Goal: Contribute content: Add original content to the website for others to see

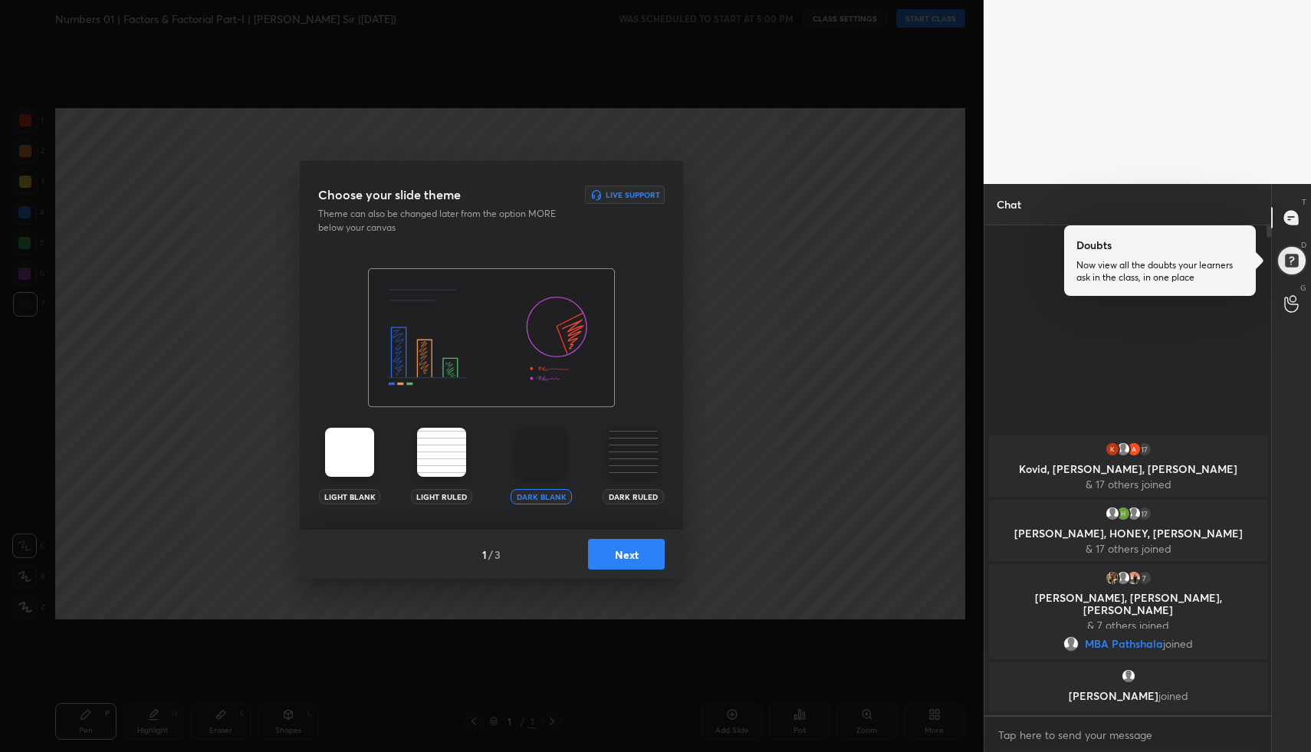
click at [636, 554] on button "Next" at bounding box center [626, 554] width 77 height 31
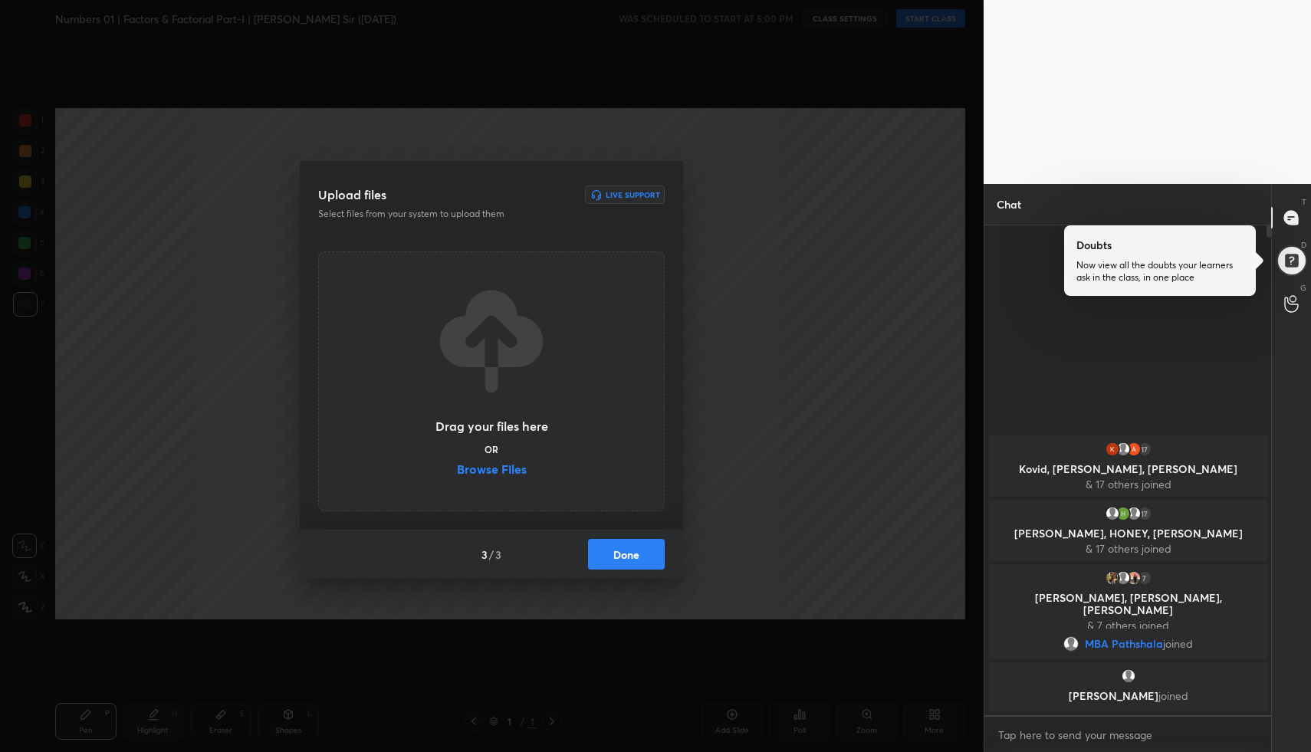
click at [636, 554] on button "Done" at bounding box center [626, 554] width 77 height 31
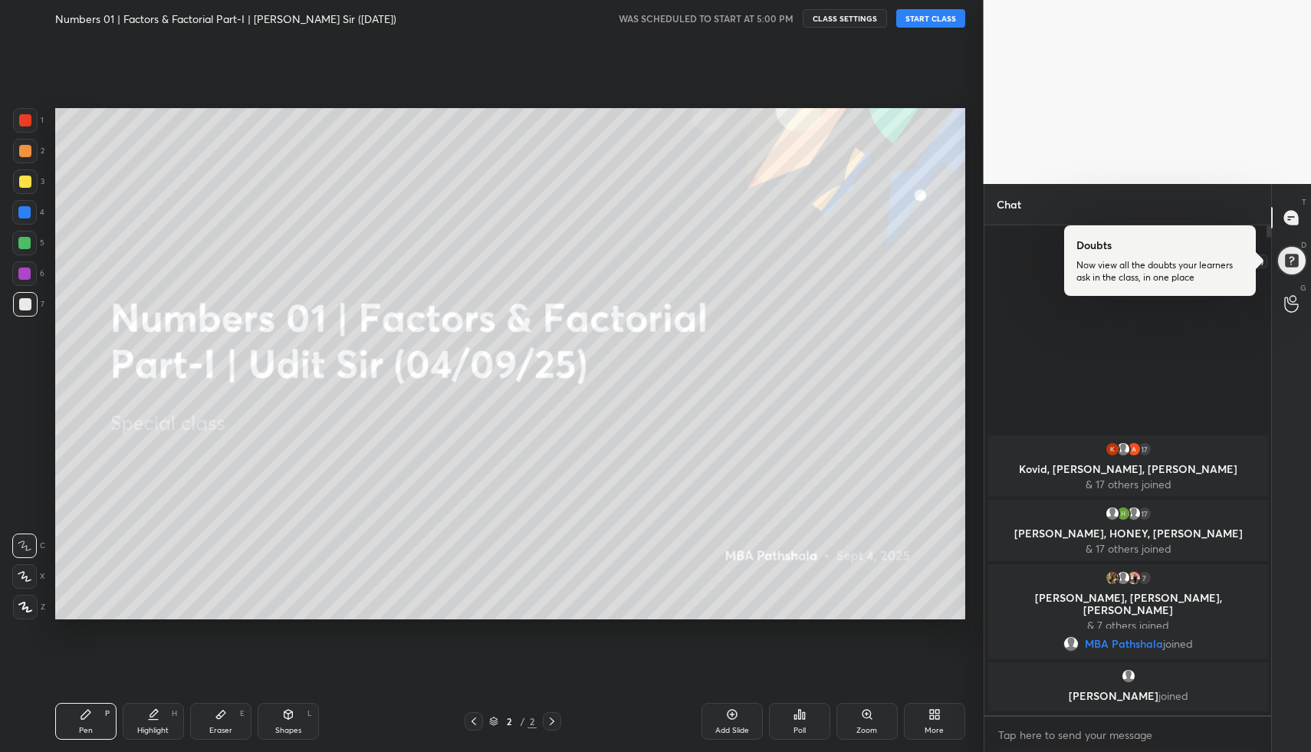
click at [1287, 259] on div at bounding box center [1292, 260] width 43 height 43
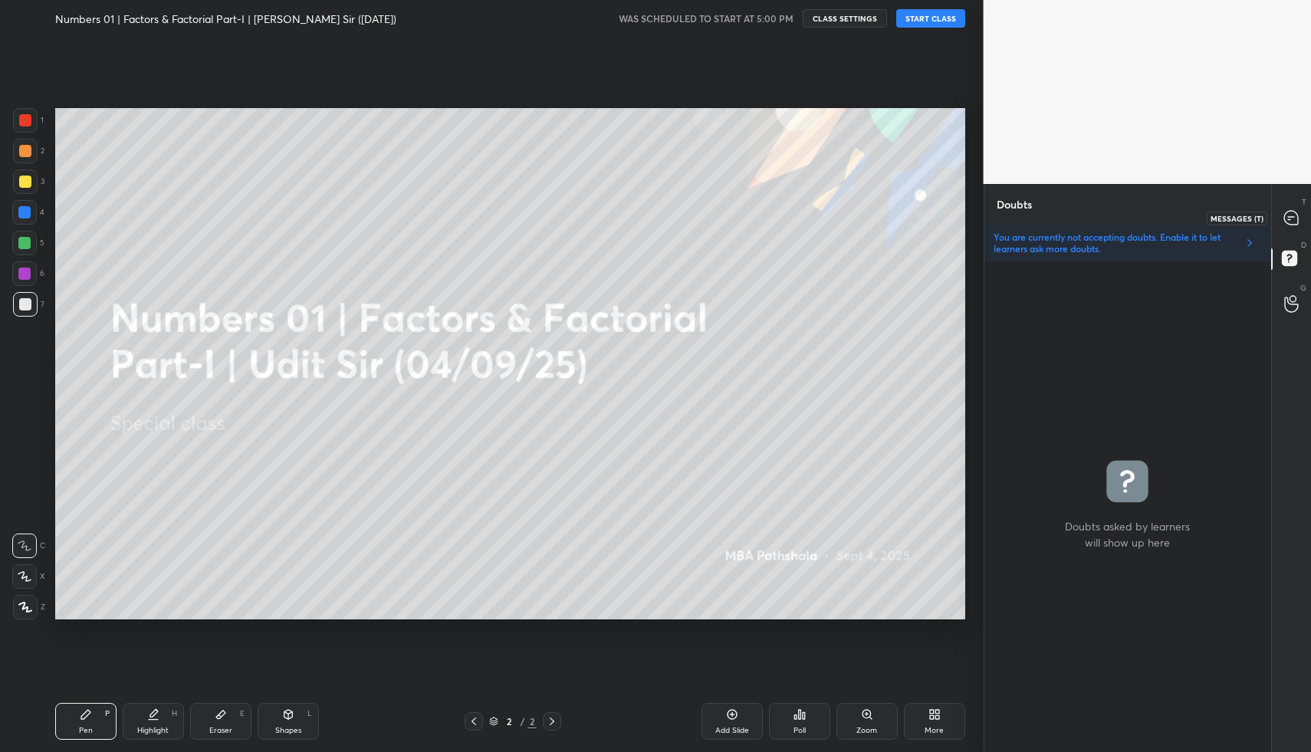
click at [1292, 217] on icon at bounding box center [1291, 217] width 6 height 0
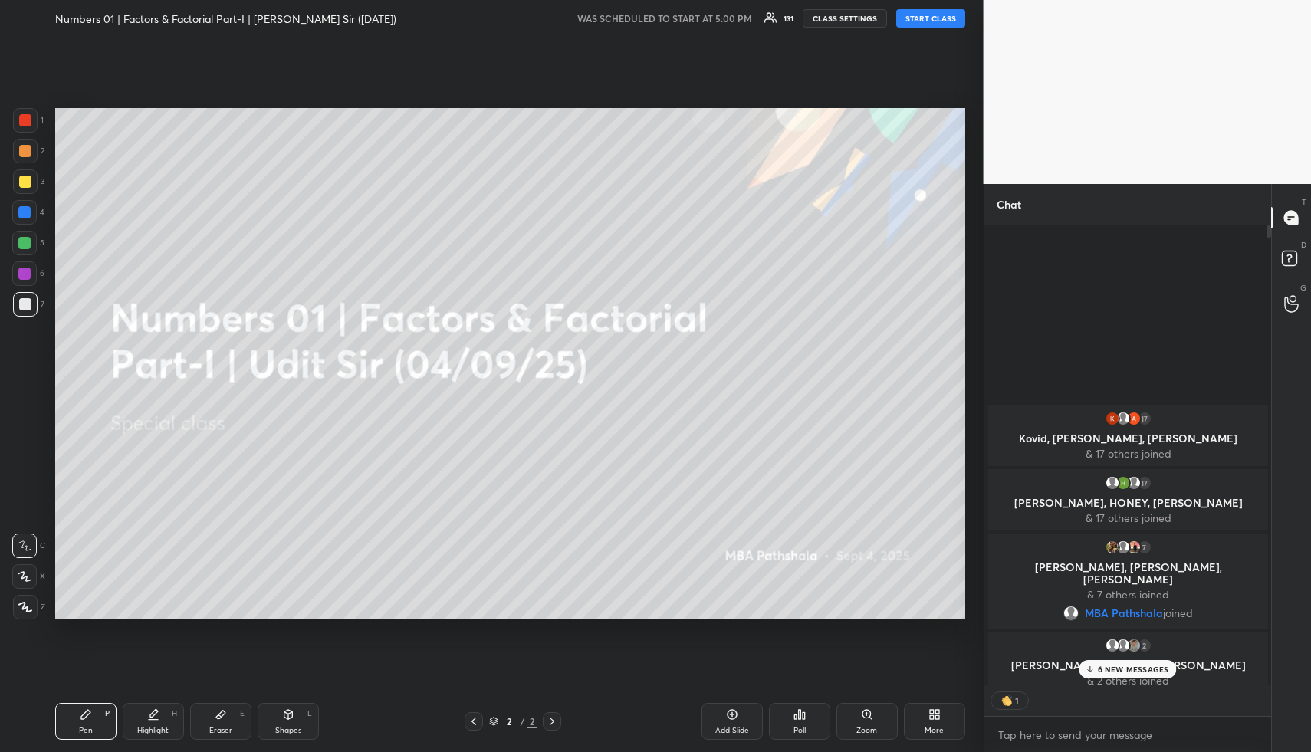
scroll to position [5, 5]
click at [938, 21] on button "START CLASS" at bounding box center [930, 18] width 69 height 18
click at [1295, 259] on rect at bounding box center [1289, 259] width 15 height 15
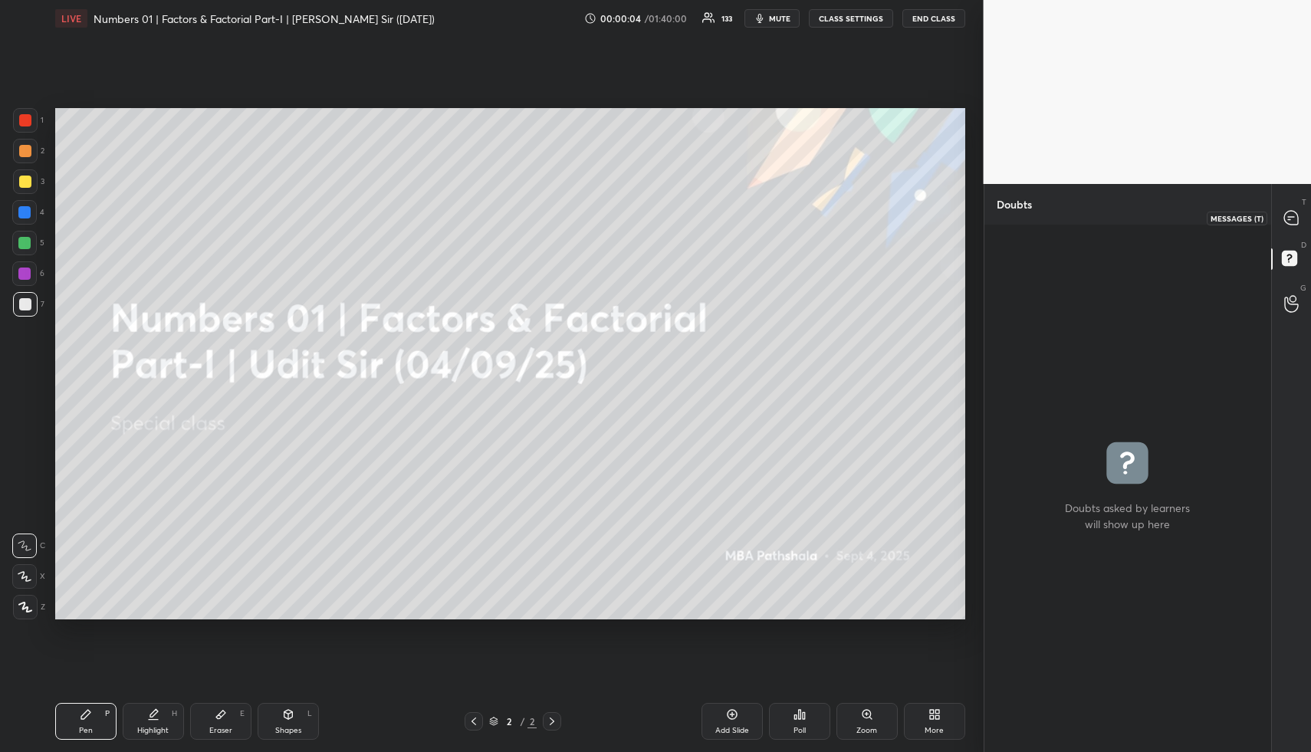
click at [1303, 212] on div at bounding box center [1292, 218] width 31 height 28
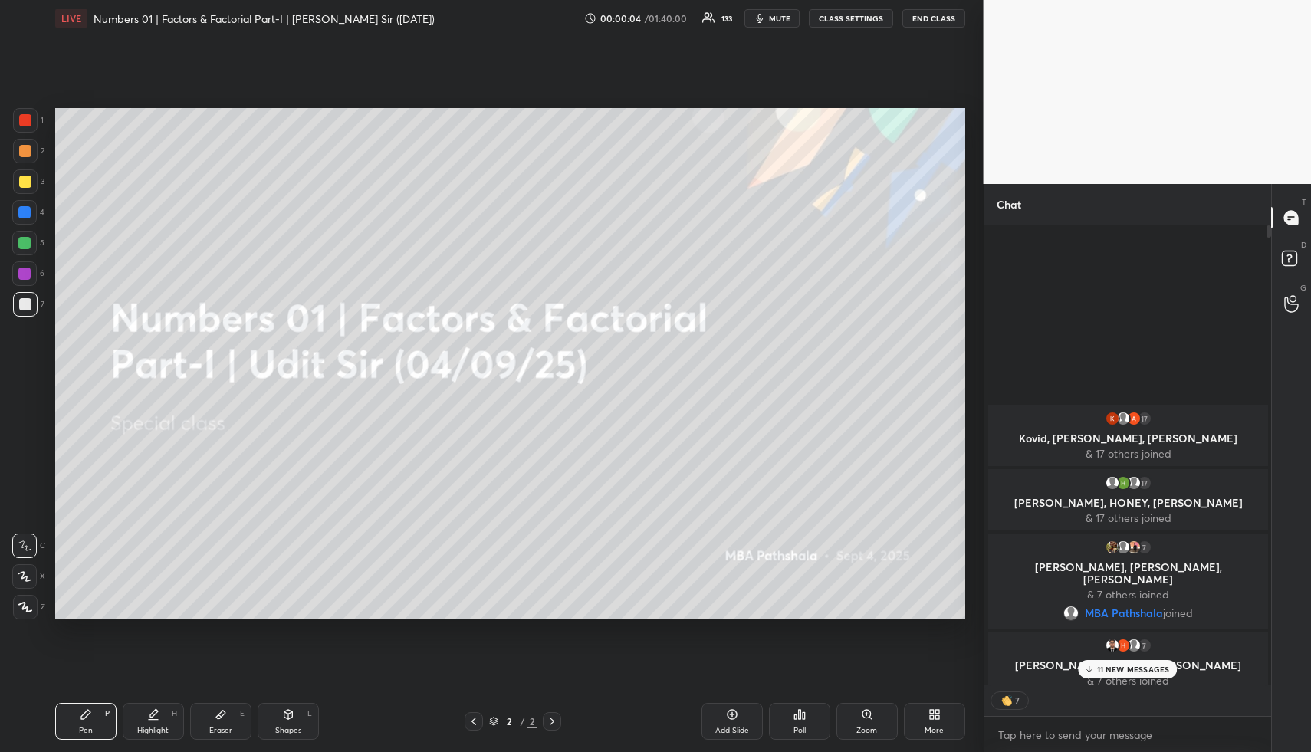
scroll to position [454, 282]
click at [1290, 220] on icon at bounding box center [1291, 218] width 14 height 14
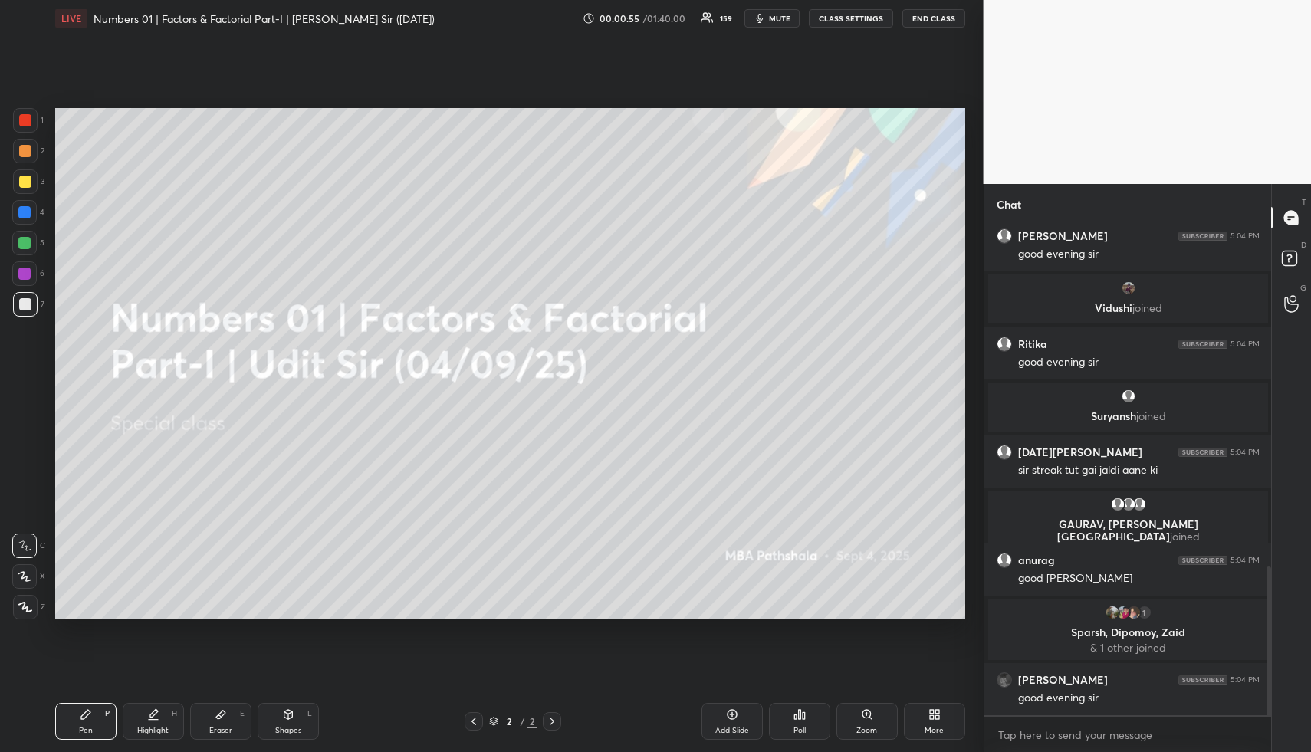
scroll to position [1121, 0]
click at [1297, 262] on rect at bounding box center [1289, 259] width 15 height 15
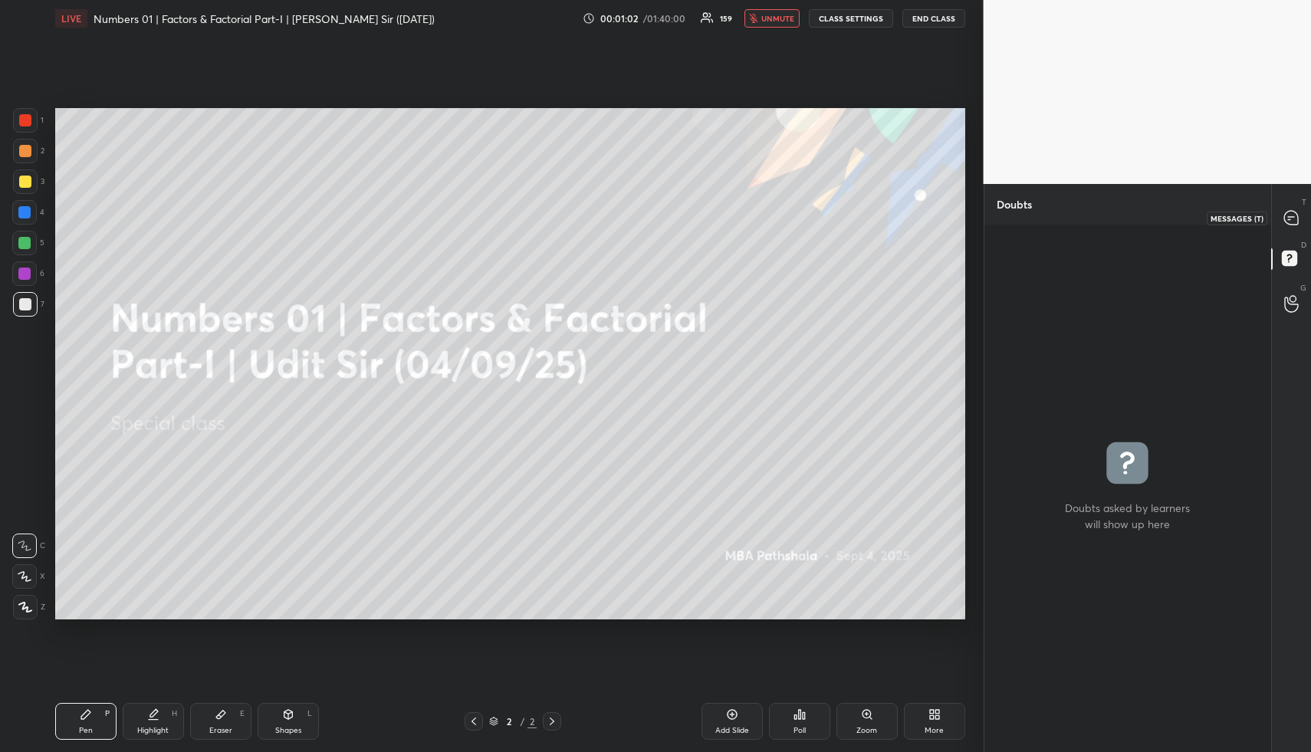
click at [1288, 211] on icon at bounding box center [1291, 218] width 14 height 14
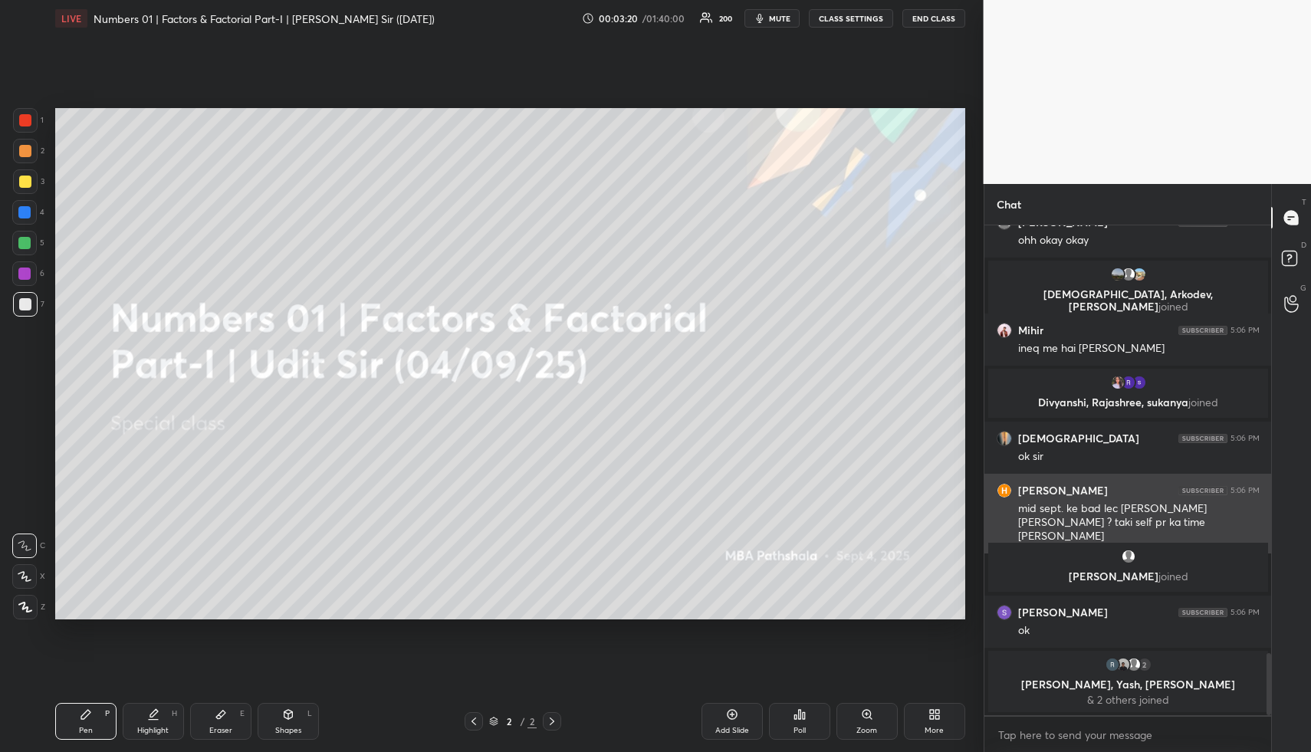
scroll to position [3363, 0]
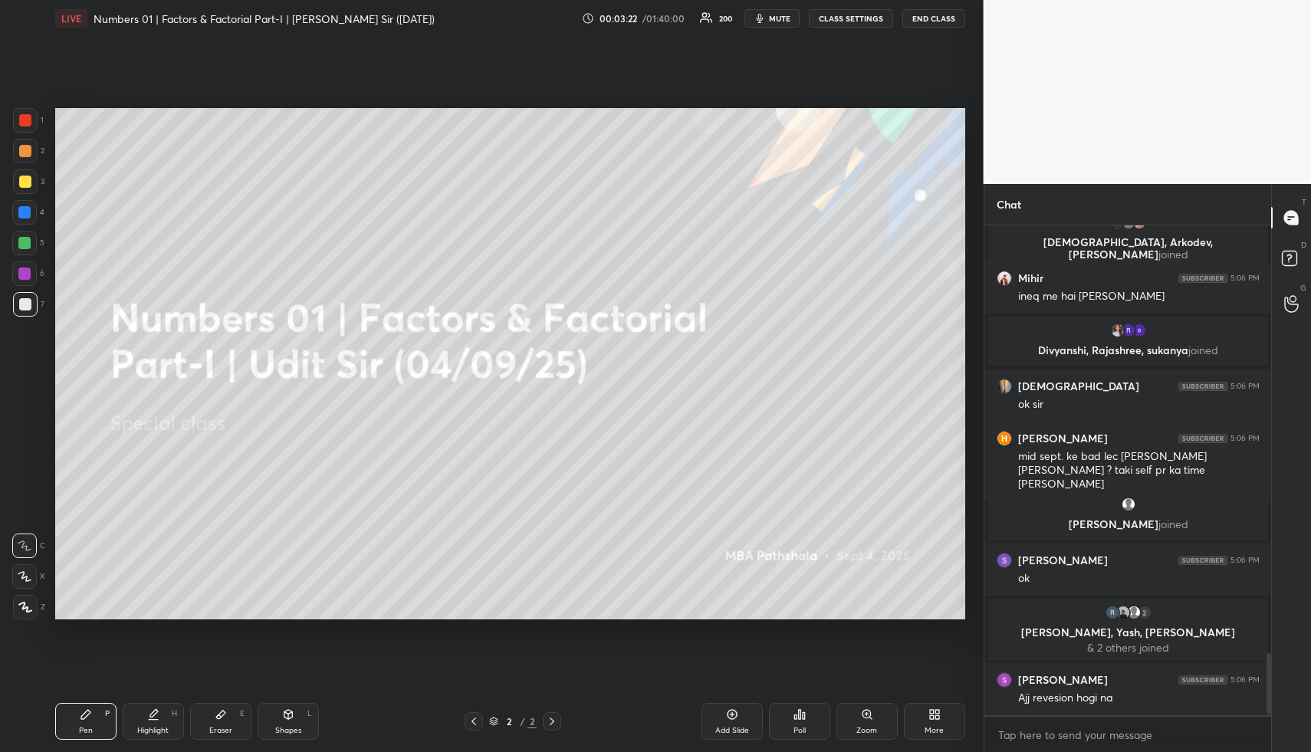
drag, startPoint x: 287, startPoint y: 726, endPoint x: 275, endPoint y: 686, distance: 42.5
click at [287, 727] on div "Shapes" at bounding box center [288, 731] width 26 height 8
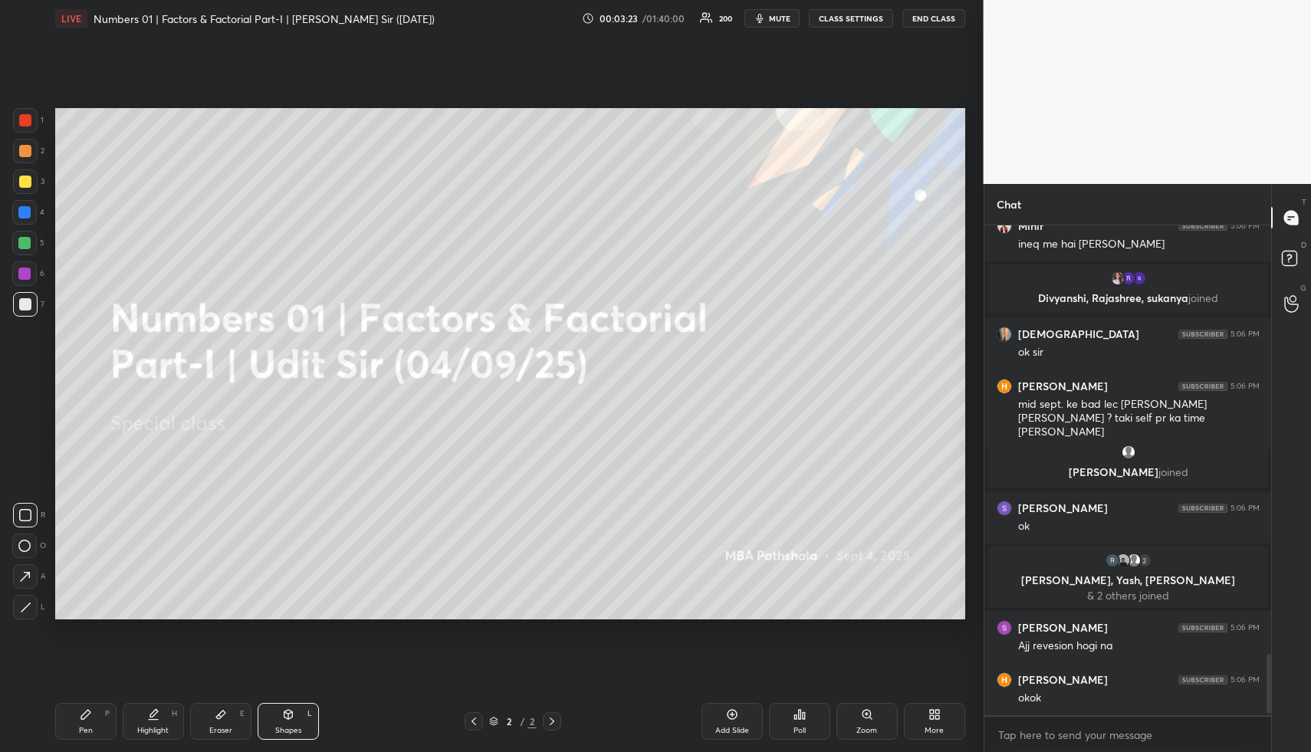
click at [27, 177] on div at bounding box center [25, 182] width 12 height 12
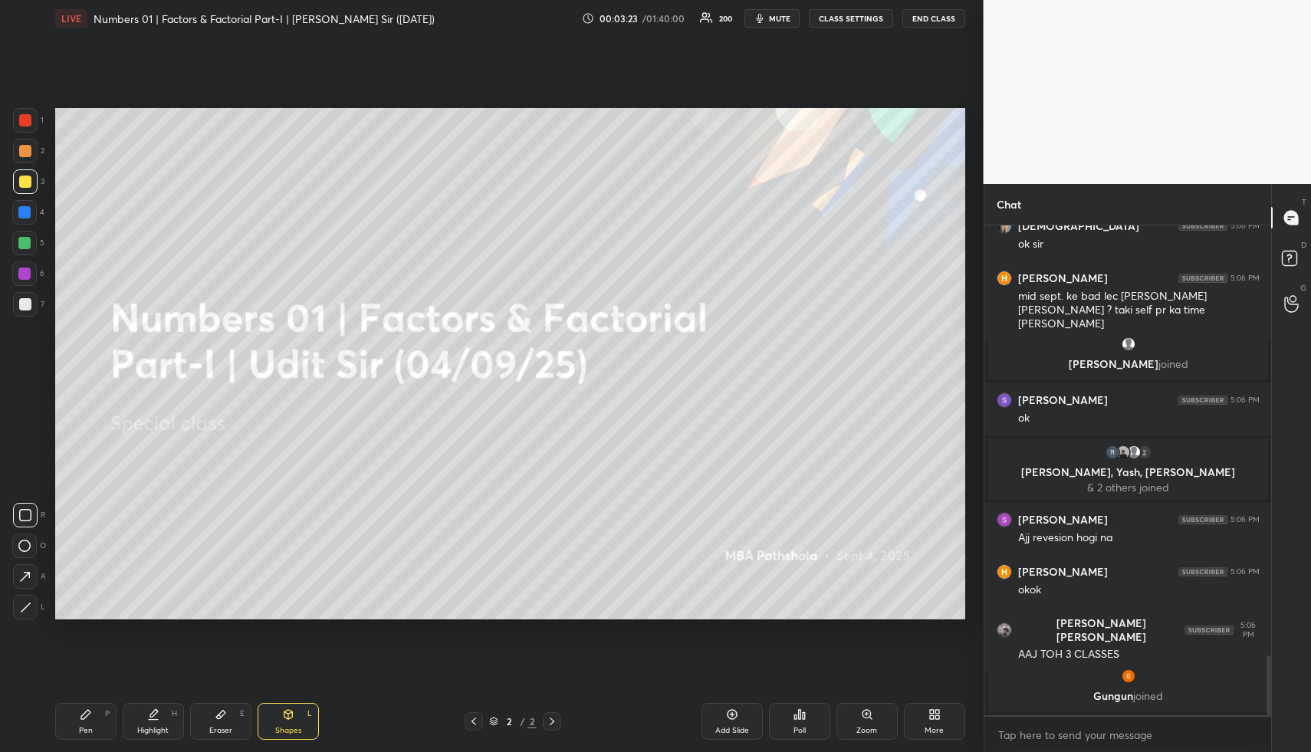
click at [30, 176] on div at bounding box center [25, 181] width 25 height 25
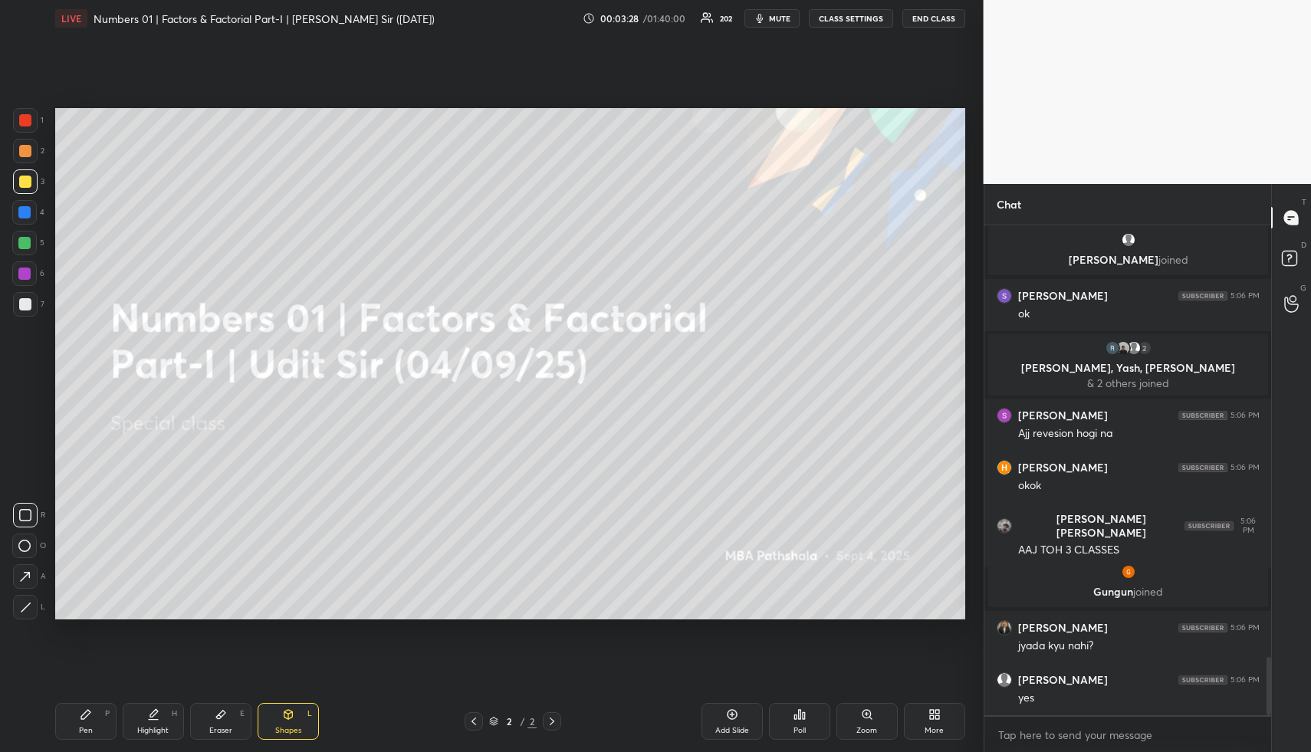
scroll to position [3603, 0]
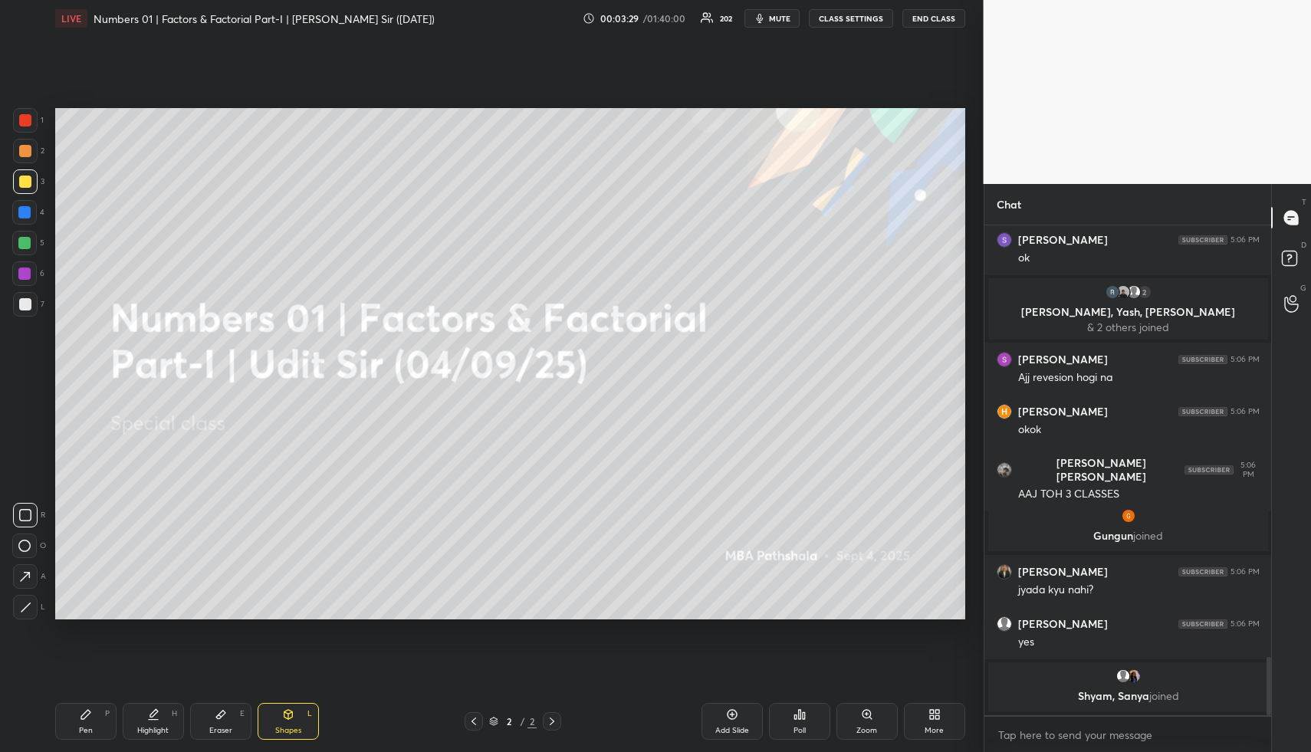
click at [157, 723] on div "Highlight H" at bounding box center [153, 721] width 61 height 37
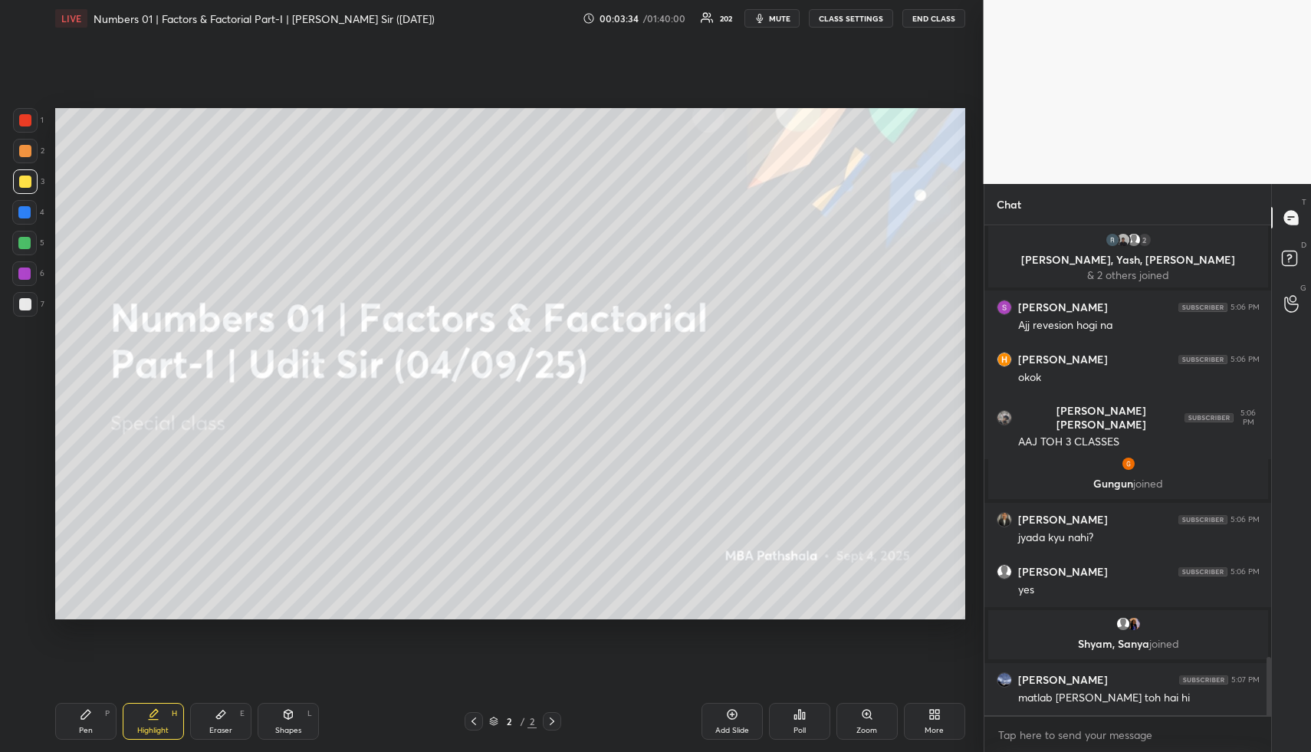
drag, startPoint x: 292, startPoint y: 718, endPoint x: 278, endPoint y: 696, distance: 25.5
click at [291, 718] on icon at bounding box center [288, 715] width 12 height 12
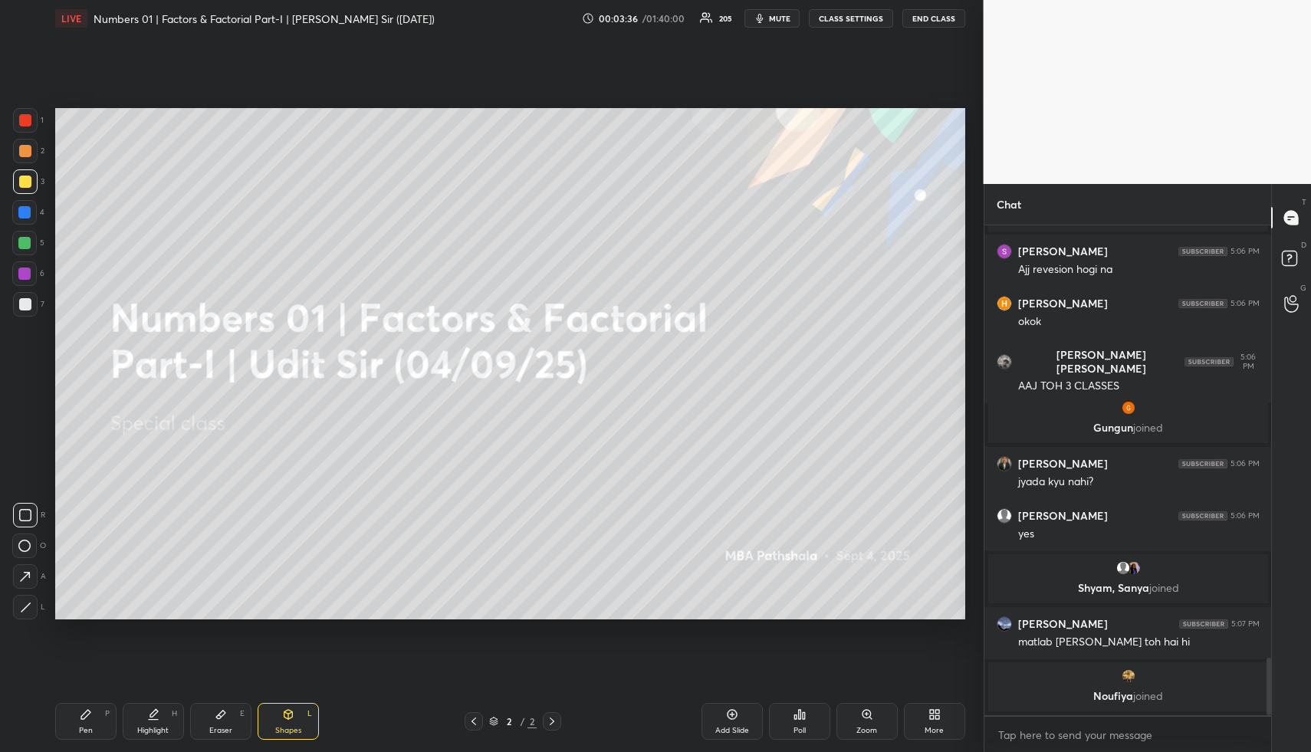
click at [28, 604] on icon at bounding box center [26, 608] width 12 height 12
click at [27, 212] on div at bounding box center [24, 212] width 12 height 12
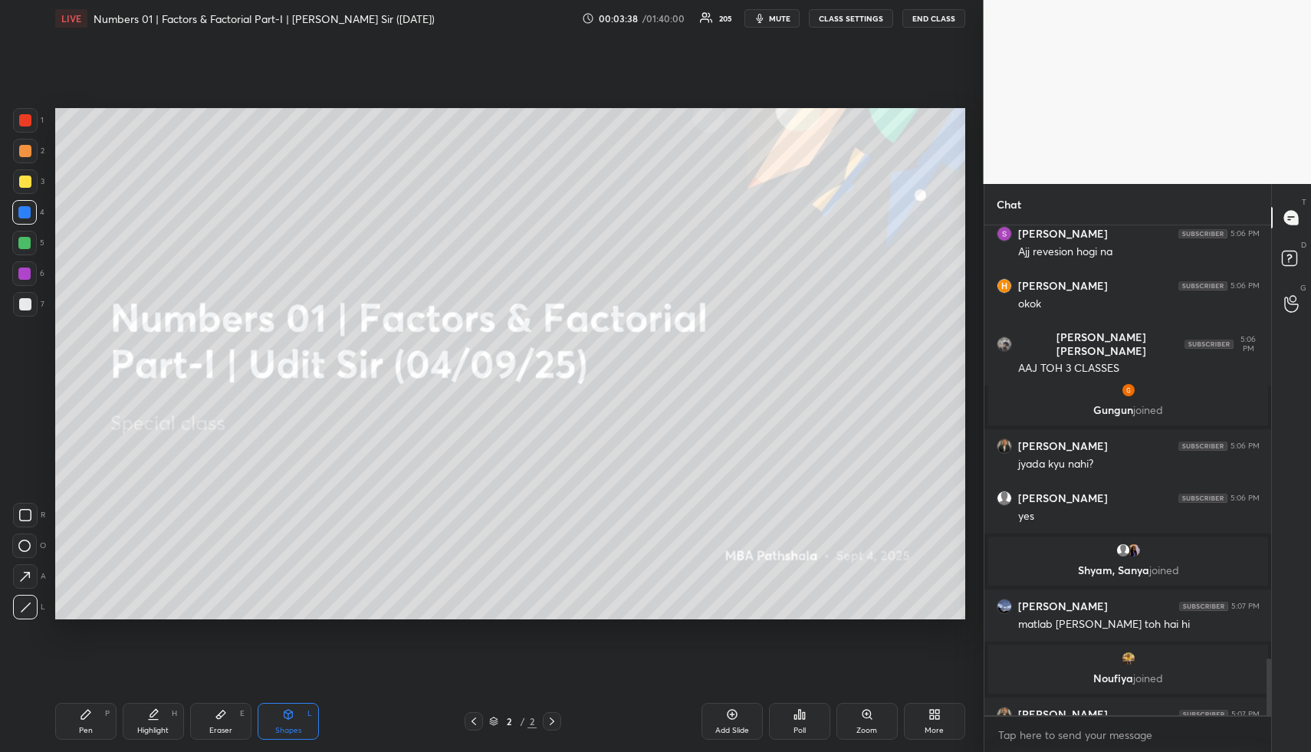
scroll to position [3718, 0]
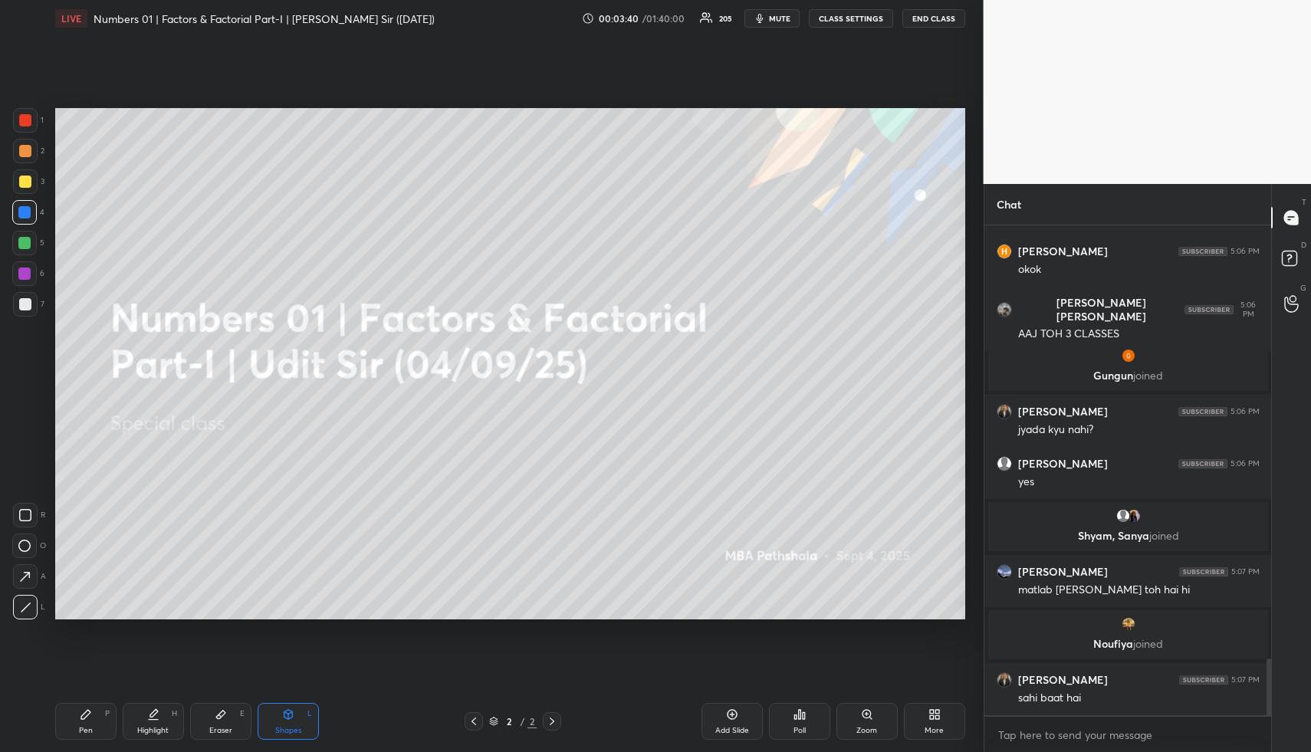
click at [24, 604] on icon at bounding box center [26, 608] width 12 height 12
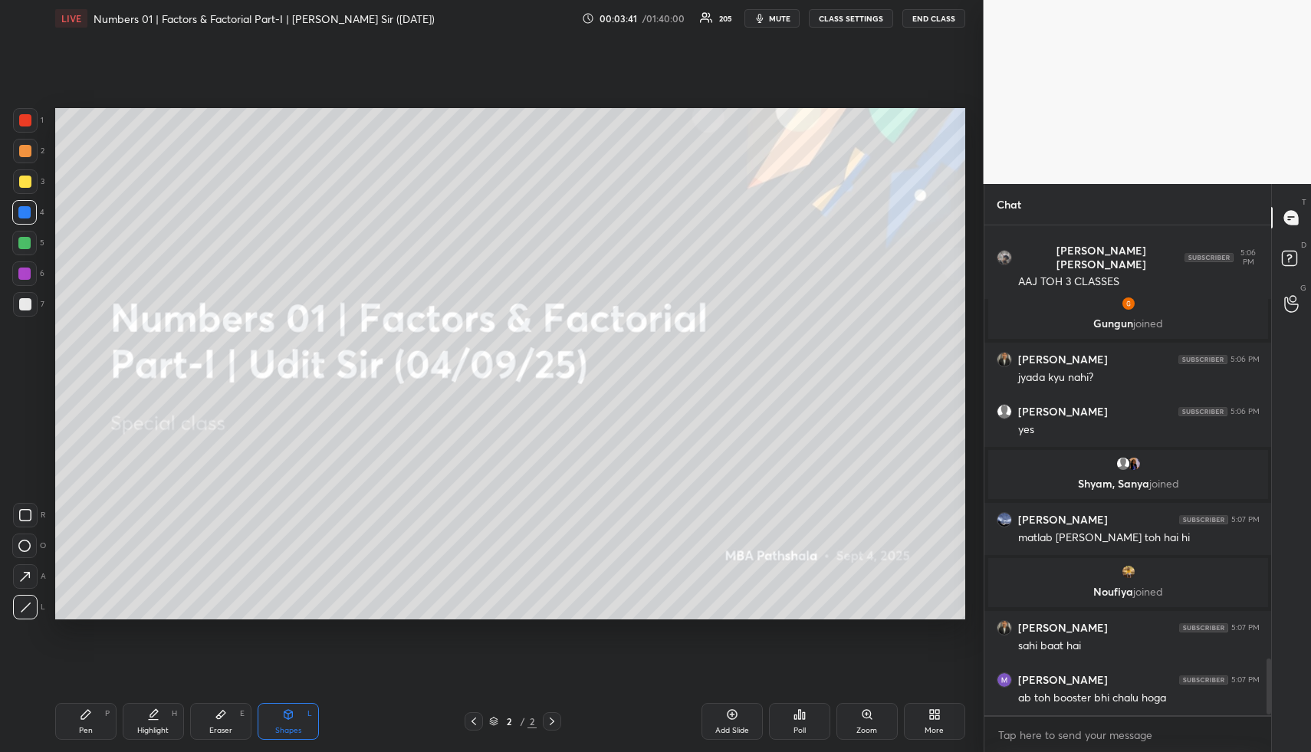
click at [152, 717] on icon at bounding box center [153, 715] width 12 height 12
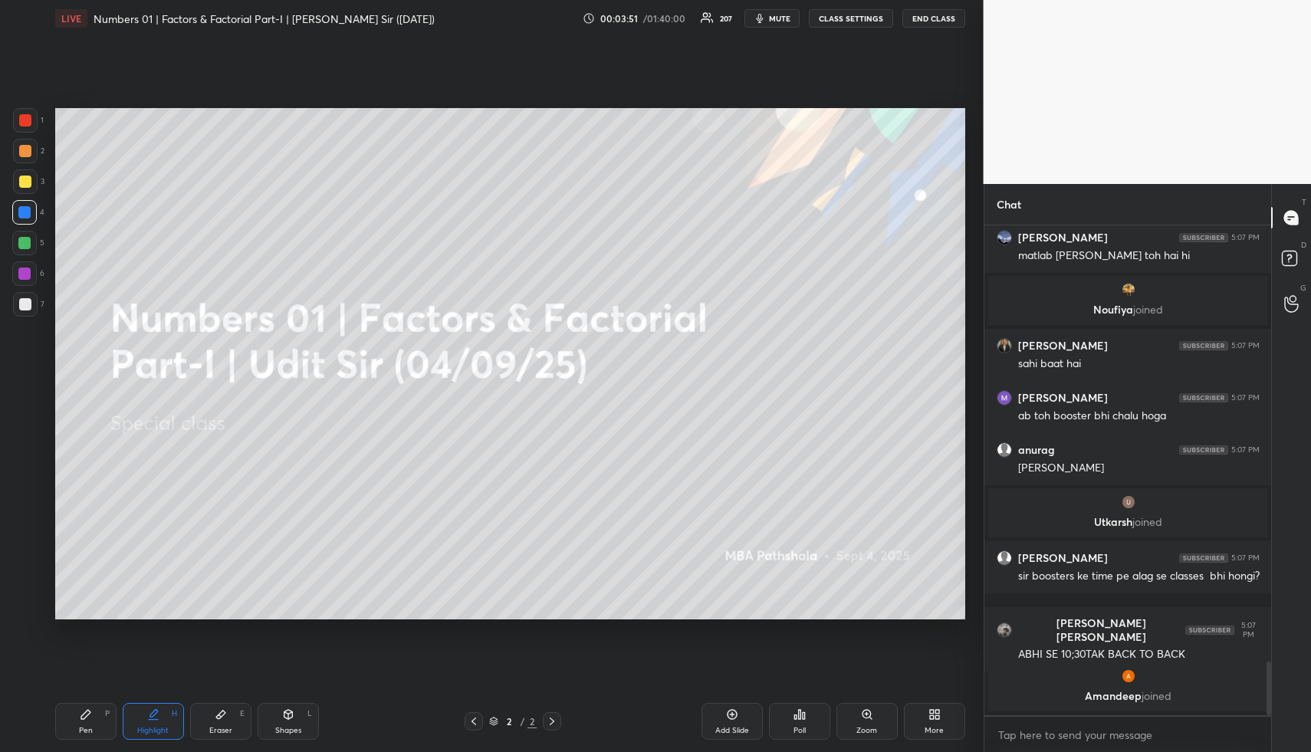
scroll to position [3996, 0]
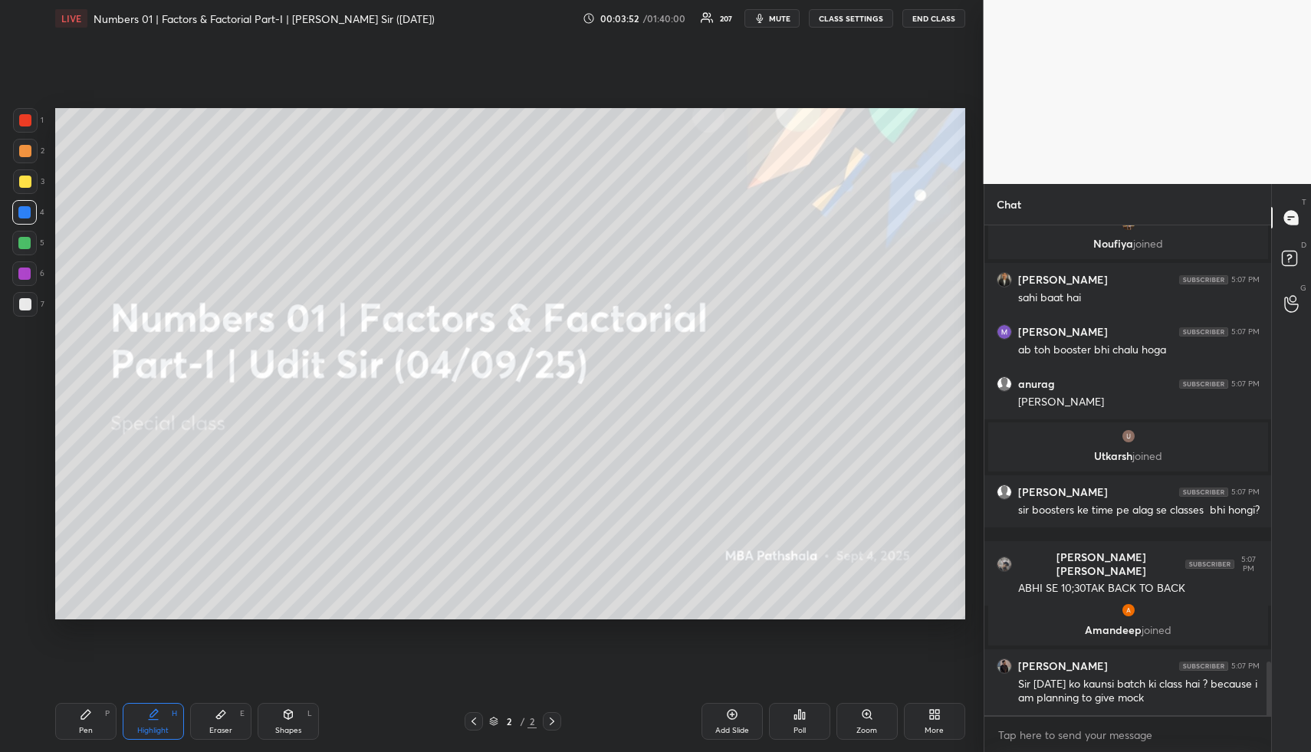
click at [169, 722] on div "Highlight H" at bounding box center [153, 721] width 61 height 37
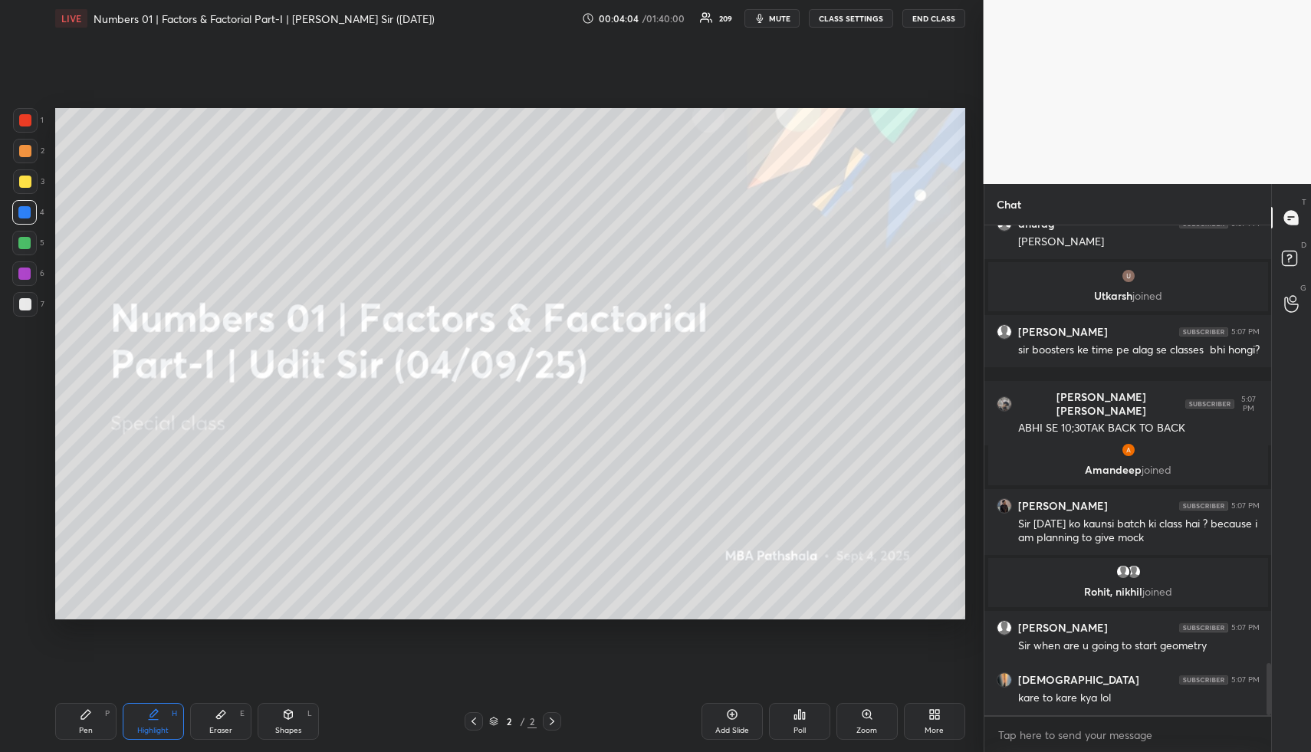
scroll to position [4167, 0]
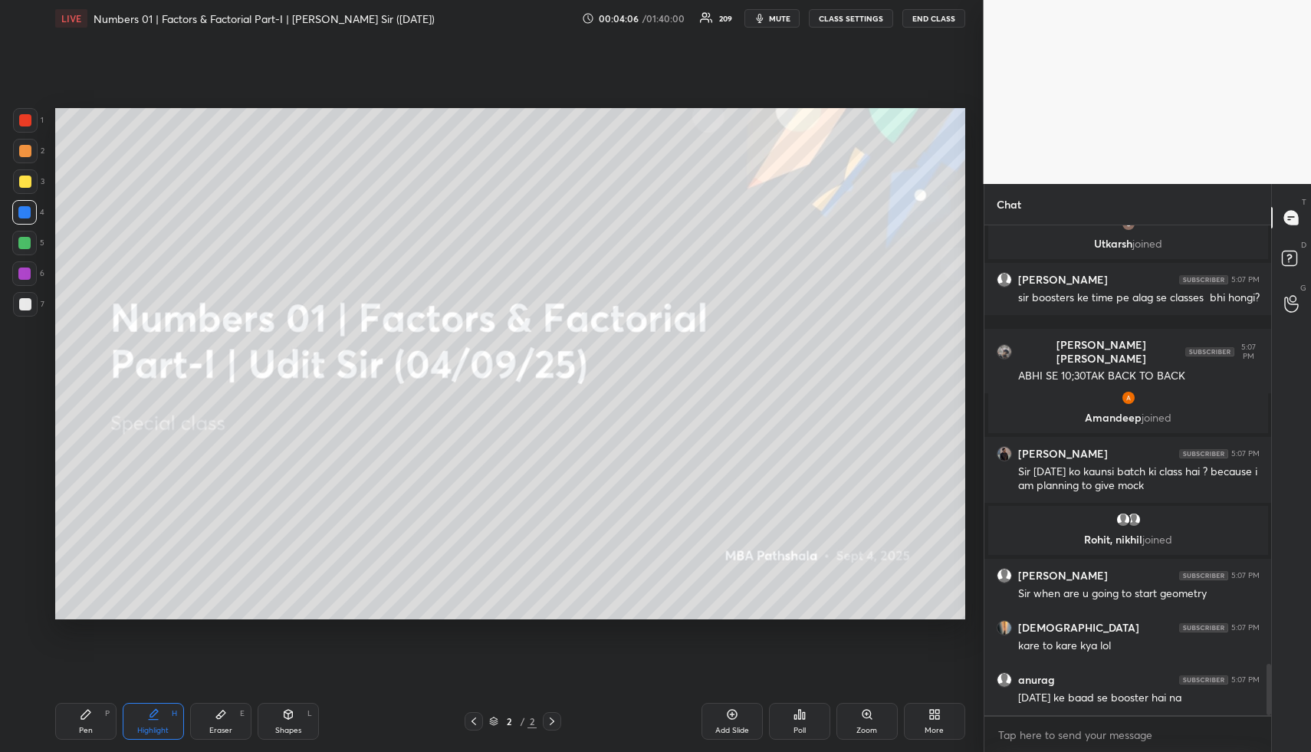
click at [169, 728] on div "Highlight H" at bounding box center [153, 721] width 61 height 37
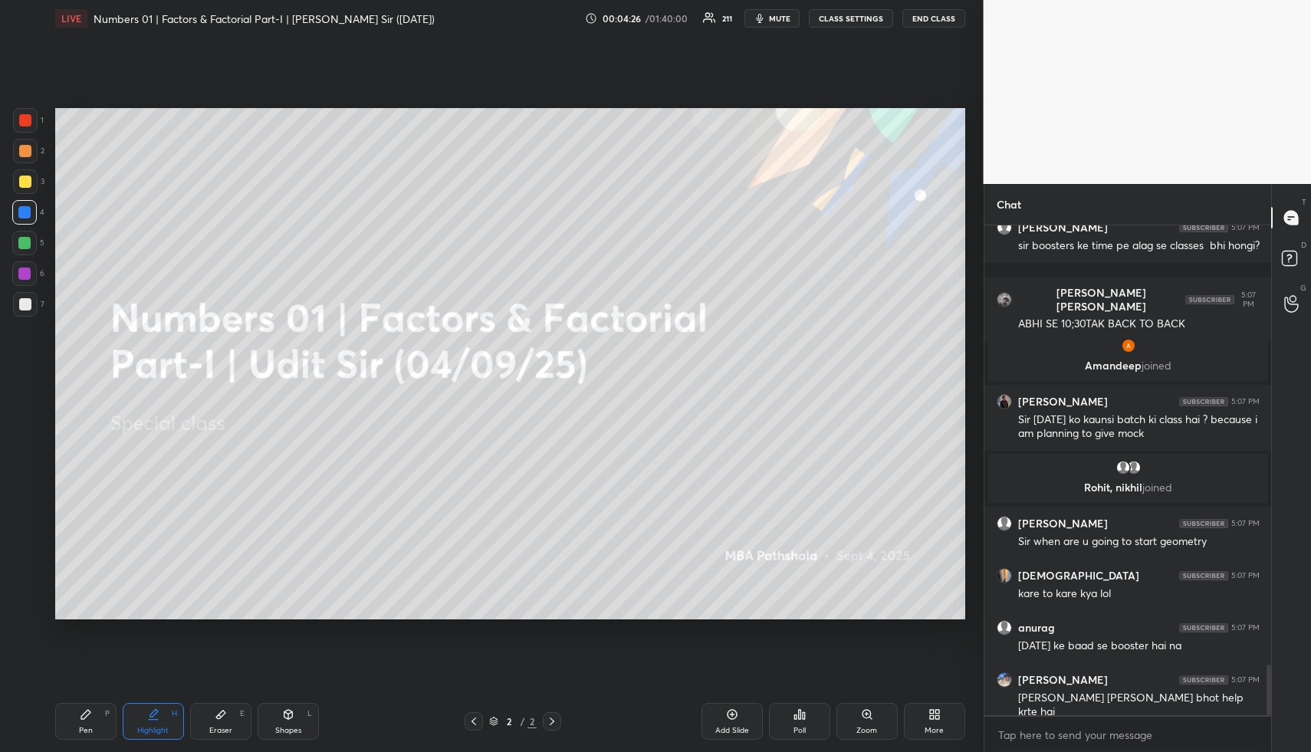
click at [736, 713] on icon at bounding box center [732, 715] width 12 height 12
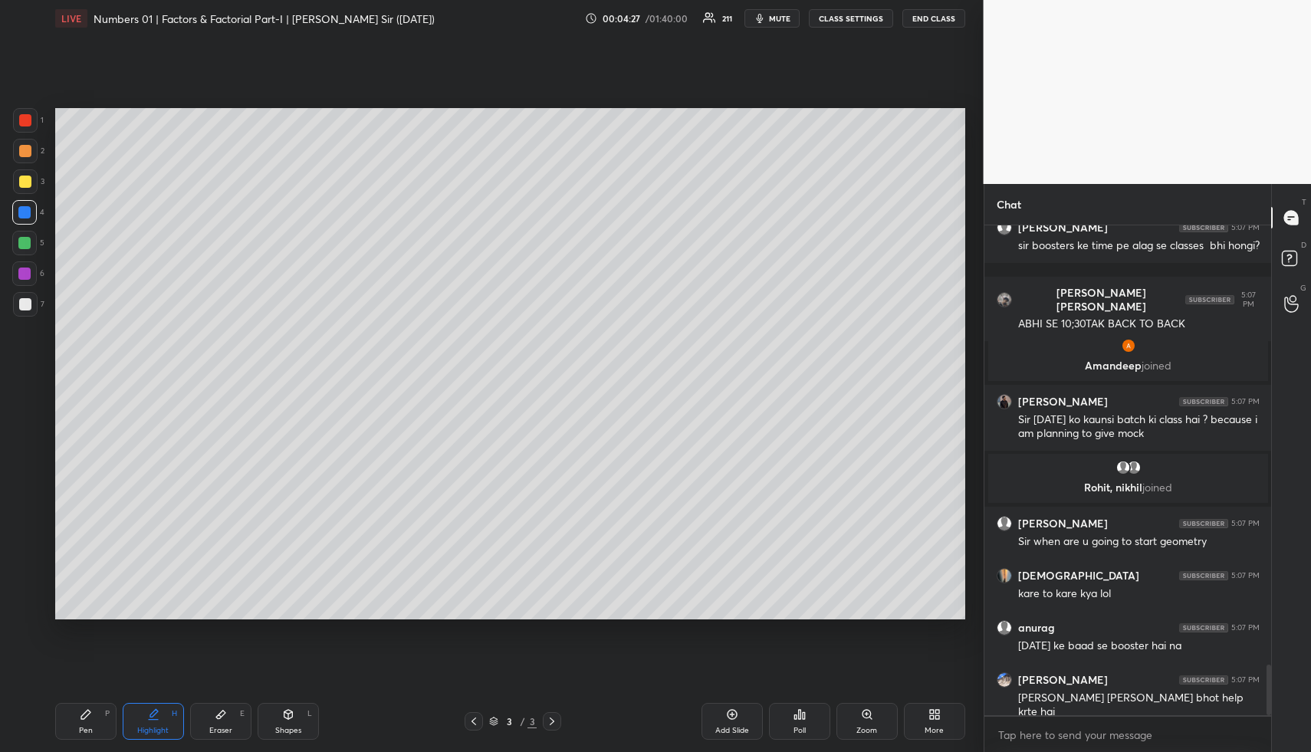
drag, startPoint x: 103, startPoint y: 716, endPoint x: 95, endPoint y: 672, distance: 45.1
click at [103, 716] on div "Pen P" at bounding box center [85, 721] width 61 height 37
click at [25, 243] on div at bounding box center [24, 243] width 12 height 12
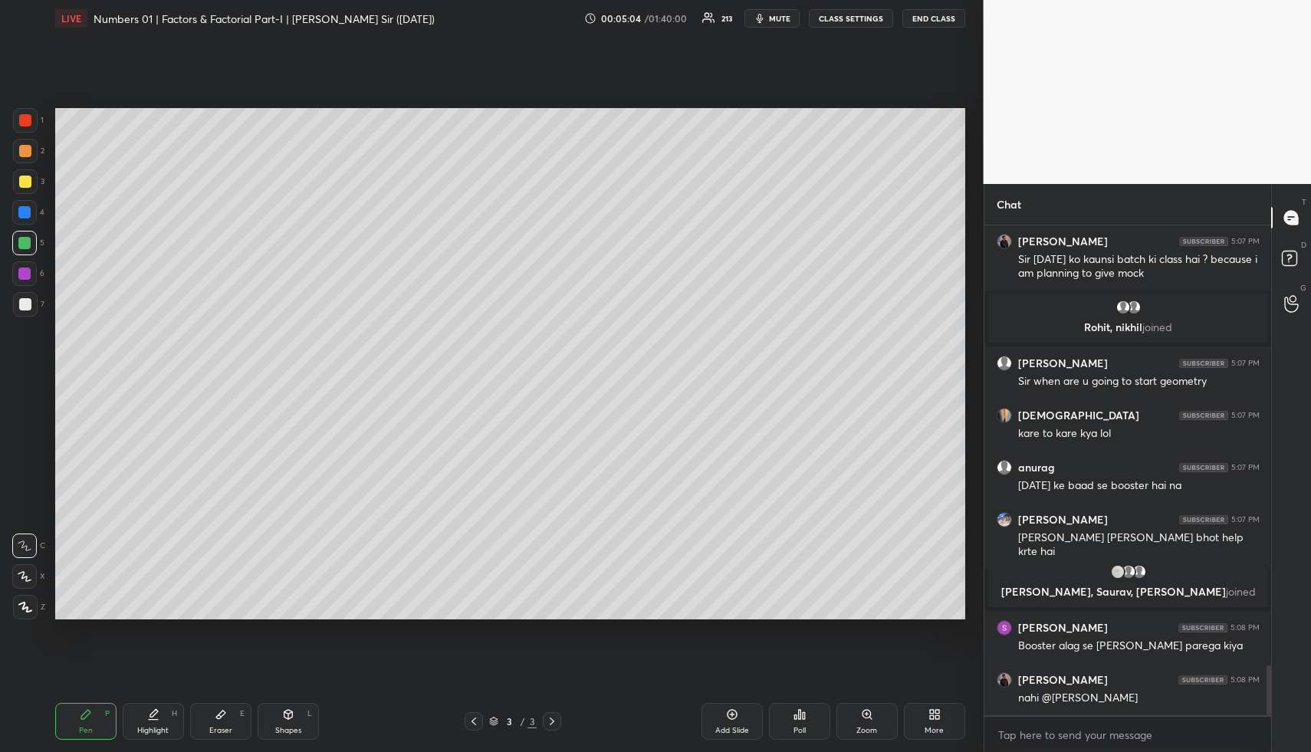
scroll to position [4347, 0]
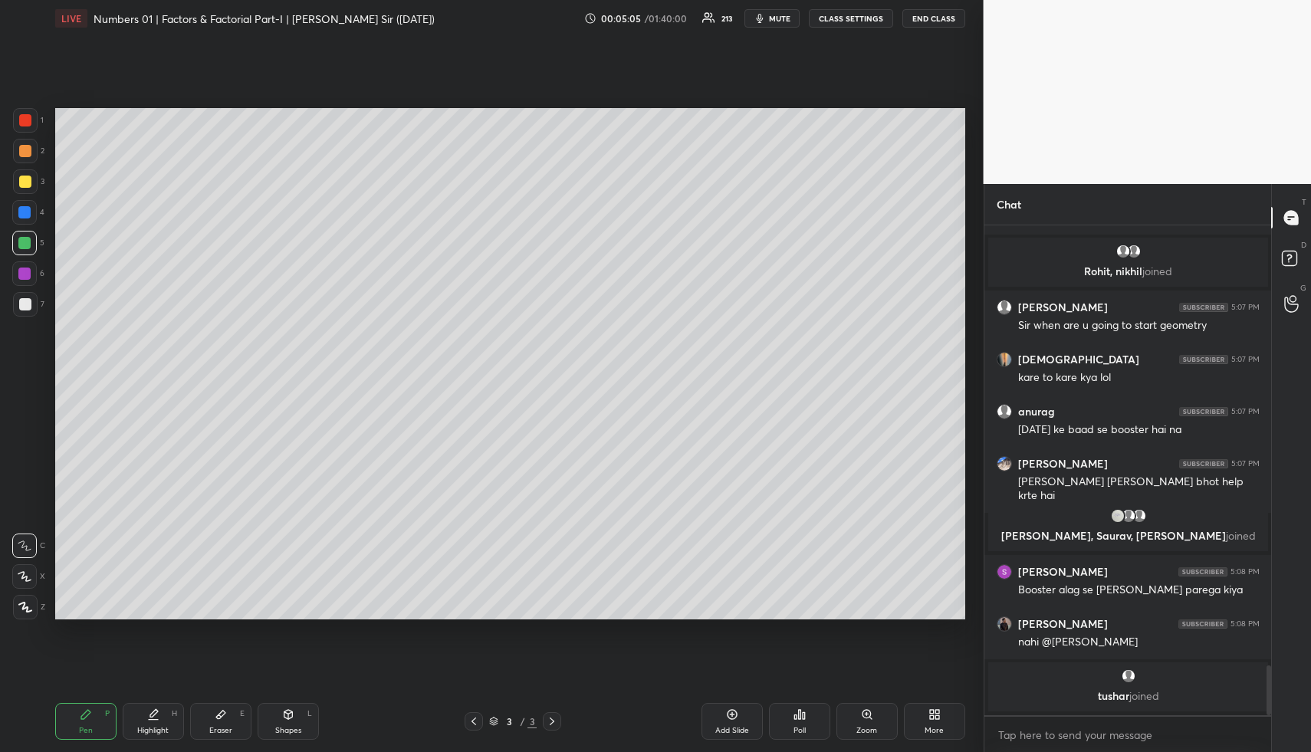
drag, startPoint x: 160, startPoint y: 722, endPoint x: 170, endPoint y: 658, distance: 65.3
click at [157, 721] on div "Highlight H" at bounding box center [153, 721] width 61 height 37
drag, startPoint x: 80, startPoint y: 723, endPoint x: 81, endPoint y: 701, distance: 22.3
click at [80, 723] on div "Pen P" at bounding box center [85, 721] width 61 height 37
click at [31, 178] on div at bounding box center [25, 181] width 25 height 25
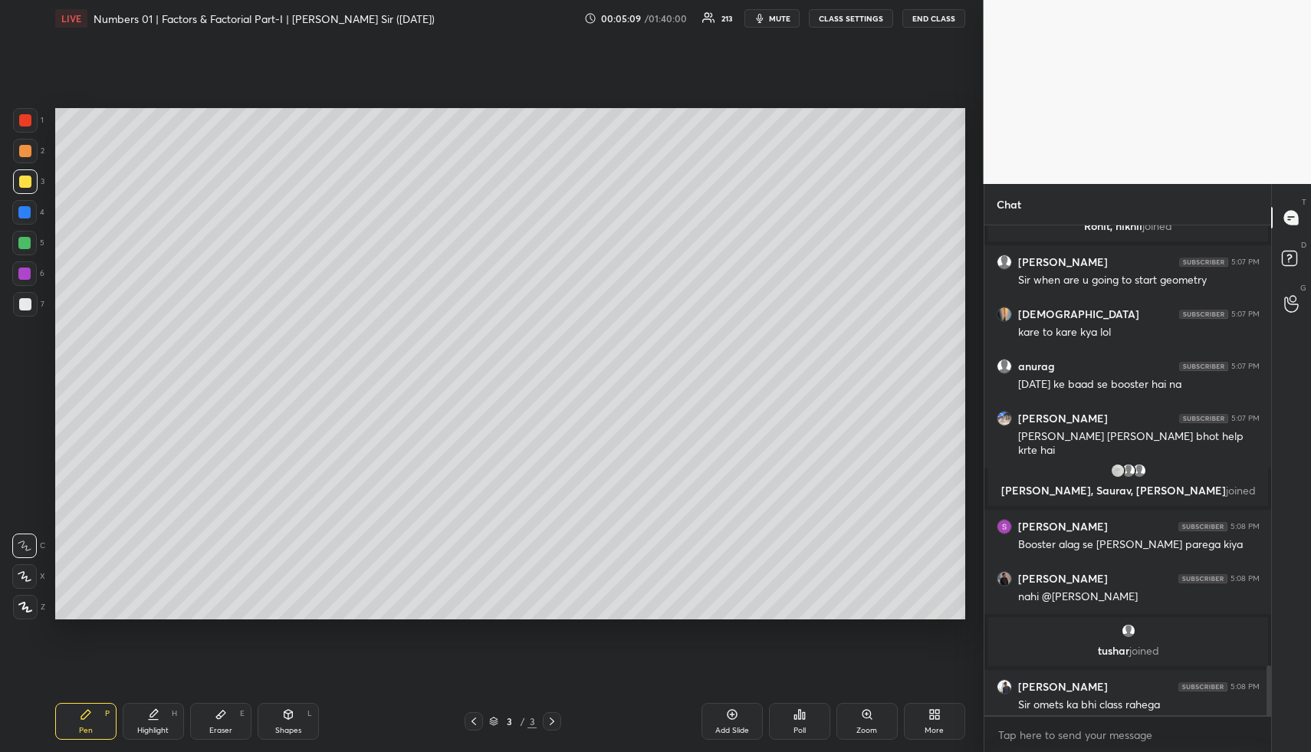
scroll to position [4354, 0]
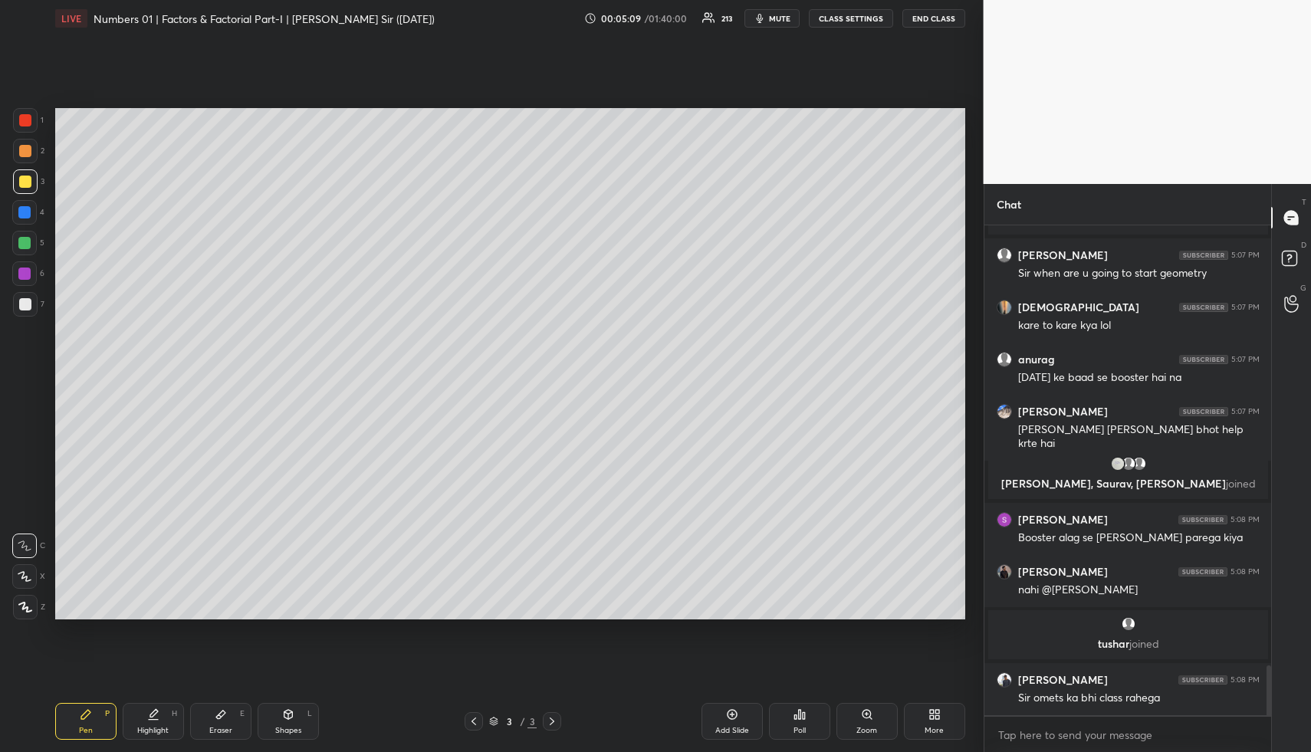
click at [30, 143] on div at bounding box center [25, 151] width 25 height 25
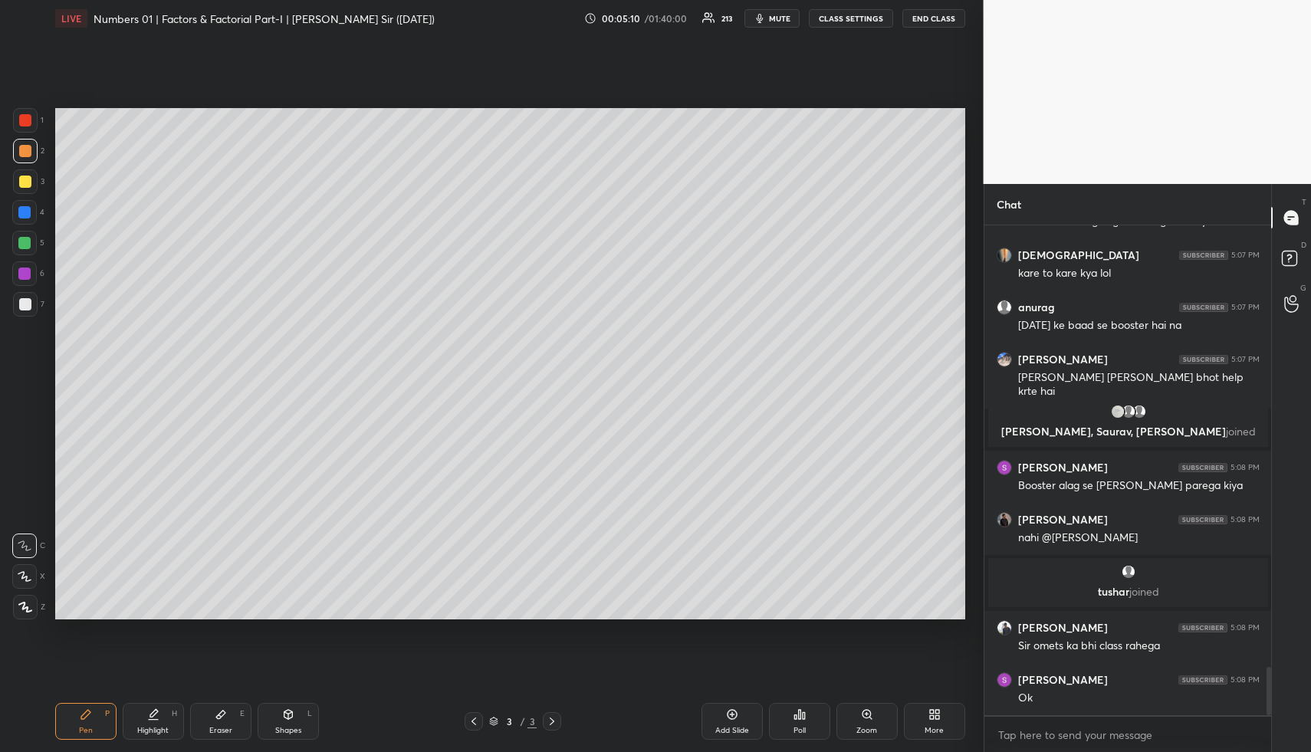
scroll to position [4458, 0]
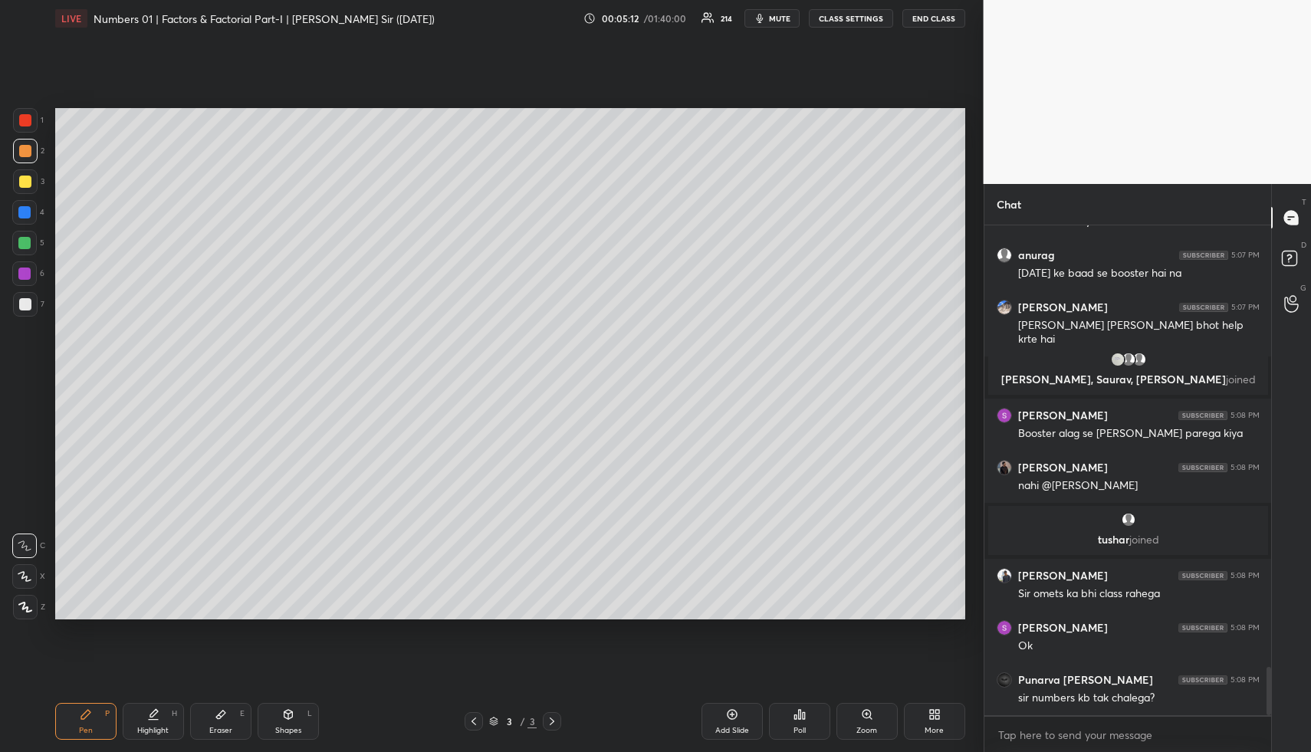
drag, startPoint x: 159, startPoint y: 713, endPoint x: 160, endPoint y: 705, distance: 7.8
click at [159, 712] on div "Highlight H" at bounding box center [153, 721] width 61 height 37
click at [477, 715] on icon at bounding box center [474, 721] width 12 height 12
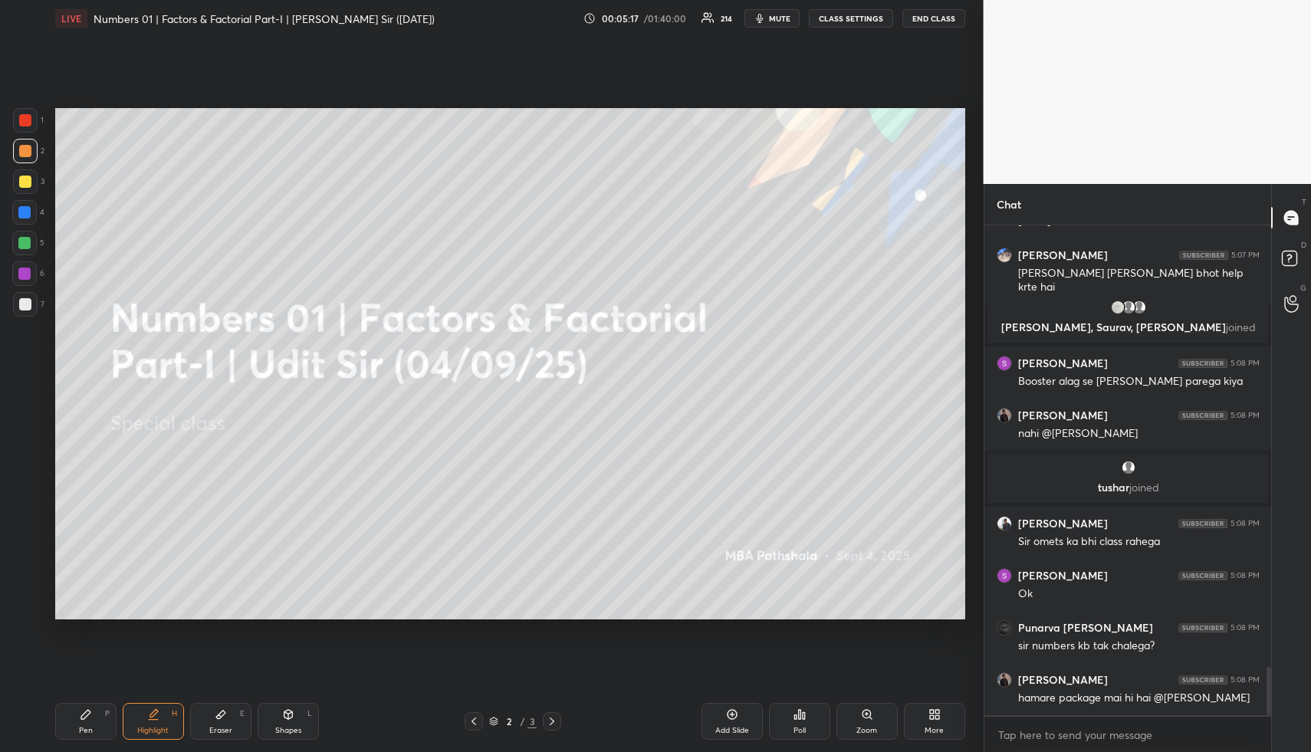
scroll to position [4567, 0]
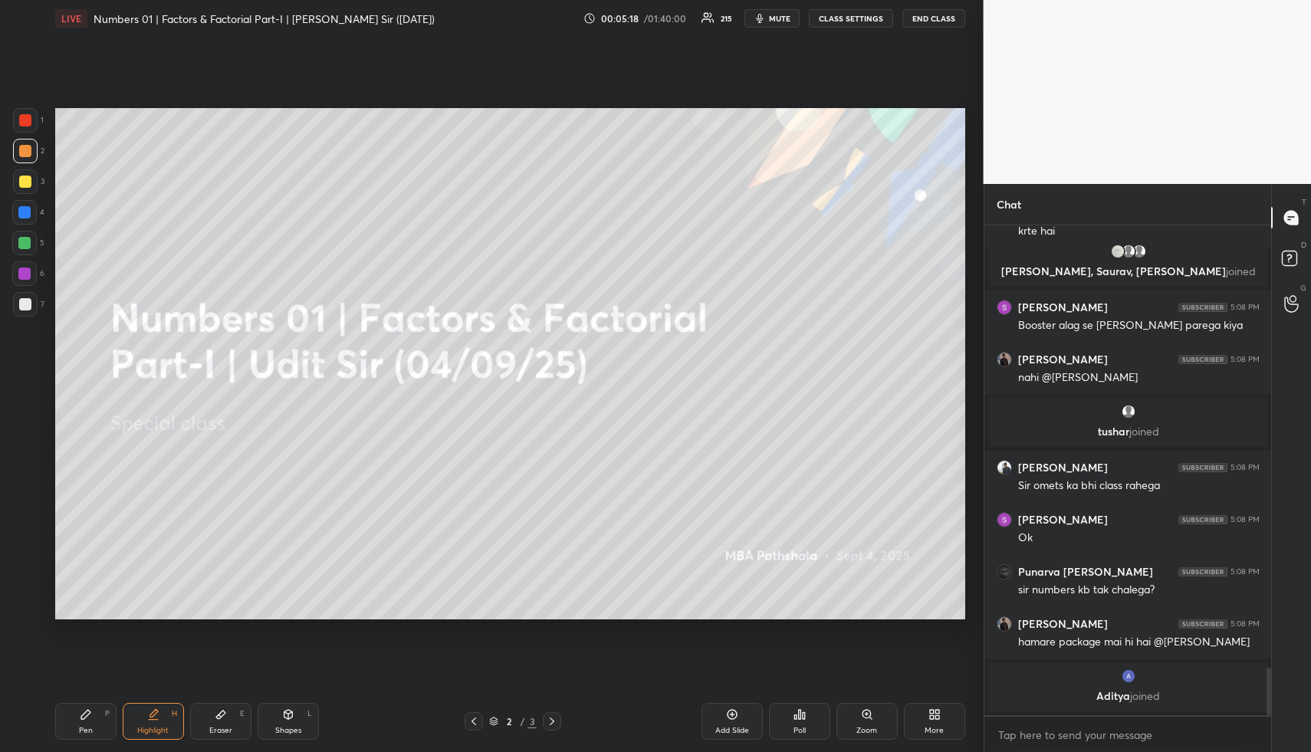
drag, startPoint x: 552, startPoint y: 725, endPoint x: 564, endPoint y: 724, distance: 12.3
click at [554, 725] on icon at bounding box center [552, 721] width 12 height 12
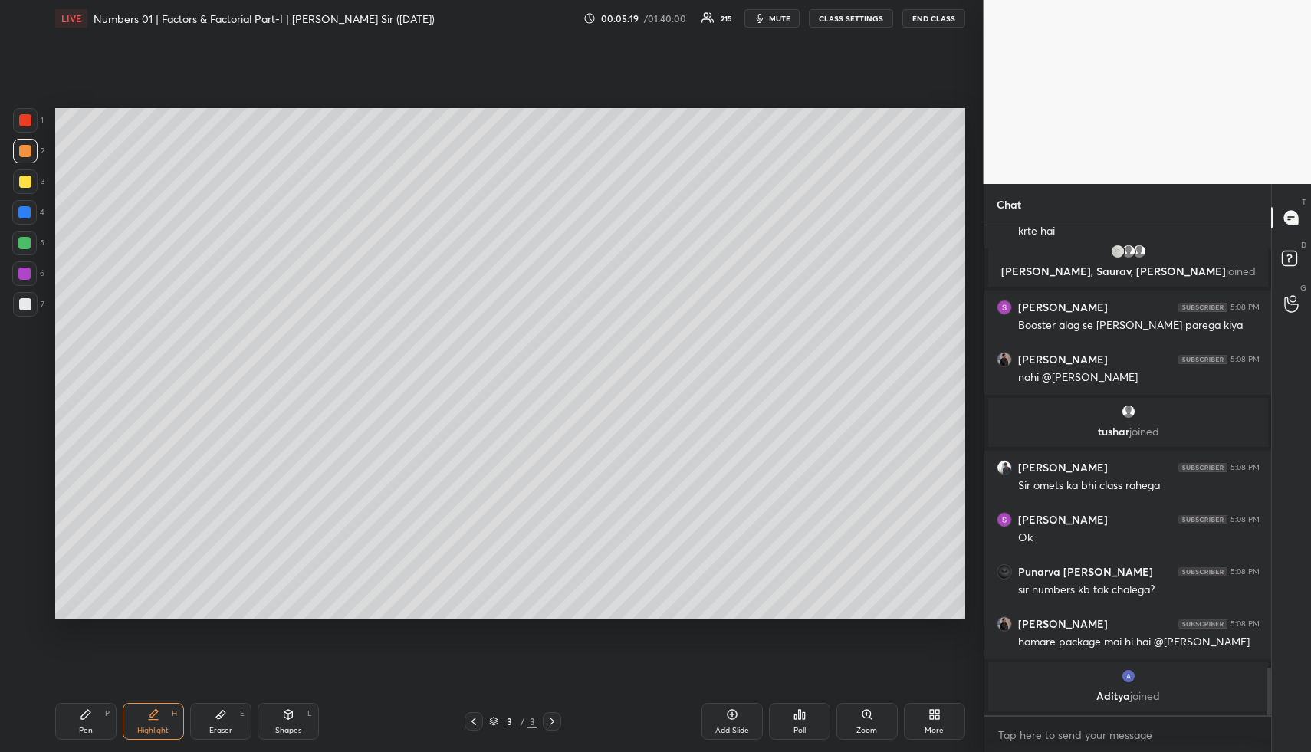
drag, startPoint x: 726, startPoint y: 721, endPoint x: 705, endPoint y: 707, distance: 24.9
click at [726, 720] on div "Add Slide" at bounding box center [732, 721] width 61 height 37
click at [81, 728] on div "Pen" at bounding box center [86, 731] width 14 height 8
drag, startPoint x: 29, startPoint y: 574, endPoint x: 24, endPoint y: 542, distance: 31.9
click at [29, 574] on icon at bounding box center [25, 576] width 14 height 11
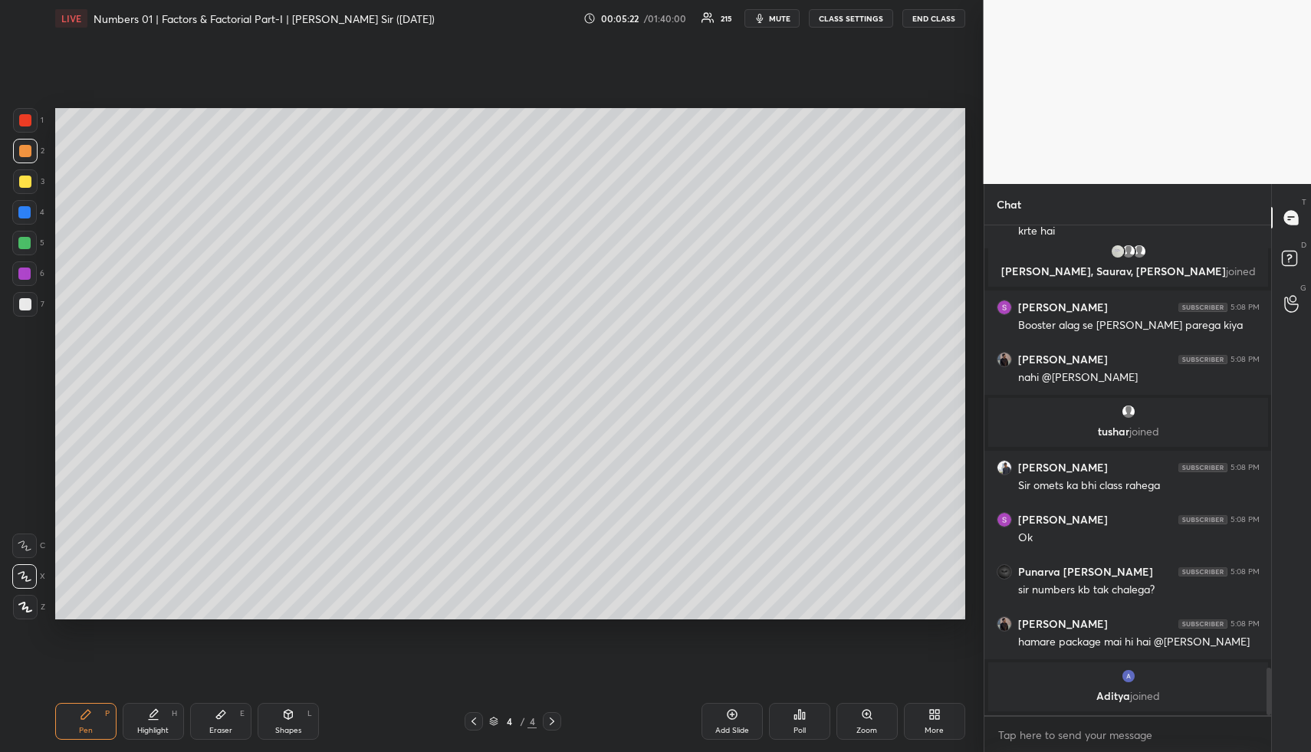
click at [29, 183] on div at bounding box center [25, 182] width 12 height 12
click at [25, 577] on icon at bounding box center [25, 576] width 14 height 11
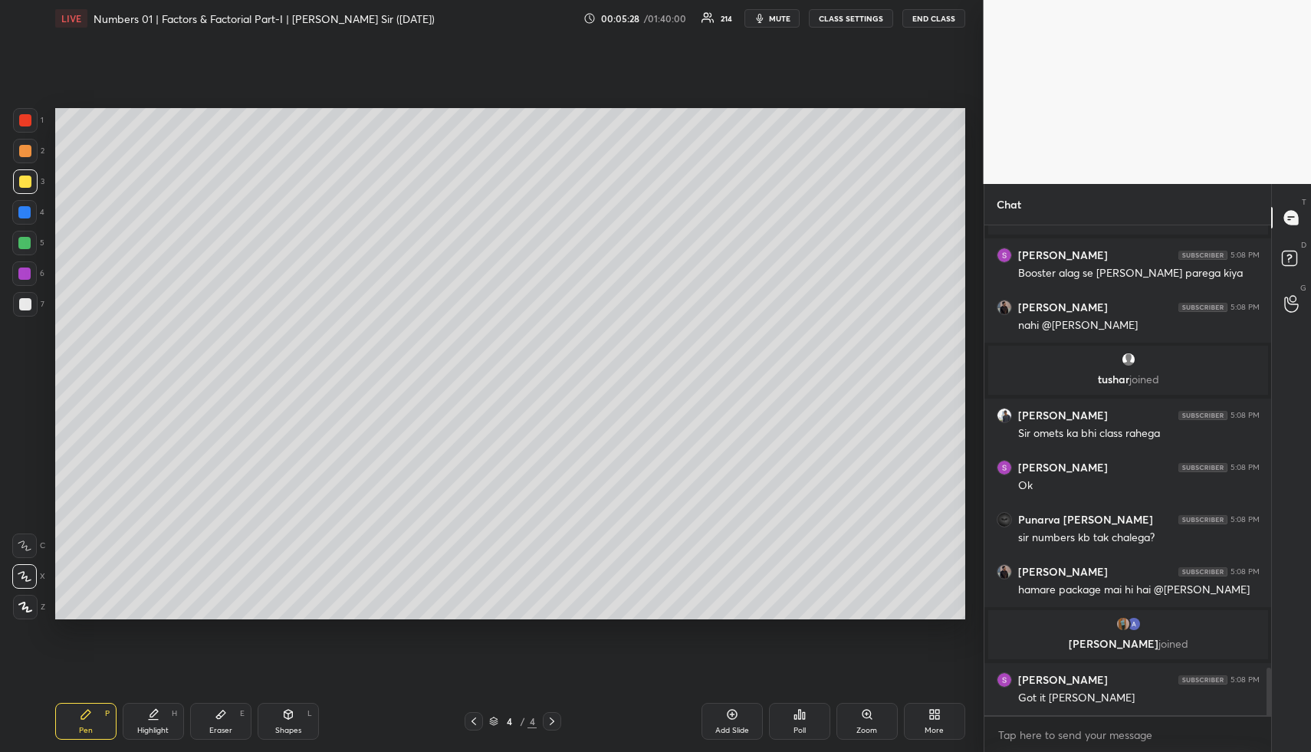
scroll to position [4556, 0]
drag, startPoint x: 28, startPoint y: 152, endPoint x: 25, endPoint y: 161, distance: 9.5
click at [28, 153] on div at bounding box center [25, 151] width 12 height 12
click at [25, 181] on div at bounding box center [25, 182] width 12 height 12
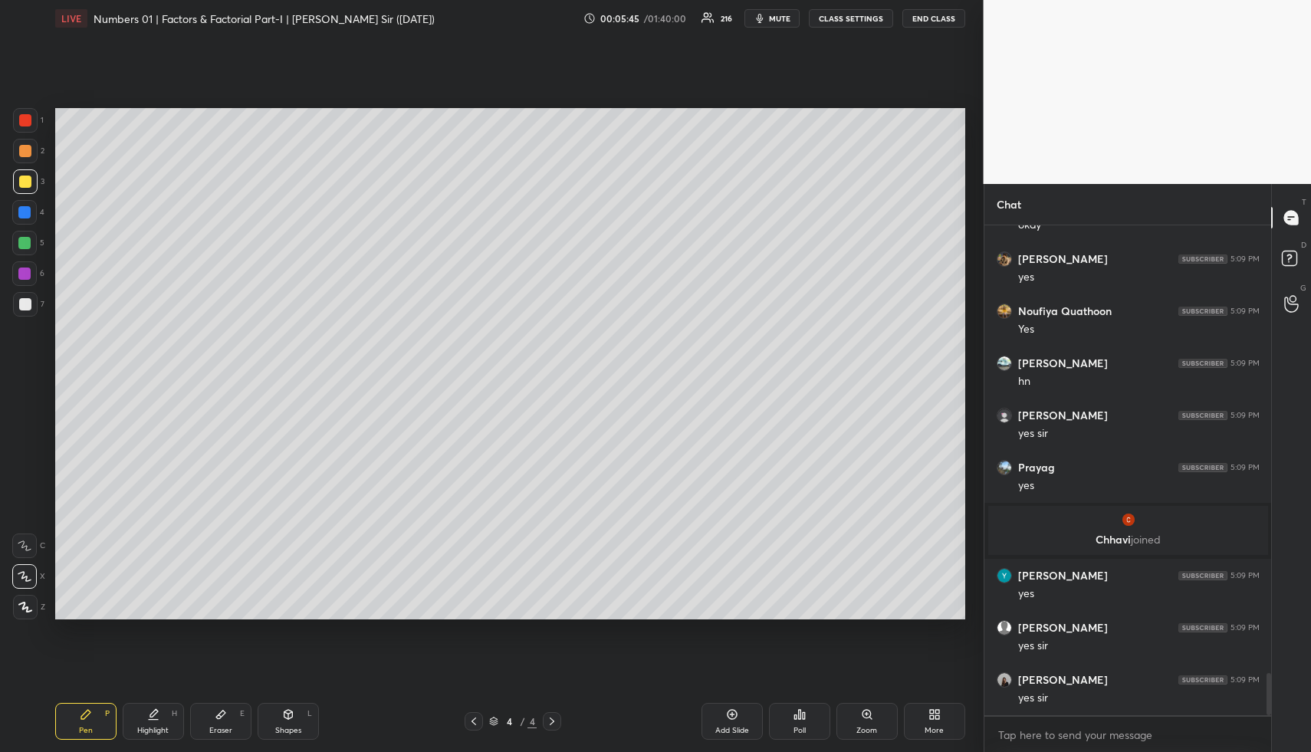
scroll to position [5238, 0]
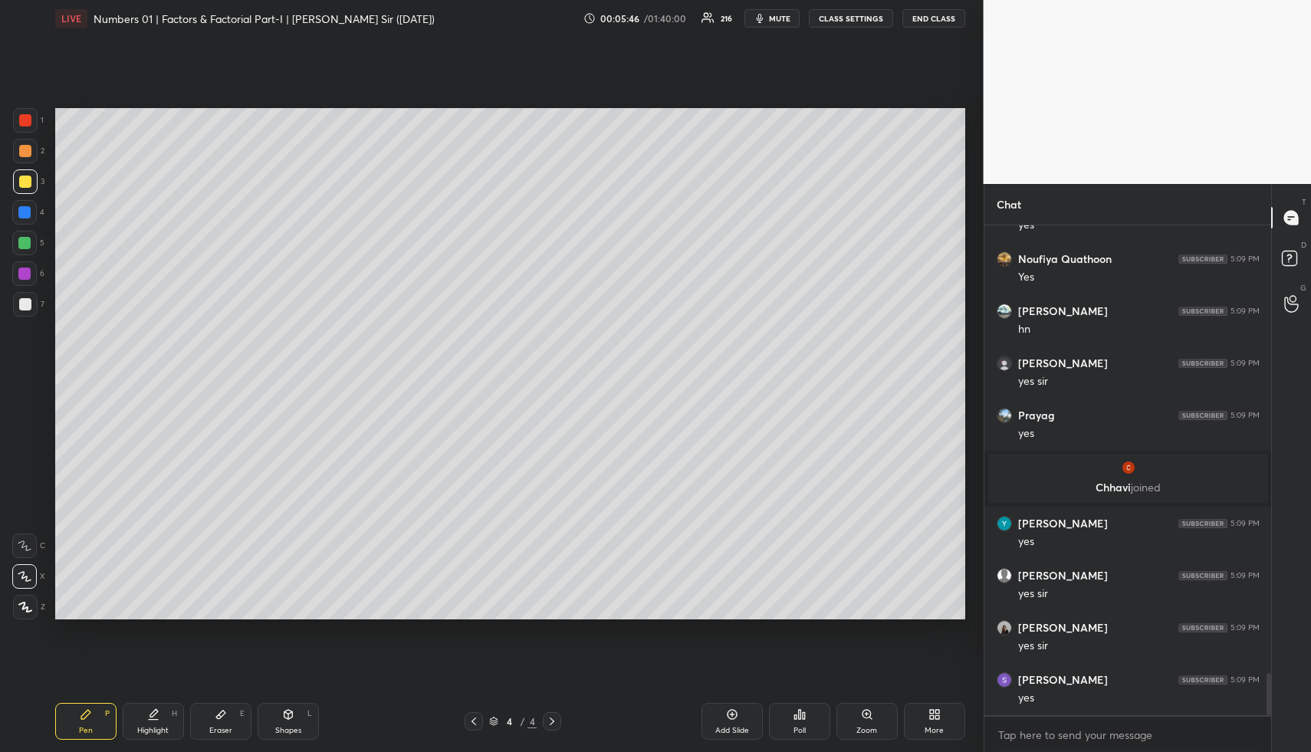
drag, startPoint x: 93, startPoint y: 715, endPoint x: 87, endPoint y: 680, distance: 34.9
click at [91, 713] on div "Pen P" at bounding box center [85, 721] width 61 height 37
drag, startPoint x: 25, startPoint y: 210, endPoint x: 37, endPoint y: 211, distance: 11.5
click at [25, 210] on div at bounding box center [24, 212] width 12 height 12
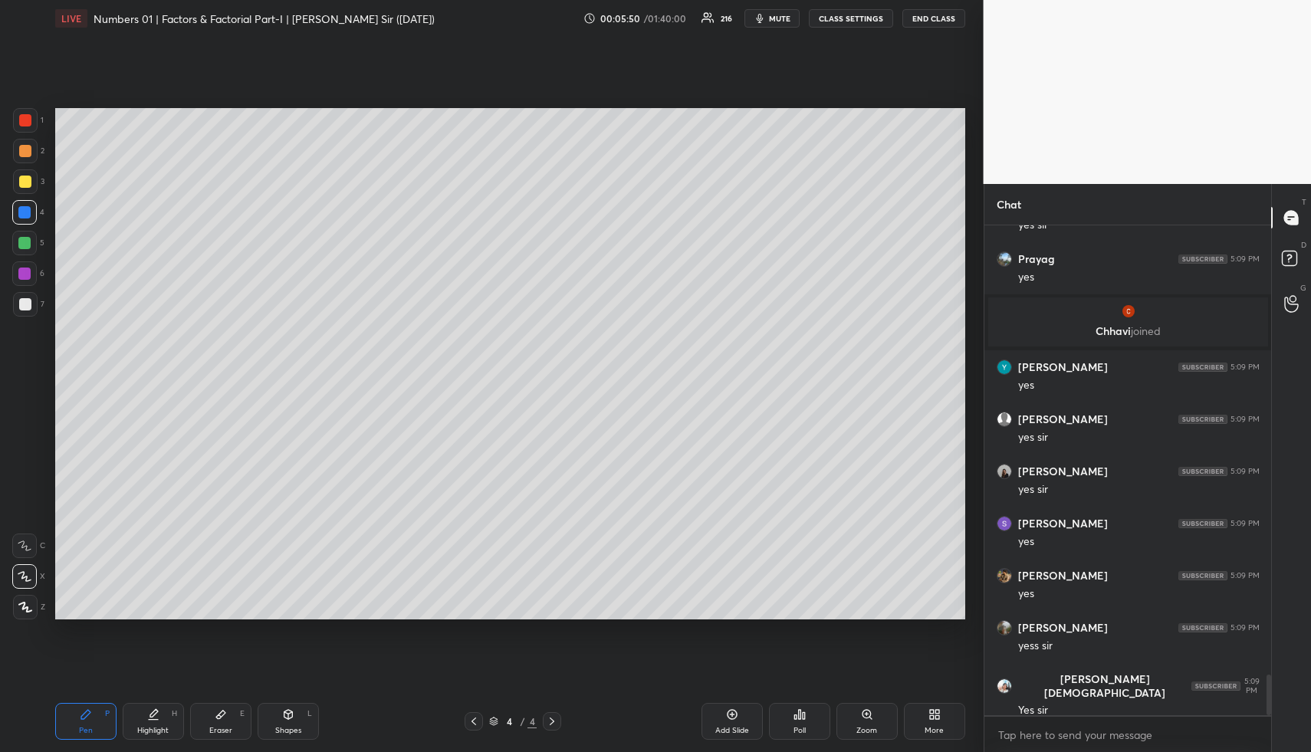
scroll to position [5446, 0]
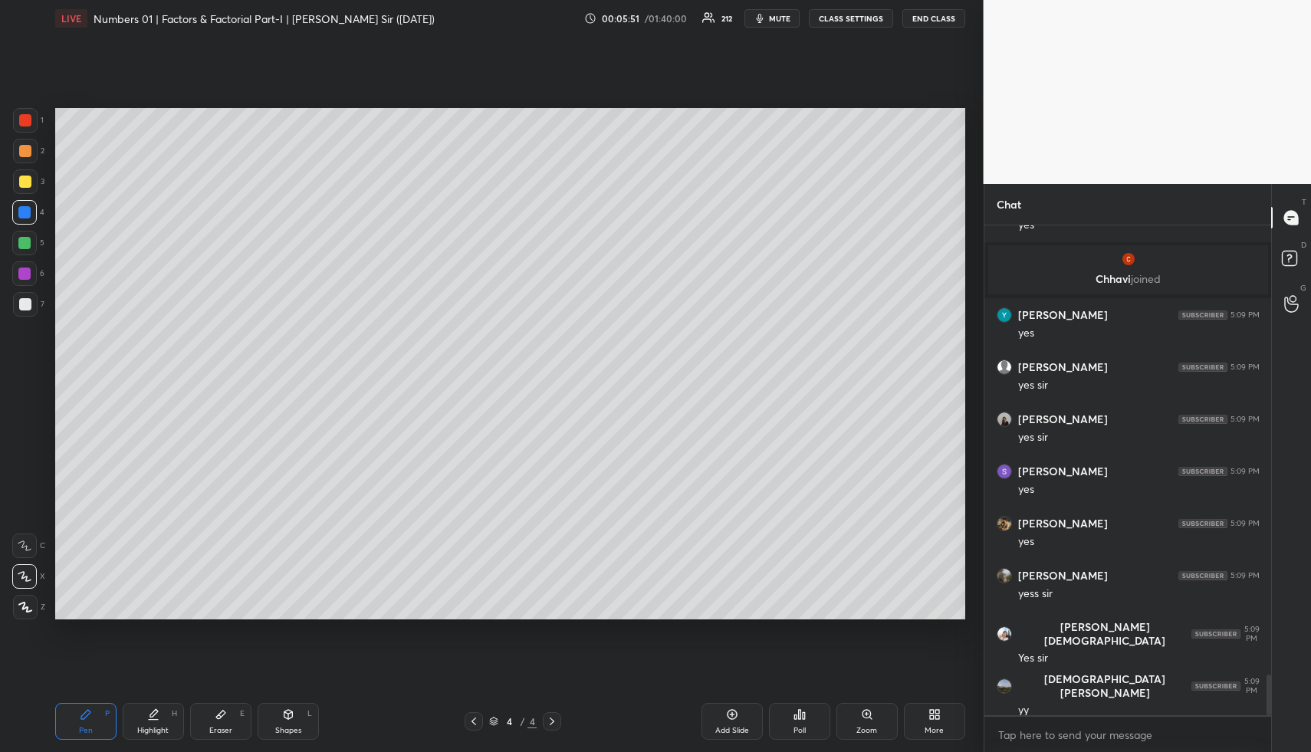
click at [153, 716] on icon at bounding box center [153, 715] width 12 height 12
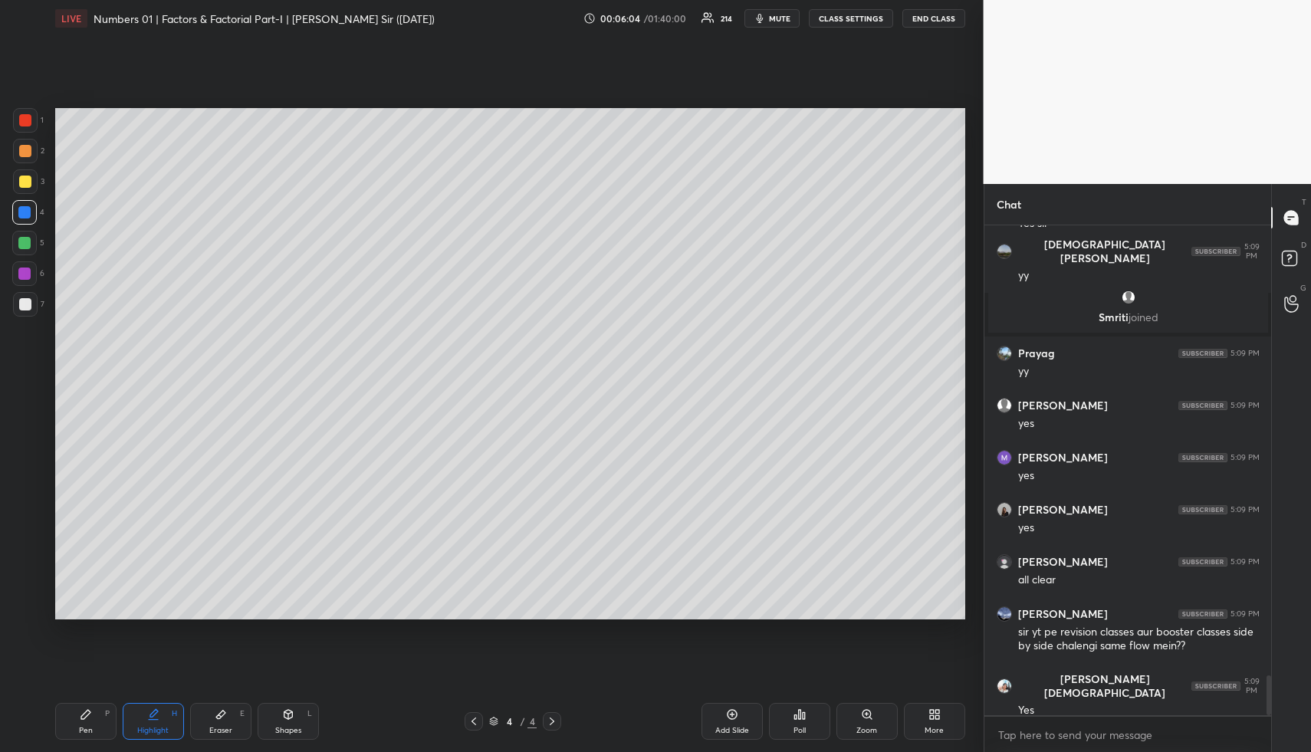
scroll to position [5610, 0]
drag, startPoint x: 91, startPoint y: 722, endPoint x: 88, endPoint y: 677, distance: 45.3
click at [92, 722] on div "Pen P" at bounding box center [85, 721] width 61 height 37
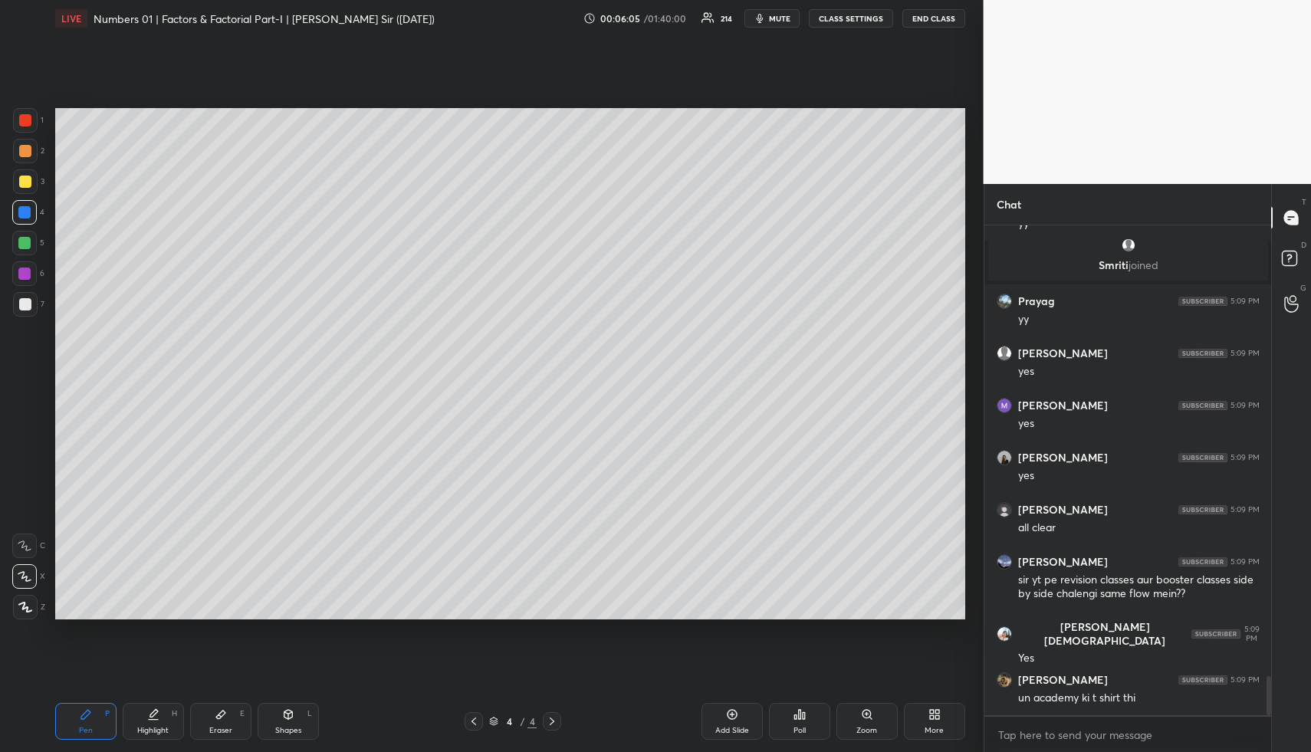
click at [26, 251] on div at bounding box center [24, 243] width 25 height 25
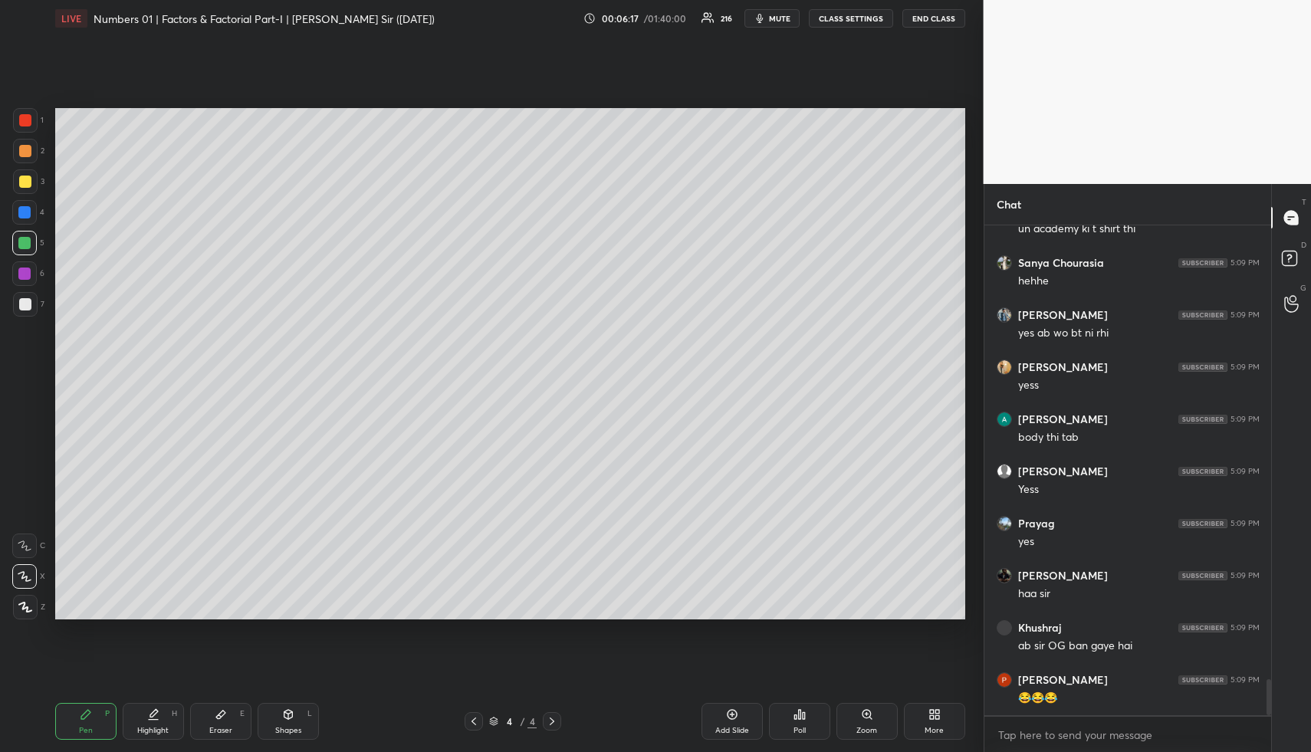
scroll to position [6132, 0]
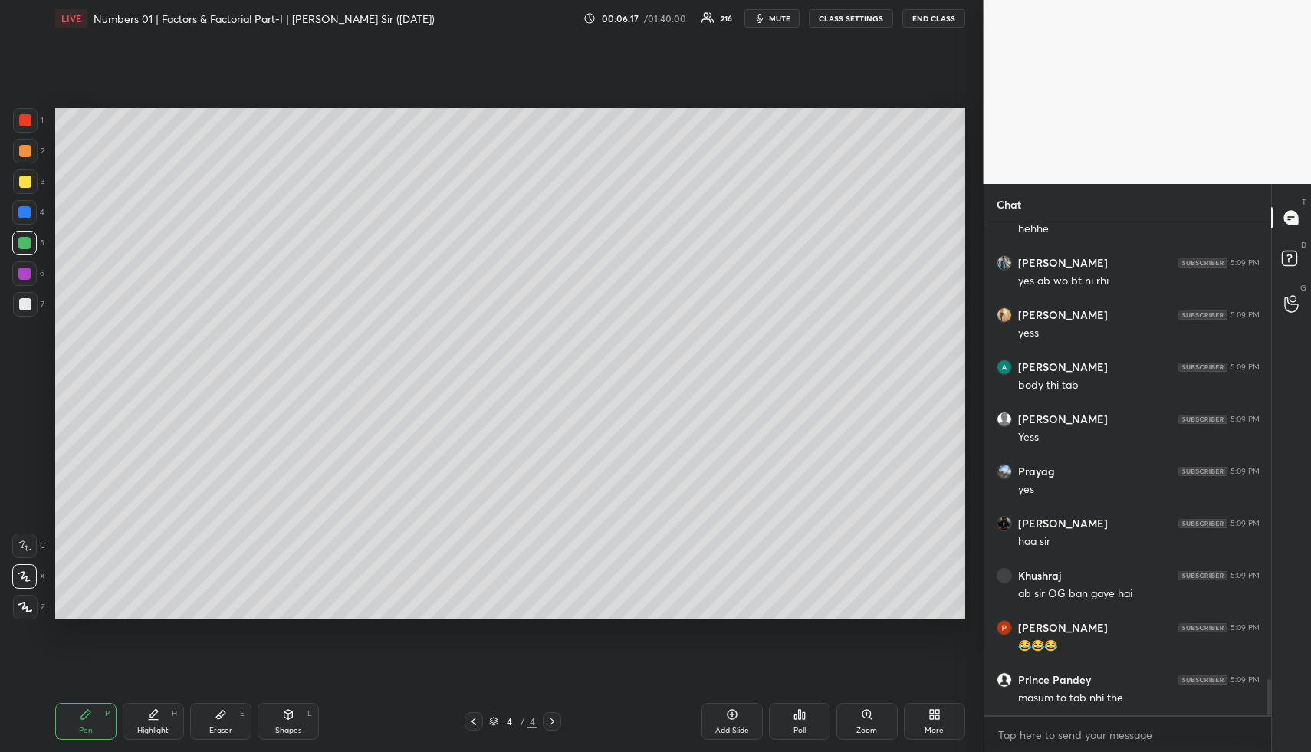
drag, startPoint x: 26, startPoint y: 153, endPoint x: 53, endPoint y: 169, distance: 31.3
click at [26, 153] on div at bounding box center [25, 151] width 12 height 12
click at [24, 260] on div "1 2 3 4 5 6 7" at bounding box center [28, 215] width 32 height 215
click at [28, 267] on div at bounding box center [24, 273] width 25 height 25
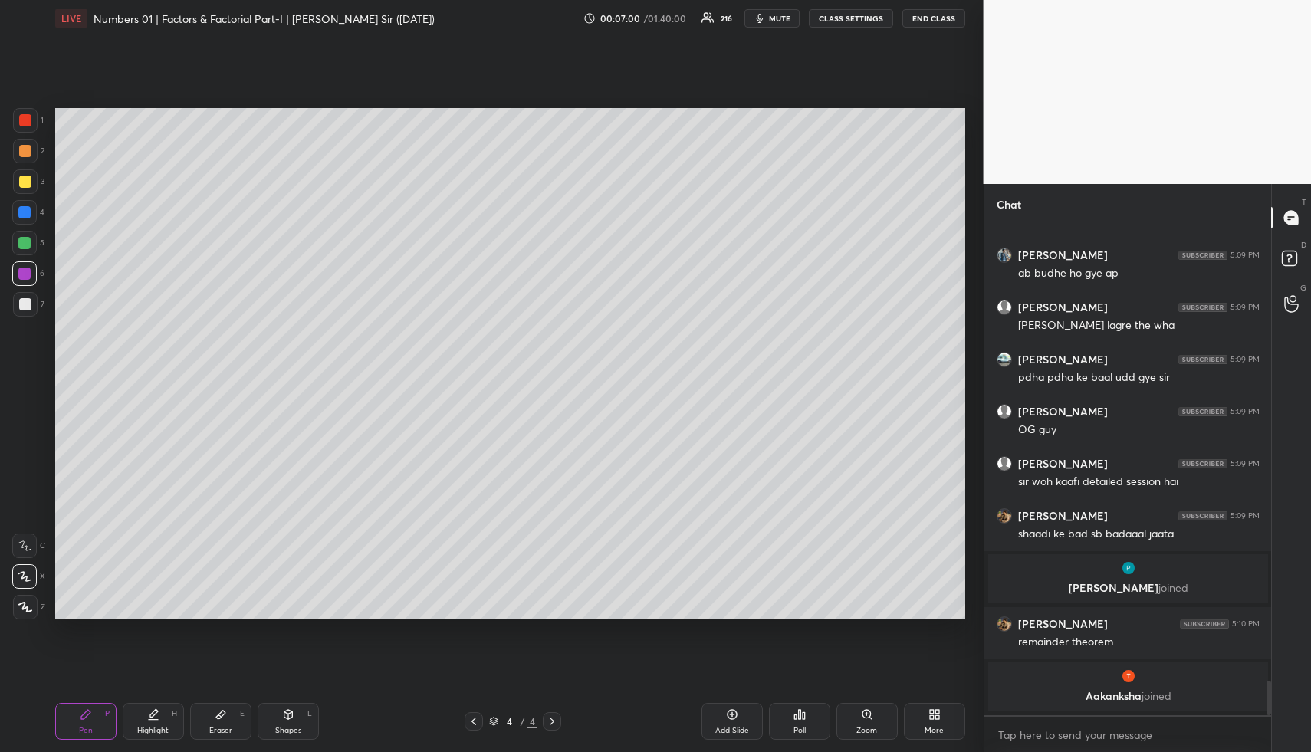
scroll to position [6434, 0]
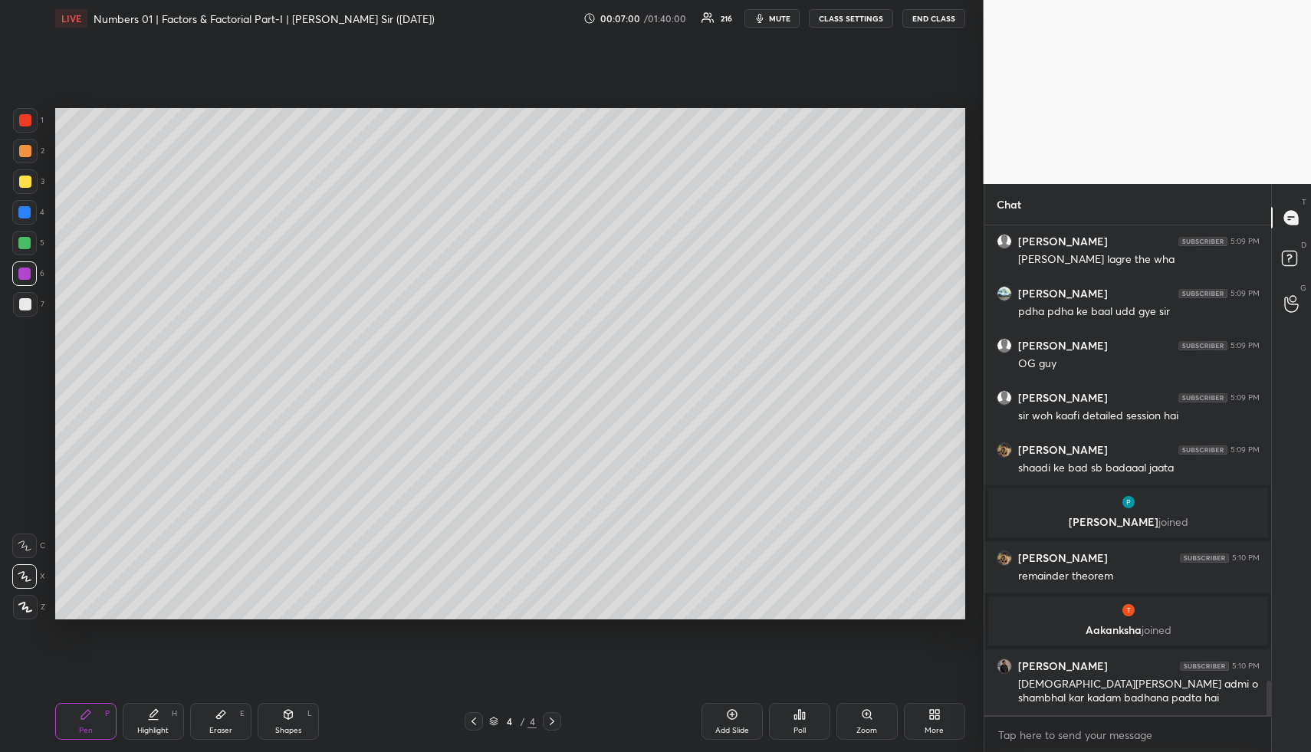
click at [172, 710] on div "H" at bounding box center [174, 714] width 5 height 8
drag, startPoint x: 173, startPoint y: 712, endPoint x: 181, endPoint y: 698, distance: 15.8
click at [175, 706] on div "Highlight H" at bounding box center [153, 721] width 61 height 37
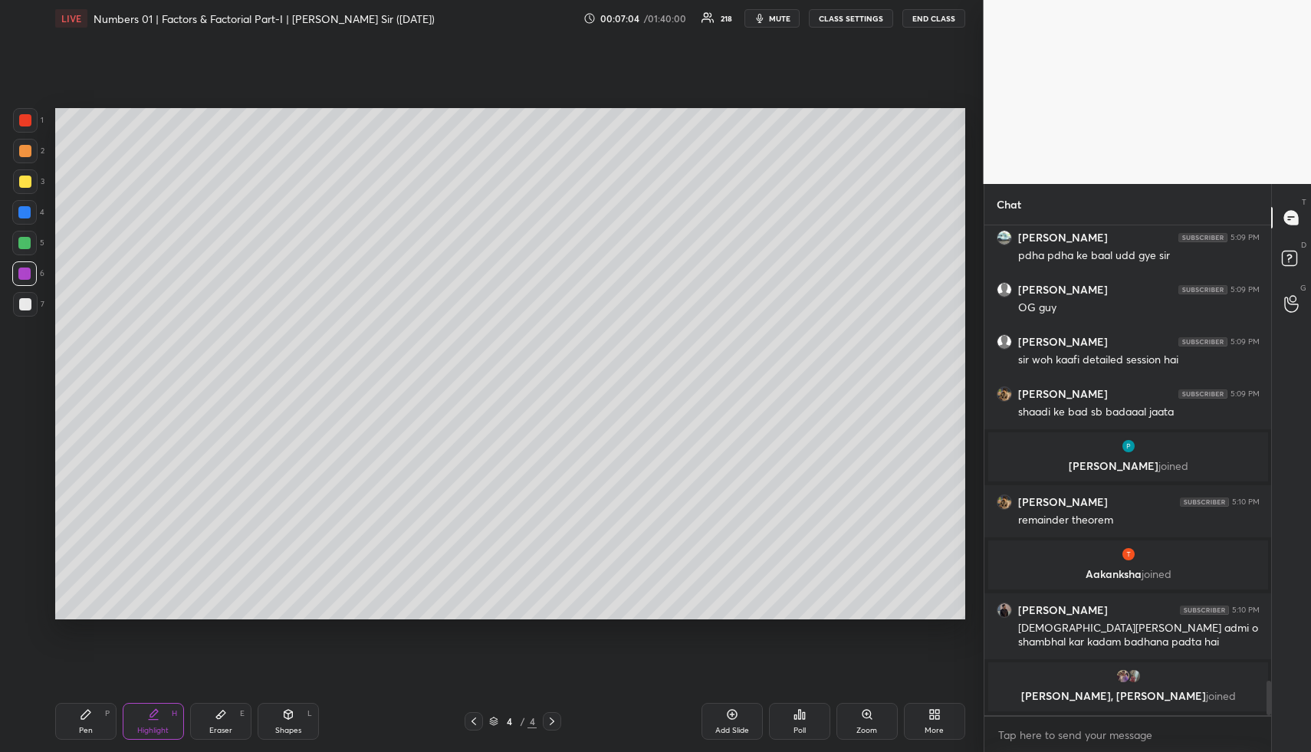
scroll to position [6528, 0]
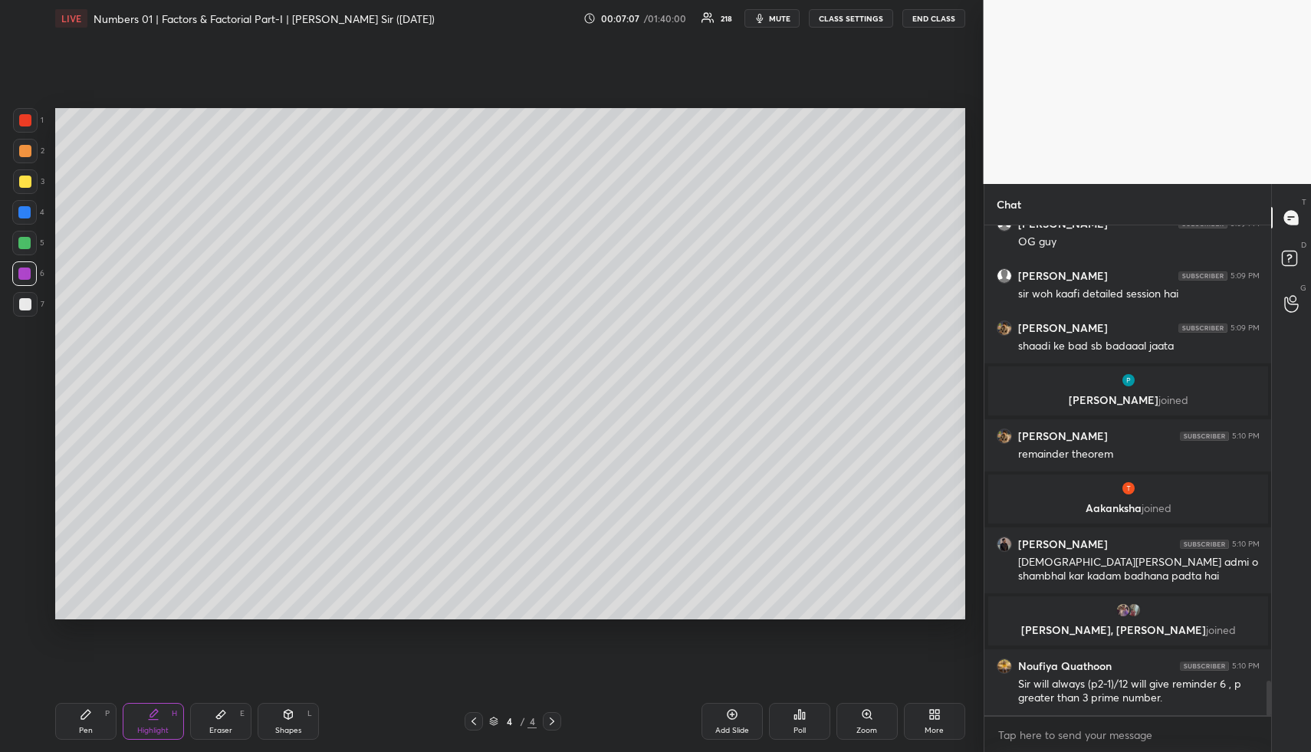
drag, startPoint x: 150, startPoint y: 719, endPoint x: 127, endPoint y: 713, distance: 24.4
click at [149, 719] on icon at bounding box center [153, 715] width 12 height 12
click at [93, 716] on div "Pen P" at bounding box center [85, 721] width 61 height 37
drag, startPoint x: 26, startPoint y: 182, endPoint x: 42, endPoint y: 213, distance: 35.3
click at [26, 183] on div at bounding box center [25, 182] width 12 height 12
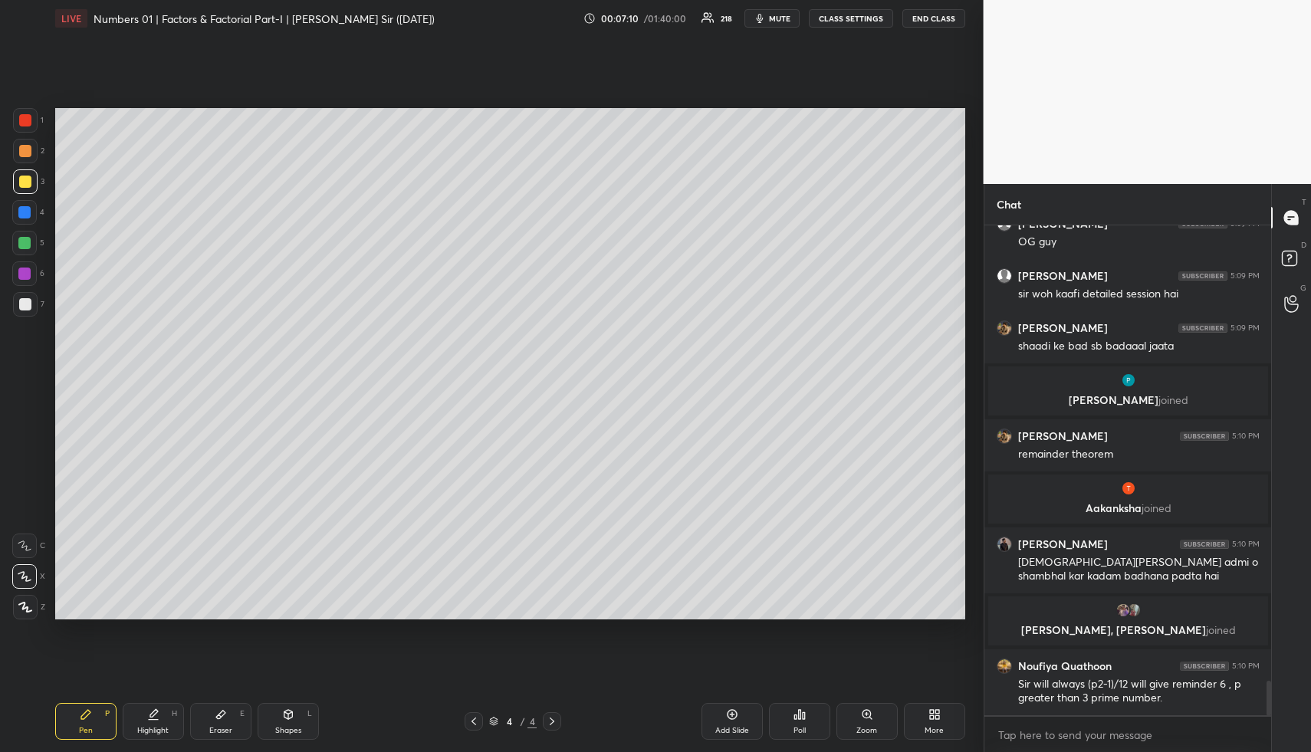
click at [152, 715] on icon at bounding box center [154, 713] width 8 height 8
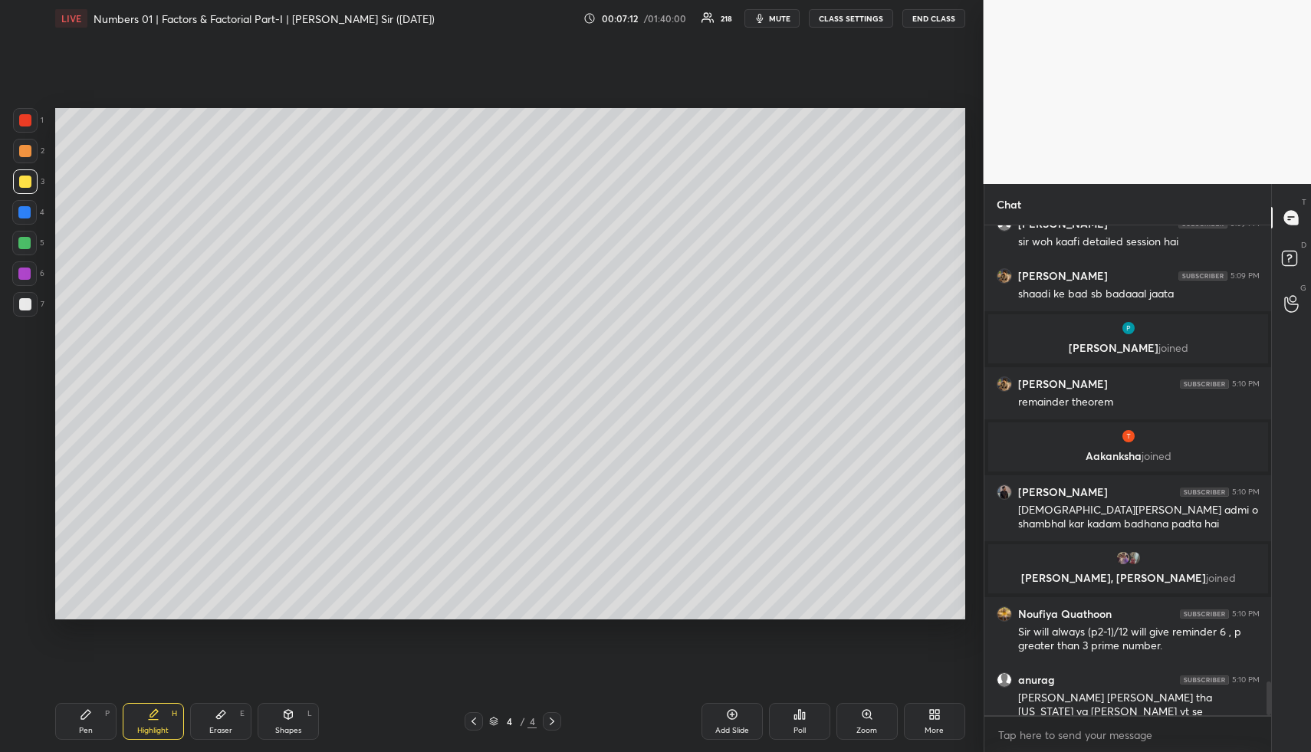
click at [165, 713] on div "Highlight H" at bounding box center [153, 721] width 61 height 37
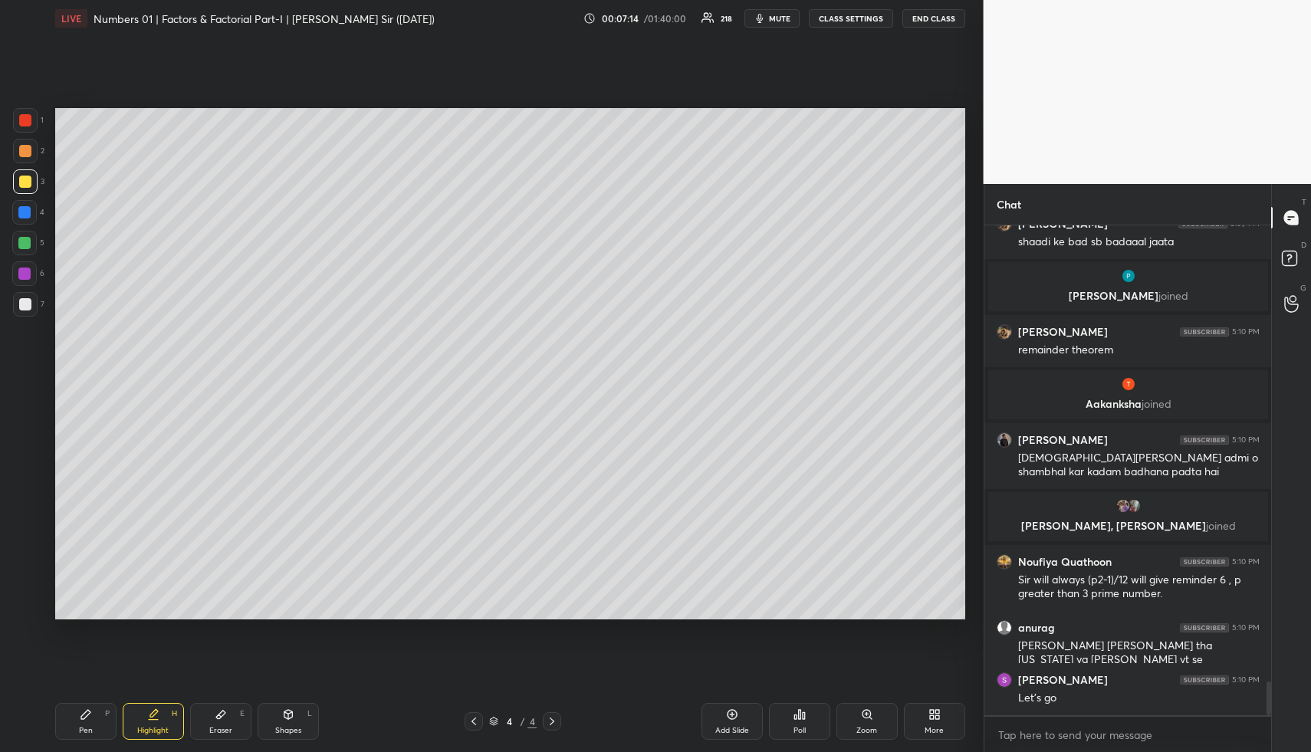
click at [183, 719] on div "Highlight H" at bounding box center [153, 721] width 61 height 37
drag, startPoint x: 91, startPoint y: 712, endPoint x: 86, endPoint y: 628, distance: 84.5
click at [95, 707] on div "Pen P" at bounding box center [85, 721] width 61 height 37
click at [27, 236] on div at bounding box center [24, 243] width 25 height 25
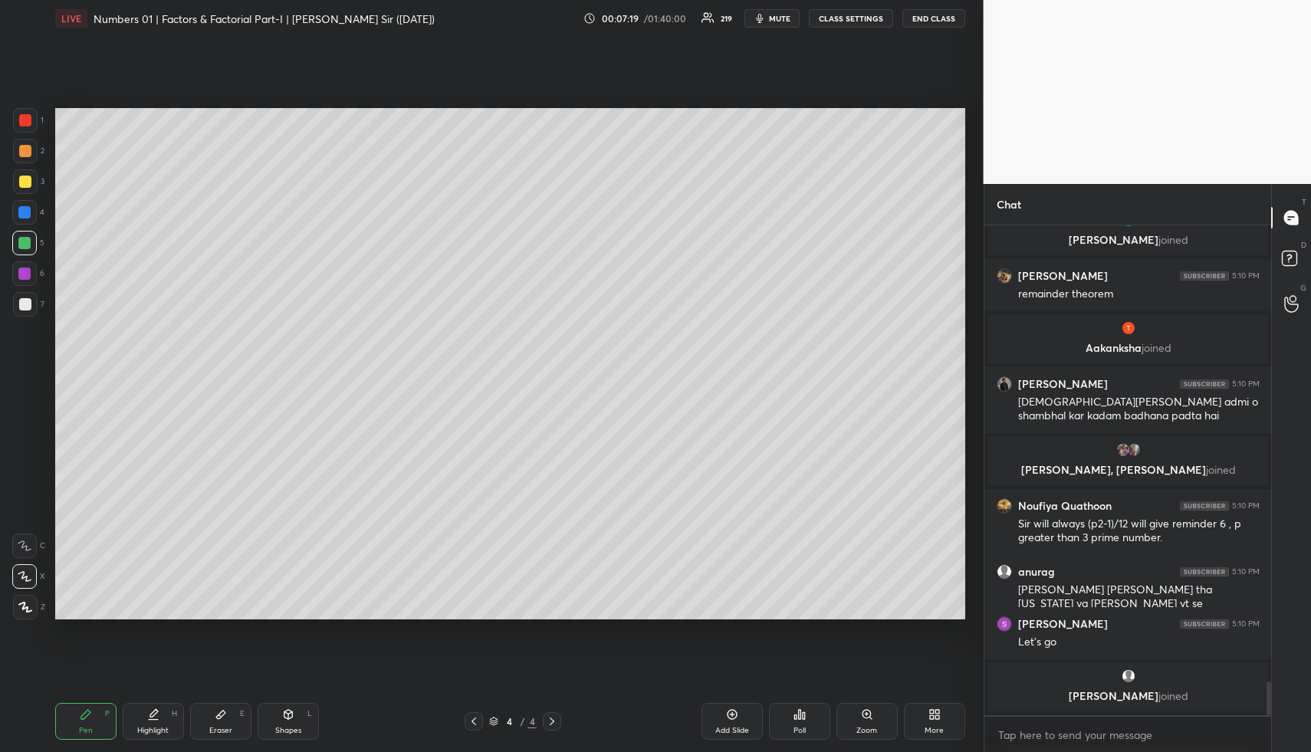
scroll to position [6685, 0]
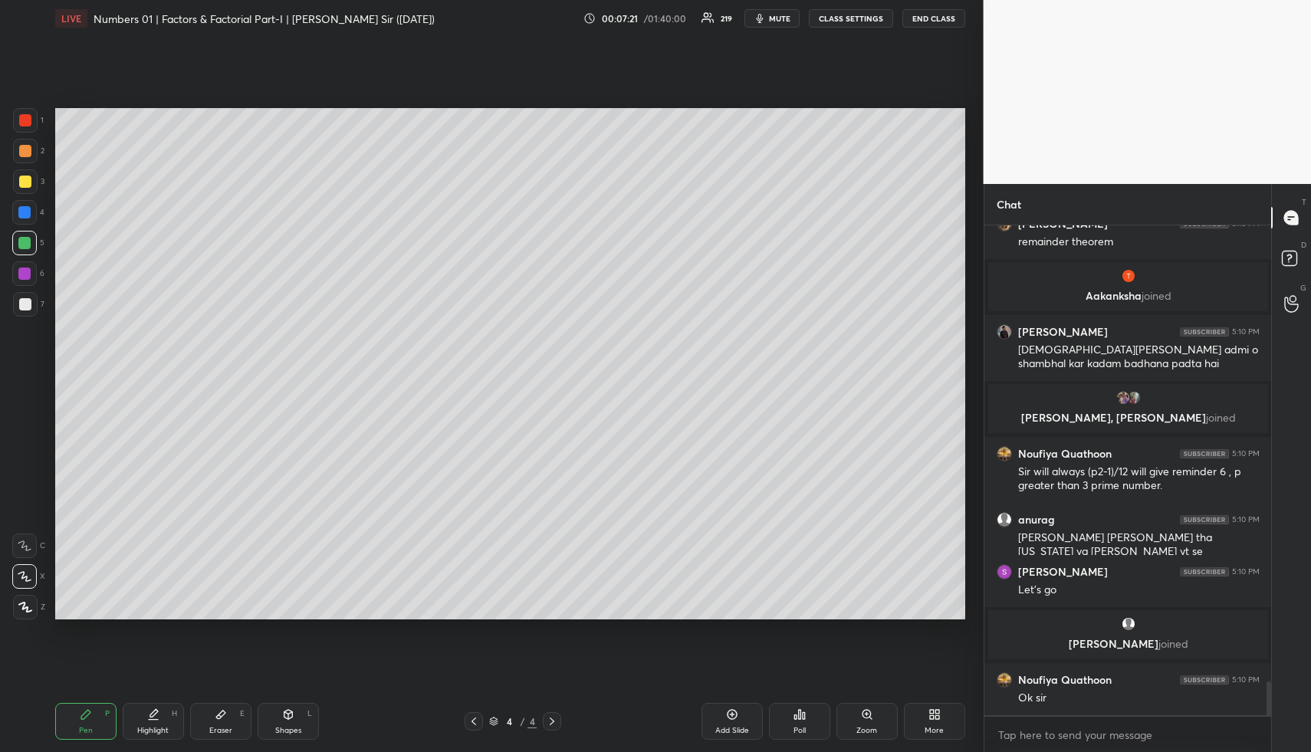
click at [156, 718] on icon at bounding box center [153, 715] width 12 height 12
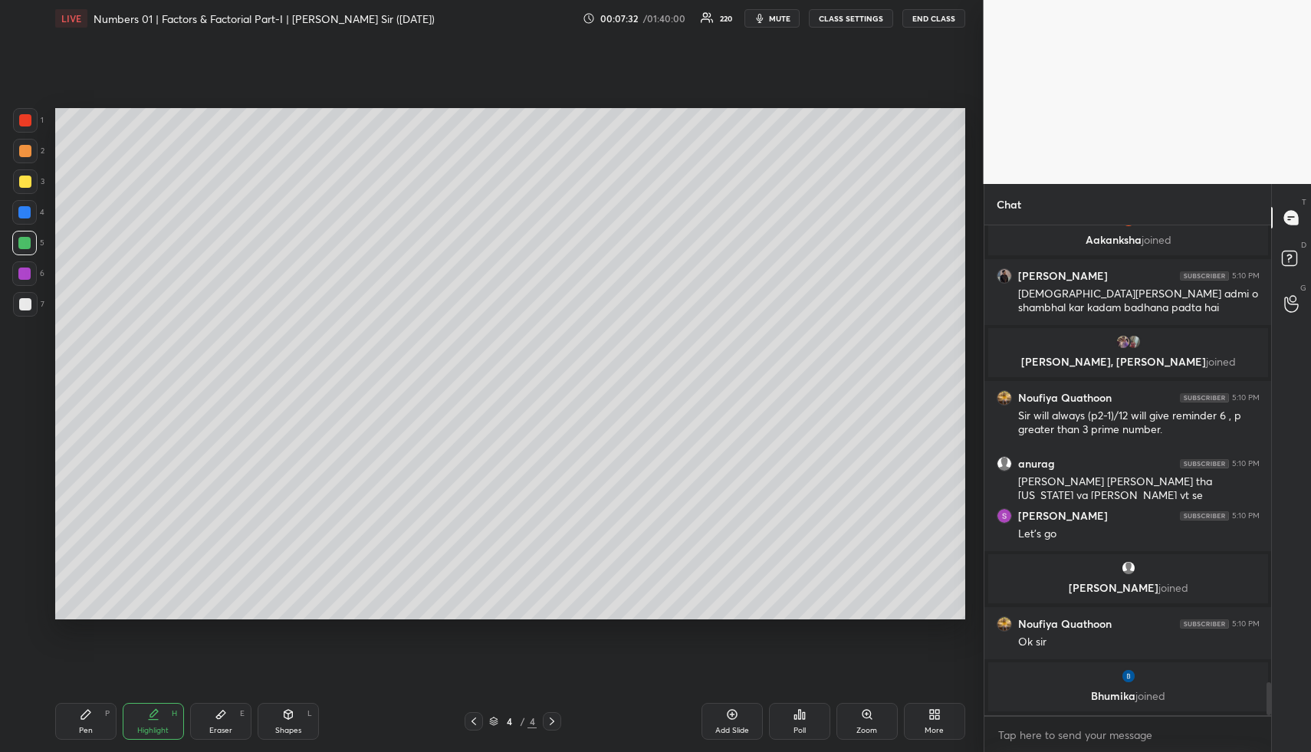
drag, startPoint x: 96, startPoint y: 729, endPoint x: 97, endPoint y: 698, distance: 31.5
click at [96, 729] on div "Pen P" at bounding box center [85, 721] width 61 height 37
click at [35, 179] on div at bounding box center [25, 181] width 25 height 25
drag, startPoint x: 84, startPoint y: 719, endPoint x: 85, endPoint y: 637, distance: 81.3
click at [85, 715] on icon at bounding box center [86, 715] width 12 height 12
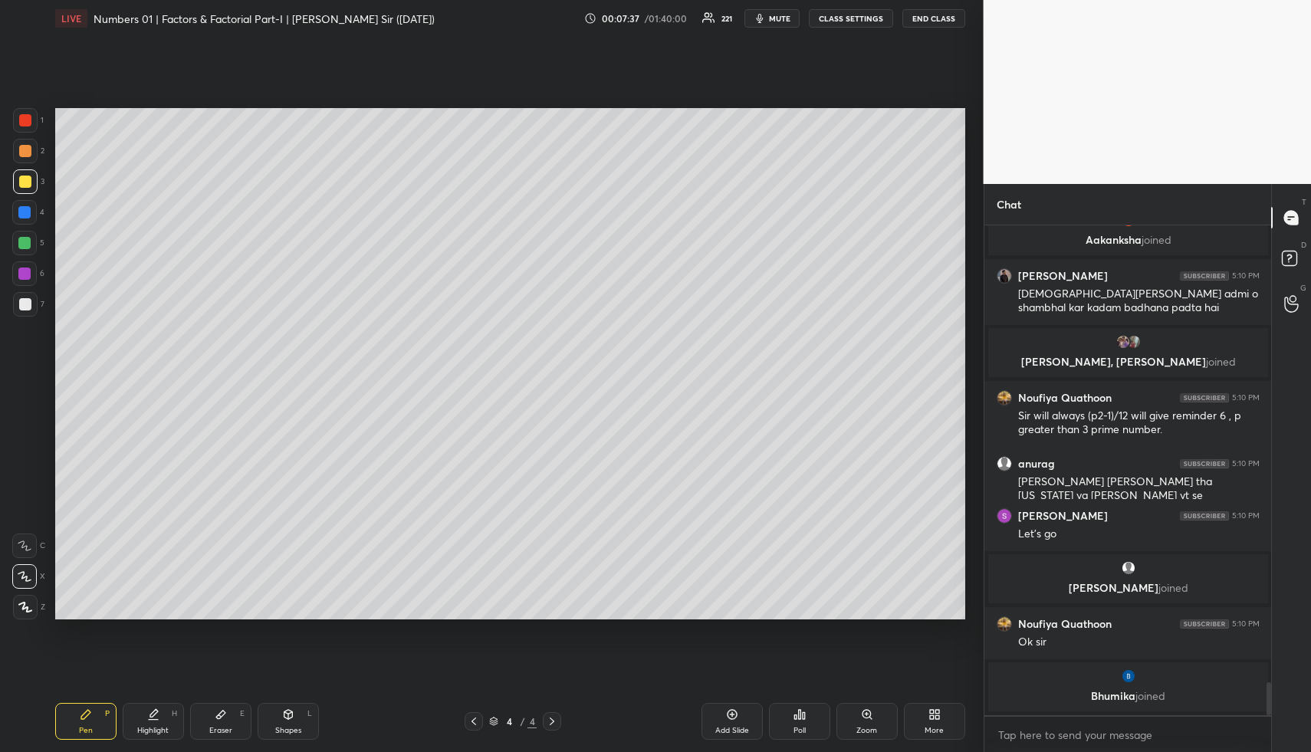
drag, startPoint x: 24, startPoint y: 211, endPoint x: 38, endPoint y: 209, distance: 13.9
click at [24, 211] on div at bounding box center [24, 212] width 12 height 12
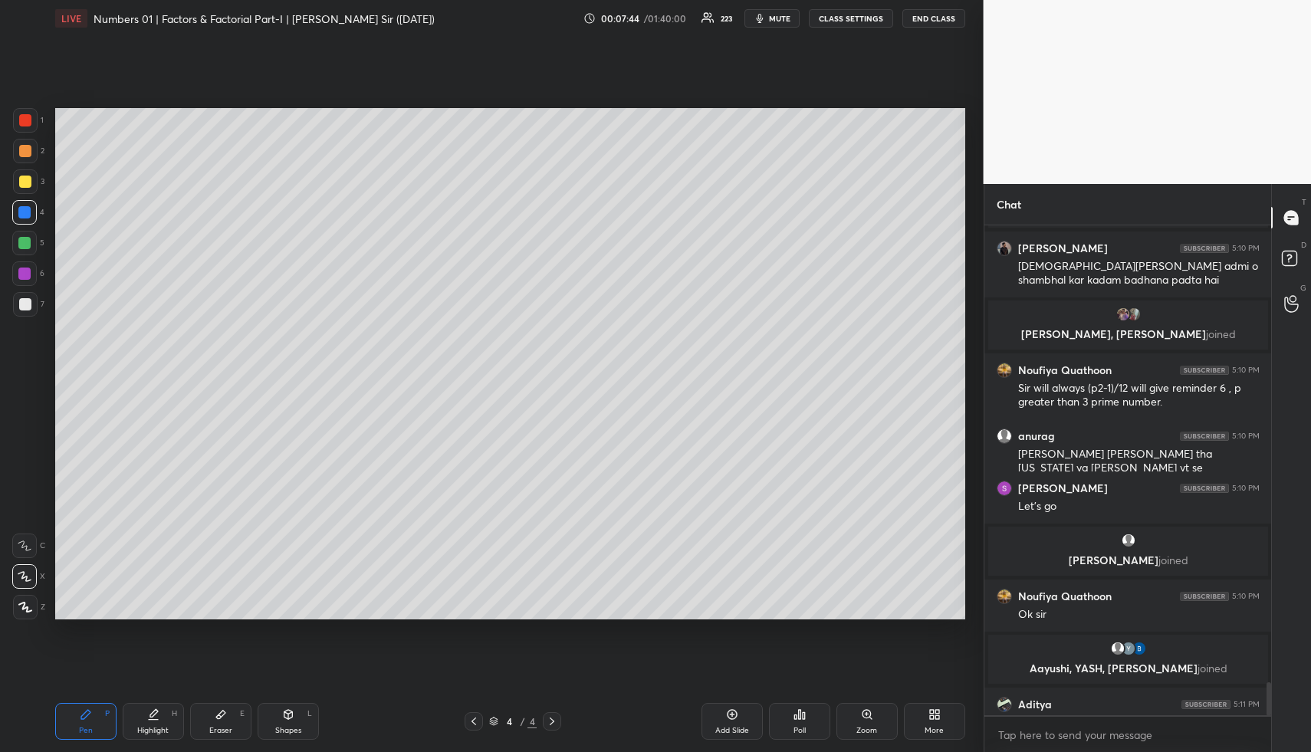
scroll to position [6766, 0]
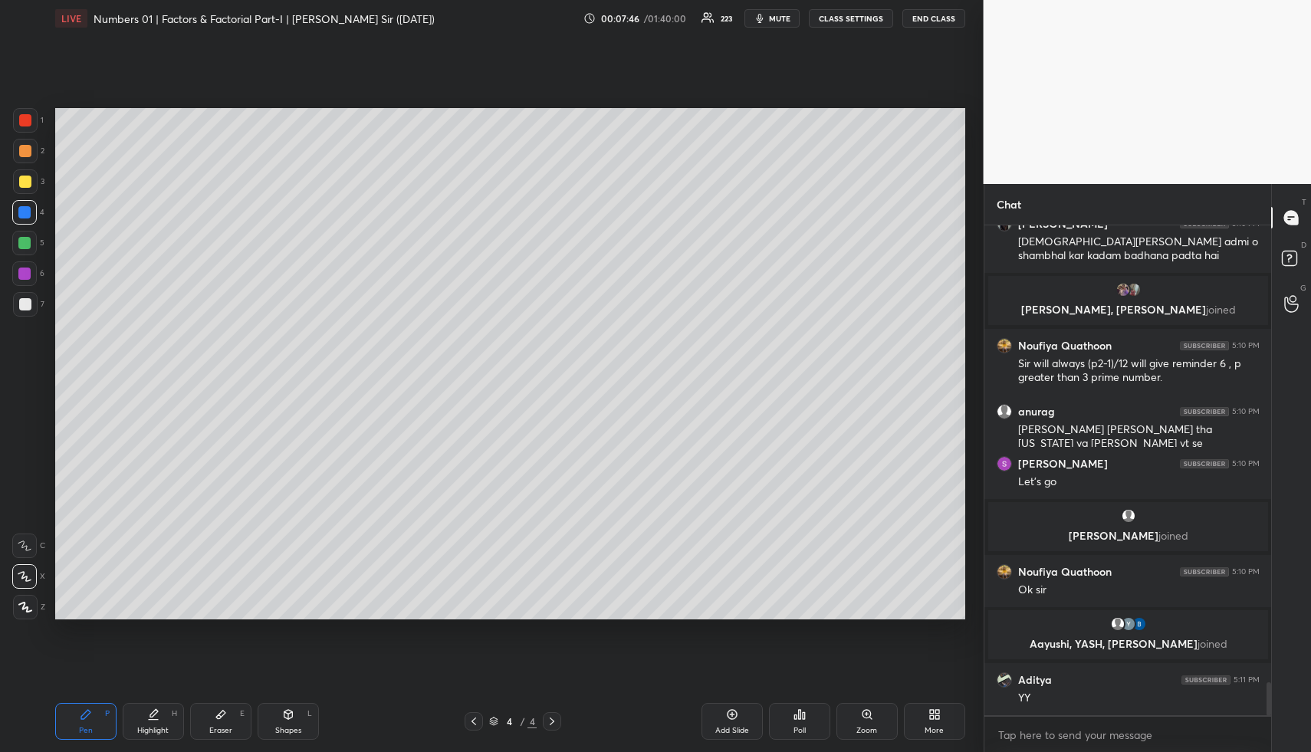
click at [172, 714] on div "H" at bounding box center [174, 714] width 5 height 8
drag, startPoint x: 172, startPoint y: 714, endPoint x: 177, endPoint y: 706, distance: 9.4
click at [175, 711] on div "H" at bounding box center [174, 714] width 5 height 8
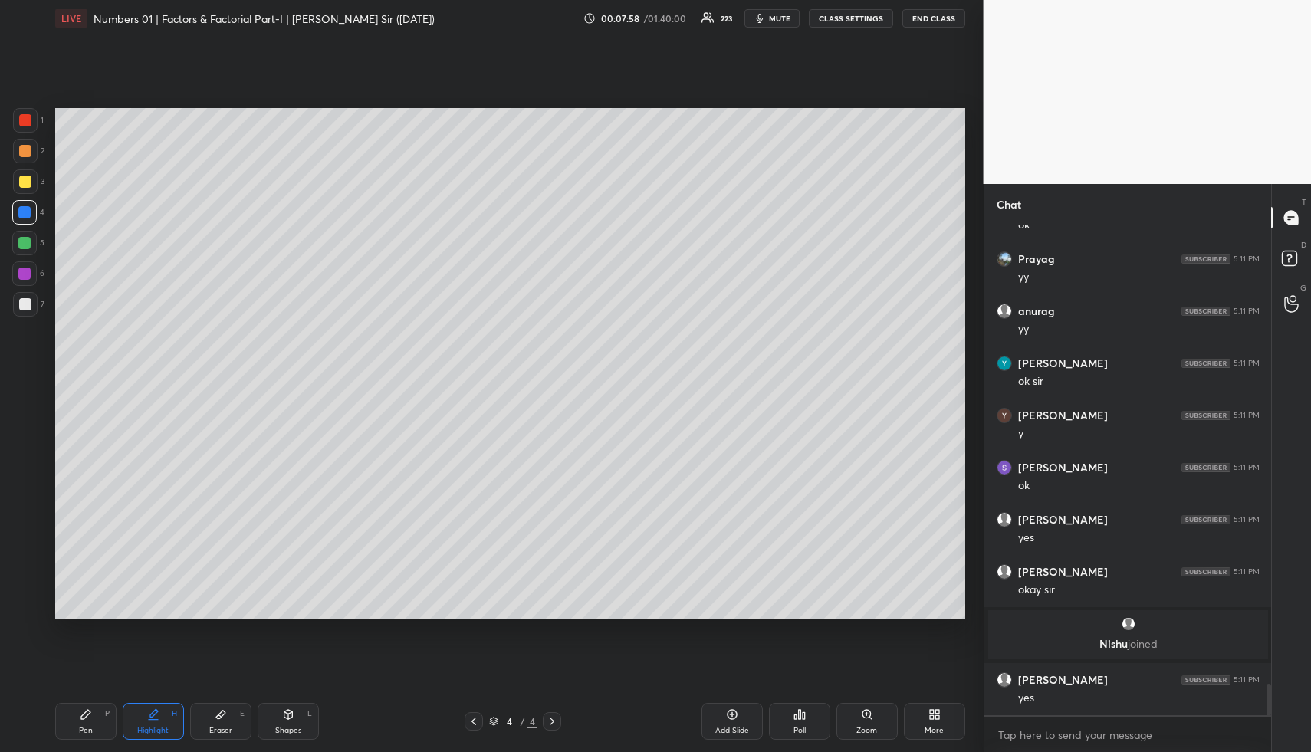
scroll to position [7254, 0]
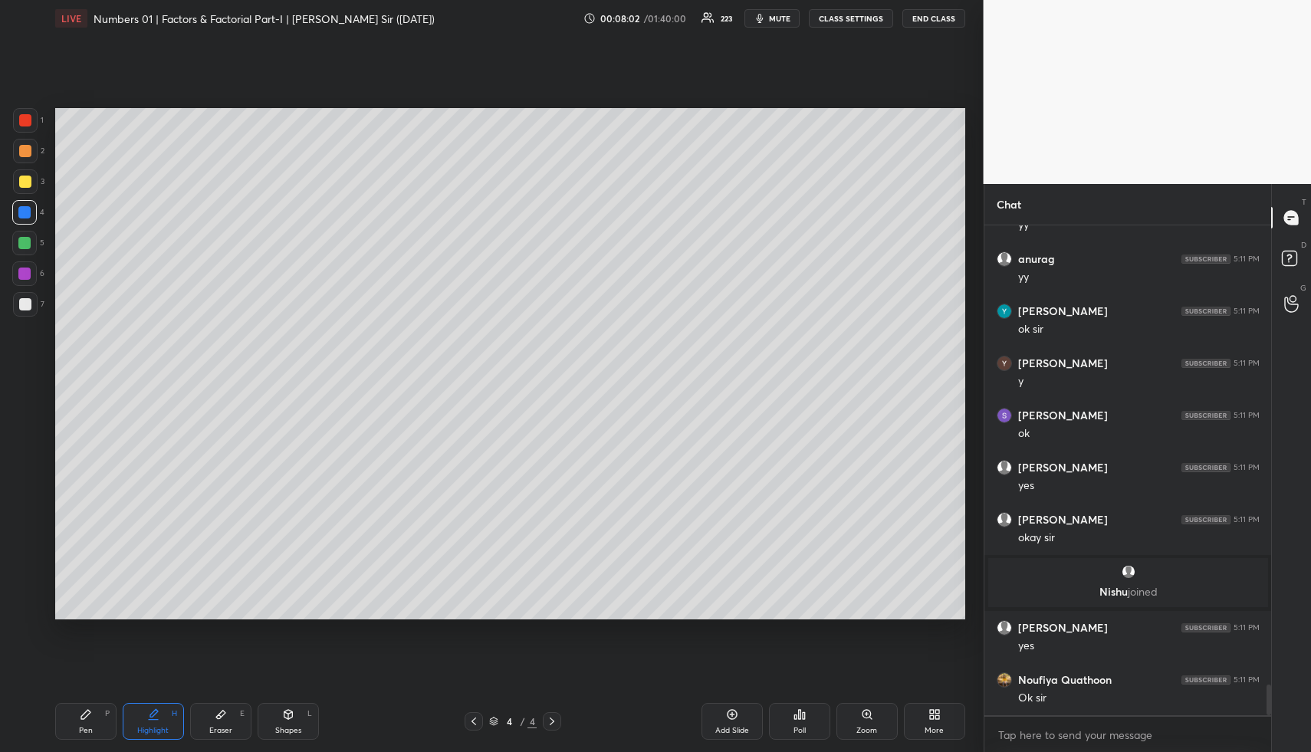
click at [157, 717] on div "Highlight H" at bounding box center [153, 721] width 61 height 37
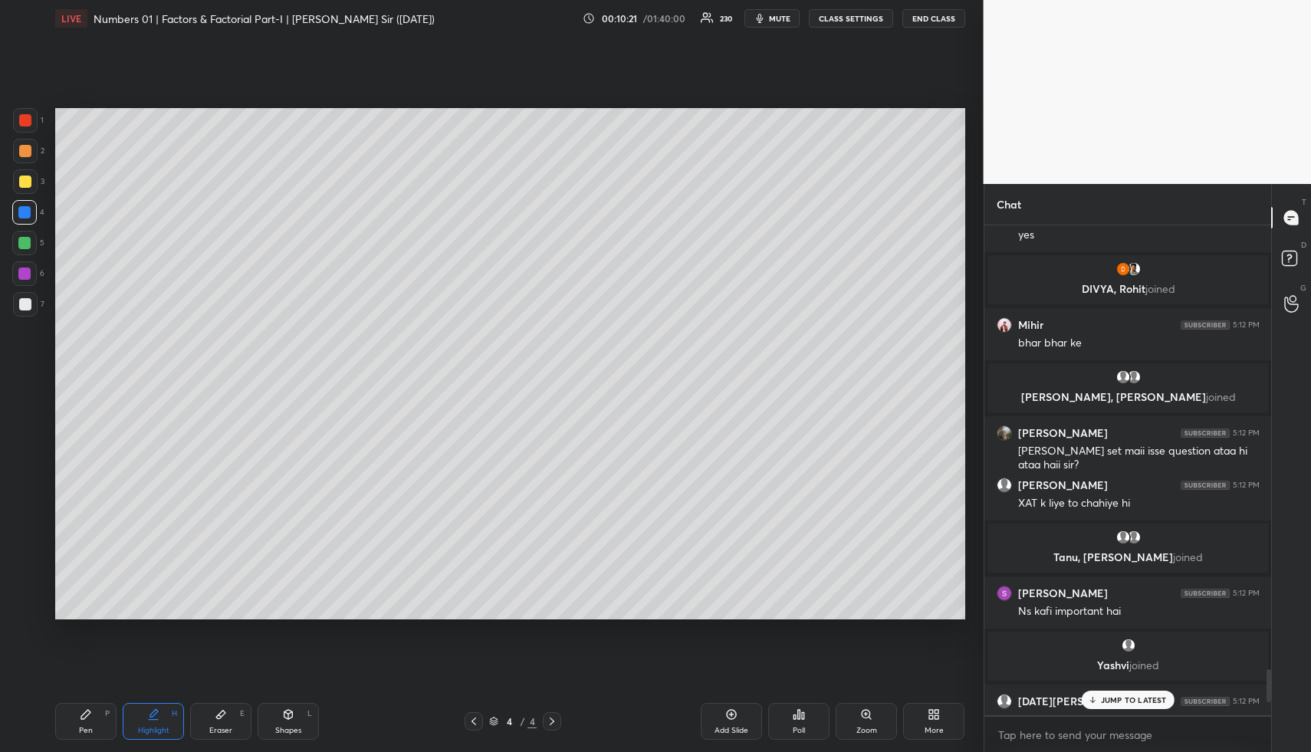
scroll to position [485, 282]
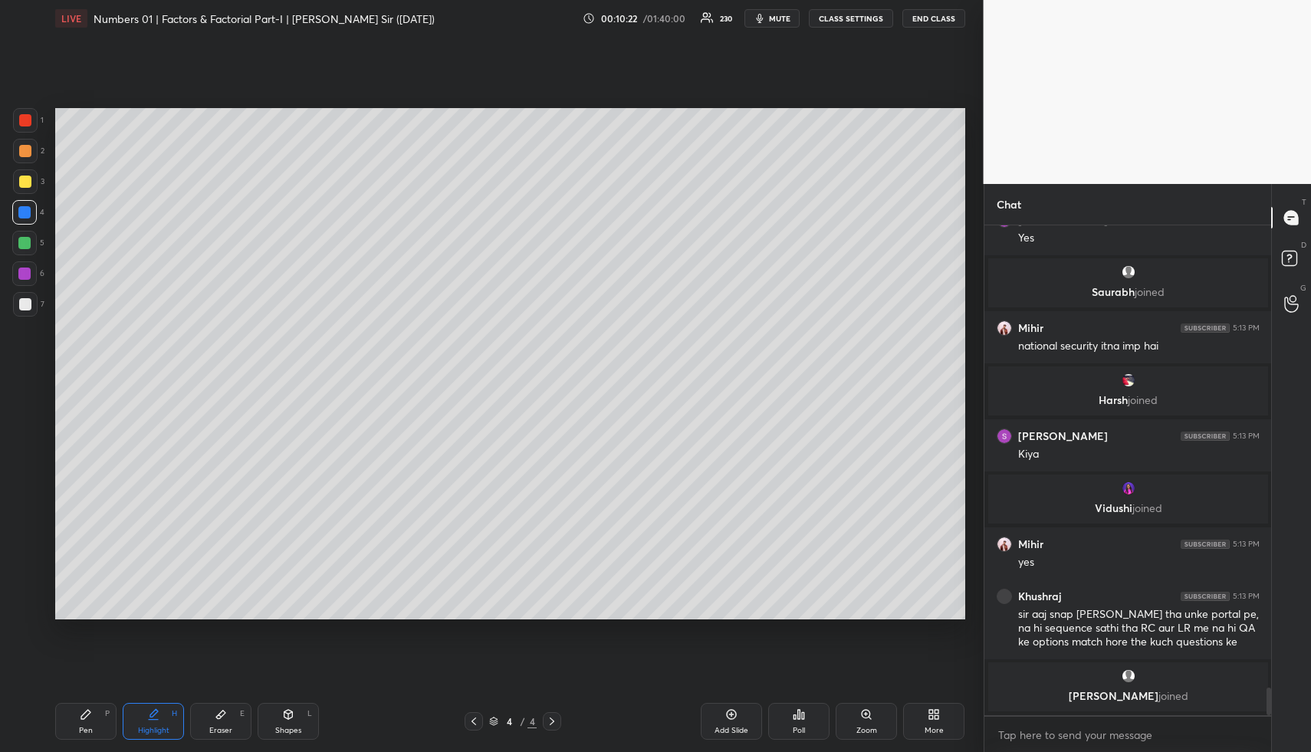
click at [927, 719] on div "More" at bounding box center [933, 721] width 61 height 37
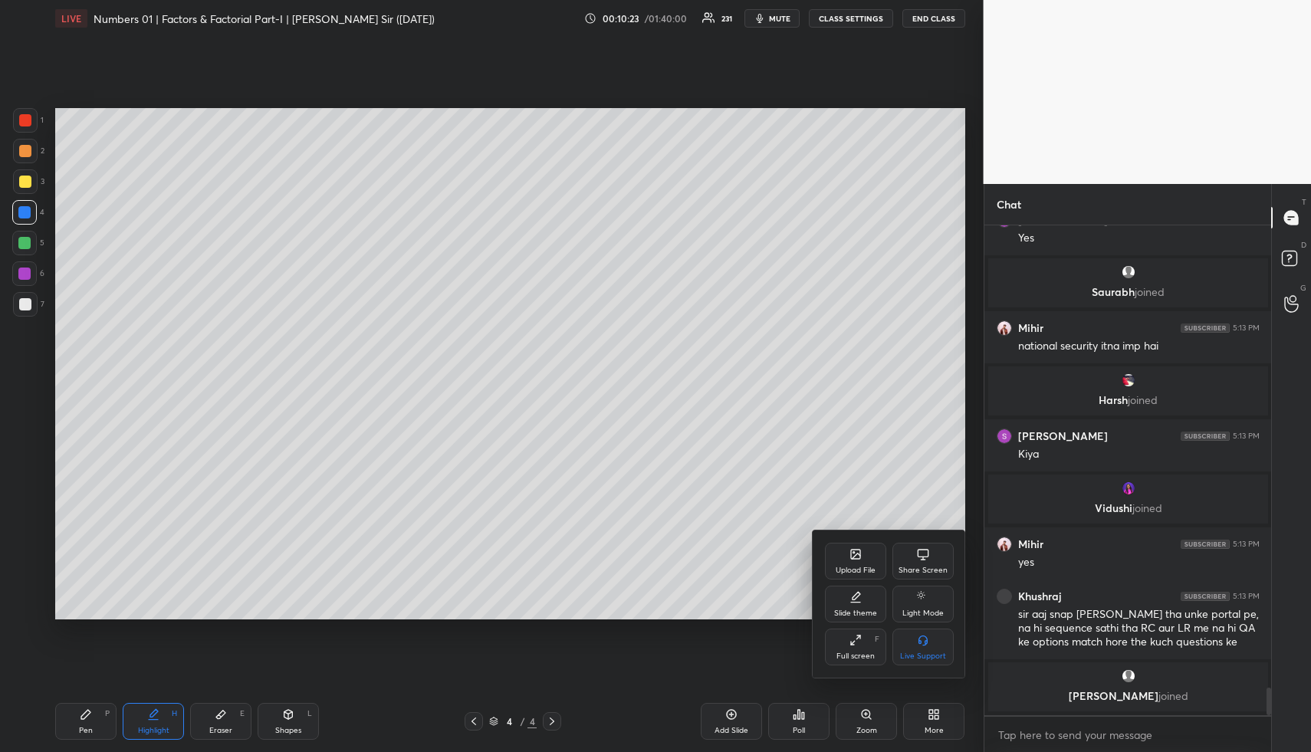
click at [850, 567] on div "Upload File" at bounding box center [856, 571] width 40 height 8
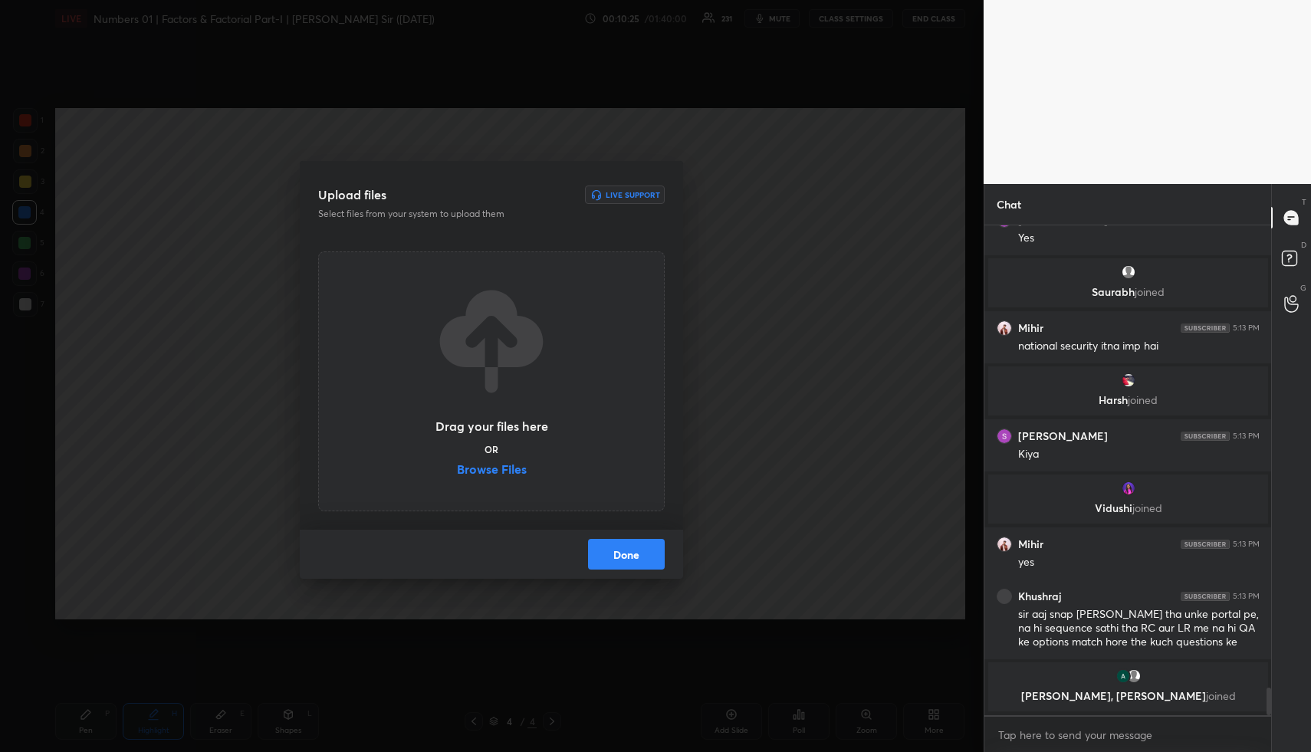
click at [503, 465] on label "Browse Files" at bounding box center [492, 471] width 70 height 16
click at [457, 465] on input "Browse Files" at bounding box center [457, 471] width 0 height 16
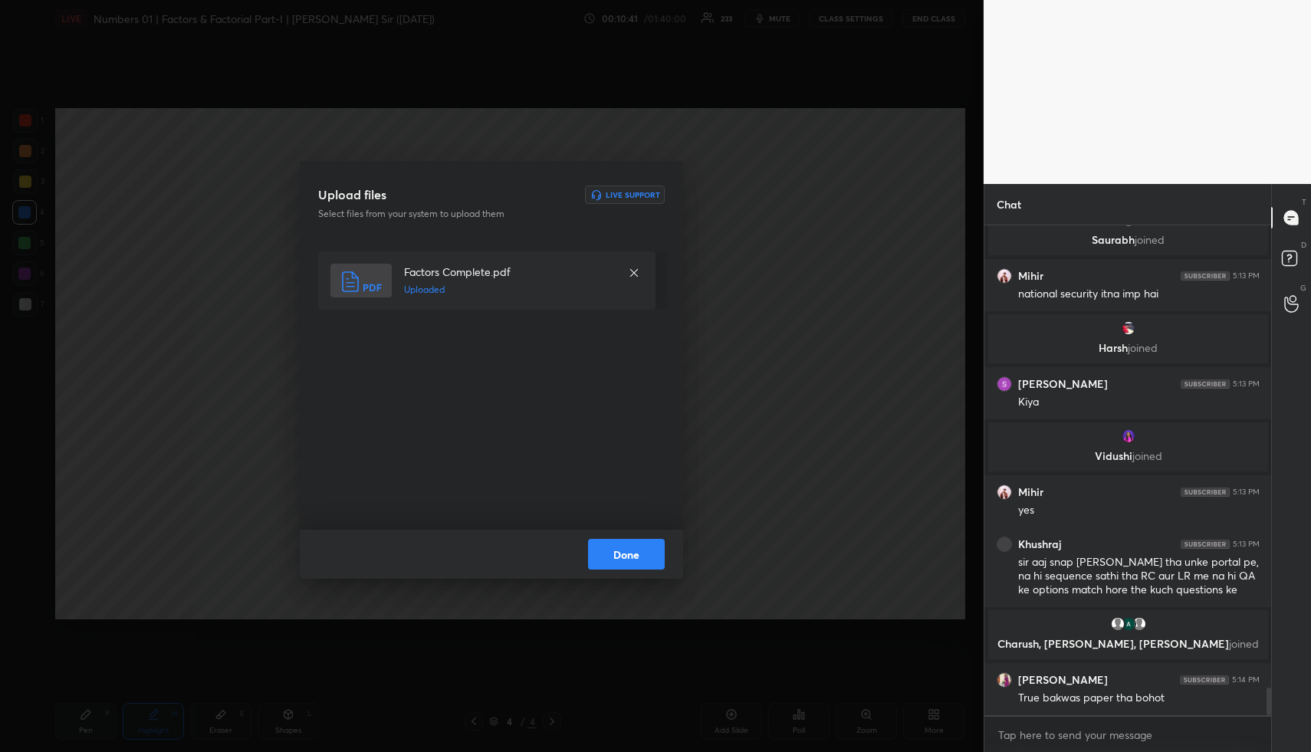
click at [635, 552] on button "Done" at bounding box center [626, 554] width 77 height 31
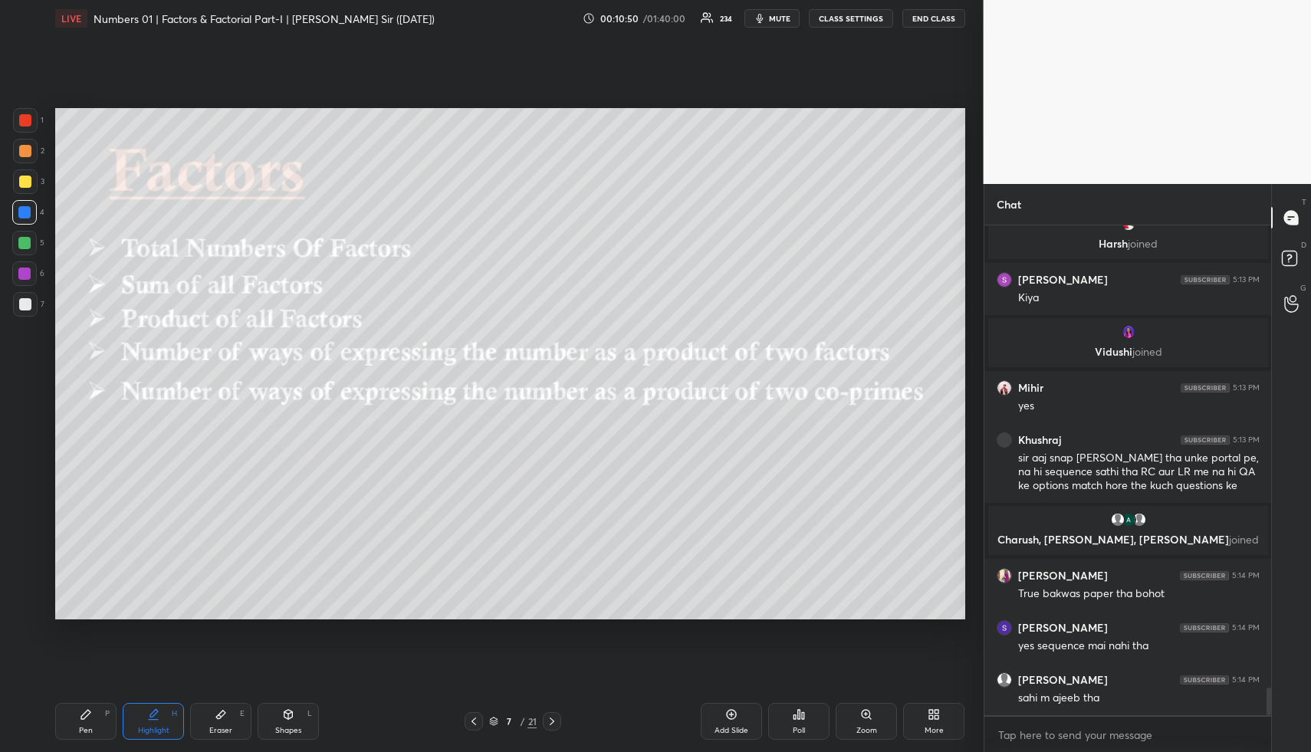
scroll to position [8313, 0]
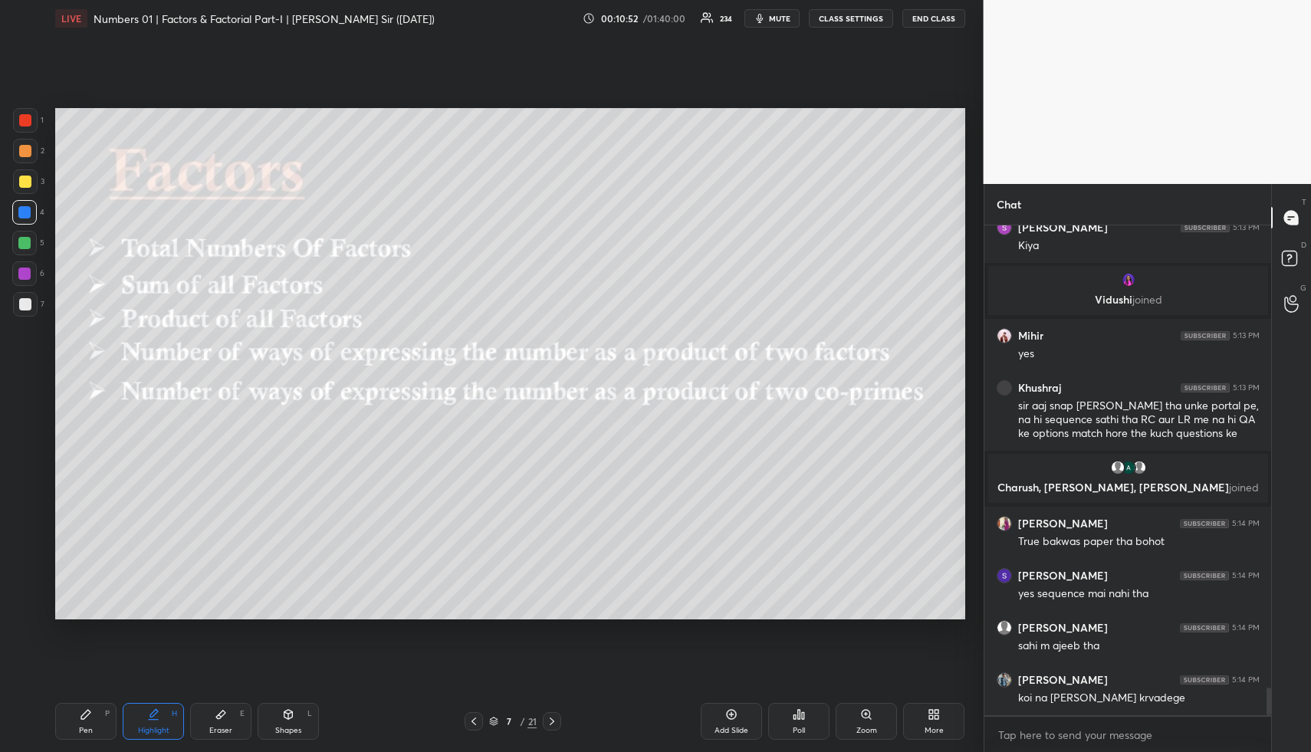
drag, startPoint x: 298, startPoint y: 715, endPoint x: 270, endPoint y: 628, distance: 91.2
click at [299, 710] on div "Shapes L" at bounding box center [288, 721] width 61 height 37
click at [25, 183] on div at bounding box center [25, 182] width 12 height 12
click at [159, 719] on icon at bounding box center [153, 715] width 12 height 12
click at [147, 724] on div "Highlight H" at bounding box center [153, 721] width 61 height 37
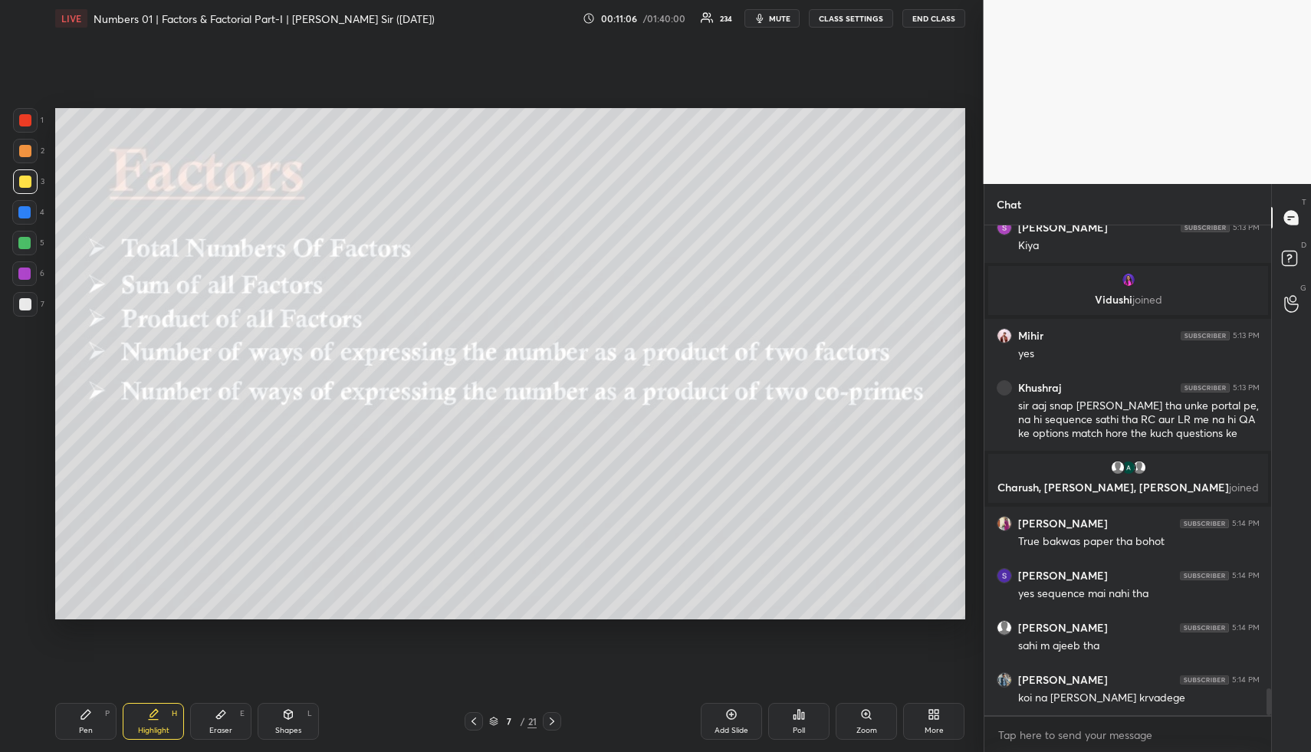
scroll to position [8369, 0]
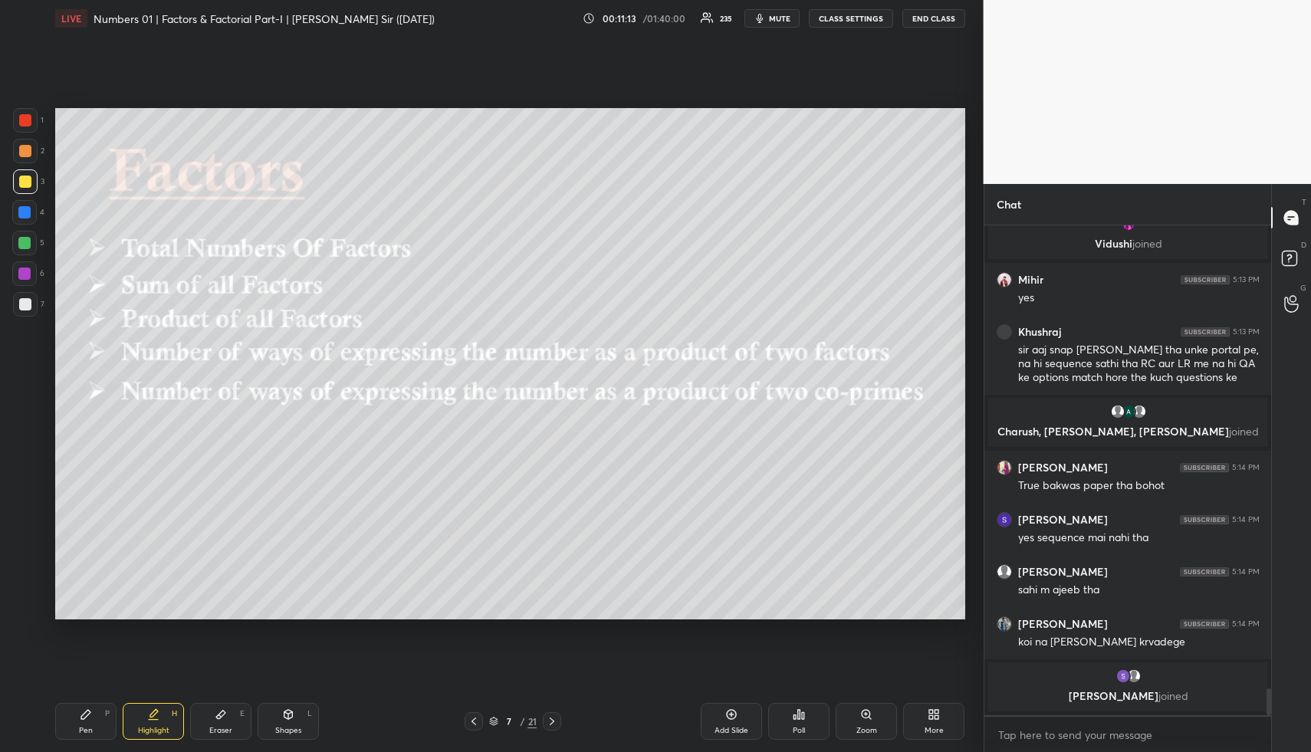
click at [157, 712] on div "Highlight H" at bounding box center [153, 721] width 61 height 37
click at [471, 723] on icon at bounding box center [474, 721] width 12 height 12
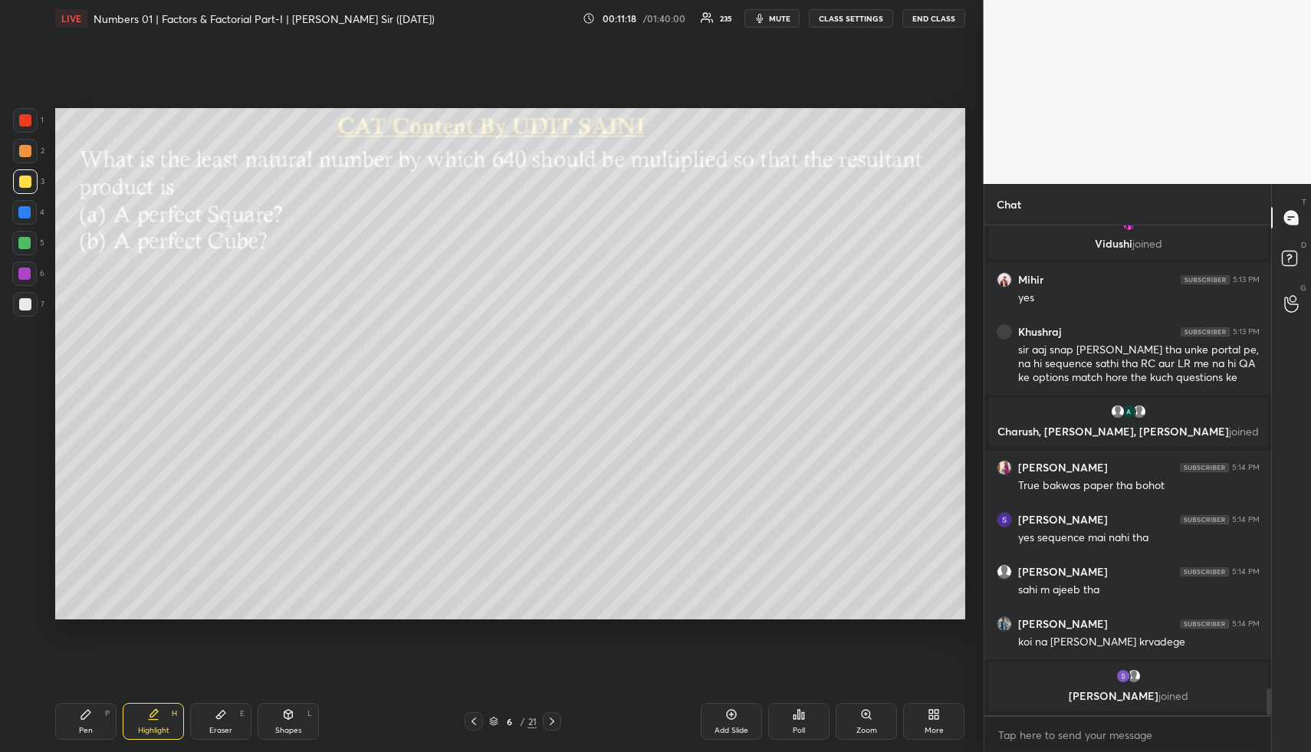
click at [553, 720] on icon at bounding box center [552, 721] width 12 height 12
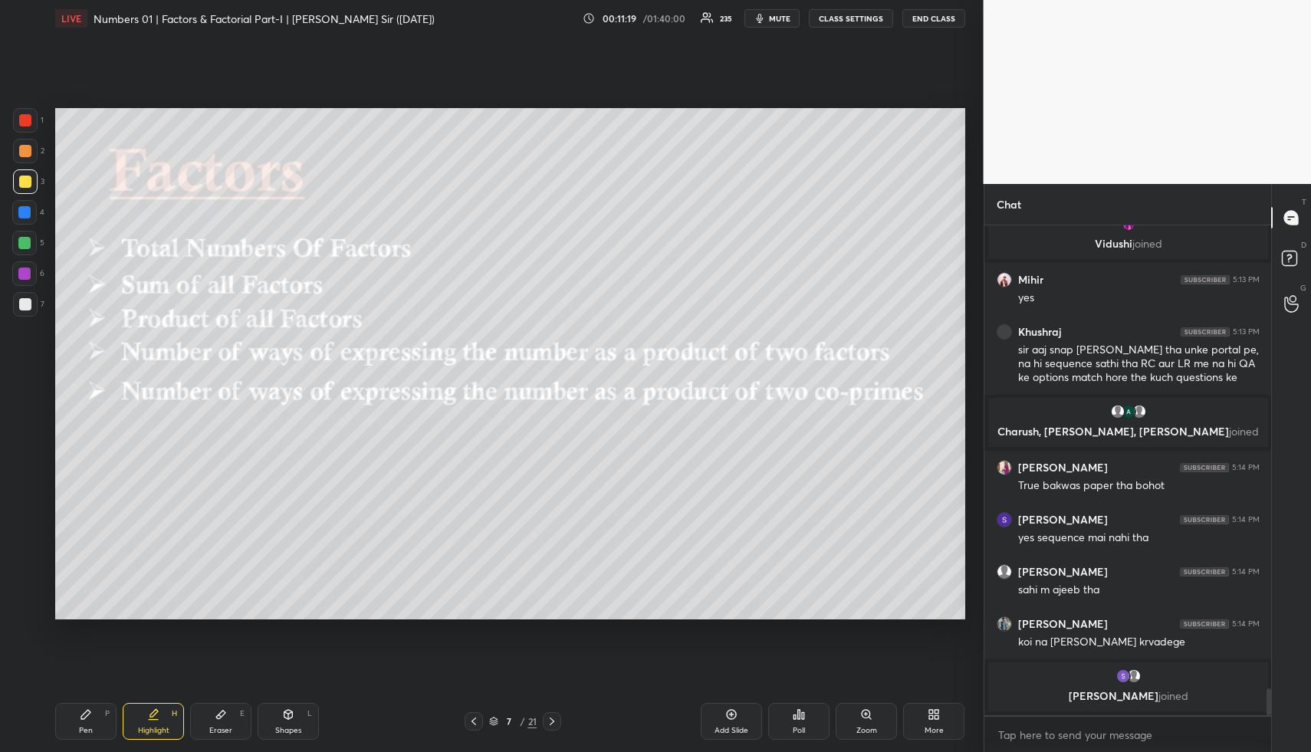
click at [730, 719] on icon at bounding box center [731, 715] width 12 height 12
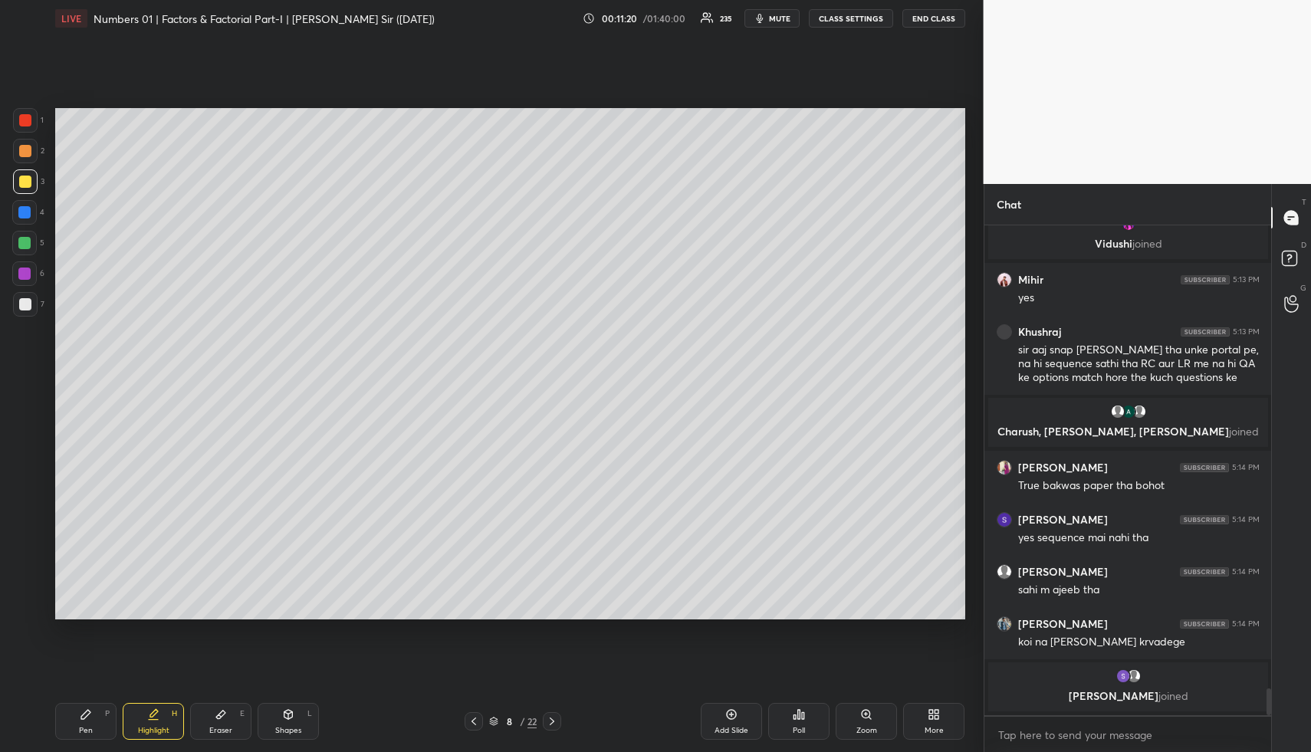
click at [78, 728] on div "Pen P" at bounding box center [85, 721] width 61 height 37
click at [82, 709] on icon at bounding box center [86, 715] width 12 height 12
drag, startPoint x: 23, startPoint y: 209, endPoint x: 51, endPoint y: 202, distance: 29.0
click at [24, 210] on div at bounding box center [24, 212] width 12 height 12
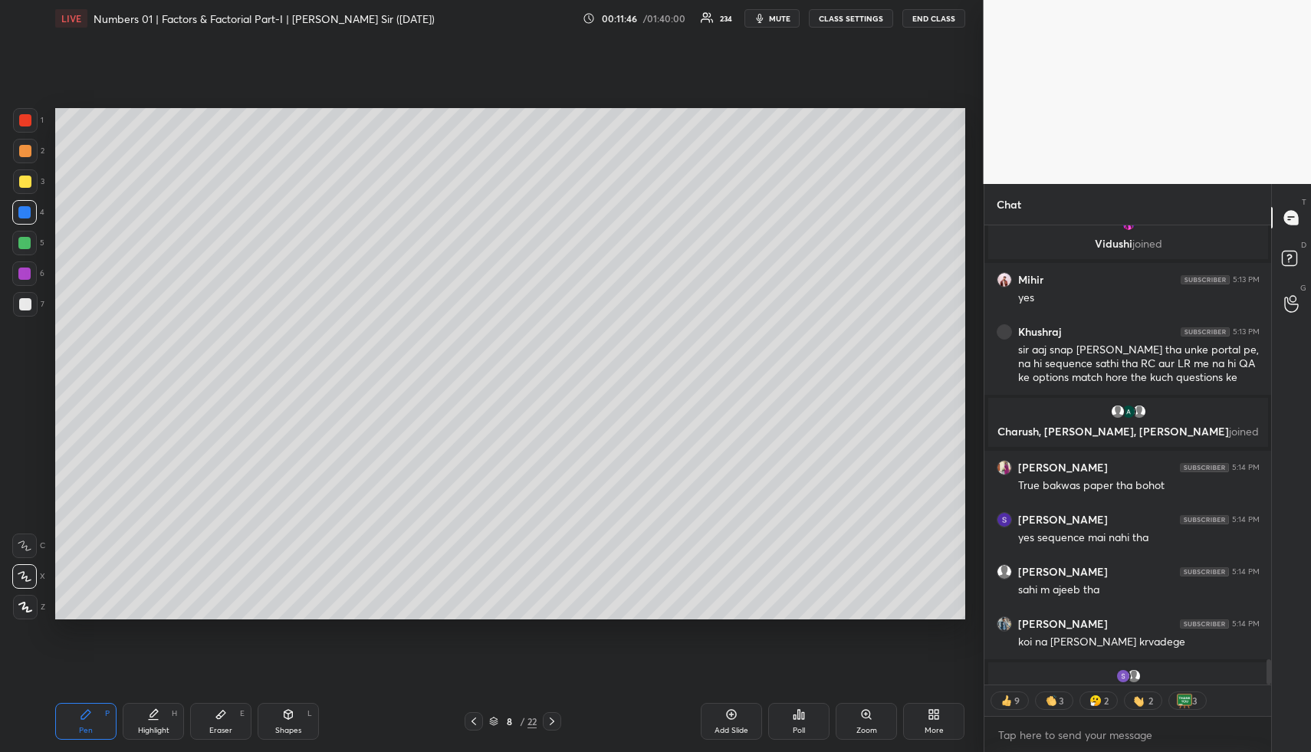
click at [162, 714] on div "Highlight H" at bounding box center [153, 721] width 61 height 37
drag, startPoint x: 88, startPoint y: 730, endPoint x: 82, endPoint y: 705, distance: 25.3
click at [88, 730] on div "Pen" at bounding box center [86, 731] width 14 height 8
drag, startPoint x: 26, startPoint y: 245, endPoint x: 43, endPoint y: 234, distance: 20.4
click at [26, 245] on div at bounding box center [24, 243] width 12 height 12
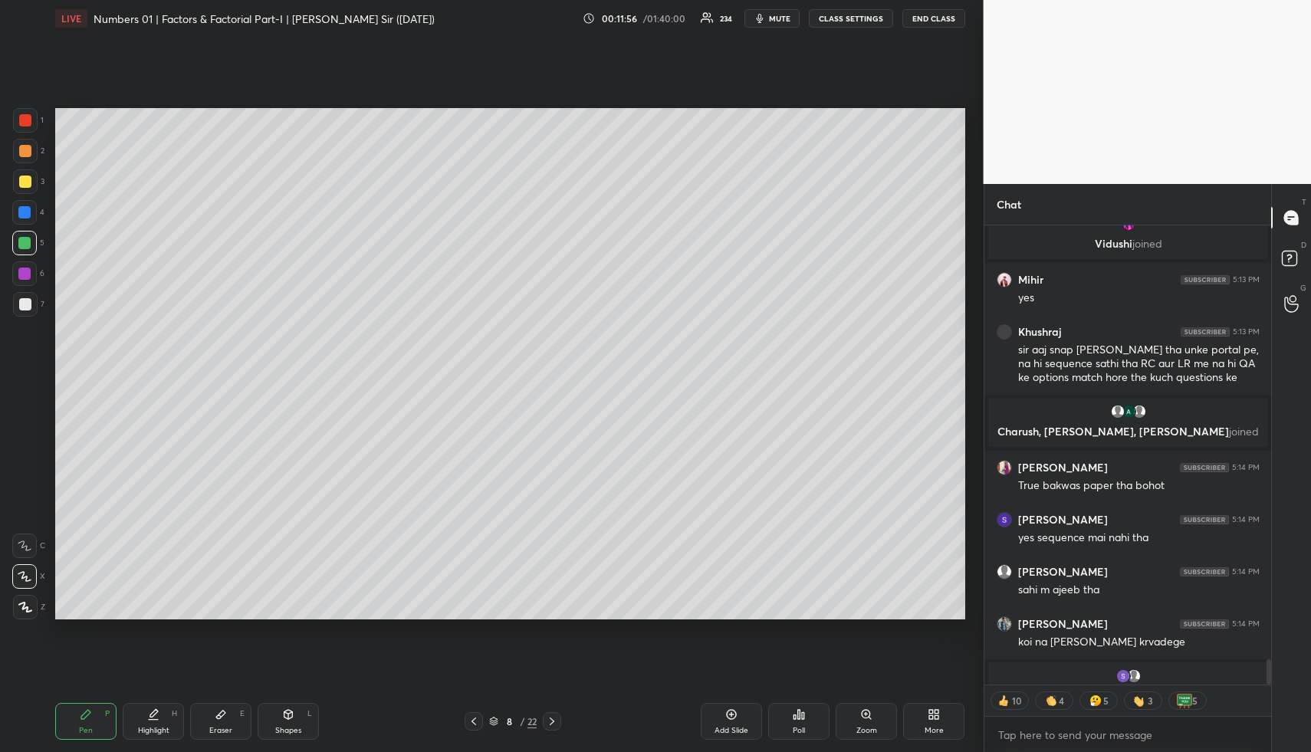
click at [150, 720] on icon at bounding box center [153, 720] width 9 height 0
drag, startPoint x: 150, startPoint y: 720, endPoint x: 154, endPoint y: 644, distance: 76.1
click at [150, 720] on icon at bounding box center [153, 720] width 9 height 0
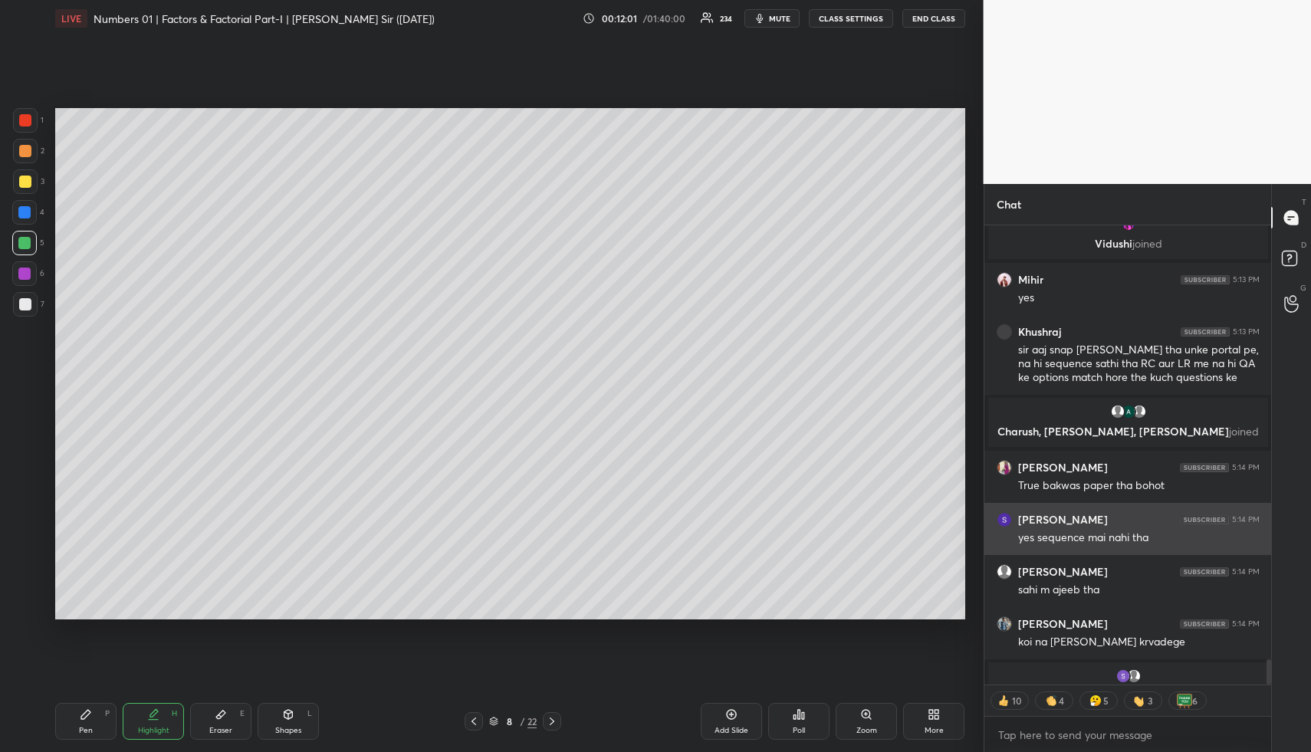
scroll to position [8400, 0]
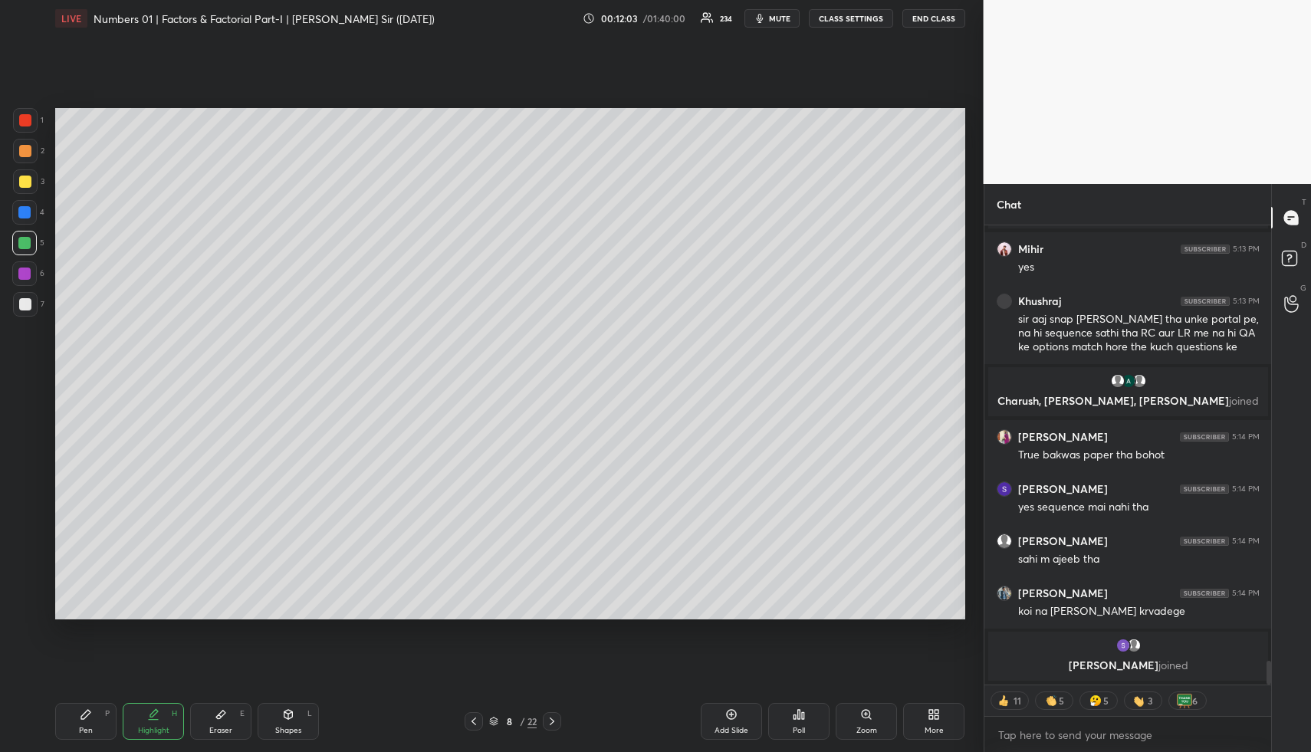
drag, startPoint x: 143, startPoint y: 709, endPoint x: 155, endPoint y: 641, distance: 69.2
click at [142, 711] on div "Highlight H" at bounding box center [153, 721] width 61 height 37
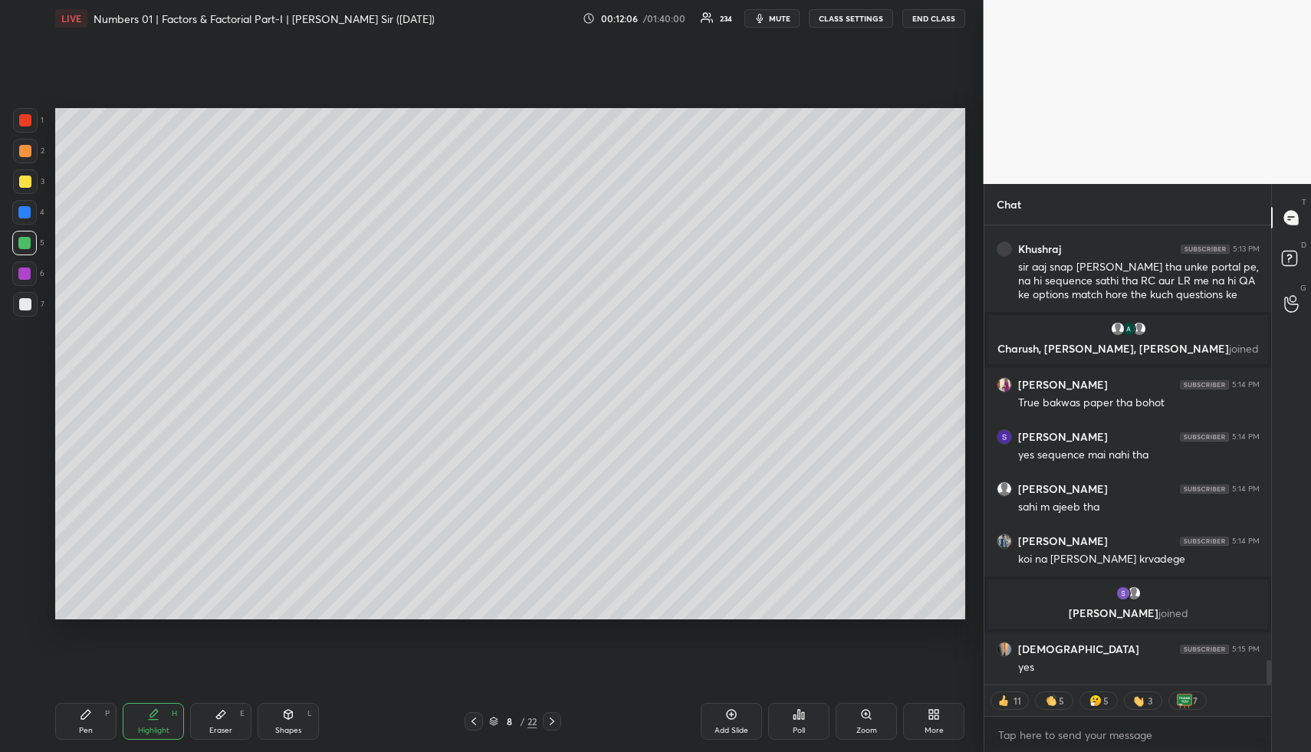
drag, startPoint x: 731, startPoint y: 725, endPoint x: 709, endPoint y: 718, distance: 23.3
click at [730, 724] on div "Add Slide" at bounding box center [731, 721] width 61 height 37
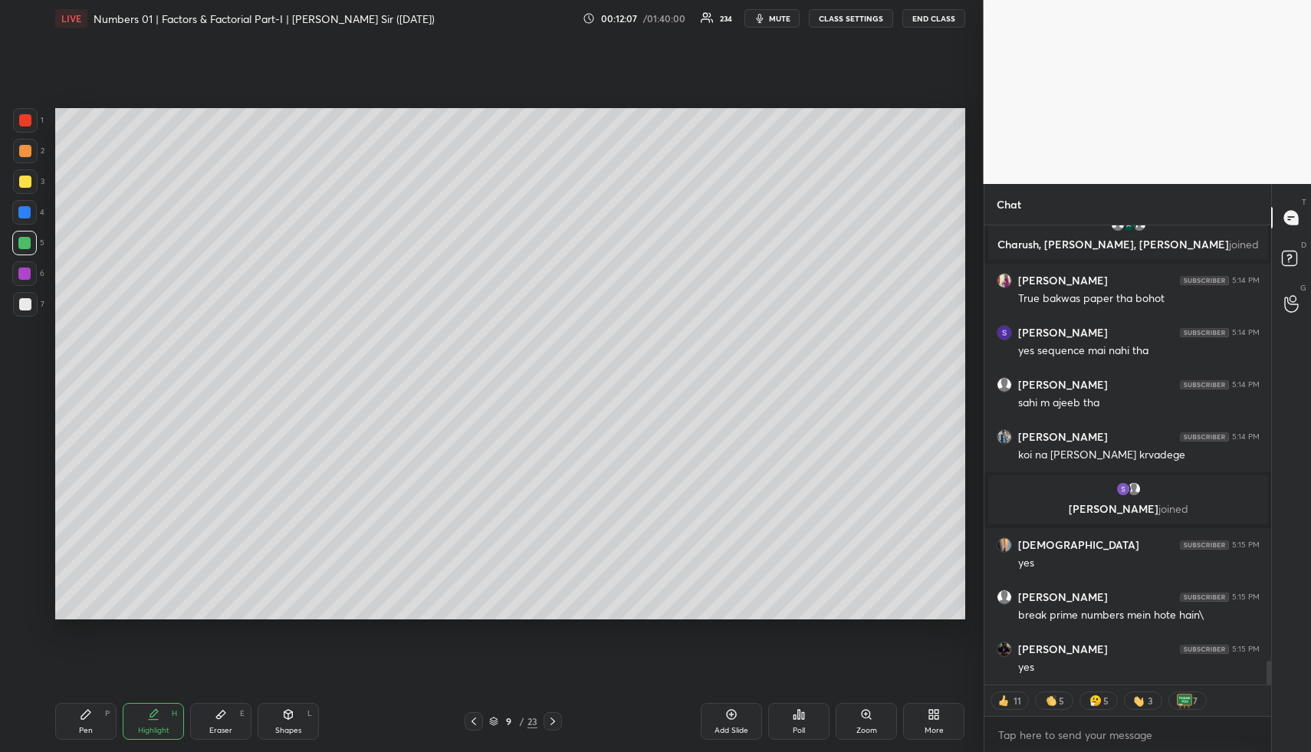
drag, startPoint x: 76, startPoint y: 714, endPoint x: 64, endPoint y: 640, distance: 74.5
click at [75, 715] on div "Pen P" at bounding box center [85, 721] width 61 height 37
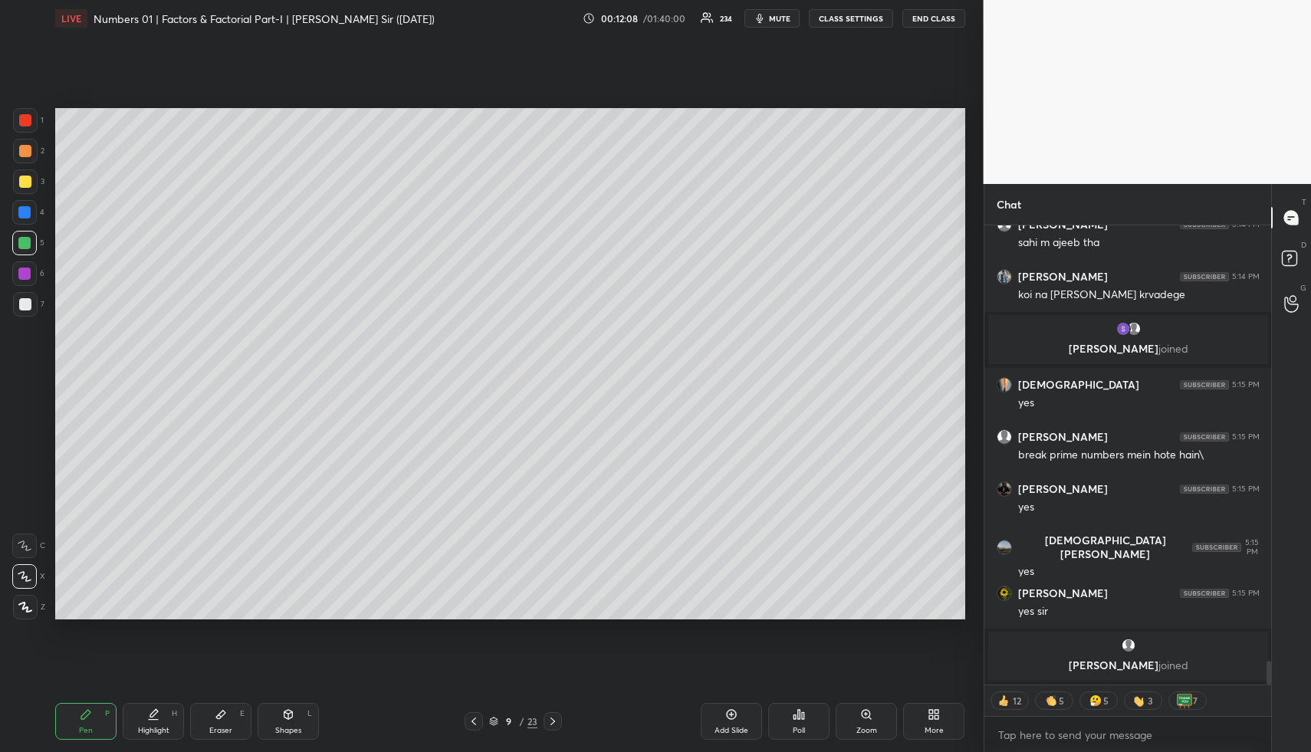
click at [21, 183] on div at bounding box center [25, 182] width 12 height 12
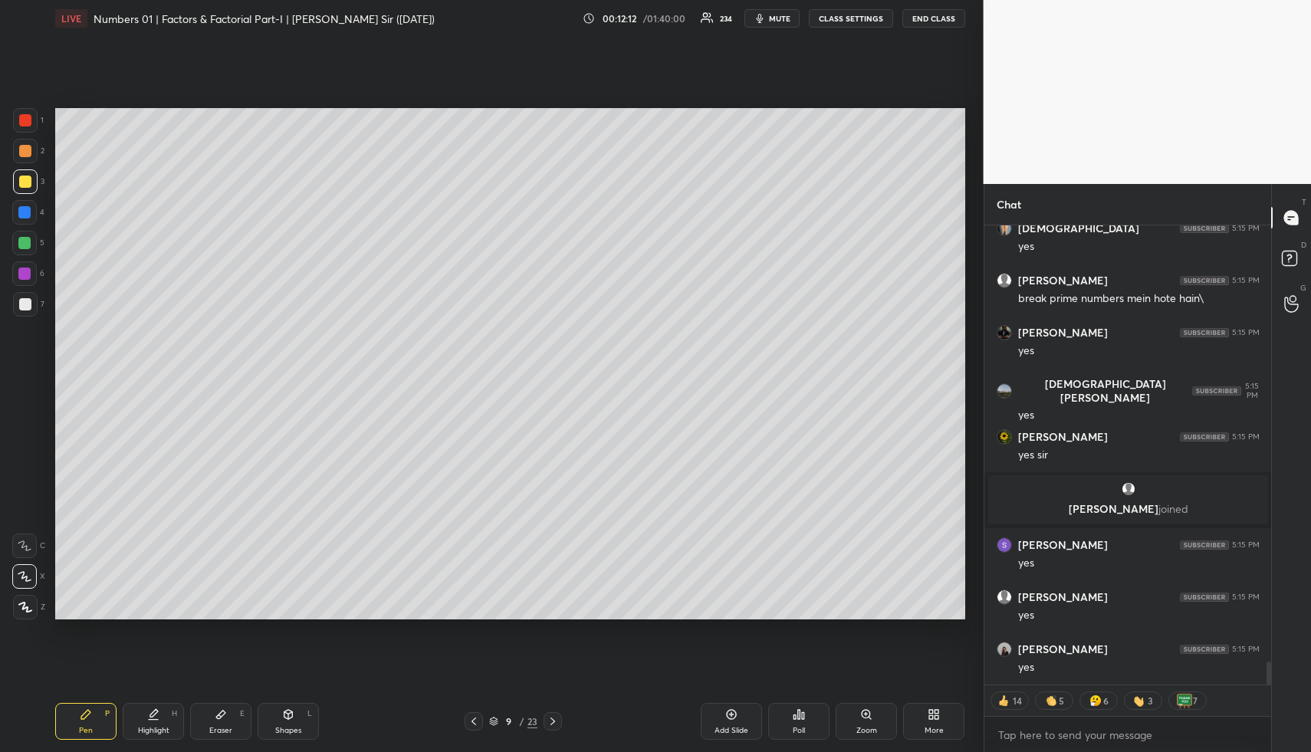
scroll to position [8612, 0]
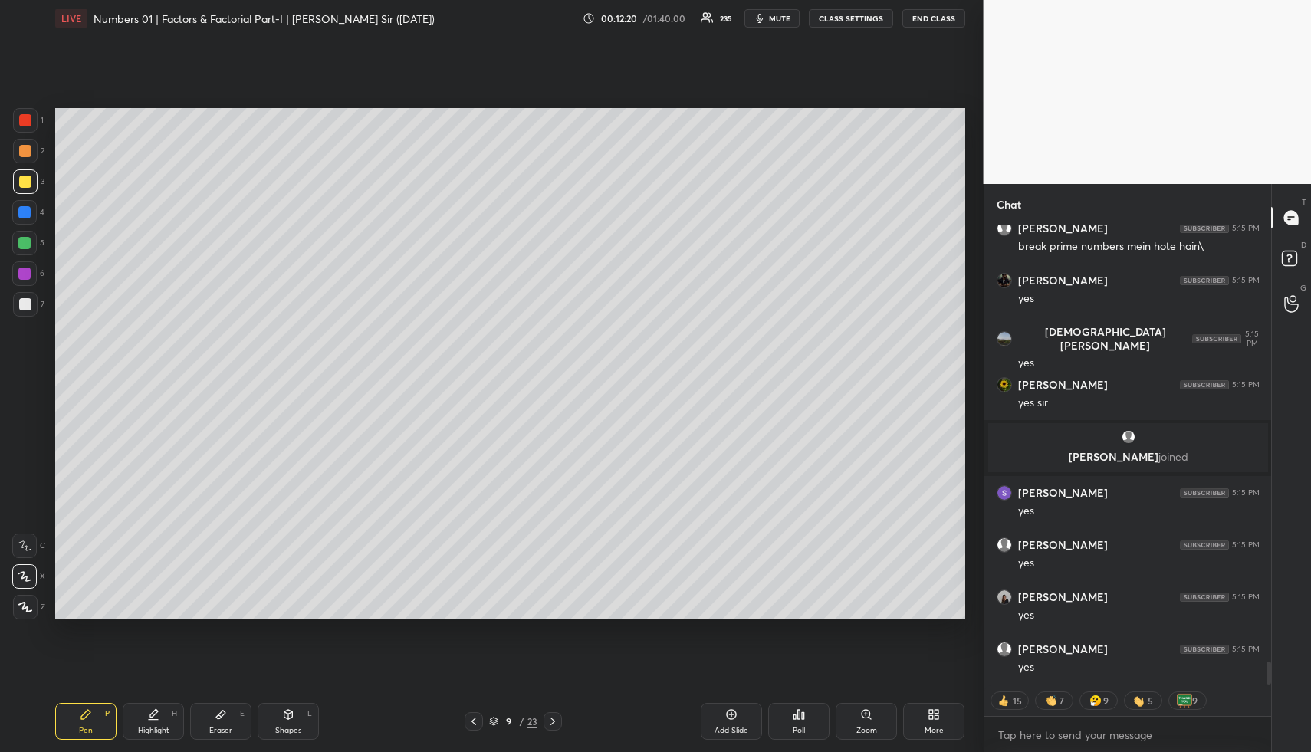
click at [28, 212] on div at bounding box center [24, 212] width 12 height 12
drag, startPoint x: 28, startPoint y: 243, endPoint x: 44, endPoint y: 245, distance: 17.0
click at [28, 245] on div at bounding box center [24, 243] width 12 height 12
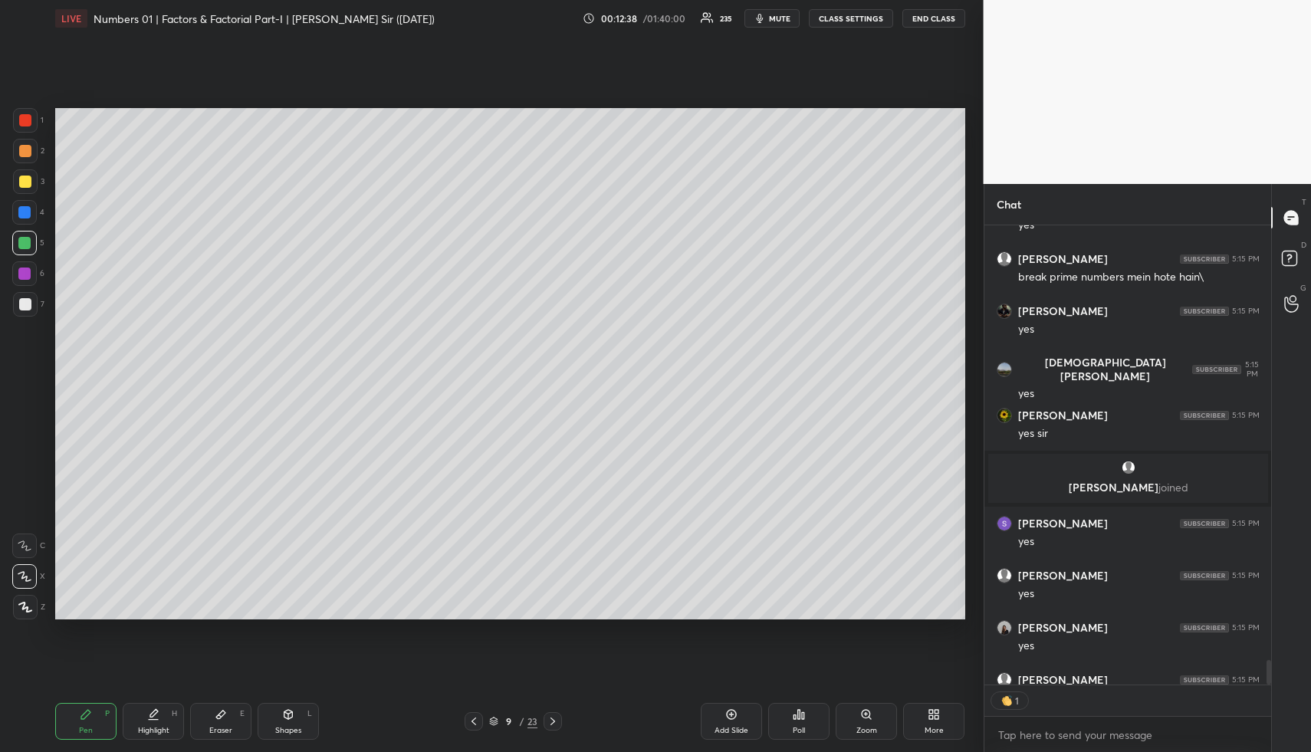
scroll to position [5, 5]
drag, startPoint x: 296, startPoint y: 708, endPoint x: 249, endPoint y: 656, distance: 70.1
click at [292, 712] on div "Shapes L" at bounding box center [288, 721] width 61 height 37
click at [28, 303] on div at bounding box center [25, 304] width 12 height 12
drag, startPoint x: 24, startPoint y: 584, endPoint x: 48, endPoint y: 538, distance: 51.8
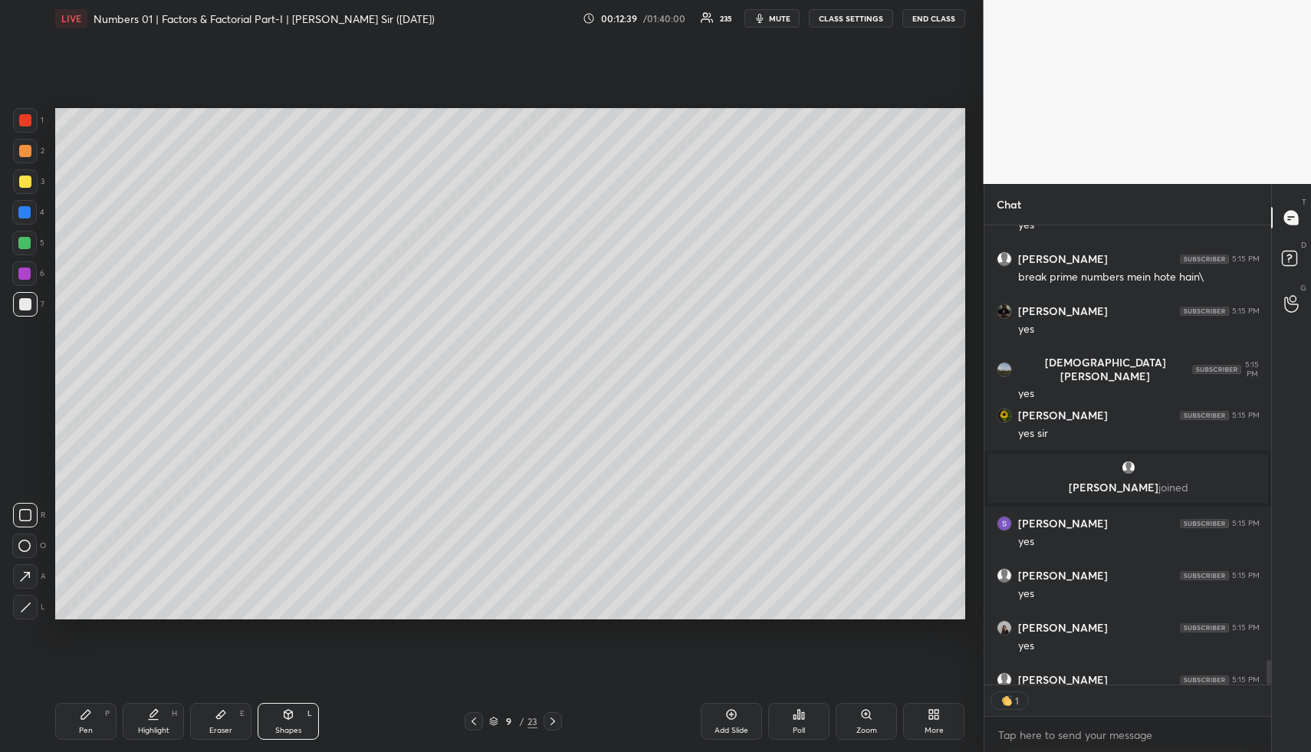
click at [25, 582] on icon at bounding box center [25, 577] width 16 height 16
click at [149, 703] on div "Highlight H" at bounding box center [153, 721] width 61 height 37
click at [150, 711] on icon at bounding box center [153, 715] width 12 height 12
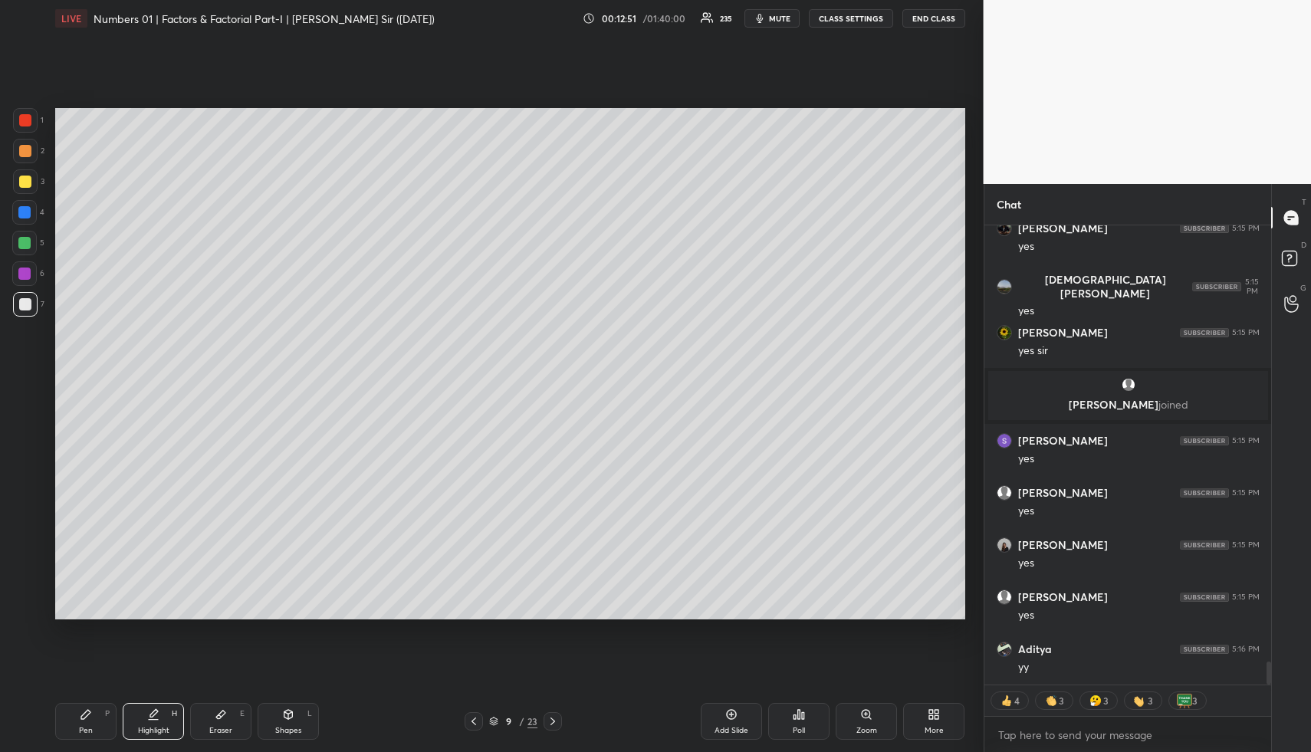
click at [153, 720] on icon at bounding box center [153, 715] width 12 height 12
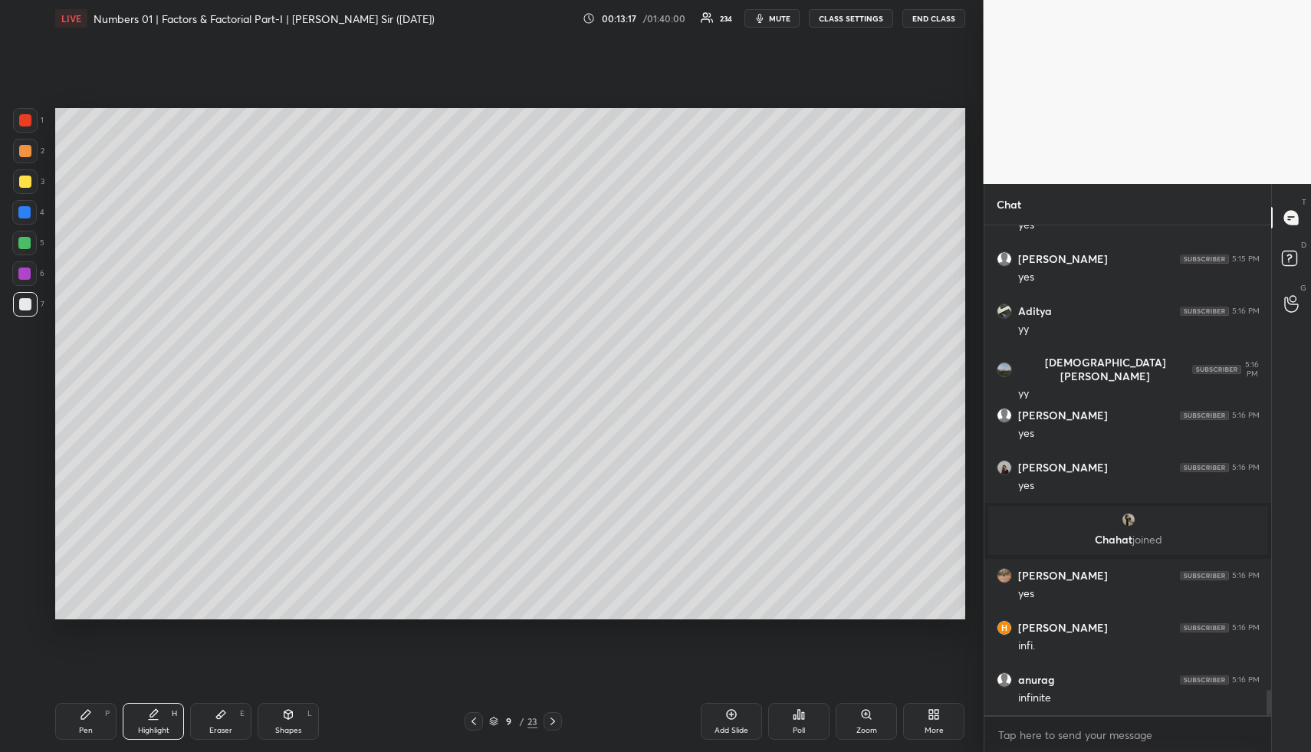
scroll to position [8902, 0]
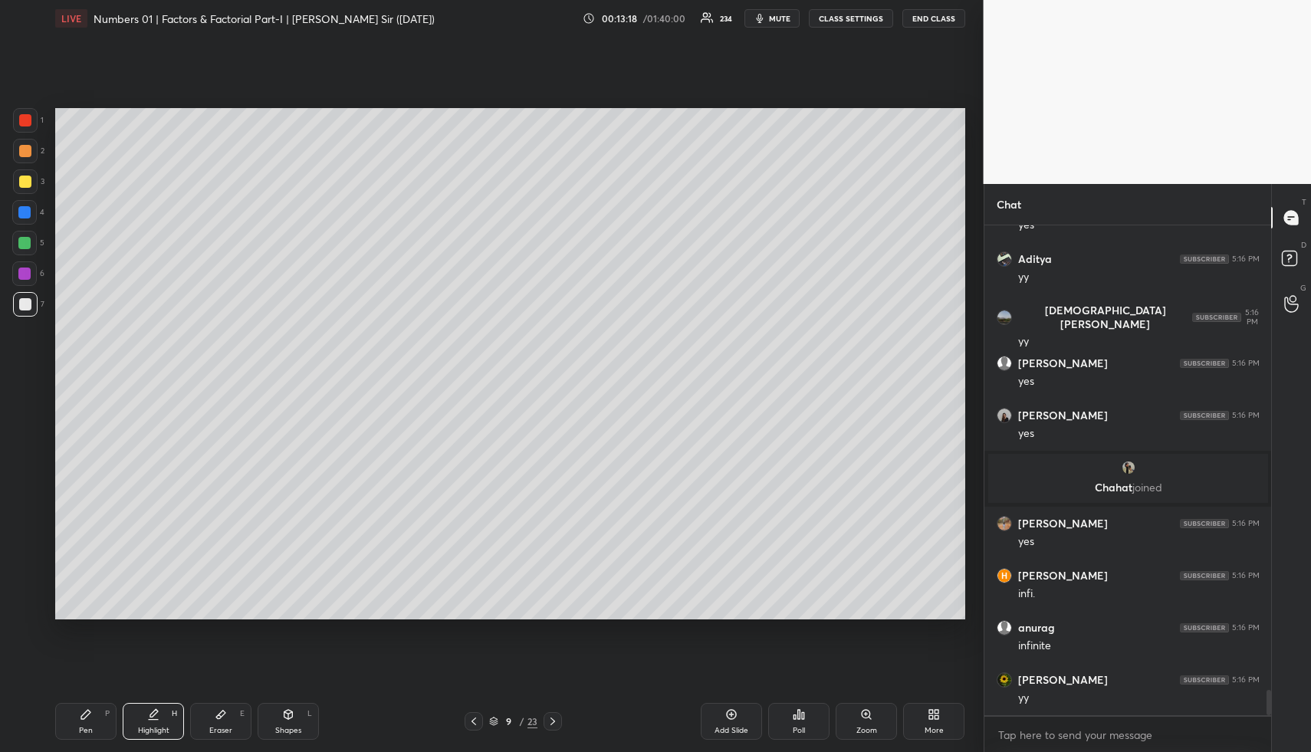
drag, startPoint x: 149, startPoint y: 720, endPoint x: 140, endPoint y: 703, distance: 18.9
click at [146, 718] on div "Highlight H" at bounding box center [153, 721] width 61 height 37
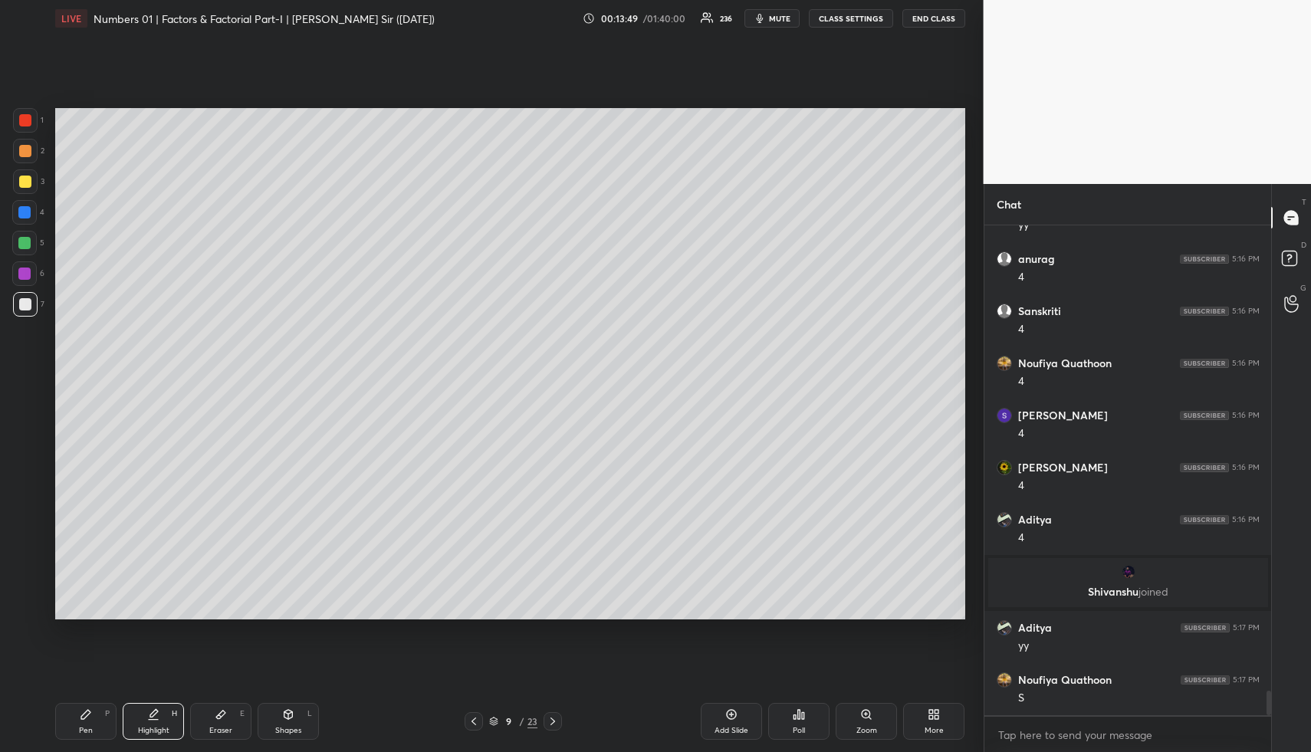
scroll to position [9267, 0]
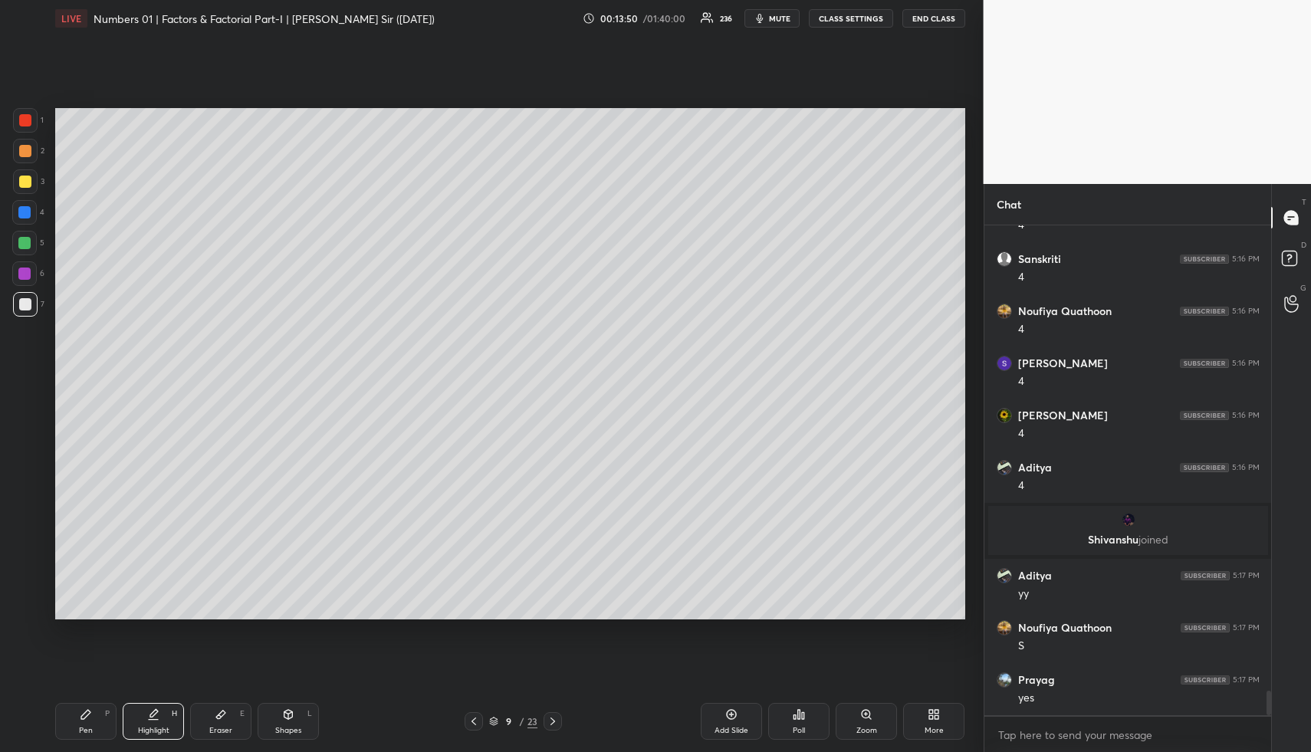
click at [942, 718] on div "More" at bounding box center [933, 721] width 61 height 37
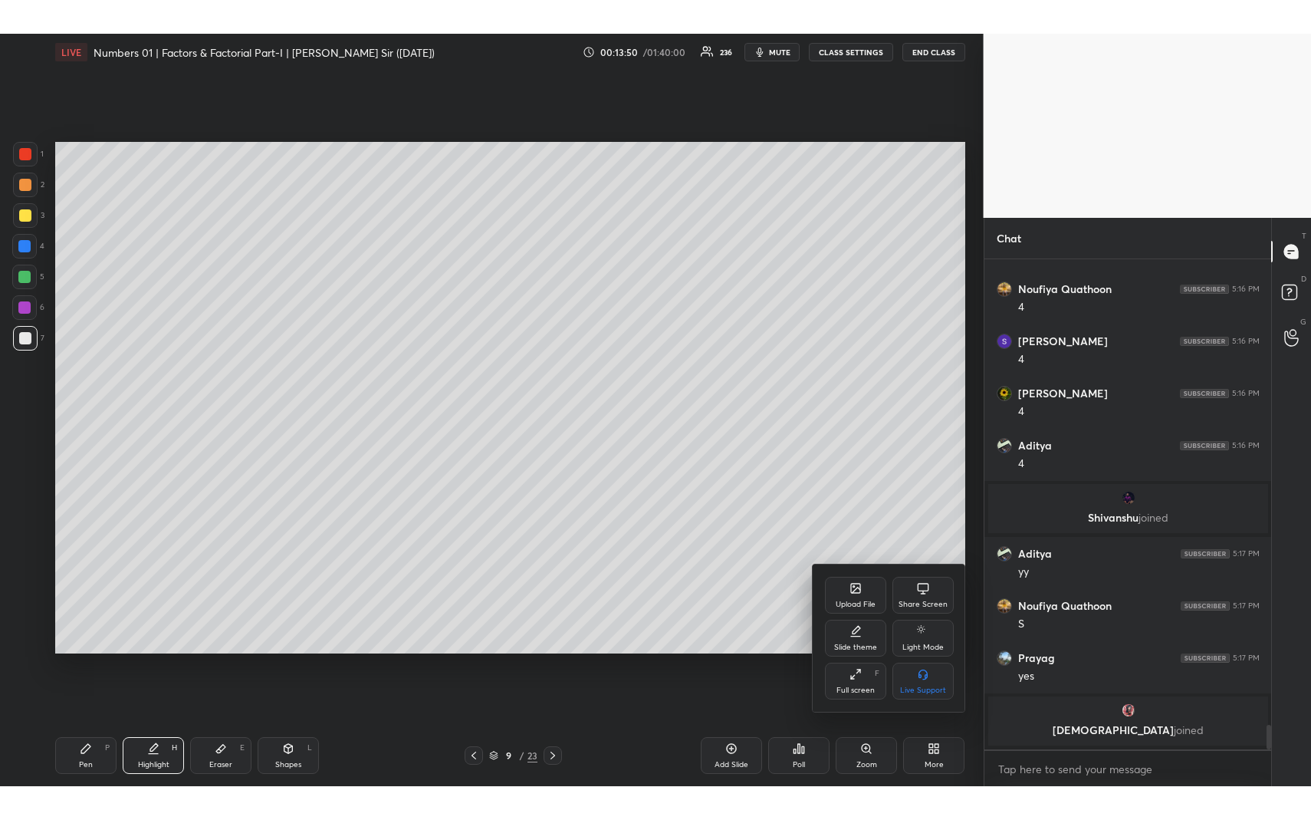
scroll to position [9334, 0]
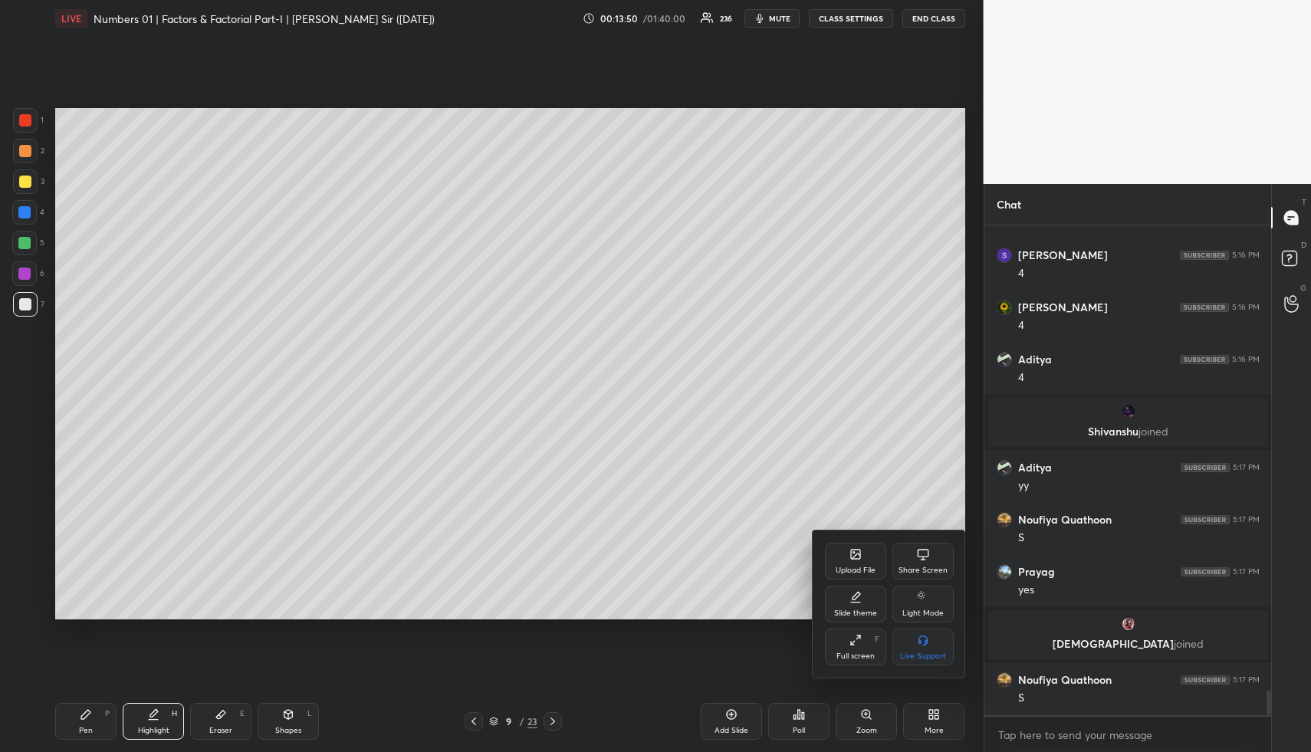
click at [856, 653] on div "Full screen" at bounding box center [856, 657] width 38 height 8
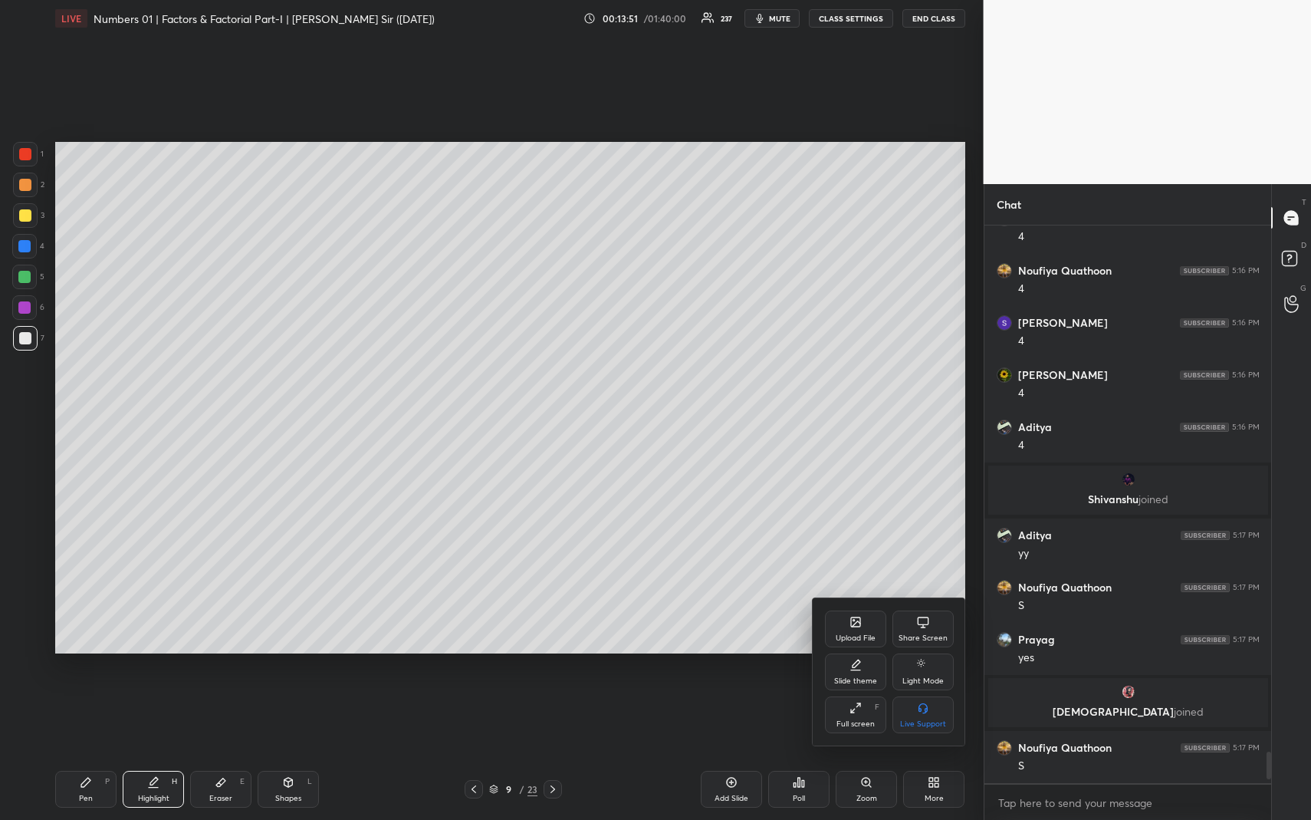
scroll to position [9371, 0]
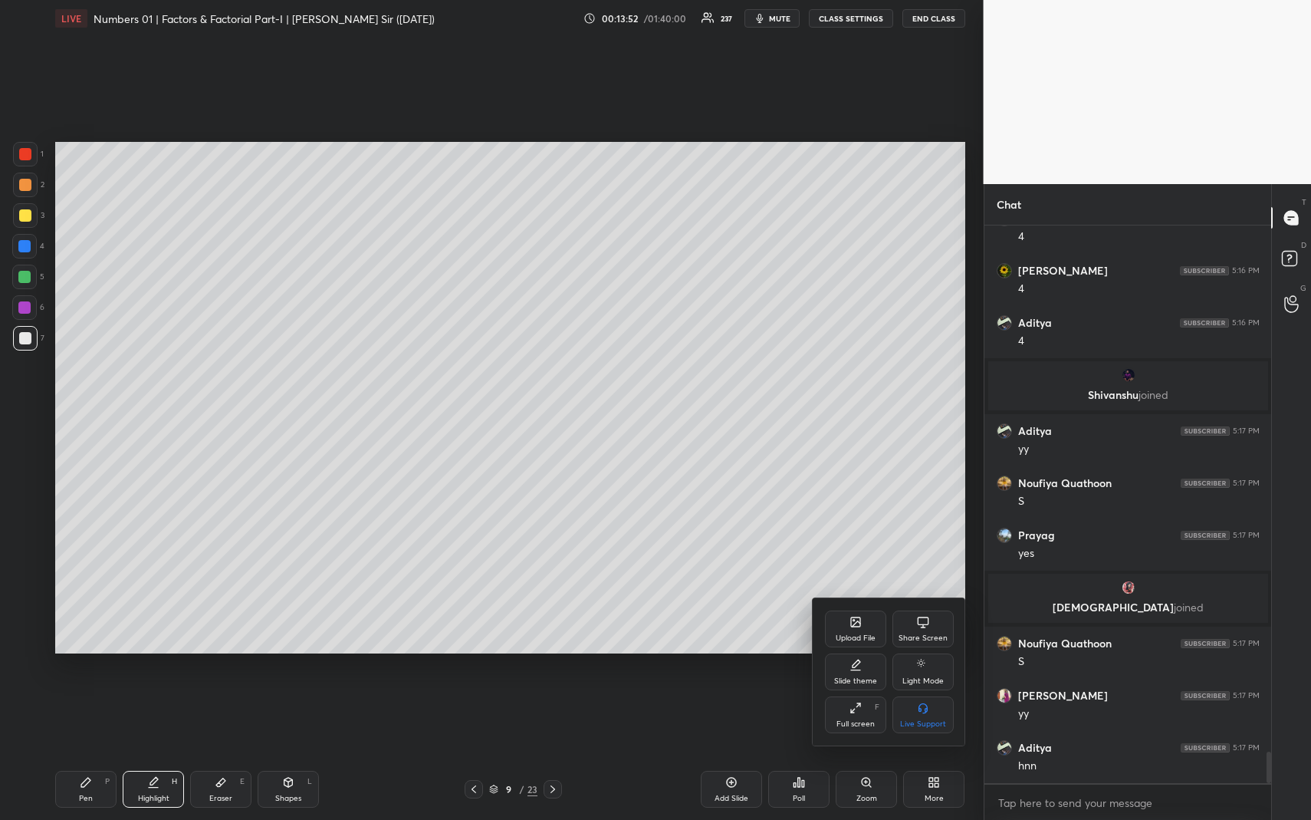
click at [163, 752] on div at bounding box center [655, 410] width 1311 height 820
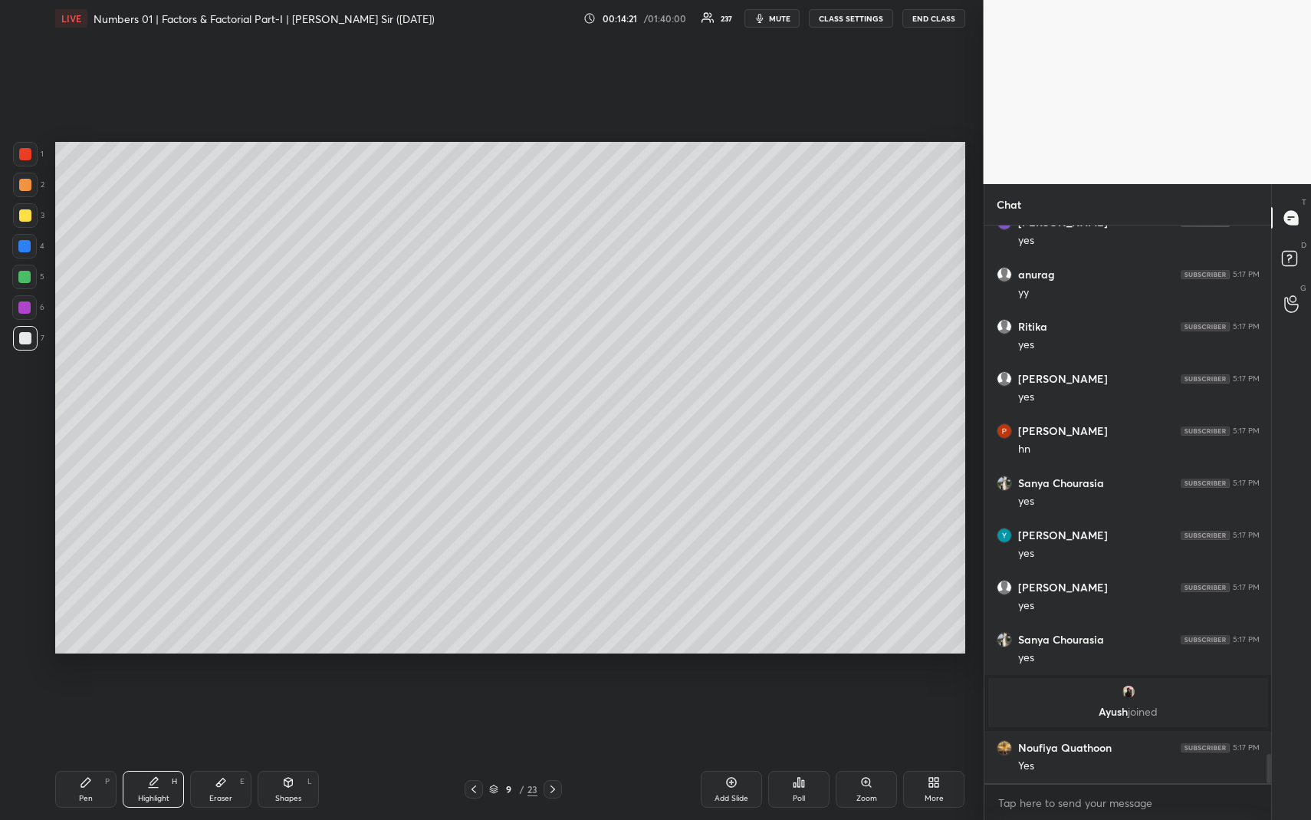
scroll to position [9991, 0]
drag, startPoint x: 303, startPoint y: 796, endPoint x: 298, endPoint y: 784, distance: 12.7
click at [302, 752] on div "Shapes L" at bounding box center [288, 789] width 61 height 37
click at [27, 163] on div at bounding box center [25, 154] width 25 height 25
drag, startPoint x: 24, startPoint y: 544, endPoint x: 25, endPoint y: 518, distance: 26.1
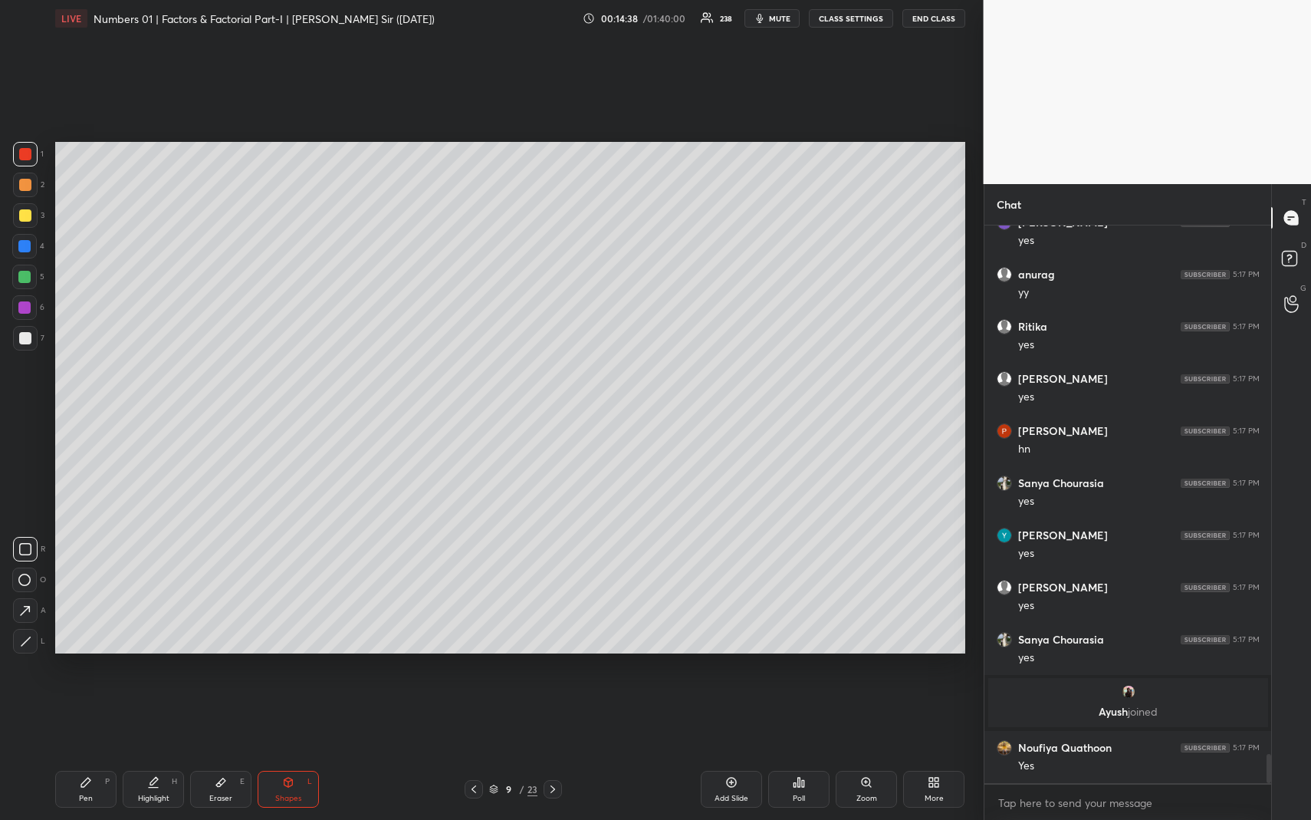
click at [23, 541] on div at bounding box center [25, 549] width 25 height 25
click at [146, 752] on div "Highlight H" at bounding box center [153, 789] width 61 height 37
click at [477, 752] on icon at bounding box center [474, 789] width 12 height 12
drag, startPoint x: 151, startPoint y: 784, endPoint x: 186, endPoint y: 703, distance: 88.3
click at [153, 752] on icon at bounding box center [153, 782] width 12 height 12
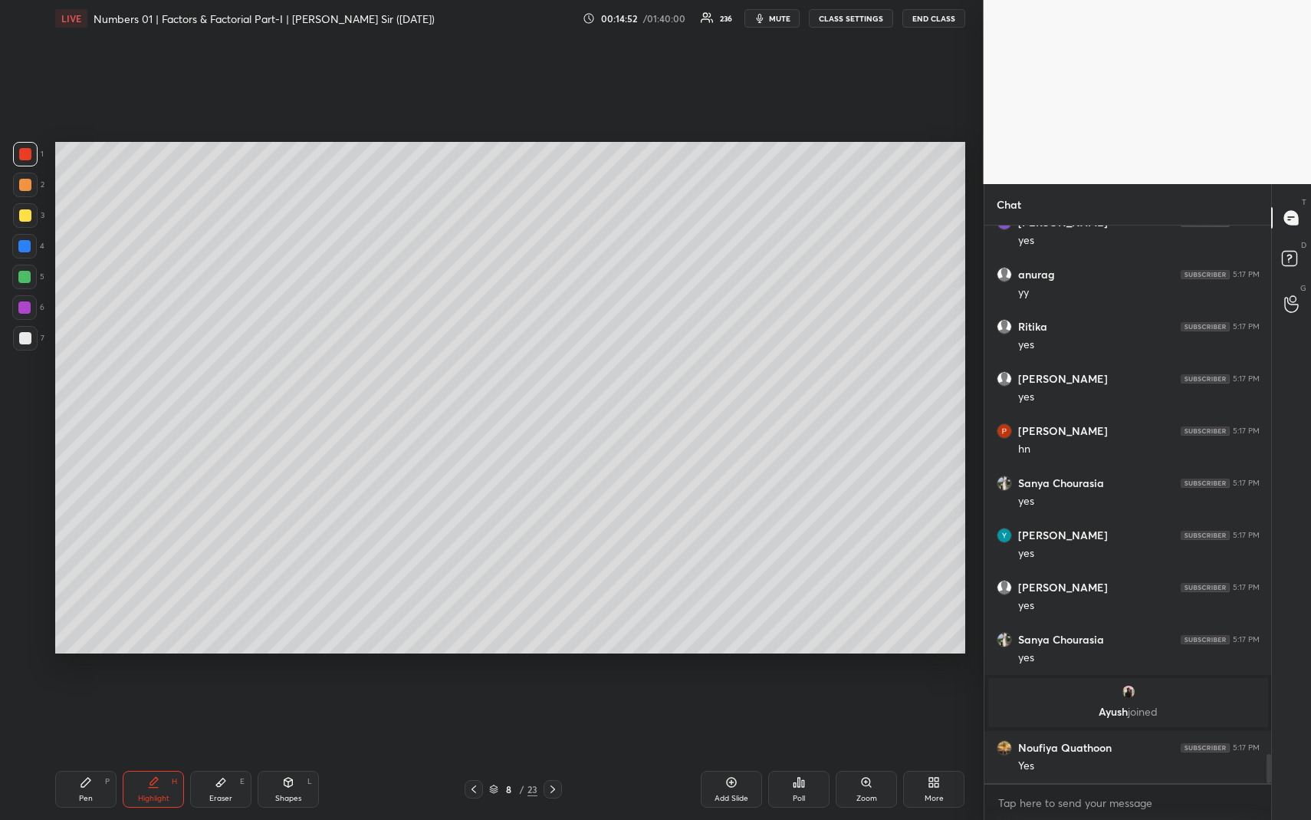
click at [94, 752] on div "Pen P" at bounding box center [85, 789] width 61 height 37
click at [165, 752] on div "Highlight H" at bounding box center [153, 789] width 61 height 37
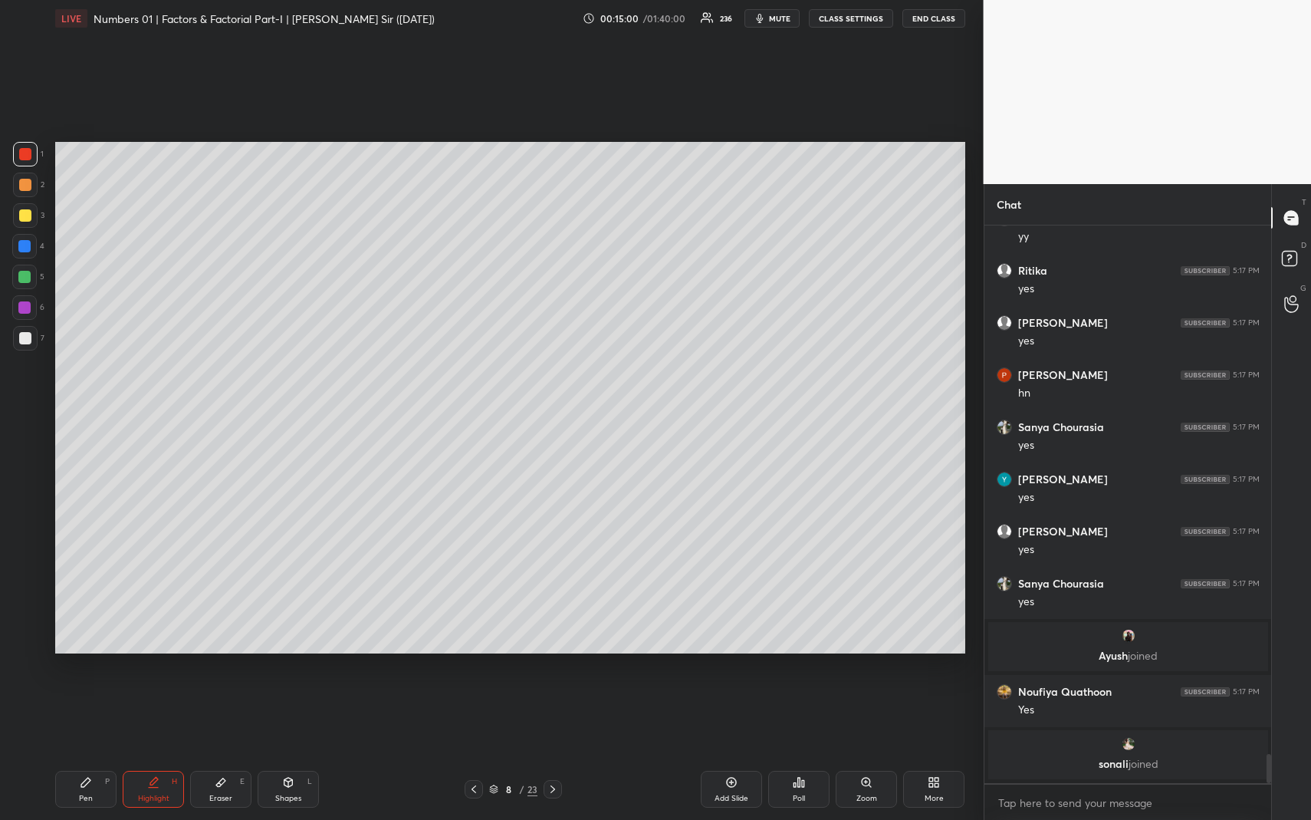
click at [549, 752] on icon at bounding box center [553, 789] width 12 height 12
click at [92, 752] on div "Pen P" at bounding box center [85, 789] width 61 height 37
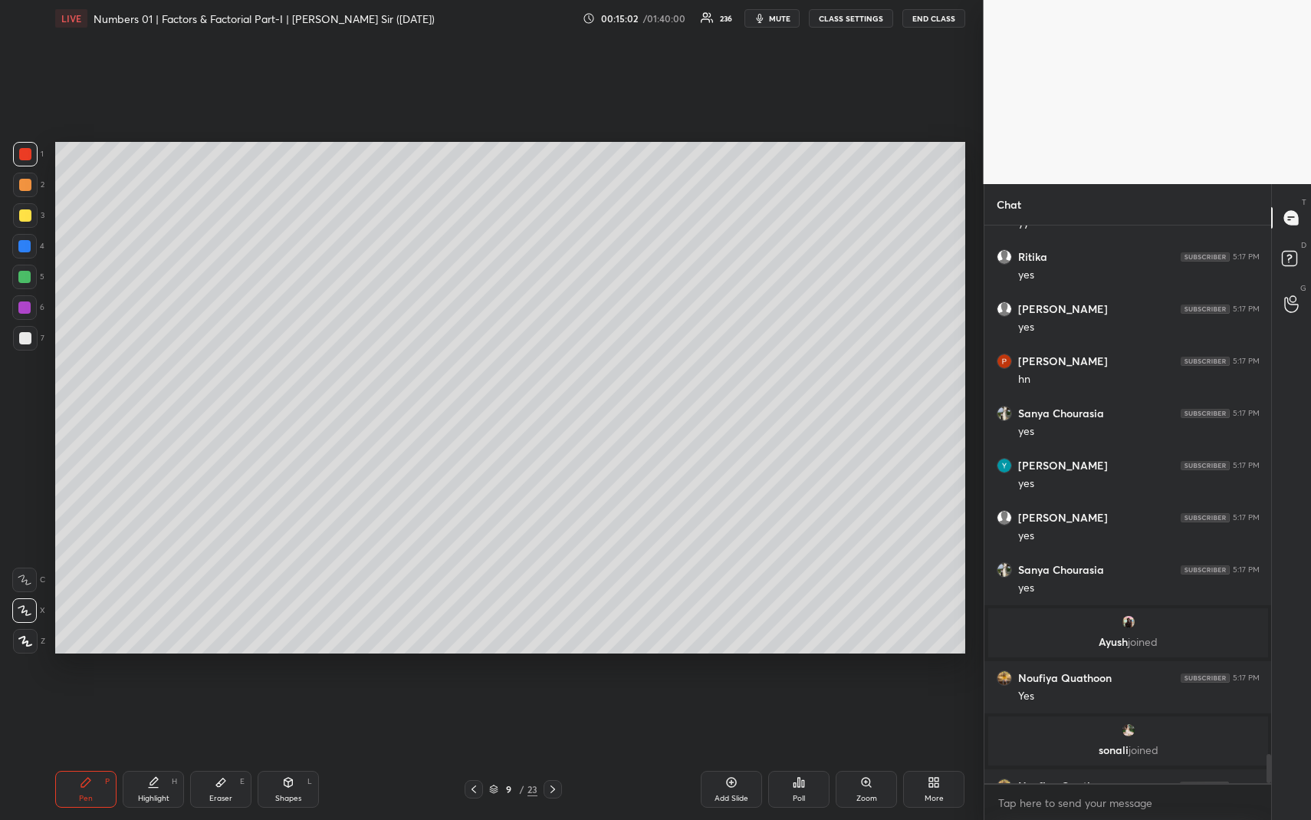
scroll to position [10086, 0]
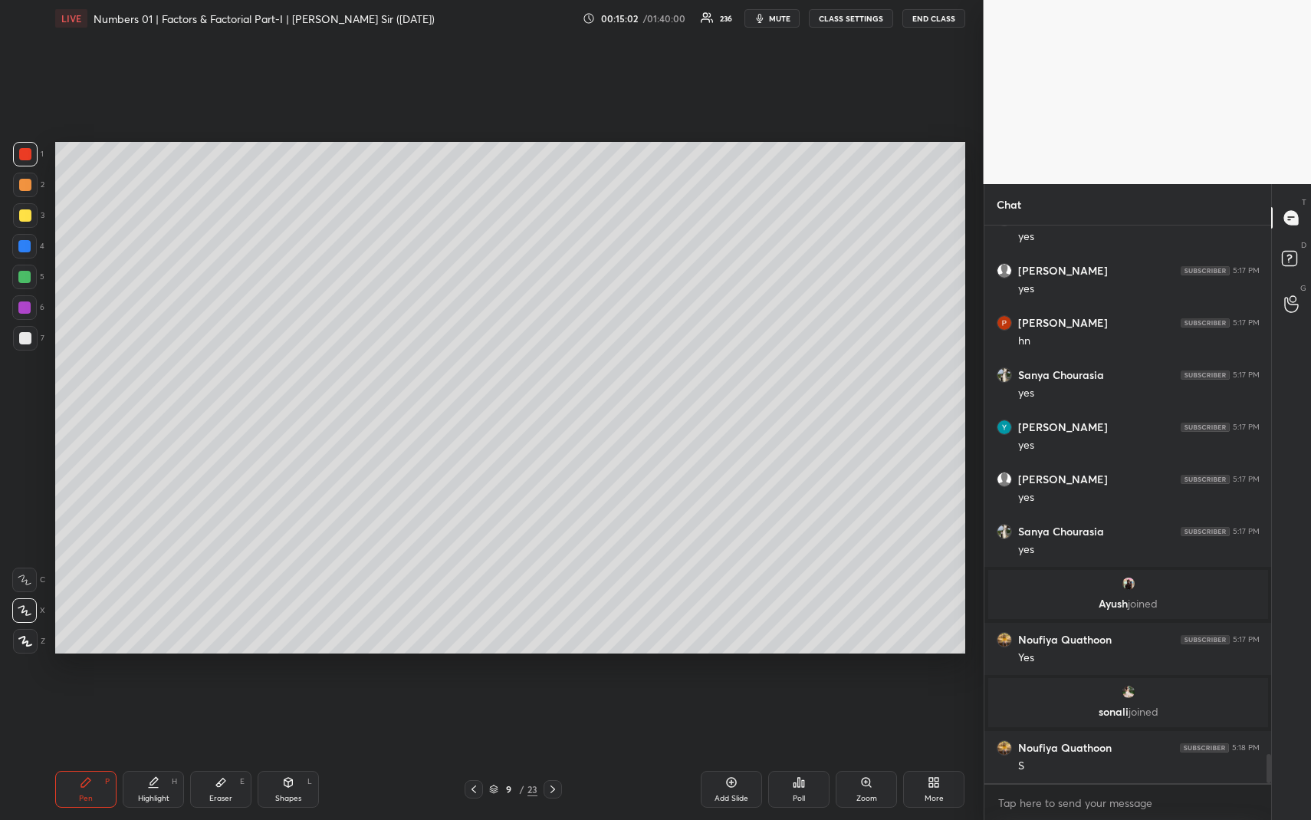
click at [291, 752] on div "Shapes" at bounding box center [288, 798] width 26 height 8
drag, startPoint x: 25, startPoint y: 334, endPoint x: 28, endPoint y: 350, distance: 16.4
click at [25, 337] on div at bounding box center [25, 338] width 12 height 12
drag, startPoint x: 29, startPoint y: 642, endPoint x: 36, endPoint y: 630, distance: 14.1
click at [31, 640] on icon at bounding box center [26, 642] width 12 height 12
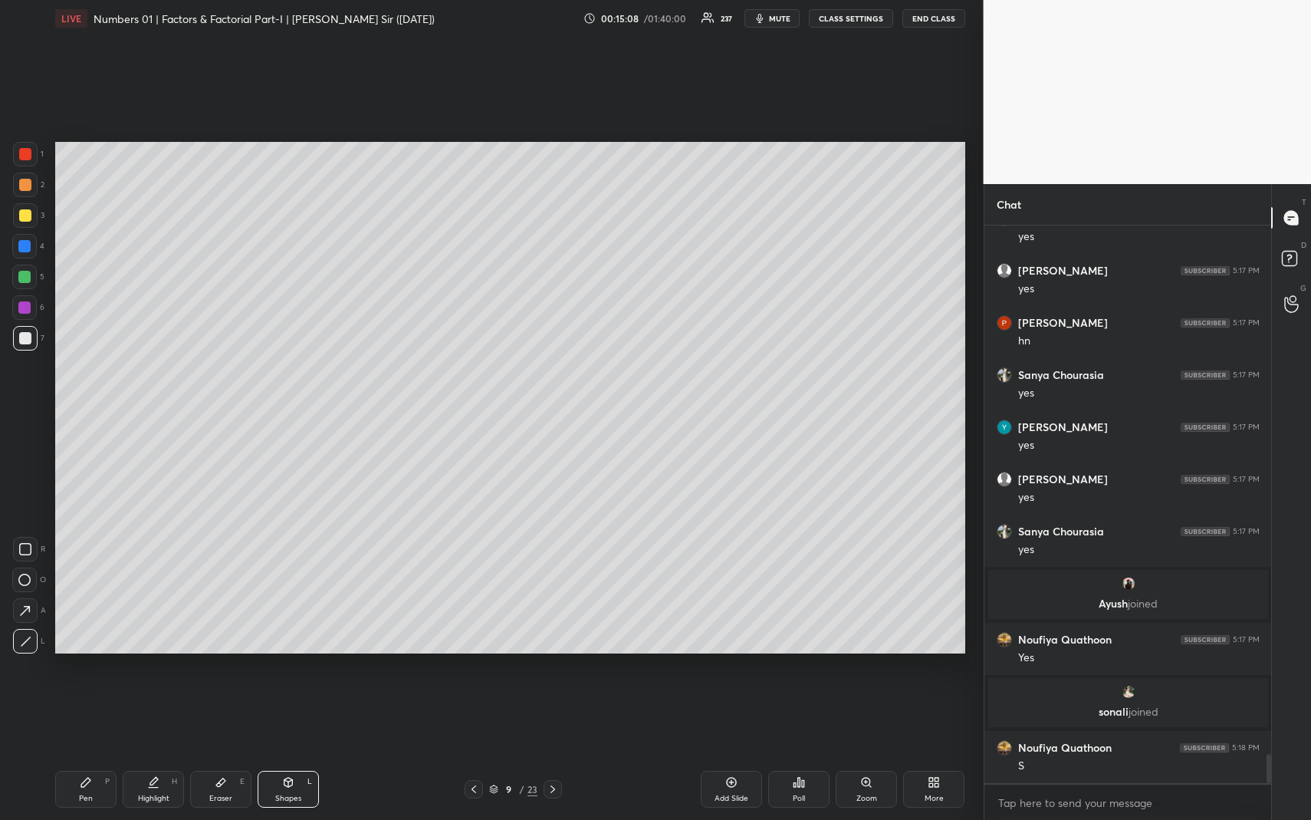
click at [729, 752] on div "Add Slide" at bounding box center [731, 789] width 61 height 37
drag, startPoint x: 21, startPoint y: 186, endPoint x: 51, endPoint y: 225, distance: 48.8
click at [22, 188] on div at bounding box center [25, 185] width 12 height 12
click at [88, 752] on icon at bounding box center [86, 782] width 12 height 12
drag, startPoint x: 291, startPoint y: 792, endPoint x: 291, endPoint y: 781, distance: 11.5
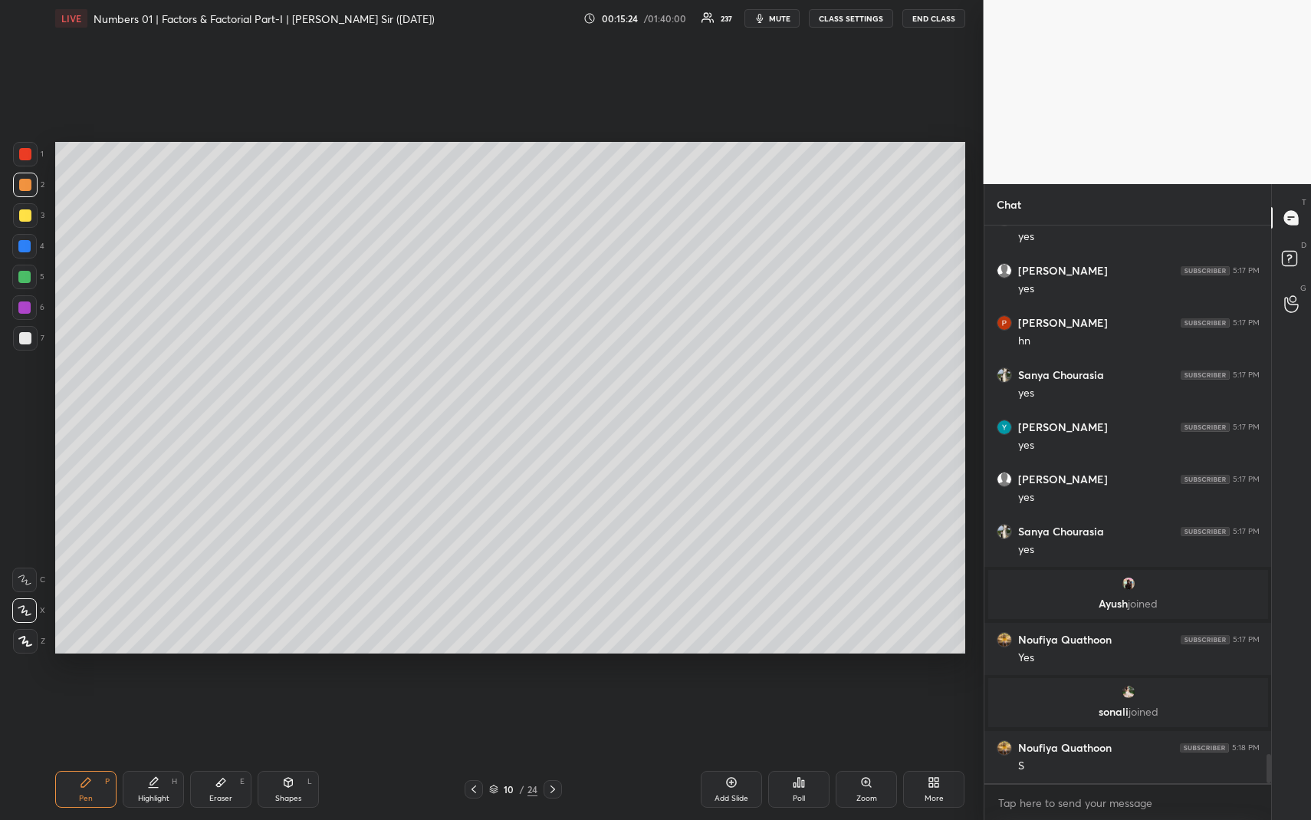
click at [291, 752] on div "Shapes L" at bounding box center [288, 789] width 61 height 37
drag, startPoint x: 22, startPoint y: 247, endPoint x: 50, endPoint y: 242, distance: 28.0
click at [24, 249] on div at bounding box center [24, 246] width 12 height 12
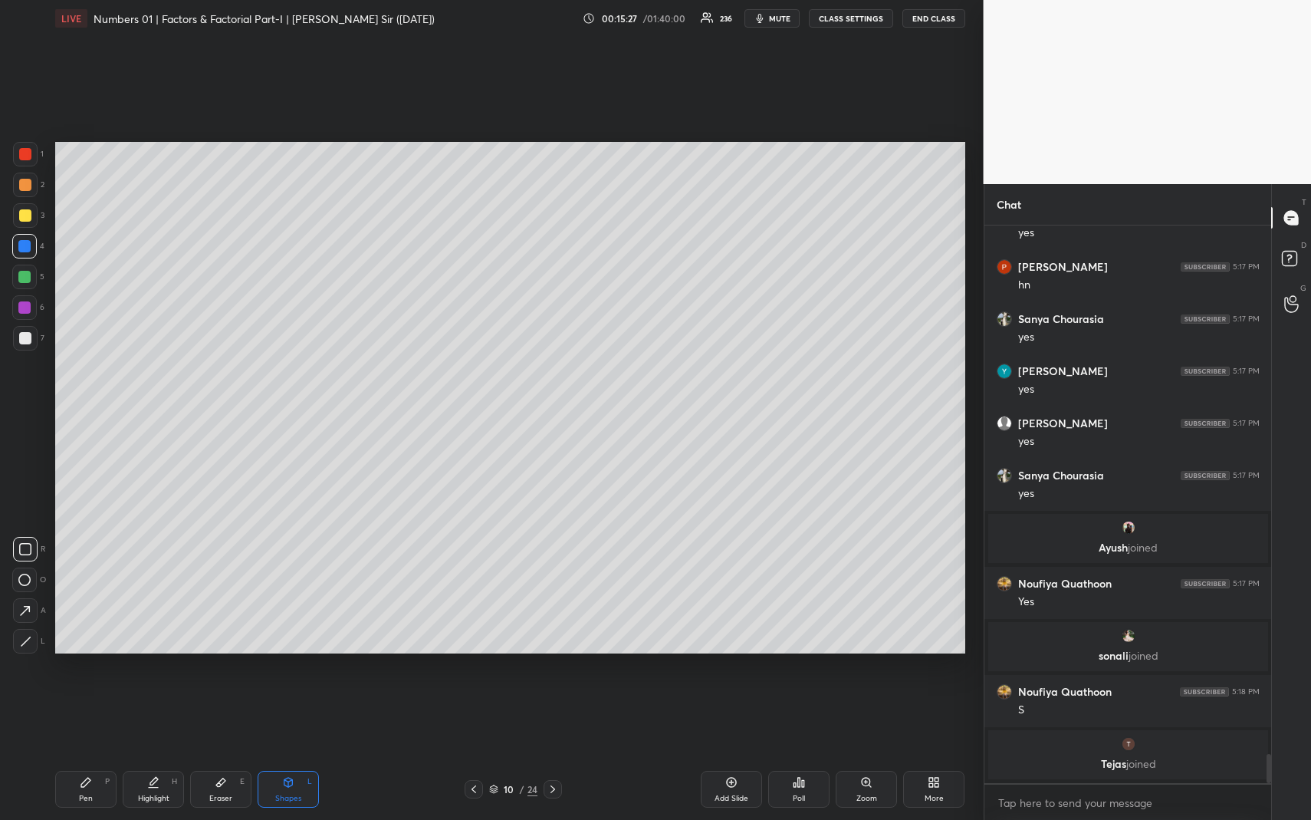
drag, startPoint x: 156, startPoint y: 795, endPoint x: 154, endPoint y: 730, distance: 65.2
click at [154, 752] on div "Highlight" at bounding box center [153, 798] width 31 height 8
click at [468, 752] on icon at bounding box center [474, 789] width 12 height 12
click at [554, 752] on icon at bounding box center [553, 789] width 12 height 12
drag, startPoint x: 555, startPoint y: 784, endPoint x: 529, endPoint y: 787, distance: 26.2
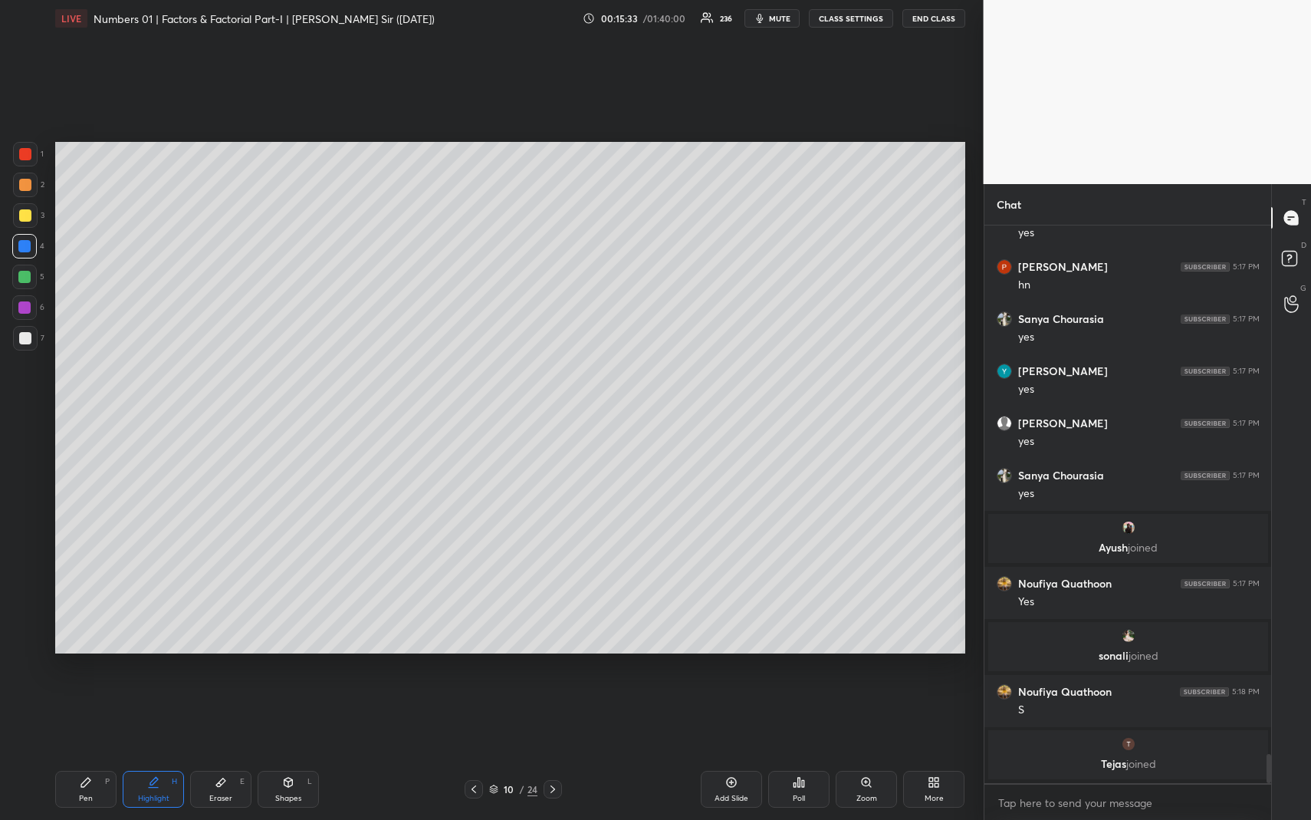
click at [555, 752] on icon at bounding box center [553, 789] width 12 height 12
click at [473, 752] on icon at bounding box center [474, 789] width 5 height 8
click at [475, 752] on icon at bounding box center [474, 789] width 5 height 8
click at [473, 752] on icon at bounding box center [474, 789] width 12 height 12
click at [154, 752] on div "Highlight H" at bounding box center [153, 789] width 61 height 37
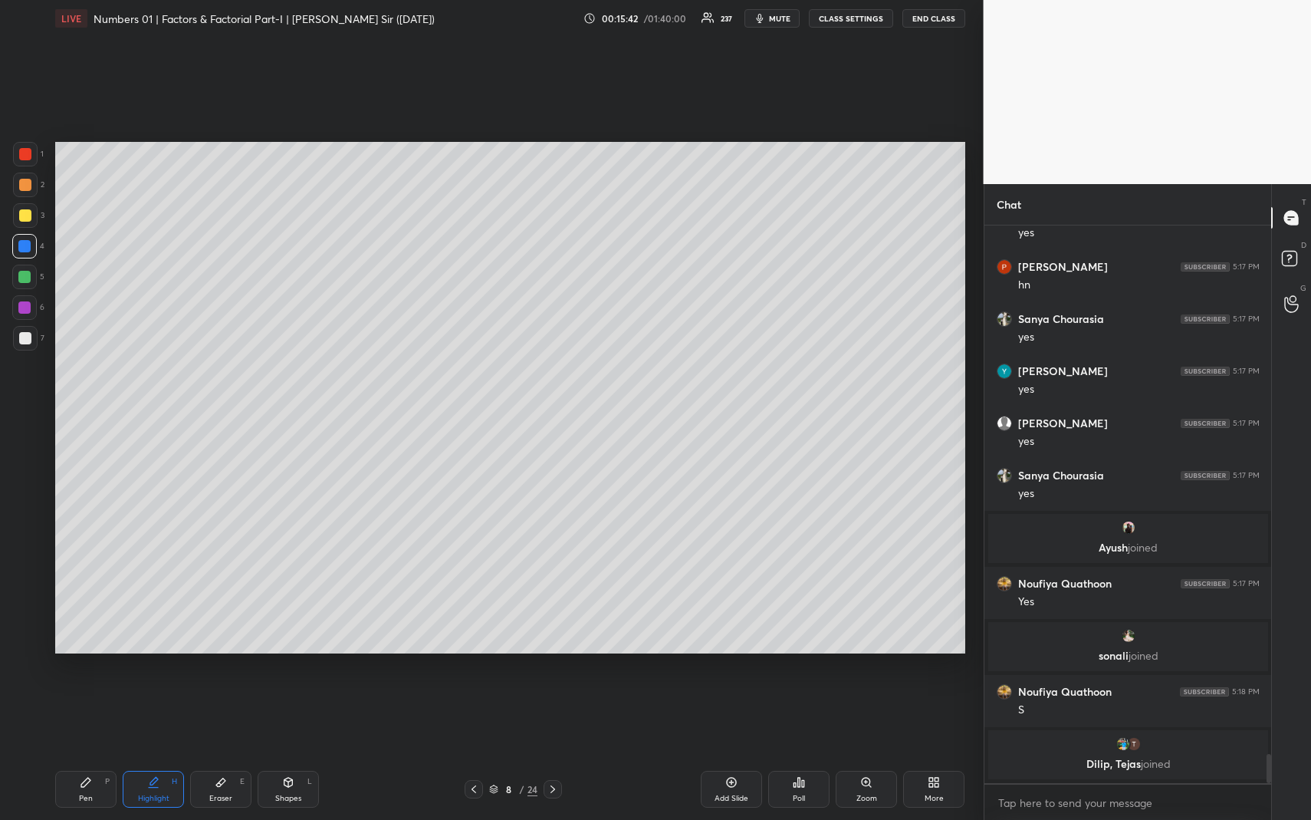
click at [90, 752] on div "Pen" at bounding box center [86, 798] width 14 height 8
click at [22, 219] on div at bounding box center [25, 215] width 12 height 12
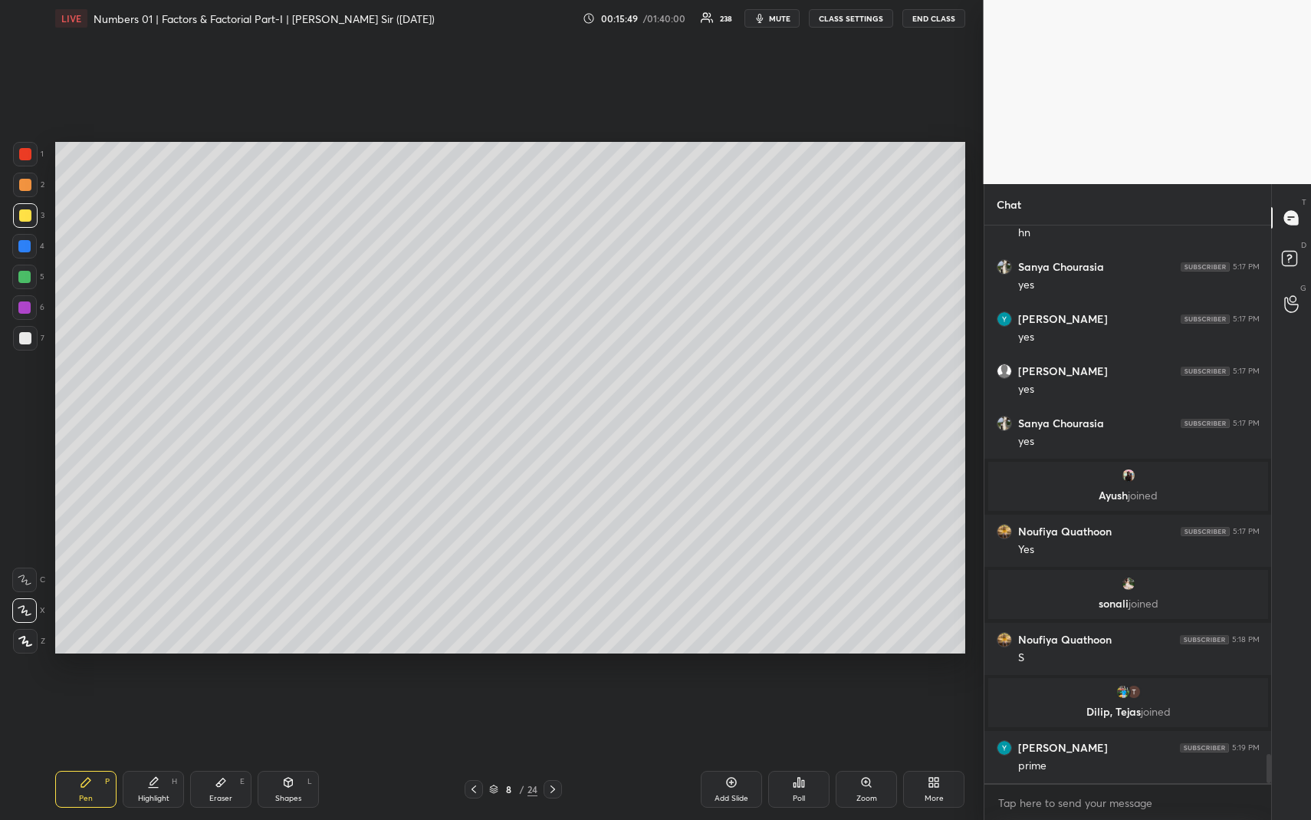
scroll to position [10214, 0]
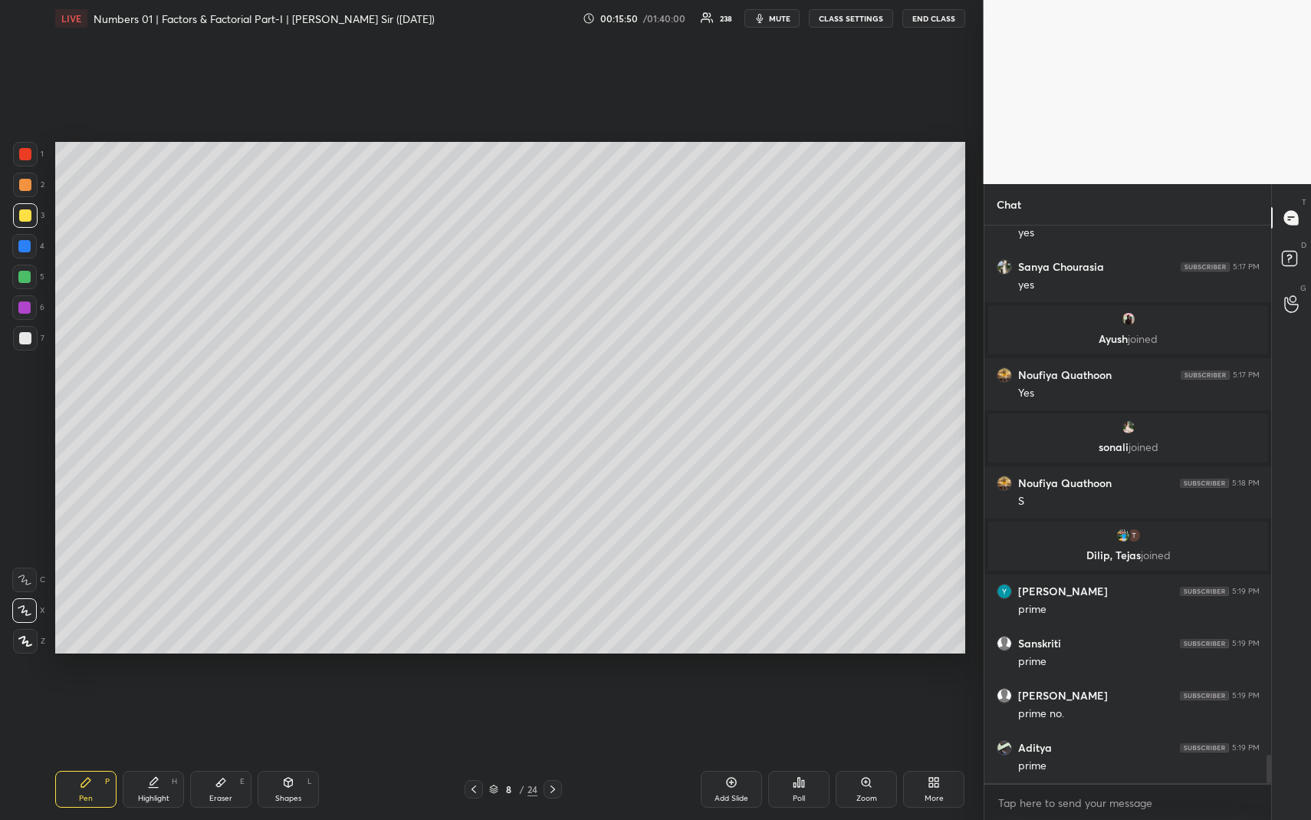
drag, startPoint x: 152, startPoint y: 795, endPoint x: 168, endPoint y: 751, distance: 47.3
click at [151, 752] on div "Highlight" at bounding box center [153, 798] width 31 height 8
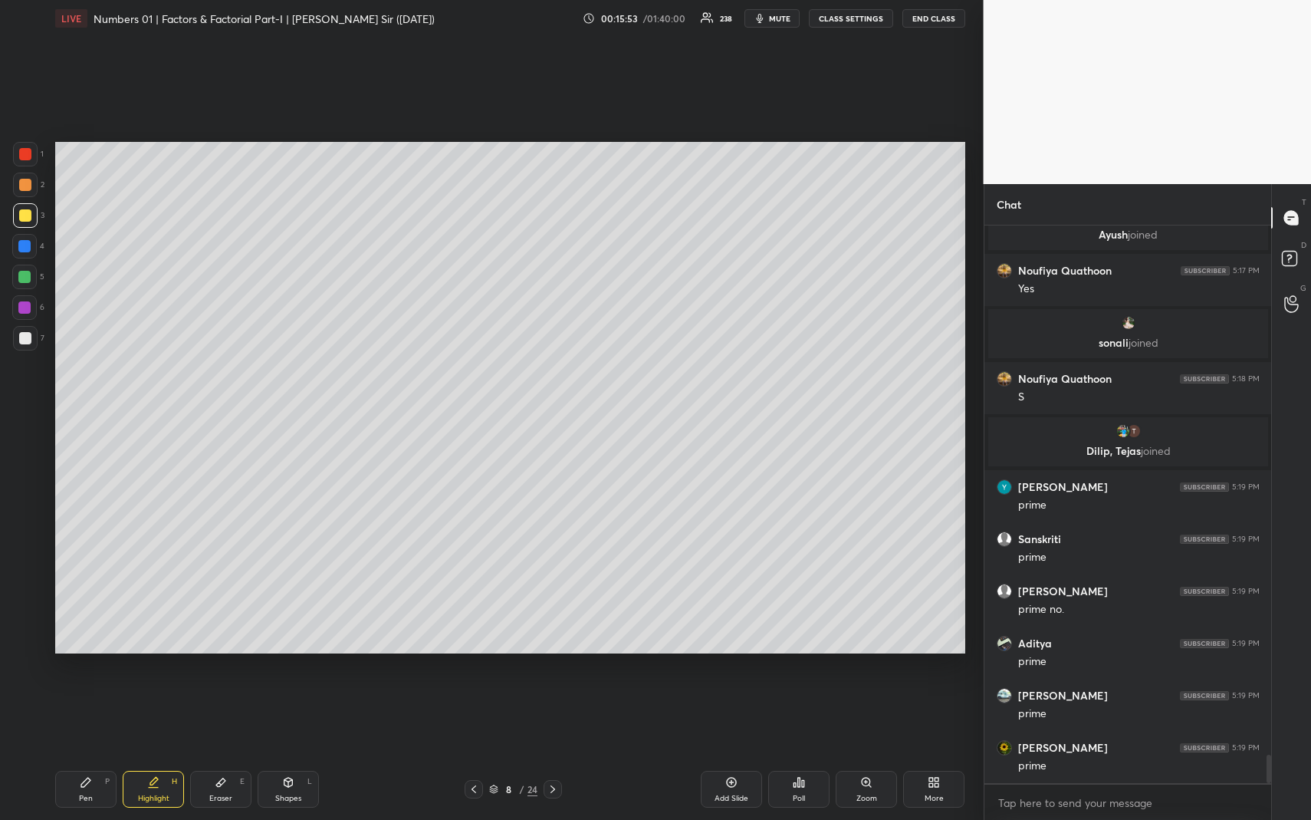
scroll to position [10475, 0]
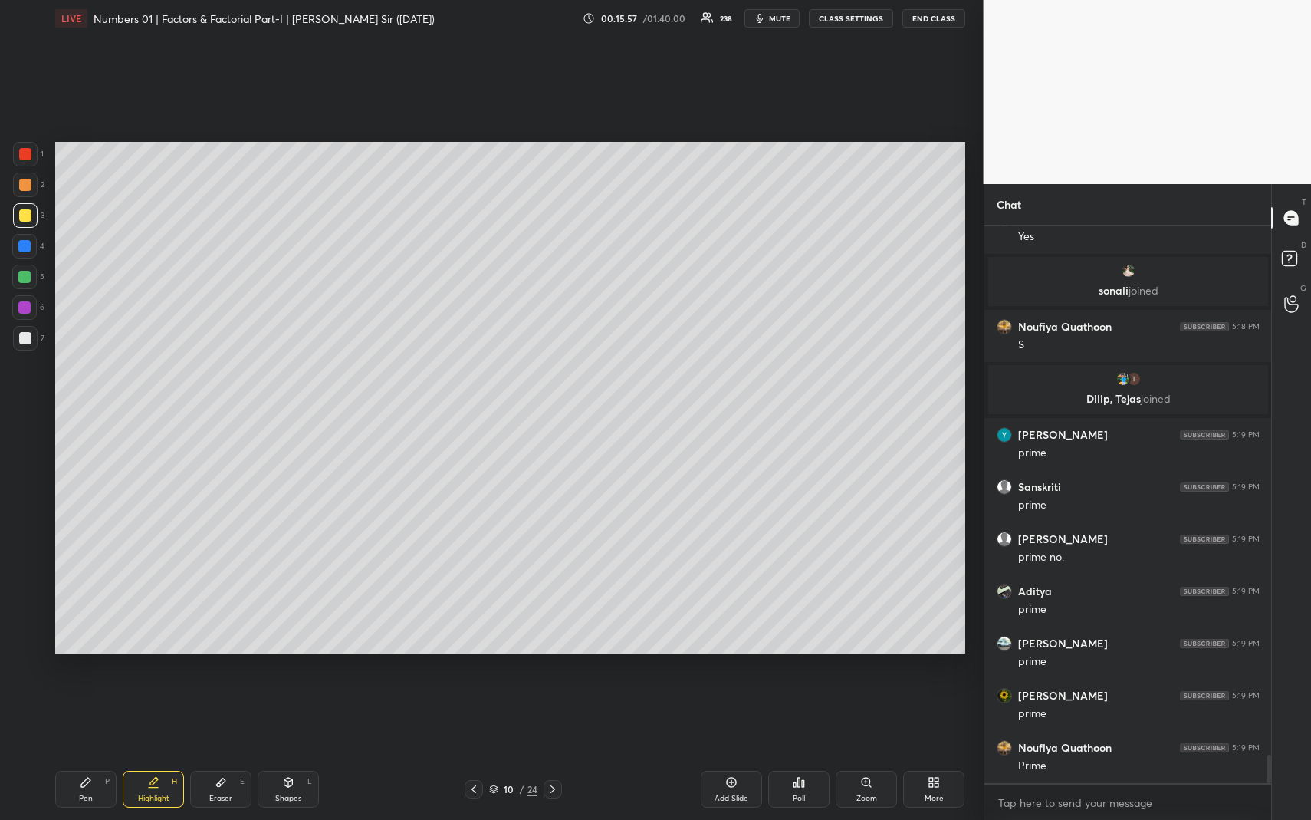
drag, startPoint x: 165, startPoint y: 796, endPoint x: 174, endPoint y: 680, distance: 116.2
click at [165, 752] on div "Highlight" at bounding box center [153, 798] width 31 height 8
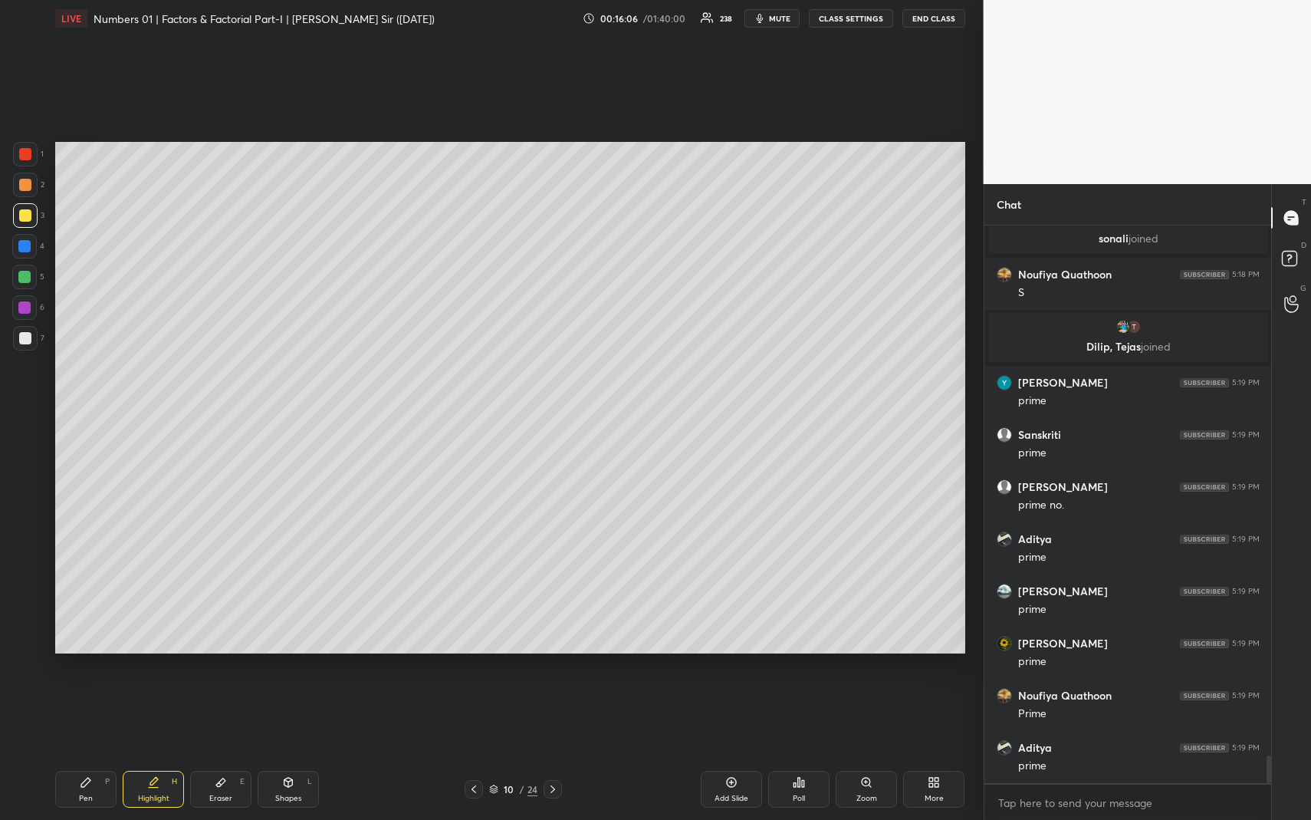
scroll to position [10579, 0]
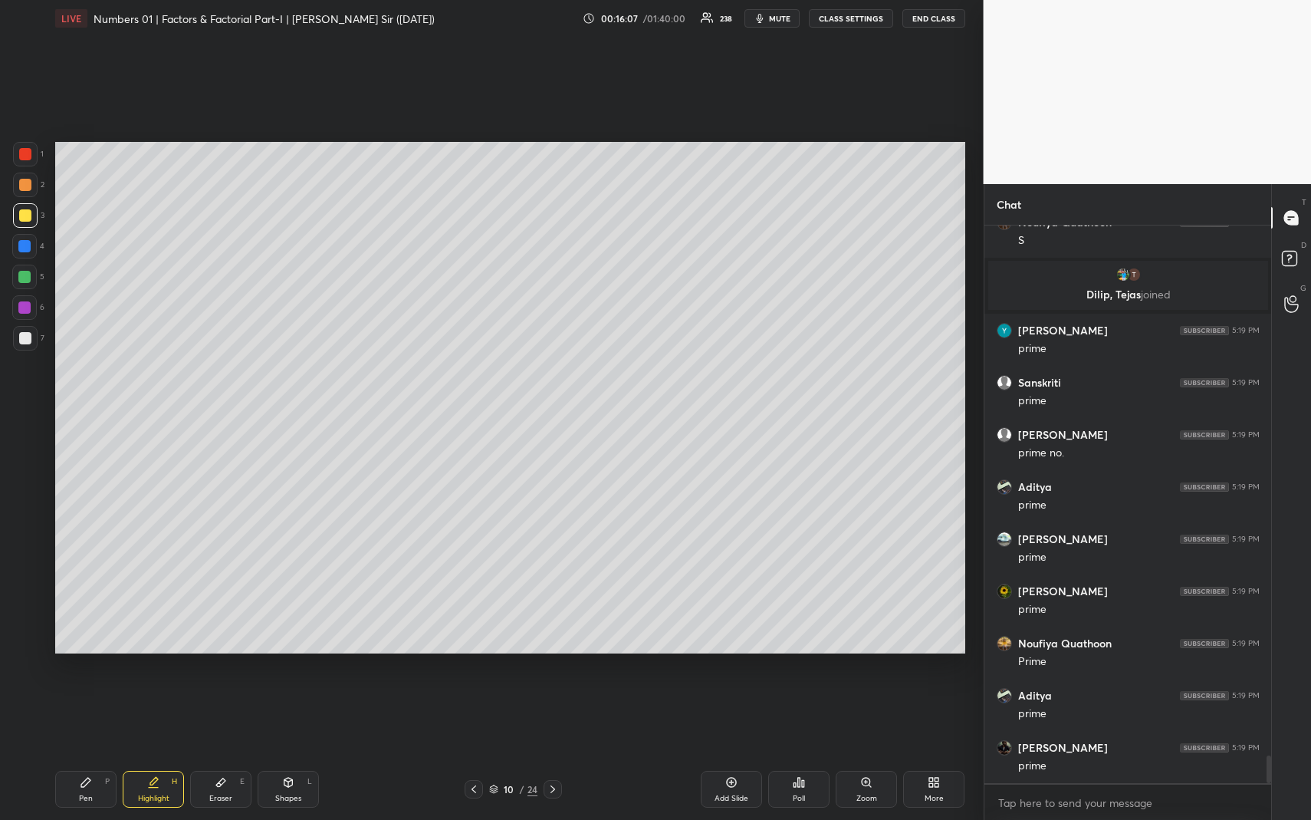
drag, startPoint x: 100, startPoint y: 785, endPoint x: 83, endPoint y: 663, distance: 124.0
click at [97, 752] on div "Pen P" at bounding box center [85, 789] width 61 height 37
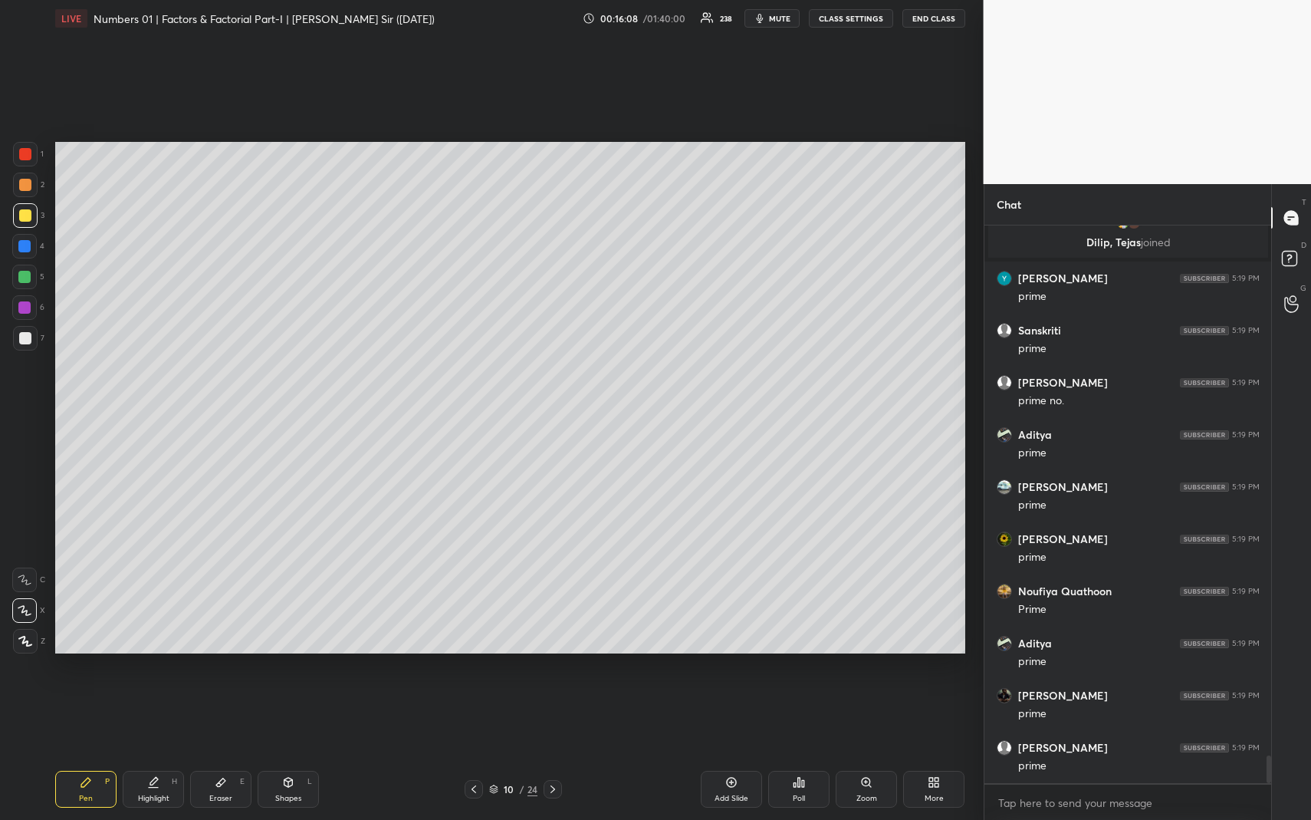
click at [25, 211] on div at bounding box center [25, 215] width 12 height 12
click at [150, 752] on icon at bounding box center [153, 782] width 12 height 12
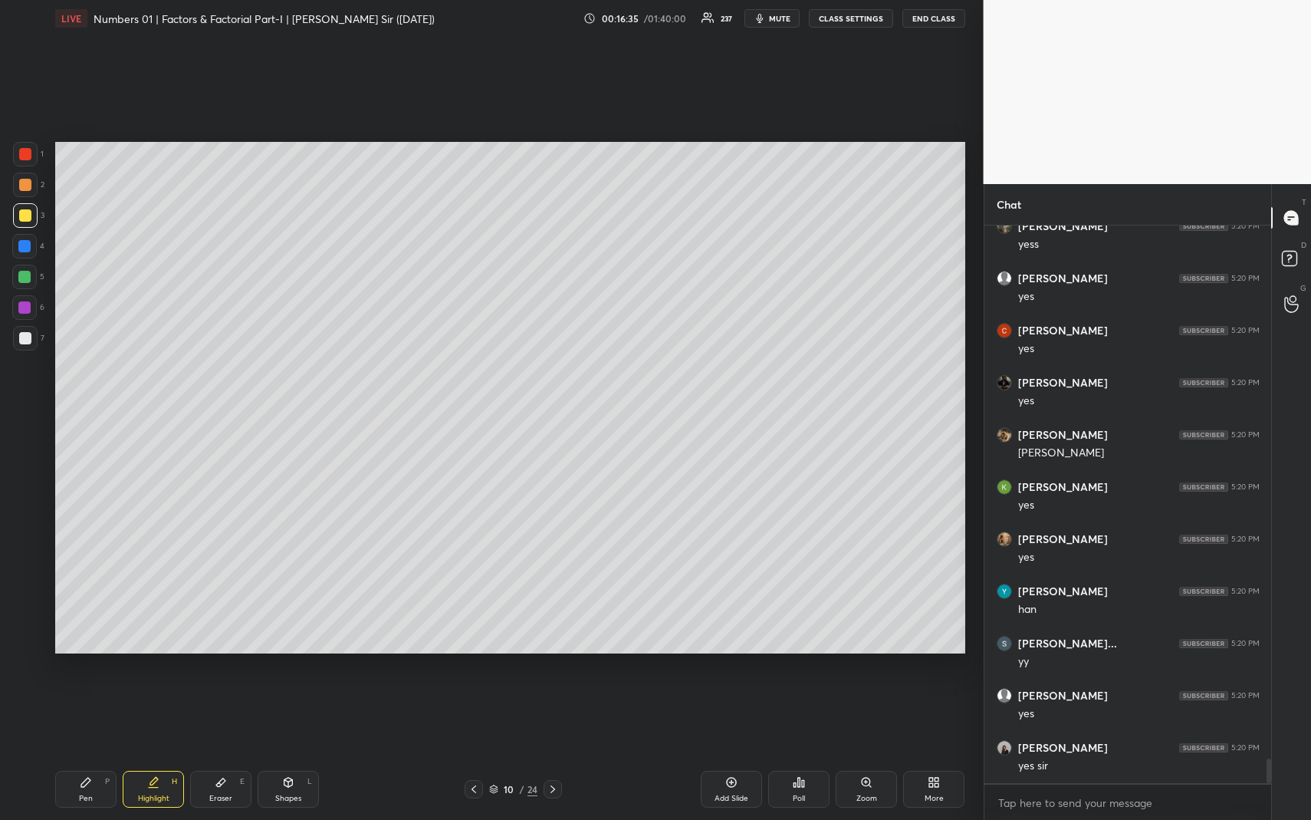
scroll to position [12092, 0]
drag, startPoint x: 146, startPoint y: 791, endPoint x: 183, endPoint y: 737, distance: 66.2
click at [146, 752] on div "Highlight H" at bounding box center [153, 789] width 61 height 37
click at [92, 752] on div "Pen P" at bounding box center [85, 789] width 61 height 37
drag, startPoint x: 24, startPoint y: 280, endPoint x: 34, endPoint y: 277, distance: 10.4
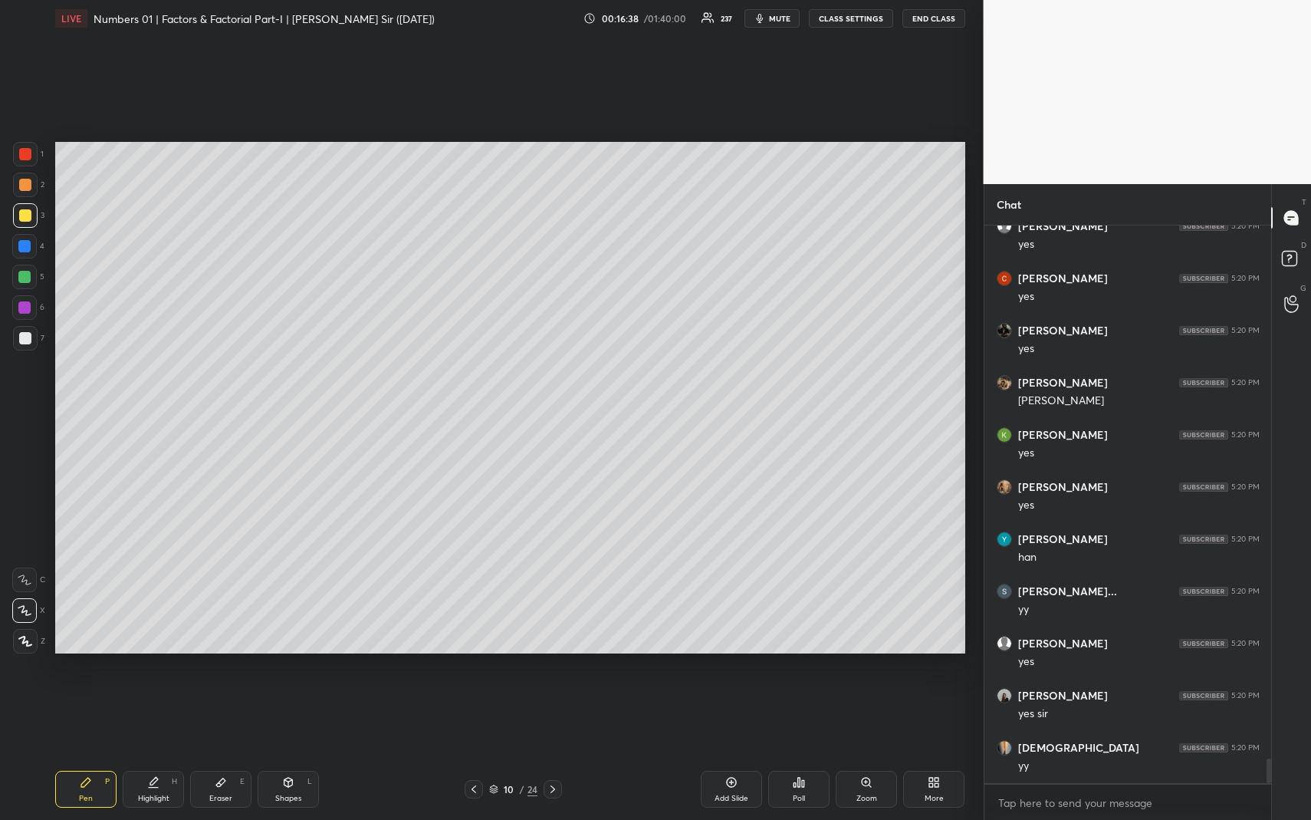
click at [27, 280] on div at bounding box center [24, 277] width 12 height 12
click at [292, 752] on div "Shapes" at bounding box center [288, 798] width 26 height 8
click at [28, 310] on div at bounding box center [24, 307] width 12 height 12
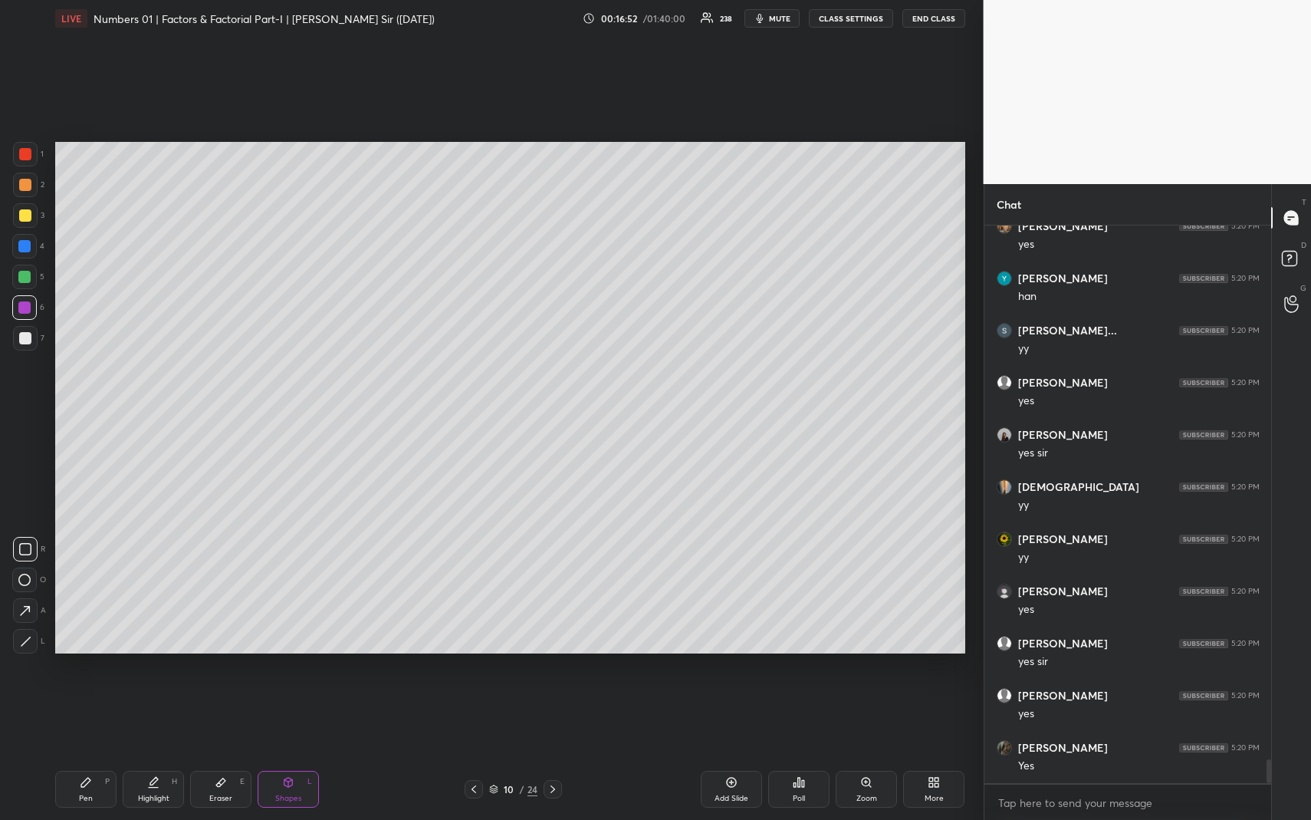
scroll to position [12404, 0]
click at [146, 752] on div "Highlight H" at bounding box center [153, 789] width 61 height 37
drag, startPoint x: 79, startPoint y: 803, endPoint x: 70, endPoint y: 748, distance: 55.2
click at [79, 752] on div "Pen P" at bounding box center [85, 789] width 61 height 37
drag, startPoint x: 24, startPoint y: 188, endPoint x: 28, endPoint y: 199, distance: 11.4
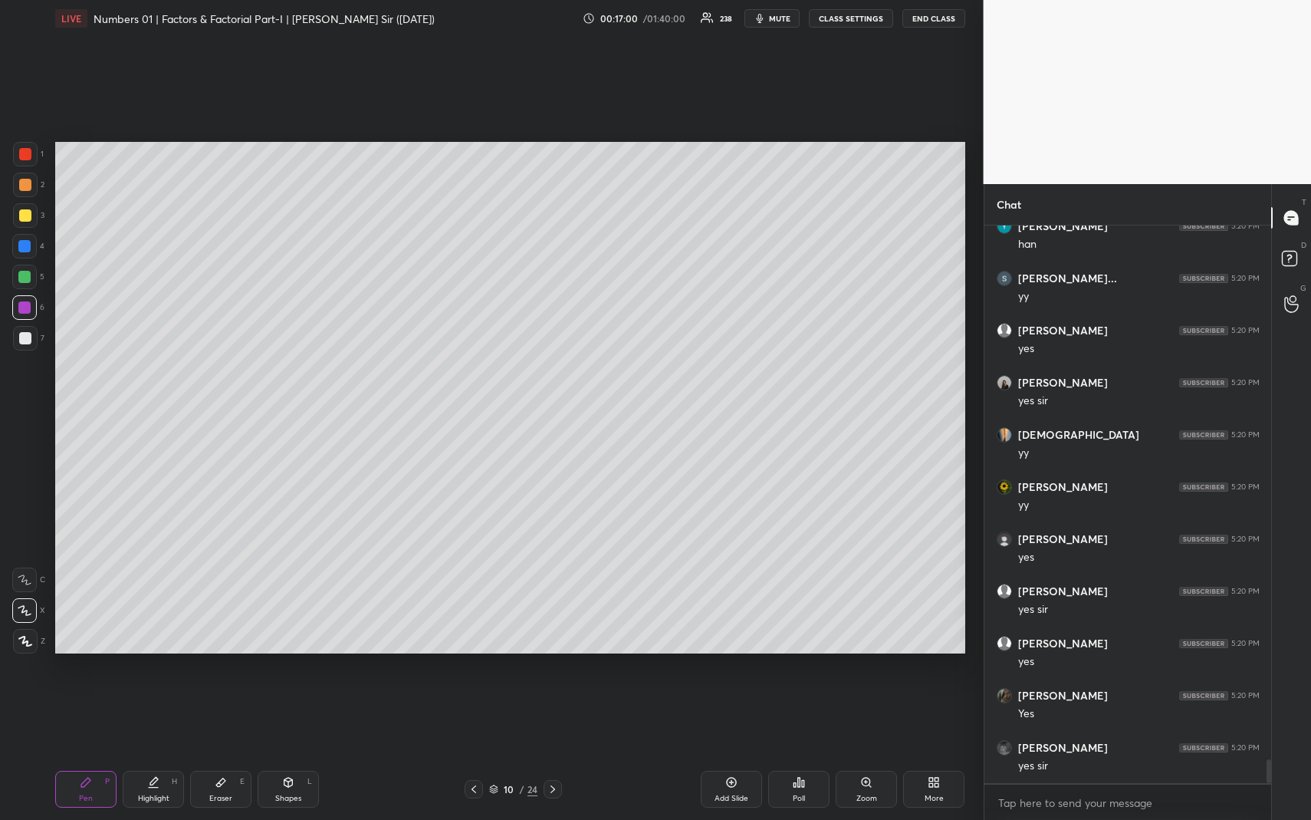
click at [24, 188] on div at bounding box center [25, 185] width 12 height 12
drag, startPoint x: 21, startPoint y: 216, endPoint x: 54, endPoint y: 249, distance: 46.1
click at [21, 216] on div at bounding box center [25, 215] width 12 height 12
drag, startPoint x: 743, startPoint y: 788, endPoint x: 688, endPoint y: 724, distance: 84.3
click at [742, 752] on div "Add Slide" at bounding box center [731, 789] width 61 height 37
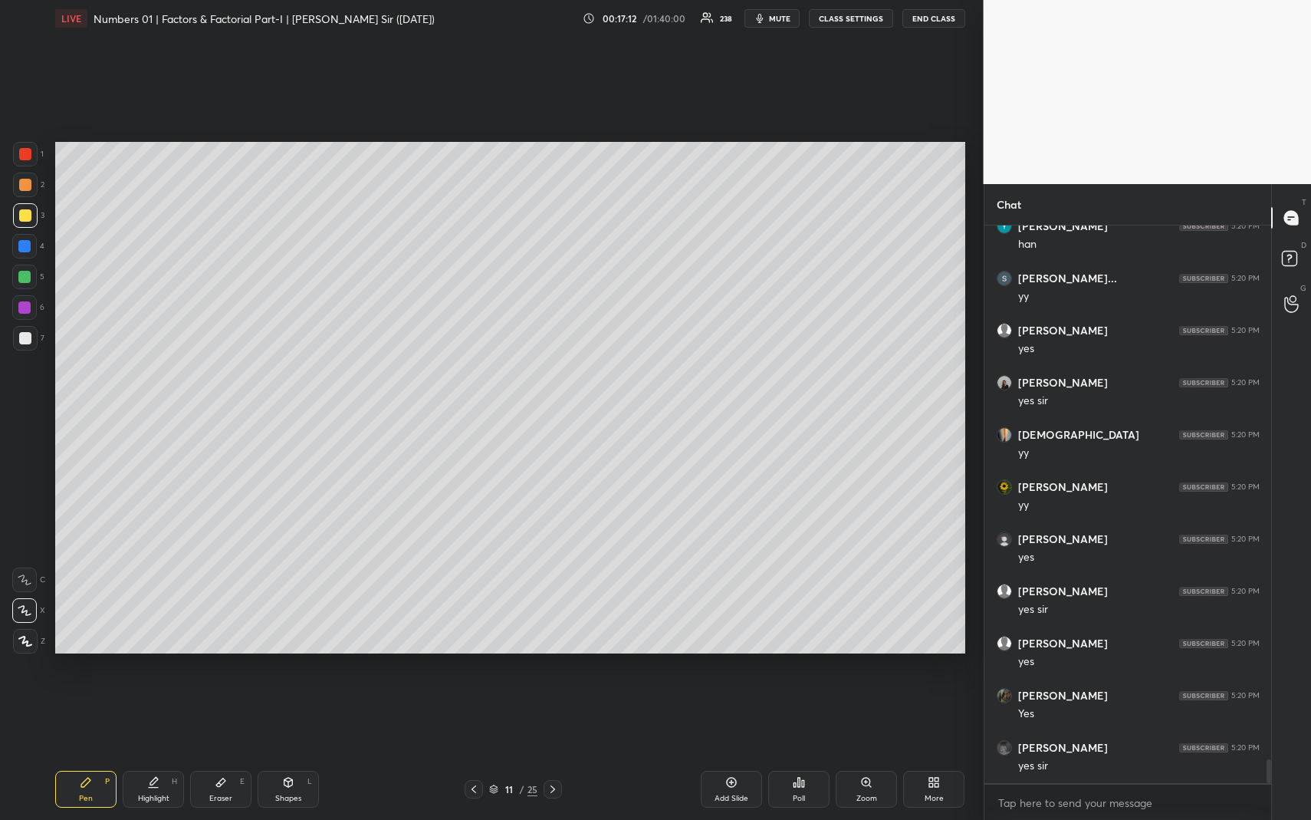
scroll to position [12460, 0]
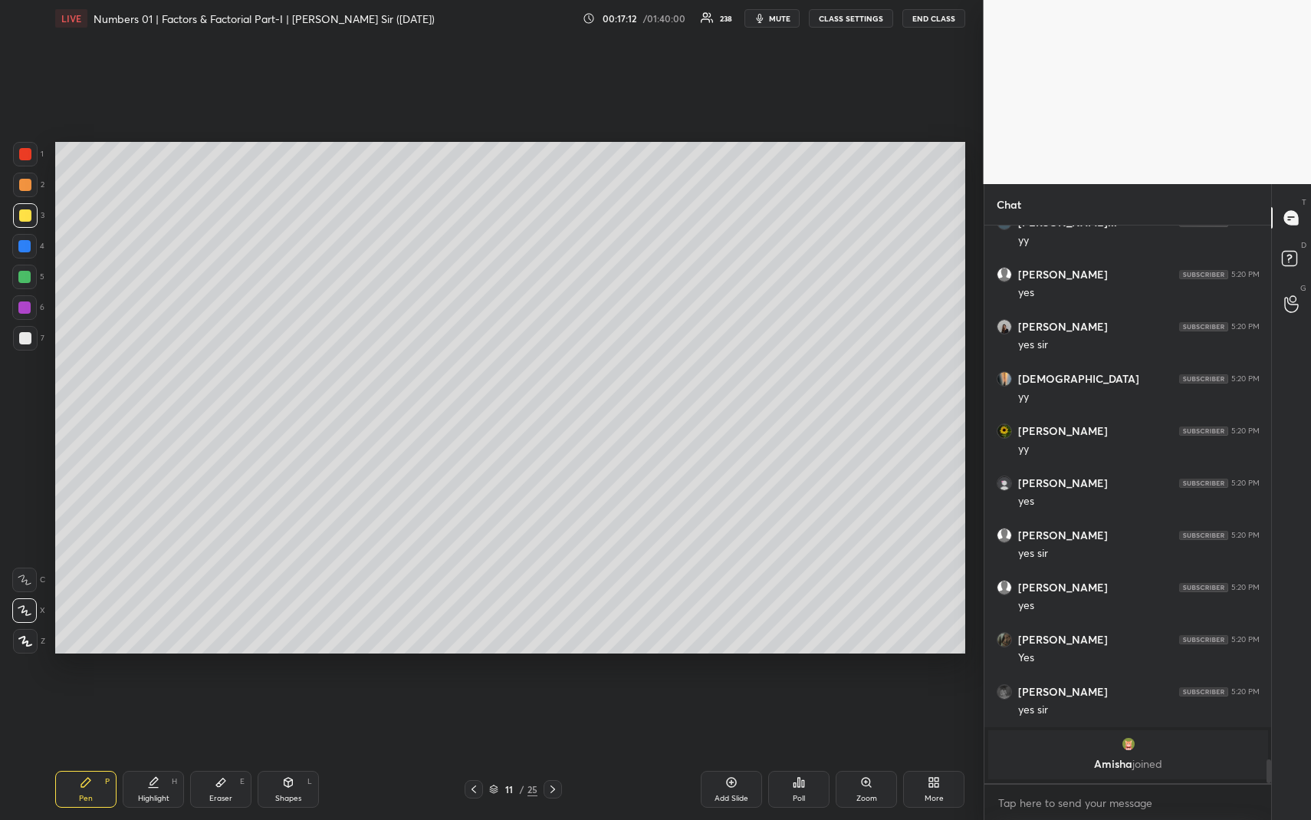
click at [20, 251] on div at bounding box center [24, 246] width 12 height 12
click at [151, 752] on div "Highlight" at bounding box center [153, 798] width 31 height 8
click at [471, 752] on icon at bounding box center [474, 789] width 12 height 12
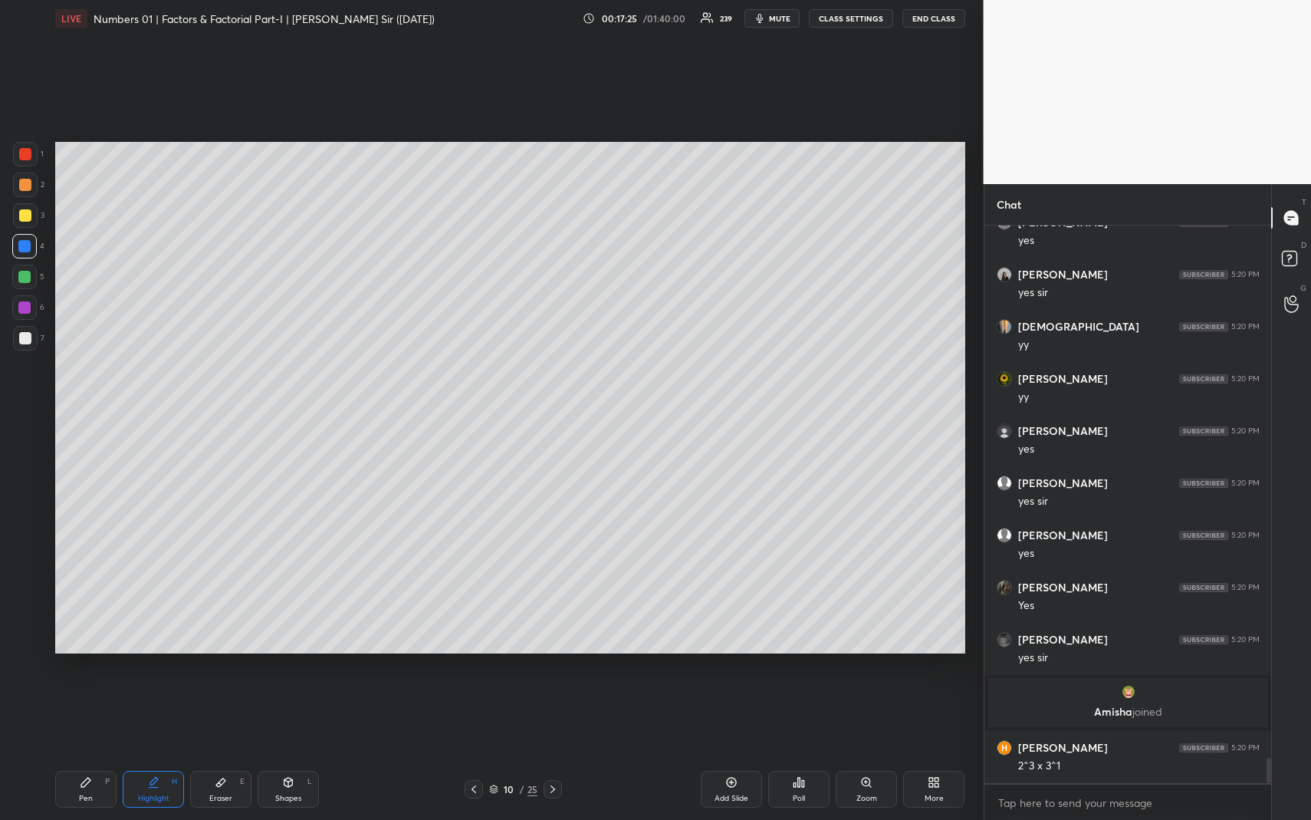
click at [91, 752] on div "Pen" at bounding box center [86, 798] width 14 height 8
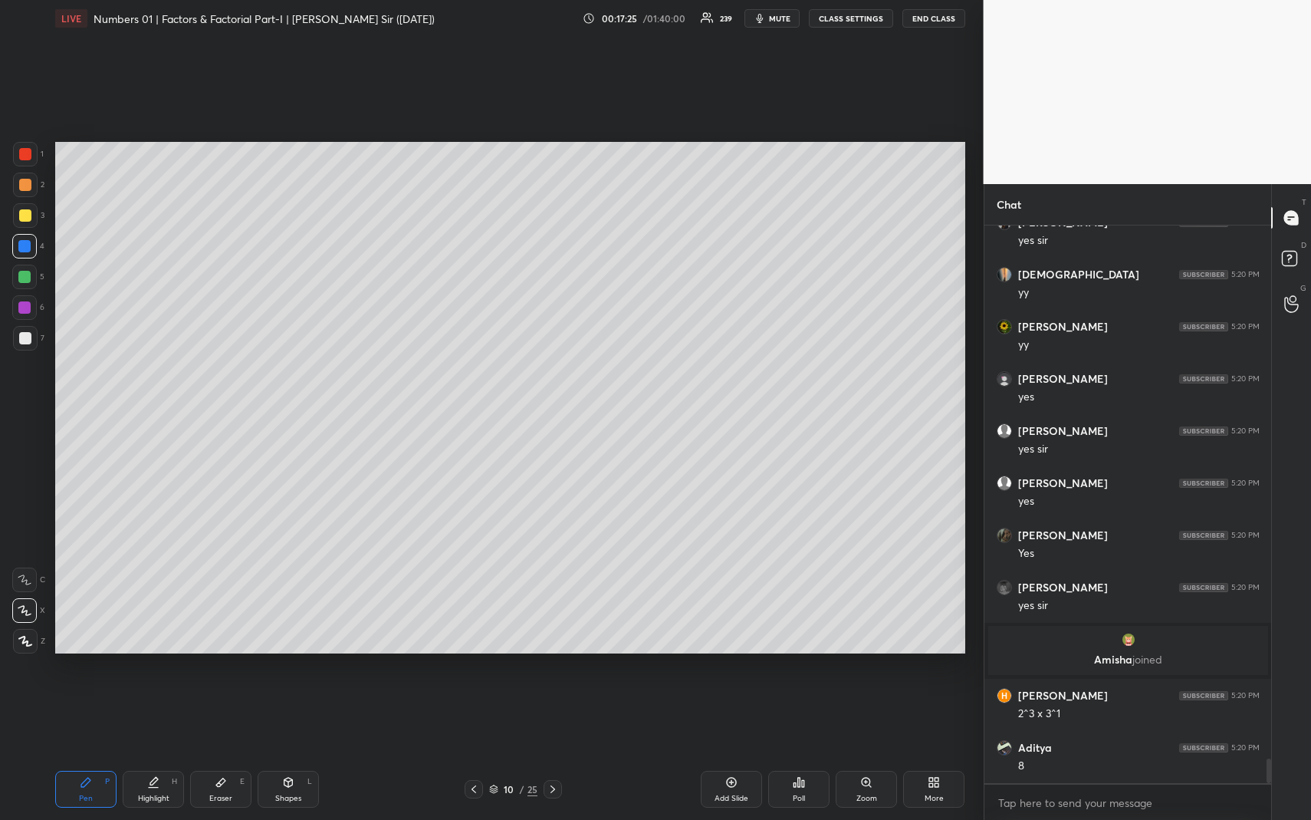
drag, startPoint x: 24, startPoint y: 277, endPoint x: 46, endPoint y: 304, distance: 35.4
click at [25, 278] on div at bounding box center [24, 277] width 12 height 12
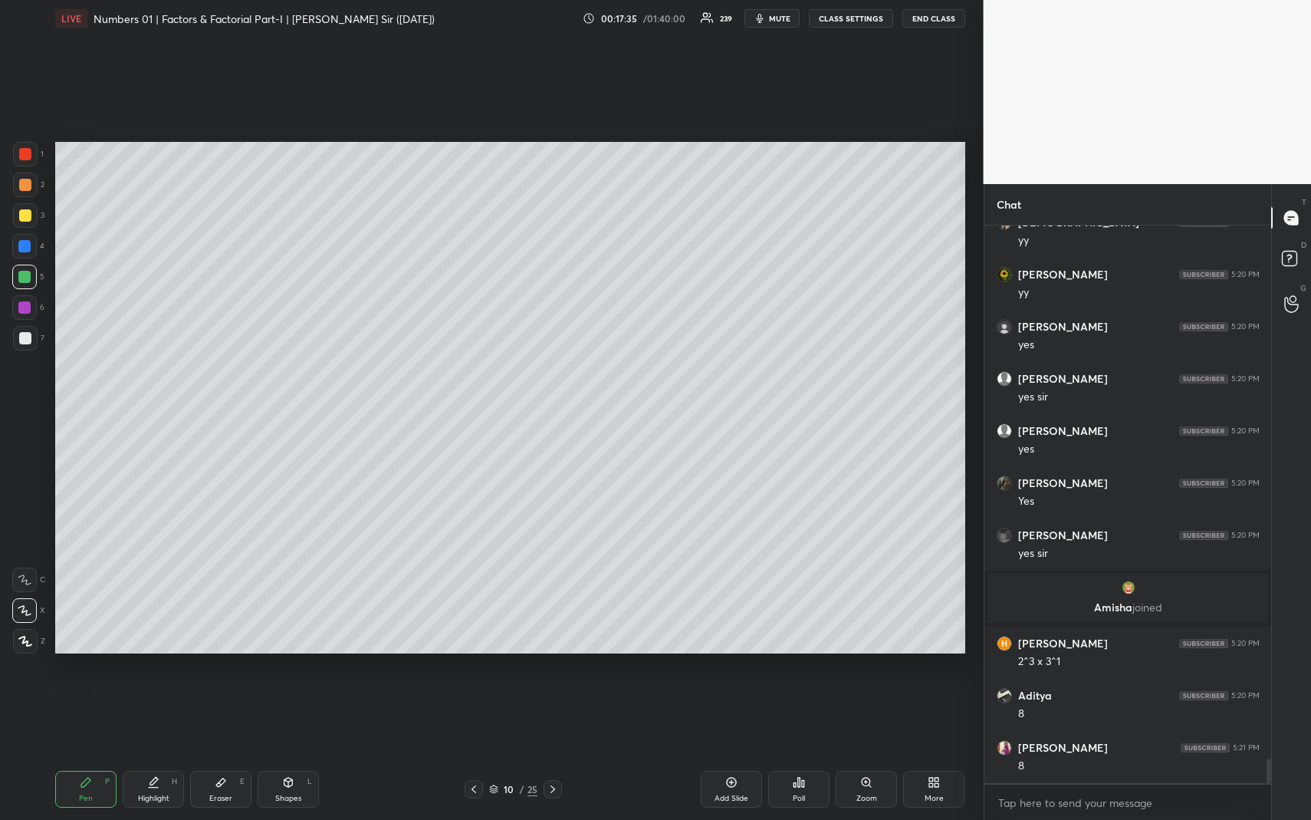
scroll to position [12040, 0]
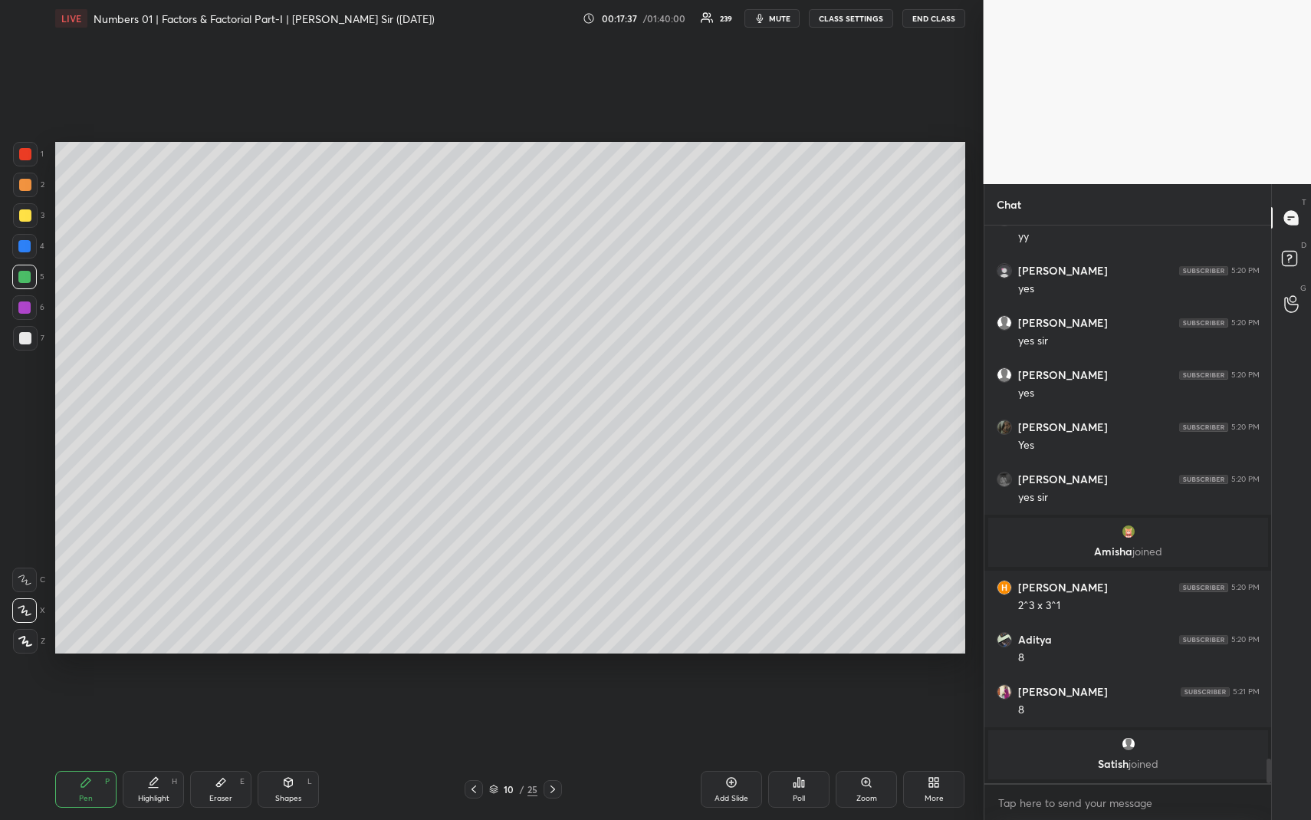
drag, startPoint x: 161, startPoint y: 781, endPoint x: 169, endPoint y: 776, distance: 9.4
click at [161, 752] on div "Highlight H" at bounding box center [153, 789] width 61 height 37
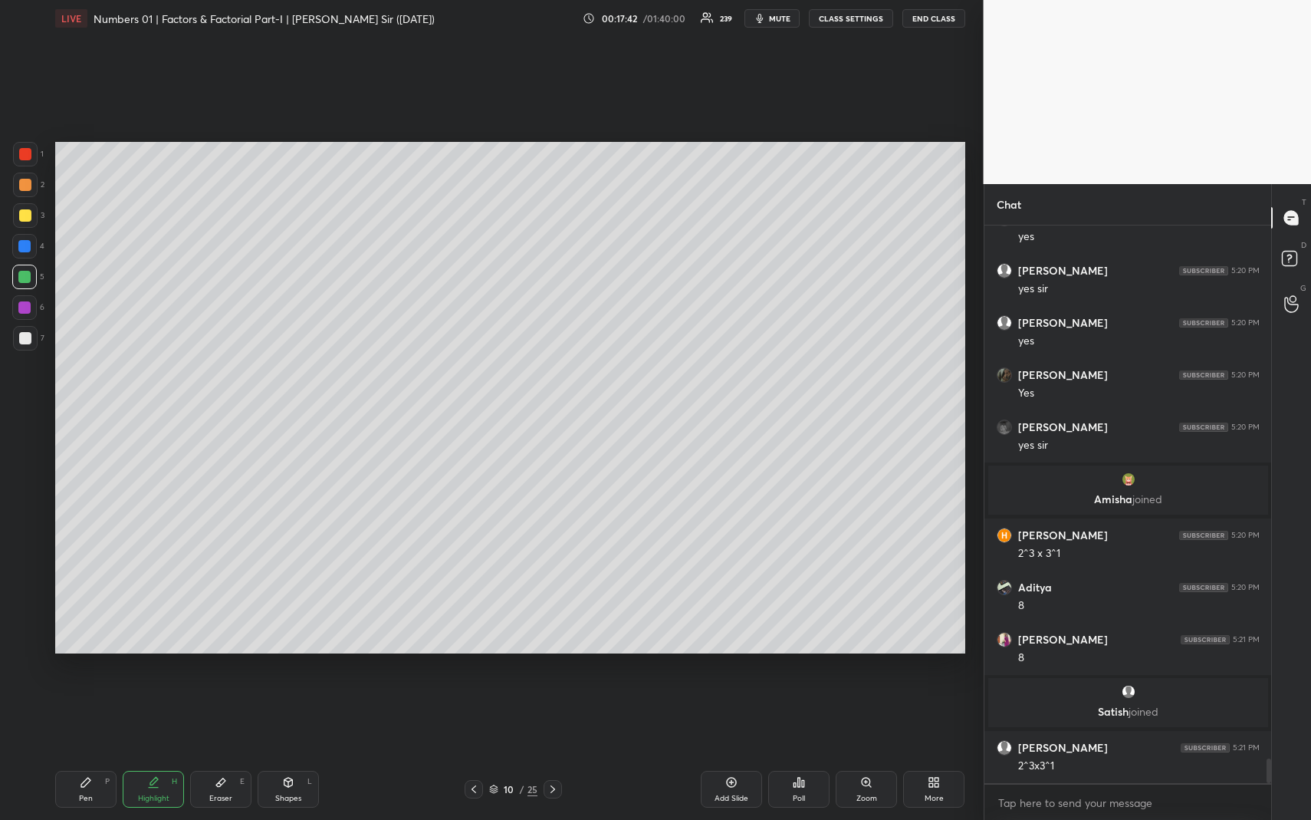
scroll to position [12037, 0]
click at [143, 752] on div "Highlight H" at bounding box center [153, 789] width 61 height 37
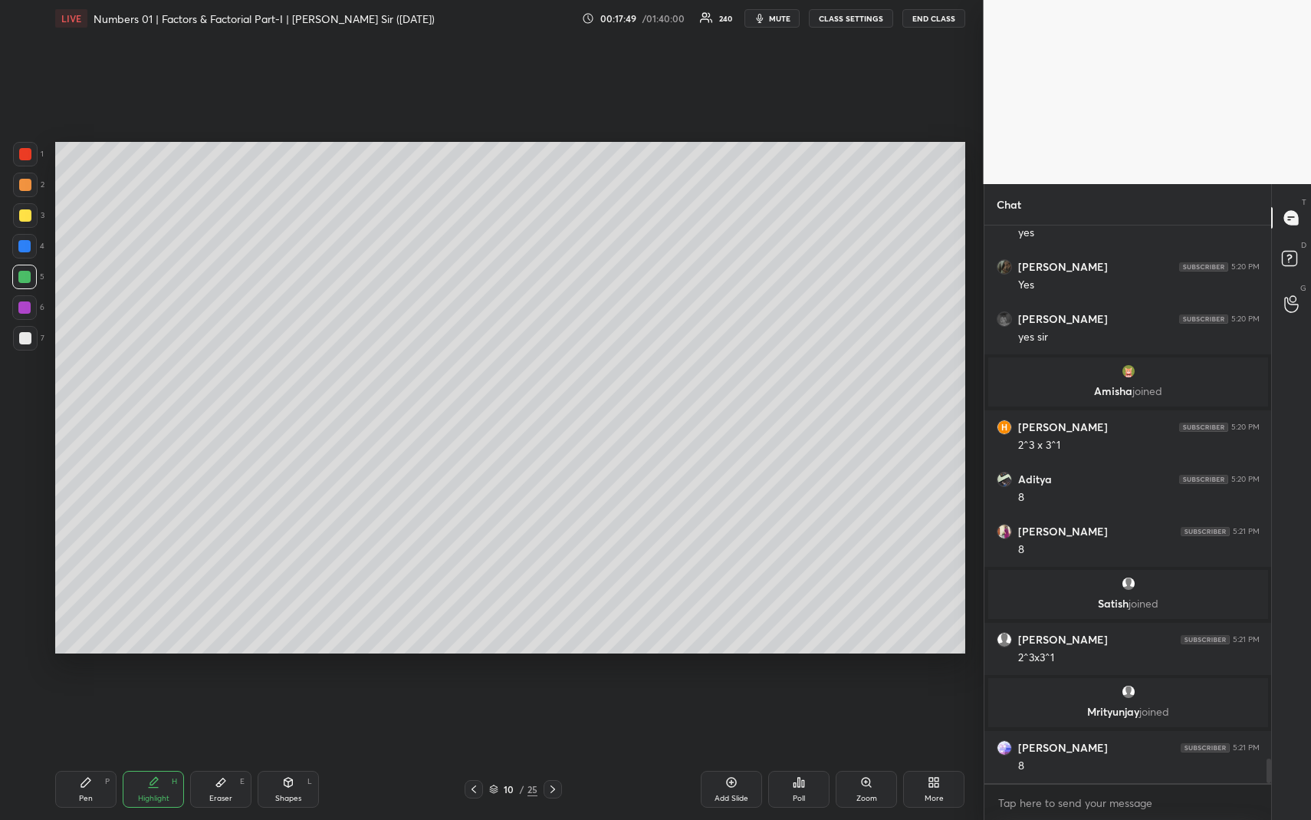
scroll to position [12170, 0]
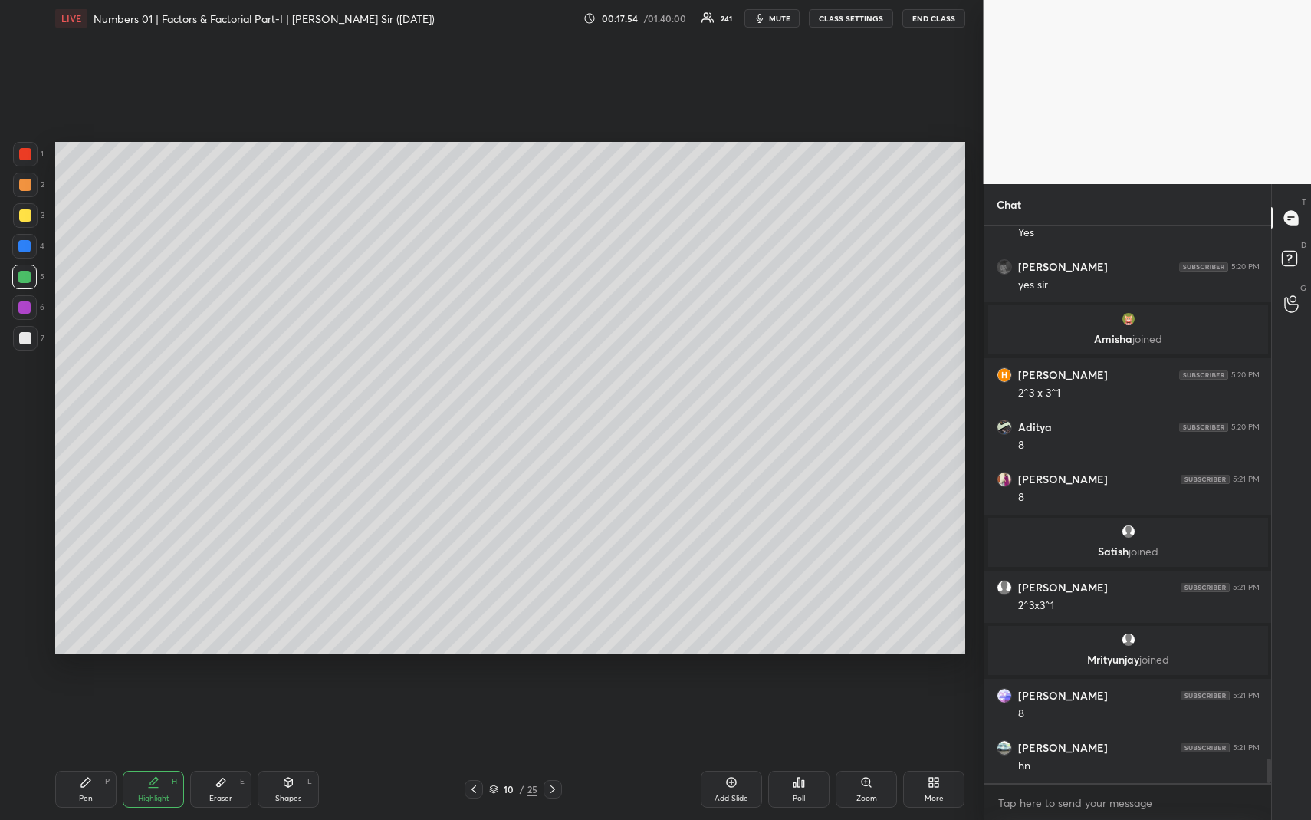
drag, startPoint x: 285, startPoint y: 798, endPoint x: 255, endPoint y: 722, distance: 81.9
click at [285, 752] on div "Shapes" at bounding box center [288, 798] width 26 height 8
click at [215, 752] on div "Eraser E" at bounding box center [220, 789] width 61 height 37
click at [100, 752] on div "Pen P" at bounding box center [85, 789] width 61 height 37
click at [81, 752] on div "Pen" at bounding box center [86, 798] width 14 height 8
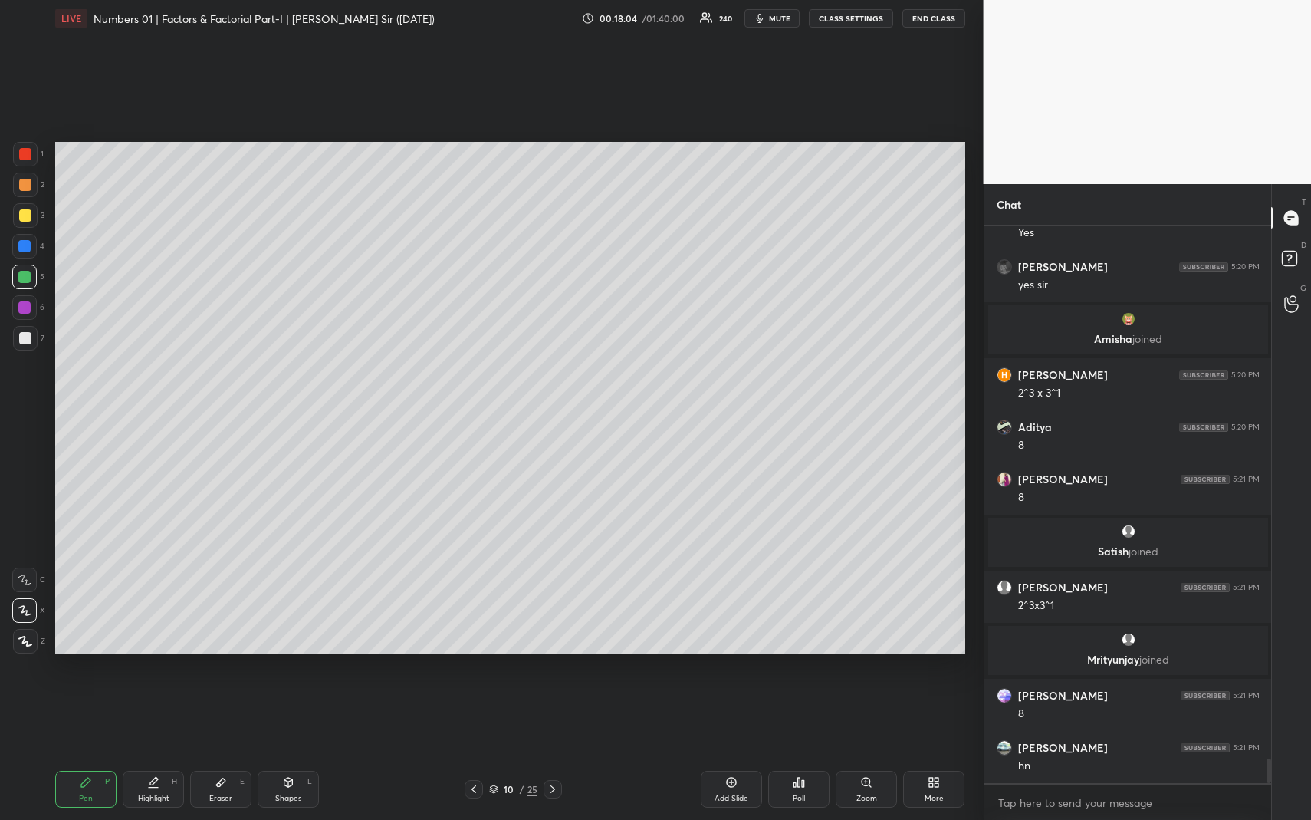
click at [21, 186] on div at bounding box center [25, 185] width 12 height 12
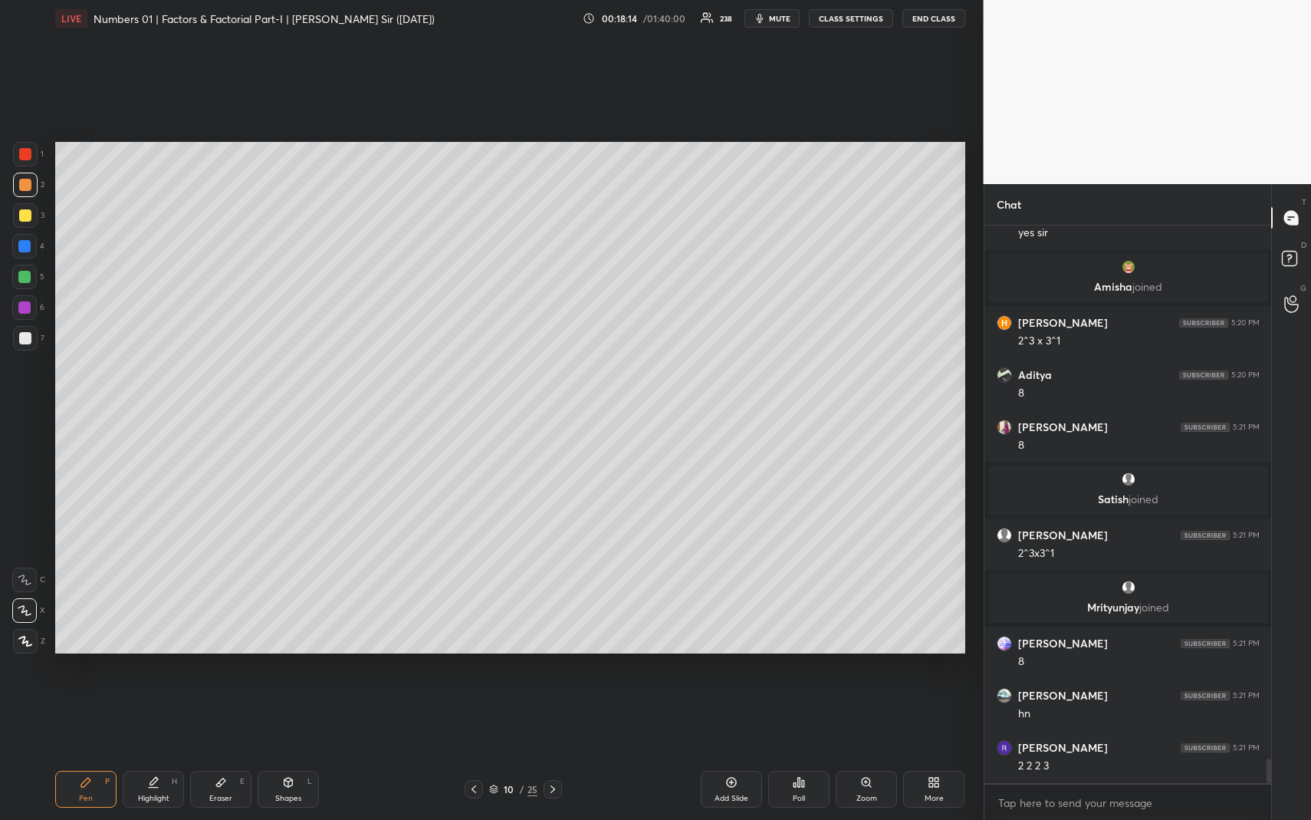
scroll to position [12274, 0]
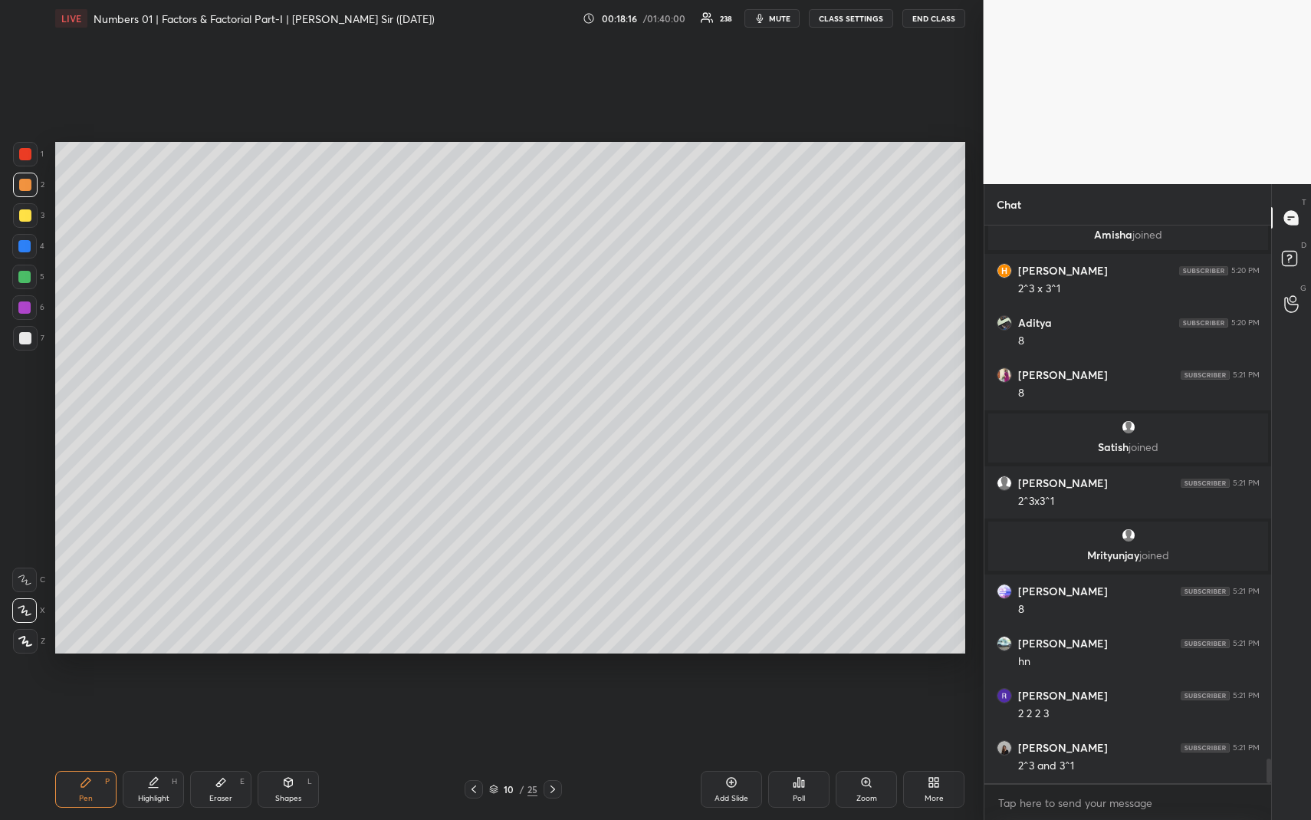
click at [163, 752] on div "Highlight H" at bounding box center [153, 789] width 61 height 37
click at [164, 752] on div "Highlight H" at bounding box center [153, 789] width 61 height 37
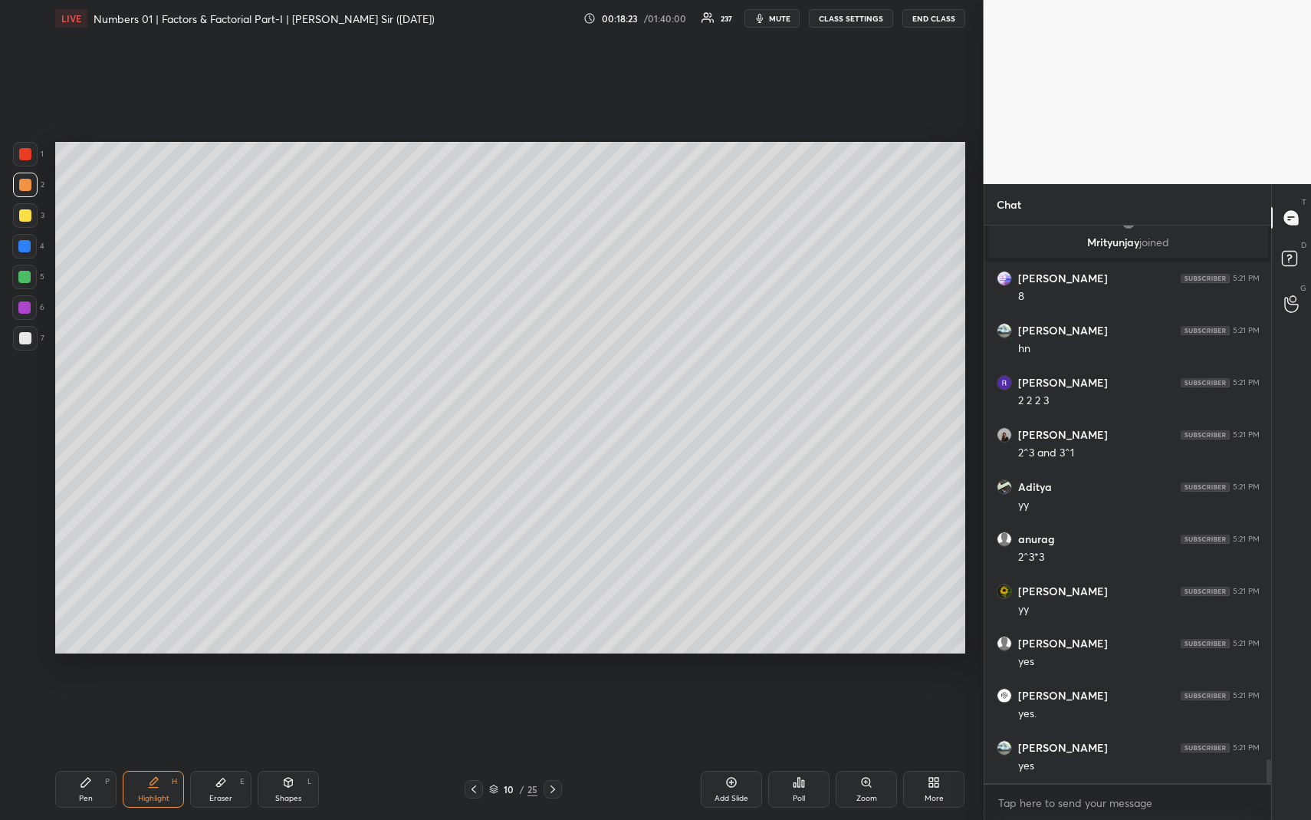
scroll to position [12639, 0]
drag, startPoint x: 114, startPoint y: 791, endPoint x: 112, endPoint y: 781, distance: 11.0
click at [113, 752] on div "Pen P" at bounding box center [85, 789] width 61 height 37
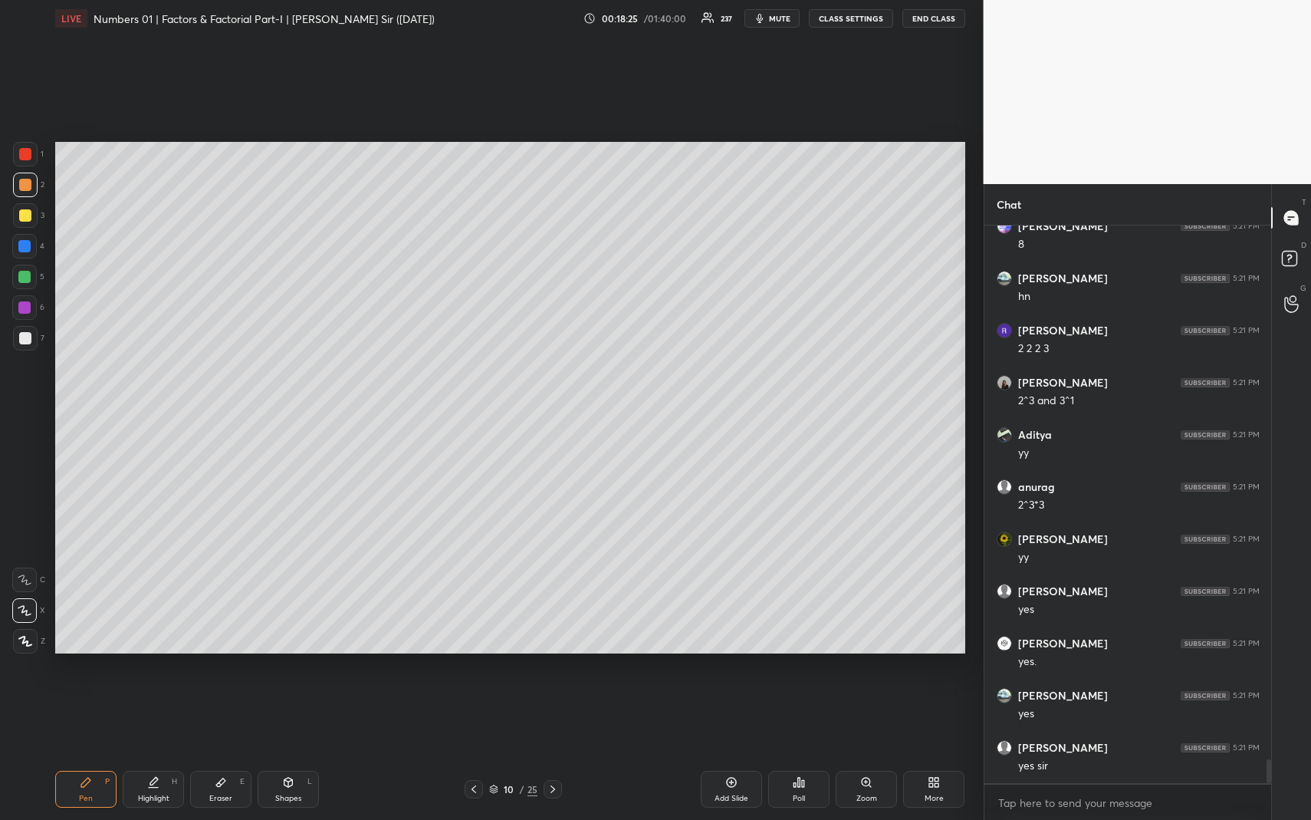
scroll to position [12691, 0]
drag, startPoint x: 19, startPoint y: 246, endPoint x: 33, endPoint y: 277, distance: 33.6
click at [19, 246] on div at bounding box center [24, 246] width 12 height 12
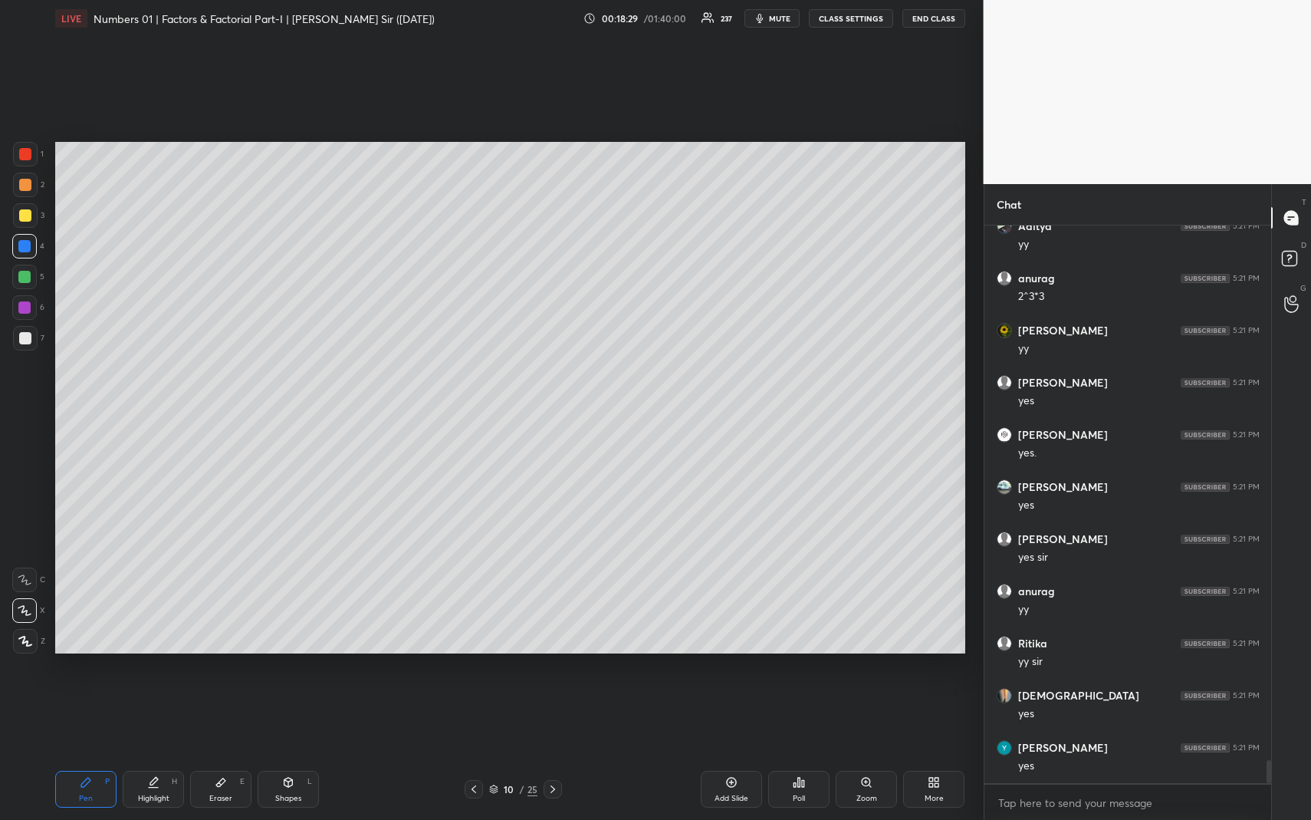
scroll to position [12900, 0]
click at [295, 752] on div "Shapes L" at bounding box center [288, 789] width 61 height 37
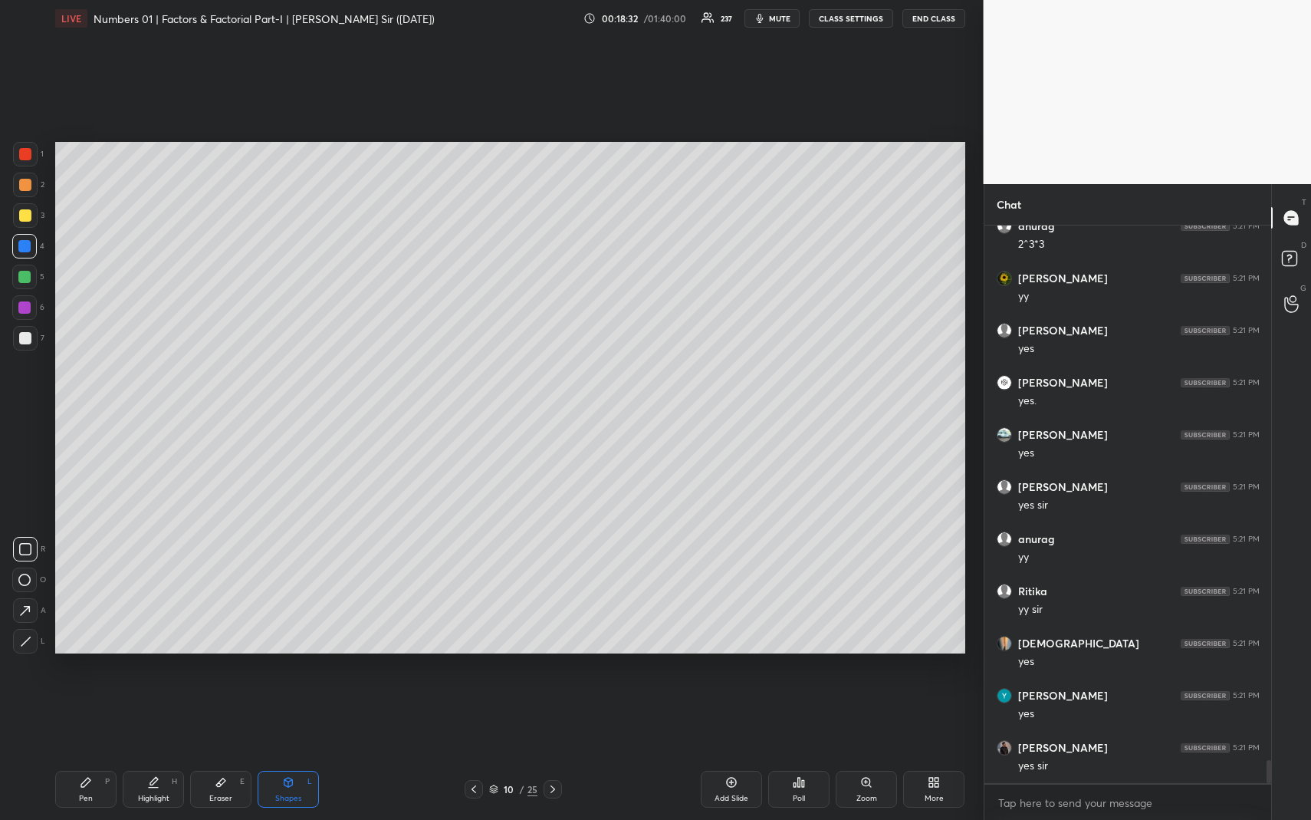
click at [23, 340] on div at bounding box center [25, 338] width 12 height 12
drag, startPoint x: 152, startPoint y: 799, endPoint x: 183, endPoint y: 710, distance: 94.1
click at [151, 752] on div "Highlight" at bounding box center [153, 798] width 31 height 8
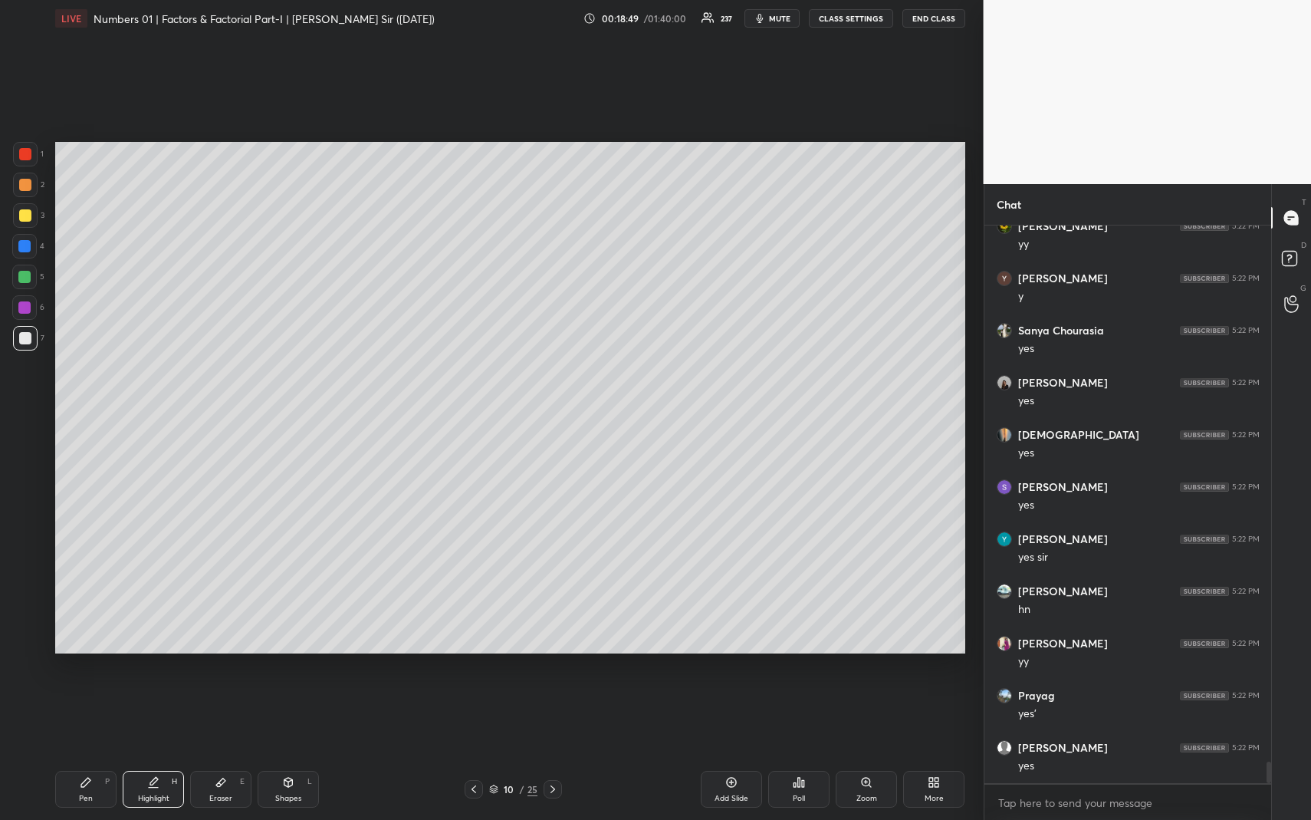
scroll to position [13734, 0]
click at [555, 752] on icon at bounding box center [553, 789] width 12 height 12
drag, startPoint x: 93, startPoint y: 791, endPoint x: 89, endPoint y: 778, distance: 13.6
click at [90, 752] on div "Pen P" at bounding box center [85, 789] width 61 height 37
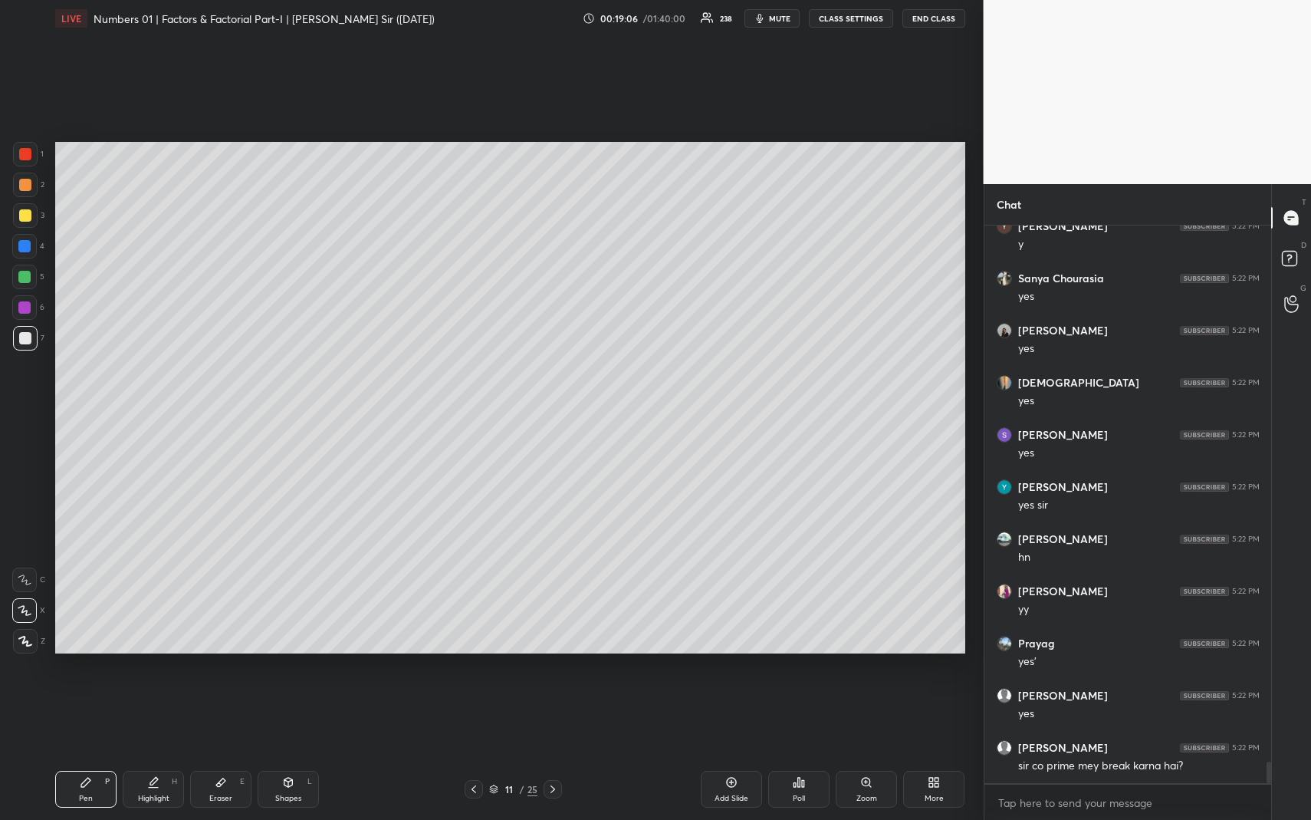
drag, startPoint x: 29, startPoint y: 214, endPoint x: 39, endPoint y: 219, distance: 11.3
click at [27, 215] on div at bounding box center [25, 215] width 12 height 12
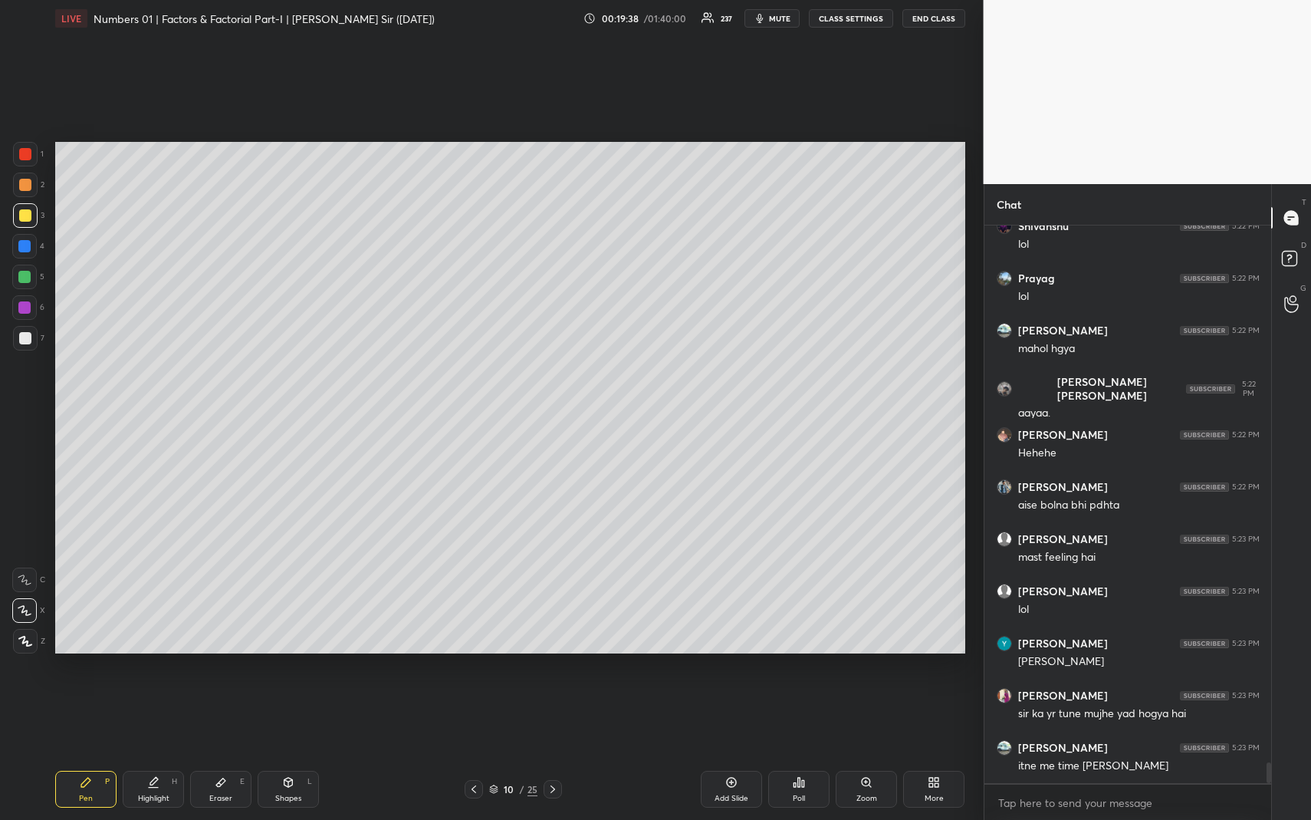
scroll to position [14621, 0]
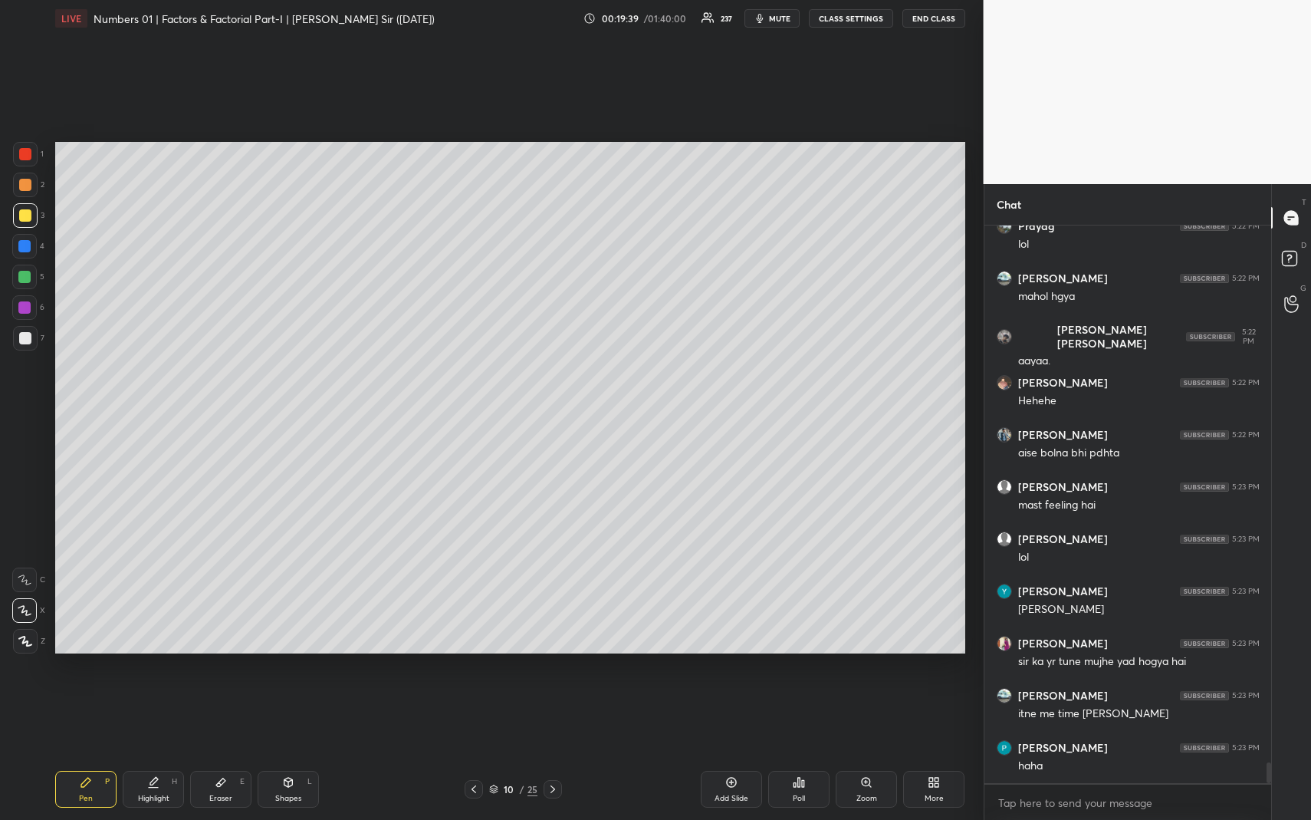
click at [161, 752] on div "Highlight" at bounding box center [153, 798] width 31 height 8
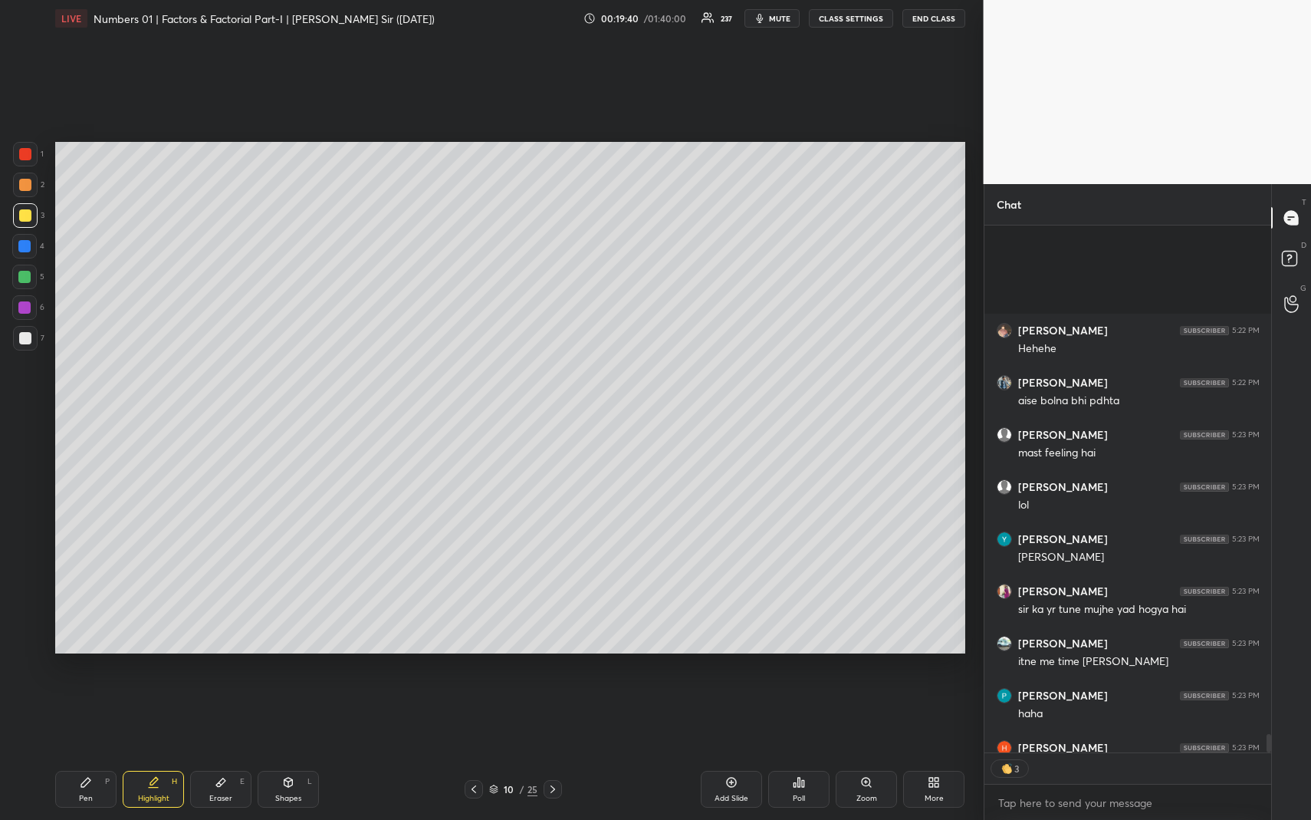
scroll to position [14860, 0]
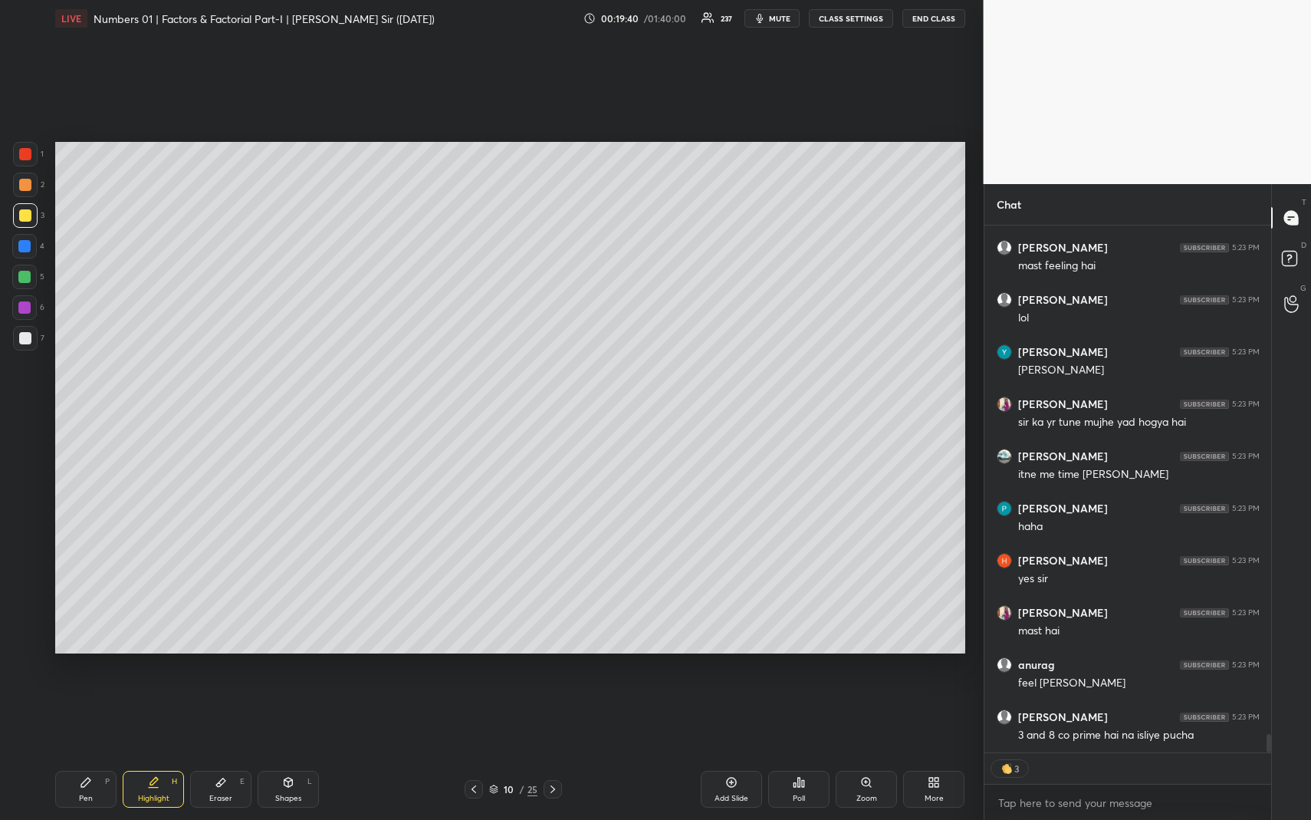
click at [145, 752] on div "Highlight H" at bounding box center [153, 789] width 61 height 37
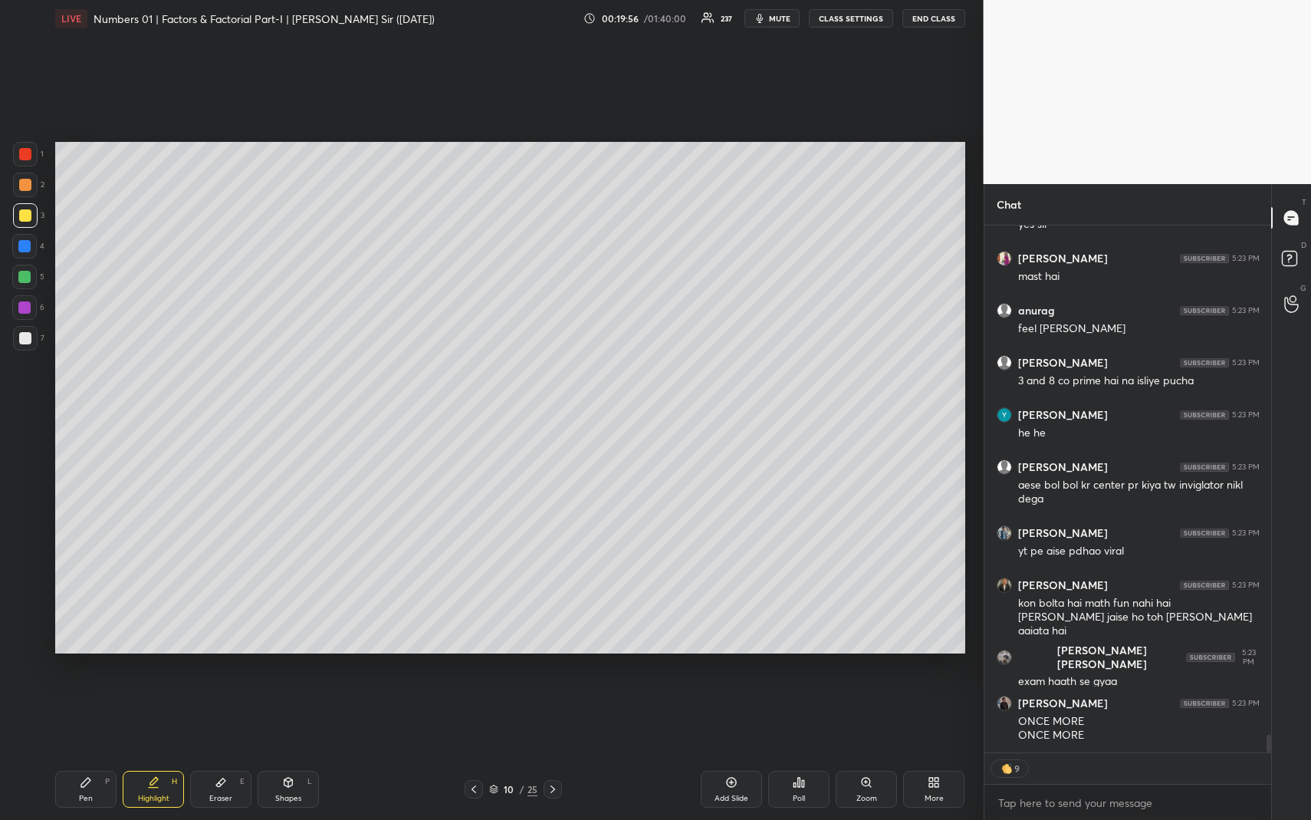
scroll to position [15266, 0]
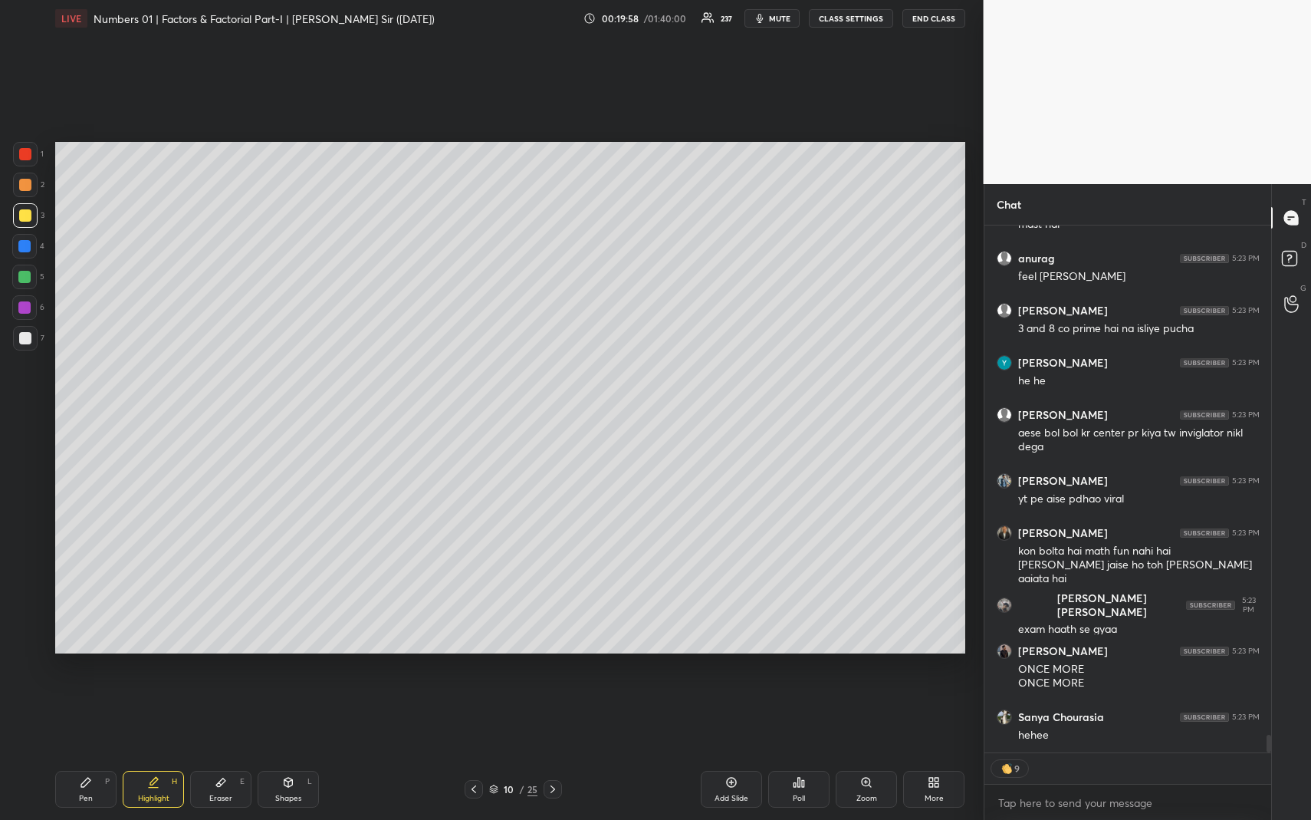
click at [553, 752] on icon at bounding box center [553, 789] width 12 height 12
drag, startPoint x: 465, startPoint y: 792, endPoint x: 446, endPoint y: 779, distance: 23.2
click at [465, 752] on div at bounding box center [474, 789] width 18 height 18
click at [100, 752] on div "Pen P" at bounding box center [85, 789] width 61 height 37
drag, startPoint x: 25, startPoint y: 333, endPoint x: 53, endPoint y: 349, distance: 32.0
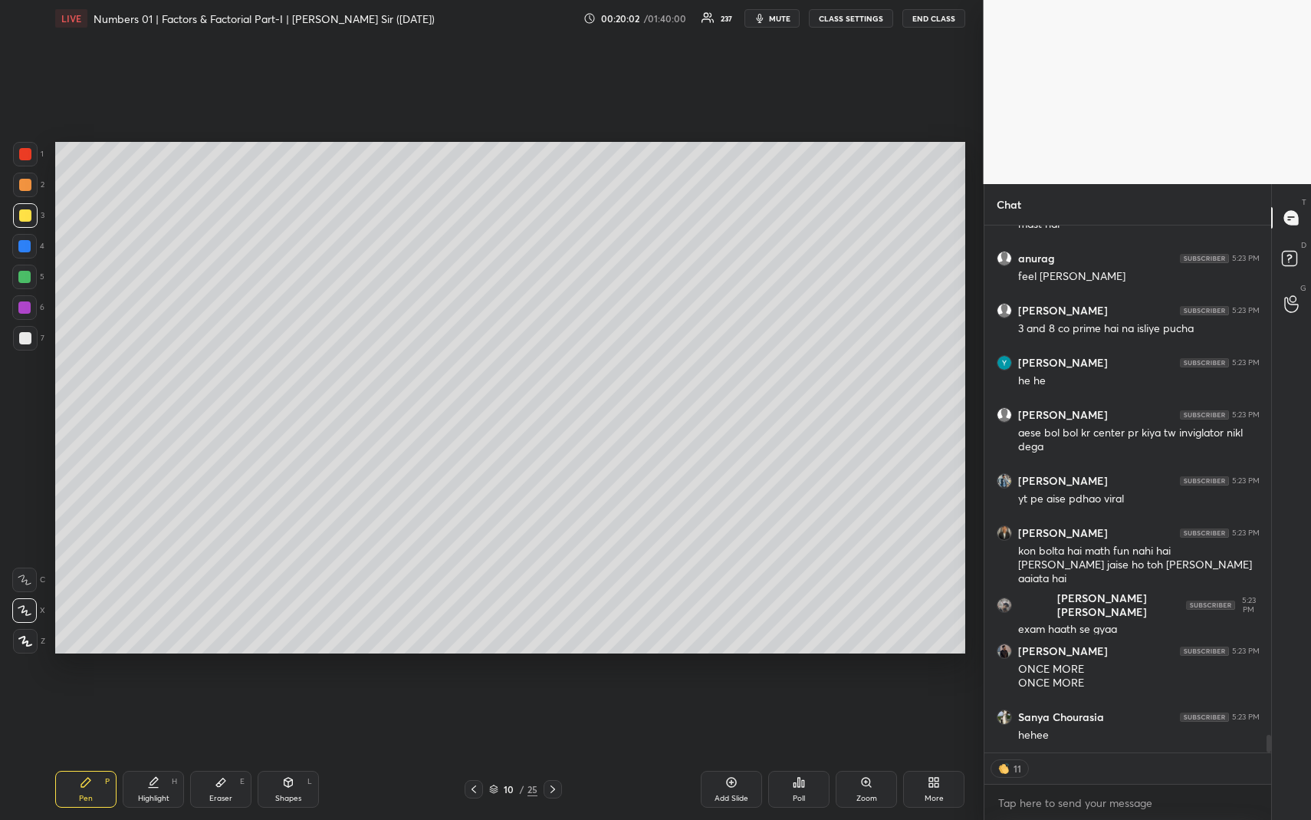
click at [26, 333] on div at bounding box center [25, 338] width 12 height 12
type textarea "x"
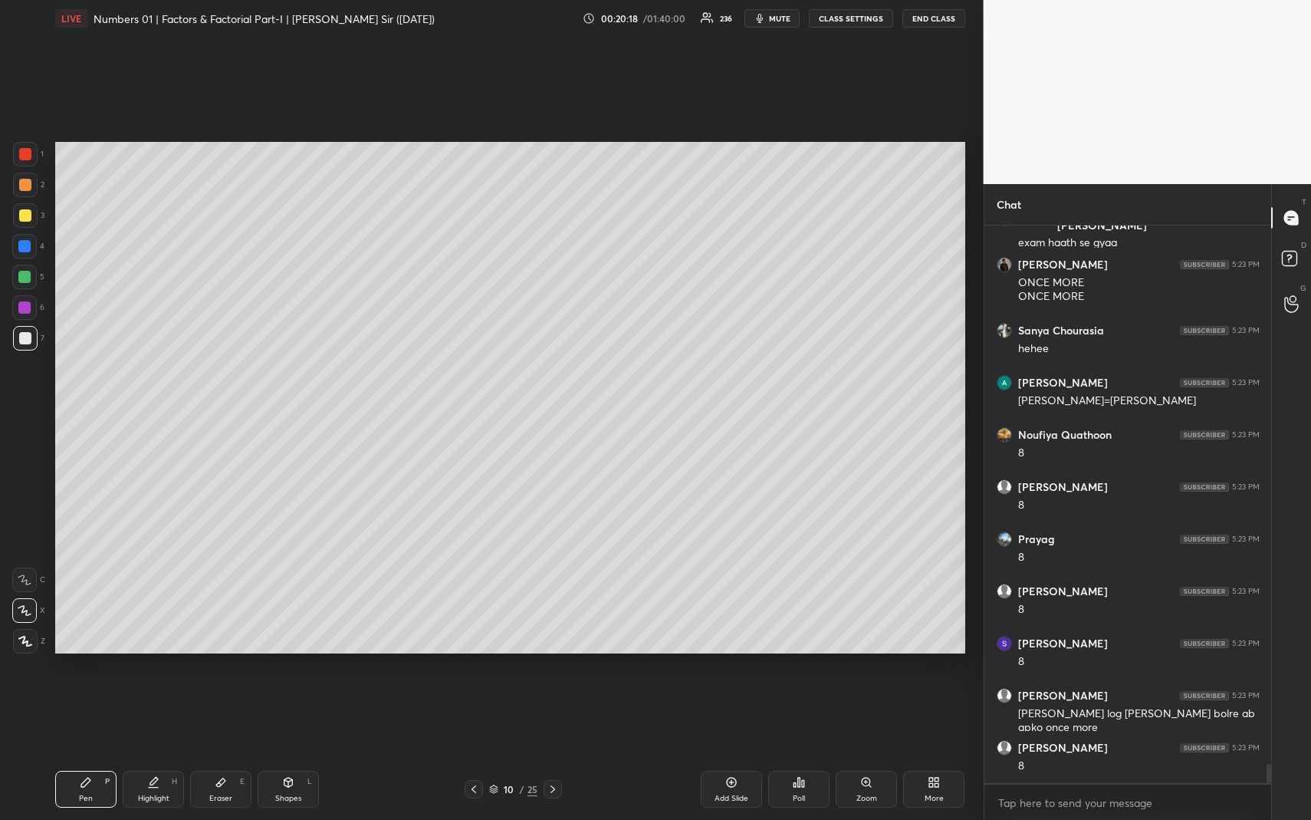
scroll to position [15709, 0]
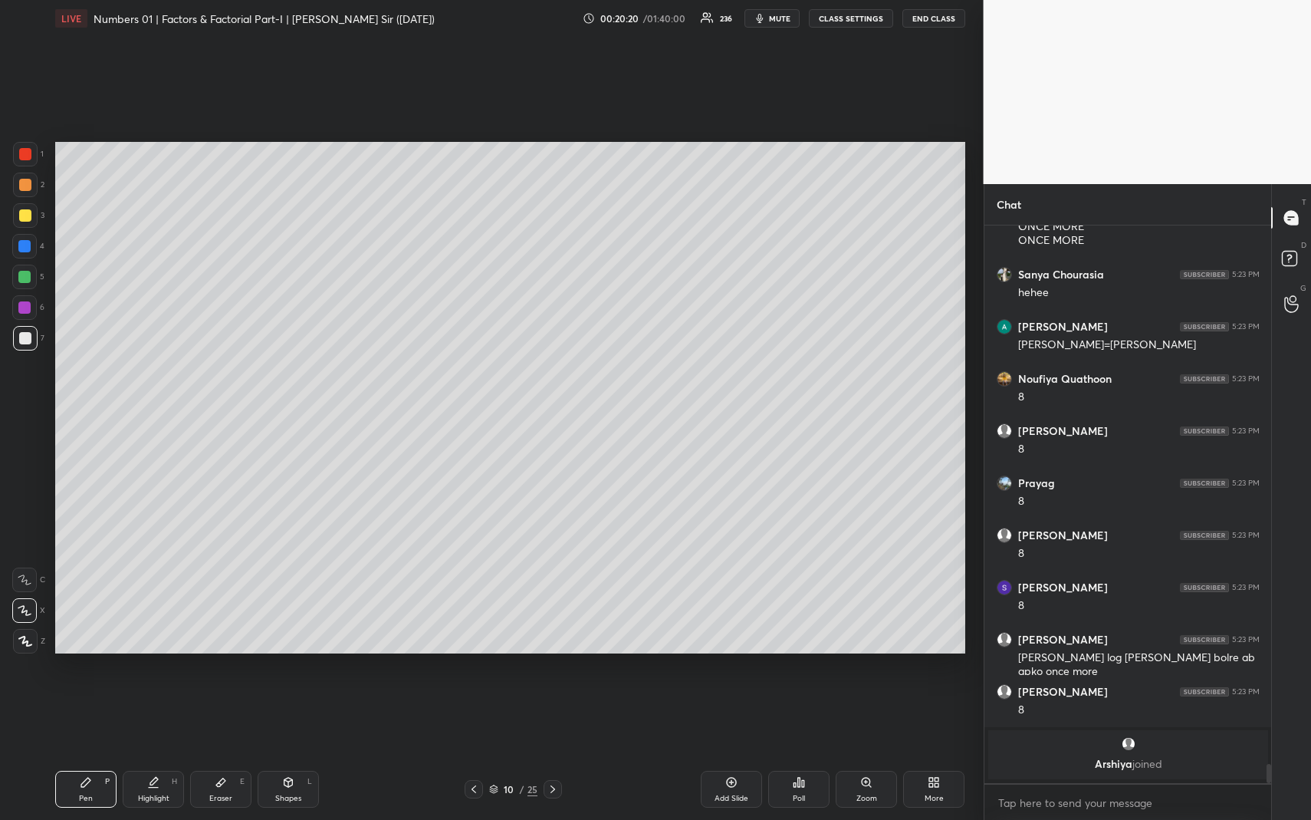
click at [176, 752] on div "Highlight H" at bounding box center [153, 789] width 61 height 37
drag, startPoint x: 173, startPoint y: 780, endPoint x: 175, endPoint y: 769, distance: 10.8
click at [173, 752] on div "H" at bounding box center [174, 782] width 5 height 8
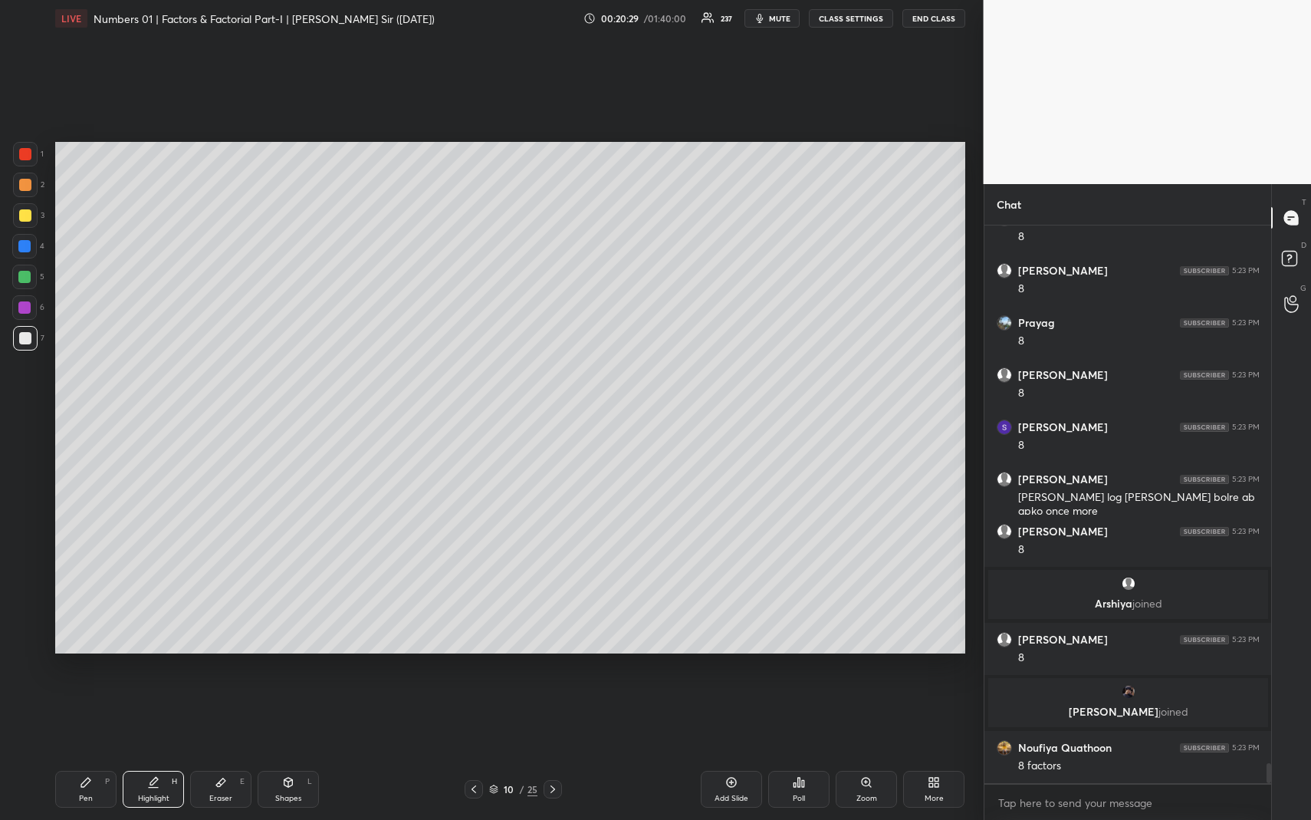
scroll to position [14957, 0]
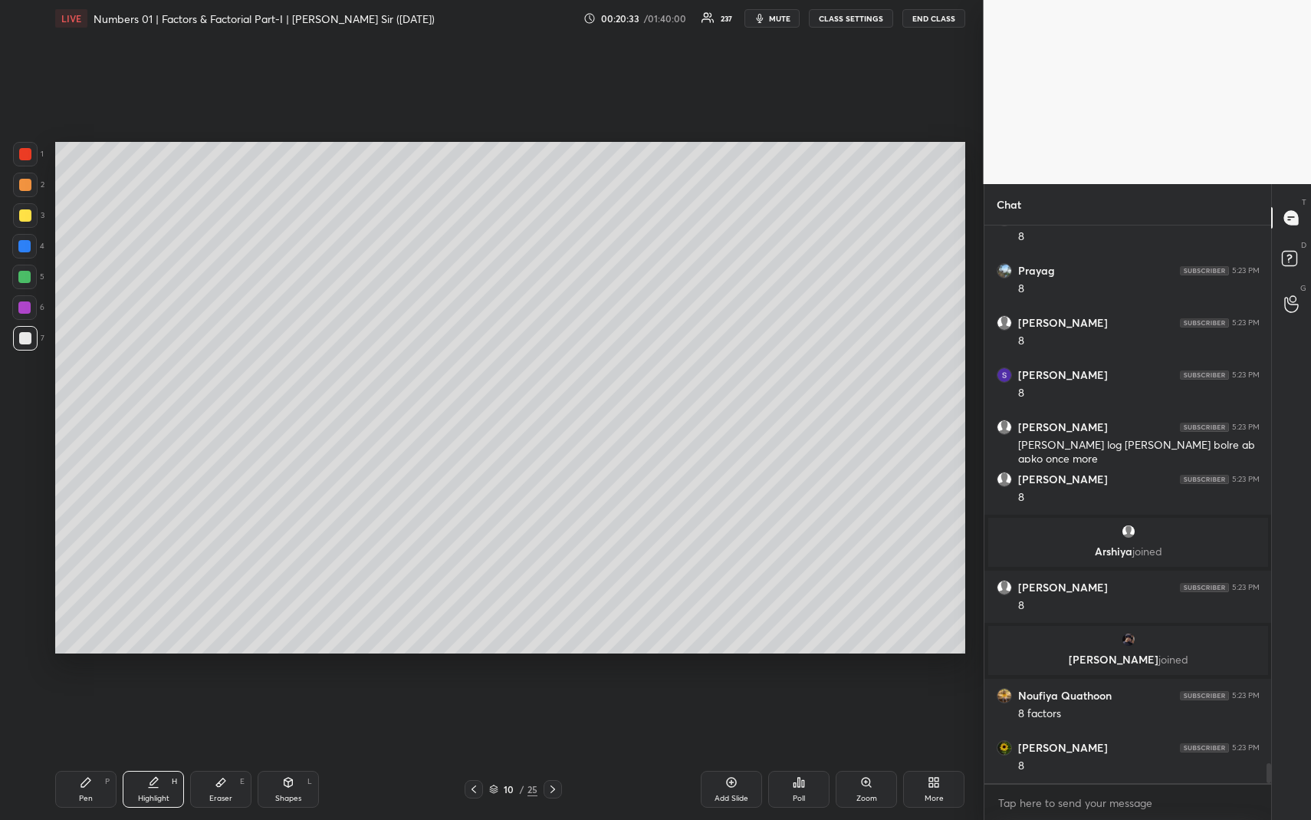
click at [725, 752] on div "Add Slide" at bounding box center [731, 789] width 61 height 37
click at [80, 752] on div "Pen" at bounding box center [86, 798] width 14 height 8
click at [25, 183] on div at bounding box center [25, 185] width 12 height 12
drag, startPoint x: 159, startPoint y: 775, endPoint x: 144, endPoint y: 680, distance: 95.4
click at [155, 752] on div "Highlight H" at bounding box center [153, 789] width 61 height 37
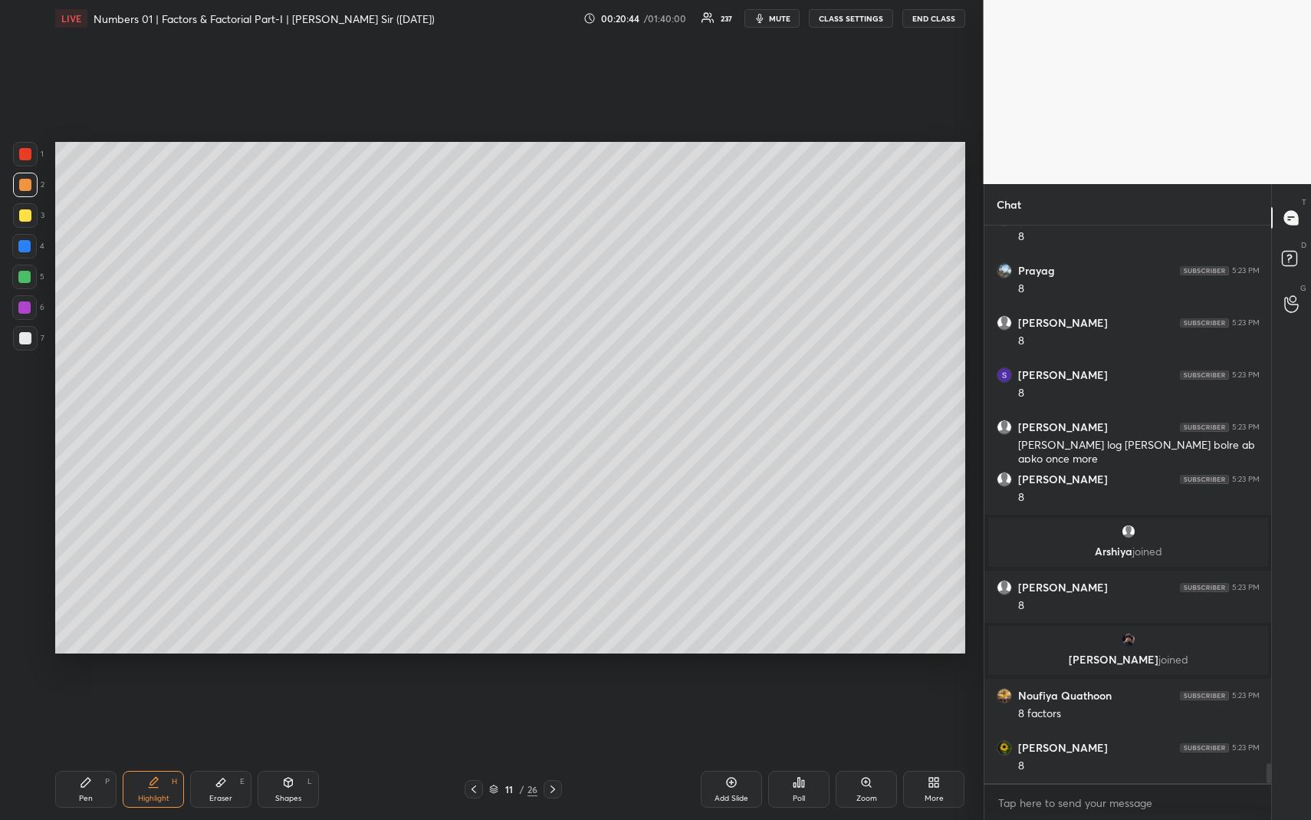
click at [93, 752] on div "Pen P" at bounding box center [85, 789] width 61 height 37
drag, startPoint x: 26, startPoint y: 268, endPoint x: 40, endPoint y: 270, distance: 14.0
click at [28, 270] on div at bounding box center [24, 277] width 25 height 25
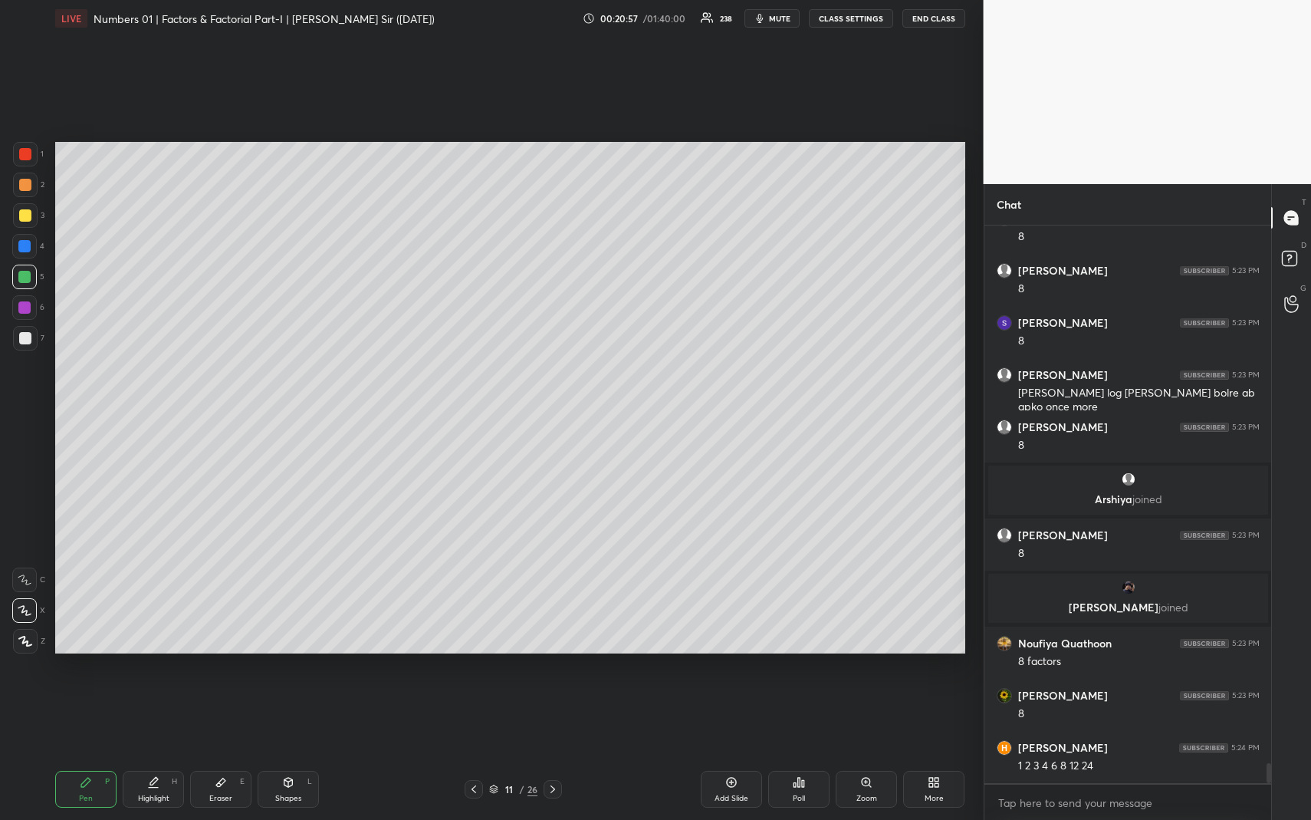
click at [296, 752] on div "Shapes L" at bounding box center [288, 789] width 61 height 37
click at [27, 337] on div at bounding box center [25, 338] width 12 height 12
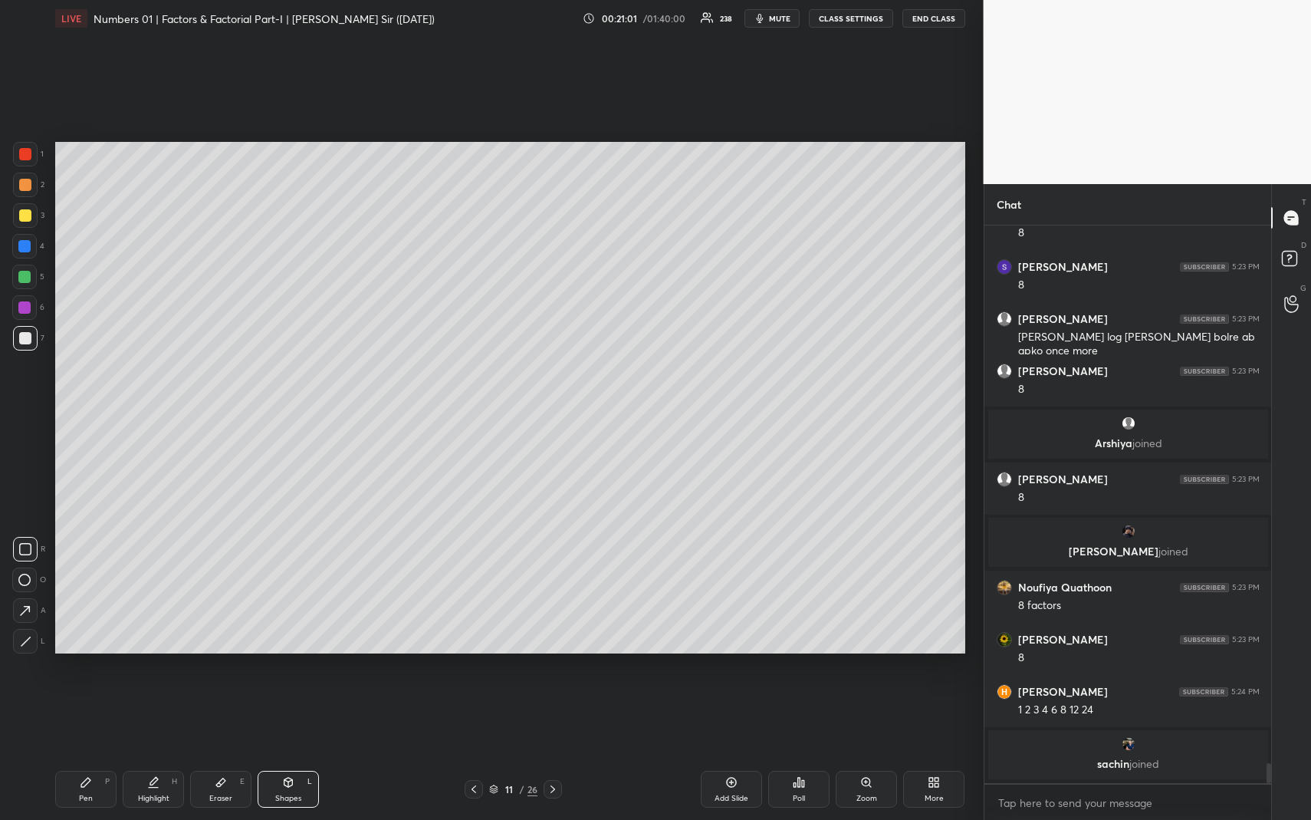
drag, startPoint x: 154, startPoint y: 780, endPoint x: 169, endPoint y: 708, distance: 73.7
click at [154, 752] on icon at bounding box center [154, 781] width 8 height 8
drag, startPoint x: 149, startPoint y: 787, endPoint x: 151, endPoint y: 762, distance: 24.6
click at [149, 752] on icon at bounding box center [153, 782] width 12 height 12
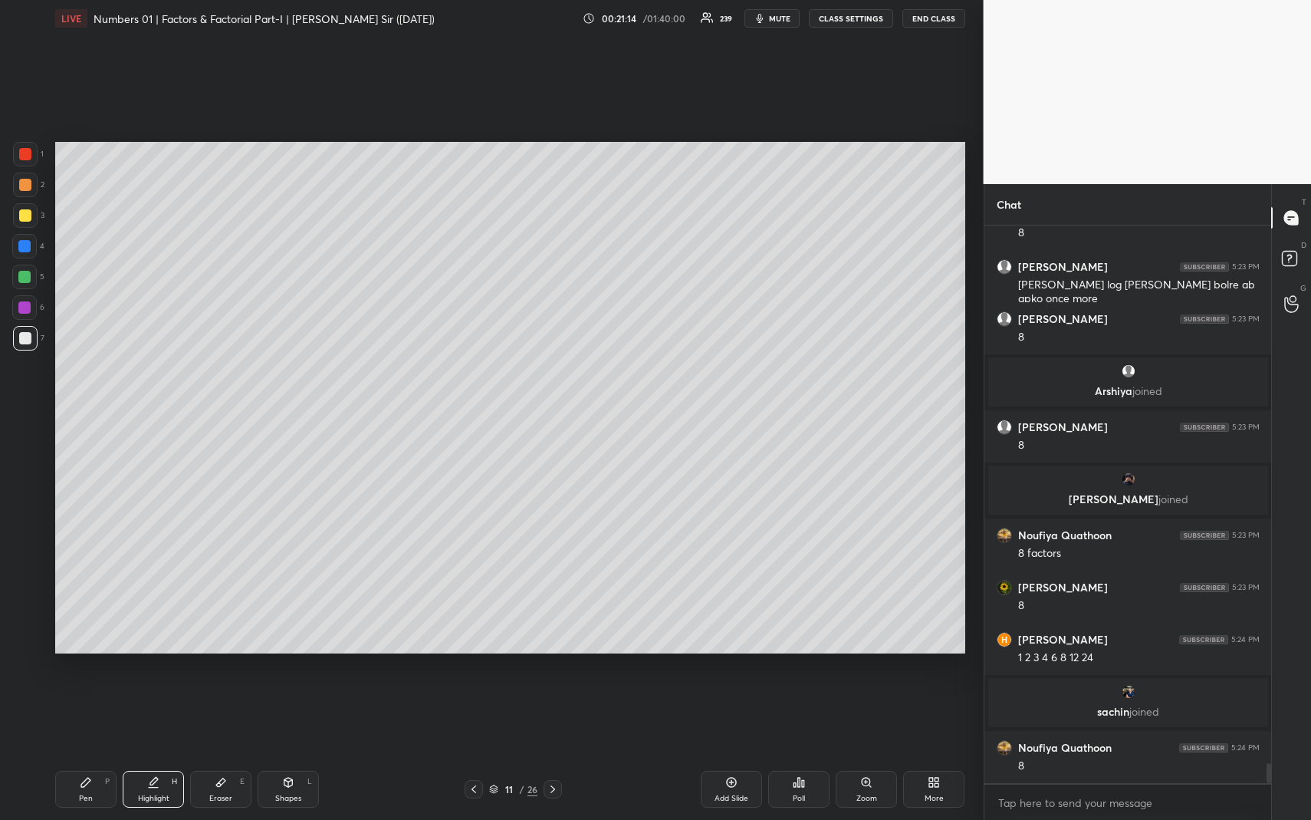
scroll to position [15101, 0]
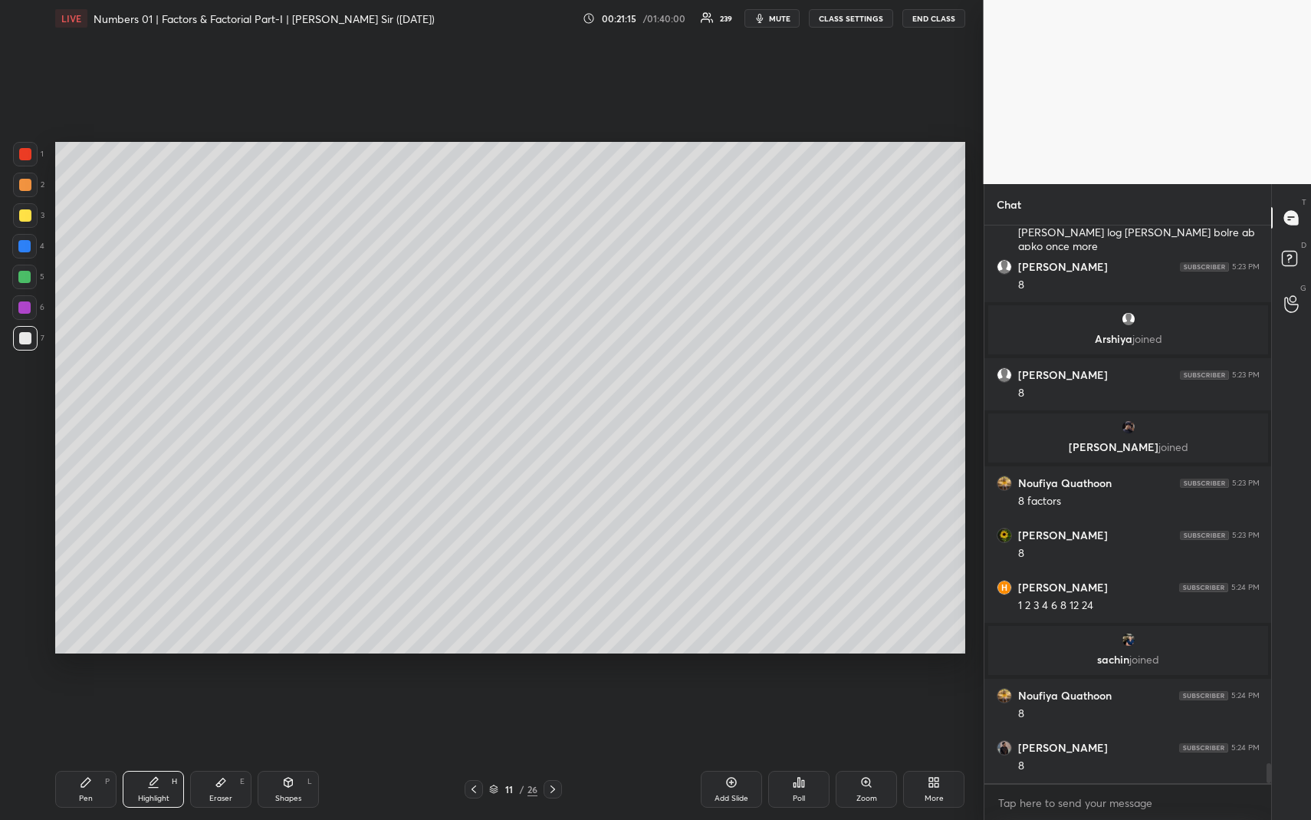
drag, startPoint x: 139, startPoint y: 802, endPoint x: 140, endPoint y: 790, distance: 12.3
click at [138, 752] on div "Highlight" at bounding box center [153, 798] width 31 height 8
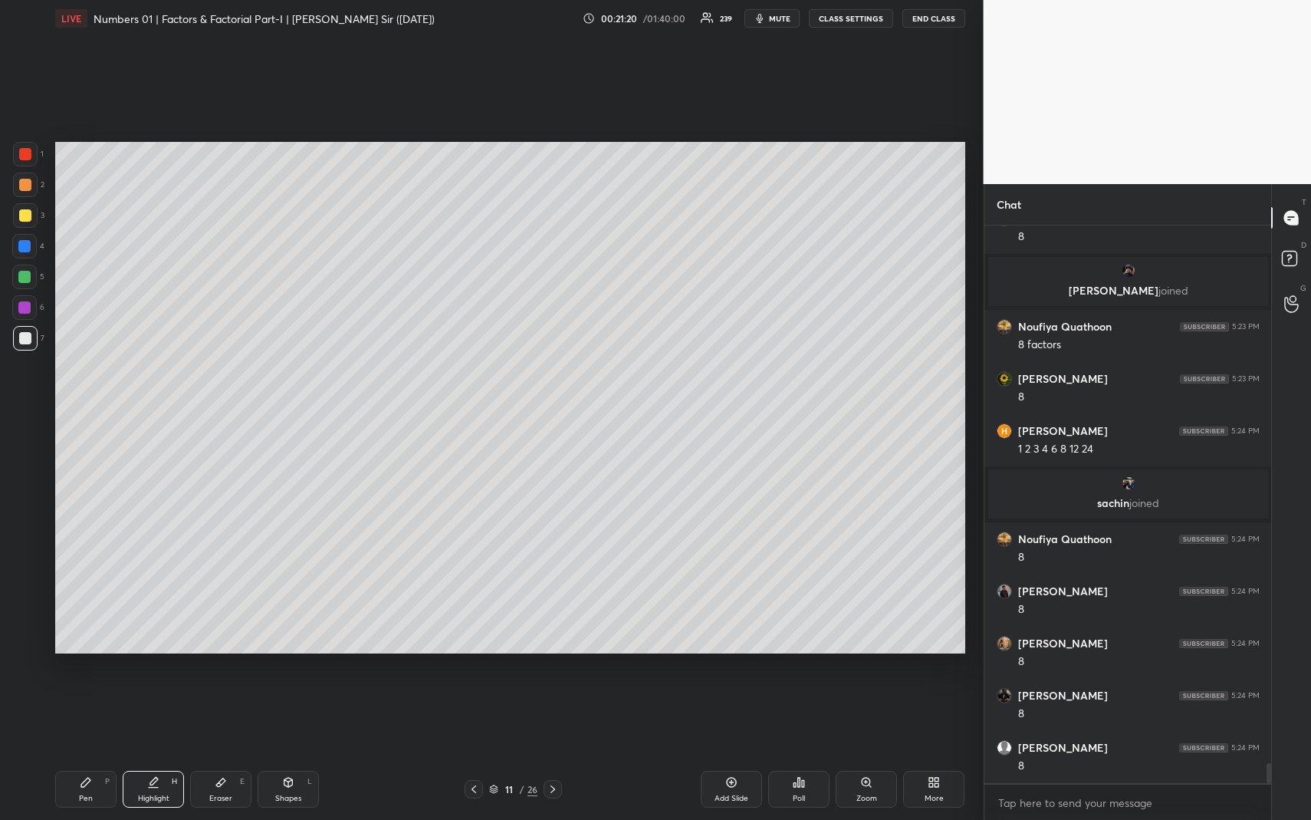
scroll to position [15309, 0]
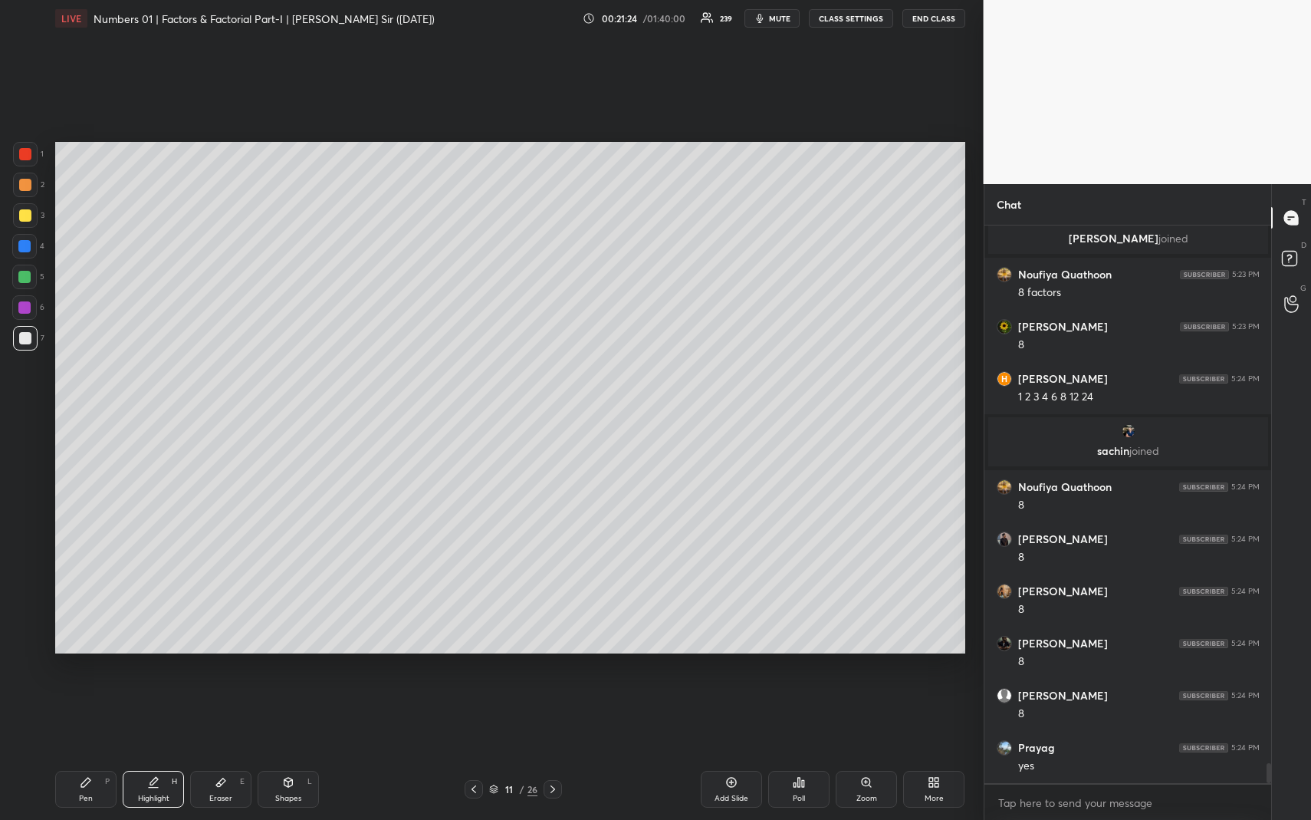
click at [476, 752] on icon at bounding box center [474, 789] width 12 height 12
click at [147, 752] on div "Highlight H" at bounding box center [153, 789] width 61 height 37
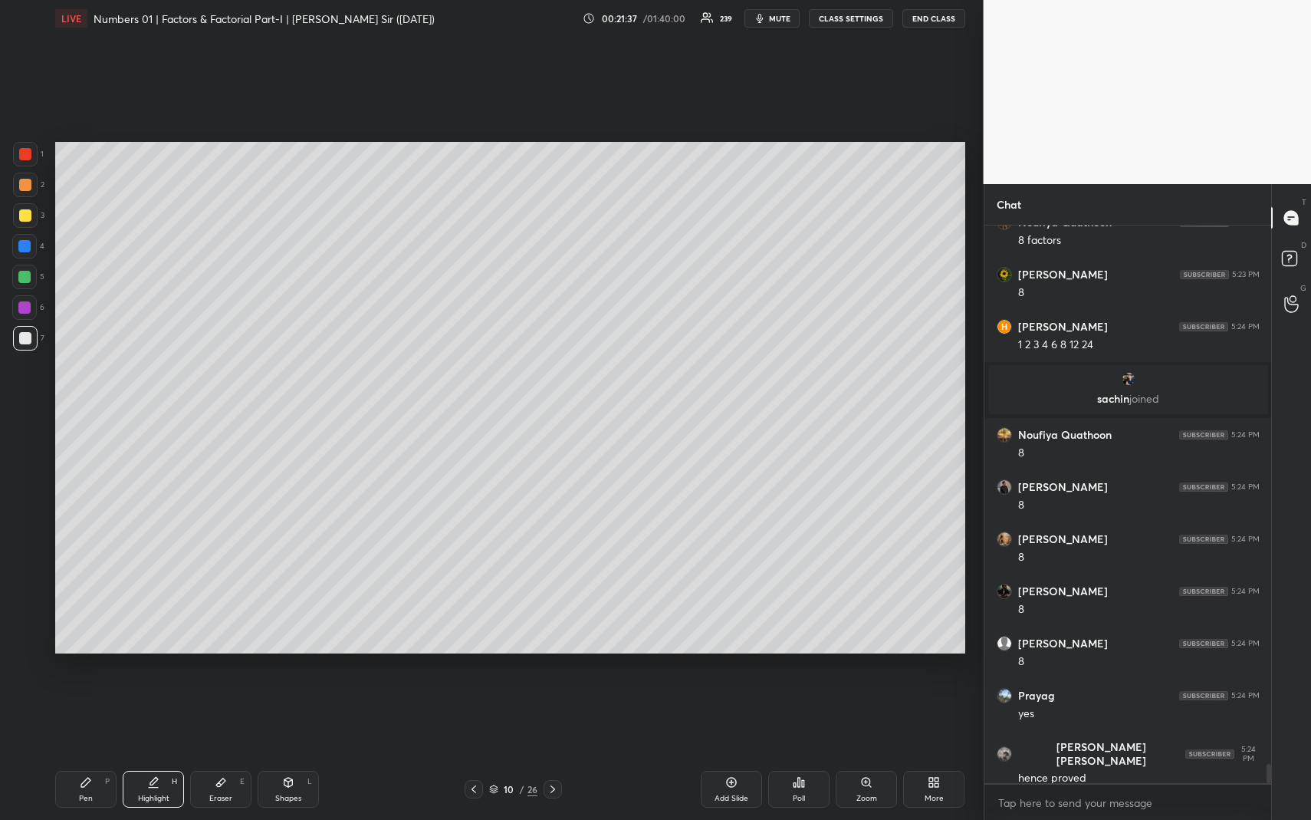
click at [554, 752] on icon at bounding box center [553, 789] width 5 height 8
drag, startPoint x: 719, startPoint y: 784, endPoint x: 676, endPoint y: 777, distance: 43.5
click at [717, 752] on div "Add Slide" at bounding box center [731, 789] width 61 height 37
click at [274, 752] on div "Shapes L" at bounding box center [288, 789] width 61 height 37
click at [28, 181] on div at bounding box center [25, 185] width 12 height 12
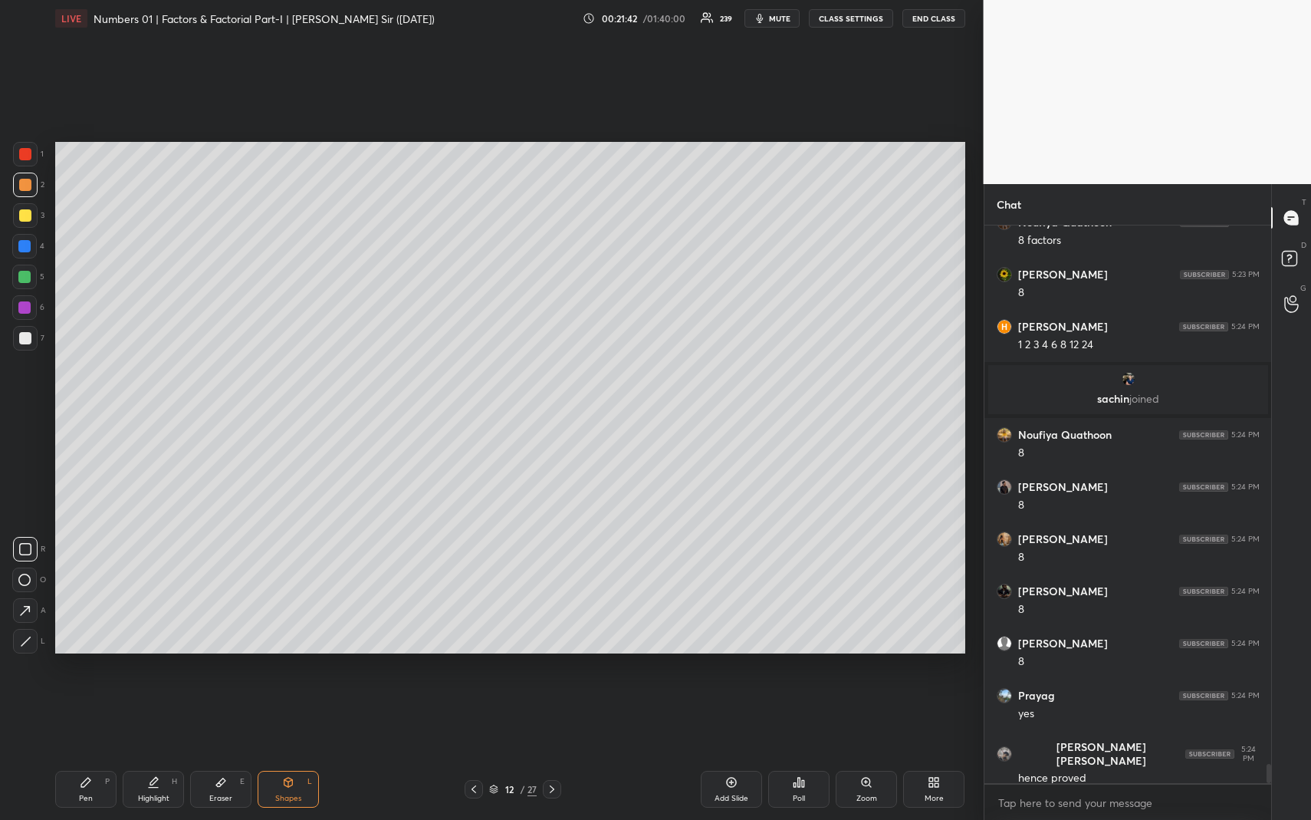
click at [21, 255] on div at bounding box center [24, 246] width 25 height 25
drag, startPoint x: 31, startPoint y: 611, endPoint x: 40, endPoint y: 594, distance: 19.9
click at [31, 610] on icon at bounding box center [25, 611] width 16 height 16
drag, startPoint x: 85, startPoint y: 791, endPoint x: 76, endPoint y: 719, distance: 73.4
click at [83, 752] on div "Pen P" at bounding box center [85, 789] width 61 height 37
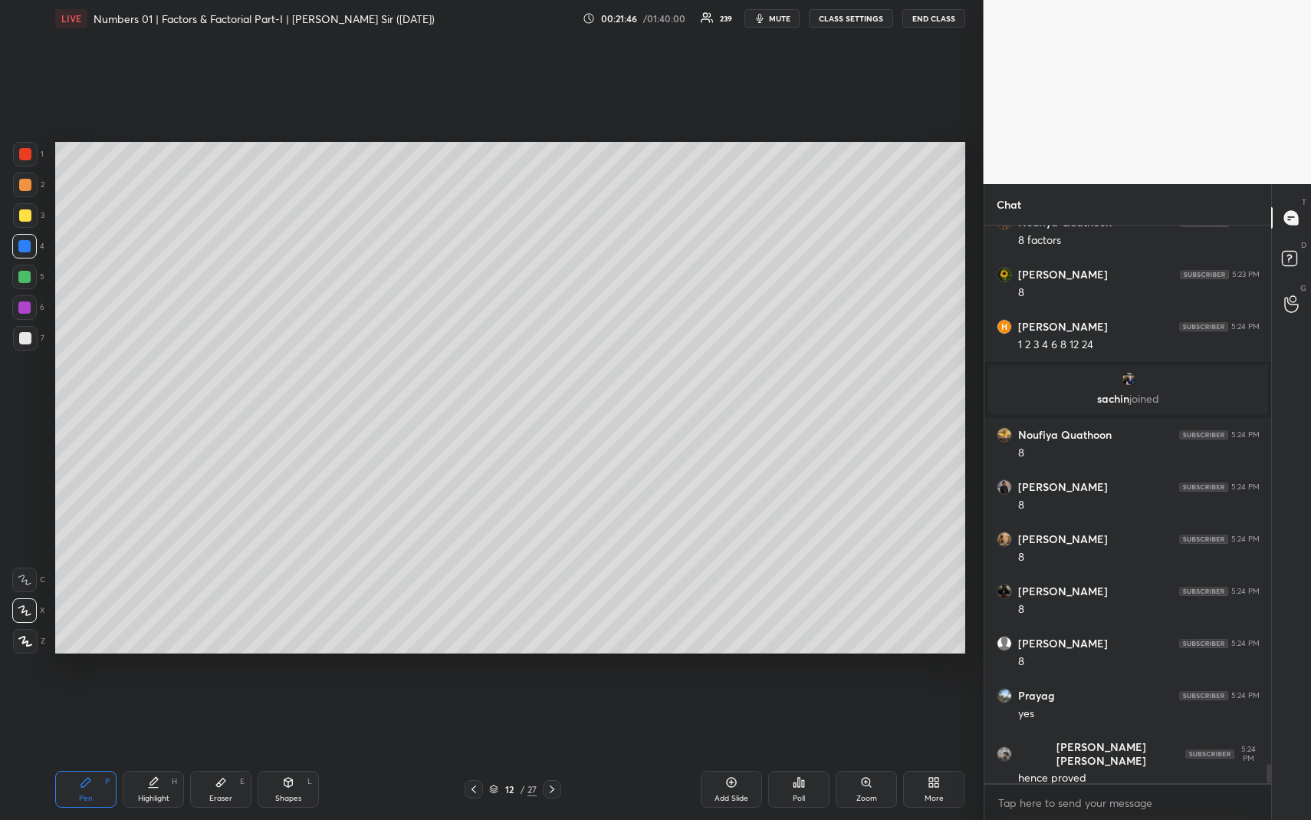
click at [25, 270] on div at bounding box center [24, 277] width 25 height 25
drag, startPoint x: 60, startPoint y: 794, endPoint x: 49, endPoint y: 736, distance: 59.3
click at [58, 752] on div "Pen P" at bounding box center [85, 789] width 61 height 37
click at [27, 214] on div at bounding box center [25, 215] width 12 height 12
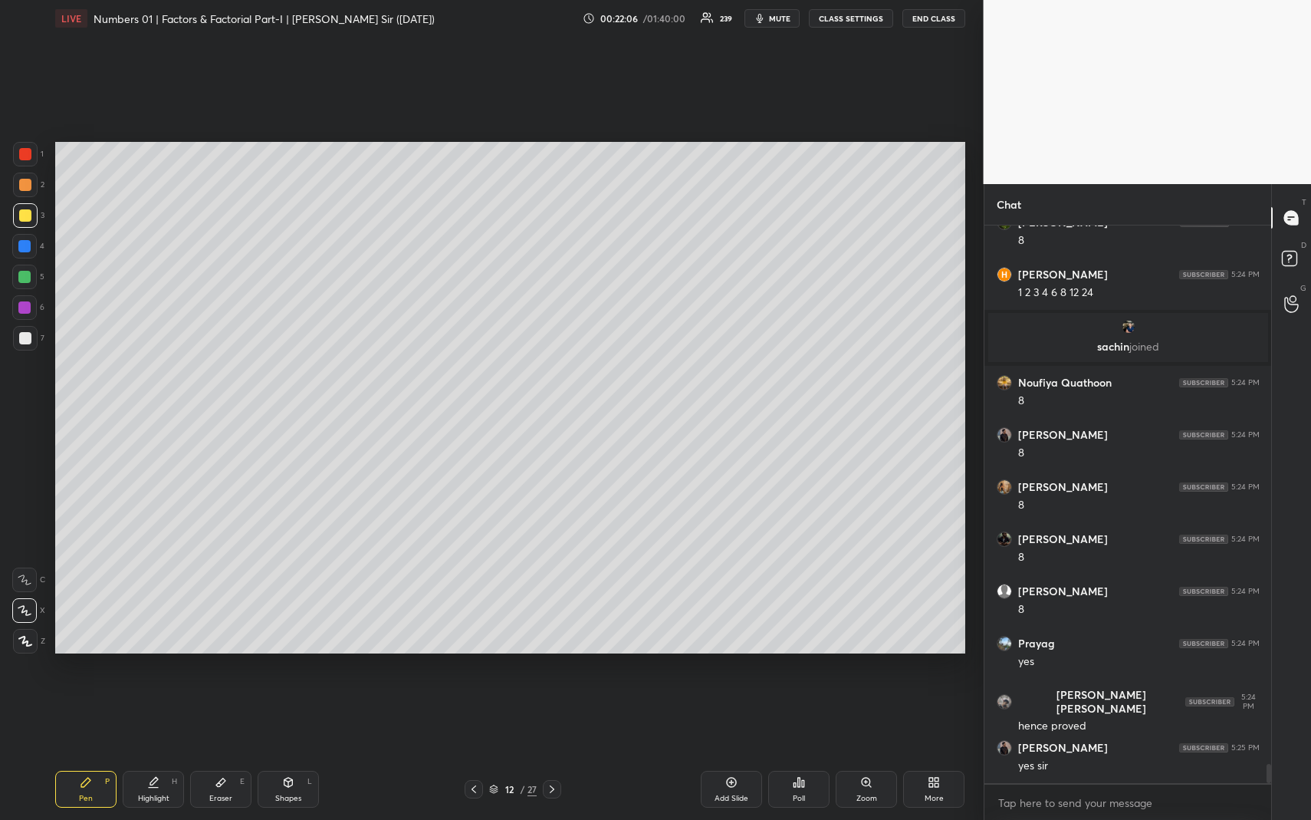
scroll to position [15466, 0]
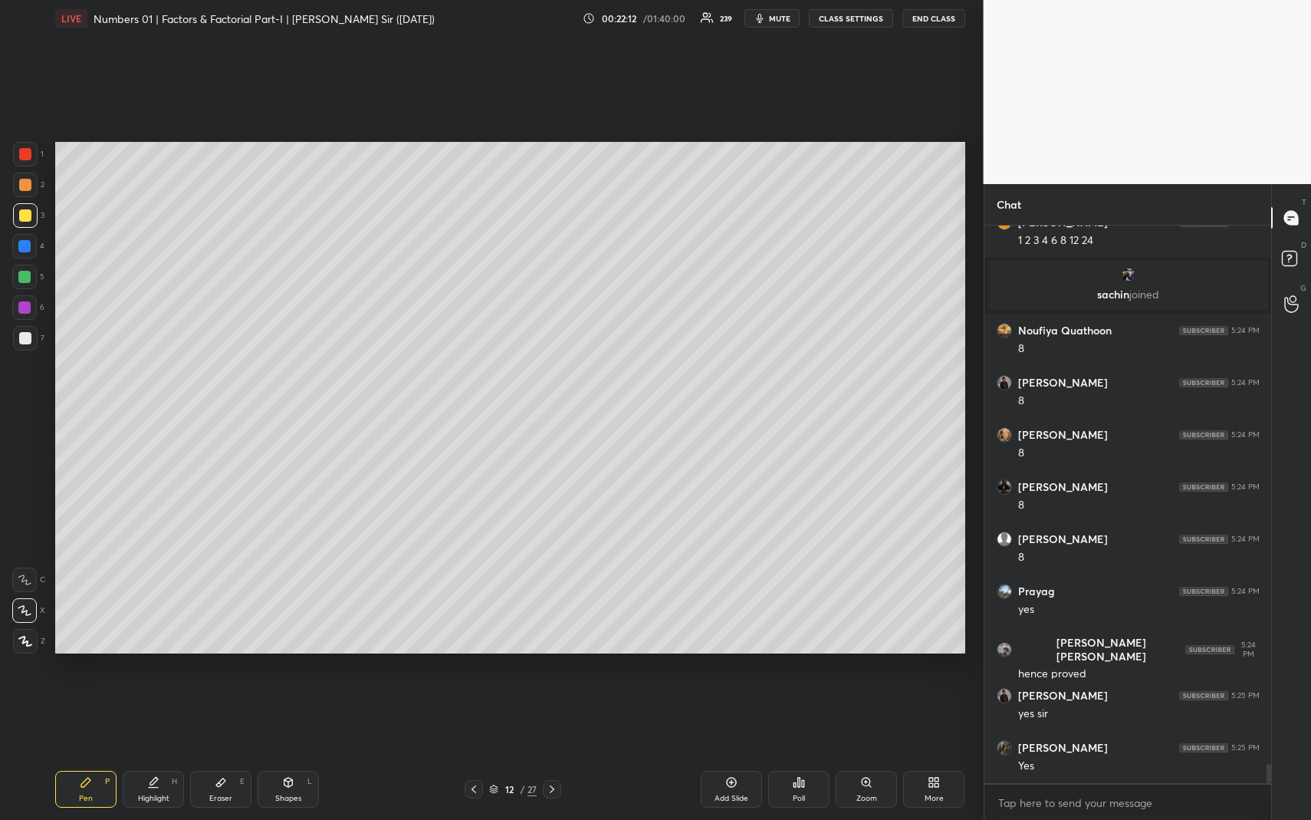
drag, startPoint x: 149, startPoint y: 813, endPoint x: 156, endPoint y: 795, distance: 18.9
click at [147, 752] on div "Pen P Highlight H Eraser E Shapes L 12 / 27 Add Slide Poll Zoom More" at bounding box center [510, 788] width 910 height 61
click at [156, 752] on div "Highlight" at bounding box center [153, 798] width 31 height 8
click at [157, 752] on icon at bounding box center [153, 788] width 9 height 0
click at [99, 752] on div "Pen P" at bounding box center [85, 789] width 61 height 37
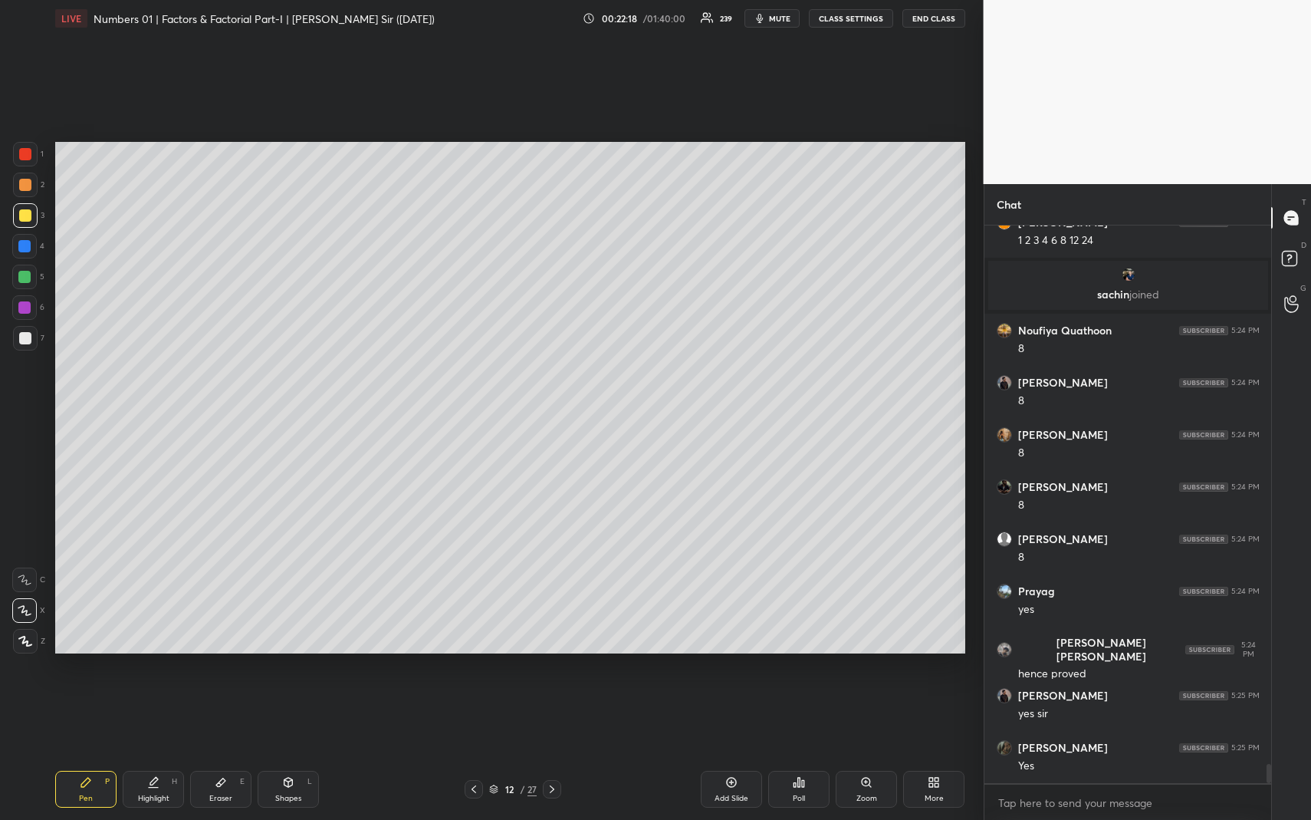
drag, startPoint x: 23, startPoint y: 340, endPoint x: 38, endPoint y: 344, distance: 15.3
click at [24, 340] on div at bounding box center [25, 338] width 12 height 12
click at [475, 752] on icon at bounding box center [474, 789] width 12 height 12
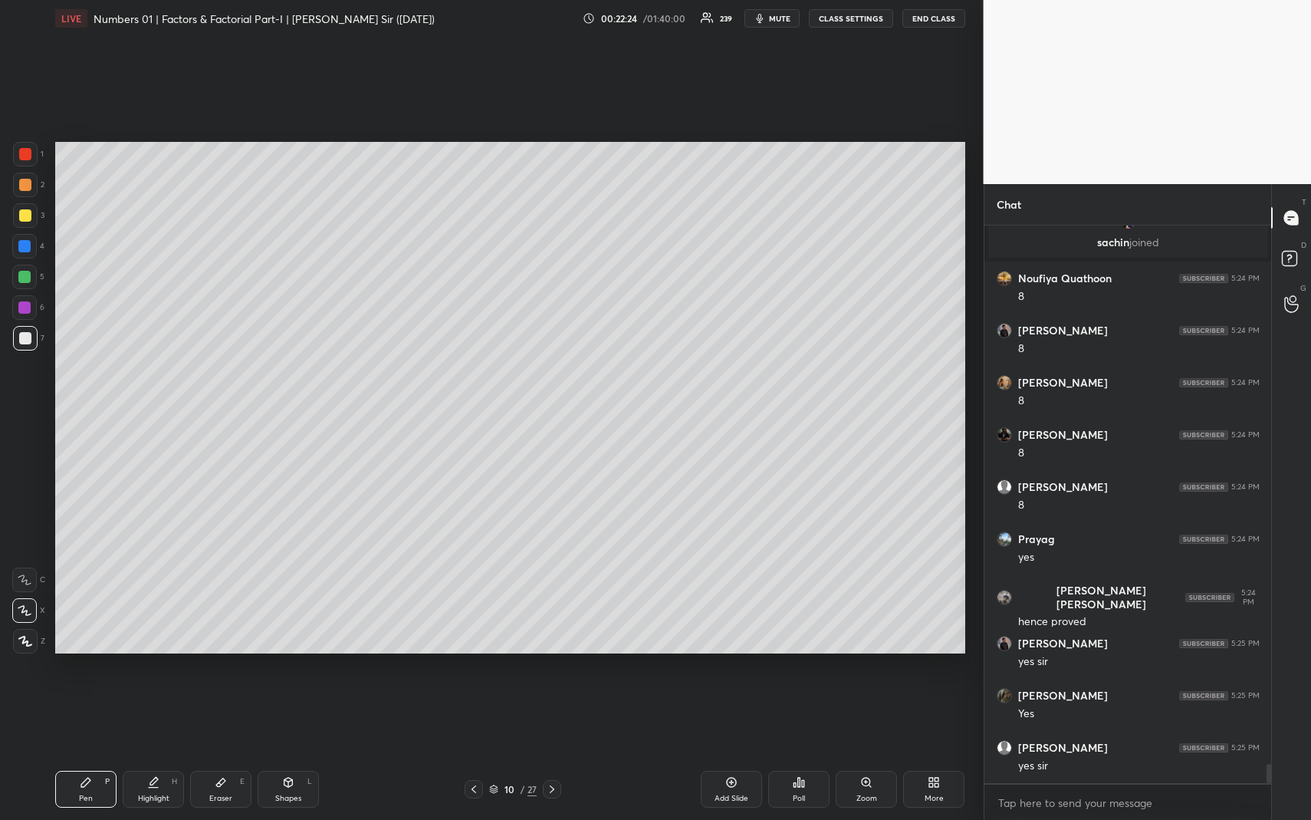
click at [554, 752] on icon at bounding box center [552, 789] width 12 height 12
click at [77, 752] on div "Pen P" at bounding box center [85, 789] width 61 height 37
click at [23, 212] on div at bounding box center [25, 215] width 12 height 12
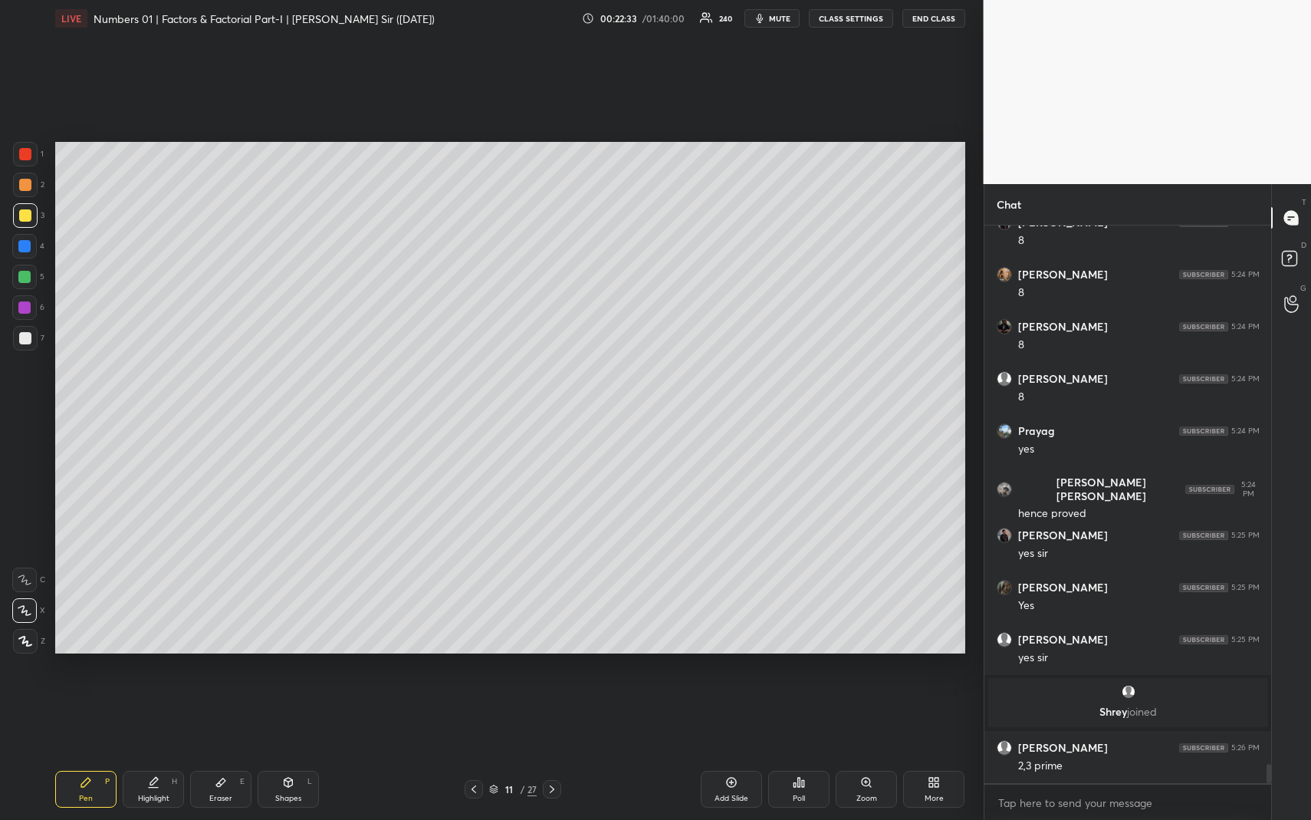
scroll to position [15485, 0]
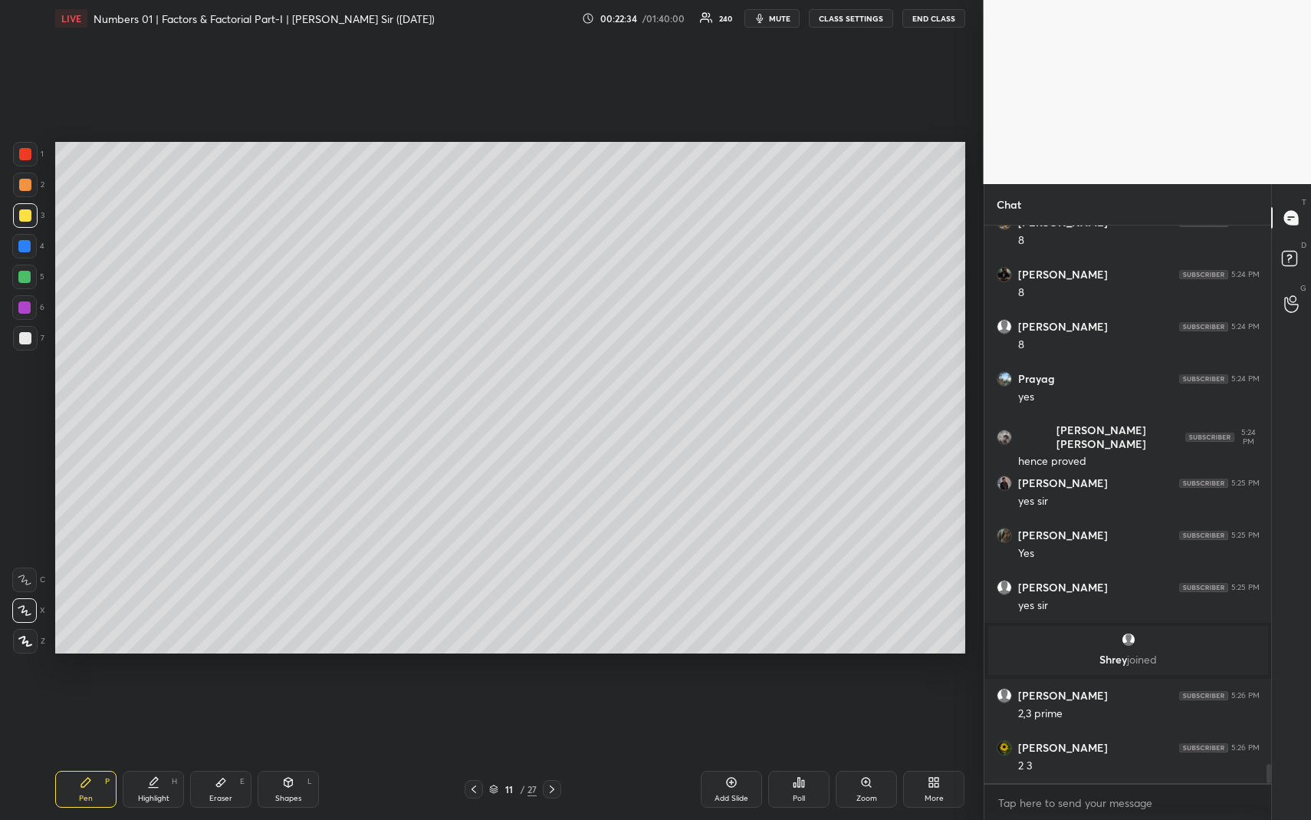
drag, startPoint x: 289, startPoint y: 783, endPoint x: 268, endPoint y: 743, distance: 44.9
click at [286, 752] on icon at bounding box center [288, 782] width 8 height 9
drag, startPoint x: 23, startPoint y: 304, endPoint x: 47, endPoint y: 320, distance: 28.7
click at [24, 308] on div at bounding box center [24, 307] width 12 height 12
drag, startPoint x: 154, startPoint y: 808, endPoint x: 157, endPoint y: 801, distance: 8.3
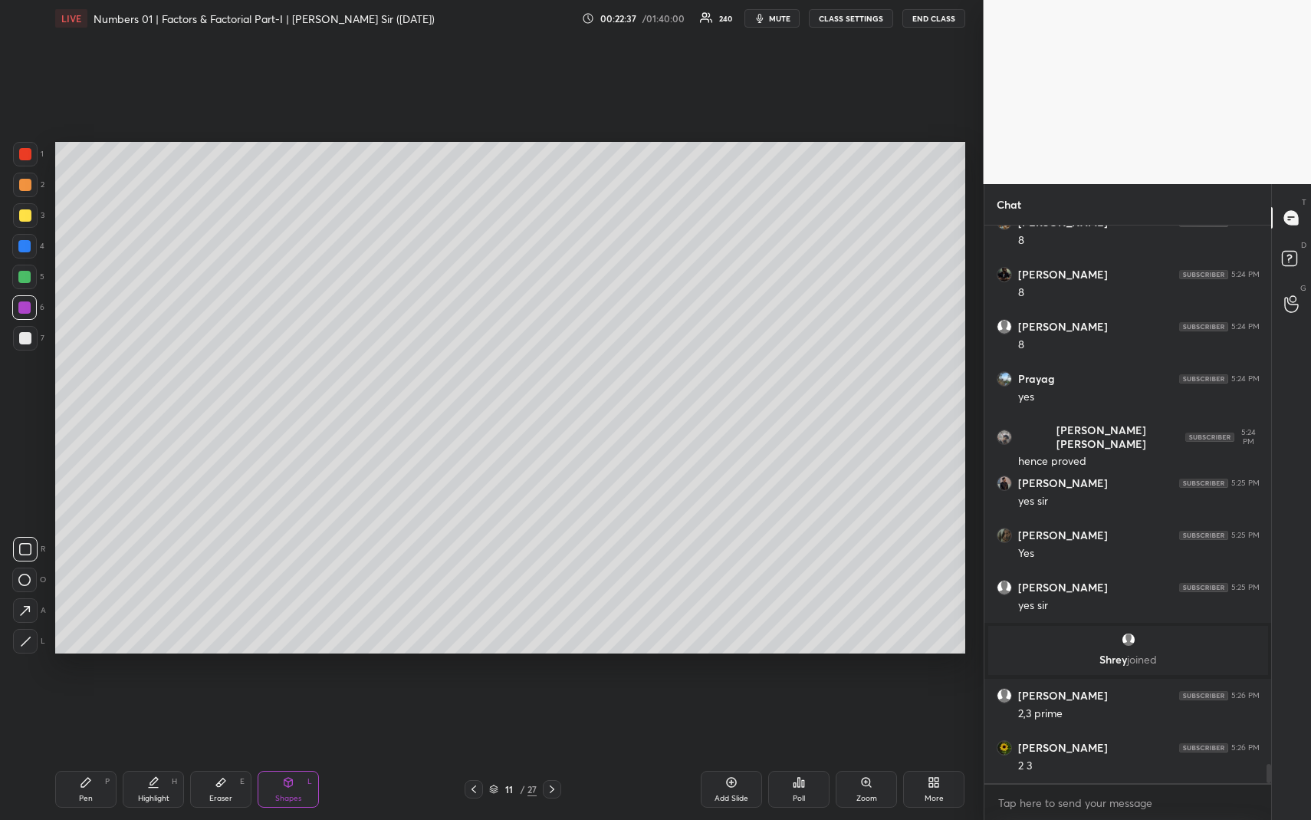
click at [153, 752] on div "Pen P Highlight H Eraser E Shapes L 11 / 27 Add Slide Poll Zoom More" at bounding box center [510, 788] width 910 height 61
click at [157, 752] on div "Highlight" at bounding box center [153, 798] width 31 height 8
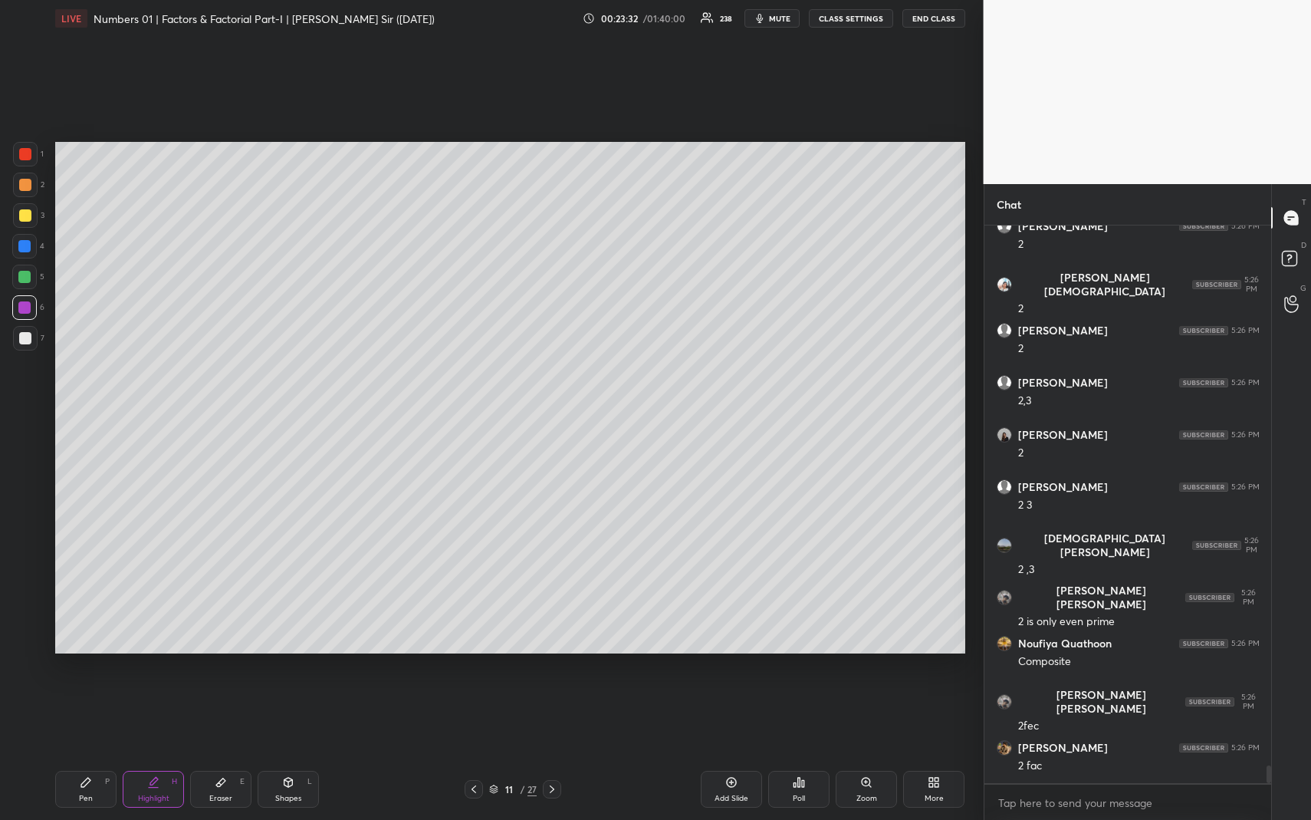
scroll to position [17154, 0]
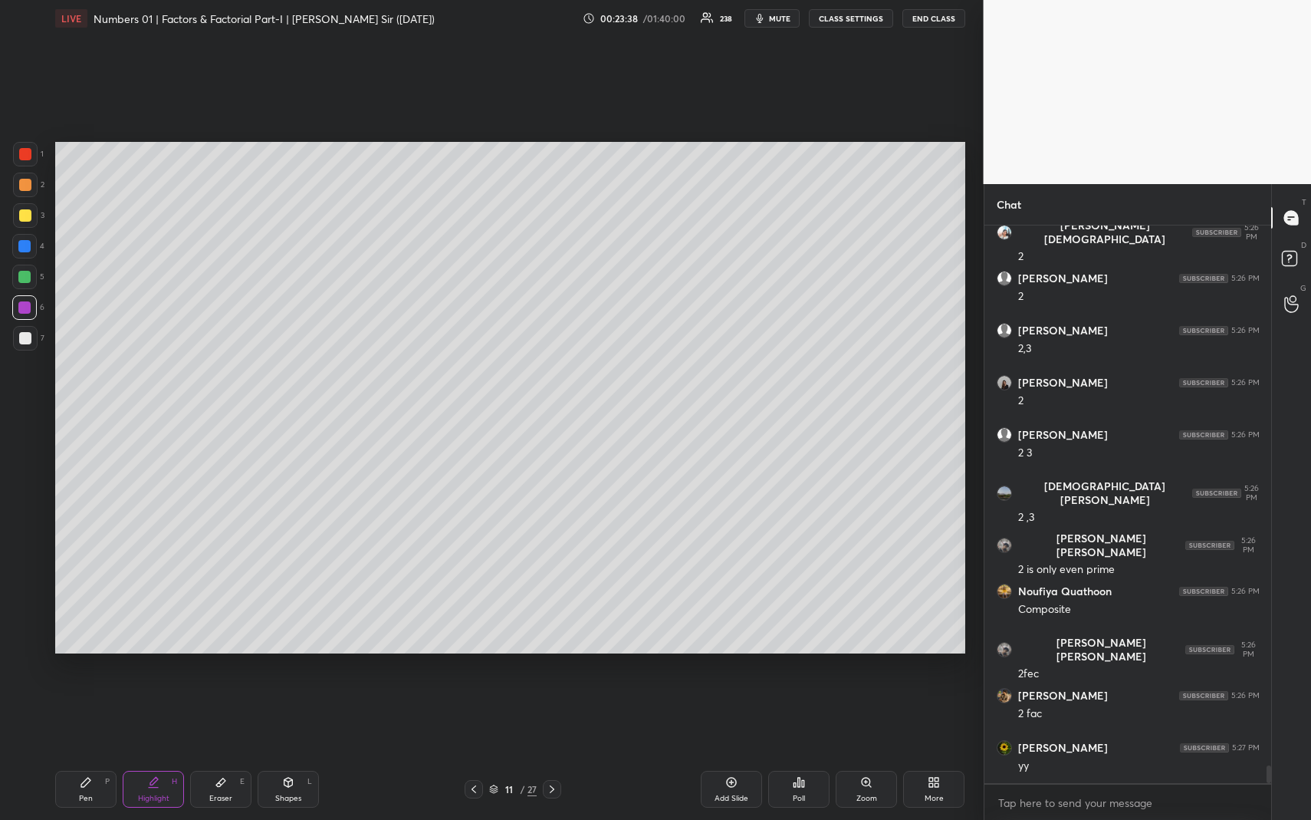
click at [163, 752] on div "Highlight H" at bounding box center [153, 789] width 61 height 37
drag, startPoint x: 166, startPoint y: 793, endPoint x: 173, endPoint y: 682, distance: 110.7
click at [163, 752] on div "Highlight H" at bounding box center [153, 789] width 61 height 37
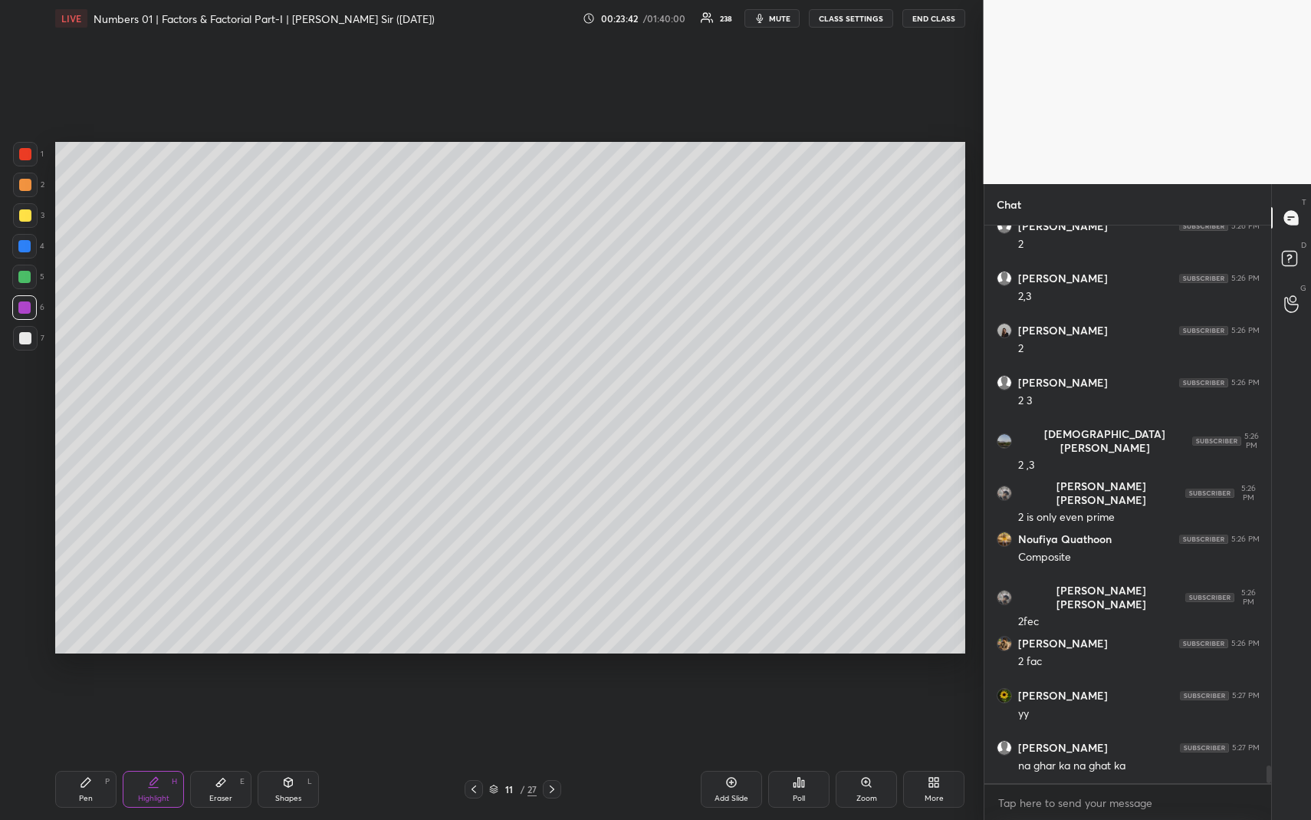
drag, startPoint x: 94, startPoint y: 782, endPoint x: 80, endPoint y: 658, distance: 125.1
click at [93, 752] on div "Pen P" at bounding box center [85, 789] width 61 height 37
click at [23, 278] on div at bounding box center [24, 277] width 12 height 12
drag, startPoint x: 136, startPoint y: 788, endPoint x: 162, endPoint y: 752, distance: 44.0
click at [136, 752] on div "Highlight H" at bounding box center [153, 789] width 61 height 37
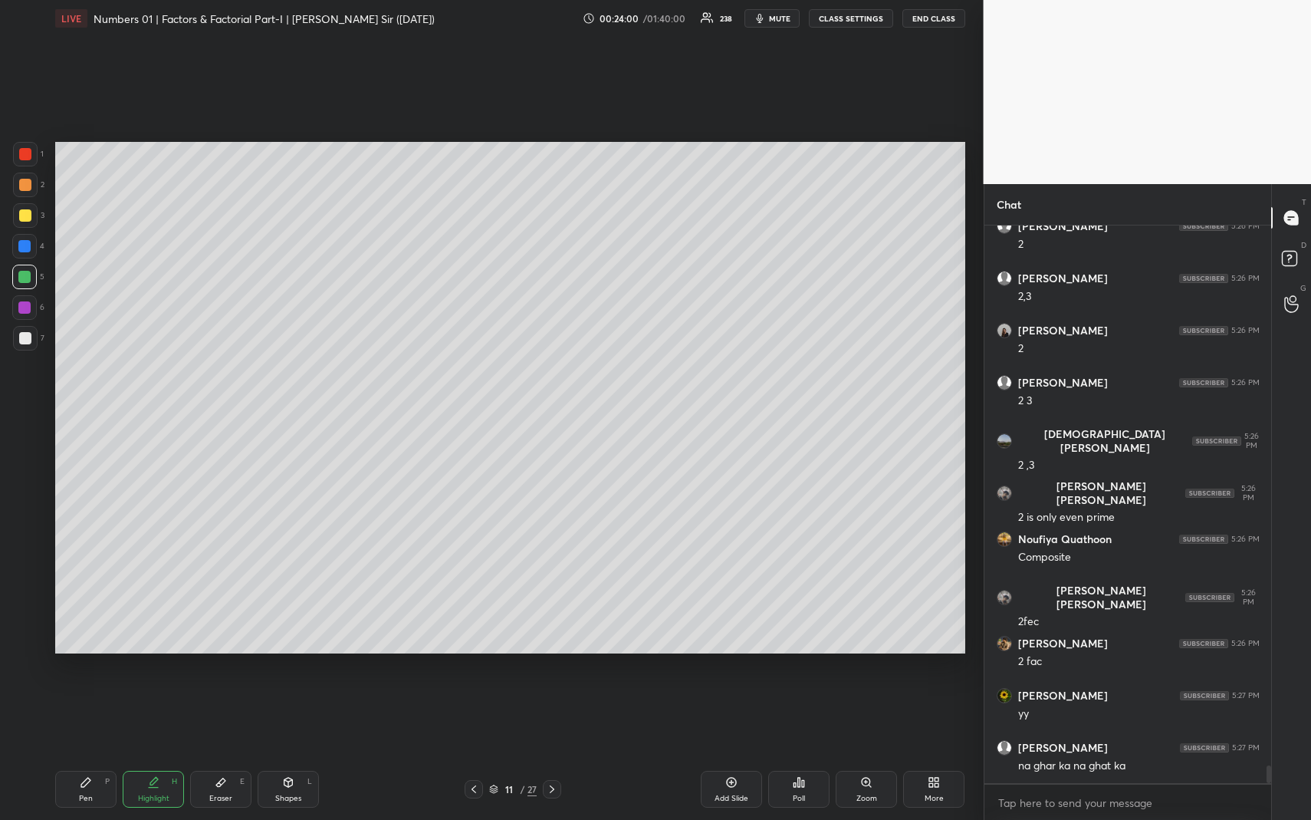
click at [98, 752] on div "Pen P" at bounding box center [85, 789] width 61 height 37
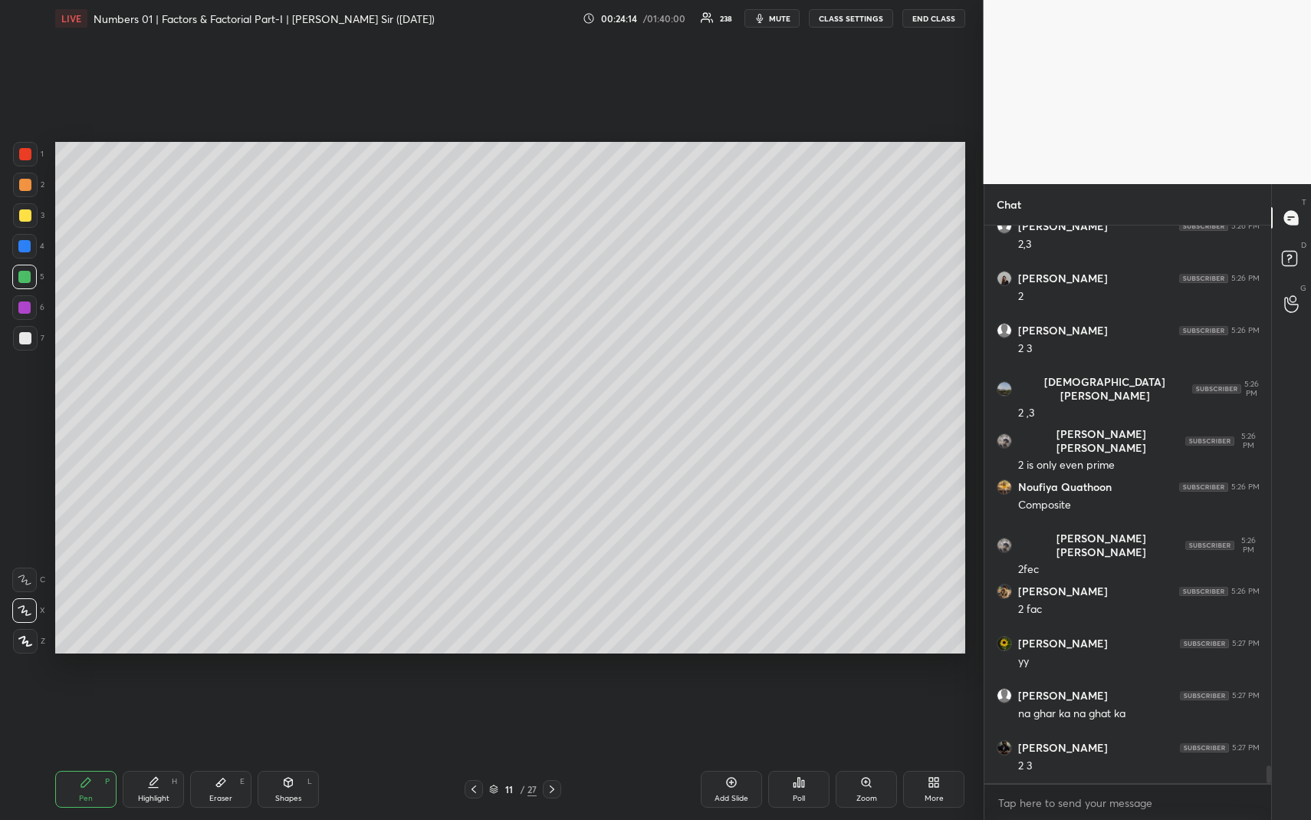
scroll to position [17310, 0]
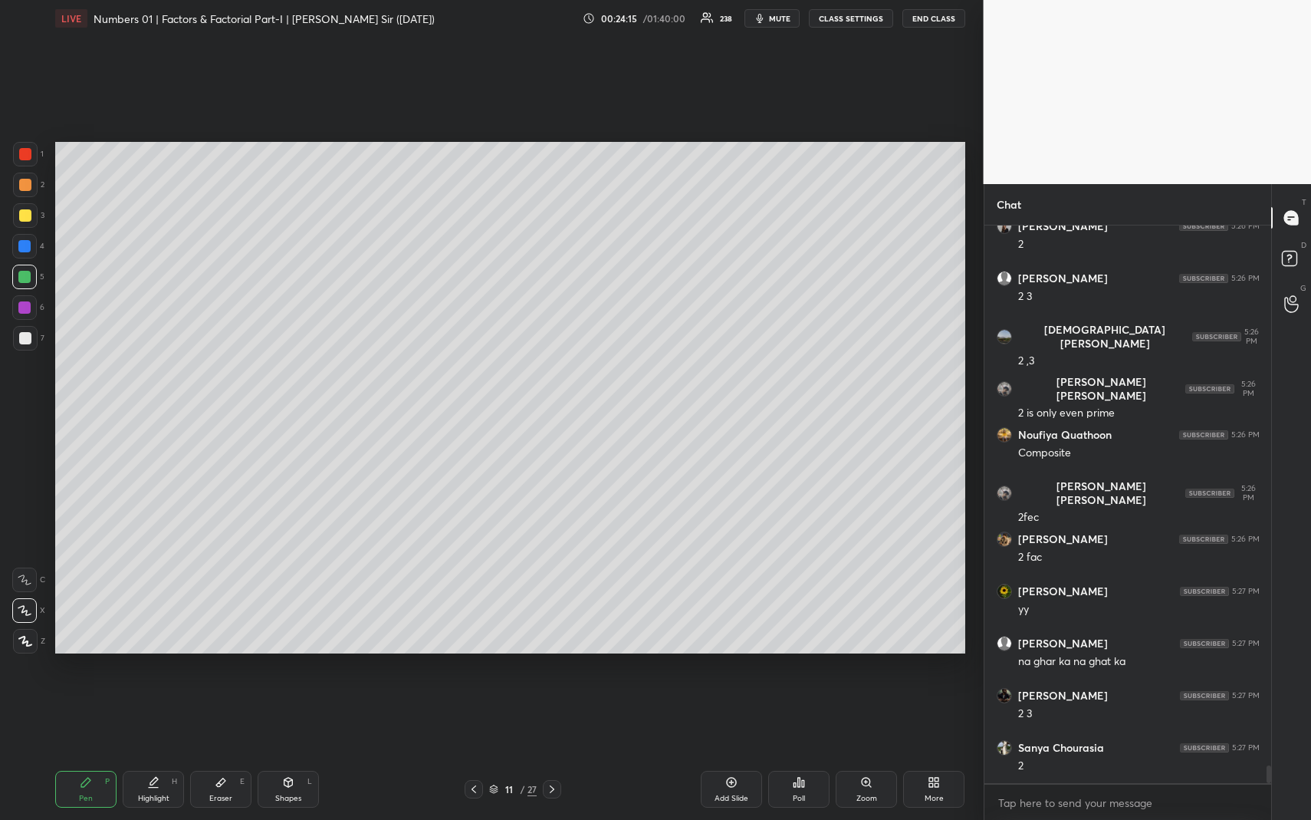
click at [220, 752] on div "Eraser" at bounding box center [220, 798] width 23 height 8
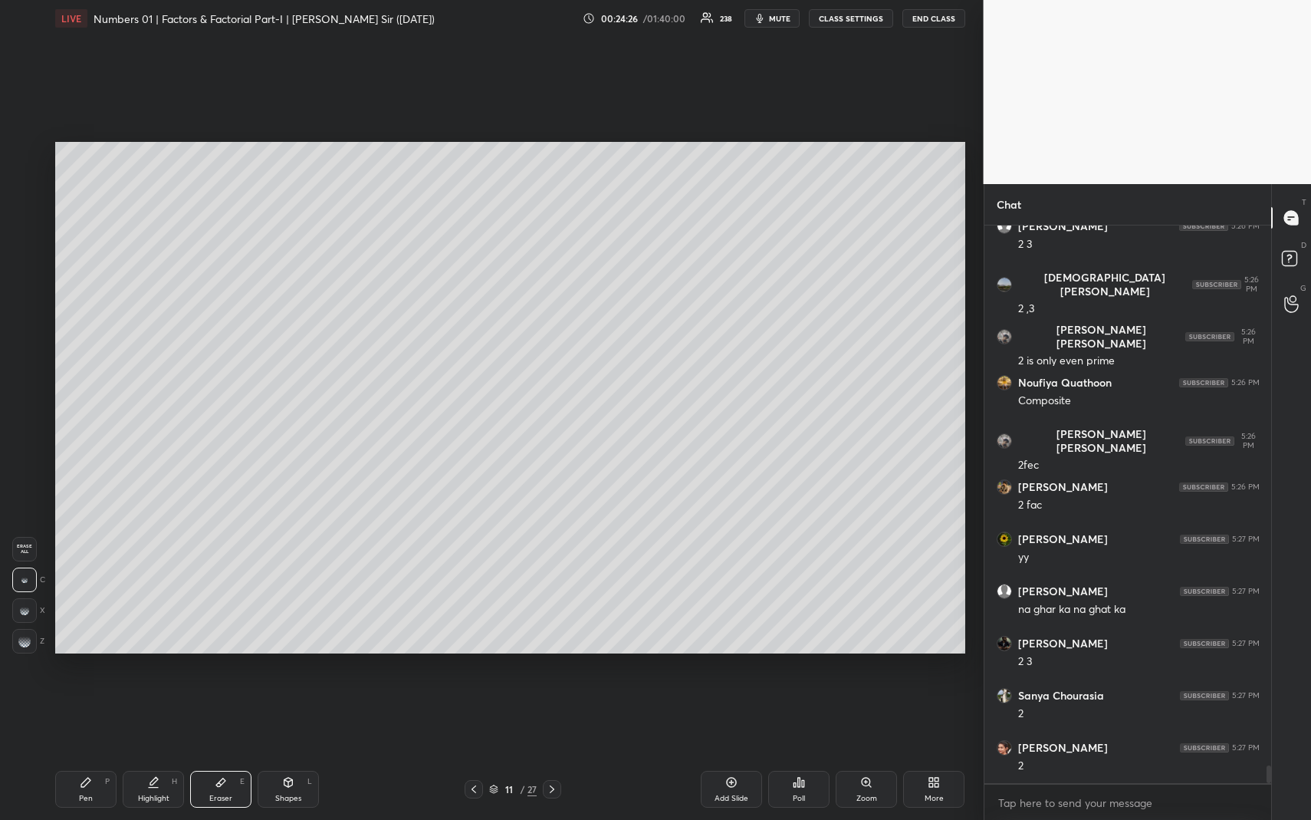
click at [156, 752] on div "Highlight H" at bounding box center [153, 789] width 61 height 37
click at [153, 752] on div "Highlight H" at bounding box center [153, 789] width 61 height 37
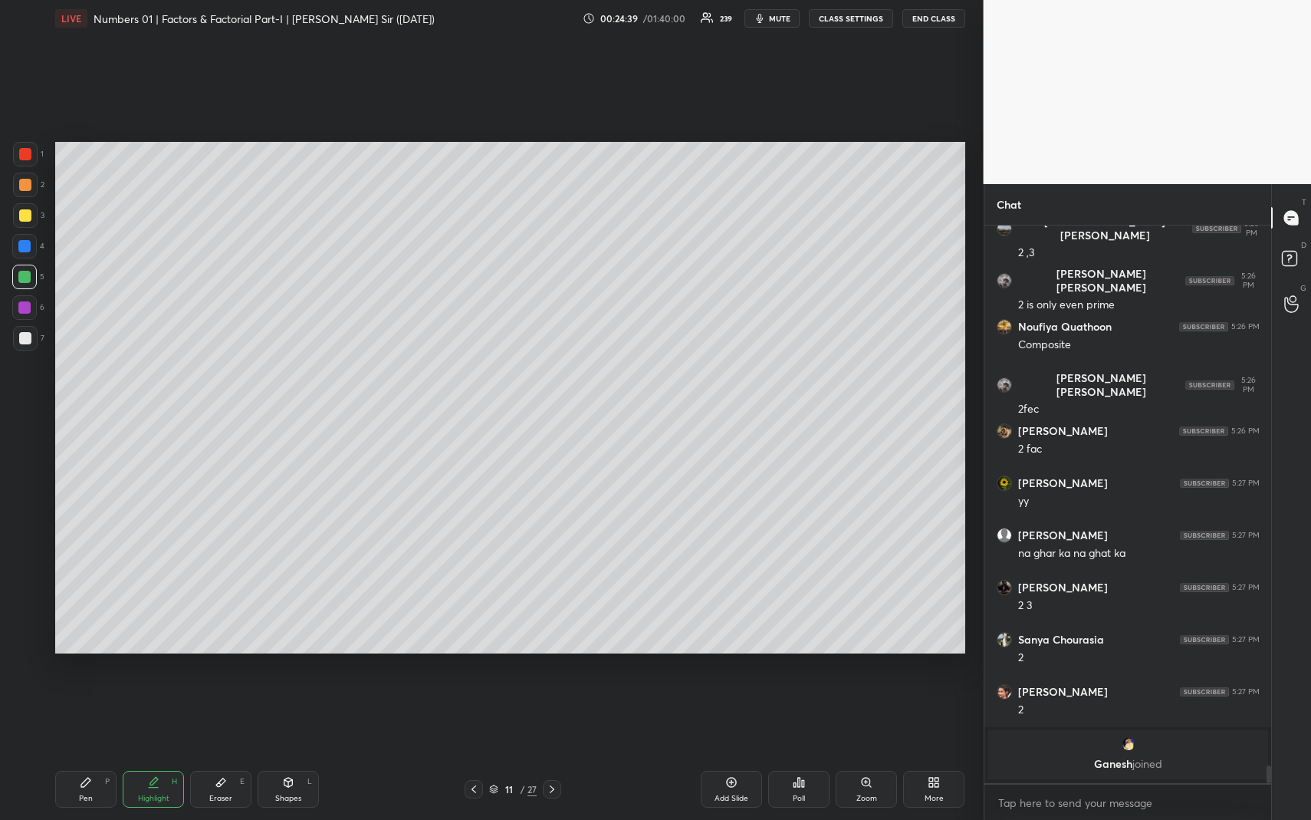
drag, startPoint x: 730, startPoint y: 789, endPoint x: 533, endPoint y: 785, distance: 197.1
click at [729, 752] on div "Add Slide" at bounding box center [731, 789] width 61 height 37
click at [81, 752] on div "Pen P" at bounding box center [85, 789] width 61 height 37
drag, startPoint x: 23, startPoint y: 185, endPoint x: 44, endPoint y: 206, distance: 30.4
click at [24, 186] on div at bounding box center [25, 185] width 12 height 12
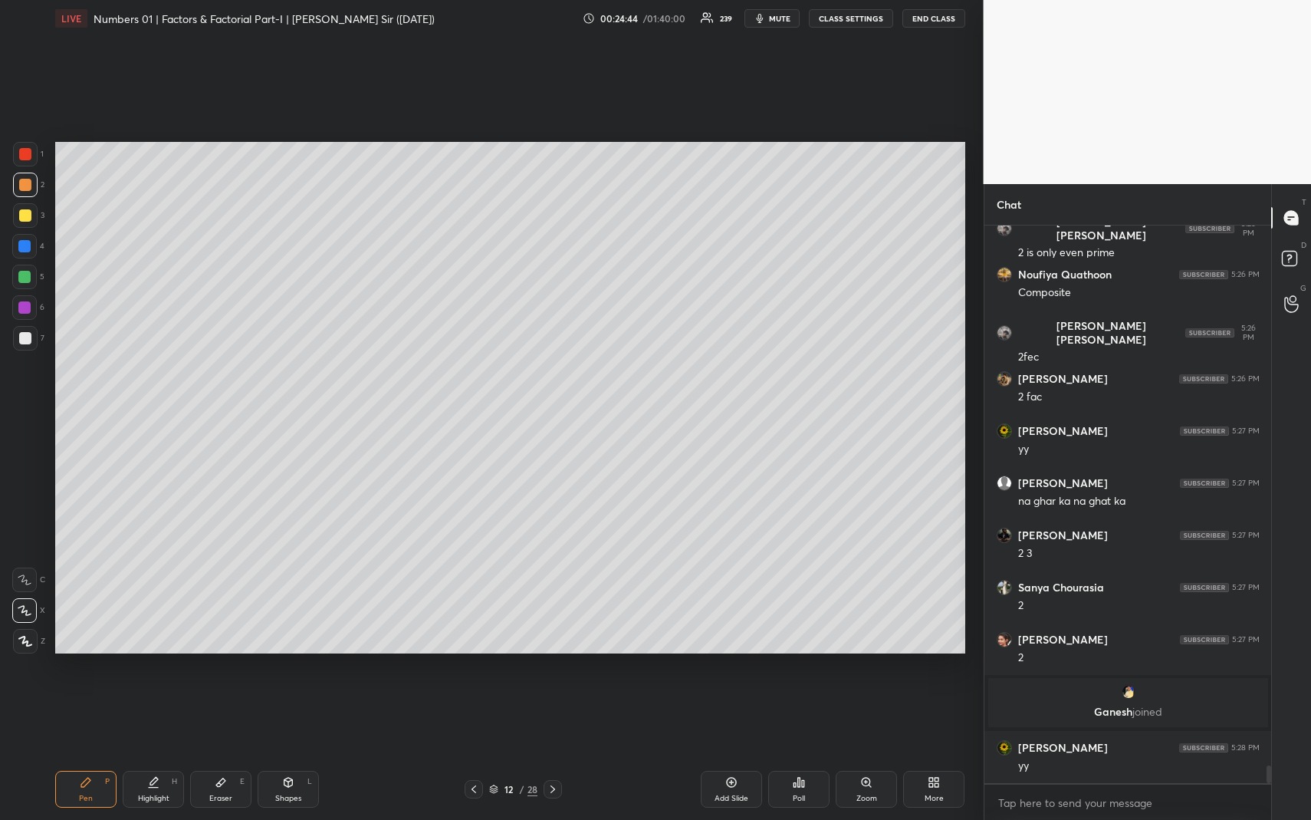
scroll to position [16955, 0]
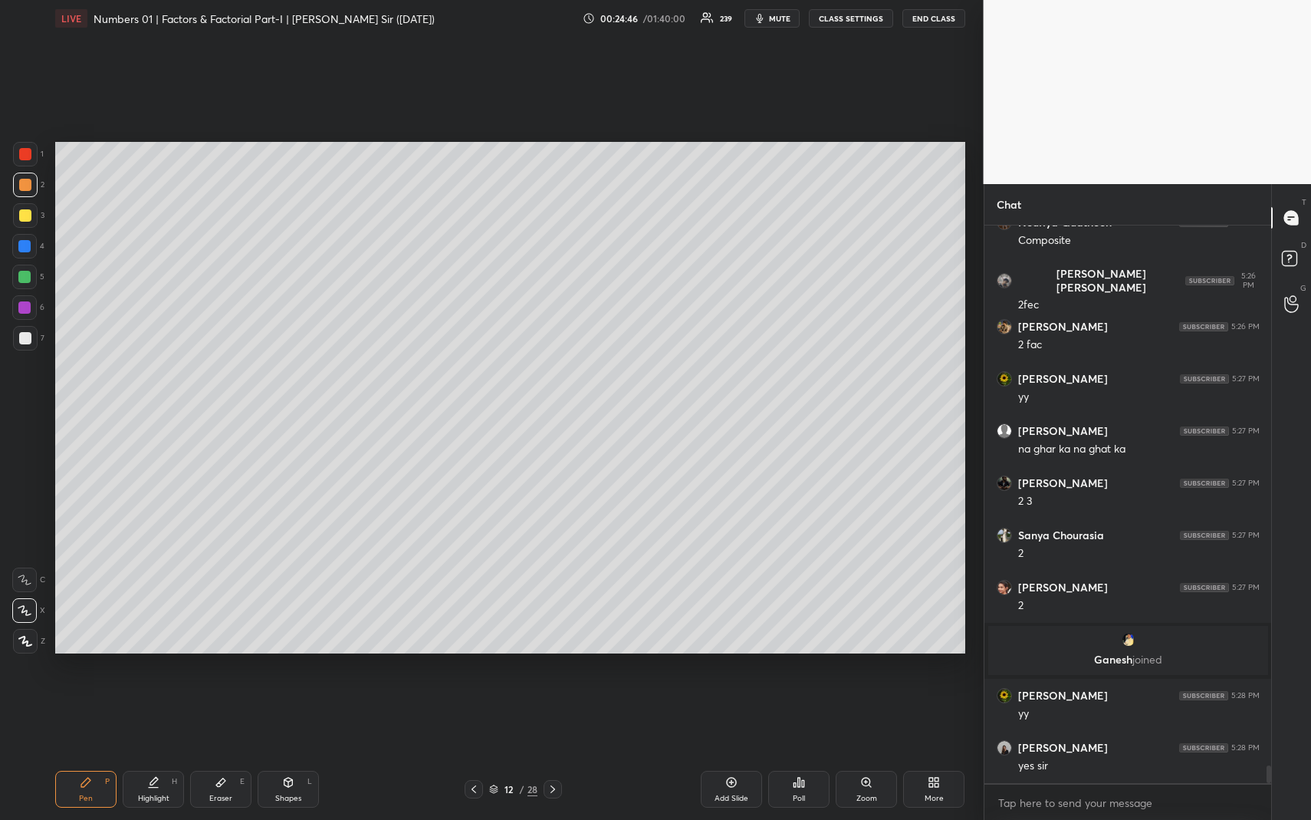
click at [164, 752] on div "Highlight H" at bounding box center [153, 789] width 61 height 37
click at [219, 752] on icon at bounding box center [221, 782] width 12 height 12
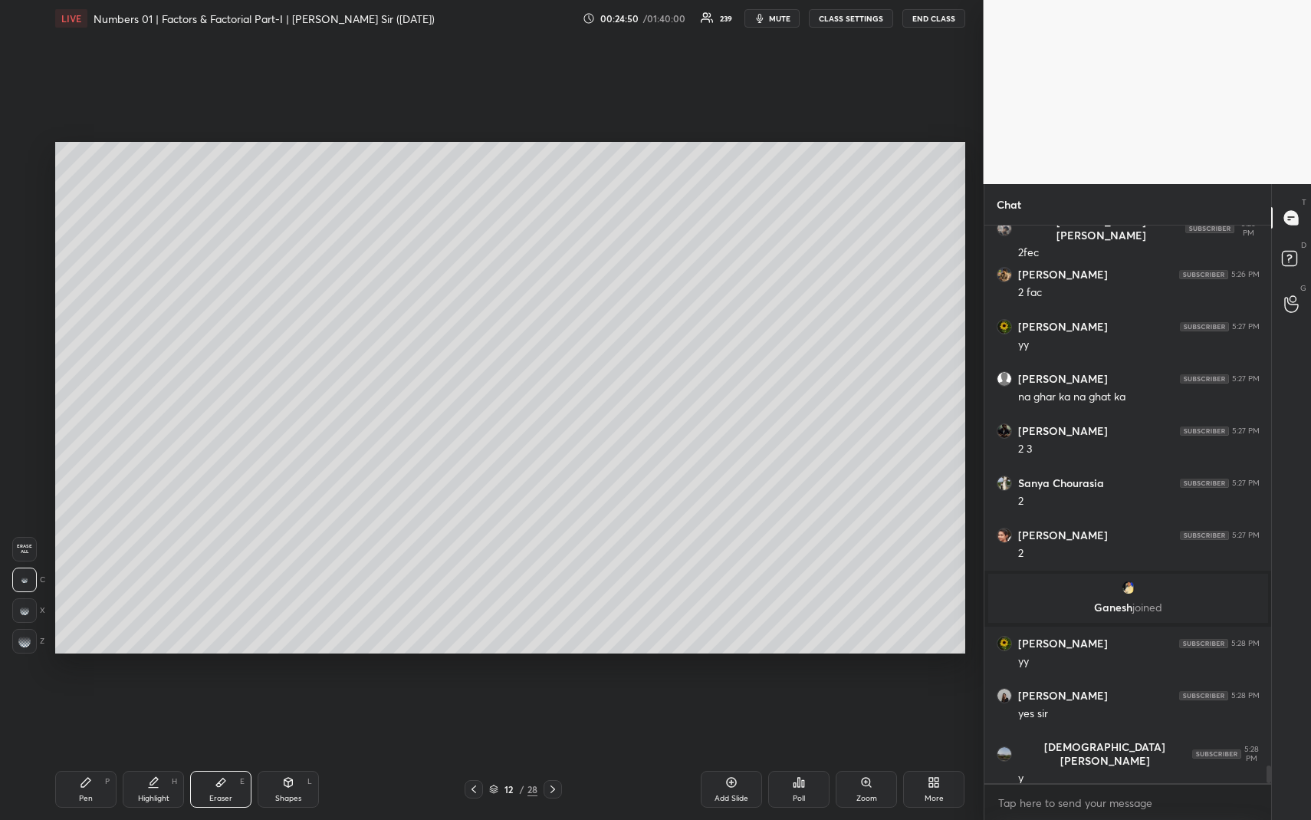
scroll to position [17059, 0]
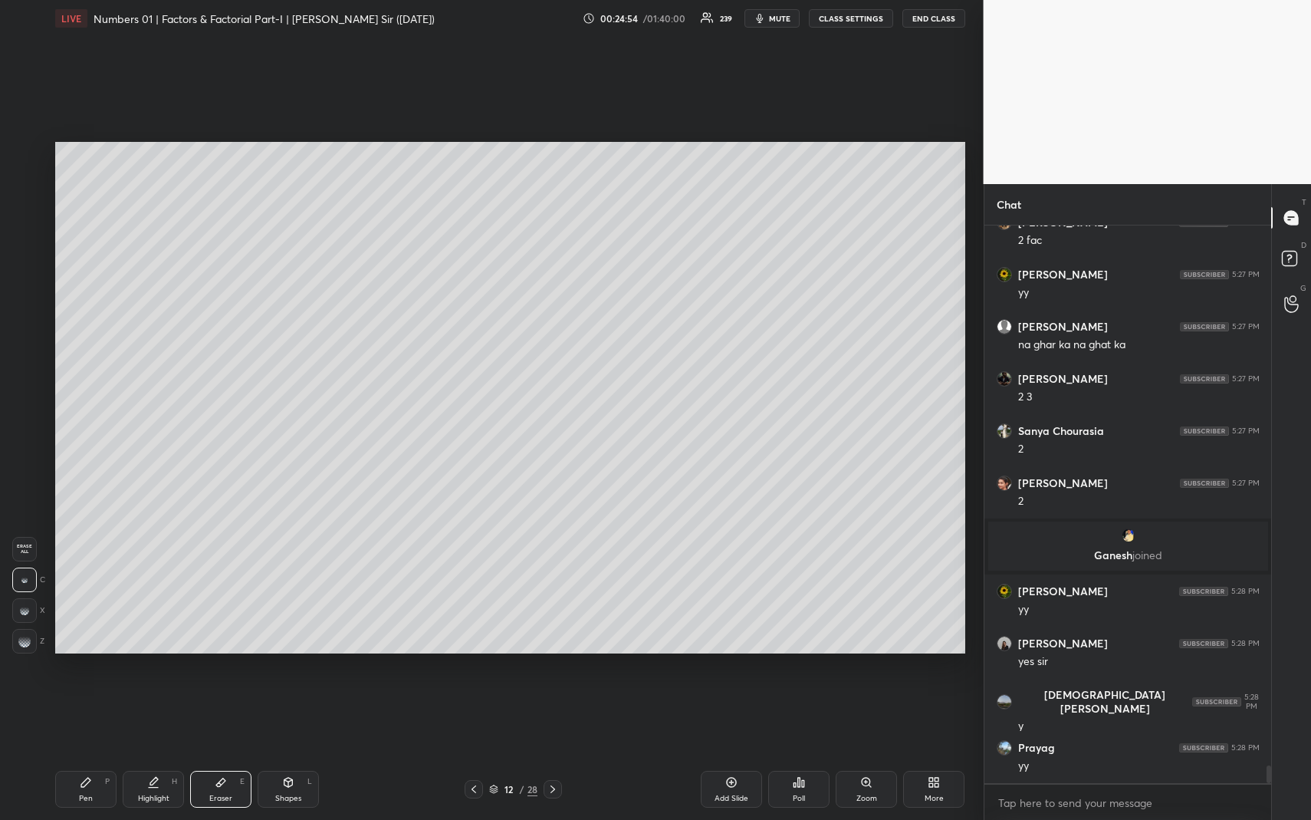
drag, startPoint x: 476, startPoint y: 788, endPoint x: 469, endPoint y: 783, distance: 8.7
click at [475, 752] on icon at bounding box center [474, 789] width 12 height 12
click at [155, 752] on div "Highlight H" at bounding box center [153, 789] width 61 height 37
click at [84, 752] on icon at bounding box center [85, 782] width 9 height 9
click at [24, 224] on div at bounding box center [25, 215] width 25 height 25
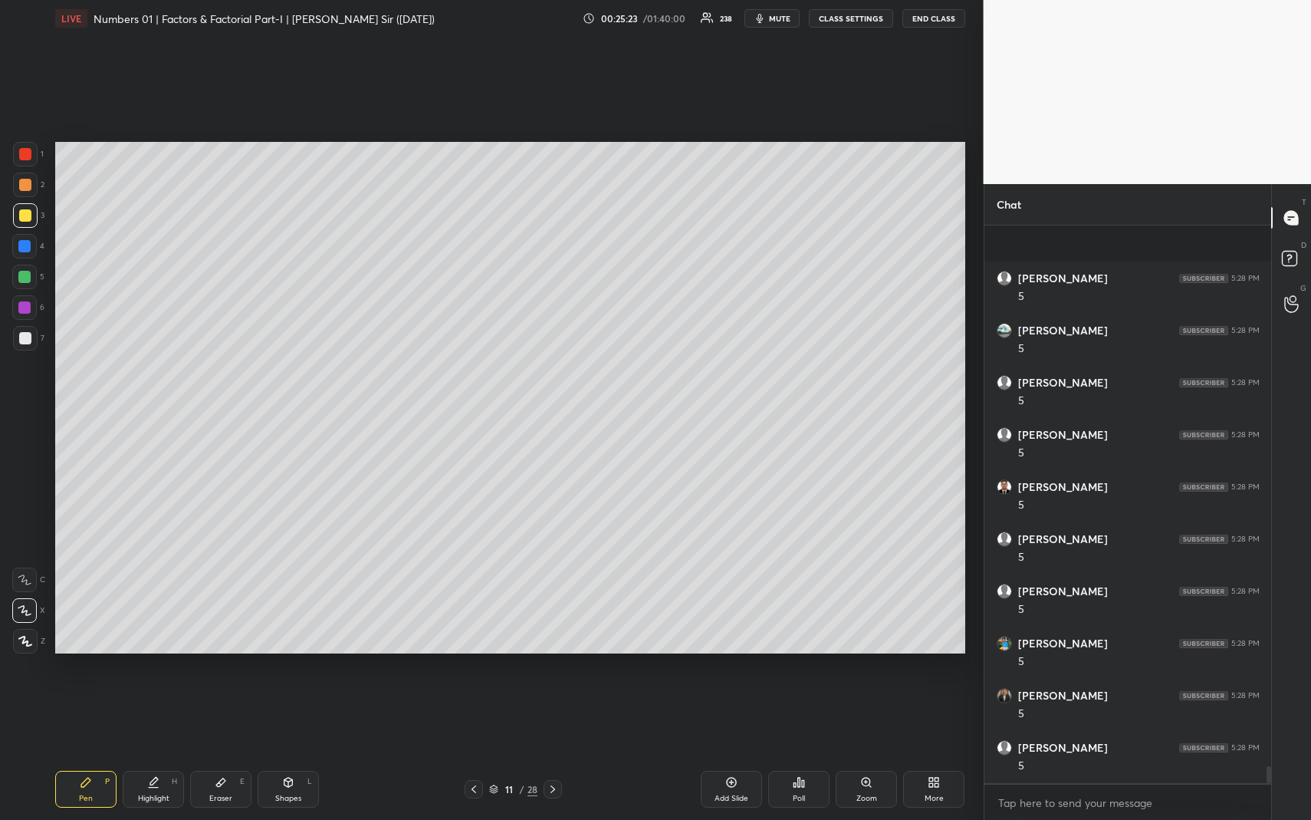
scroll to position [18154, 0]
click at [150, 752] on div "Highlight H" at bounding box center [153, 789] width 61 height 37
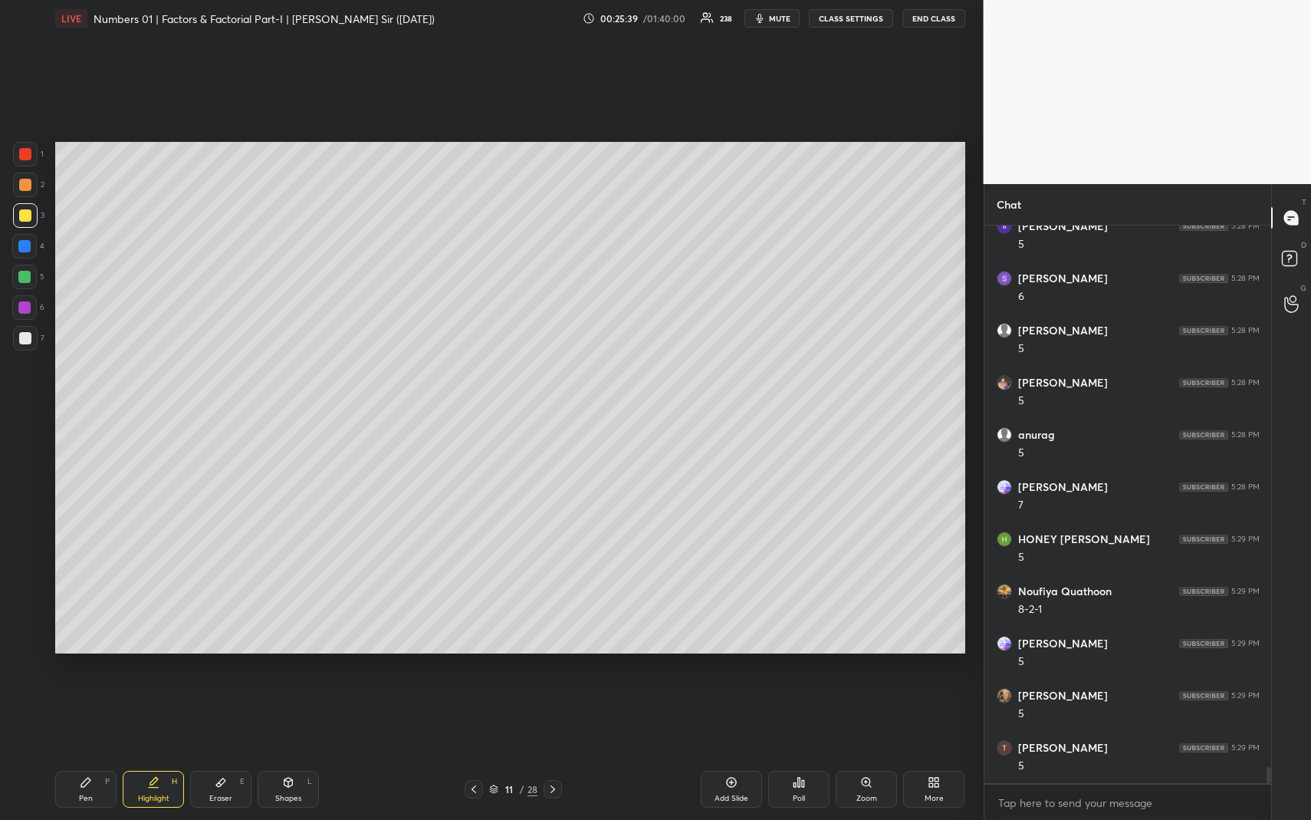
scroll to position [19145, 0]
drag, startPoint x: 81, startPoint y: 781, endPoint x: 133, endPoint y: 734, distance: 69.5
click at [81, 752] on icon at bounding box center [86, 782] width 12 height 12
click at [156, 752] on div "Highlight H" at bounding box center [153, 789] width 61 height 37
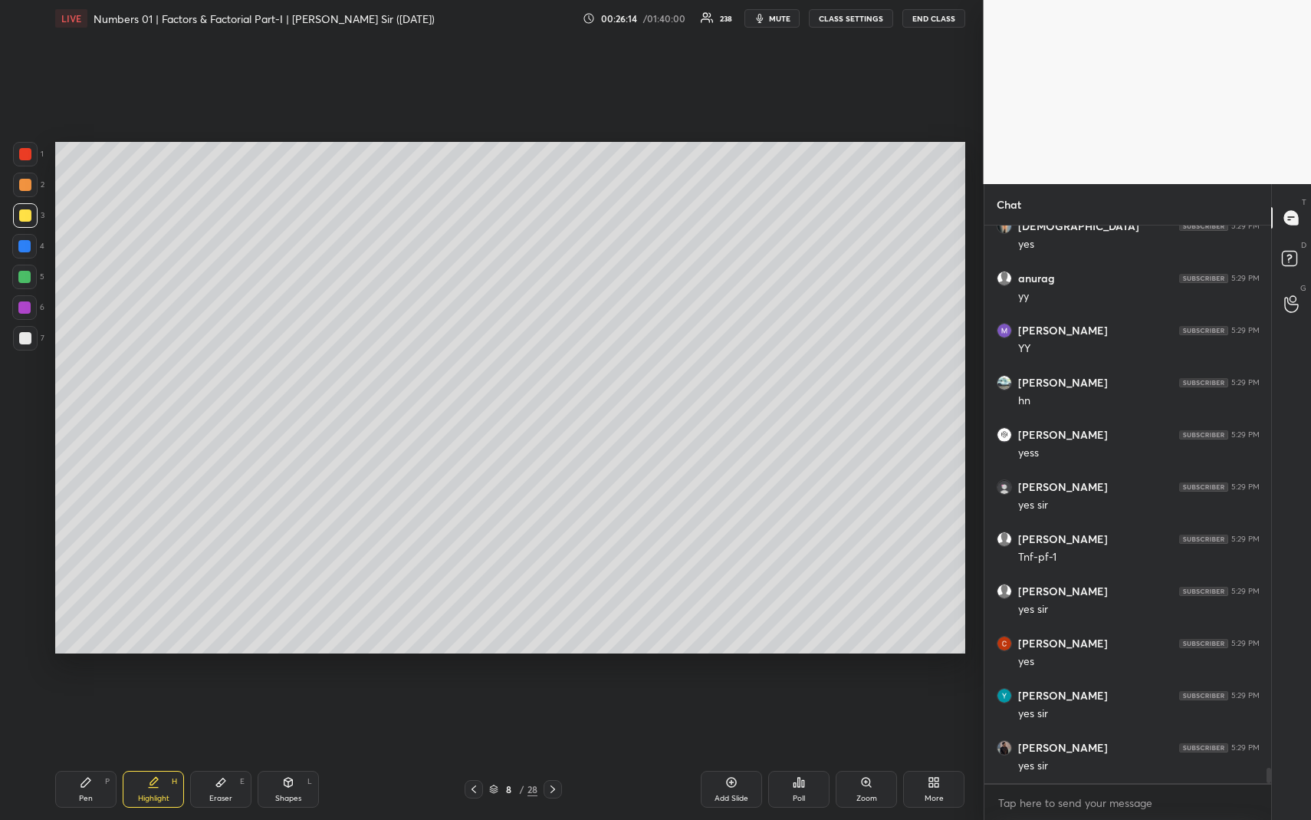
scroll to position [19979, 0]
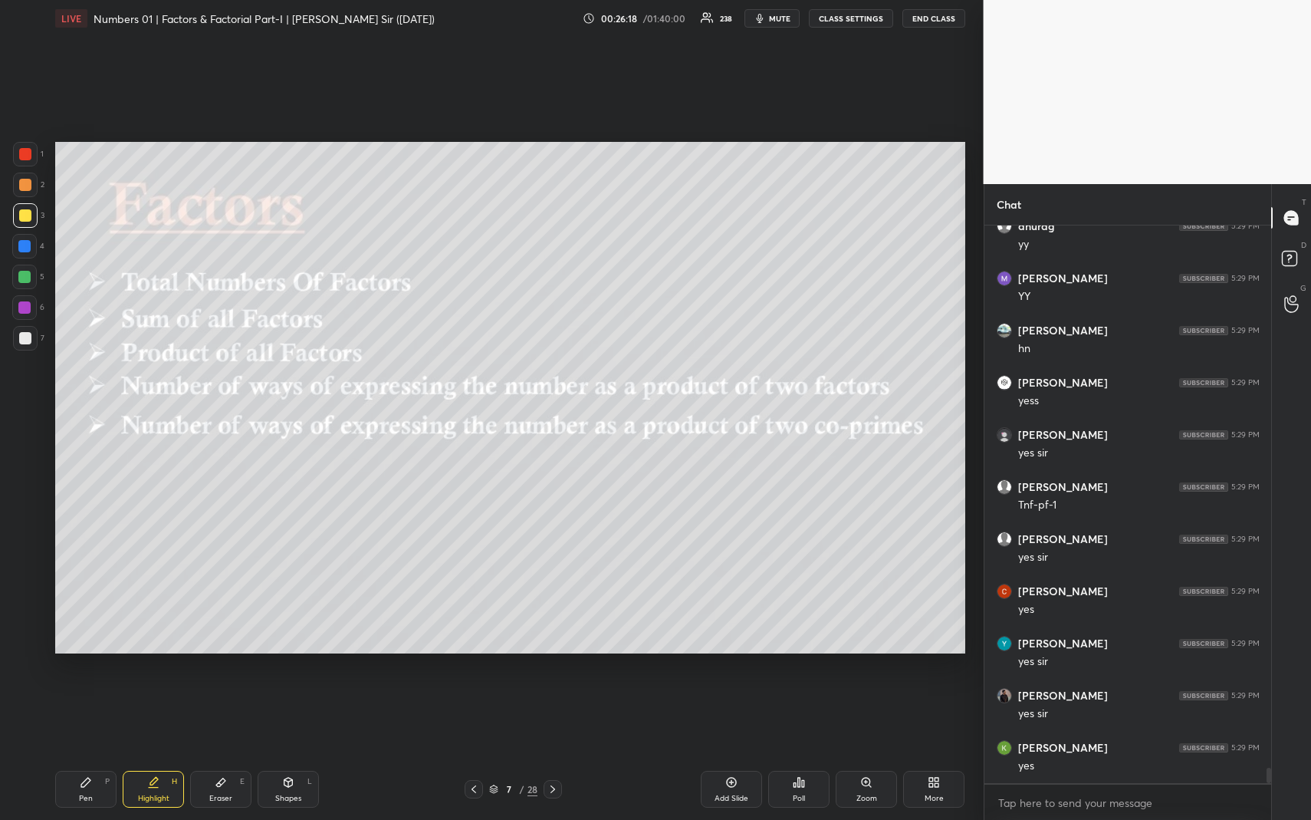
drag, startPoint x: 296, startPoint y: 794, endPoint x: 268, endPoint y: 731, distance: 68.7
click at [291, 752] on div "Shapes" at bounding box center [288, 798] width 26 height 8
click at [28, 181] on div at bounding box center [25, 185] width 12 height 12
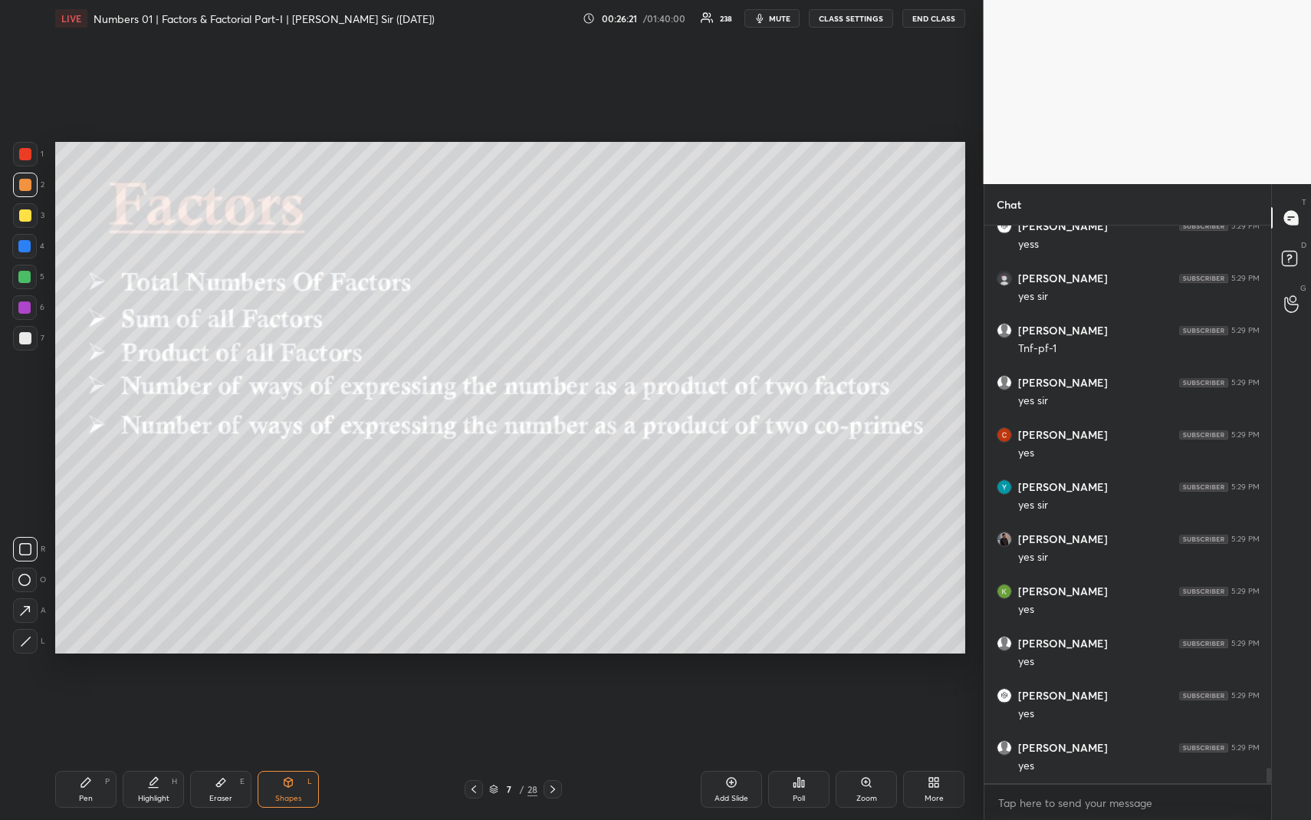
click at [163, 752] on div "Highlight" at bounding box center [153, 798] width 31 height 8
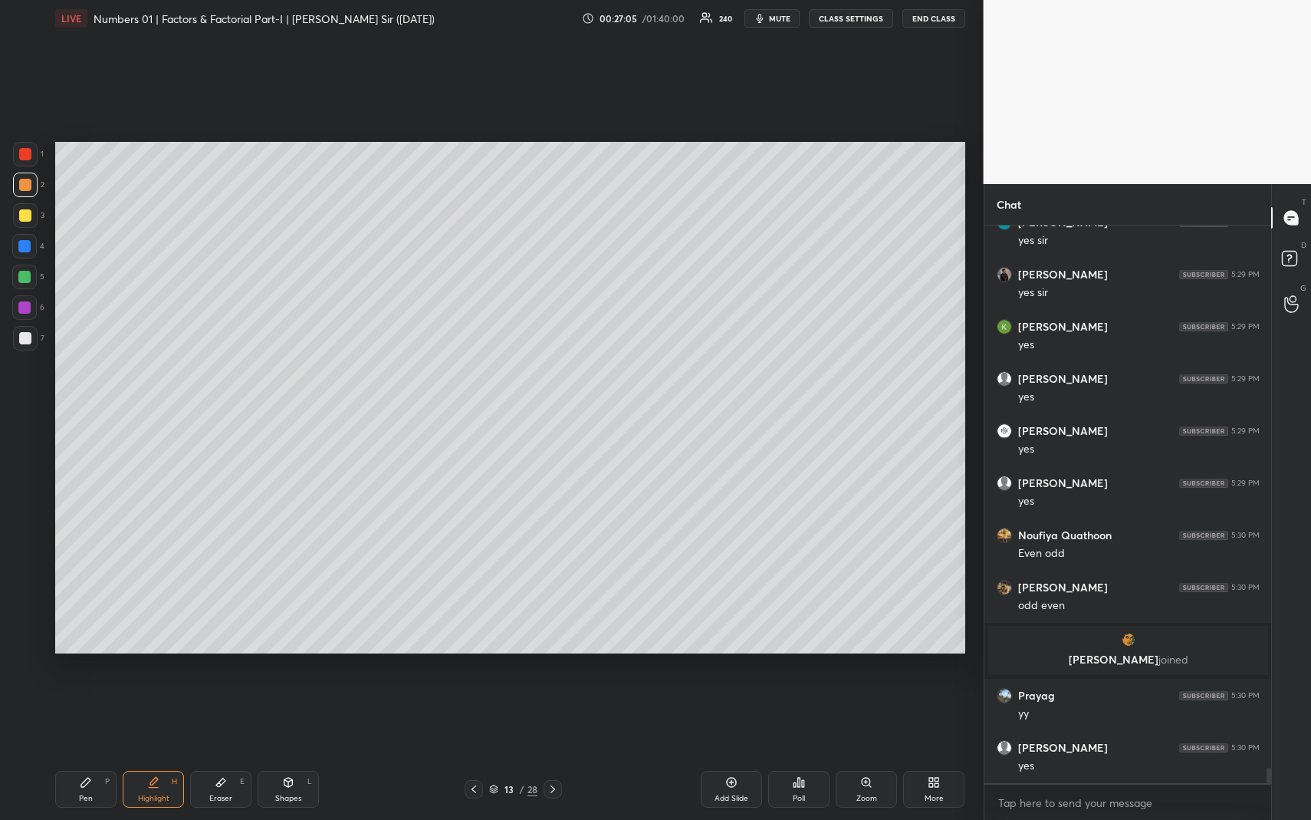
scroll to position [19590, 0]
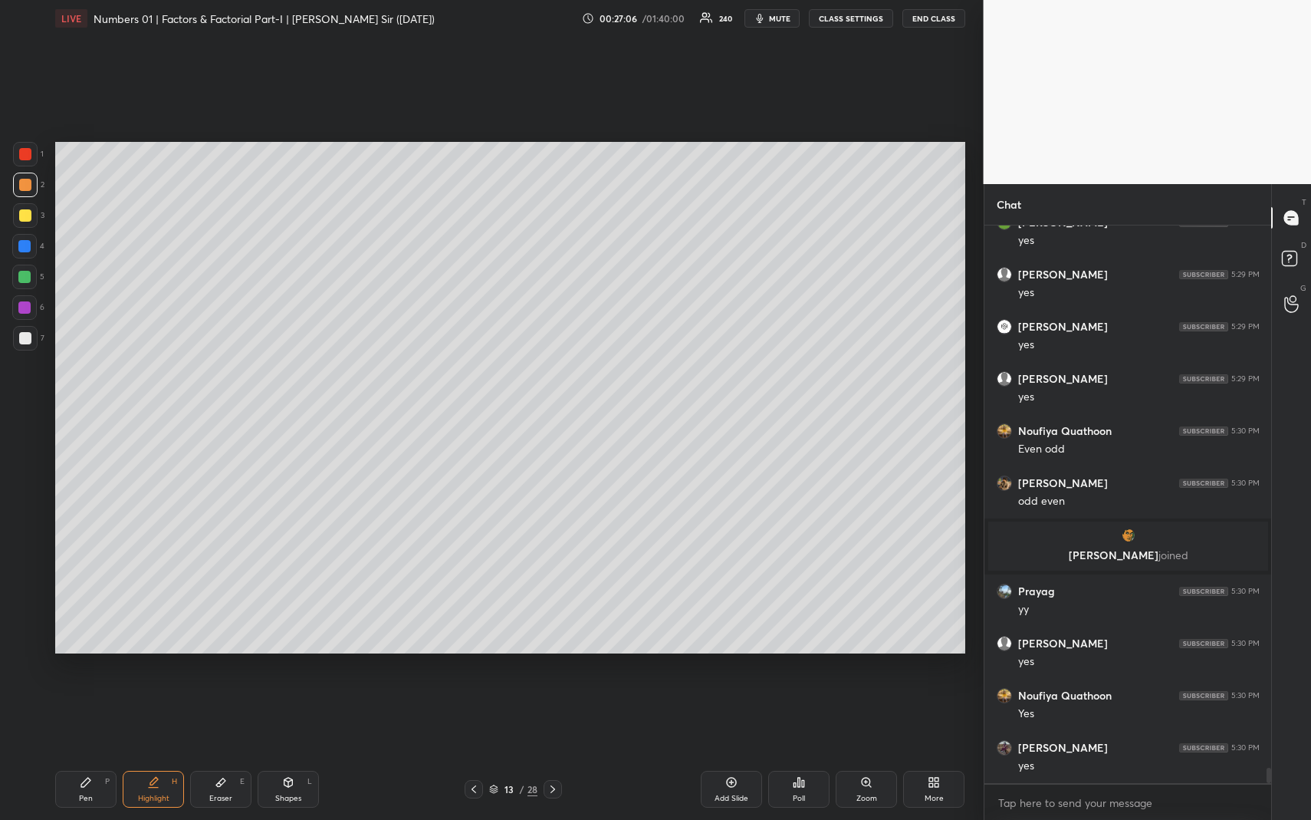
drag, startPoint x: 152, startPoint y: 794, endPoint x: 147, endPoint y: 775, distance: 19.0
click at [146, 752] on div "Highlight H" at bounding box center [153, 789] width 61 height 37
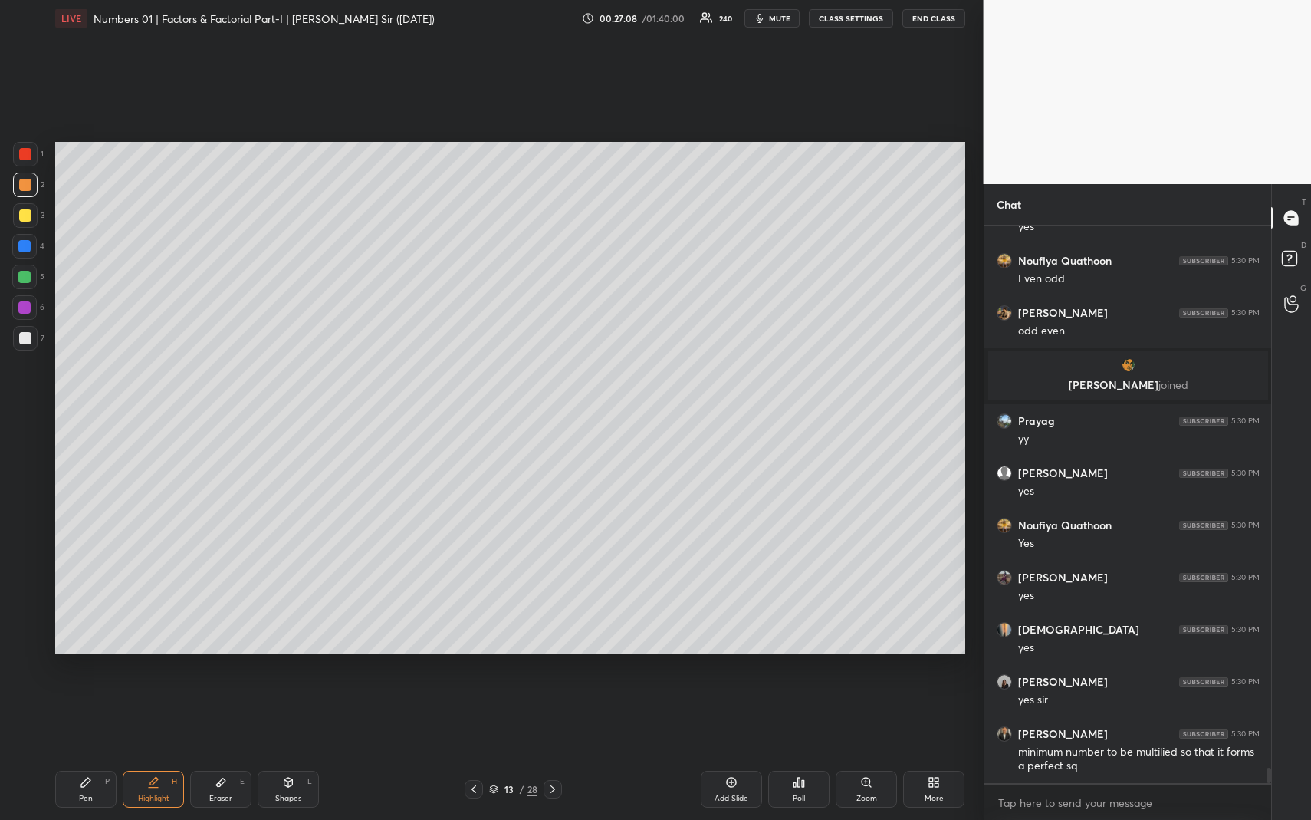
scroll to position [19812, 0]
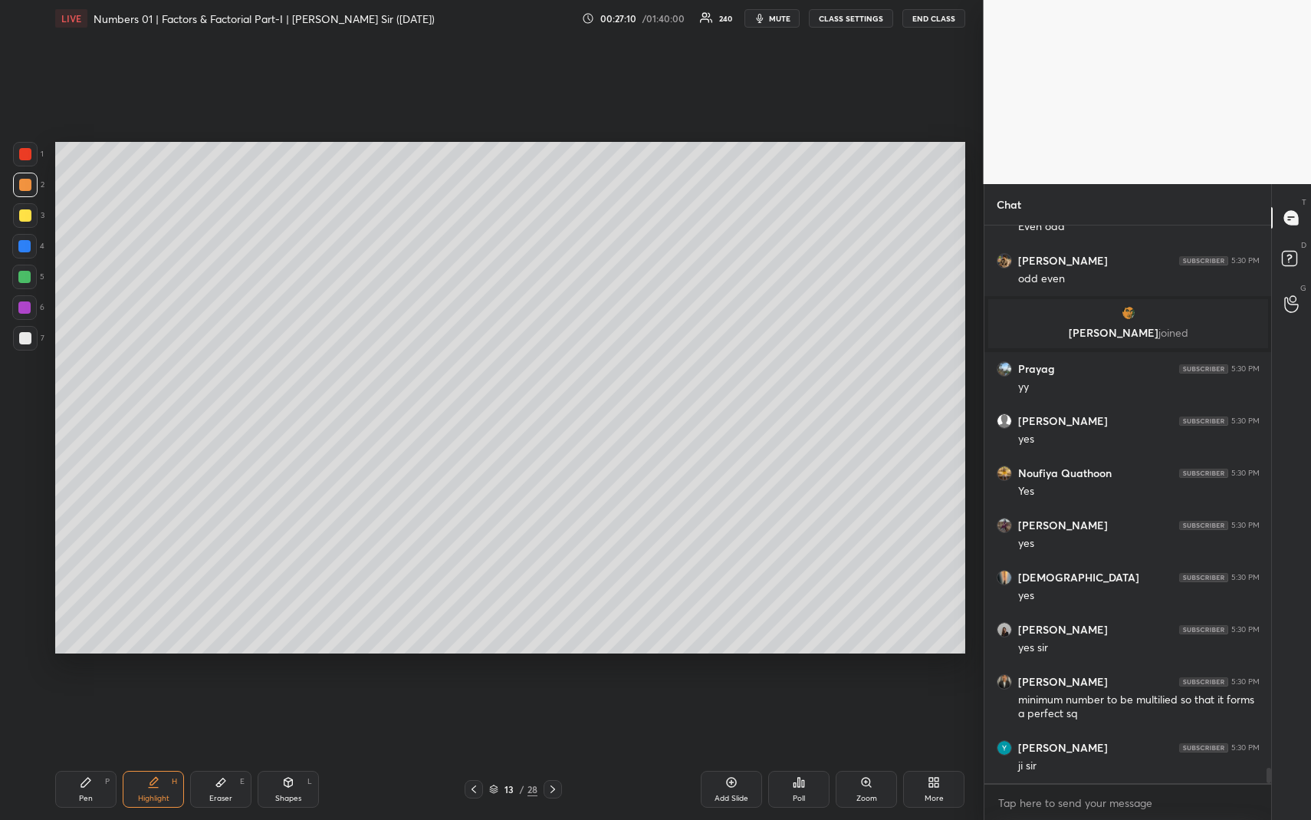
click at [87, 752] on icon at bounding box center [86, 782] width 12 height 12
click at [25, 252] on div at bounding box center [24, 246] width 12 height 12
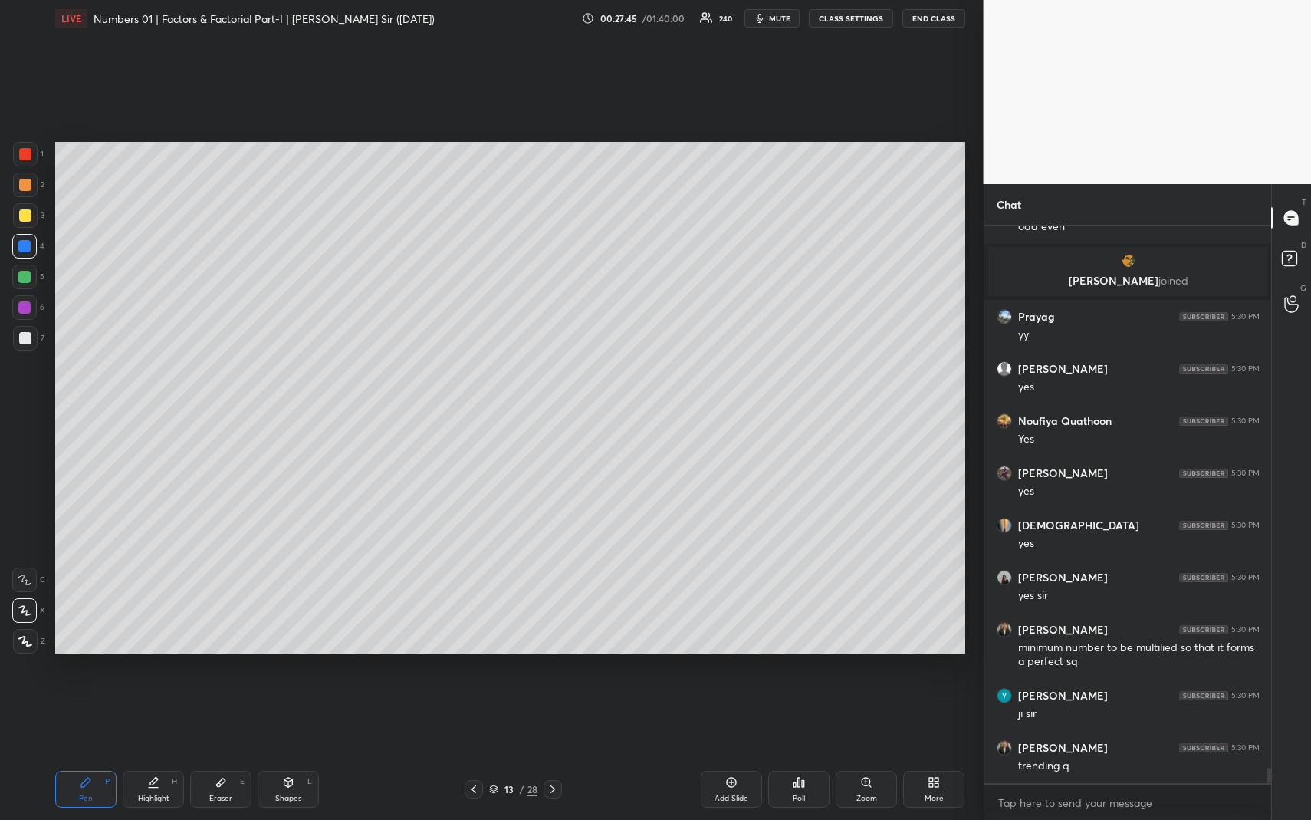
drag, startPoint x: 84, startPoint y: 791, endPoint x: 71, endPoint y: 690, distance: 101.3
click at [81, 752] on div "Pen P" at bounding box center [85, 789] width 61 height 37
click at [20, 178] on div at bounding box center [25, 185] width 25 height 25
click at [20, 179] on div at bounding box center [25, 185] width 12 height 12
click at [153, 752] on icon at bounding box center [153, 782] width 12 height 12
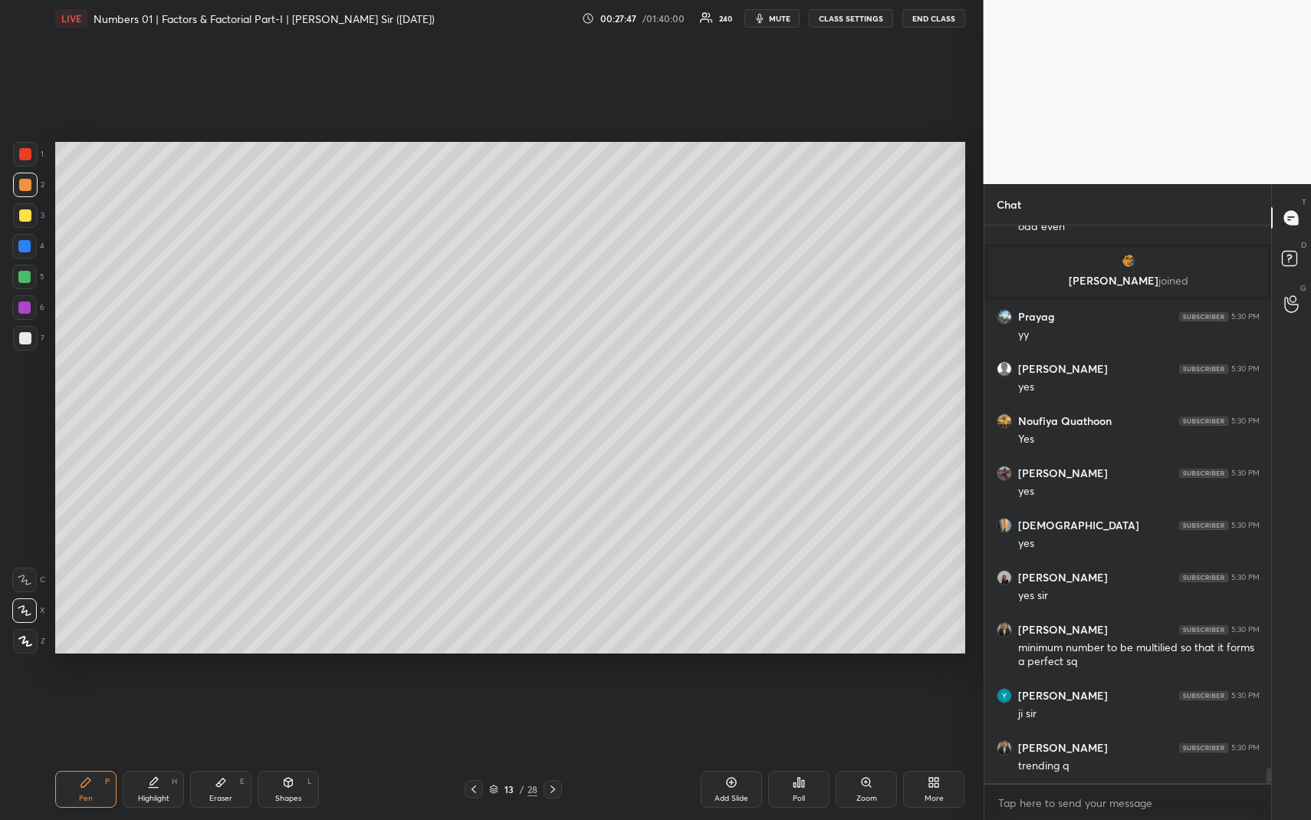
drag, startPoint x: 155, startPoint y: 785, endPoint x: 153, endPoint y: 770, distance: 15.5
click at [152, 752] on icon at bounding box center [153, 782] width 12 height 12
click at [90, 752] on div "Pen P" at bounding box center [85, 789] width 61 height 37
drag, startPoint x: 94, startPoint y: 787, endPoint x: 97, endPoint y: 667, distance: 119.7
click at [94, 752] on div "Pen P" at bounding box center [85, 789] width 61 height 37
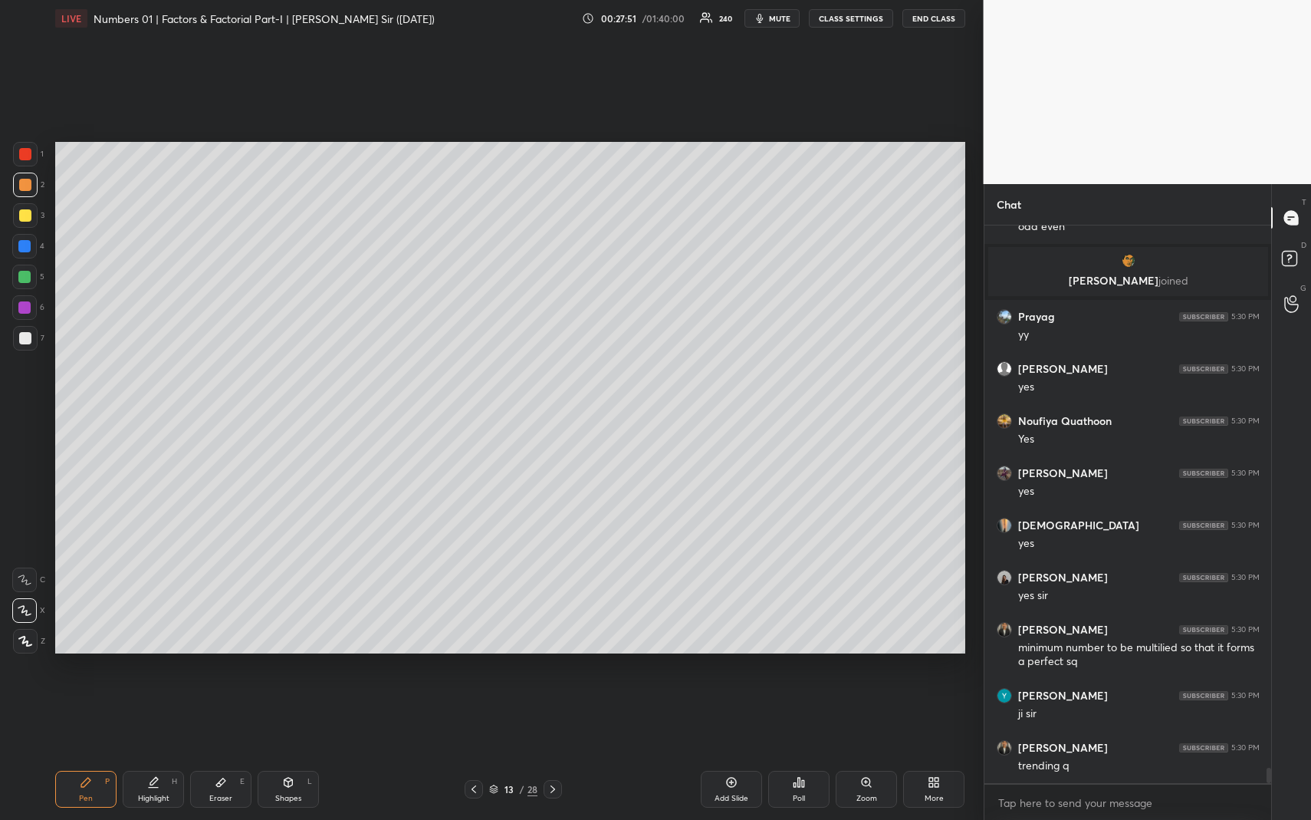
drag, startPoint x: 21, startPoint y: 268, endPoint x: 35, endPoint y: 246, distance: 26.2
click at [21, 270] on div at bounding box center [24, 277] width 25 height 25
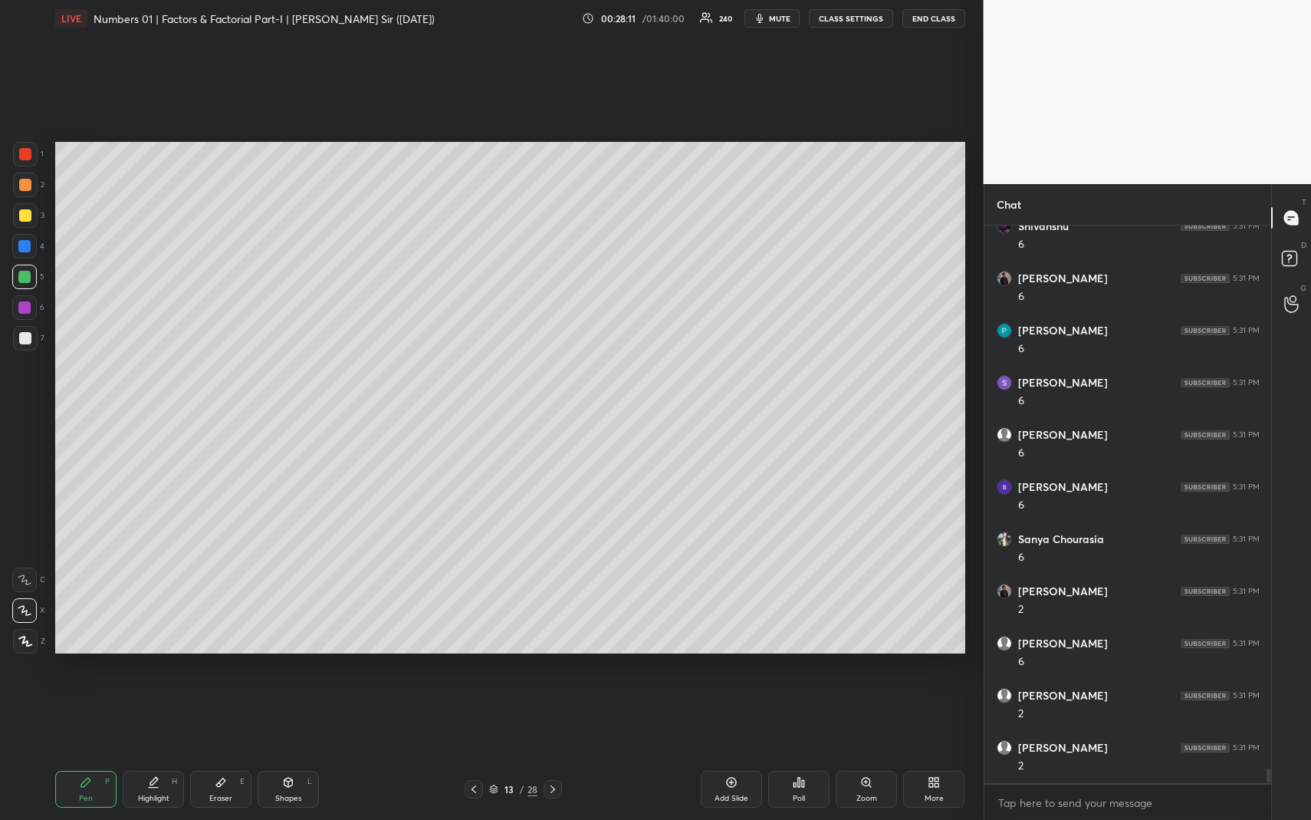
scroll to position [21168, 0]
click at [162, 752] on div "Highlight H" at bounding box center [153, 789] width 61 height 37
drag, startPoint x: 23, startPoint y: 336, endPoint x: 26, endPoint y: 349, distance: 13.4
click at [23, 336] on div at bounding box center [25, 338] width 12 height 12
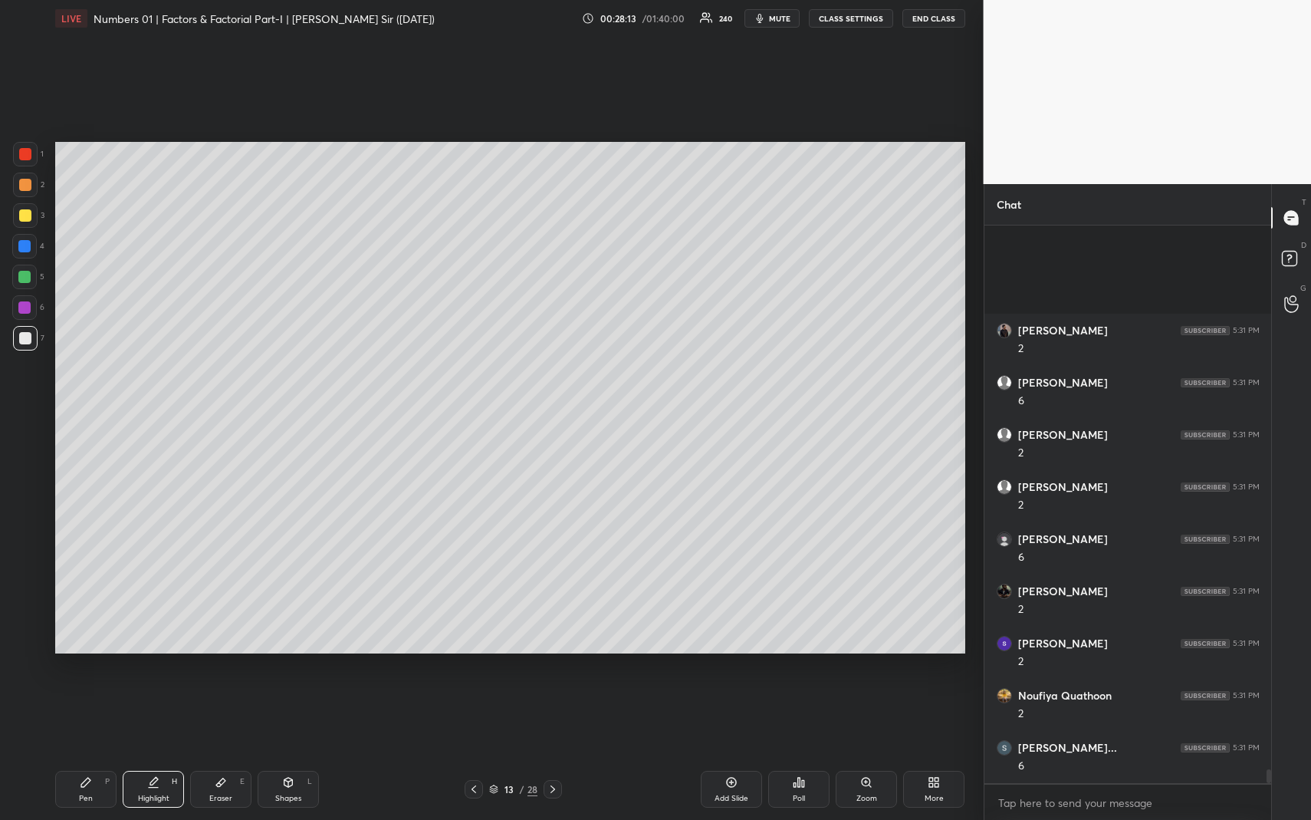
scroll to position [21481, 0]
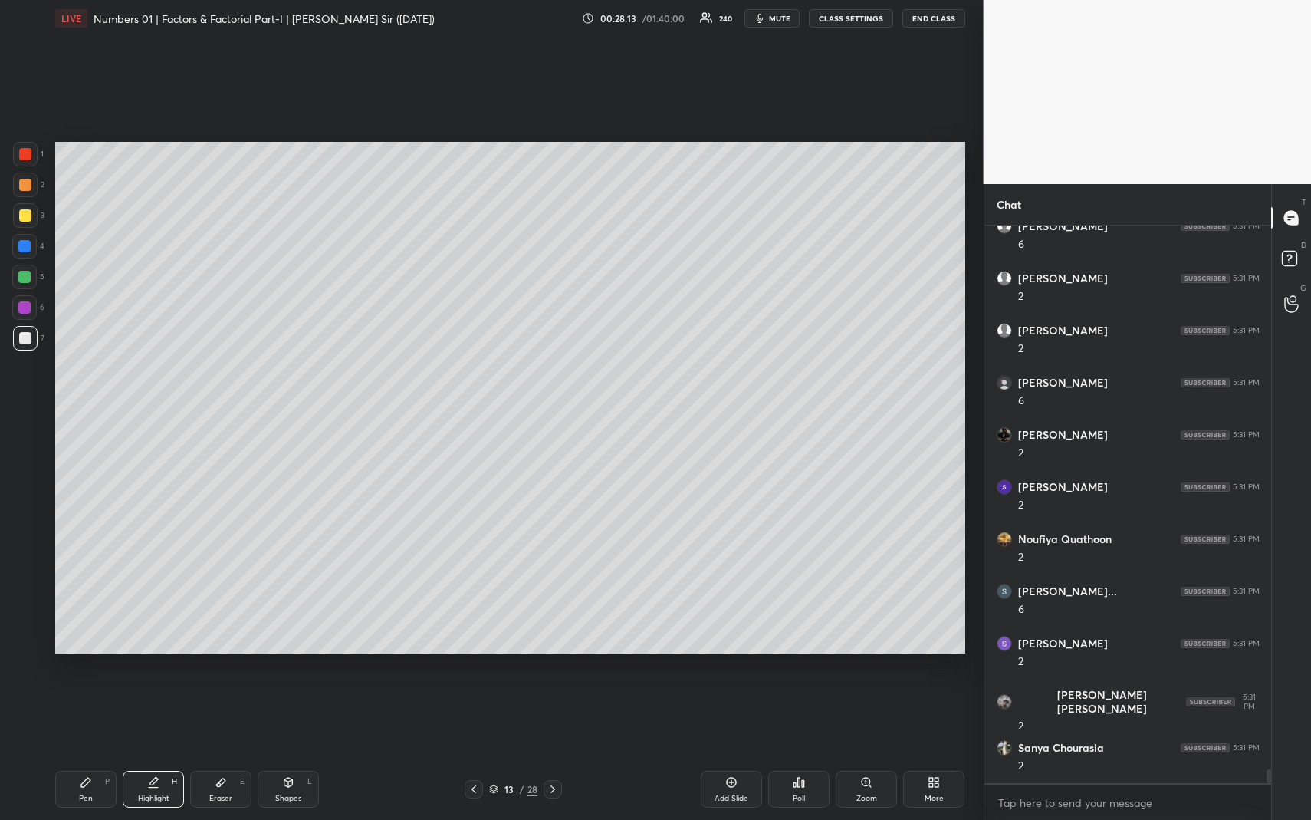
drag, startPoint x: 146, startPoint y: 783, endPoint x: 162, endPoint y: 692, distance: 92.7
click at [145, 752] on div "Highlight H" at bounding box center [153, 789] width 61 height 37
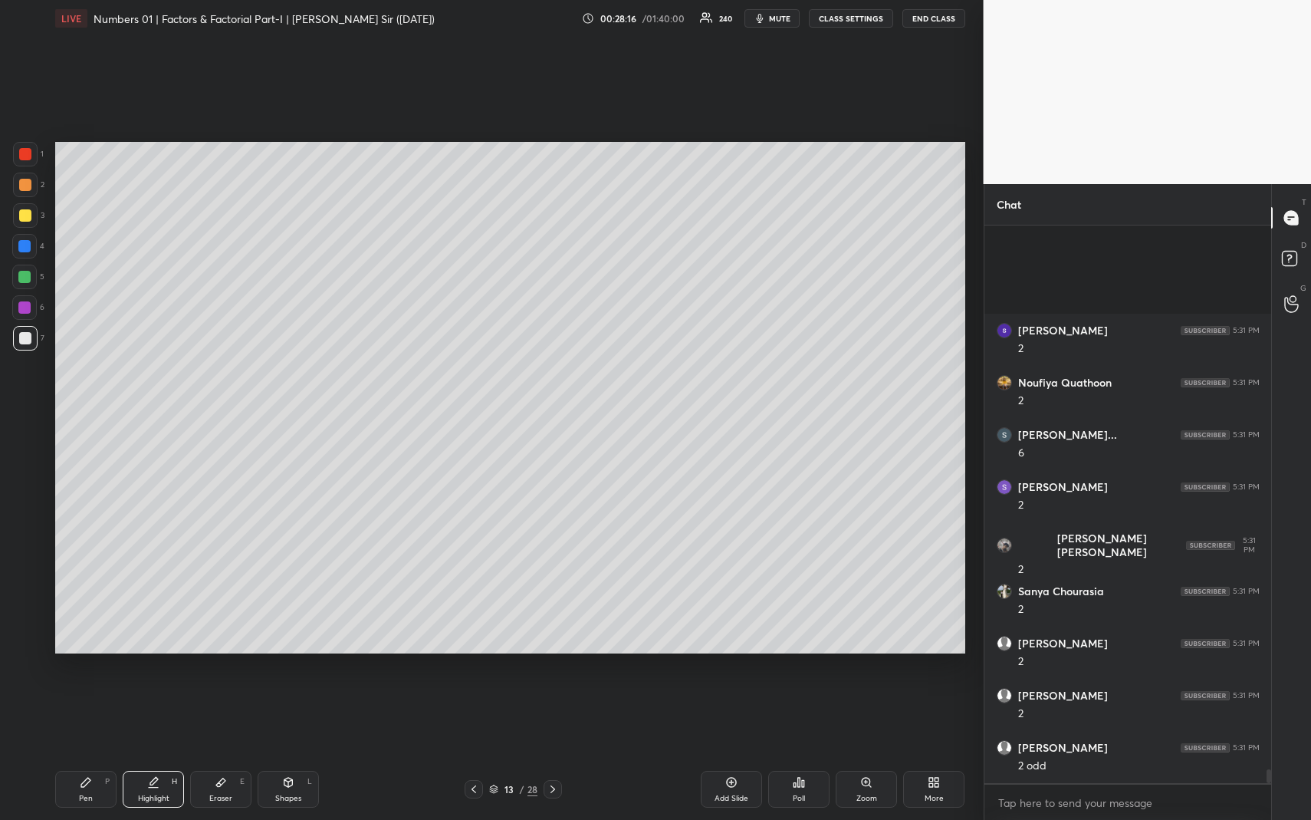
scroll to position [21794, 0]
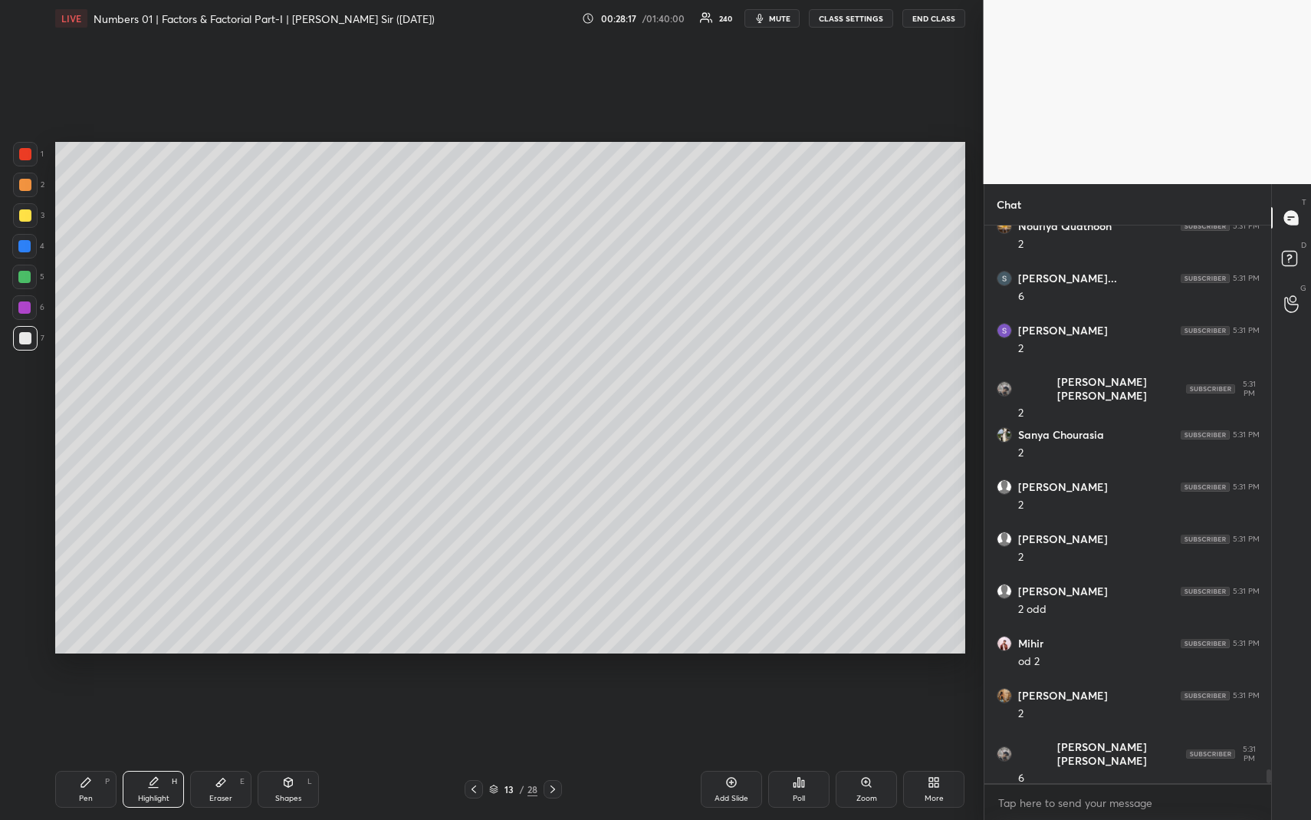
click at [101, 752] on div "Pen P" at bounding box center [85, 789] width 61 height 37
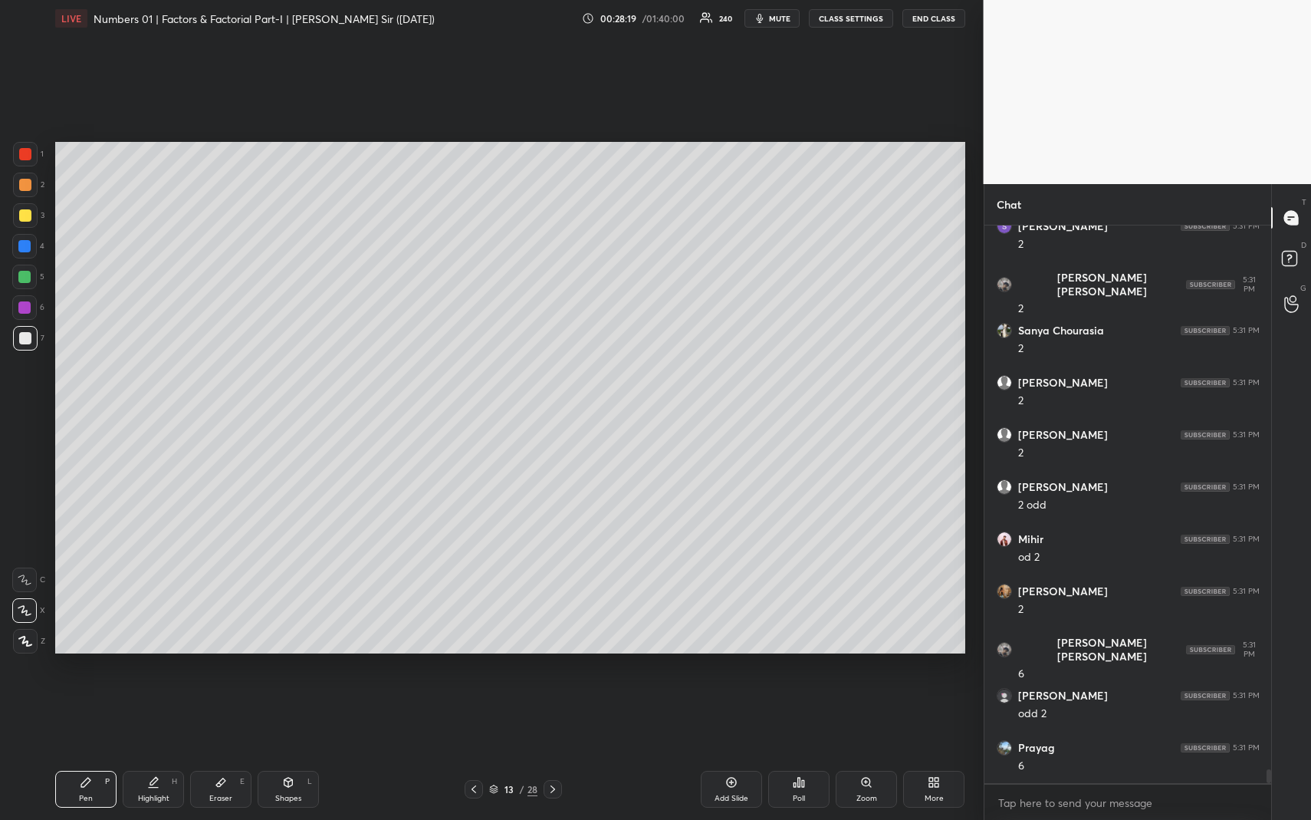
scroll to position [22002, 0]
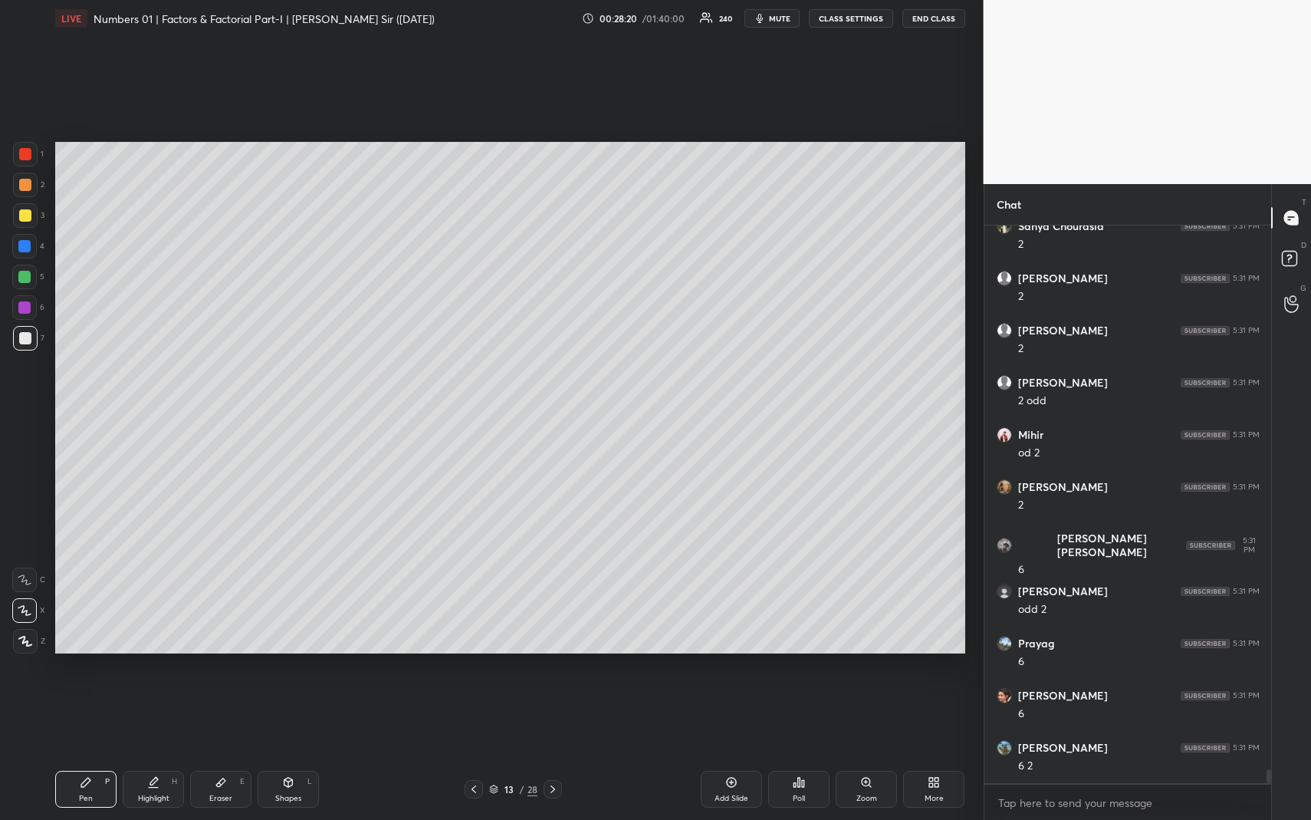
drag, startPoint x: 168, startPoint y: 793, endPoint x: 172, endPoint y: 731, distance: 62.2
click at [166, 752] on div "Highlight H" at bounding box center [153, 789] width 61 height 37
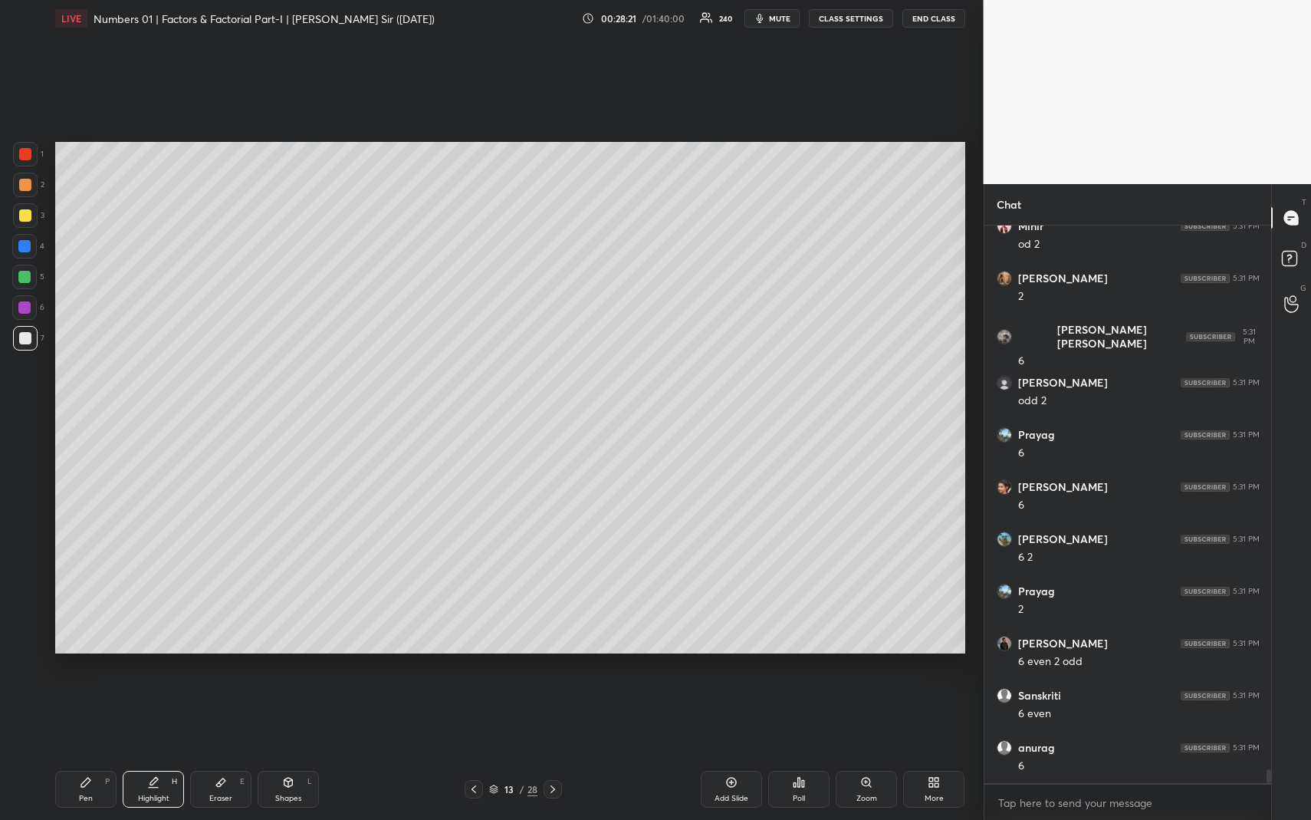
scroll to position [22263, 0]
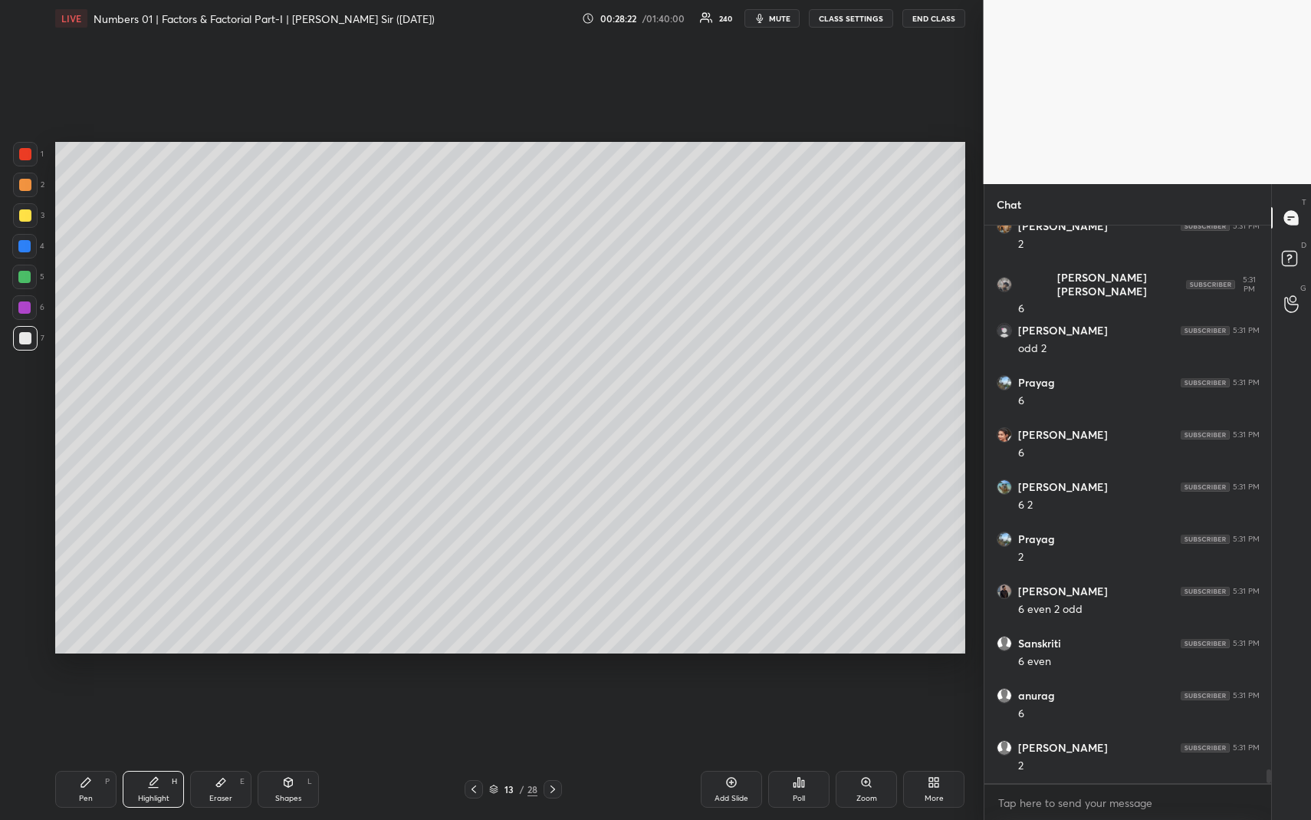
click at [109, 752] on div "Pen P" at bounding box center [85, 789] width 61 height 37
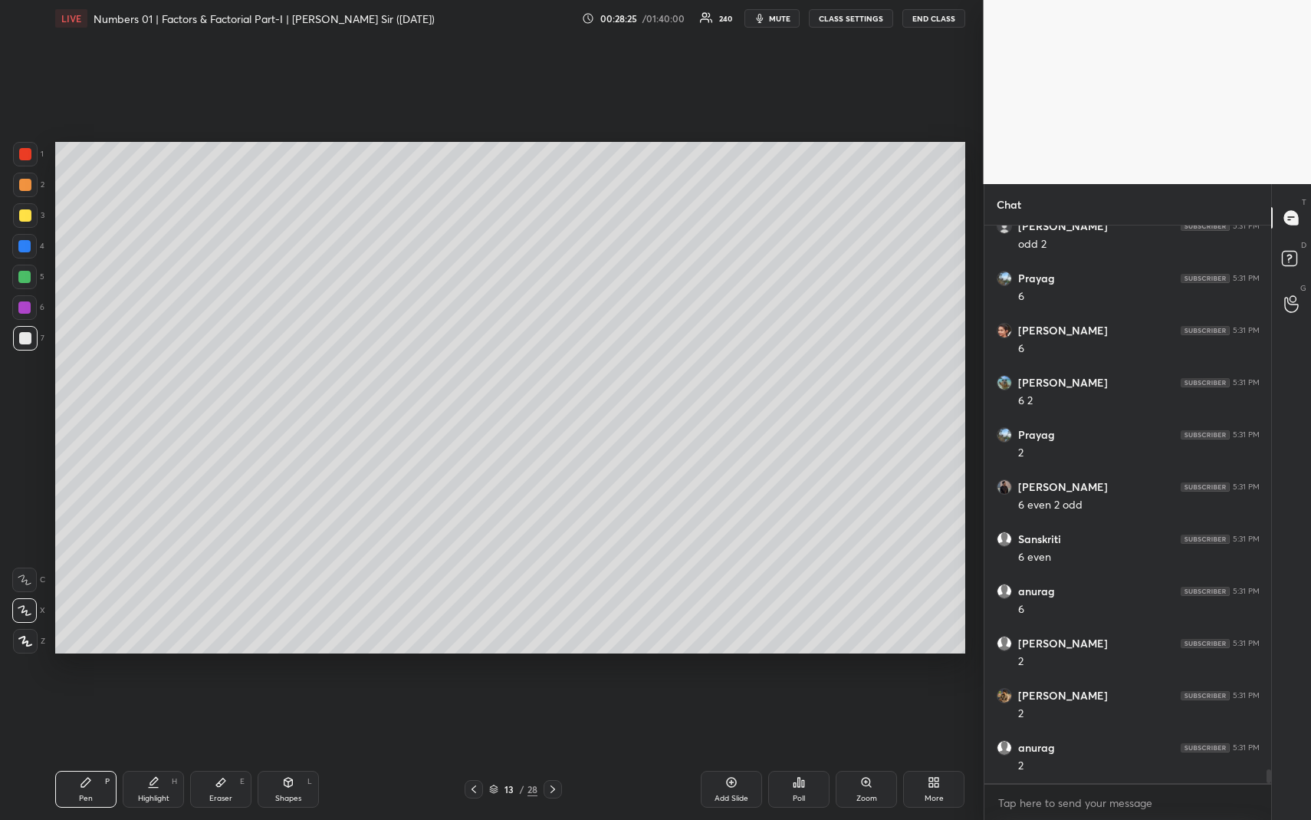
drag, startPoint x: 286, startPoint y: 787, endPoint x: 229, endPoint y: 658, distance: 140.8
click at [283, 752] on icon at bounding box center [288, 782] width 12 height 12
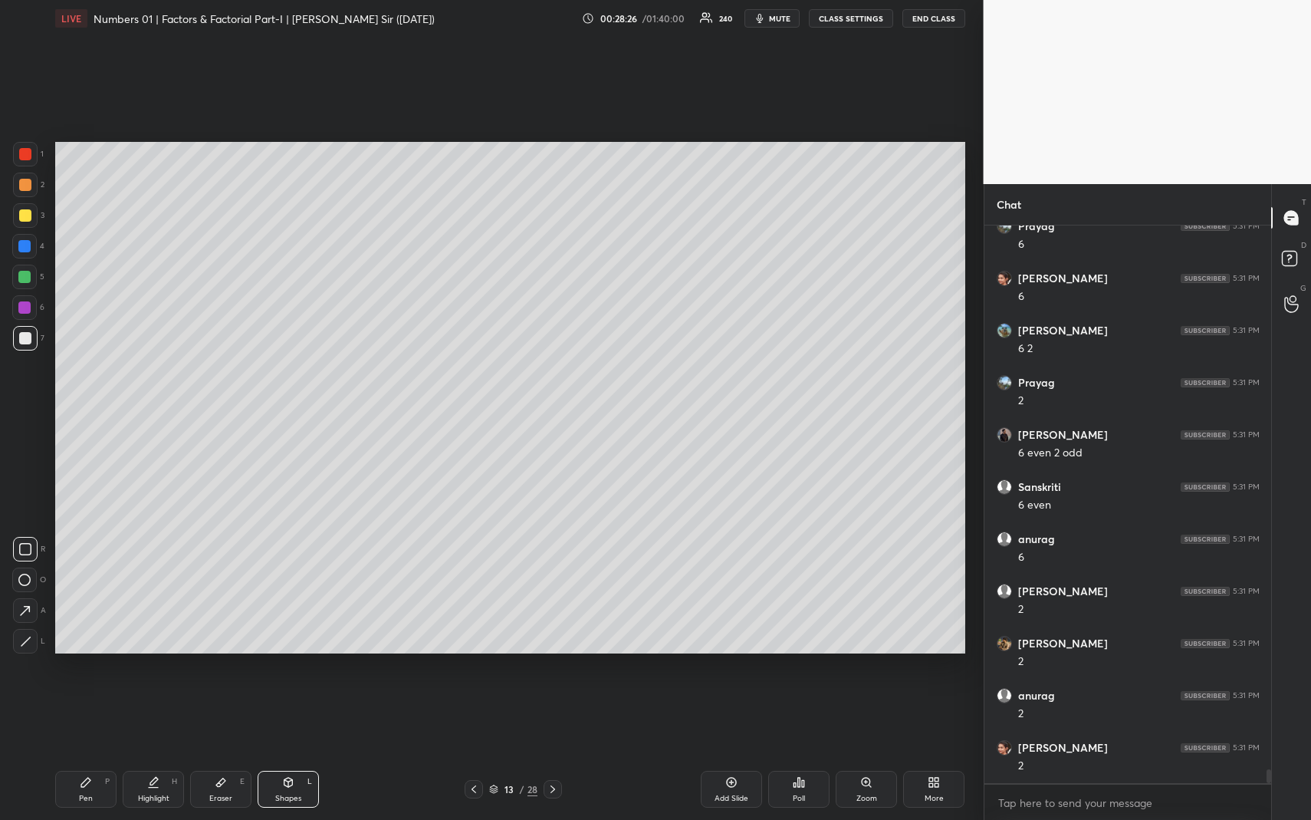
click at [28, 159] on div at bounding box center [25, 154] width 12 height 12
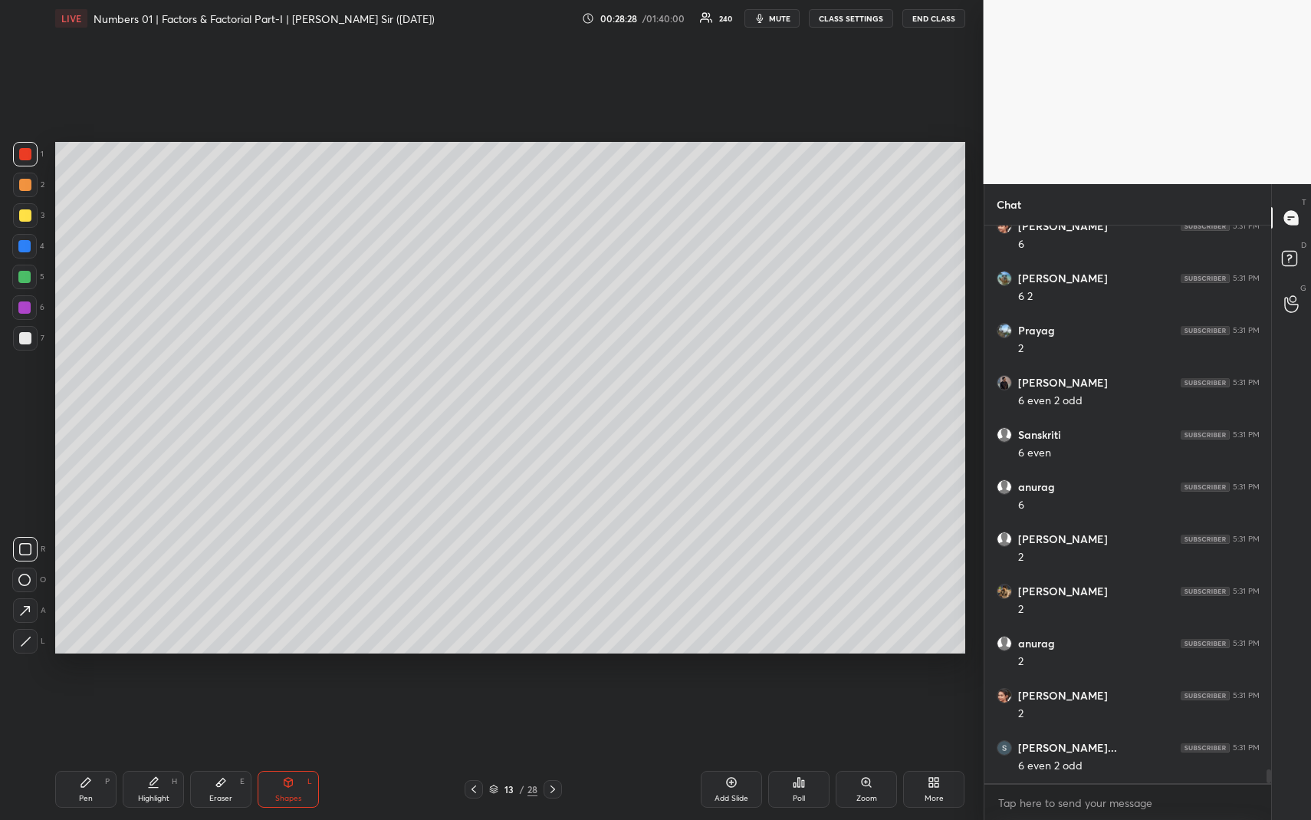
click at [143, 752] on div "Highlight H" at bounding box center [153, 789] width 61 height 37
drag, startPoint x: 149, startPoint y: 785, endPoint x: 165, endPoint y: 679, distance: 107.8
click at [149, 752] on icon at bounding box center [153, 782] width 12 height 12
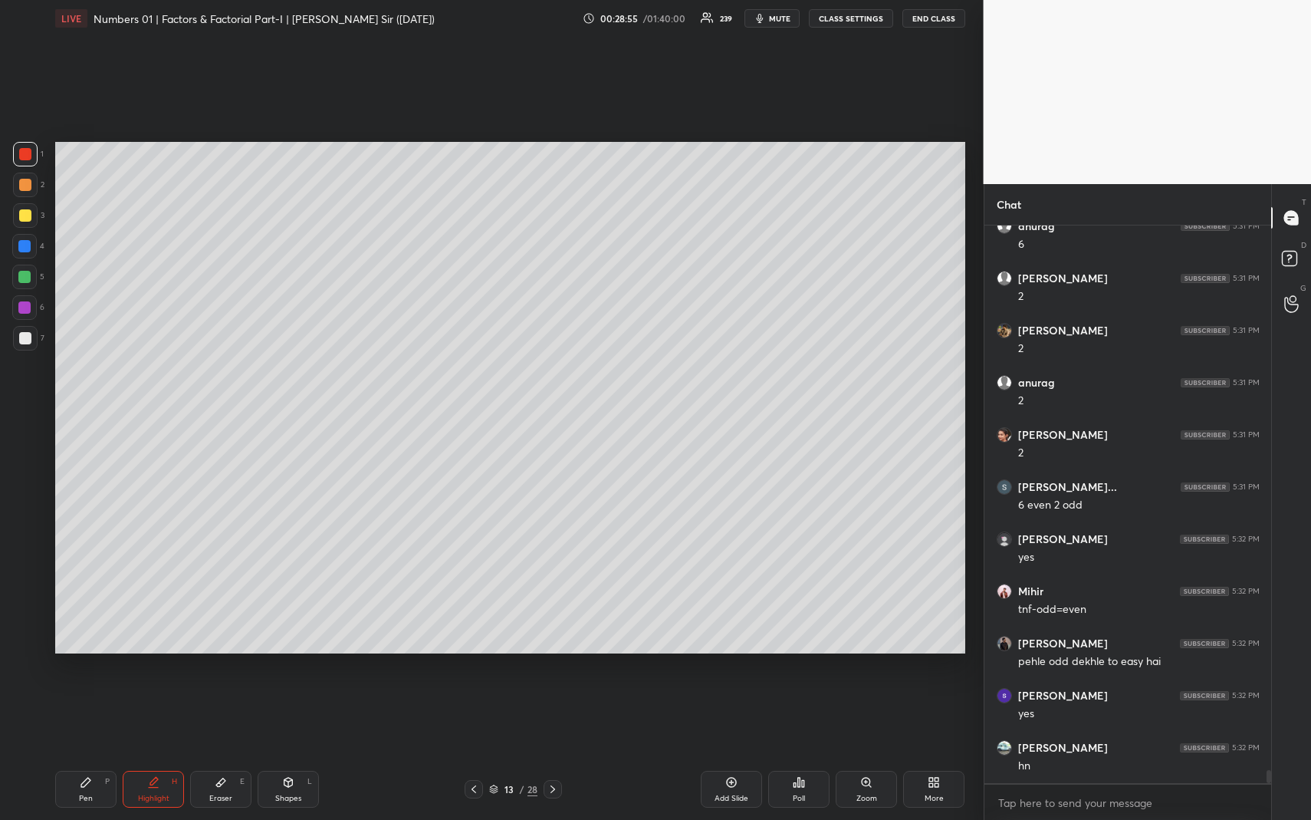
scroll to position [22784, 0]
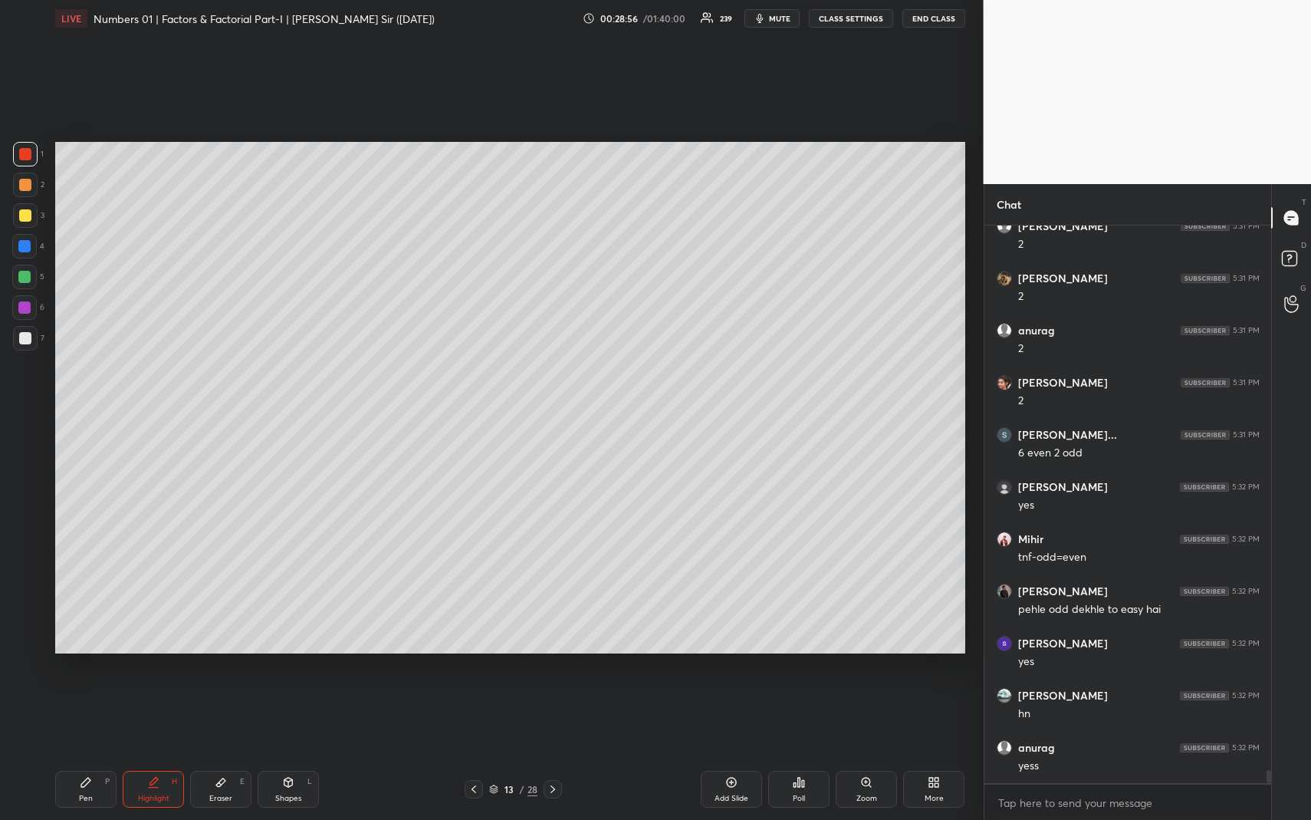
drag, startPoint x: 723, startPoint y: 790, endPoint x: 638, endPoint y: 776, distance: 86.2
click at [723, 752] on div "Add Slide" at bounding box center [731, 789] width 61 height 37
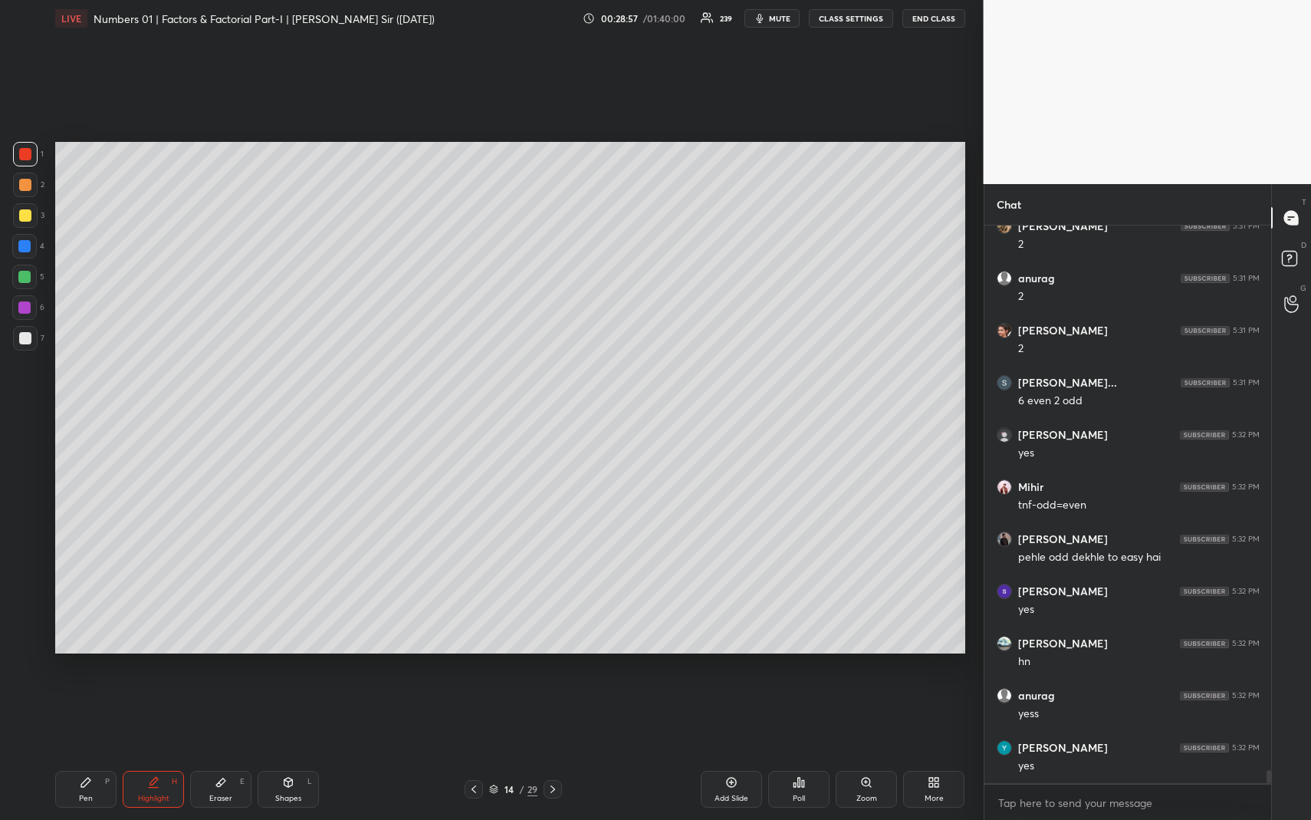
drag, startPoint x: 93, startPoint y: 784, endPoint x: 89, endPoint y: 737, distance: 47.7
click at [94, 752] on div "Pen P" at bounding box center [85, 789] width 61 height 37
click at [26, 185] on div at bounding box center [25, 185] width 12 height 12
drag, startPoint x: 296, startPoint y: 788, endPoint x: 279, endPoint y: 736, distance: 54.1
click at [294, 752] on div "Shapes L" at bounding box center [288, 789] width 61 height 37
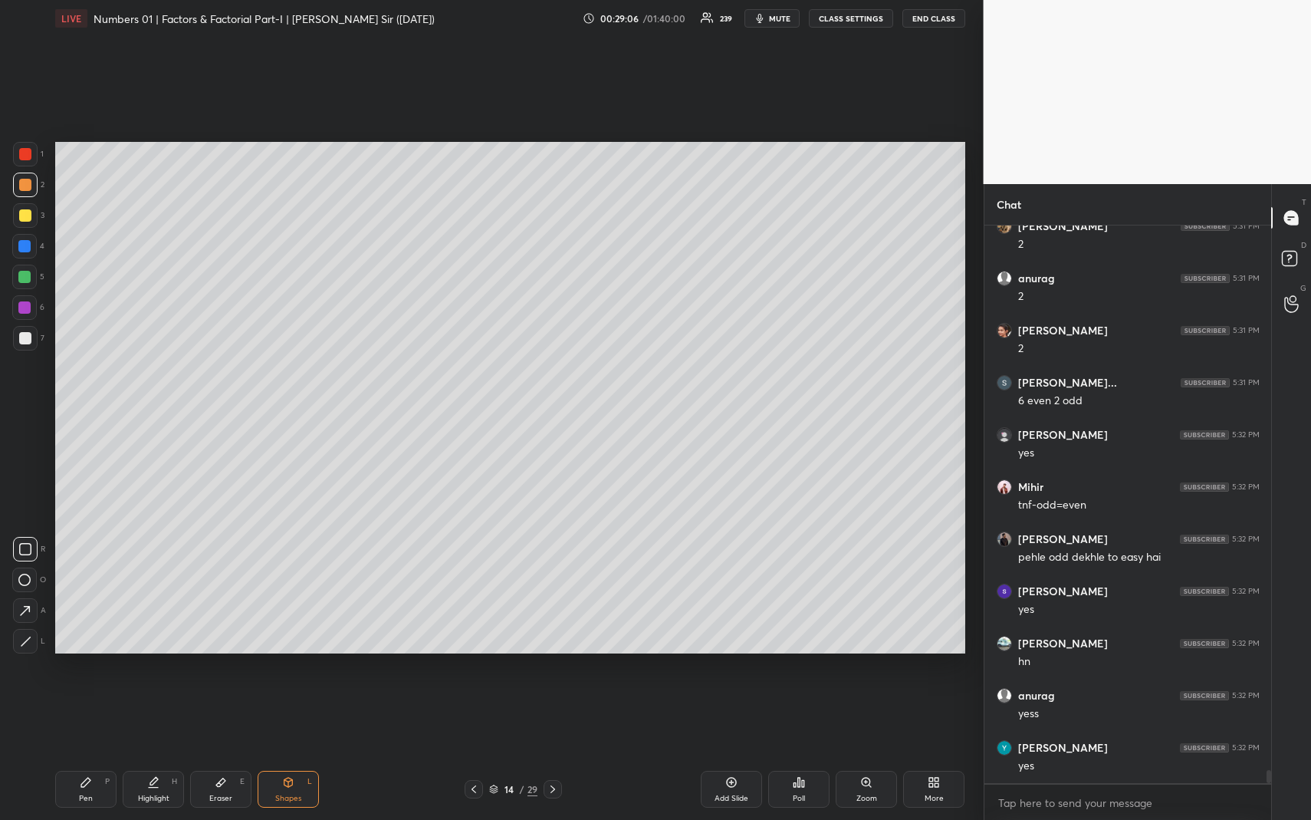
click at [31, 275] on div at bounding box center [24, 277] width 25 height 25
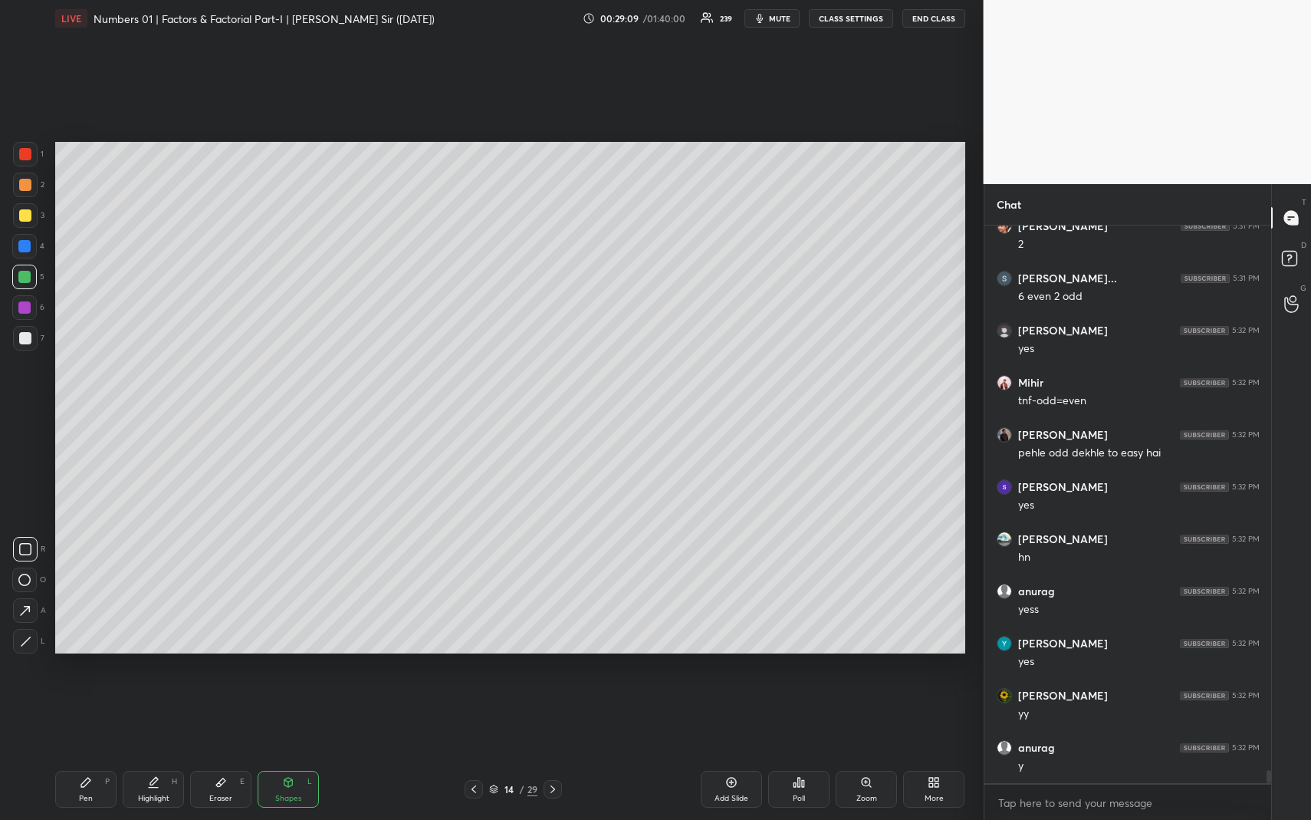
scroll to position [22997, 0]
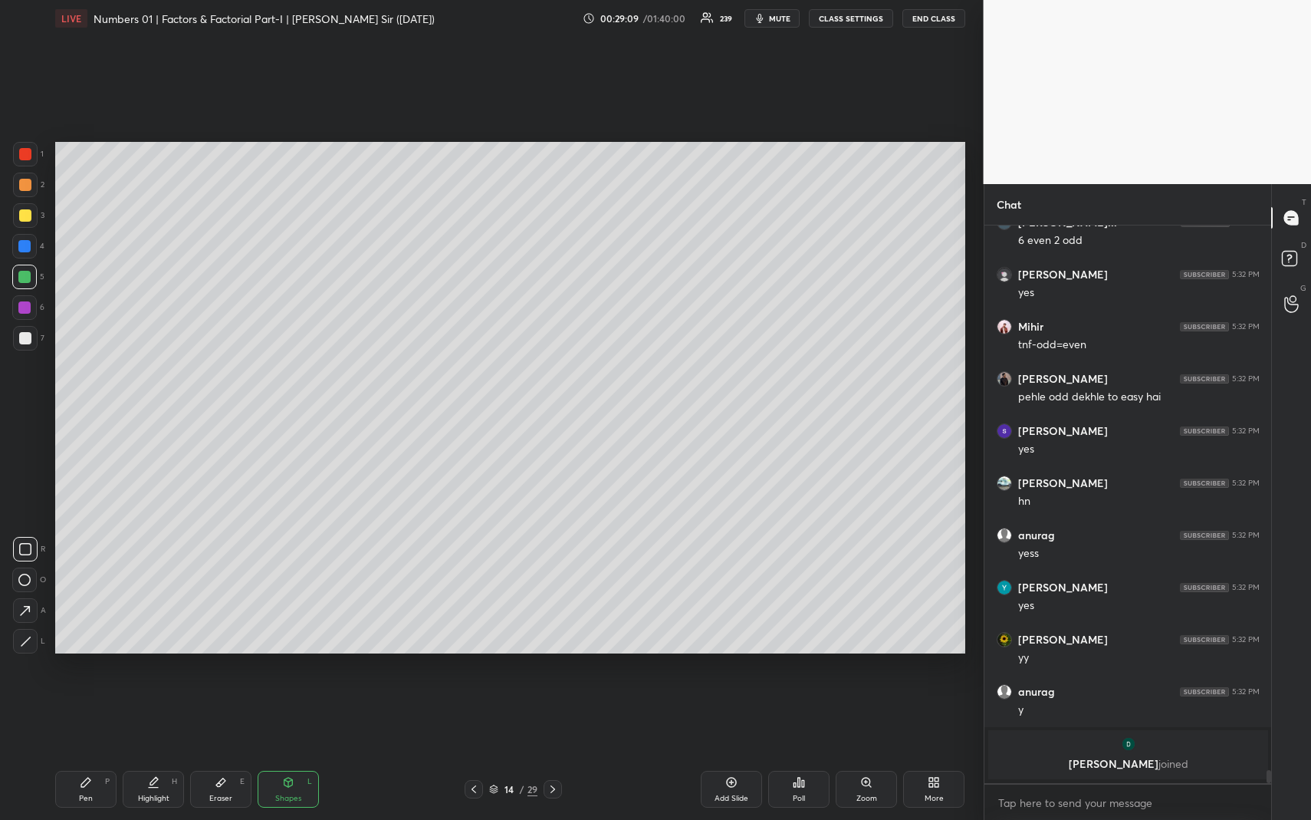
click at [81, 752] on icon at bounding box center [86, 782] width 12 height 12
click at [20, 245] on div at bounding box center [24, 246] width 25 height 25
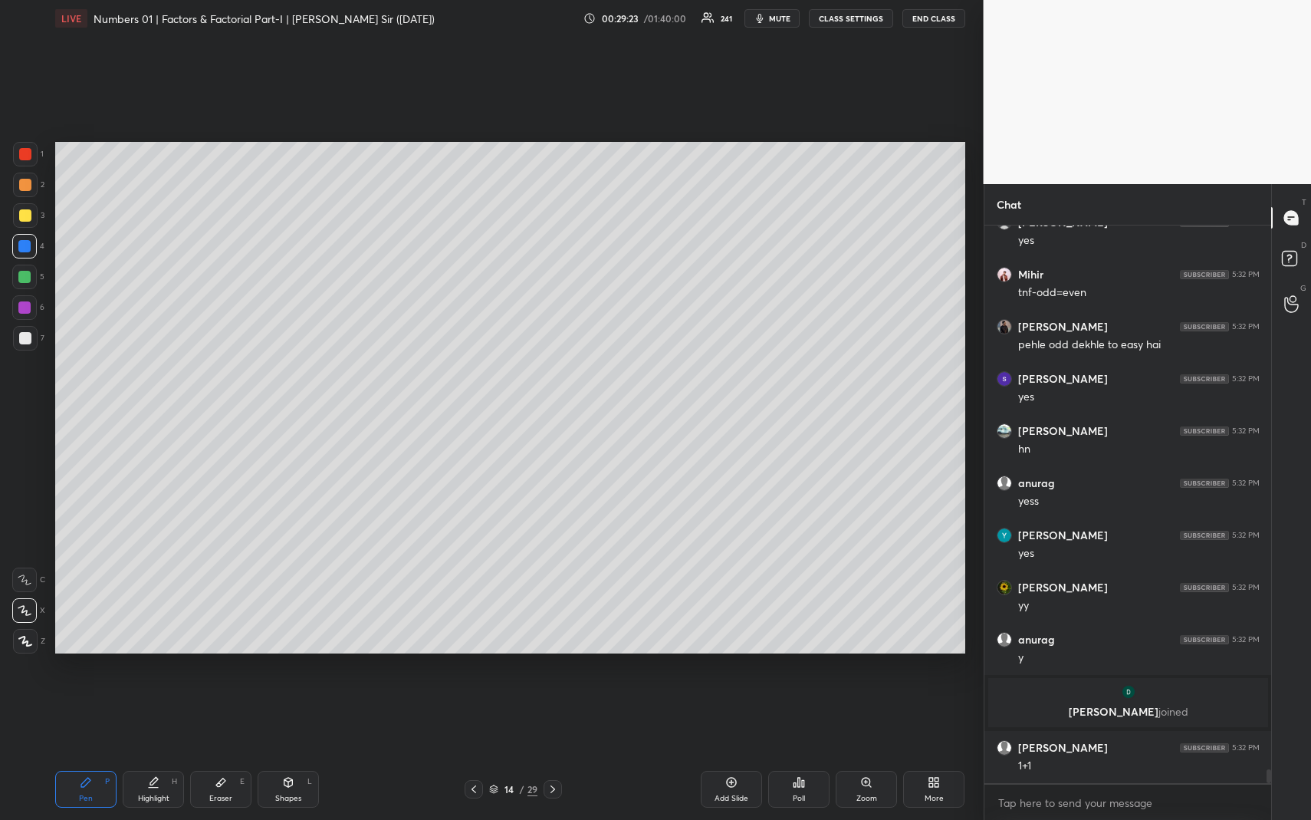
click at [182, 752] on div "Highlight H" at bounding box center [153, 789] width 61 height 37
drag, startPoint x: 182, startPoint y: 782, endPoint x: 189, endPoint y: 791, distance: 12.0
click at [176, 752] on div "Highlight H" at bounding box center [153, 789] width 61 height 37
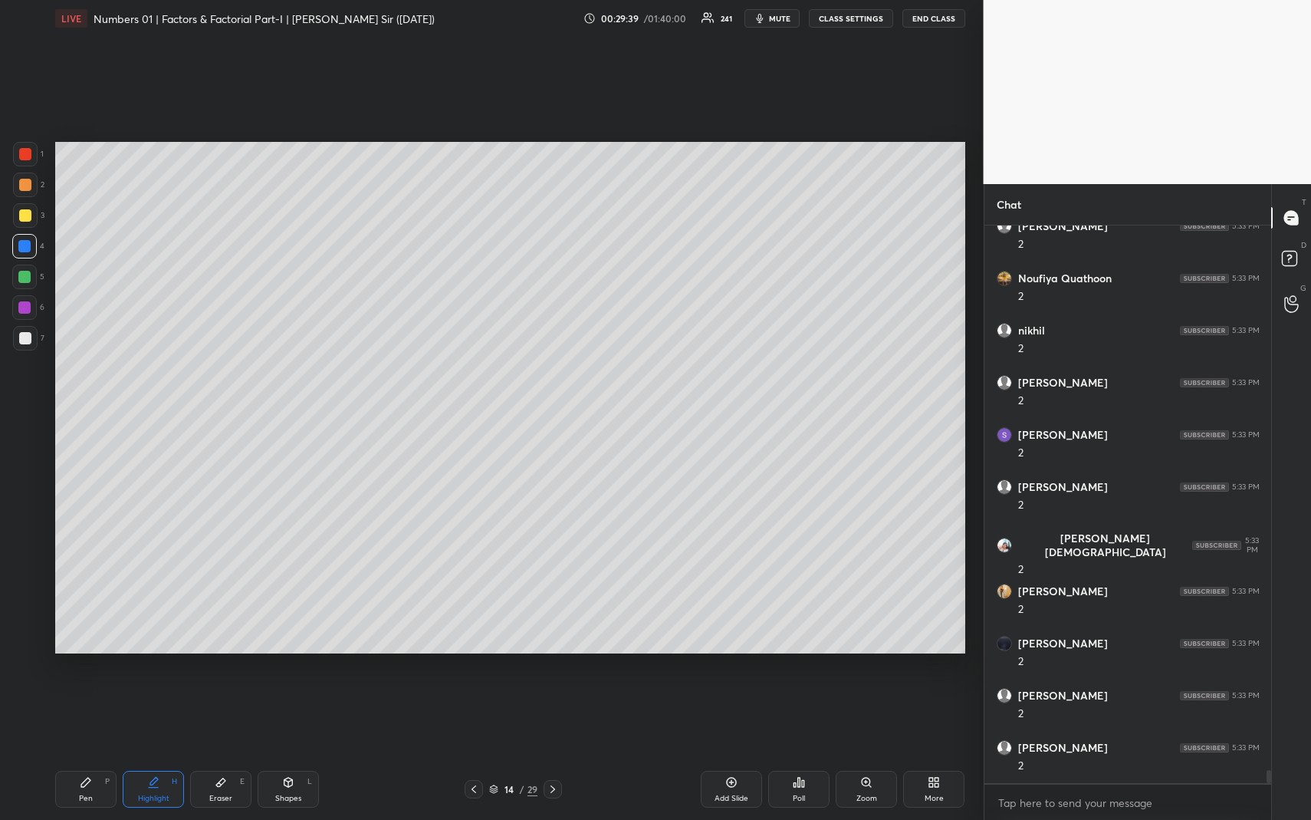
scroll to position [23539, 0]
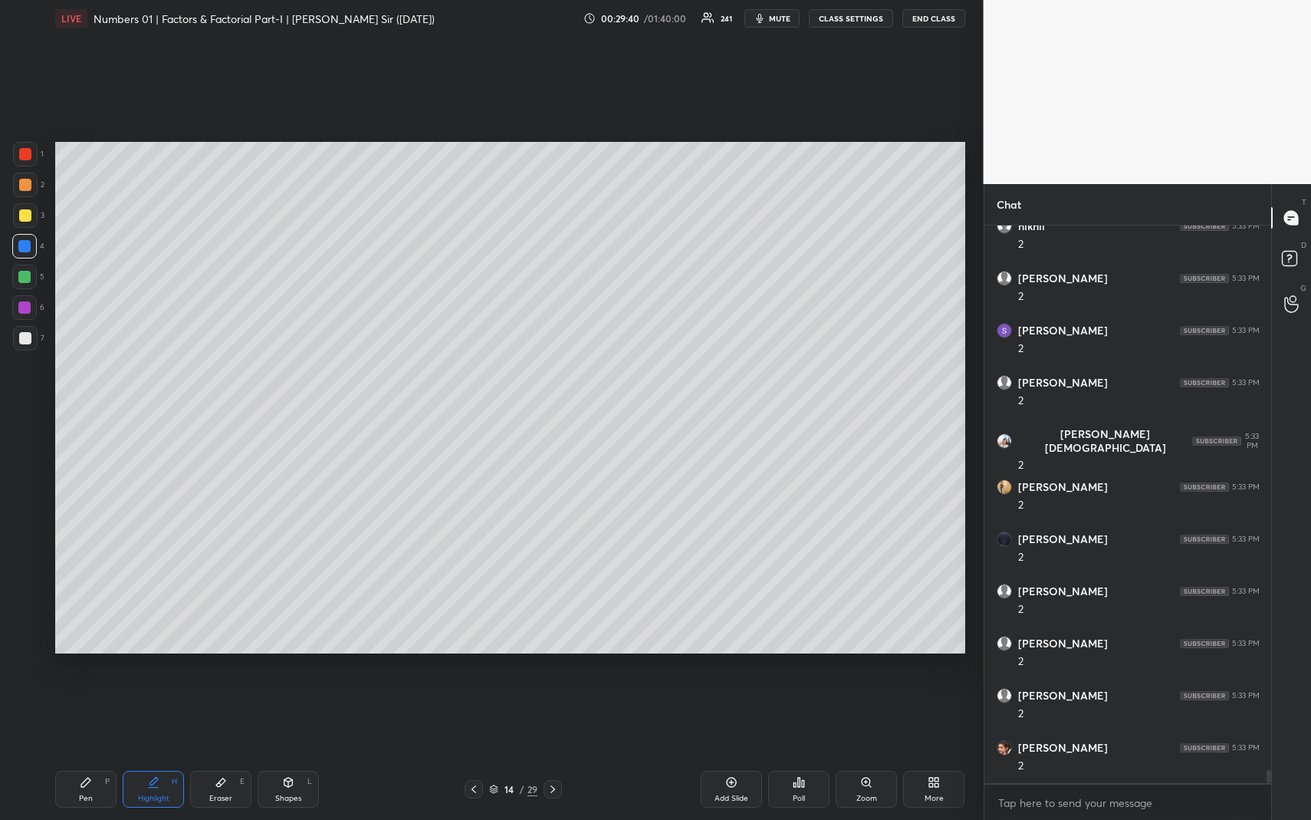
drag, startPoint x: 97, startPoint y: 787, endPoint x: 86, endPoint y: 719, distance: 68.3
click at [94, 752] on div "Pen P" at bounding box center [85, 789] width 61 height 37
drag, startPoint x: 28, startPoint y: 286, endPoint x: 54, endPoint y: 321, distance: 43.3
click at [28, 286] on div at bounding box center [24, 277] width 25 height 25
drag, startPoint x: 24, startPoint y: 639, endPoint x: 45, endPoint y: 607, distance: 38.7
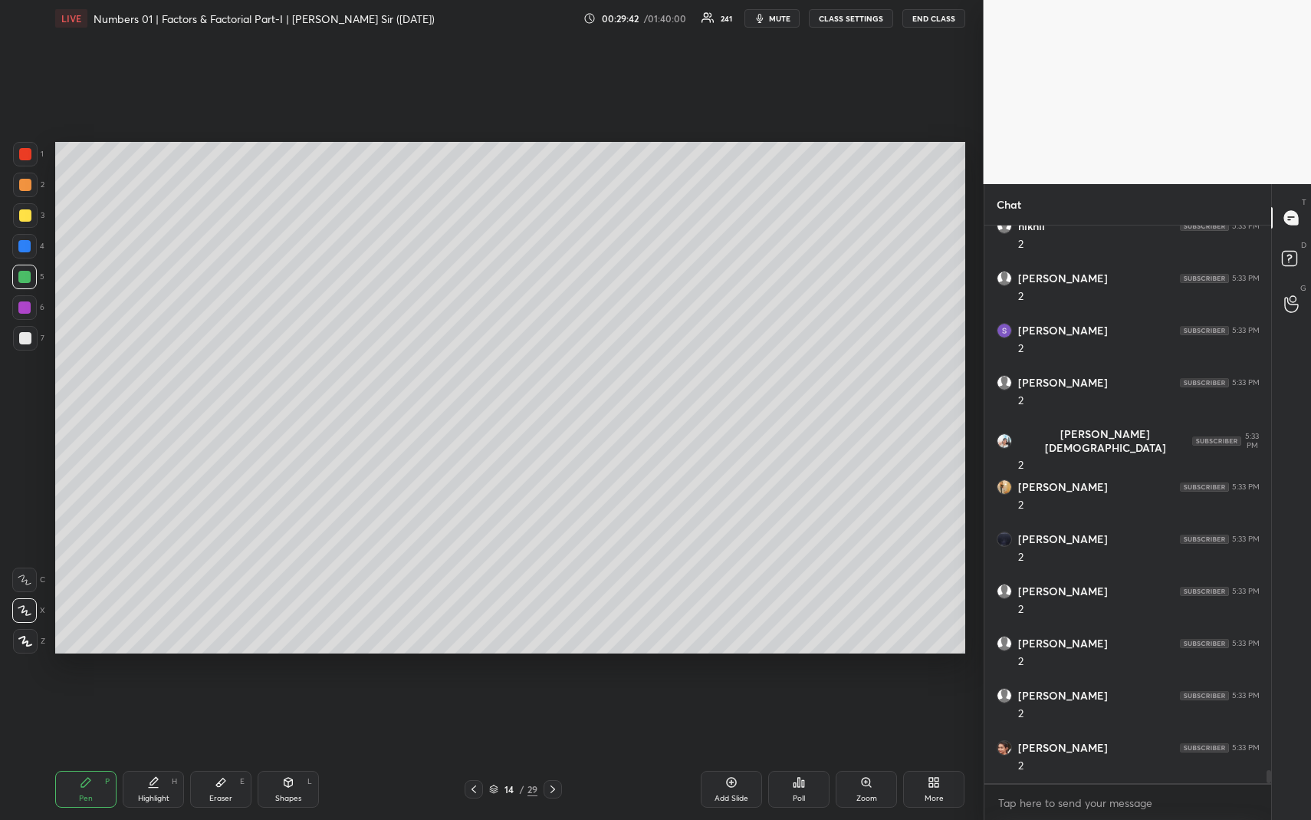
click at [25, 637] on icon at bounding box center [25, 641] width 14 height 11
drag, startPoint x: 21, startPoint y: 314, endPoint x: 37, endPoint y: 317, distance: 15.8
click at [22, 317] on div at bounding box center [24, 307] width 25 height 25
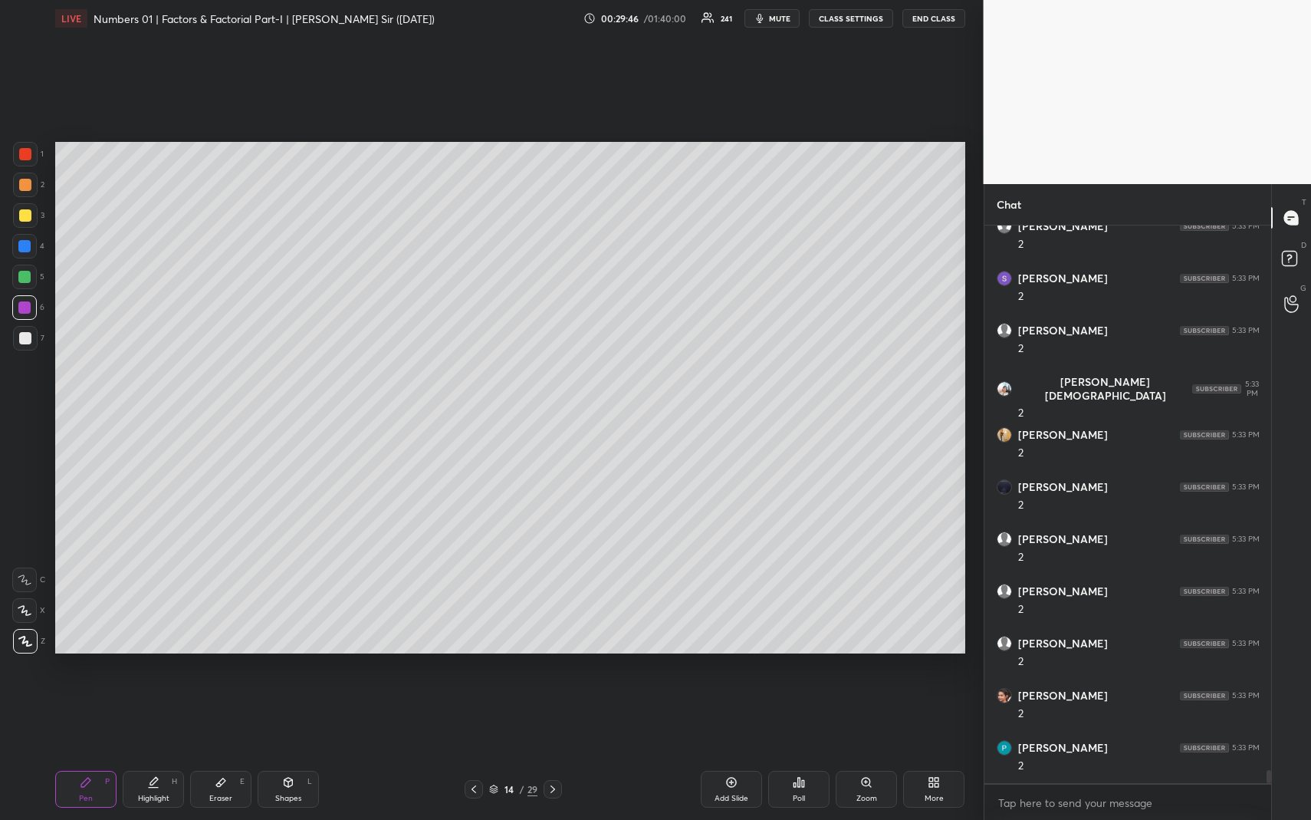
click at [172, 752] on div "Highlight H" at bounding box center [153, 789] width 61 height 37
click at [170, 752] on div "Highlight H" at bounding box center [153, 789] width 61 height 37
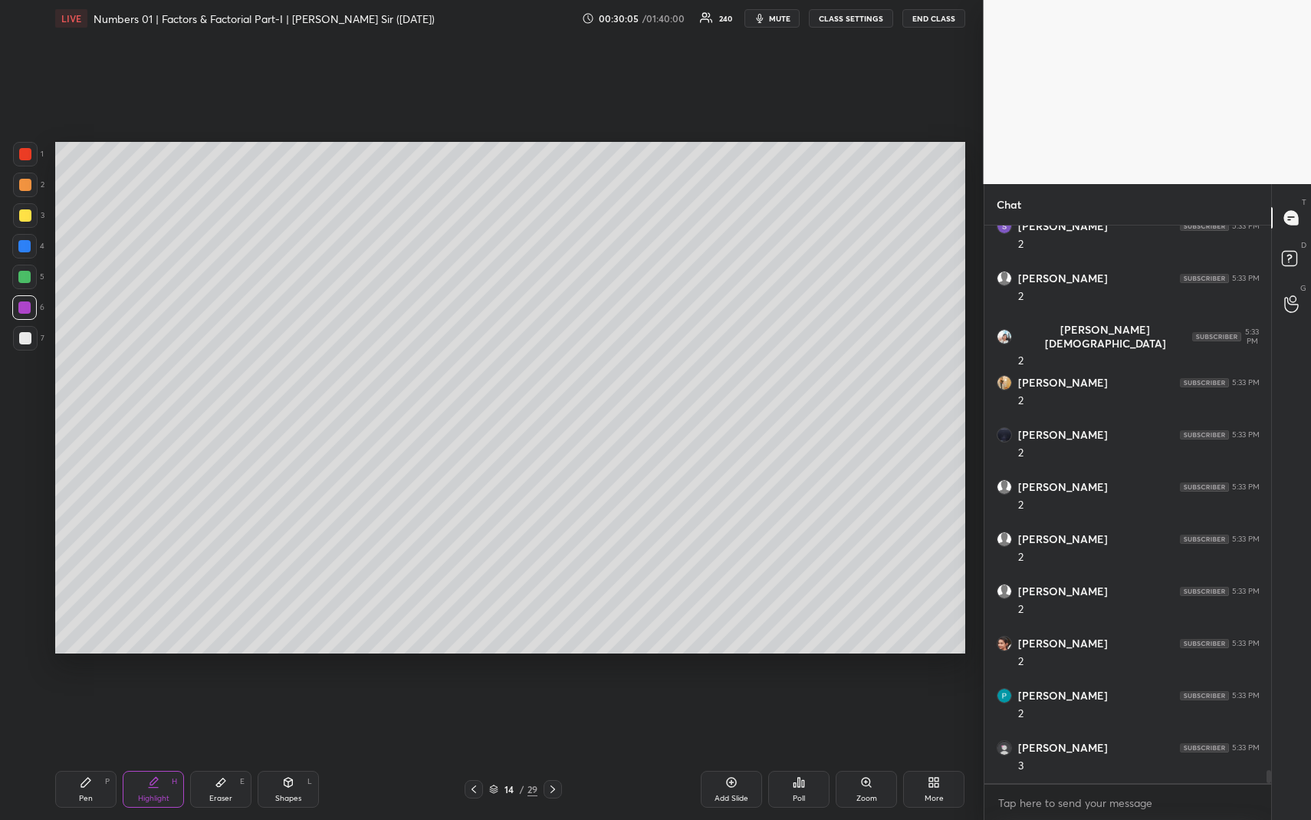
drag, startPoint x: 165, startPoint y: 781, endPoint x: 229, endPoint y: 775, distance: 63.9
click at [163, 752] on div "Highlight H" at bounding box center [153, 789] width 61 height 37
click at [469, 752] on icon at bounding box center [474, 789] width 12 height 12
click at [470, 752] on icon at bounding box center [474, 789] width 12 height 12
click at [471, 752] on icon at bounding box center [474, 789] width 12 height 12
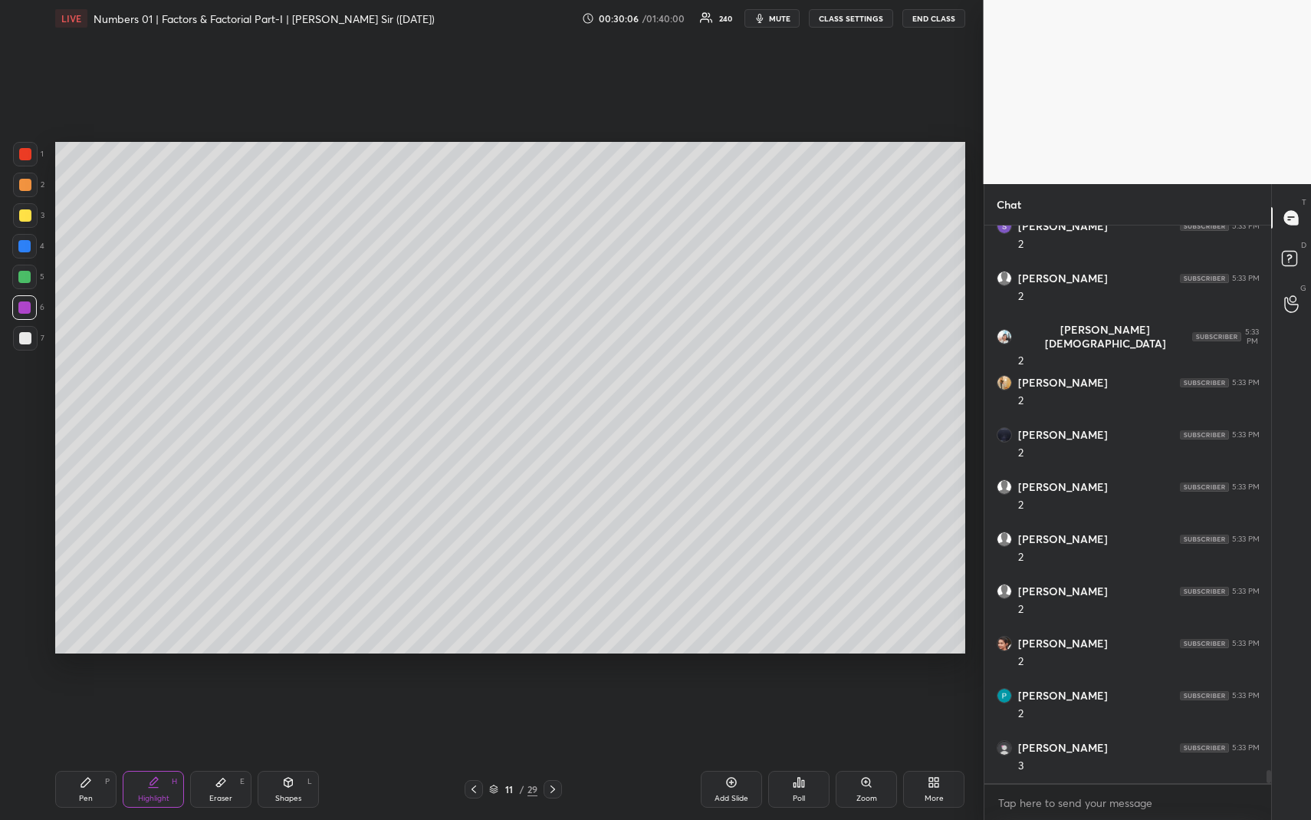
click at [472, 752] on icon at bounding box center [474, 789] width 12 height 12
drag, startPoint x: 109, startPoint y: 788, endPoint x: 138, endPoint y: 670, distance: 121.6
click at [109, 752] on div "Pen P" at bounding box center [85, 789] width 61 height 37
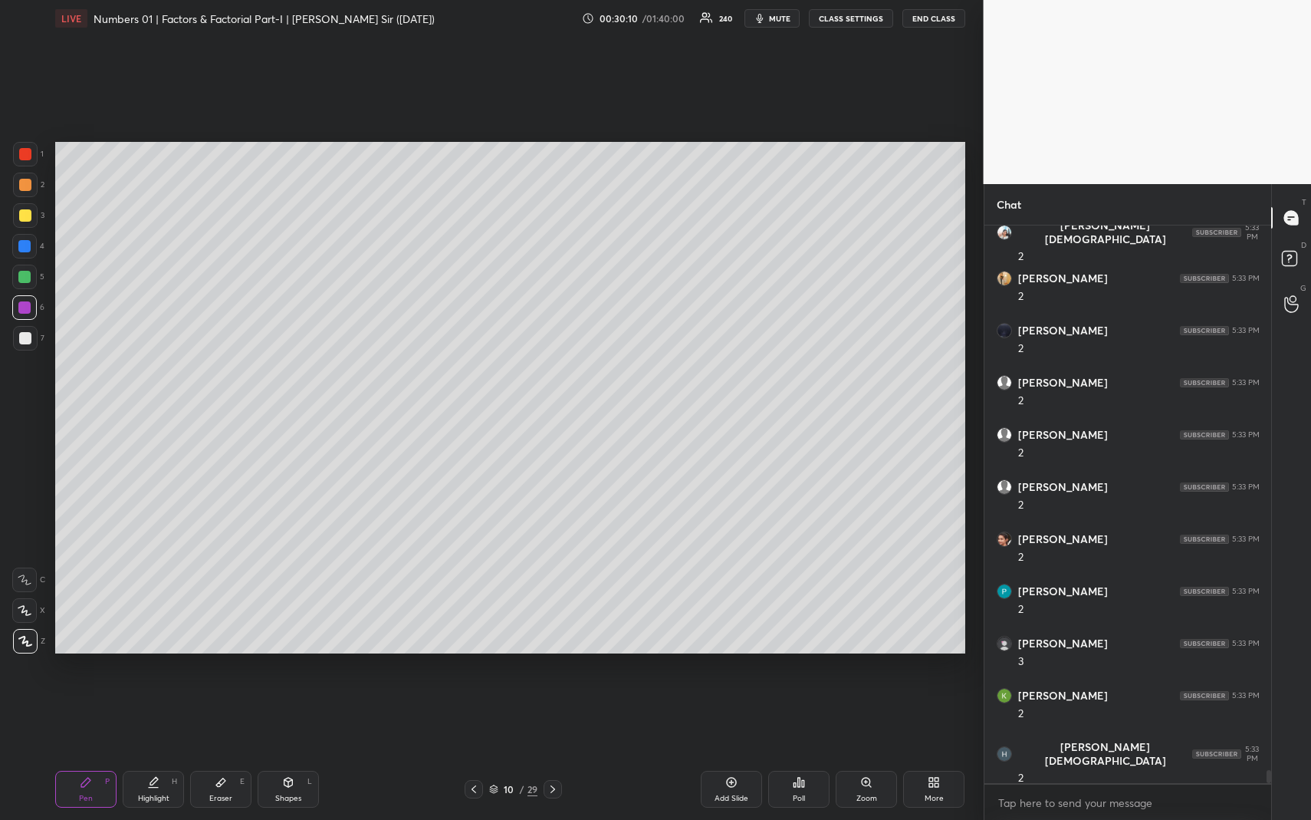
scroll to position [23800, 0]
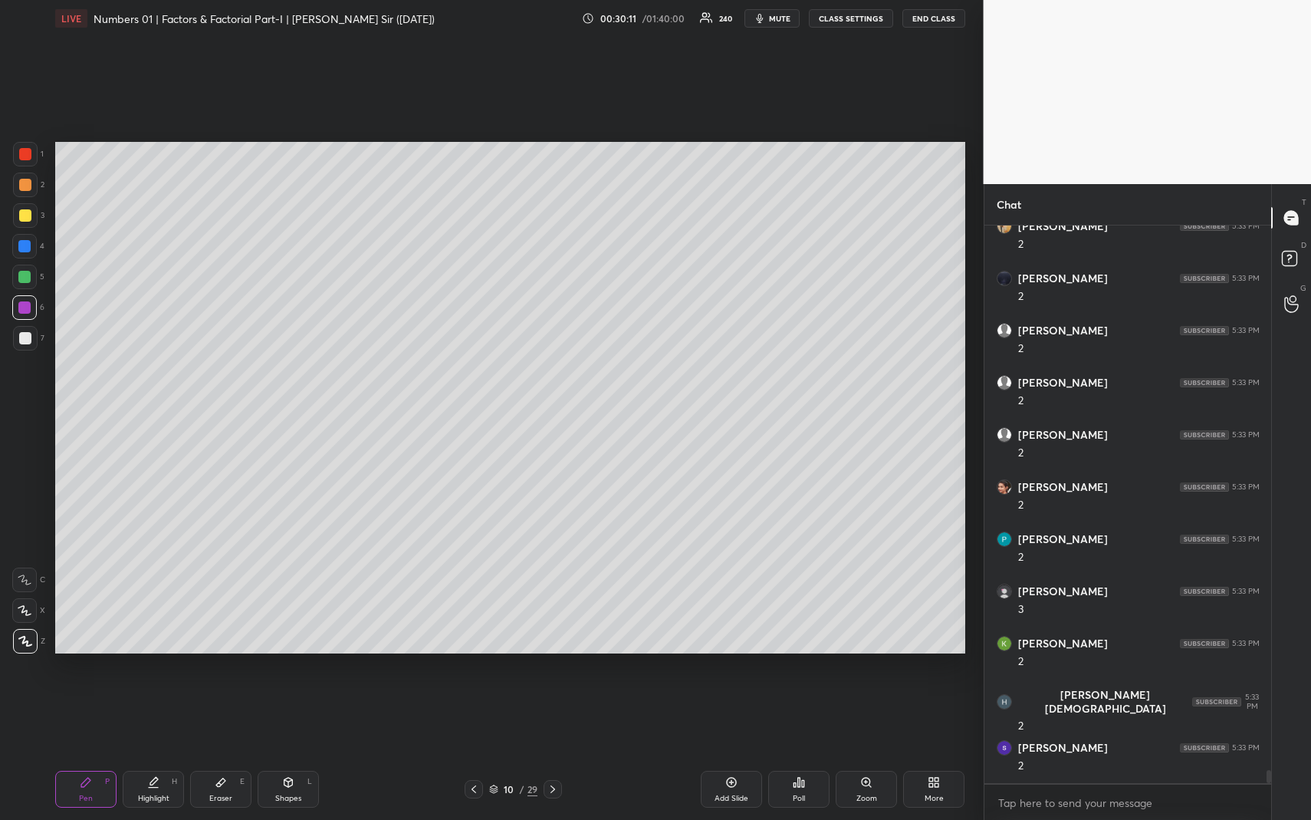
drag, startPoint x: 157, startPoint y: 799, endPoint x: 168, endPoint y: 722, distance: 77.4
click at [156, 752] on div "Highlight" at bounding box center [153, 798] width 31 height 8
click at [554, 752] on icon at bounding box center [553, 789] width 12 height 12
click at [552, 752] on icon at bounding box center [553, 789] width 12 height 12
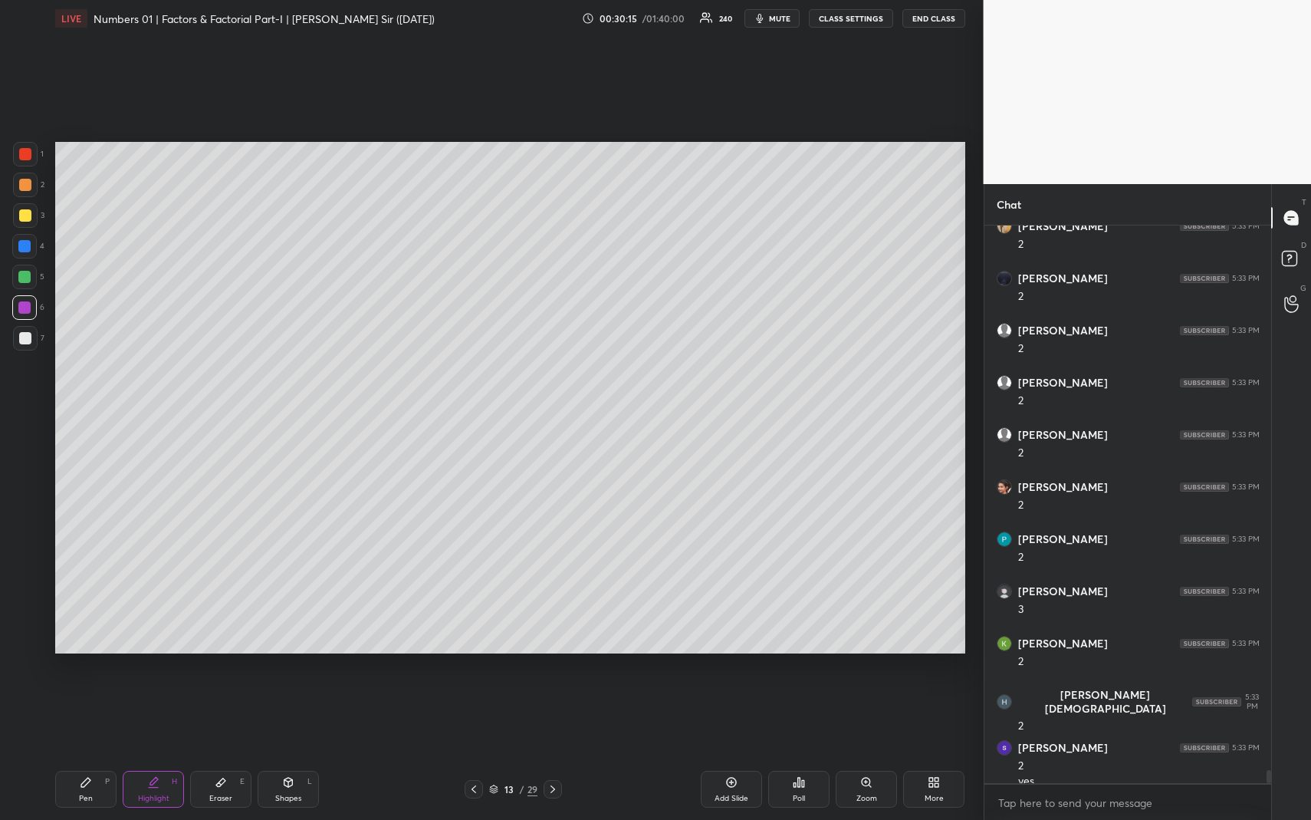
click at [554, 752] on icon at bounding box center [553, 789] width 12 height 12
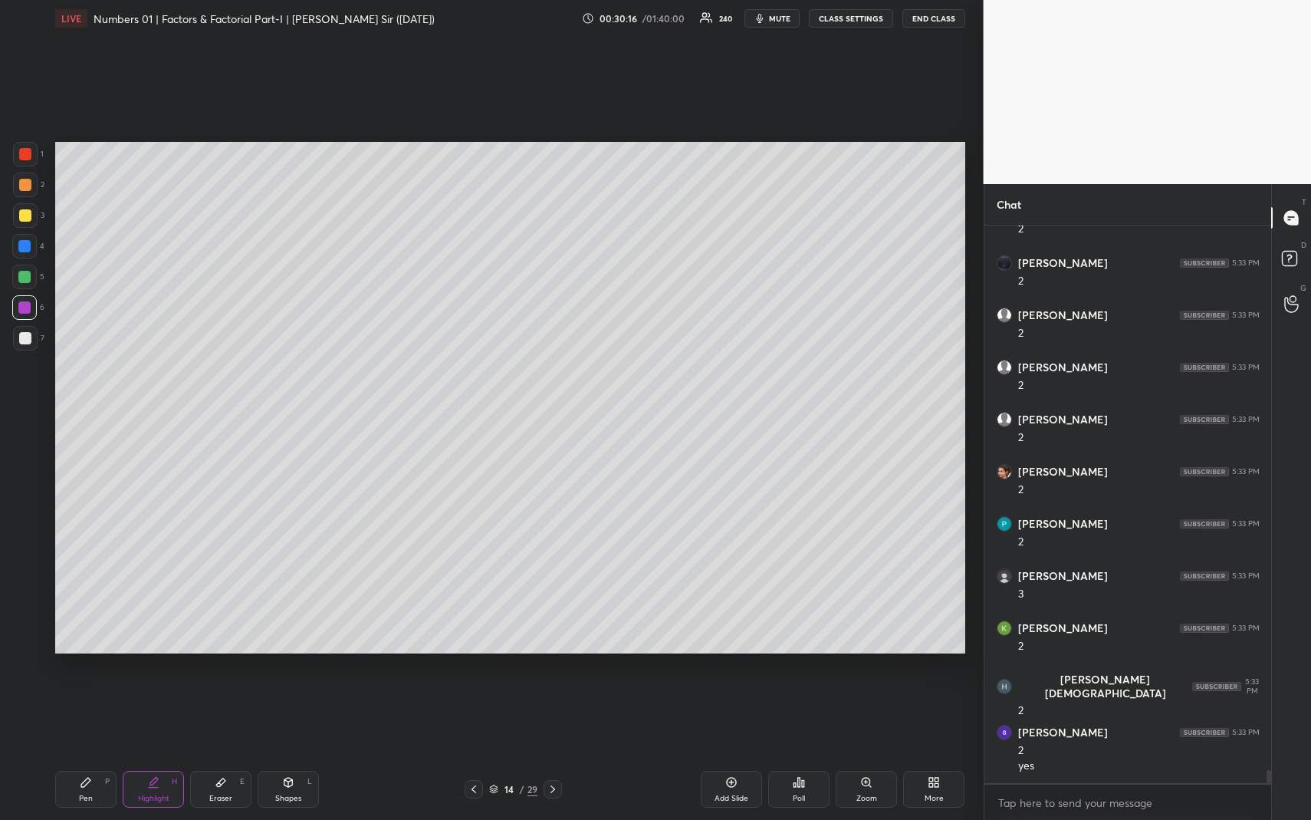
click at [173, 752] on div "Highlight H" at bounding box center [153, 789] width 61 height 37
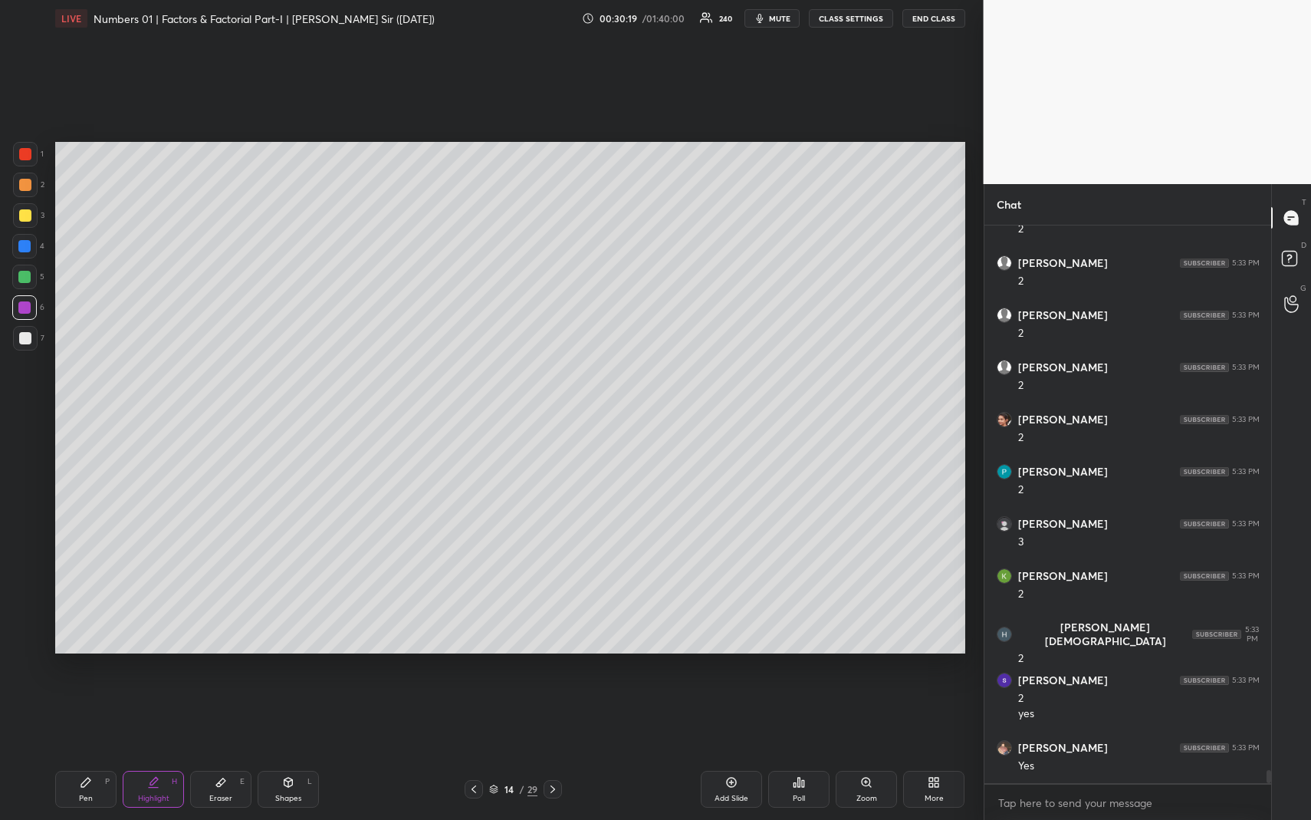
click at [97, 752] on div "Pen P" at bounding box center [85, 789] width 61 height 37
click at [25, 340] on div at bounding box center [25, 338] width 12 height 12
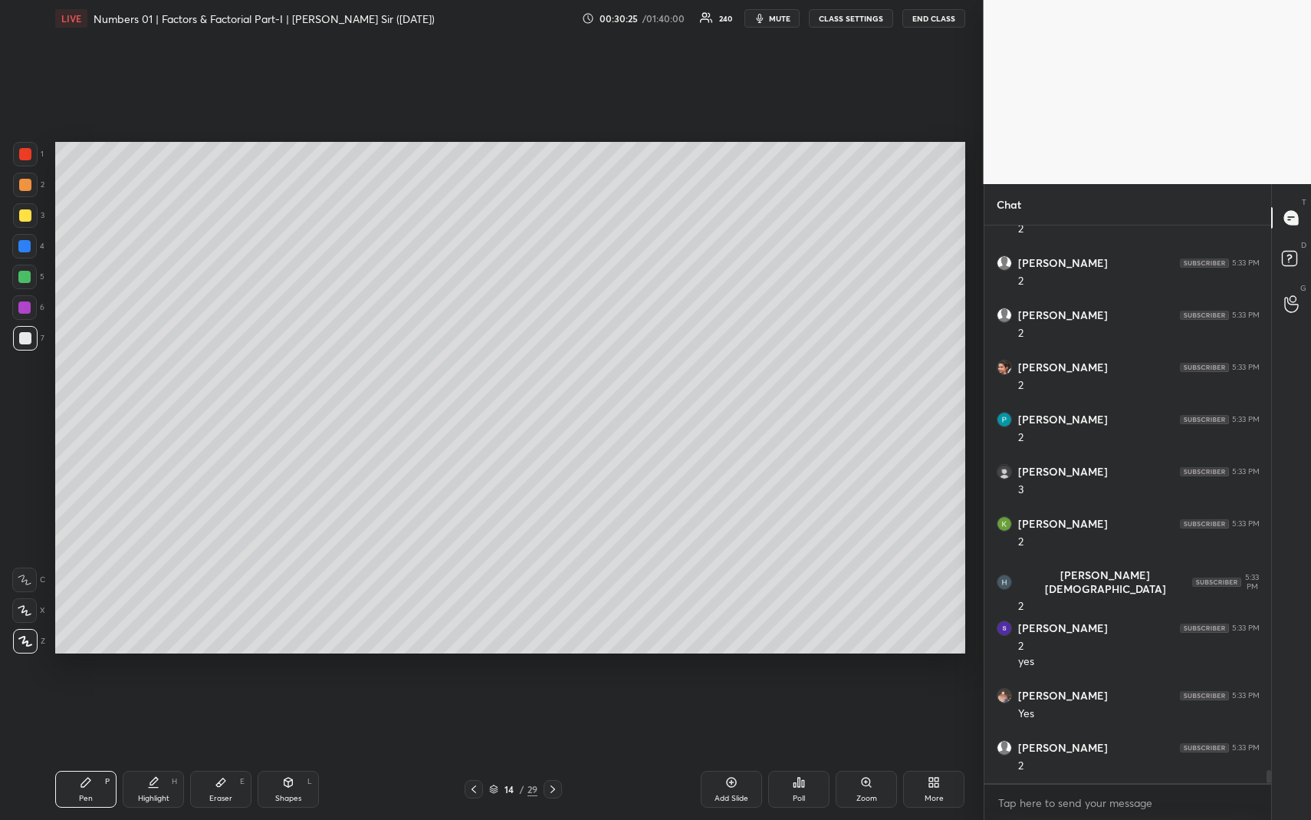
scroll to position [23972, 0]
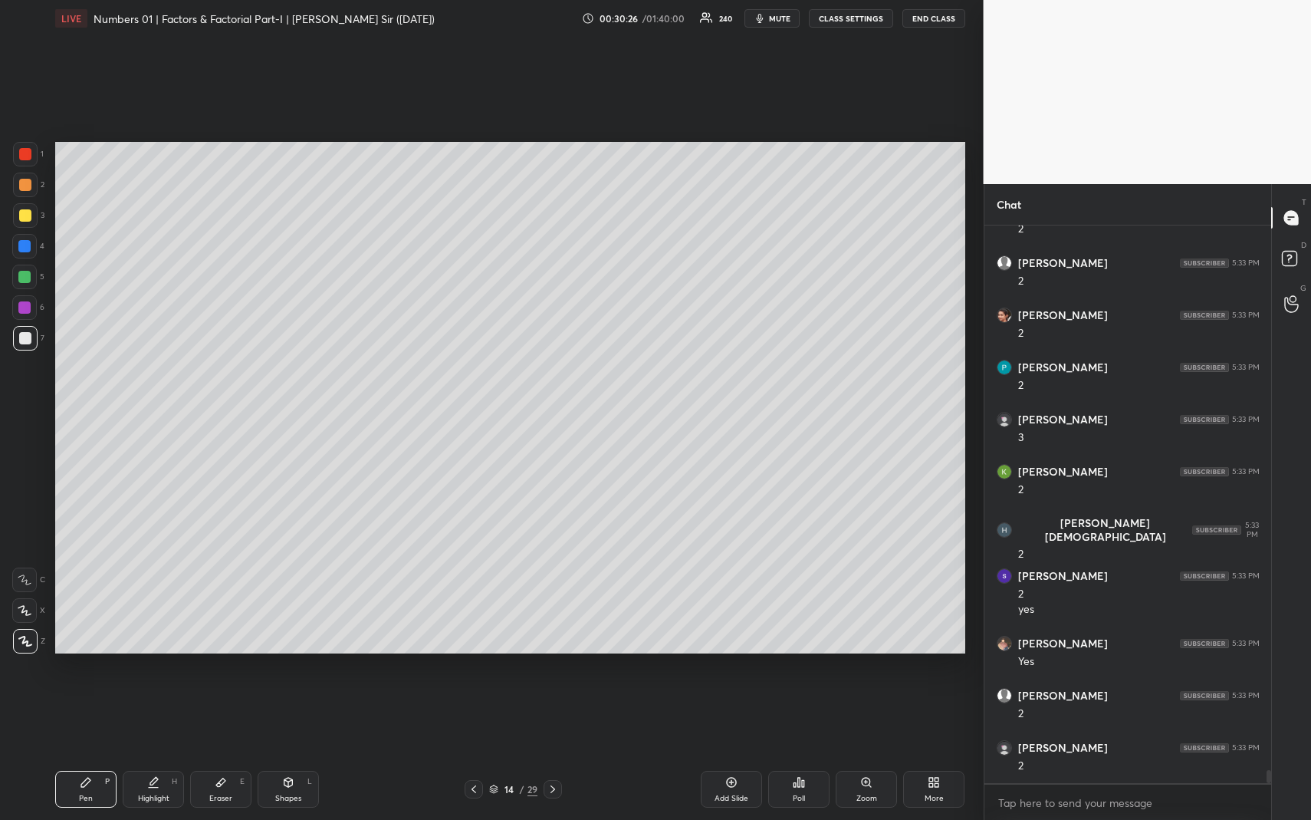
click at [25, 176] on div at bounding box center [25, 185] width 25 height 25
click at [28, 154] on div at bounding box center [25, 154] width 12 height 12
drag, startPoint x: 164, startPoint y: 791, endPoint x: 167, endPoint y: 742, distance: 49.2
click at [164, 752] on div "Highlight H" at bounding box center [153, 789] width 61 height 37
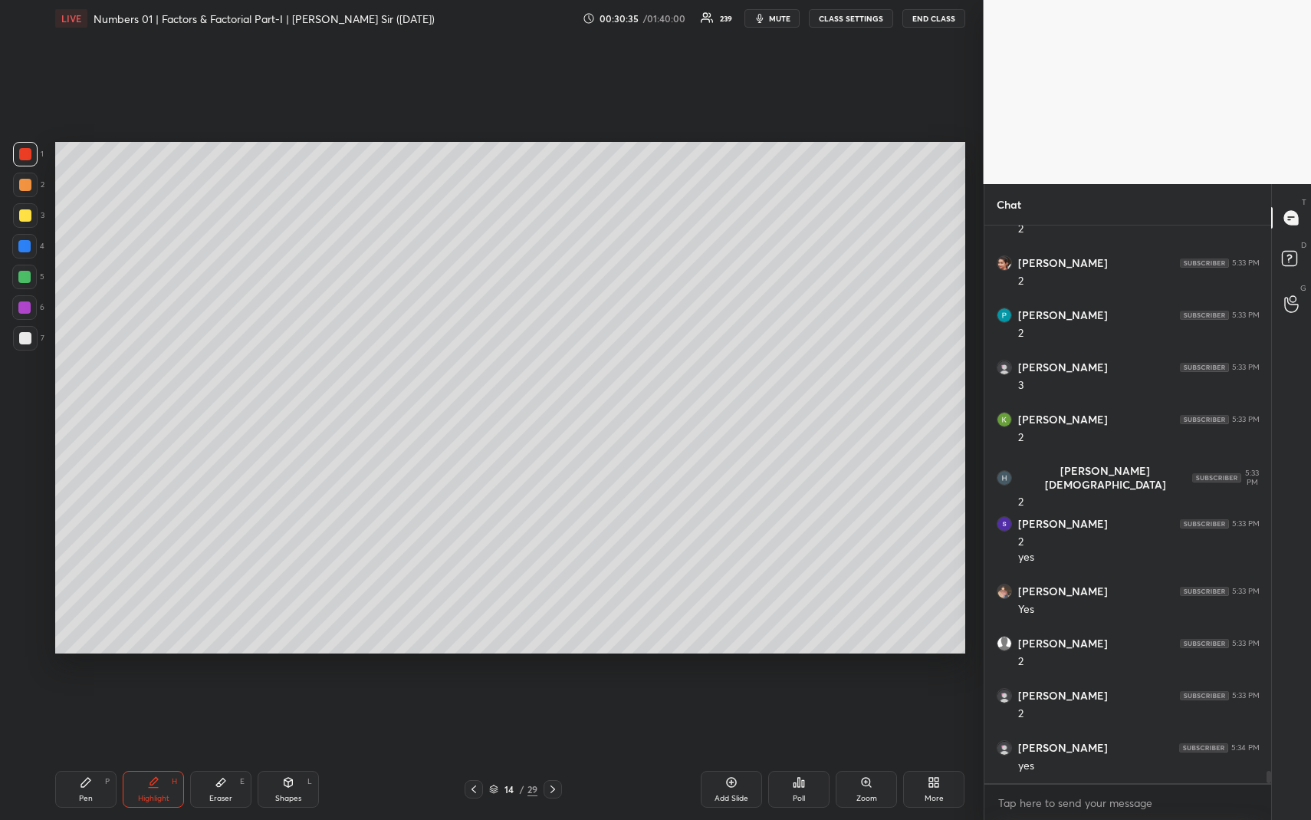
drag, startPoint x: 144, startPoint y: 790, endPoint x: 155, endPoint y: 724, distance: 66.8
click at [144, 752] on div "Highlight H" at bounding box center [153, 789] width 61 height 37
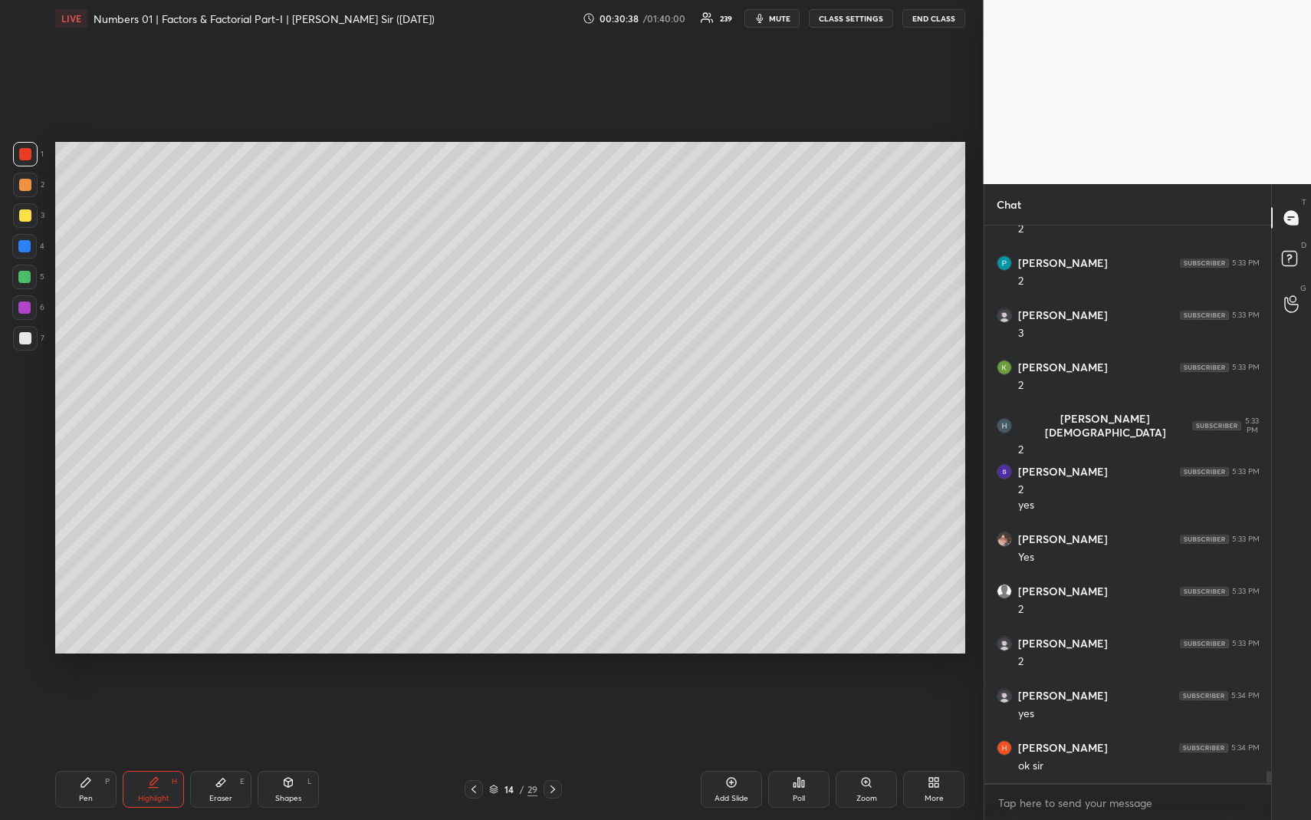
drag, startPoint x: 99, startPoint y: 785, endPoint x: 85, endPoint y: 676, distance: 110.5
click at [99, 752] on div "Pen P" at bounding box center [85, 789] width 61 height 37
click at [29, 218] on div at bounding box center [25, 215] width 12 height 12
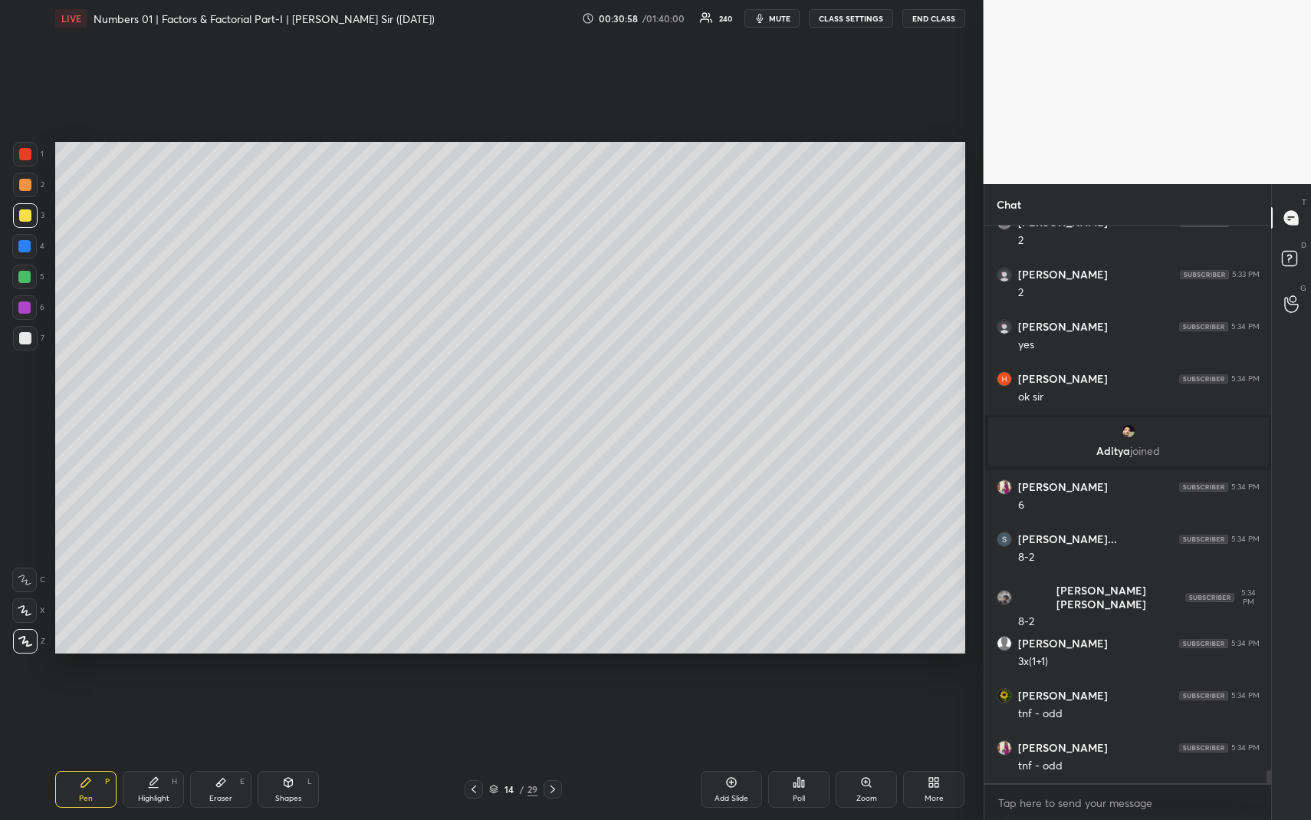
scroll to position [23941, 0]
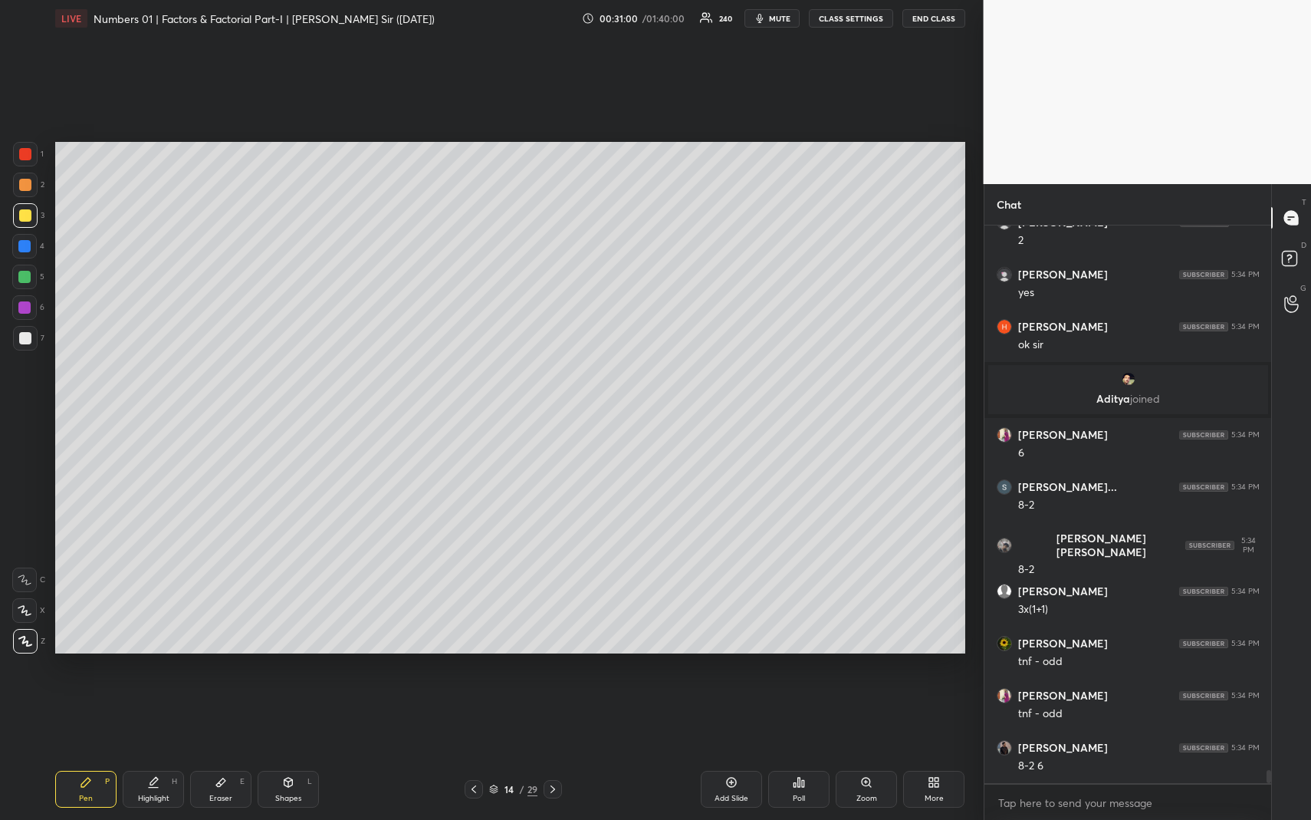
click at [152, 752] on icon at bounding box center [153, 782] width 12 height 12
drag, startPoint x: 150, startPoint y: 802, endPoint x: 160, endPoint y: 682, distance: 120.0
click at [150, 752] on div "Highlight" at bounding box center [153, 798] width 31 height 8
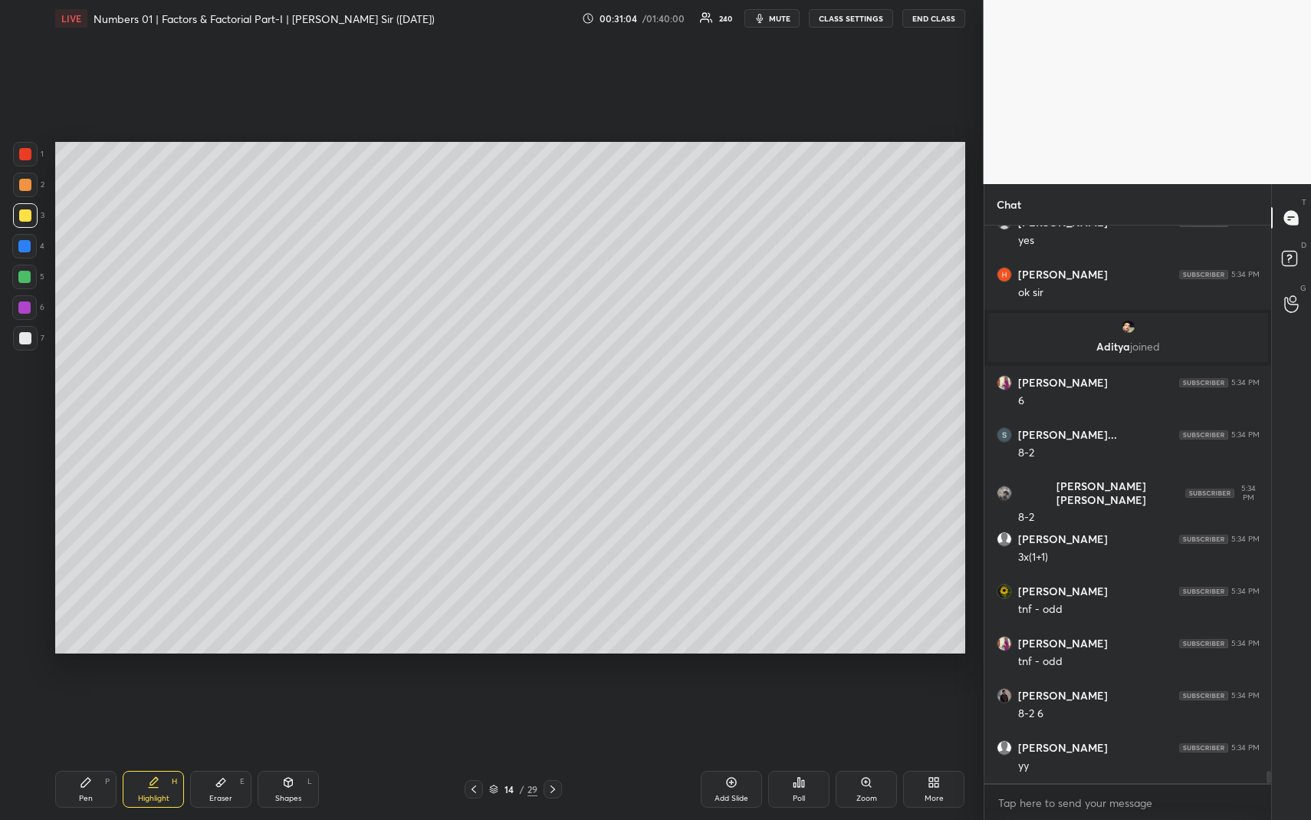
click at [67, 752] on div "Pen P" at bounding box center [85, 789] width 61 height 37
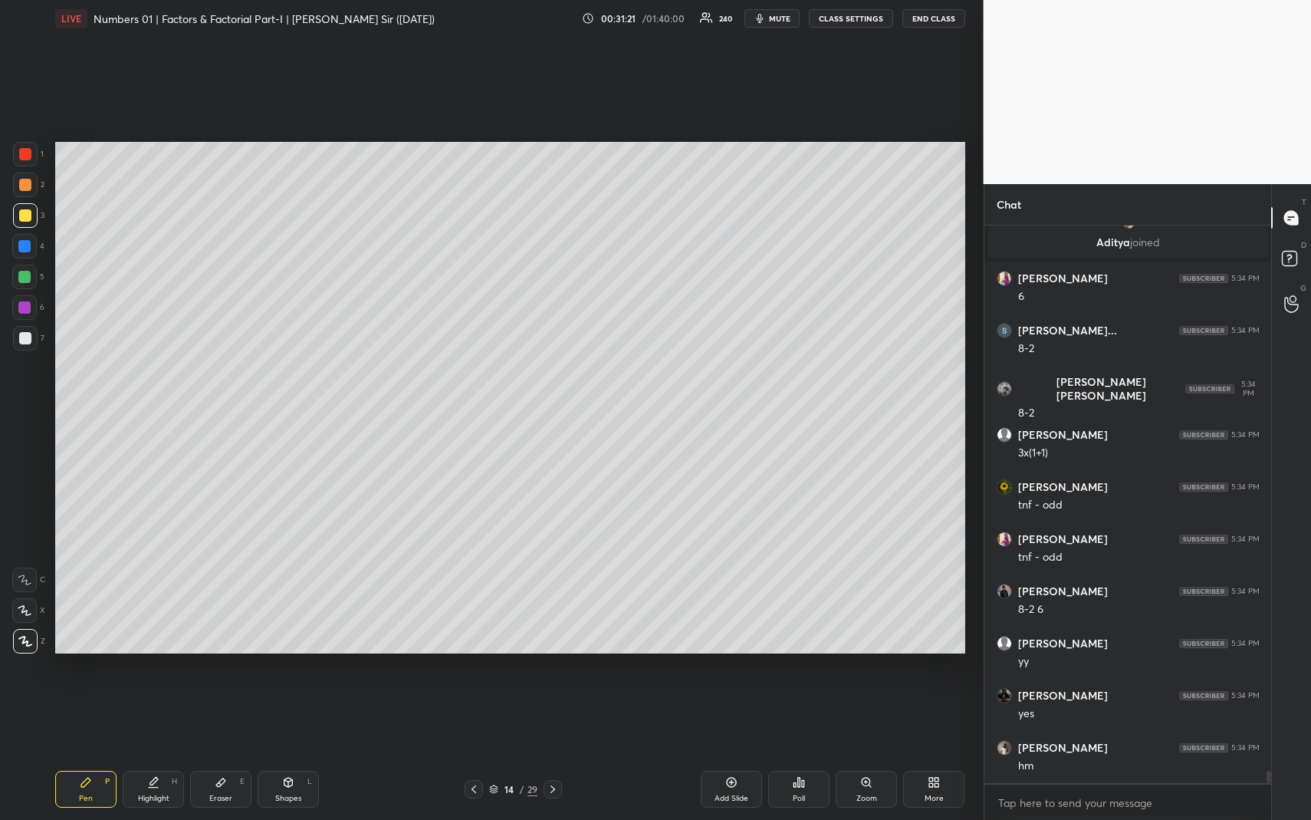
scroll to position [24202, 0]
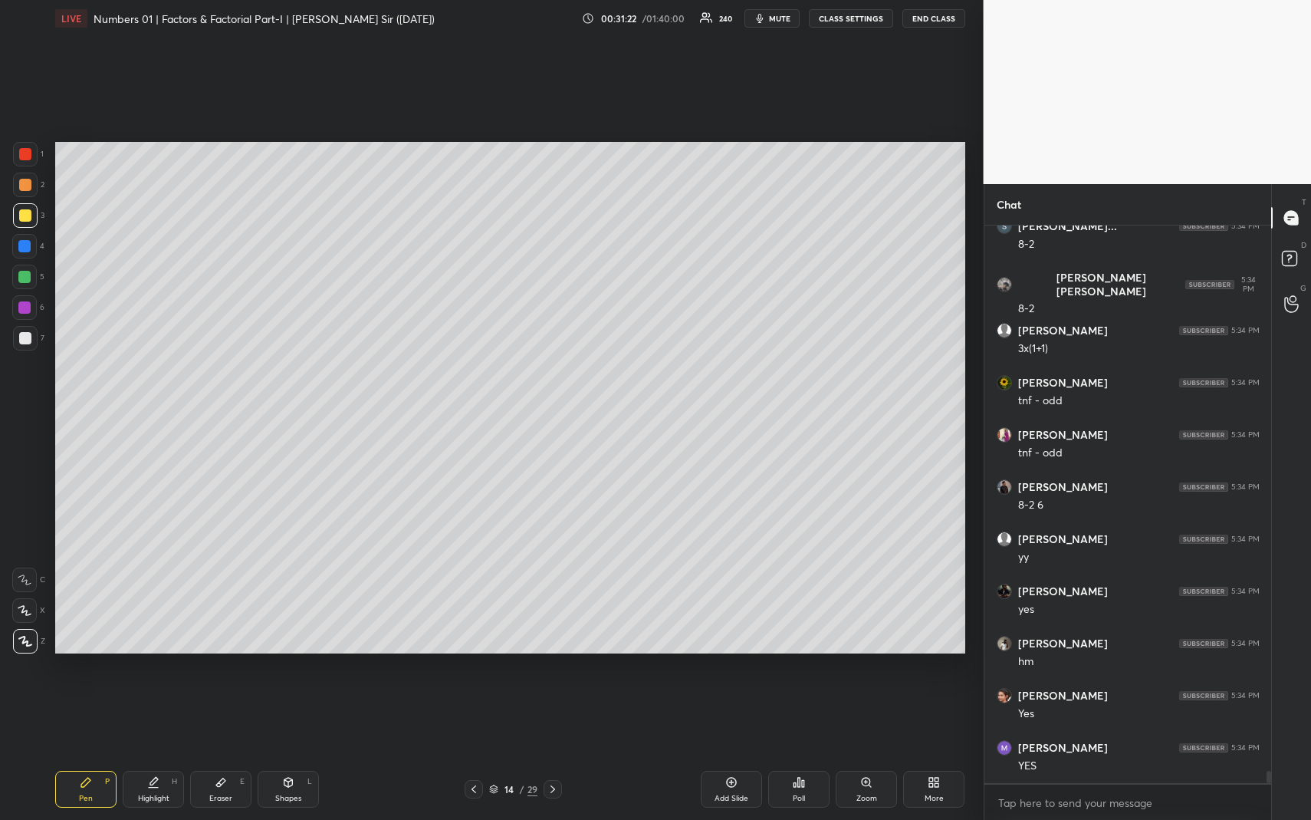
click at [300, 752] on div "Shapes L" at bounding box center [288, 789] width 61 height 37
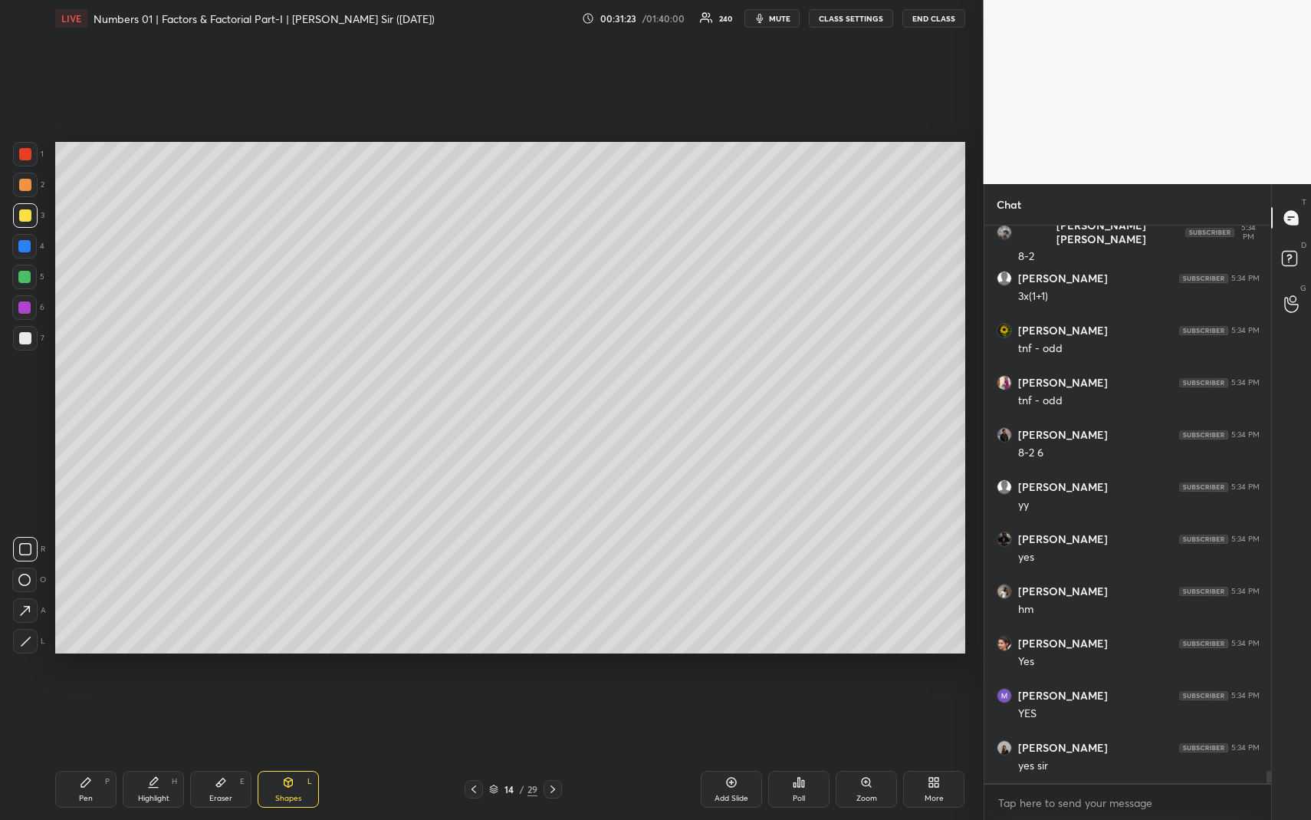
drag, startPoint x: 22, startPoint y: 248, endPoint x: 30, endPoint y: 257, distance: 12.0
click at [23, 248] on div at bounding box center [24, 246] width 12 height 12
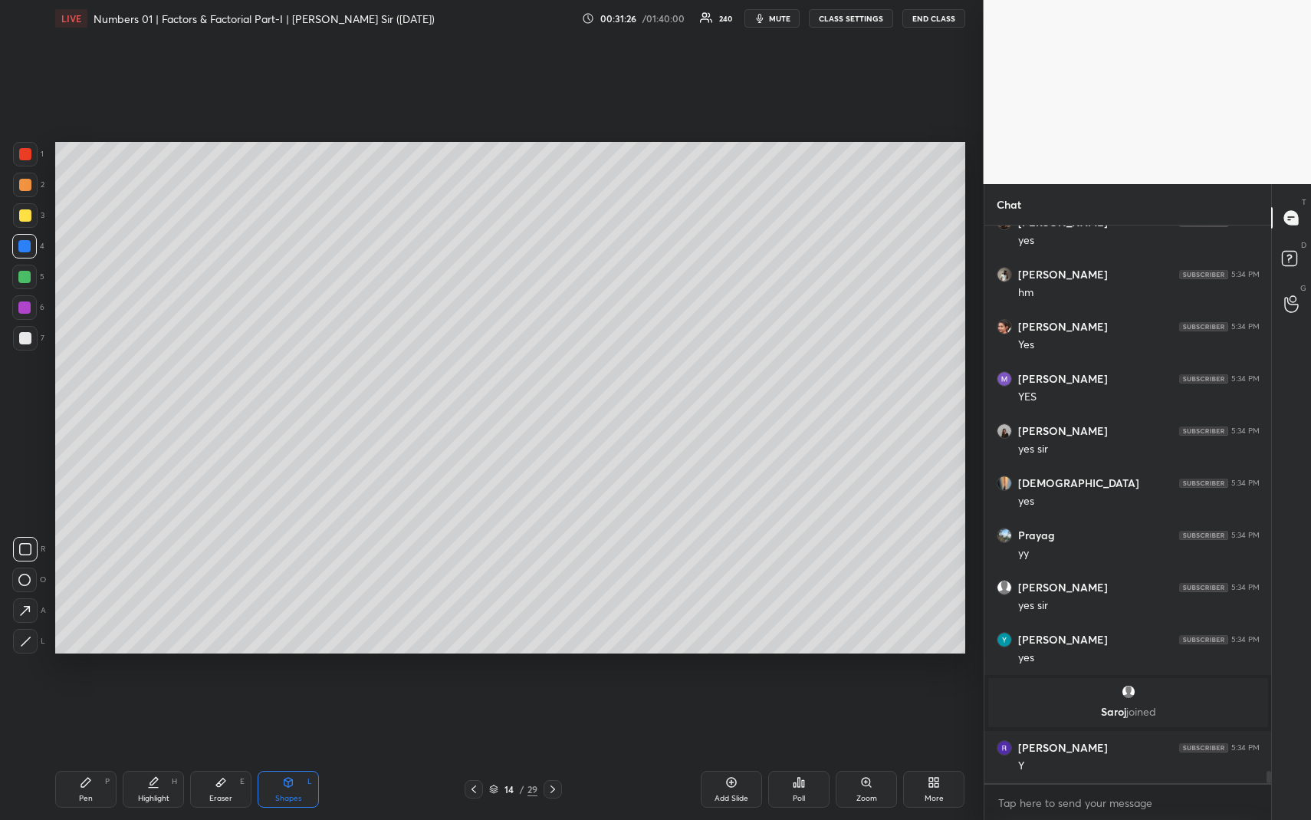
scroll to position [24307, 0]
drag, startPoint x: 150, startPoint y: 785, endPoint x: 165, endPoint y: 782, distance: 14.9
click at [150, 752] on icon at bounding box center [153, 782] width 12 height 12
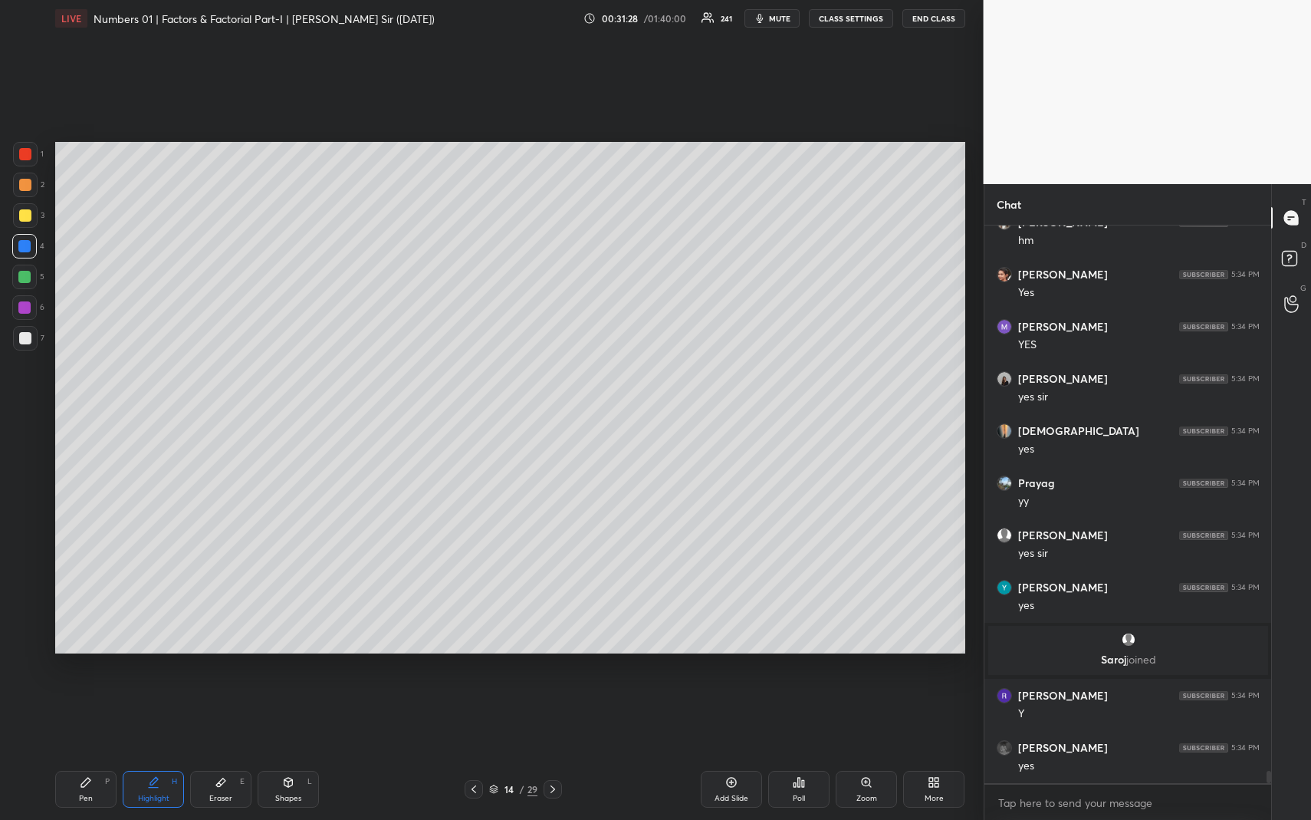
click at [273, 752] on div "Shapes L" at bounding box center [288, 789] width 61 height 37
drag, startPoint x: 24, startPoint y: 179, endPoint x: 31, endPoint y: 222, distance: 43.6
click at [27, 181] on div at bounding box center [25, 185] width 12 height 12
click at [163, 752] on div "Highlight H" at bounding box center [153, 789] width 61 height 37
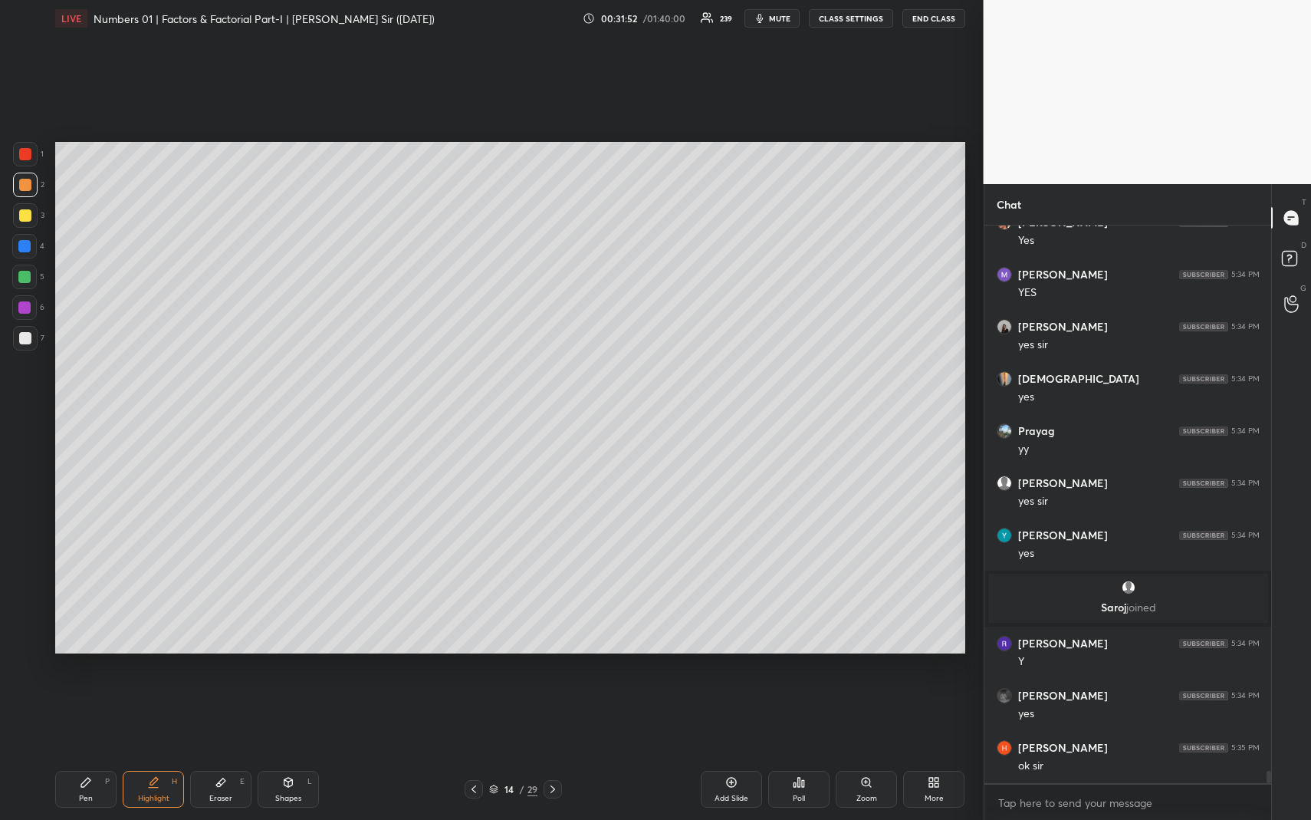
click at [281, 752] on div "Shapes L" at bounding box center [288, 789] width 61 height 37
drag, startPoint x: 24, startPoint y: 278, endPoint x: 48, endPoint y: 284, distance: 25.3
click at [27, 278] on div at bounding box center [24, 277] width 12 height 12
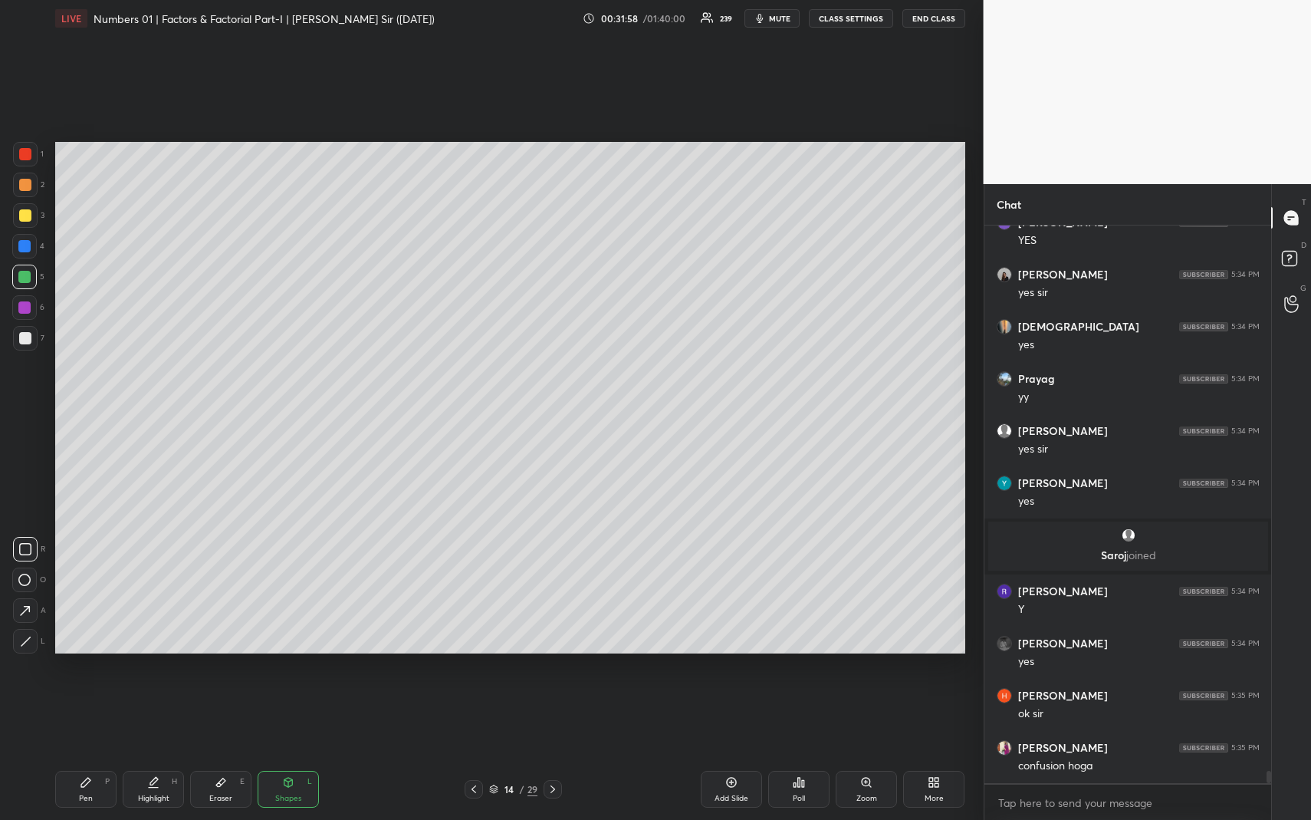
scroll to position [24515, 0]
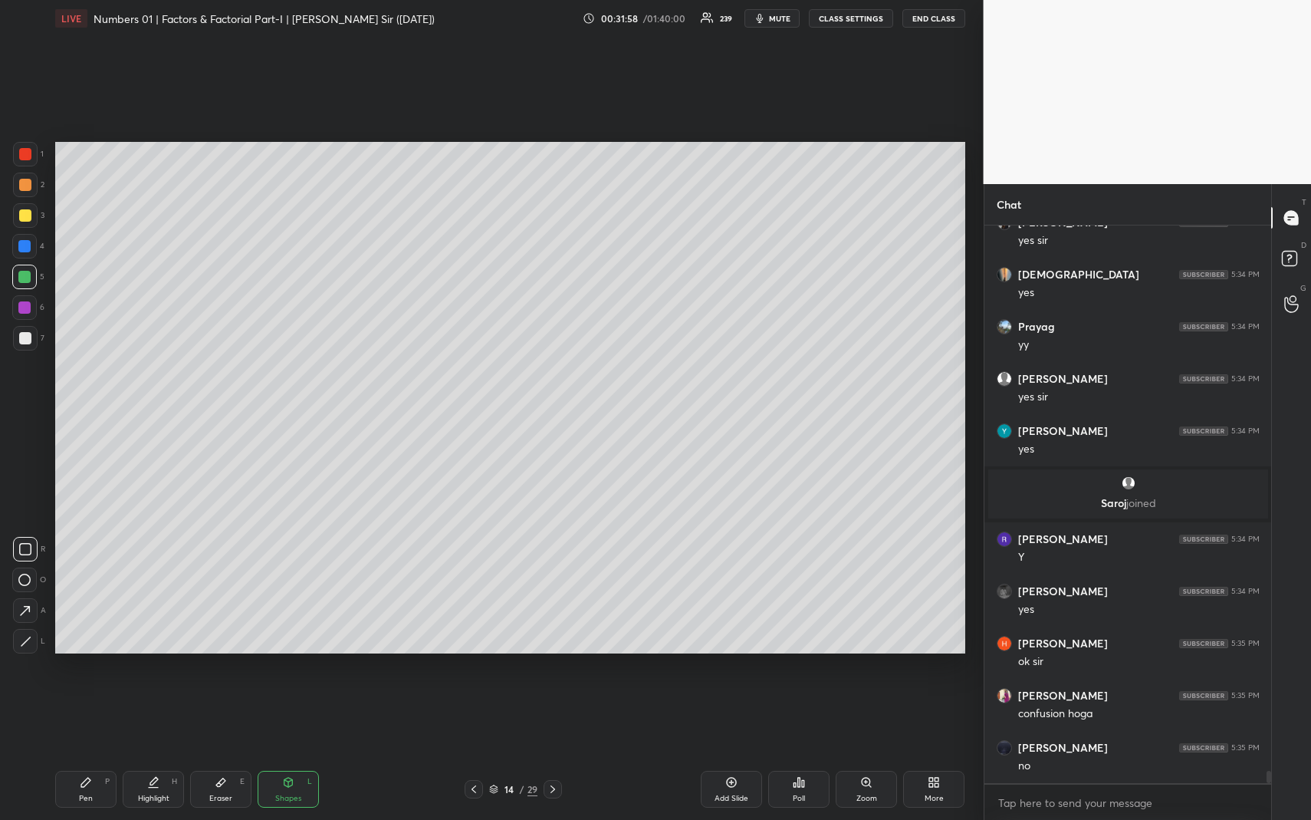
click at [154, 752] on div "Pen P Highlight H Eraser E Shapes L 14 / 29 Add Slide Poll Zoom More" at bounding box center [510, 788] width 910 height 61
click at [145, 752] on div "Highlight H" at bounding box center [153, 789] width 61 height 37
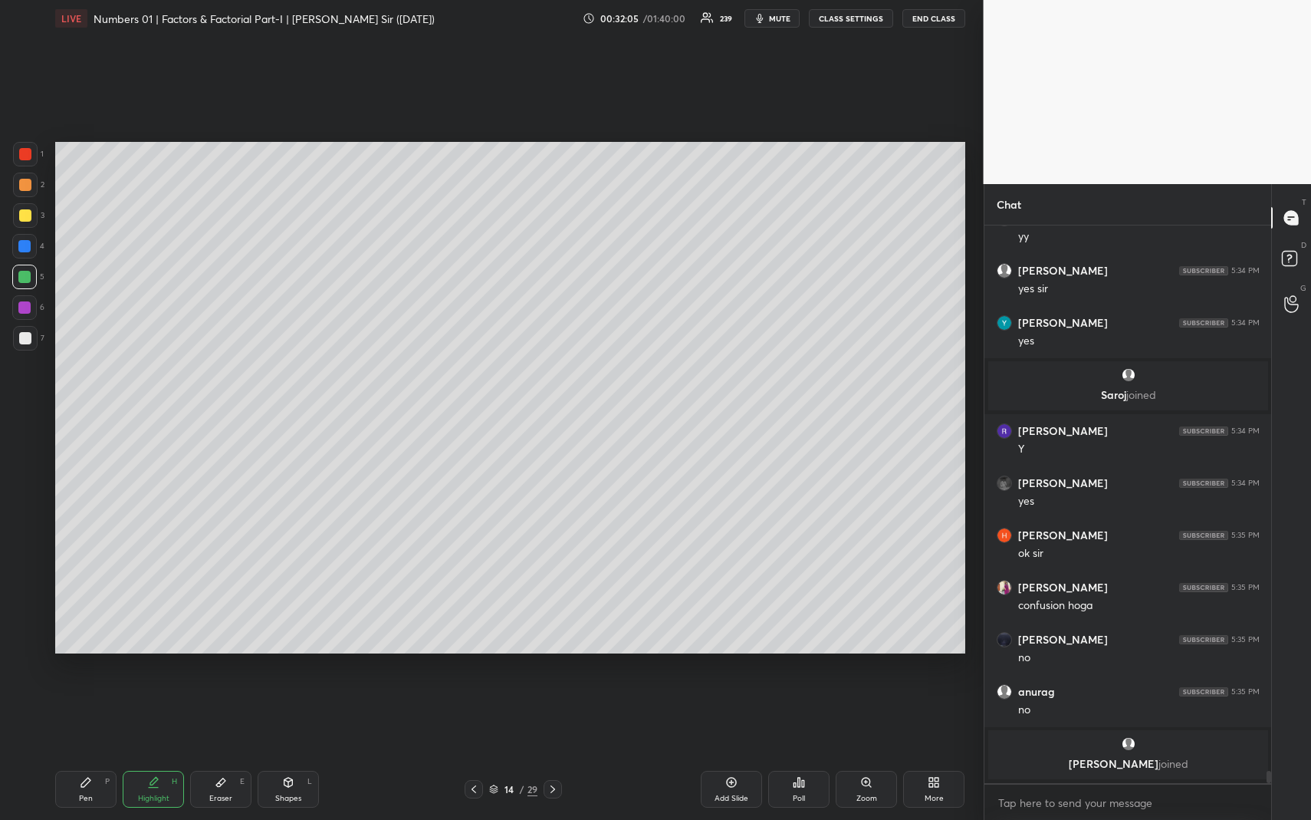
scroll to position [24575, 0]
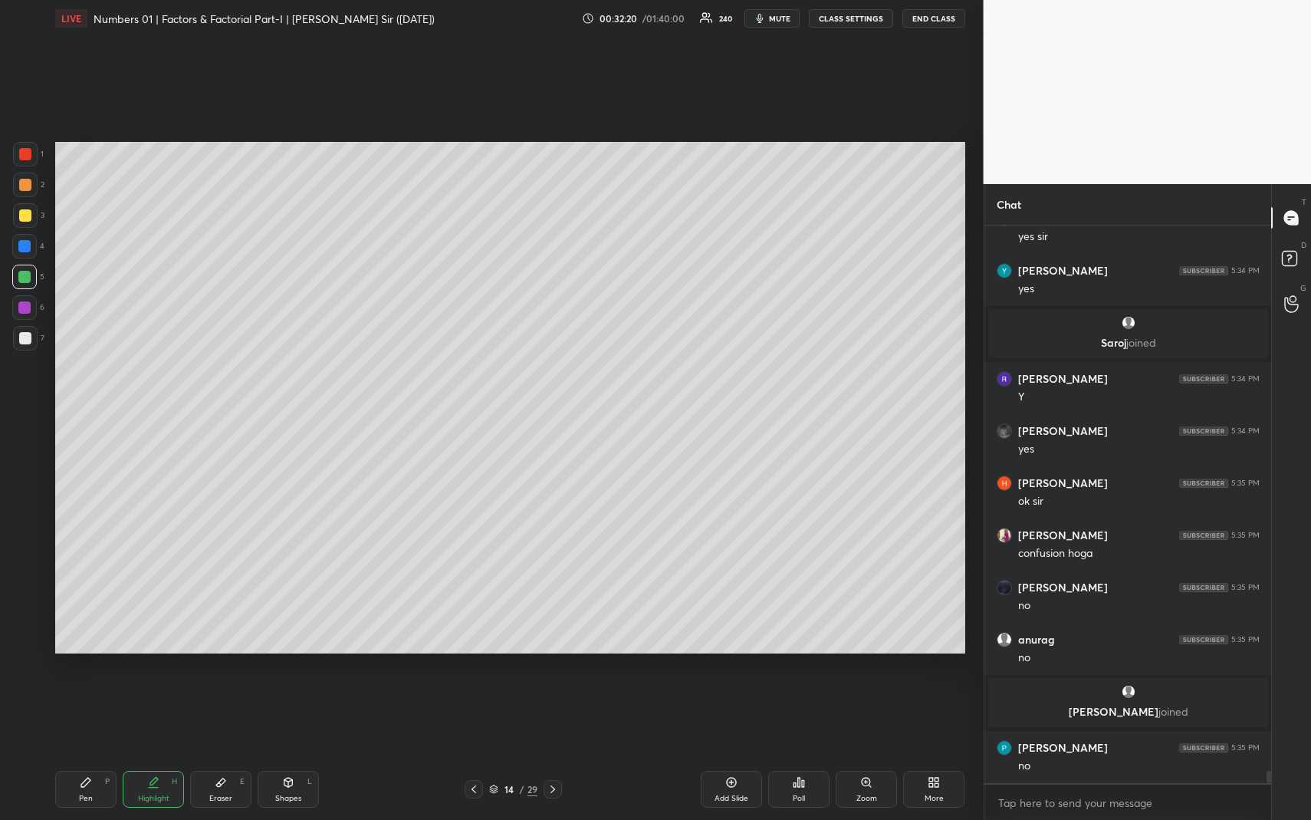
click at [469, 752] on div at bounding box center [474, 789] width 18 height 18
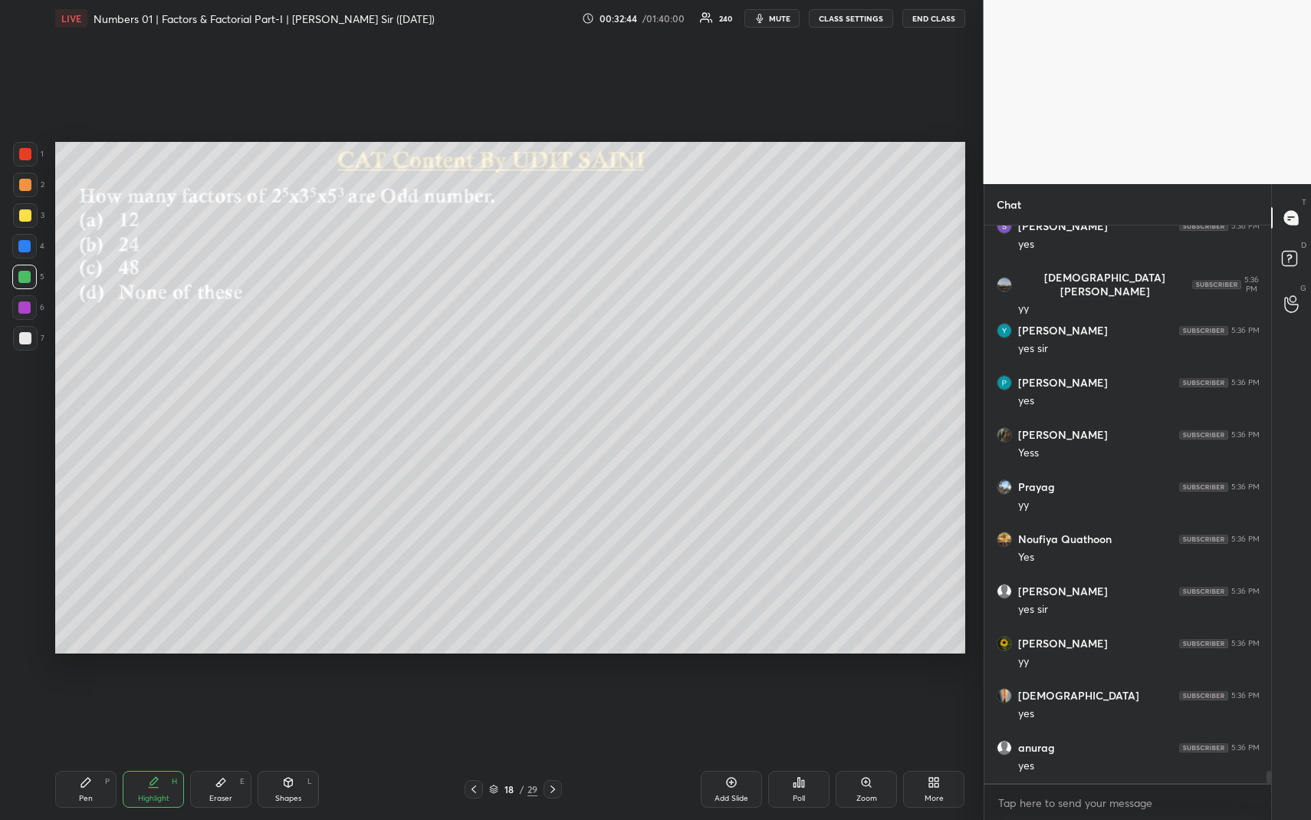
scroll to position [25566, 0]
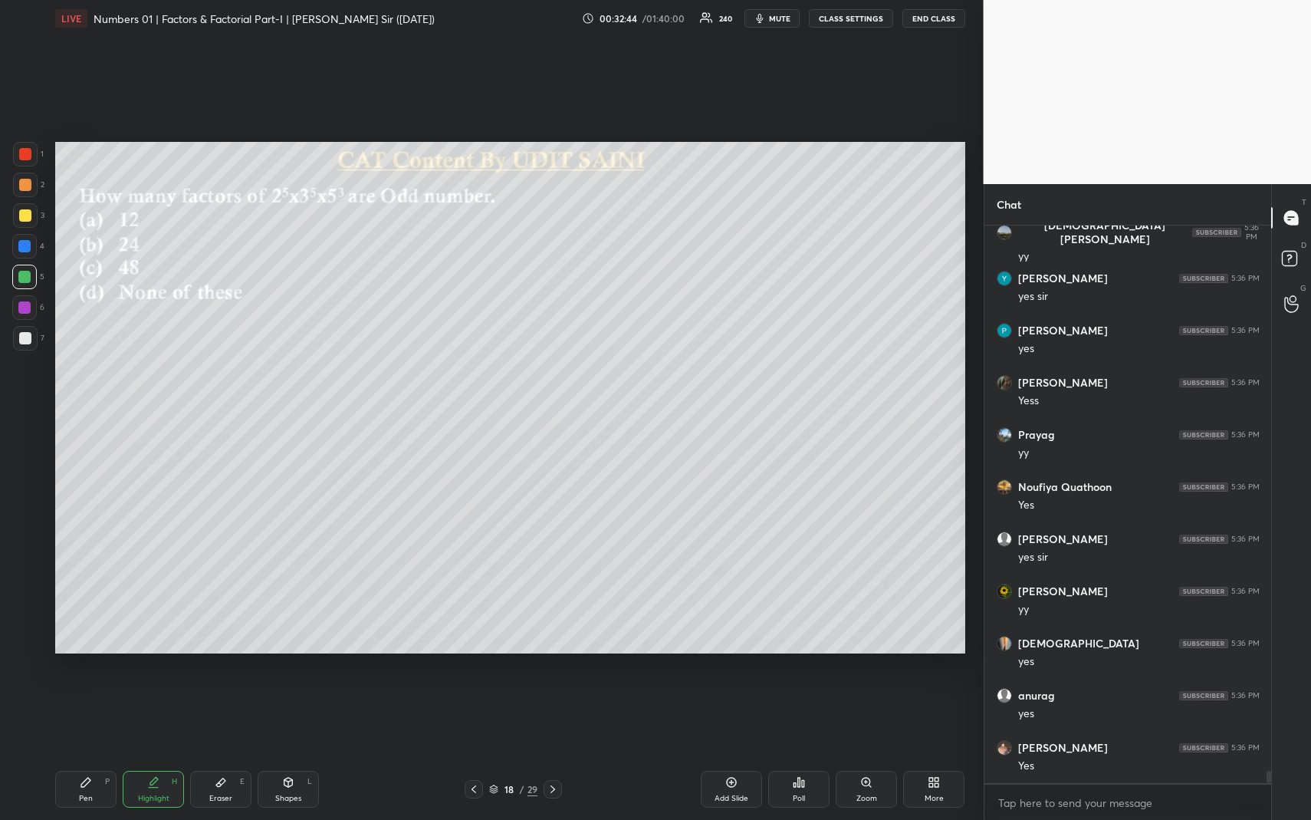
click at [294, 752] on div "Shapes L" at bounding box center [288, 789] width 61 height 37
click at [25, 217] on div at bounding box center [25, 215] width 12 height 12
click at [166, 752] on div "Highlight" at bounding box center [153, 798] width 31 height 8
click at [802, 752] on div "Poll" at bounding box center [799, 798] width 12 height 8
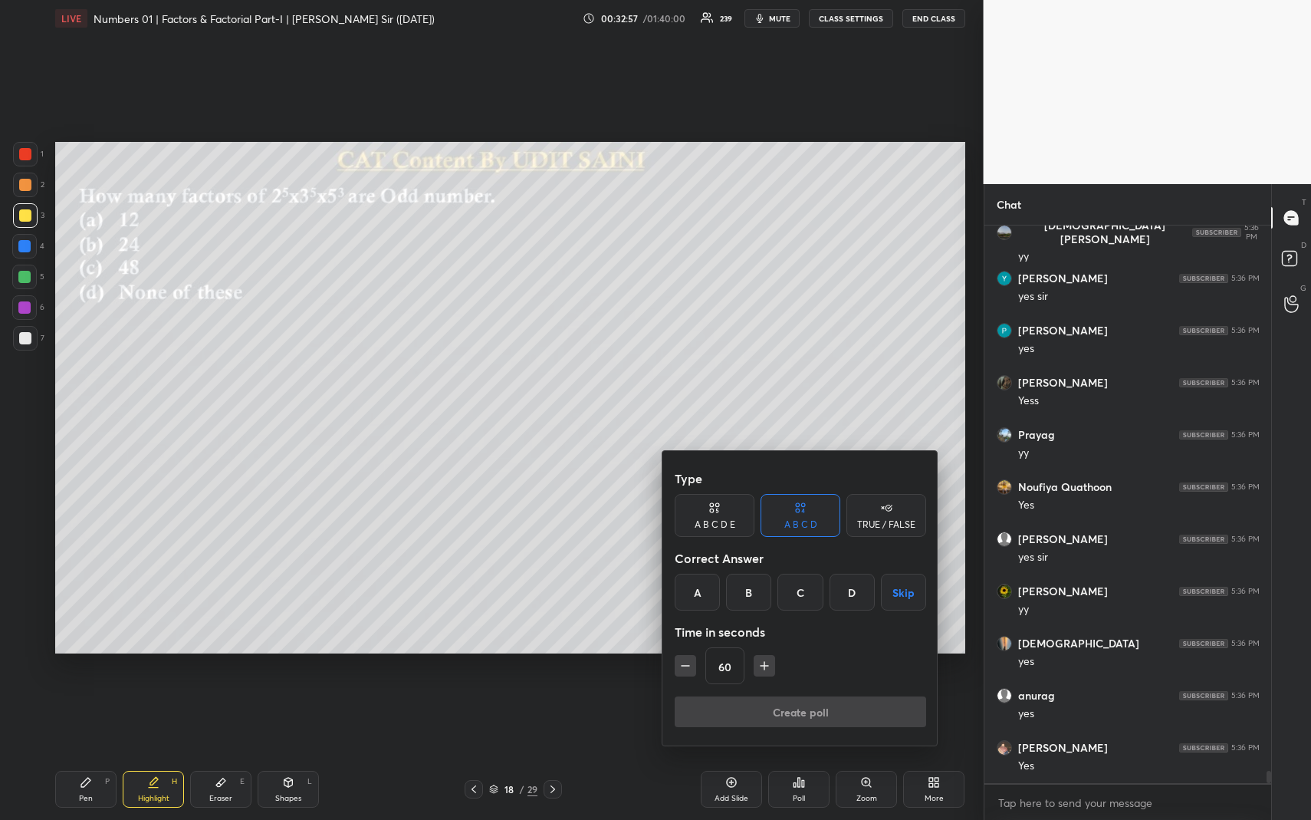
click at [745, 591] on div "B" at bounding box center [748, 592] width 45 height 37
click at [686, 658] on icon "button" at bounding box center [685, 665] width 15 height 15
drag, startPoint x: 686, startPoint y: 658, endPoint x: 709, endPoint y: 696, distance: 43.7
click at [686, 658] on icon "button" at bounding box center [685, 665] width 15 height 15
type input "30"
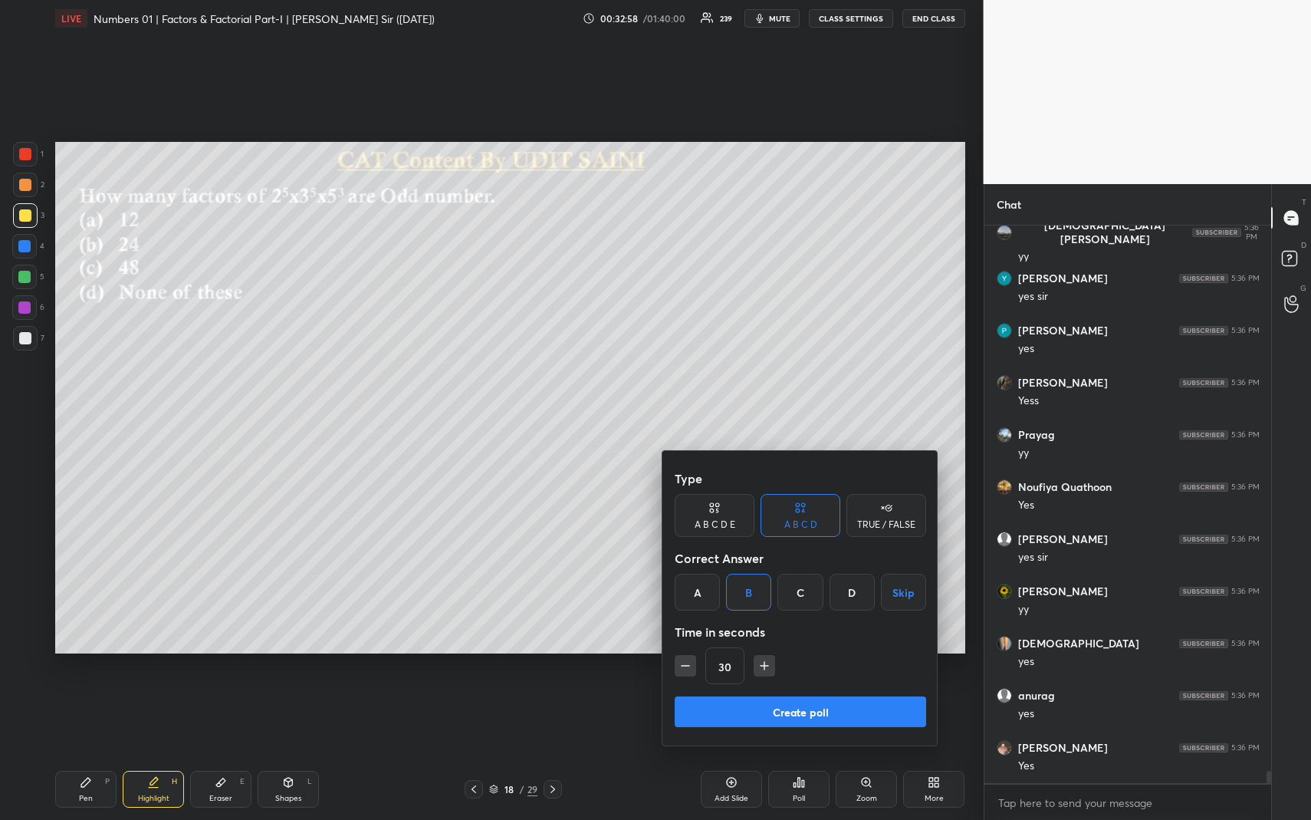
click at [737, 723] on button "Create poll" at bounding box center [801, 711] width 252 height 31
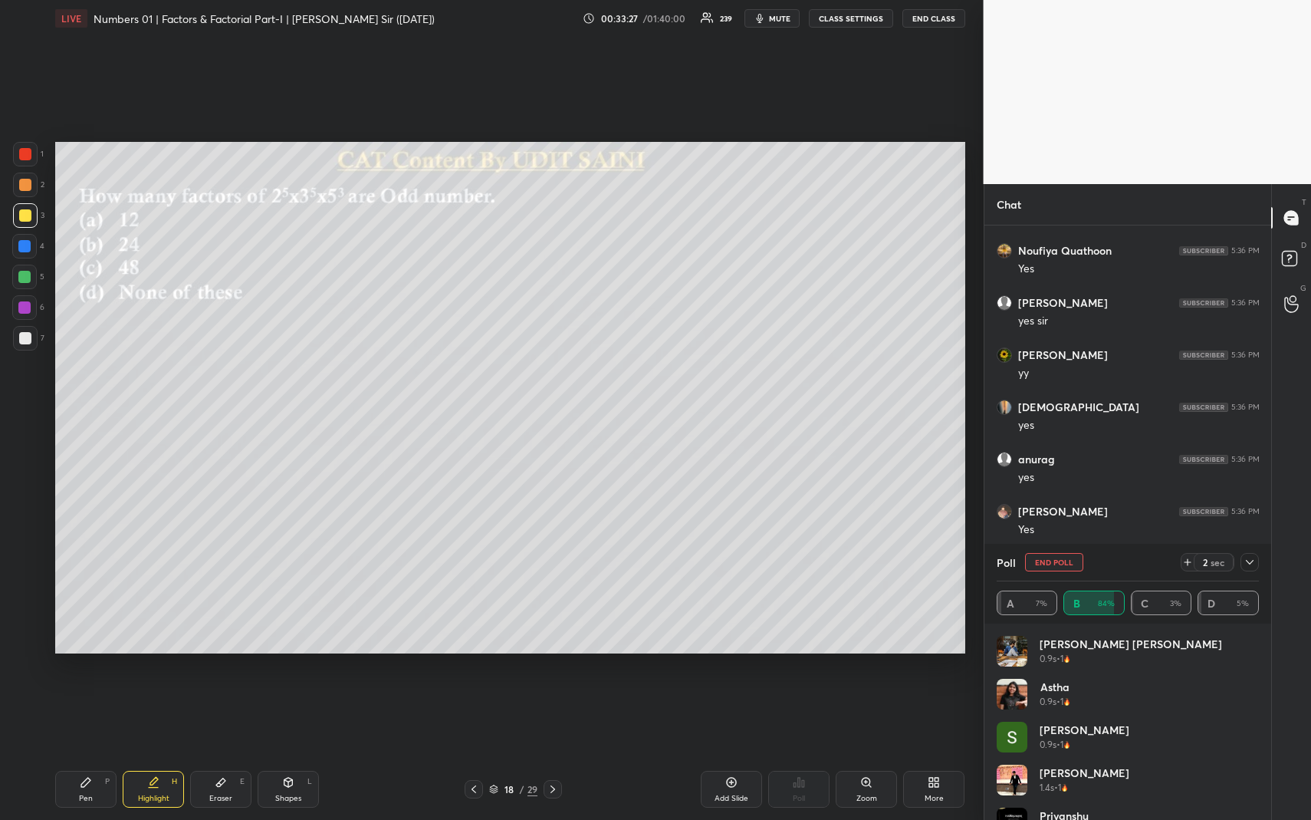
scroll to position [5, 5]
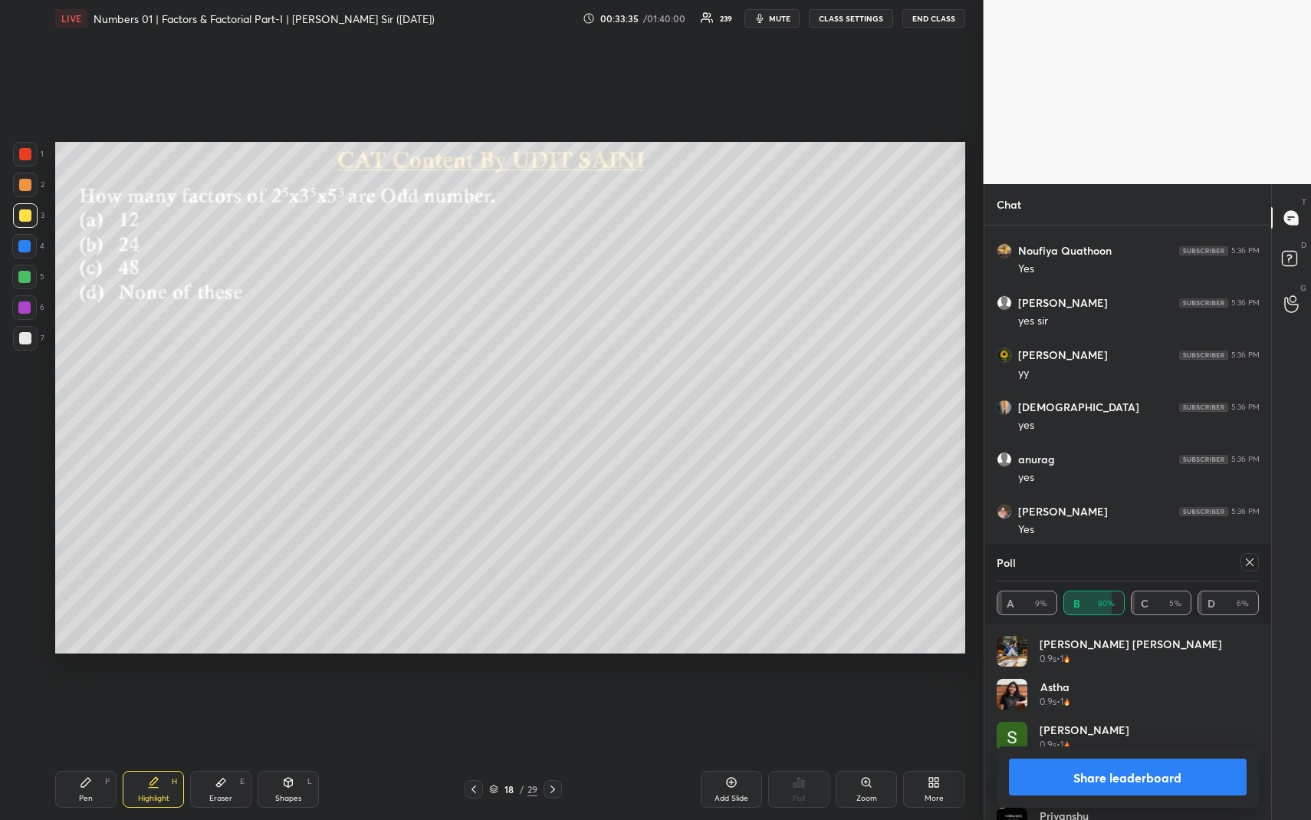
click at [1117, 752] on button "Share leaderboard" at bounding box center [1128, 776] width 238 height 37
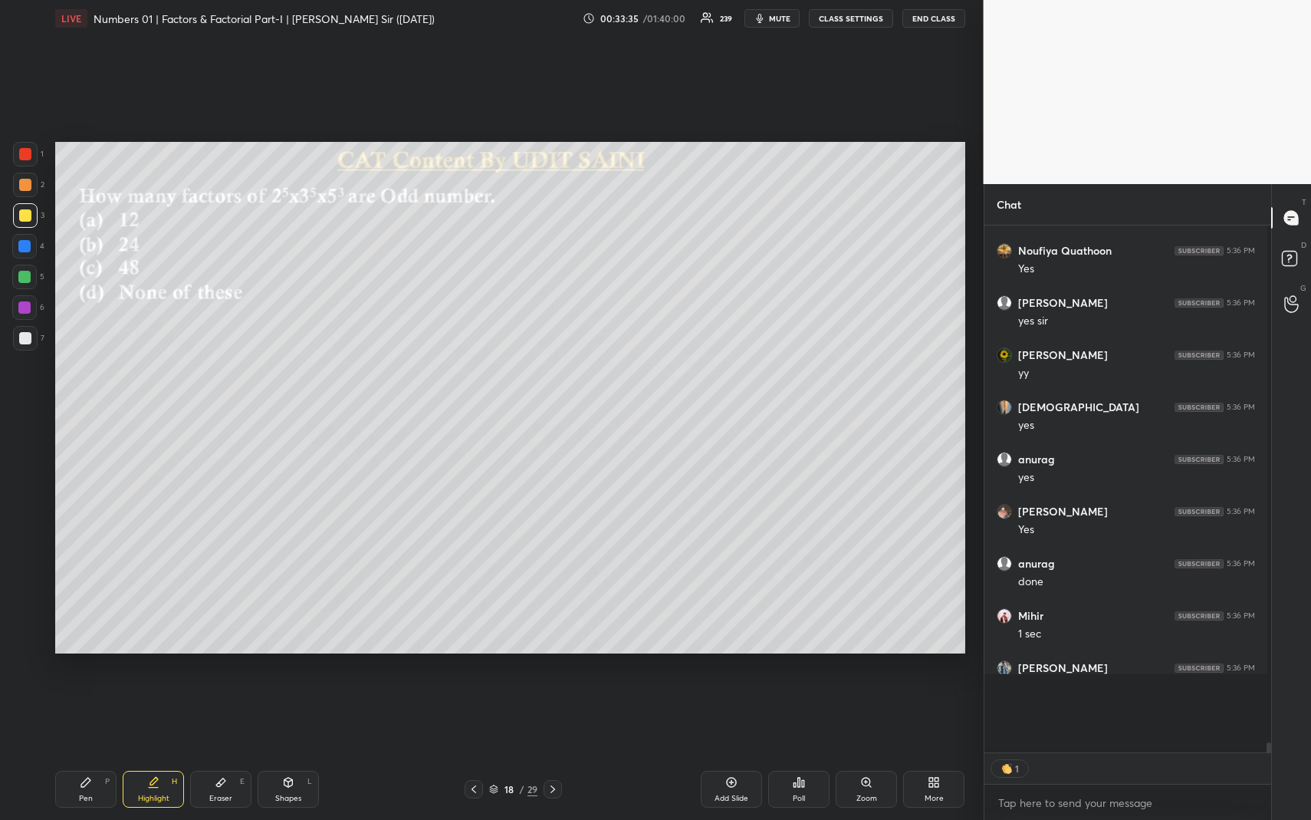
scroll to position [0, 0]
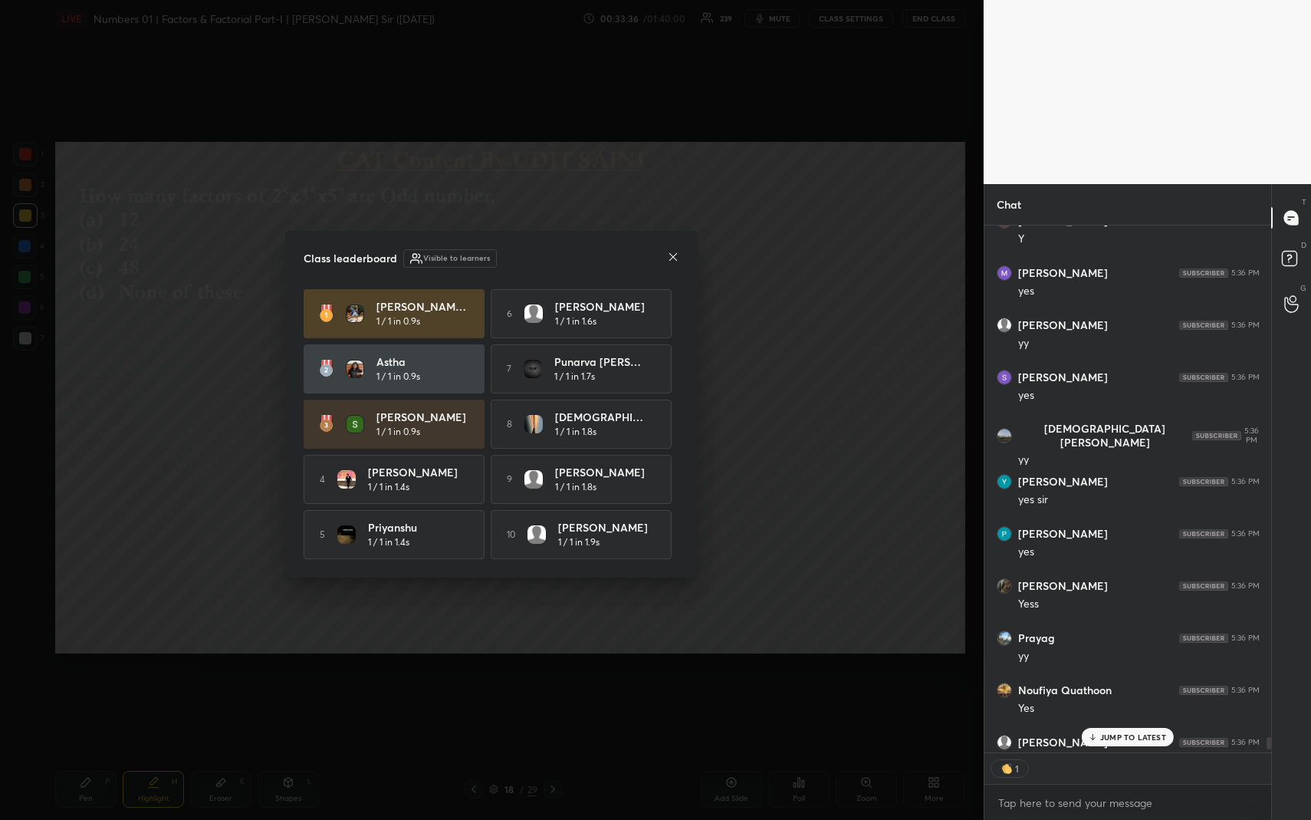
click at [672, 255] on icon at bounding box center [673, 257] width 8 height 8
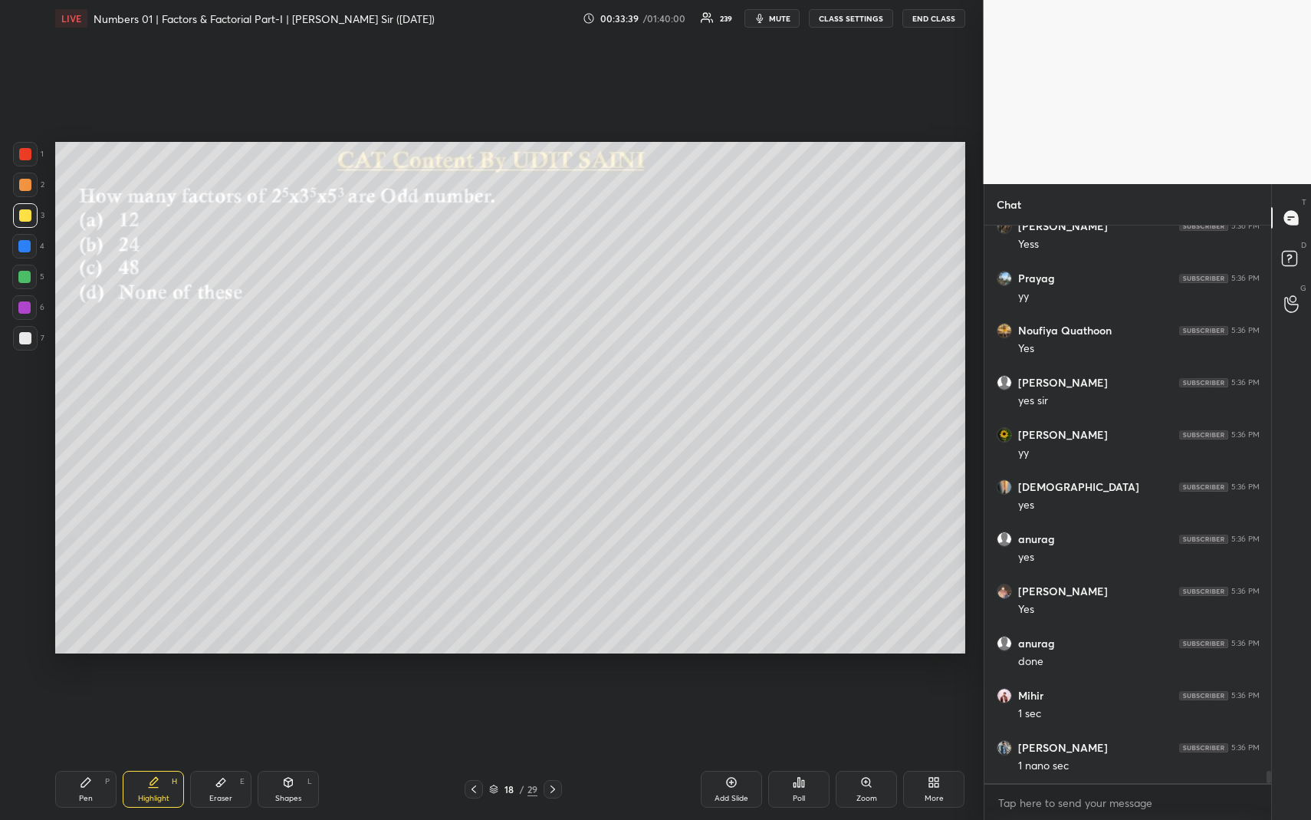
drag, startPoint x: 85, startPoint y: 794, endPoint x: 84, endPoint y: 722, distance: 72.9
click at [85, 752] on div "Pen" at bounding box center [86, 798] width 14 height 8
click at [20, 209] on div at bounding box center [25, 215] width 25 height 25
click at [229, 752] on div "Eraser E" at bounding box center [220, 789] width 61 height 37
click at [25, 636] on rect at bounding box center [26, 636] width 2 height 2
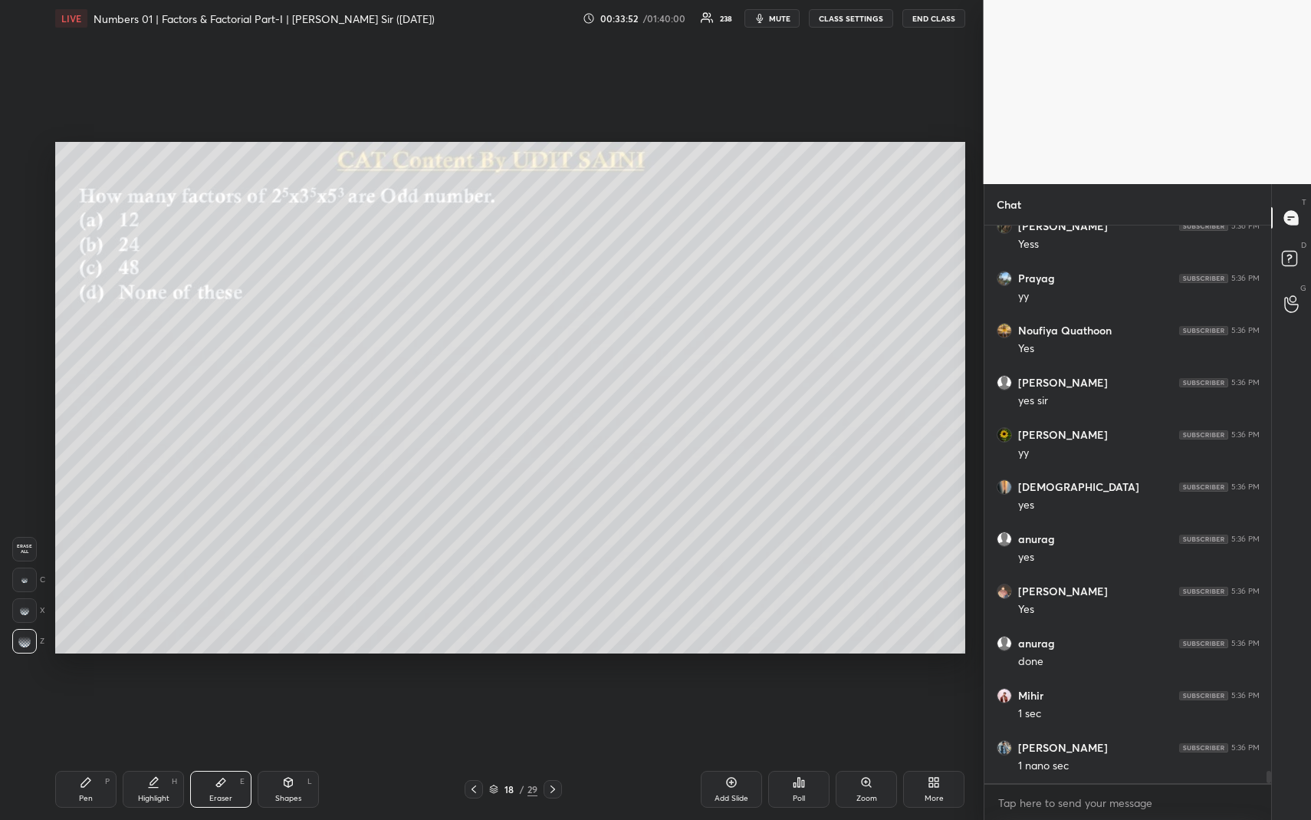
drag, startPoint x: 153, startPoint y: 792, endPoint x: 172, endPoint y: 682, distance: 112.1
click at [153, 752] on div "Highlight" at bounding box center [153, 798] width 31 height 8
drag, startPoint x: 292, startPoint y: 801, endPoint x: 290, endPoint y: 792, distance: 9.5
click at [292, 752] on div "Shapes" at bounding box center [288, 798] width 26 height 8
click at [21, 272] on div at bounding box center [24, 277] width 25 height 25
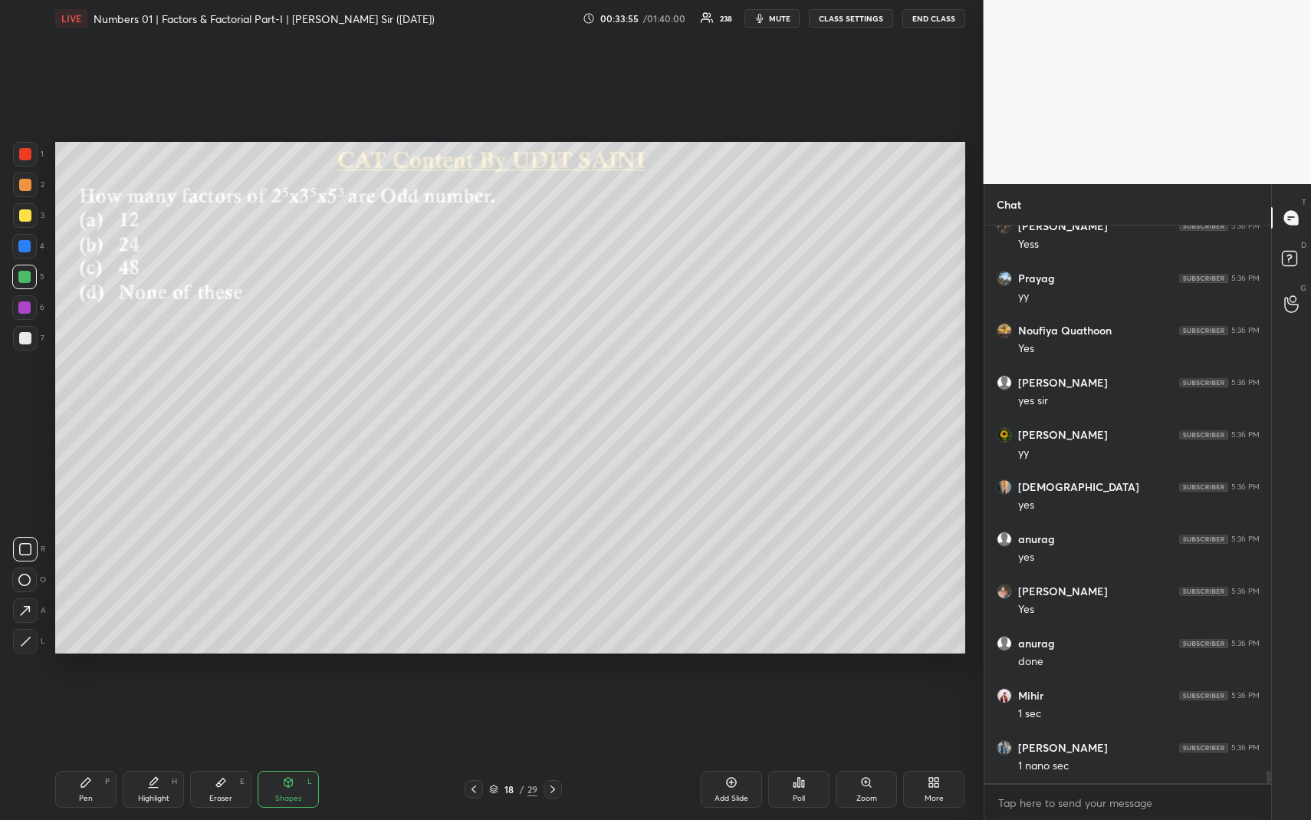
click at [26, 273] on div at bounding box center [24, 277] width 12 height 12
click at [153, 752] on div "Highlight" at bounding box center [153, 798] width 31 height 8
drag, startPoint x: 96, startPoint y: 794, endPoint x: 93, endPoint y: 786, distance: 9.0
click at [94, 752] on div "Pen P" at bounding box center [85, 789] width 61 height 37
click at [158, 752] on div "Highlight H" at bounding box center [153, 789] width 61 height 37
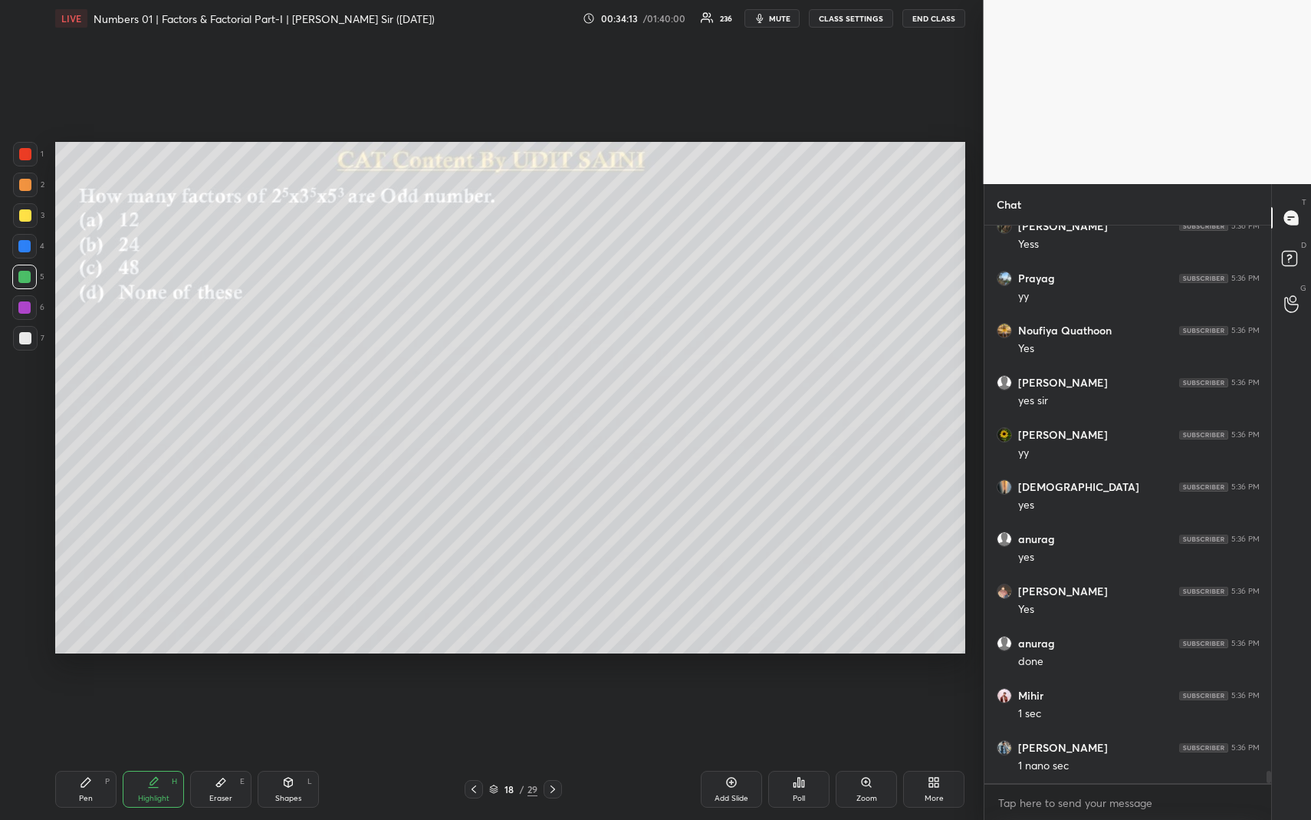
drag, startPoint x: 94, startPoint y: 791, endPoint x: 89, endPoint y: 756, distance: 34.8
click at [92, 752] on div "Pen P" at bounding box center [85, 789] width 61 height 37
drag, startPoint x: 25, startPoint y: 190, endPoint x: 31, endPoint y: 196, distance: 8.7
click at [25, 189] on div at bounding box center [25, 185] width 12 height 12
click at [26, 272] on div at bounding box center [24, 277] width 12 height 12
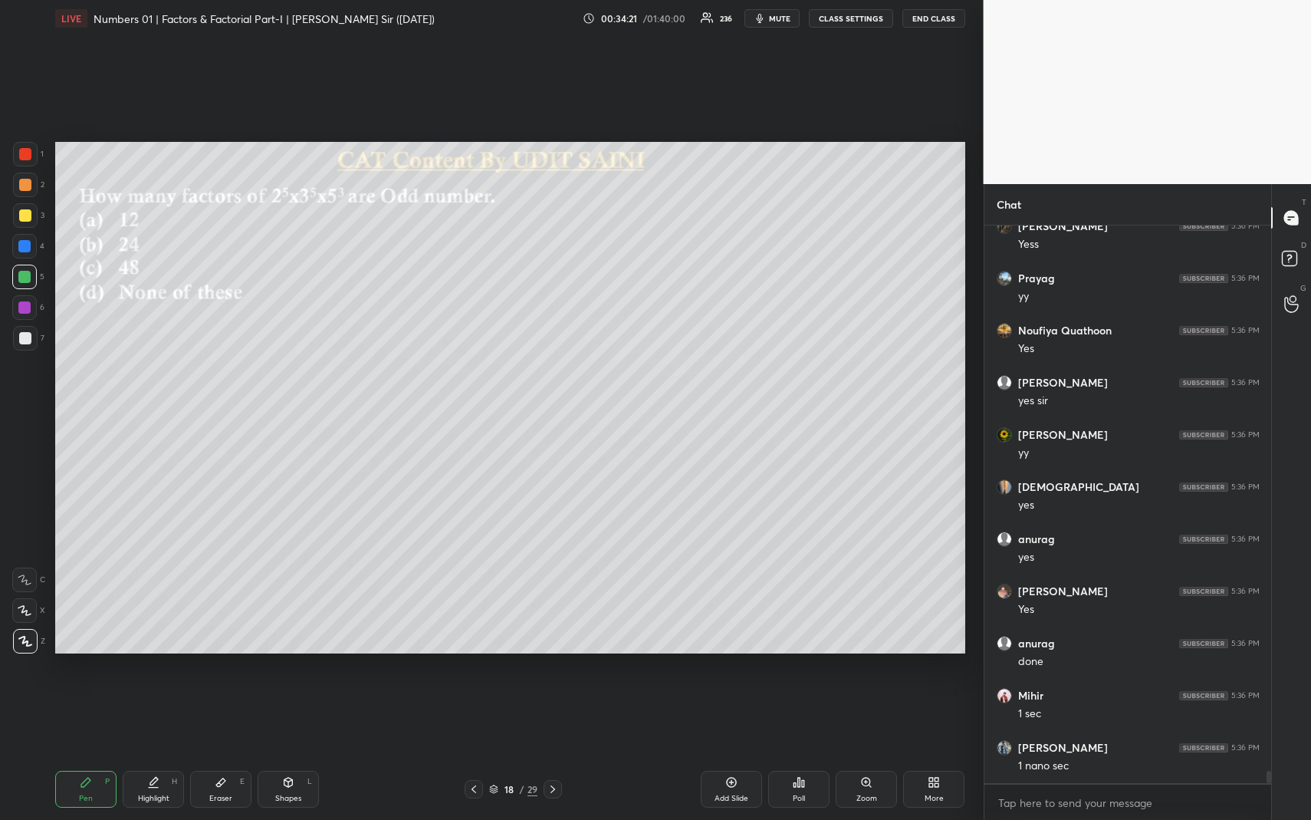
click at [163, 752] on div "Highlight H" at bounding box center [153, 789] width 61 height 37
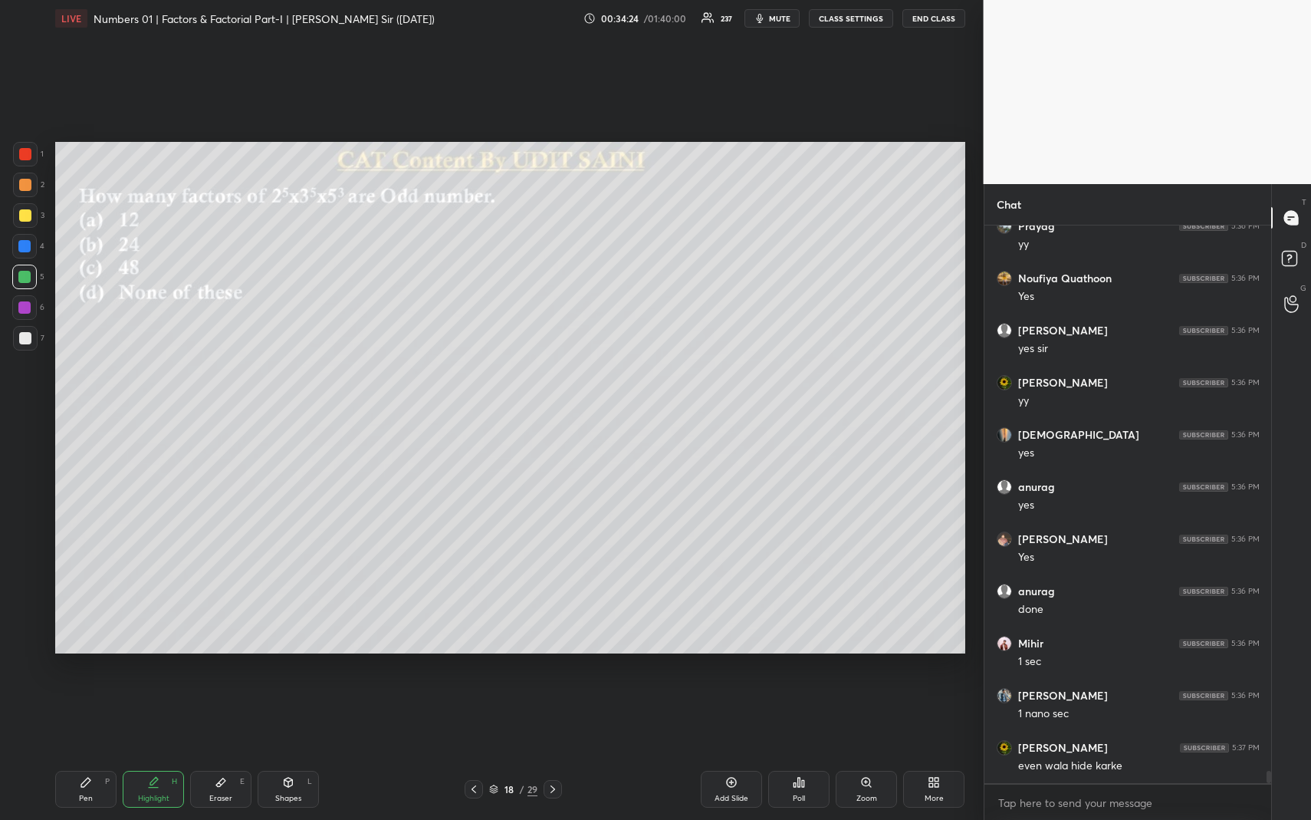
drag, startPoint x: 83, startPoint y: 788, endPoint x: 82, endPoint y: 768, distance: 19.2
click at [84, 752] on icon at bounding box center [86, 782] width 12 height 12
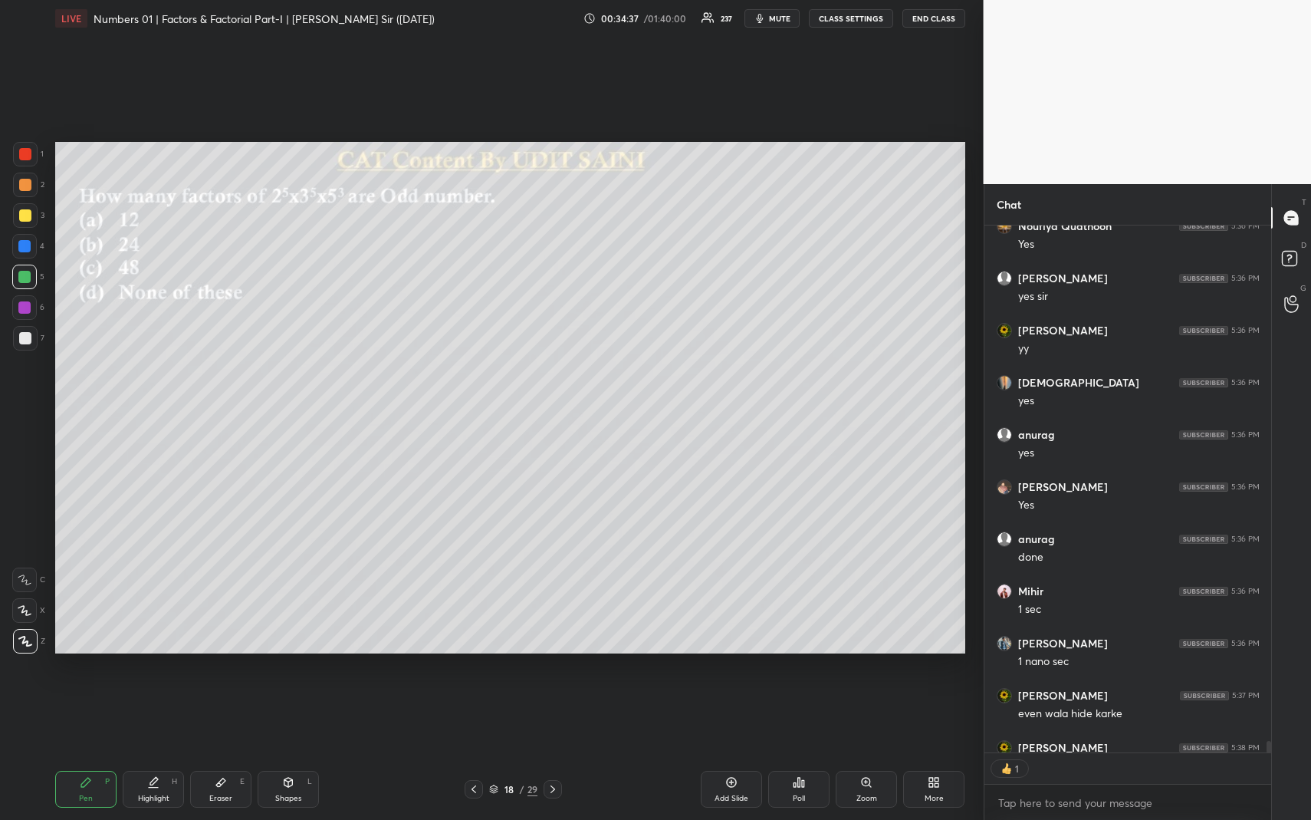
scroll to position [5, 5]
drag, startPoint x: 313, startPoint y: 804, endPoint x: 302, endPoint y: 778, distance: 28.9
click at [311, 752] on div "Shapes L" at bounding box center [288, 789] width 61 height 37
click at [27, 184] on div at bounding box center [25, 185] width 12 height 12
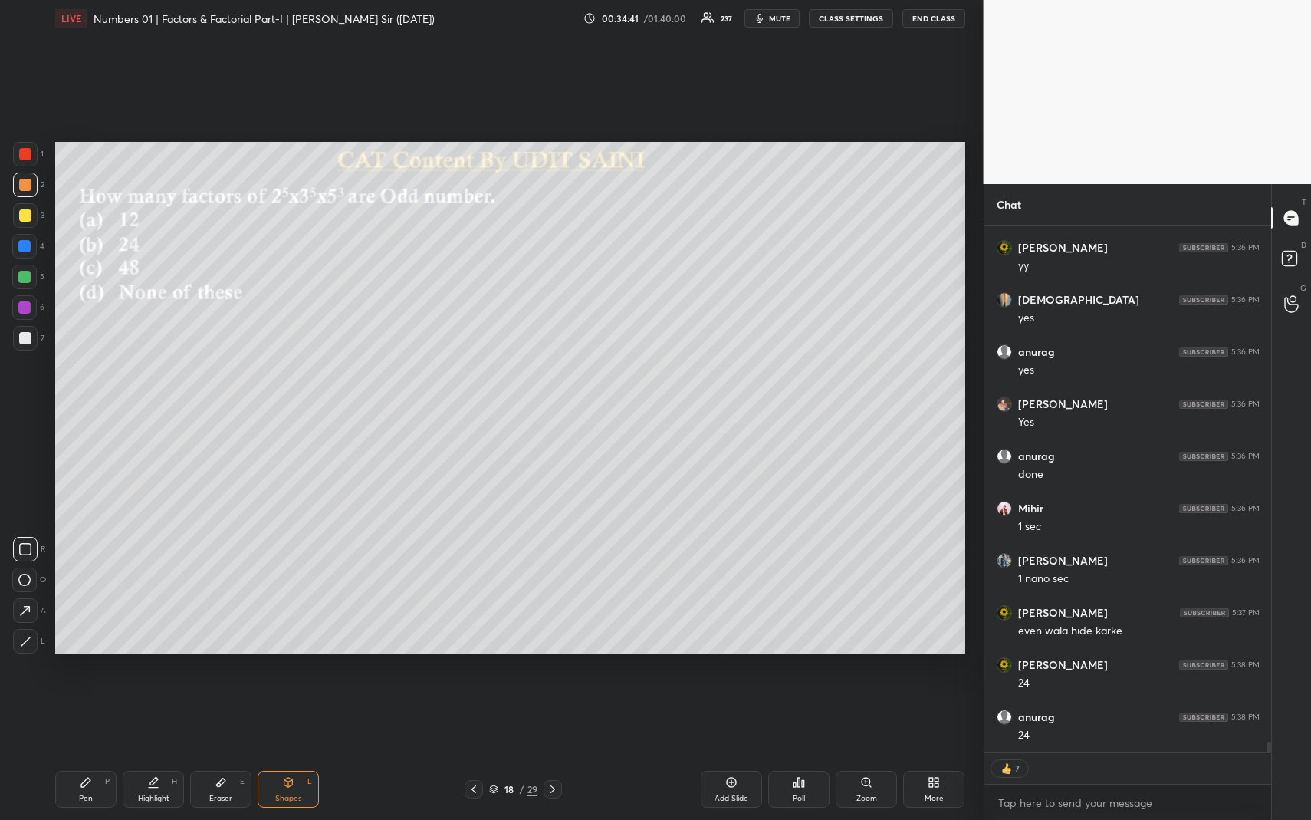
click at [158, 752] on icon at bounding box center [153, 782] width 12 height 12
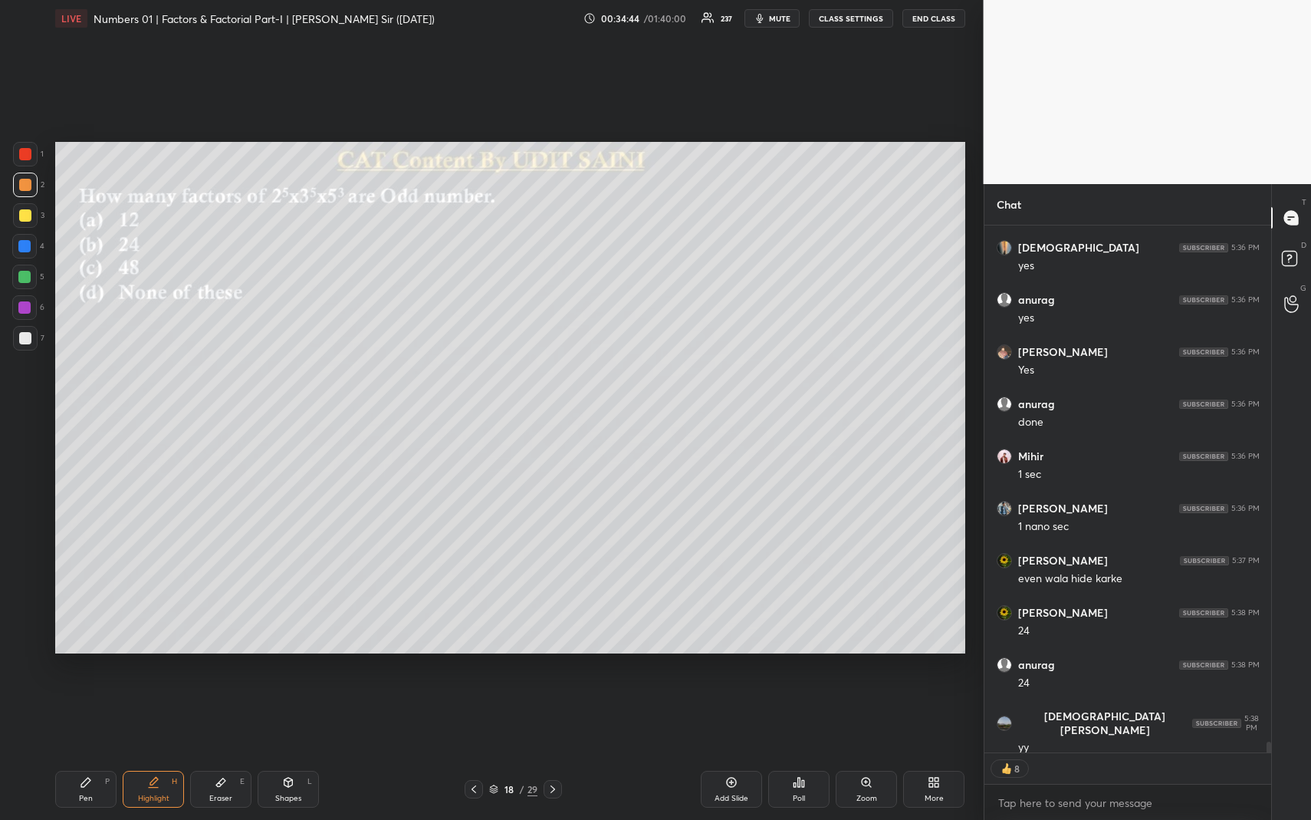
drag, startPoint x: 306, startPoint y: 784, endPoint x: 277, endPoint y: 722, distance: 67.9
click at [306, 752] on div "Shapes L" at bounding box center [288, 789] width 61 height 37
click at [28, 245] on div at bounding box center [24, 246] width 12 height 12
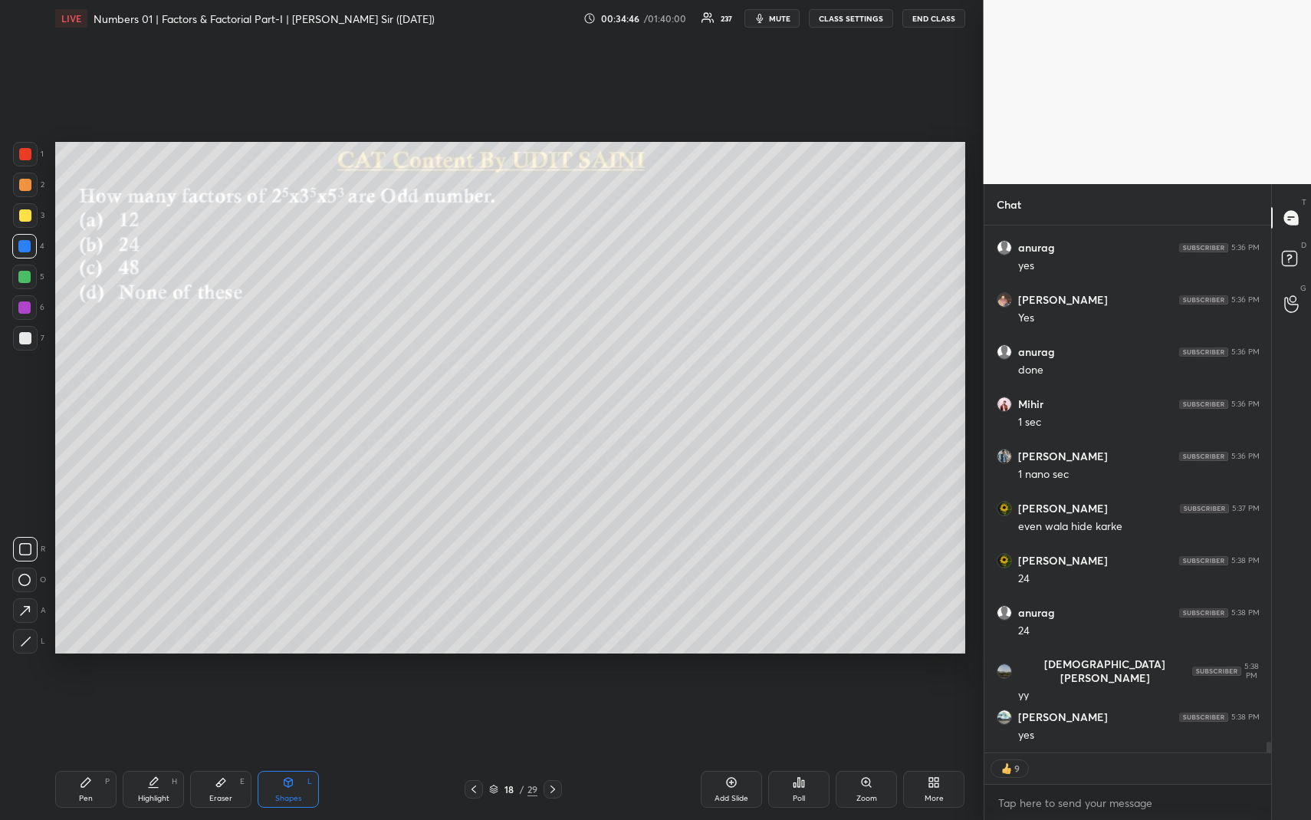
click at [29, 608] on icon at bounding box center [25, 611] width 10 height 10
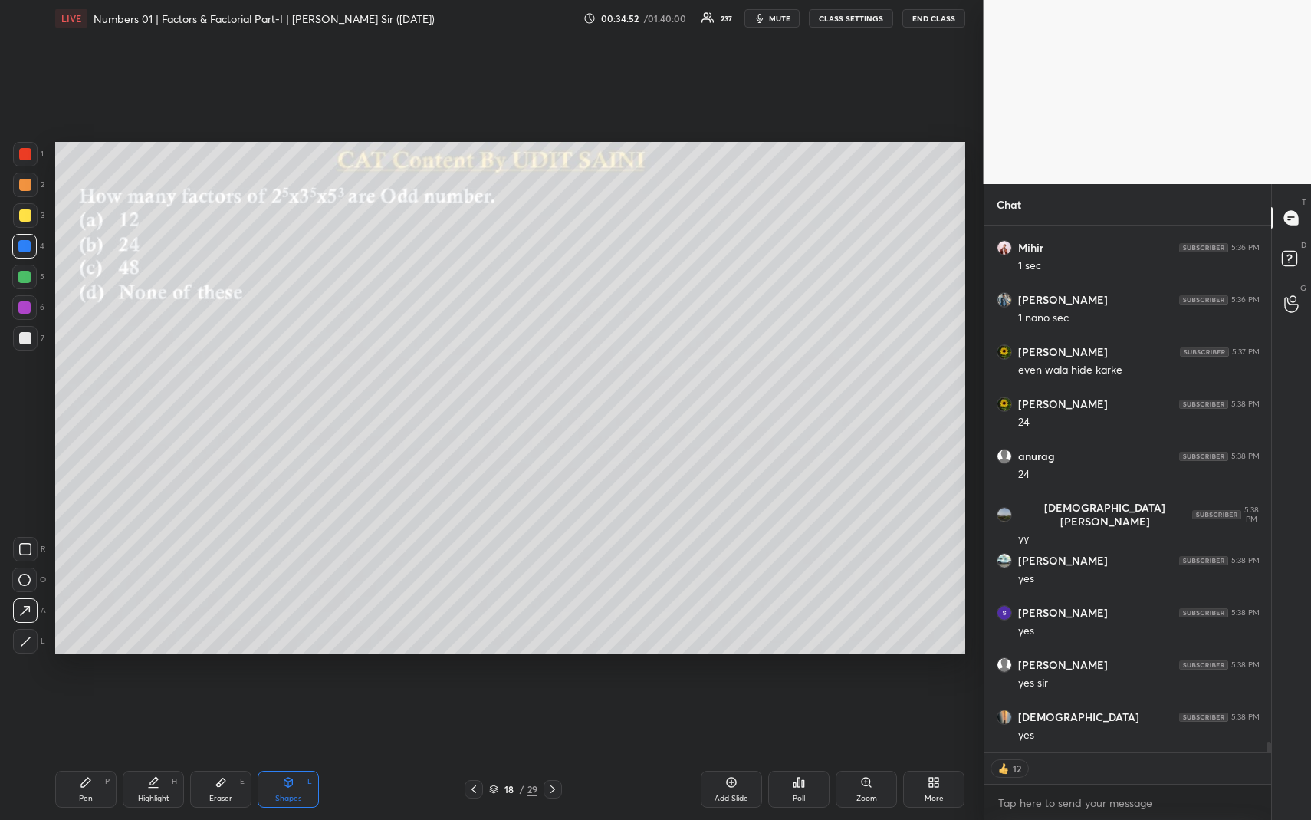
scroll to position [25984, 0]
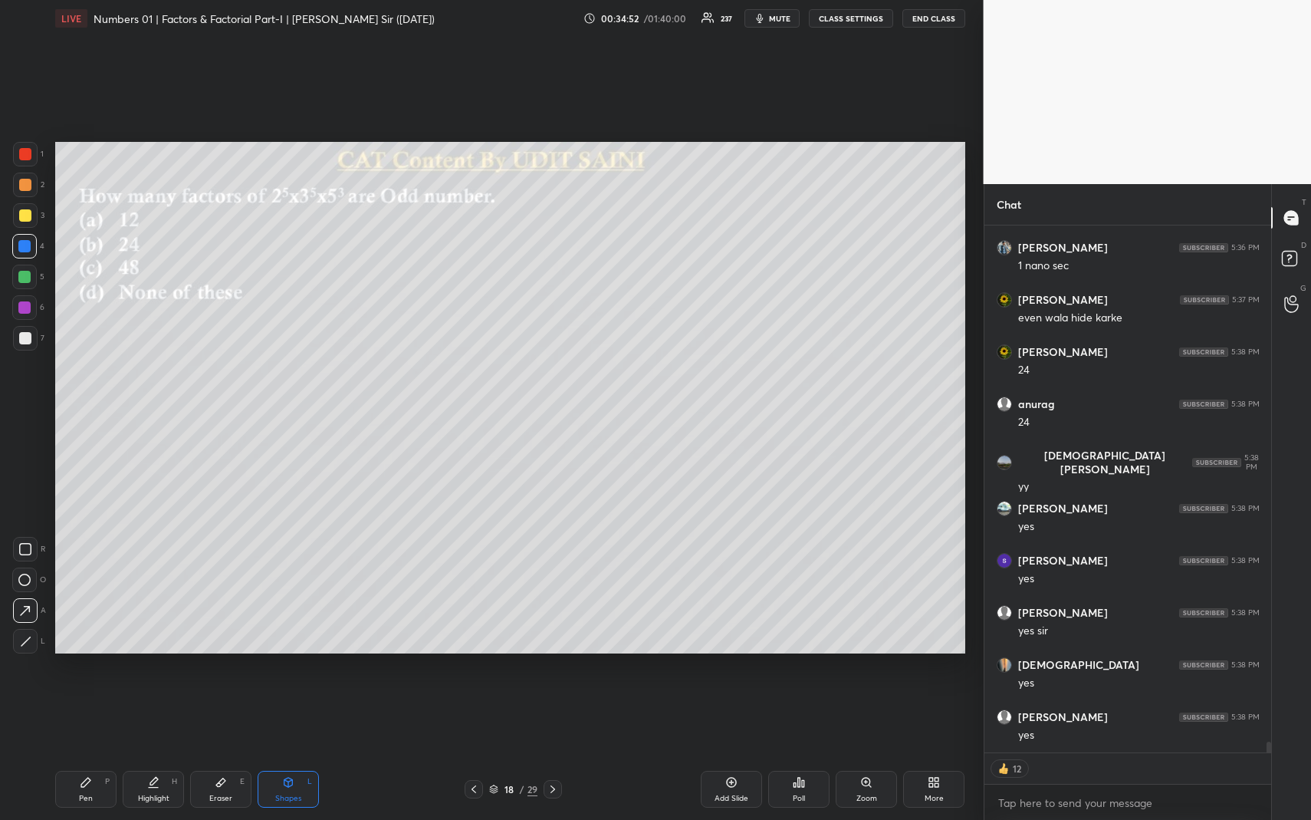
drag, startPoint x: 90, startPoint y: 797, endPoint x: 84, endPoint y: 673, distance: 123.6
click at [87, 752] on div "Pen" at bounding box center [86, 798] width 14 height 8
click at [27, 183] on div at bounding box center [25, 185] width 12 height 12
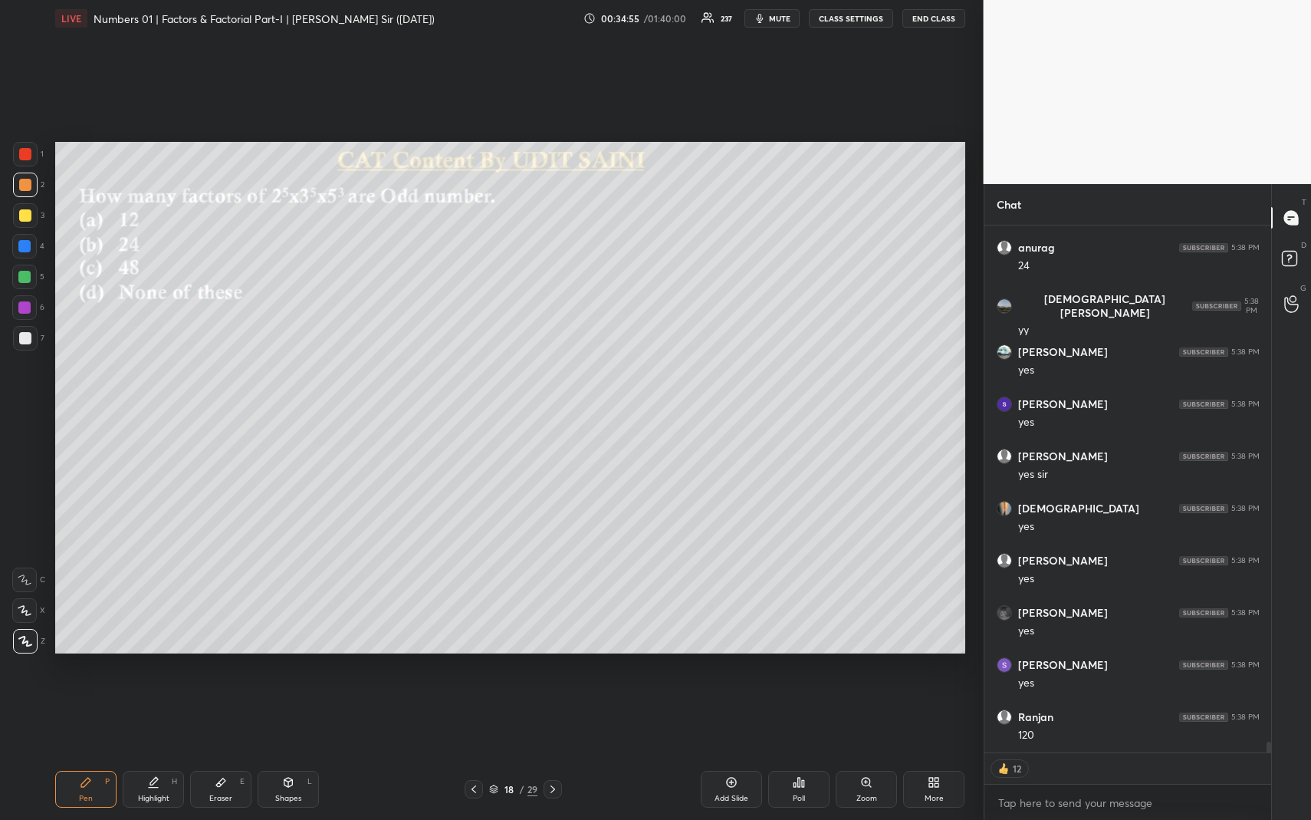
scroll to position [26192, 0]
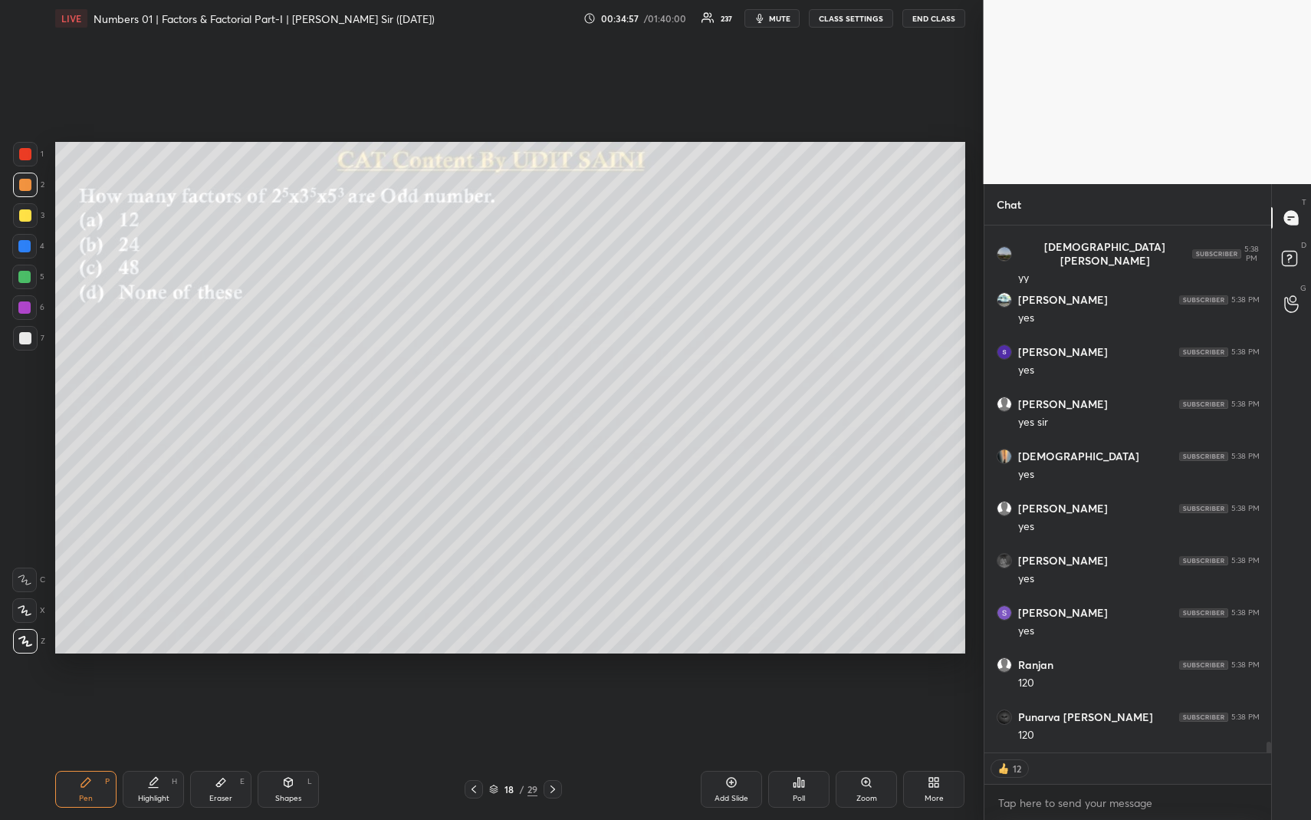
click at [154, 752] on icon at bounding box center [153, 782] width 12 height 12
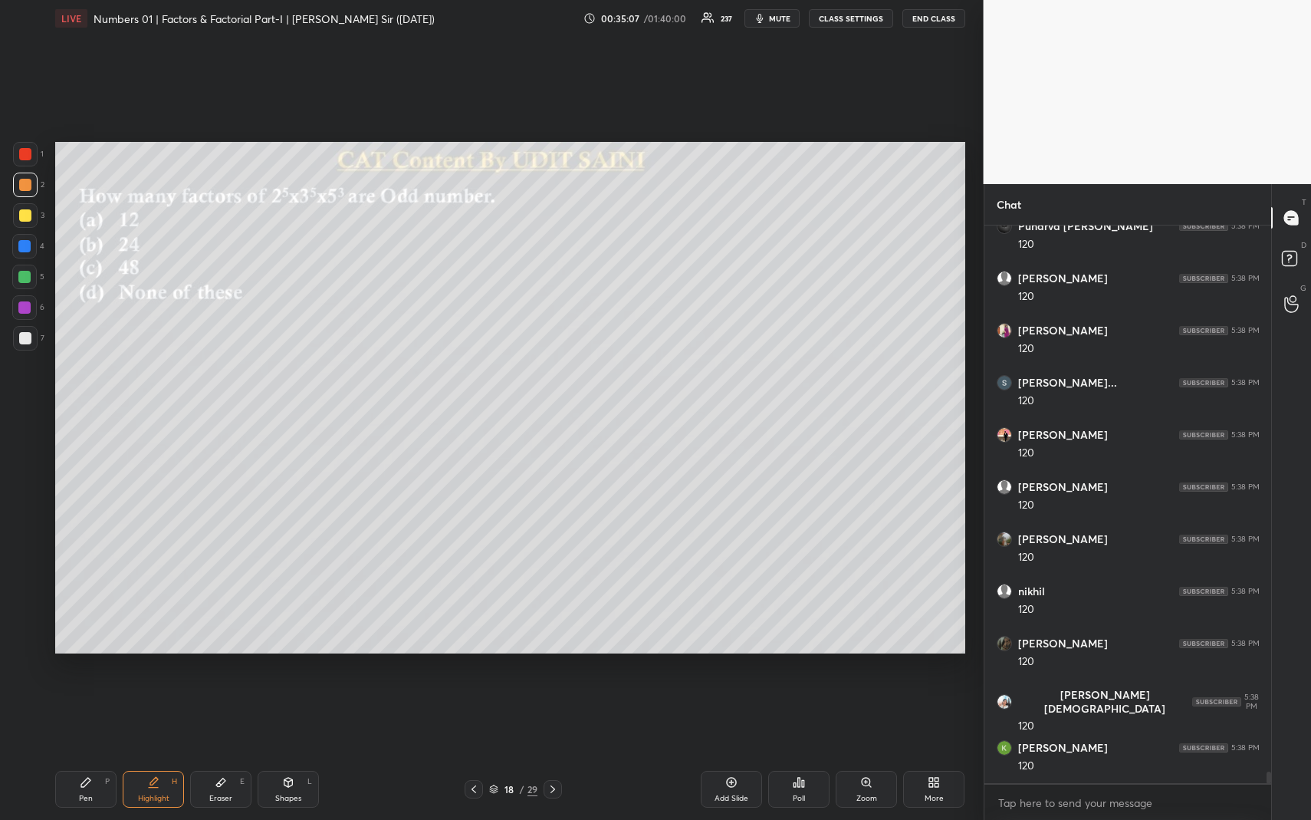
scroll to position [26735, 0]
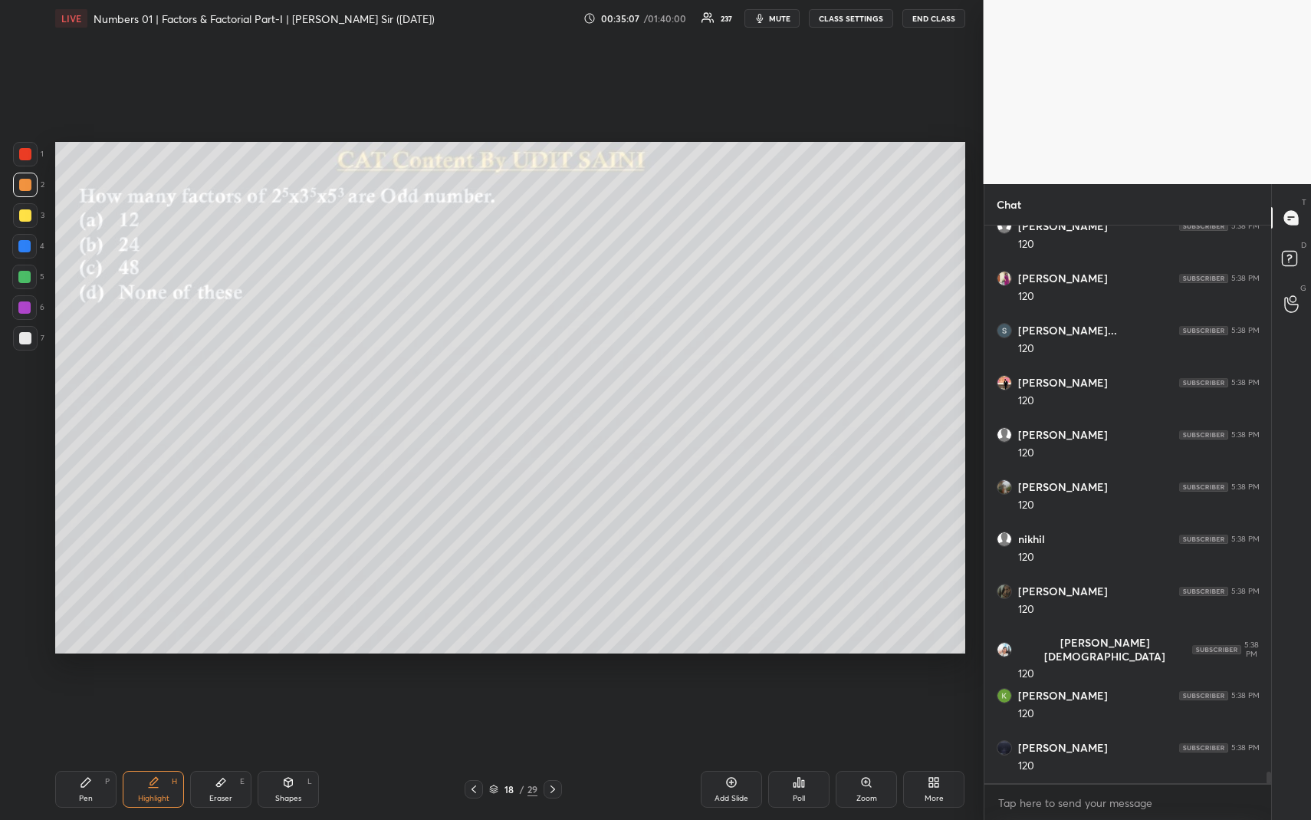
drag, startPoint x: 97, startPoint y: 774, endPoint x: 94, endPoint y: 696, distance: 78.3
click at [94, 752] on div "Pen P" at bounding box center [85, 789] width 61 height 37
click at [28, 212] on div at bounding box center [25, 215] width 12 height 12
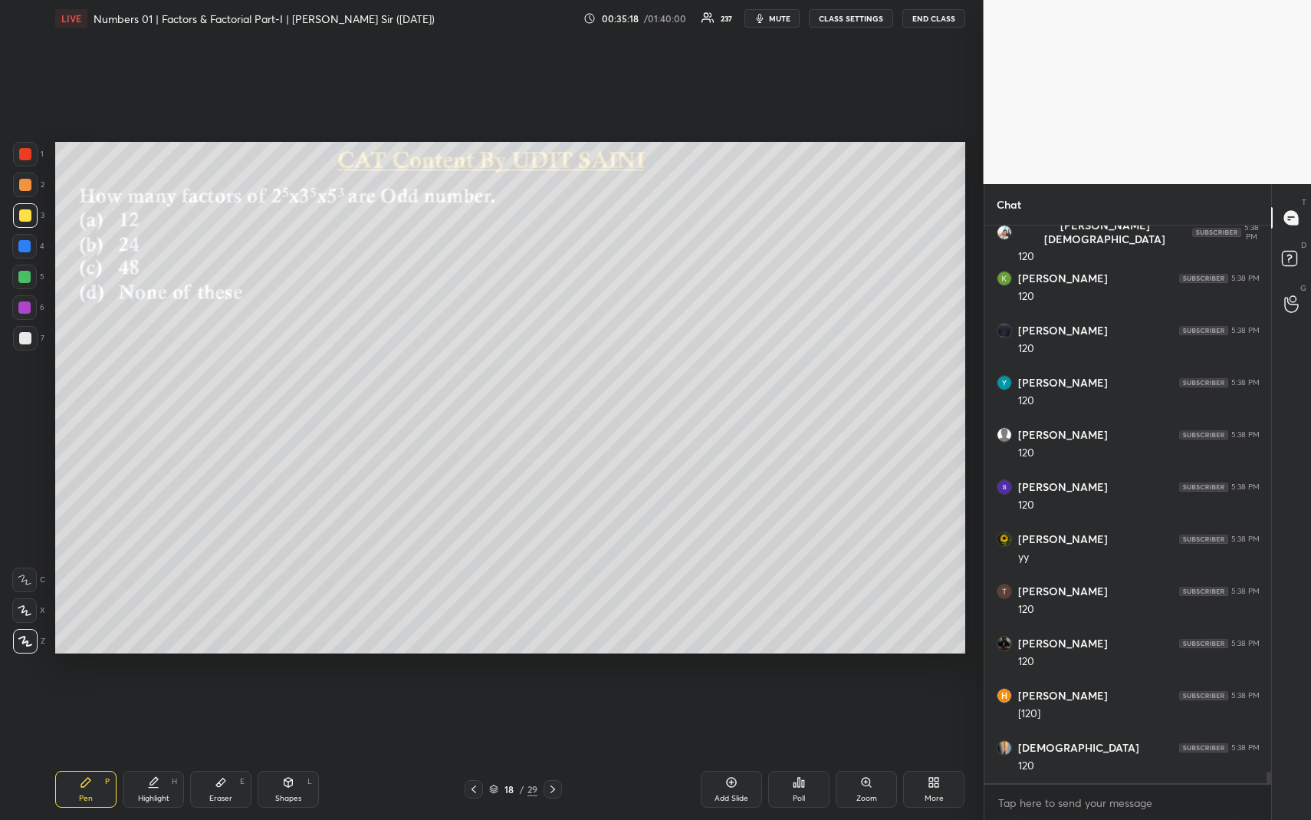
scroll to position [27205, 0]
click at [148, 752] on div "Highlight" at bounding box center [153, 798] width 31 height 8
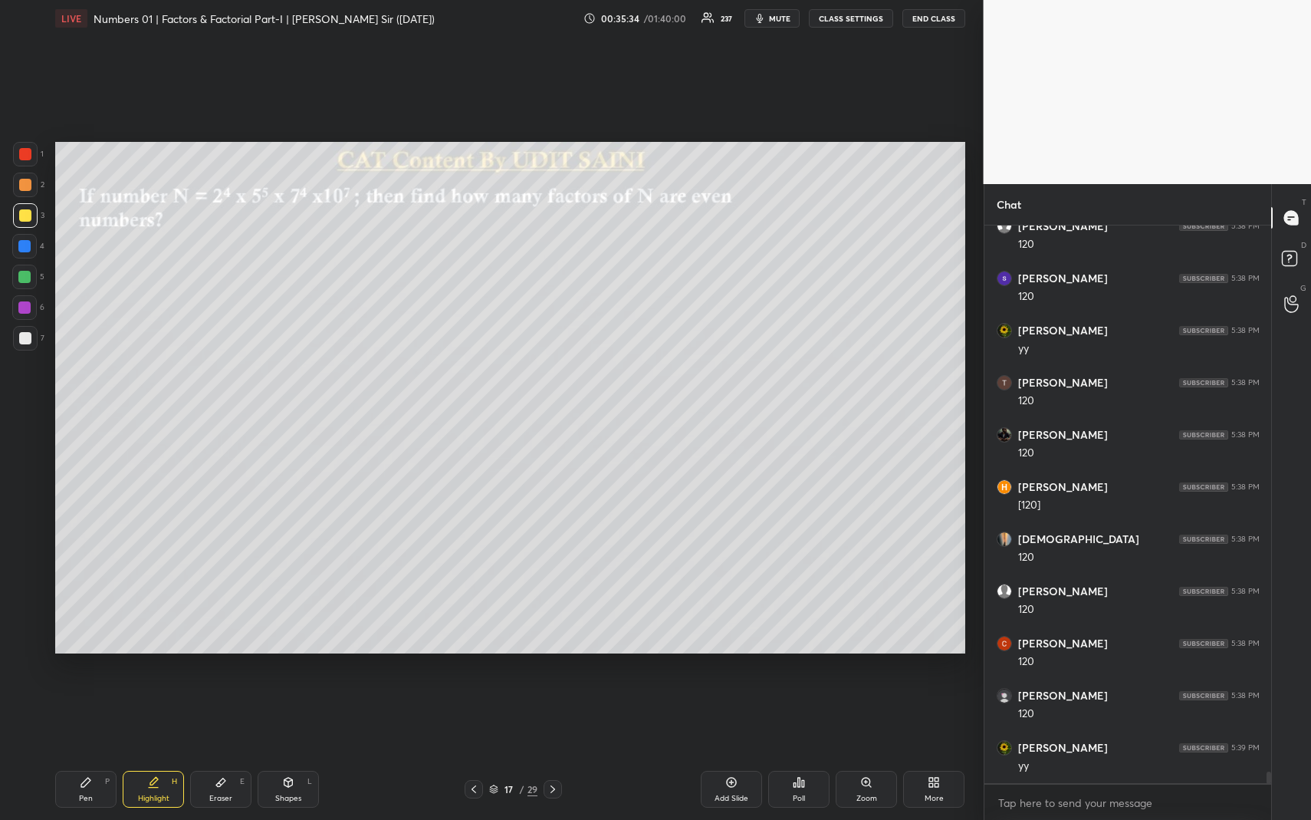
drag, startPoint x: 296, startPoint y: 791, endPoint x: 270, endPoint y: 696, distance: 98.6
click at [297, 752] on div "Shapes L" at bounding box center [288, 789] width 61 height 37
click at [31, 184] on div at bounding box center [25, 185] width 25 height 25
click at [146, 752] on div "Highlight H" at bounding box center [153, 789] width 61 height 37
drag, startPoint x: 146, startPoint y: 782, endPoint x: 140, endPoint y: 749, distance: 33.5
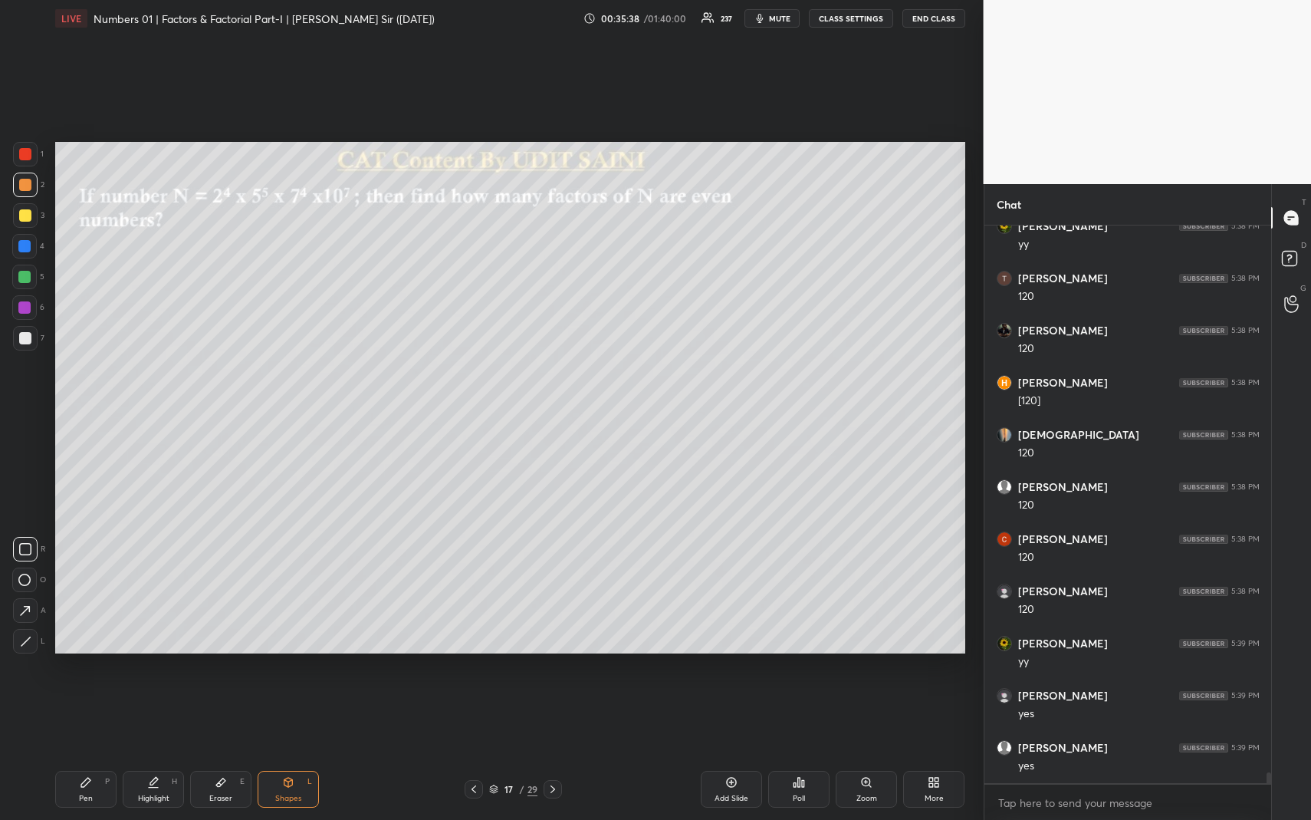
click at [147, 752] on icon at bounding box center [153, 782] width 12 height 12
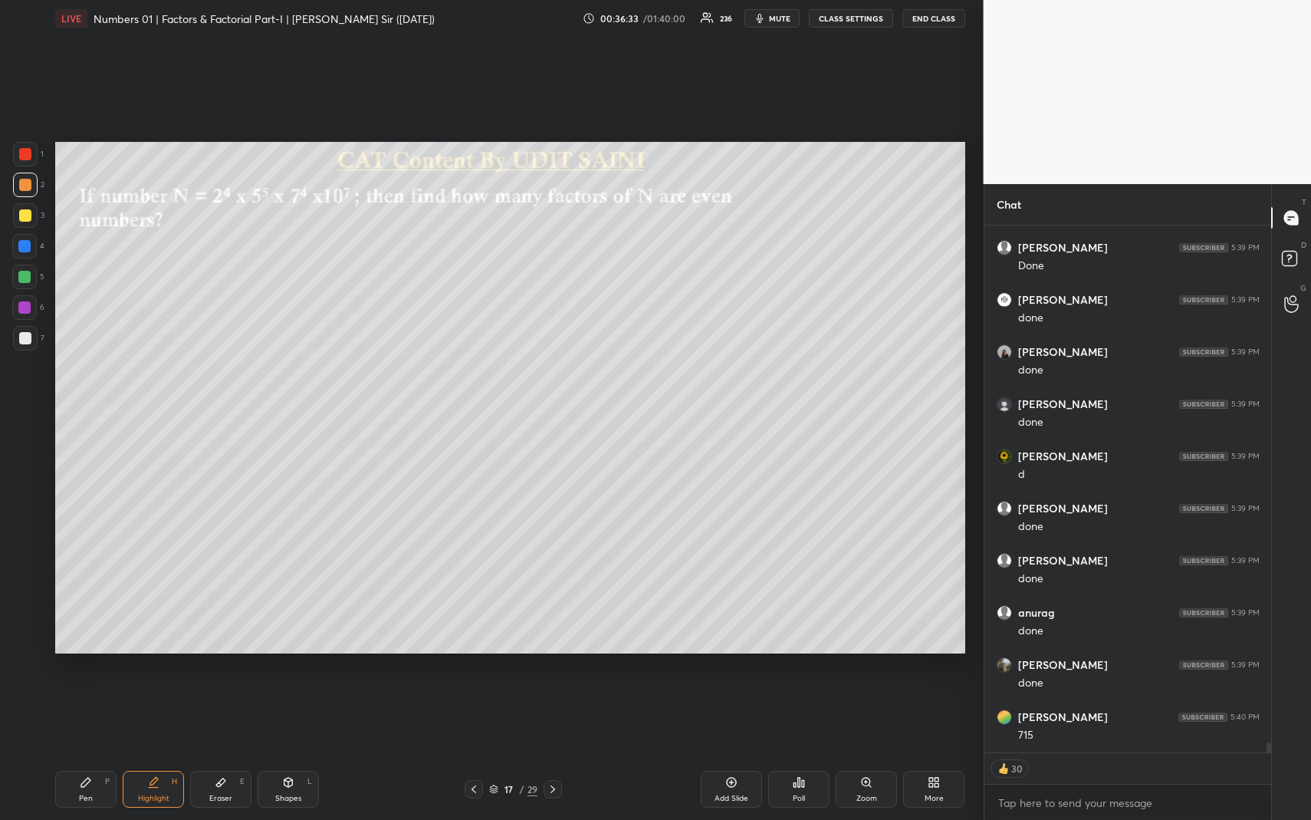
scroll to position [28382, 0]
click at [85, 752] on icon at bounding box center [85, 782] width 9 height 9
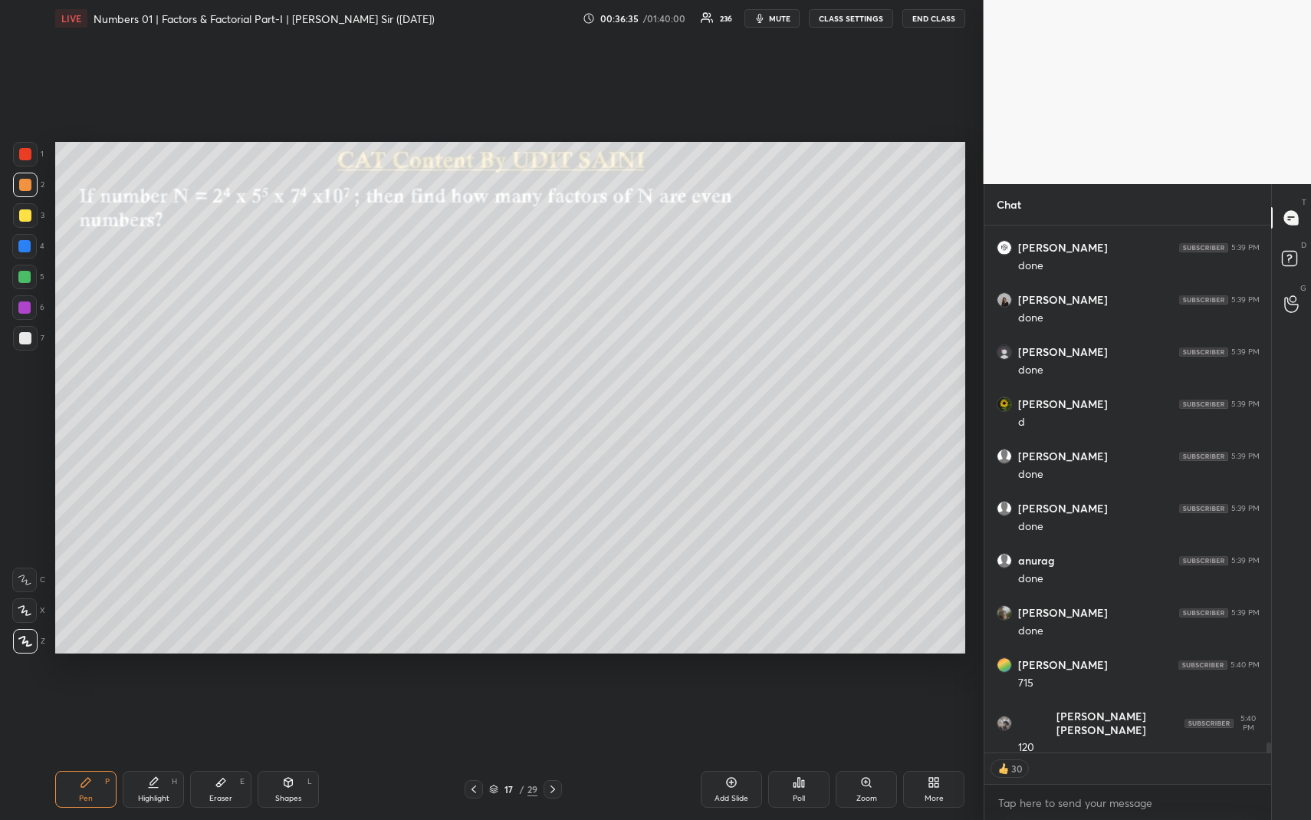
drag, startPoint x: 85, startPoint y: 780, endPoint x: 90, endPoint y: 747, distance: 33.4
click at [85, 752] on icon at bounding box center [85, 782] width 9 height 9
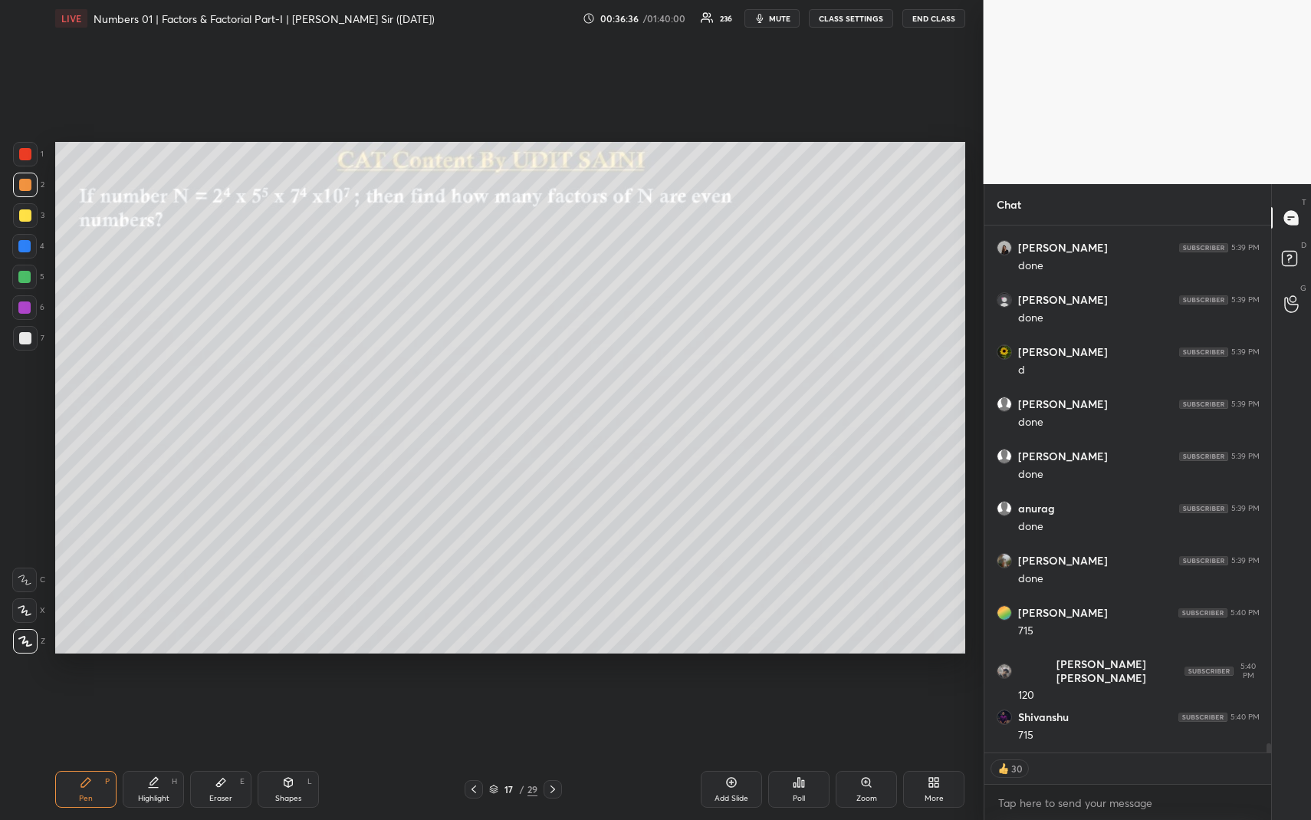
click at [142, 752] on div "Highlight H" at bounding box center [153, 789] width 61 height 37
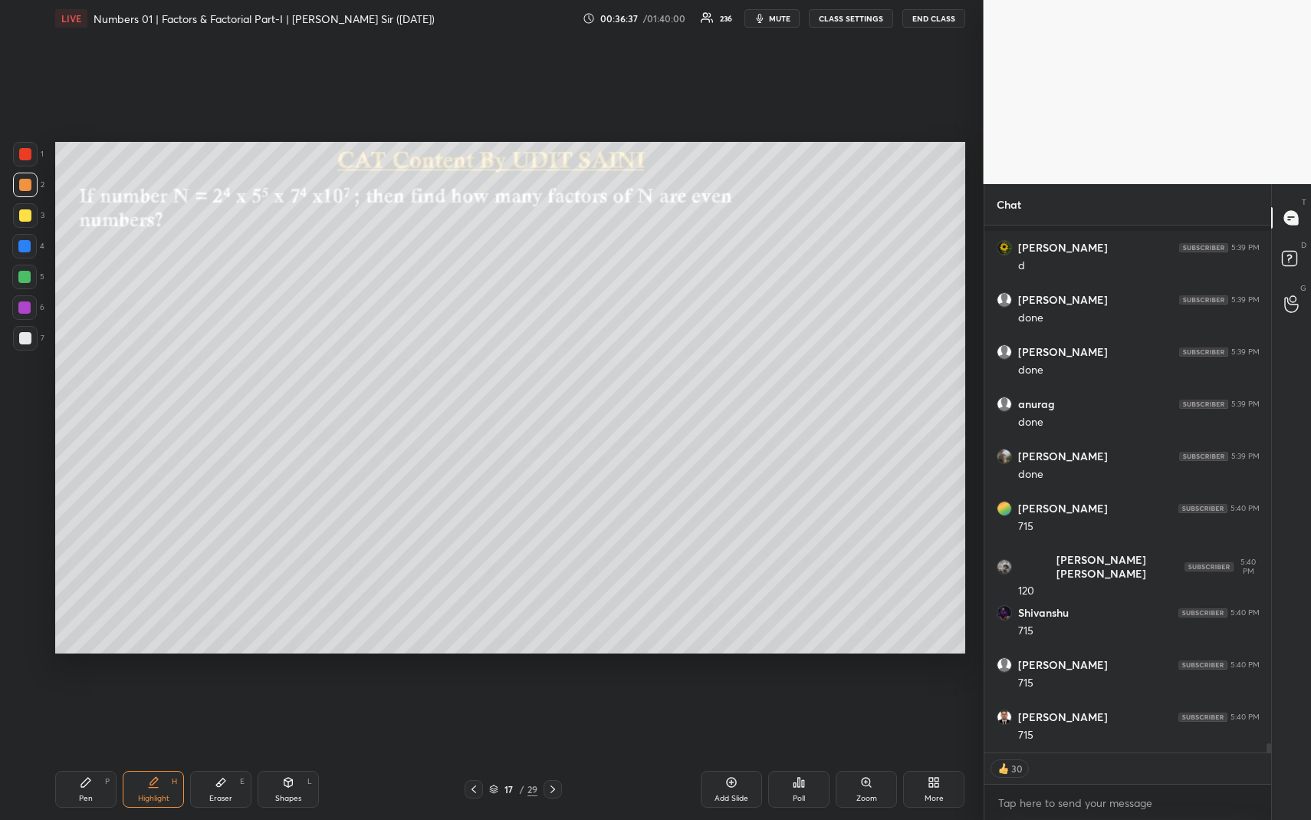
scroll to position [28643, 0]
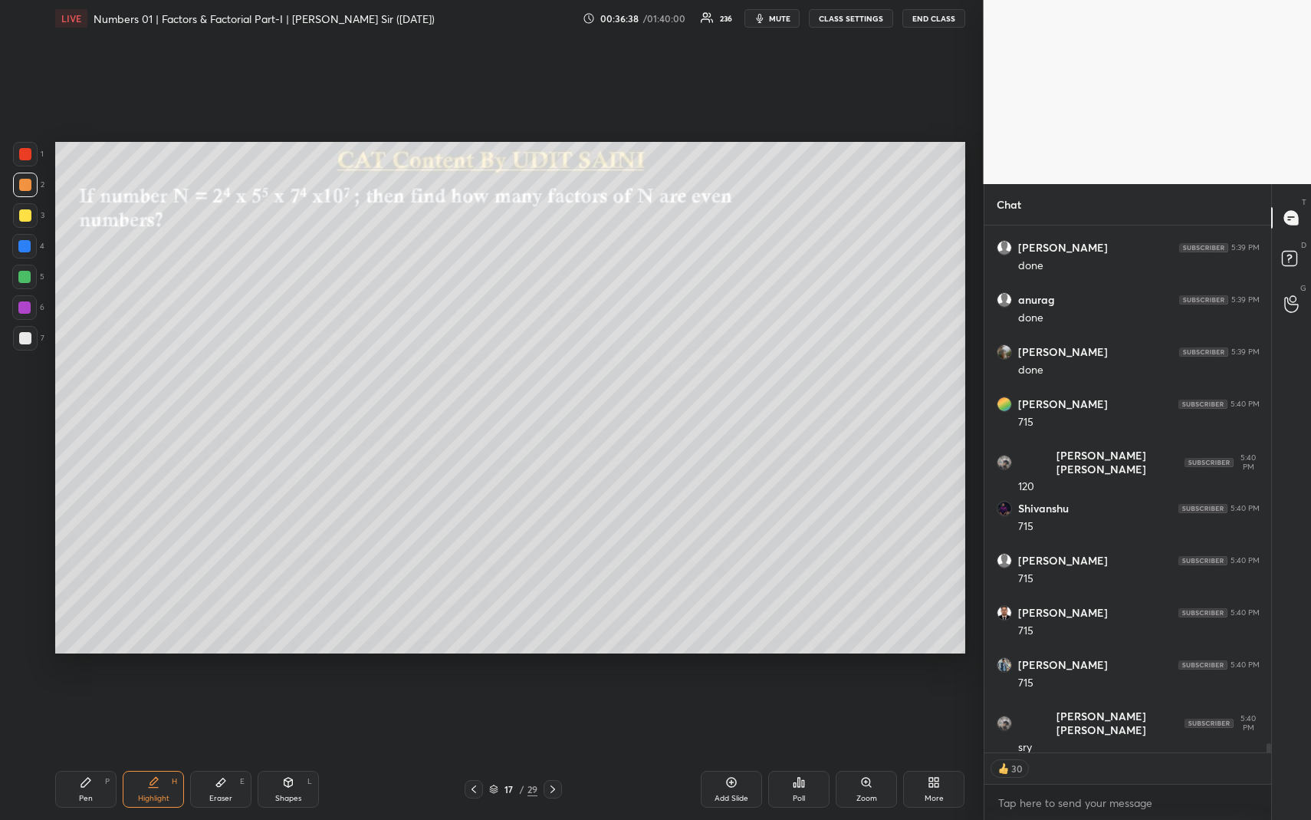
drag, startPoint x: 150, startPoint y: 790, endPoint x: 152, endPoint y: 748, distance: 41.5
click at [150, 752] on div "Highlight H" at bounding box center [153, 789] width 61 height 37
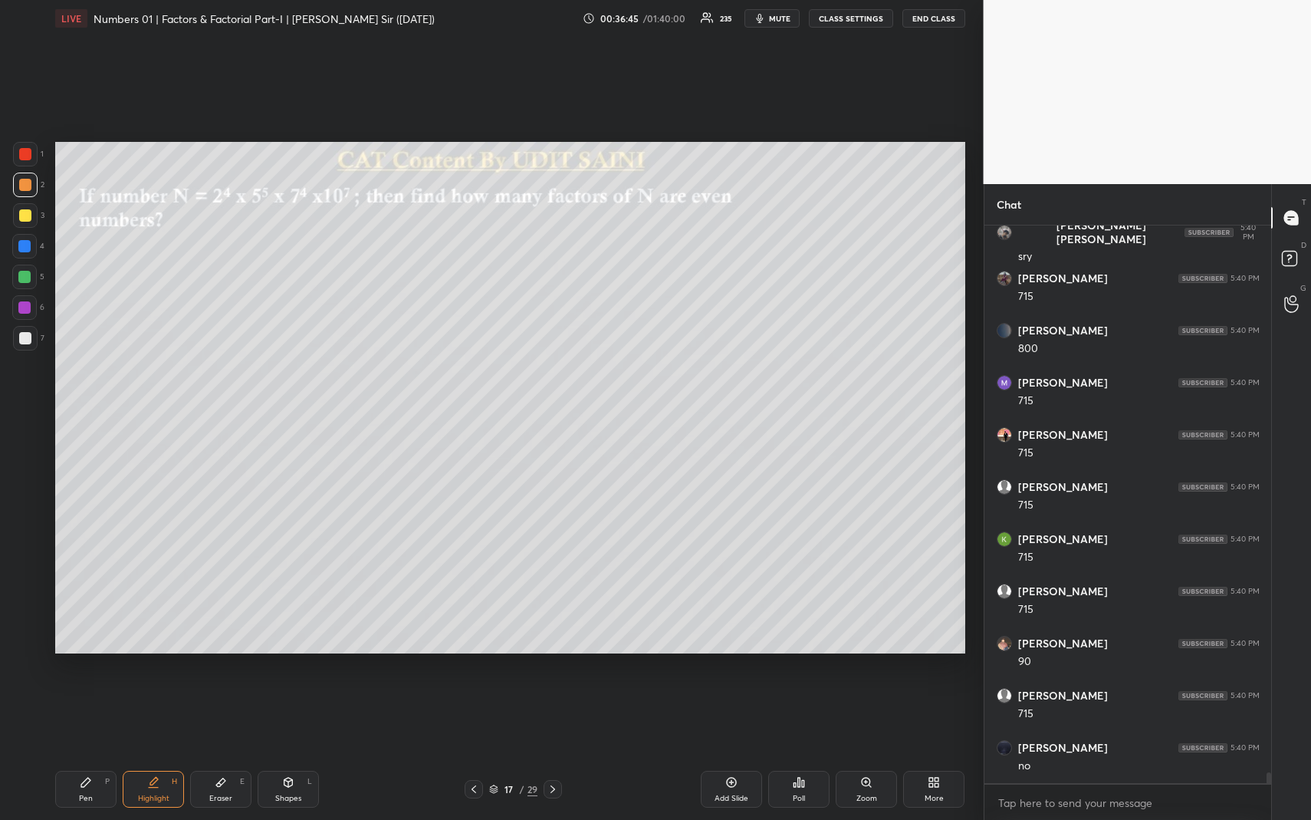
scroll to position [29186, 0]
drag, startPoint x: 71, startPoint y: 794, endPoint x: 64, endPoint y: 708, distance: 86.9
click at [70, 752] on div "Pen P" at bounding box center [85, 789] width 61 height 37
click at [27, 275] on div at bounding box center [24, 277] width 12 height 12
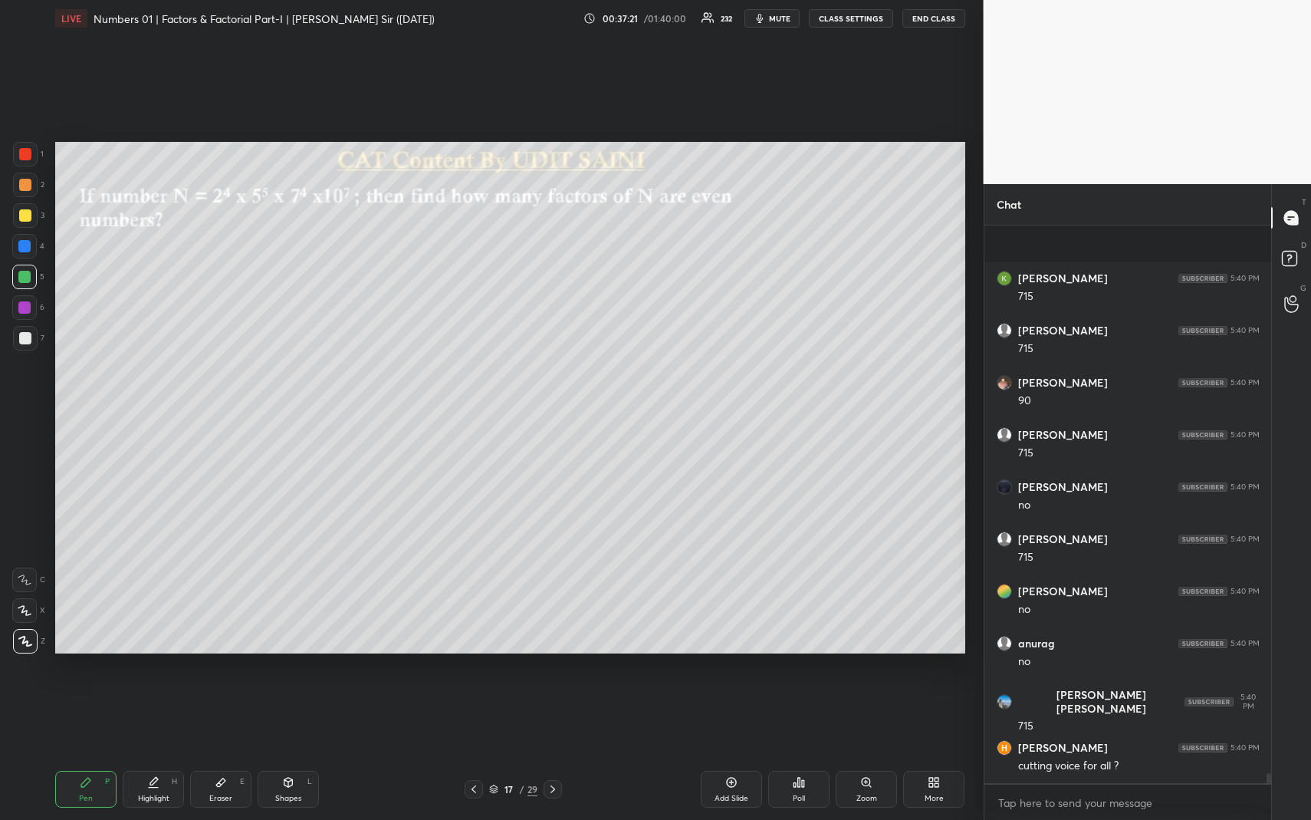
scroll to position [29499, 0]
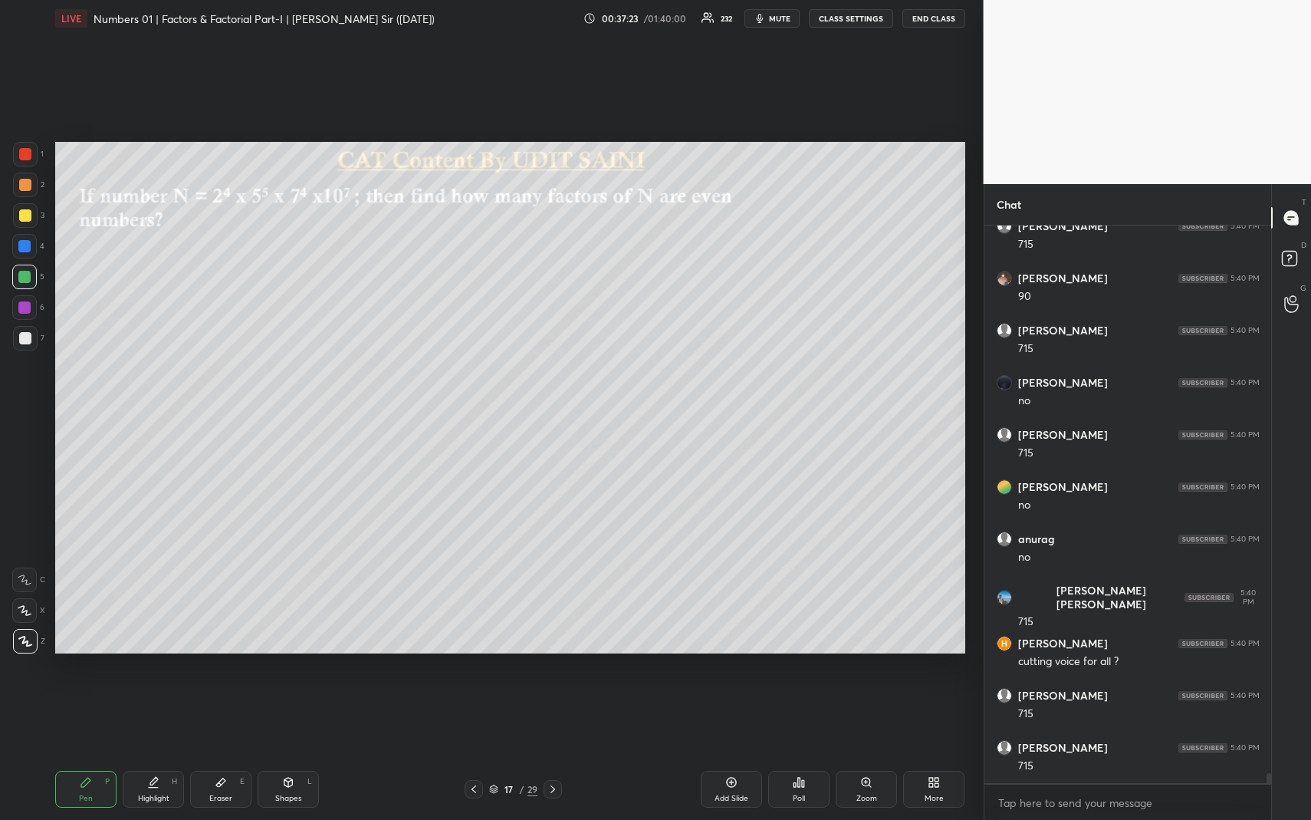
click at [153, 752] on icon at bounding box center [153, 782] width 12 height 12
drag, startPoint x: 155, startPoint y: 781, endPoint x: 173, endPoint y: 679, distance: 102.9
click at [155, 752] on icon at bounding box center [154, 781] width 8 height 8
click at [288, 752] on div "Shapes" at bounding box center [288, 798] width 26 height 8
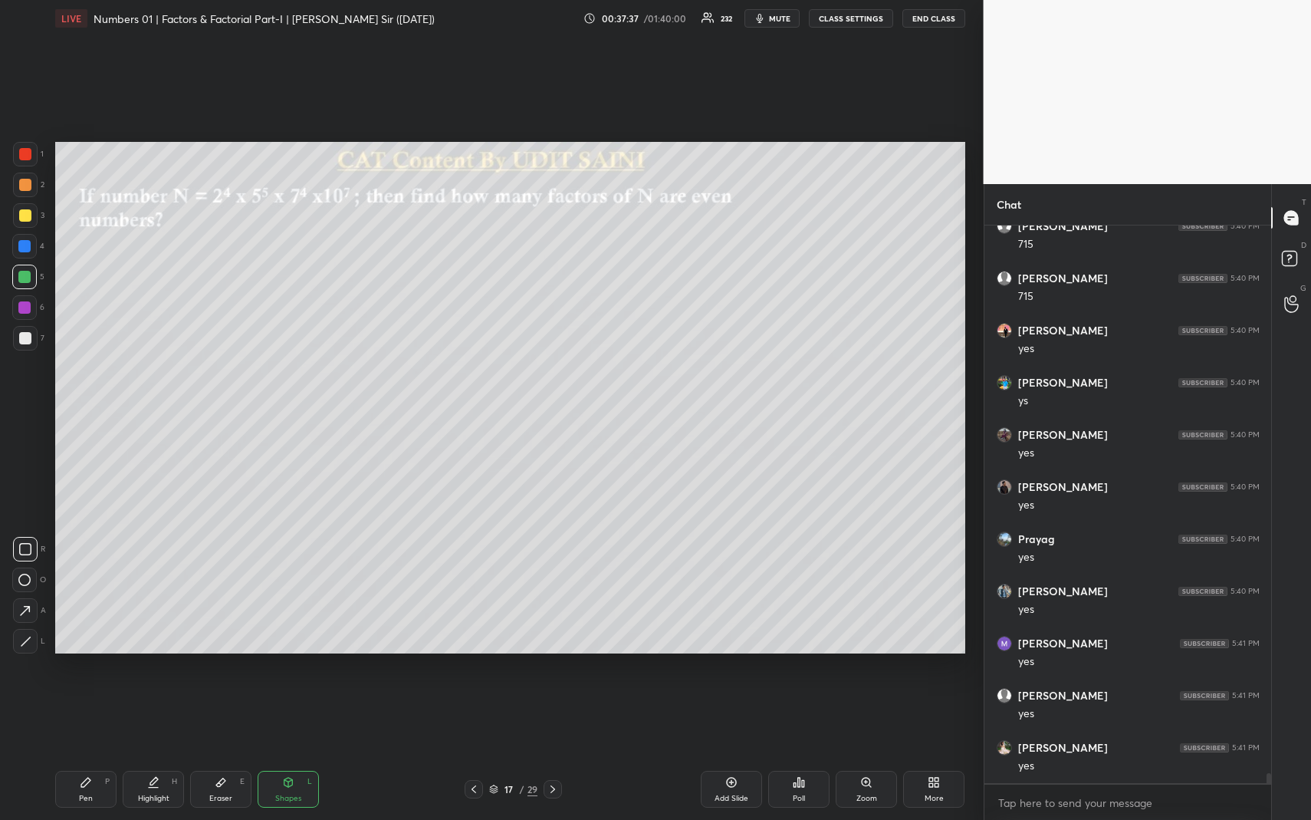
click at [20, 333] on div at bounding box center [25, 338] width 25 height 25
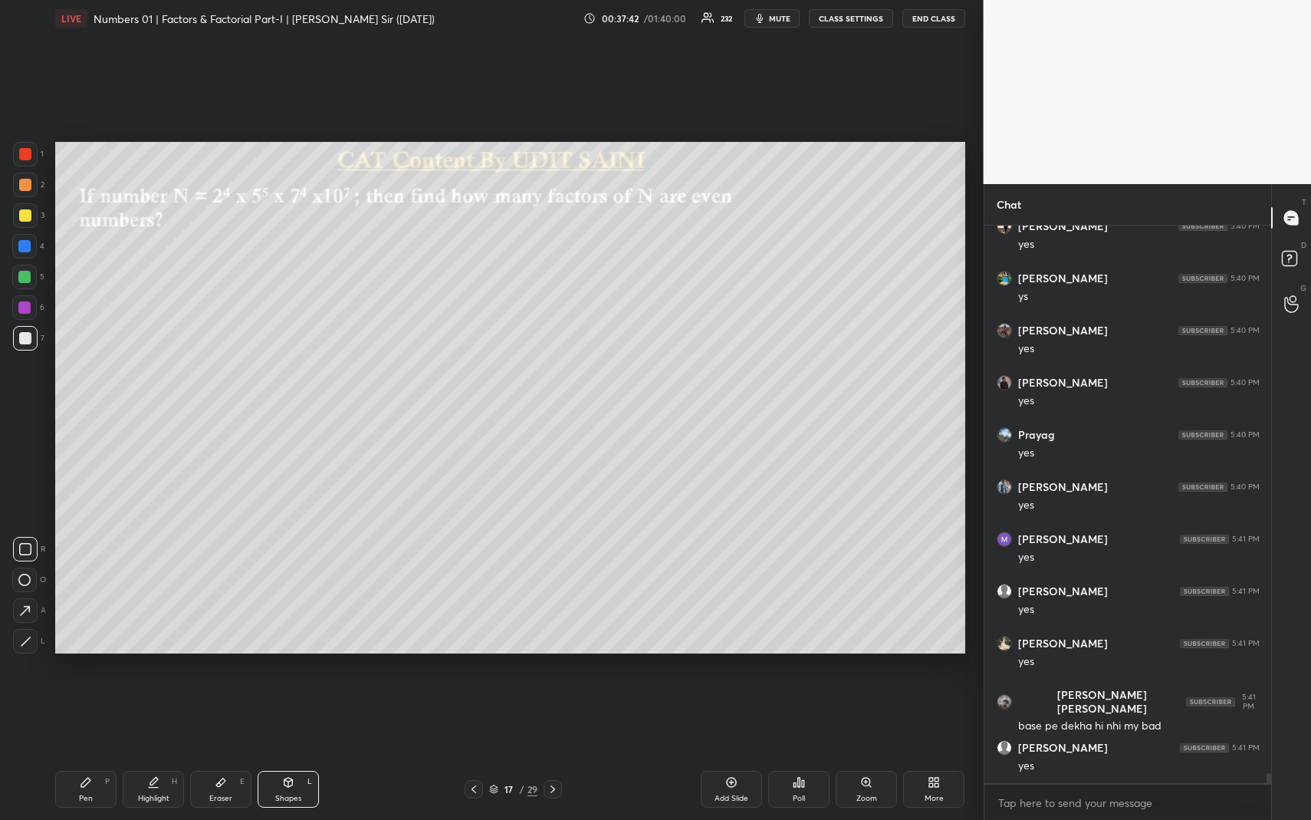
scroll to position [30125, 0]
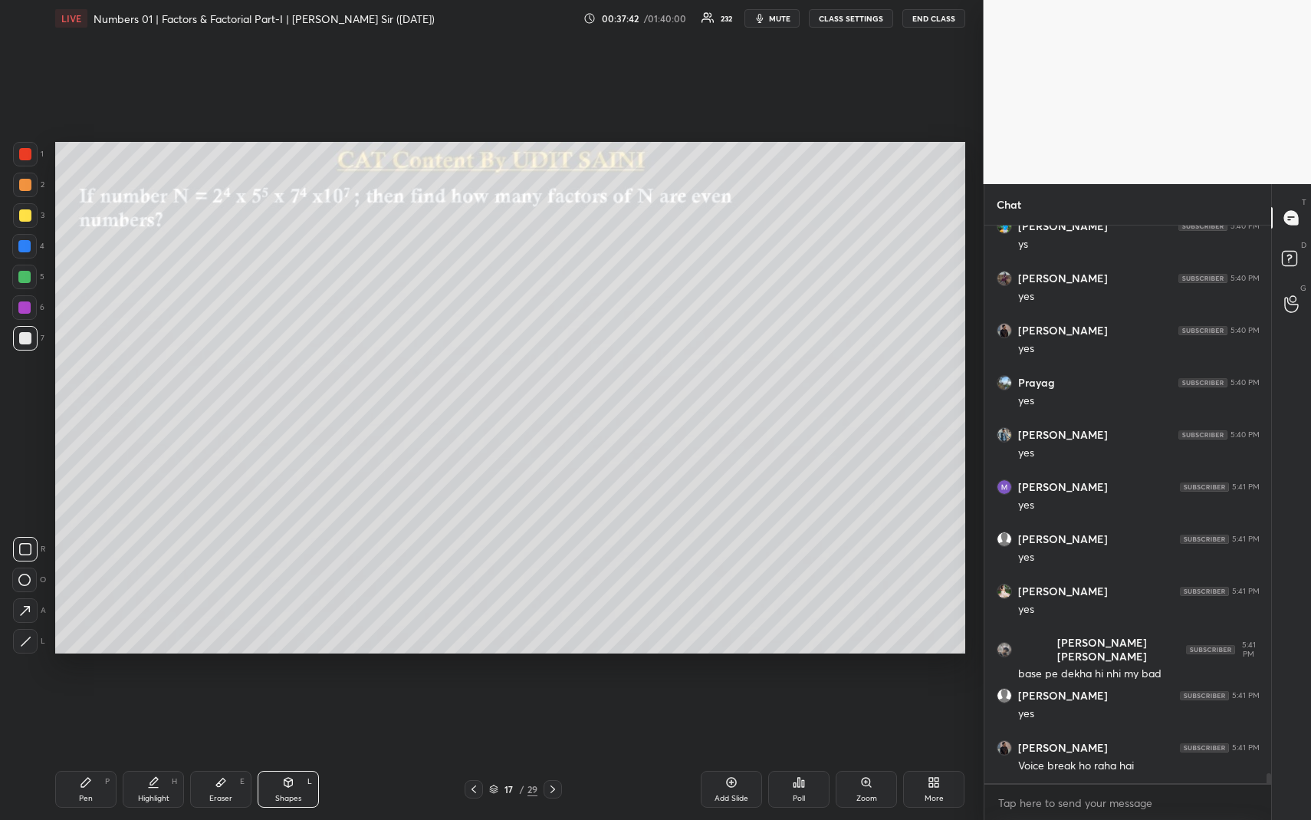
drag, startPoint x: 156, startPoint y: 783, endPoint x: 178, endPoint y: 692, distance: 93.0
click at [153, 752] on icon at bounding box center [153, 782] width 12 height 12
drag, startPoint x: 87, startPoint y: 800, endPoint x: 94, endPoint y: 740, distance: 60.2
click at [87, 752] on div "Pen" at bounding box center [86, 798] width 14 height 8
click at [23, 189] on div at bounding box center [25, 185] width 12 height 12
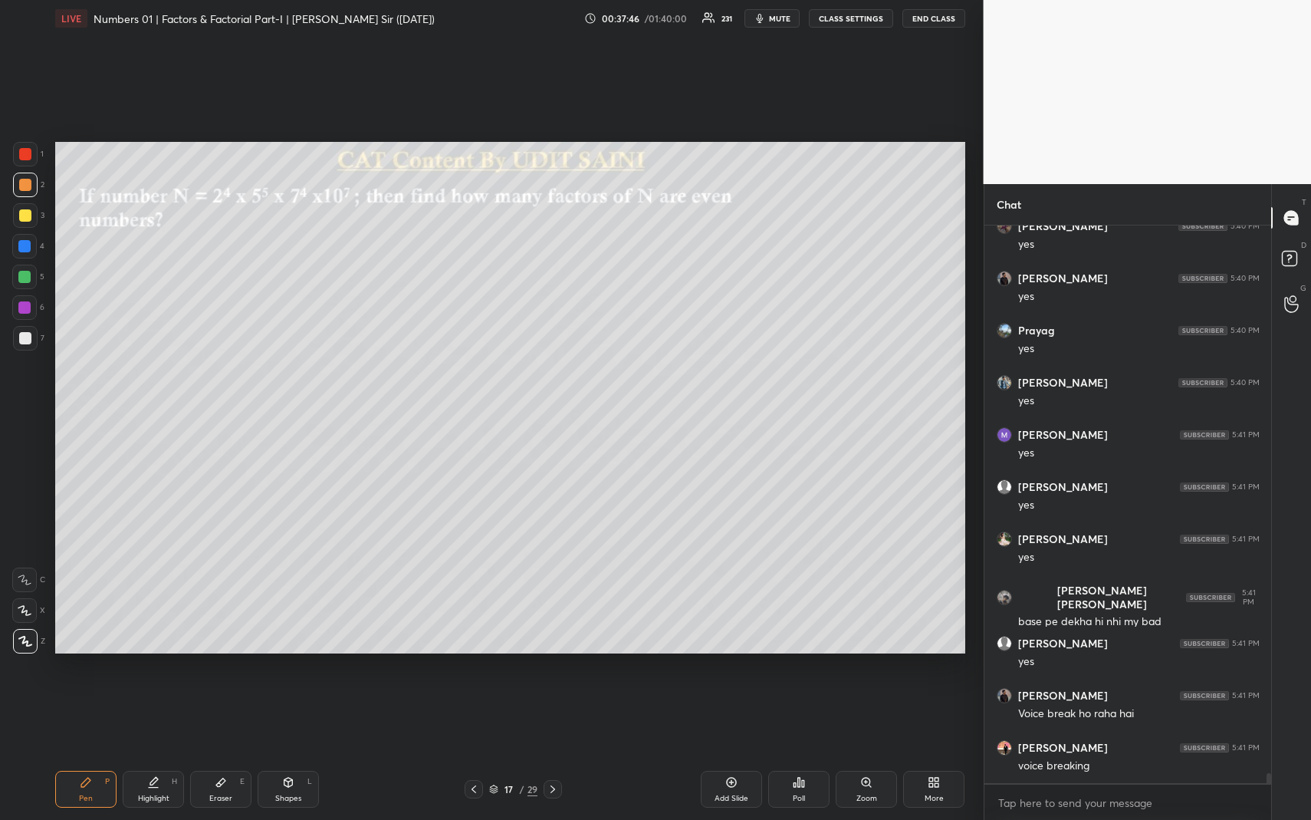
scroll to position [30233, 0]
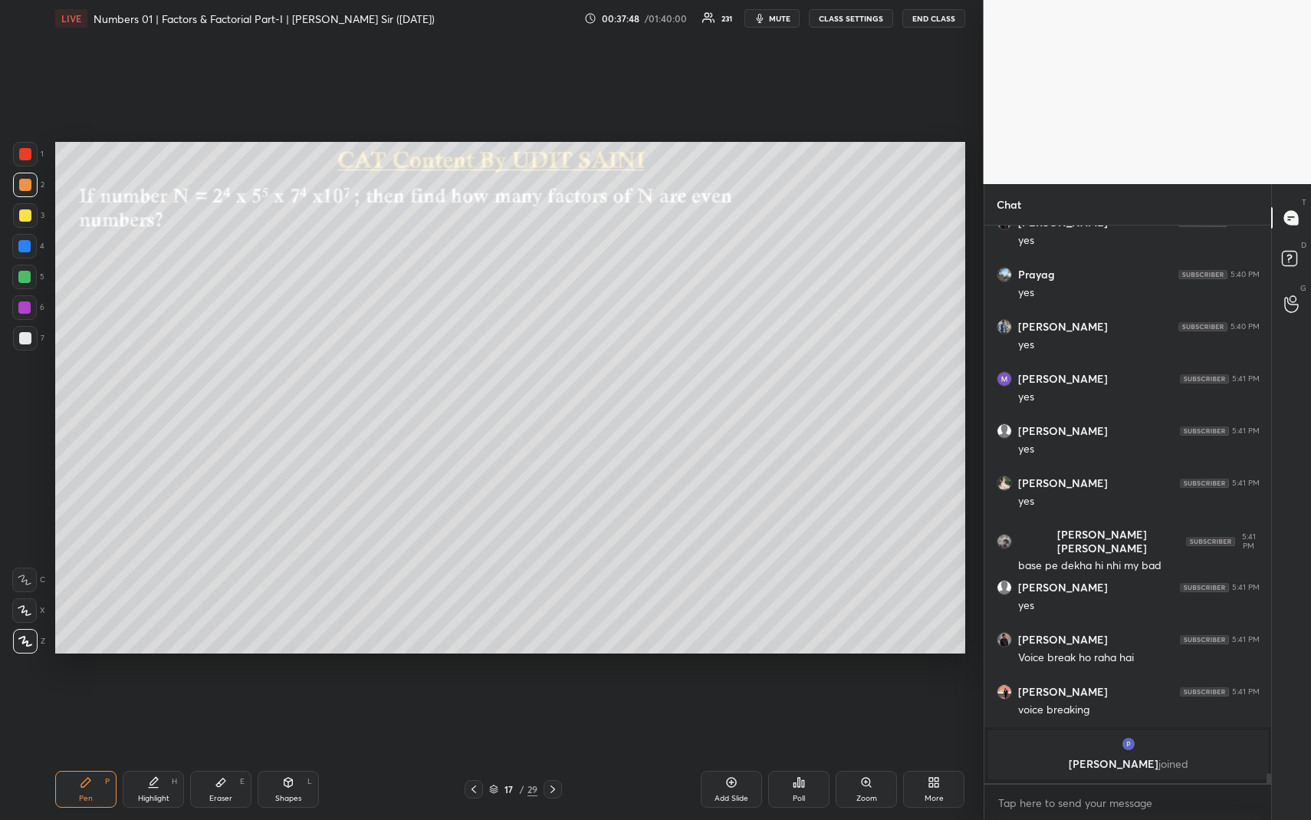
click at [23, 219] on div at bounding box center [25, 215] width 12 height 12
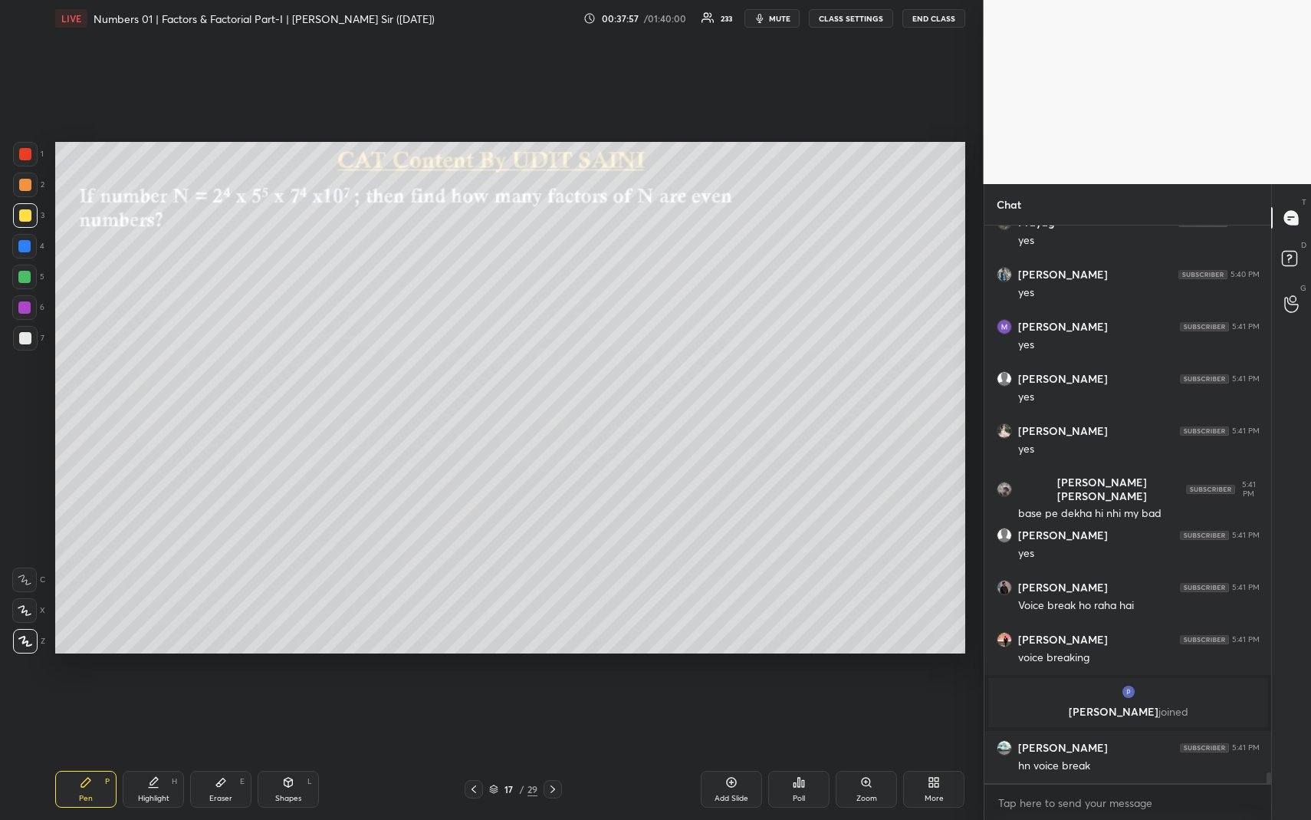
click at [164, 752] on div "Highlight" at bounding box center [153, 798] width 31 height 8
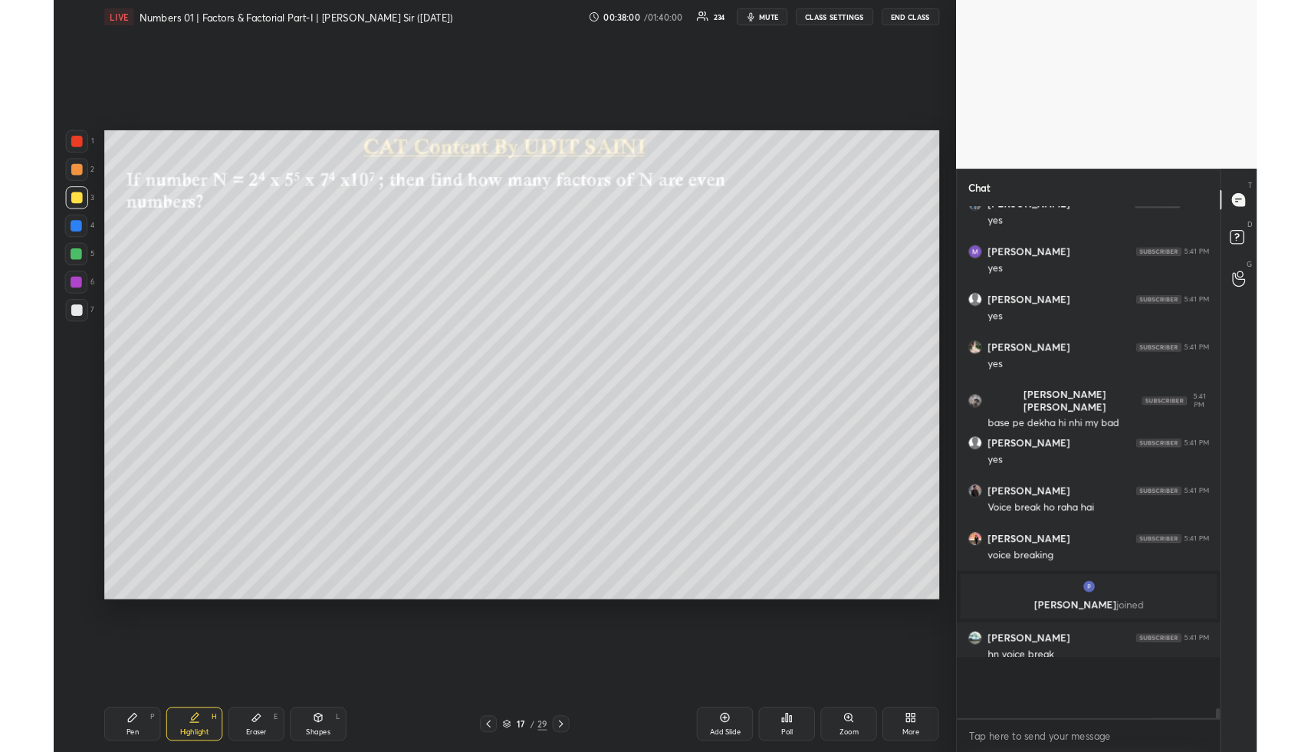
scroll to position [76030, 75762]
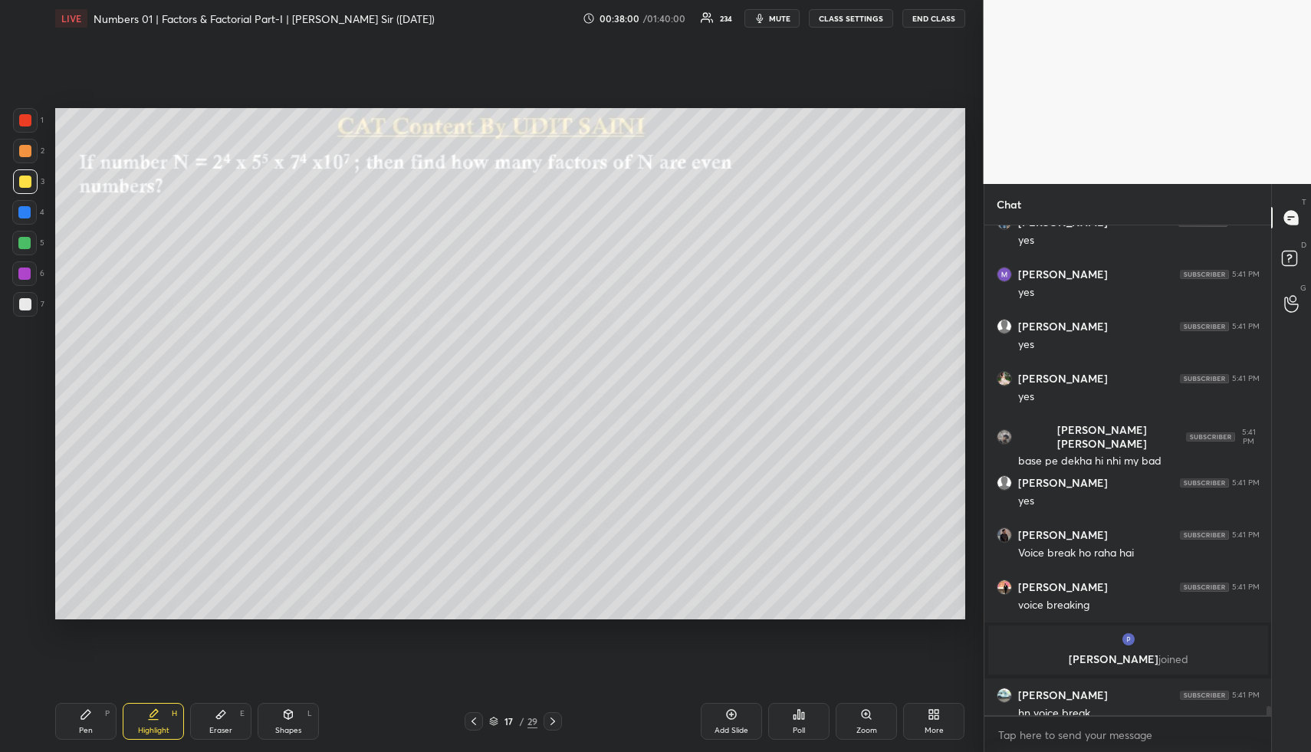
type textarea "x"
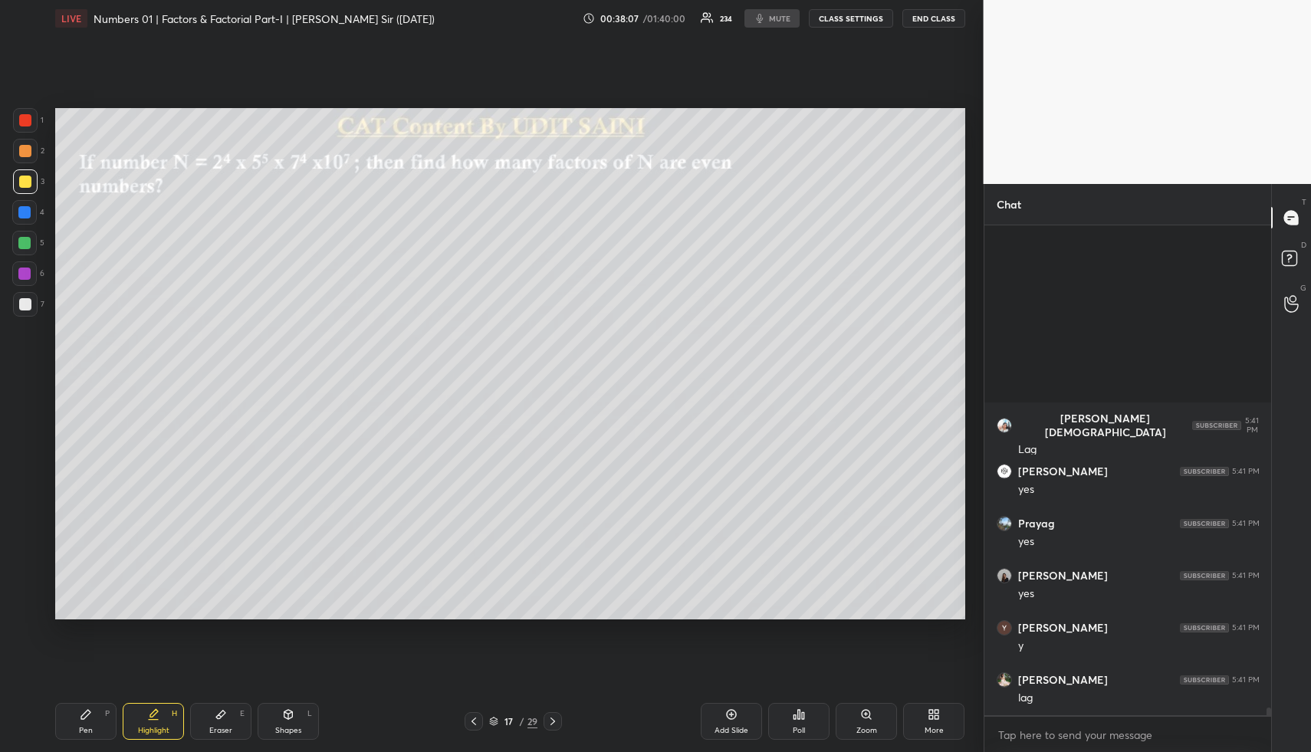
scroll to position [30574, 0]
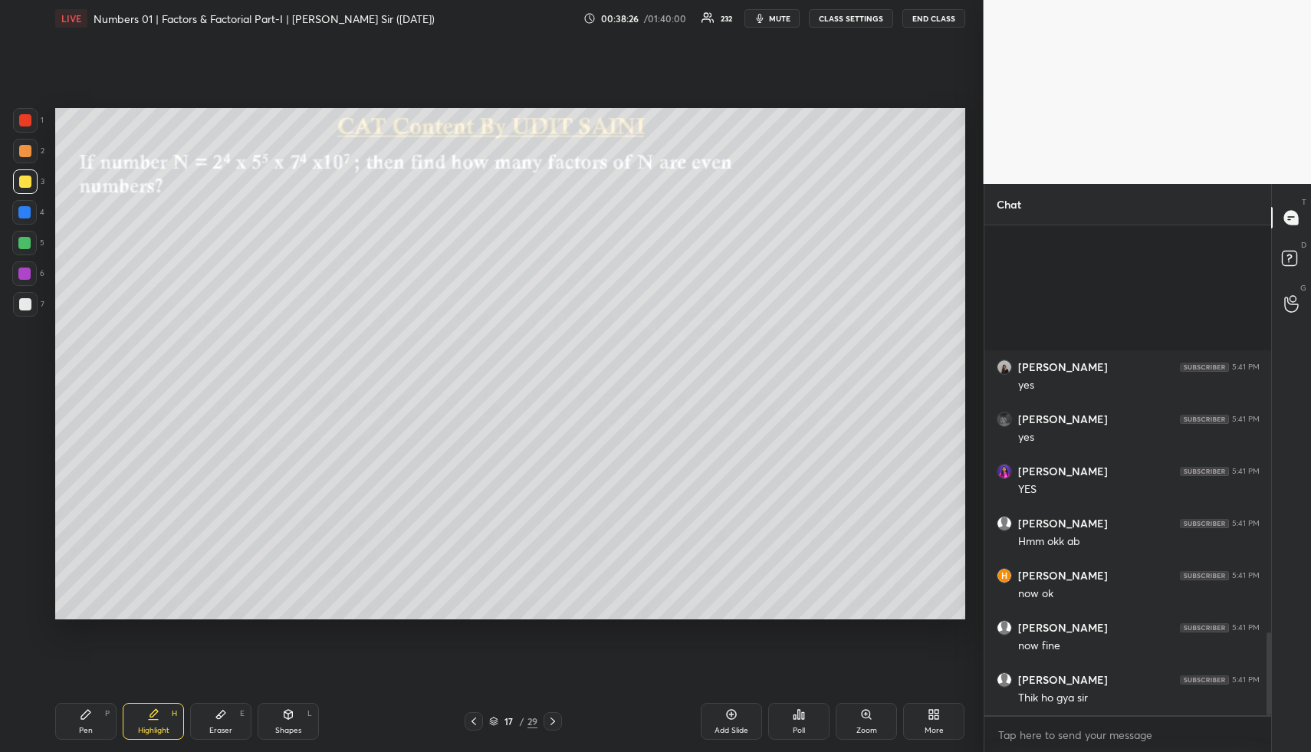
scroll to position [2400, 0]
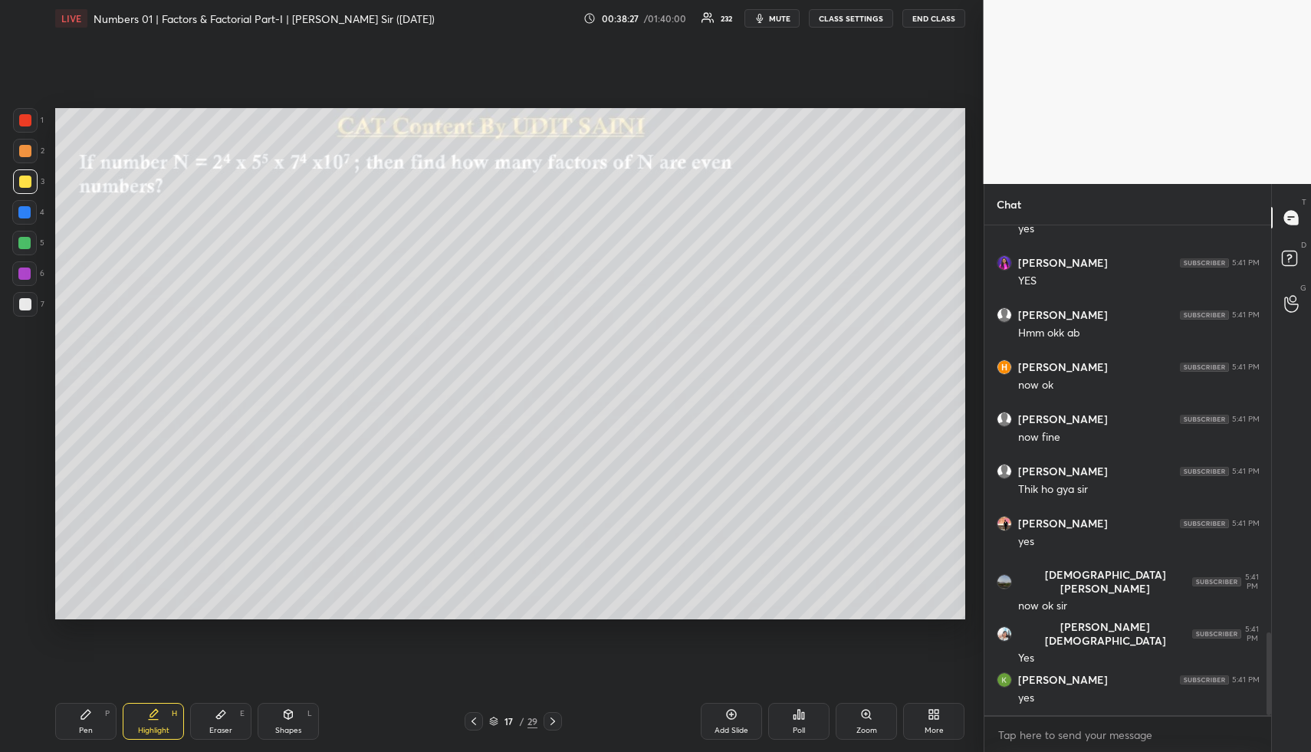
drag, startPoint x: 138, startPoint y: 738, endPoint x: 173, endPoint y: 672, distance: 75.1
click at [140, 740] on div "Pen P Highlight H Eraser E Shapes L 17 / 29 Add Slide Poll Zoom More" at bounding box center [510, 721] width 910 height 61
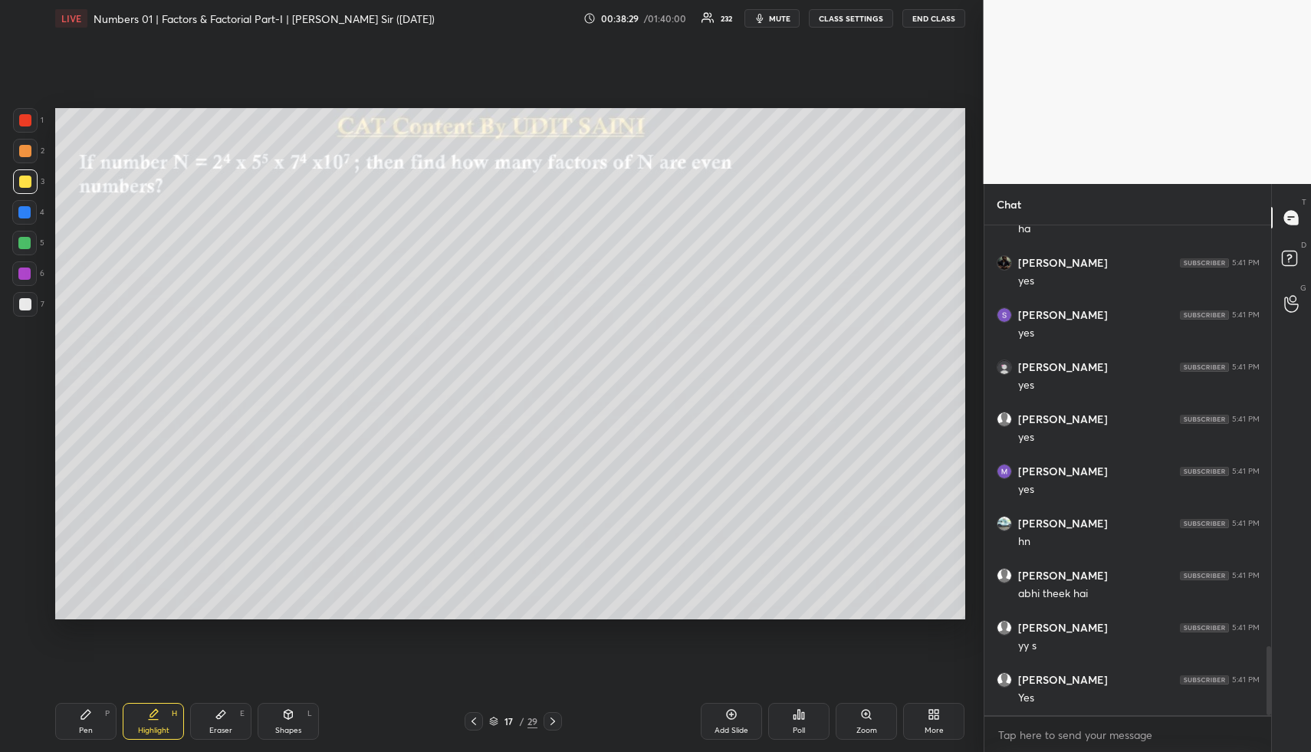
scroll to position [3026, 0]
click at [67, 723] on div "Pen P" at bounding box center [85, 721] width 61 height 37
click at [24, 185] on div at bounding box center [25, 182] width 12 height 12
click at [31, 306] on div at bounding box center [25, 304] width 25 height 25
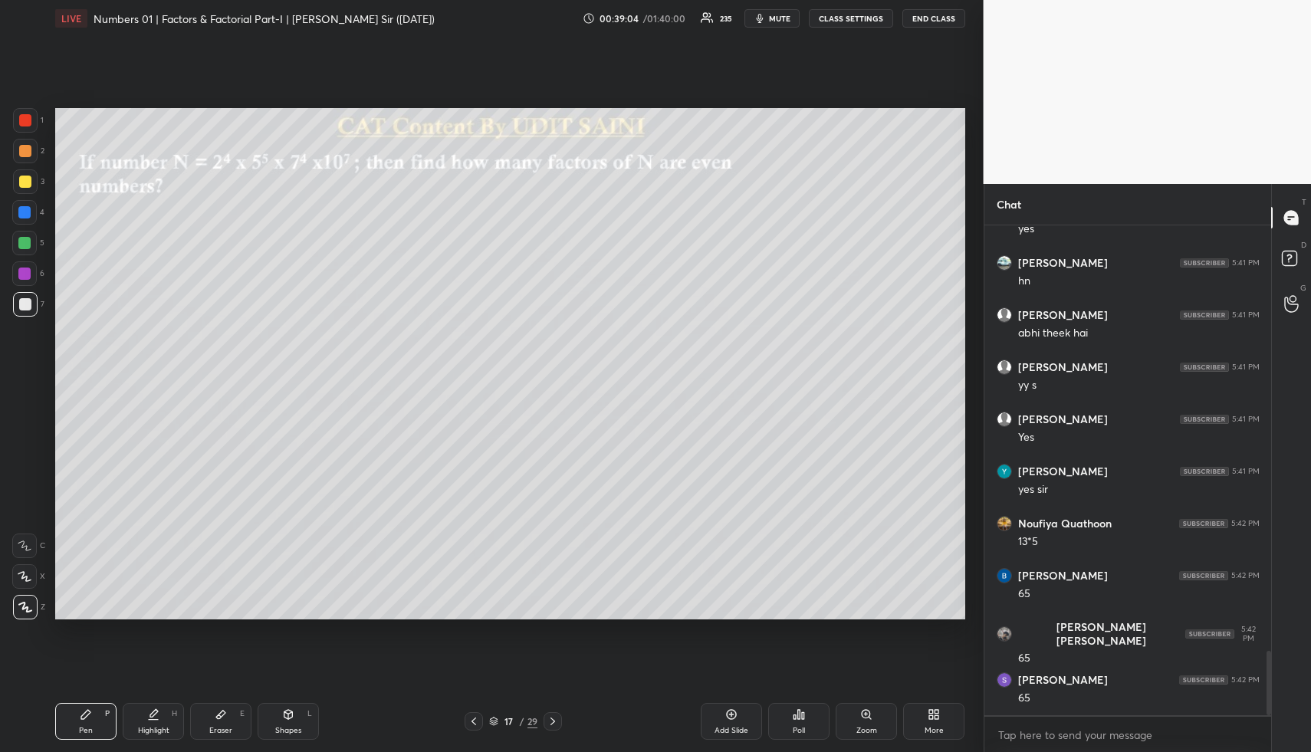
click at [25, 246] on div at bounding box center [24, 243] width 12 height 12
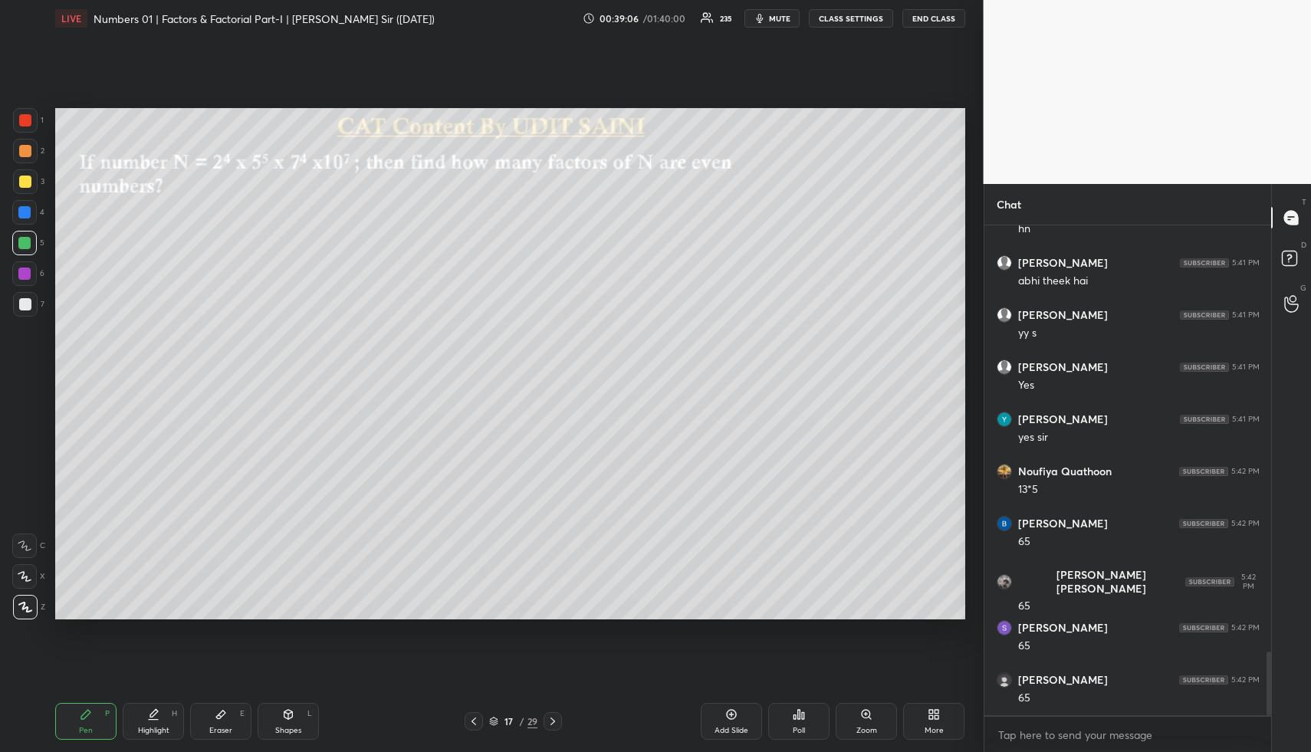
drag, startPoint x: 75, startPoint y: 715, endPoint x: 71, endPoint y: 702, distance: 13.1
click at [75, 715] on div "Pen P" at bounding box center [85, 721] width 61 height 37
drag, startPoint x: 26, startPoint y: 146, endPoint x: 45, endPoint y: 163, distance: 25.5
click at [26, 149] on div at bounding box center [25, 151] width 12 height 12
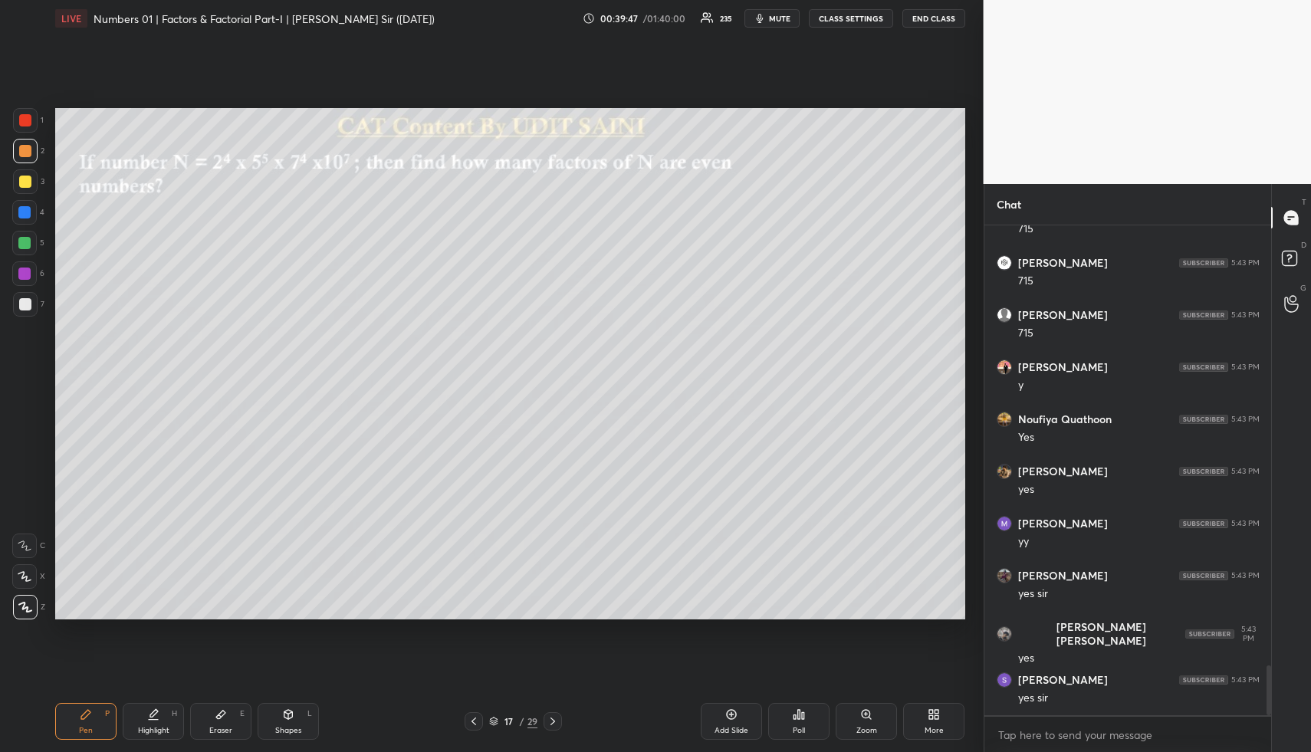
scroll to position [4382, 0]
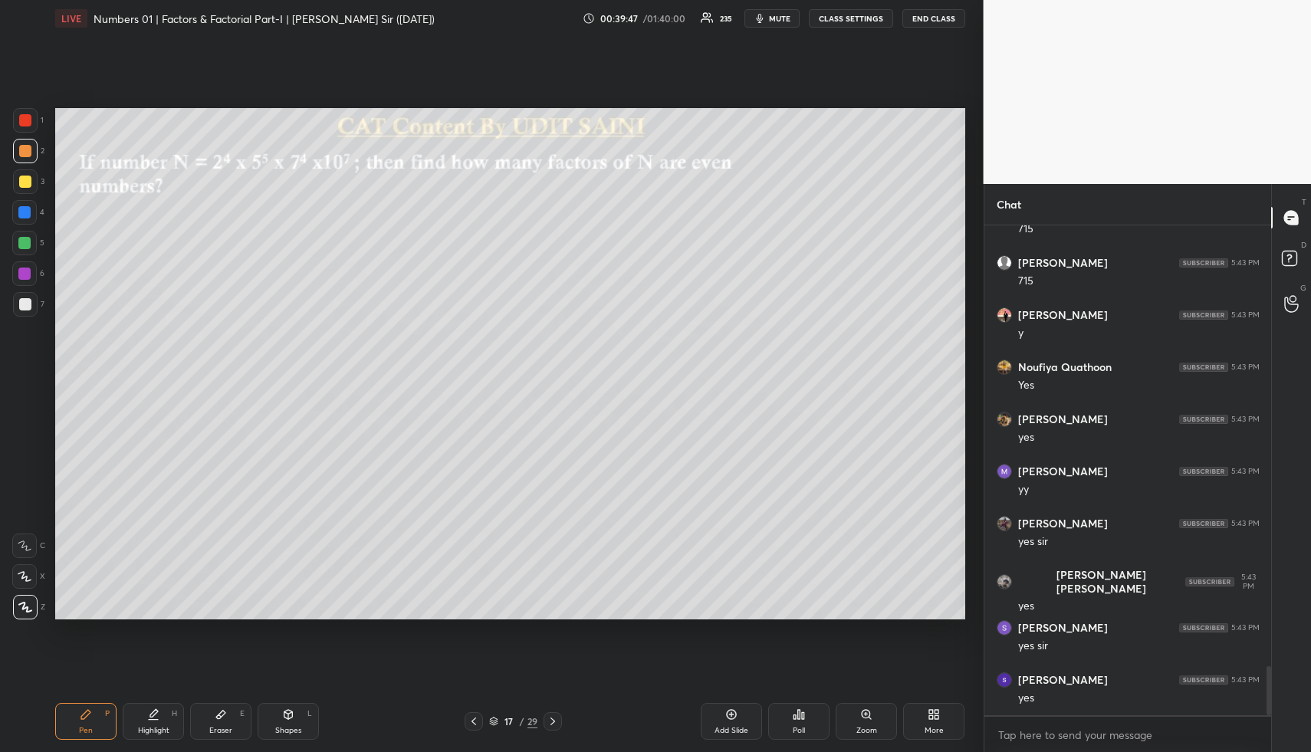
drag, startPoint x: 156, startPoint y: 719, endPoint x: 173, endPoint y: 639, distance: 81.7
click at [156, 717] on div "Highlight H" at bounding box center [153, 721] width 61 height 37
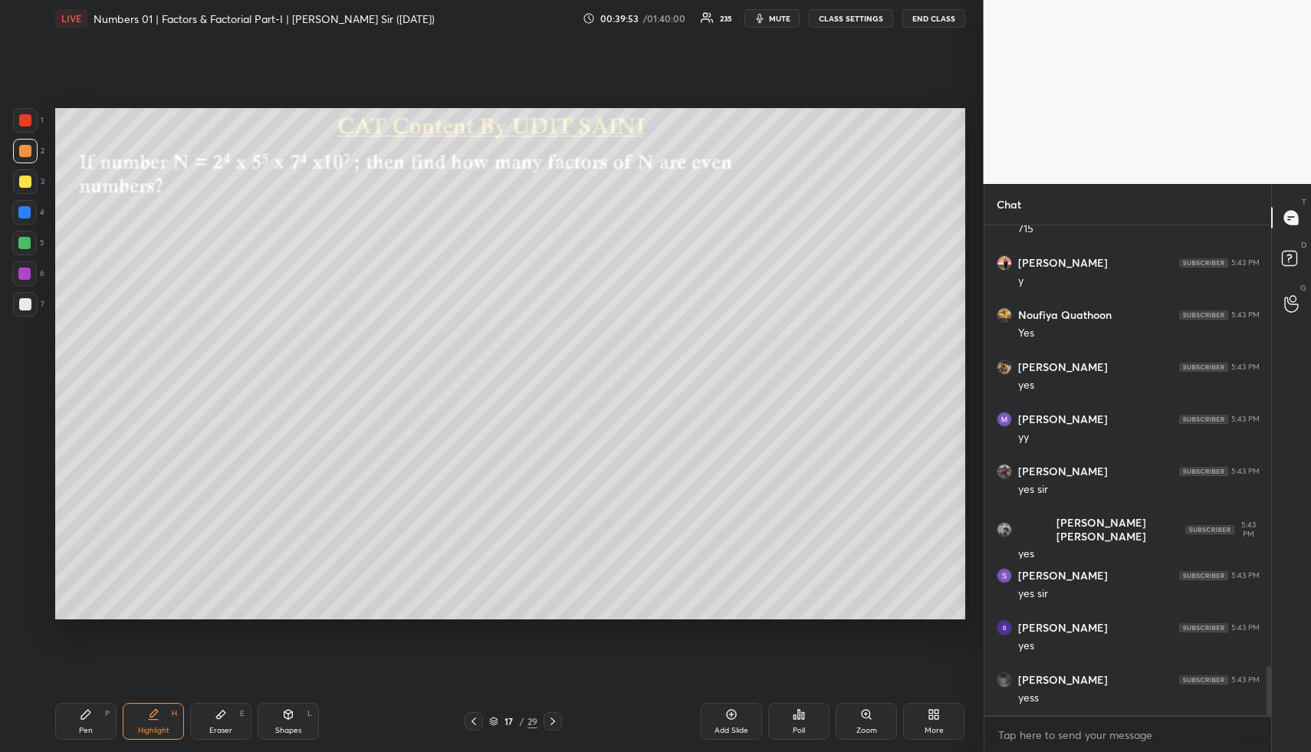
drag, startPoint x: 143, startPoint y: 732, endPoint x: 146, endPoint y: 644, distance: 87.5
click at [143, 732] on div "Highlight" at bounding box center [153, 731] width 31 height 8
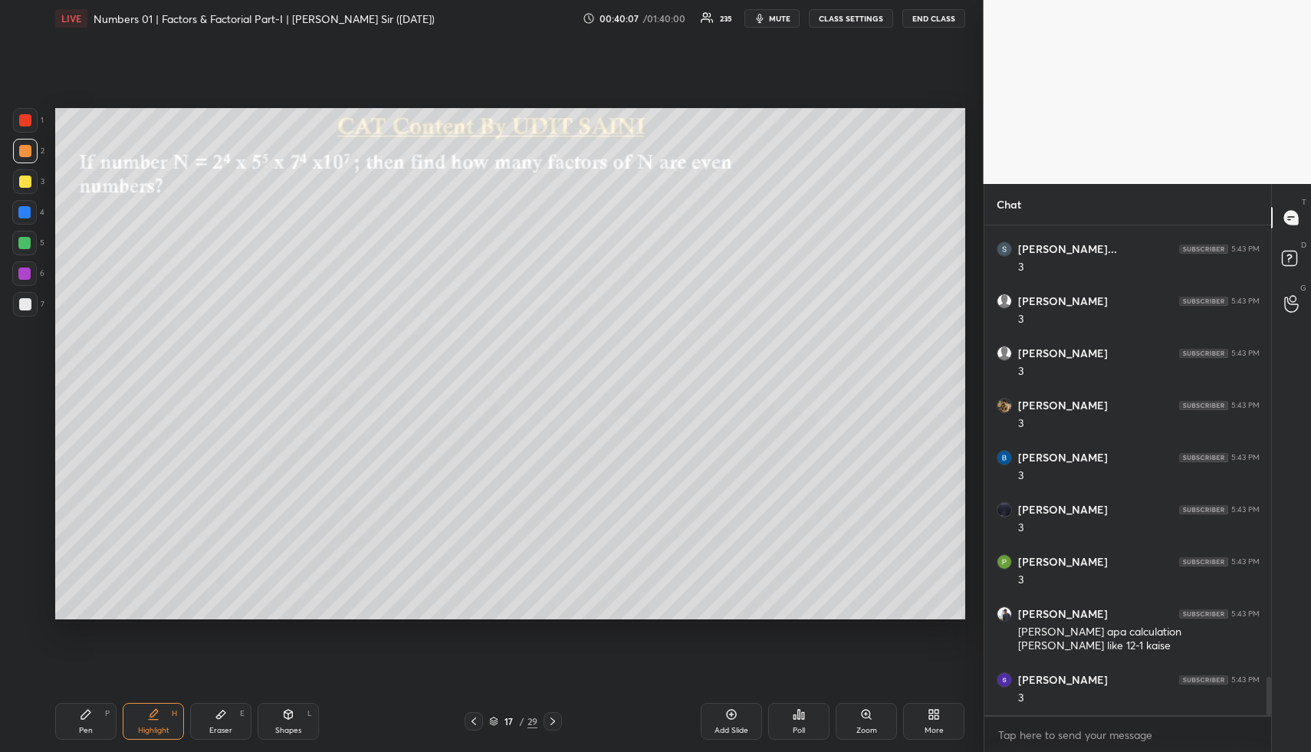
scroll to position [5803, 0]
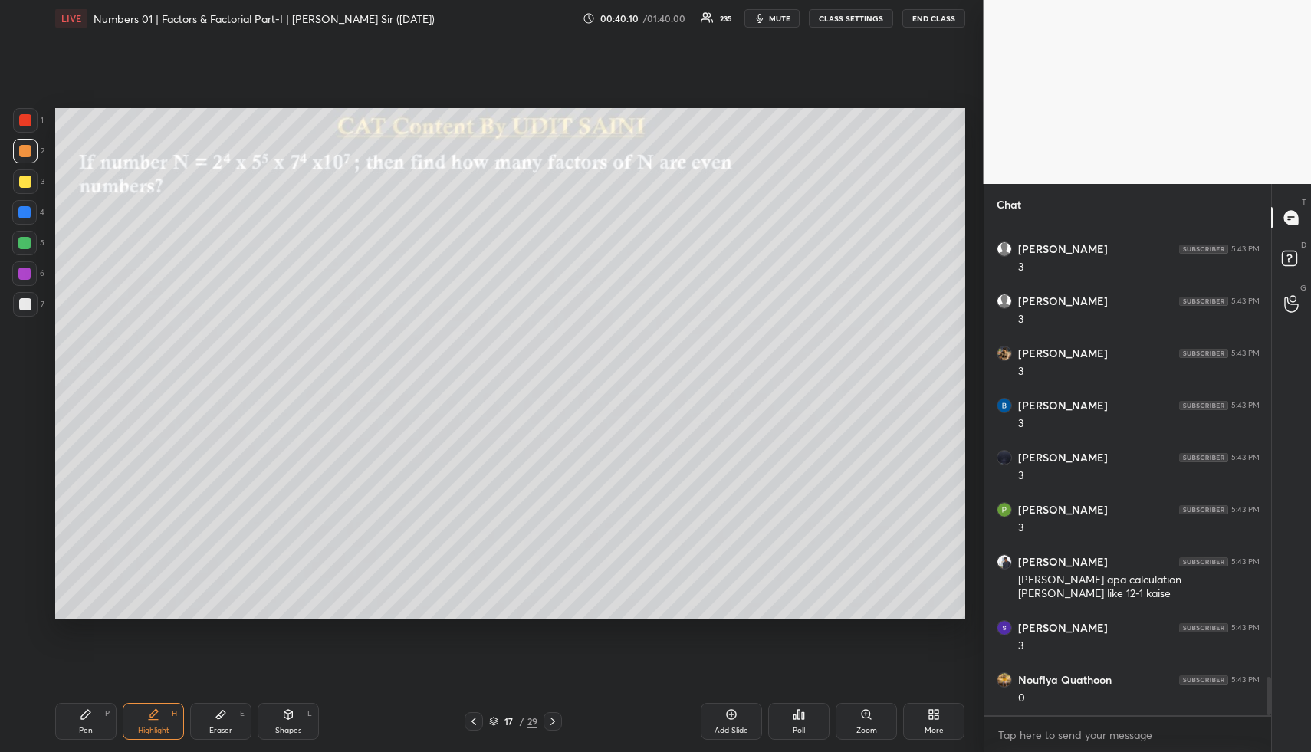
drag, startPoint x: 95, startPoint y: 724, endPoint x: 95, endPoint y: 705, distance: 18.4
click at [94, 724] on div "Pen P" at bounding box center [85, 721] width 61 height 37
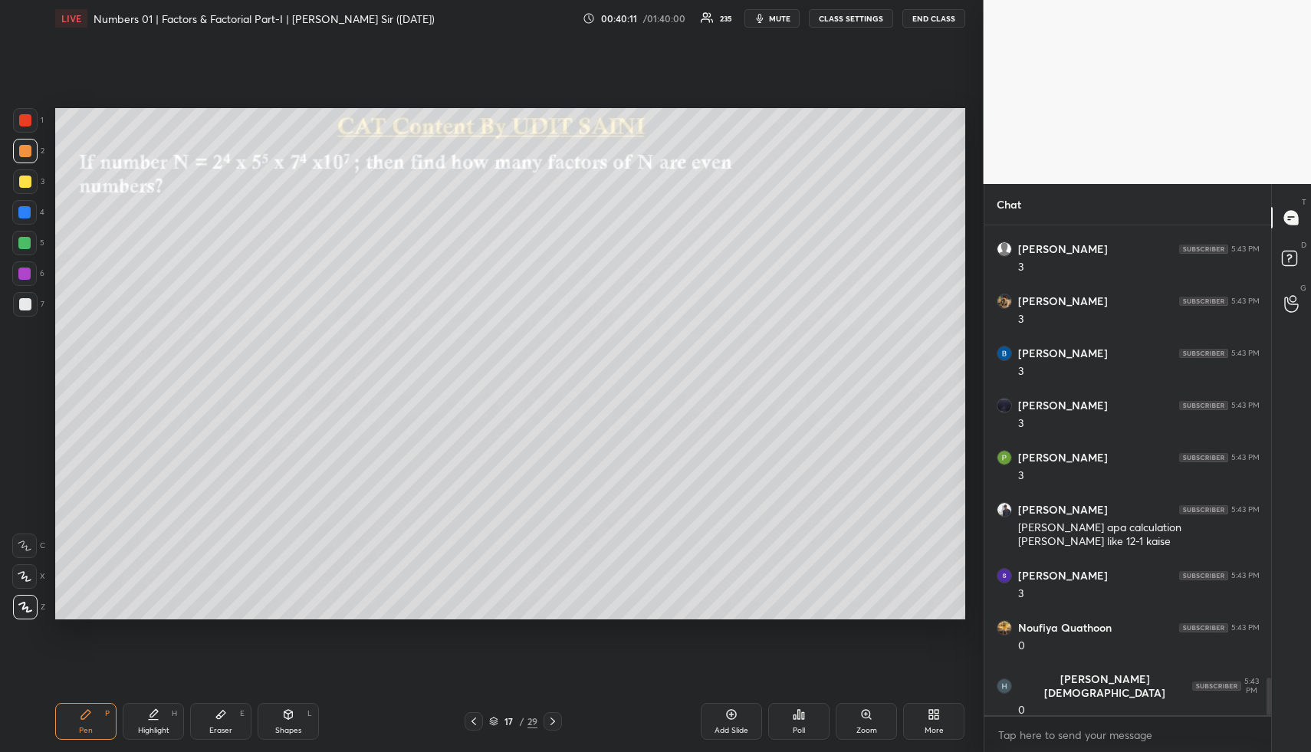
drag, startPoint x: 25, startPoint y: 207, endPoint x: 41, endPoint y: 215, distance: 17.8
click at [26, 209] on div at bounding box center [24, 212] width 12 height 12
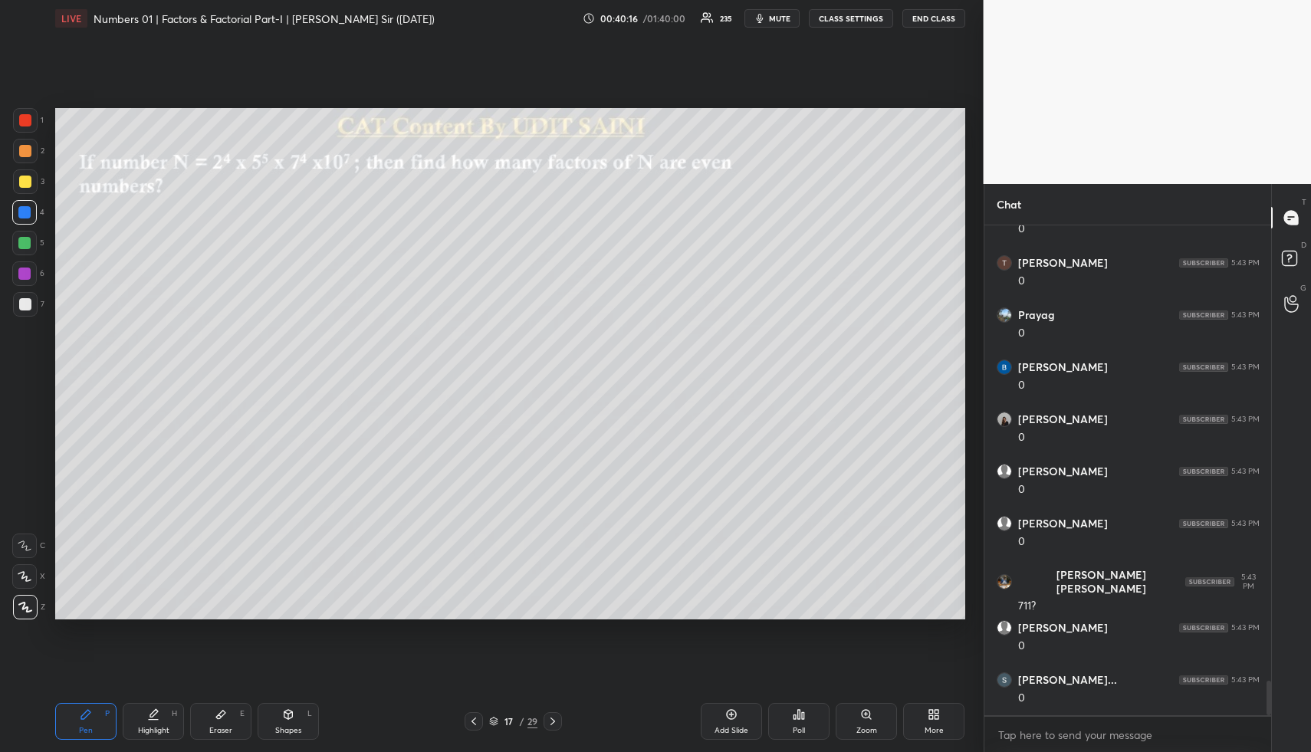
scroll to position [6429, 0]
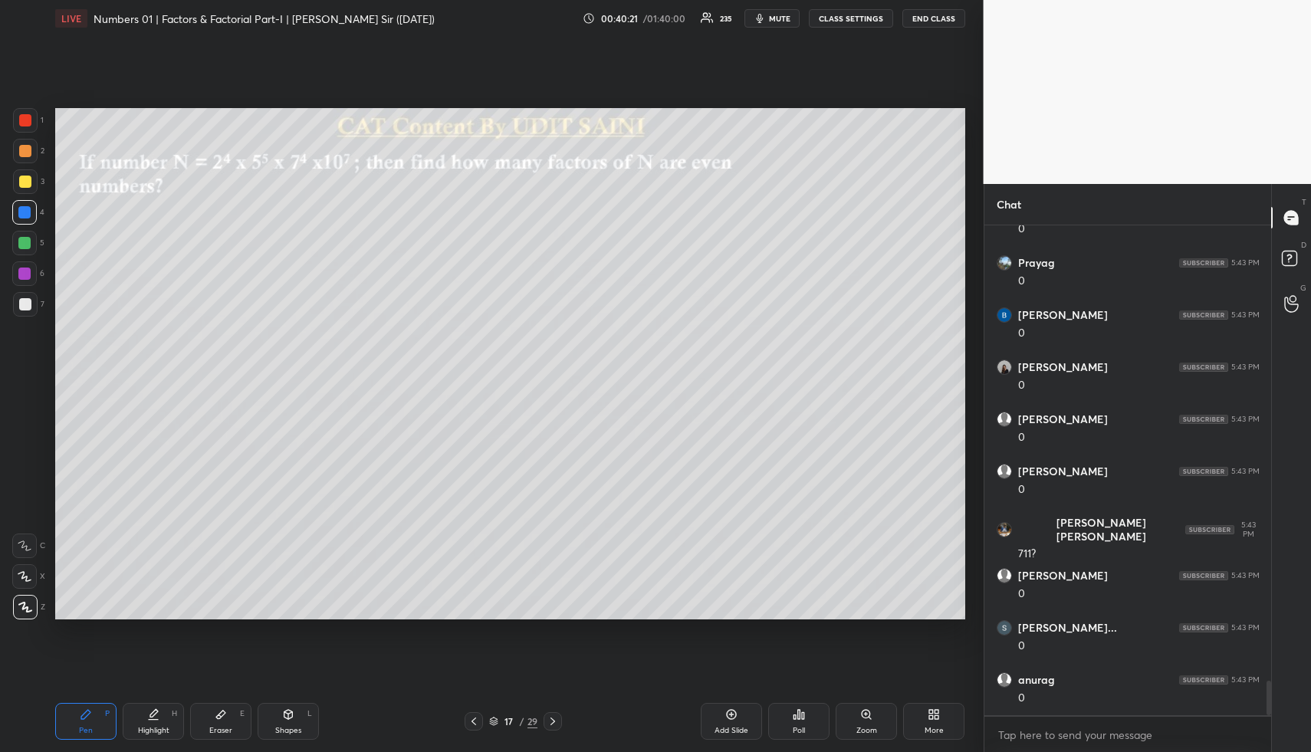
click at [163, 717] on div "Highlight H" at bounding box center [153, 721] width 61 height 37
drag, startPoint x: 168, startPoint y: 717, endPoint x: 215, endPoint y: 680, distance: 59.5
click at [168, 717] on div "Highlight H" at bounding box center [153, 721] width 61 height 37
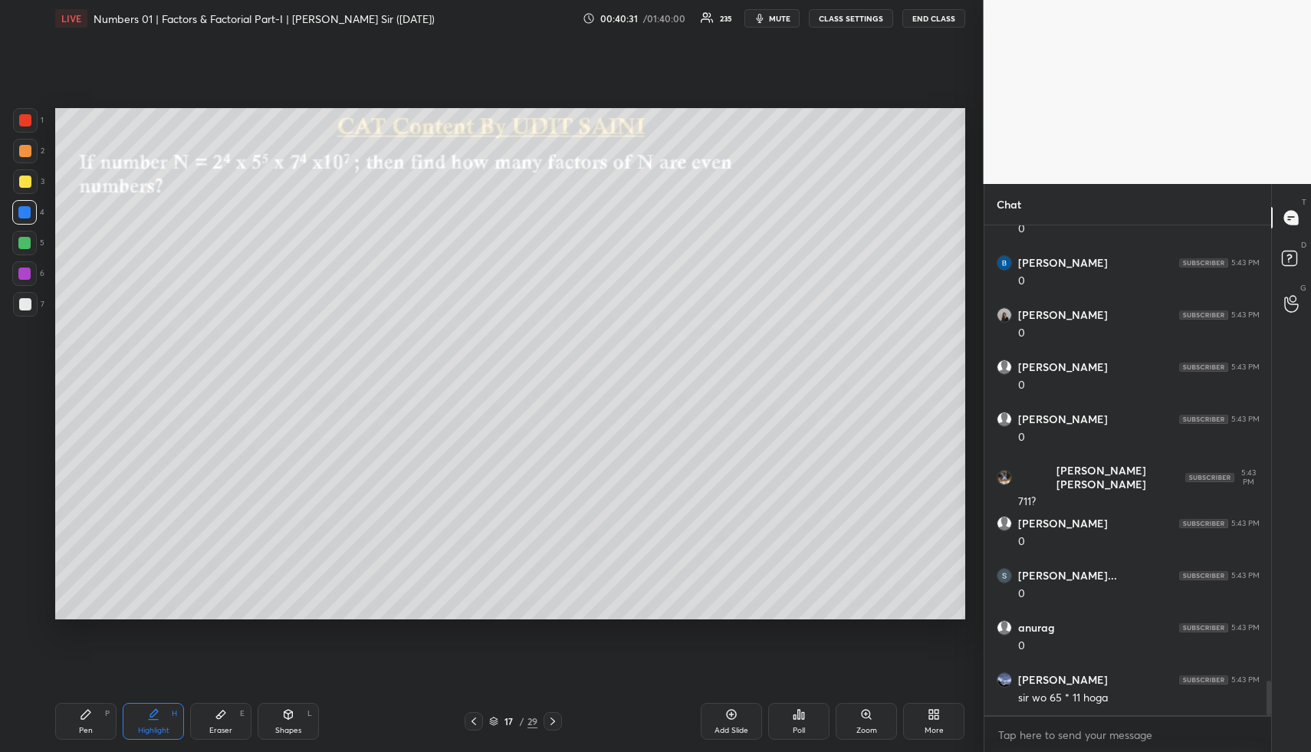
scroll to position [6534, 0]
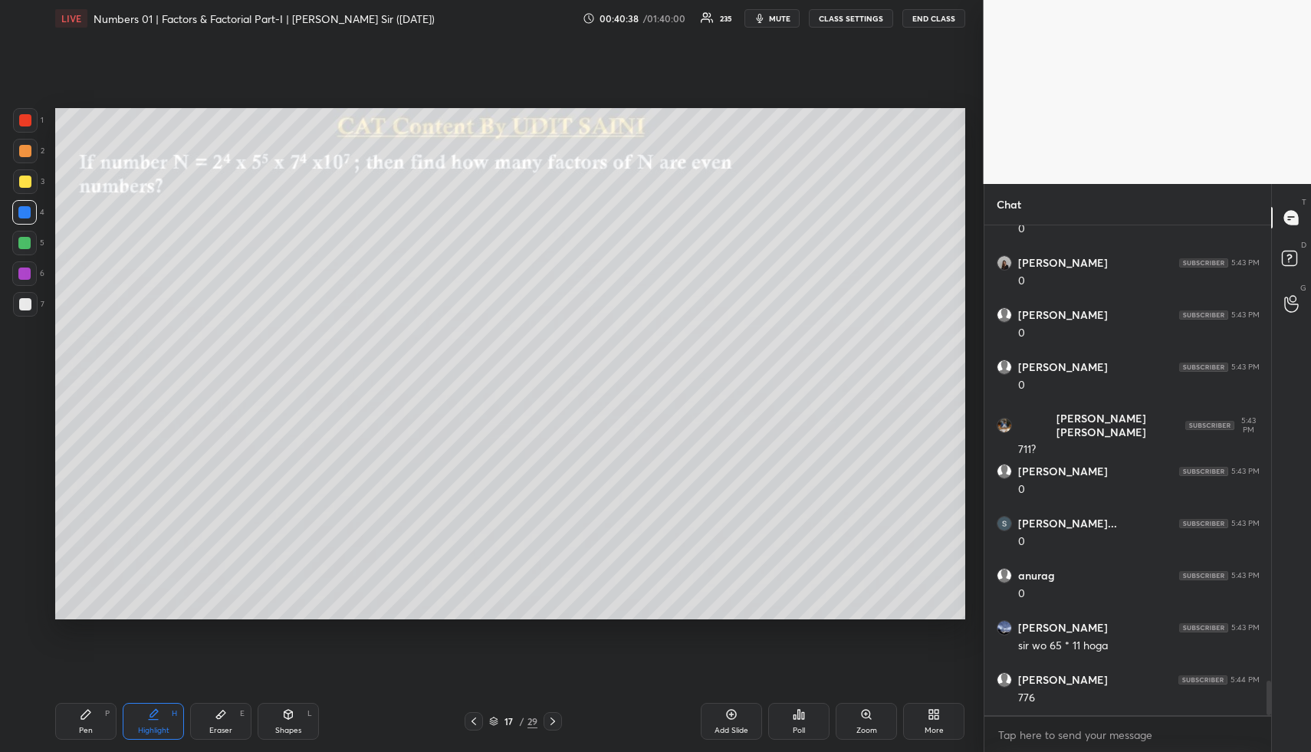
drag, startPoint x: 225, startPoint y: 719, endPoint x: 370, endPoint y: 634, distance: 168.1
click at [225, 719] on icon at bounding box center [221, 715] width 12 height 12
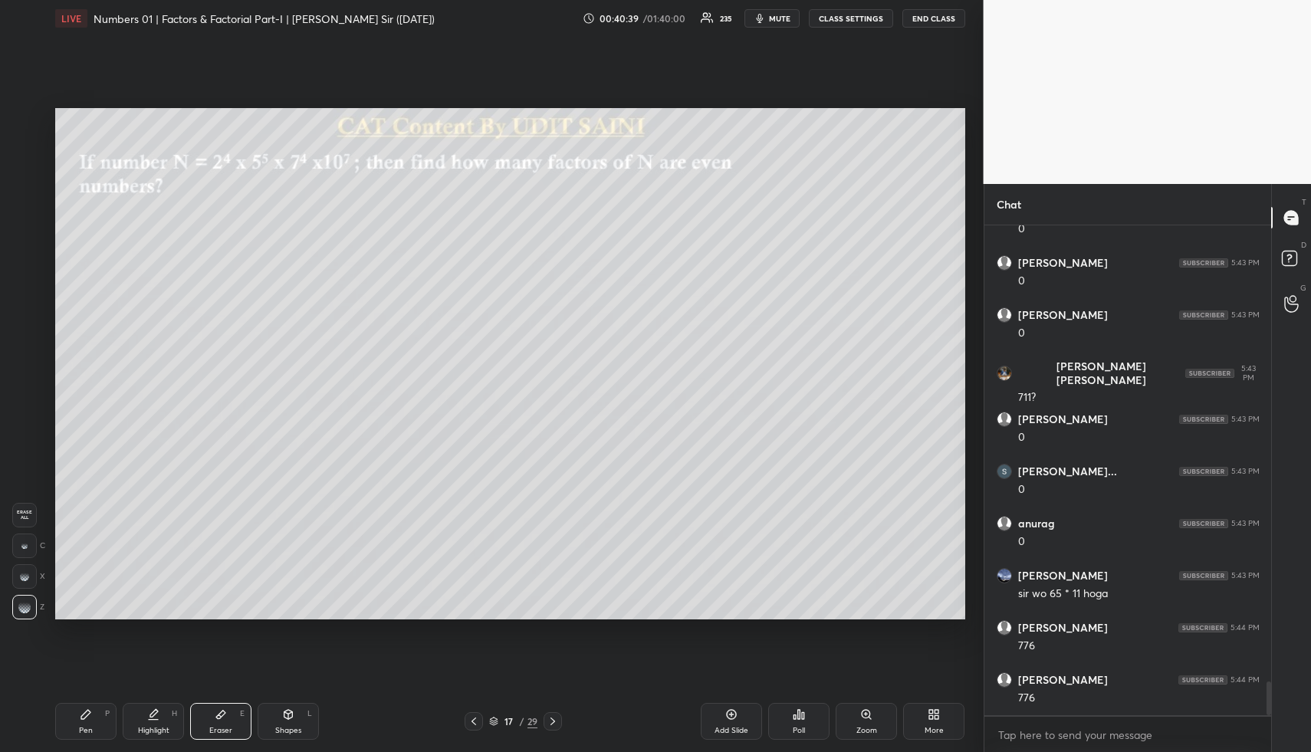
scroll to position [6638, 0]
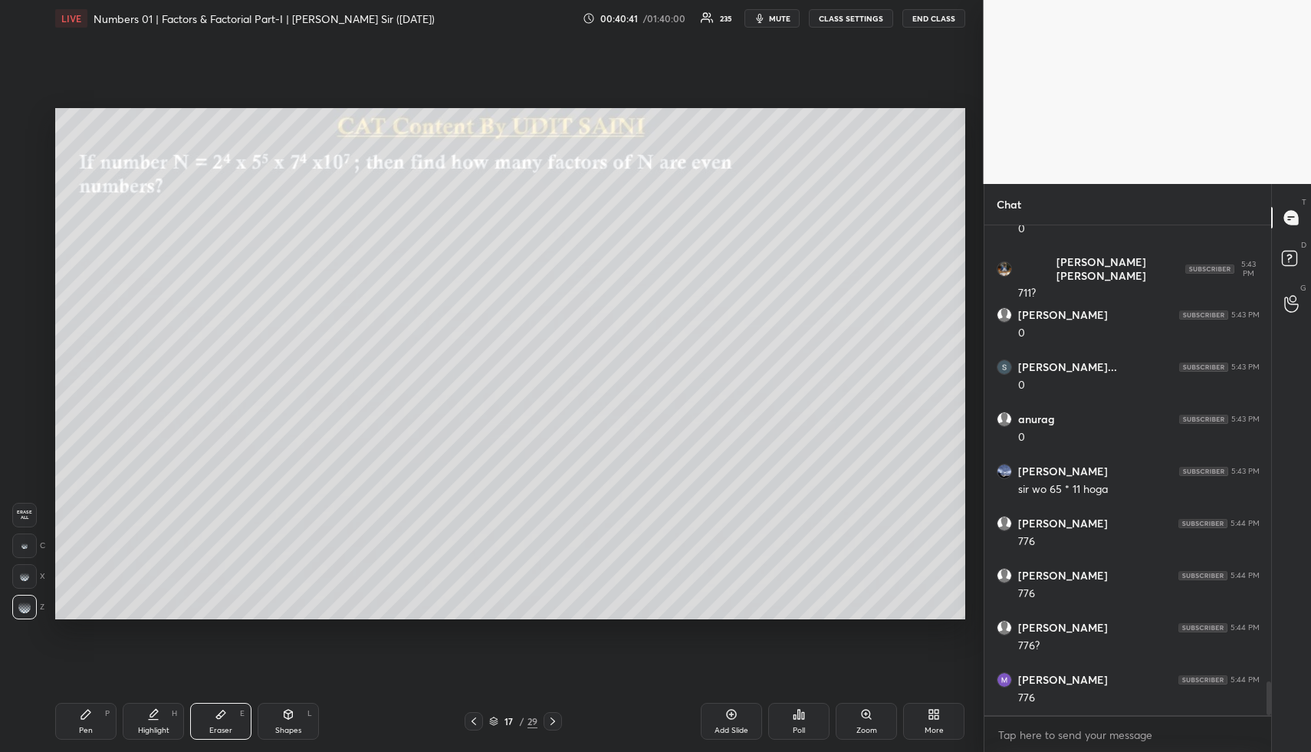
drag, startPoint x: 77, startPoint y: 724, endPoint x: 282, endPoint y: 624, distance: 227.7
click at [84, 725] on div "Pen P" at bounding box center [85, 721] width 61 height 37
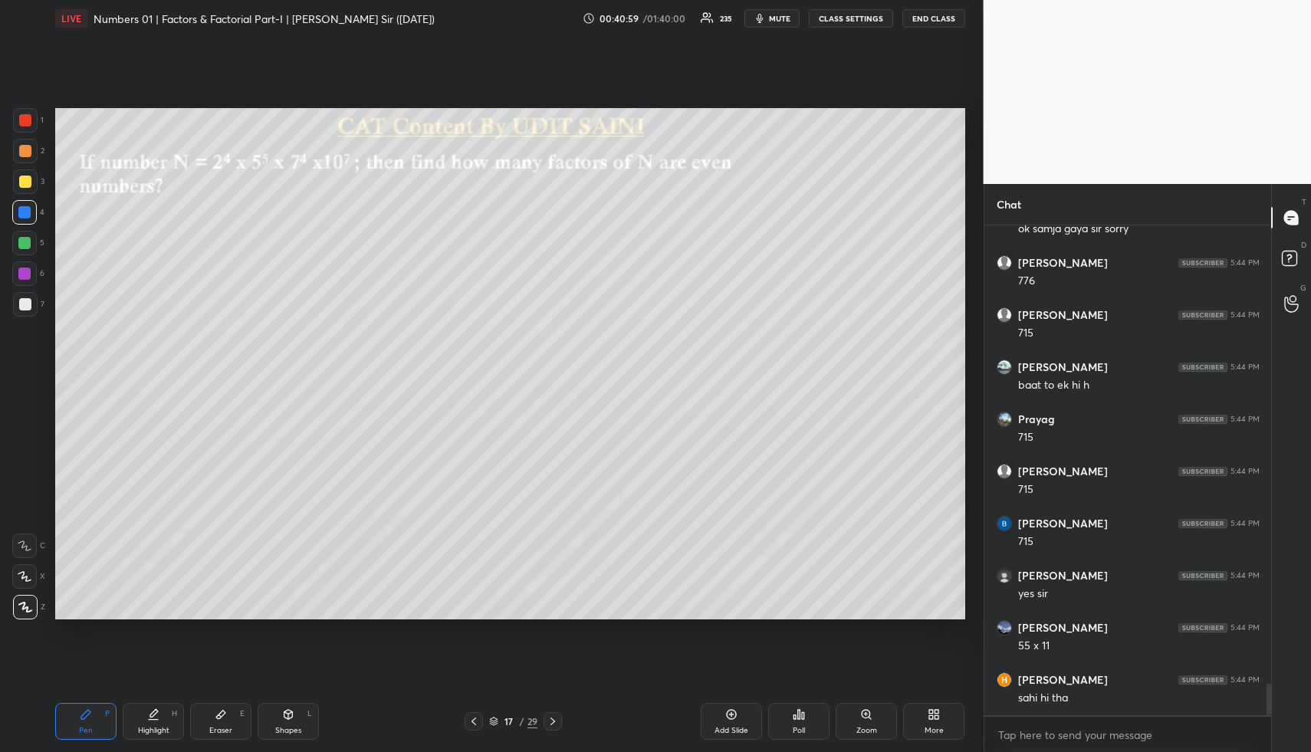
scroll to position [7264, 0]
drag, startPoint x: 85, startPoint y: 725, endPoint x: 80, endPoint y: 641, distance: 83.8
click at [84, 724] on div "Pen P" at bounding box center [85, 721] width 61 height 37
drag, startPoint x: 25, startPoint y: 245, endPoint x: 41, endPoint y: 245, distance: 15.4
click at [25, 245] on div at bounding box center [24, 243] width 12 height 12
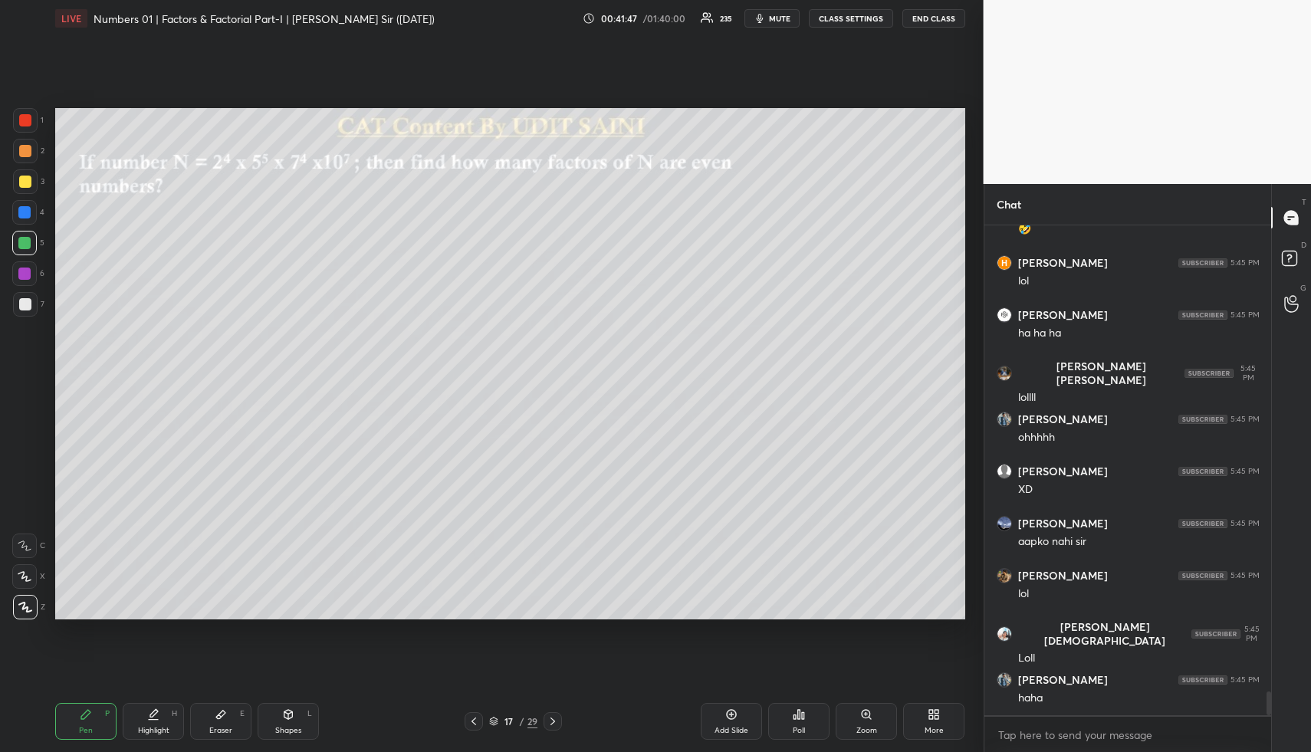
scroll to position [0, 0]
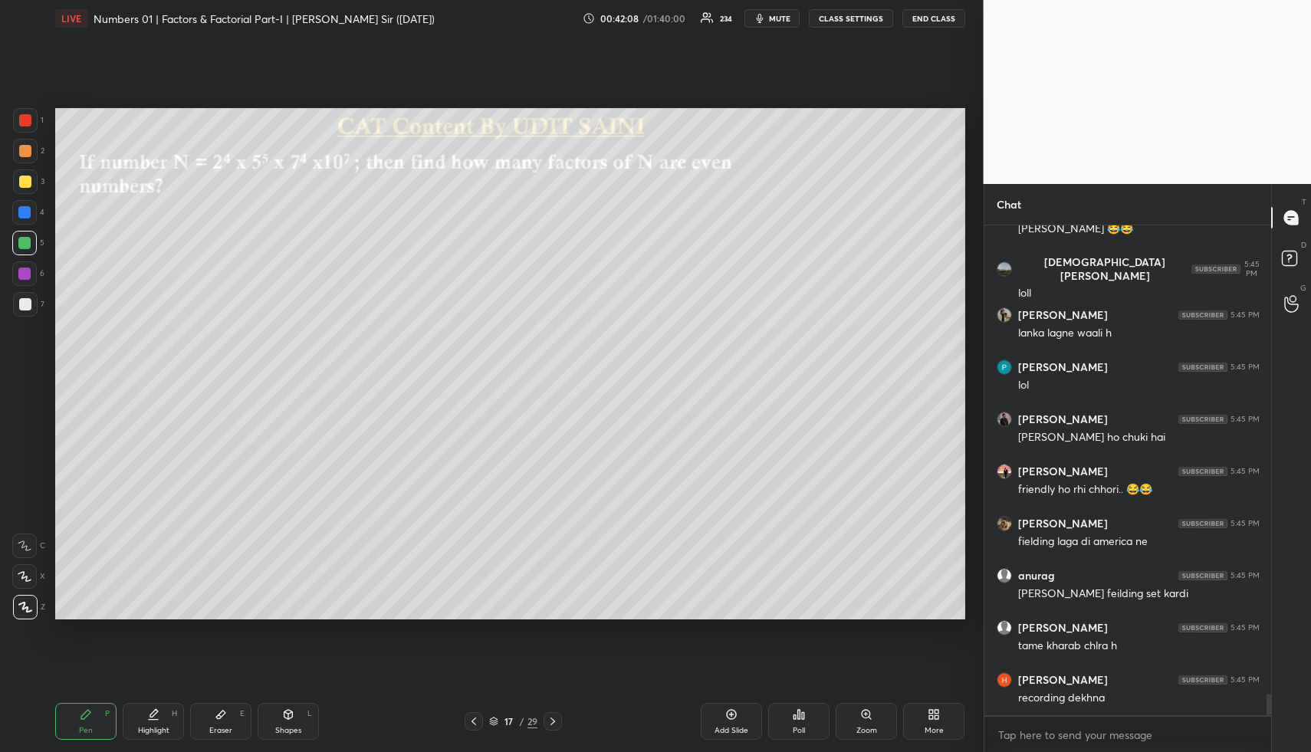
click at [160, 722] on div "Highlight H" at bounding box center [153, 721] width 61 height 37
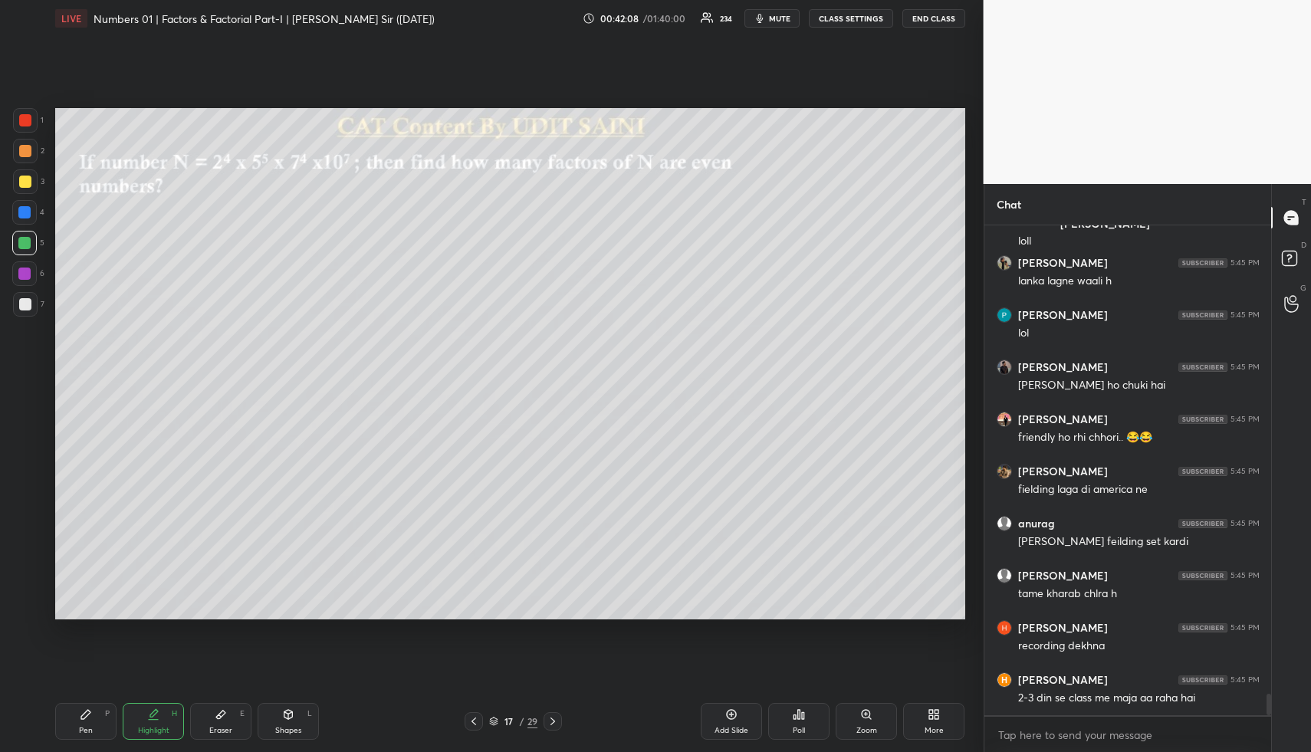
drag, startPoint x: 168, startPoint y: 718, endPoint x: 180, endPoint y: 708, distance: 15.8
click at [169, 716] on div "Highlight H" at bounding box center [153, 721] width 61 height 37
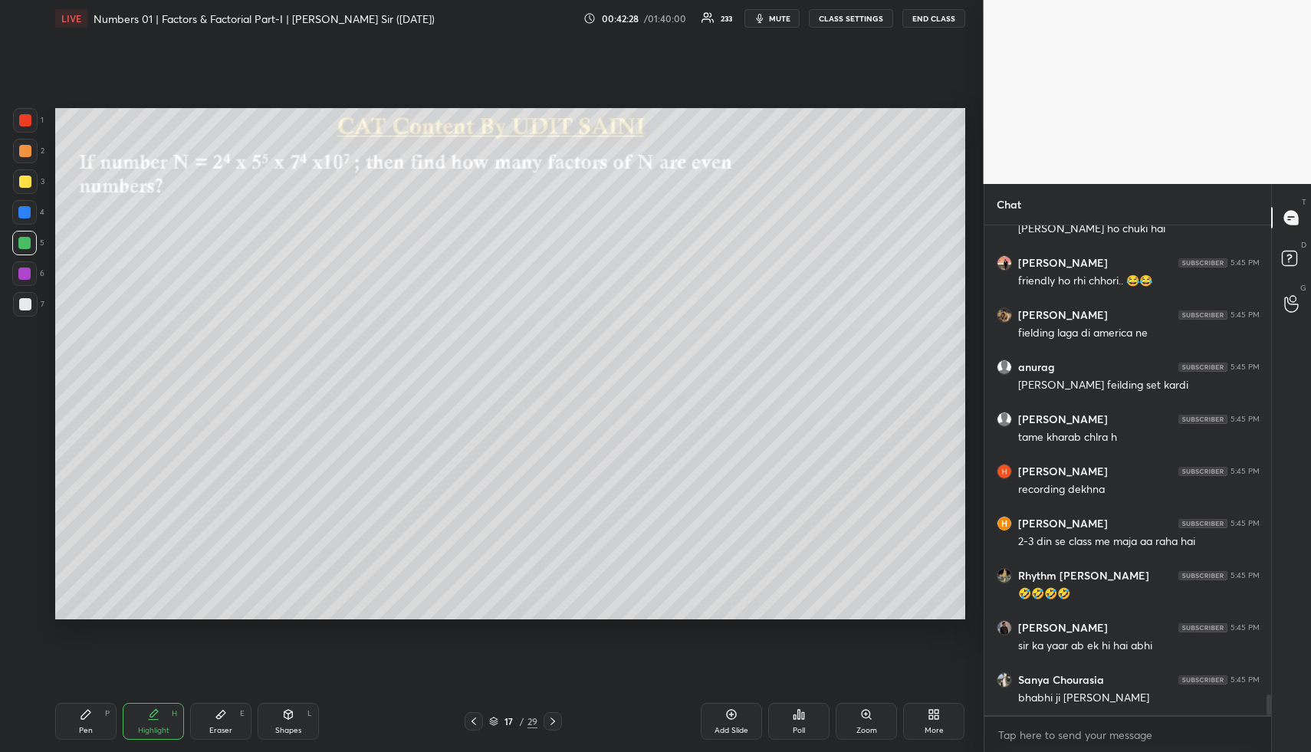
click at [153, 725] on div "Highlight H" at bounding box center [153, 721] width 61 height 37
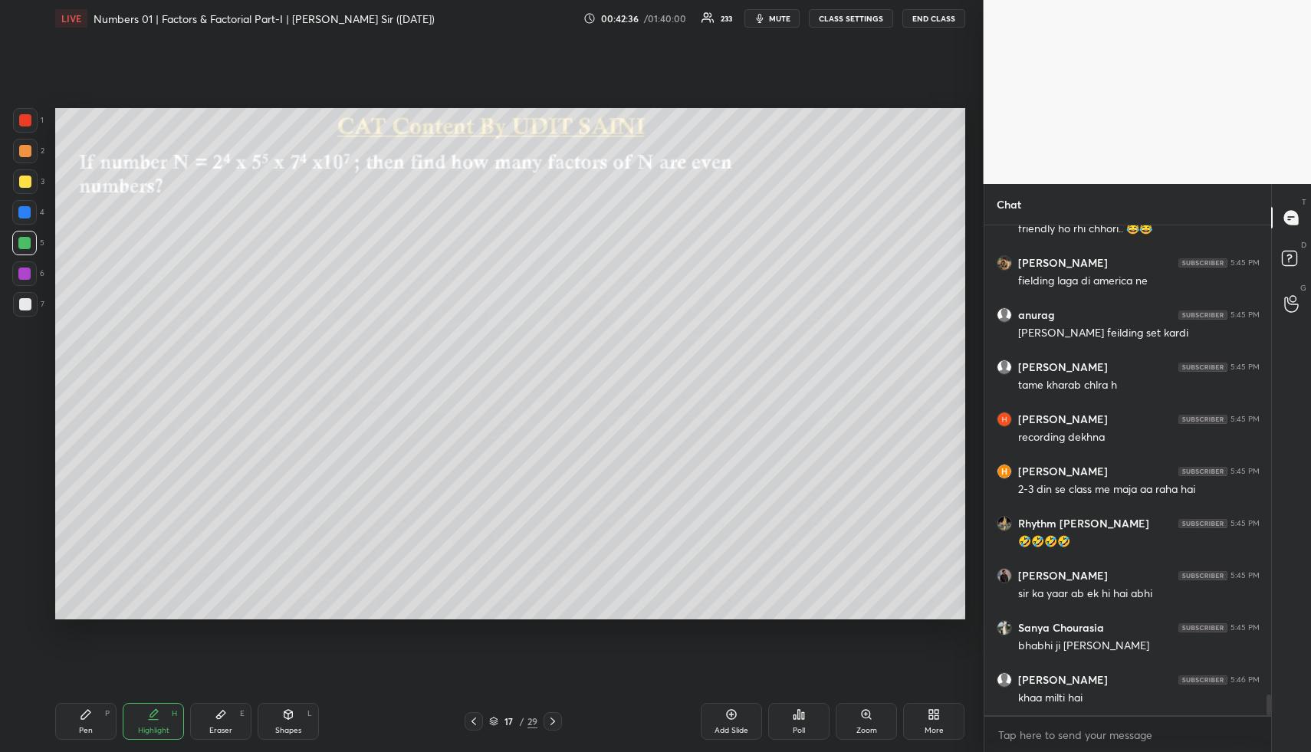
drag, startPoint x: 150, startPoint y: 722, endPoint x: 153, endPoint y: 701, distance: 20.8
click at [148, 722] on div "Highlight H" at bounding box center [153, 721] width 61 height 37
drag, startPoint x: 23, startPoint y: 115, endPoint x: 28, endPoint y: 126, distance: 12.0
click at [21, 117] on div at bounding box center [25, 120] width 12 height 12
click at [145, 723] on div "Highlight H" at bounding box center [153, 721] width 61 height 37
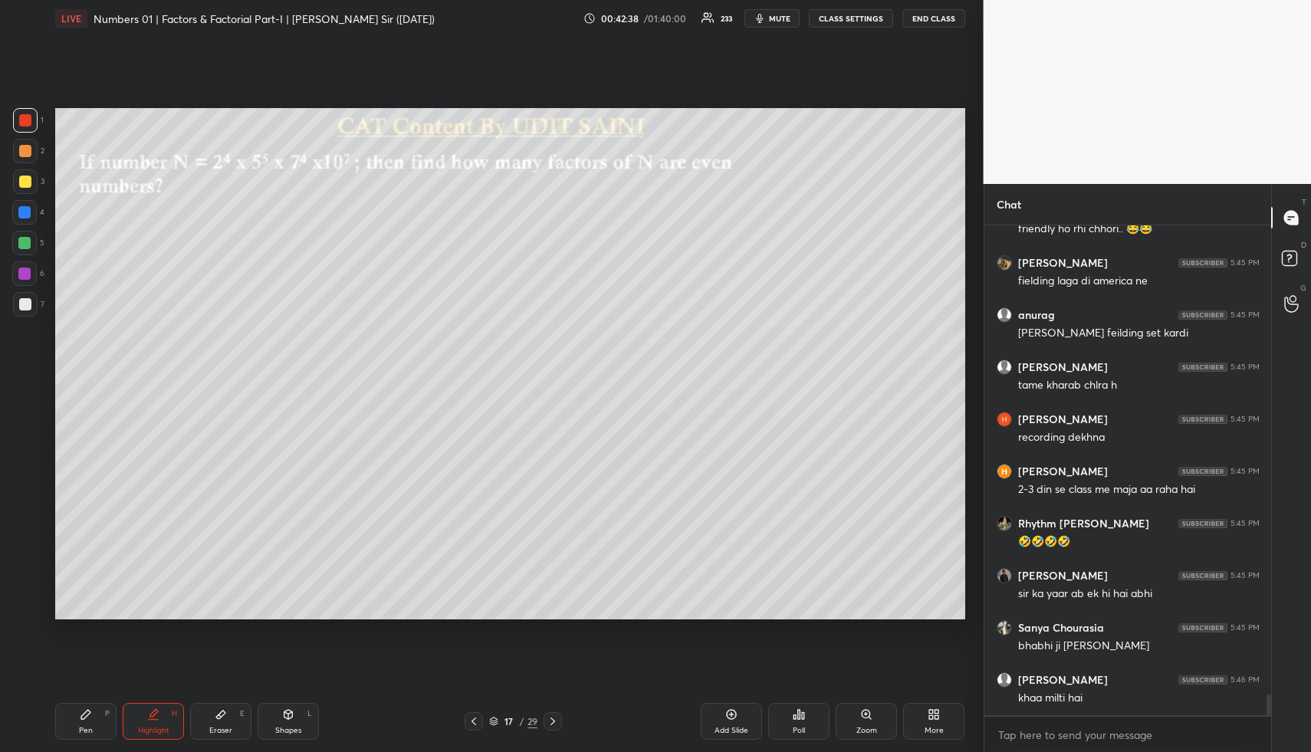
drag, startPoint x: 150, startPoint y: 720, endPoint x: 179, endPoint y: 654, distance: 72.1
click at [150, 714] on icon at bounding box center [153, 715] width 12 height 12
click at [133, 715] on div "Highlight H" at bounding box center [153, 721] width 61 height 37
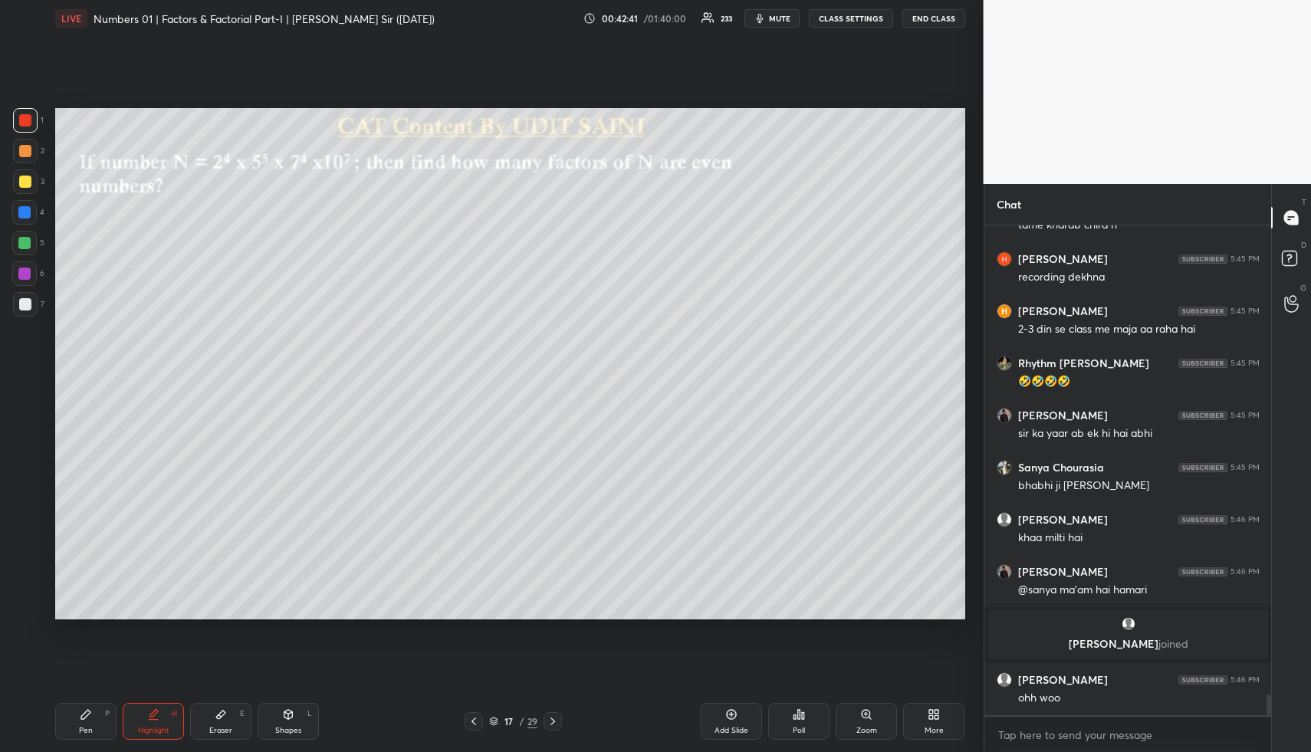
scroll to position [11283, 0]
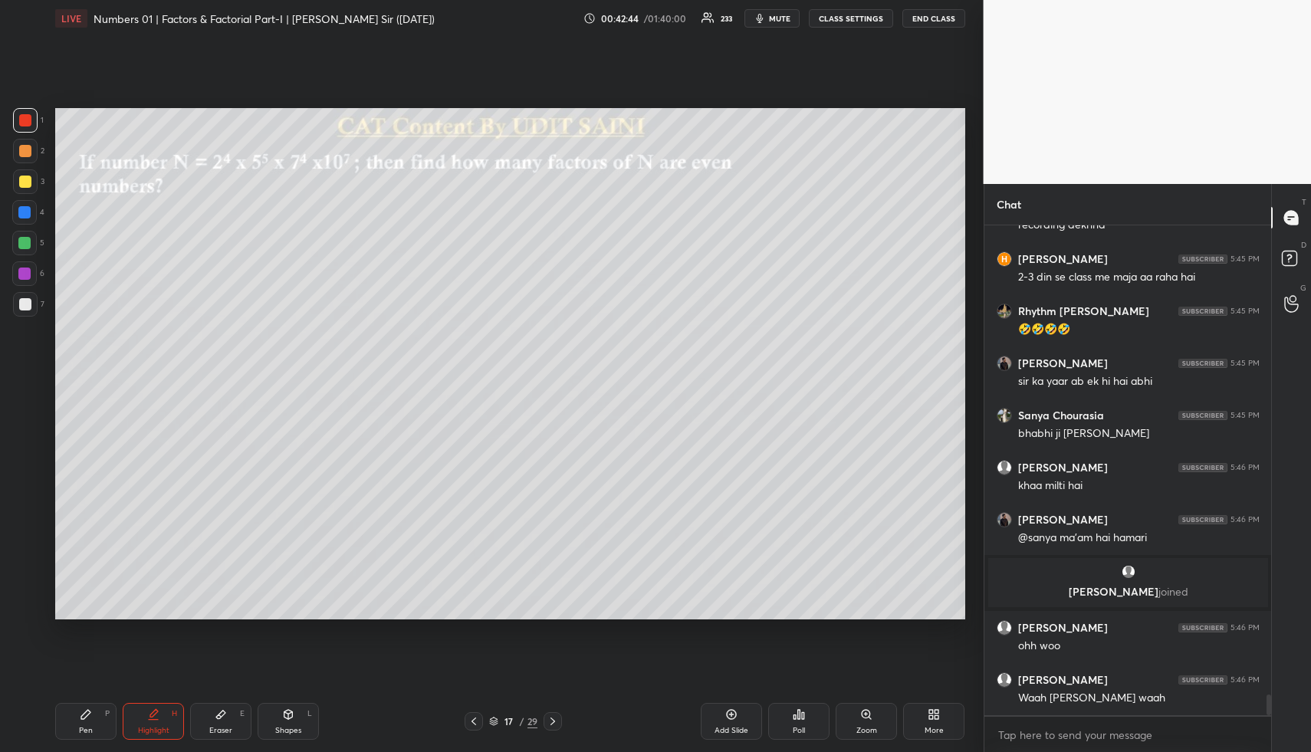
click at [105, 715] on div "P" at bounding box center [107, 714] width 5 height 8
drag, startPoint x: 26, startPoint y: 151, endPoint x: 46, endPoint y: 166, distance: 25.2
click at [28, 152] on div at bounding box center [25, 151] width 12 height 12
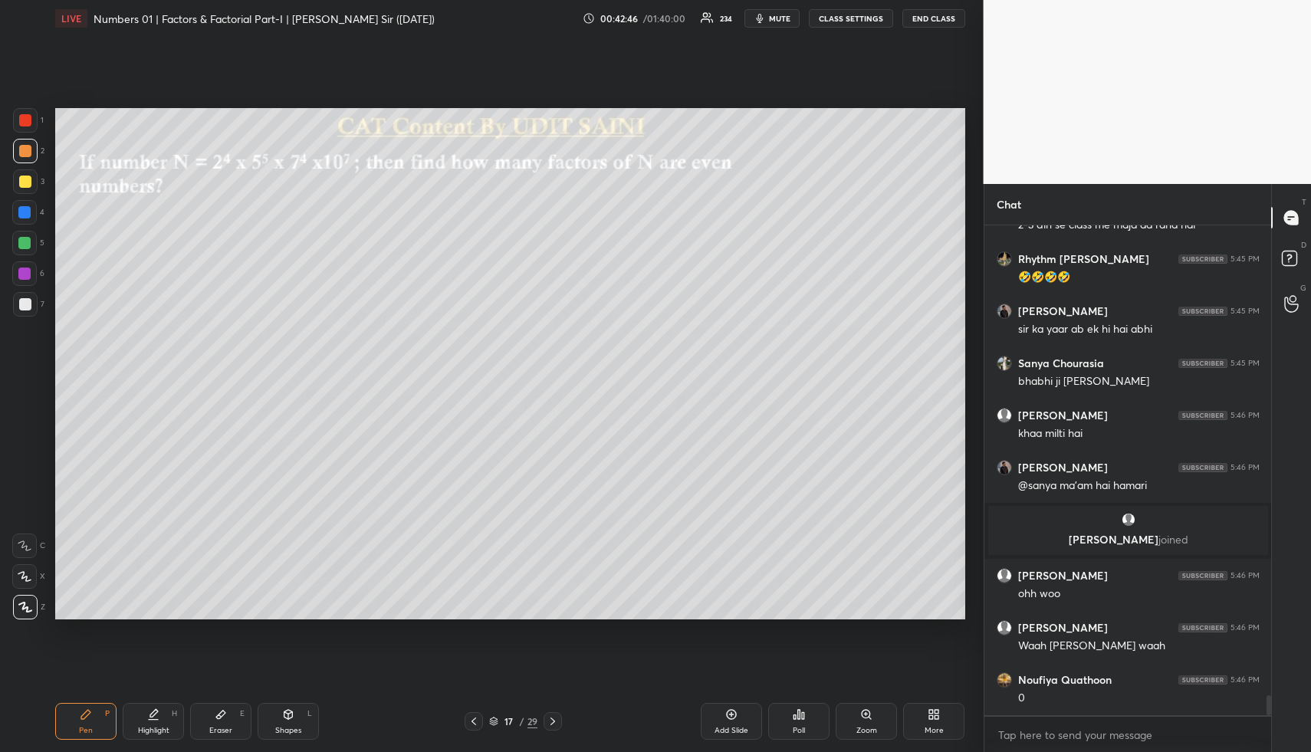
drag, startPoint x: 163, startPoint y: 722, endPoint x: 188, endPoint y: 646, distance: 79.8
click at [163, 720] on div "Highlight H" at bounding box center [153, 721] width 61 height 37
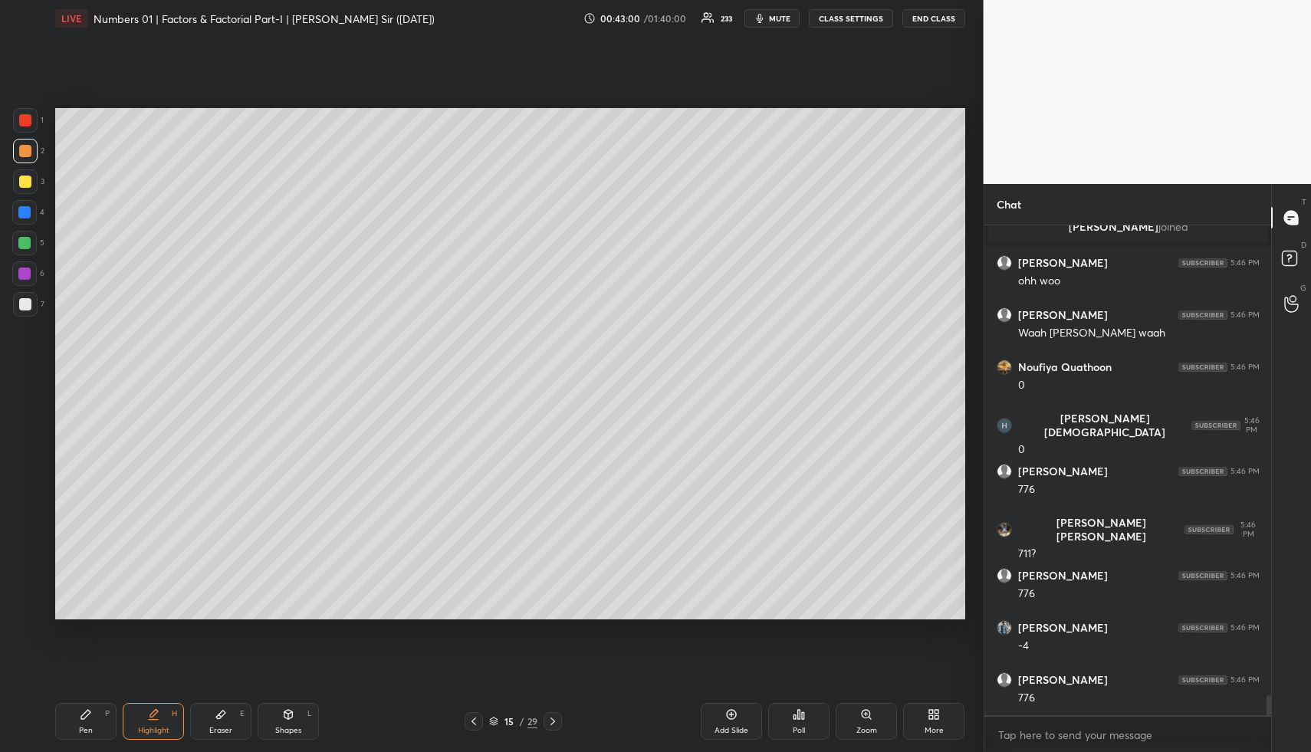
scroll to position [11700, 0]
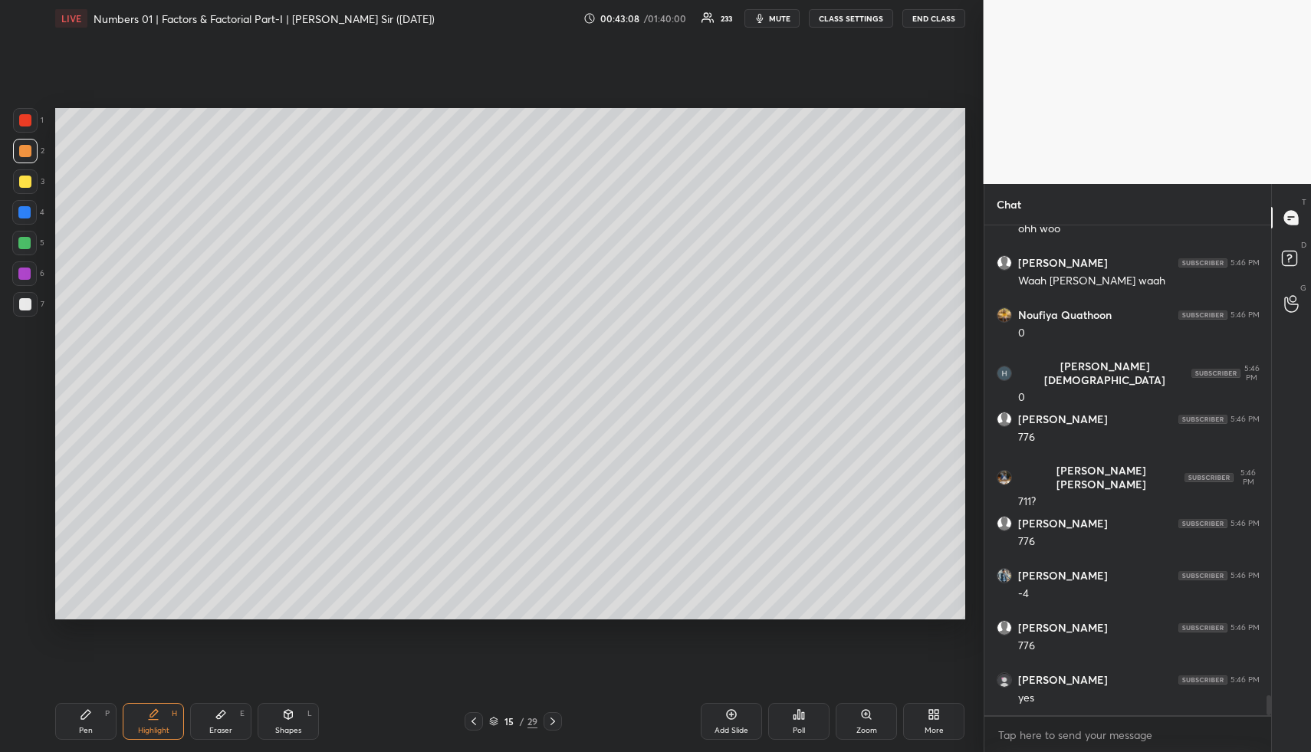
click at [739, 717] on div "Add Slide" at bounding box center [731, 721] width 61 height 37
click at [95, 728] on div "Pen P" at bounding box center [85, 721] width 61 height 37
drag, startPoint x: 21, startPoint y: 155, endPoint x: 40, endPoint y: 163, distance: 20.9
click at [21, 155] on div at bounding box center [25, 151] width 12 height 12
click at [21, 214] on div at bounding box center [24, 212] width 12 height 12
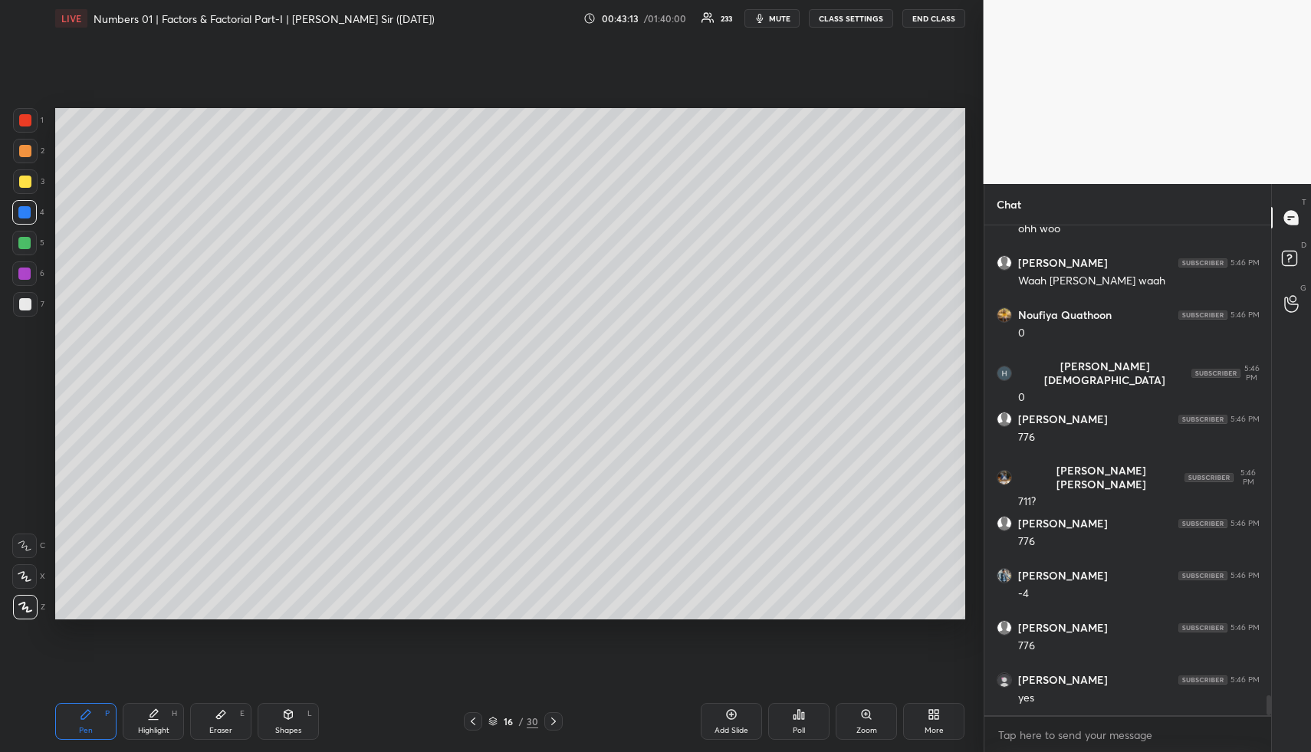
drag, startPoint x: 32, startPoint y: 186, endPoint x: 46, endPoint y: 187, distance: 13.8
click at [31, 186] on div at bounding box center [25, 181] width 25 height 25
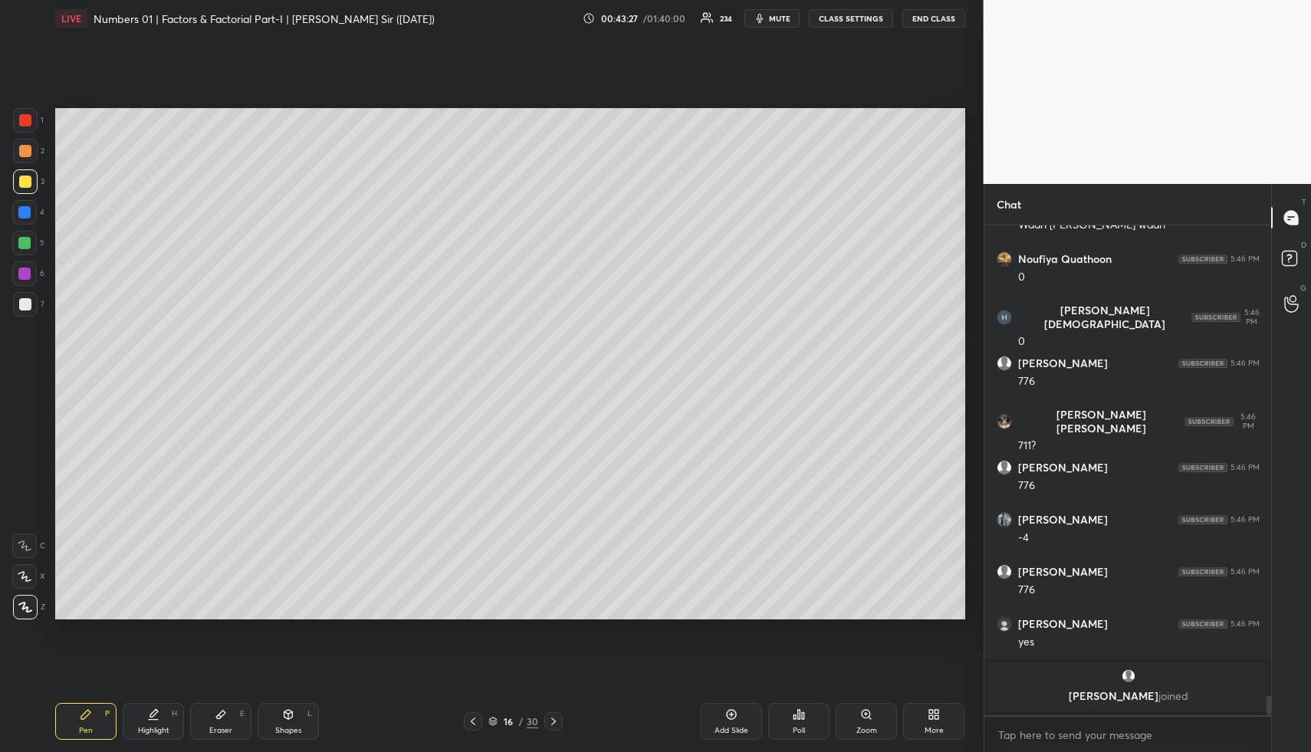
click at [154, 731] on div "Highlight" at bounding box center [153, 731] width 31 height 8
click at [163, 728] on div "Highlight" at bounding box center [153, 731] width 31 height 8
drag, startPoint x: 25, startPoint y: 245, endPoint x: 28, endPoint y: 294, distance: 49.2
click at [25, 245] on div at bounding box center [24, 243] width 12 height 12
click at [166, 731] on div "Highlight" at bounding box center [153, 731] width 31 height 8
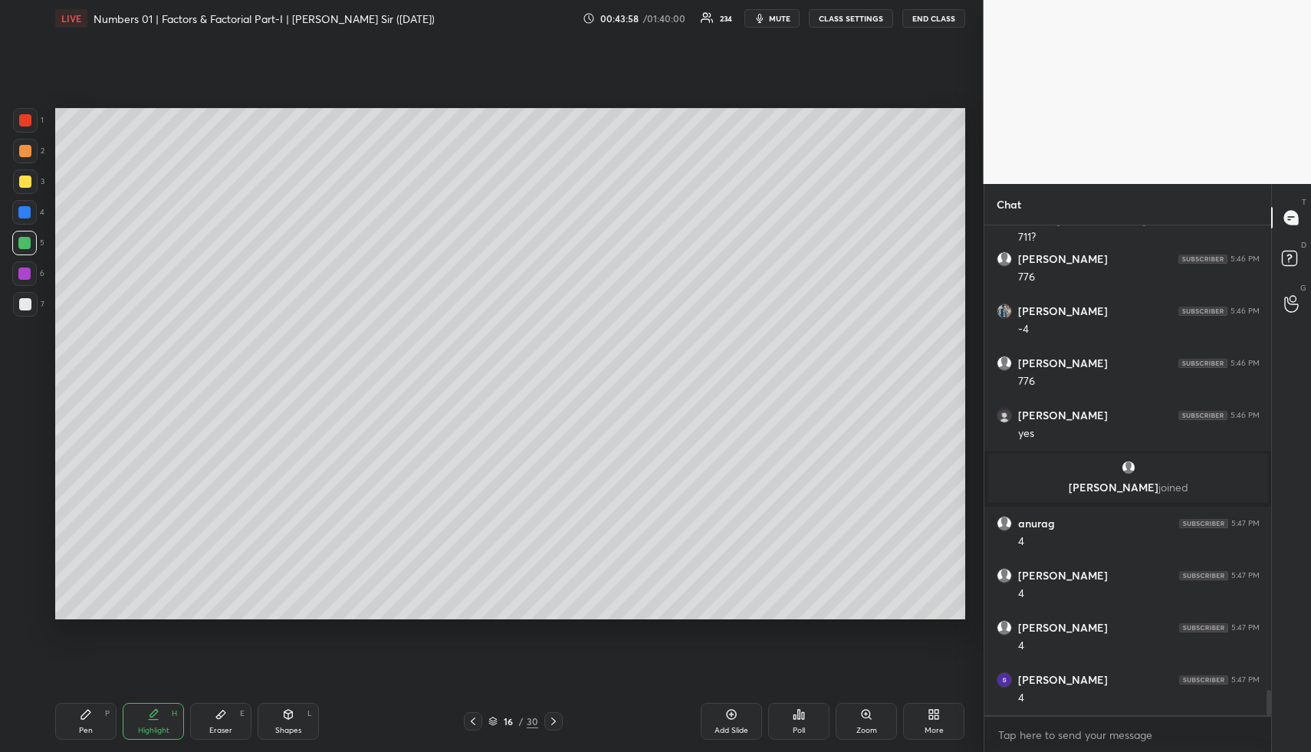
scroll to position [9155, 0]
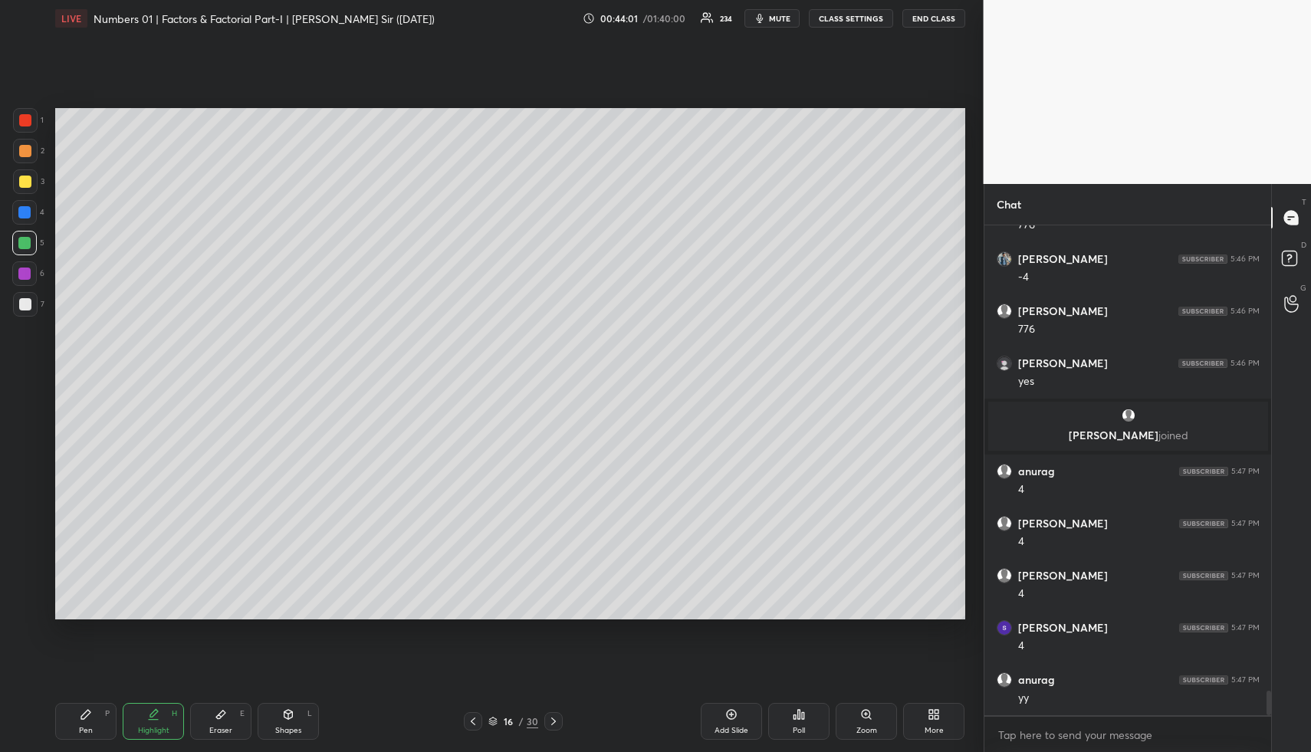
drag, startPoint x: 83, startPoint y: 716, endPoint x: 77, endPoint y: 695, distance: 22.3
click at [81, 715] on icon at bounding box center [86, 715] width 12 height 12
click at [21, 127] on div at bounding box center [25, 120] width 25 height 25
click at [25, 212] on div at bounding box center [24, 212] width 12 height 12
drag, startPoint x: 30, startPoint y: 243, endPoint x: 50, endPoint y: 244, distance: 20.0
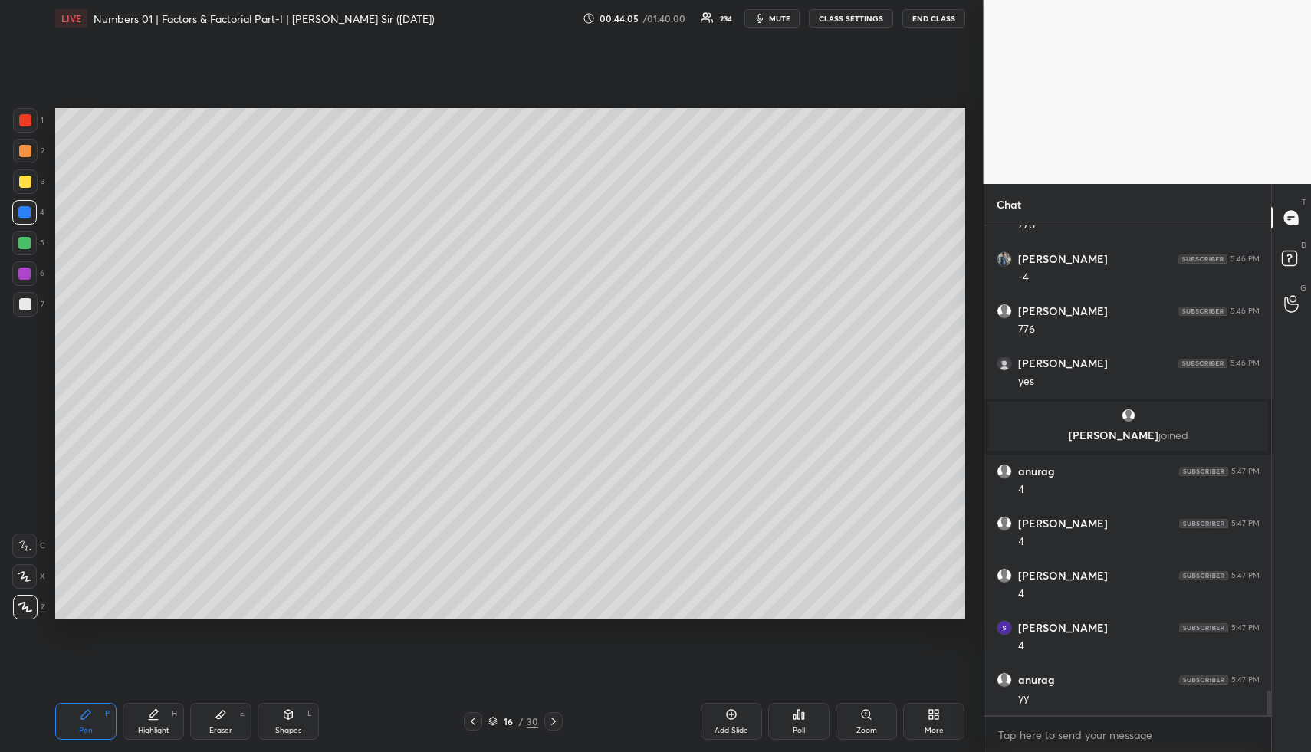
click at [30, 243] on div at bounding box center [24, 243] width 12 height 12
drag, startPoint x: 289, startPoint y: 724, endPoint x: 262, endPoint y: 682, distance: 49.3
click at [286, 722] on div "Shapes L" at bounding box center [288, 721] width 61 height 37
drag, startPoint x: 26, startPoint y: 300, endPoint x: 46, endPoint y: 301, distance: 20.0
click at [26, 300] on div at bounding box center [25, 304] width 12 height 12
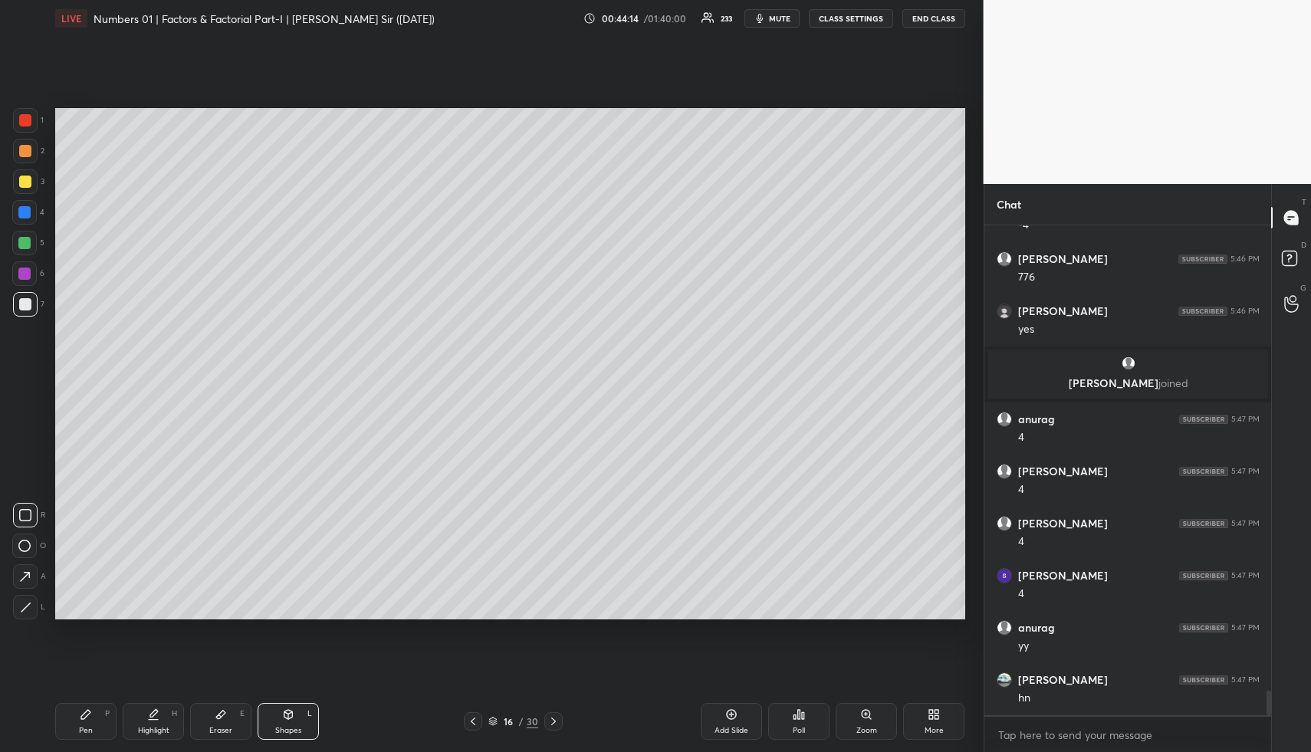
scroll to position [9260, 0]
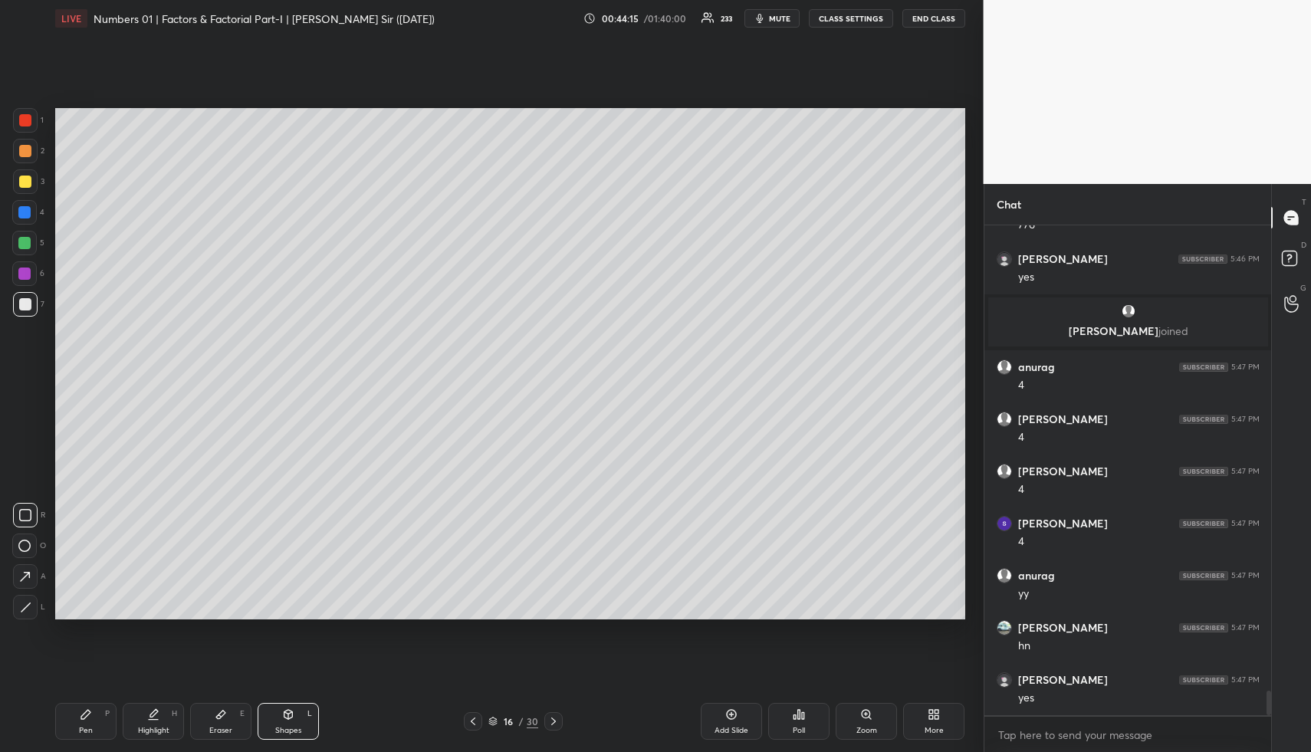
drag, startPoint x: 151, startPoint y: 721, endPoint x: 153, endPoint y: 697, distance: 23.8
click at [150, 721] on div "Highlight H" at bounding box center [153, 721] width 61 height 37
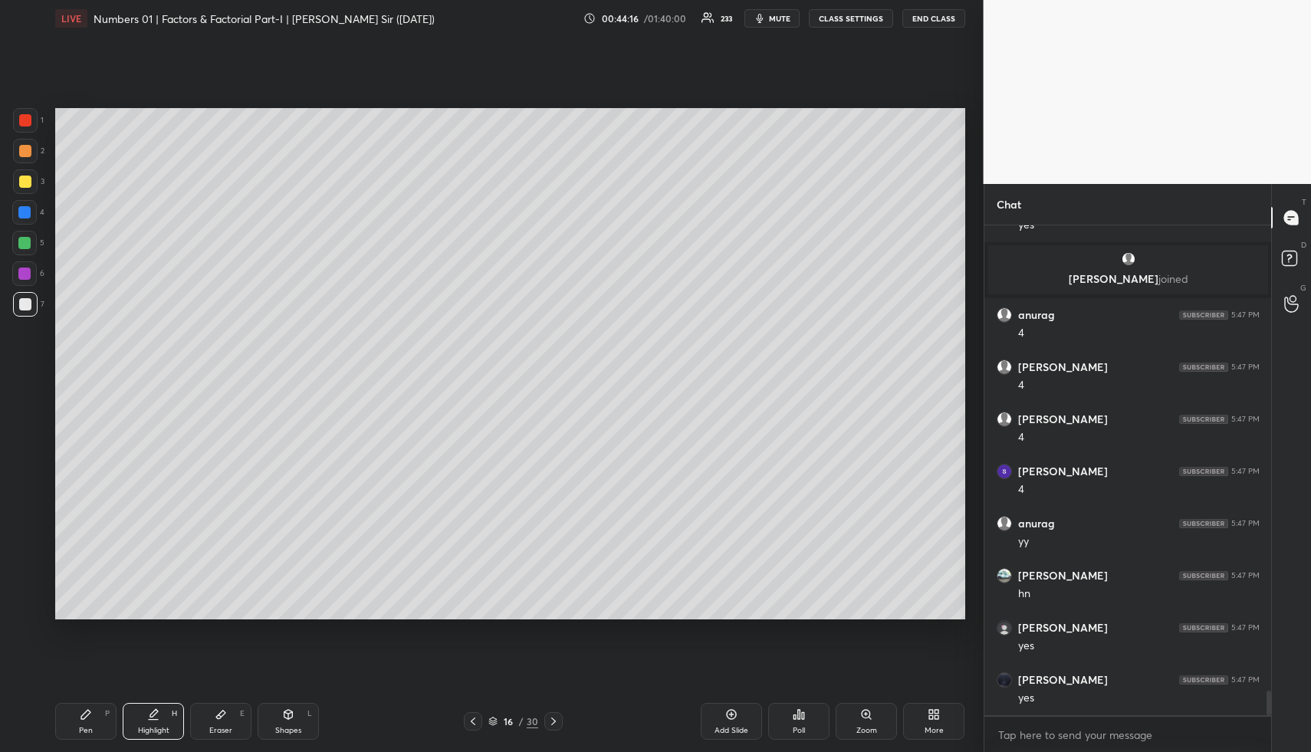
click at [149, 729] on div "Highlight H" at bounding box center [153, 721] width 61 height 37
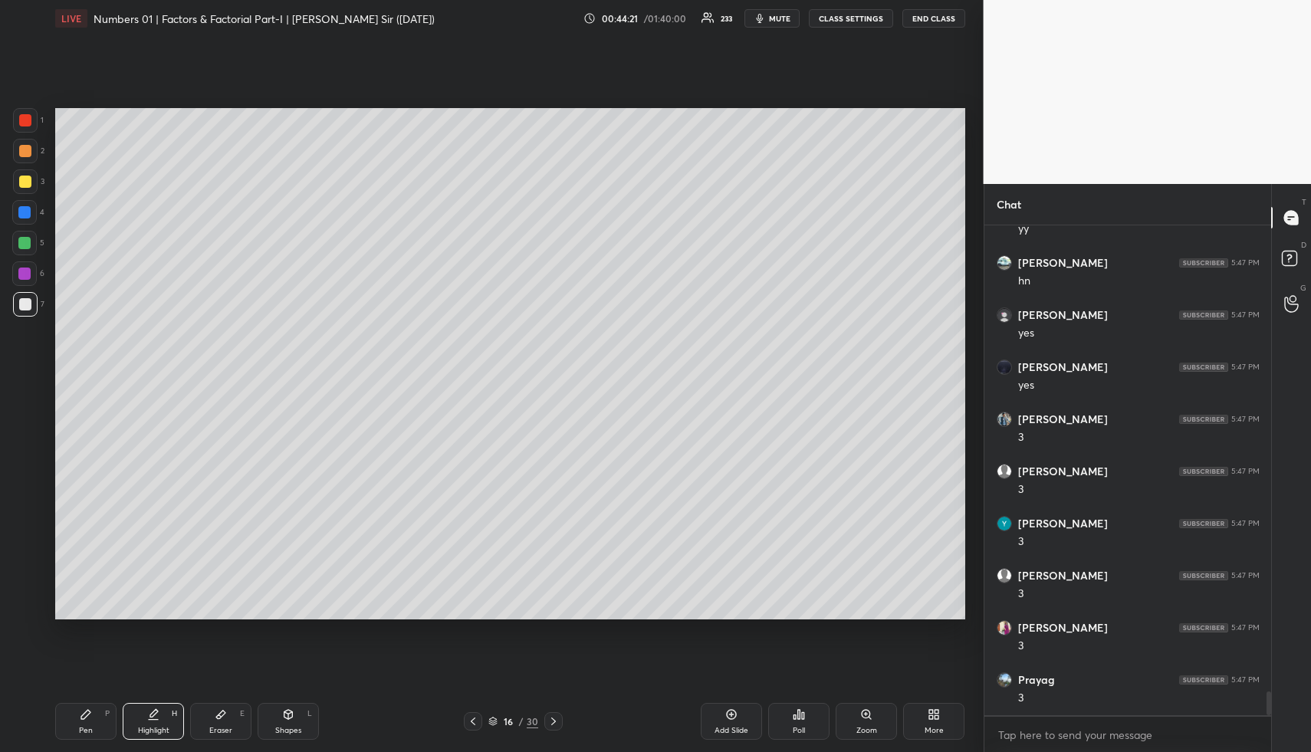
drag, startPoint x: 90, startPoint y: 720, endPoint x: 83, endPoint y: 653, distance: 67.9
click at [88, 716] on icon at bounding box center [86, 715] width 12 height 12
drag, startPoint x: 20, startPoint y: 150, endPoint x: 50, endPoint y: 163, distance: 32.3
click at [21, 150] on div at bounding box center [25, 151] width 12 height 12
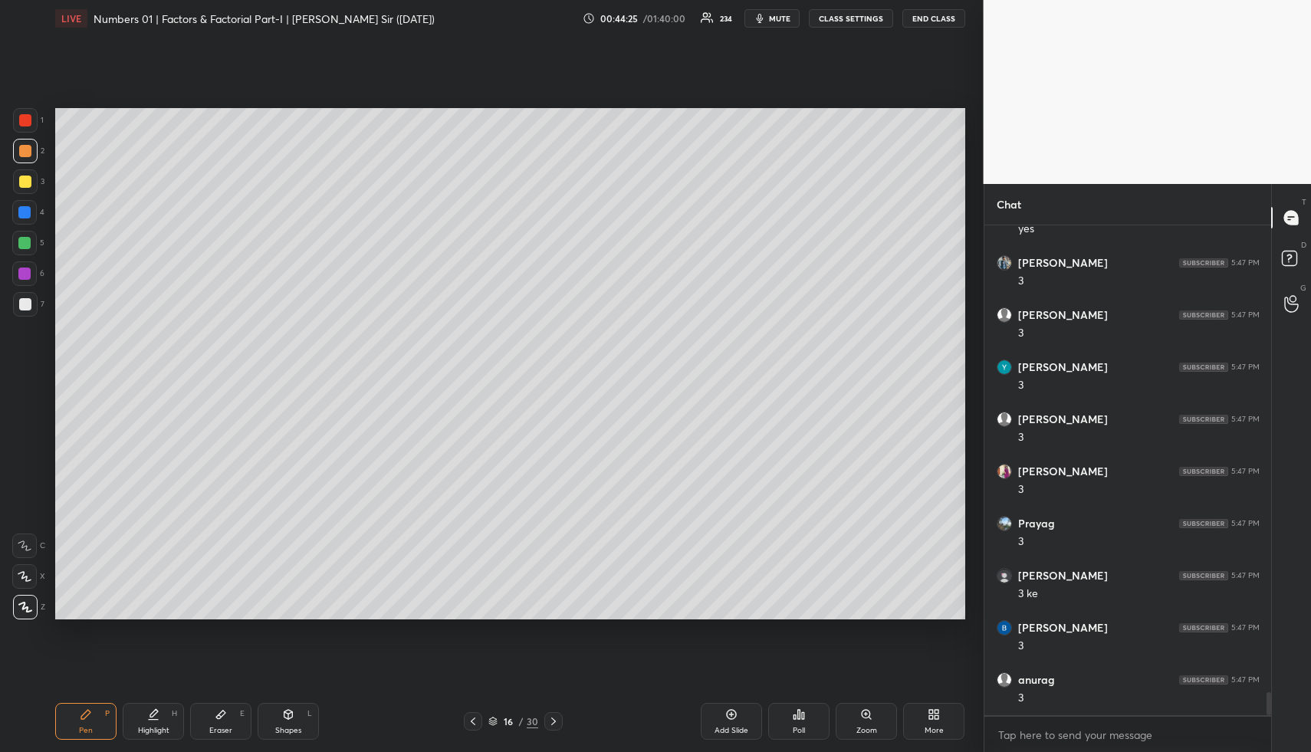
drag, startPoint x: 238, startPoint y: 710, endPoint x: 269, endPoint y: 624, distance: 91.5
click at [235, 708] on div "Eraser E" at bounding box center [220, 721] width 61 height 37
click at [284, 712] on icon at bounding box center [288, 715] width 12 height 12
click at [25, 574] on icon at bounding box center [25, 577] width 16 height 16
drag, startPoint x: 69, startPoint y: 722, endPoint x: 83, endPoint y: 709, distance: 19.0
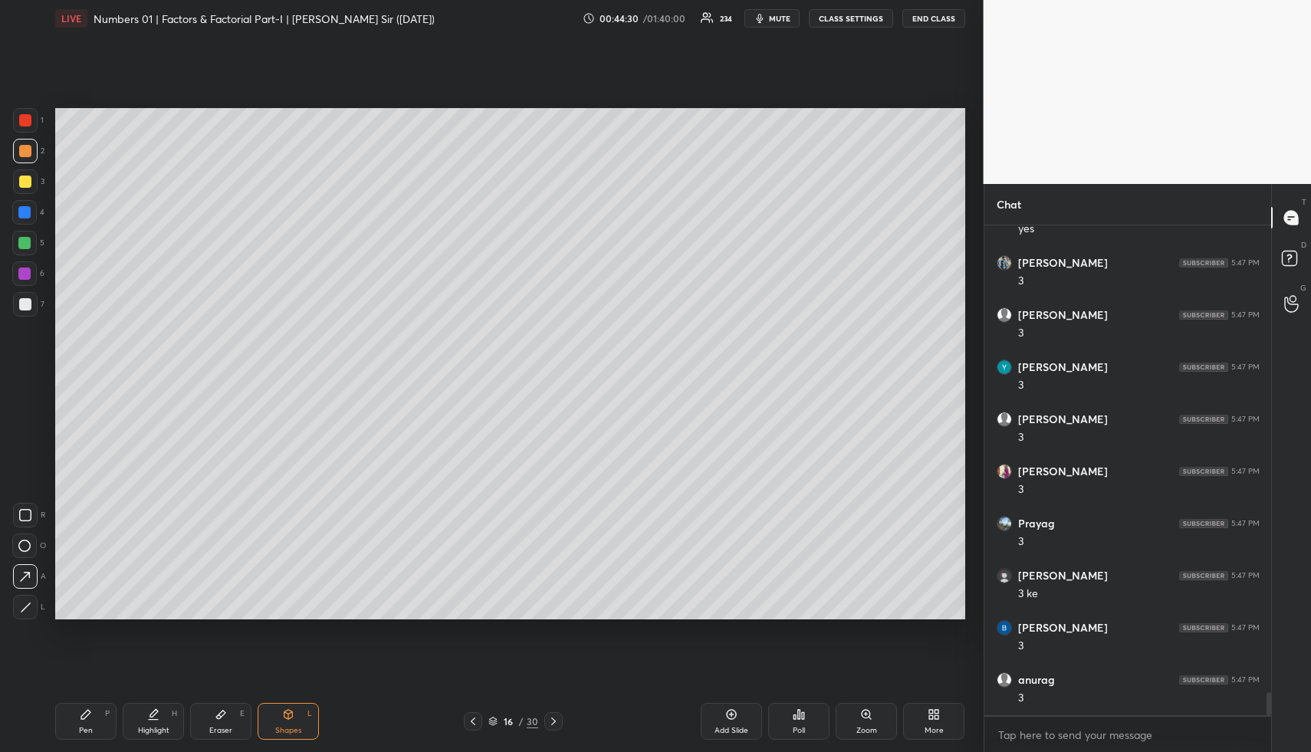
click at [70, 721] on div "Pen P" at bounding box center [85, 721] width 61 height 37
drag, startPoint x: 298, startPoint y: 719, endPoint x: 261, endPoint y: 630, distance: 95.9
click at [297, 718] on div "Shapes L" at bounding box center [288, 721] width 61 height 37
drag, startPoint x: 28, startPoint y: 245, endPoint x: 31, endPoint y: 222, distance: 23.3
click at [28, 244] on div at bounding box center [24, 243] width 12 height 12
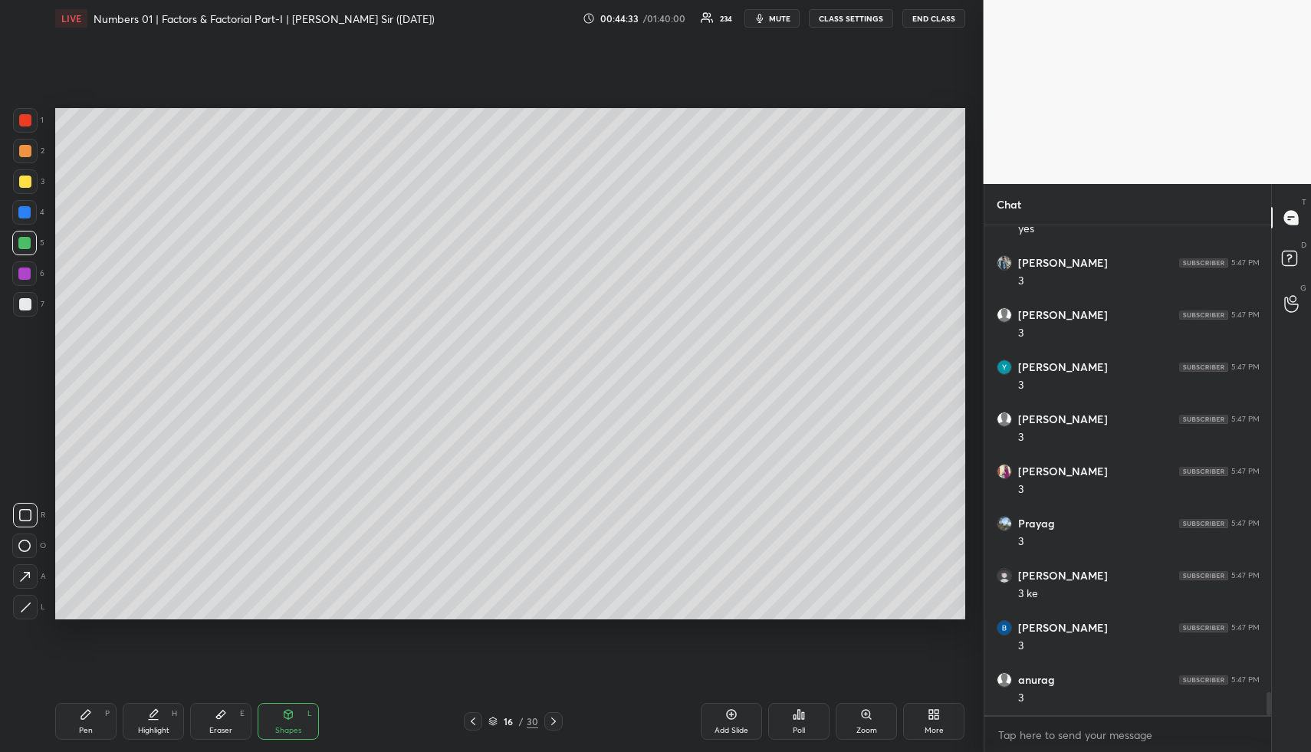
drag, startPoint x: 28, startPoint y: 219, endPoint x: 42, endPoint y: 221, distance: 14.0
click at [28, 219] on div at bounding box center [24, 212] width 25 height 25
click at [150, 727] on div "Highlight" at bounding box center [153, 731] width 31 height 8
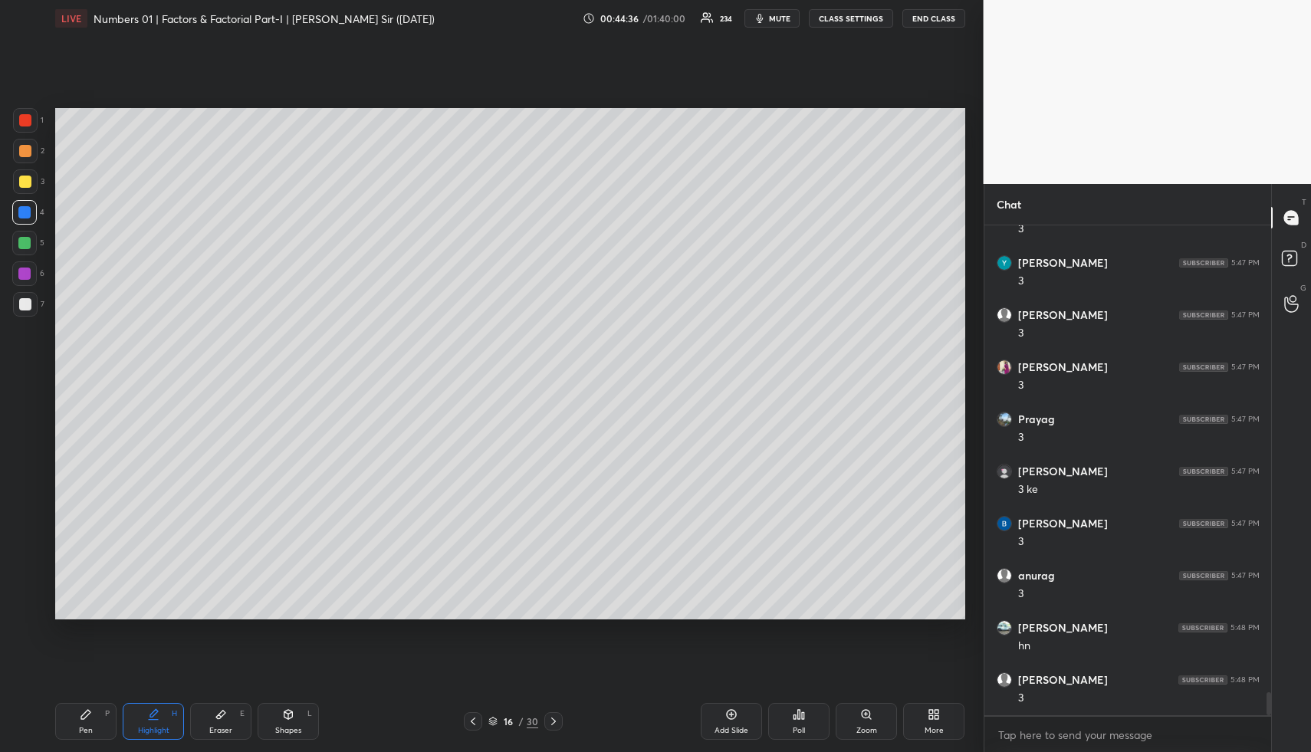
scroll to position [9938, 0]
drag, startPoint x: 22, startPoint y: 304, endPoint x: 36, endPoint y: 336, distance: 34.3
click at [26, 308] on div at bounding box center [25, 304] width 12 height 12
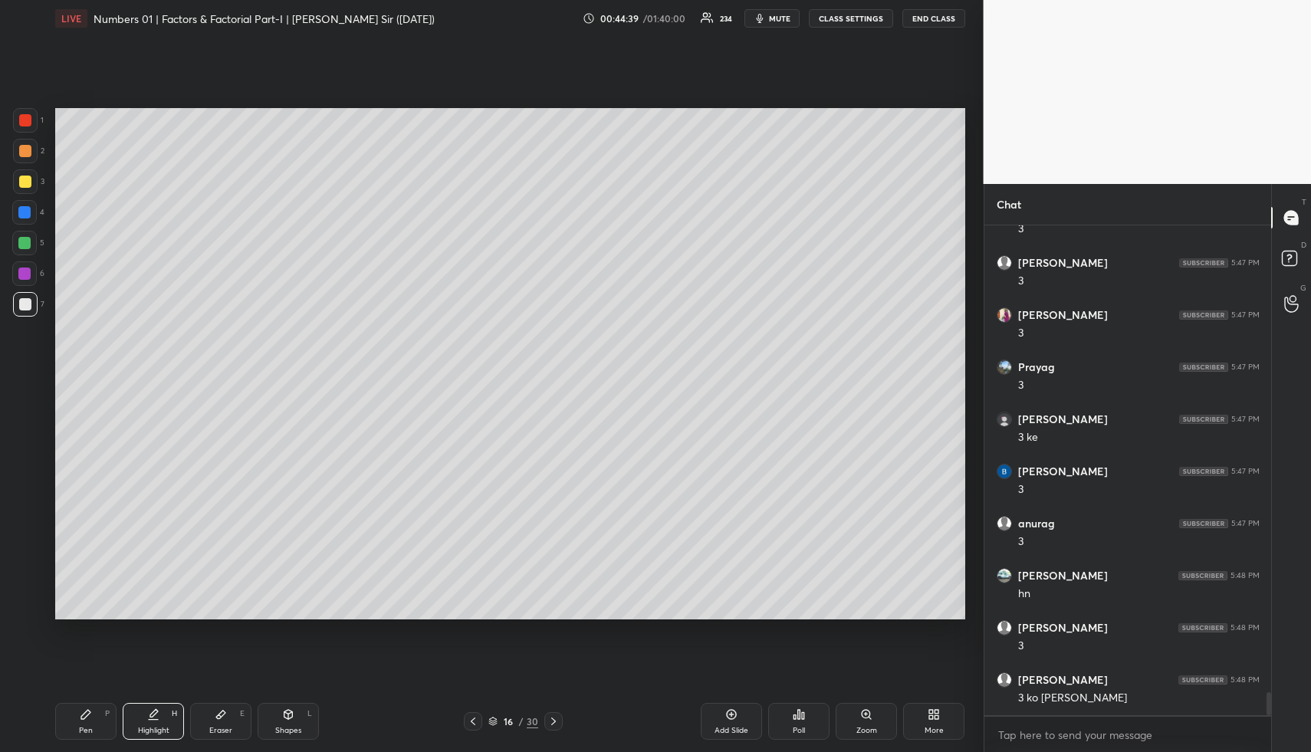
click at [294, 727] on div "Shapes" at bounding box center [288, 731] width 26 height 8
drag, startPoint x: 18, startPoint y: 147, endPoint x: 24, endPoint y: 167, distance: 20.9
click at [22, 150] on div at bounding box center [25, 151] width 25 height 25
click at [27, 607] on icon at bounding box center [25, 607] width 8 height 8
click at [161, 720] on div "Highlight H" at bounding box center [153, 721] width 61 height 37
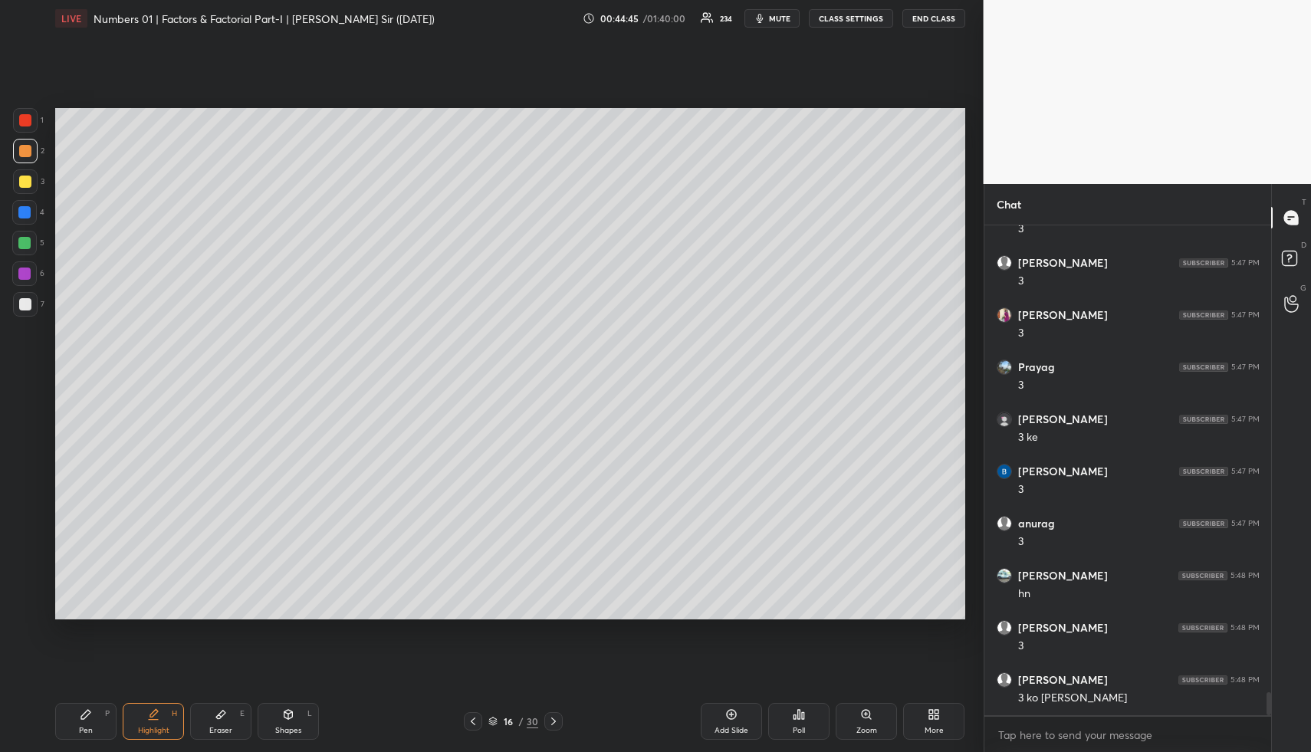
click at [98, 732] on div "Pen P" at bounding box center [85, 721] width 61 height 37
drag, startPoint x: 25, startPoint y: 176, endPoint x: 46, endPoint y: 190, distance: 25.5
click at [26, 180] on div at bounding box center [25, 182] width 12 height 12
click at [289, 721] on div "Shapes L" at bounding box center [288, 721] width 61 height 37
click at [21, 301] on div at bounding box center [25, 304] width 12 height 12
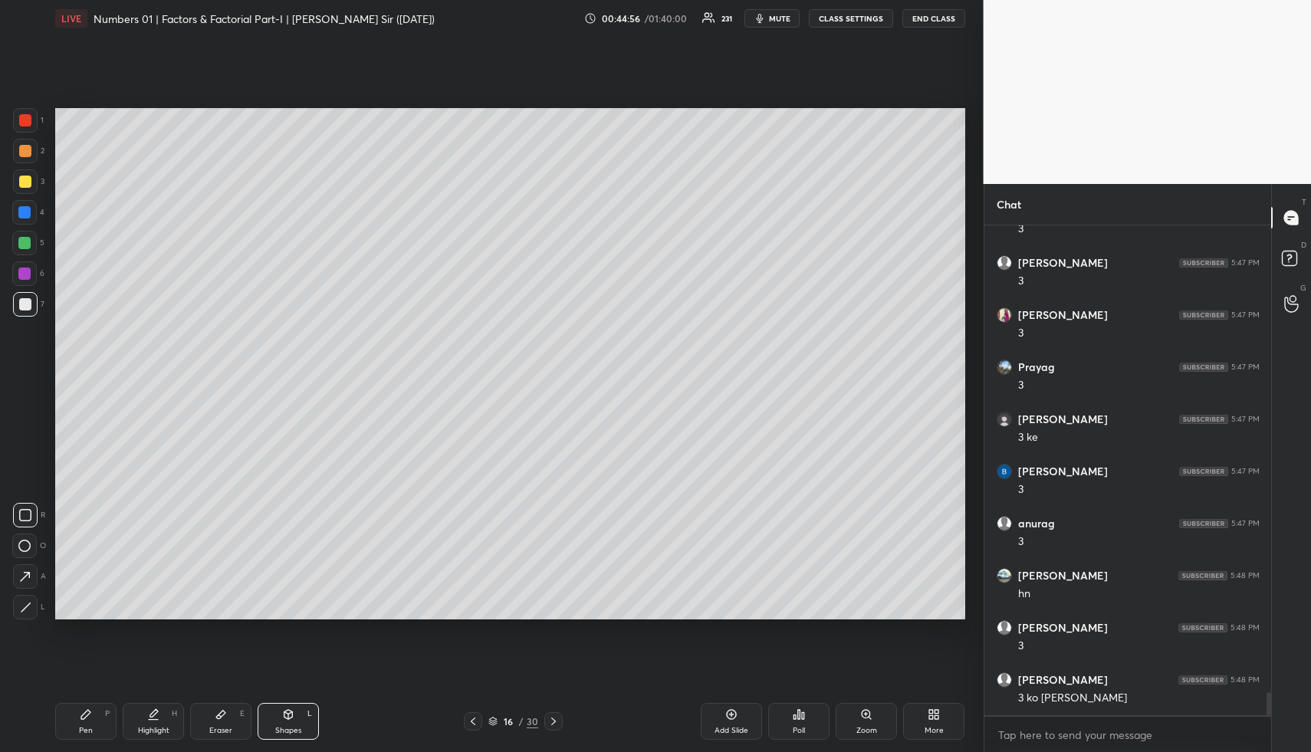
drag, startPoint x: 25, startPoint y: 611, endPoint x: 44, endPoint y: 587, distance: 31.6
click at [27, 610] on icon at bounding box center [26, 608] width 12 height 12
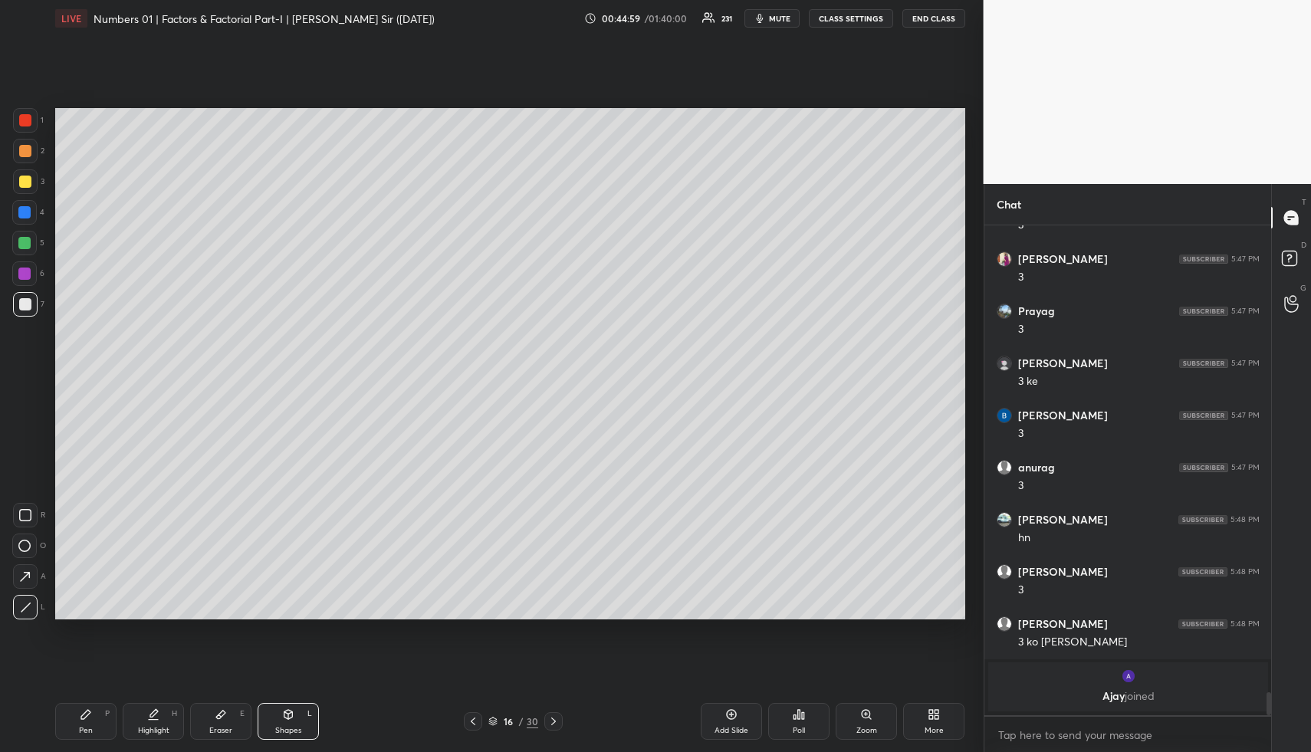
drag, startPoint x: 147, startPoint y: 702, endPoint x: 148, endPoint y: 692, distance: 10.0
click at [147, 704] on div "Pen P Highlight H Eraser E Shapes L 16 / 30 Add Slide Poll Zoom More" at bounding box center [510, 721] width 910 height 61
click at [161, 727] on div "Highlight" at bounding box center [153, 731] width 31 height 8
drag, startPoint x: 161, startPoint y: 725, endPoint x: 185, endPoint y: 656, distance: 73.7
click at [161, 720] on div "Highlight H" at bounding box center [153, 721] width 61 height 37
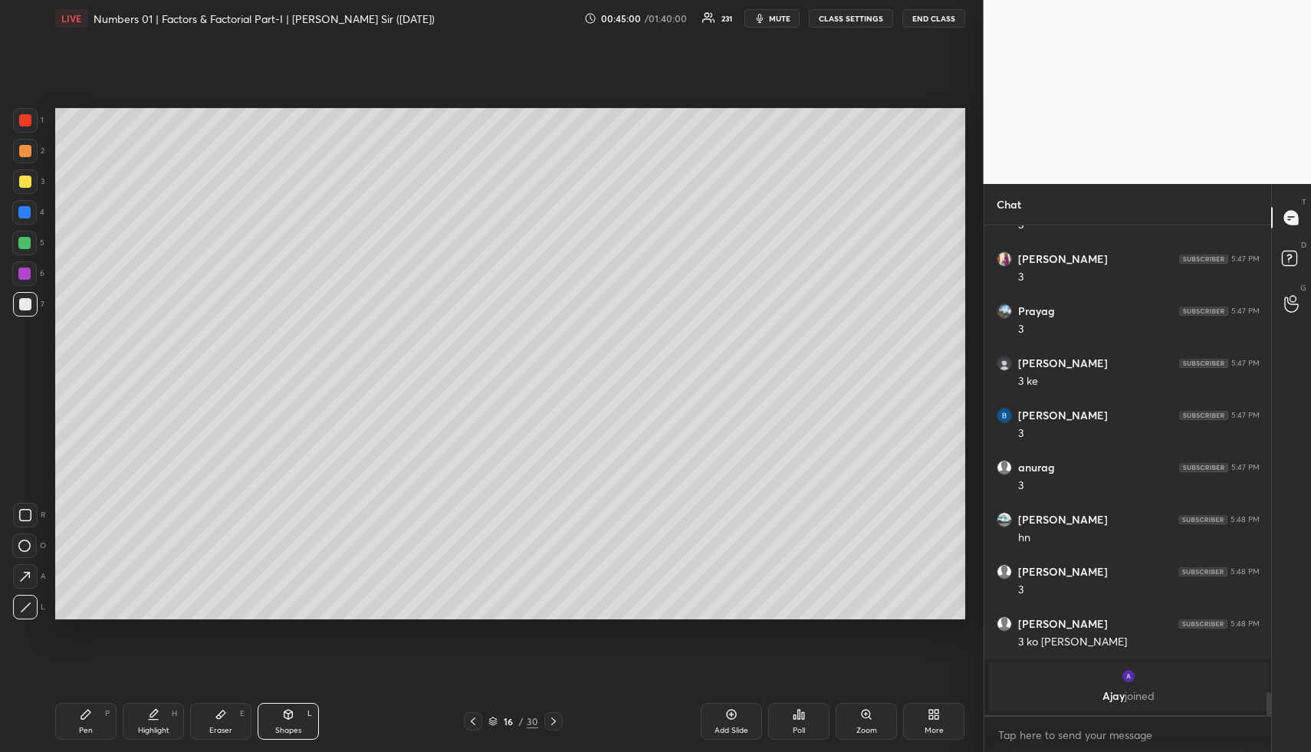
scroll to position [9748, 0]
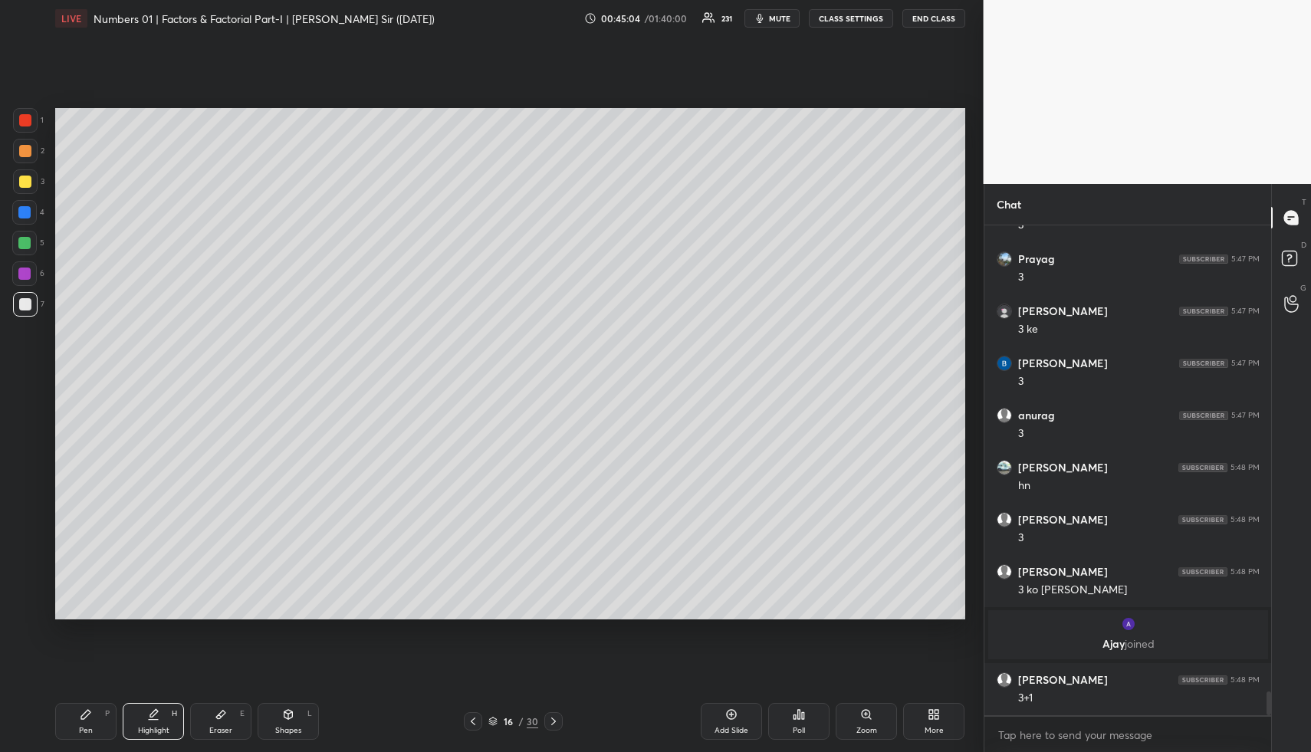
drag, startPoint x: 98, startPoint y: 712, endPoint x: 92, endPoint y: 694, distance: 19.4
click at [97, 712] on div "Pen P" at bounding box center [85, 721] width 61 height 37
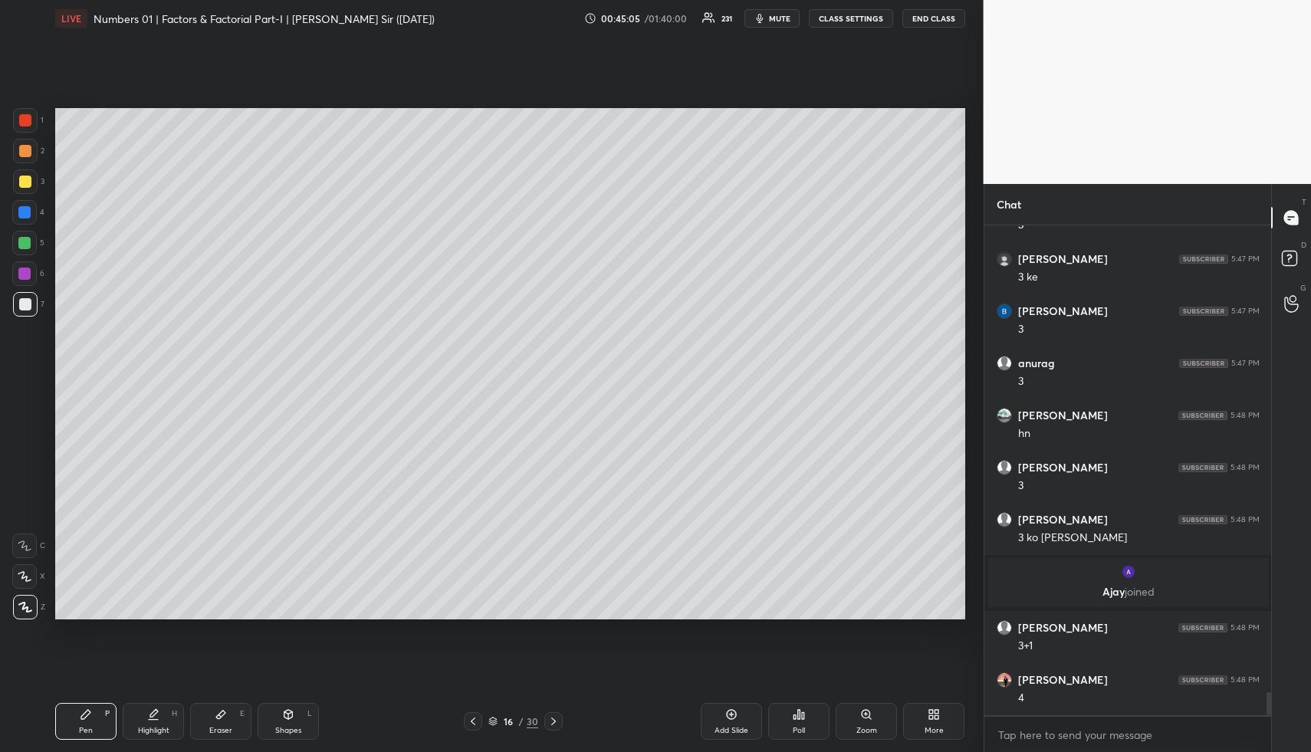
drag, startPoint x: 27, startPoint y: 208, endPoint x: 36, endPoint y: 217, distance: 13.0
click at [28, 211] on div at bounding box center [24, 212] width 12 height 12
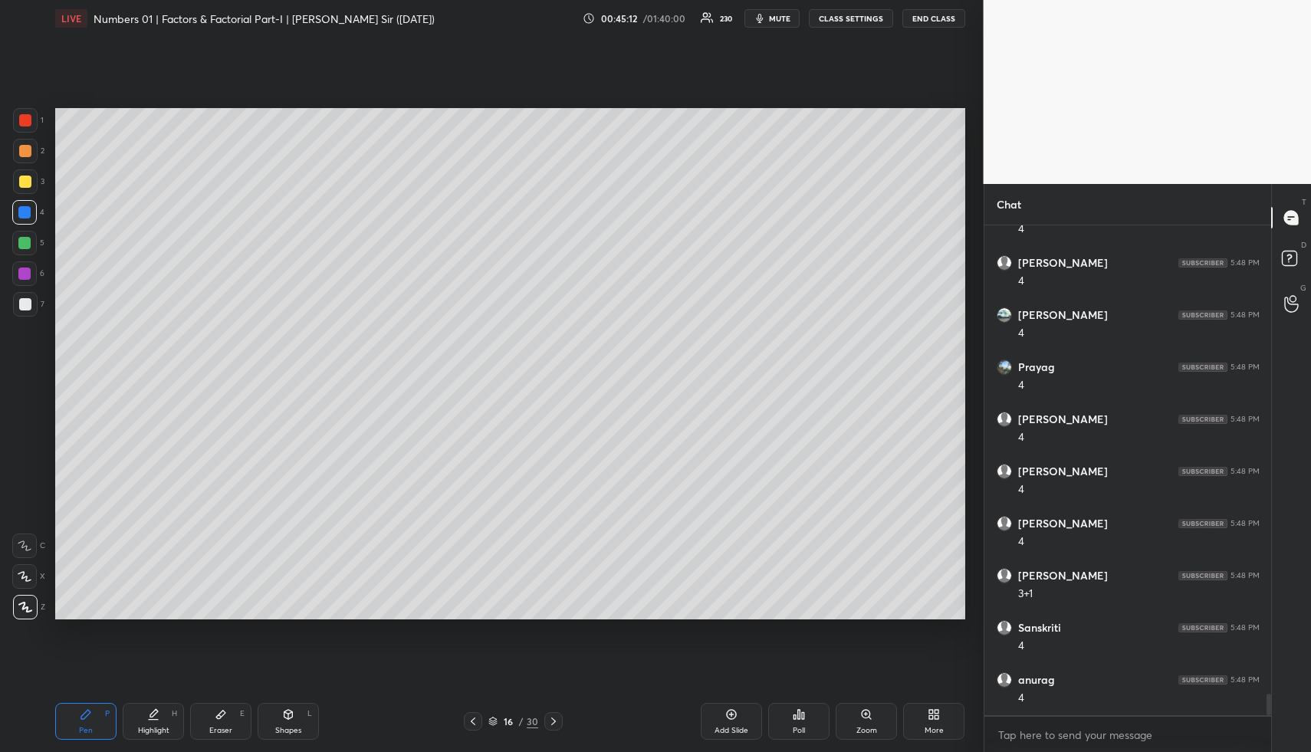
scroll to position [11000, 0]
click at [168, 727] on div "Highlight" at bounding box center [153, 731] width 31 height 8
click at [81, 719] on icon at bounding box center [85, 714] width 9 height 9
click at [25, 154] on div at bounding box center [25, 151] width 12 height 12
click at [90, 727] on div "Pen" at bounding box center [86, 731] width 14 height 8
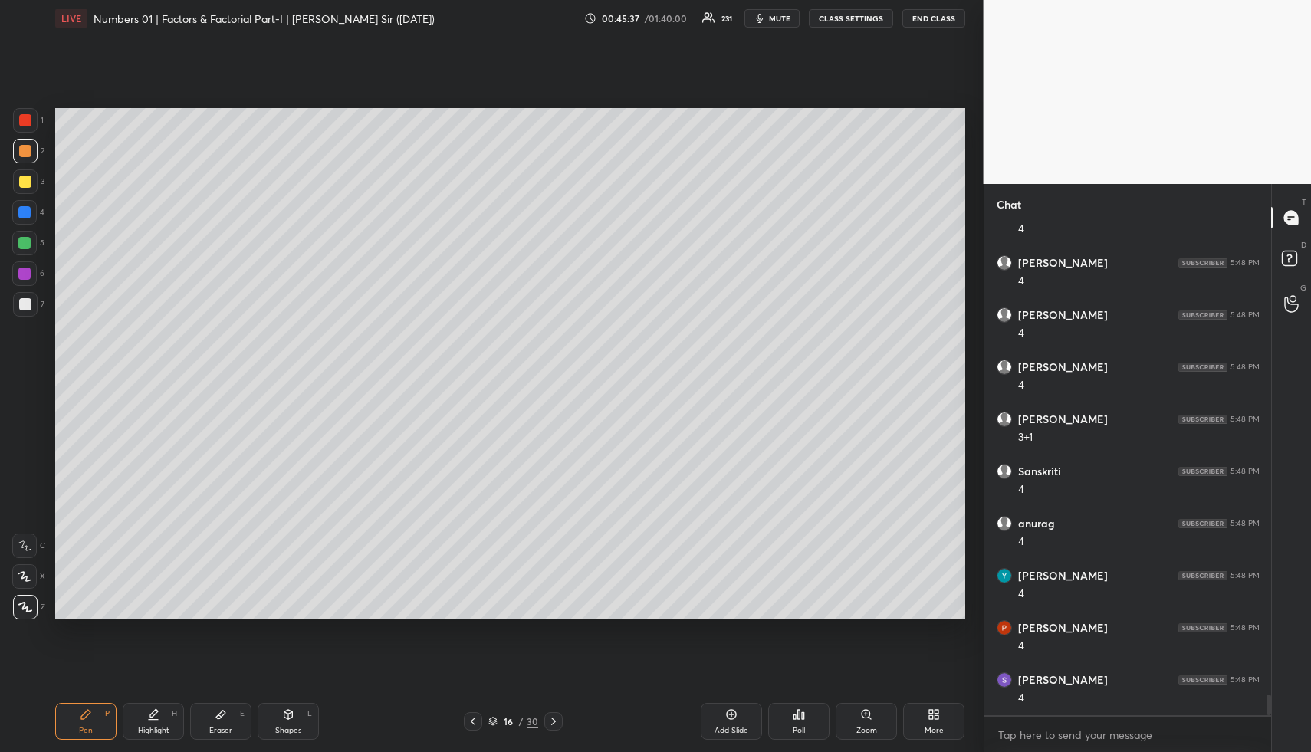
click at [26, 302] on div at bounding box center [25, 304] width 12 height 12
drag, startPoint x: 158, startPoint y: 705, endPoint x: 160, endPoint y: 696, distance: 9.5
click at [158, 705] on div "Highlight H" at bounding box center [153, 721] width 61 height 37
click at [299, 719] on div "Shapes L" at bounding box center [288, 721] width 61 height 37
click at [156, 727] on div "Highlight" at bounding box center [153, 731] width 31 height 8
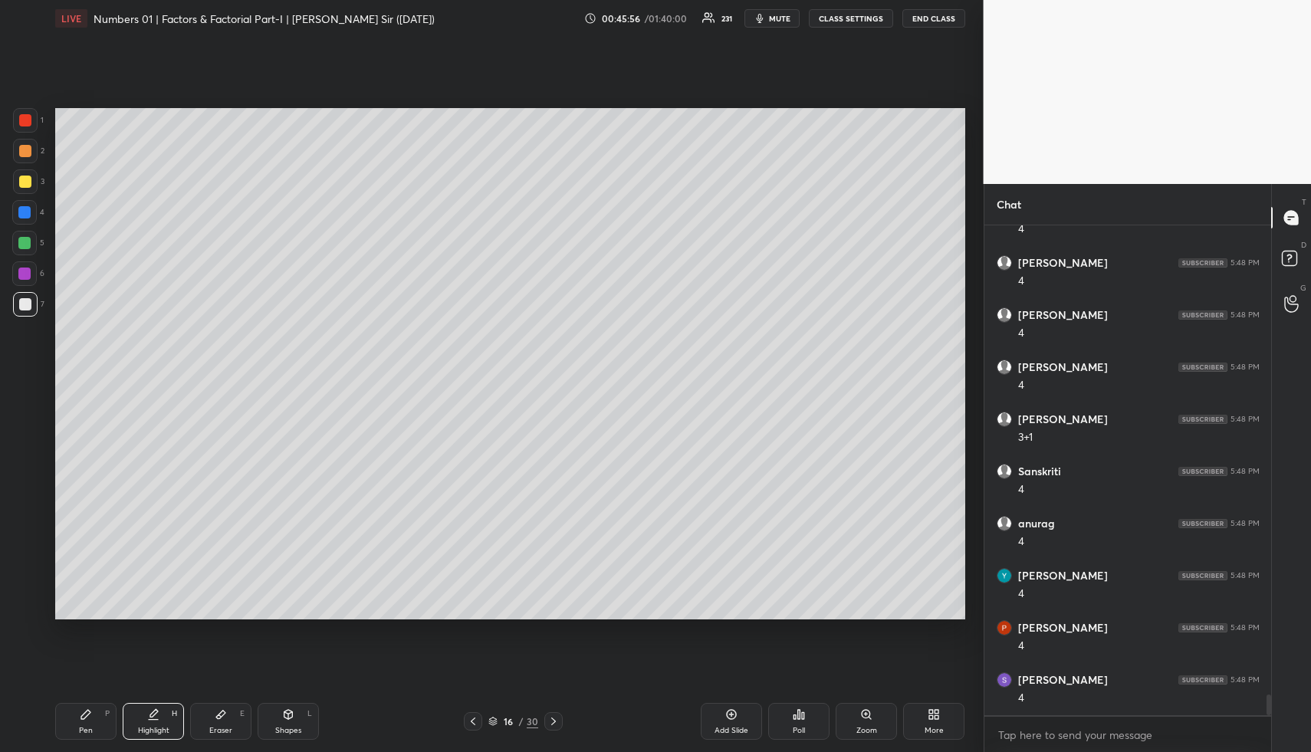
scroll to position [11052, 0]
click at [139, 721] on div "Highlight H" at bounding box center [153, 721] width 61 height 37
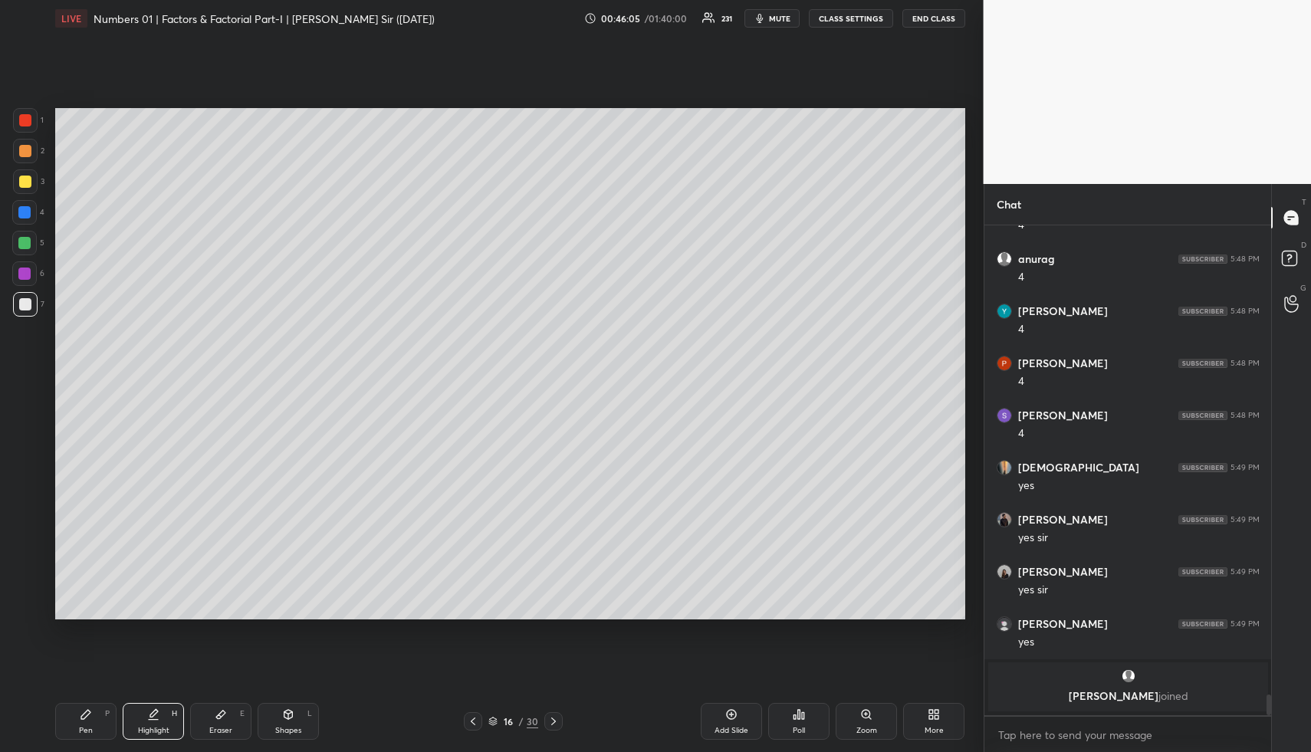
click at [555, 720] on icon at bounding box center [554, 721] width 12 height 12
drag, startPoint x: 303, startPoint y: 717, endPoint x: 275, endPoint y: 623, distance: 97.8
click at [301, 715] on div "Shapes L" at bounding box center [288, 721] width 61 height 37
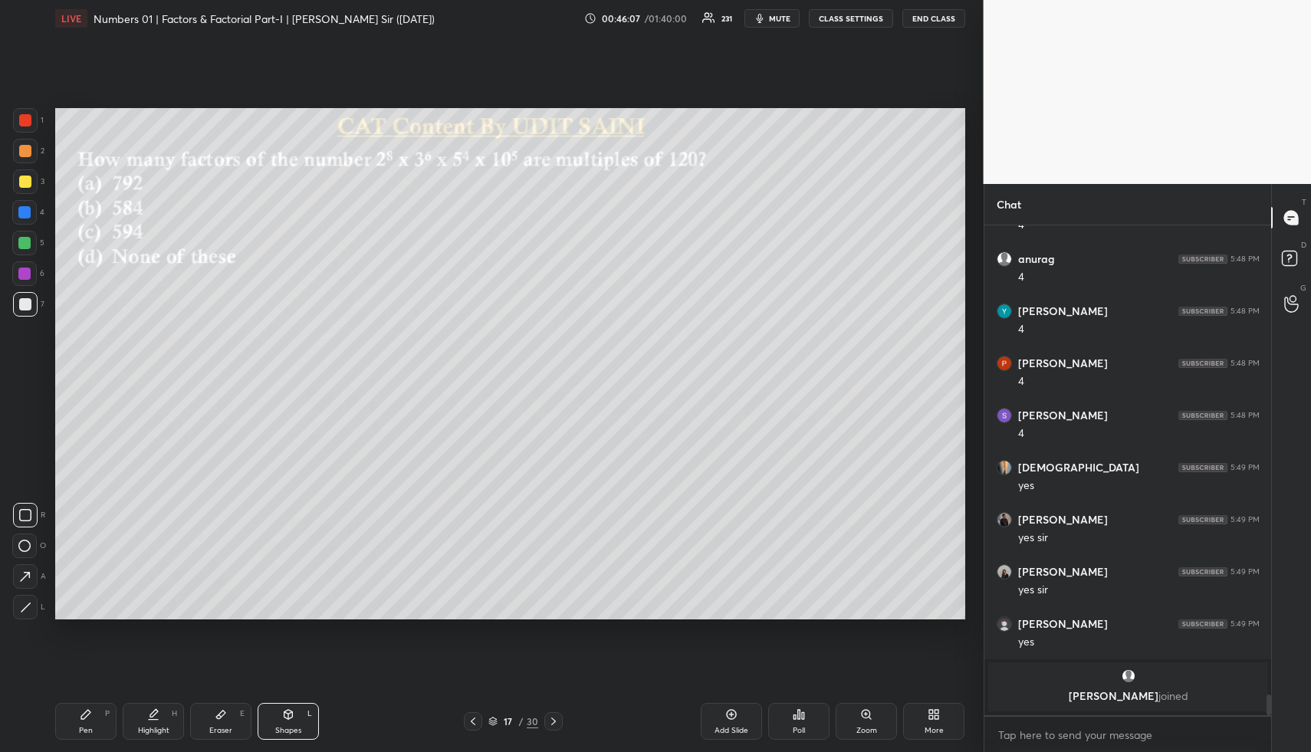
click at [28, 153] on div at bounding box center [25, 151] width 12 height 12
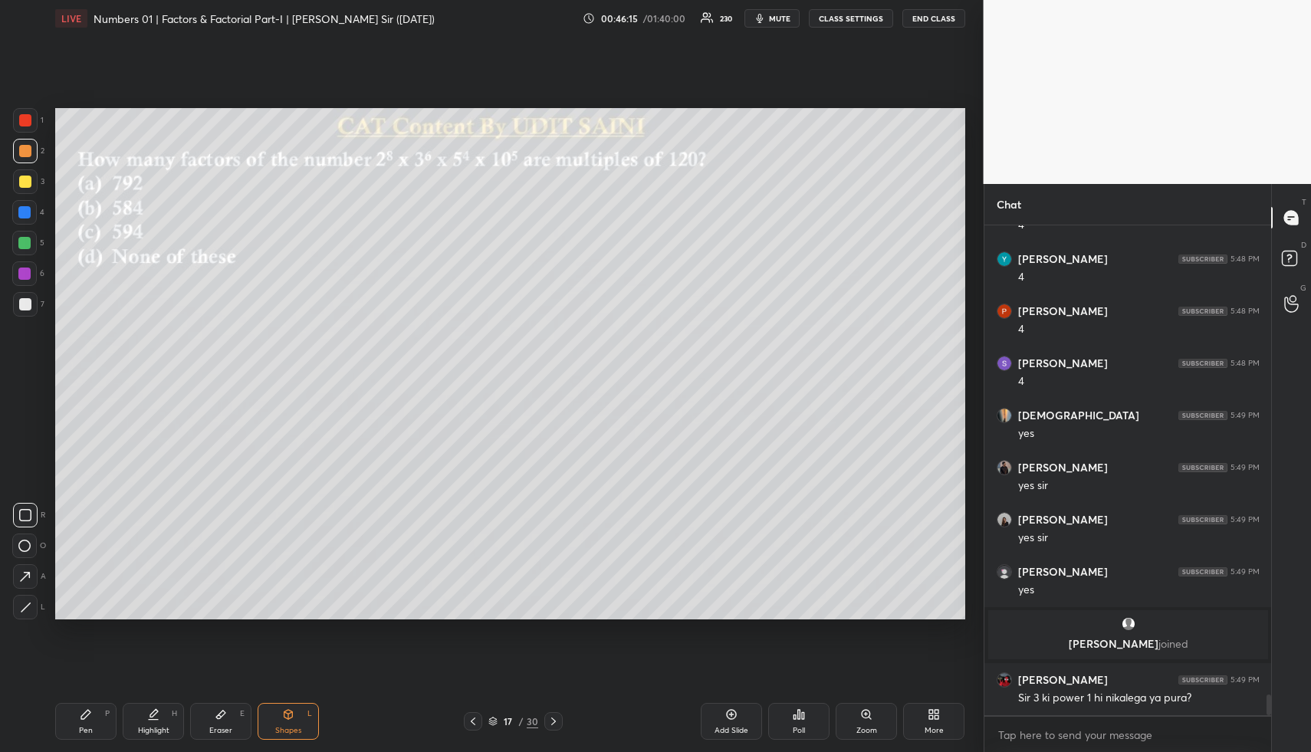
scroll to position [10951, 0]
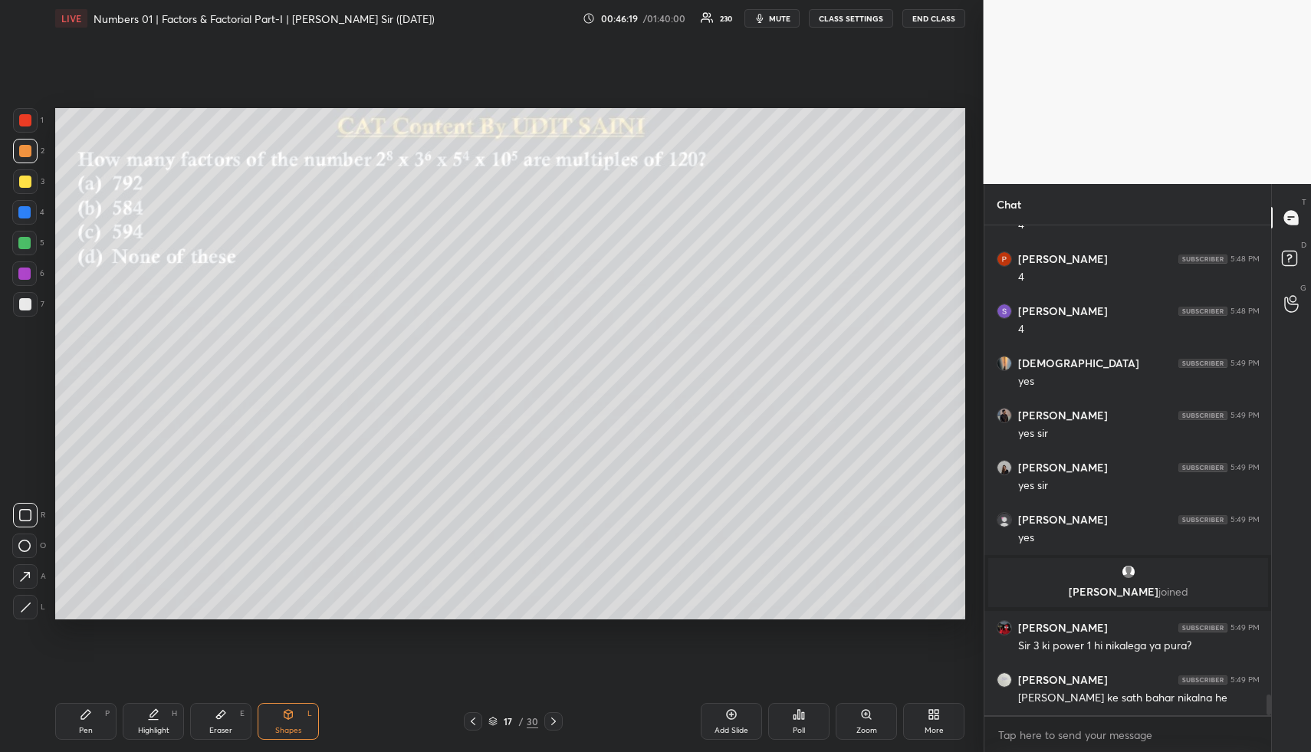
click at [472, 720] on icon at bounding box center [473, 721] width 12 height 12
click at [148, 727] on div "Highlight" at bounding box center [153, 731] width 31 height 8
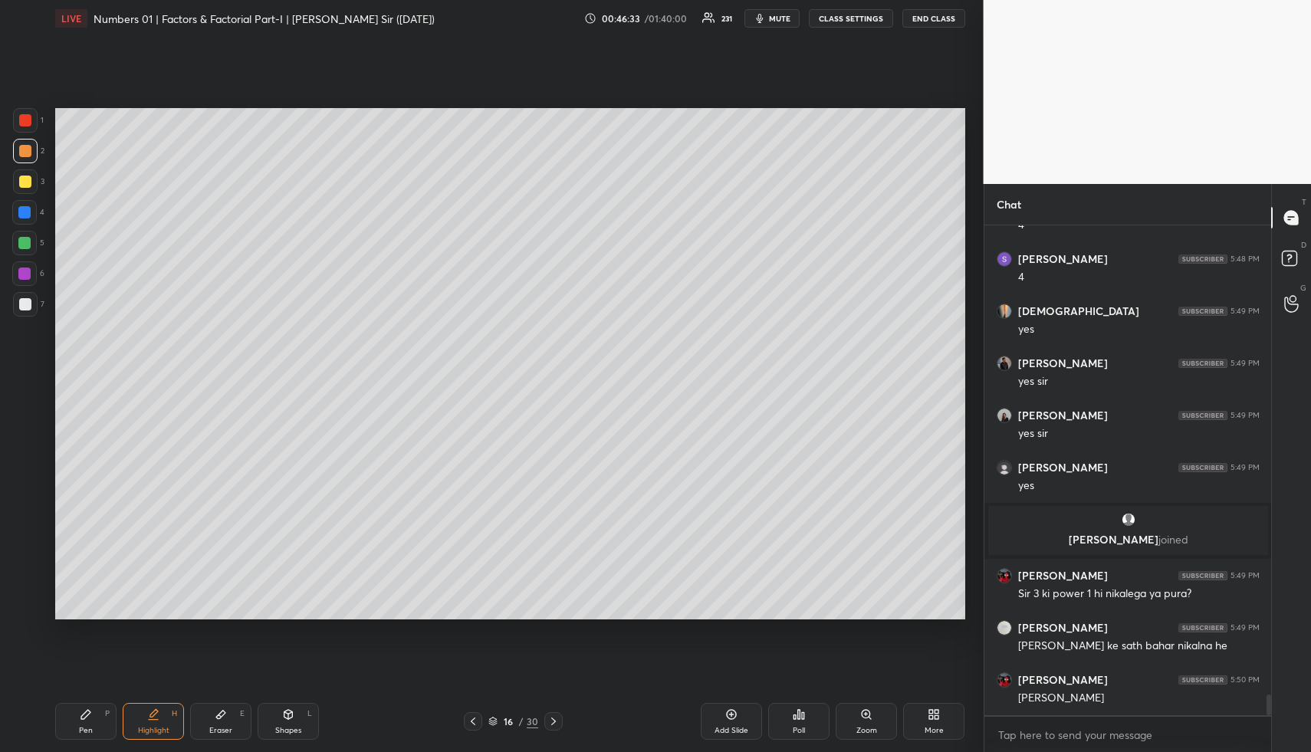
scroll to position [11055, 0]
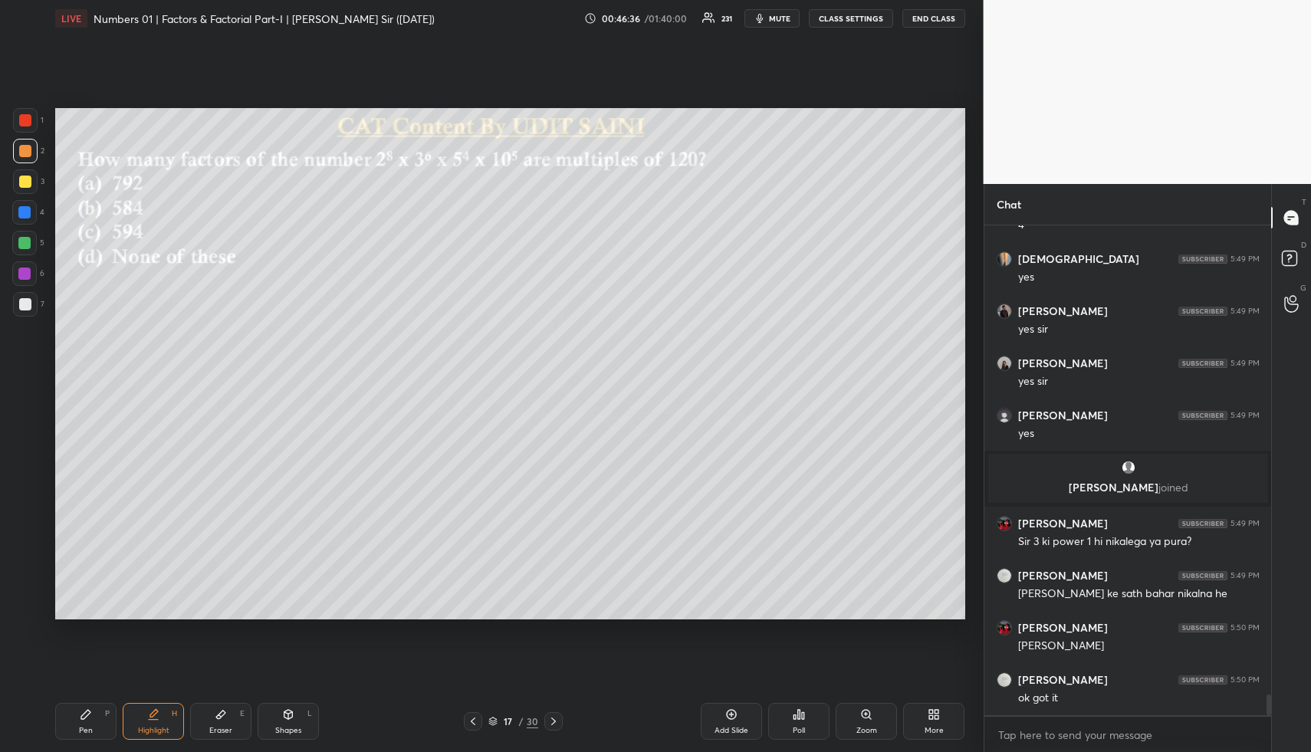
drag, startPoint x: 147, startPoint y: 725, endPoint x: 158, endPoint y: 647, distance: 78.2
click at [145, 717] on div "Highlight H" at bounding box center [153, 721] width 61 height 37
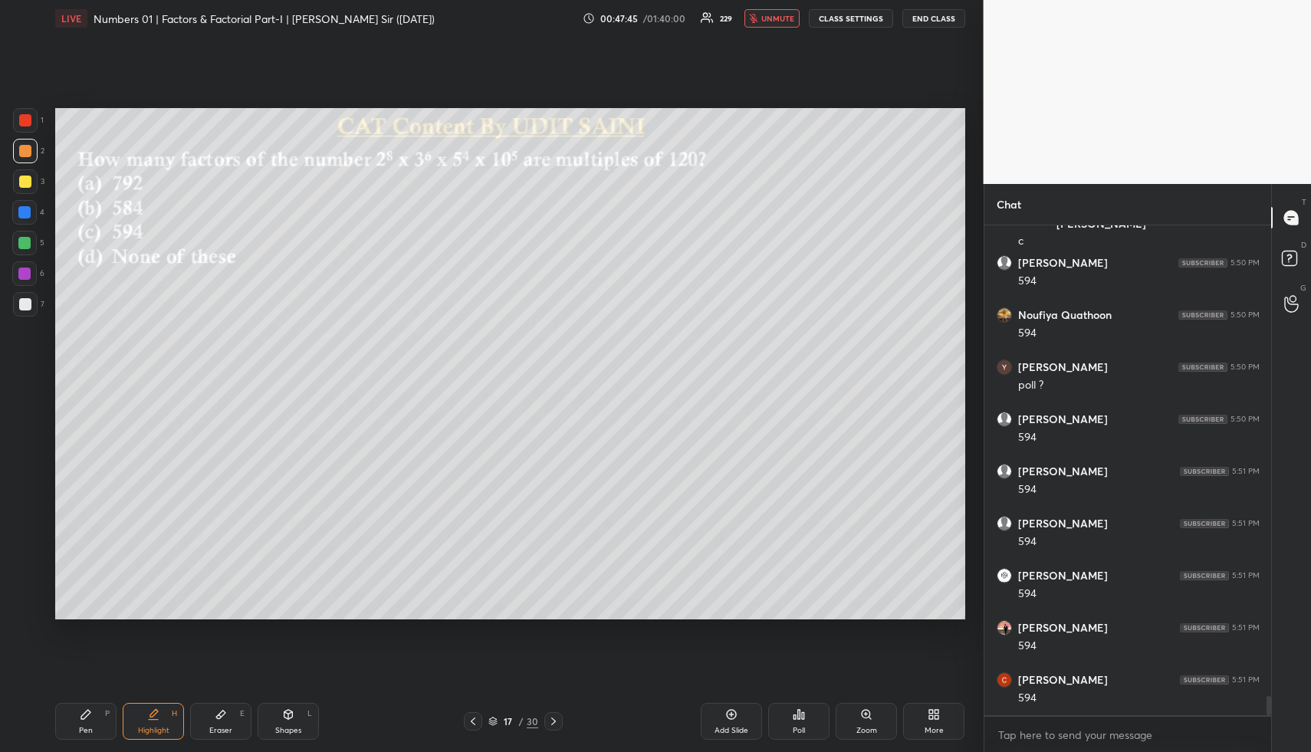
scroll to position [11930, 0]
click at [140, 714] on div "Highlight H" at bounding box center [153, 721] width 61 height 37
click at [147, 710] on icon at bounding box center [153, 715] width 12 height 12
click at [214, 716] on div "Eraser E" at bounding box center [220, 721] width 61 height 37
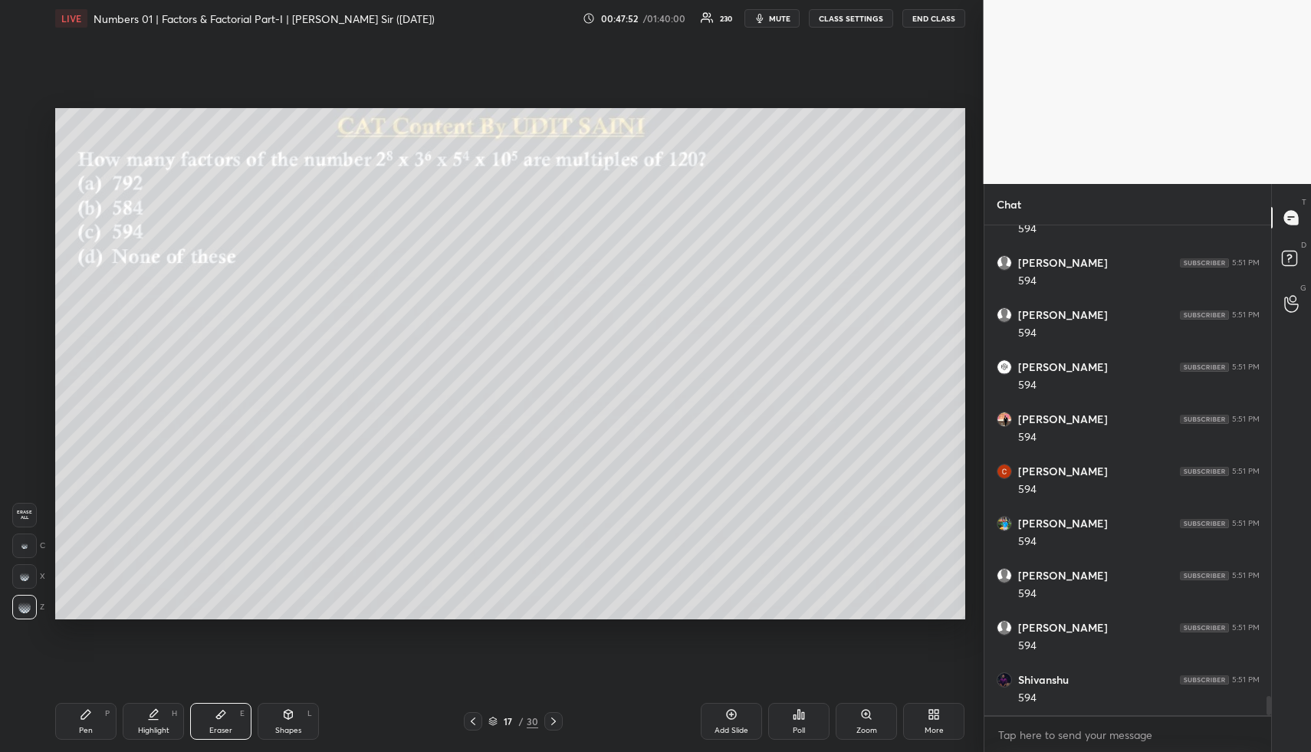
scroll to position [12086, 0]
drag, startPoint x: 30, startPoint y: 515, endPoint x: 39, endPoint y: 521, distance: 10.7
click at [31, 515] on span "Erase all" at bounding box center [24, 515] width 23 height 11
click at [282, 714] on icon at bounding box center [288, 715] width 12 height 12
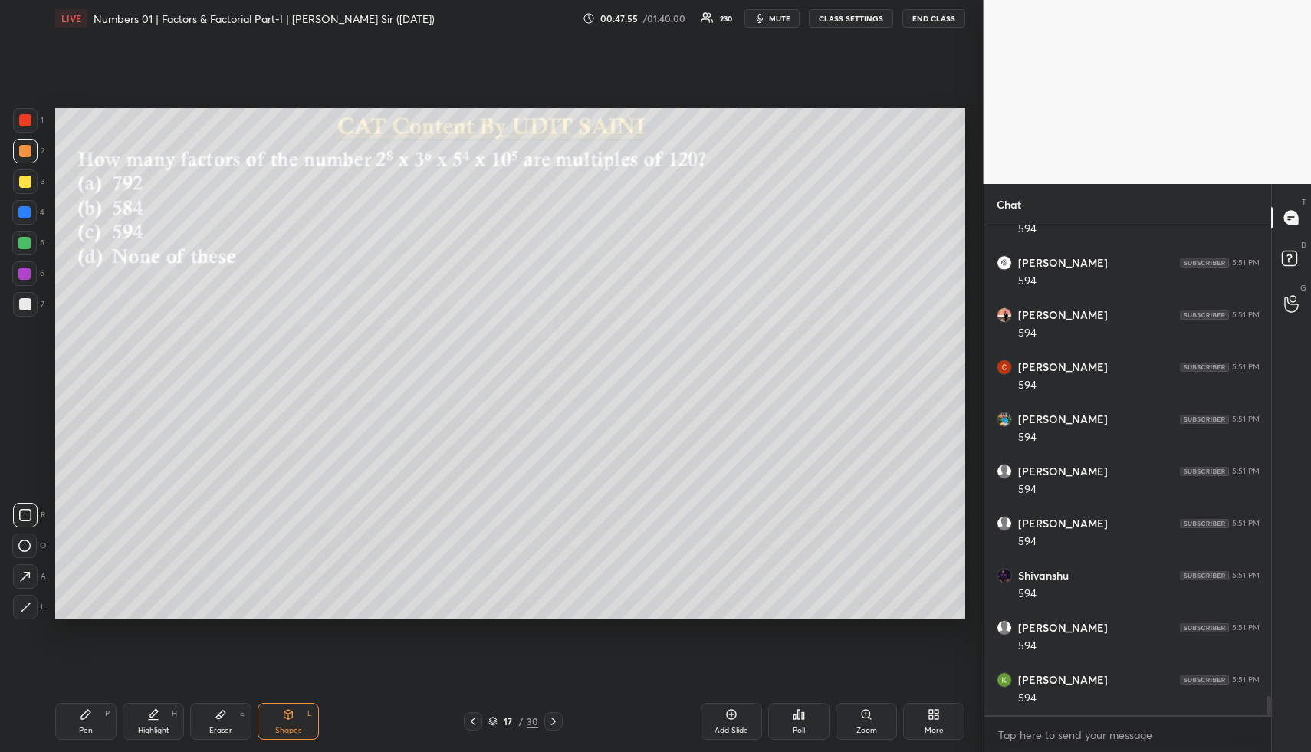
drag, startPoint x: 23, startPoint y: 249, endPoint x: 18, endPoint y: 311, distance: 62.3
click at [23, 248] on div at bounding box center [24, 243] width 25 height 25
click at [157, 722] on div "Highlight H" at bounding box center [153, 721] width 61 height 37
click at [160, 724] on div "Highlight H" at bounding box center [153, 721] width 61 height 37
drag, startPoint x: 83, startPoint y: 719, endPoint x: 81, endPoint y: 634, distance: 84.4
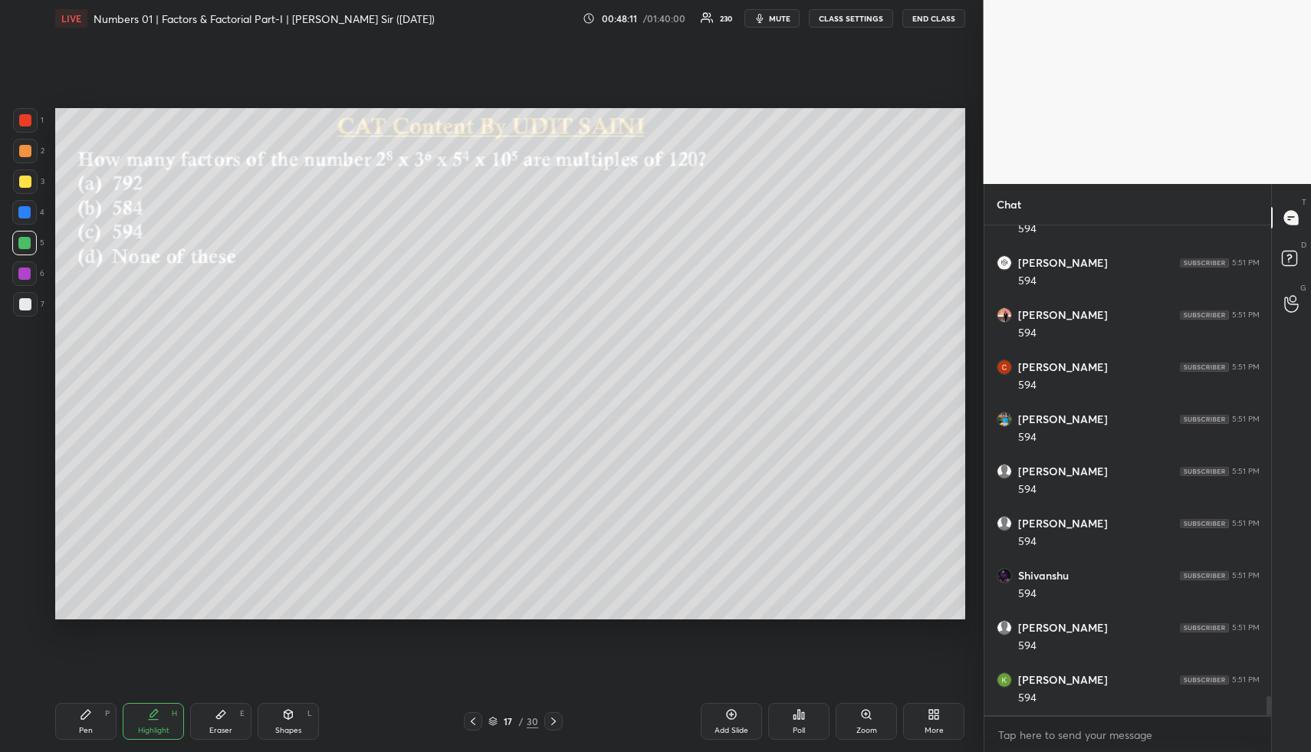
click at [83, 718] on icon at bounding box center [85, 714] width 9 height 9
click at [24, 157] on div at bounding box center [25, 151] width 25 height 25
drag, startPoint x: 28, startPoint y: 216, endPoint x: 43, endPoint y: 219, distance: 14.9
click at [31, 216] on div at bounding box center [24, 212] width 25 height 25
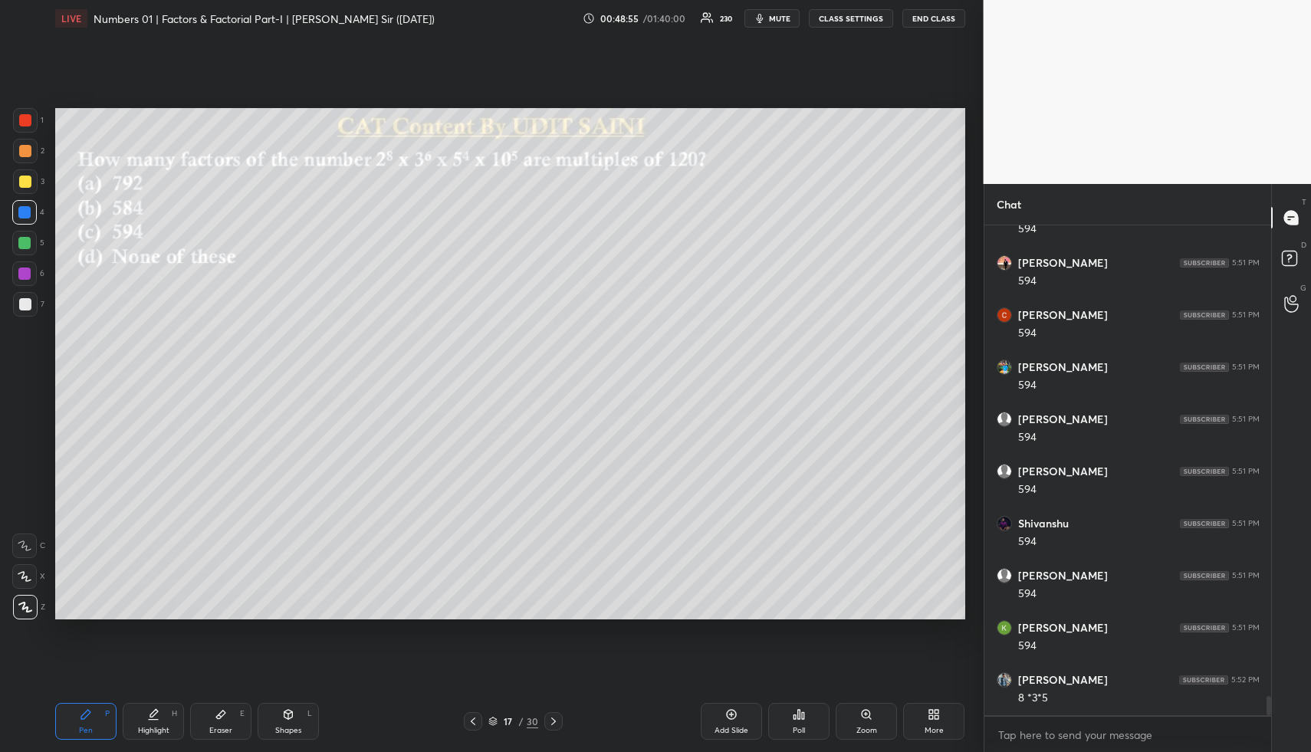
click at [171, 722] on div "Highlight H" at bounding box center [153, 721] width 61 height 37
drag, startPoint x: 171, startPoint y: 722, endPoint x: 174, endPoint y: 707, distance: 15.6
click at [171, 722] on div "Highlight H" at bounding box center [153, 721] width 61 height 37
click at [89, 718] on div "Pen P" at bounding box center [85, 721] width 61 height 37
click at [21, 179] on div at bounding box center [25, 182] width 12 height 12
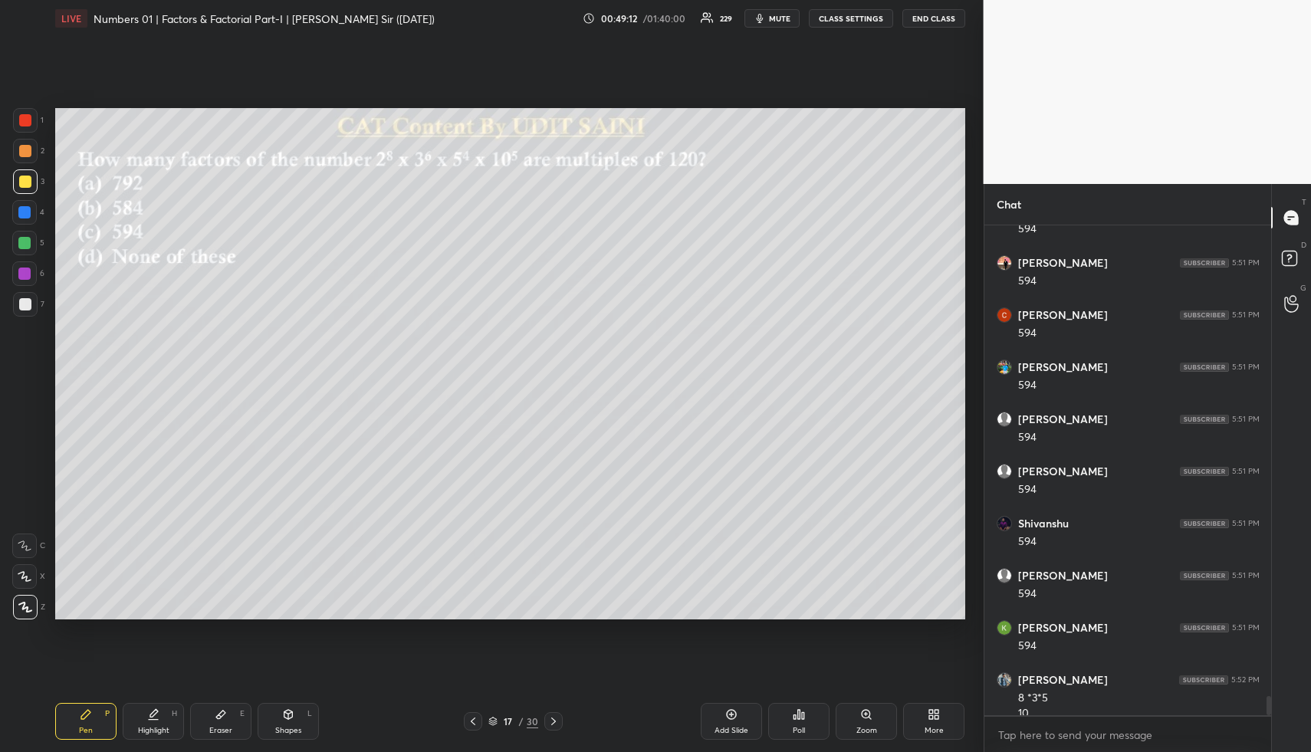
scroll to position [12206, 0]
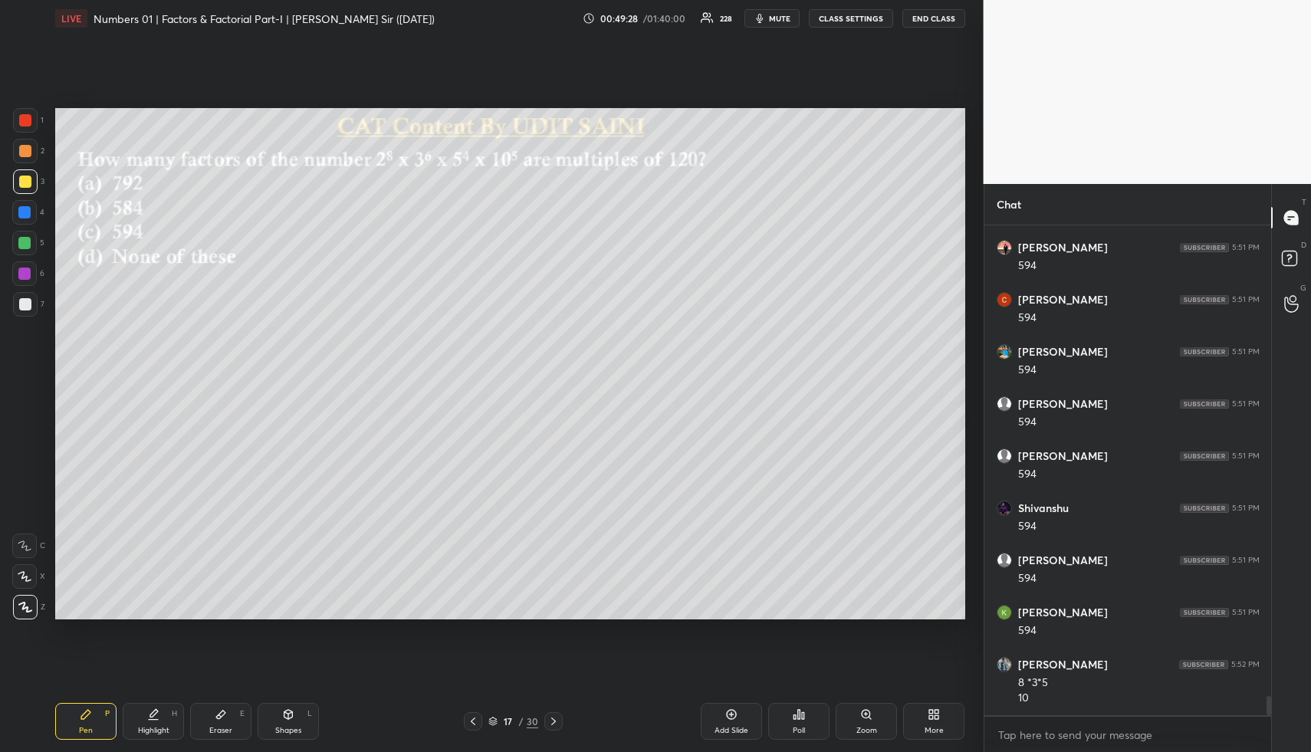
drag, startPoint x: 309, startPoint y: 735, endPoint x: 289, endPoint y: 709, distance: 33.4
click at [308, 731] on div "Shapes L" at bounding box center [288, 721] width 61 height 37
click at [21, 242] on div at bounding box center [24, 243] width 12 height 12
click at [28, 602] on icon at bounding box center [26, 608] width 12 height 12
click at [25, 567] on div at bounding box center [25, 576] width 25 height 25
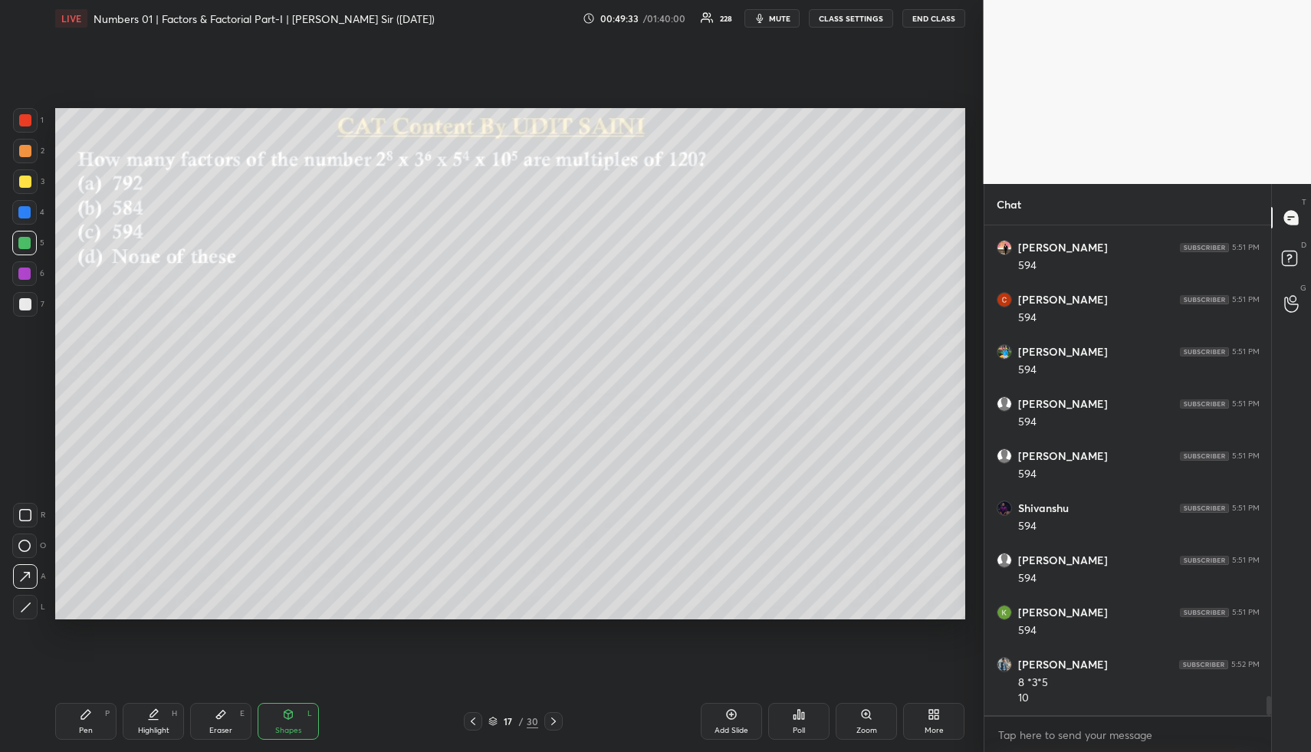
click at [27, 153] on div at bounding box center [25, 151] width 12 height 12
drag, startPoint x: 90, startPoint y: 714, endPoint x: 78, endPoint y: 656, distance: 59.4
click at [88, 715] on icon at bounding box center [86, 715] width 12 height 12
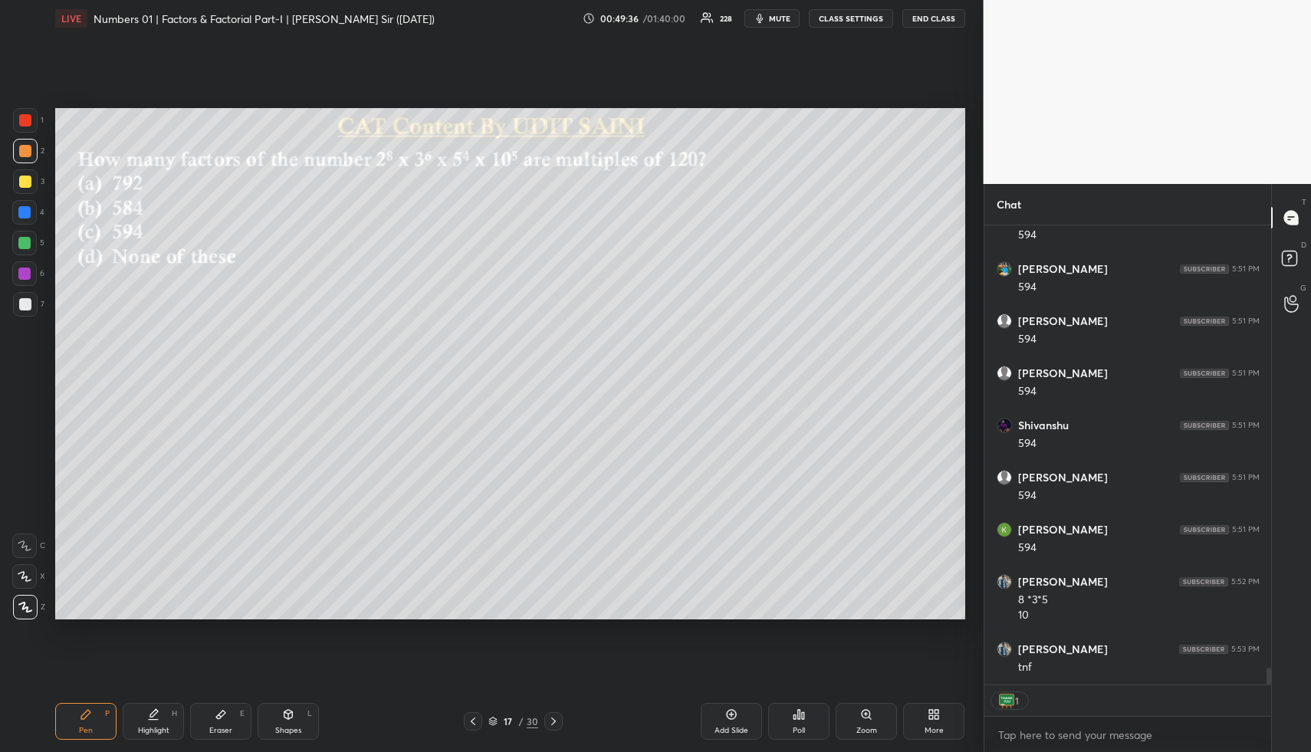
drag, startPoint x: 26, startPoint y: 304, endPoint x: 39, endPoint y: 312, distance: 15.1
click at [27, 304] on div at bounding box center [25, 304] width 12 height 12
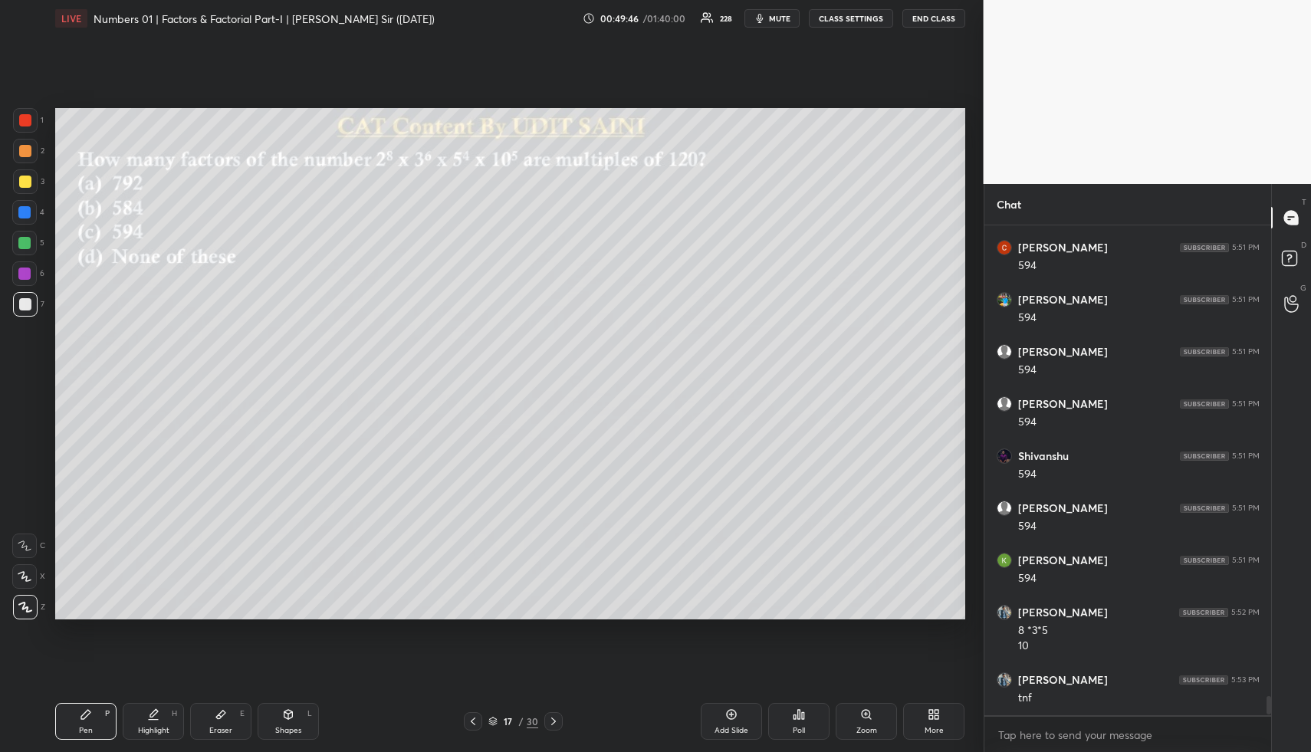
scroll to position [12310, 0]
drag, startPoint x: 301, startPoint y: 706, endPoint x: 295, endPoint y: 712, distance: 8.7
click at [297, 708] on div "Shapes L" at bounding box center [288, 721] width 61 height 37
click at [295, 712] on div "Shapes L" at bounding box center [288, 721] width 61 height 37
click at [21, 202] on div at bounding box center [24, 212] width 25 height 25
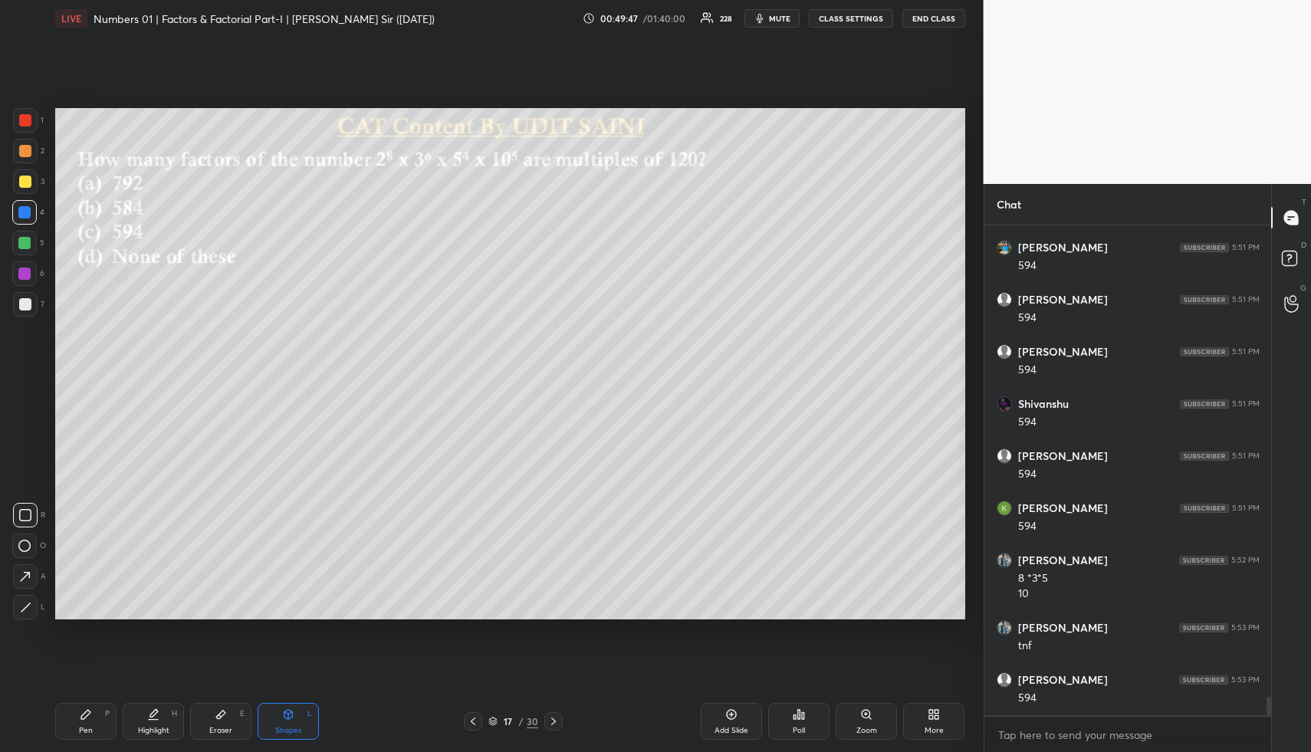
click at [29, 212] on div at bounding box center [24, 212] width 12 height 12
click at [160, 727] on div "Highlight" at bounding box center [153, 731] width 31 height 8
click at [95, 718] on div "Pen P" at bounding box center [85, 721] width 61 height 37
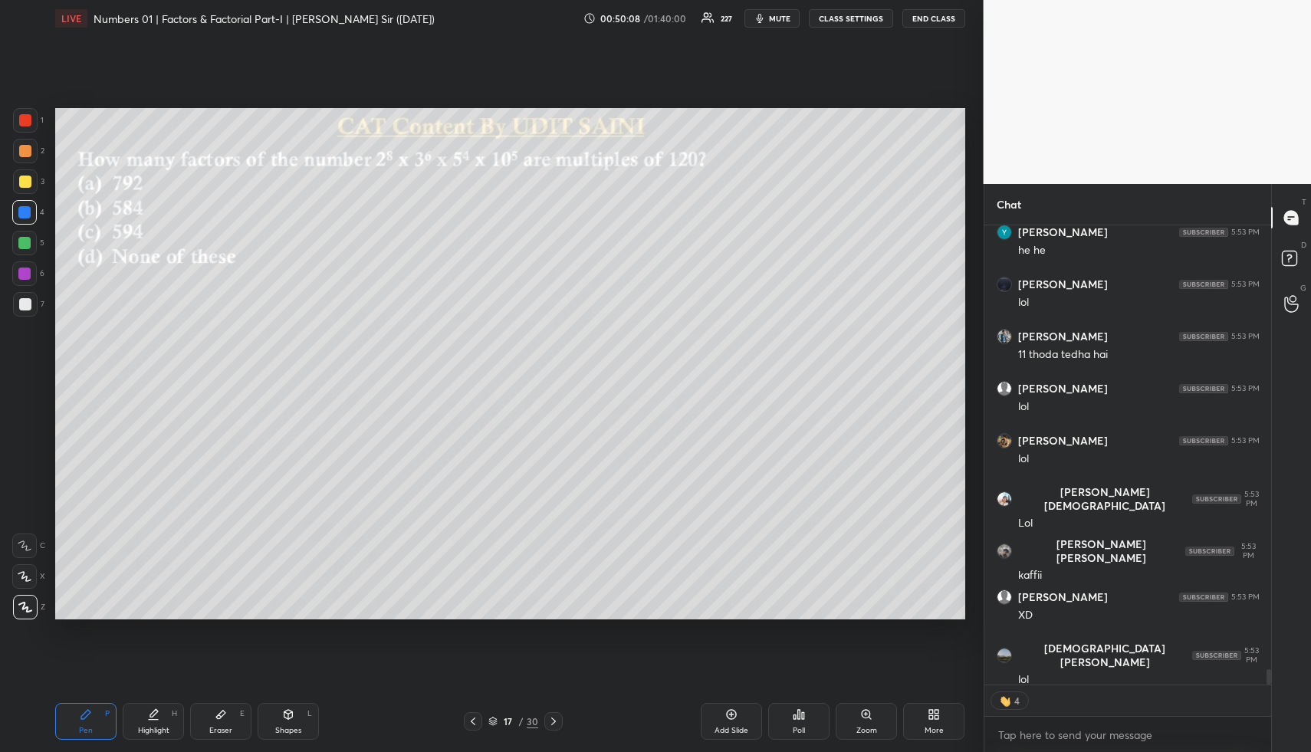
scroll to position [13071, 0]
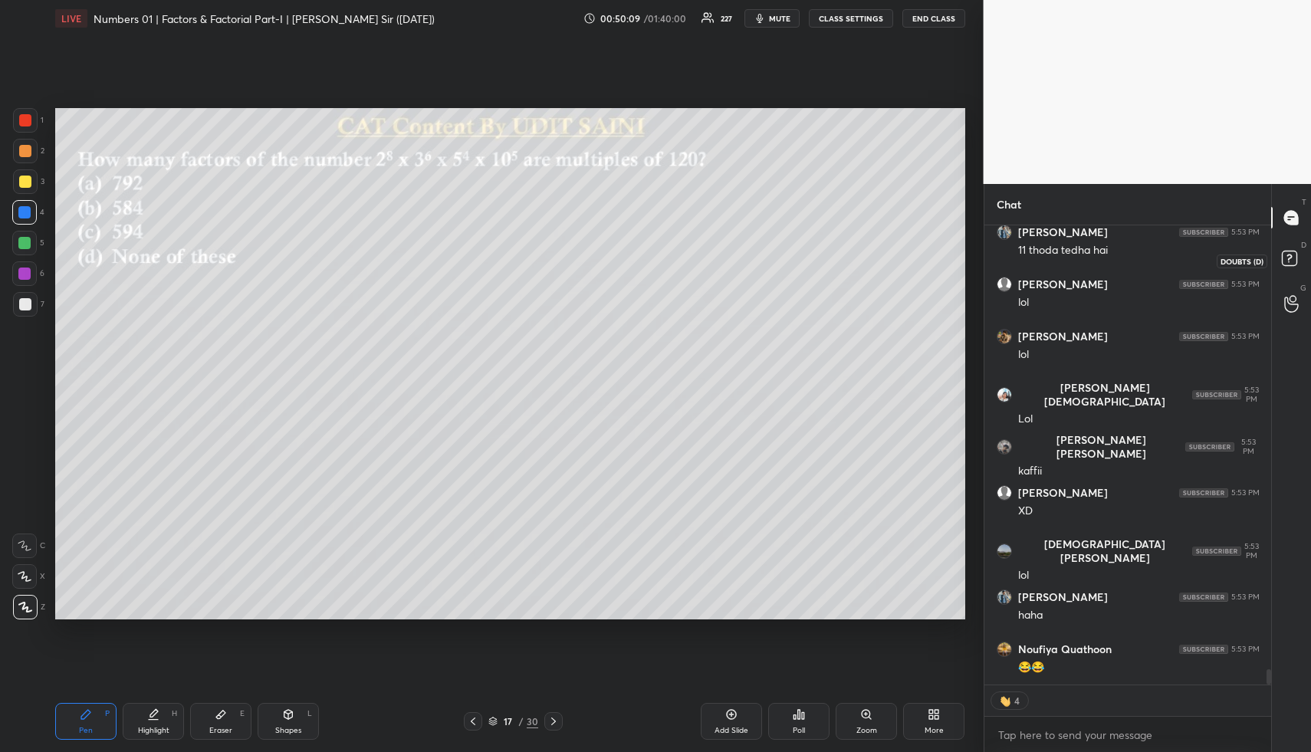
click at [1294, 260] on rect at bounding box center [1289, 259] width 15 height 15
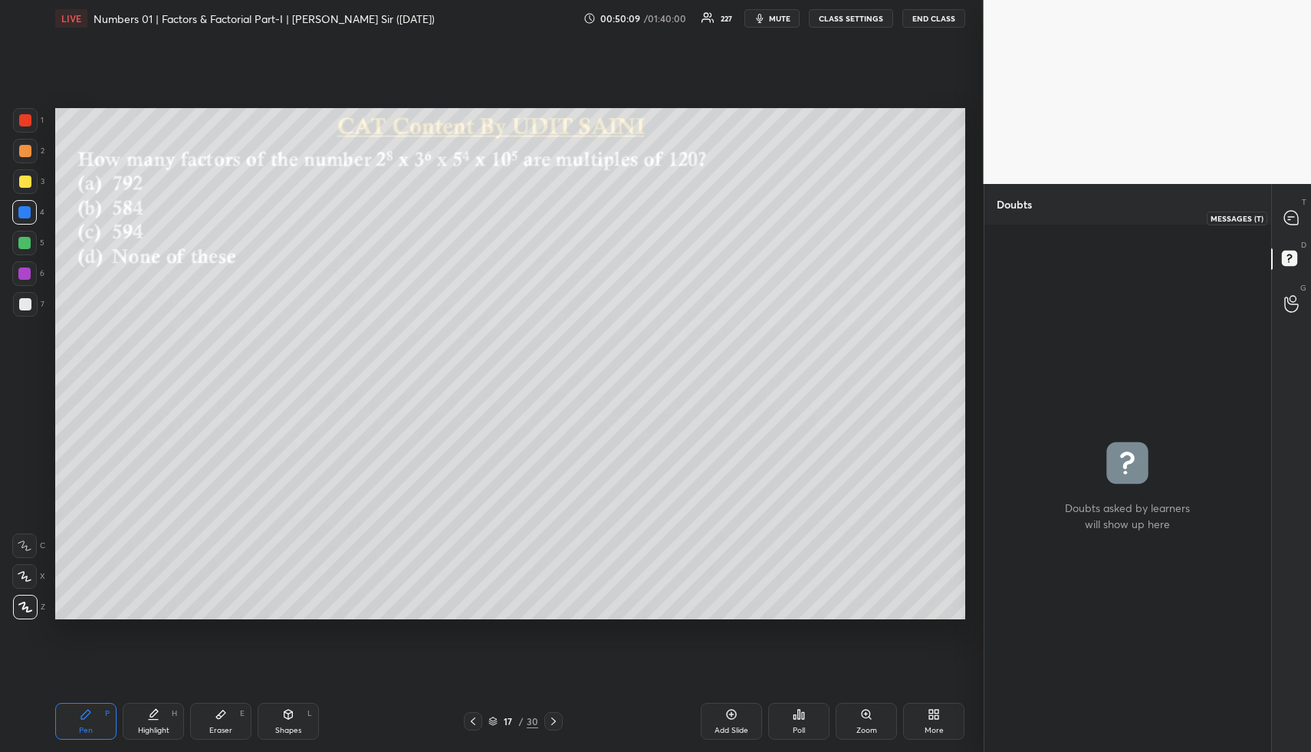
click at [1295, 213] on icon at bounding box center [1291, 218] width 14 height 14
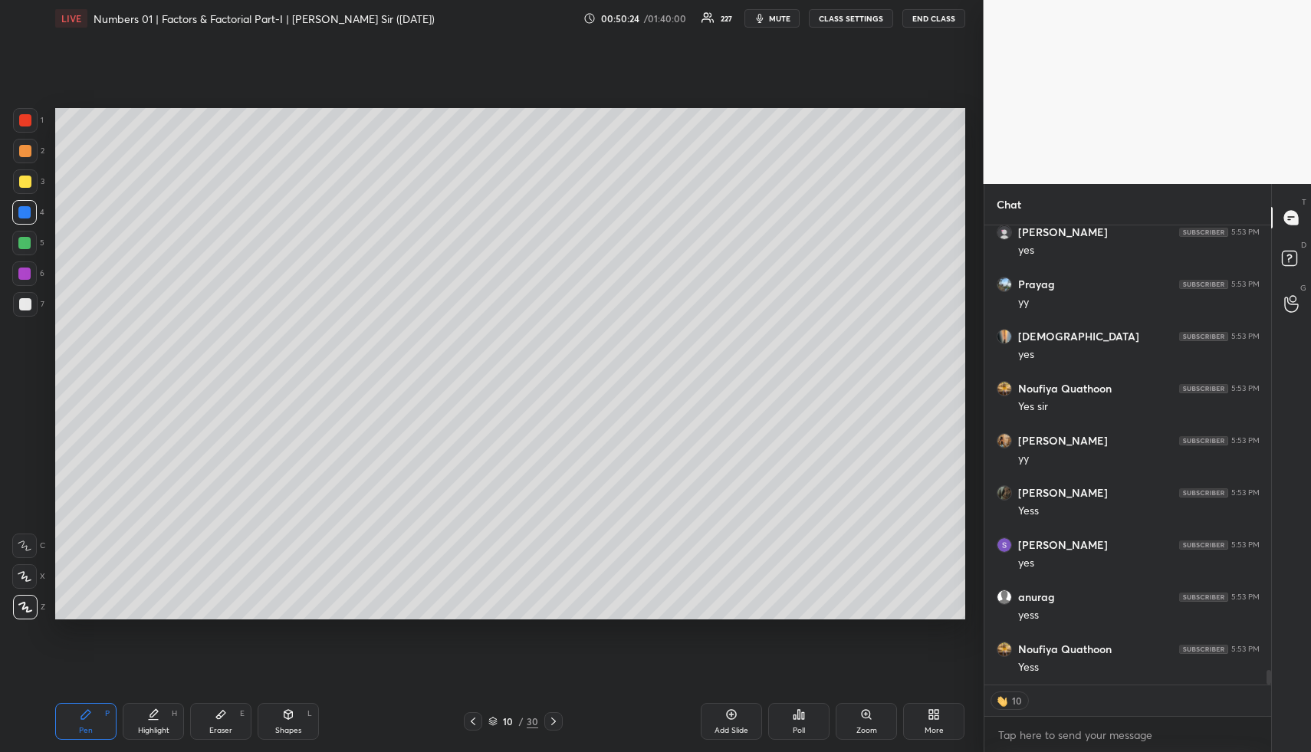
scroll to position [14056, 0]
type textarea "x"
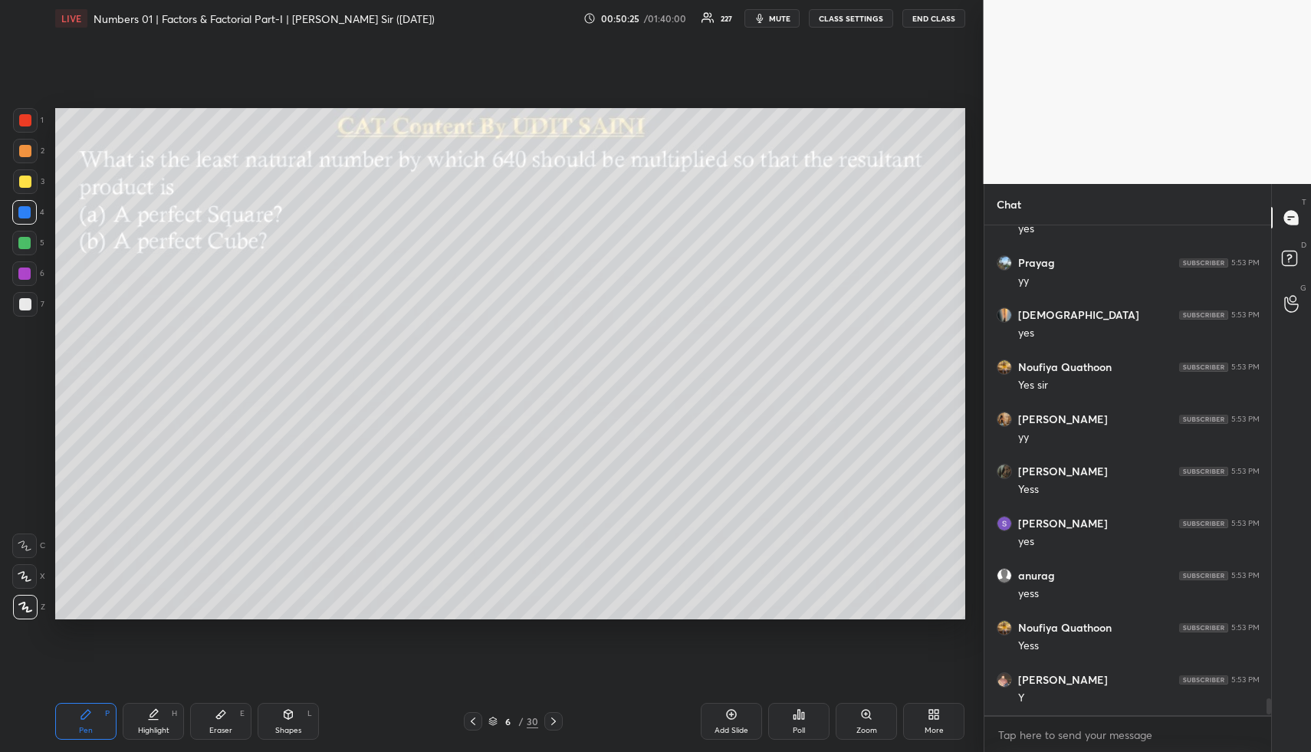
scroll to position [14130, 0]
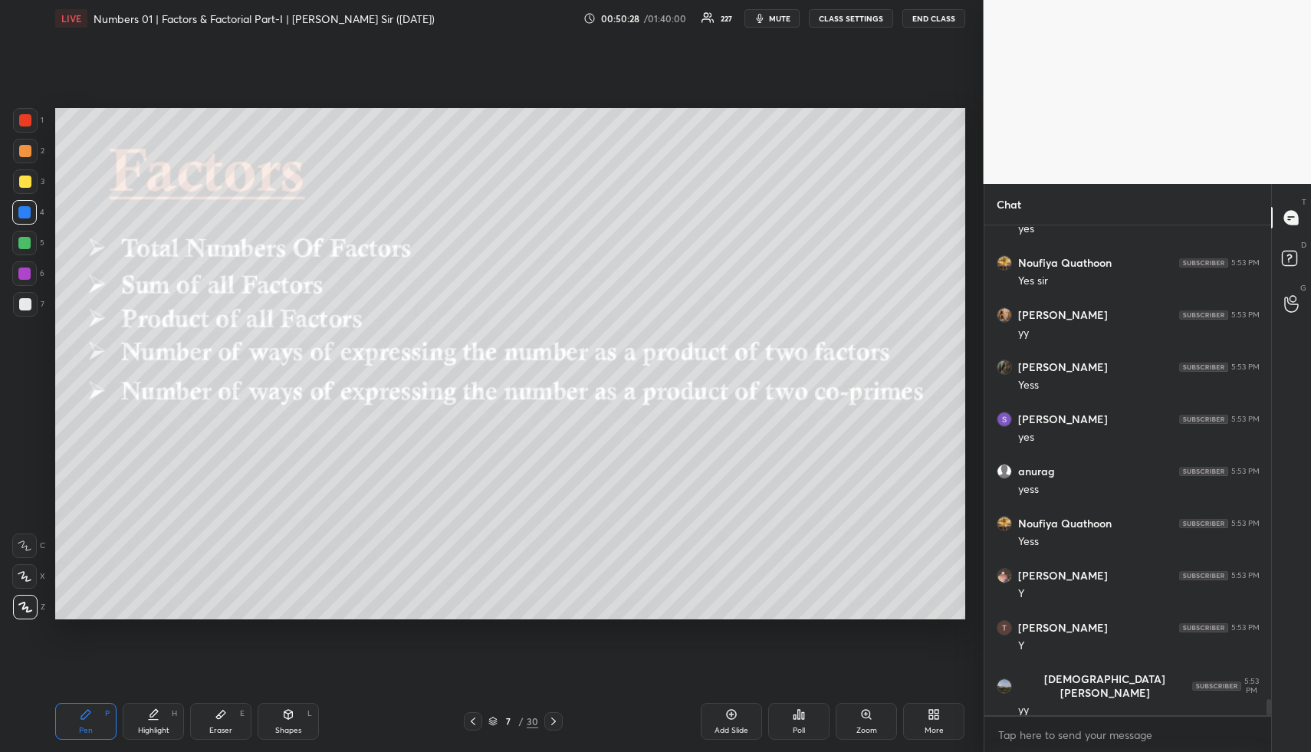
click at [271, 712] on div "Shapes L" at bounding box center [288, 721] width 61 height 37
click at [151, 721] on div "Highlight H" at bounding box center [153, 721] width 61 height 37
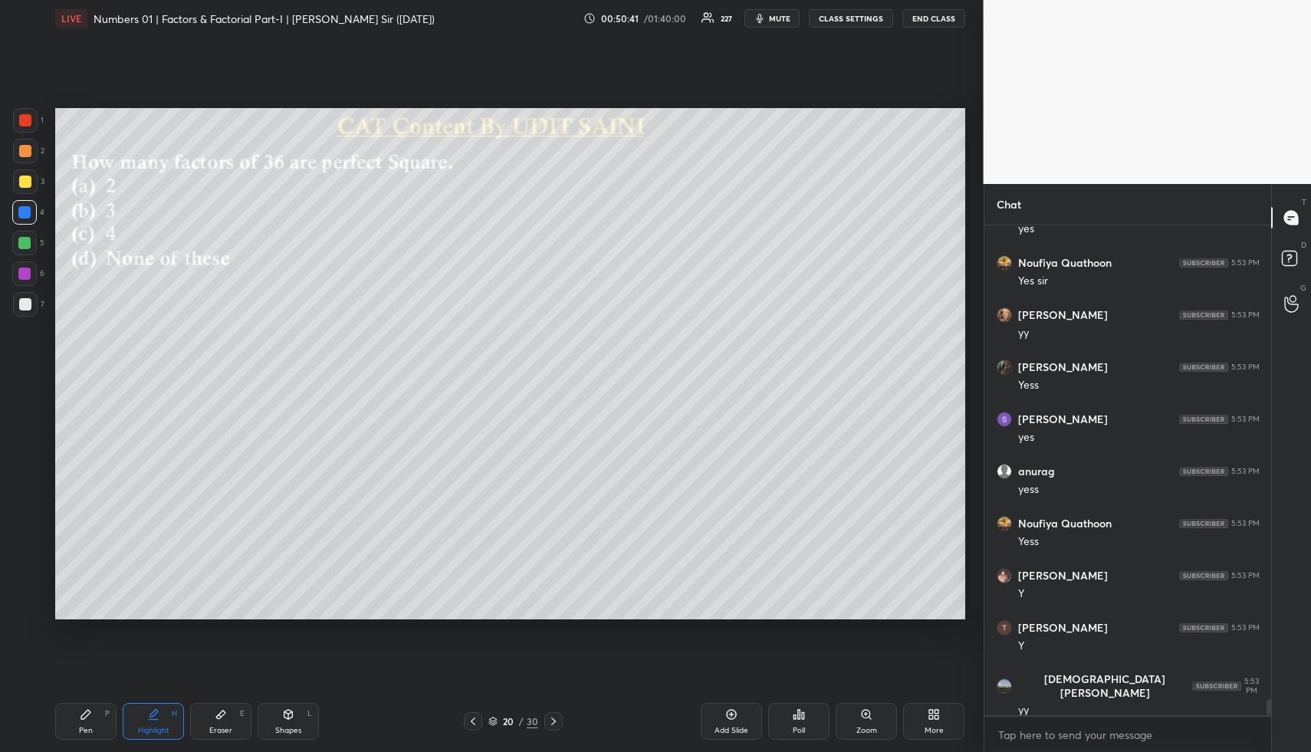
scroll to position [14182, 0]
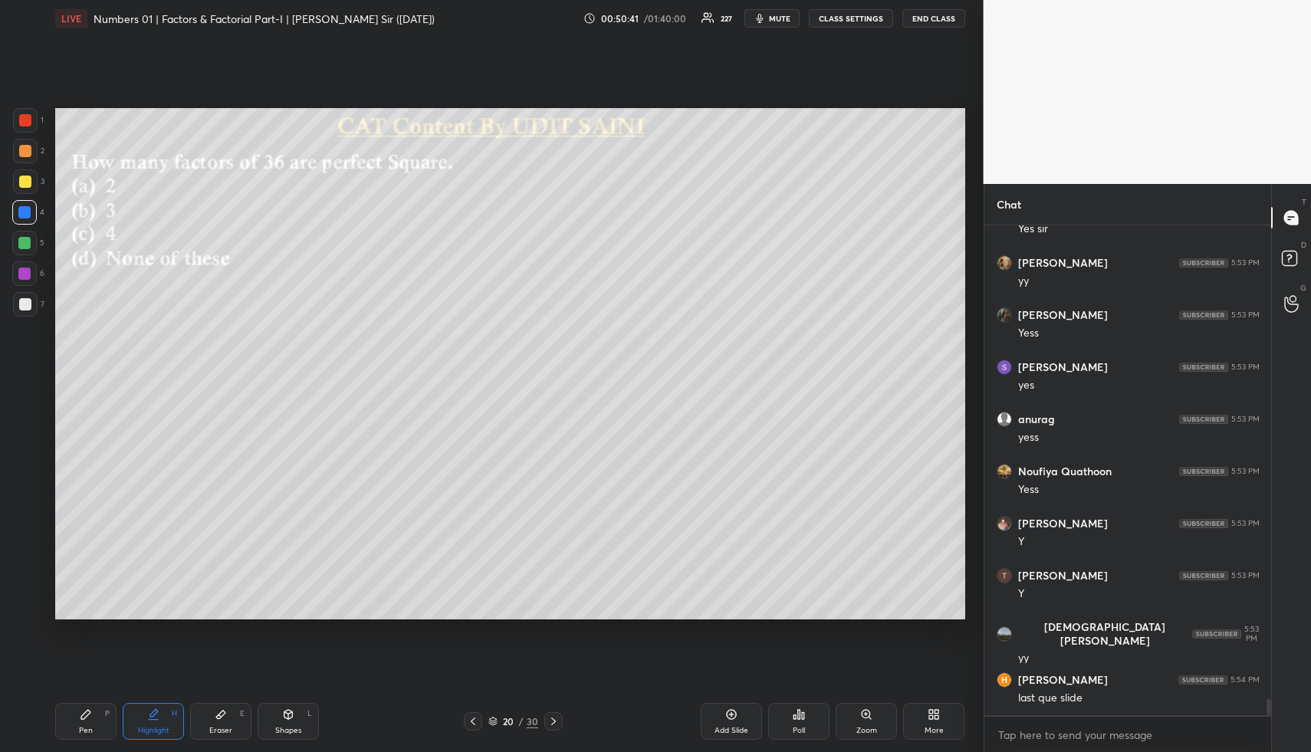
click at [293, 712] on div "Shapes L" at bounding box center [288, 721] width 61 height 37
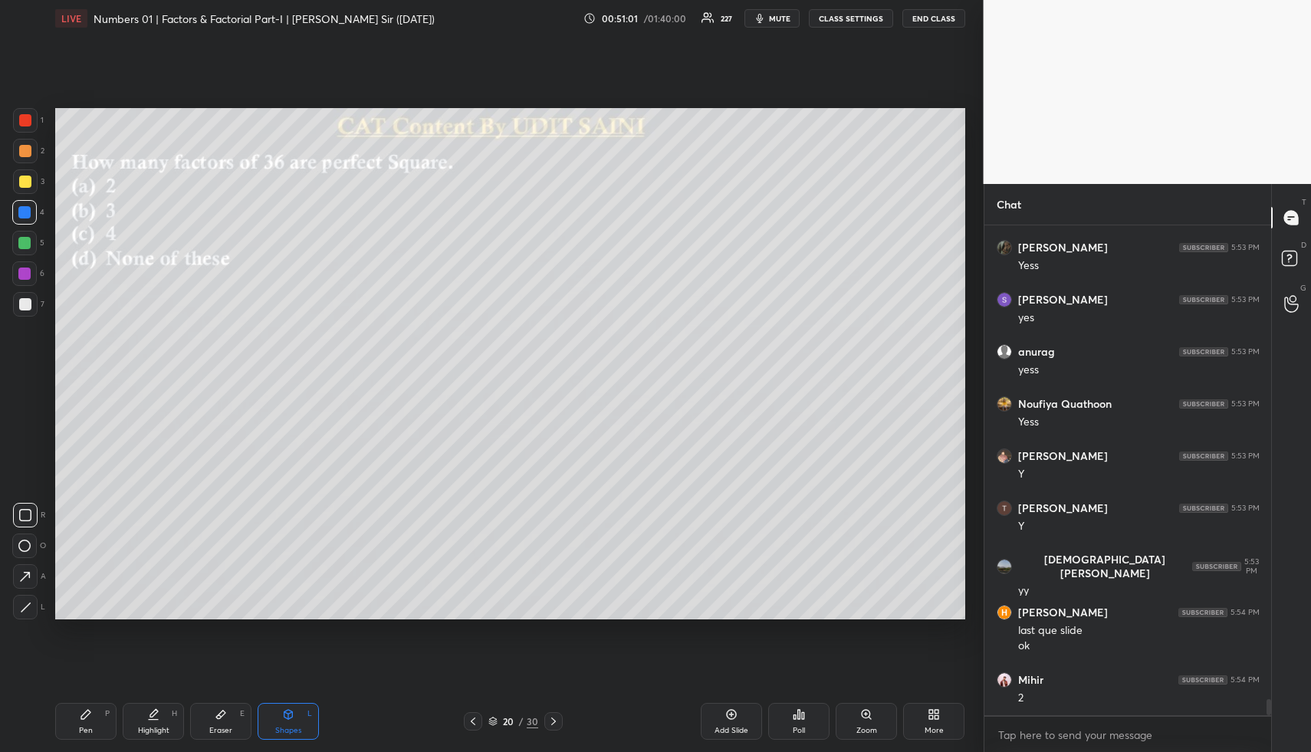
scroll to position [14302, 0]
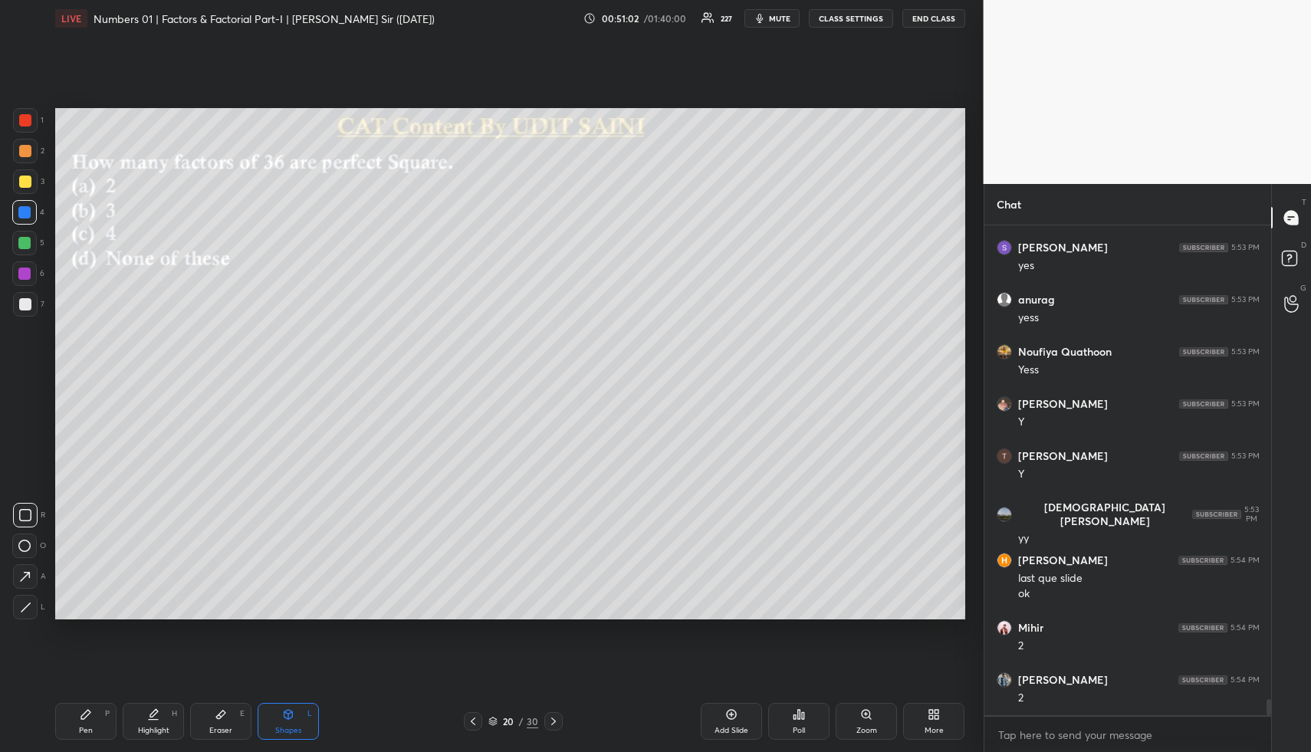
drag, startPoint x: 294, startPoint y: 724, endPoint x: 275, endPoint y: 640, distance: 85.9
click at [294, 725] on div "Shapes L" at bounding box center [288, 721] width 61 height 37
drag, startPoint x: 8, startPoint y: 148, endPoint x: 23, endPoint y: 144, distance: 15.8
click at [13, 147] on div "1 2 3 4 5 6 7 R O A L C X Z Erase all C X Z" at bounding box center [24, 363] width 49 height 511
click at [27, 146] on div at bounding box center [25, 151] width 12 height 12
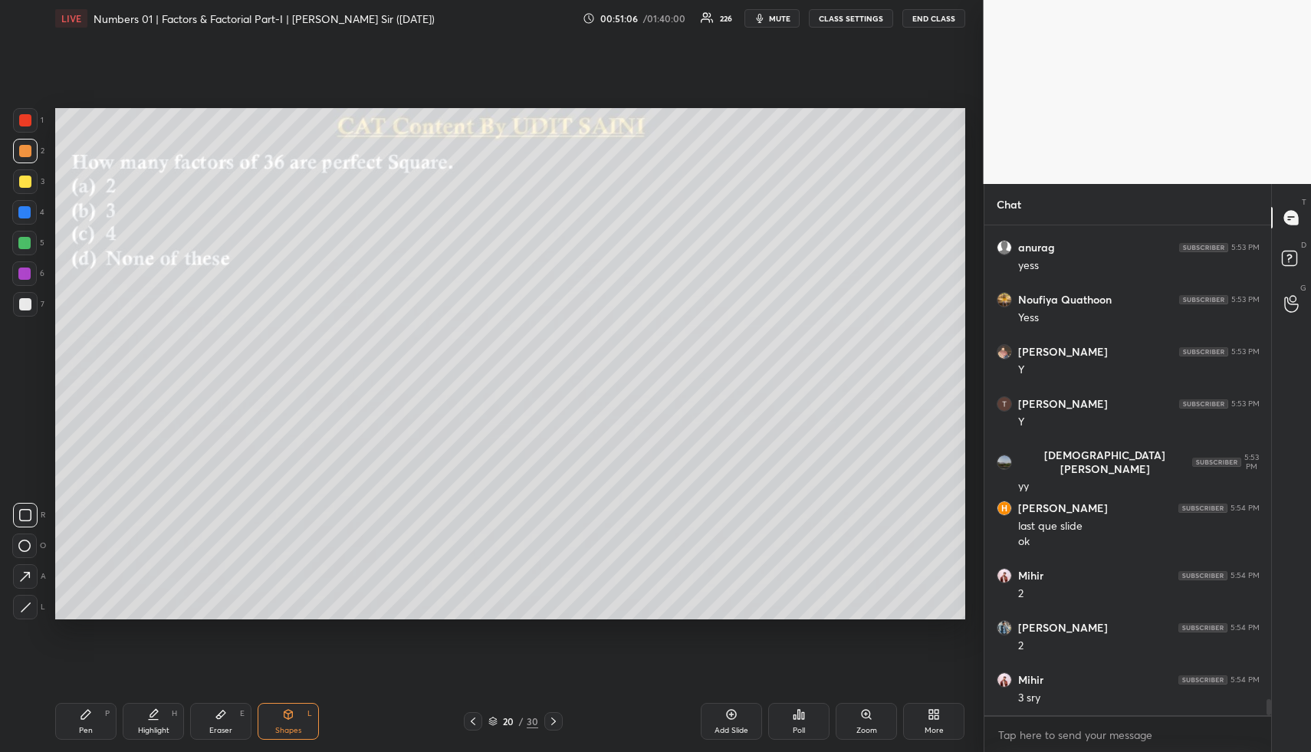
scroll to position [14406, 0]
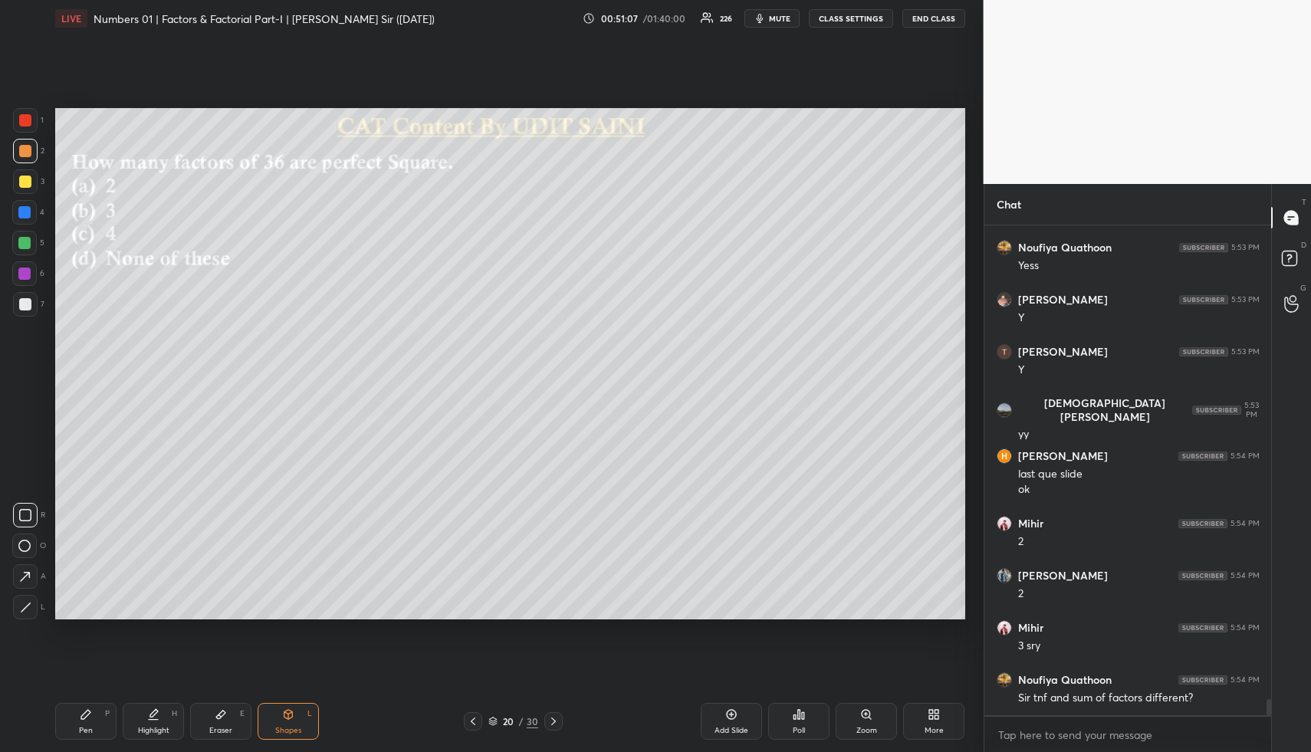
click at [841, 21] on button "CLASS SETTINGS" at bounding box center [851, 18] width 84 height 18
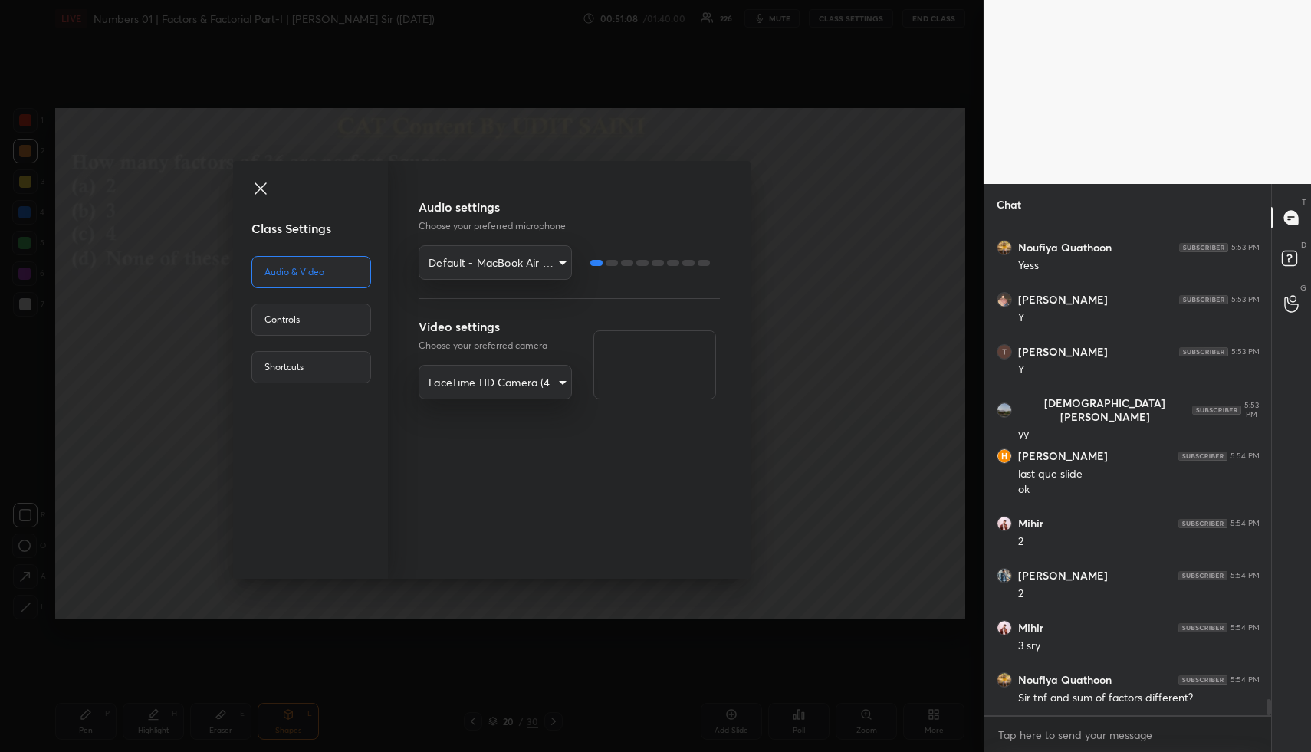
click at [321, 320] on div "Controls" at bounding box center [312, 320] width 120 height 32
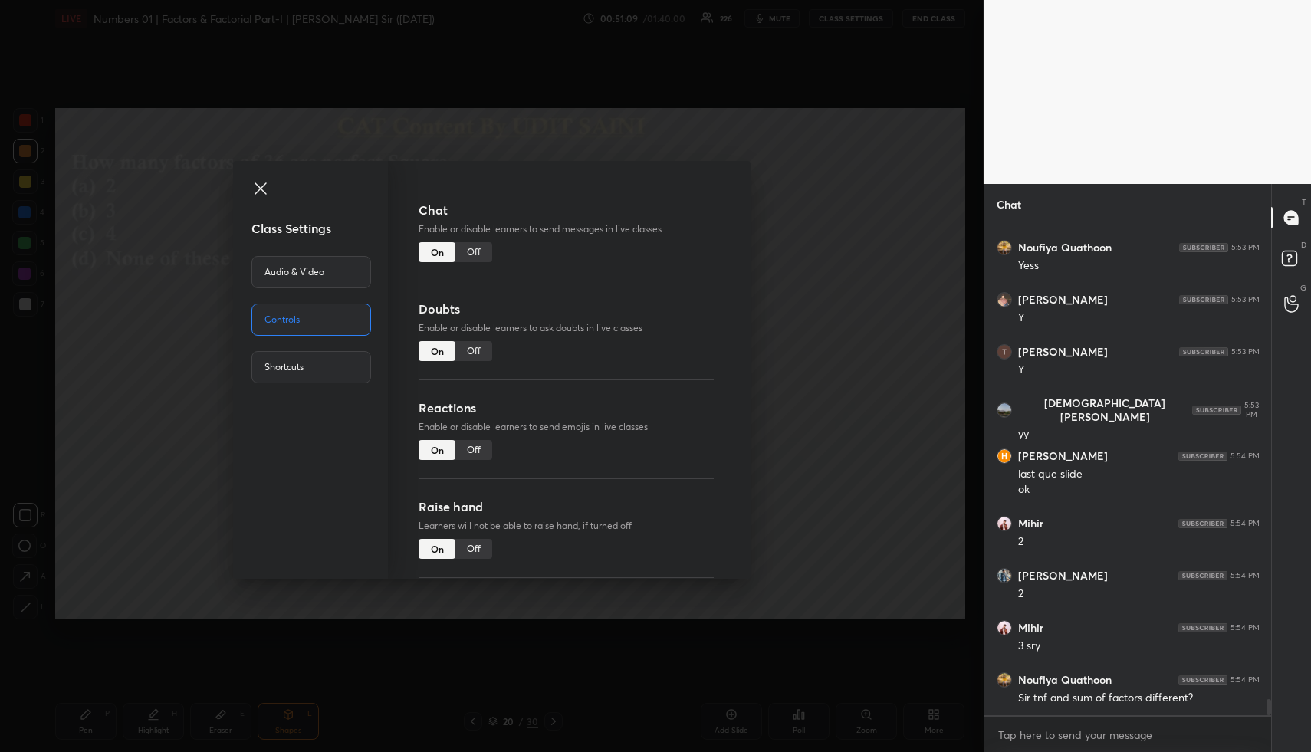
drag, startPoint x: 475, startPoint y: 250, endPoint x: 485, endPoint y: 247, distance: 10.4
click at [475, 250] on div "Off" at bounding box center [474, 252] width 37 height 20
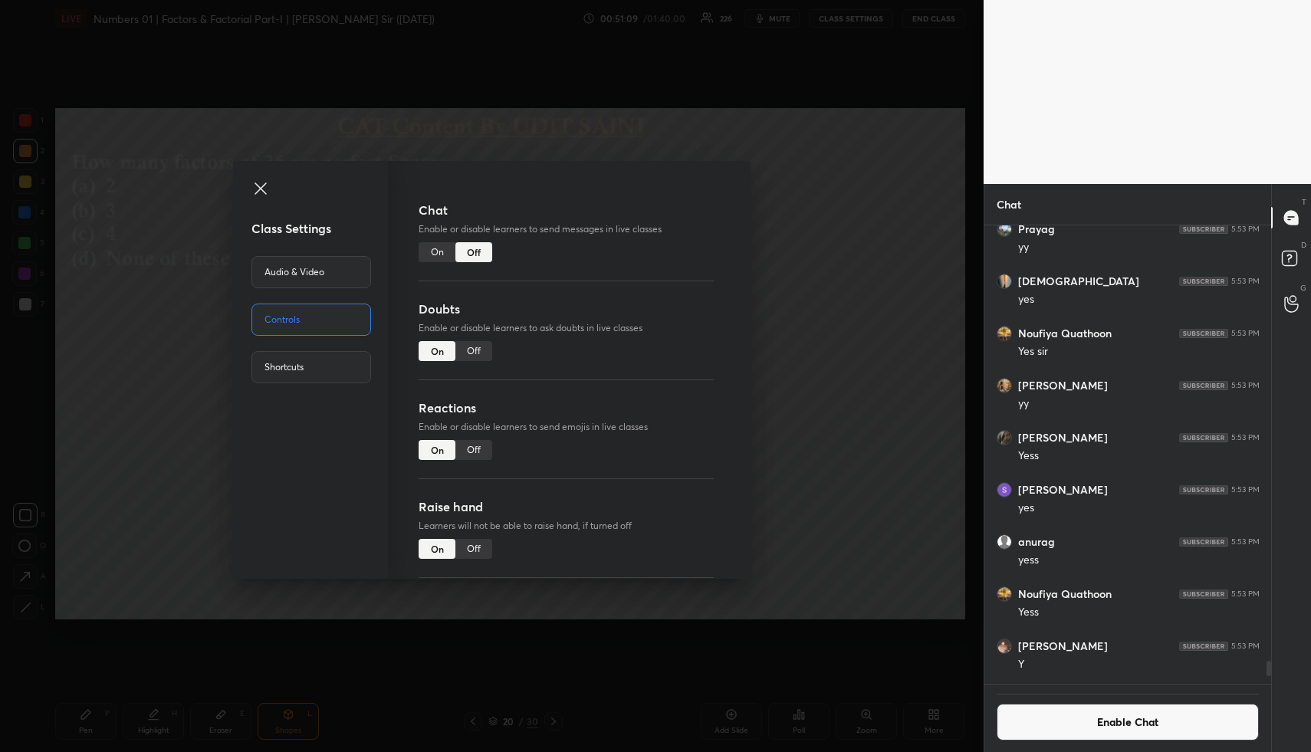
click at [844, 290] on div "Class Settings Audio & Video Controls Shortcuts Chat Enable or disable learners…" at bounding box center [492, 376] width 984 height 752
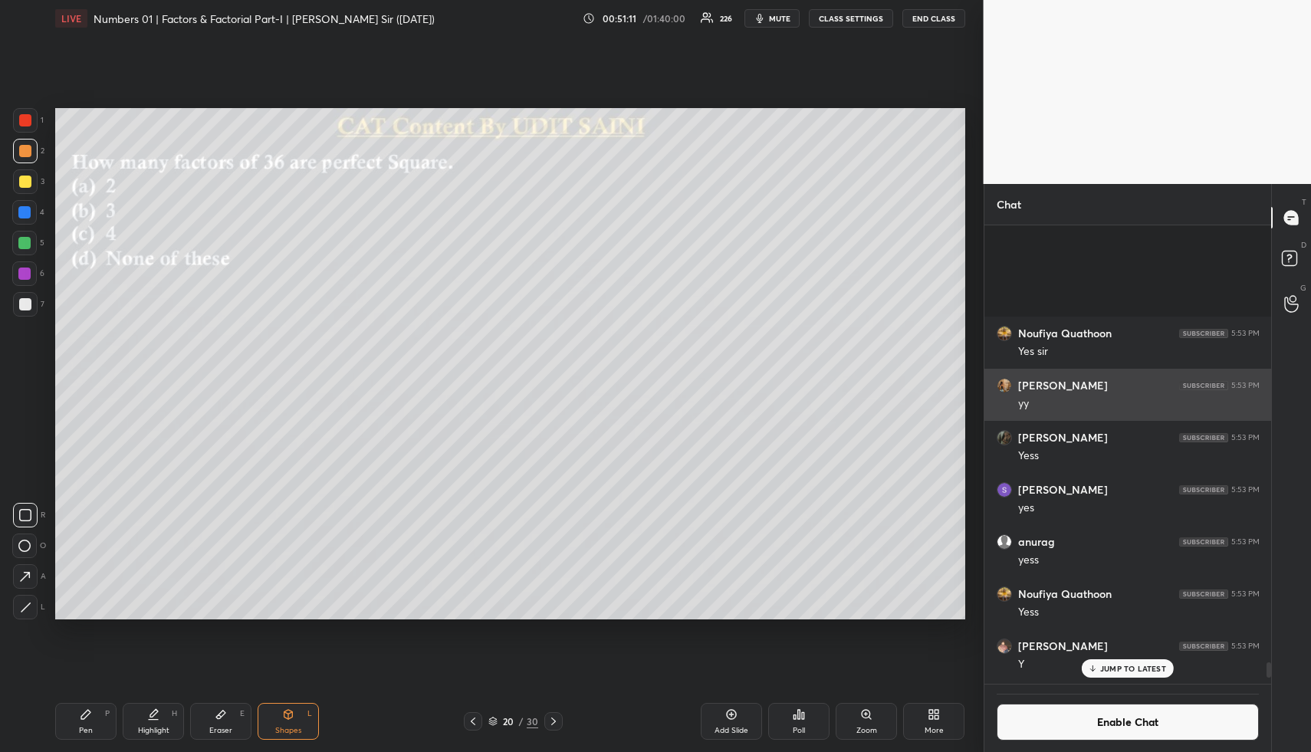
scroll to position [13374, 0]
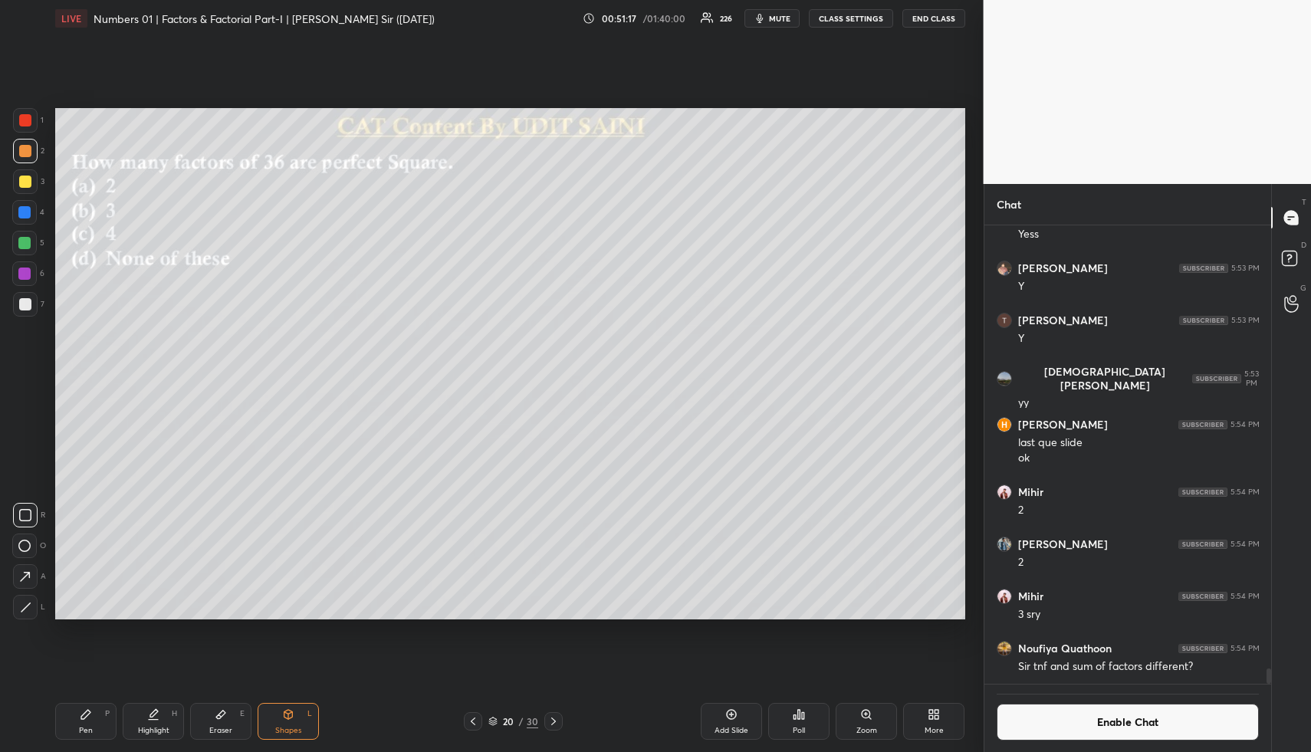
click at [1082, 733] on button "Enable Chat" at bounding box center [1128, 722] width 263 height 37
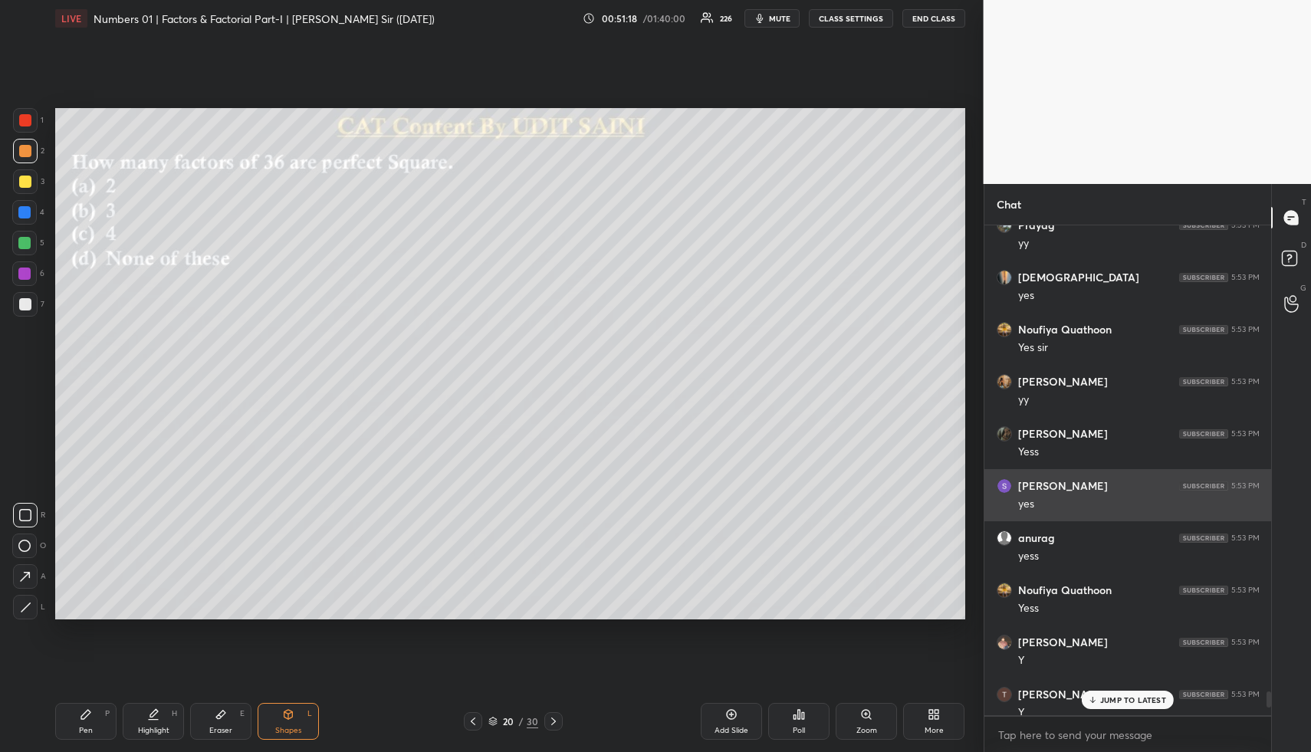
scroll to position [13342, 0]
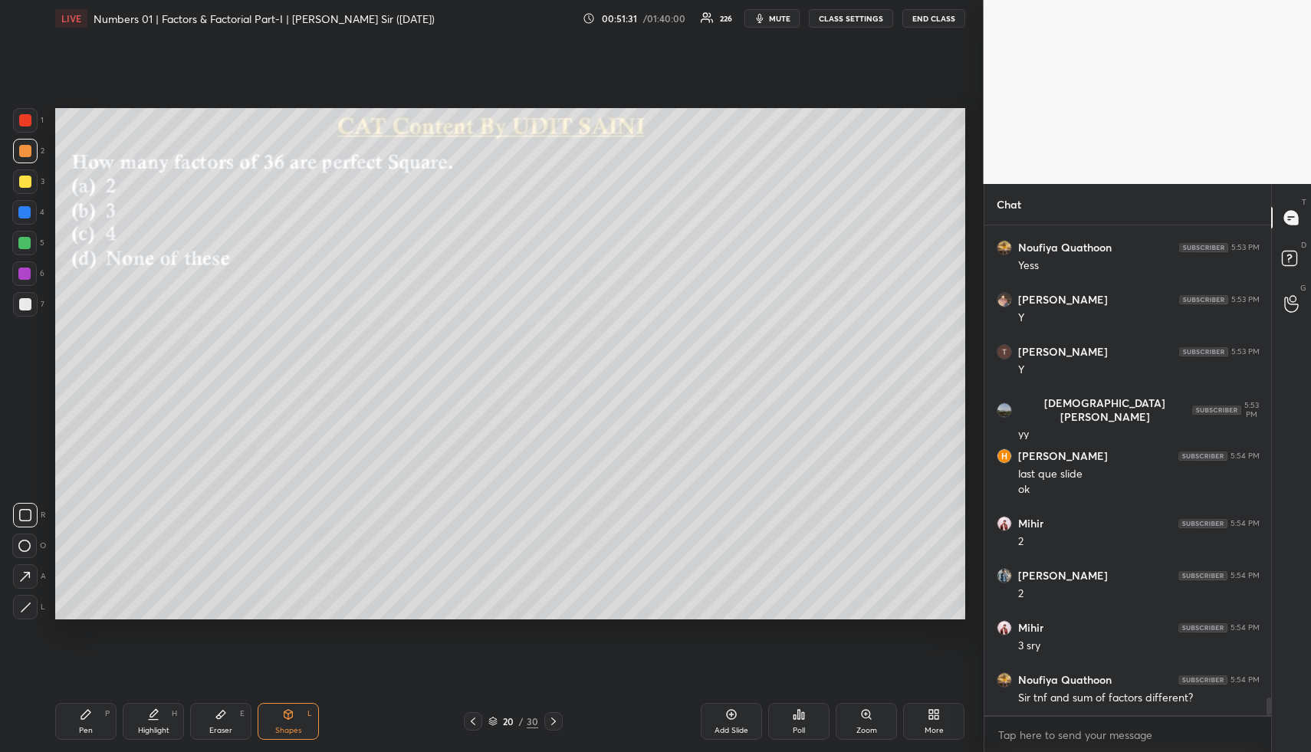
click at [101, 717] on div "Pen P" at bounding box center [85, 721] width 61 height 37
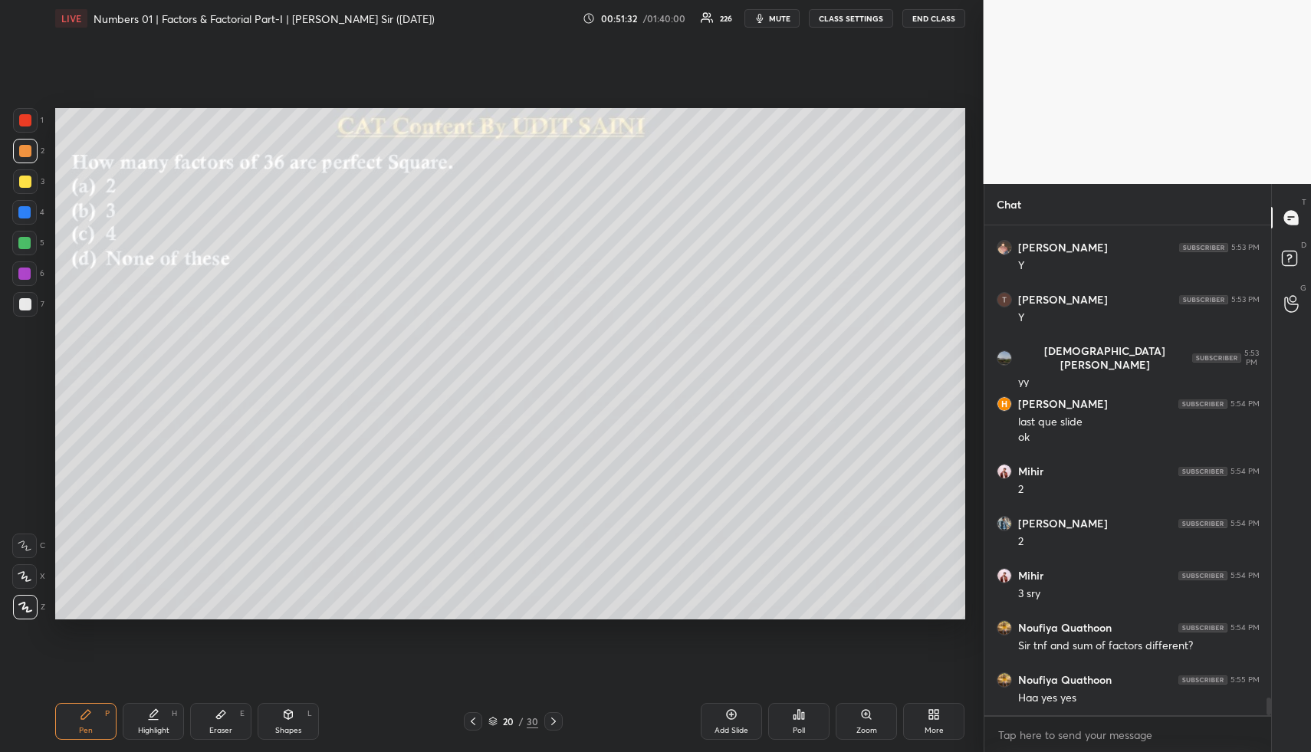
click at [28, 244] on div at bounding box center [24, 243] width 12 height 12
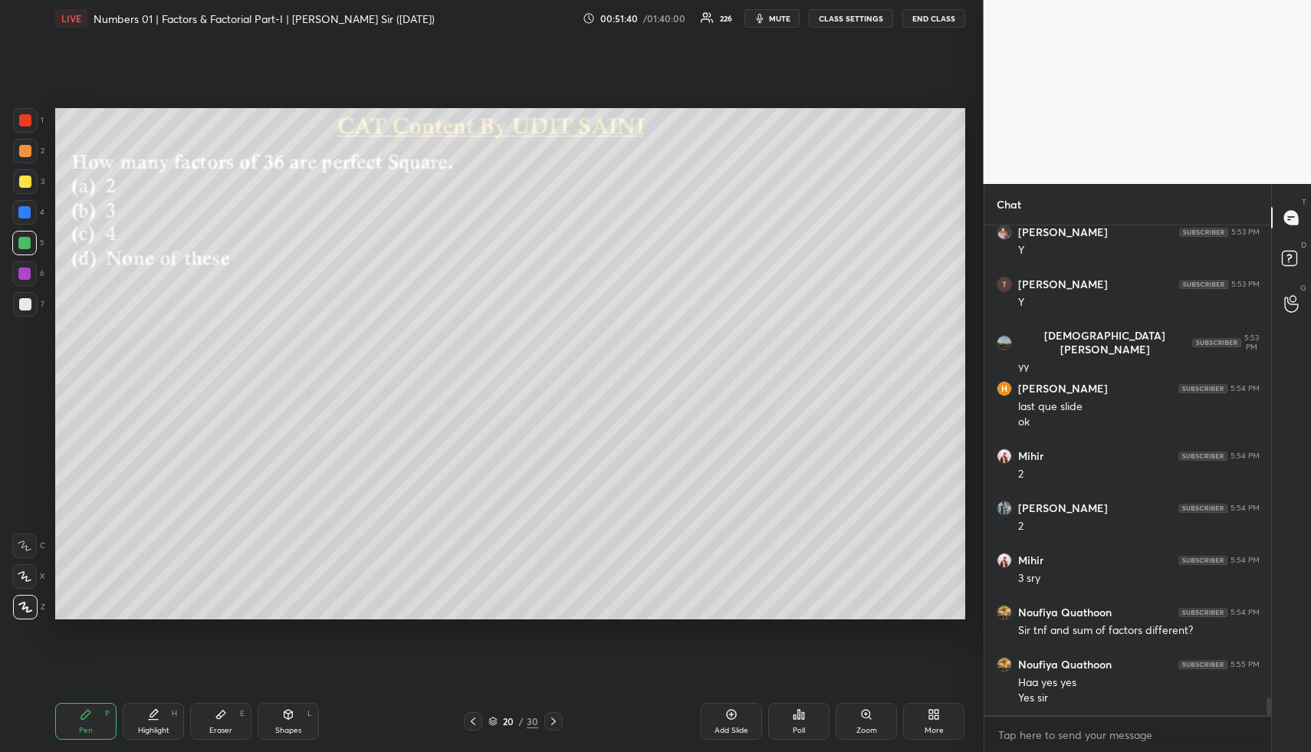
click at [231, 729] on div "Eraser" at bounding box center [220, 731] width 23 height 8
click at [229, 722] on div "Eraser E" at bounding box center [220, 721] width 61 height 37
click at [809, 729] on div "Poll" at bounding box center [798, 721] width 61 height 37
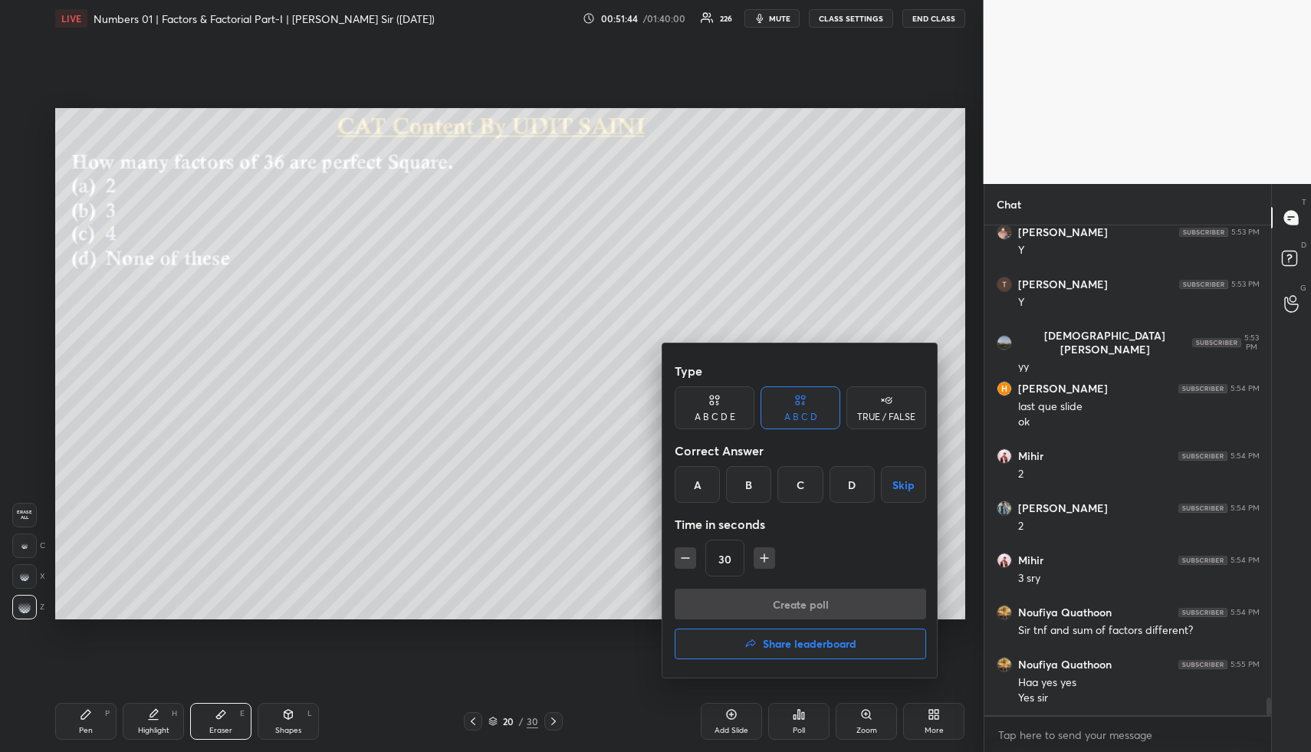
click at [804, 480] on div "C" at bounding box center [800, 484] width 45 height 37
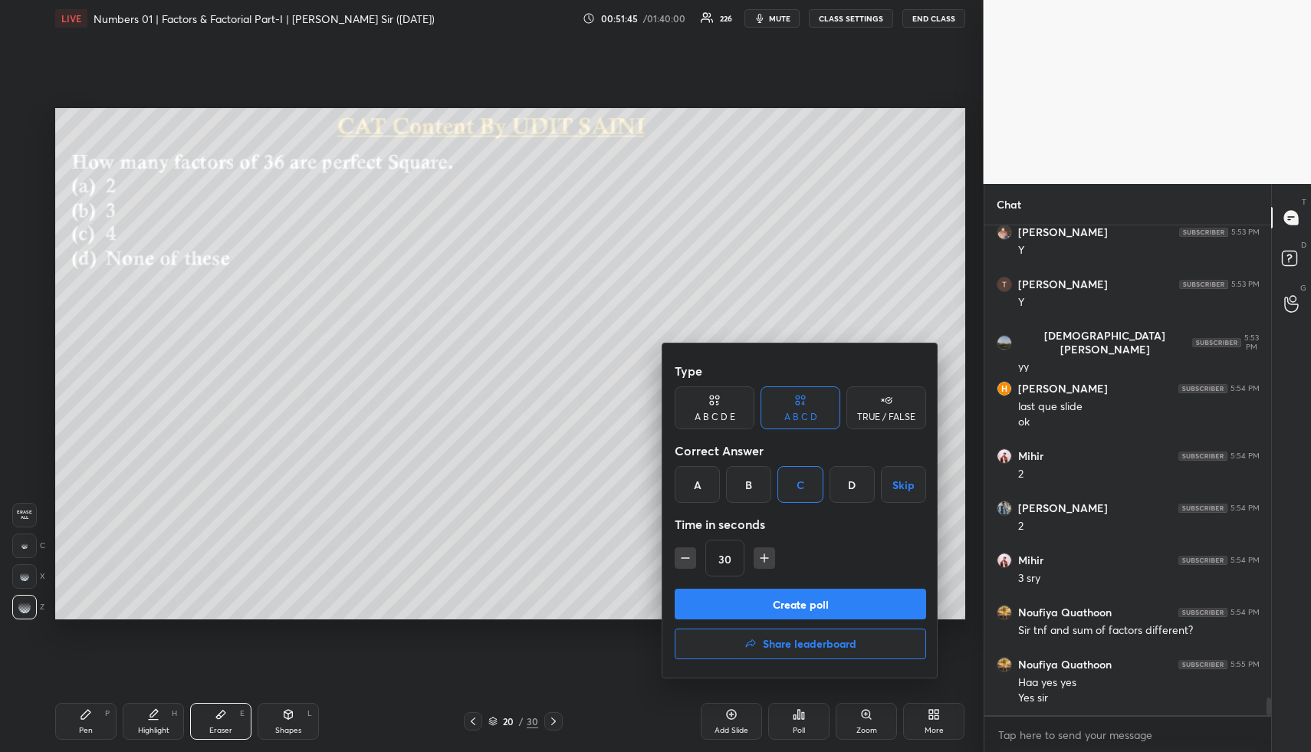
click at [768, 558] on icon "button" at bounding box center [764, 558] width 15 height 15
drag, startPoint x: 768, startPoint y: 558, endPoint x: 762, endPoint y: 582, distance: 24.4
click at [768, 558] on icon "button" at bounding box center [765, 558] width 8 height 0
type input "60"
click at [768, 596] on button "Create poll" at bounding box center [801, 604] width 252 height 31
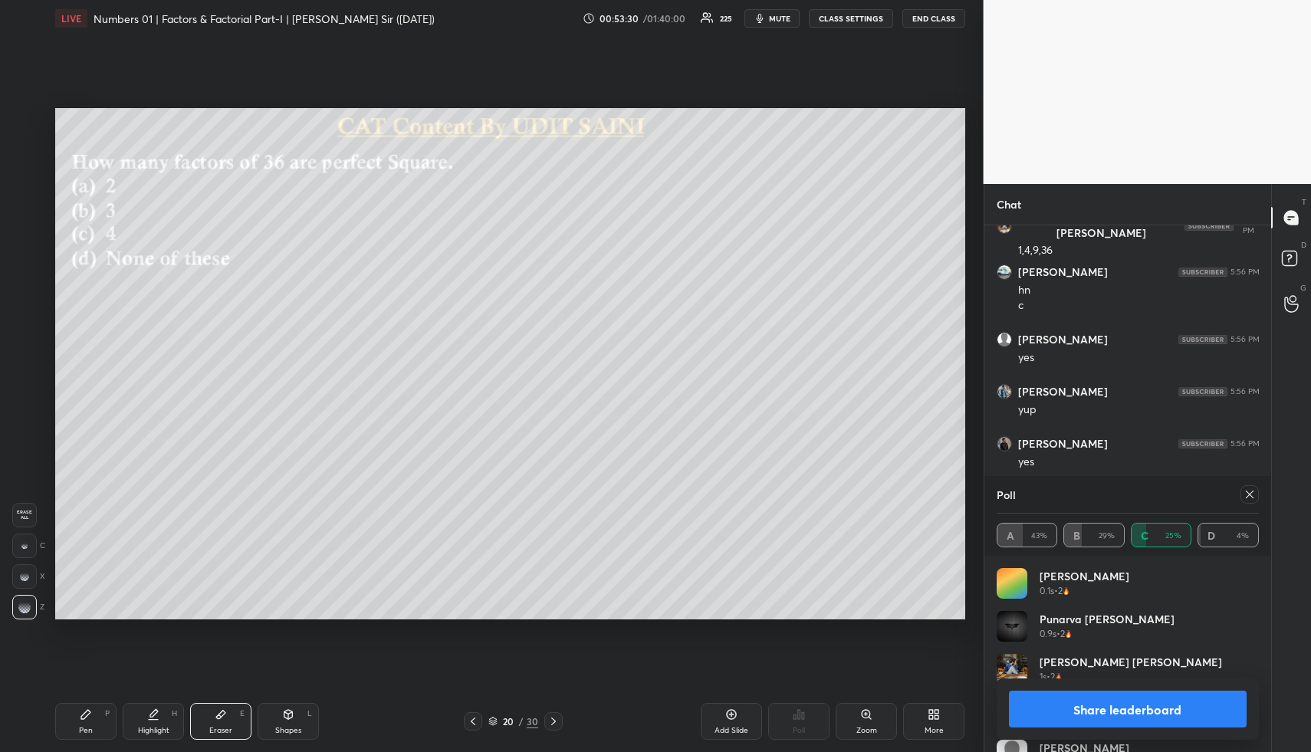
scroll to position [14626, 0]
click at [164, 715] on div "Highlight H" at bounding box center [153, 721] width 61 height 37
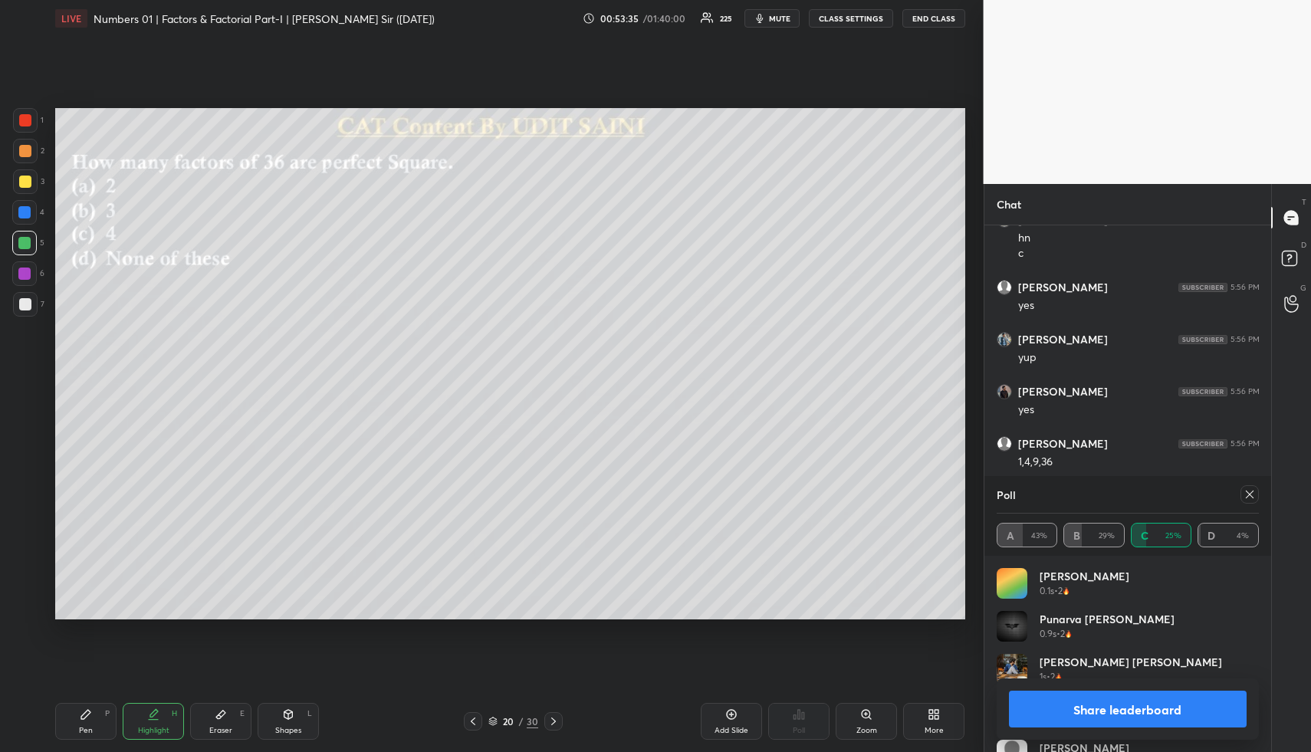
scroll to position [14678, 0]
click at [1101, 719] on button "Share leaderboard" at bounding box center [1128, 709] width 238 height 37
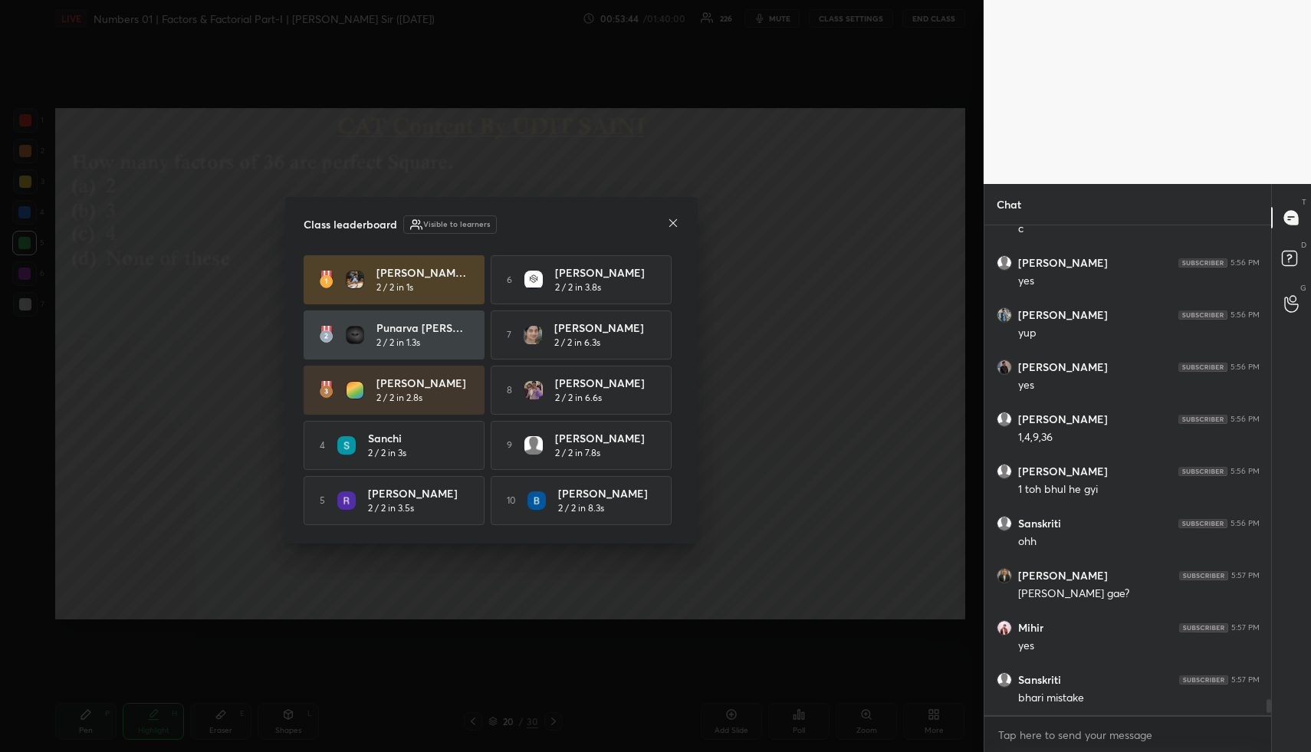
scroll to position [485, 282]
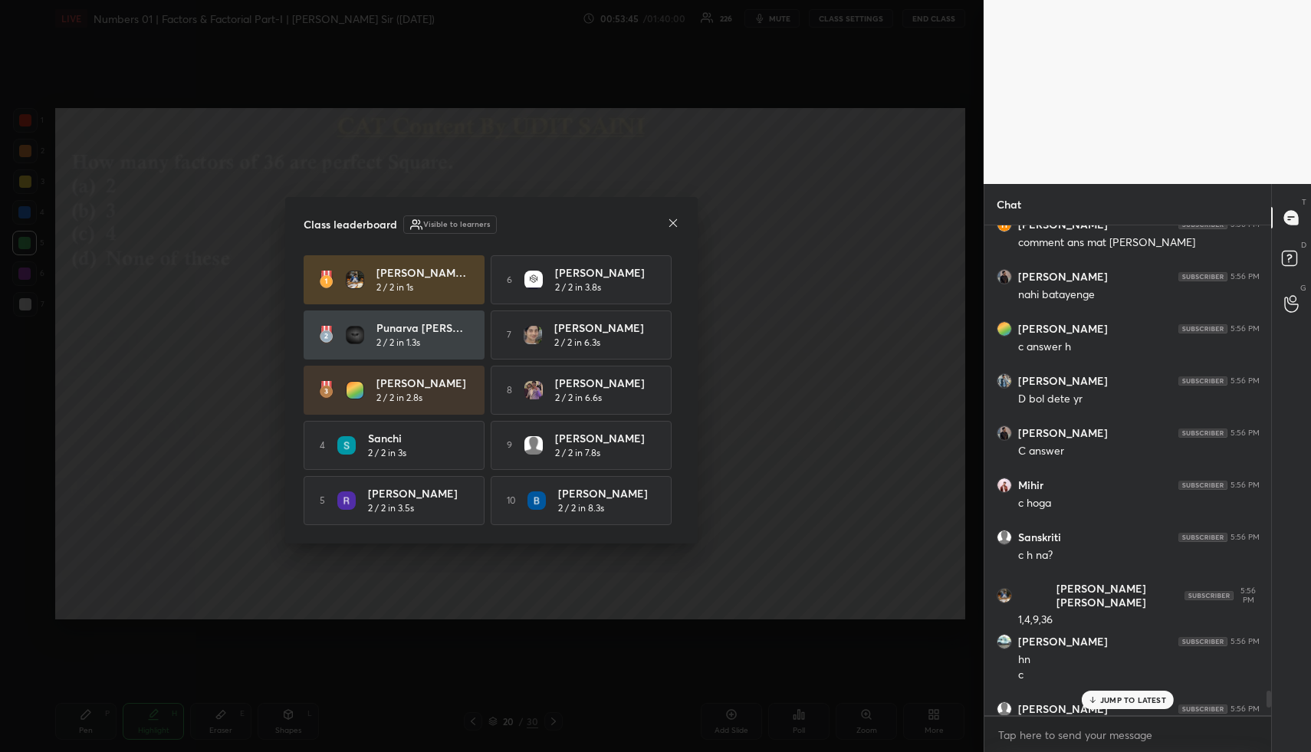
click at [670, 221] on icon at bounding box center [673, 223] width 12 height 12
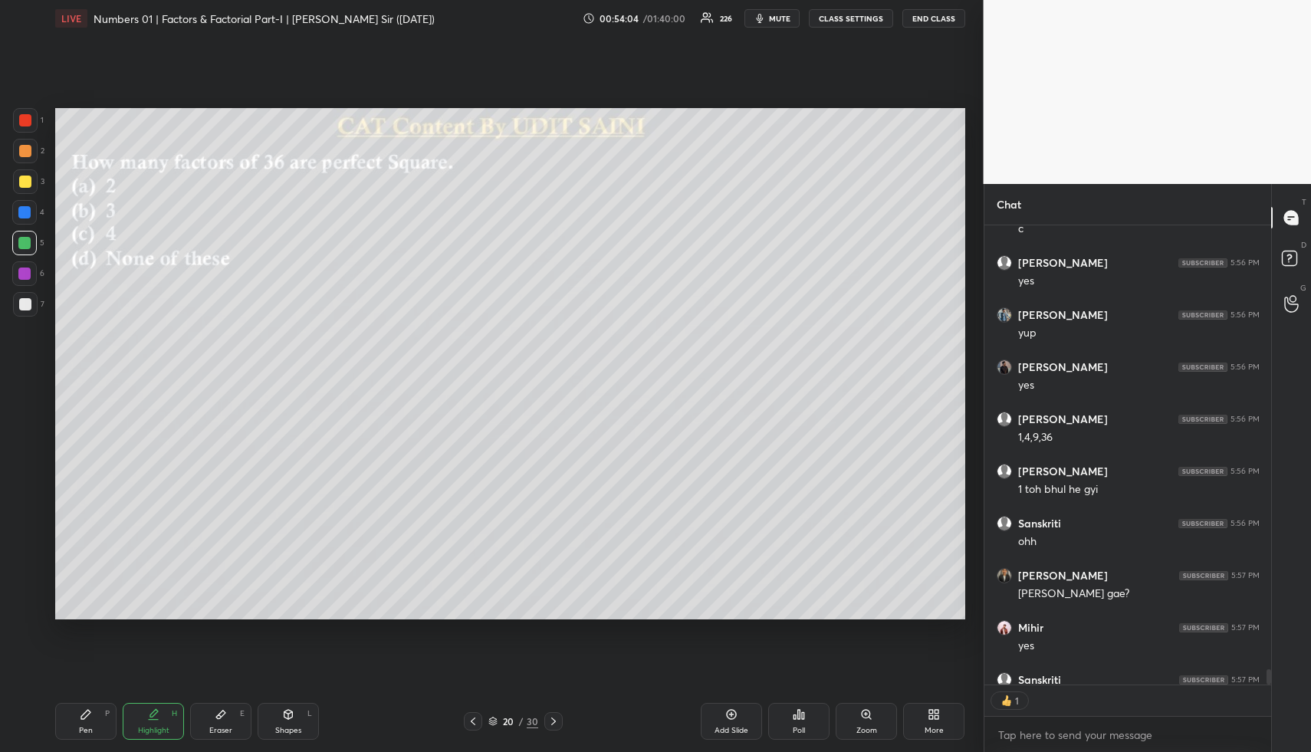
scroll to position [5, 5]
click at [161, 729] on div "Highlight" at bounding box center [153, 731] width 31 height 8
click at [162, 719] on div "Highlight H" at bounding box center [153, 721] width 61 height 37
click at [170, 717] on div "Highlight H" at bounding box center [153, 721] width 61 height 37
type textarea "x"
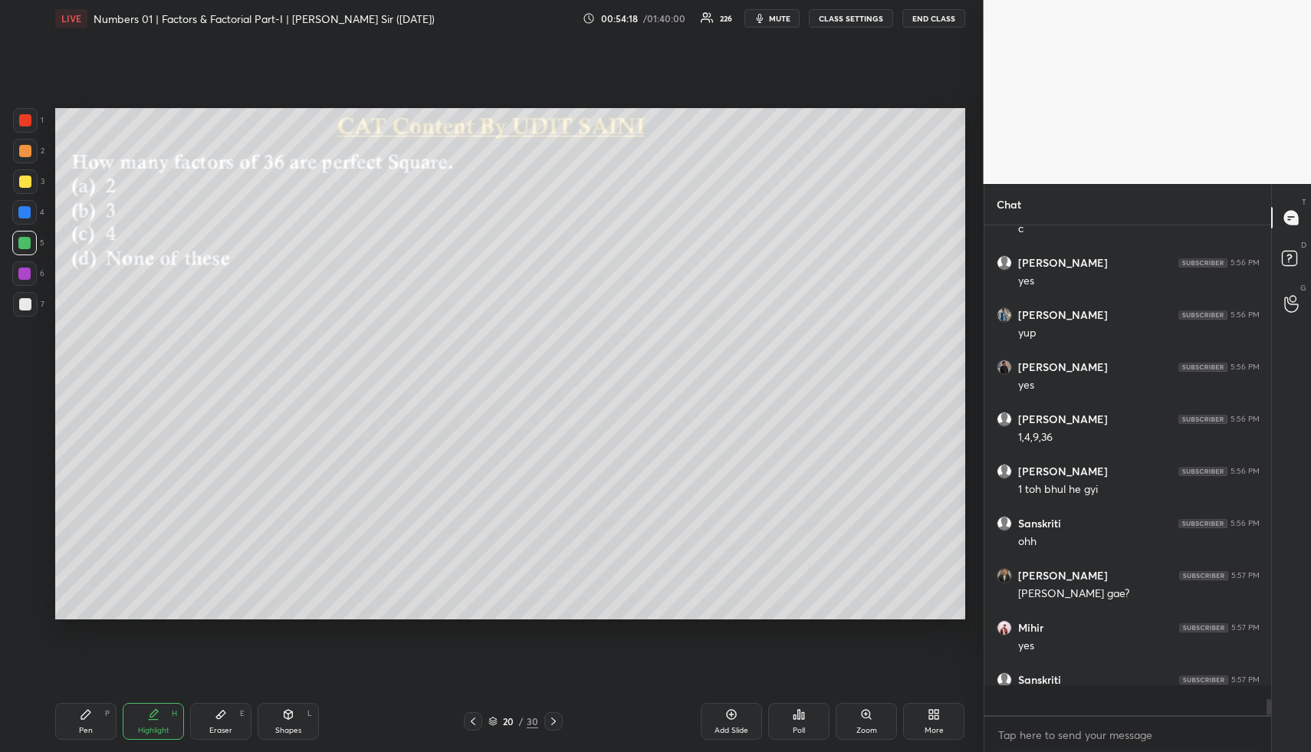
scroll to position [14373, 0]
click at [737, 711] on icon at bounding box center [731, 715] width 12 height 12
click at [90, 721] on div "Pen P" at bounding box center [85, 721] width 61 height 37
click at [30, 153] on div at bounding box center [25, 151] width 12 height 12
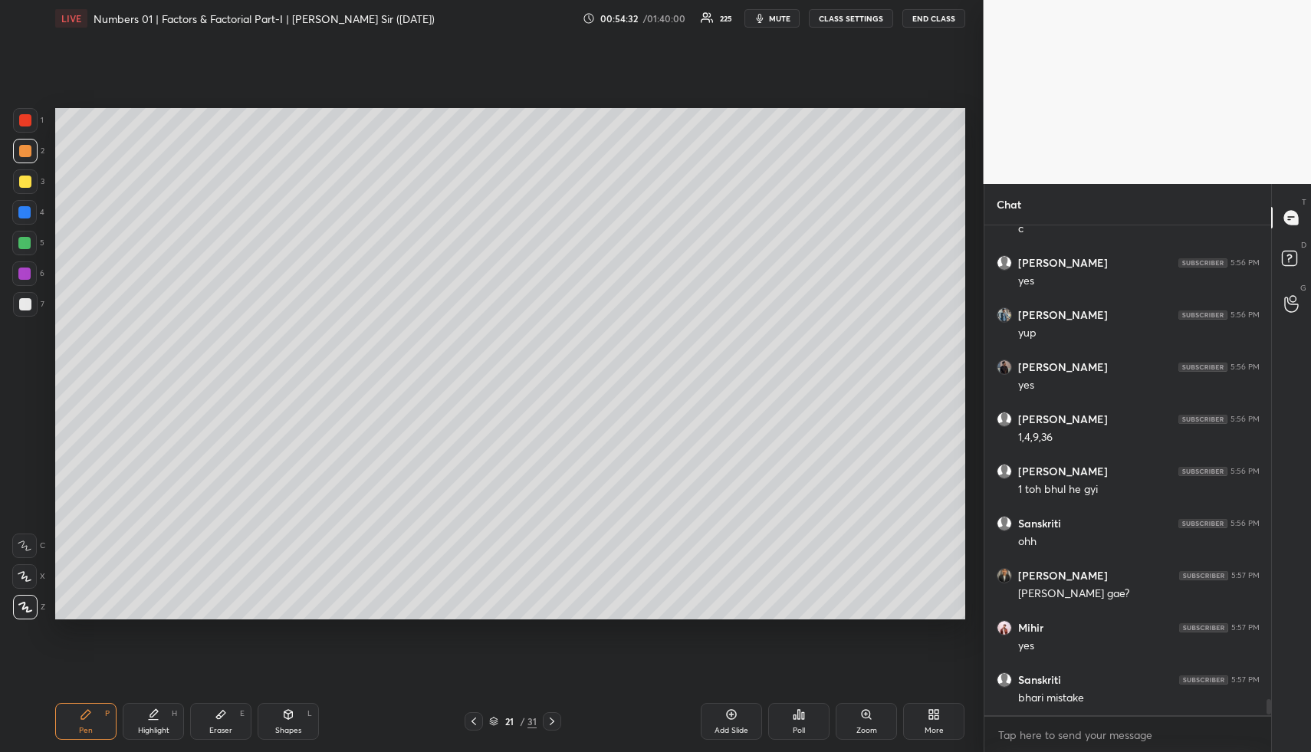
scroll to position [14425, 0]
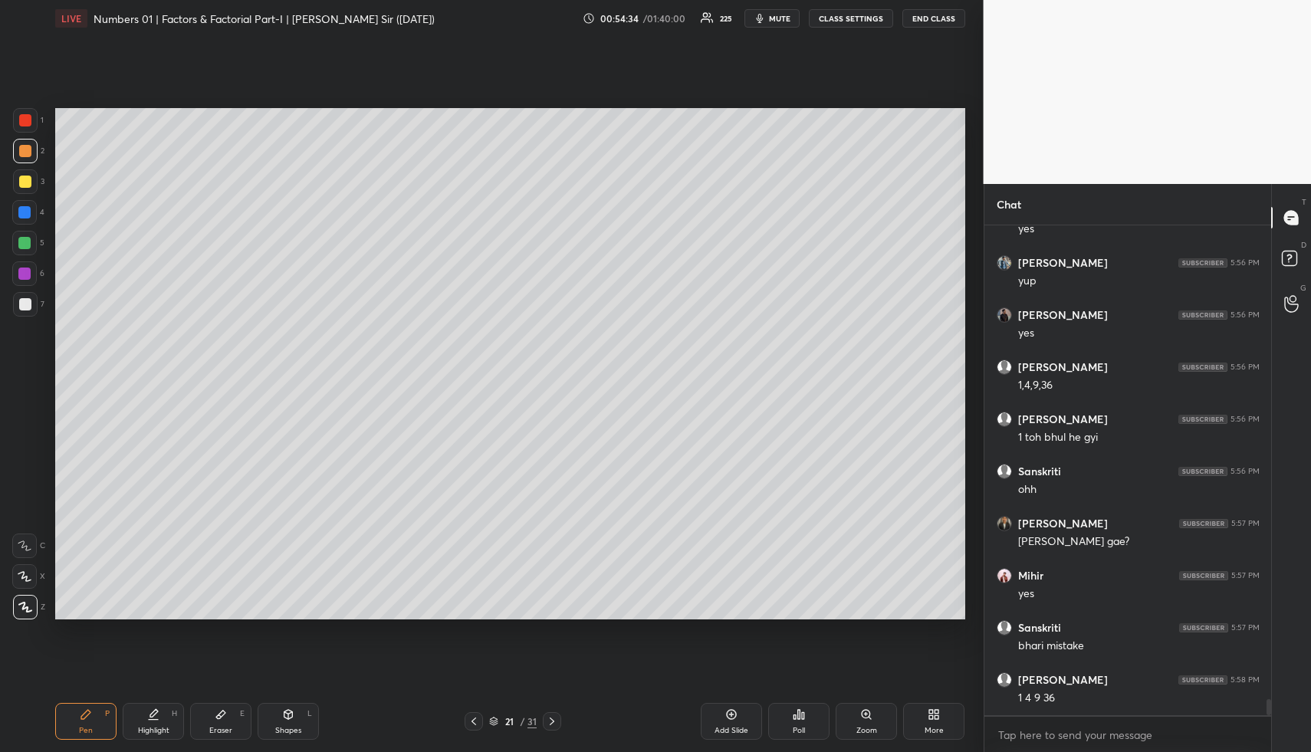
drag, startPoint x: 113, startPoint y: 722, endPoint x: 105, endPoint y: 686, distance: 36.1
click at [111, 722] on div "Pen P" at bounding box center [85, 721] width 61 height 37
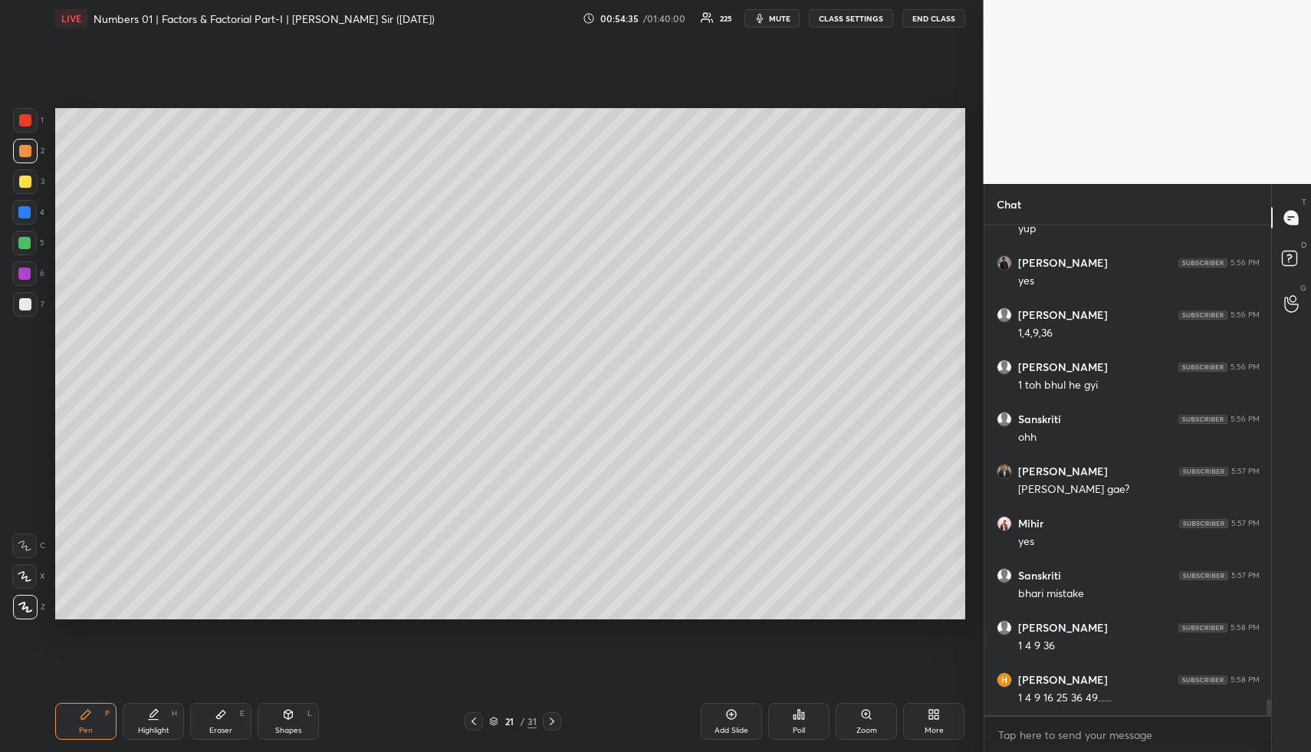
click at [23, 211] on div at bounding box center [24, 212] width 12 height 12
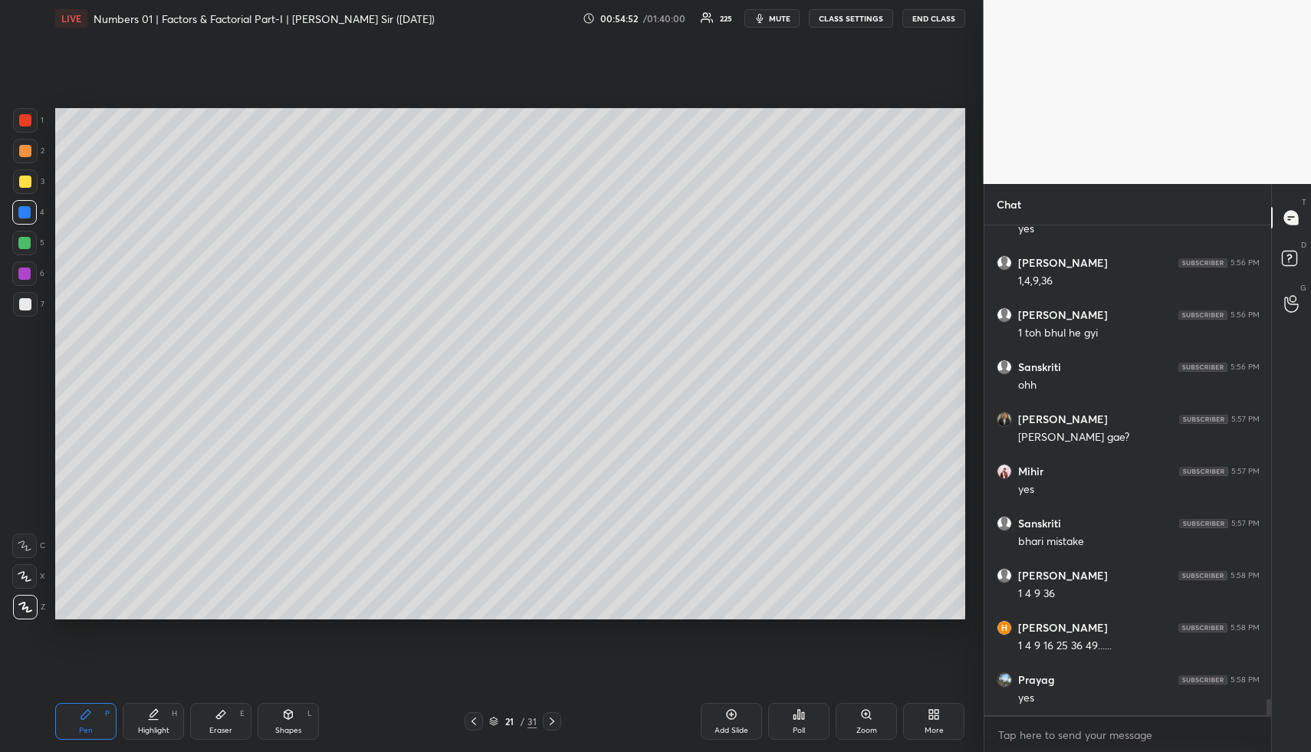
drag, startPoint x: 215, startPoint y: 716, endPoint x: 232, endPoint y: 633, distance: 84.4
click at [217, 712] on icon at bounding box center [221, 715] width 12 height 12
click at [92, 718] on div "Pen P" at bounding box center [85, 721] width 61 height 37
drag, startPoint x: 287, startPoint y: 715, endPoint x: 285, endPoint y: 697, distance: 17.7
click at [287, 715] on icon at bounding box center [288, 714] width 8 height 9
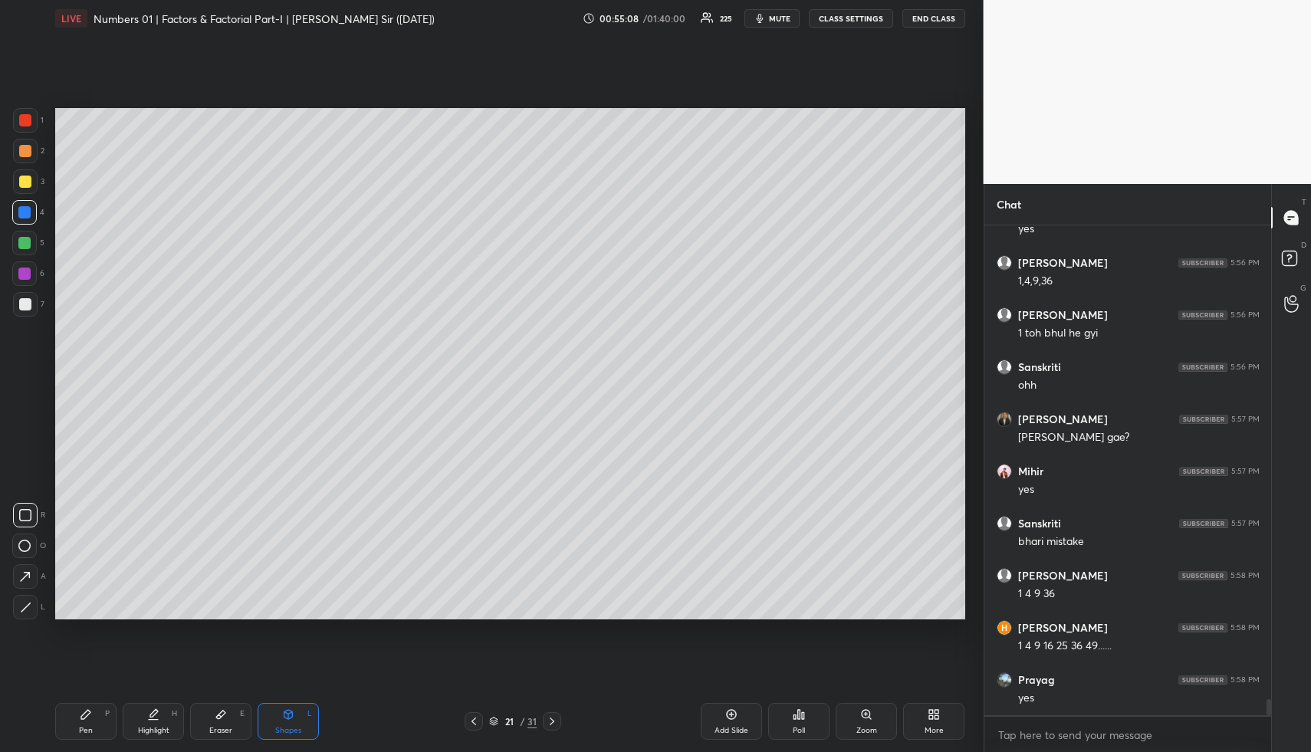
scroll to position [14582, 0]
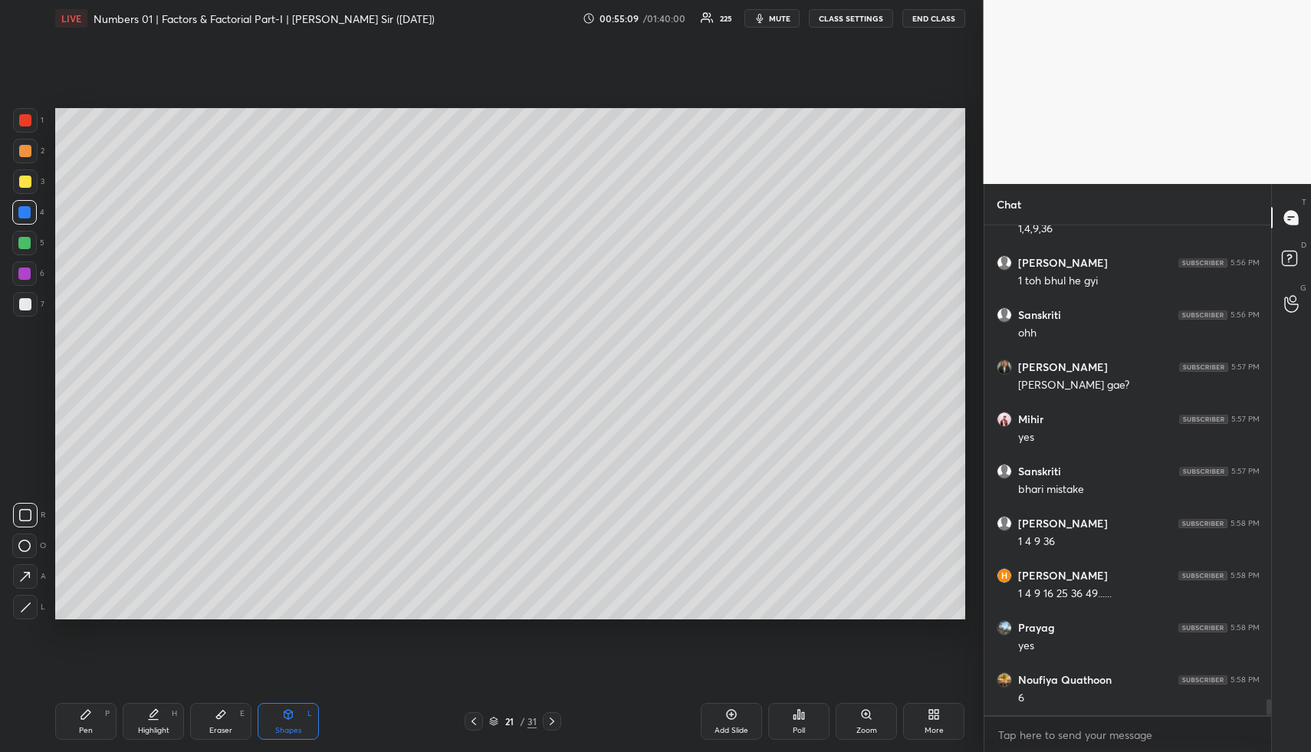
click at [21, 240] on div at bounding box center [24, 243] width 12 height 12
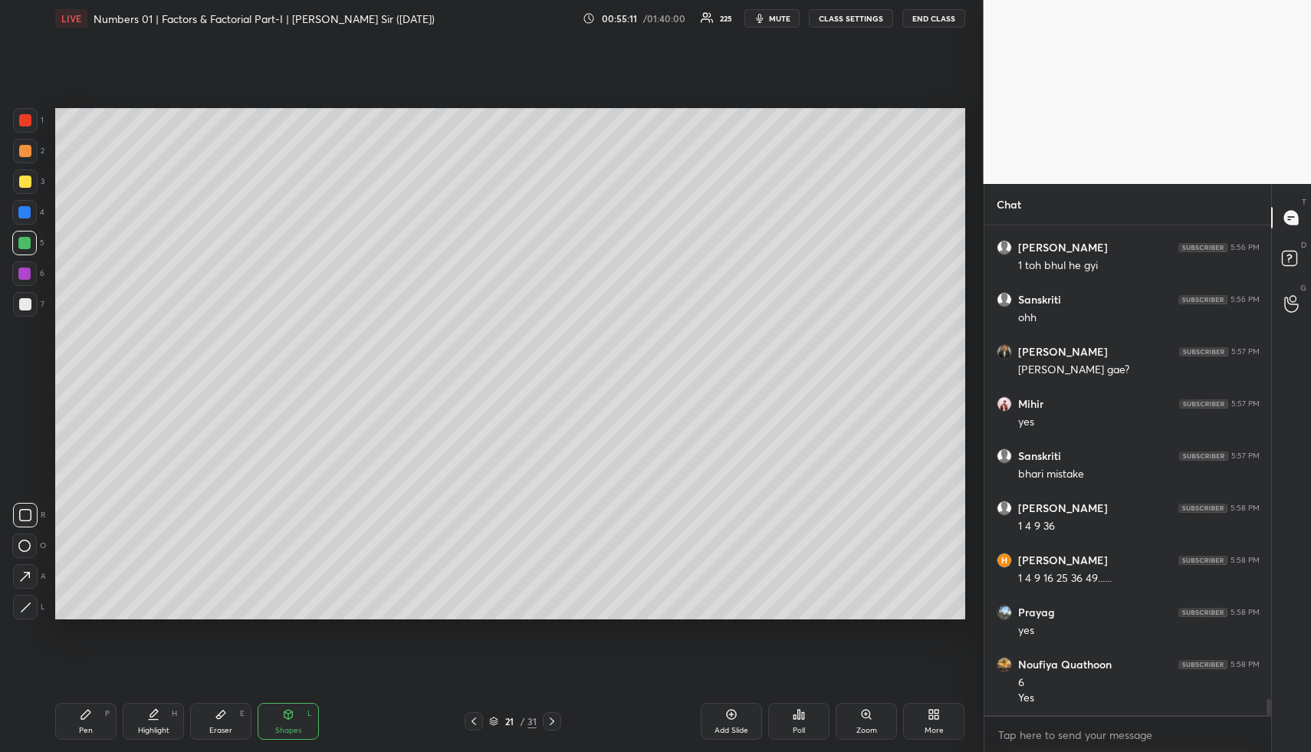
click at [166, 722] on div "Highlight H" at bounding box center [153, 721] width 61 height 37
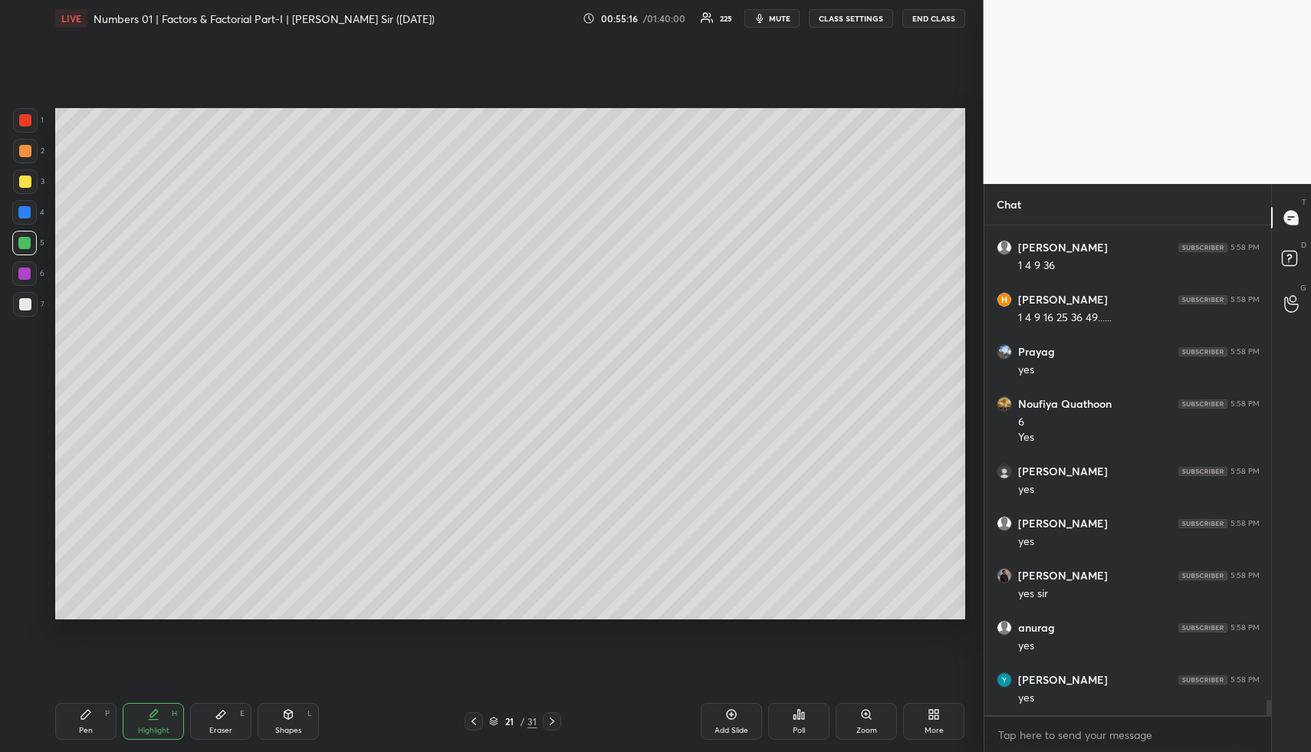
scroll to position [14910, 0]
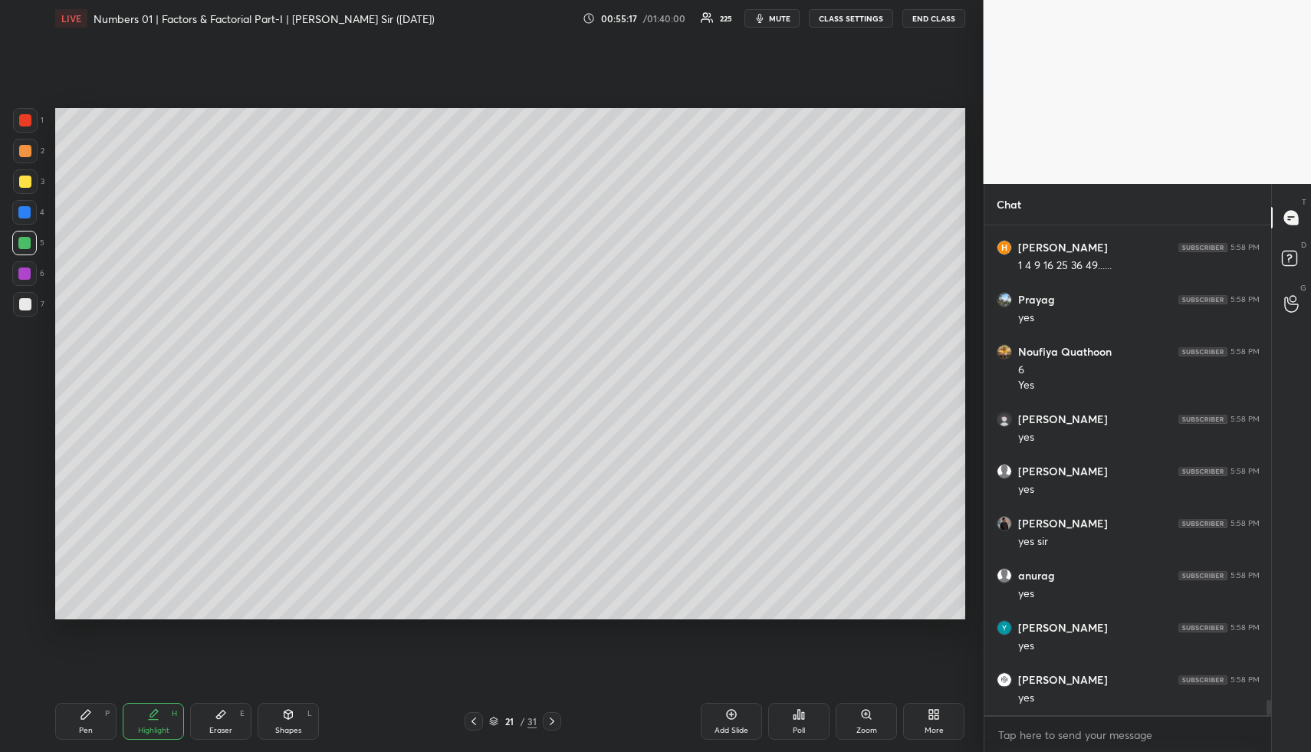
click at [150, 722] on div "Highlight H" at bounding box center [153, 721] width 61 height 37
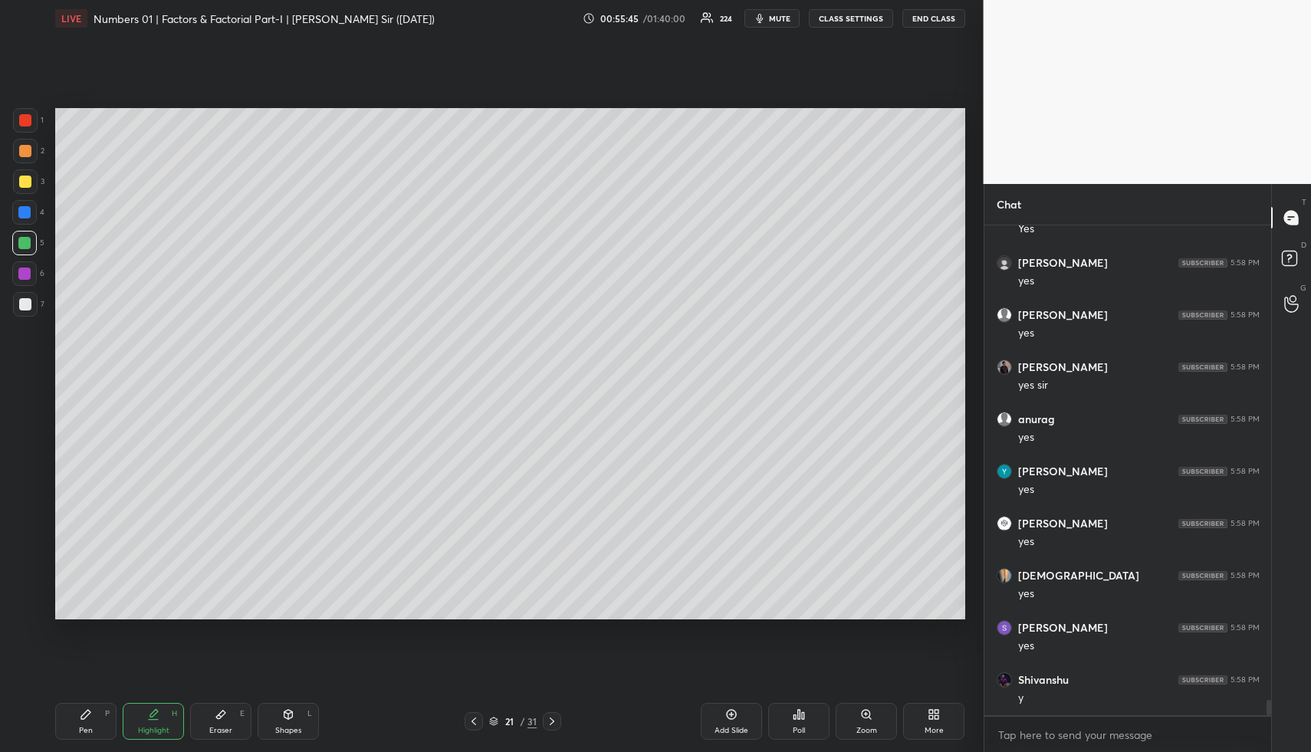
drag, startPoint x: 84, startPoint y: 722, endPoint x: 85, endPoint y: 649, distance: 73.6
click at [84, 722] on div "Pen P" at bounding box center [85, 721] width 61 height 37
drag, startPoint x: 23, startPoint y: 153, endPoint x: 46, endPoint y: 161, distance: 24.2
click at [25, 153] on div at bounding box center [25, 151] width 12 height 12
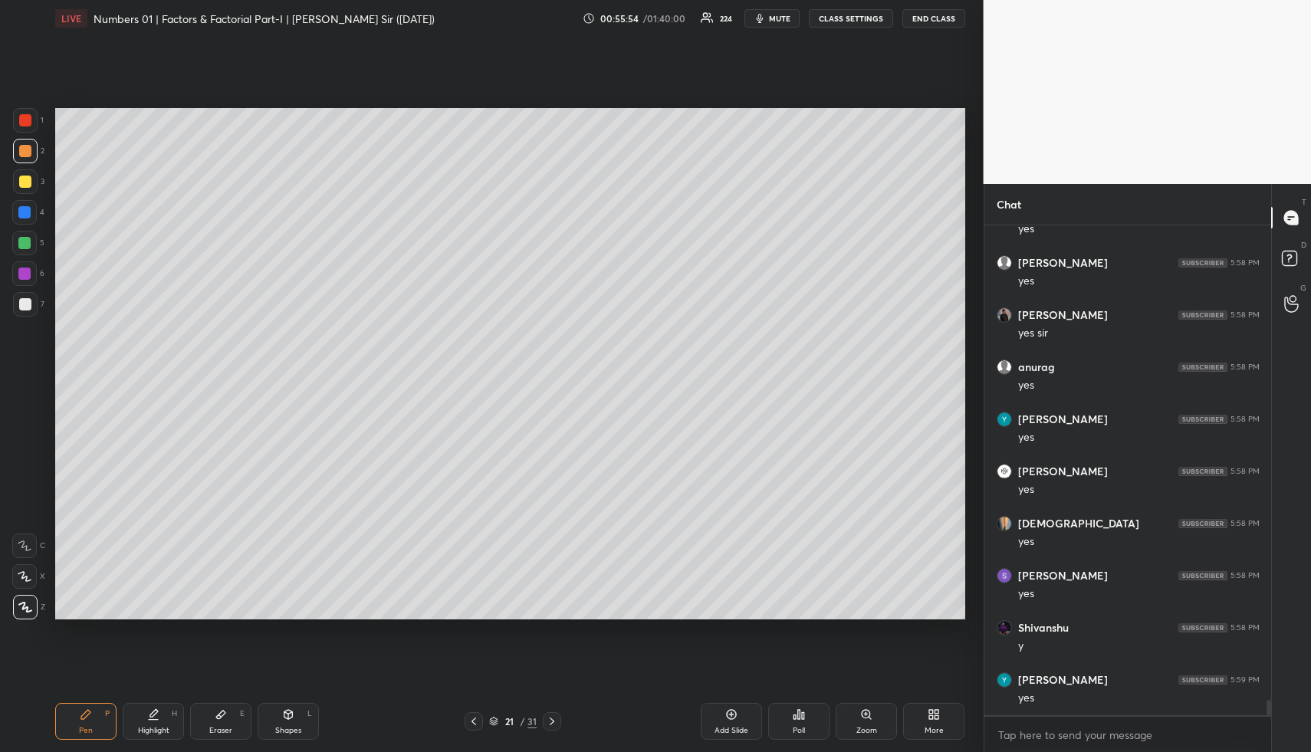
click at [158, 722] on div "Highlight H" at bounding box center [153, 721] width 61 height 37
click at [98, 719] on div "Pen P" at bounding box center [85, 721] width 61 height 37
drag, startPoint x: 17, startPoint y: 179, endPoint x: 52, endPoint y: 190, distance: 36.9
click at [19, 181] on div at bounding box center [25, 181] width 25 height 25
click at [152, 718] on icon at bounding box center [153, 715] width 12 height 12
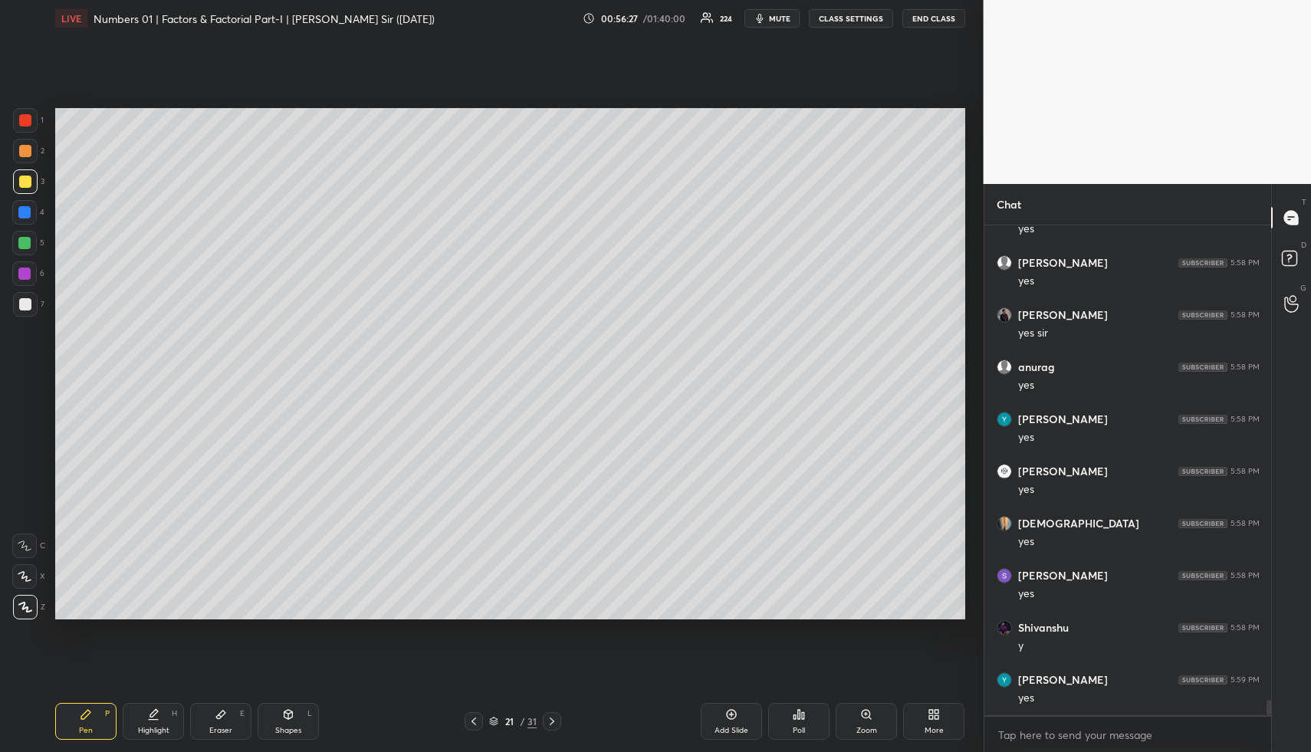
scroll to position [15184, 0]
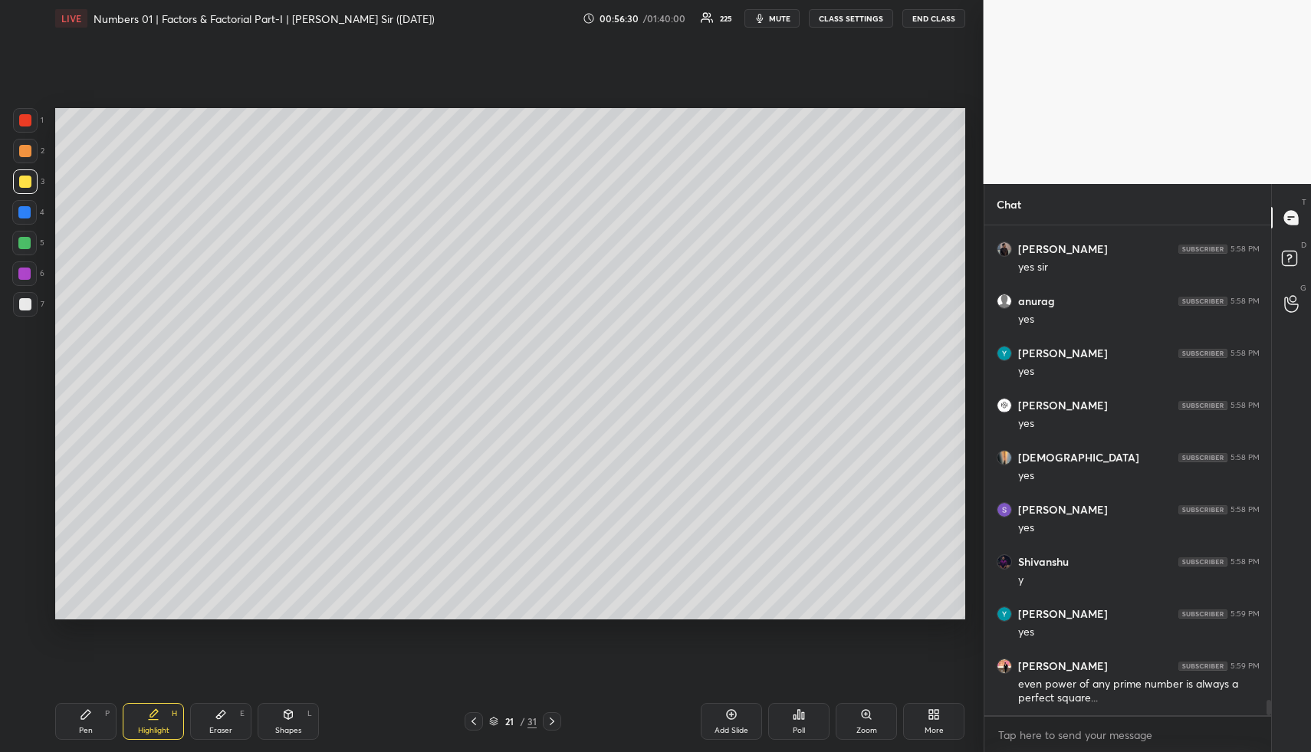
click at [107, 710] on div "P" at bounding box center [107, 714] width 5 height 8
click at [38, 212] on div "4" at bounding box center [28, 212] width 32 height 25
click at [163, 718] on div "Highlight H" at bounding box center [153, 721] width 61 height 37
click at [477, 718] on icon at bounding box center [474, 721] width 12 height 12
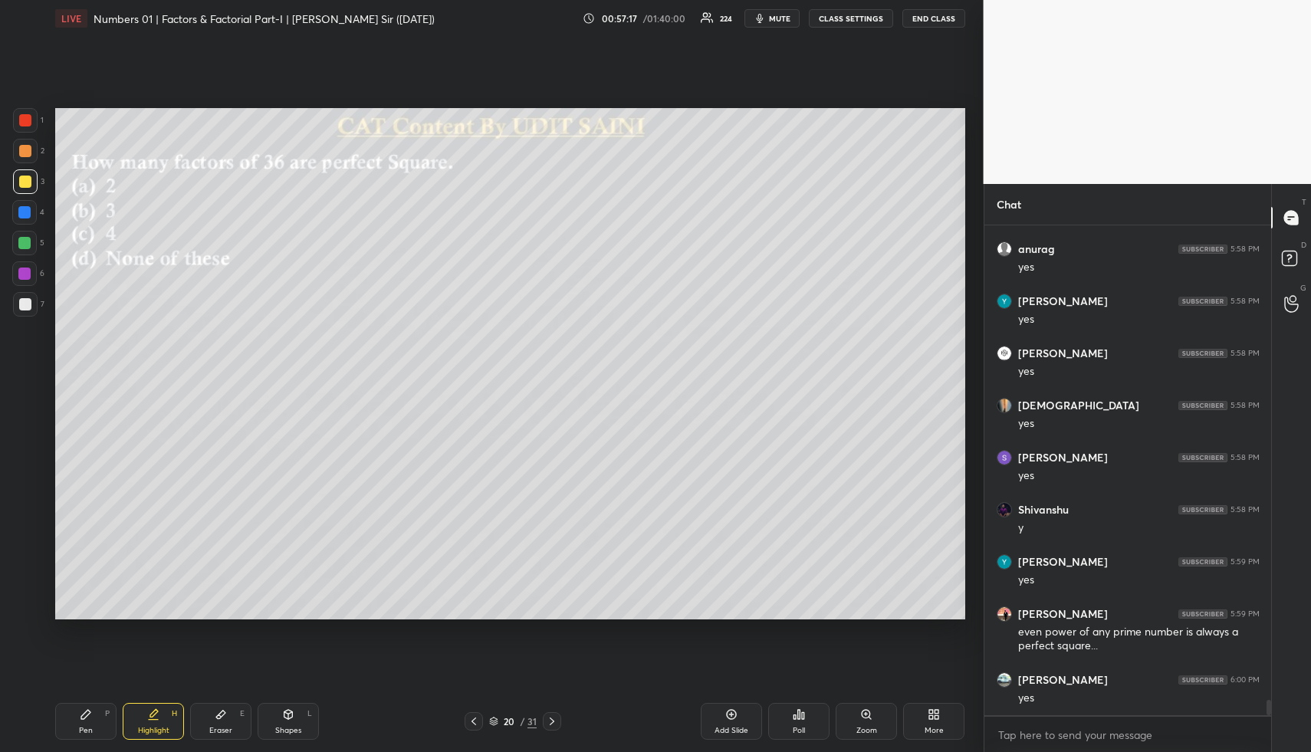
click at [155, 724] on div "Highlight H" at bounding box center [153, 721] width 61 height 37
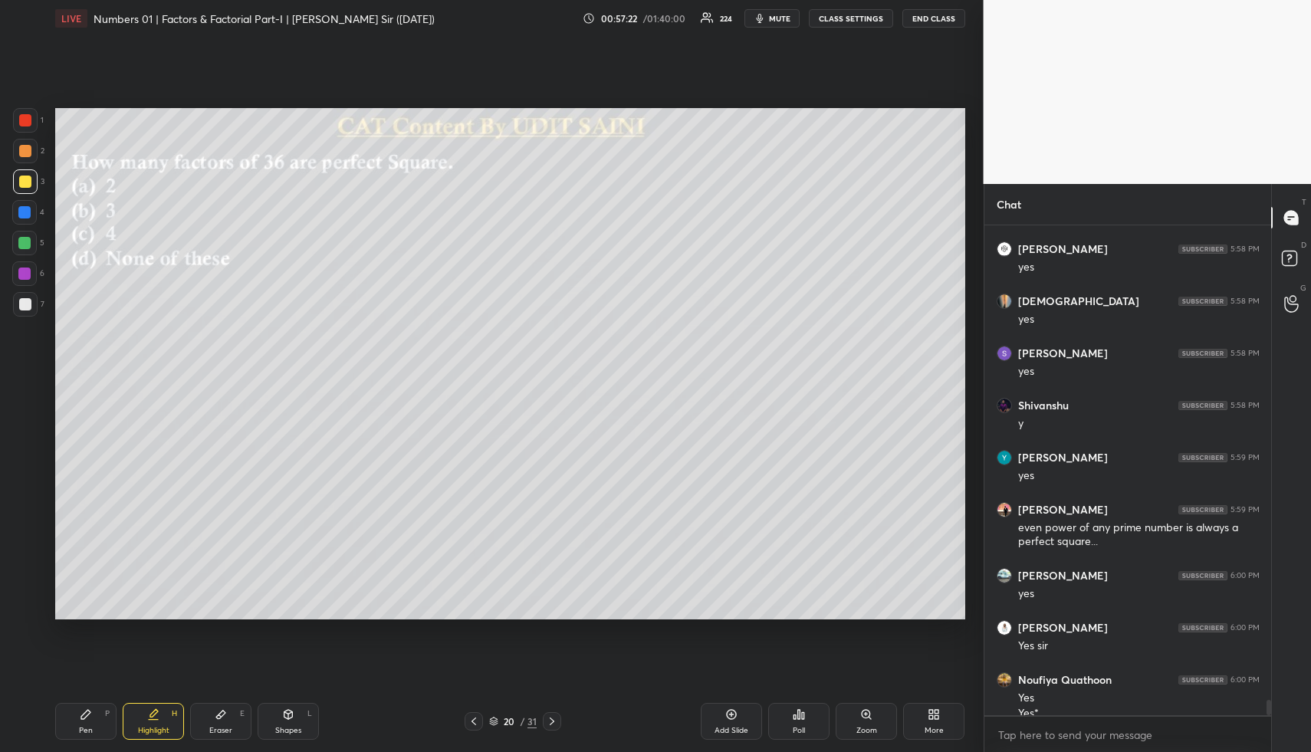
scroll to position [15356, 0]
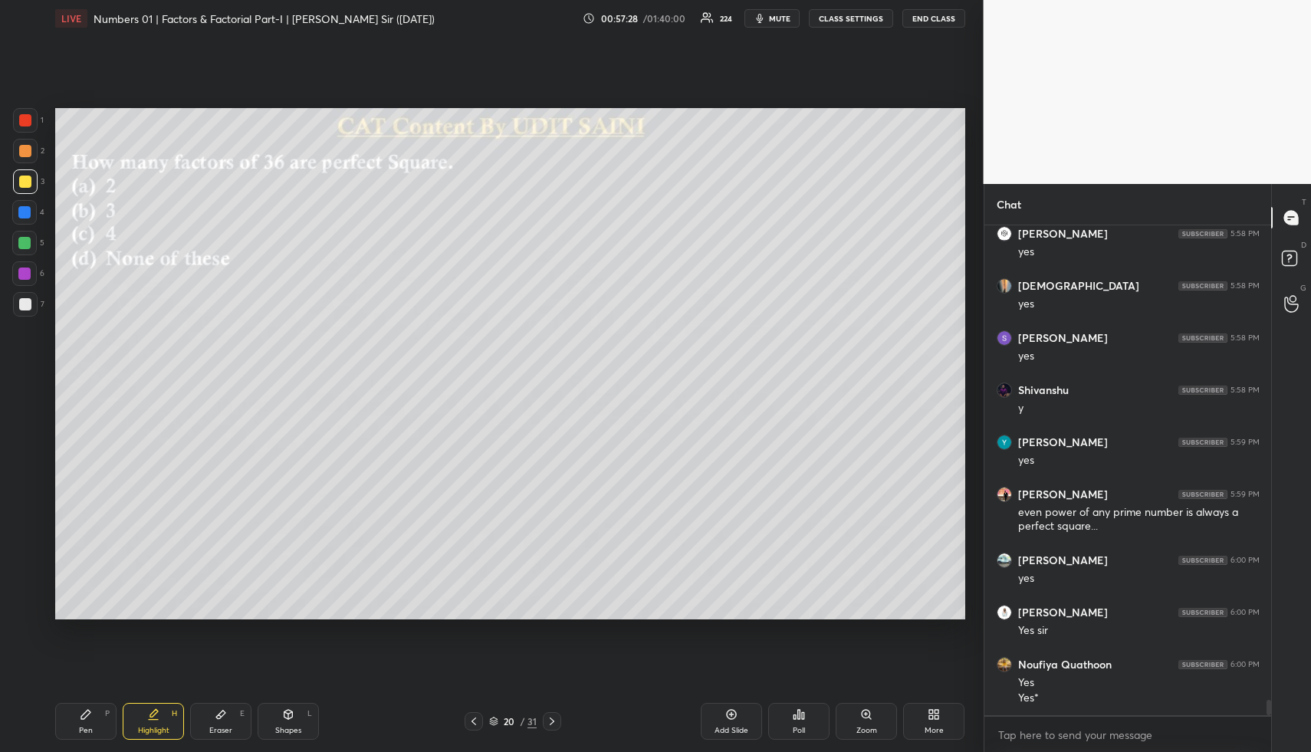
drag, startPoint x: 88, startPoint y: 728, endPoint x: 78, endPoint y: 669, distance: 59.9
click at [88, 727] on div "Pen" at bounding box center [86, 731] width 14 height 8
drag, startPoint x: 29, startPoint y: 238, endPoint x: 45, endPoint y: 232, distance: 17.0
click at [29, 238] on div at bounding box center [24, 243] width 25 height 25
click at [19, 303] on div at bounding box center [25, 304] width 12 height 12
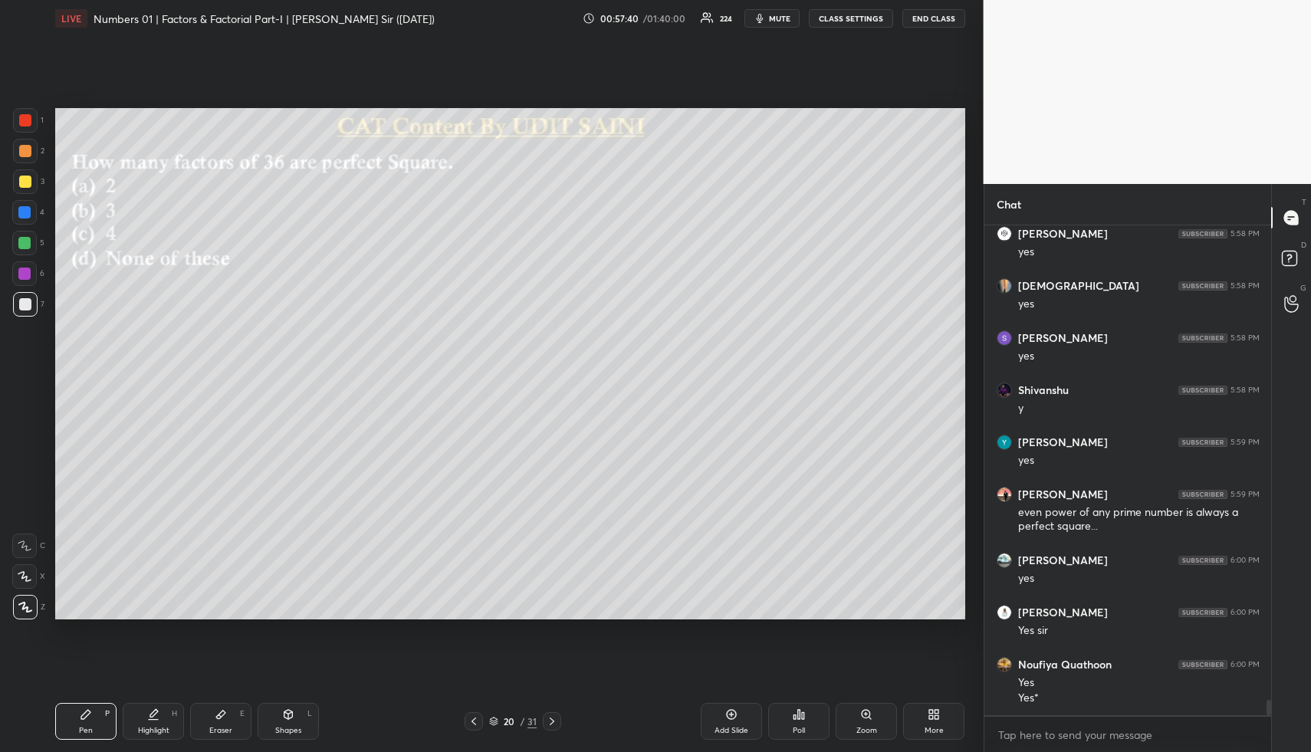
click at [289, 718] on icon at bounding box center [288, 715] width 12 height 12
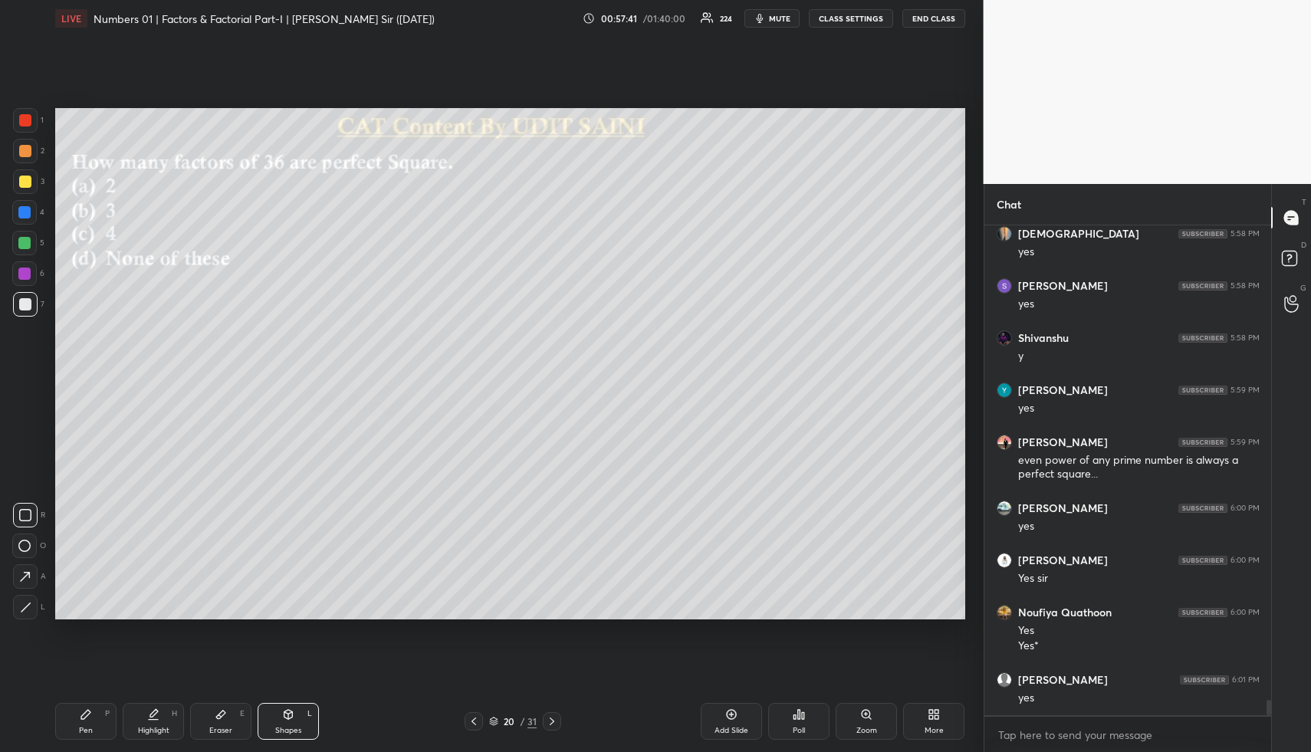
click at [29, 574] on icon at bounding box center [25, 577] width 10 height 10
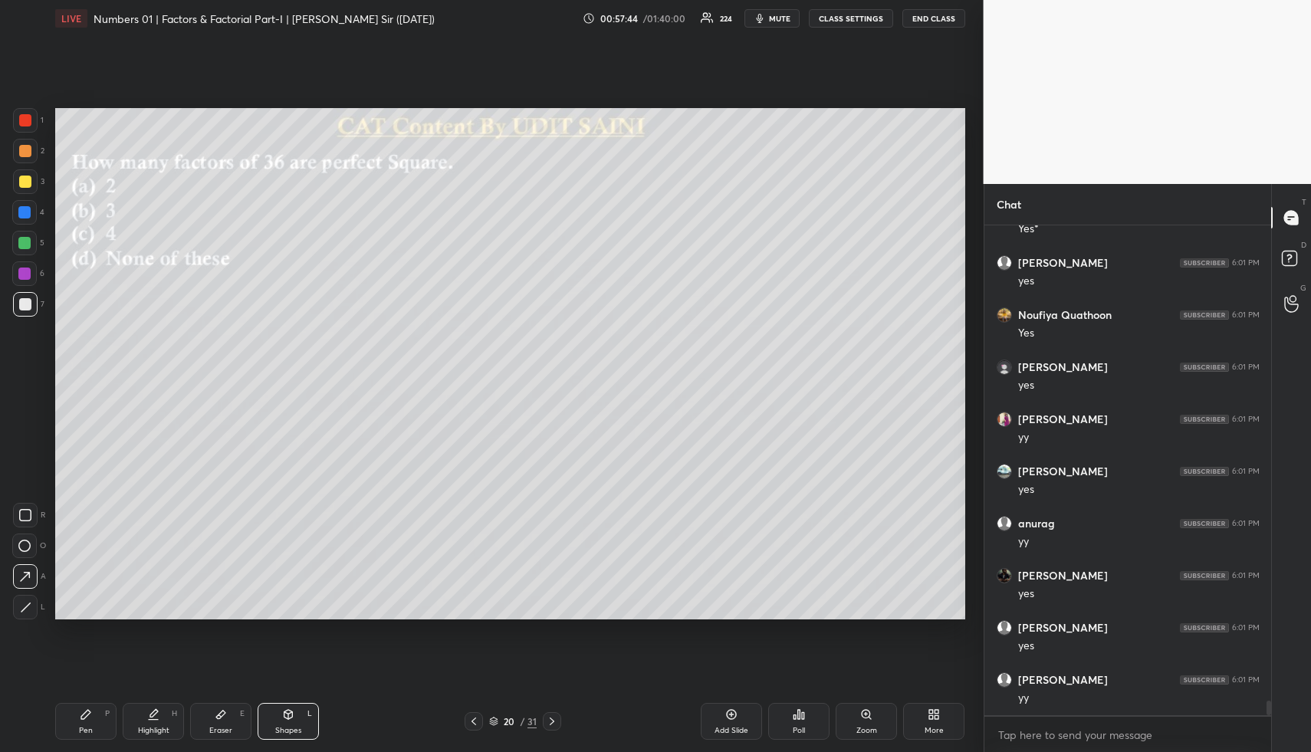
scroll to position [15877, 0]
click at [100, 712] on div "Pen P" at bounding box center [85, 721] width 61 height 37
drag, startPoint x: 21, startPoint y: 182, endPoint x: 49, endPoint y: 196, distance: 31.6
click at [21, 182] on div at bounding box center [25, 182] width 12 height 12
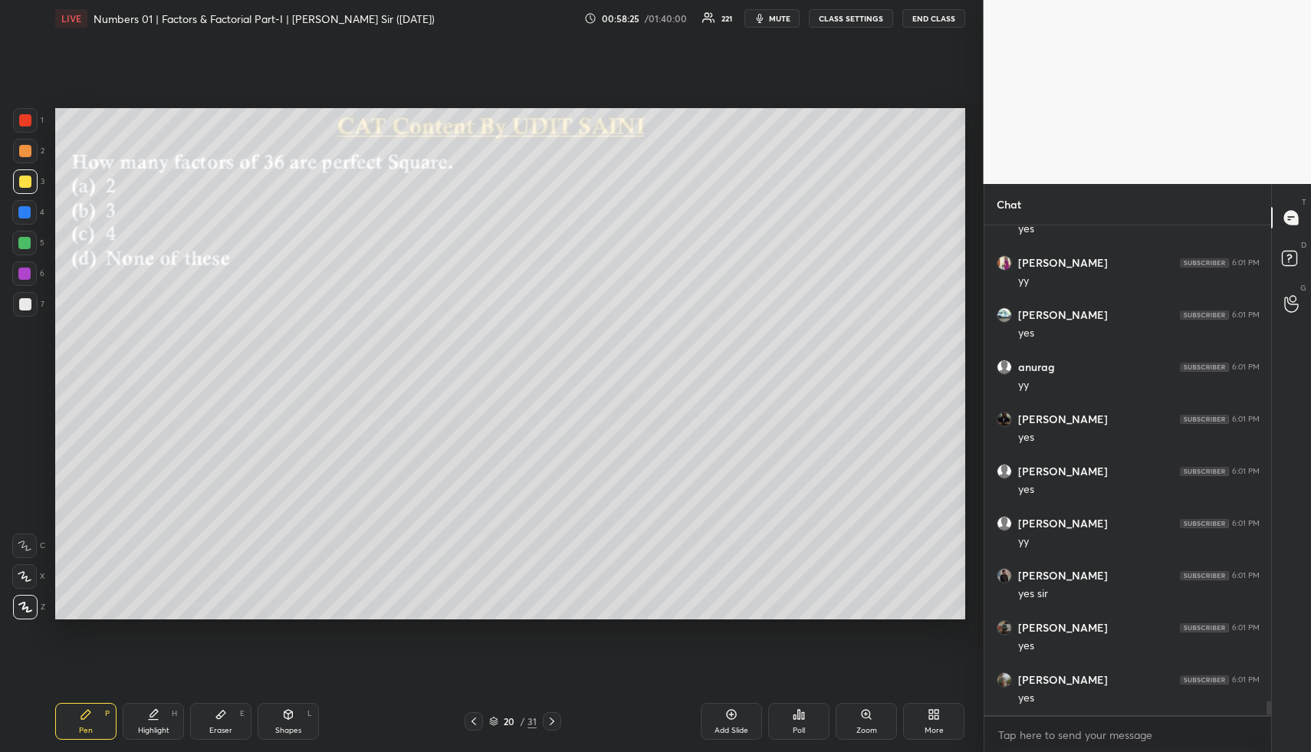
click at [166, 714] on div "Highlight H" at bounding box center [153, 721] width 61 height 37
drag, startPoint x: 166, startPoint y: 714, endPoint x: 202, endPoint y: 635, distance: 86.8
click at [166, 714] on div "Highlight H" at bounding box center [153, 721] width 61 height 37
click at [171, 712] on div "Highlight H" at bounding box center [153, 721] width 61 height 37
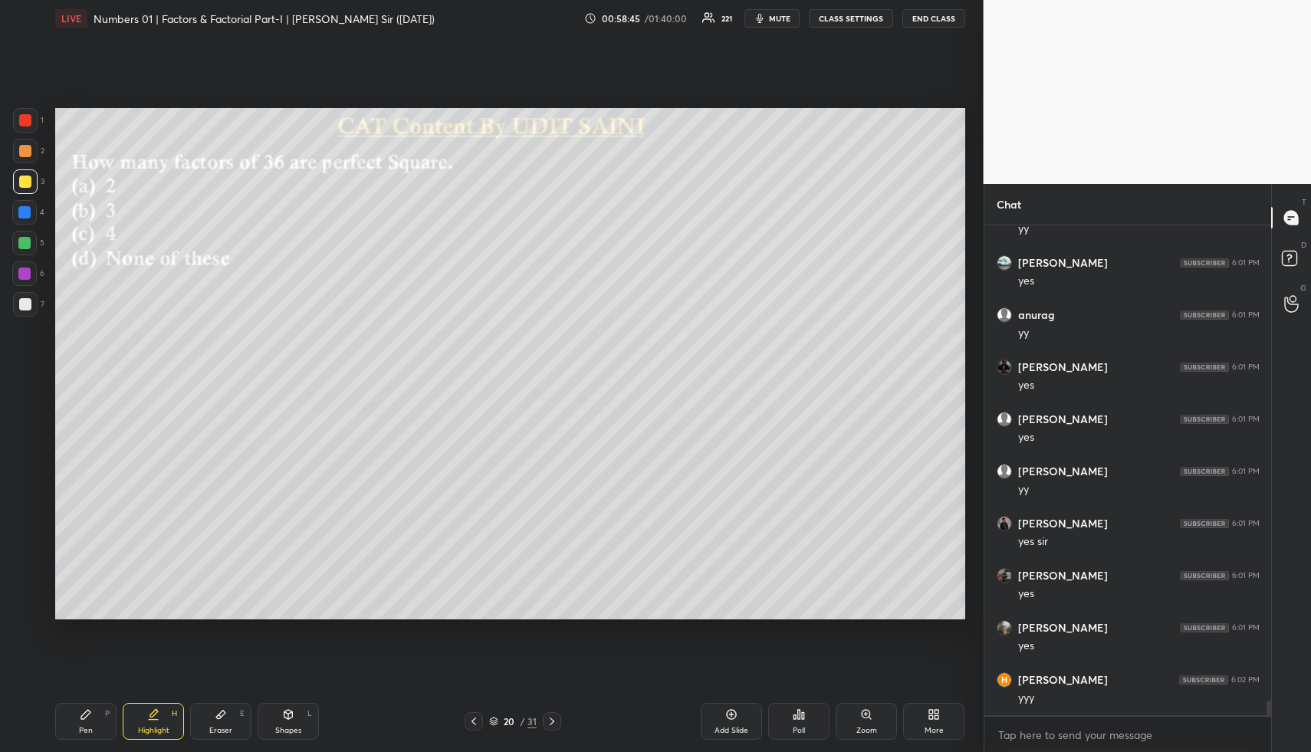
drag, startPoint x: 232, startPoint y: 715, endPoint x: 224, endPoint y: 709, distance: 10.0
click at [232, 715] on div "Eraser E" at bounding box center [220, 721] width 61 height 37
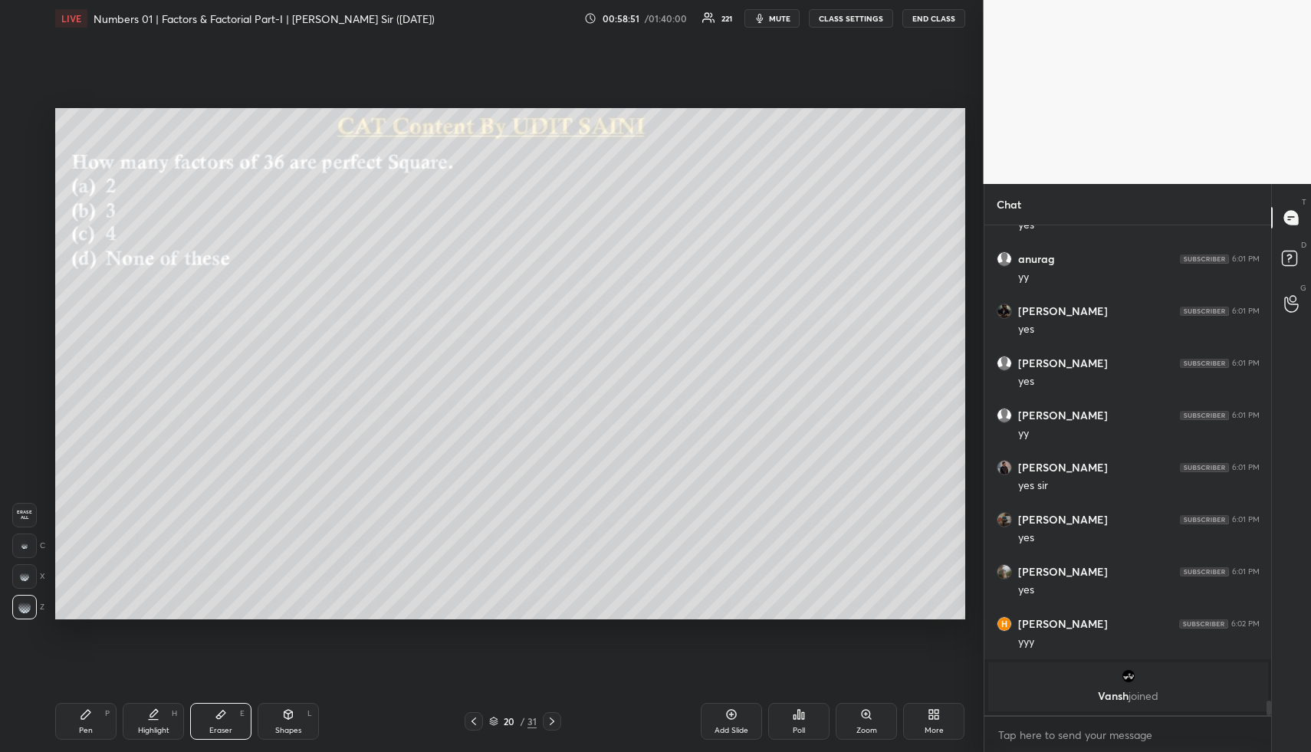
click at [163, 717] on div "Highlight H" at bounding box center [153, 721] width 61 height 37
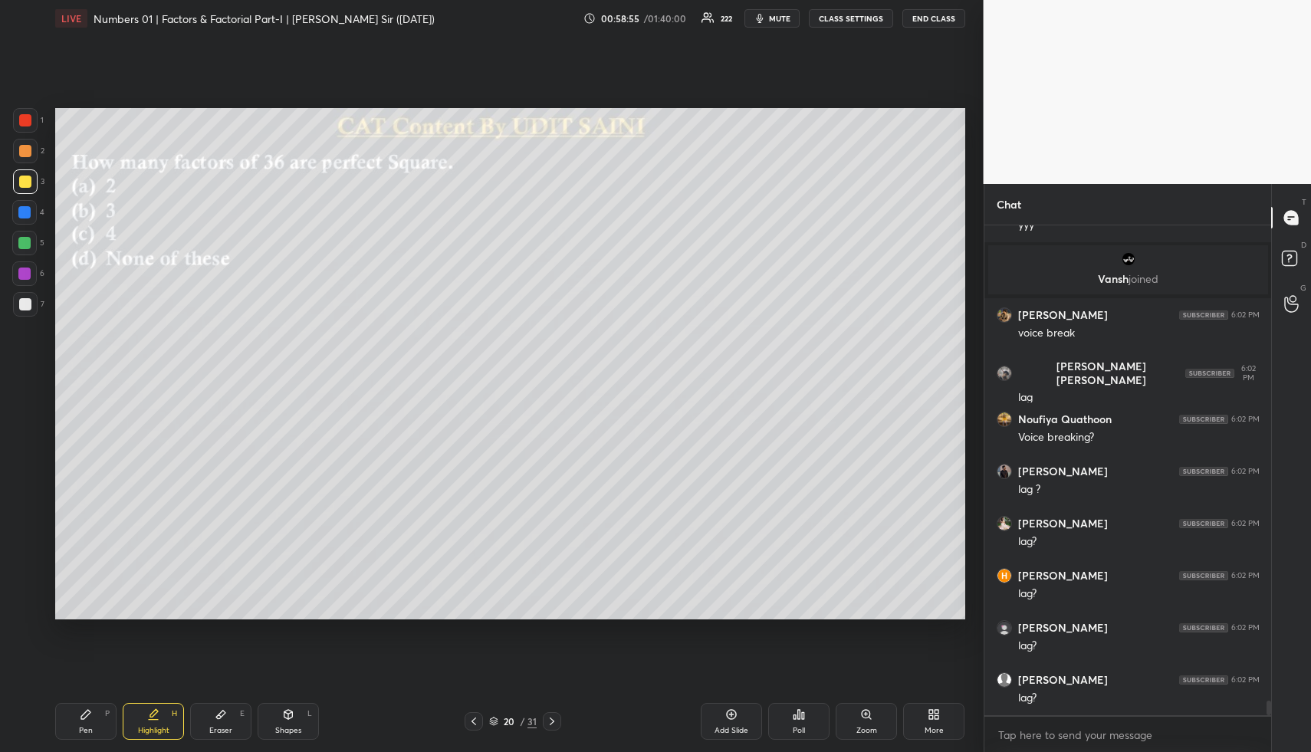
scroll to position [16012, 0]
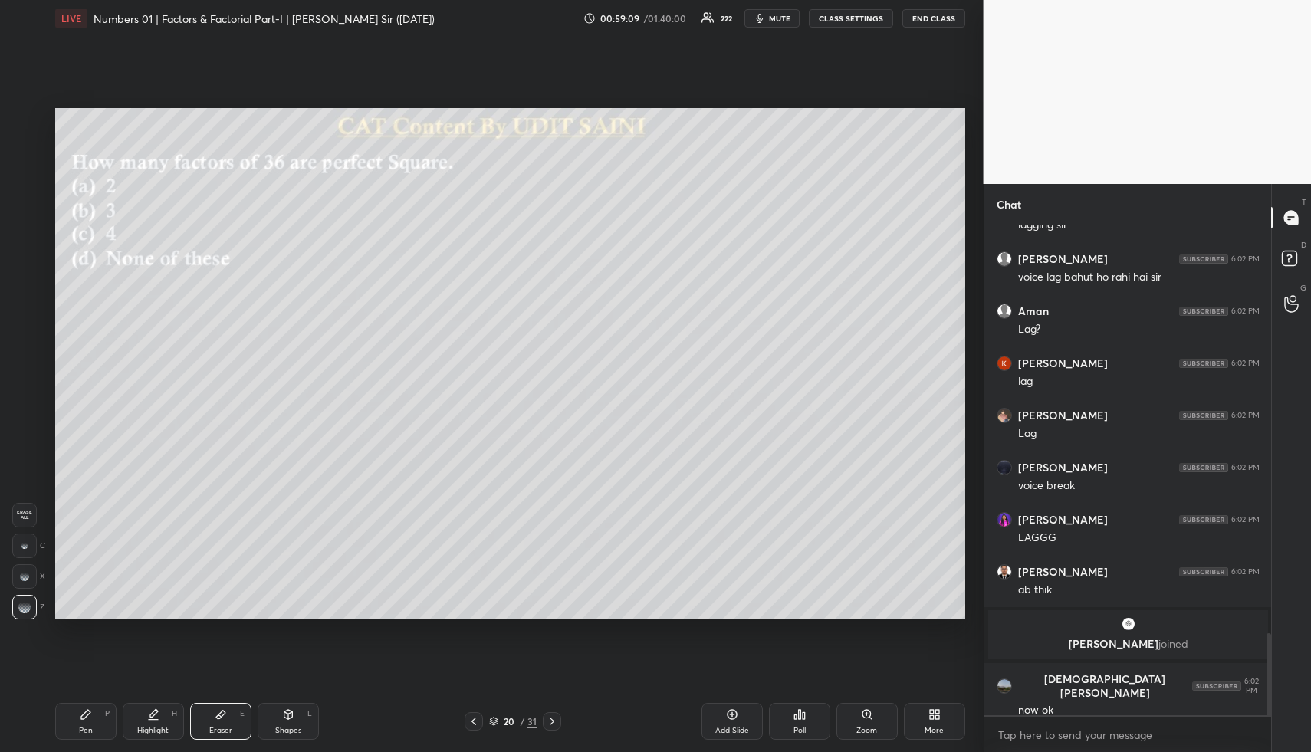
scroll to position [2425, 0]
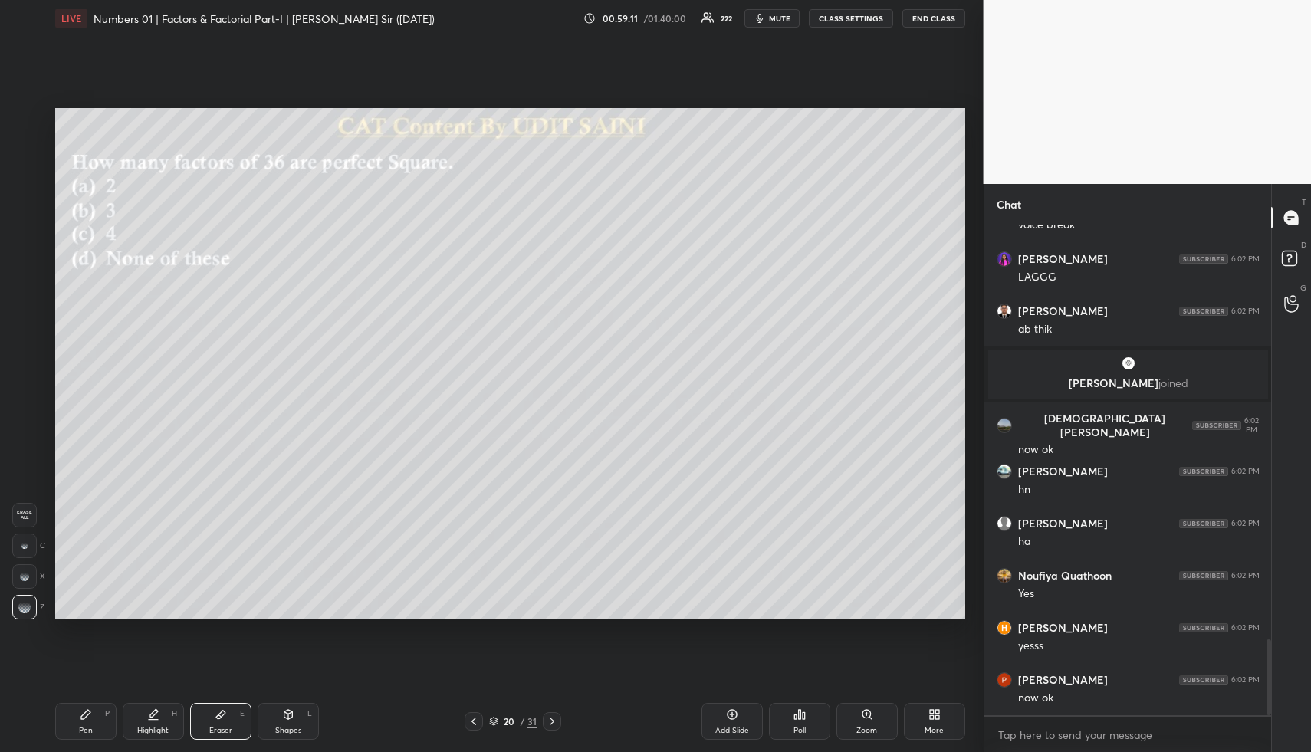
drag, startPoint x: 164, startPoint y: 732, endPoint x: 171, endPoint y: 690, distance: 42.7
click at [160, 728] on div "Highlight" at bounding box center [152, 731] width 31 height 8
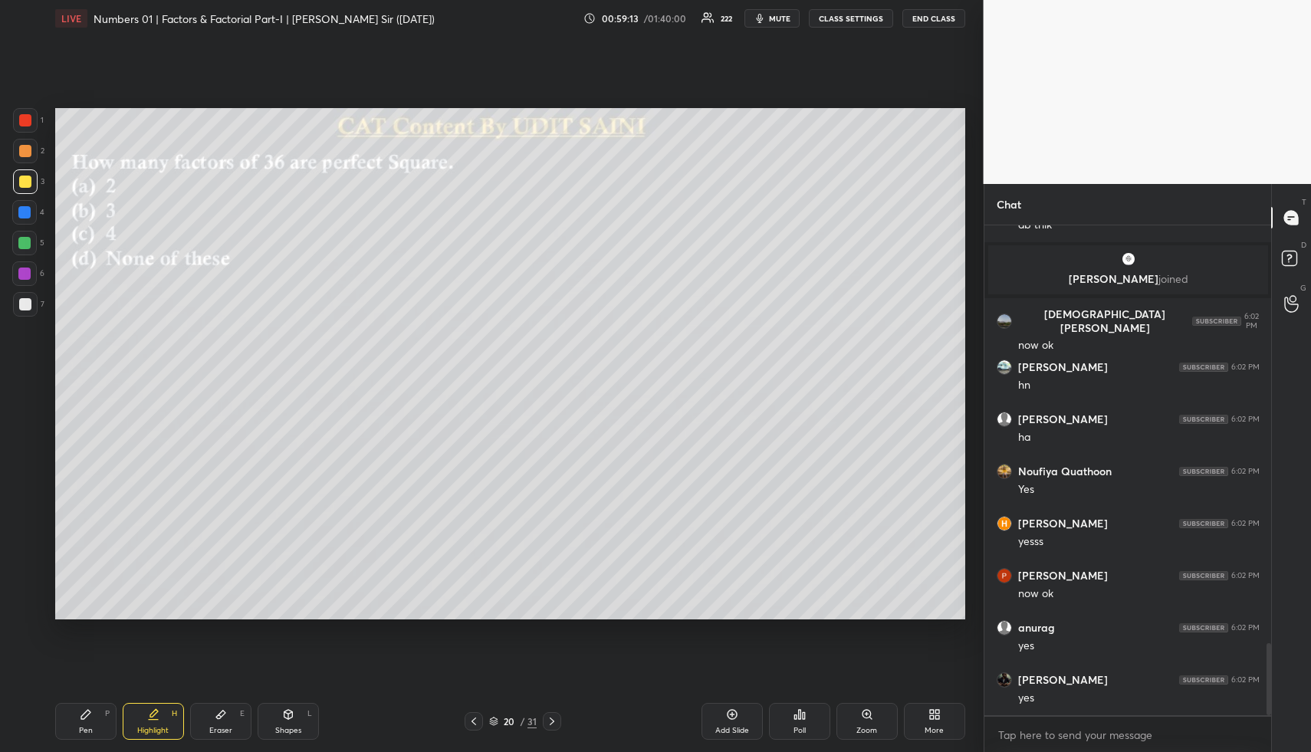
scroll to position [2842, 0]
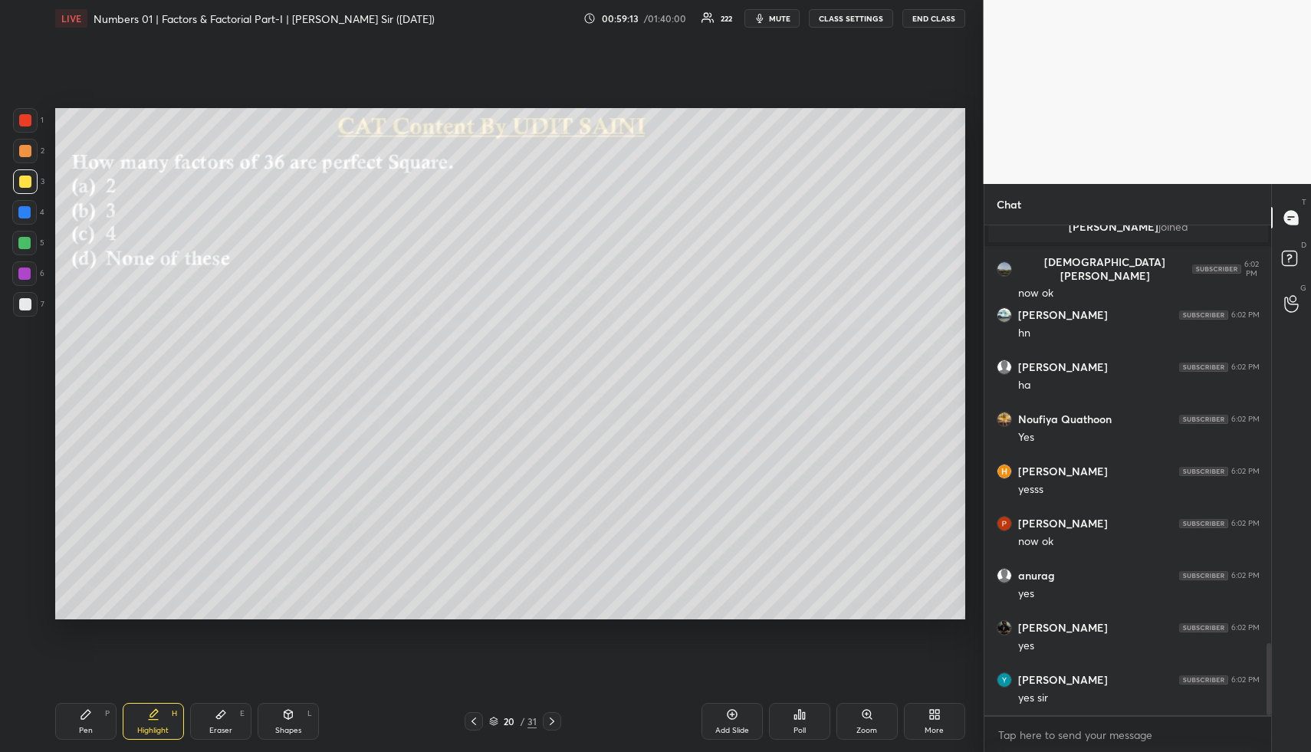
drag, startPoint x: 222, startPoint y: 722, endPoint x: 248, endPoint y: 670, distance: 58.0
click at [222, 722] on div "Eraser E" at bounding box center [220, 721] width 61 height 37
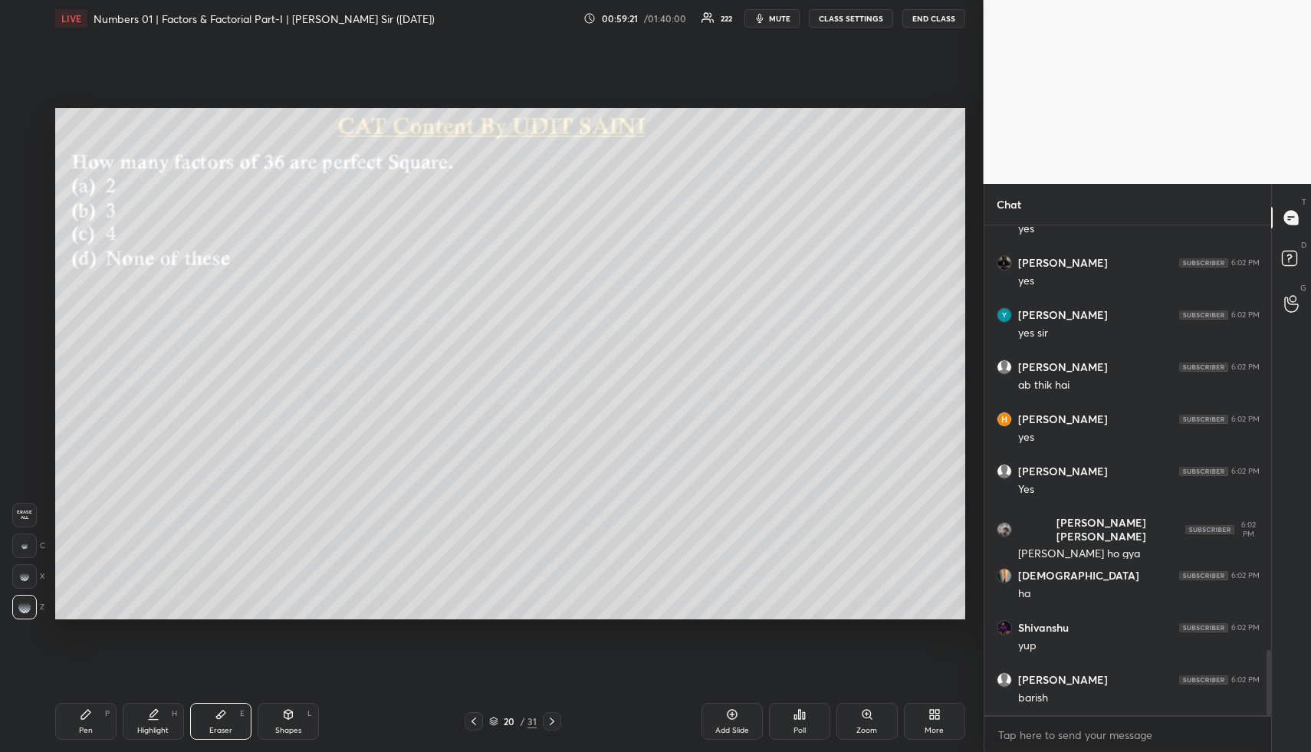
scroll to position [3259, 0]
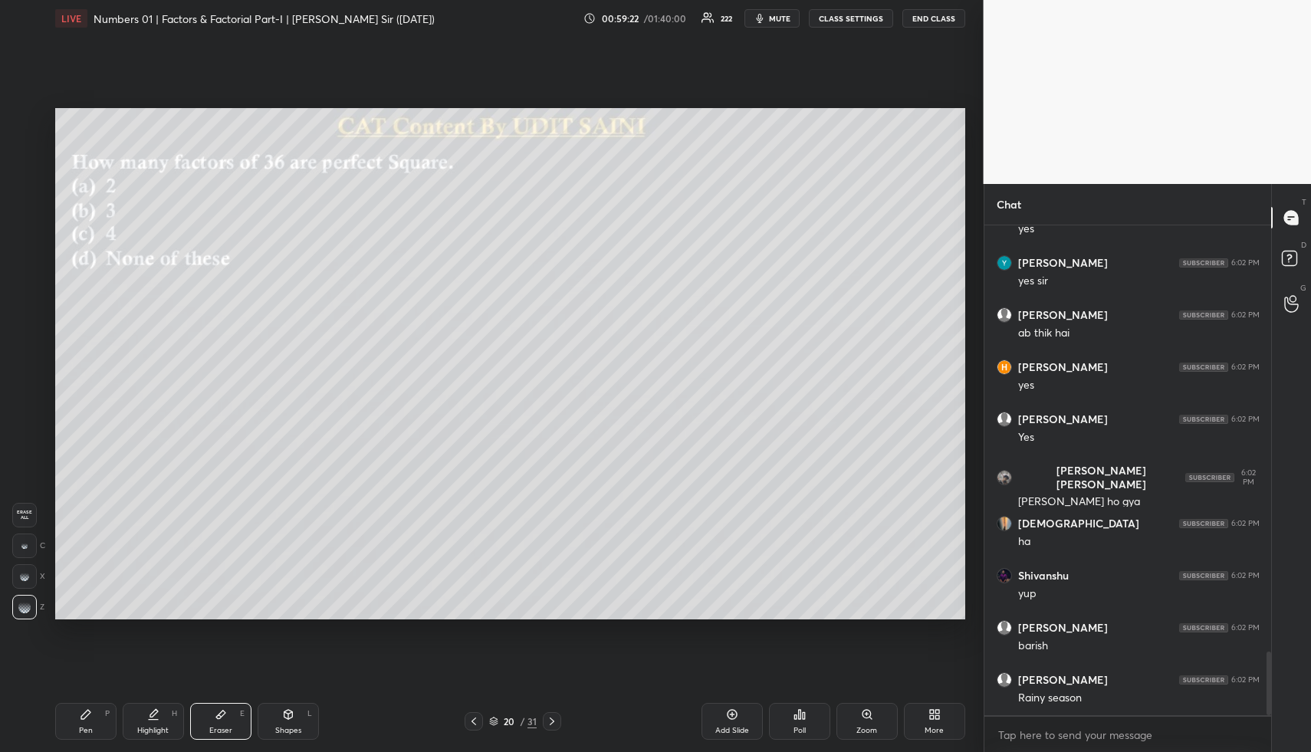
drag, startPoint x: 146, startPoint y: 721, endPoint x: 120, endPoint y: 720, distance: 25.3
click at [142, 723] on div "Highlight H" at bounding box center [153, 721] width 61 height 37
click at [94, 713] on div "Pen P" at bounding box center [85, 721] width 61 height 37
click at [28, 203] on div at bounding box center [24, 212] width 25 height 25
click at [153, 702] on div "Pen P Highlight H Eraser E Shapes L 20 / 31 Add Slide Poll Zoom More" at bounding box center [510, 721] width 910 height 61
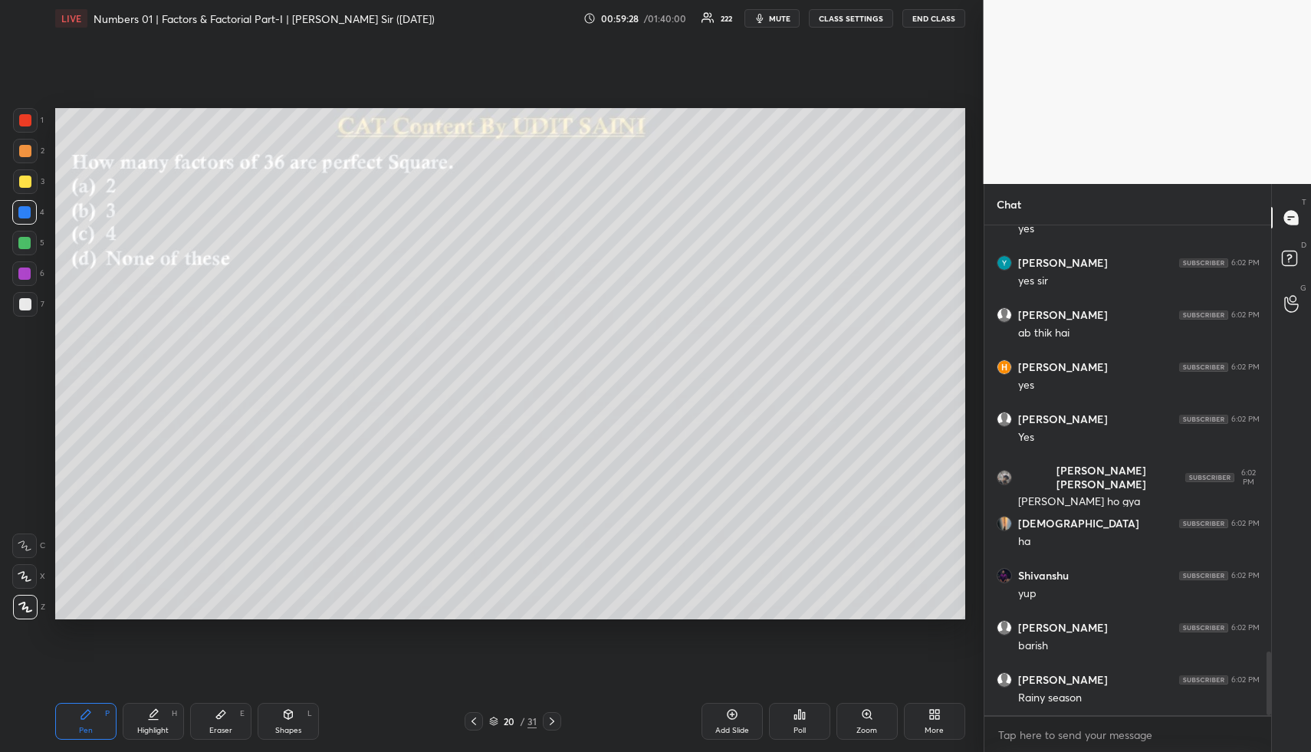
drag, startPoint x: 146, startPoint y: 725, endPoint x: 192, endPoint y: 638, distance: 98.4
click at [146, 727] on div "Highlight" at bounding box center [152, 731] width 31 height 8
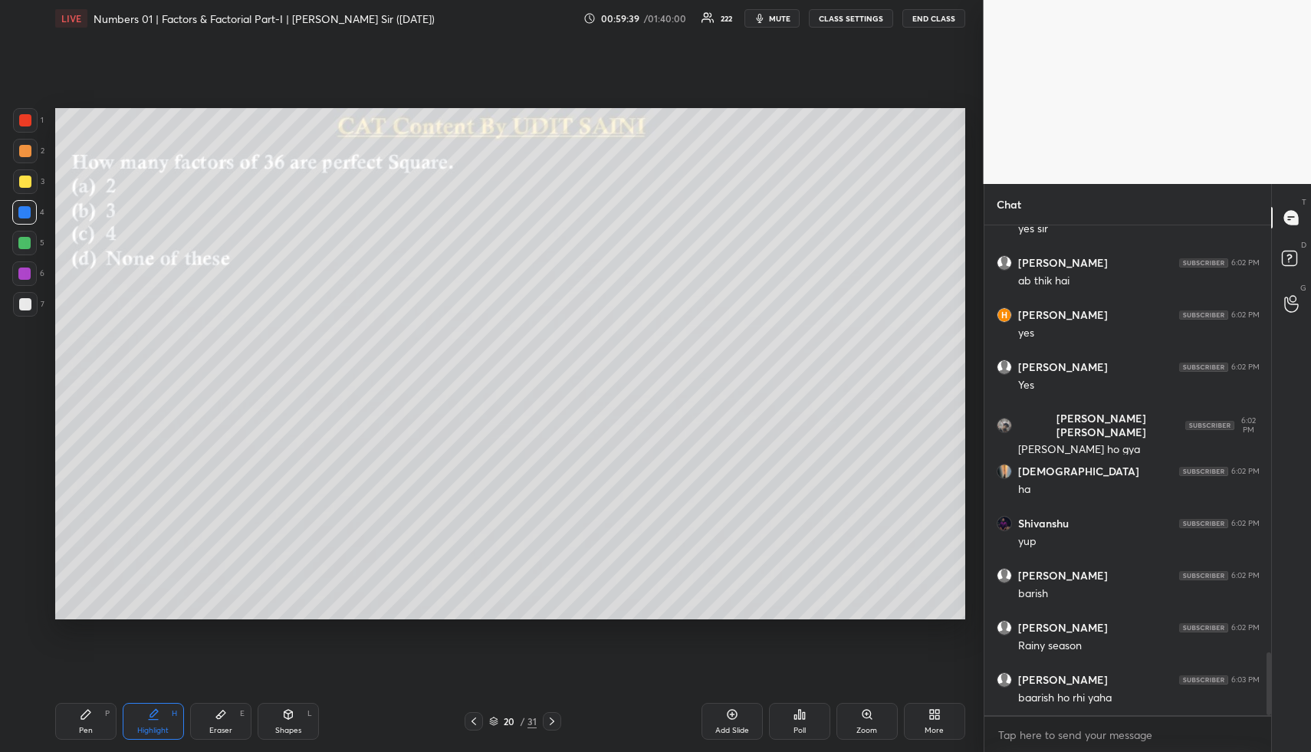
click at [87, 719] on div "Pen P" at bounding box center [85, 721] width 61 height 37
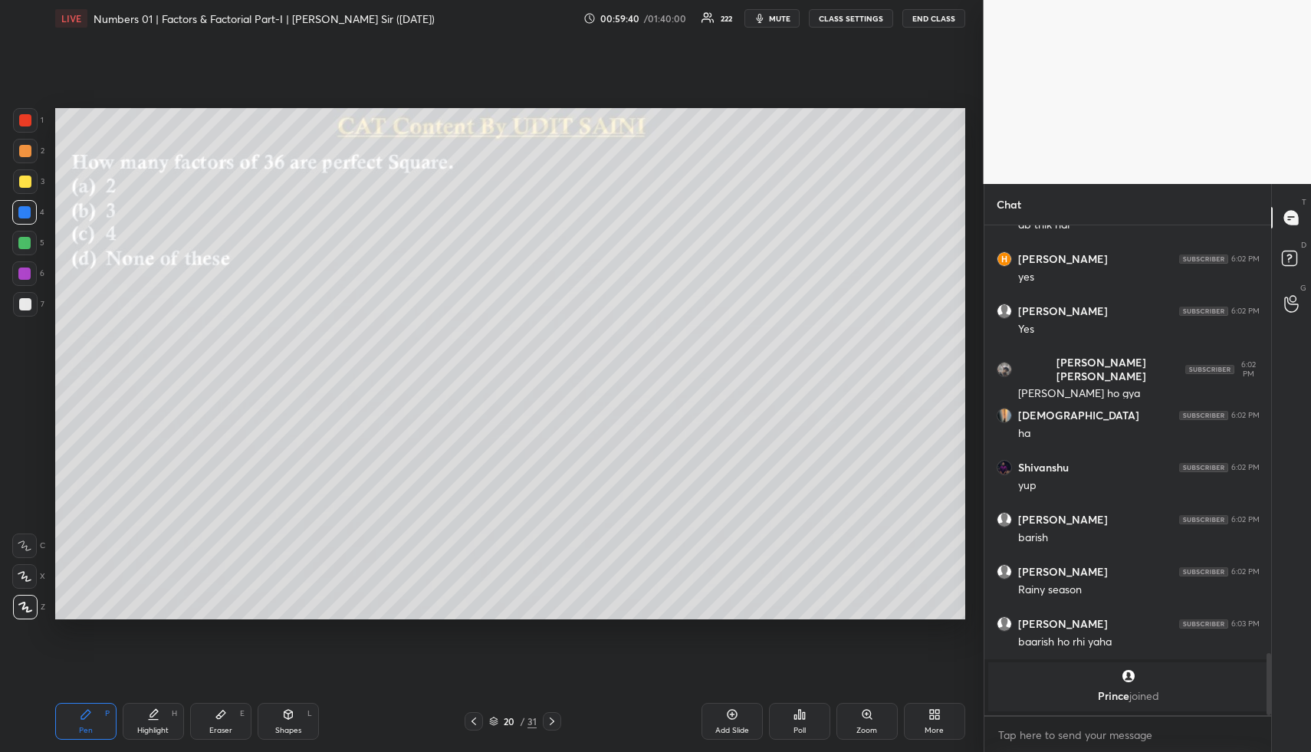
drag, startPoint x: 29, startPoint y: 150, endPoint x: 53, endPoint y: 164, distance: 27.5
click at [32, 150] on div at bounding box center [25, 151] width 25 height 25
drag, startPoint x: 156, startPoint y: 716, endPoint x: 156, endPoint y: 681, distance: 35.3
click at [154, 713] on icon at bounding box center [153, 715] width 12 height 12
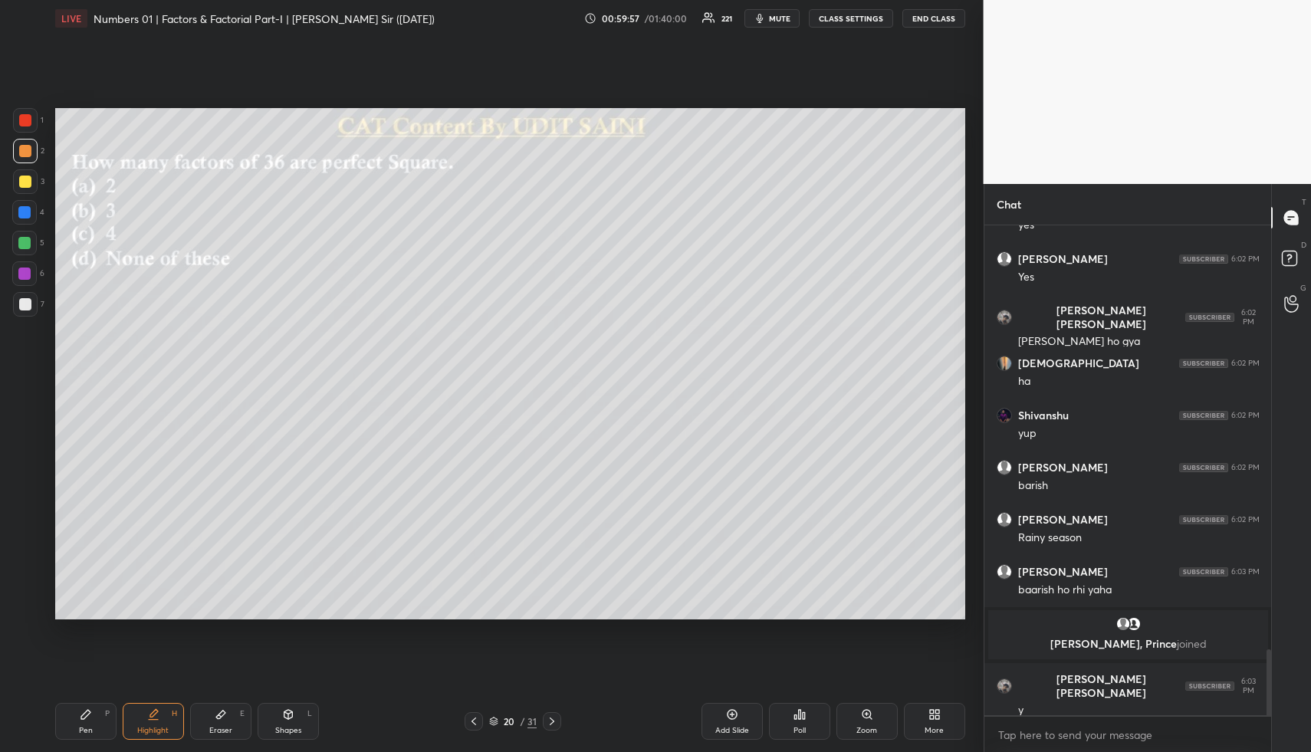
scroll to position [3157, 0]
click at [25, 216] on div at bounding box center [24, 212] width 12 height 12
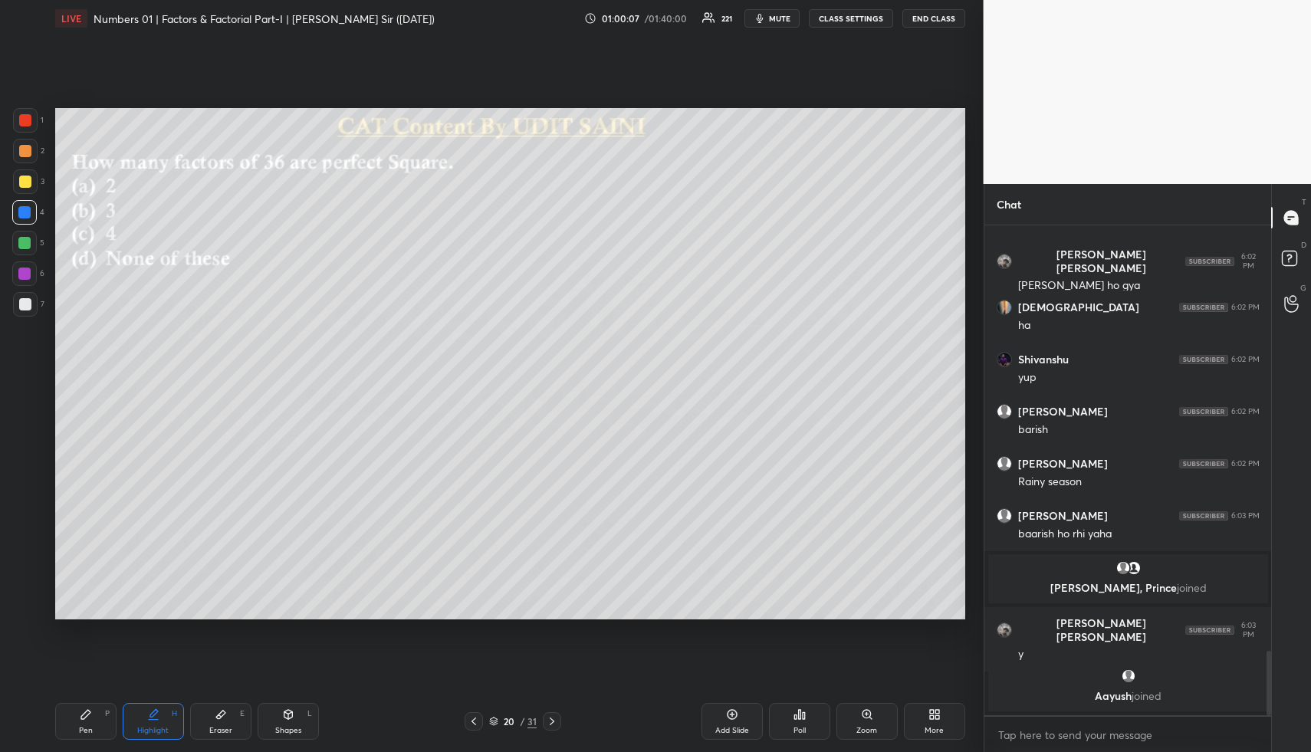
click at [105, 711] on div "P" at bounding box center [107, 714] width 5 height 8
drag, startPoint x: 105, startPoint y: 711, endPoint x: 160, endPoint y: 623, distance: 103.6
click at [105, 711] on div "P" at bounding box center [107, 714] width 5 height 8
click at [163, 713] on div "Highlight H" at bounding box center [153, 721] width 61 height 37
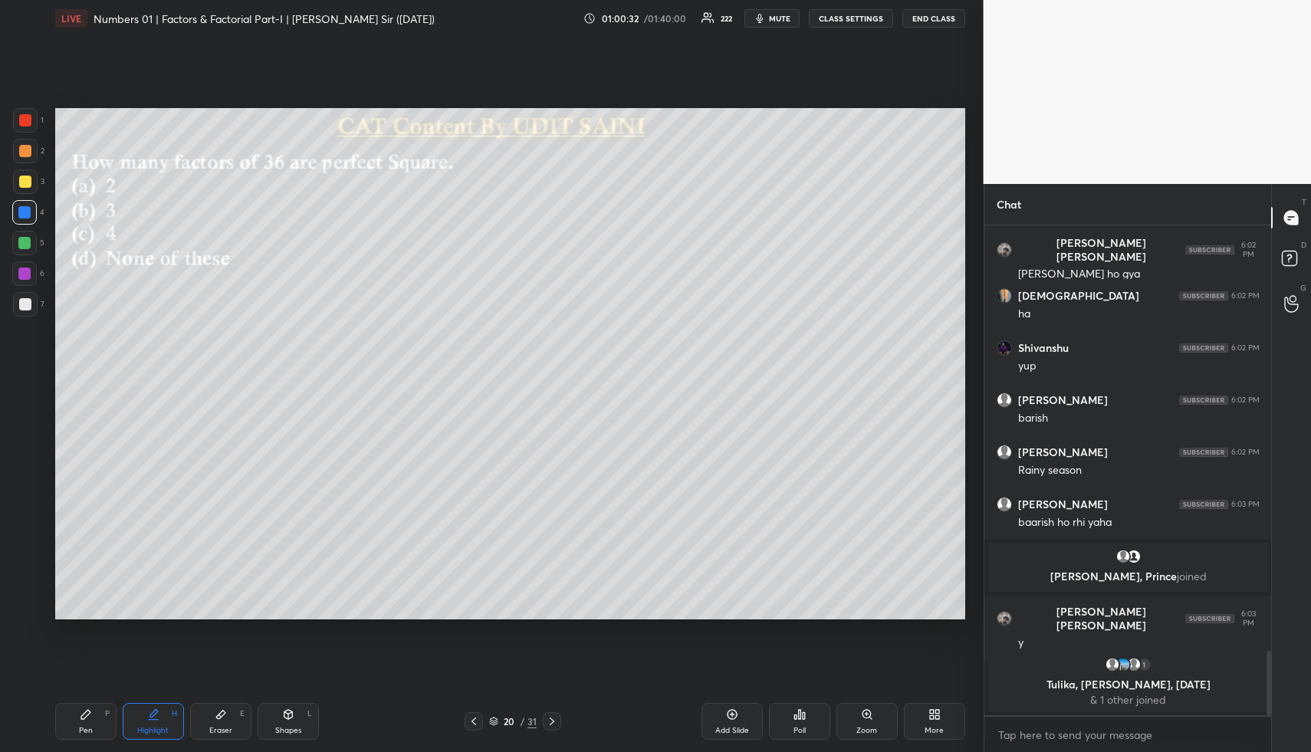
click at [71, 735] on div "Pen P" at bounding box center [85, 721] width 61 height 37
click at [22, 249] on div at bounding box center [24, 243] width 25 height 25
click at [162, 707] on div "Highlight H" at bounding box center [153, 721] width 61 height 37
click at [160, 719] on div "Highlight H" at bounding box center [153, 721] width 61 height 37
click at [97, 723] on div "Pen P" at bounding box center [85, 721] width 61 height 37
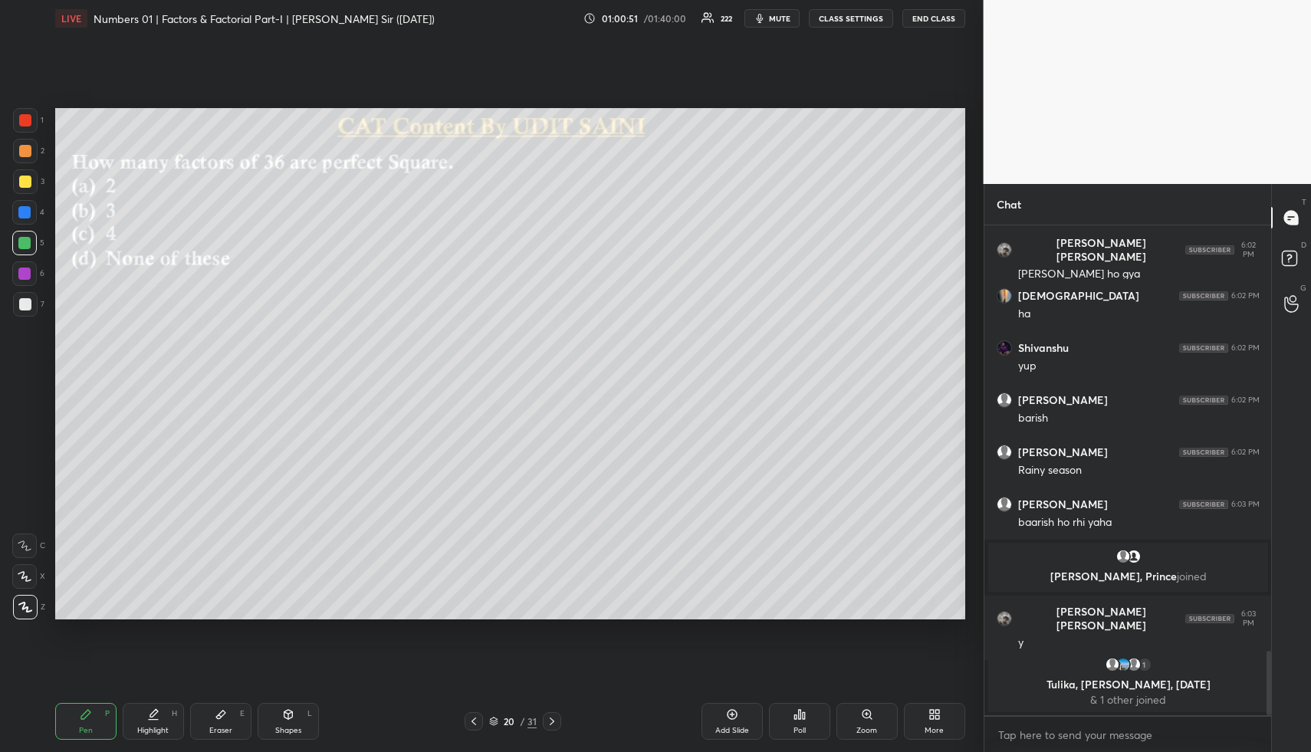
drag, startPoint x: 152, startPoint y: 729, endPoint x: 160, endPoint y: 685, distance: 44.4
click at [150, 729] on div "Highlight" at bounding box center [152, 731] width 31 height 8
drag, startPoint x: 87, startPoint y: 725, endPoint x: 76, endPoint y: 692, distance: 34.9
click at [86, 727] on div "Pen" at bounding box center [86, 731] width 14 height 8
click at [20, 141] on div at bounding box center [25, 151] width 25 height 25
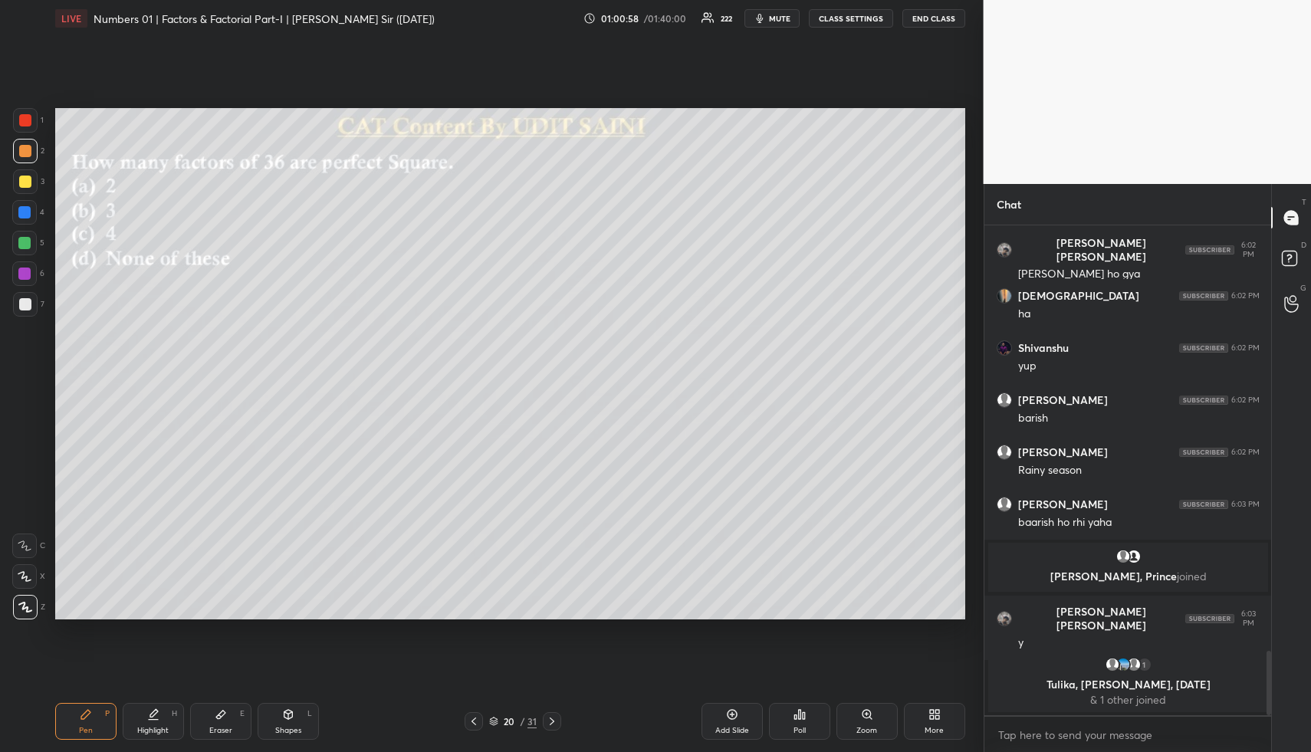
drag, startPoint x: 156, startPoint y: 722, endPoint x: 175, endPoint y: 659, distance: 65.7
click at [157, 720] on div "Highlight H" at bounding box center [153, 721] width 61 height 37
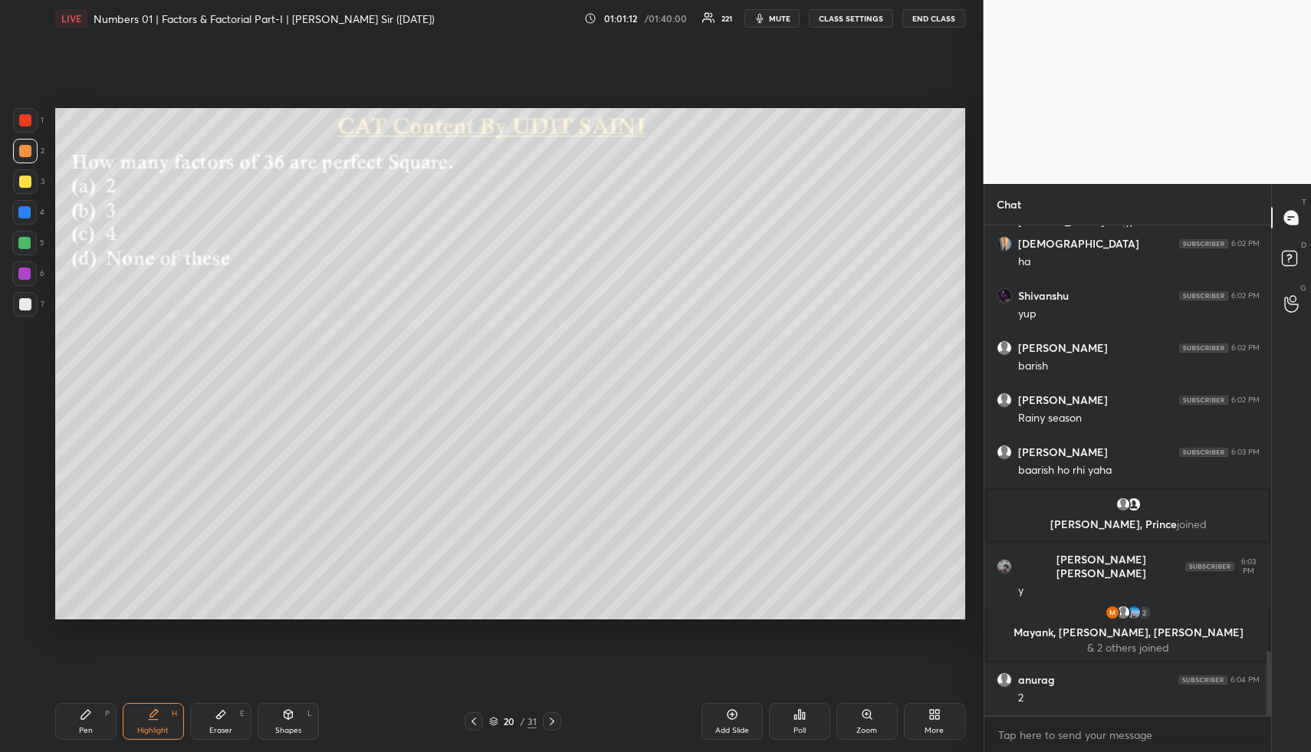
drag, startPoint x: 151, startPoint y: 748, endPoint x: 148, endPoint y: 729, distance: 18.7
click at [151, 746] on div "Pen P Highlight H Eraser E Shapes L 20 / 31 Add Slide Poll Zoom More" at bounding box center [510, 721] width 910 height 61
click at [90, 722] on div "Pen P" at bounding box center [85, 721] width 61 height 37
drag, startPoint x: 20, startPoint y: 308, endPoint x: 28, endPoint y: 306, distance: 7.8
click at [23, 308] on div at bounding box center [25, 304] width 12 height 12
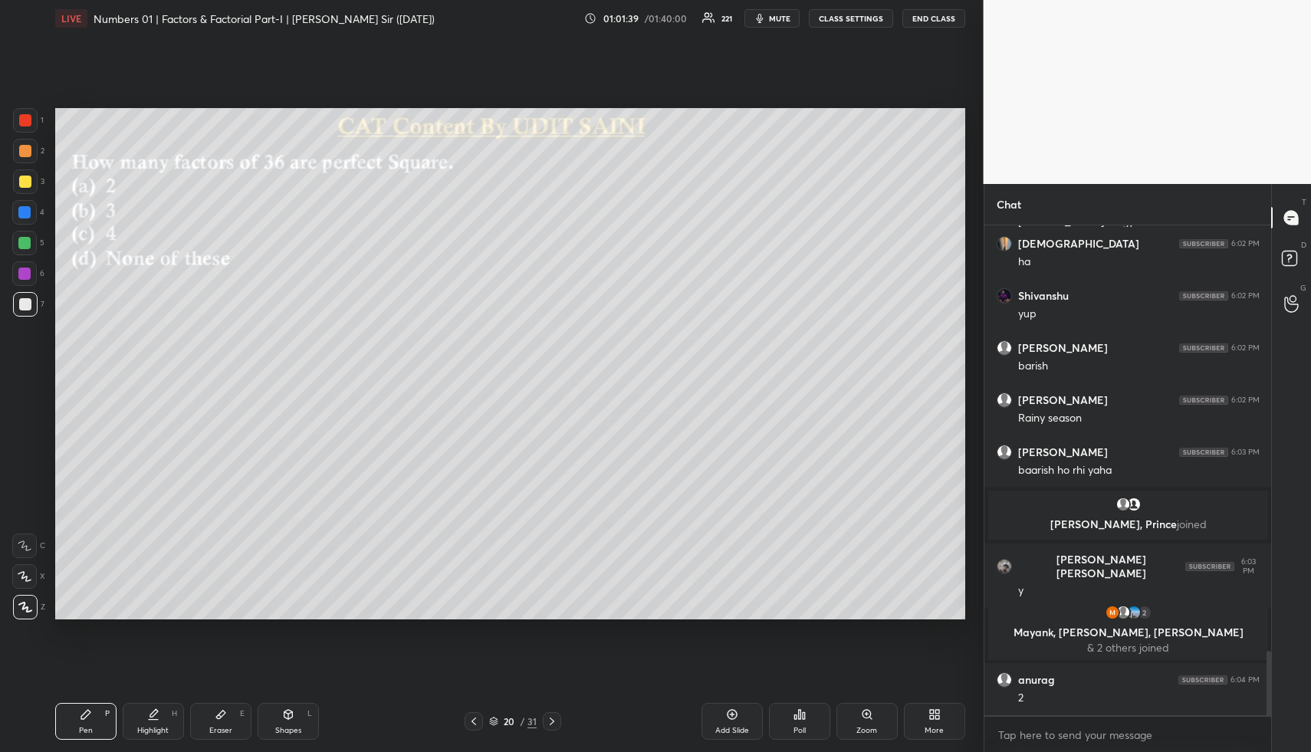
click at [24, 218] on div at bounding box center [24, 212] width 12 height 12
drag, startPoint x: 282, startPoint y: 725, endPoint x: 261, endPoint y: 664, distance: 64.7
click at [281, 722] on div "Shapes L" at bounding box center [288, 721] width 61 height 37
drag, startPoint x: 18, startPoint y: 150, endPoint x: 31, endPoint y: 161, distance: 17.5
click at [18, 151] on div at bounding box center [25, 151] width 25 height 25
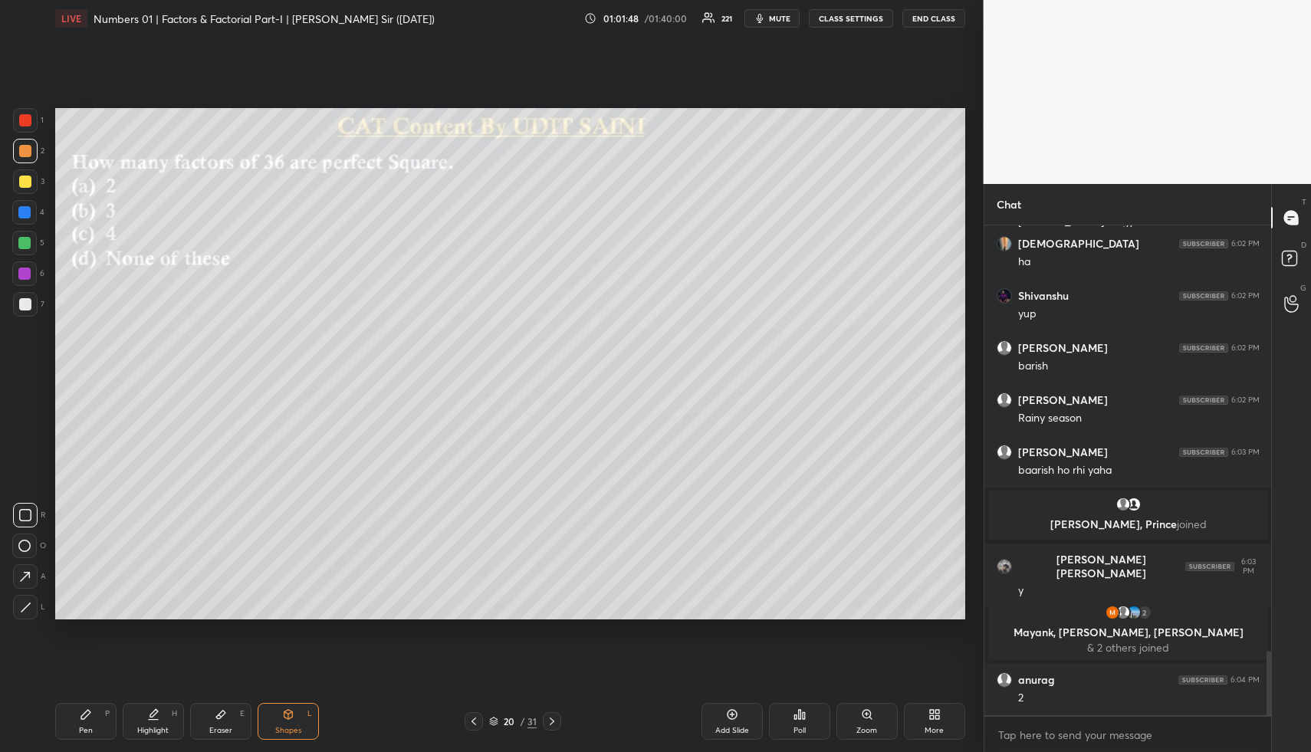
click at [163, 715] on div "Highlight H" at bounding box center [153, 721] width 61 height 37
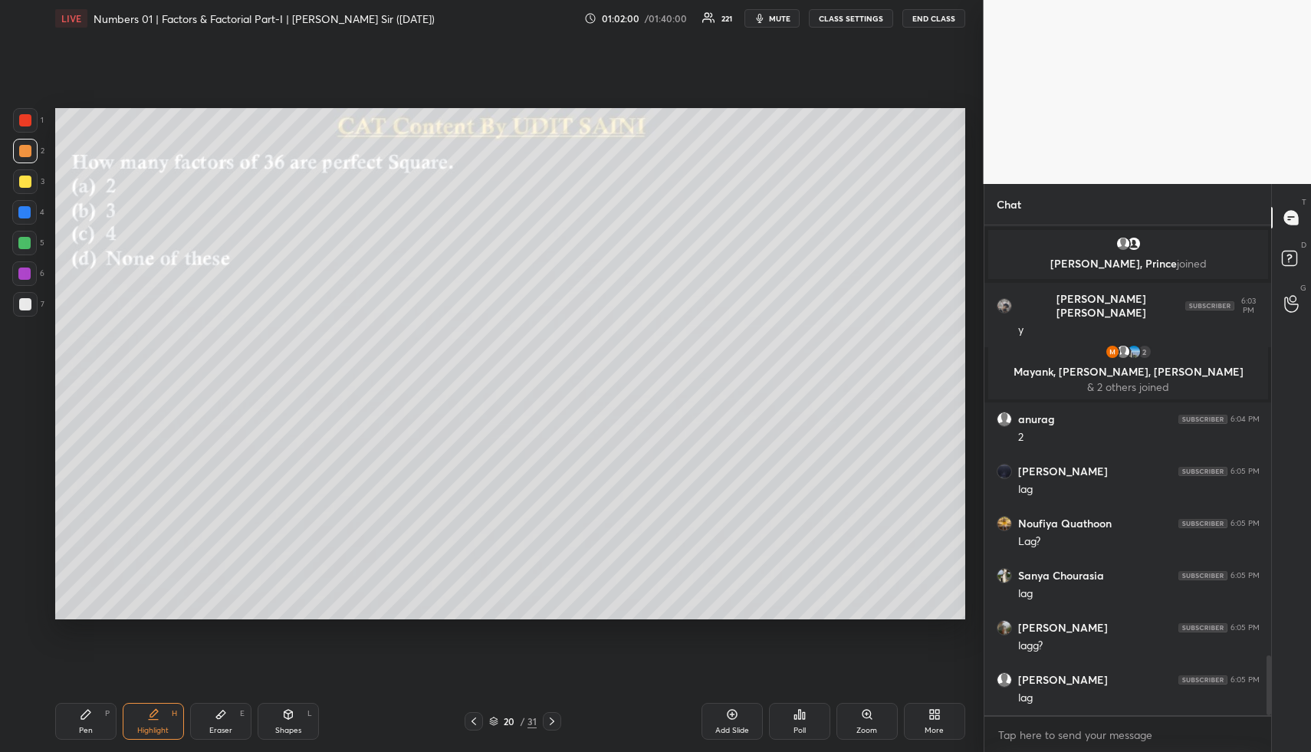
scroll to position [3558, 0]
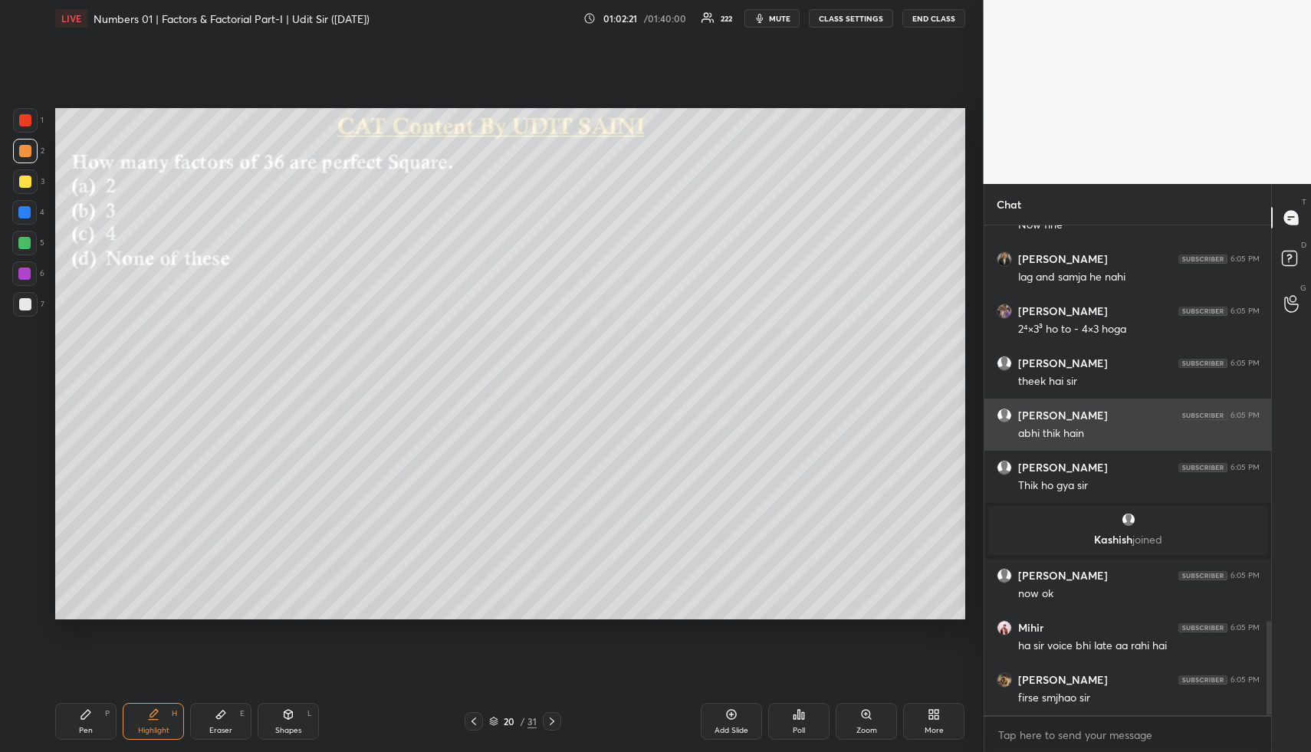
scroll to position [2100, 0]
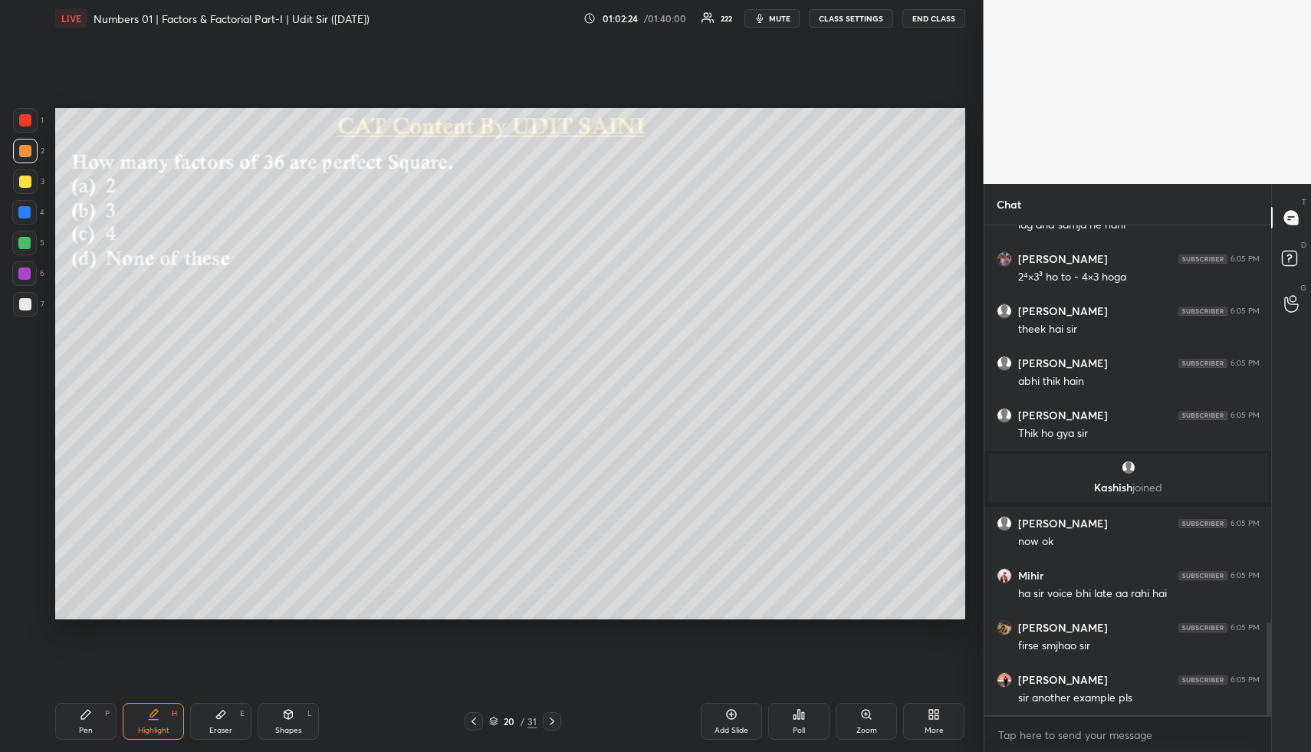
drag, startPoint x: 730, startPoint y: 723, endPoint x: 699, endPoint y: 713, distance: 33.0
click at [732, 725] on div "Add Slide" at bounding box center [731, 721] width 61 height 37
click at [95, 721] on div "Pen P" at bounding box center [85, 721] width 61 height 37
click at [30, 183] on div at bounding box center [25, 182] width 12 height 12
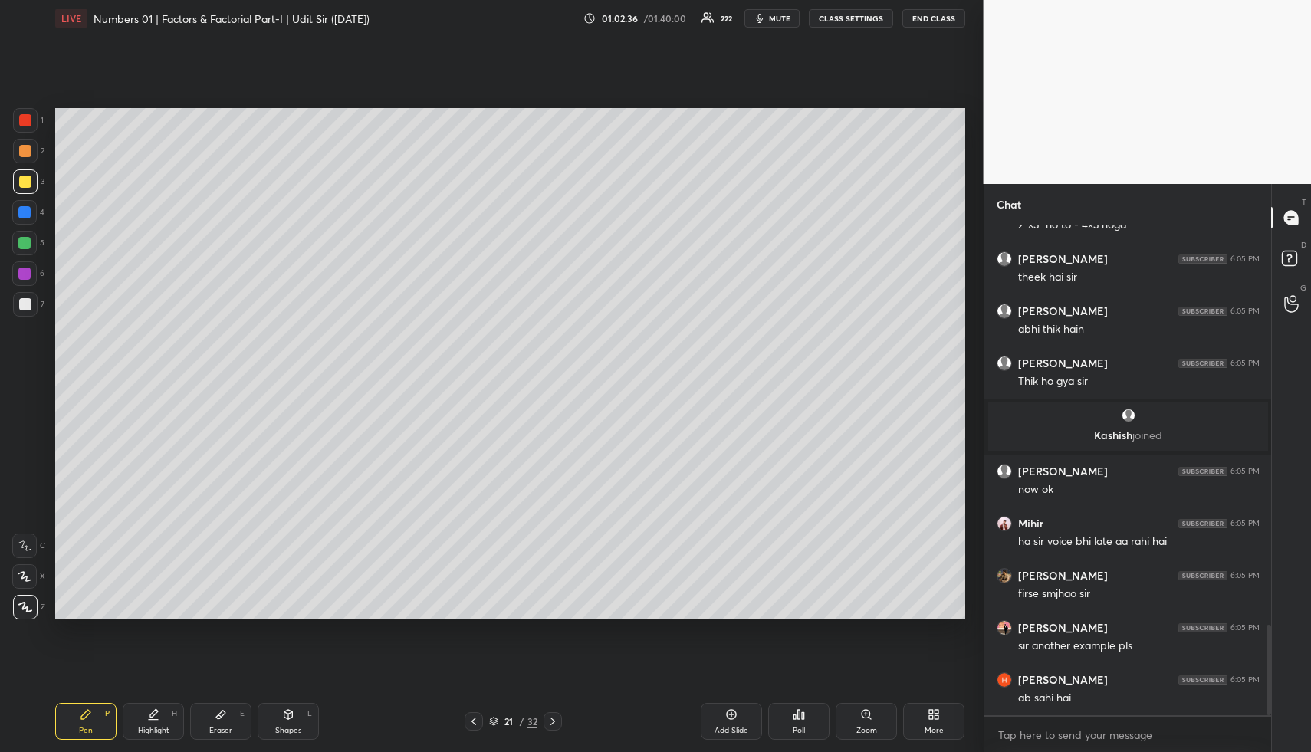
drag, startPoint x: 295, startPoint y: 724, endPoint x: 275, endPoint y: 687, distance: 42.2
click at [294, 722] on div "Shapes L" at bounding box center [288, 721] width 61 height 37
drag, startPoint x: 27, startPoint y: 208, endPoint x: 38, endPoint y: 257, distance: 50.2
click at [29, 210] on div at bounding box center [24, 212] width 12 height 12
drag, startPoint x: 25, startPoint y: 544, endPoint x: 30, endPoint y: 534, distance: 11.0
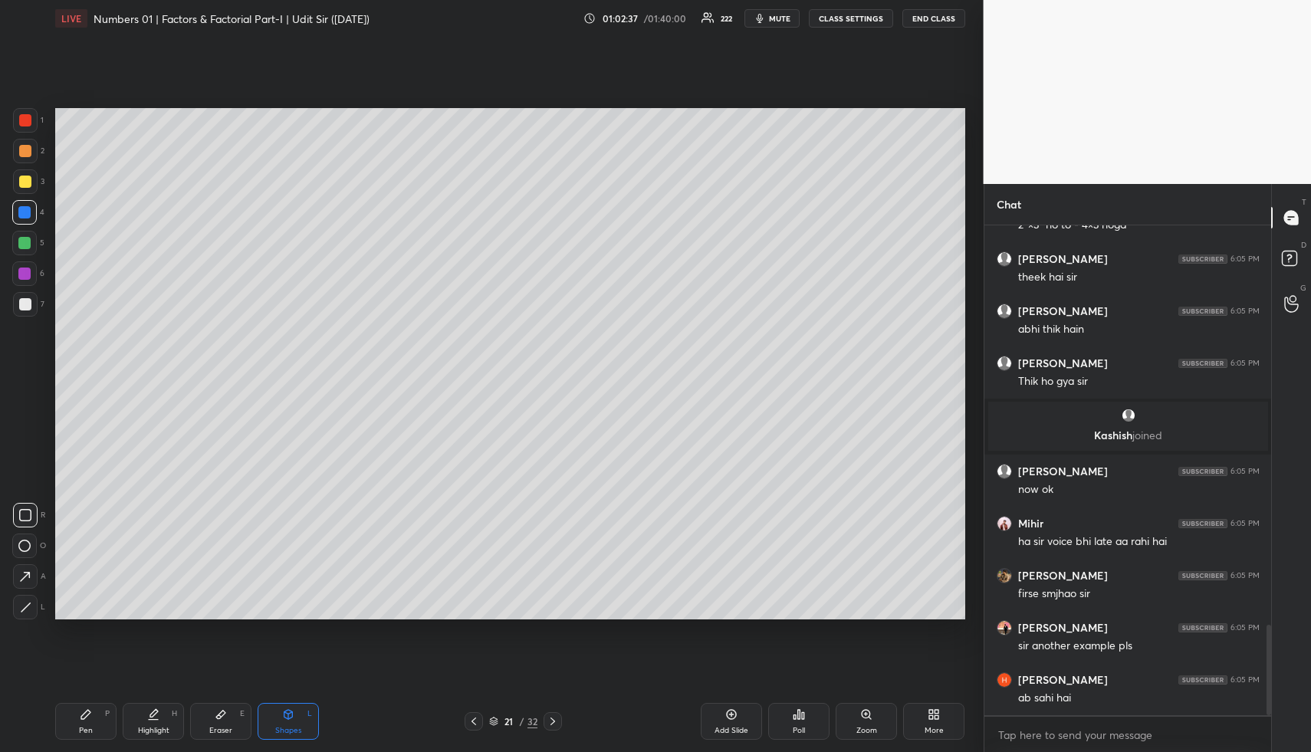
click at [25, 542] on icon at bounding box center [24, 546] width 12 height 12
click at [219, 709] on icon at bounding box center [221, 715] width 12 height 12
drag, startPoint x: 84, startPoint y: 726, endPoint x: 117, endPoint y: 632, distance: 99.9
click at [84, 722] on div "Pen P" at bounding box center [85, 721] width 61 height 37
drag, startPoint x: 98, startPoint y: 725, endPoint x: 106, endPoint y: 723, distance: 8.0
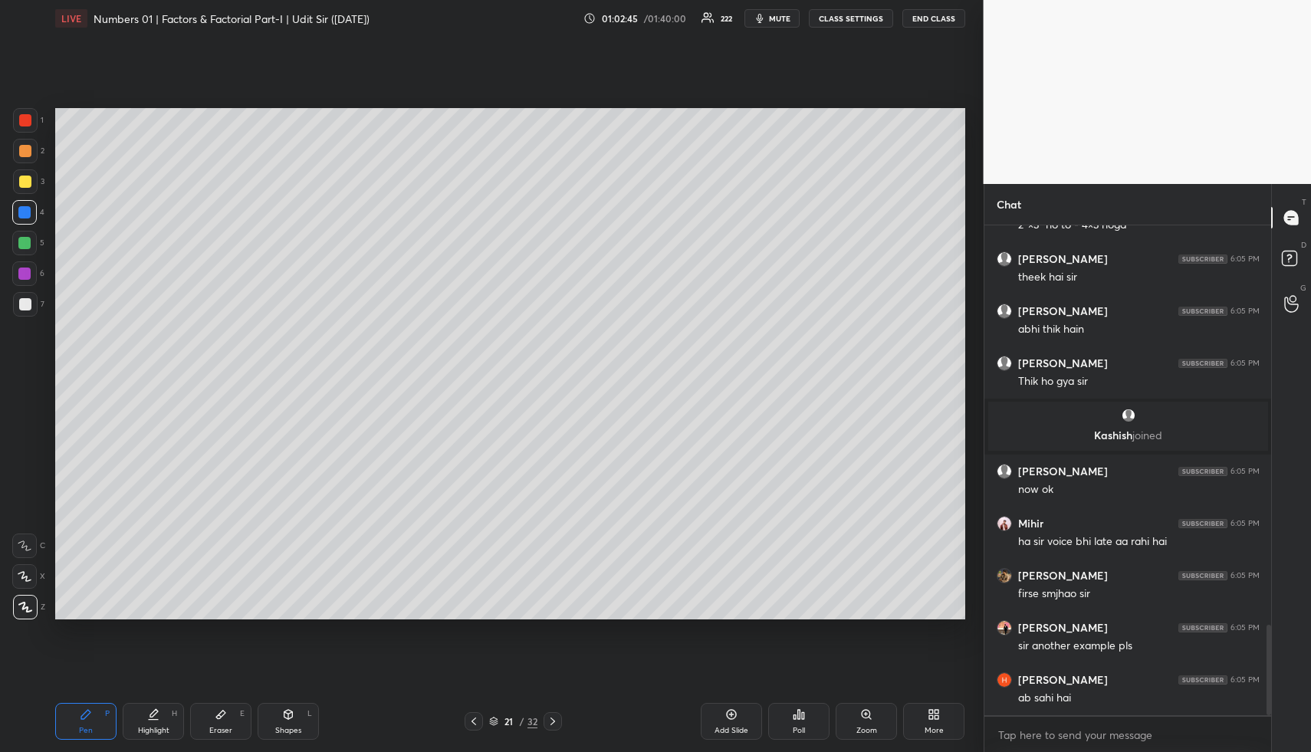
click at [101, 725] on div "Pen P" at bounding box center [85, 721] width 61 height 37
click at [156, 723] on div "Highlight H" at bounding box center [153, 721] width 61 height 37
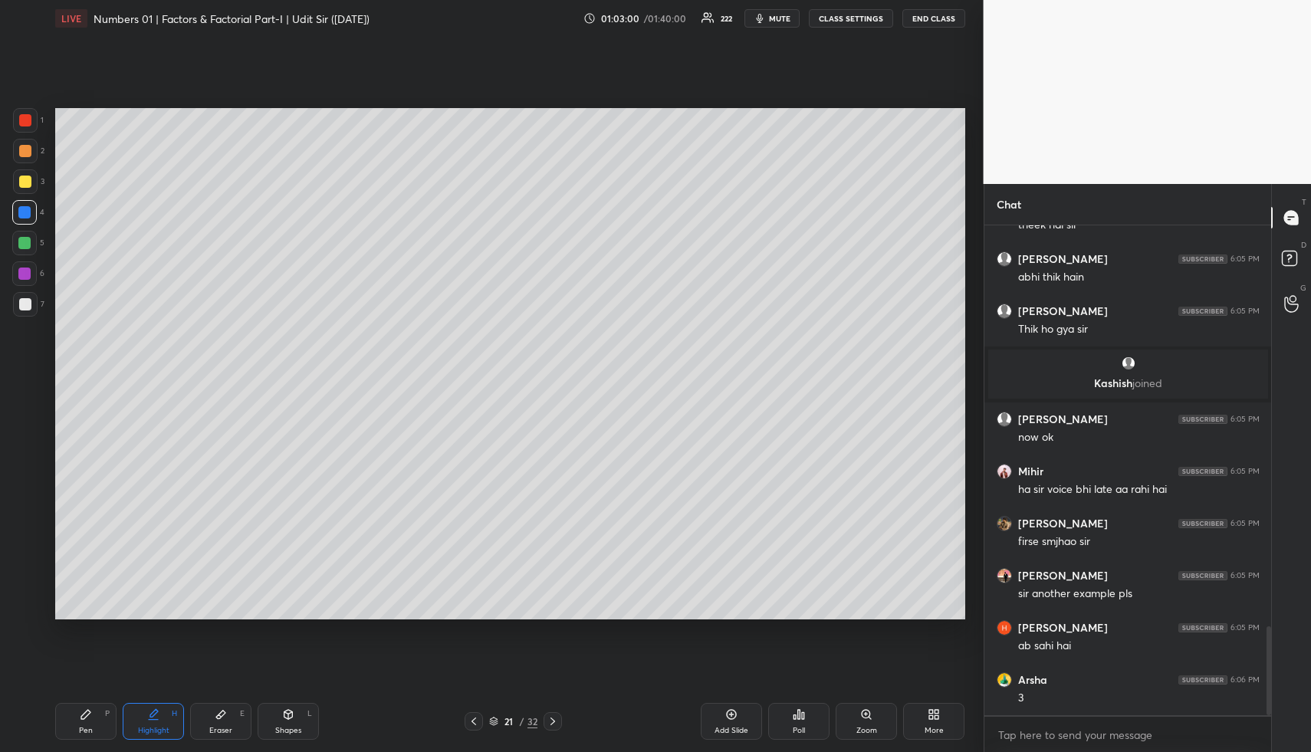
click at [143, 727] on div "Highlight" at bounding box center [153, 731] width 31 height 8
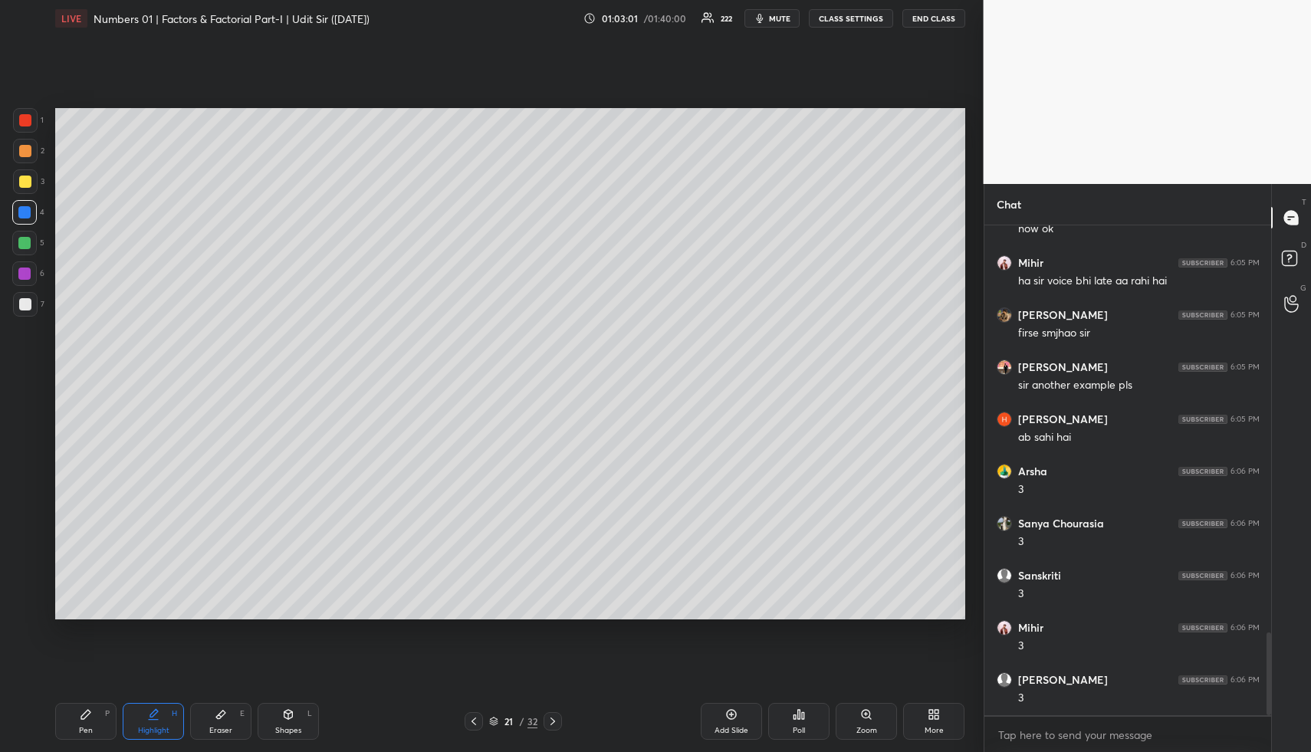
click at [91, 712] on div "Pen P" at bounding box center [85, 721] width 61 height 37
drag, startPoint x: 23, startPoint y: 245, endPoint x: 41, endPoint y: 233, distance: 21.1
click at [23, 245] on div at bounding box center [24, 243] width 12 height 12
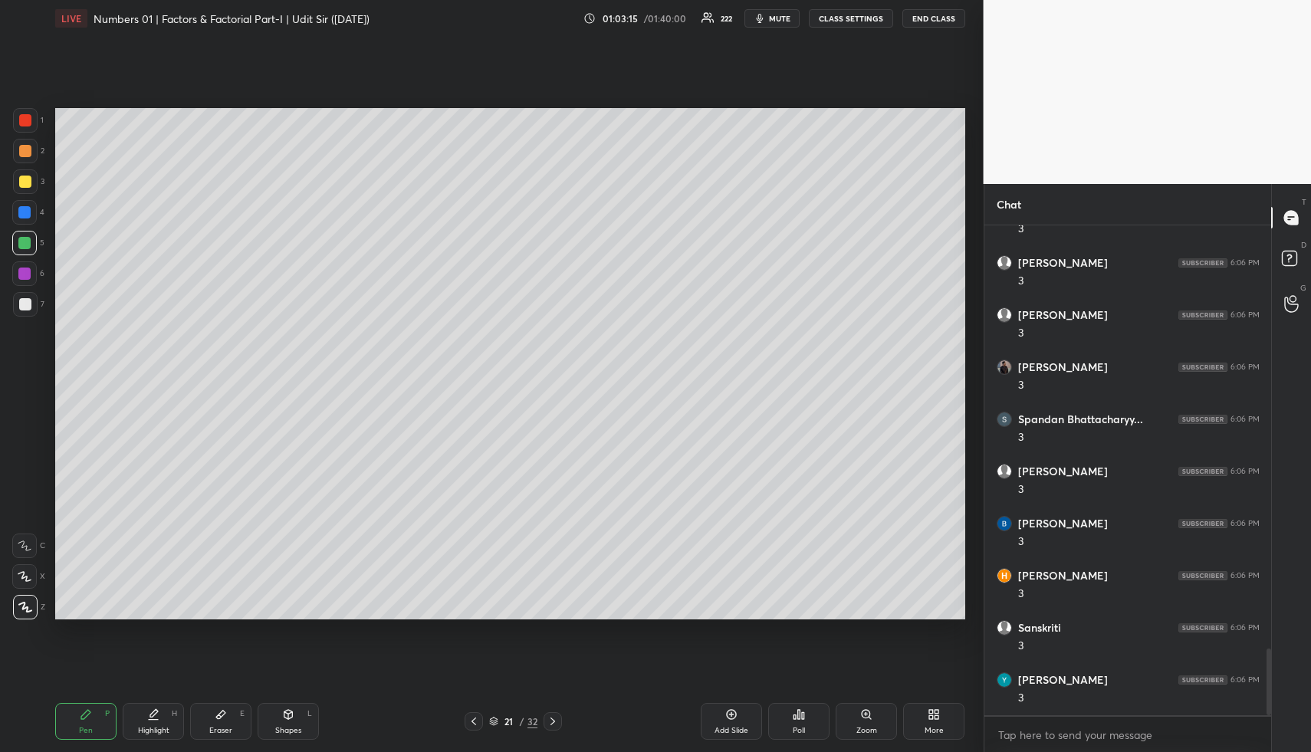
scroll to position [3299, 0]
click at [164, 714] on div "Highlight H" at bounding box center [153, 721] width 61 height 37
drag, startPoint x: 164, startPoint y: 714, endPoint x: 165, endPoint y: 705, distance: 8.5
click at [164, 714] on div "Highlight H" at bounding box center [153, 721] width 61 height 37
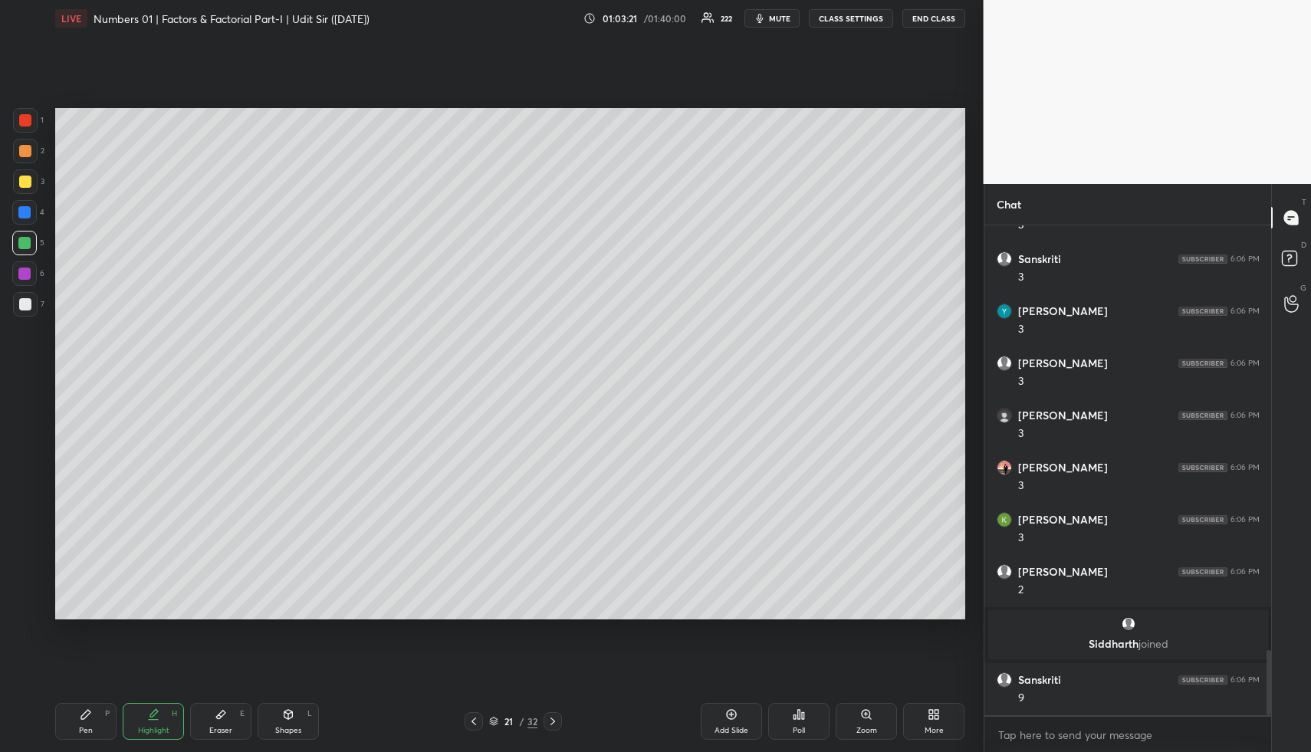
scroll to position [3205, 0]
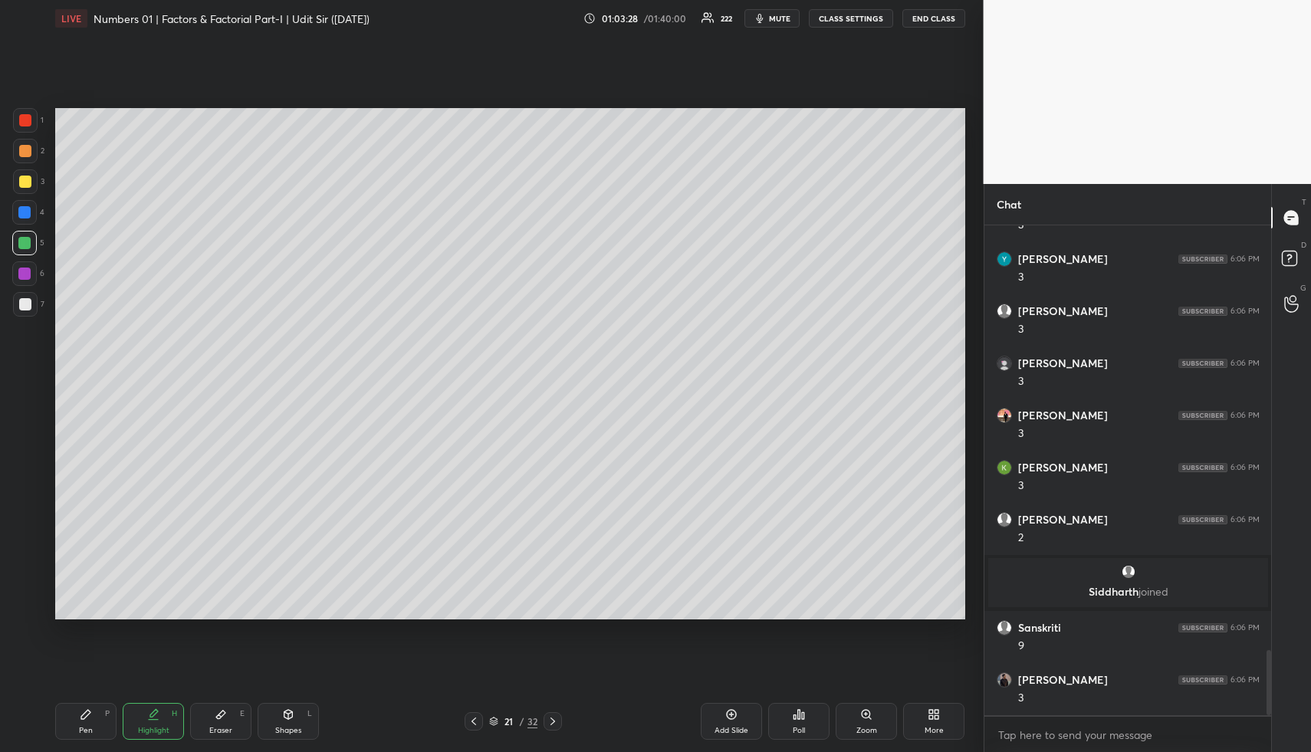
click at [30, 154] on div at bounding box center [25, 151] width 12 height 12
drag, startPoint x: 102, startPoint y: 732, endPoint x: 94, endPoint y: 711, distance: 22.1
click at [99, 727] on div "Pen P" at bounding box center [85, 721] width 61 height 37
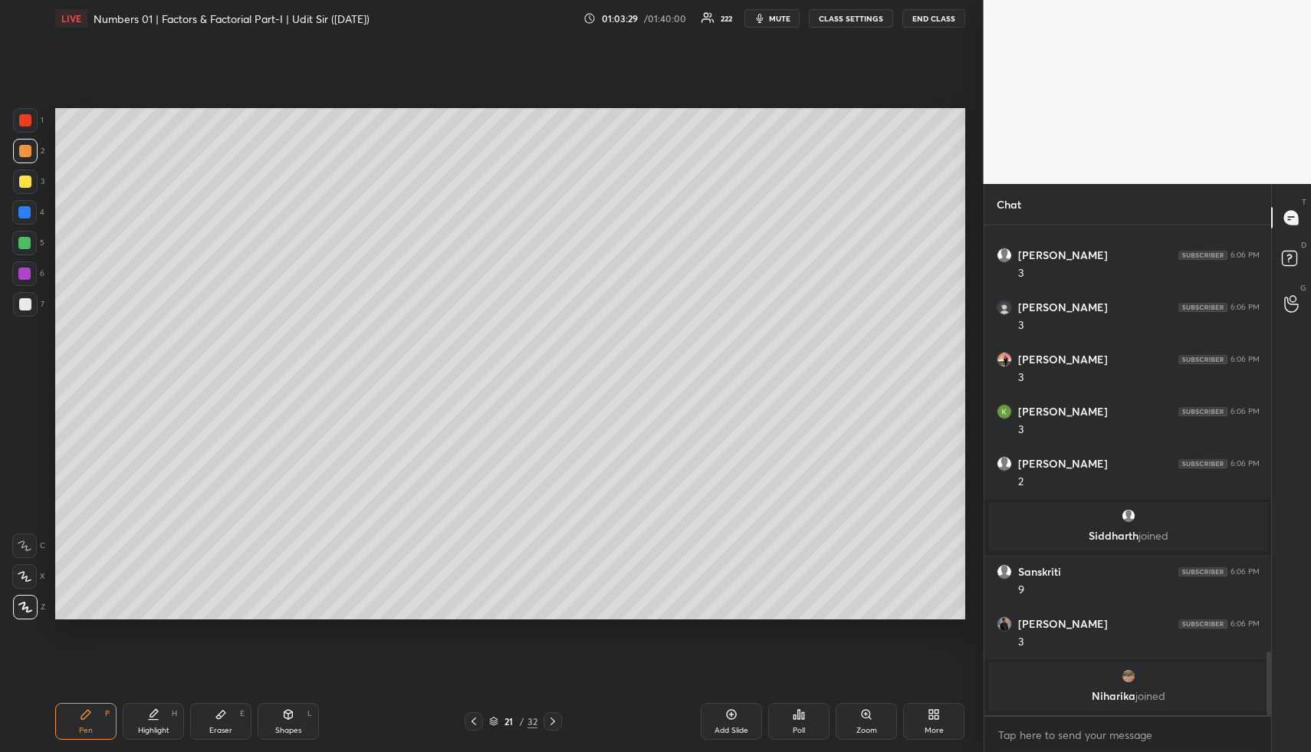
click at [24, 155] on div at bounding box center [25, 151] width 12 height 12
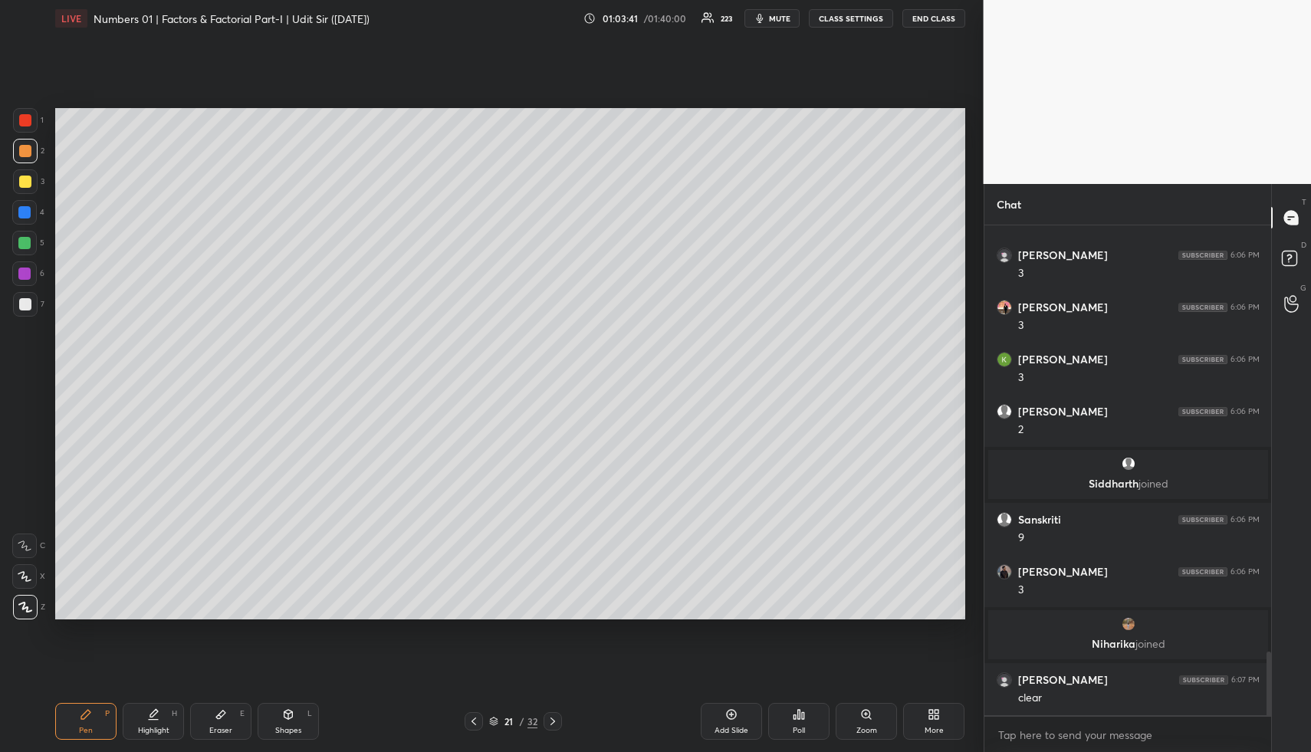
drag, startPoint x: 99, startPoint y: 720, endPoint x: 97, endPoint y: 711, distance: 9.3
click at [99, 716] on div "Pen P" at bounding box center [85, 721] width 61 height 37
click at [28, 245] on div at bounding box center [24, 243] width 12 height 12
drag, startPoint x: 164, startPoint y: 713, endPoint x: 169, endPoint y: 692, distance: 22.1
click at [166, 712] on div "Highlight H" at bounding box center [153, 721] width 61 height 37
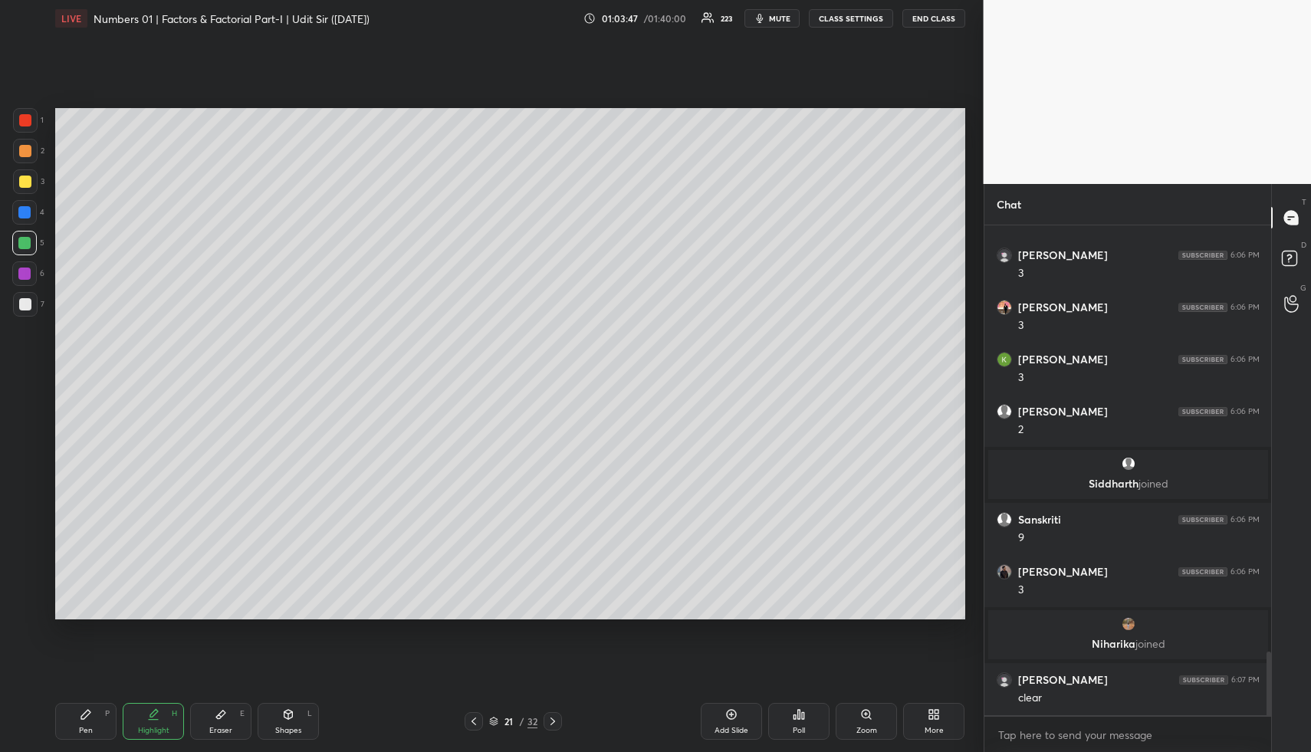
click at [85, 716] on icon at bounding box center [85, 714] width 9 height 9
click at [156, 727] on div "Highlight" at bounding box center [153, 731] width 31 height 8
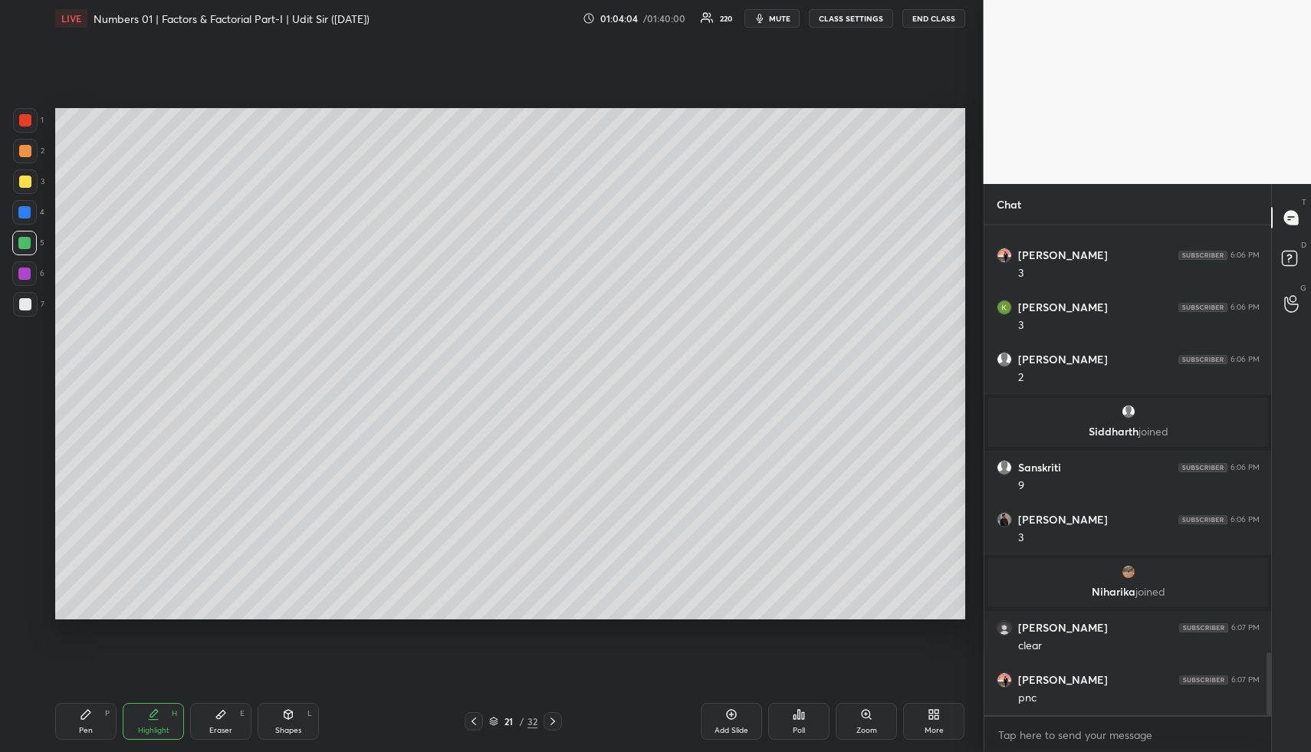
click at [90, 719] on icon at bounding box center [86, 715] width 12 height 12
click at [23, 174] on div at bounding box center [25, 181] width 25 height 25
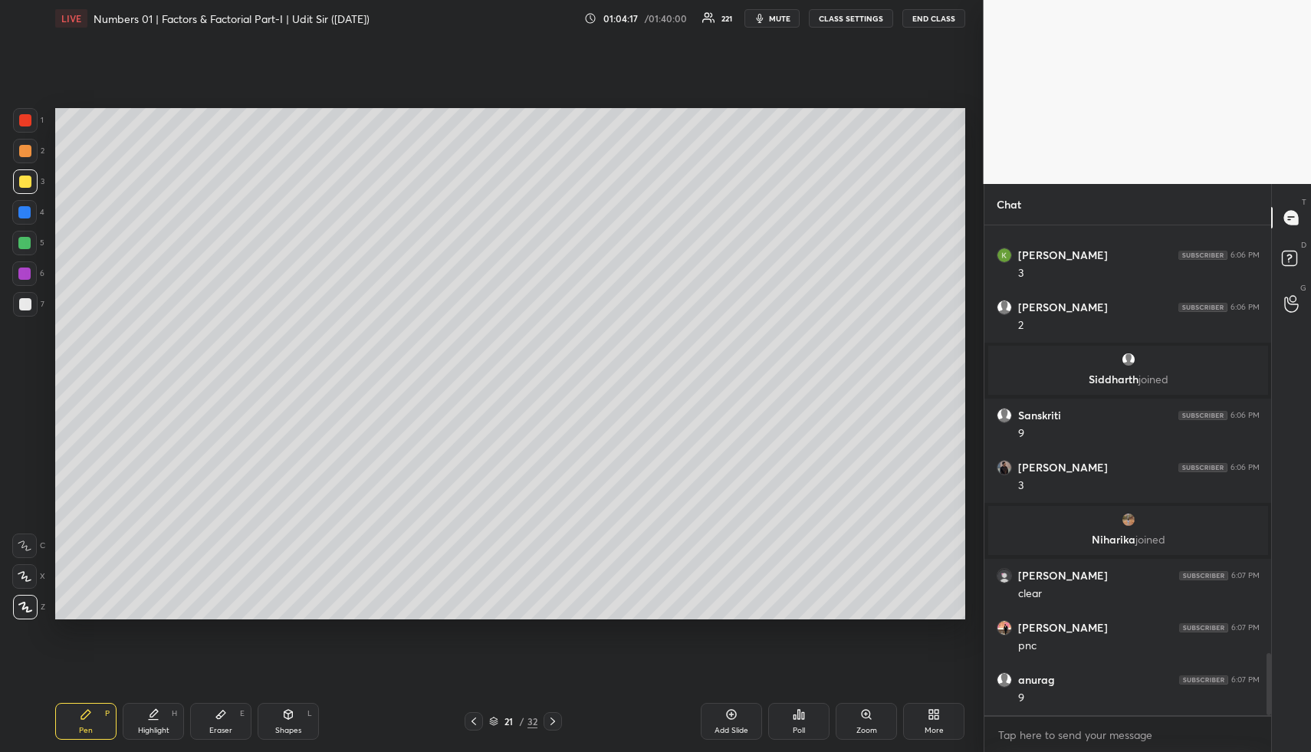
click at [160, 713] on div "Highlight H" at bounding box center [153, 721] width 61 height 37
drag, startPoint x: 160, startPoint y: 716, endPoint x: 200, endPoint y: 631, distance: 94.3
click at [162, 715] on div "Highlight H" at bounding box center [153, 721] width 61 height 37
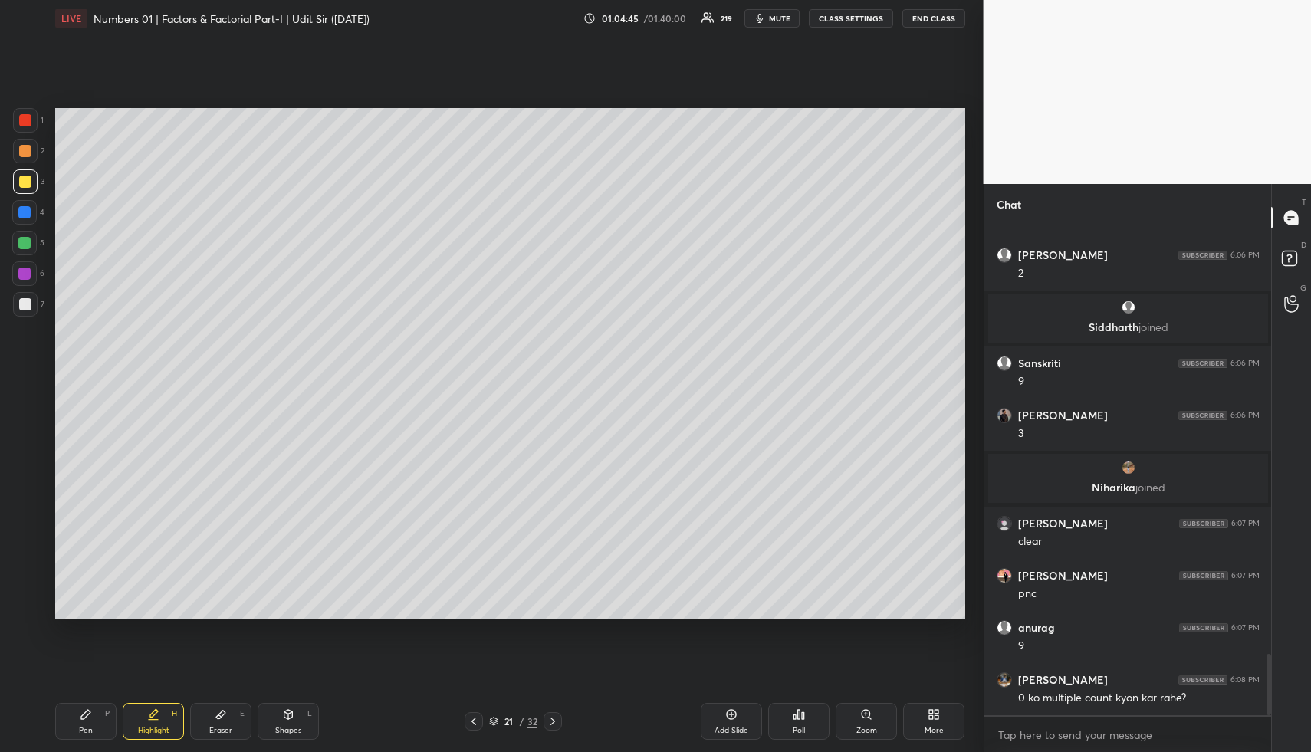
click at [173, 718] on div "H" at bounding box center [174, 714] width 5 height 8
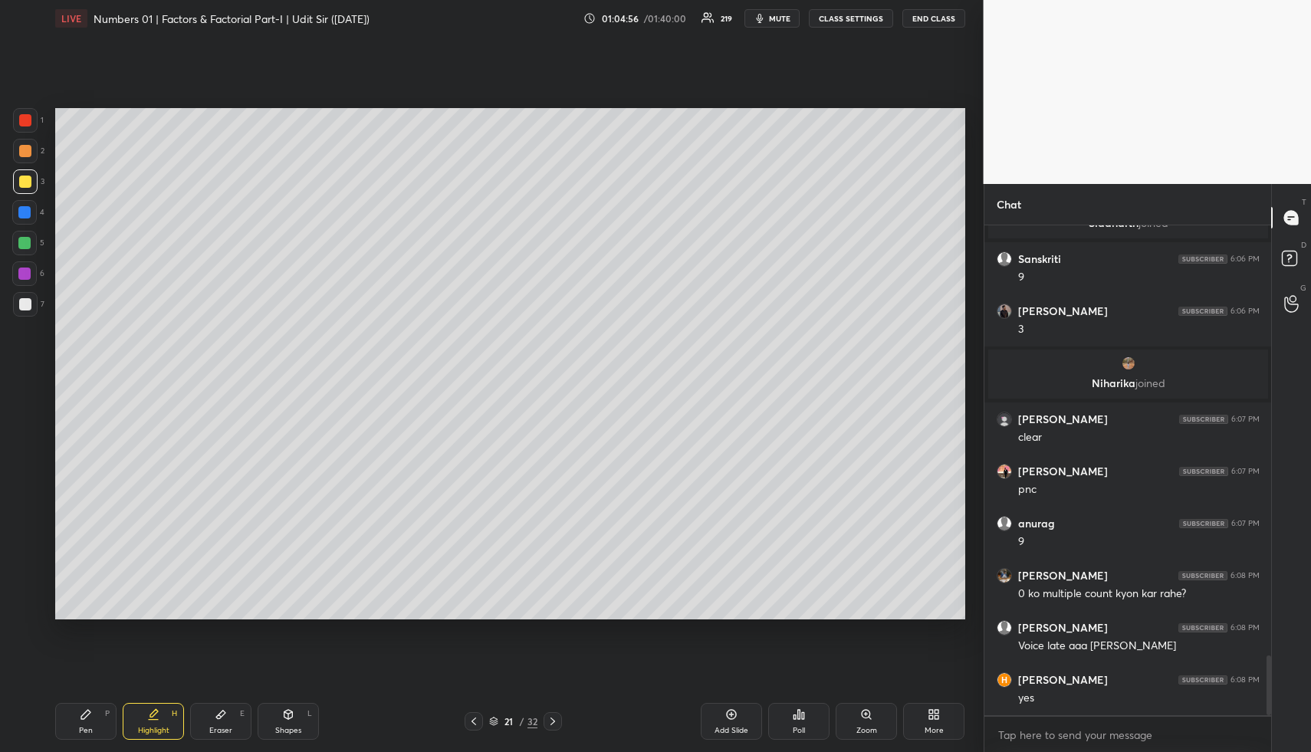
scroll to position [3589, 0]
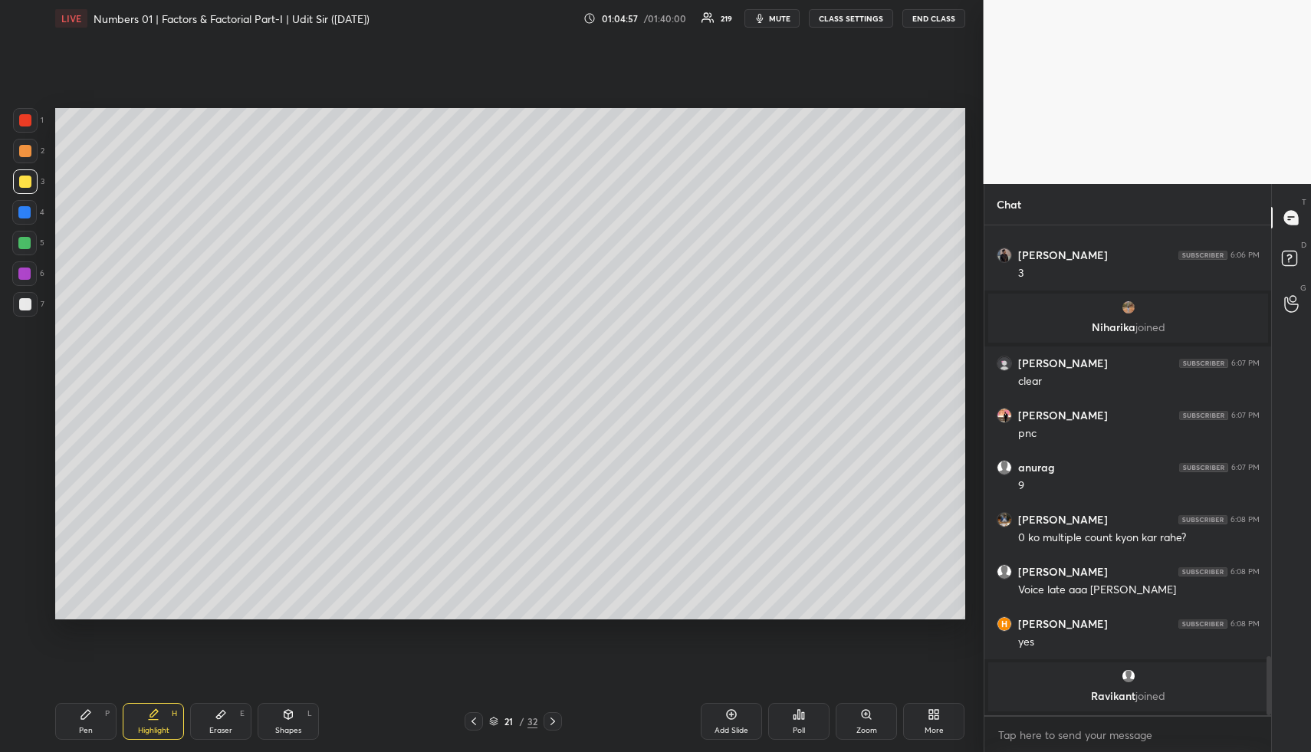
click at [87, 731] on div "Pen" at bounding box center [86, 731] width 14 height 8
drag, startPoint x: 25, startPoint y: 211, endPoint x: 47, endPoint y: 233, distance: 30.9
click at [27, 210] on div at bounding box center [24, 212] width 12 height 12
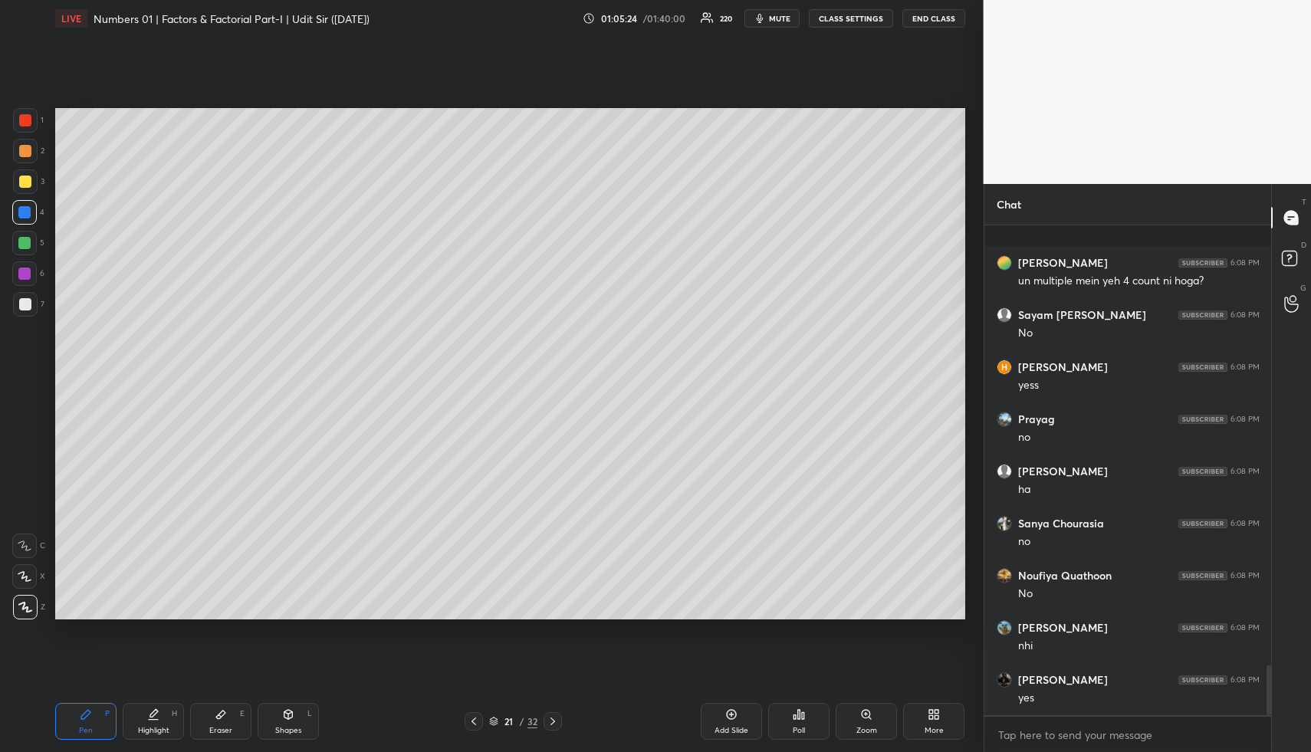
scroll to position [4355, 0]
click at [161, 717] on div "Highlight H" at bounding box center [153, 721] width 61 height 37
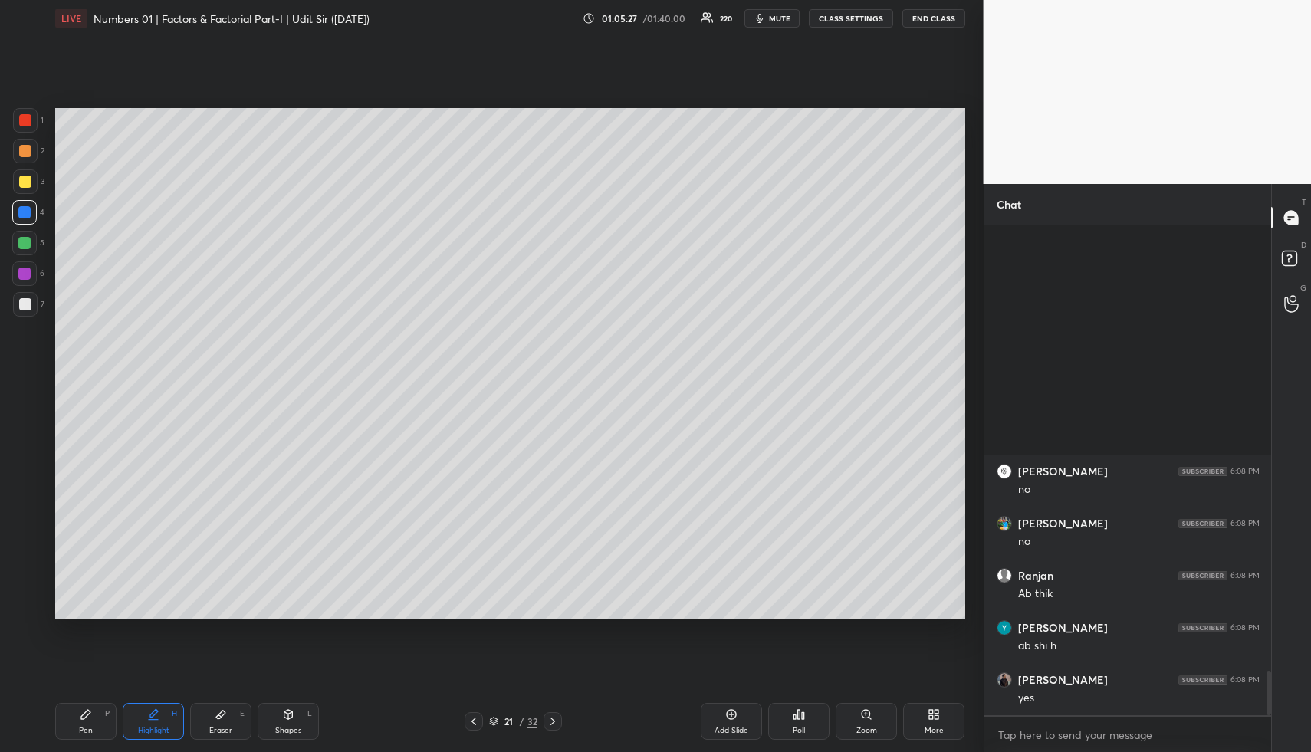
scroll to position [4929, 0]
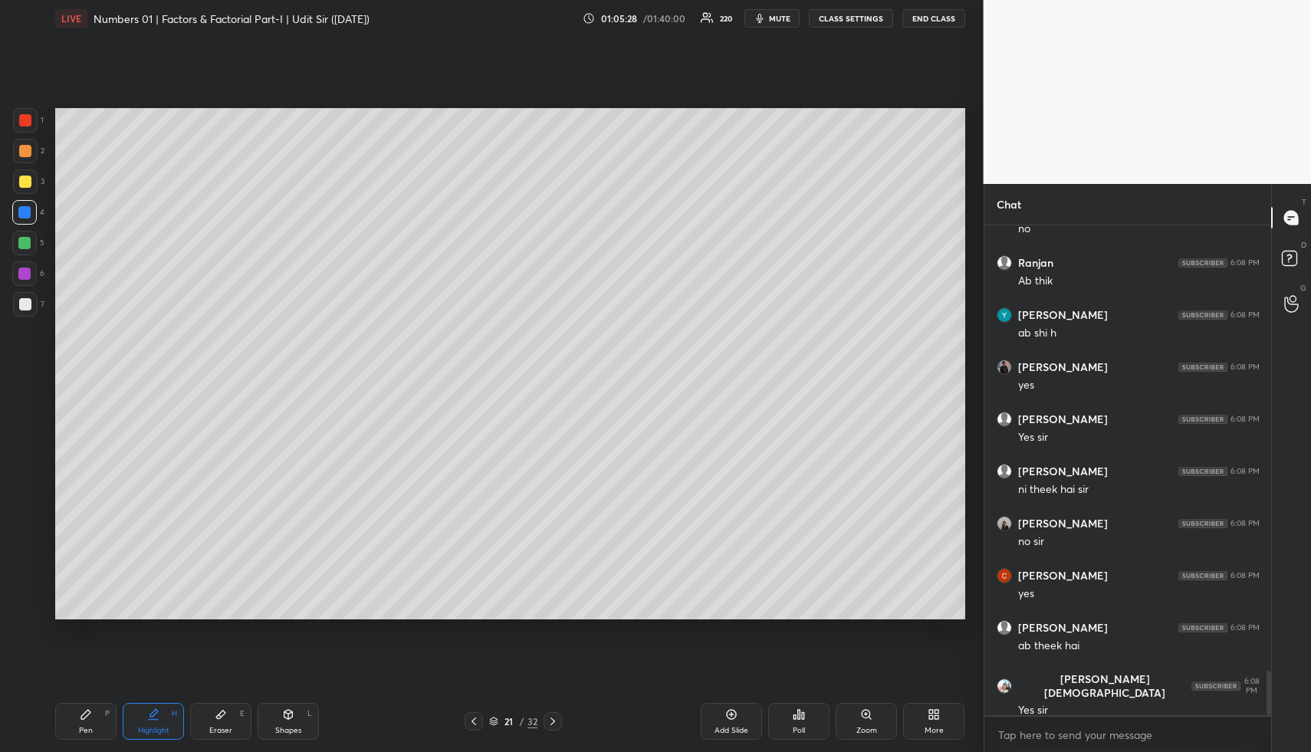
drag, startPoint x: 84, startPoint y: 713, endPoint x: 71, endPoint y: 655, distance: 59.7
click at [78, 715] on div "Pen P" at bounding box center [85, 721] width 61 height 37
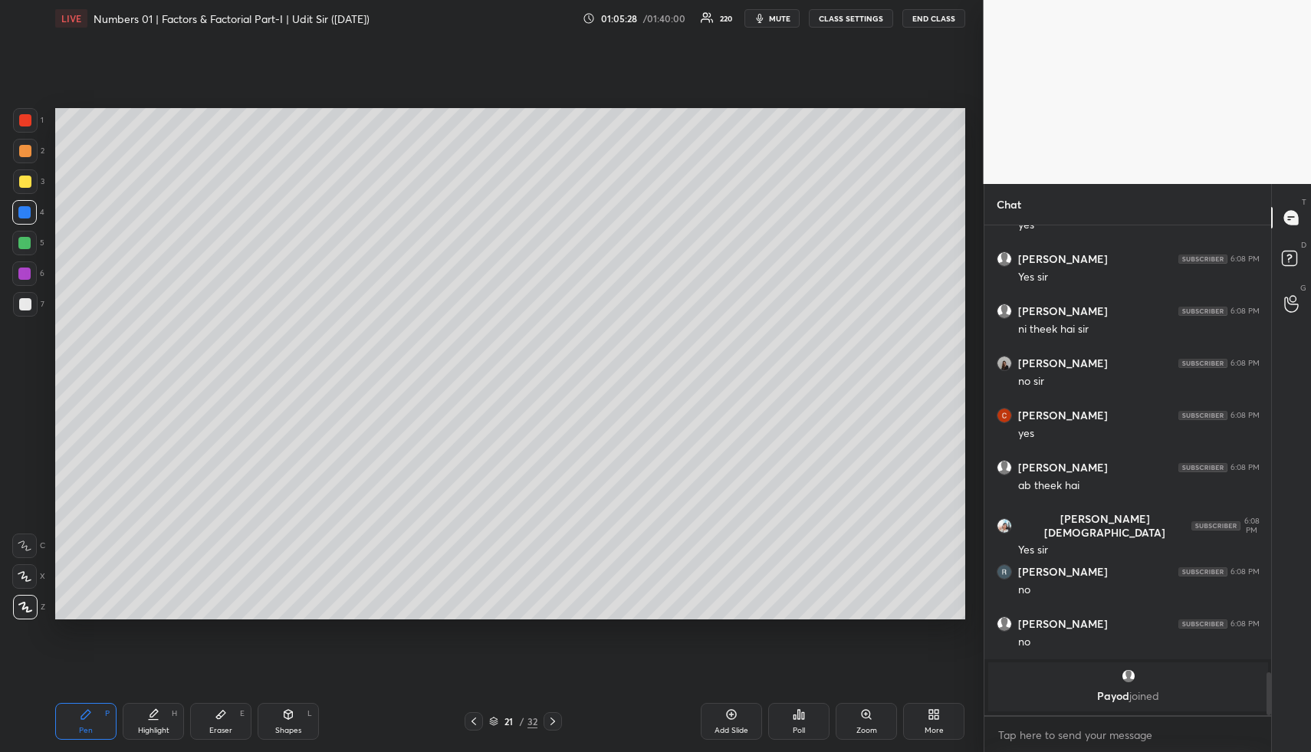
click at [16, 242] on div at bounding box center [24, 243] width 25 height 25
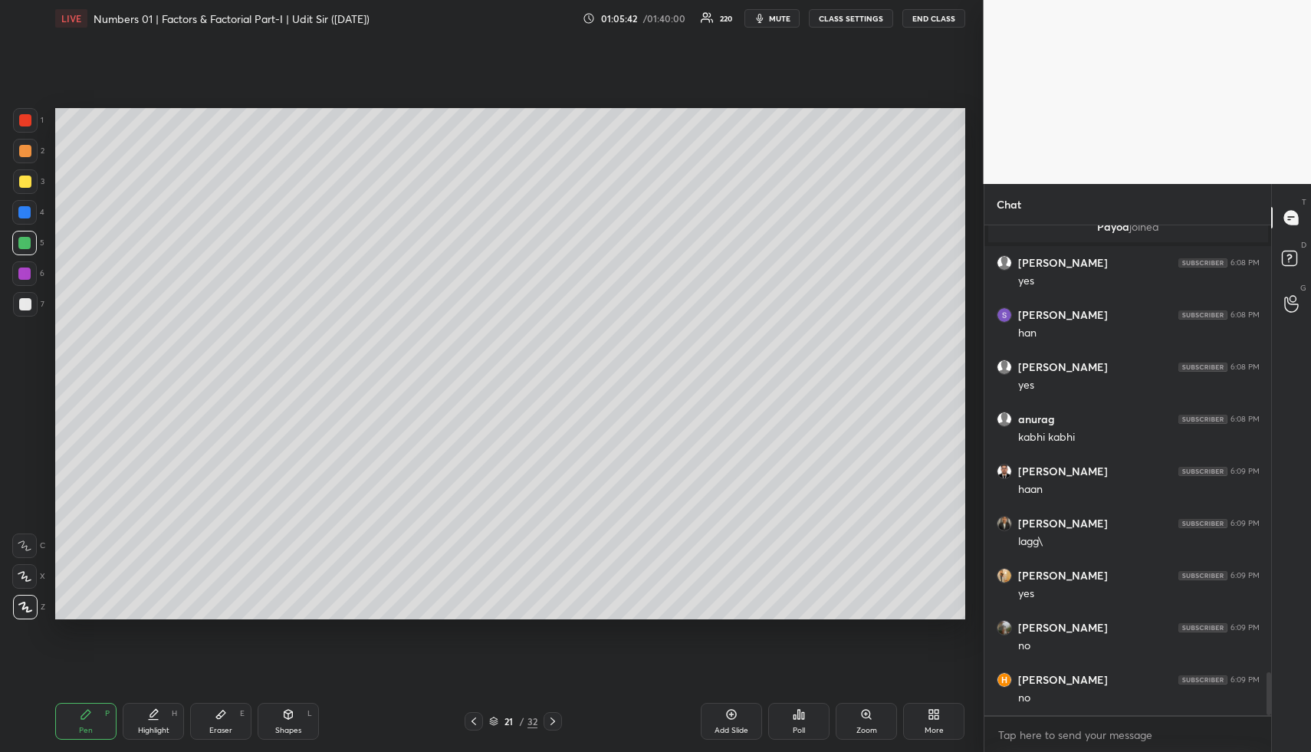
scroll to position [5181, 0]
click at [20, 212] on div at bounding box center [24, 212] width 12 height 12
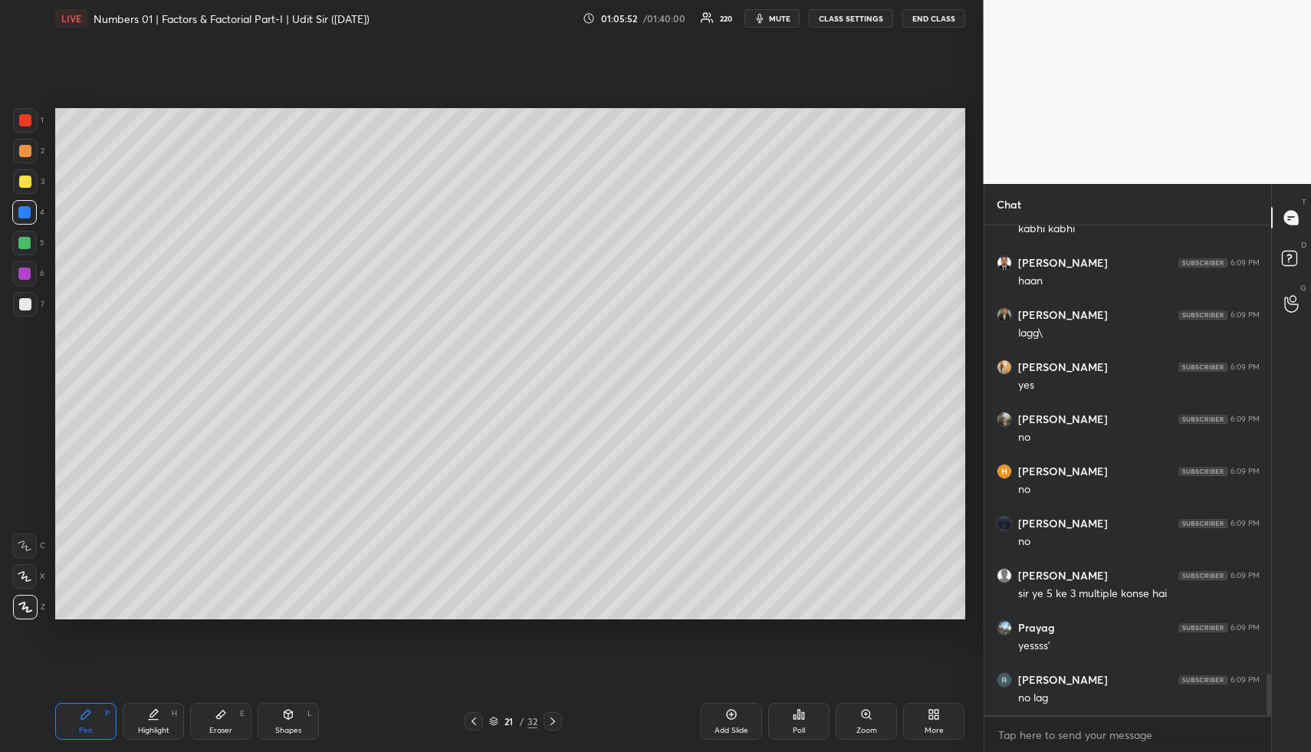
scroll to position [5417, 0]
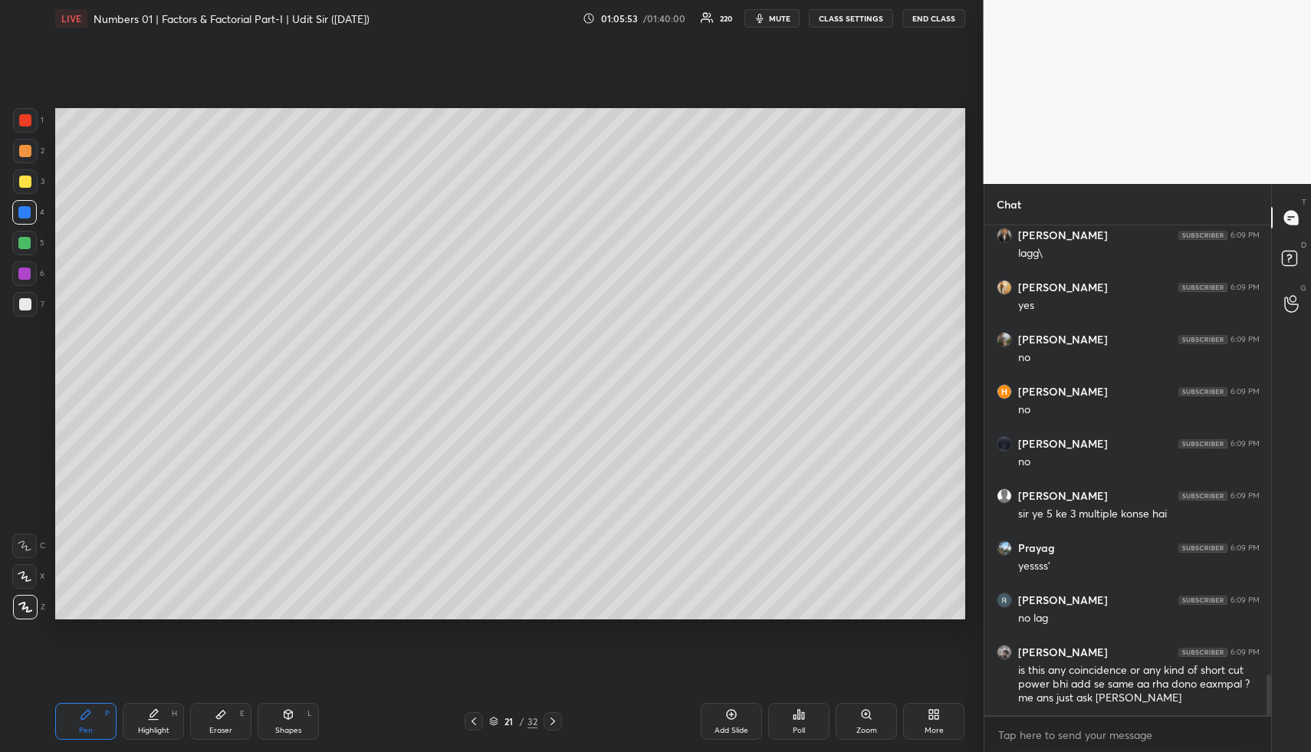
click at [175, 719] on div "Highlight H" at bounding box center [153, 721] width 61 height 37
drag, startPoint x: 173, startPoint y: 715, endPoint x: 185, endPoint y: 701, distance: 18.6
click at [175, 714] on div "H" at bounding box center [174, 714] width 5 height 8
drag, startPoint x: 308, startPoint y: 722, endPoint x: 288, endPoint y: 659, distance: 66.0
click at [305, 721] on div "Shapes L" at bounding box center [288, 721] width 61 height 37
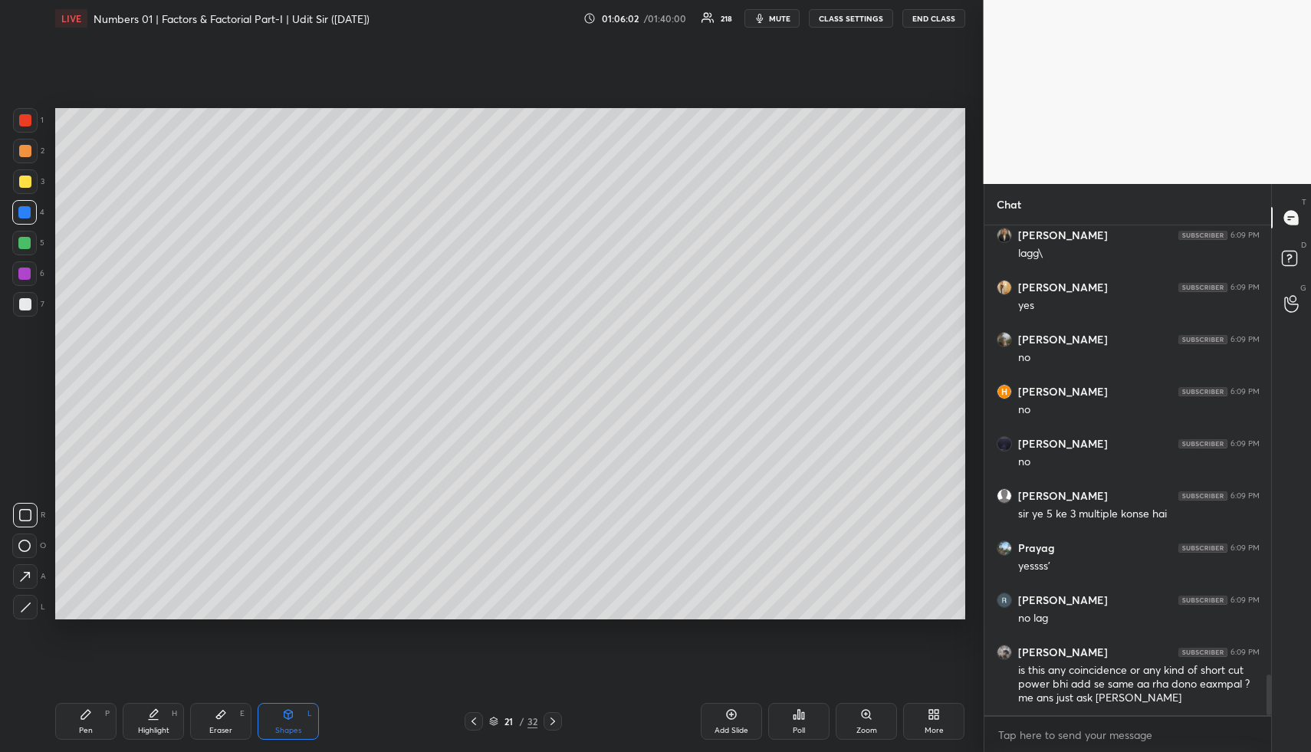
drag, startPoint x: 28, startPoint y: 118, endPoint x: 46, endPoint y: 145, distance: 32.1
click at [28, 119] on div at bounding box center [25, 120] width 12 height 12
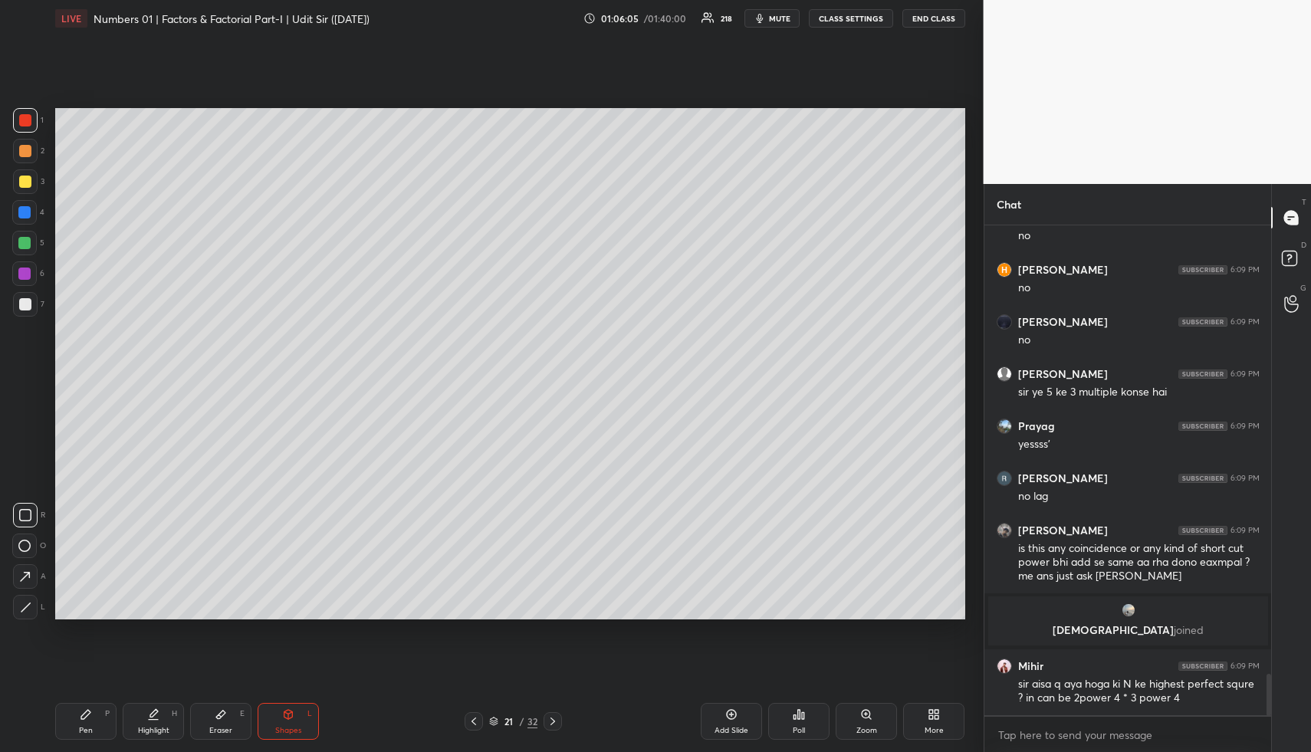
drag, startPoint x: 149, startPoint y: 722, endPoint x: 217, endPoint y: 669, distance: 85.9
click at [150, 721] on div "Highlight H" at bounding box center [153, 721] width 61 height 37
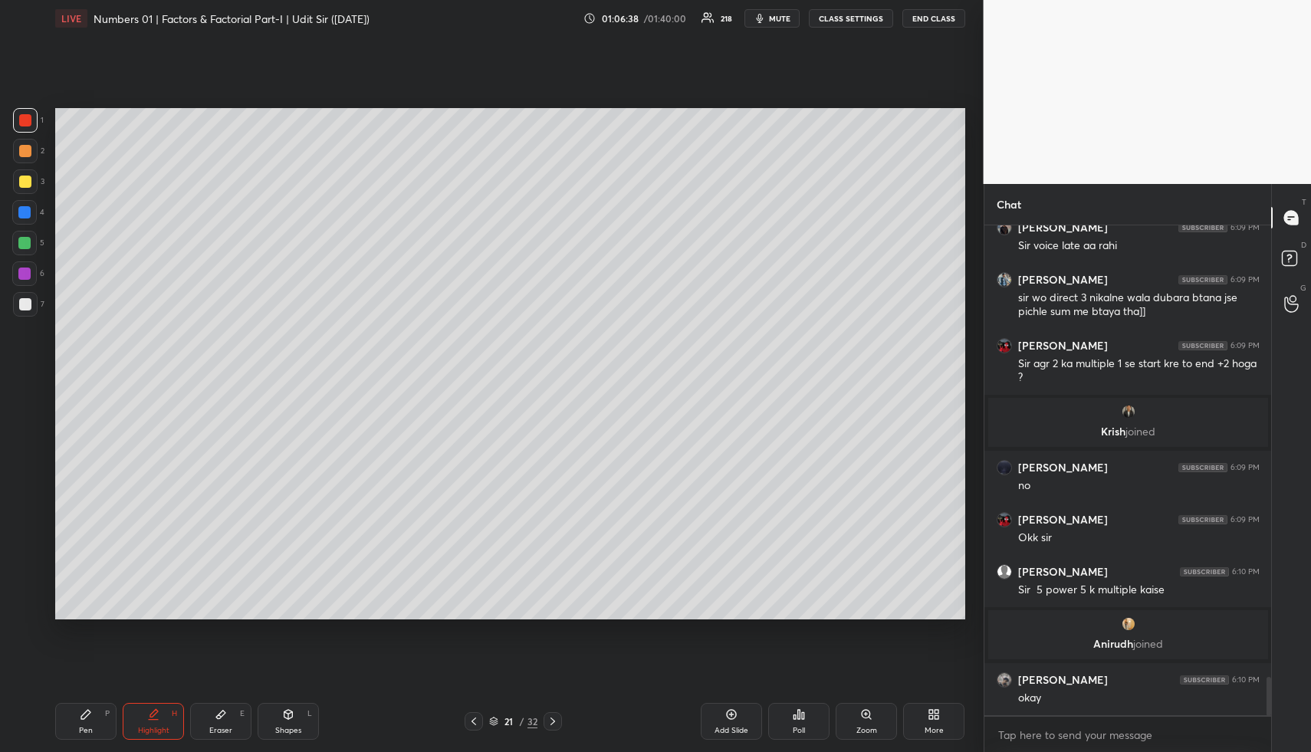
scroll to position [5708, 0]
click at [558, 724] on div at bounding box center [553, 721] width 18 height 18
drag, startPoint x: 475, startPoint y: 720, endPoint x: 493, endPoint y: 722, distance: 17.8
click at [476, 721] on icon at bounding box center [474, 721] width 12 height 12
click at [728, 719] on icon at bounding box center [731, 715] width 12 height 12
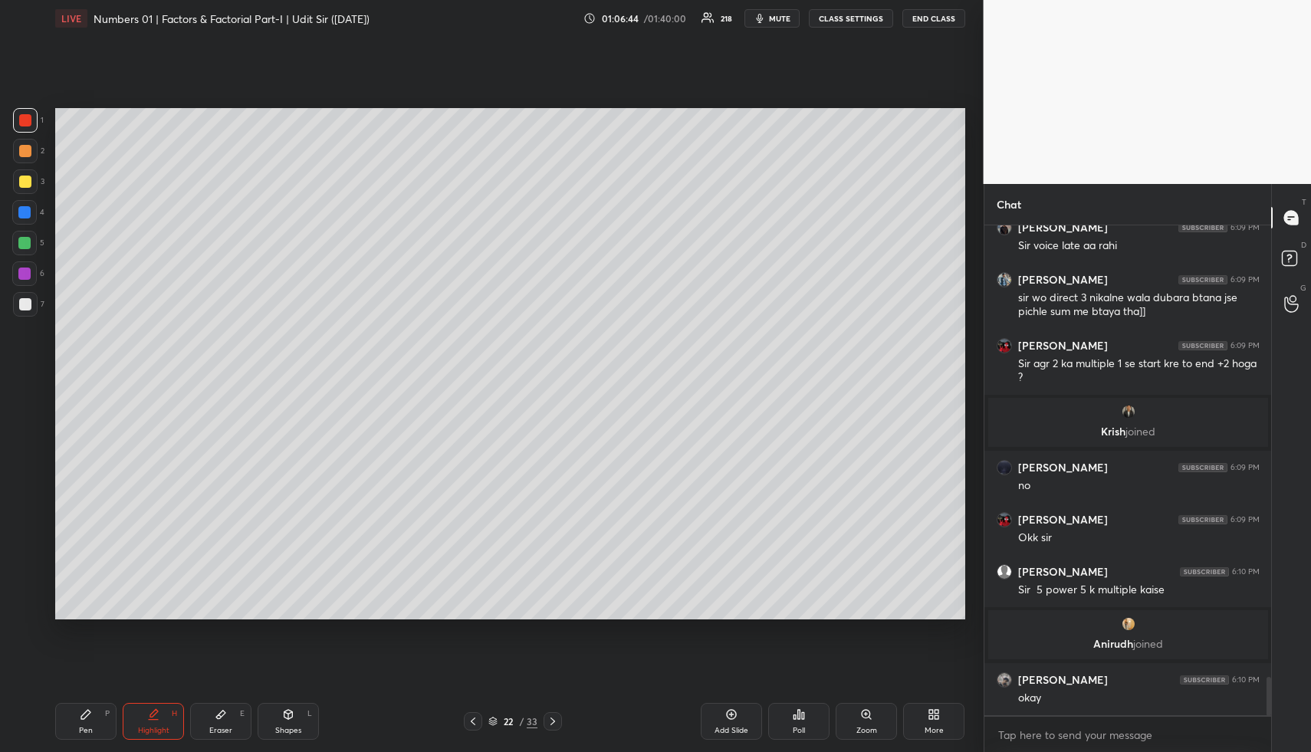
drag, startPoint x: 85, startPoint y: 718, endPoint x: 87, endPoint y: 709, distance: 8.6
click at [87, 714] on icon at bounding box center [85, 714] width 9 height 9
click at [22, 151] on div at bounding box center [25, 151] width 12 height 12
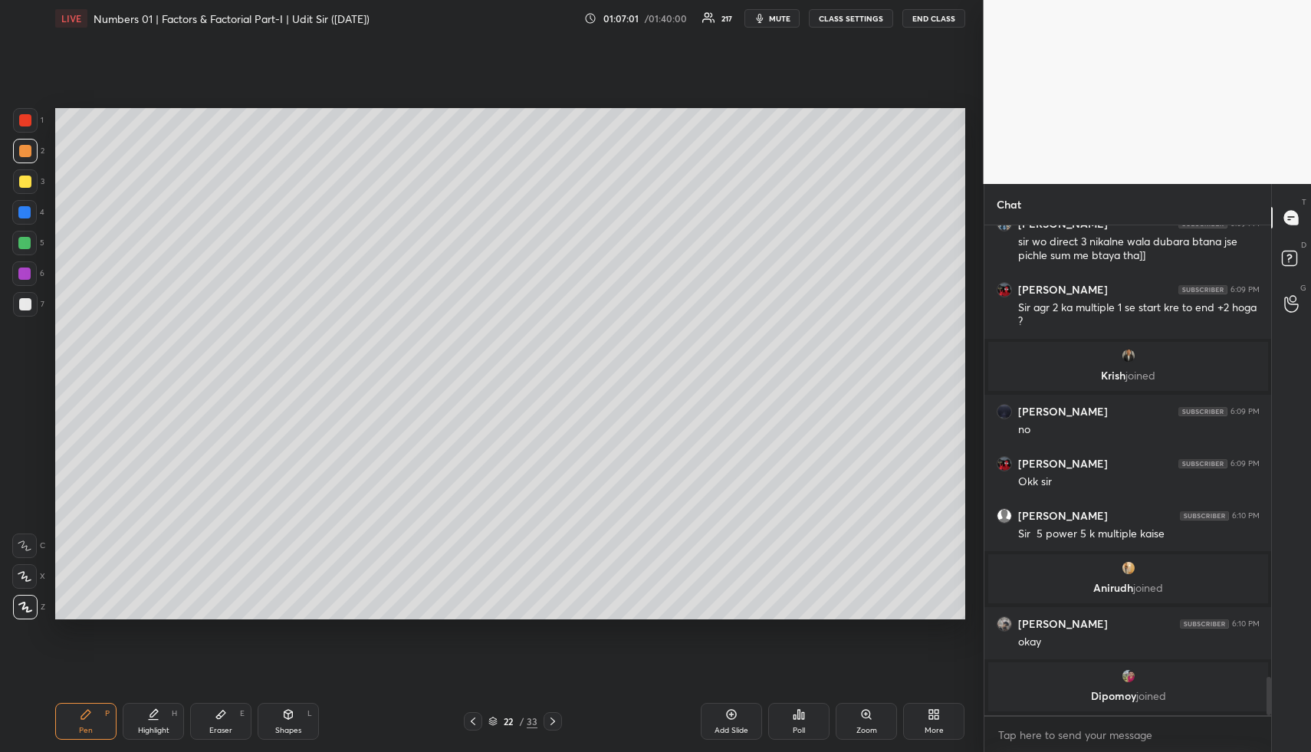
click at [26, 212] on div at bounding box center [24, 212] width 12 height 12
click at [285, 713] on icon at bounding box center [288, 715] width 12 height 12
click at [24, 242] on div at bounding box center [24, 243] width 12 height 12
click at [136, 709] on div "Highlight H" at bounding box center [153, 721] width 61 height 37
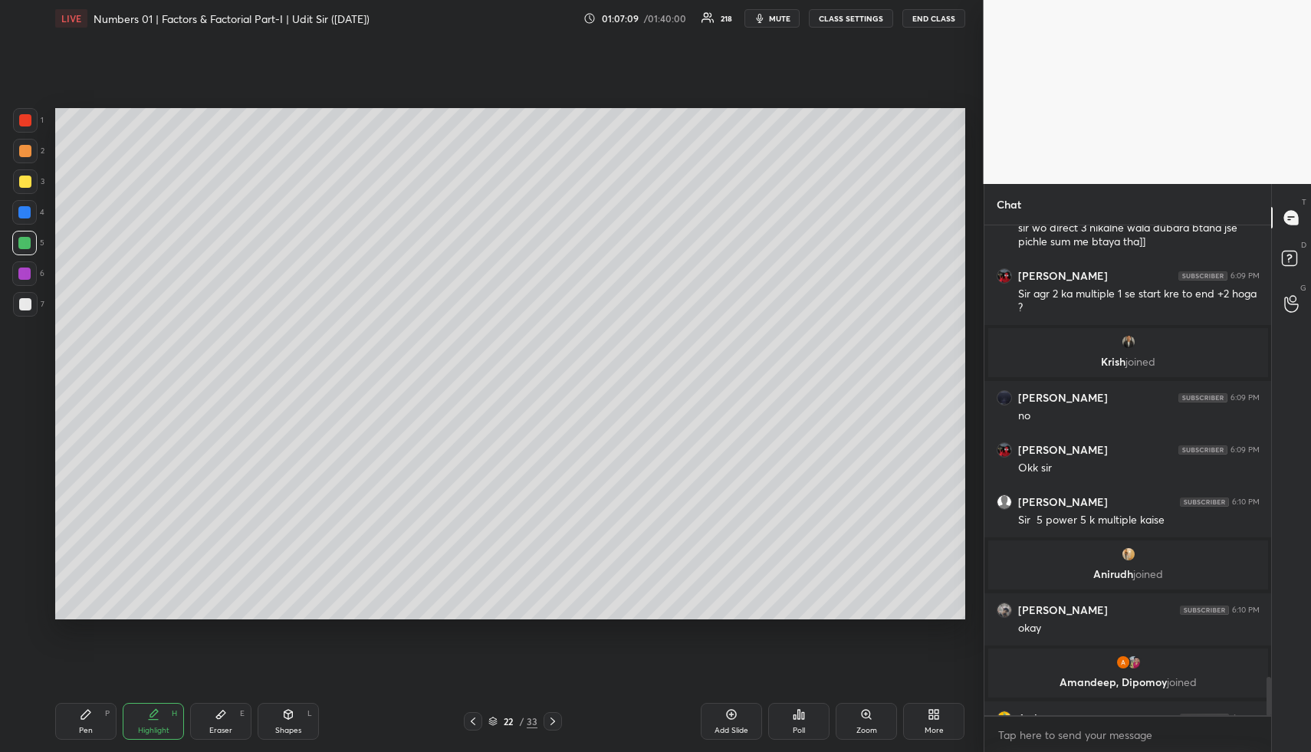
scroll to position [5803, 0]
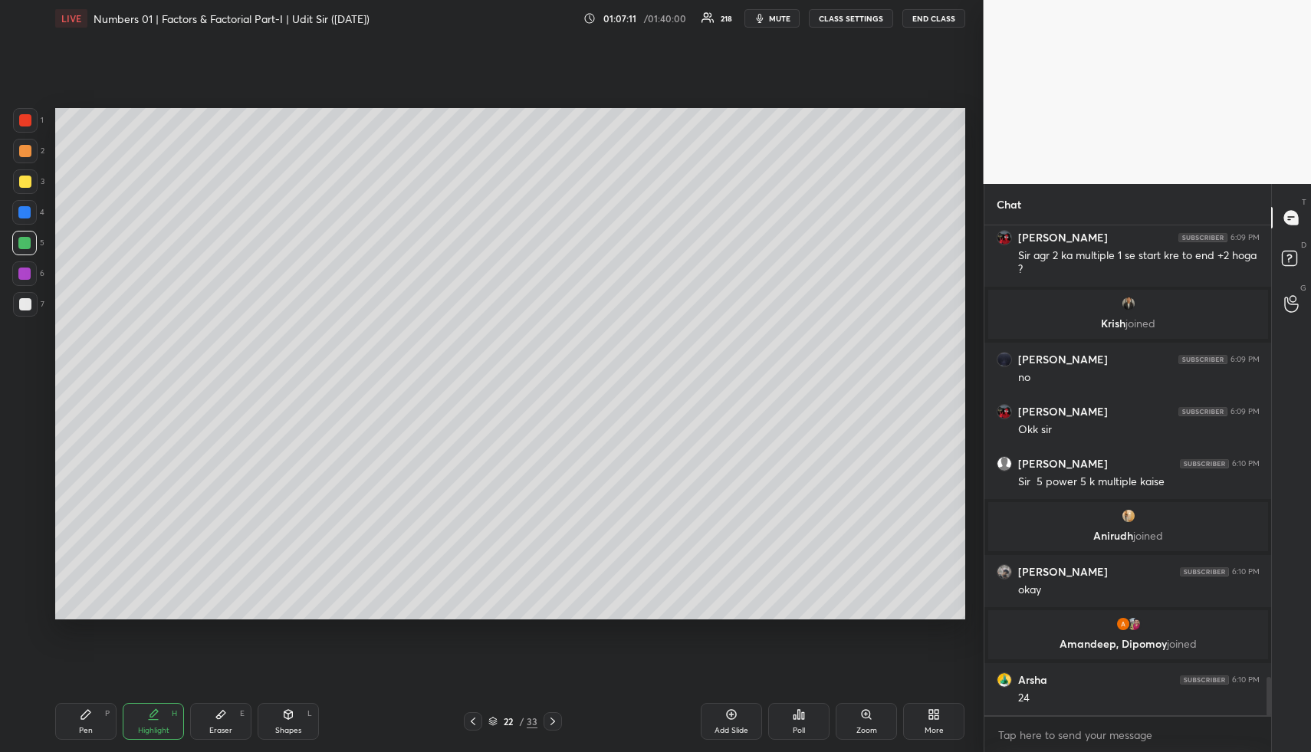
click at [216, 716] on icon at bounding box center [221, 715] width 12 height 12
drag, startPoint x: 143, startPoint y: 719, endPoint x: 133, endPoint y: 721, distance: 9.3
click at [137, 719] on div "Highlight H" at bounding box center [153, 721] width 61 height 37
click at [90, 725] on div "Pen P" at bounding box center [85, 721] width 61 height 37
click at [25, 205] on div at bounding box center [24, 212] width 25 height 25
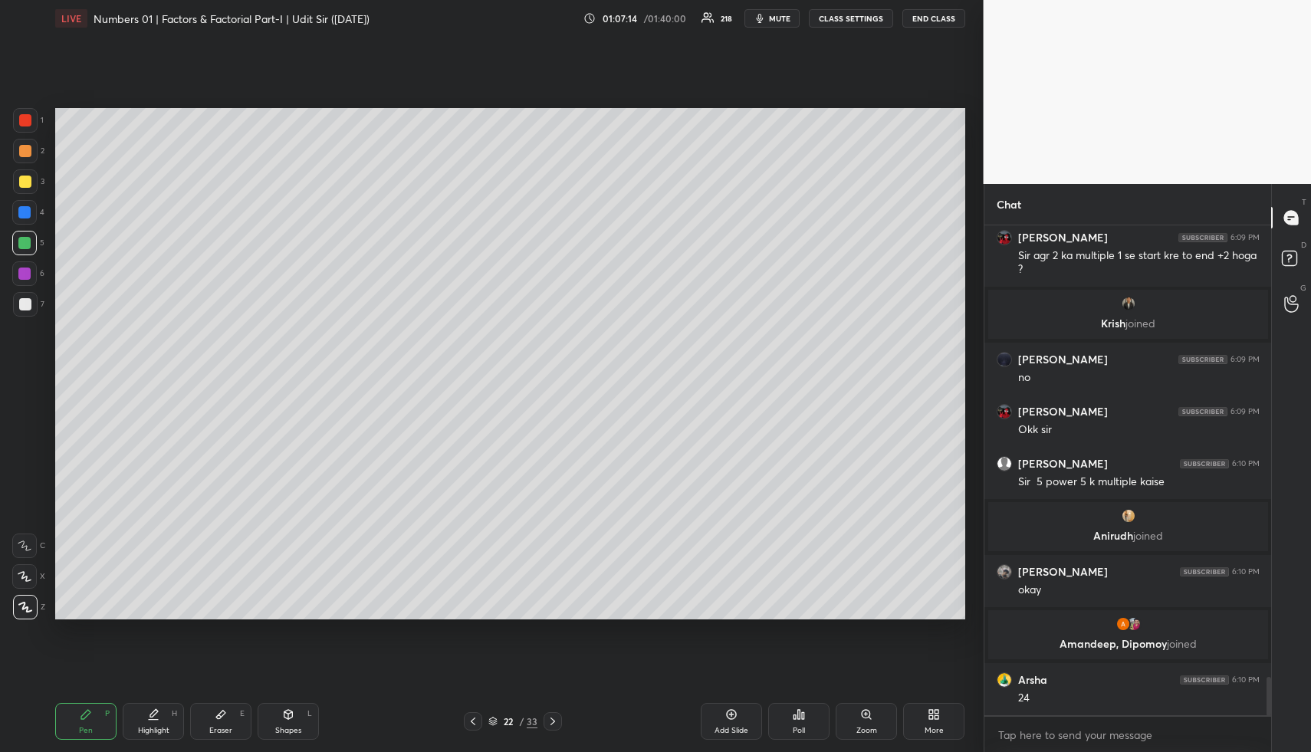
click at [30, 213] on div at bounding box center [24, 212] width 12 height 12
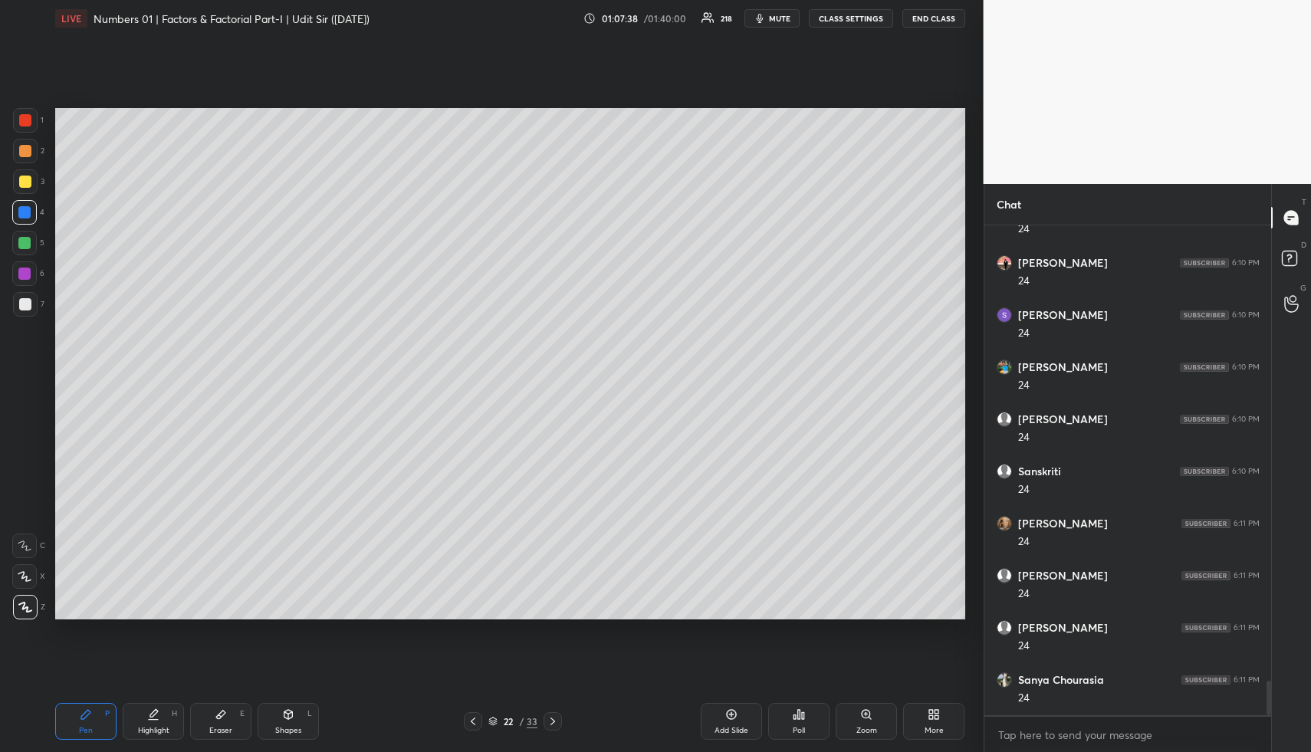
scroll to position [6585, 0]
click at [157, 725] on div "Highlight H" at bounding box center [153, 721] width 61 height 37
click at [96, 714] on div "Pen P" at bounding box center [85, 721] width 61 height 37
click at [27, 240] on div at bounding box center [24, 243] width 12 height 12
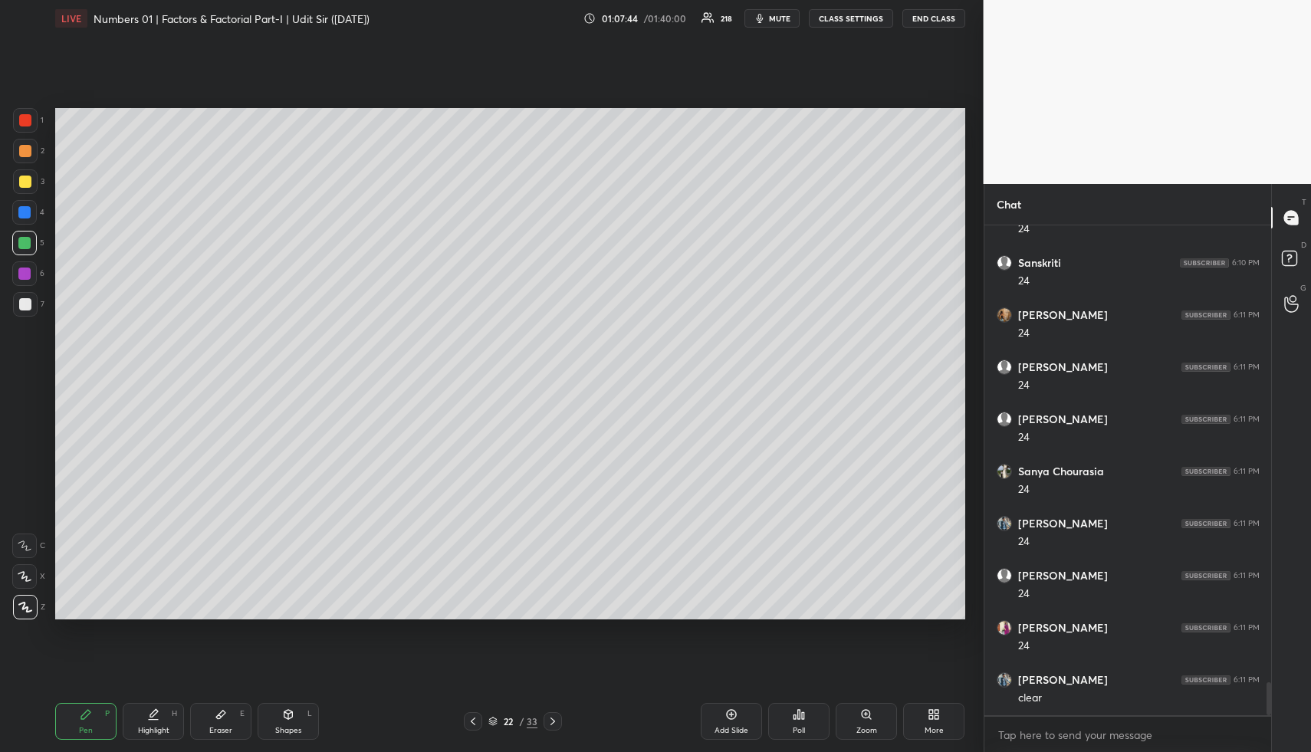
click at [150, 719] on icon at bounding box center [153, 715] width 12 height 12
click at [156, 727] on div "Highlight" at bounding box center [153, 731] width 31 height 8
click at [286, 702] on div "LIVE Numbers 01 | Factors & Factorial Part-I | Udit Sir (04/09/25) 01:07:56 / 0…" at bounding box center [510, 376] width 923 height 752
drag, startPoint x: 294, startPoint y: 710, endPoint x: 288, endPoint y: 685, distance: 26.0
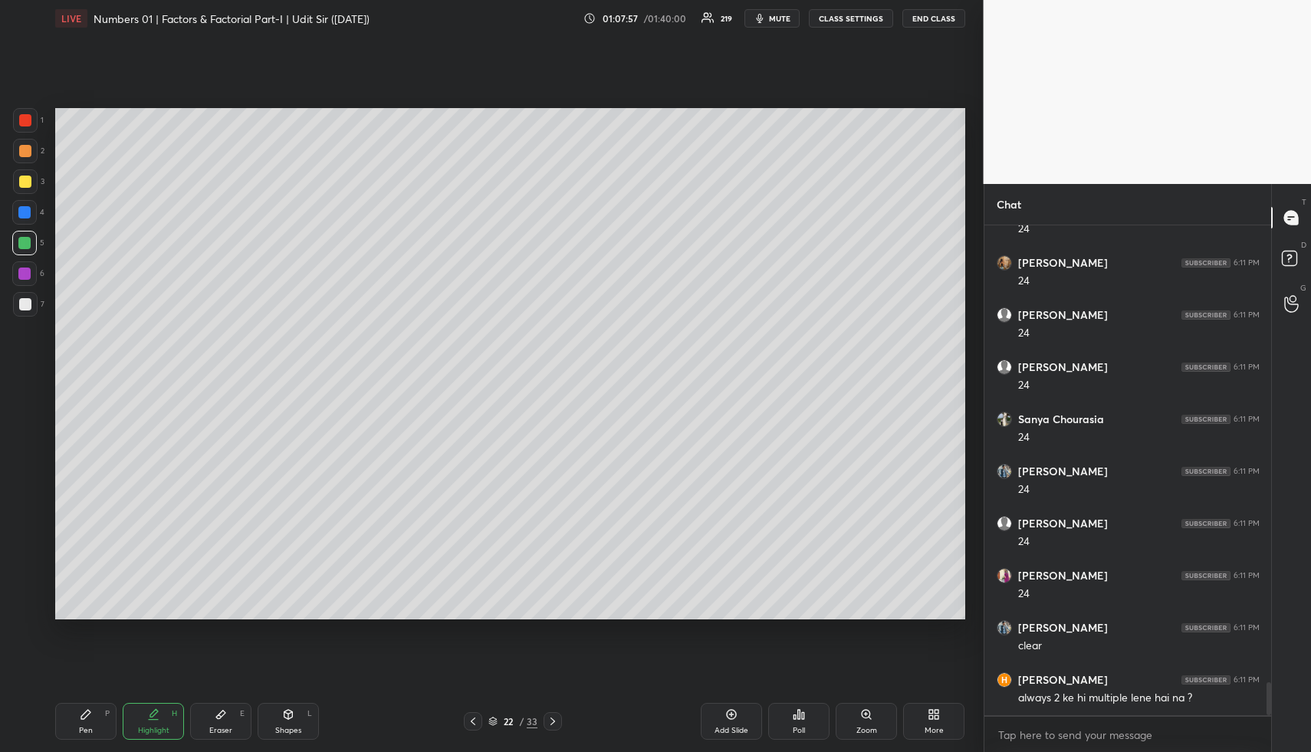
click at [294, 710] on icon at bounding box center [288, 715] width 12 height 12
click at [21, 117] on div at bounding box center [25, 120] width 12 height 12
click at [90, 716] on div "Pen P" at bounding box center [85, 721] width 61 height 37
drag, startPoint x: 25, startPoint y: 235, endPoint x: 48, endPoint y: 307, distance: 75.4
click at [25, 237] on div at bounding box center [24, 243] width 25 height 25
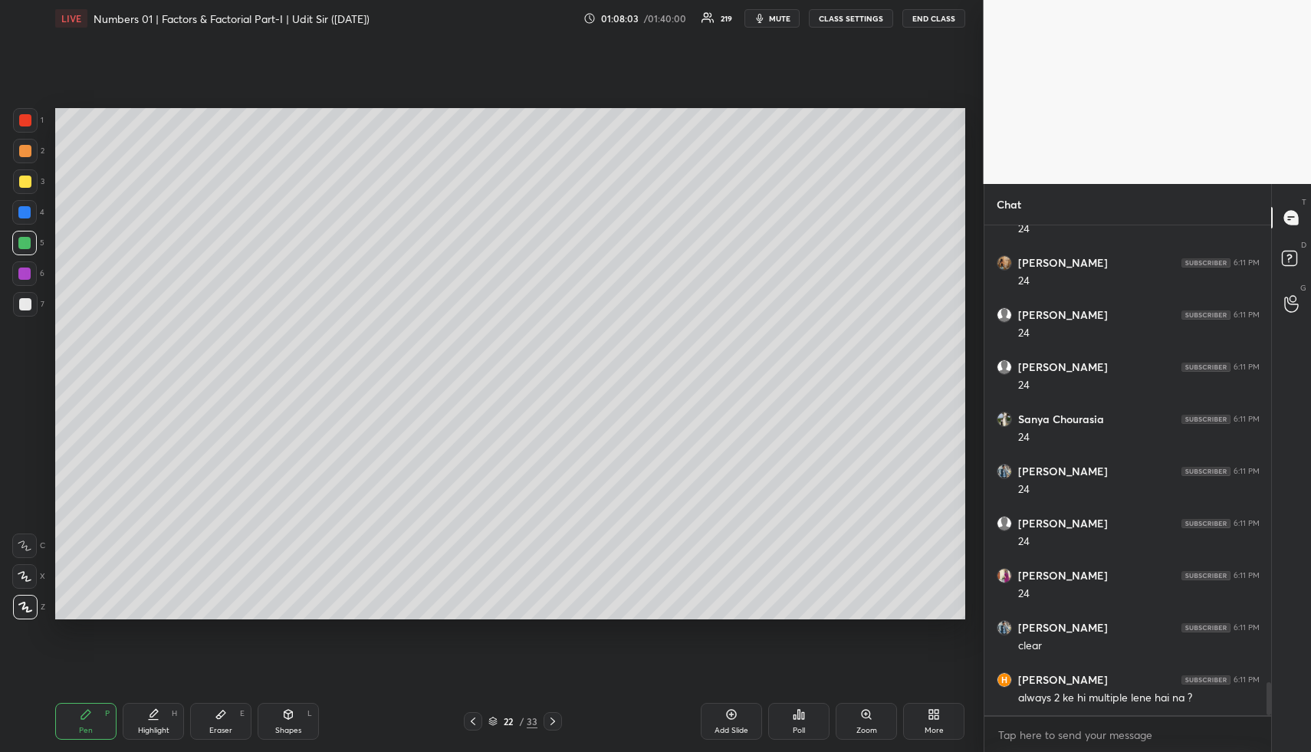
drag, startPoint x: 146, startPoint y: 706, endPoint x: 145, endPoint y: 656, distance: 50.6
click at [140, 707] on div "Highlight H" at bounding box center [153, 721] width 61 height 37
drag, startPoint x: 87, startPoint y: 725, endPoint x: 81, endPoint y: 708, distance: 18.9
click at [87, 727] on div "Pen" at bounding box center [86, 731] width 14 height 8
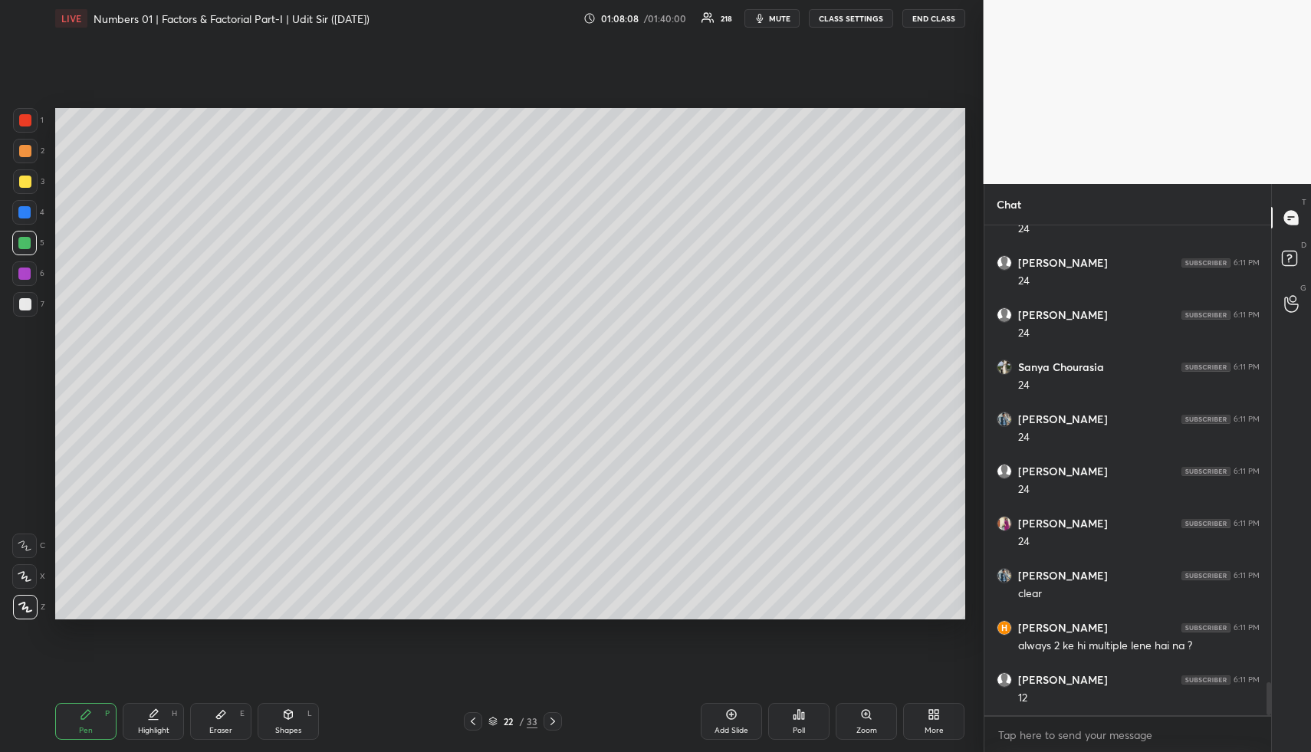
click at [28, 306] on div at bounding box center [25, 304] width 12 height 12
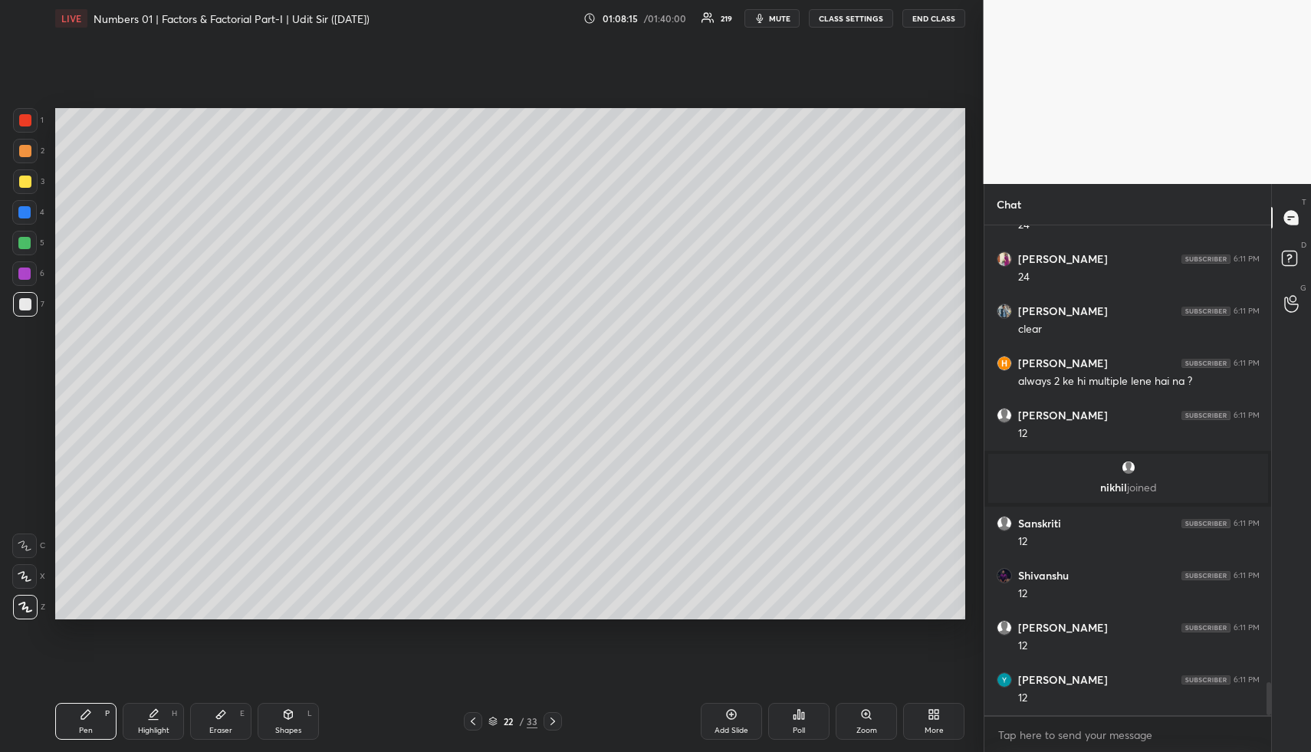
scroll to position [6826, 0]
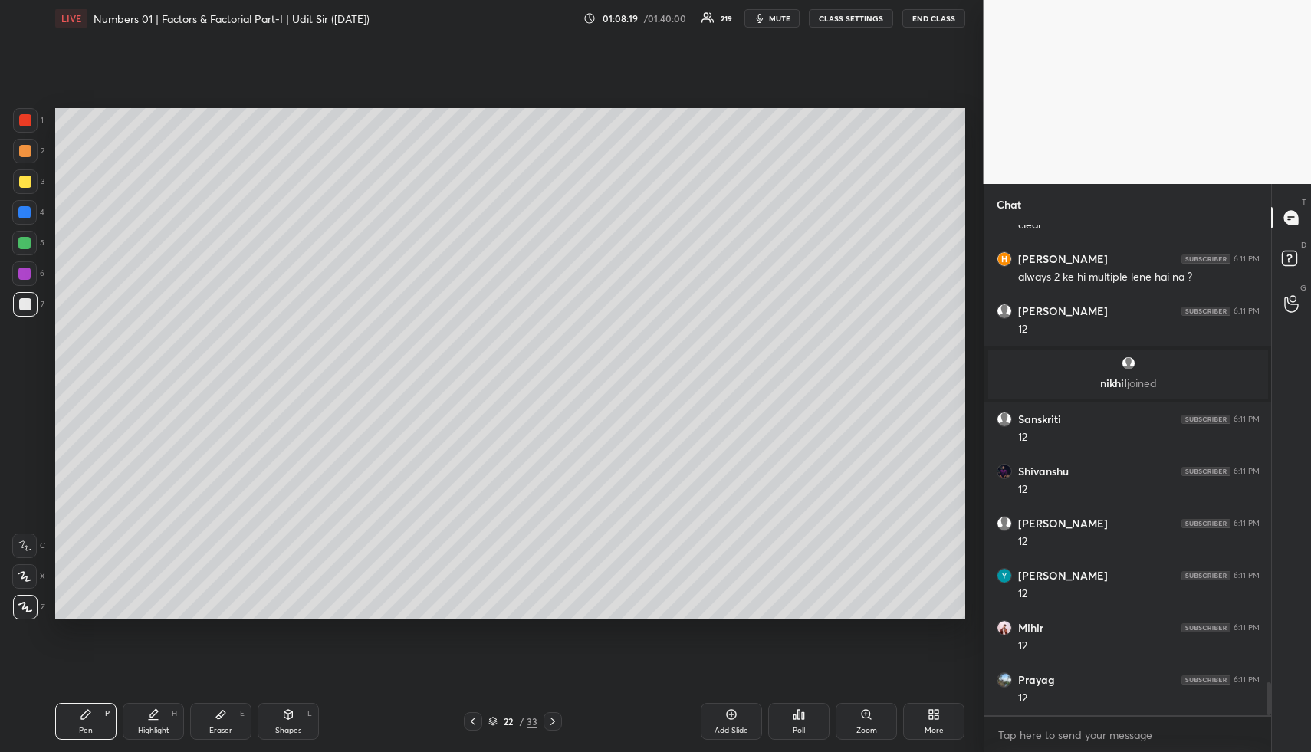
click at [218, 711] on icon at bounding box center [221, 715] width 12 height 12
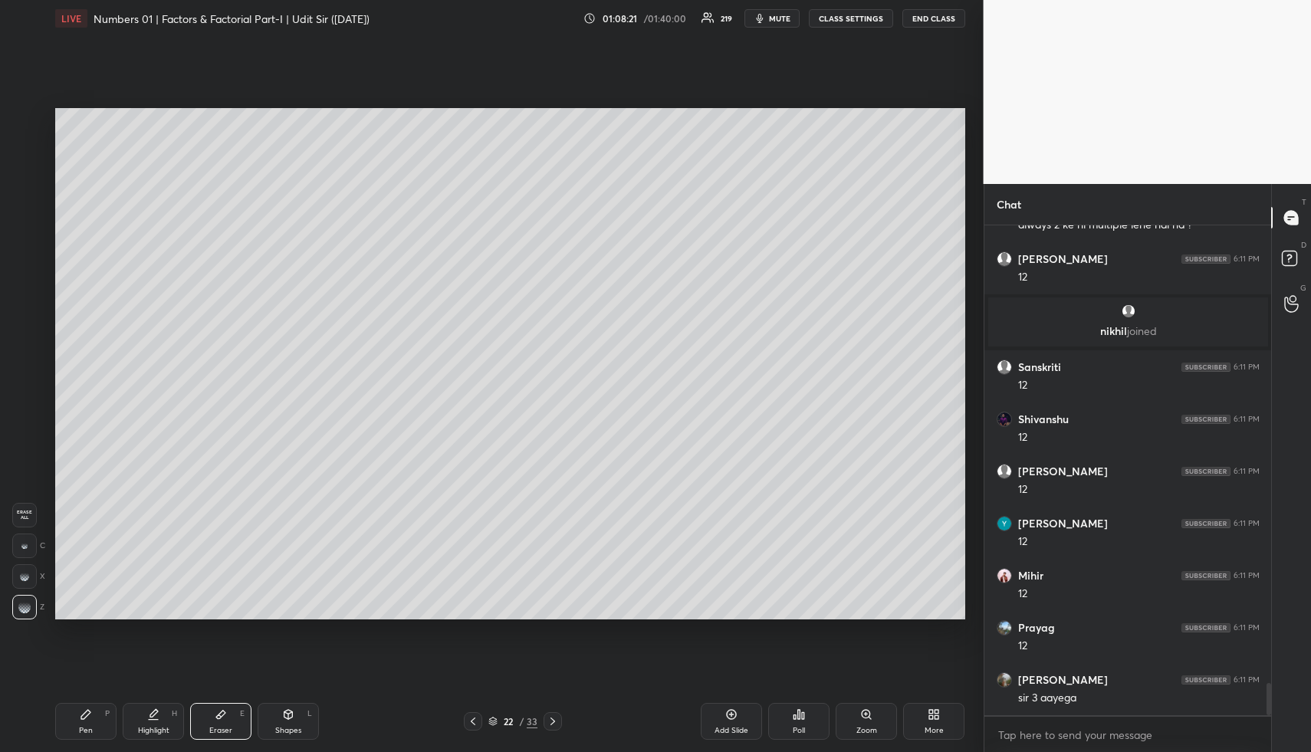
click at [90, 717] on icon at bounding box center [86, 715] width 12 height 12
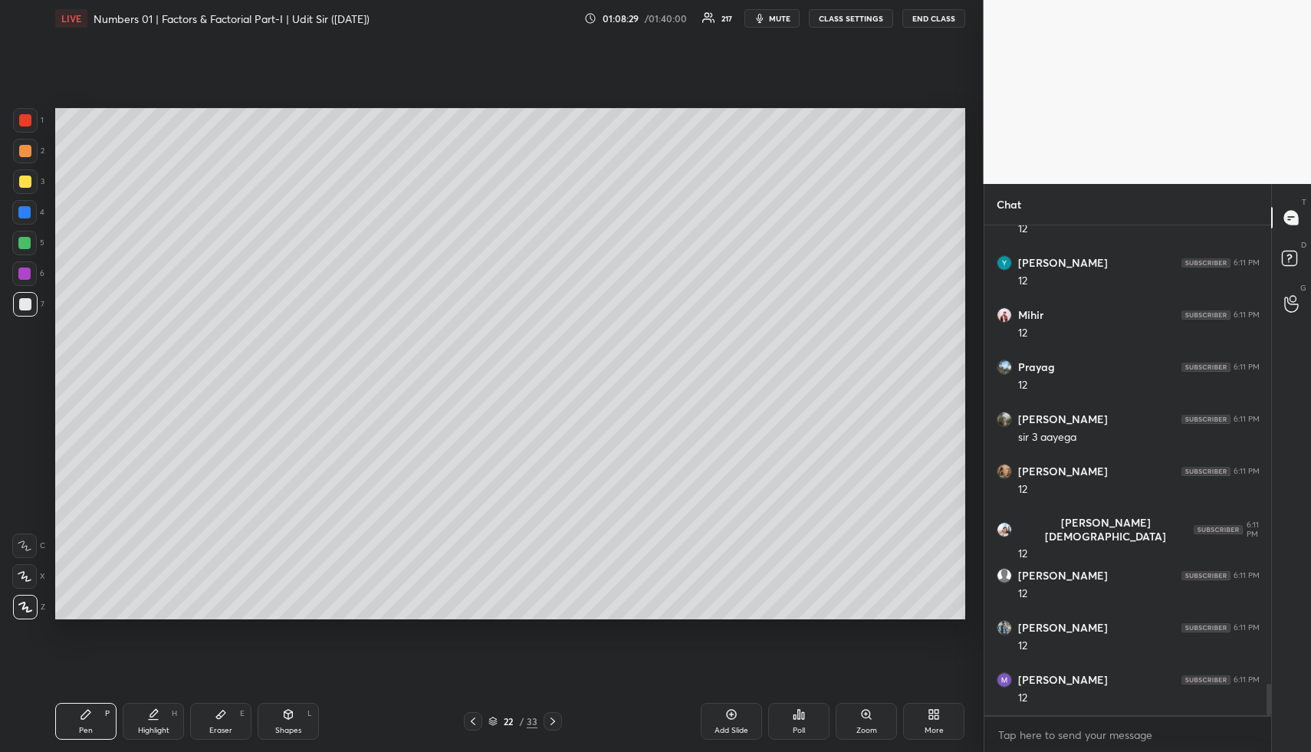
scroll to position [7191, 0]
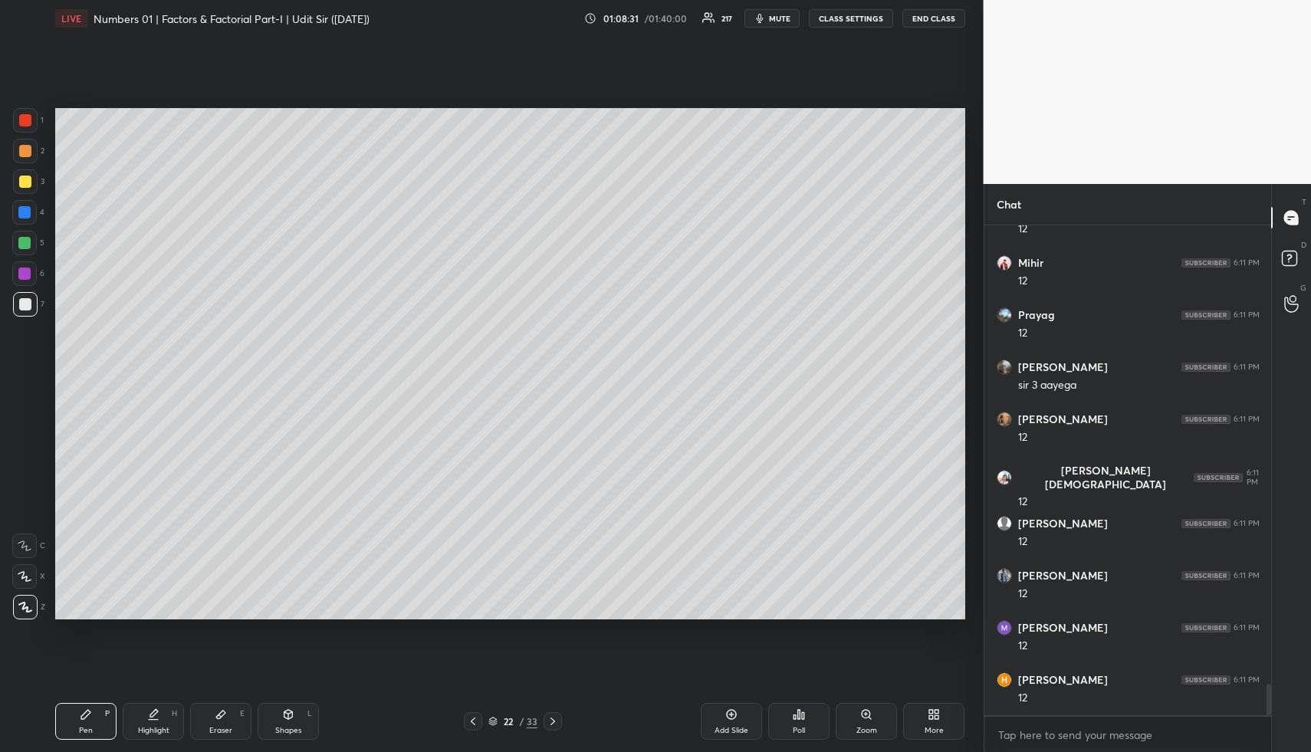
drag, startPoint x: 163, startPoint y: 707, endPoint x: 158, endPoint y: 689, distance: 19.2
click at [161, 710] on div "Highlight H" at bounding box center [153, 721] width 61 height 37
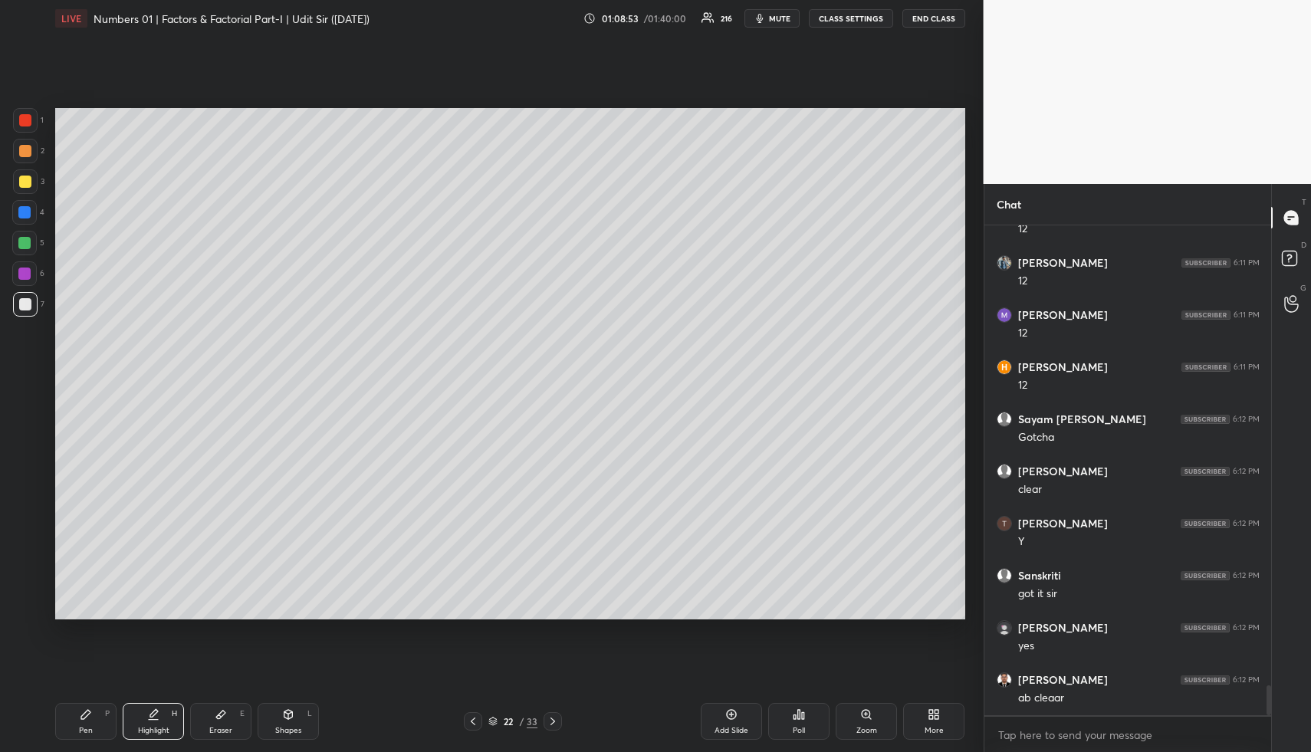
scroll to position [7556, 0]
click at [554, 721] on icon at bounding box center [553, 722] width 5 height 8
click at [554, 728] on div at bounding box center [553, 721] width 18 height 18
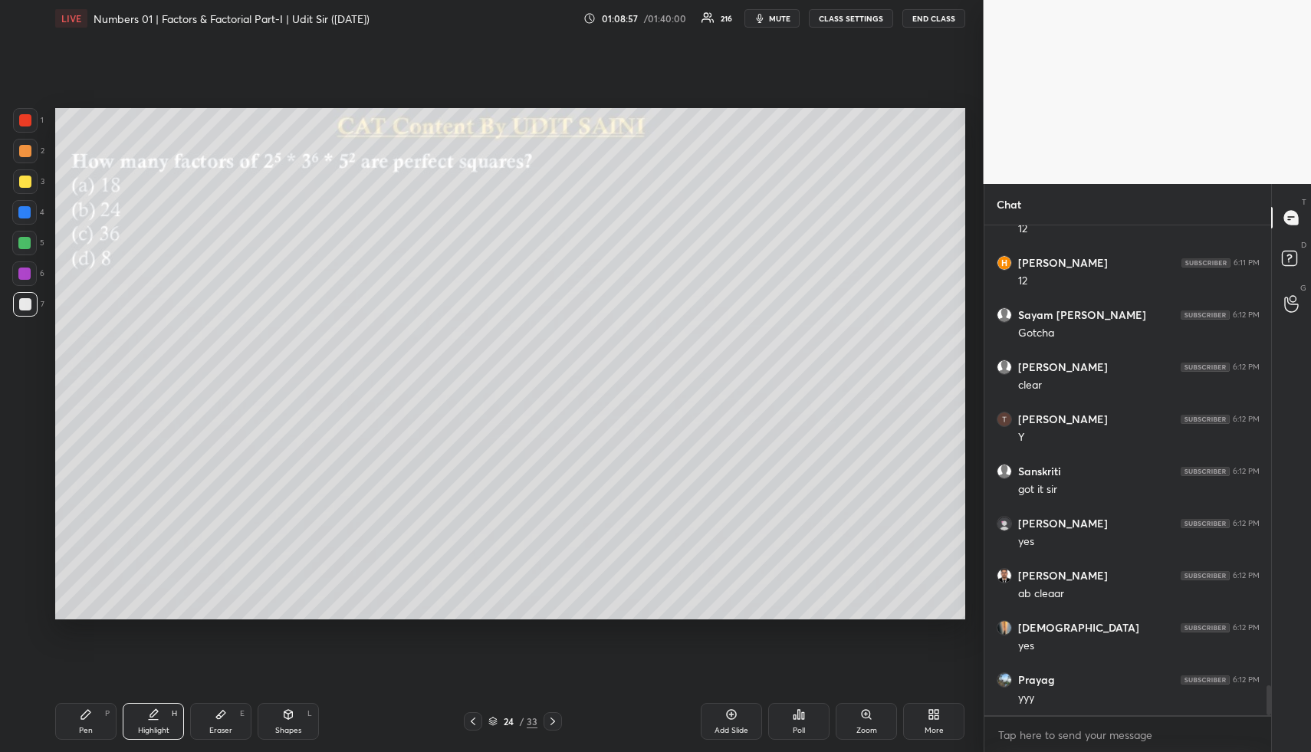
scroll to position [7661, 0]
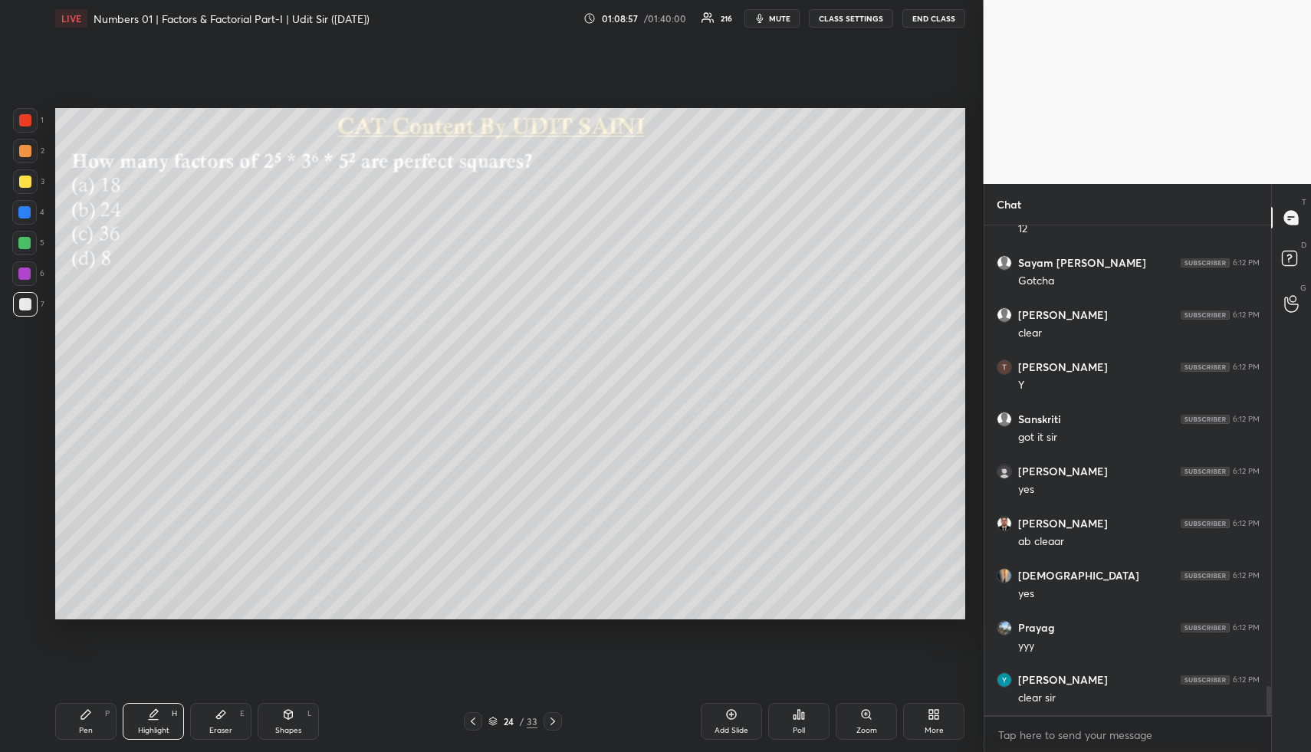
click at [301, 716] on div "Shapes L" at bounding box center [288, 721] width 61 height 37
click at [29, 146] on div at bounding box center [25, 151] width 12 height 12
click at [863, 19] on button "CLASS SETTINGS" at bounding box center [851, 18] width 84 height 18
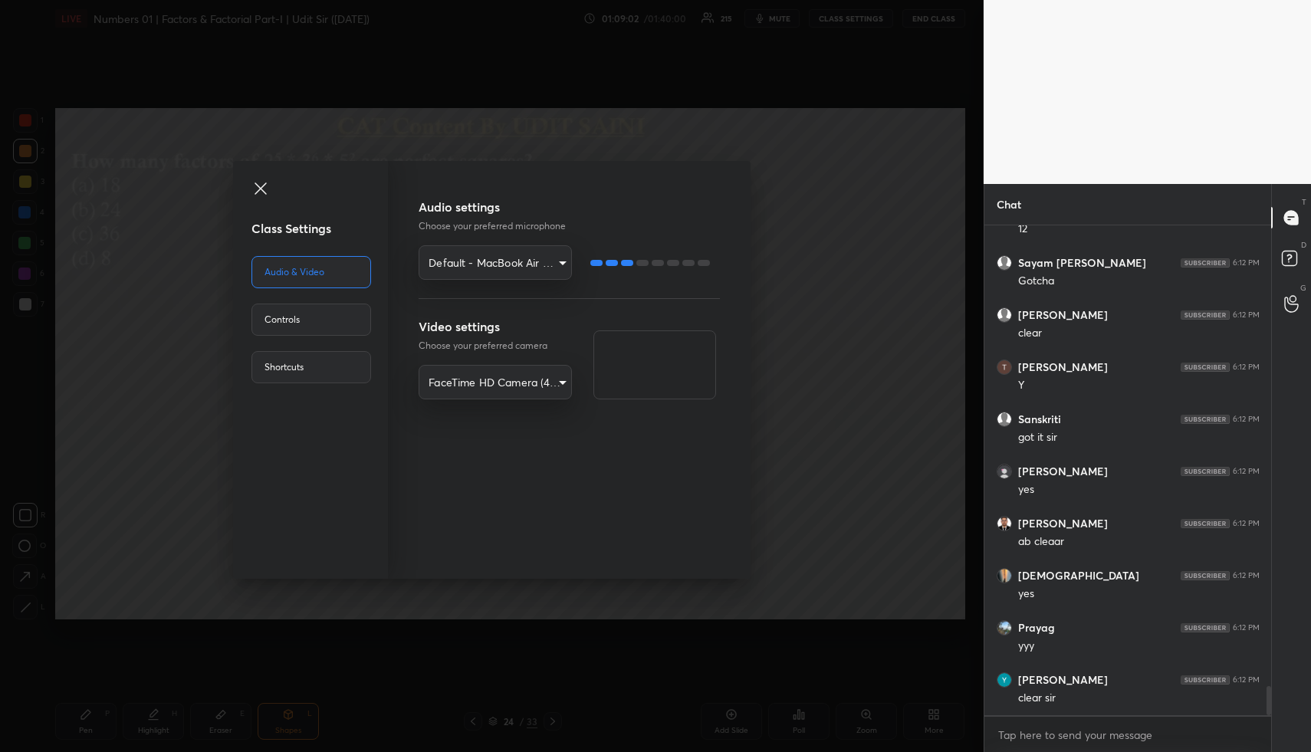
drag, startPoint x: 339, startPoint y: 314, endPoint x: 398, endPoint y: 301, distance: 60.5
click at [340, 314] on div "Controls" at bounding box center [312, 320] width 120 height 32
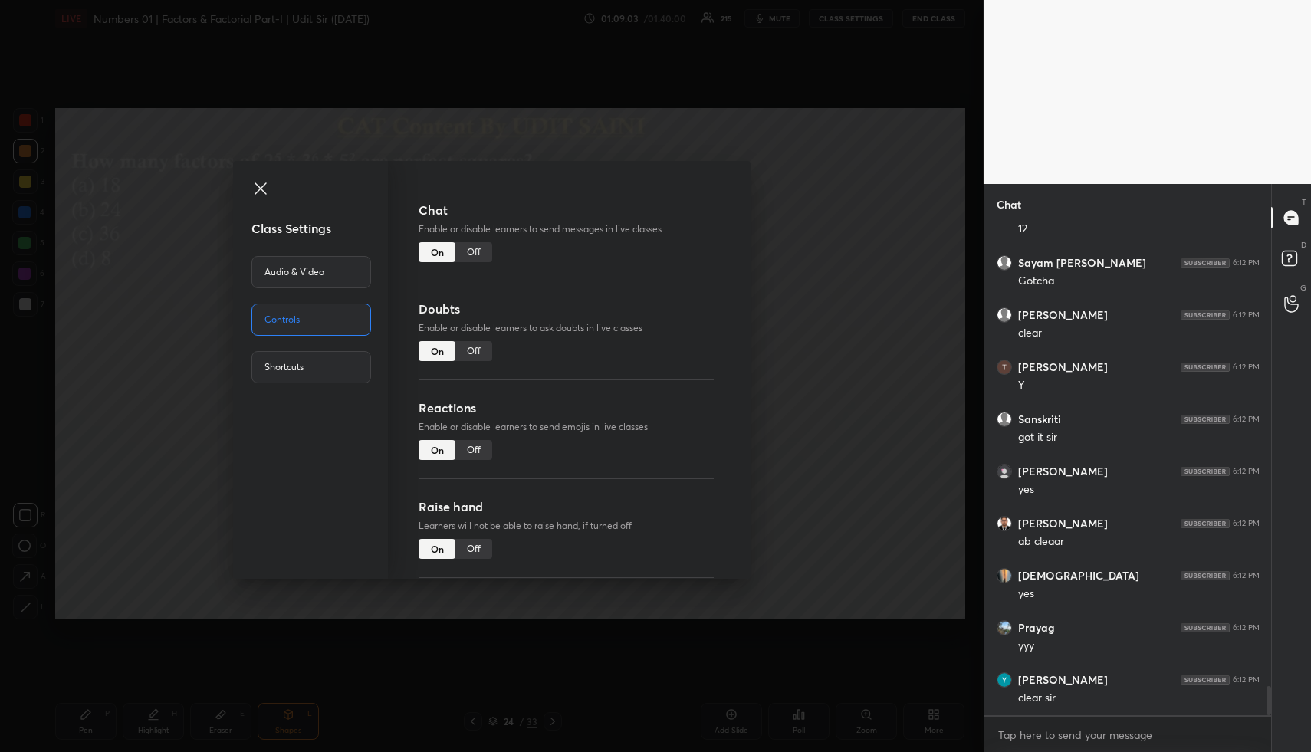
drag, startPoint x: 475, startPoint y: 255, endPoint x: 561, endPoint y: 250, distance: 85.2
click at [475, 255] on div "Off" at bounding box center [474, 252] width 37 height 20
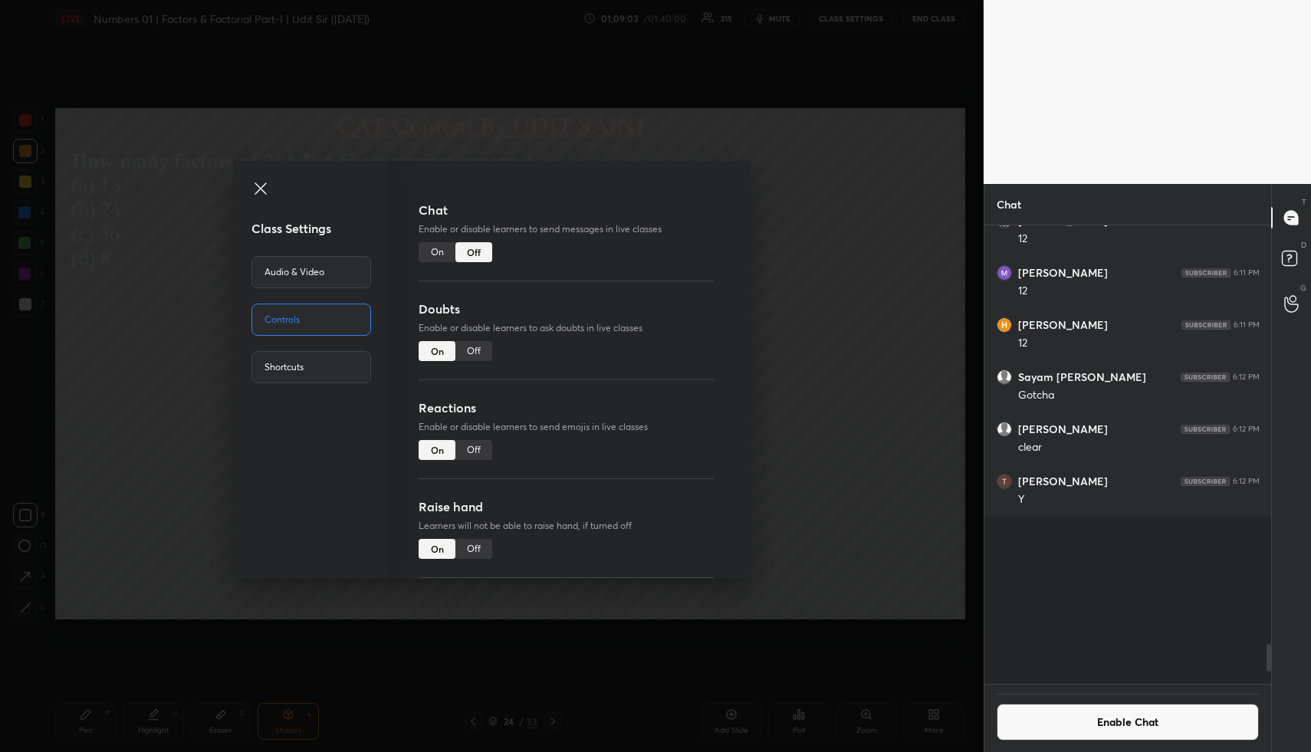
scroll to position [453, 282]
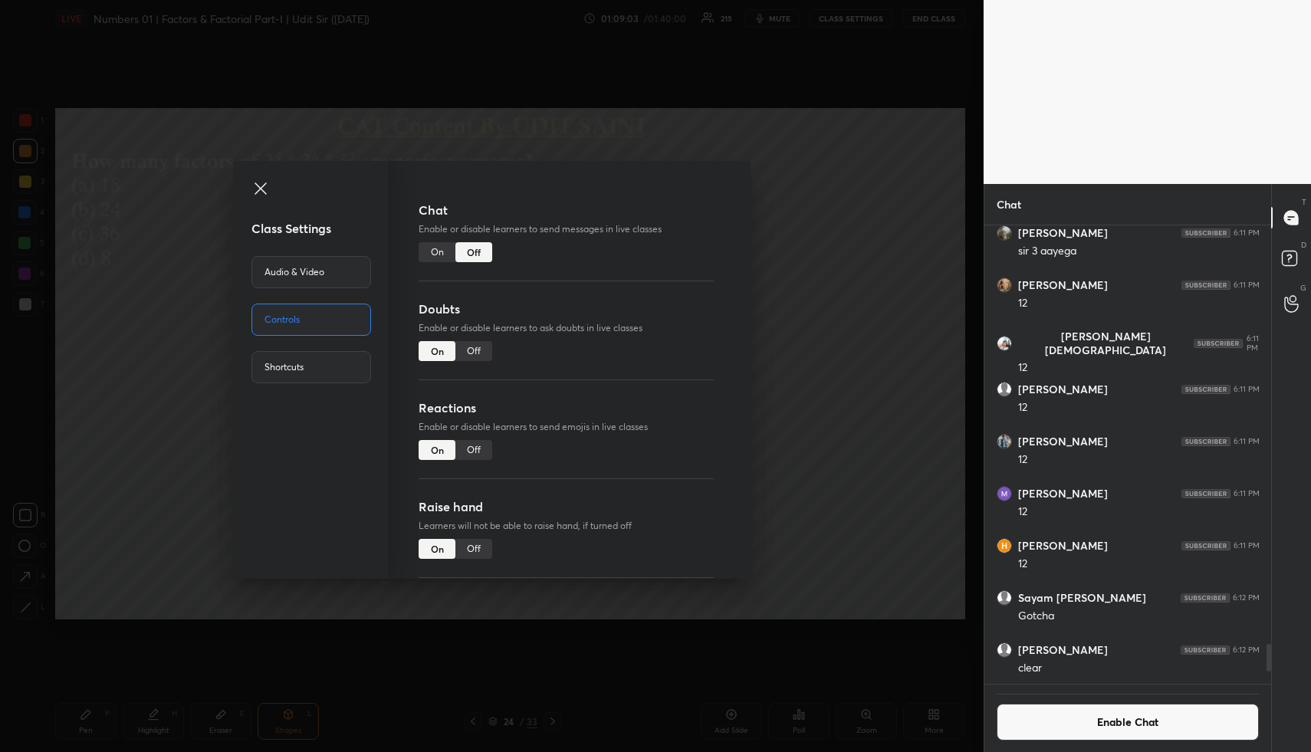
click at [783, 264] on div "Class Settings Audio & Video Controls Shortcuts Chat Enable or disable learners…" at bounding box center [492, 376] width 984 height 752
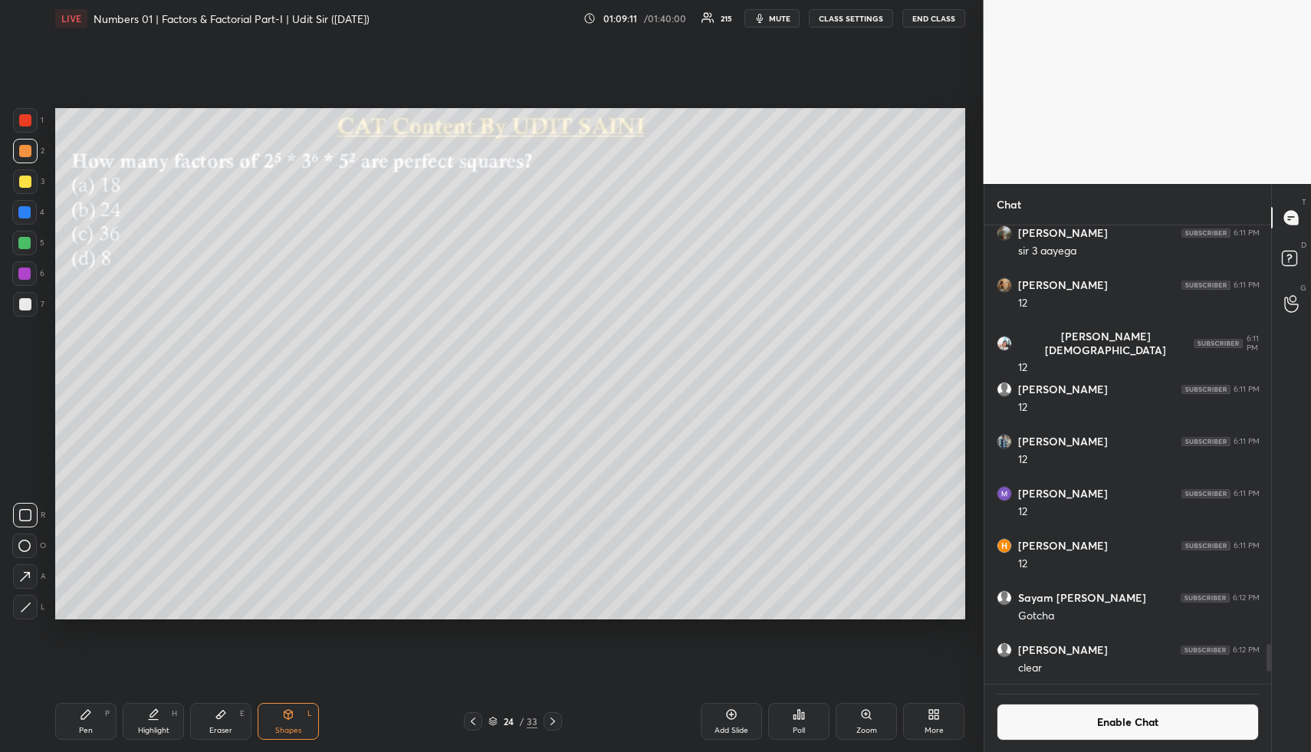
click at [804, 723] on div "Poll" at bounding box center [798, 721] width 61 height 37
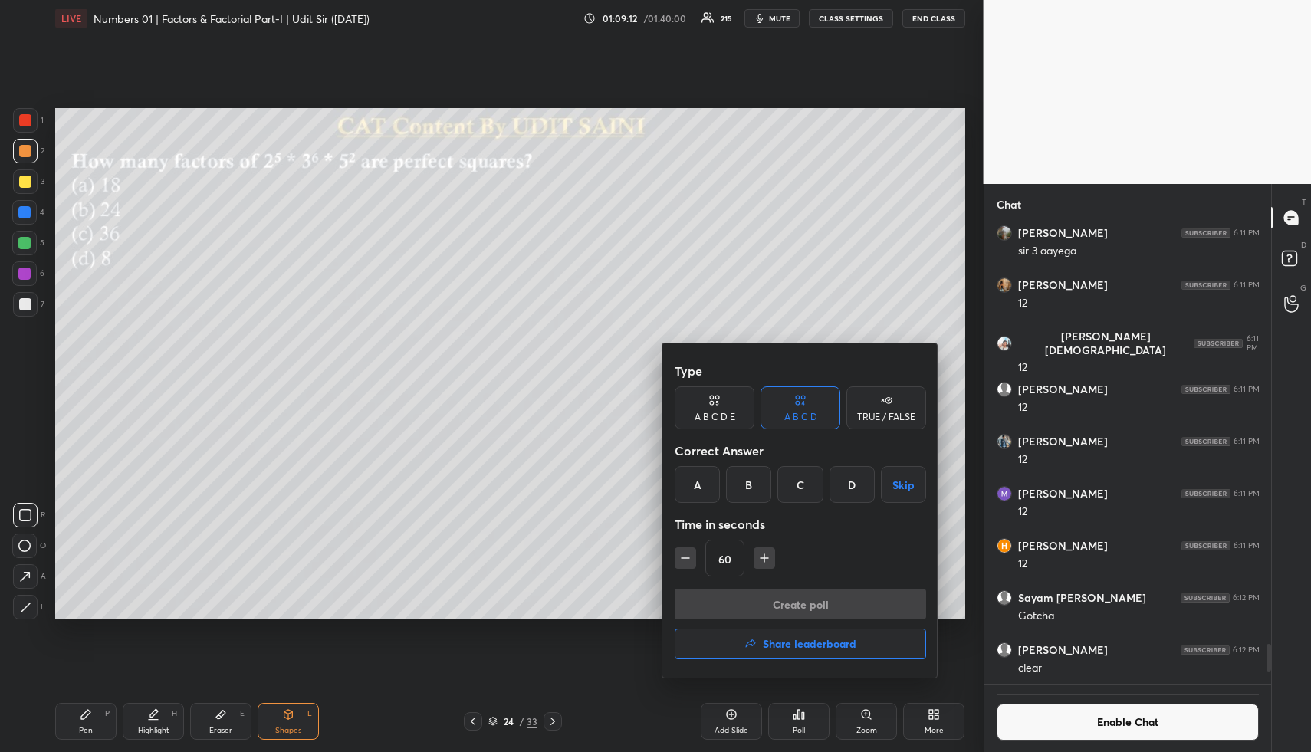
click at [750, 488] on div "B" at bounding box center [748, 484] width 45 height 37
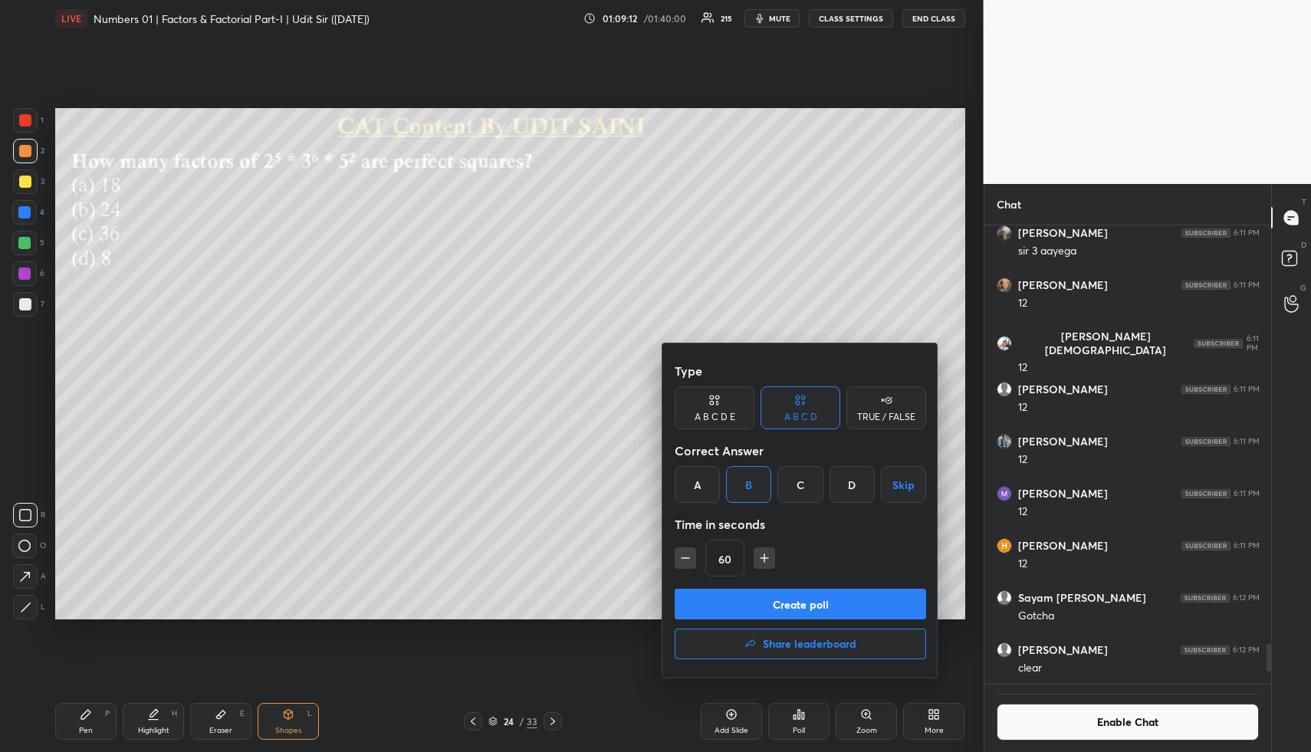
drag, startPoint x: 732, startPoint y: 610, endPoint x: 715, endPoint y: 604, distance: 17.2
click at [730, 610] on button "Create poll" at bounding box center [801, 604] width 252 height 31
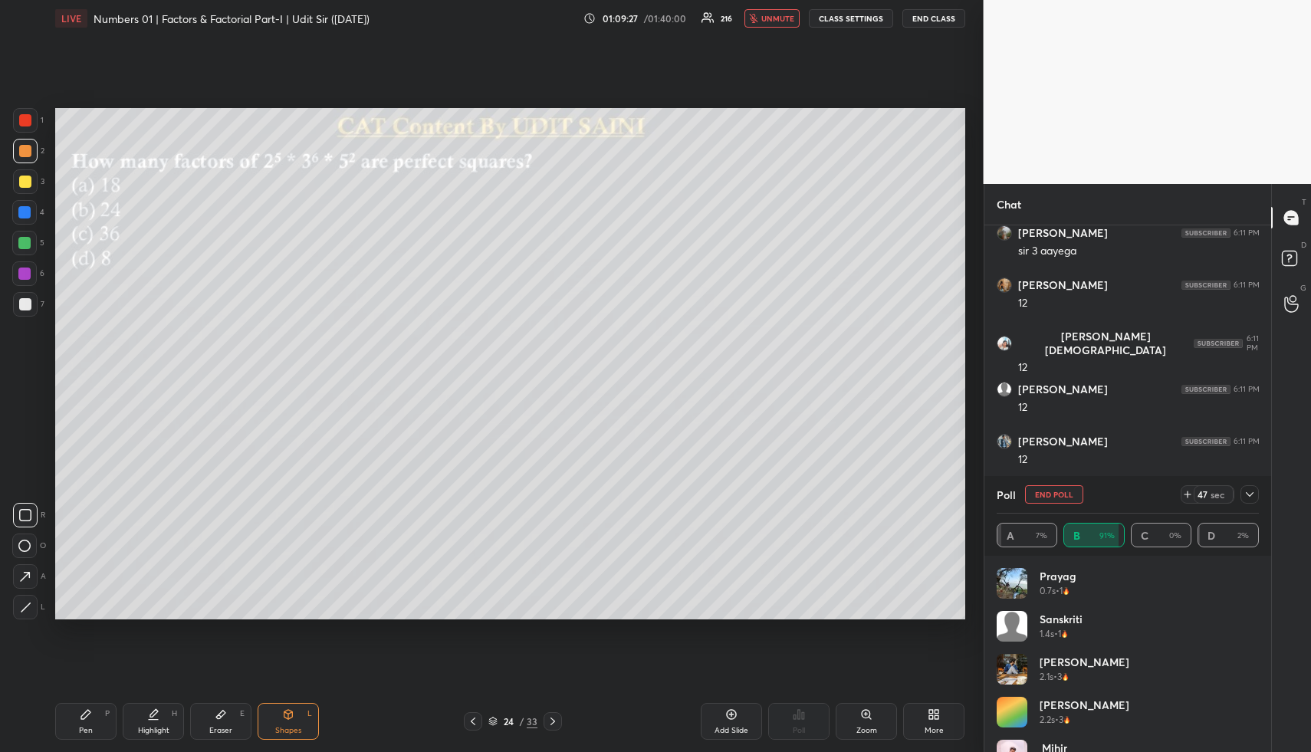
scroll to position [5, 5]
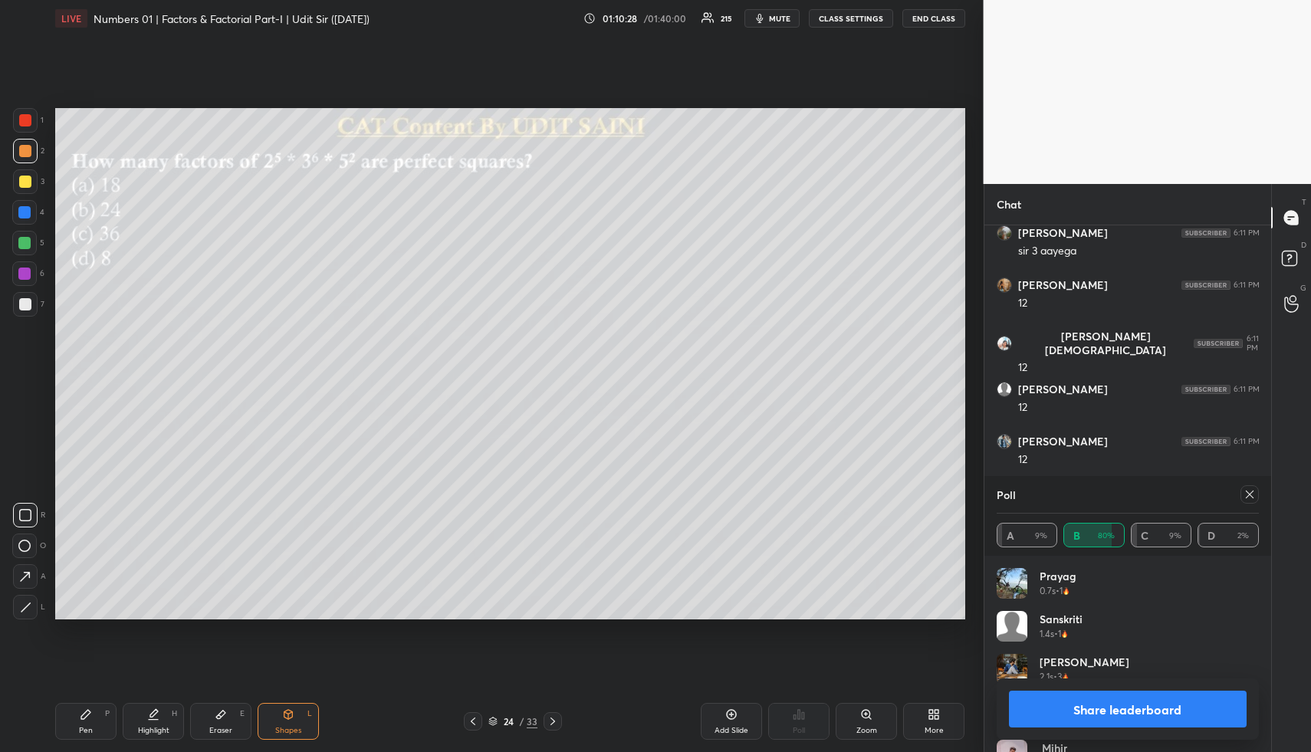
drag, startPoint x: 233, startPoint y: 710, endPoint x: 210, endPoint y: 708, distance: 23.1
click at [230, 709] on div "Eraser E" at bounding box center [220, 721] width 61 height 37
click at [1077, 709] on button "Share leaderboard" at bounding box center [1128, 709] width 238 height 37
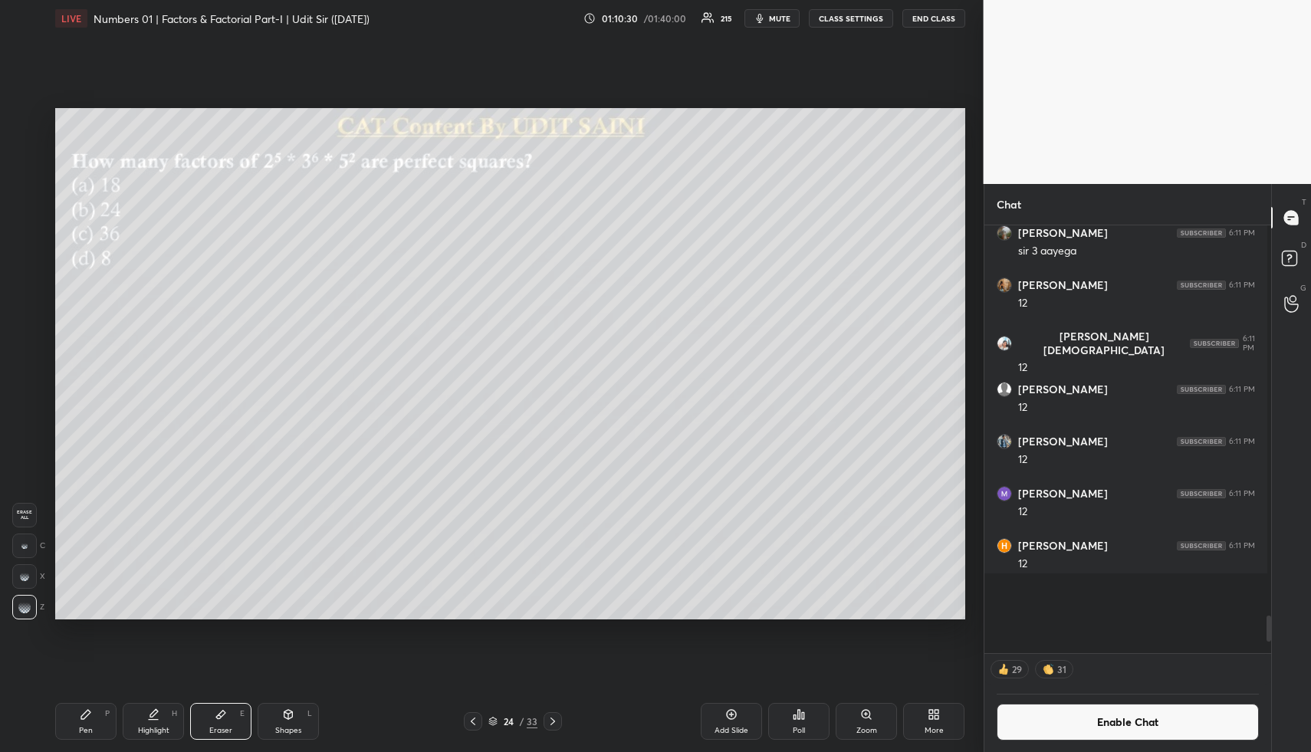
scroll to position [1, 5]
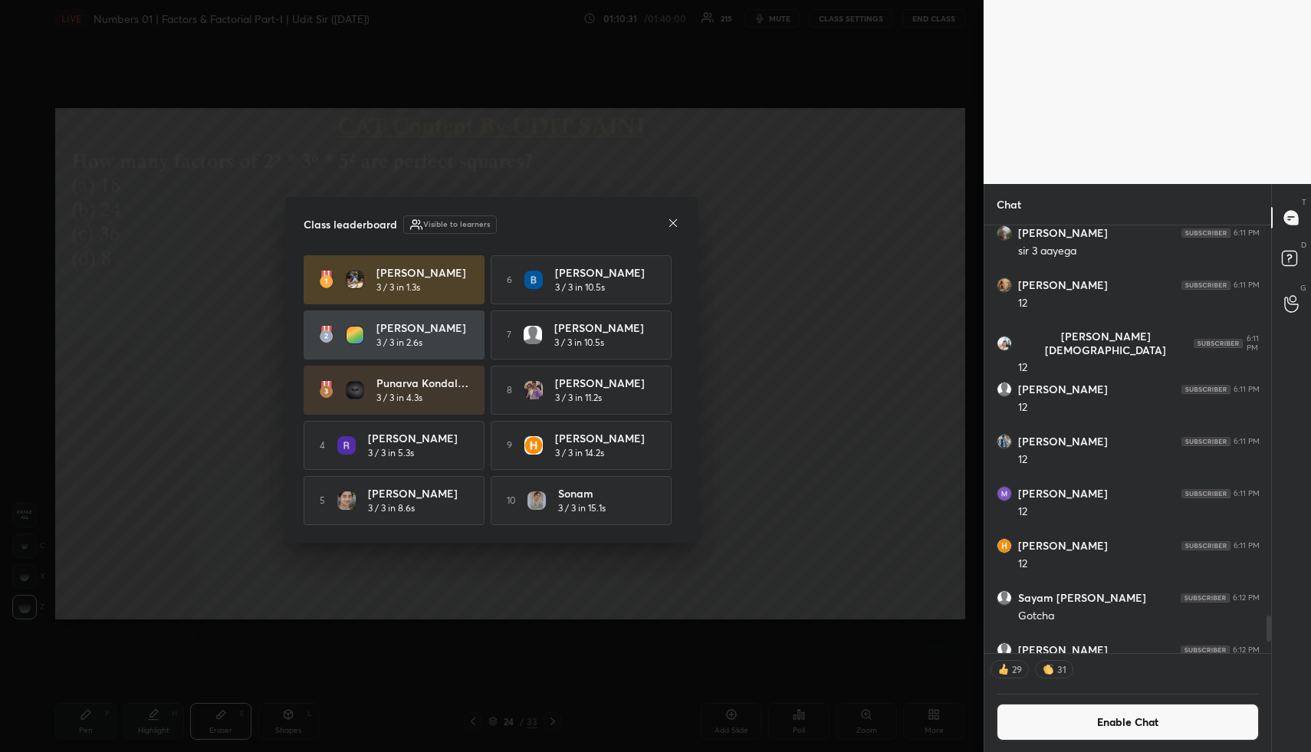
click at [1074, 718] on button "Enable Chat" at bounding box center [1128, 722] width 263 height 37
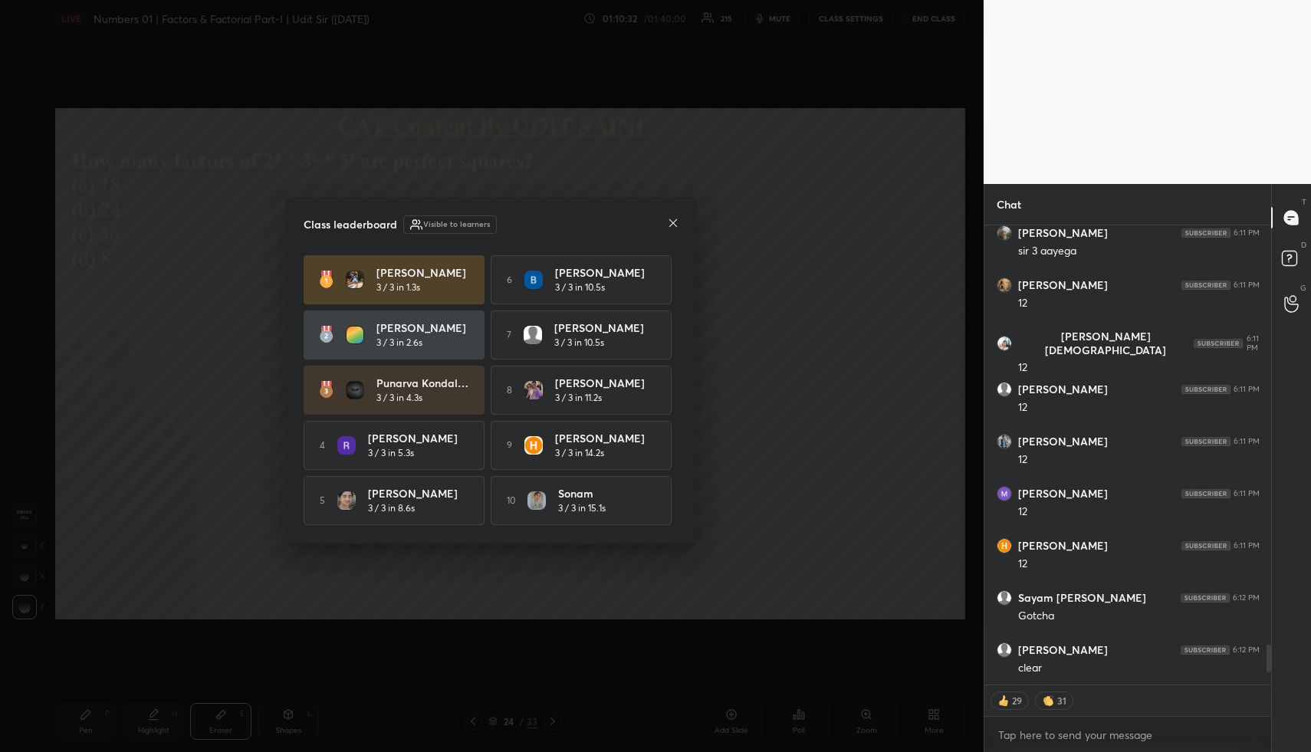
click at [669, 219] on icon at bounding box center [673, 223] width 12 height 12
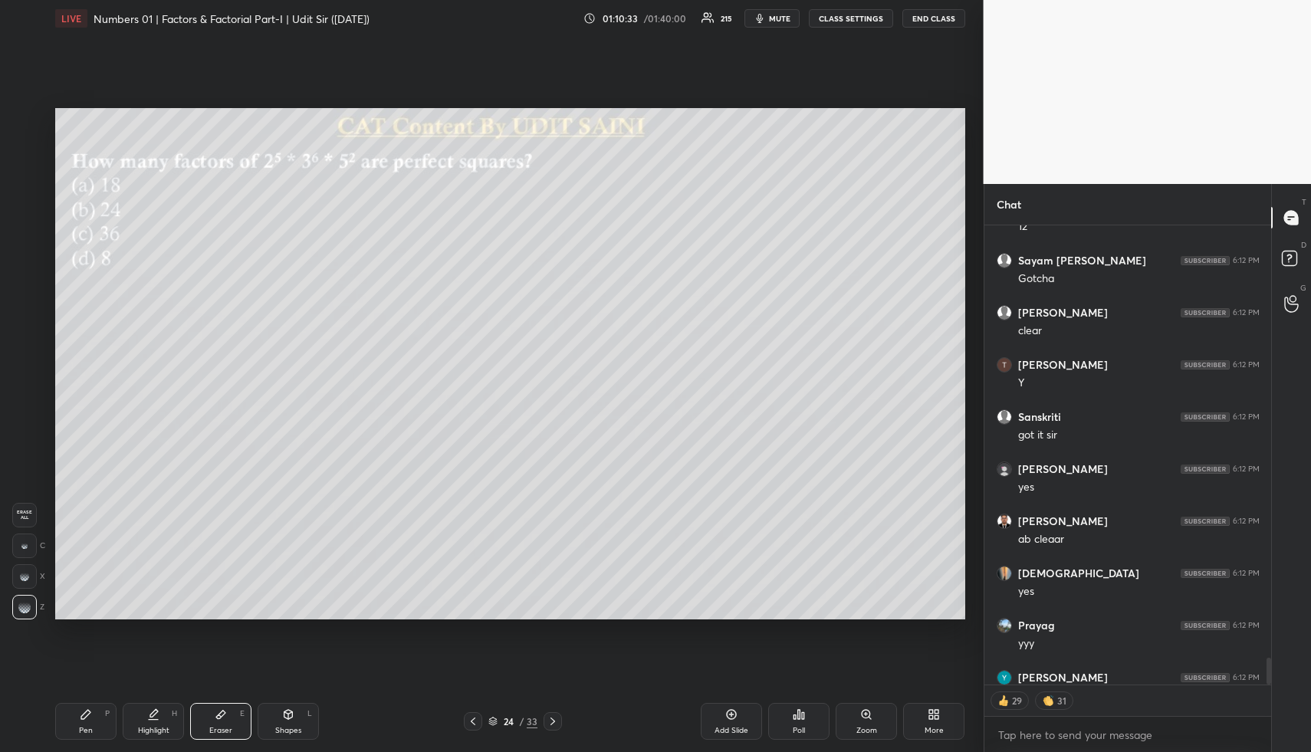
scroll to position [7457, 0]
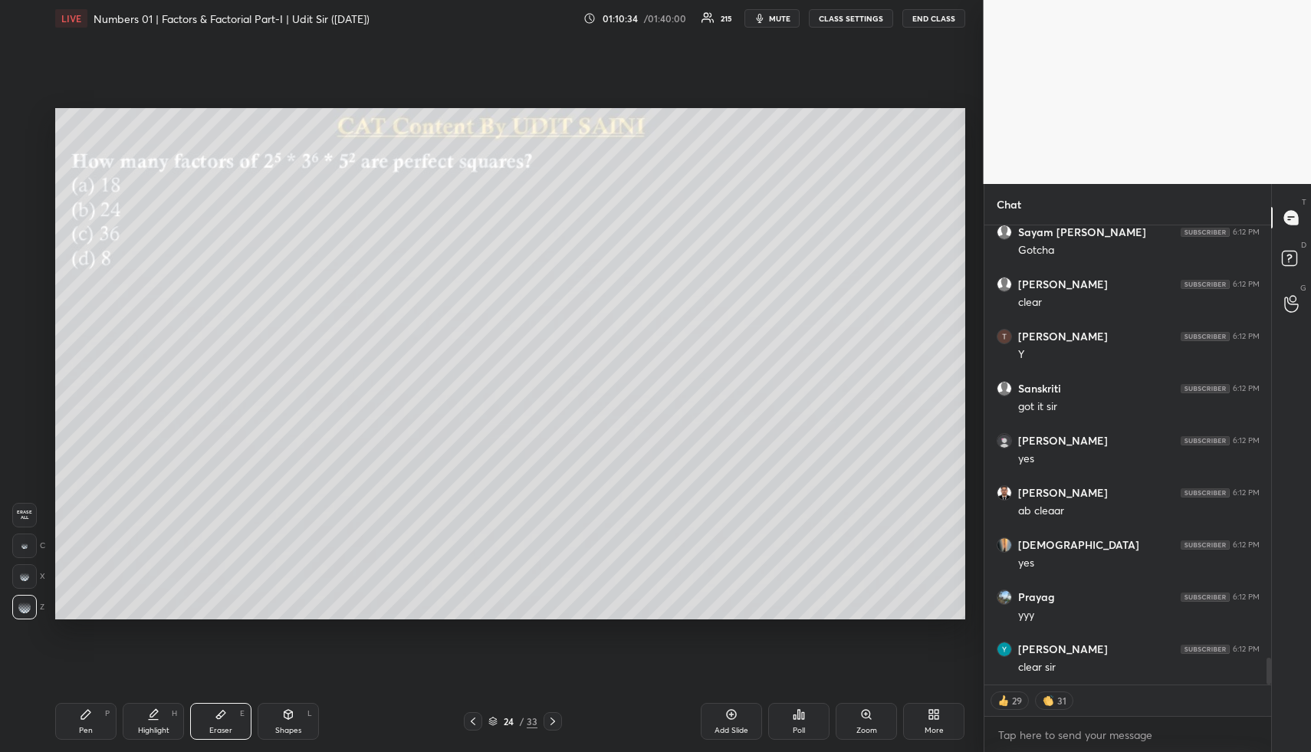
click at [209, 719] on div "Eraser E" at bounding box center [220, 721] width 61 height 37
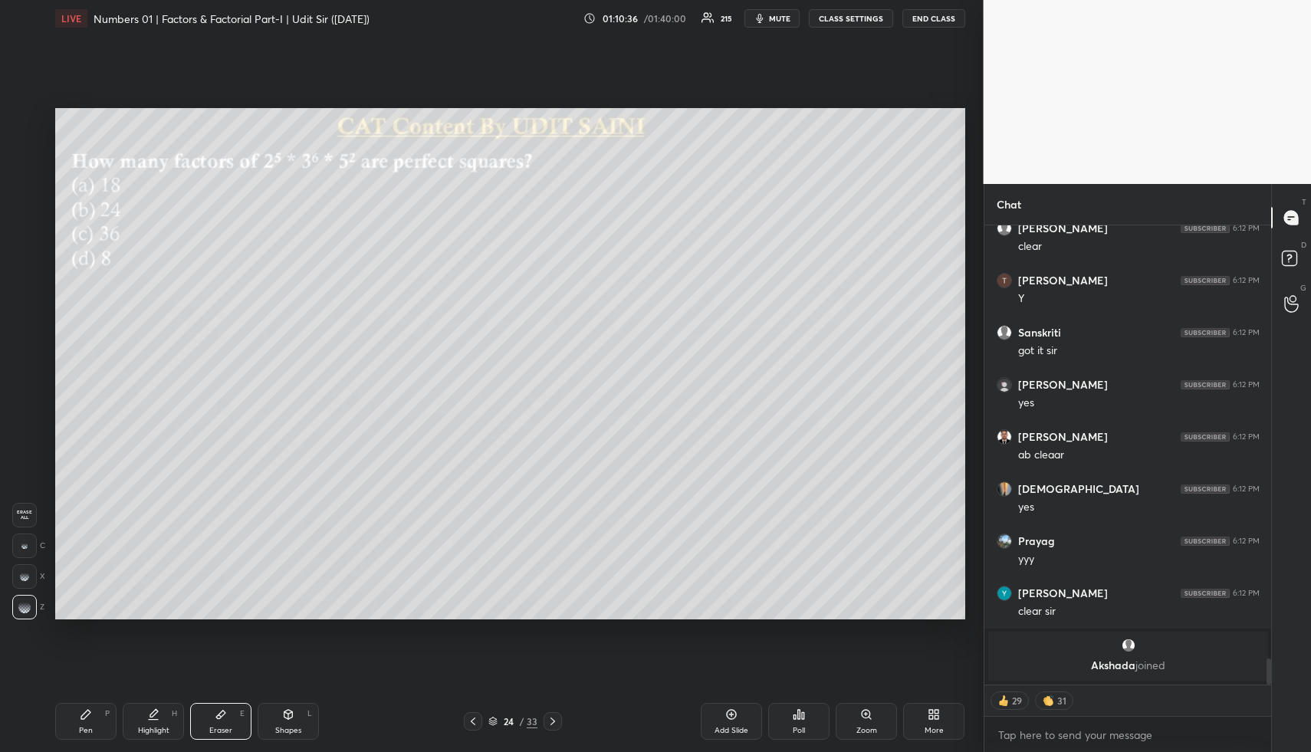
drag, startPoint x: 160, startPoint y: 718, endPoint x: 117, endPoint y: 715, distance: 43.1
click at [155, 718] on div "Highlight H" at bounding box center [153, 721] width 61 height 37
click at [92, 715] on div "Pen P" at bounding box center [85, 721] width 61 height 37
click at [141, 719] on div "Highlight H" at bounding box center [153, 721] width 61 height 37
click at [232, 725] on div "Eraser E" at bounding box center [220, 721] width 61 height 37
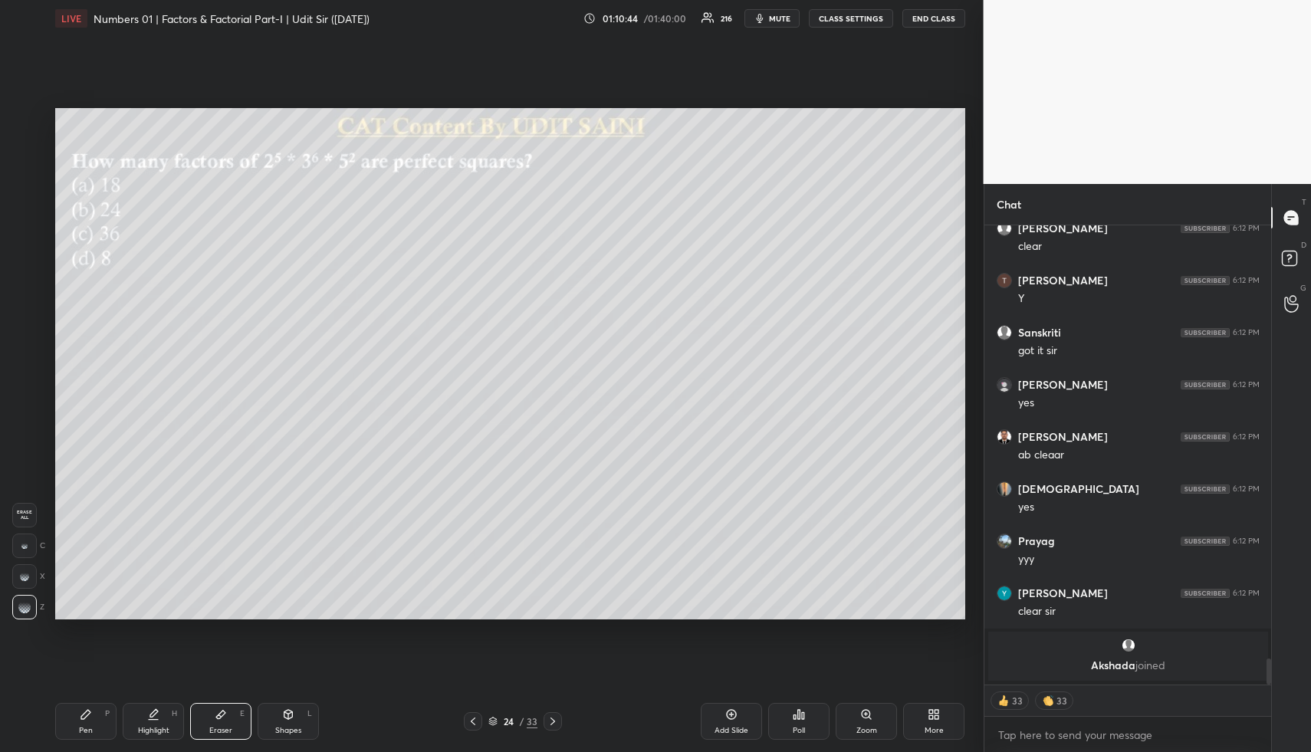
click at [25, 511] on span "Erase all" at bounding box center [24, 515] width 23 height 11
drag, startPoint x: 96, startPoint y: 722, endPoint x: 82, endPoint y: 666, distance: 57.7
click at [90, 722] on div "Pen P" at bounding box center [85, 721] width 61 height 37
click at [23, 182] on div at bounding box center [25, 182] width 12 height 12
drag, startPoint x: 159, startPoint y: 719, endPoint x: 169, endPoint y: 681, distance: 39.8
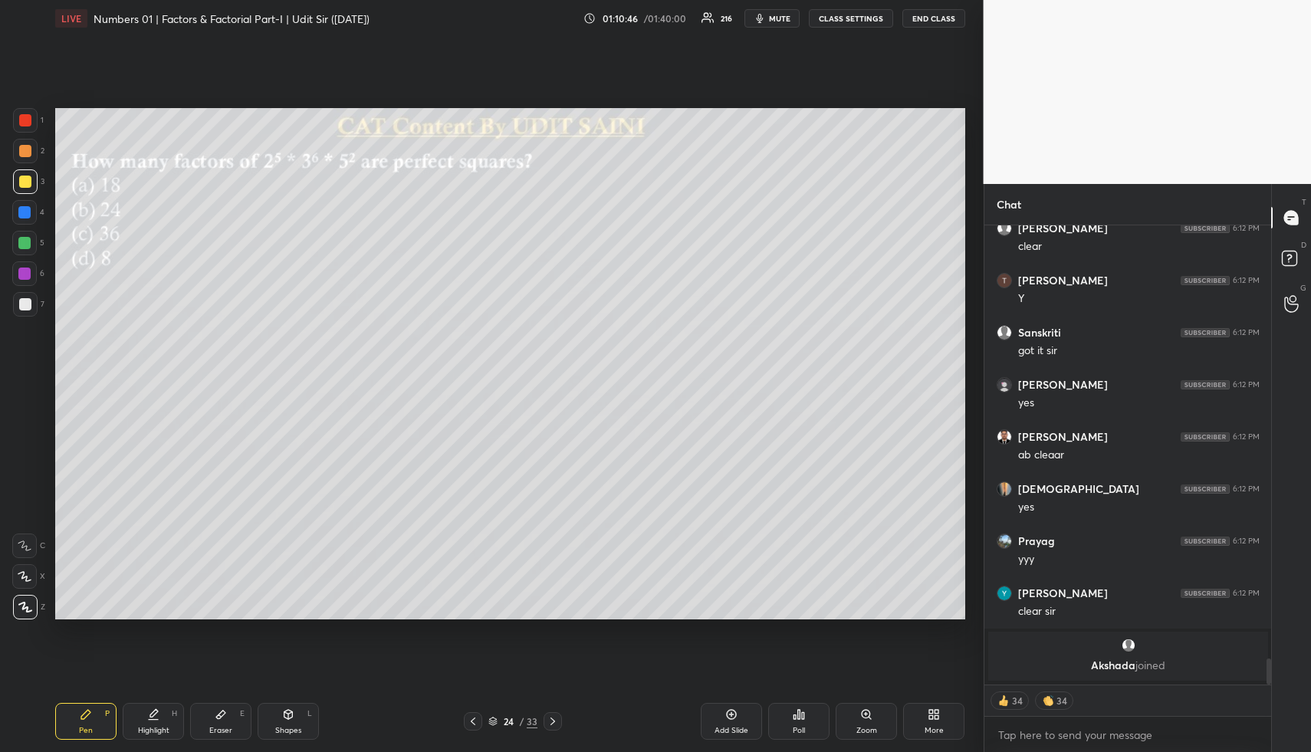
click at [156, 717] on icon at bounding box center [153, 715] width 12 height 12
drag, startPoint x: 87, startPoint y: 730, endPoint x: 82, endPoint y: 709, distance: 22.1
click at [87, 730] on div "Pen" at bounding box center [86, 731] width 14 height 8
click at [23, 160] on div at bounding box center [25, 151] width 25 height 25
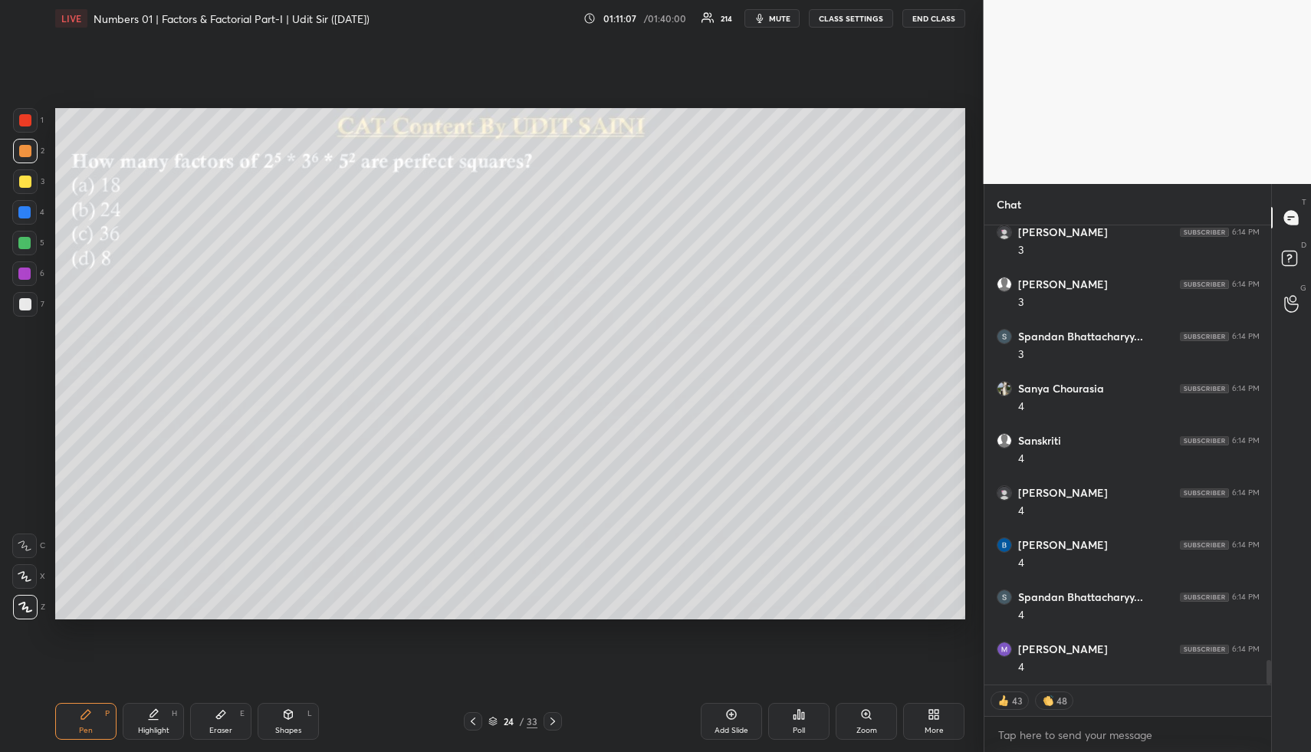
scroll to position [8208, 0]
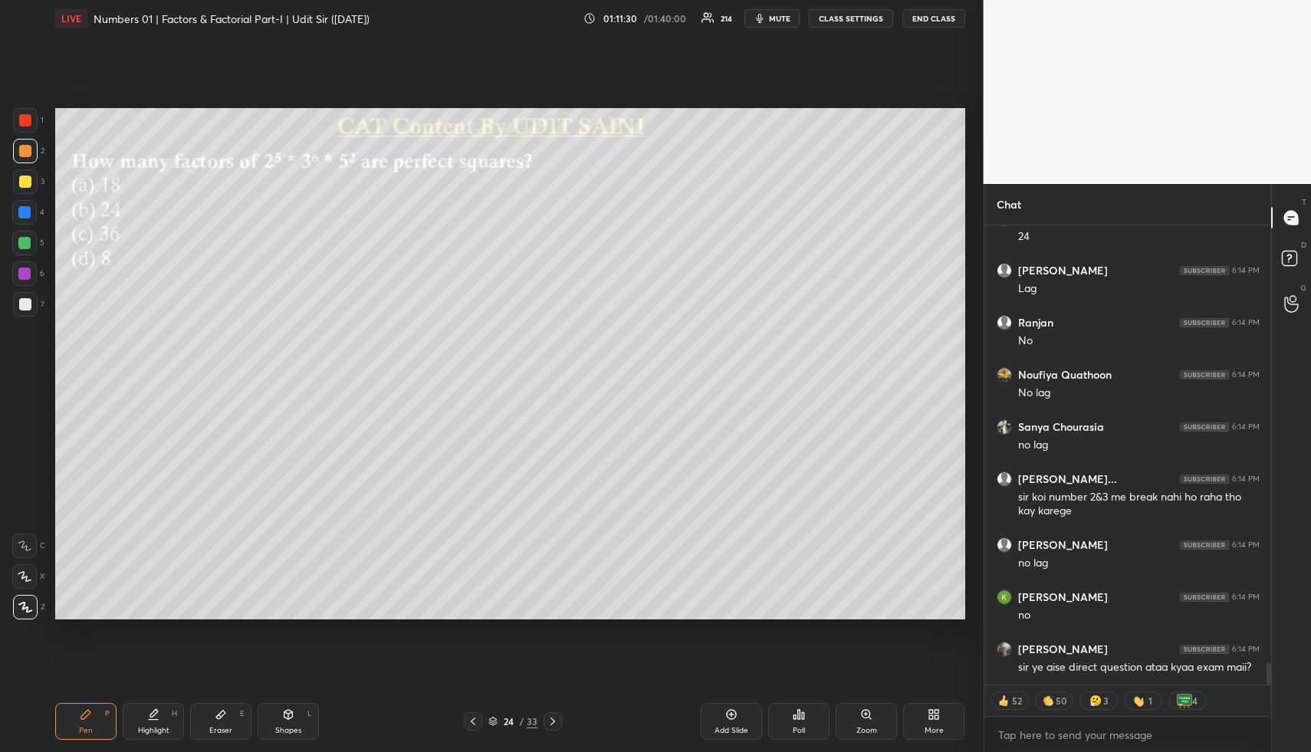
click at [290, 715] on icon at bounding box center [288, 714] width 8 height 9
click at [21, 183] on div at bounding box center [25, 182] width 12 height 12
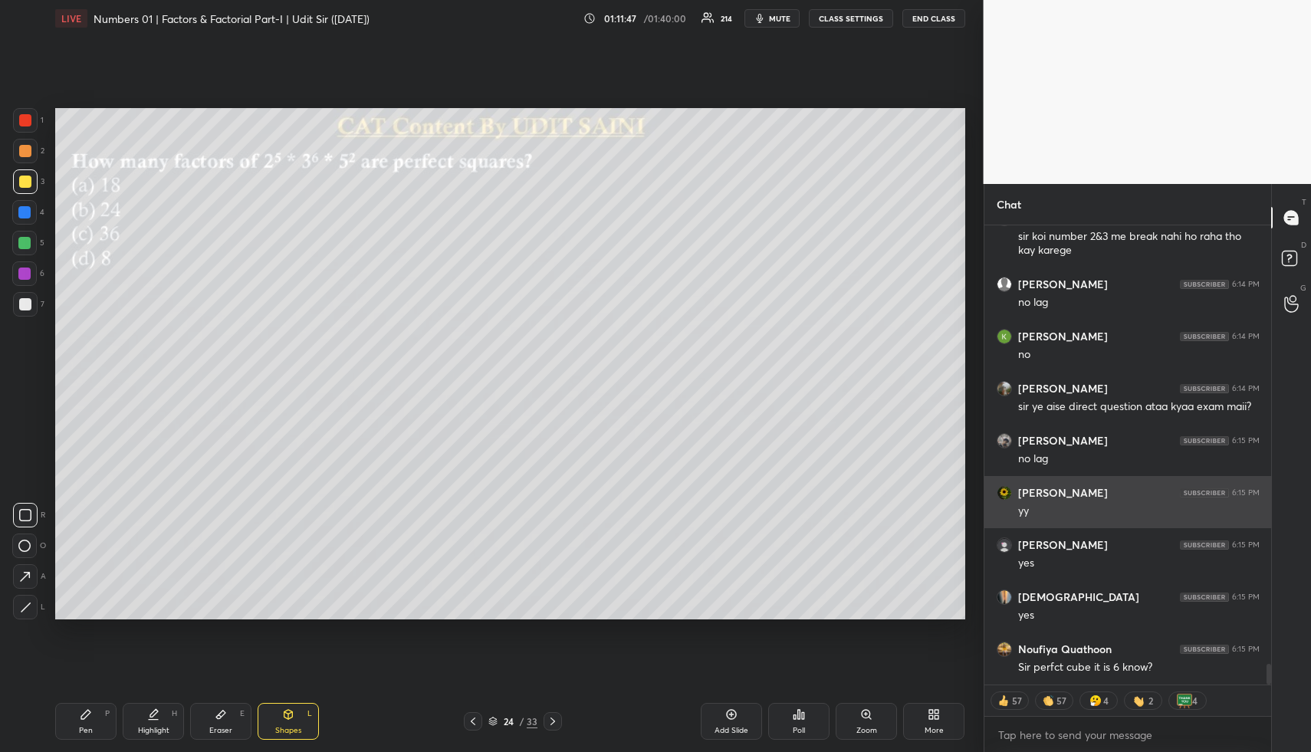
scroll to position [9734, 0]
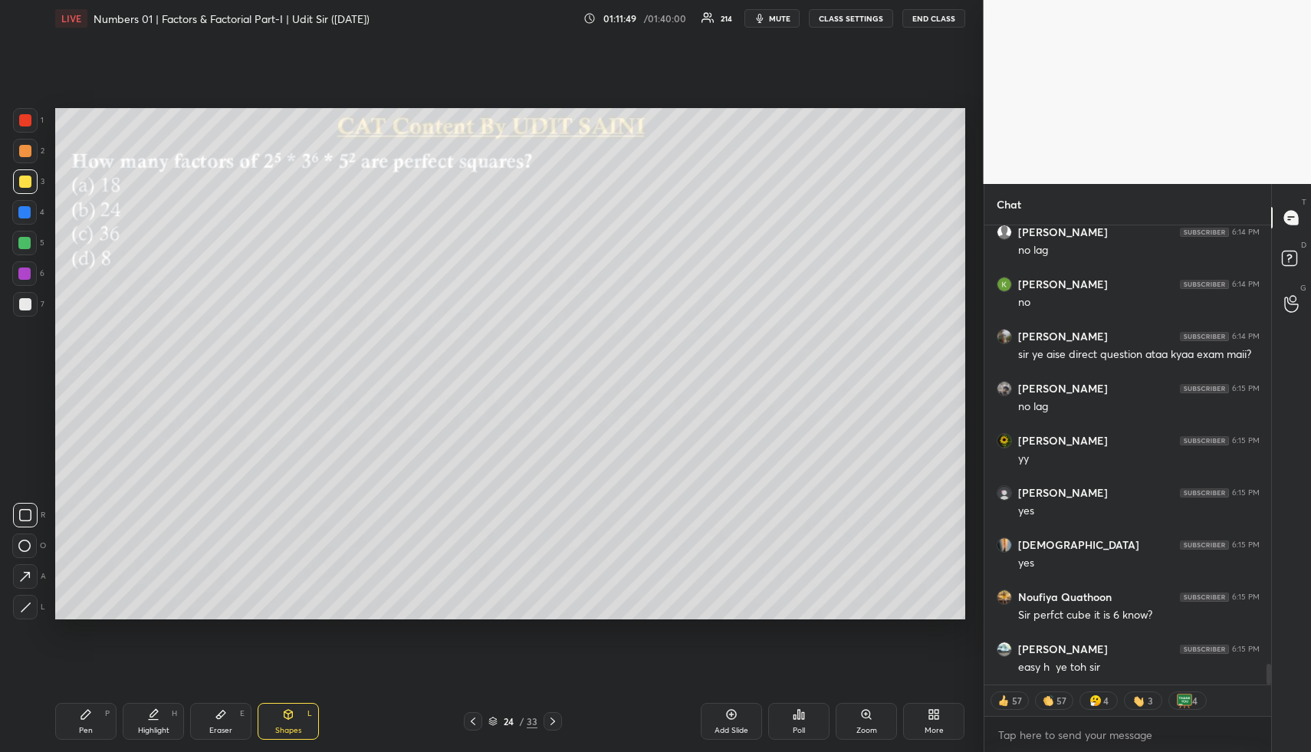
click at [279, 715] on div "Shapes L" at bounding box center [288, 721] width 61 height 37
click at [24, 150] on div at bounding box center [25, 151] width 12 height 12
click at [142, 709] on div "Highlight H" at bounding box center [153, 721] width 61 height 37
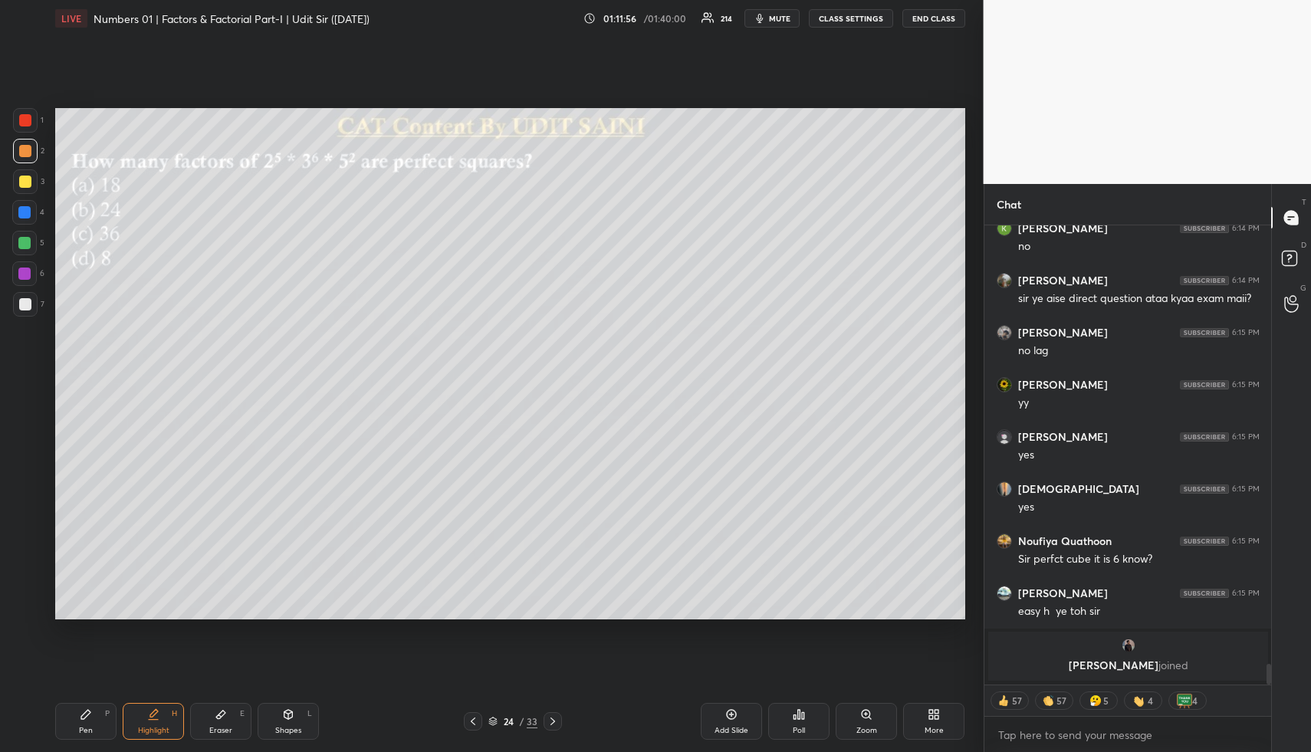
click at [100, 707] on div "Pen P" at bounding box center [85, 721] width 61 height 37
click at [96, 706] on div "Pen P" at bounding box center [85, 721] width 61 height 37
click at [24, 211] on div at bounding box center [24, 212] width 12 height 12
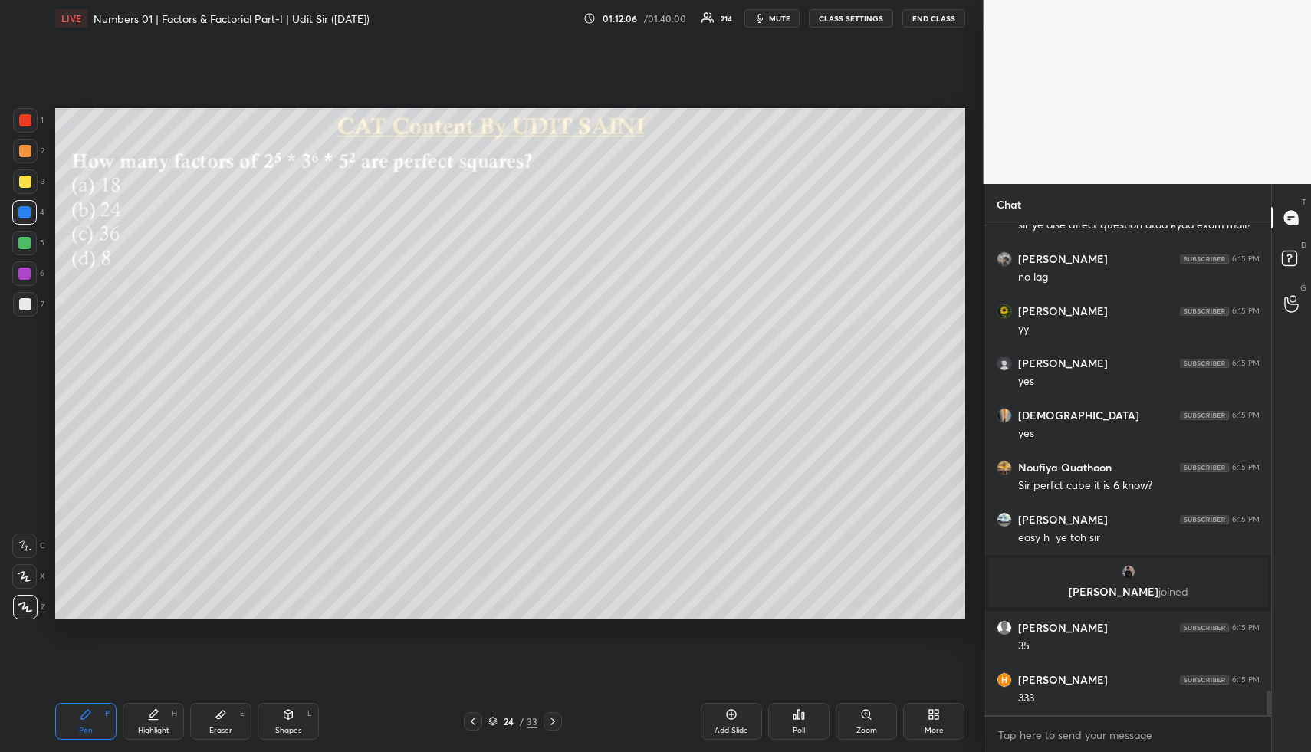
scroll to position [9291, 0]
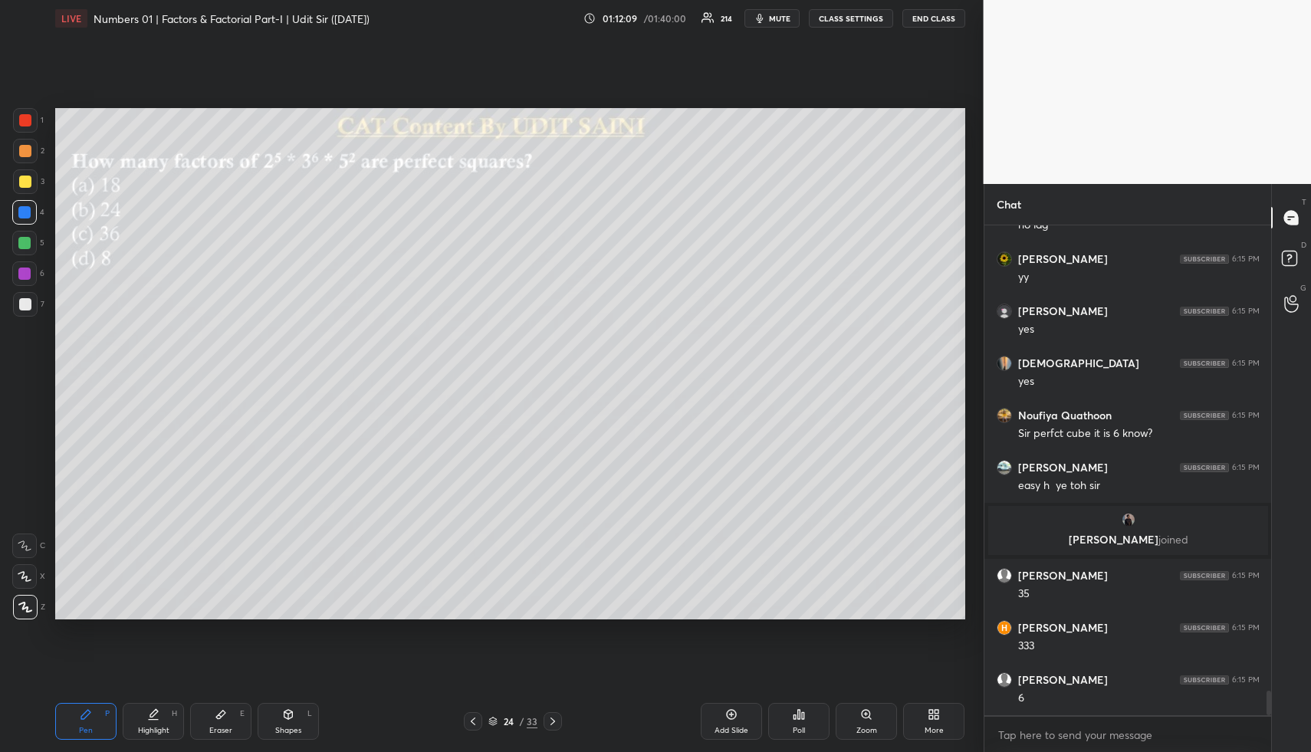
drag, startPoint x: 216, startPoint y: 719, endPoint x: 220, endPoint y: 673, distance: 46.9
click at [212, 722] on div "Eraser E" at bounding box center [220, 721] width 61 height 37
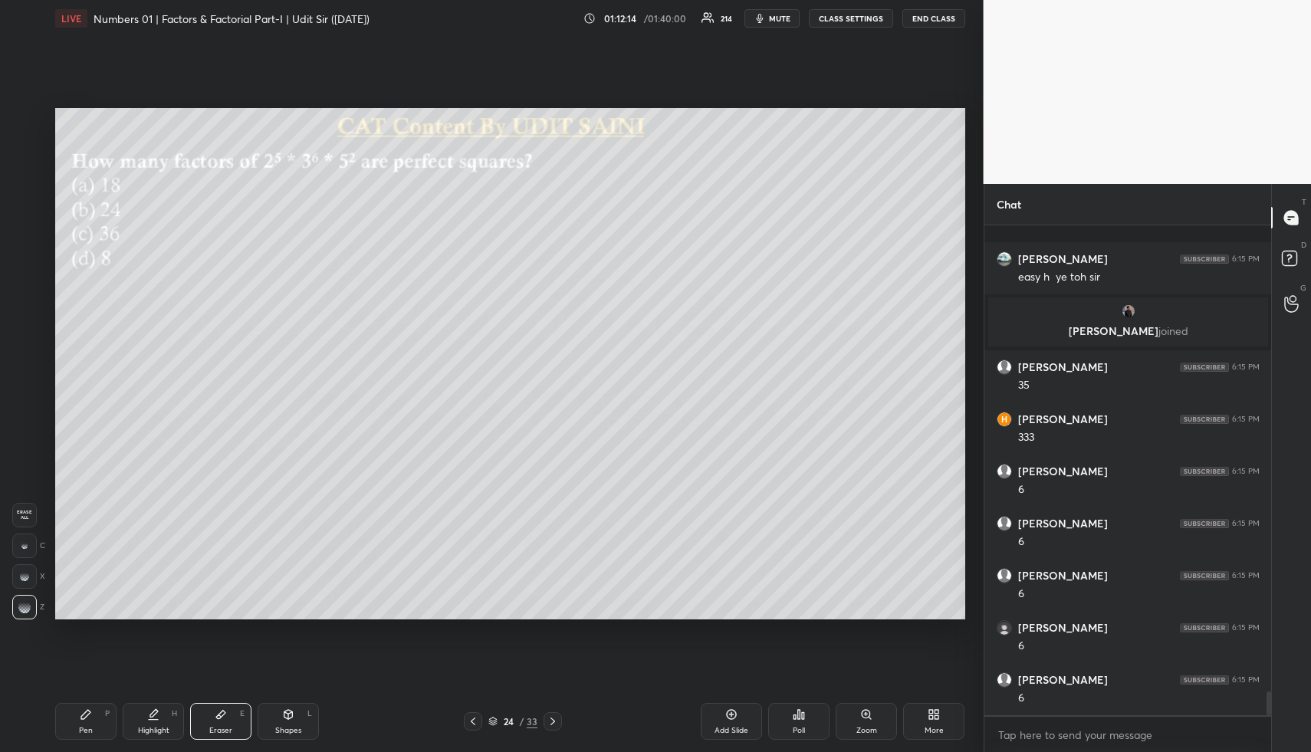
scroll to position [9604, 0]
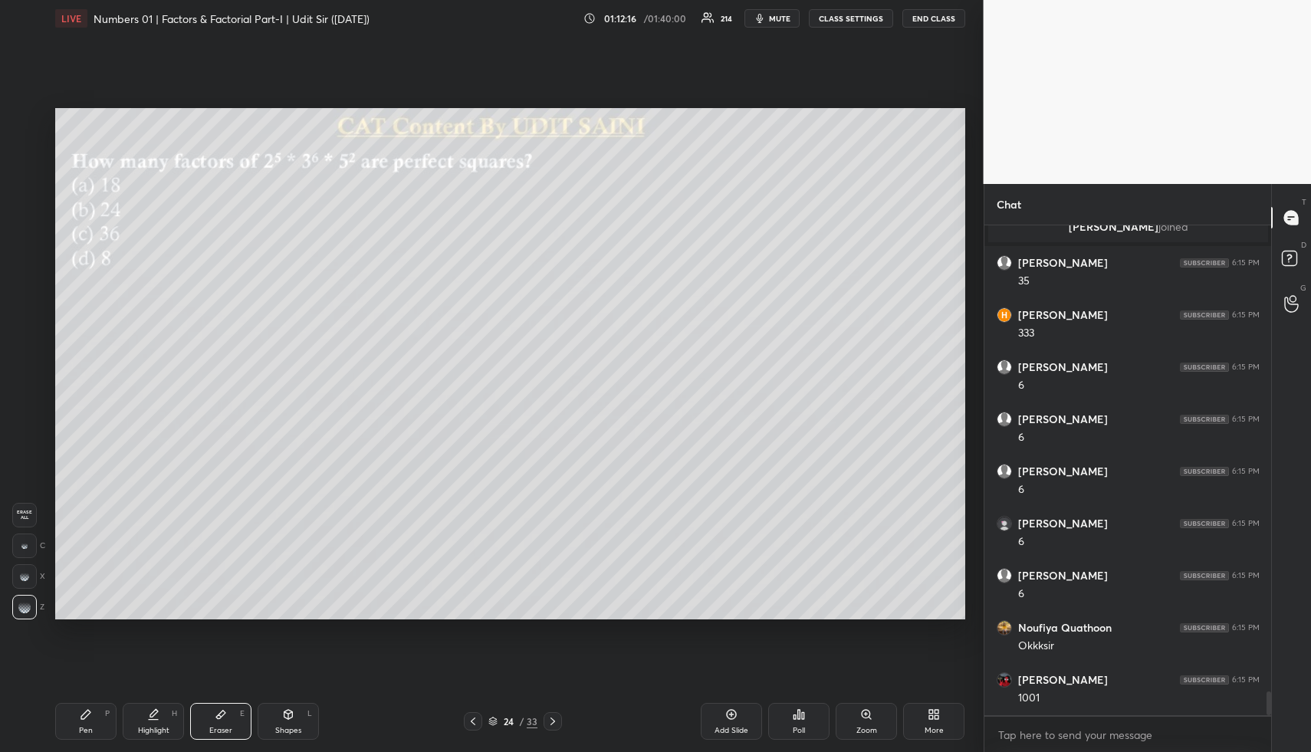
click at [113, 720] on div "Pen P" at bounding box center [85, 721] width 61 height 37
click at [111, 719] on div "Pen P" at bounding box center [85, 721] width 61 height 37
click at [19, 181] on div at bounding box center [25, 182] width 12 height 12
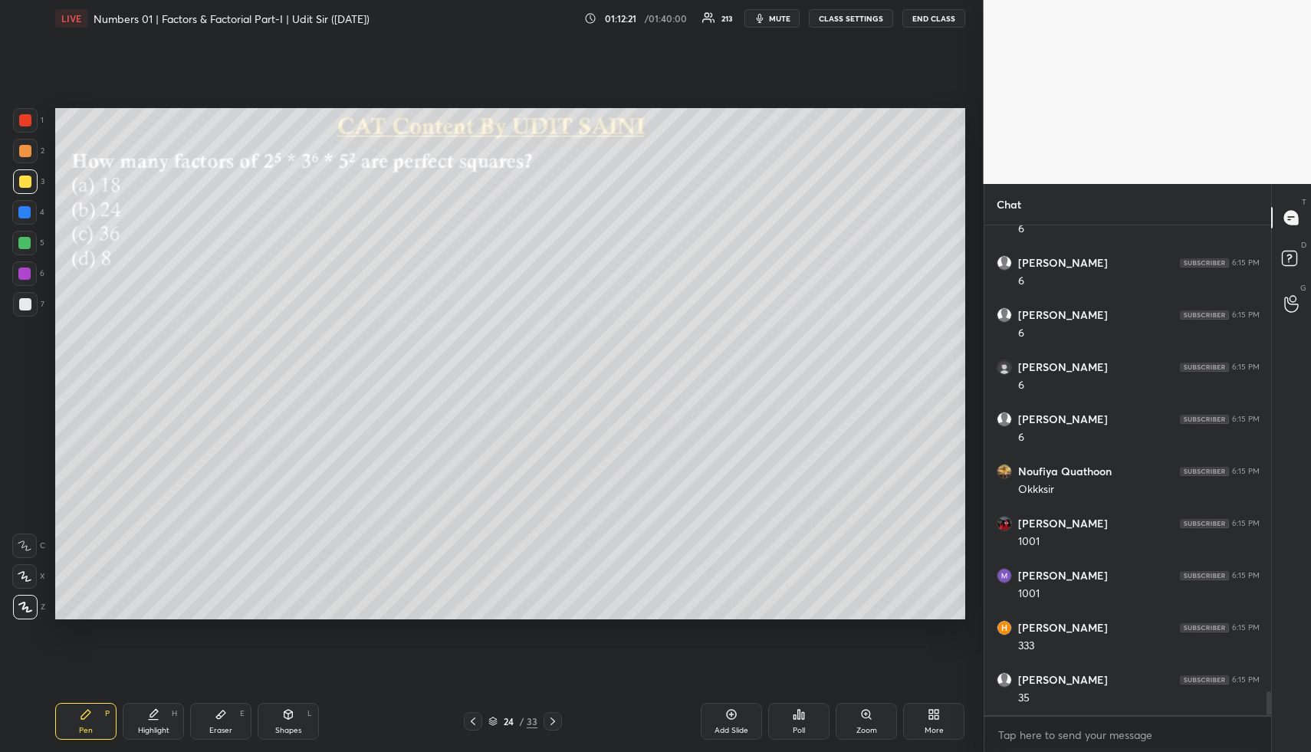
drag, startPoint x: 94, startPoint y: 724, endPoint x: 84, endPoint y: 629, distance: 95.7
click at [93, 721] on div "Pen P" at bounding box center [85, 721] width 61 height 37
click at [24, 209] on div at bounding box center [24, 212] width 12 height 12
click at [30, 156] on div at bounding box center [25, 151] width 12 height 12
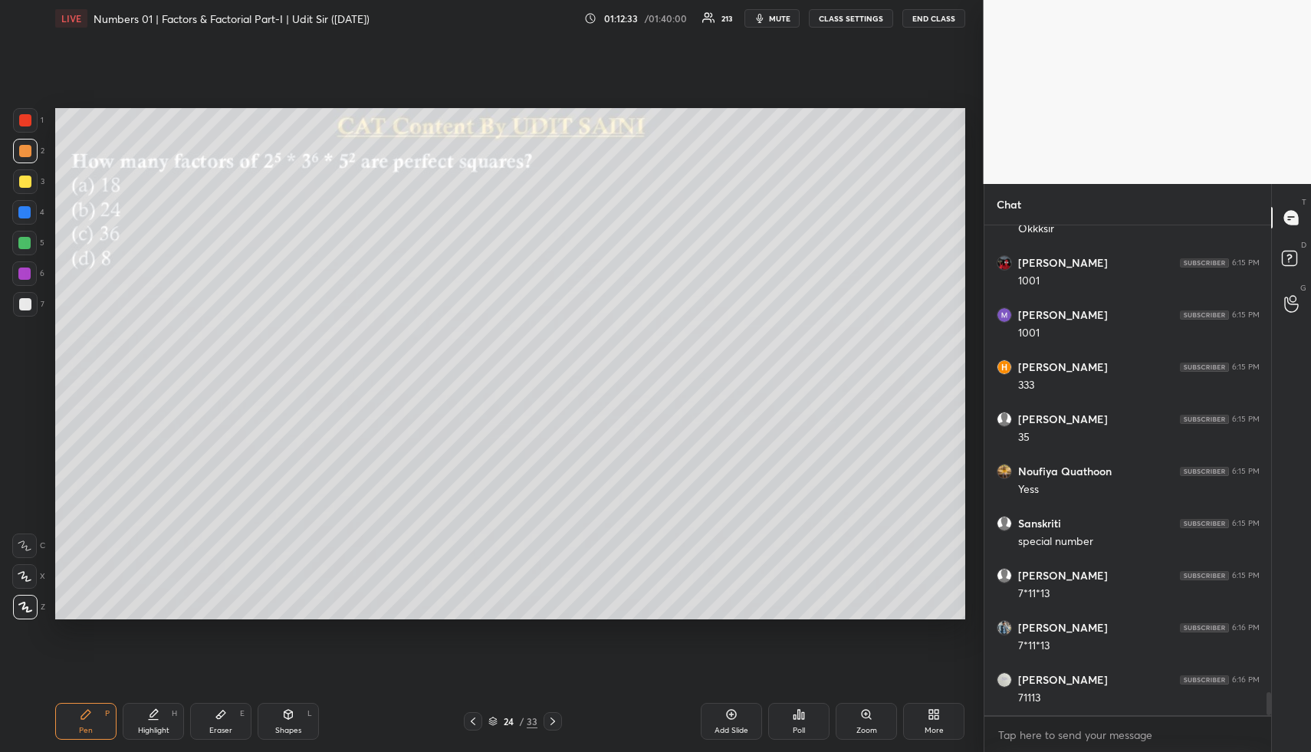
scroll to position [10125, 0]
click at [150, 723] on div "Highlight H" at bounding box center [153, 721] width 61 height 37
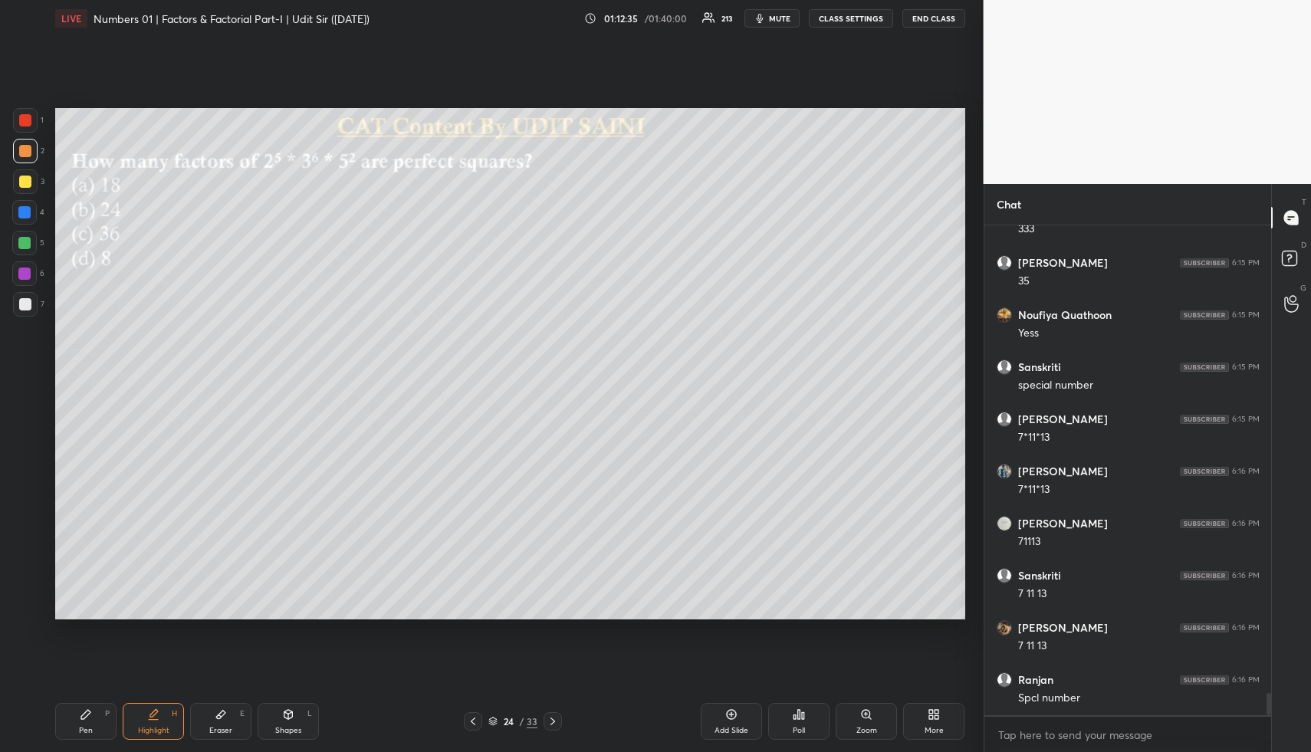
click at [97, 717] on div "Pen P" at bounding box center [85, 721] width 61 height 37
click at [98, 719] on div "Pen P" at bounding box center [85, 721] width 61 height 37
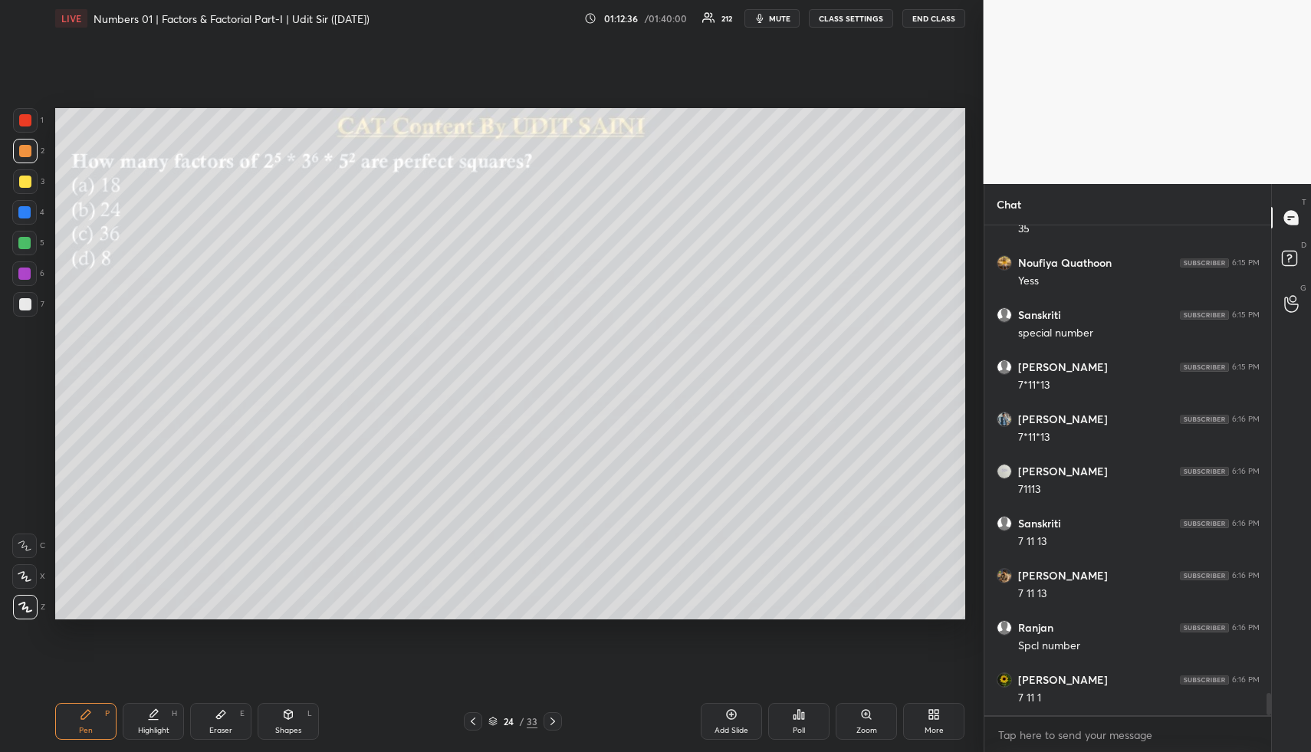
click at [32, 220] on div at bounding box center [24, 212] width 25 height 25
click at [35, 215] on div at bounding box center [24, 212] width 25 height 25
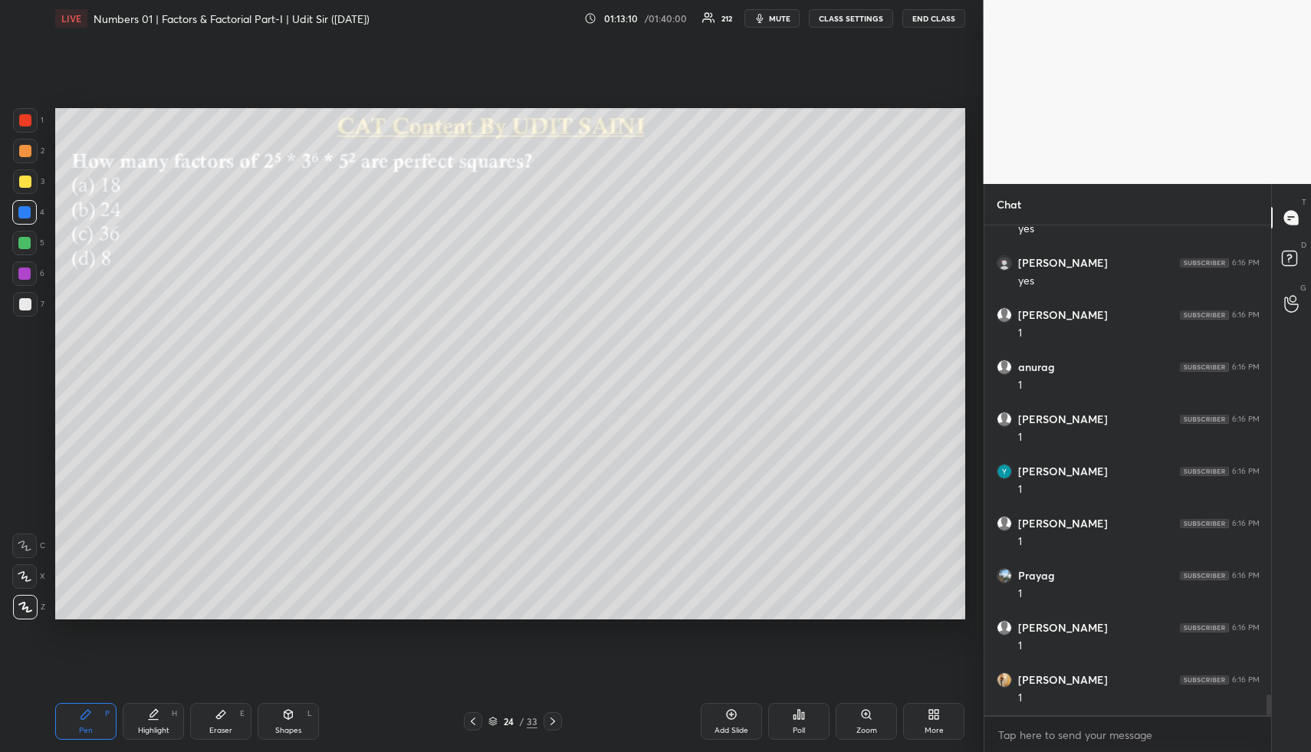
scroll to position [11064, 0]
click at [155, 718] on icon at bounding box center [153, 715] width 12 height 12
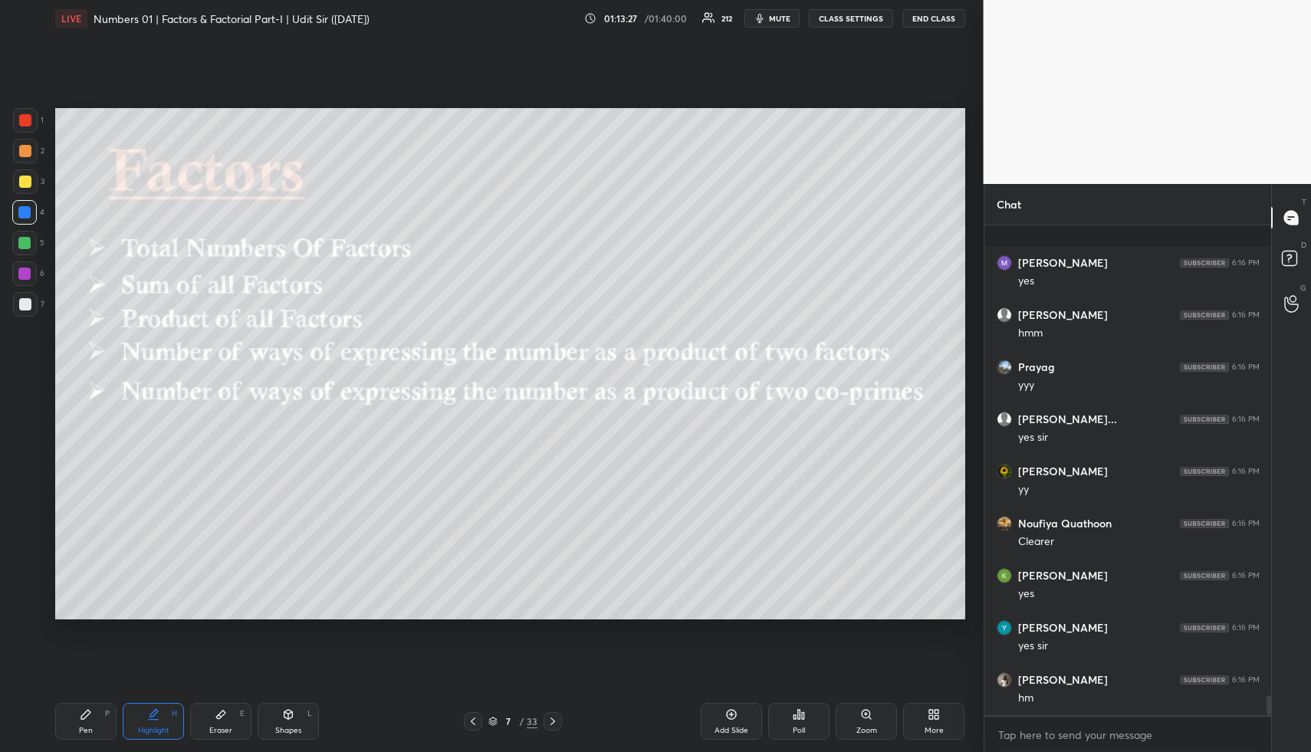
scroll to position [11742, 0]
click at [159, 720] on div "Highlight H" at bounding box center [153, 721] width 61 height 37
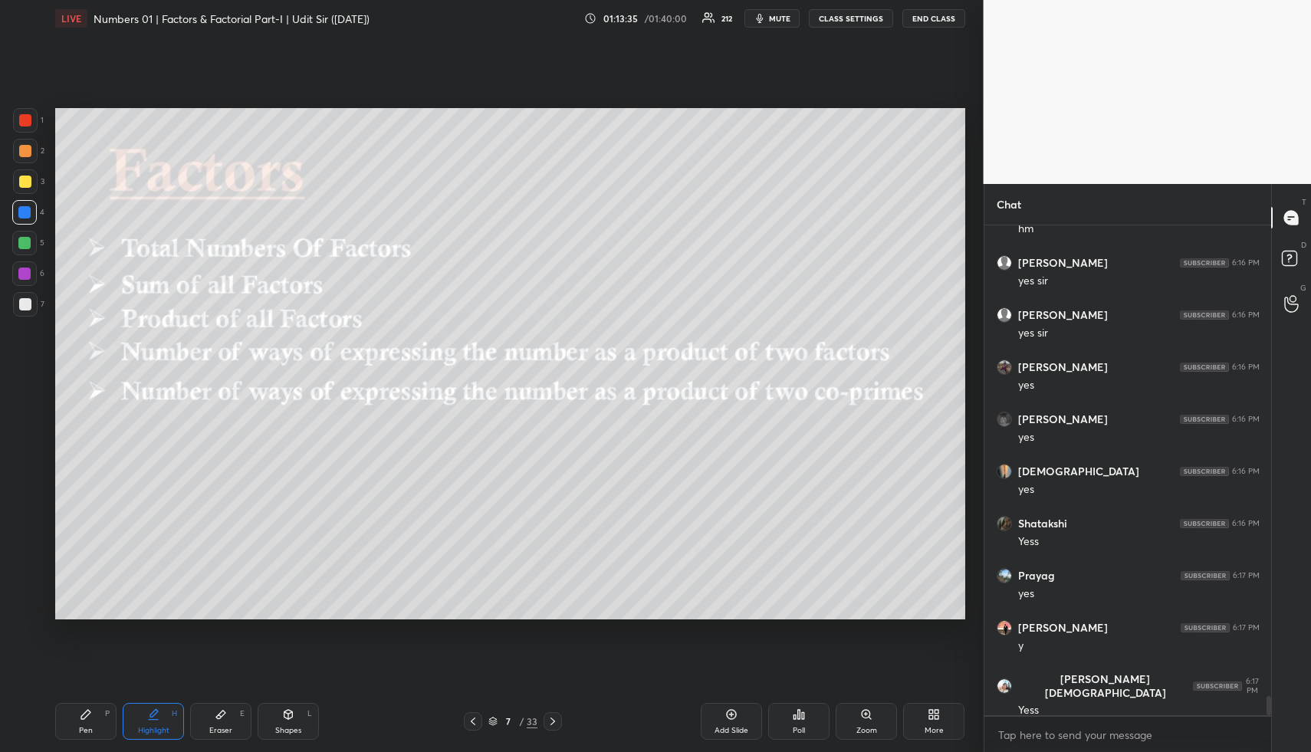
click at [293, 719] on icon at bounding box center [288, 715] width 12 height 12
drag, startPoint x: 293, startPoint y: 719, endPoint x: 269, endPoint y: 650, distance: 73.0
click at [293, 719] on icon at bounding box center [288, 715] width 12 height 12
click at [19, 251] on div at bounding box center [24, 243] width 25 height 25
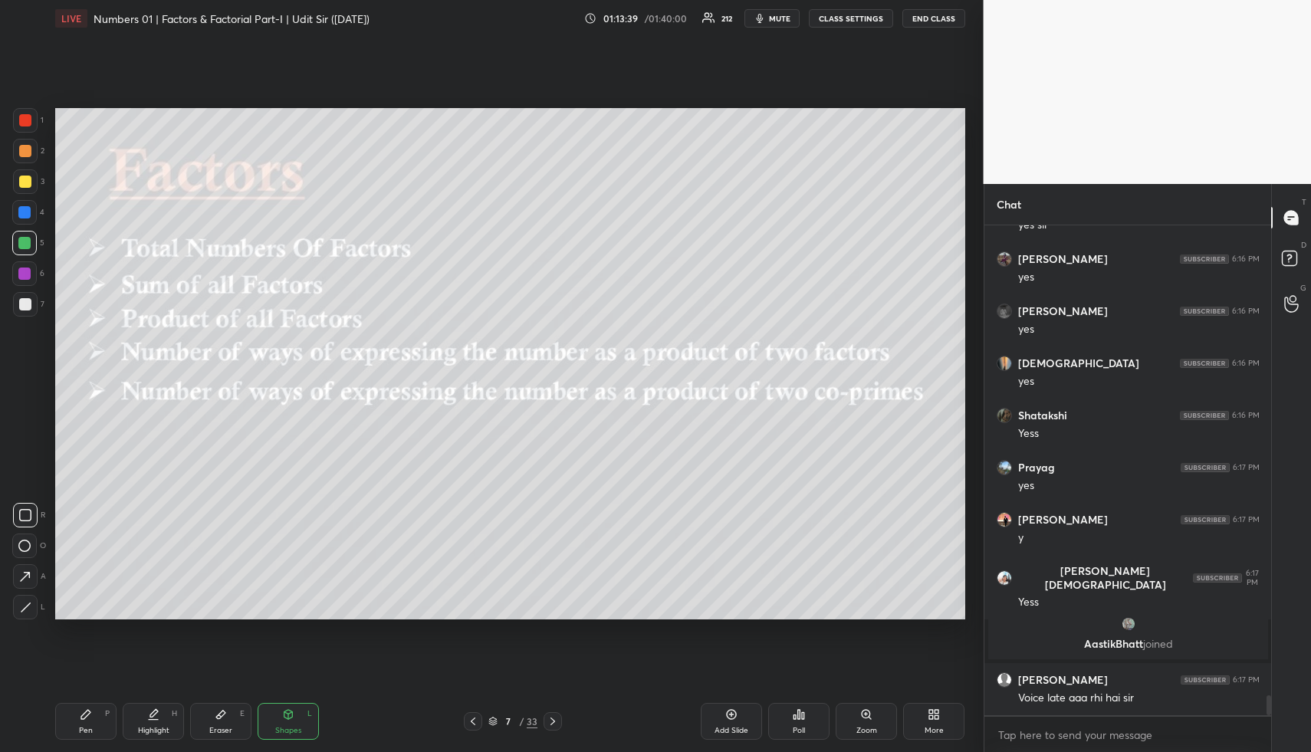
drag, startPoint x: 153, startPoint y: 729, endPoint x: 152, endPoint y: 647, distance: 81.3
click at [153, 729] on div "Highlight" at bounding box center [153, 731] width 31 height 8
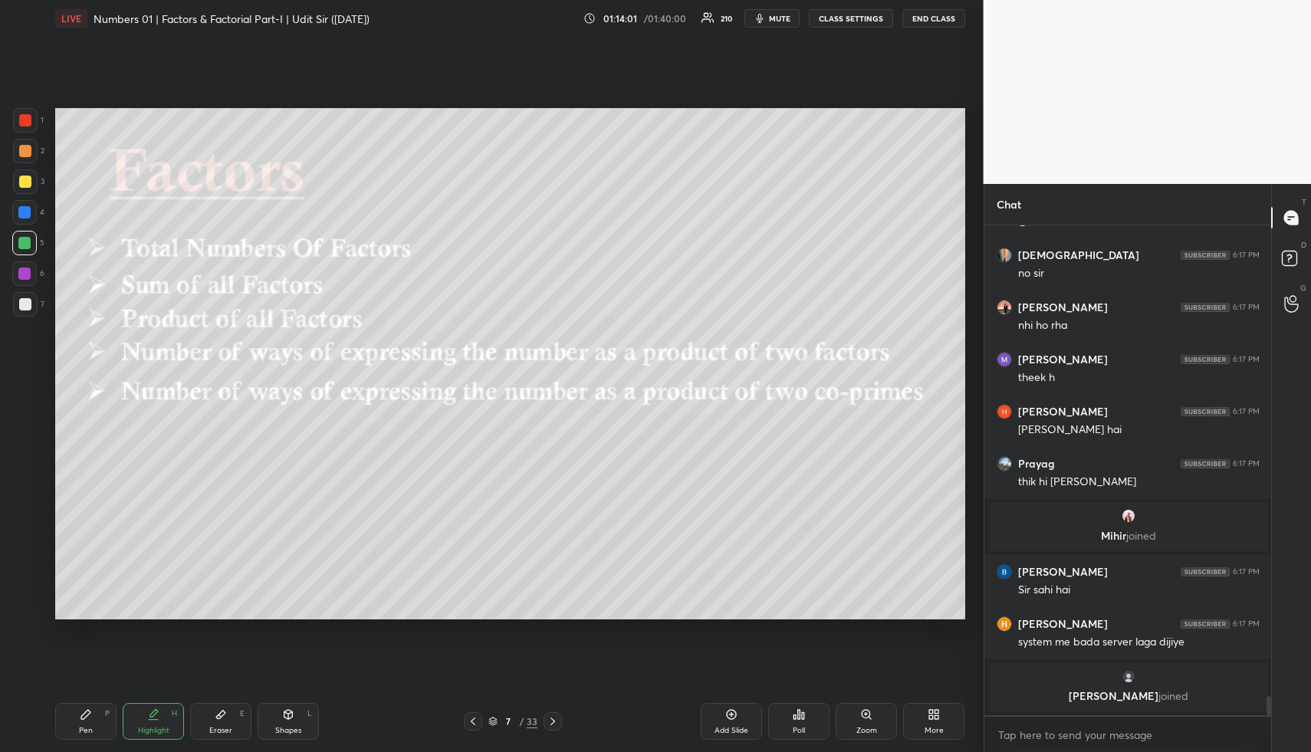
scroll to position [12133, 0]
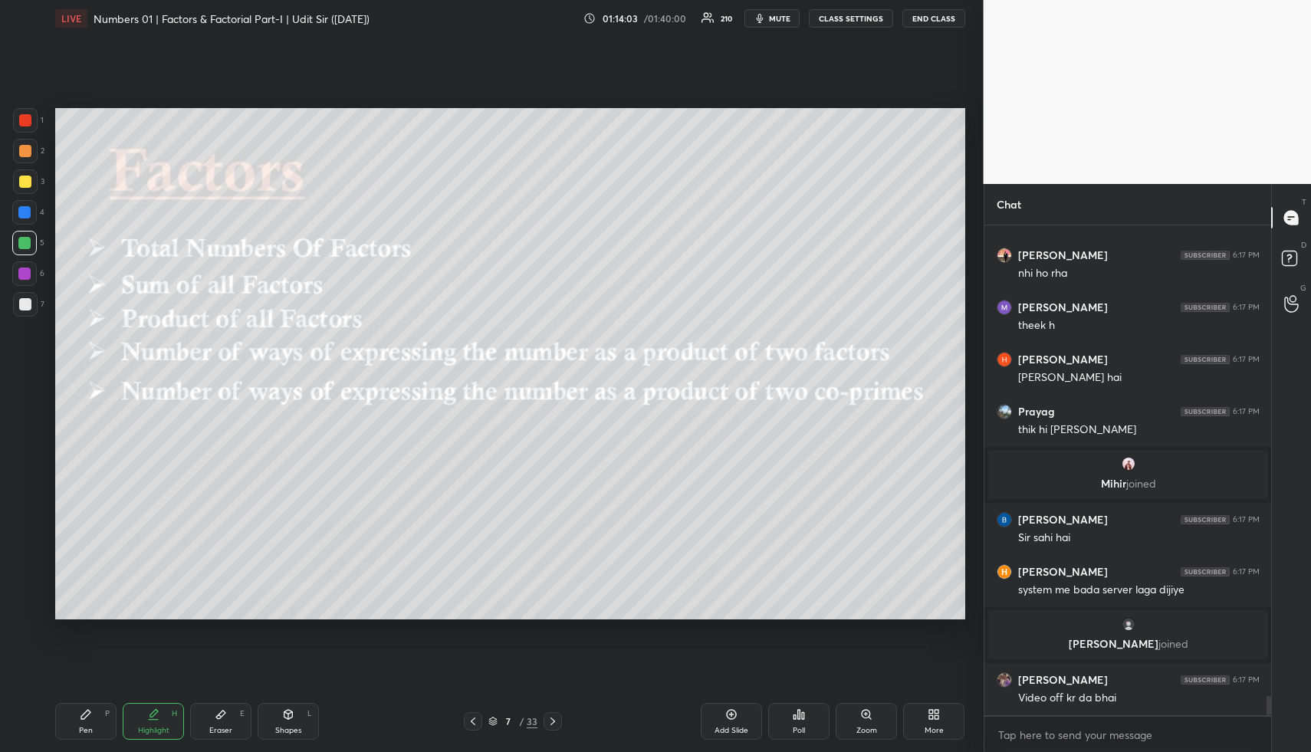
type textarea "x"
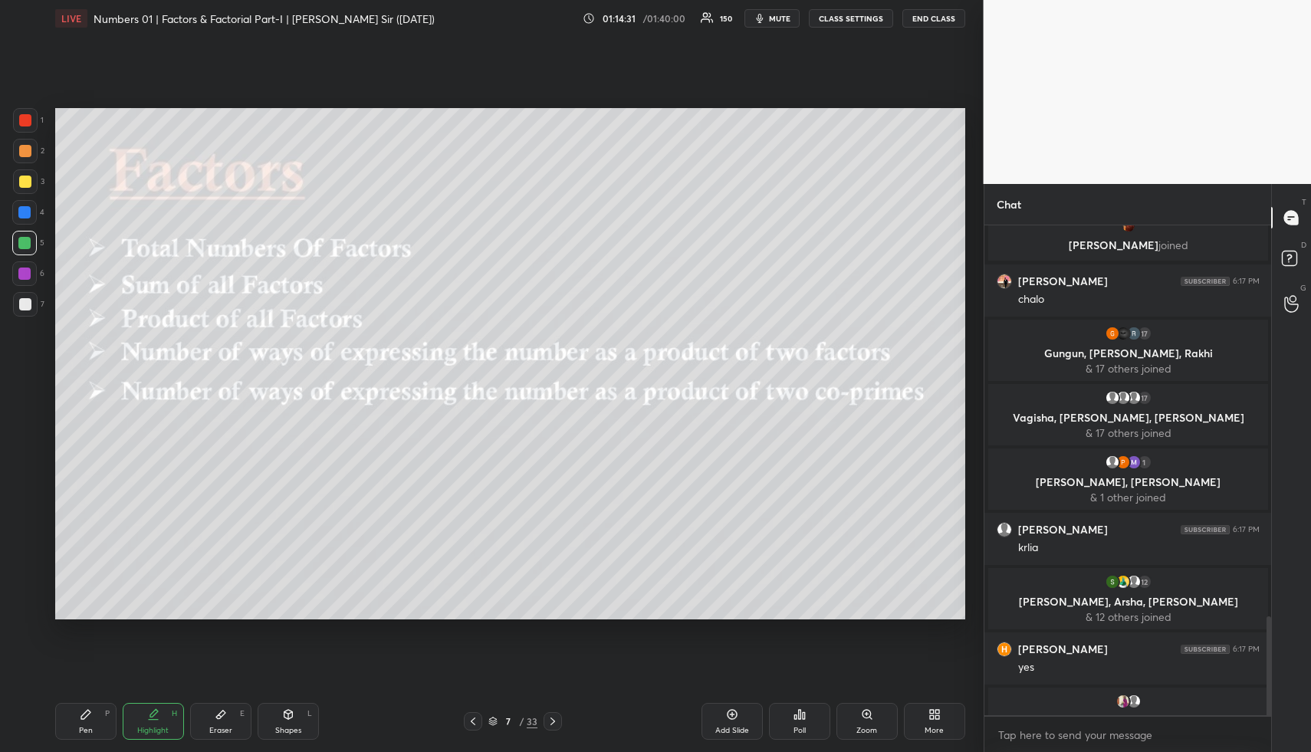
scroll to position [1927, 0]
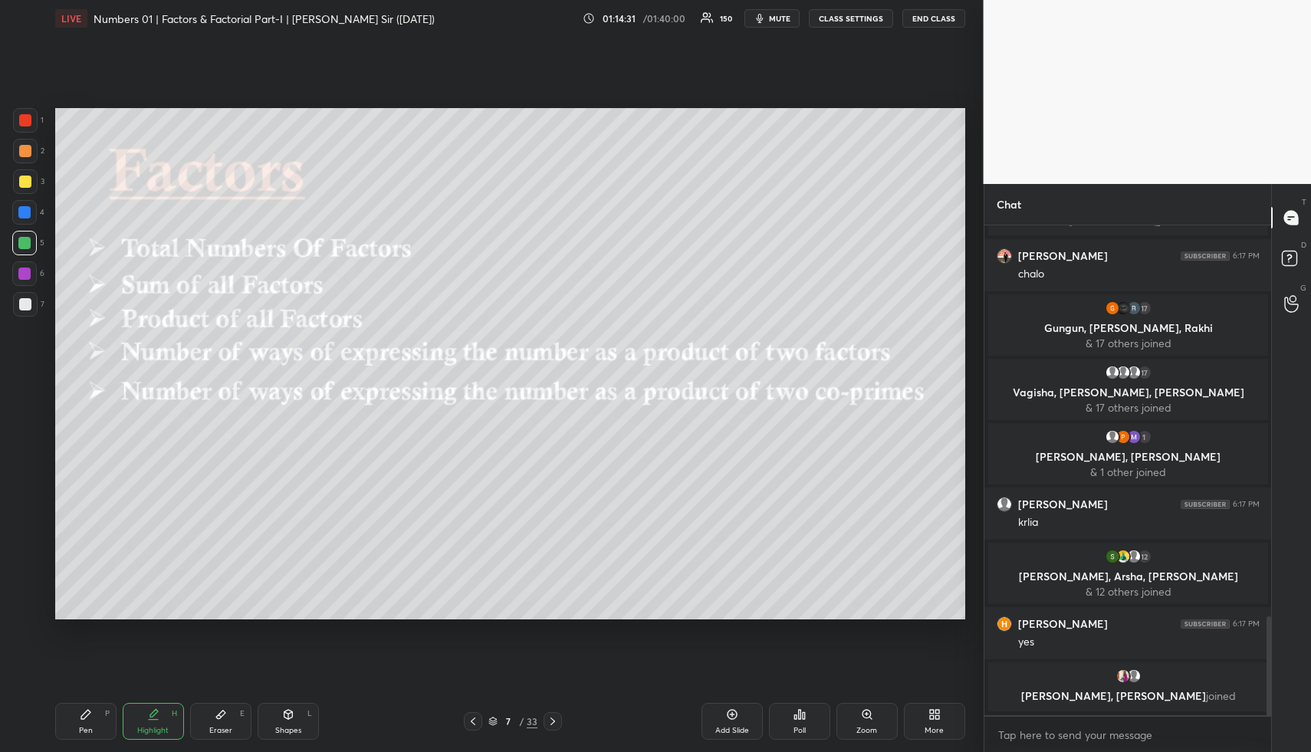
click at [154, 722] on div "Highlight H" at bounding box center [153, 721] width 61 height 37
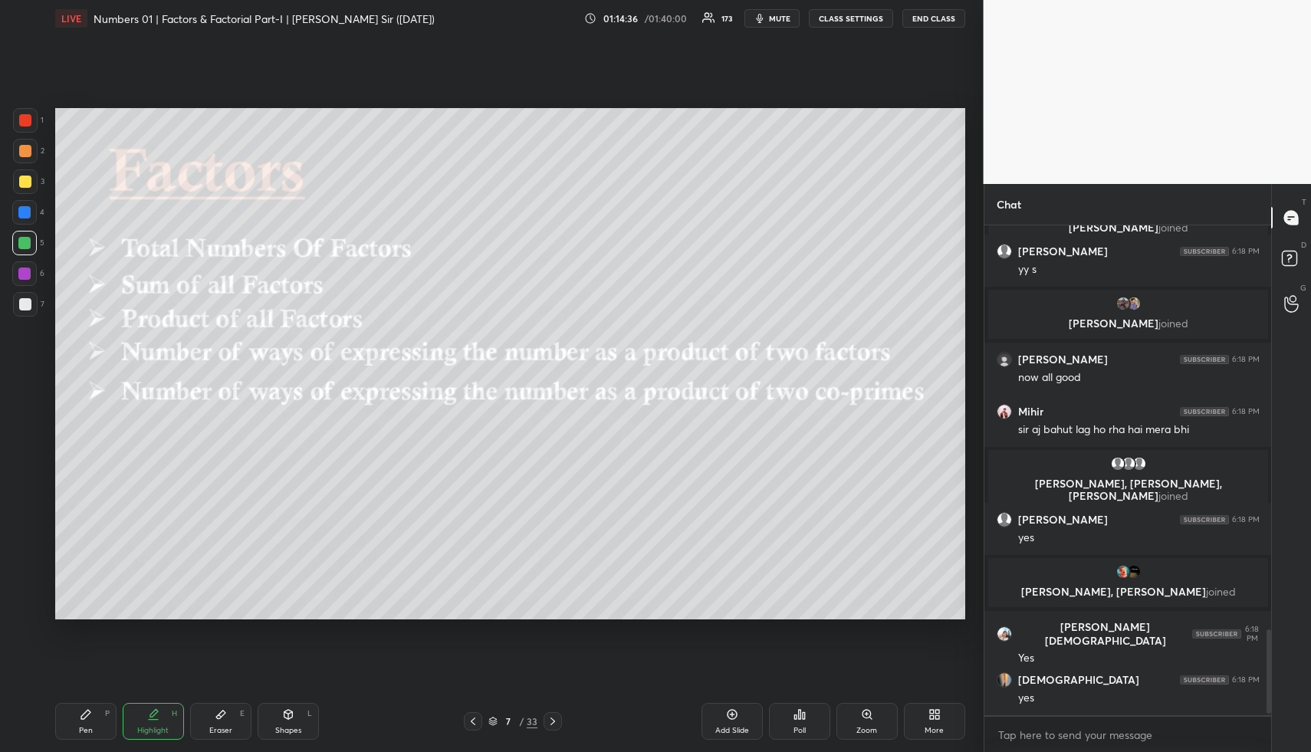
scroll to position [2360, 0]
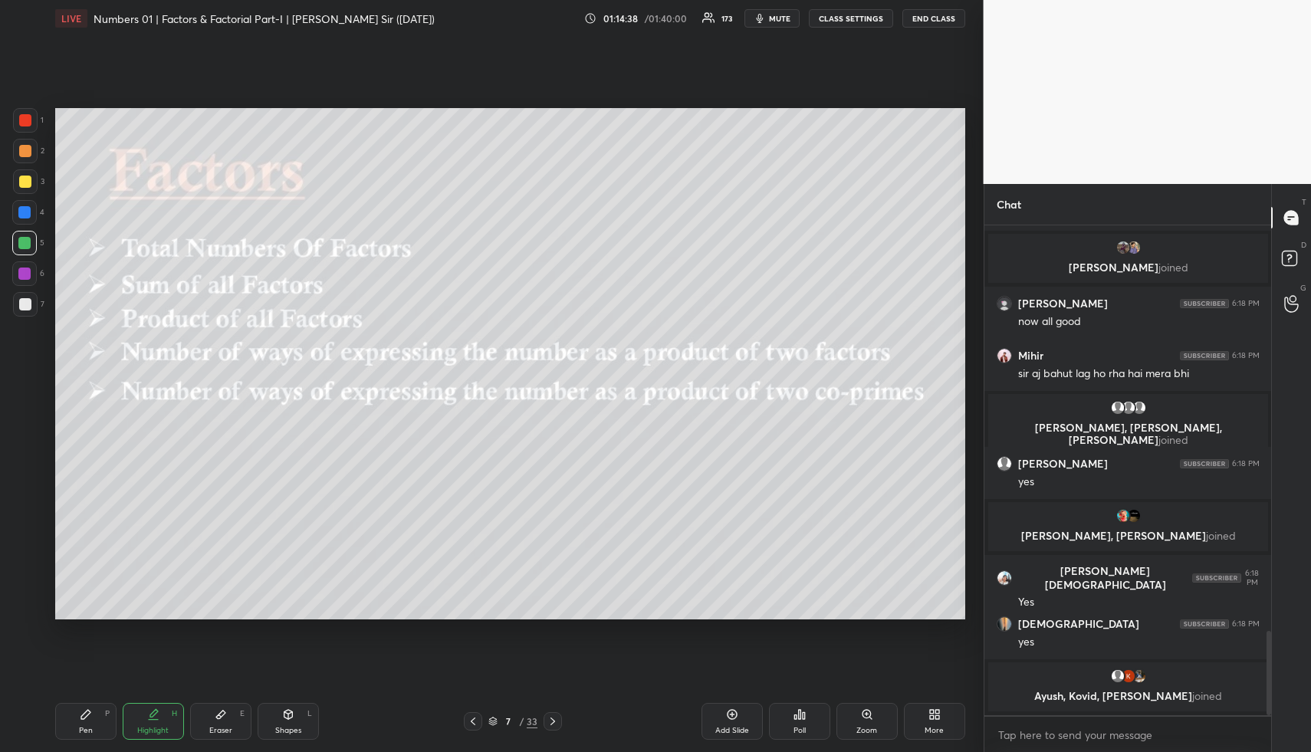
click at [557, 717] on icon at bounding box center [553, 721] width 12 height 12
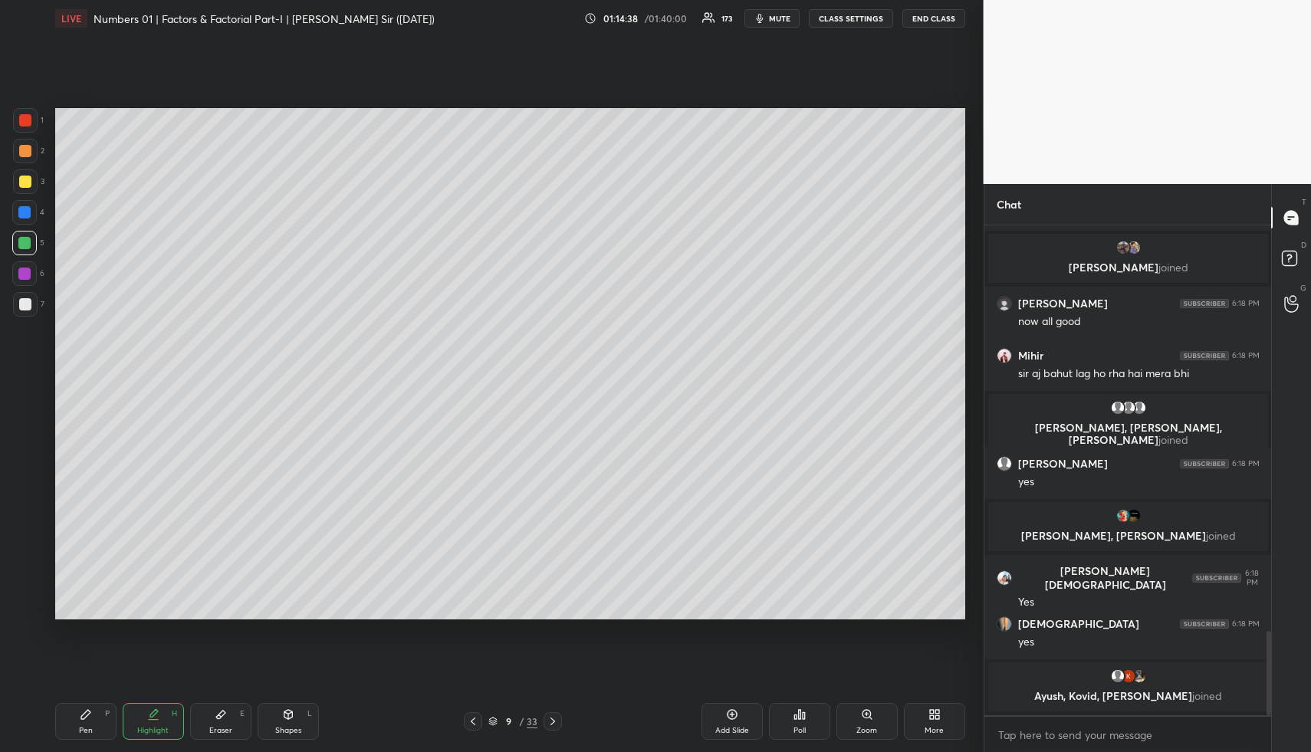
click at [554, 724] on icon at bounding box center [553, 721] width 12 height 12
click at [552, 725] on icon at bounding box center [553, 721] width 12 height 12
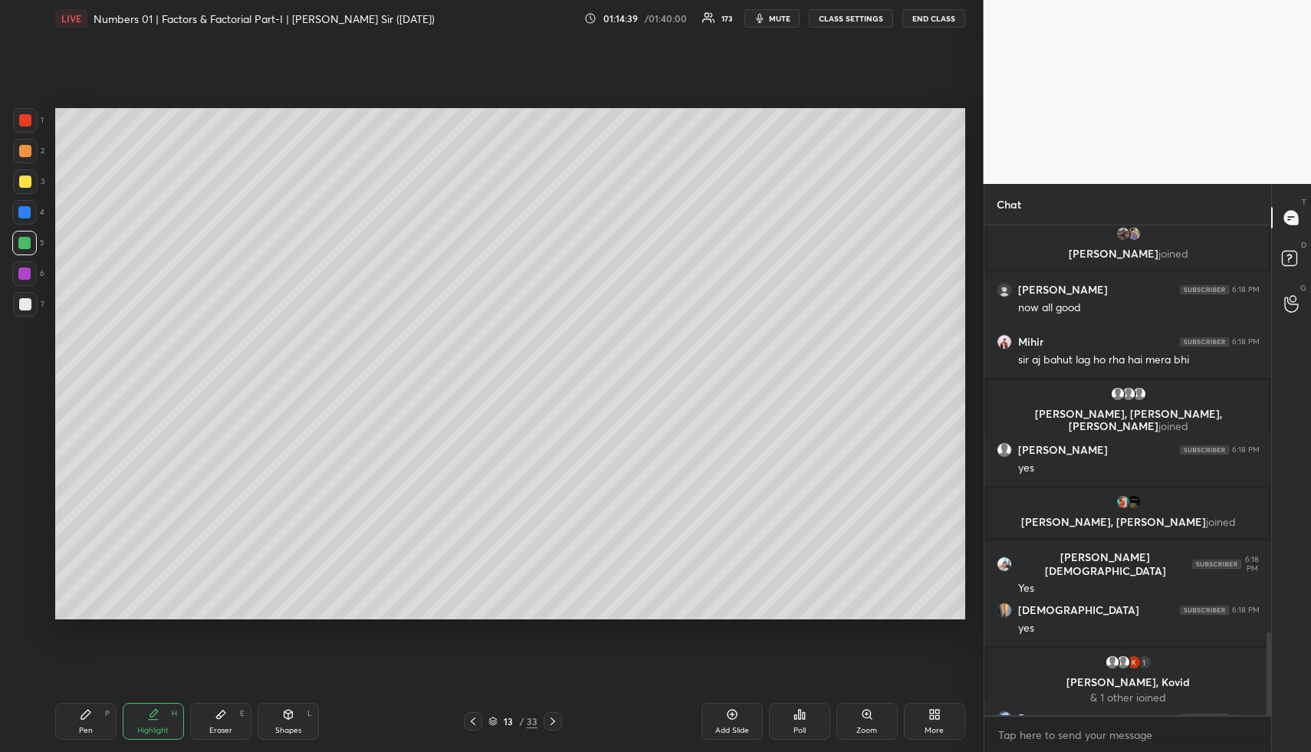
scroll to position [2398, 0]
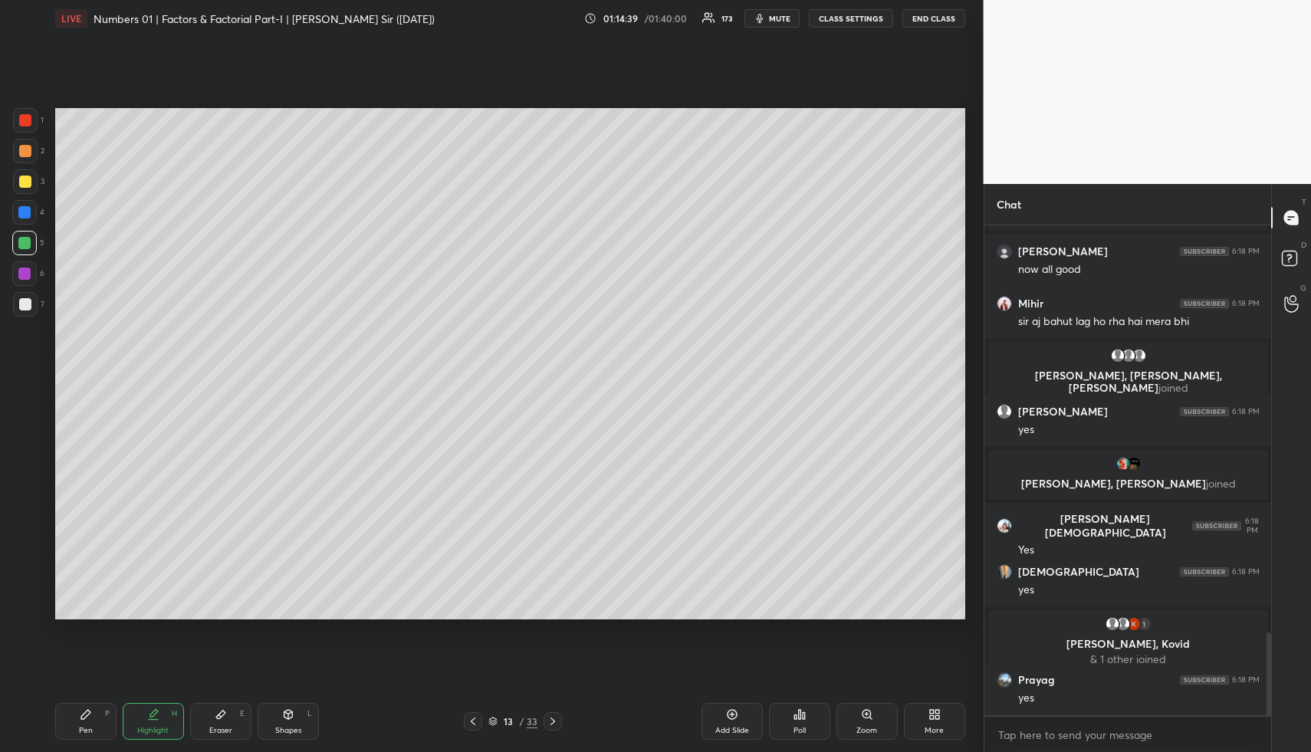
click at [554, 724] on icon at bounding box center [553, 721] width 12 height 12
click at [554, 723] on icon at bounding box center [553, 721] width 12 height 12
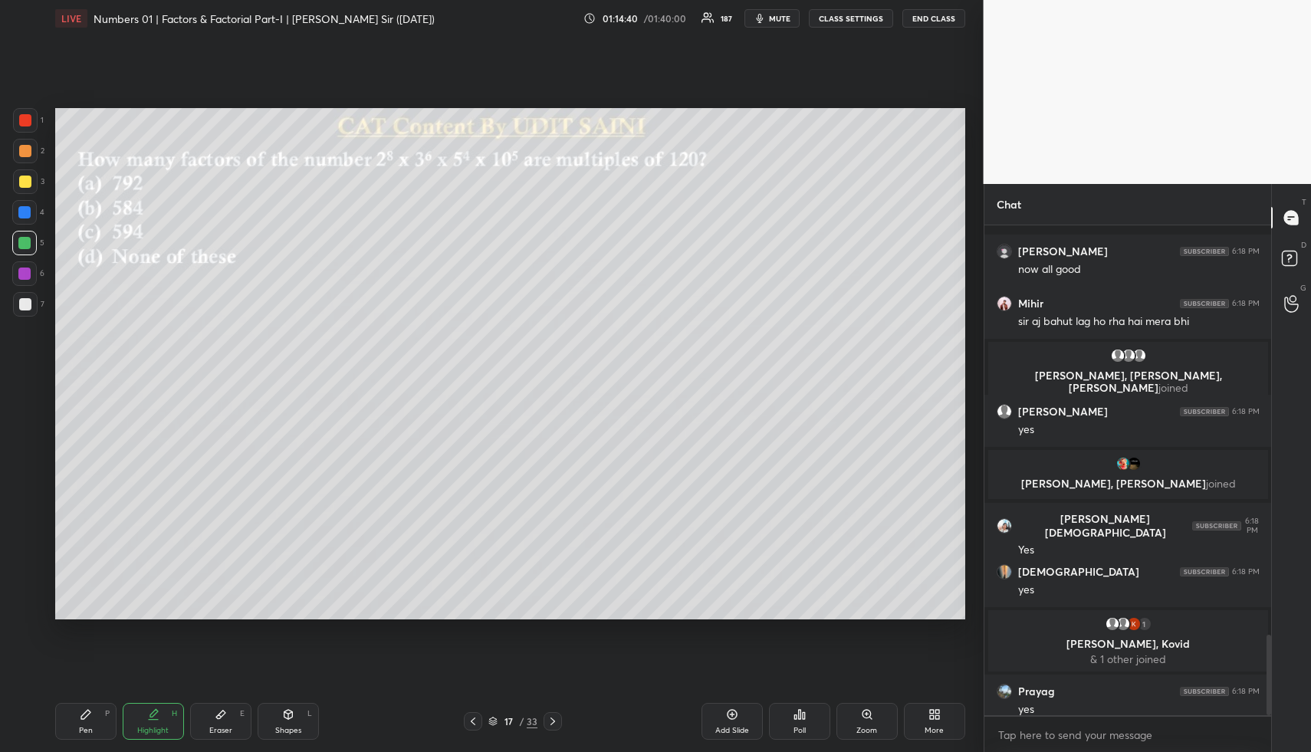
scroll to position [2477, 0]
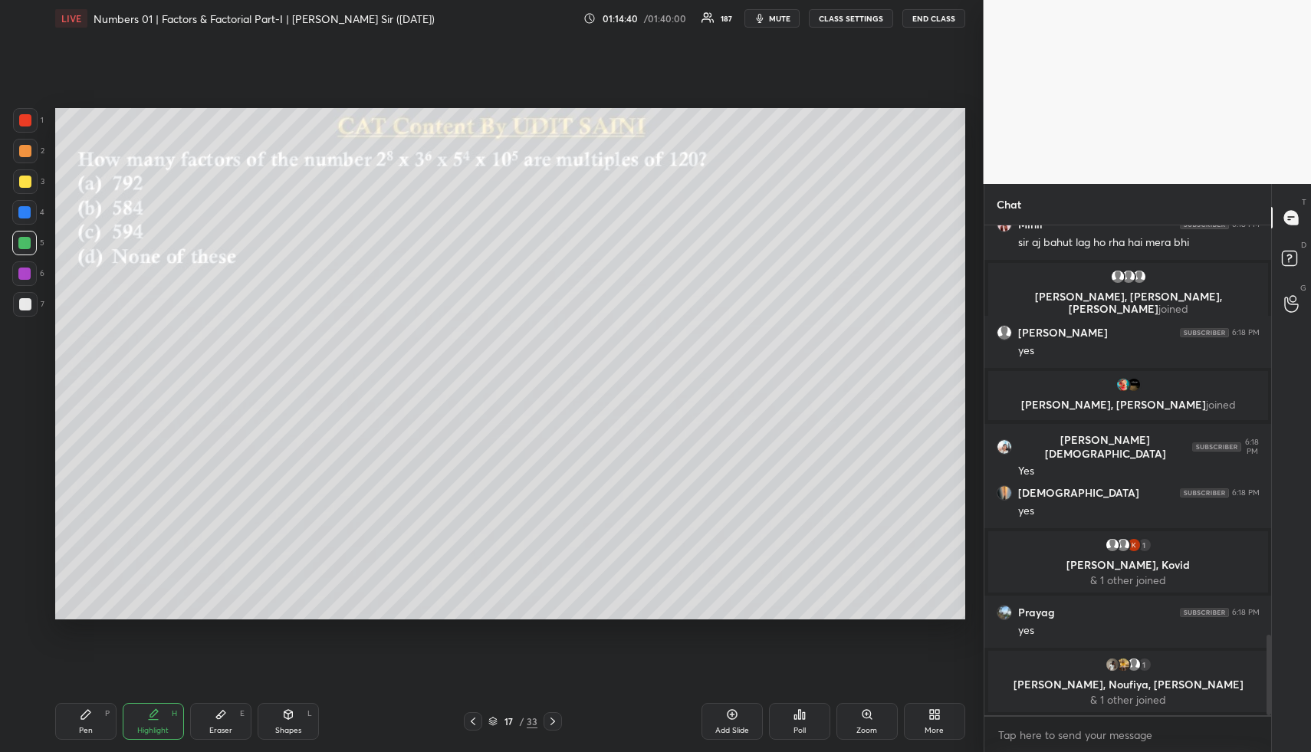
click at [554, 722] on icon at bounding box center [553, 721] width 12 height 12
click at [552, 722] on icon at bounding box center [553, 721] width 12 height 12
click at [551, 722] on icon at bounding box center [553, 721] width 12 height 12
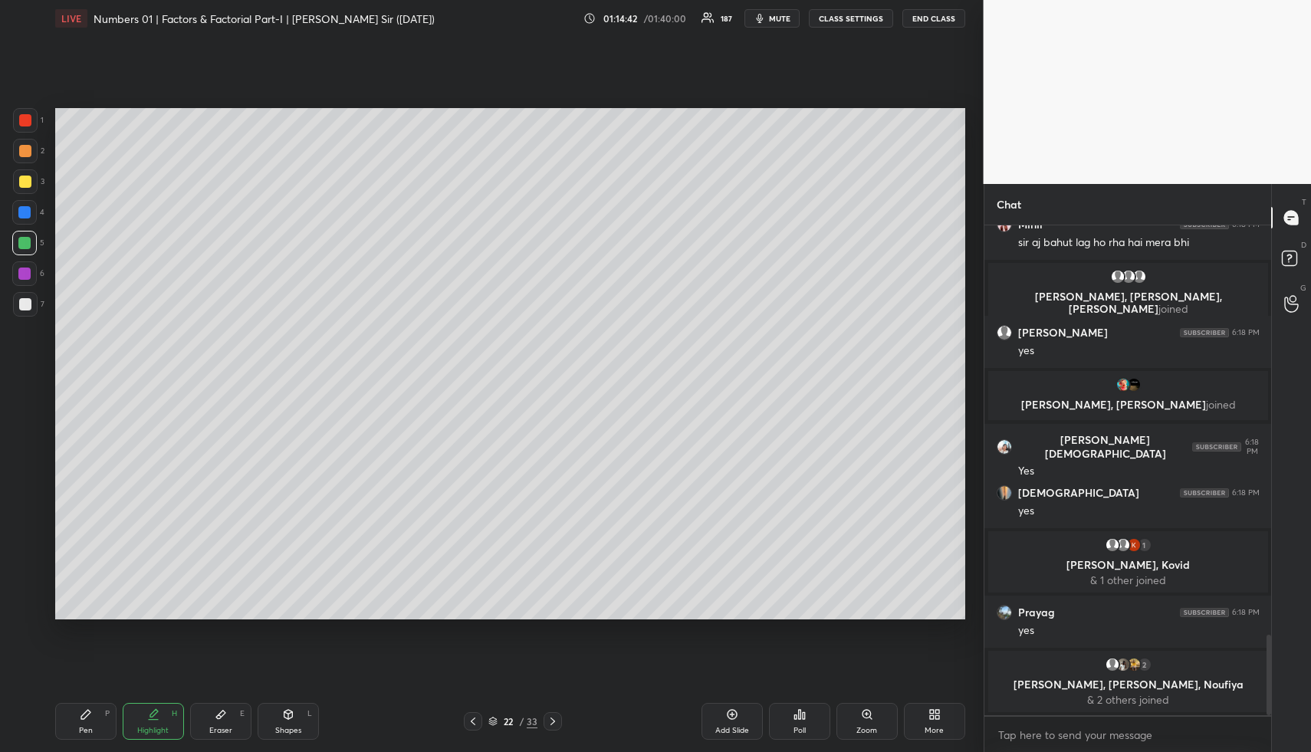
click at [550, 723] on icon at bounding box center [553, 721] width 12 height 12
click at [551, 725] on icon at bounding box center [553, 721] width 12 height 12
click at [555, 722] on icon at bounding box center [553, 721] width 12 height 12
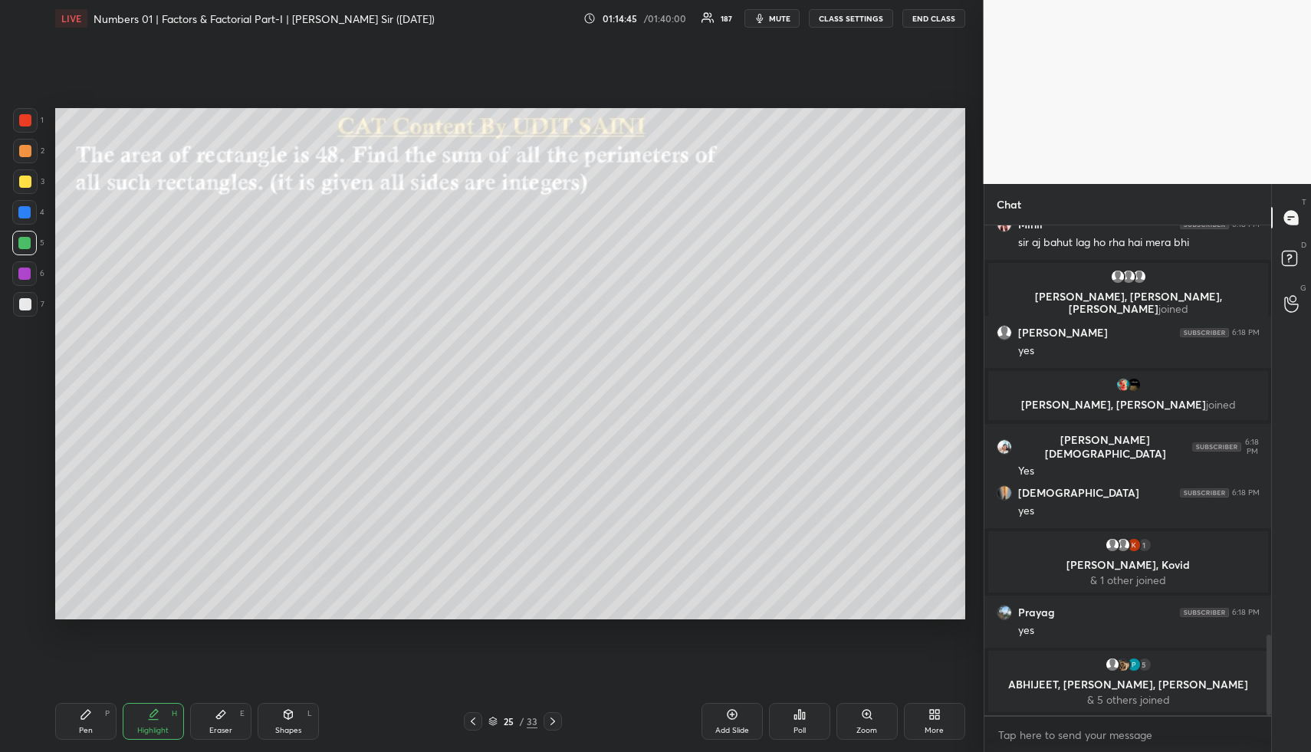
click at [475, 716] on icon at bounding box center [473, 721] width 12 height 12
click at [719, 721] on div "Add Slide" at bounding box center [732, 721] width 61 height 37
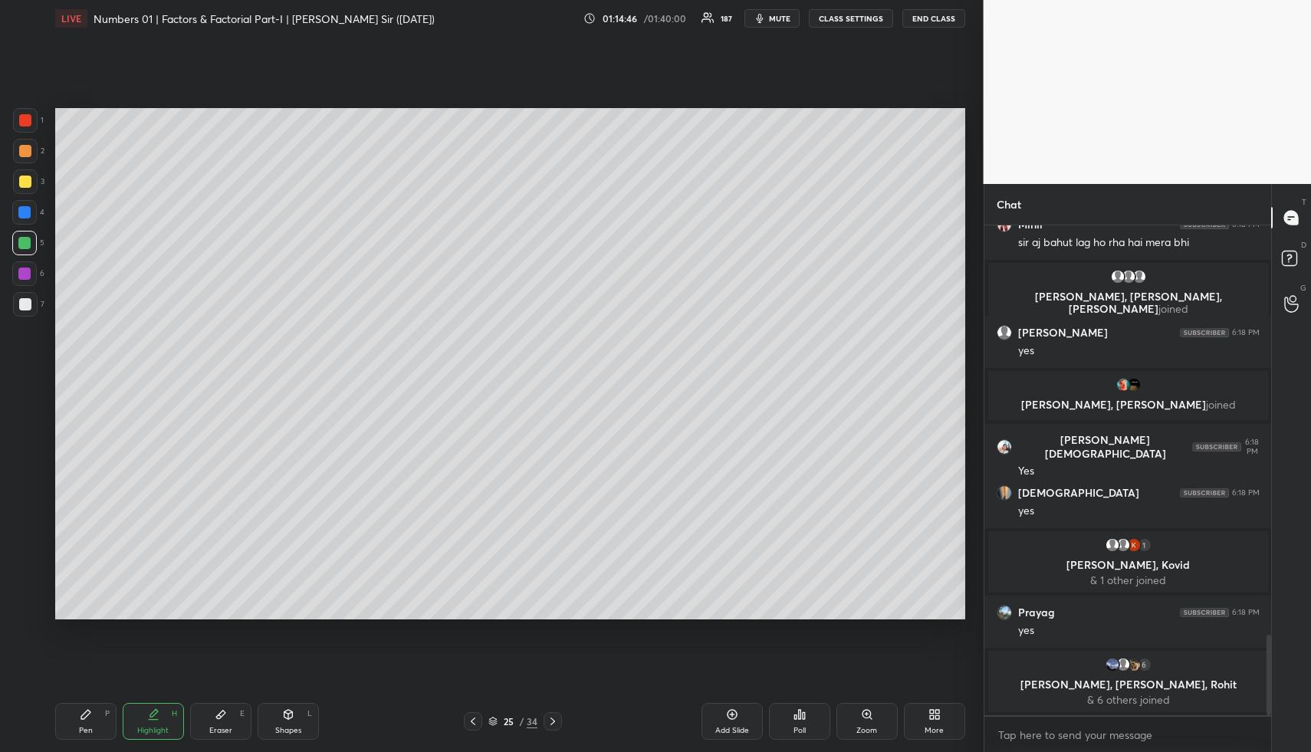
click at [90, 714] on icon at bounding box center [86, 715] width 12 height 12
drag, startPoint x: 28, startPoint y: 151, endPoint x: 49, endPoint y: 153, distance: 20.8
click at [28, 153] on div at bounding box center [25, 151] width 12 height 12
drag, startPoint x: 222, startPoint y: 719, endPoint x: 219, endPoint y: 702, distance: 17.9
click at [222, 719] on icon at bounding box center [221, 715] width 12 height 12
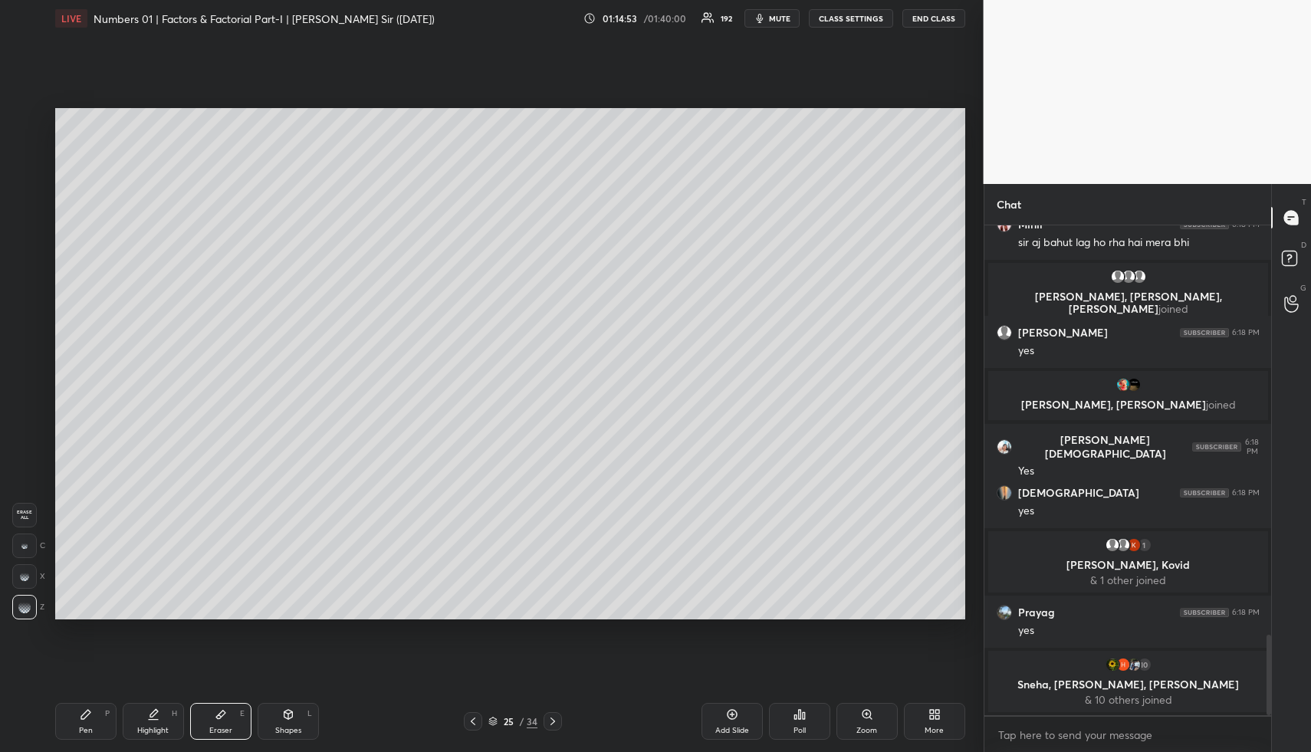
scroll to position [2501, 0]
drag, startPoint x: 89, startPoint y: 720, endPoint x: 86, endPoint y: 692, distance: 27.8
click at [89, 723] on div "Pen P" at bounding box center [85, 721] width 61 height 37
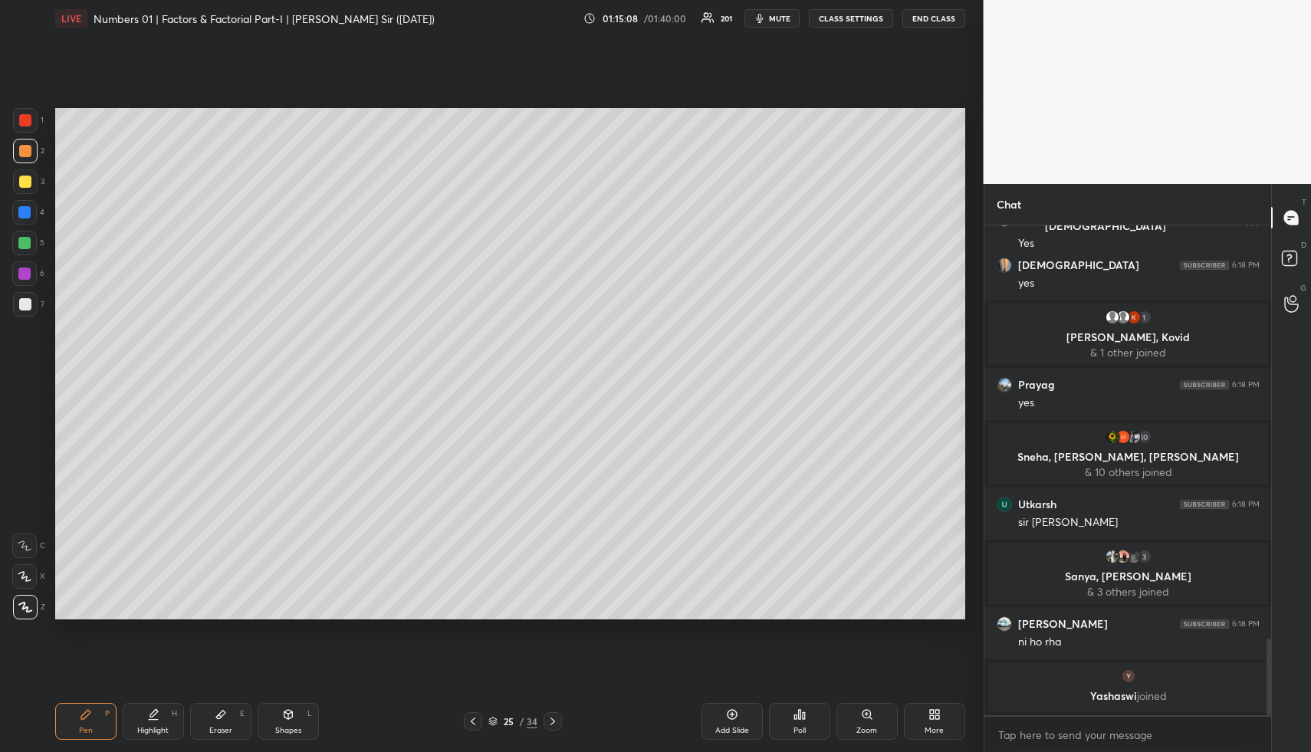
scroll to position [0, 0]
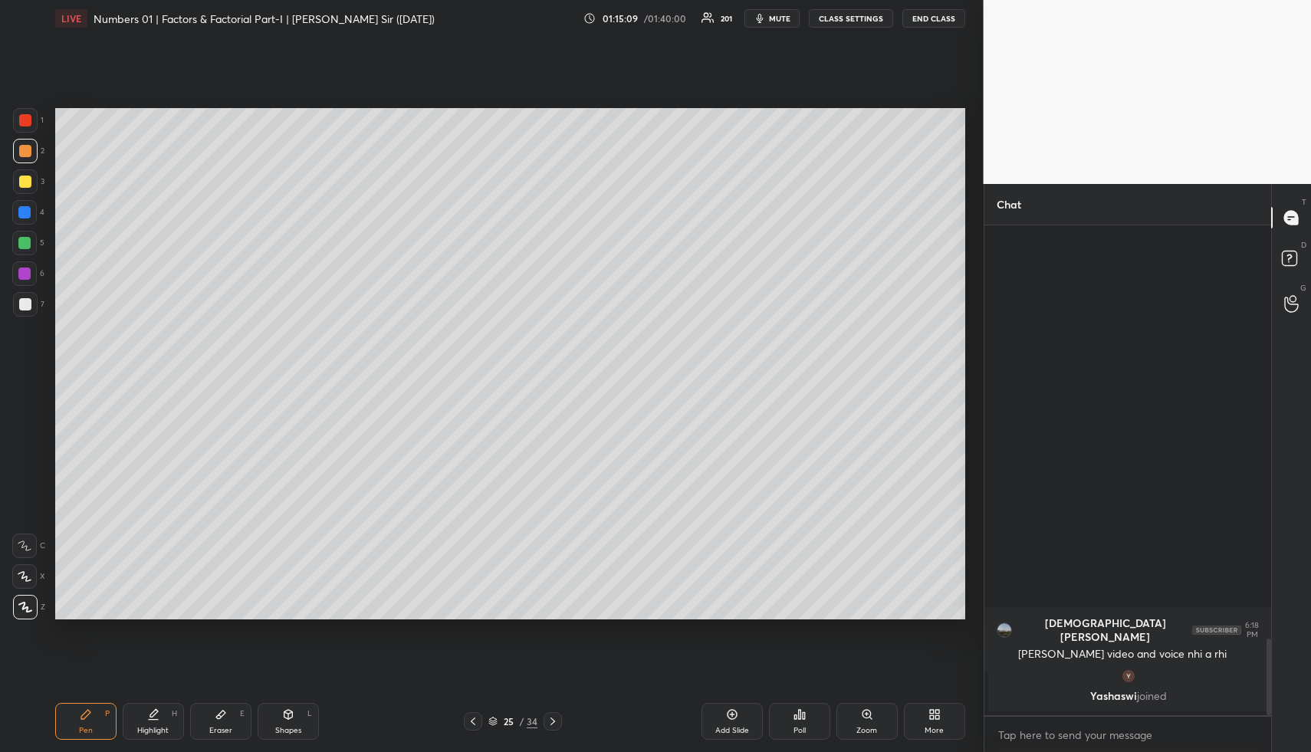
drag, startPoint x: 28, startPoint y: 210, endPoint x: 41, endPoint y: 209, distance: 13.9
click at [28, 210] on div at bounding box center [24, 212] width 12 height 12
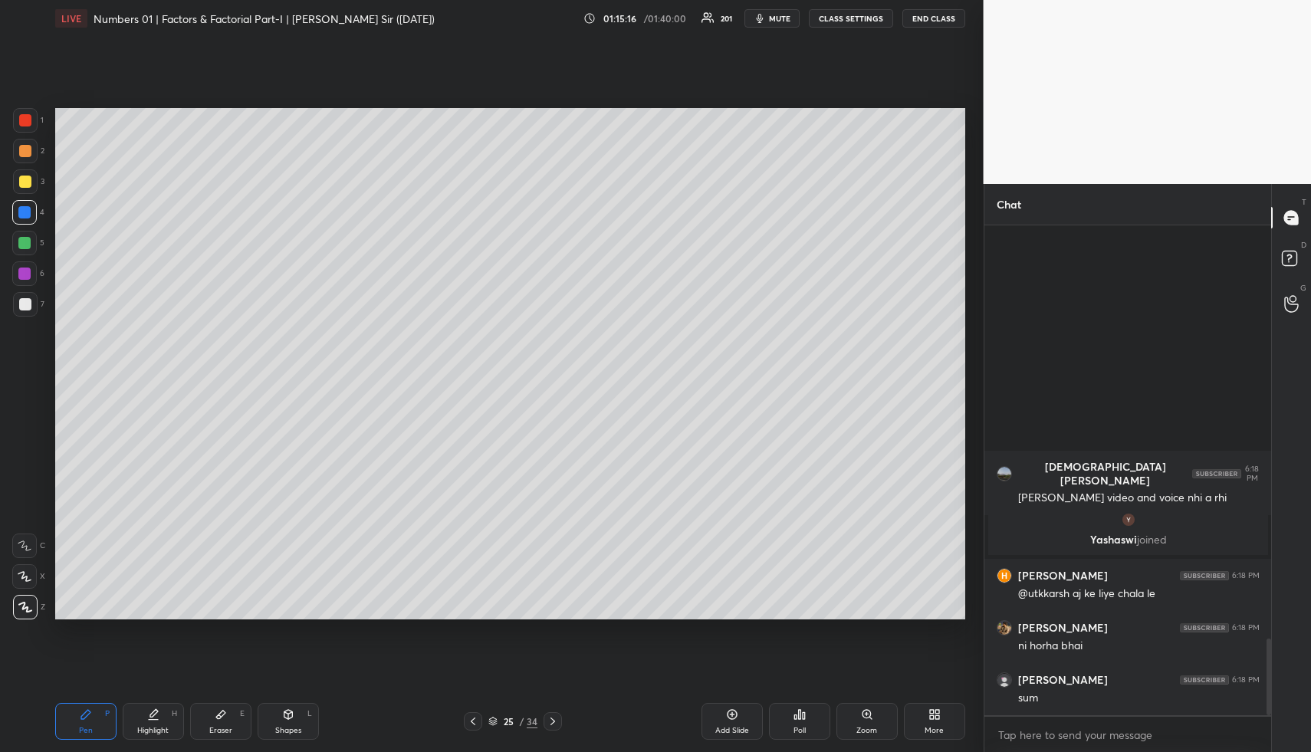
click at [160, 715] on div "Highlight H" at bounding box center [153, 721] width 61 height 37
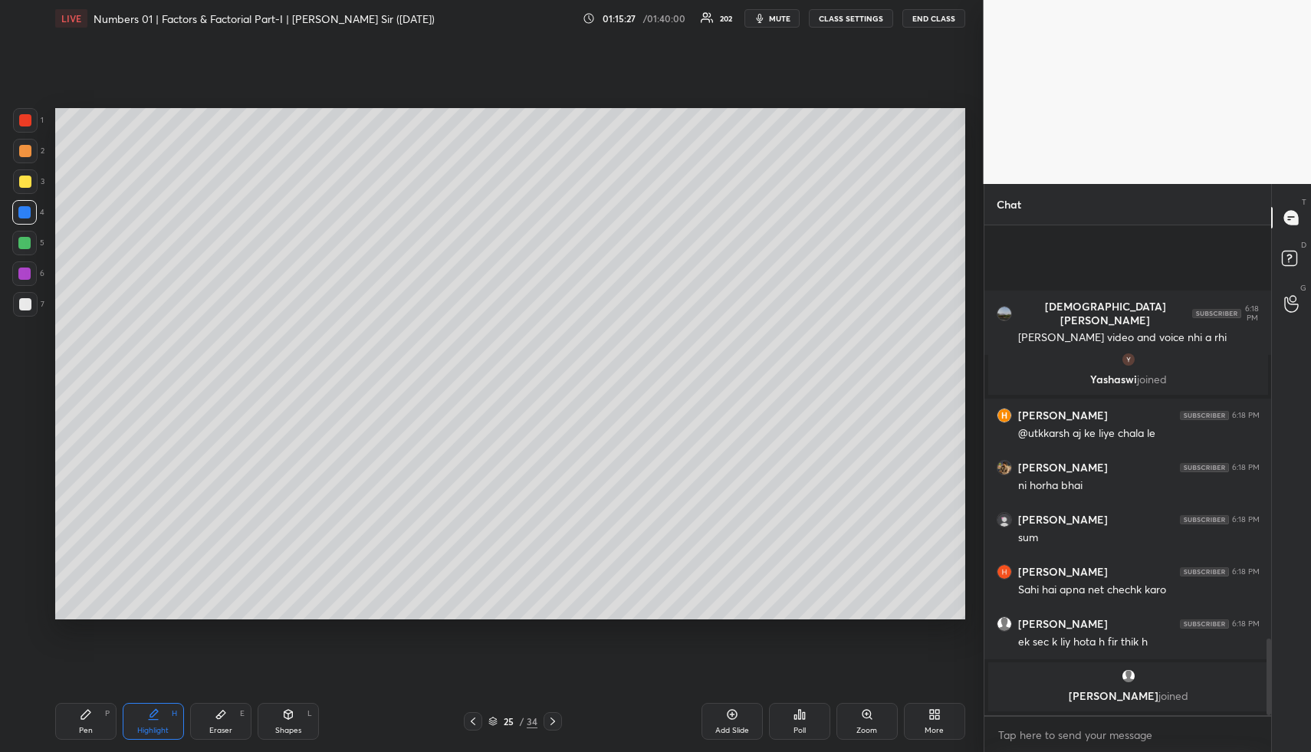
drag, startPoint x: 277, startPoint y: 722, endPoint x: 273, endPoint y: 699, distance: 23.3
click at [276, 718] on div "Shapes L" at bounding box center [288, 721] width 61 height 37
drag, startPoint x: 23, startPoint y: 237, endPoint x: 31, endPoint y: 231, distance: 9.8
click at [23, 237] on div at bounding box center [24, 243] width 12 height 12
click at [162, 709] on div "Highlight H" at bounding box center [153, 721] width 61 height 37
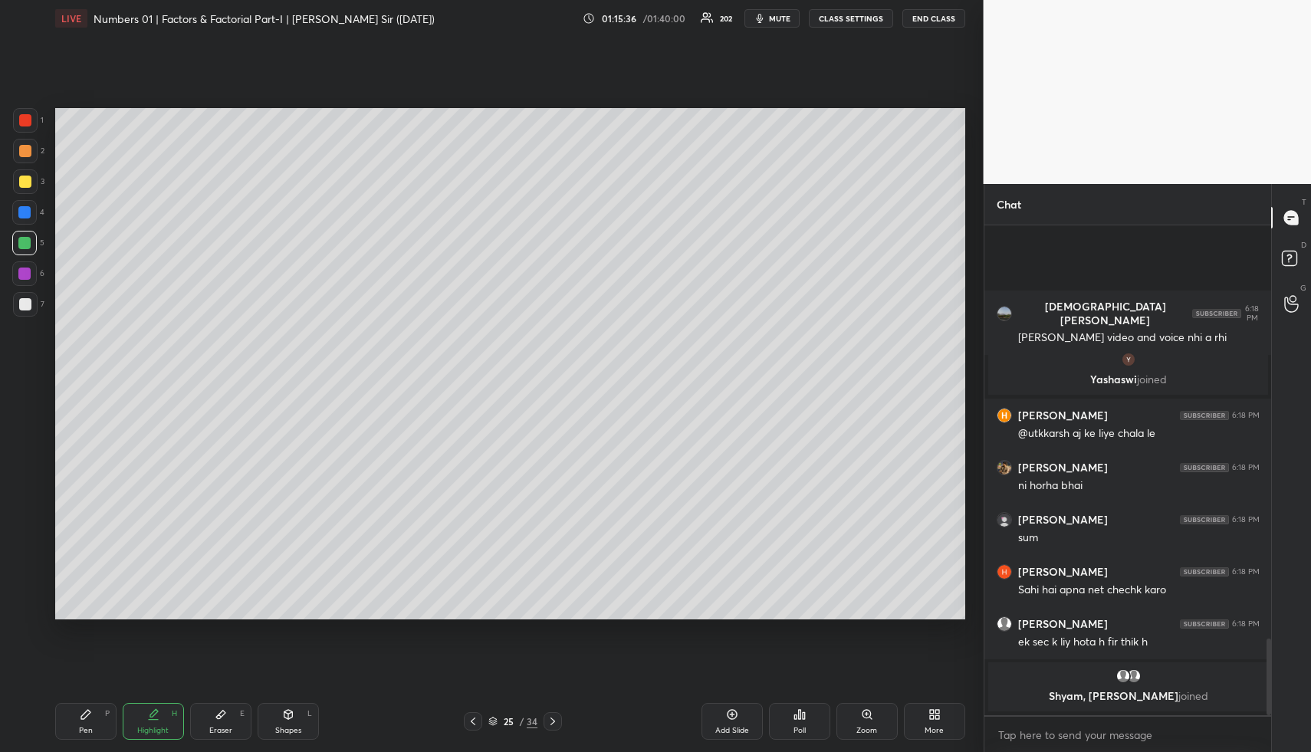
drag, startPoint x: 158, startPoint y: 712, endPoint x: 103, endPoint y: 715, distance: 55.3
click at [156, 712] on icon at bounding box center [153, 715] width 12 height 12
drag, startPoint x: 80, startPoint y: 712, endPoint x: 73, endPoint y: 640, distance: 73.2
click at [80, 709] on icon at bounding box center [86, 715] width 12 height 12
click at [30, 182] on div at bounding box center [25, 182] width 12 height 12
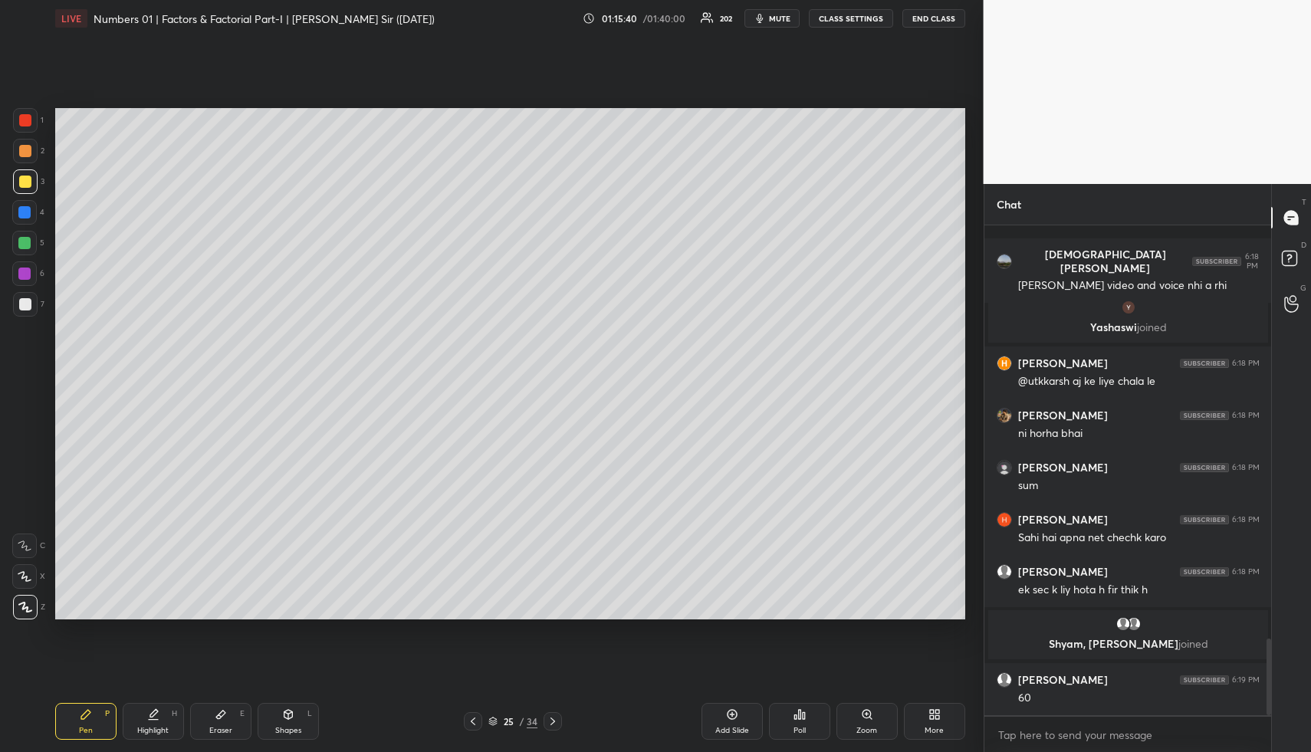
click at [21, 183] on div at bounding box center [25, 182] width 12 height 12
click at [22, 184] on div at bounding box center [25, 182] width 12 height 12
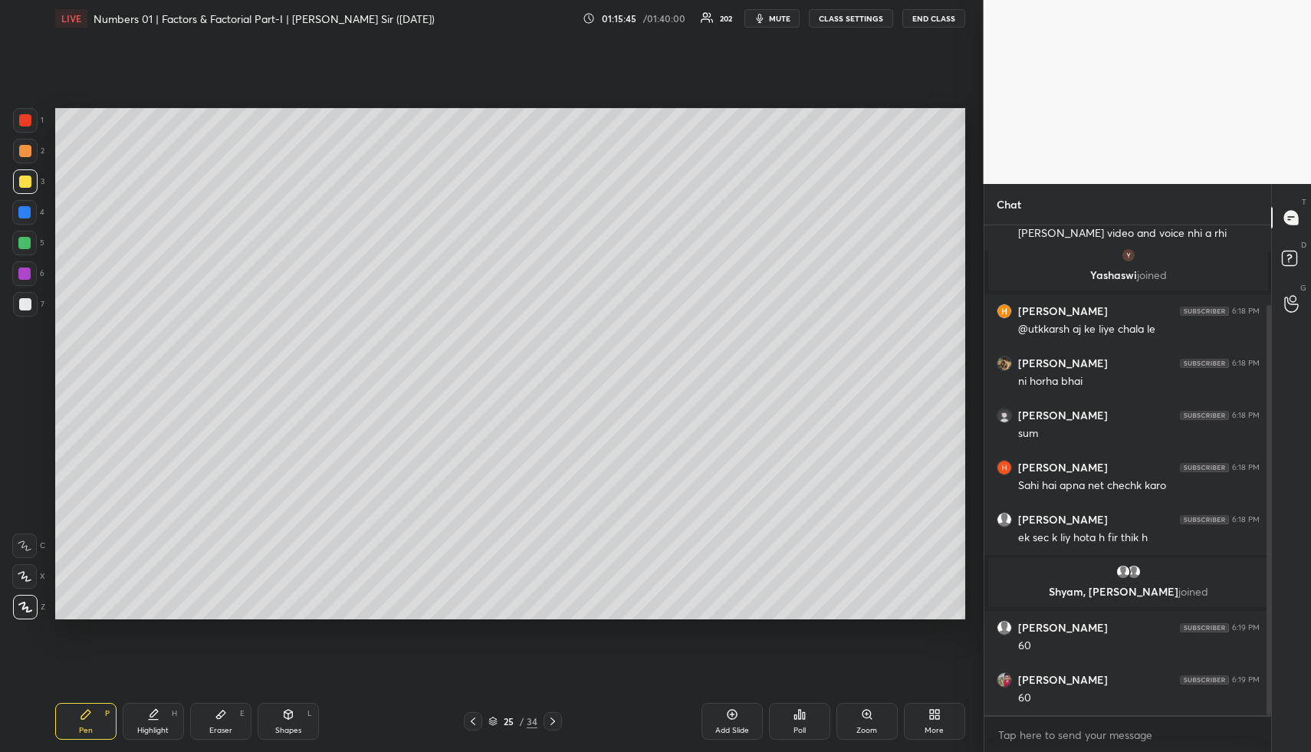
scroll to position [95, 0]
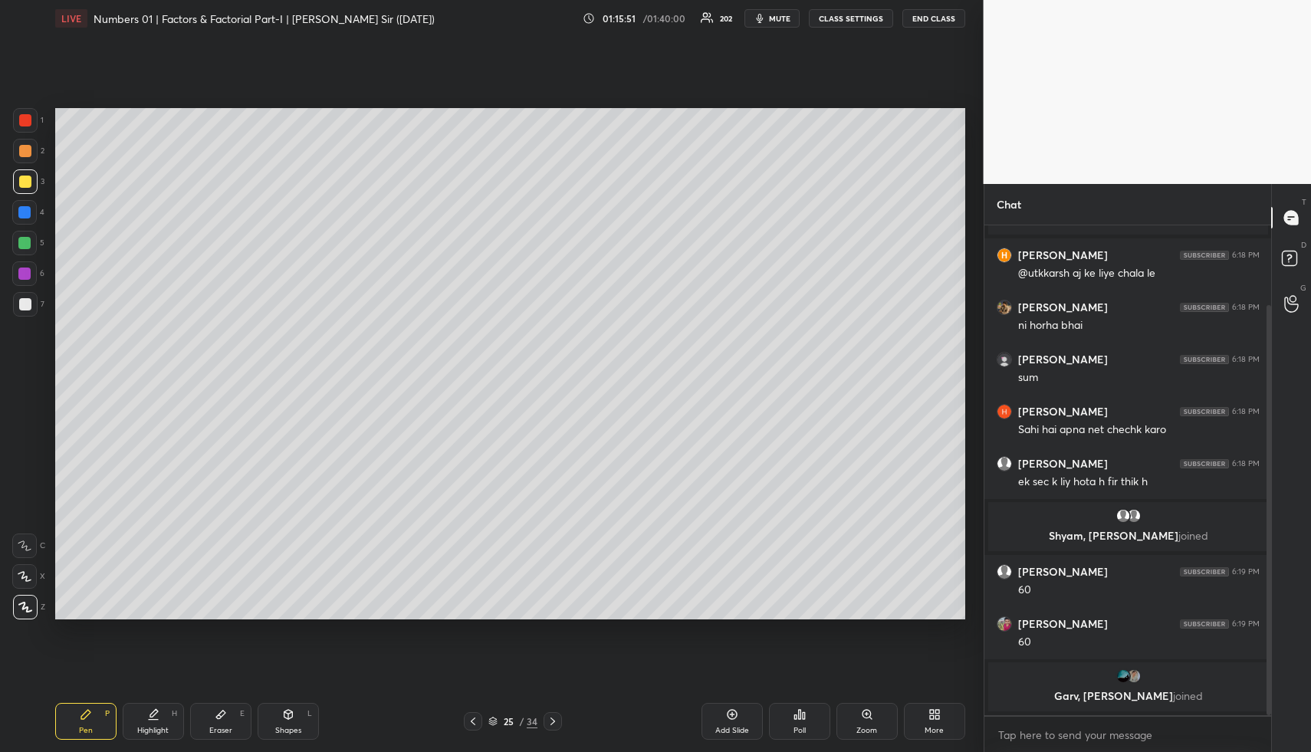
click at [23, 209] on div at bounding box center [24, 212] width 12 height 12
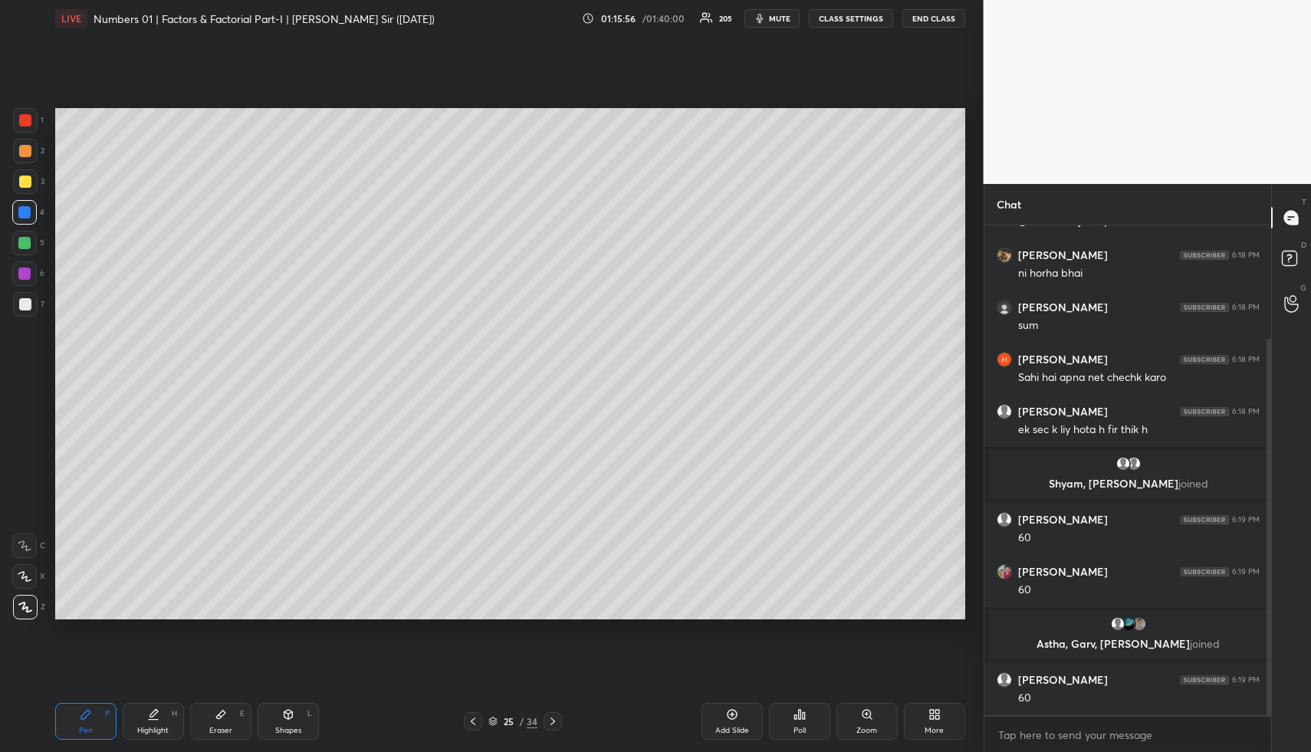
click at [158, 710] on icon at bounding box center [153, 715] width 12 height 12
click at [88, 715] on div "Pen P" at bounding box center [85, 721] width 61 height 37
drag, startPoint x: 22, startPoint y: 238, endPoint x: 35, endPoint y: 252, distance: 18.5
click at [21, 240] on div at bounding box center [24, 243] width 12 height 12
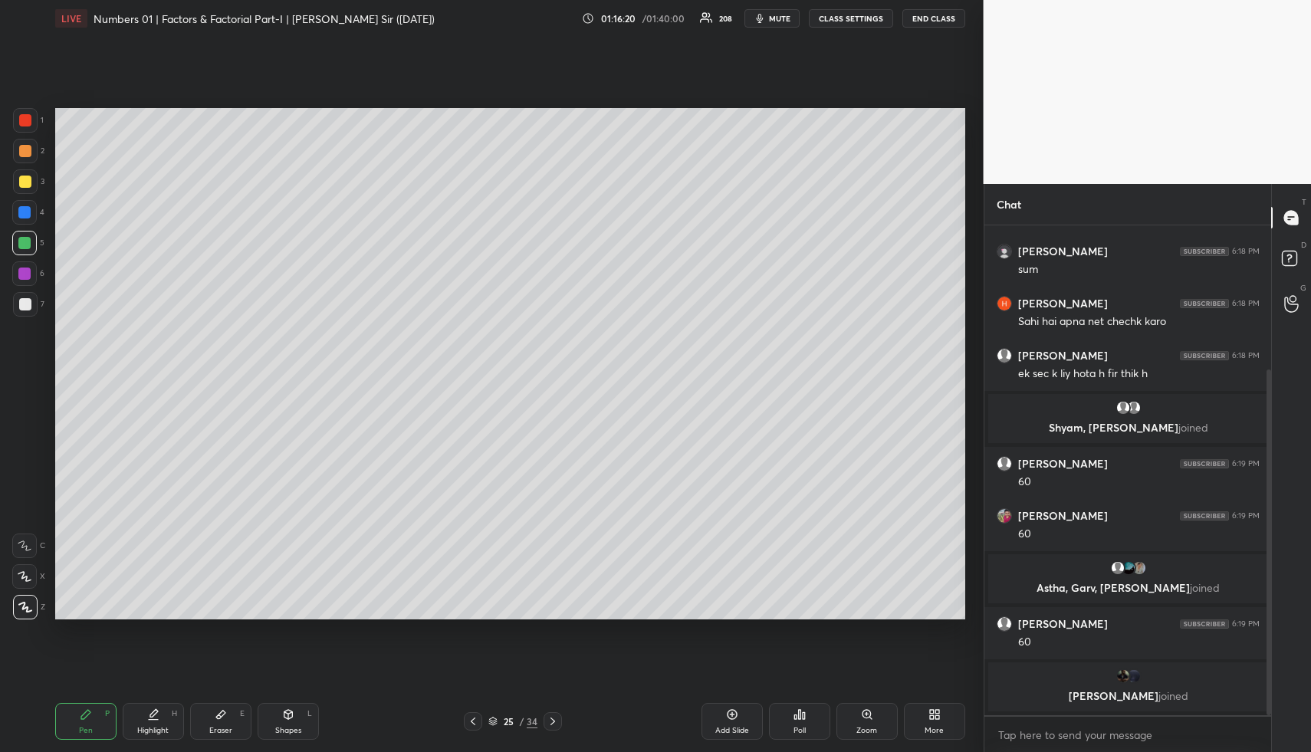
drag, startPoint x: 24, startPoint y: 153, endPoint x: 31, endPoint y: 166, distance: 15.1
click at [24, 153] on div at bounding box center [25, 151] width 12 height 12
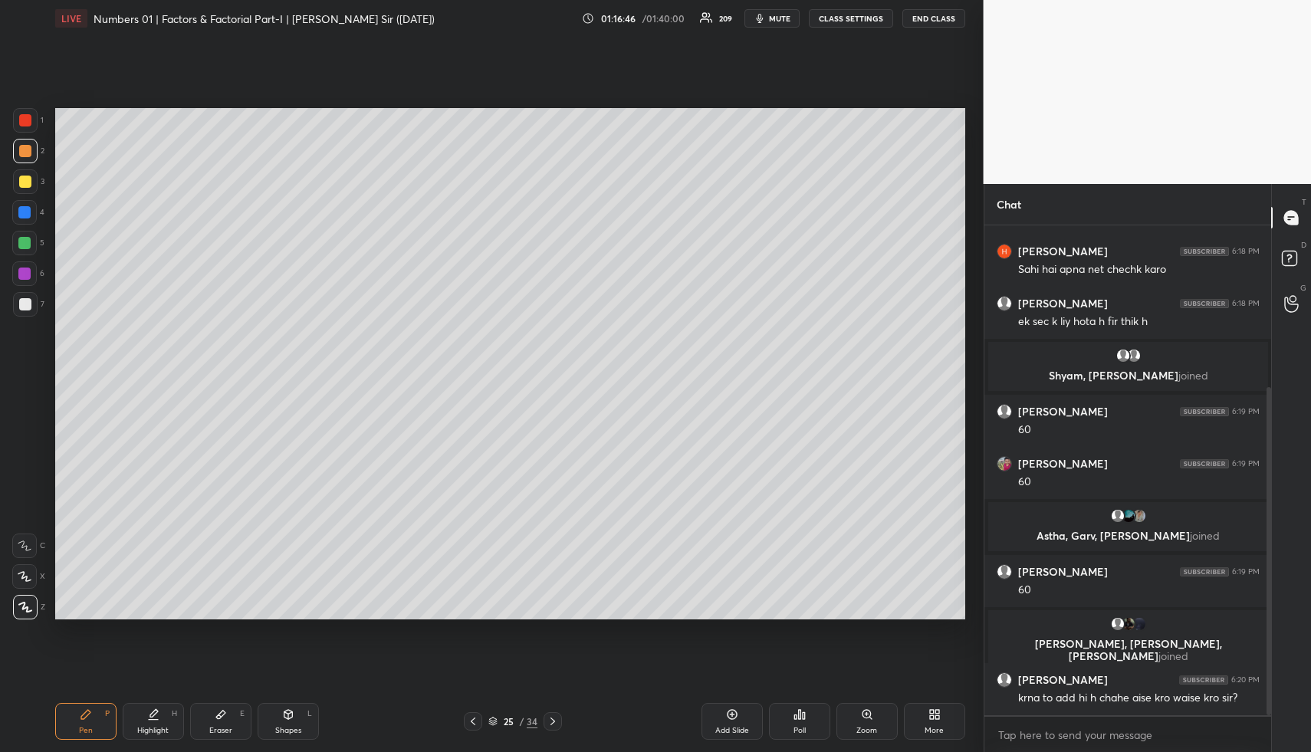
click at [155, 724] on div "Highlight H" at bounding box center [153, 721] width 61 height 37
drag, startPoint x: 157, startPoint y: 729, endPoint x: 255, endPoint y: 626, distance: 142.7
click at [162, 724] on div "Highlight H" at bounding box center [153, 721] width 61 height 37
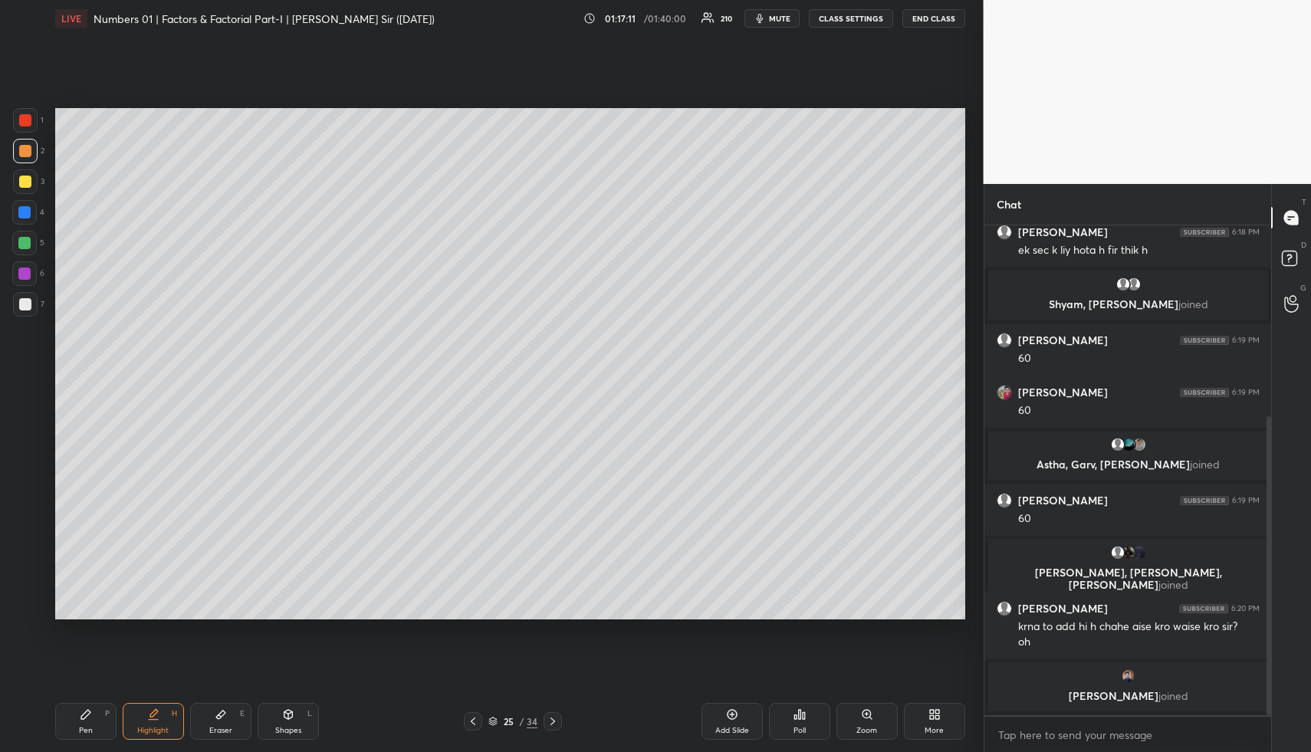
scroll to position [320, 0]
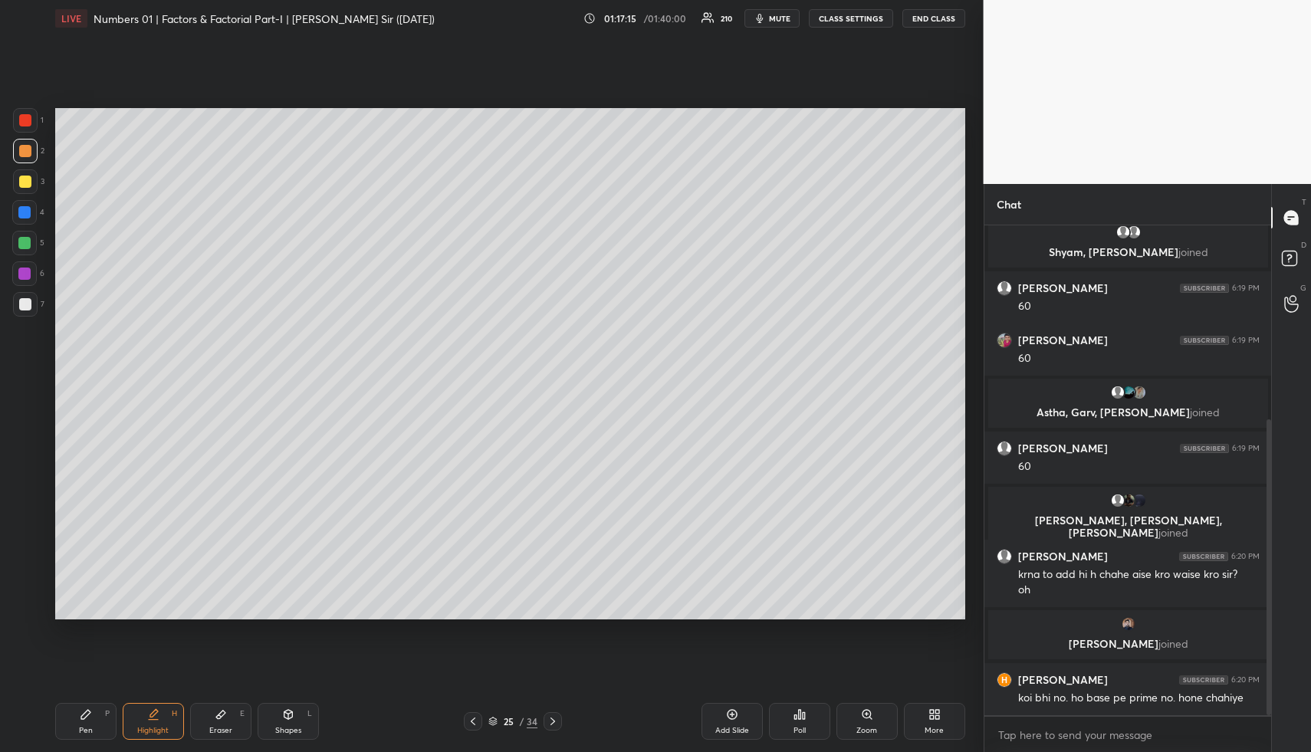
click at [151, 720] on icon at bounding box center [153, 715] width 12 height 12
click at [288, 722] on div "Shapes L" at bounding box center [288, 721] width 61 height 37
drag, startPoint x: 19, startPoint y: 213, endPoint x: 28, endPoint y: 214, distance: 9.2
click at [19, 213] on div at bounding box center [24, 212] width 12 height 12
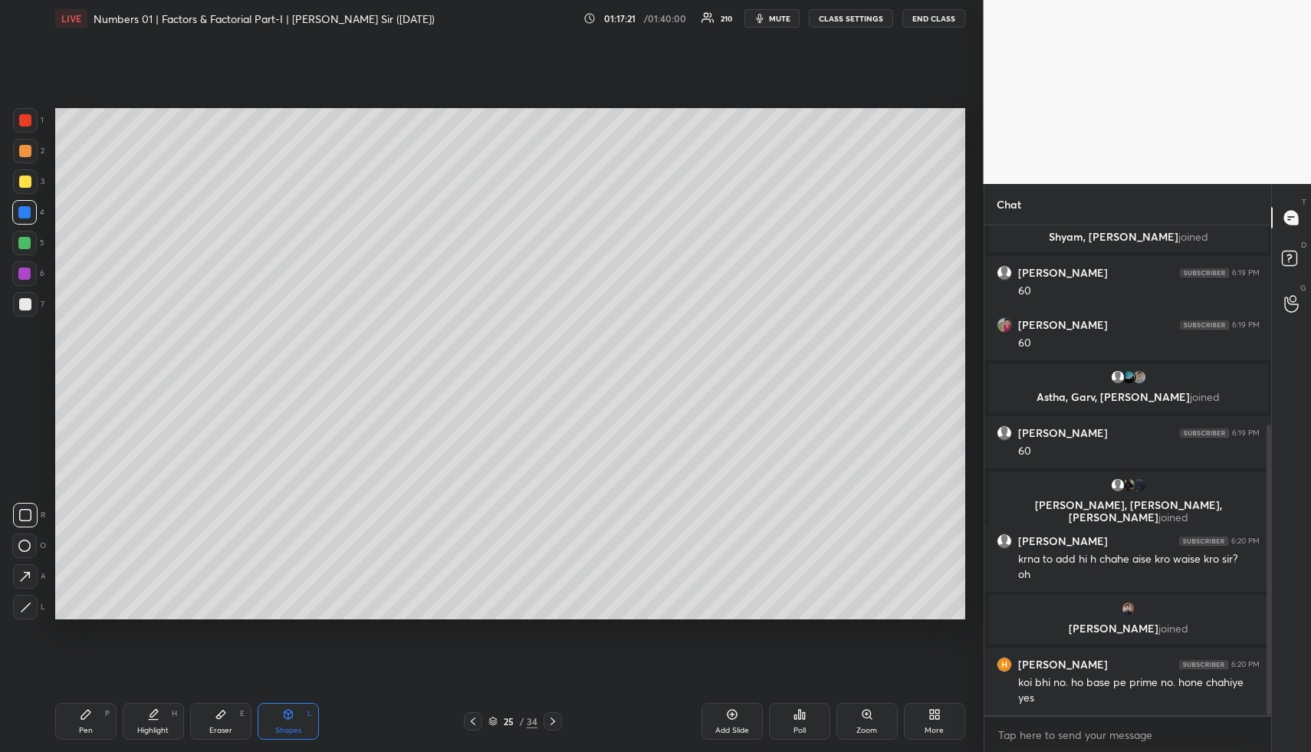
click at [140, 728] on div "Highlight" at bounding box center [152, 731] width 31 height 8
click at [141, 728] on div "Highlight" at bounding box center [152, 731] width 31 height 8
drag, startPoint x: 281, startPoint y: 719, endPoint x: 253, endPoint y: 637, distance: 86.1
click at [282, 719] on icon at bounding box center [288, 715] width 12 height 12
click at [142, 717] on div "Highlight H" at bounding box center [153, 721] width 61 height 37
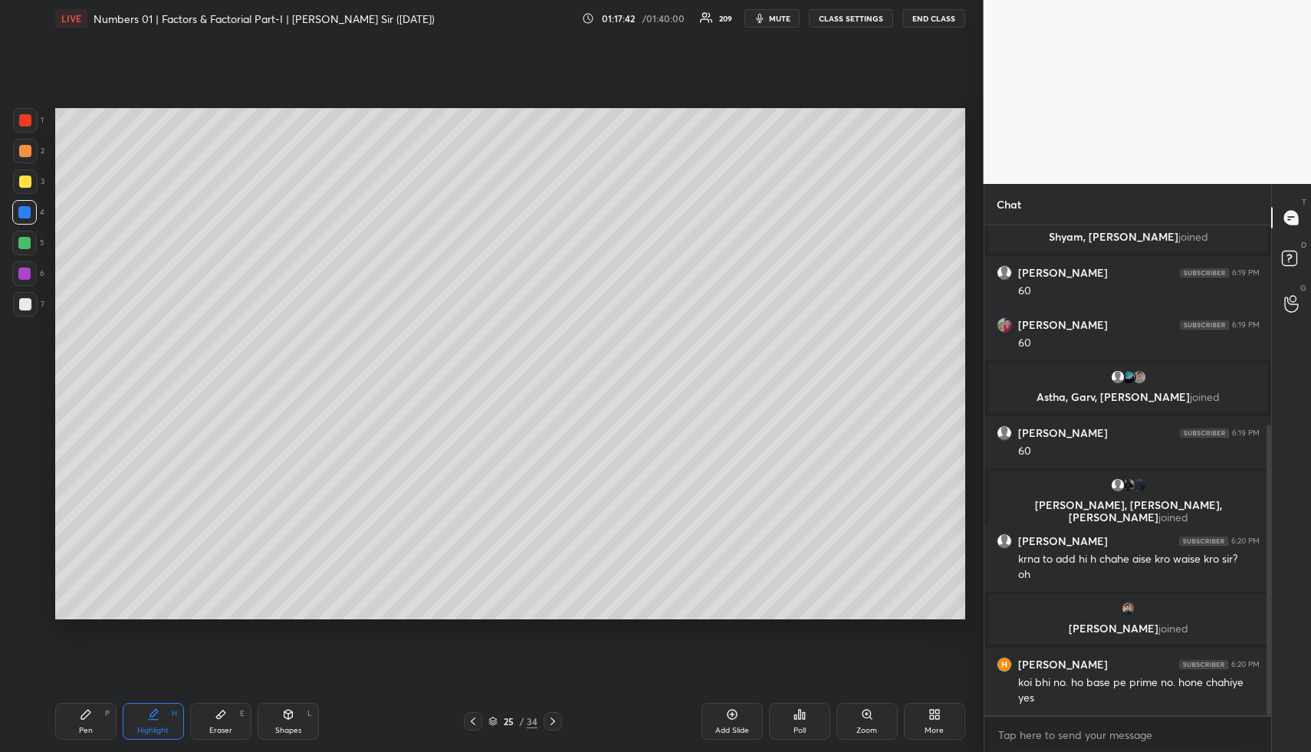
drag, startPoint x: 143, startPoint y: 718, endPoint x: 154, endPoint y: 623, distance: 95.7
click at [143, 718] on div "Highlight H" at bounding box center [153, 721] width 61 height 37
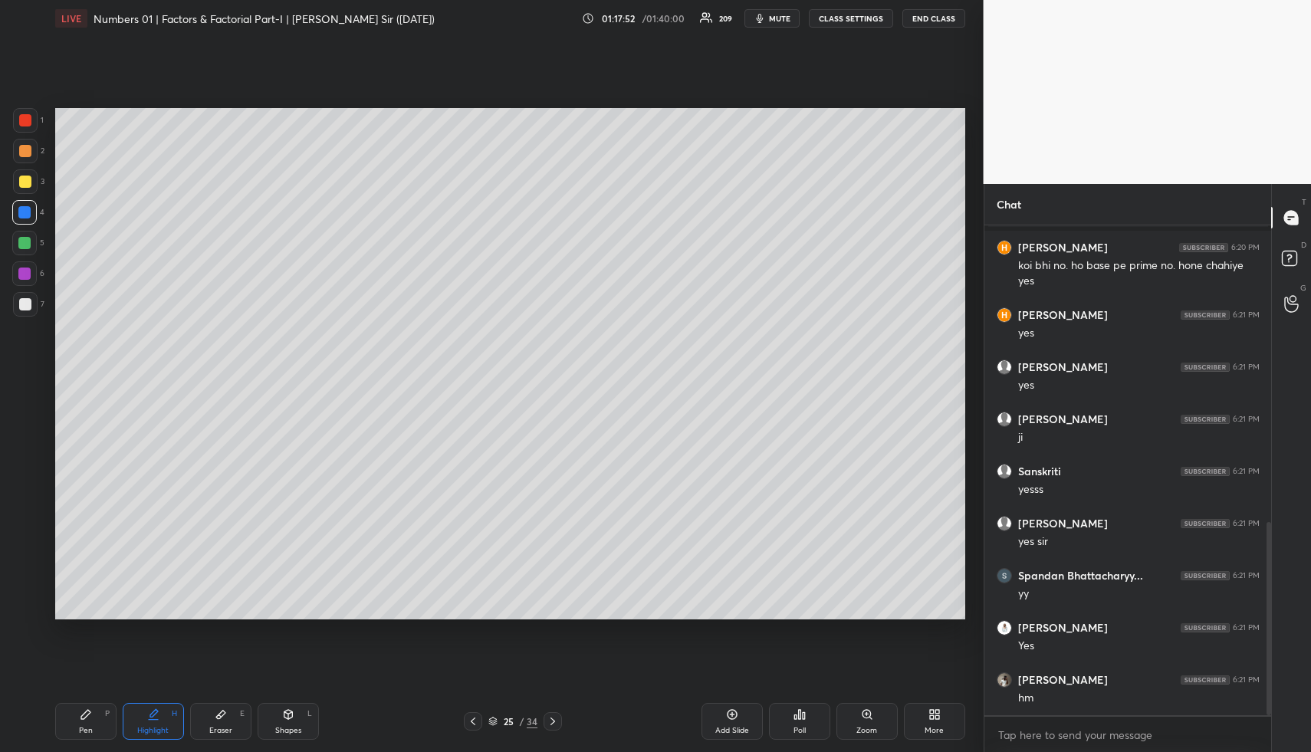
scroll to position [804, 0]
drag, startPoint x: 729, startPoint y: 728, endPoint x: 719, endPoint y: 722, distance: 10.7
click at [729, 727] on div "Add Slide" at bounding box center [732, 731] width 34 height 8
drag, startPoint x: 81, startPoint y: 723, endPoint x: 59, endPoint y: 629, distance: 96.7
click at [81, 720] on div "Pen P" at bounding box center [85, 721] width 61 height 37
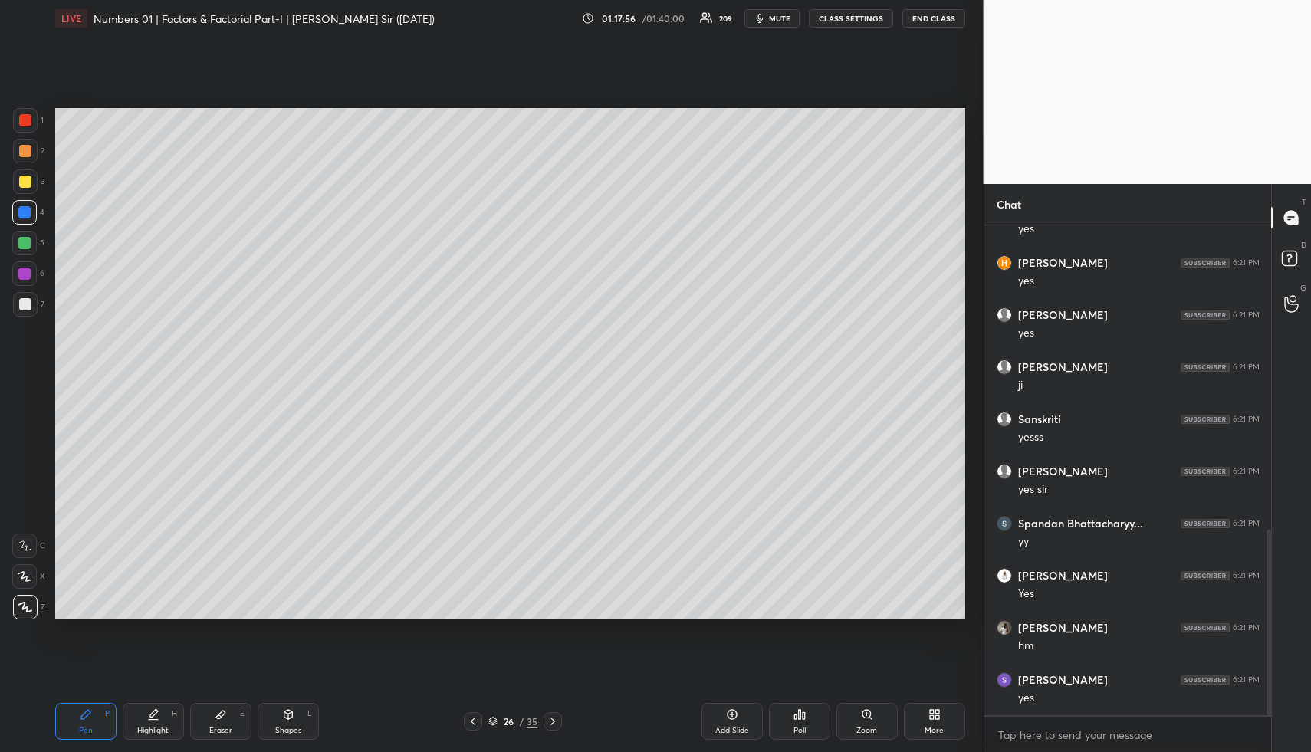
click at [28, 150] on div at bounding box center [25, 151] width 12 height 12
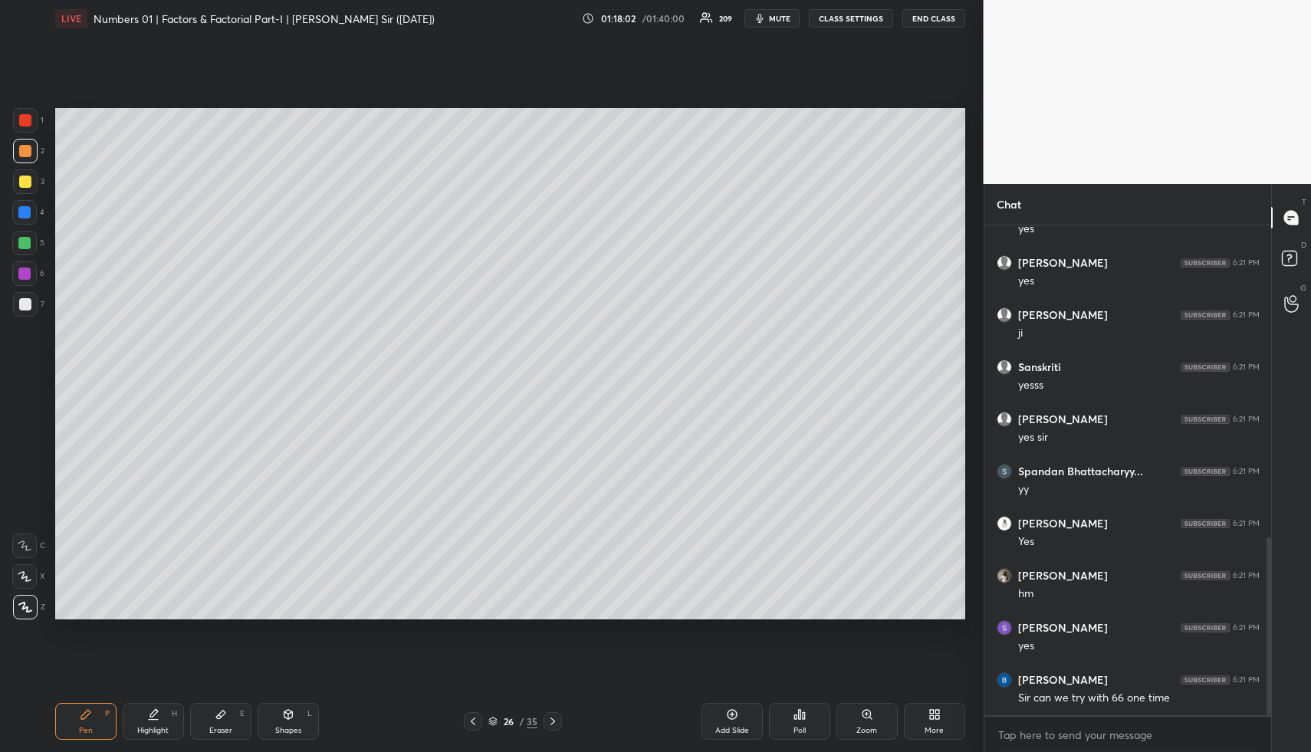
scroll to position [923, 0]
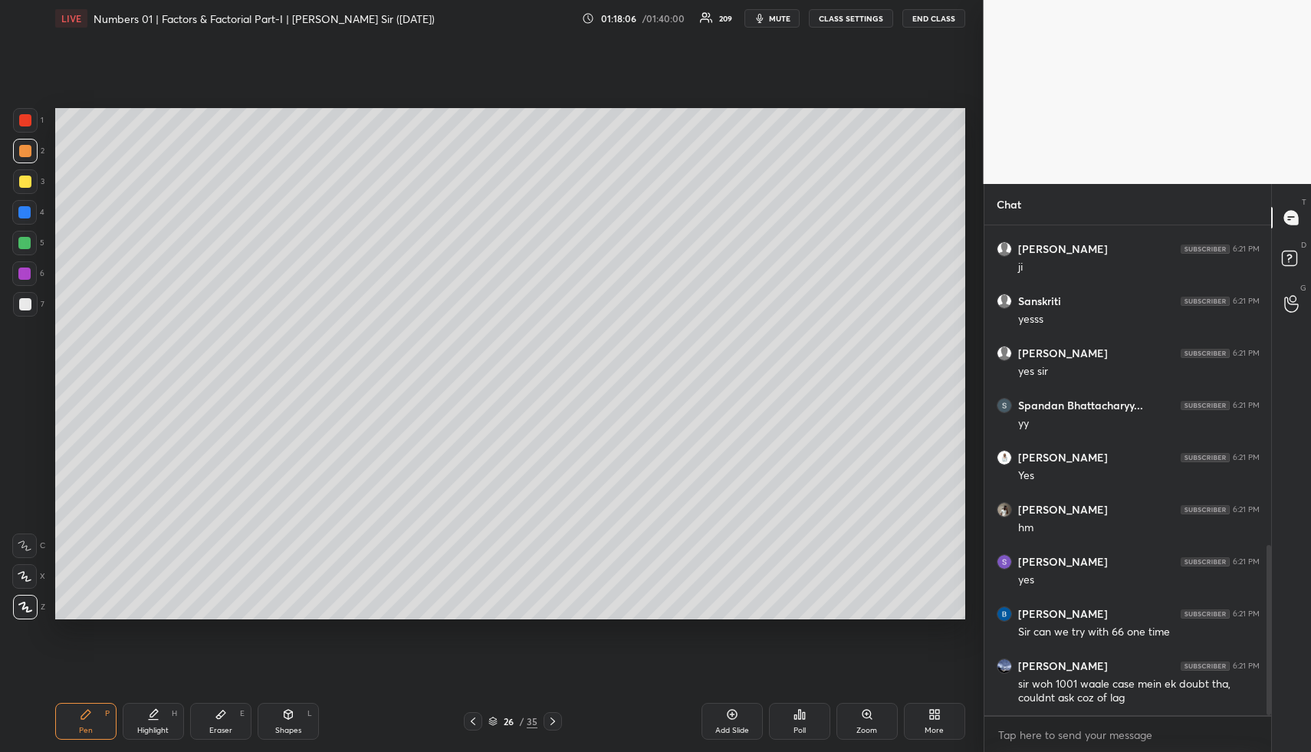
drag, startPoint x: 85, startPoint y: 713, endPoint x: 74, endPoint y: 645, distance: 69.2
click at [85, 713] on icon at bounding box center [85, 714] width 9 height 9
click at [21, 179] on div at bounding box center [25, 182] width 12 height 12
click at [25, 184] on div at bounding box center [25, 182] width 12 height 12
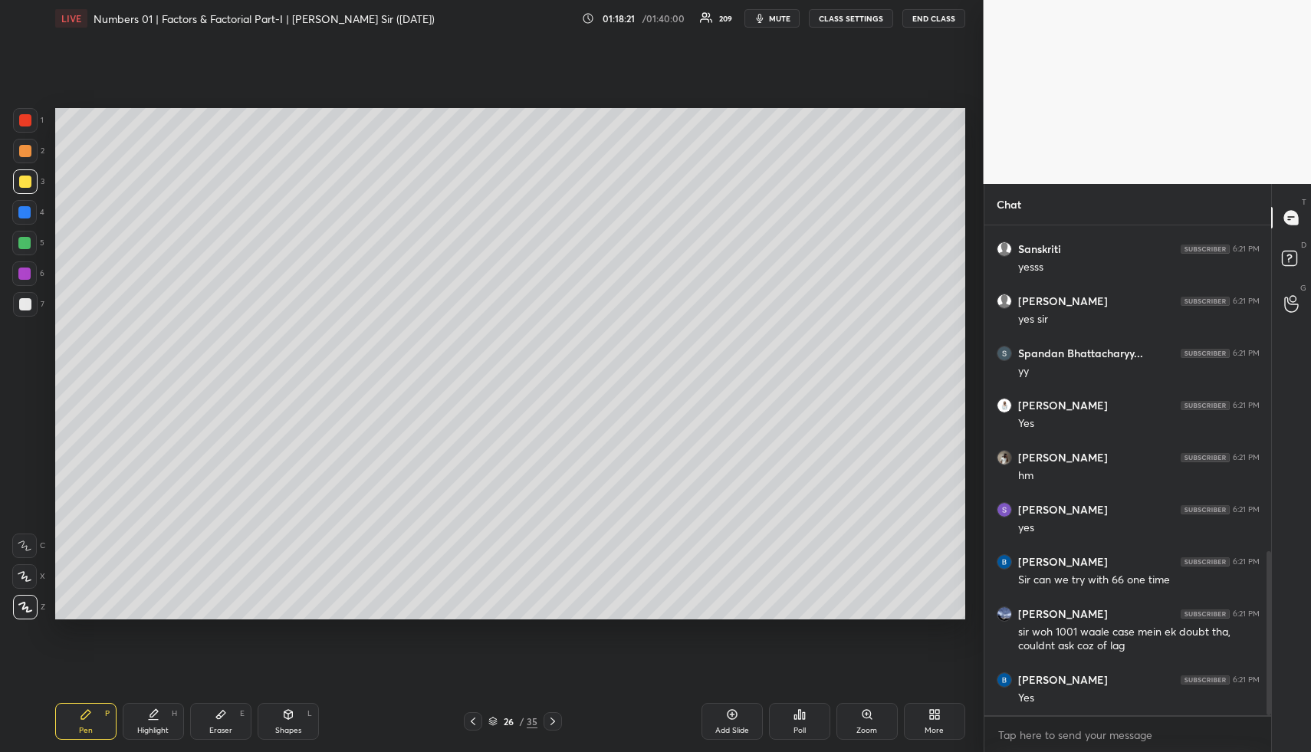
click at [27, 241] on div at bounding box center [24, 243] width 12 height 12
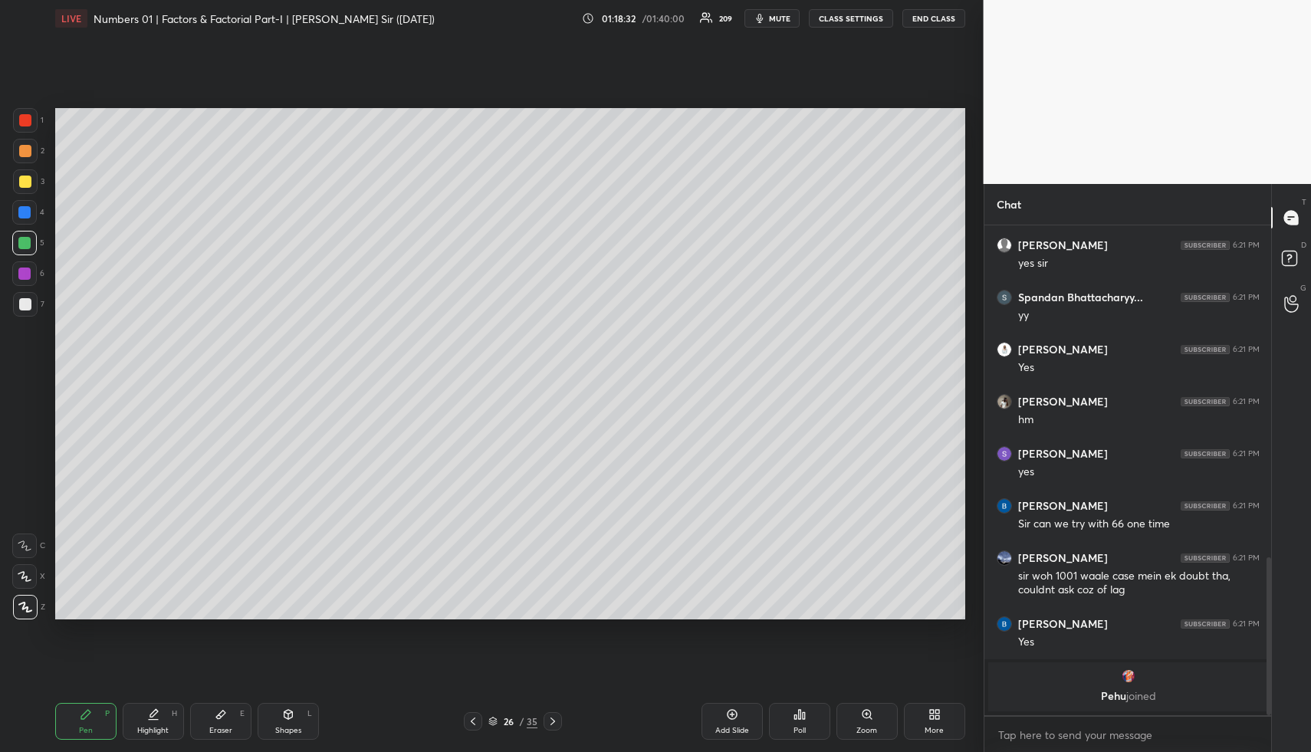
scroll to position [1041, 0]
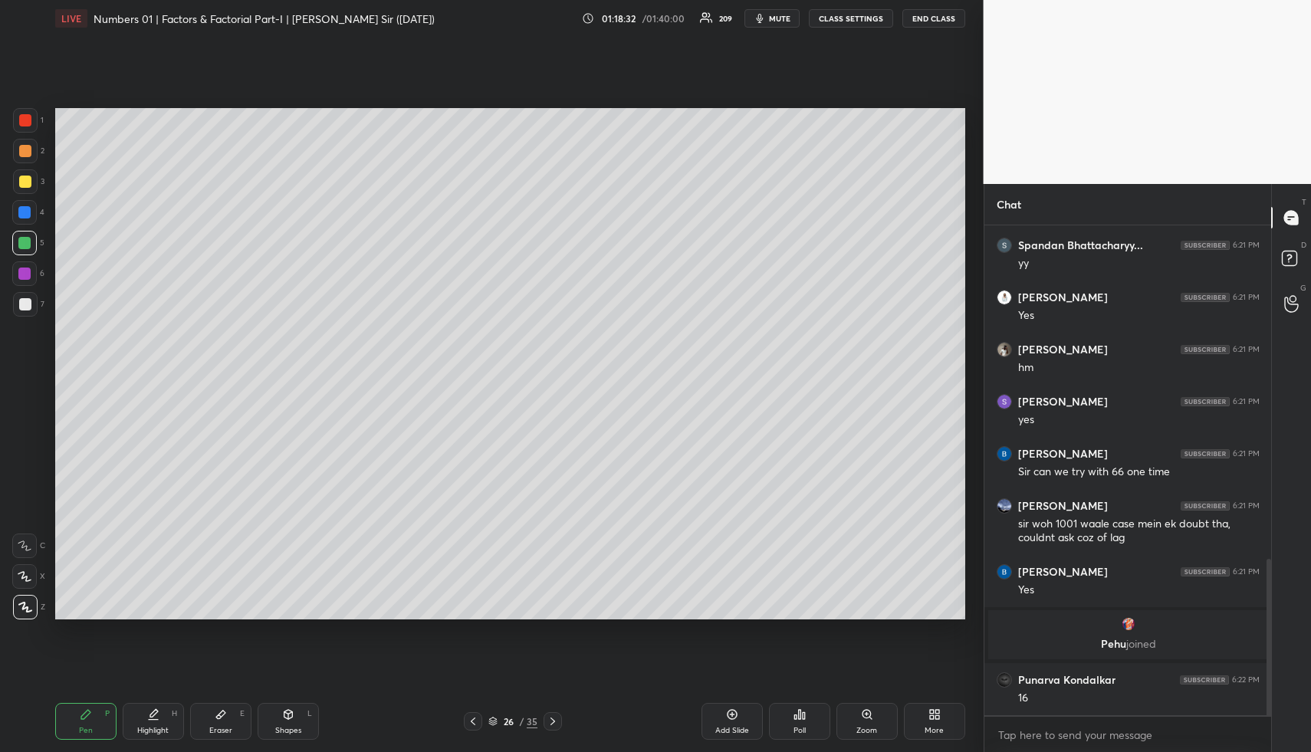
click at [22, 213] on div at bounding box center [24, 212] width 12 height 12
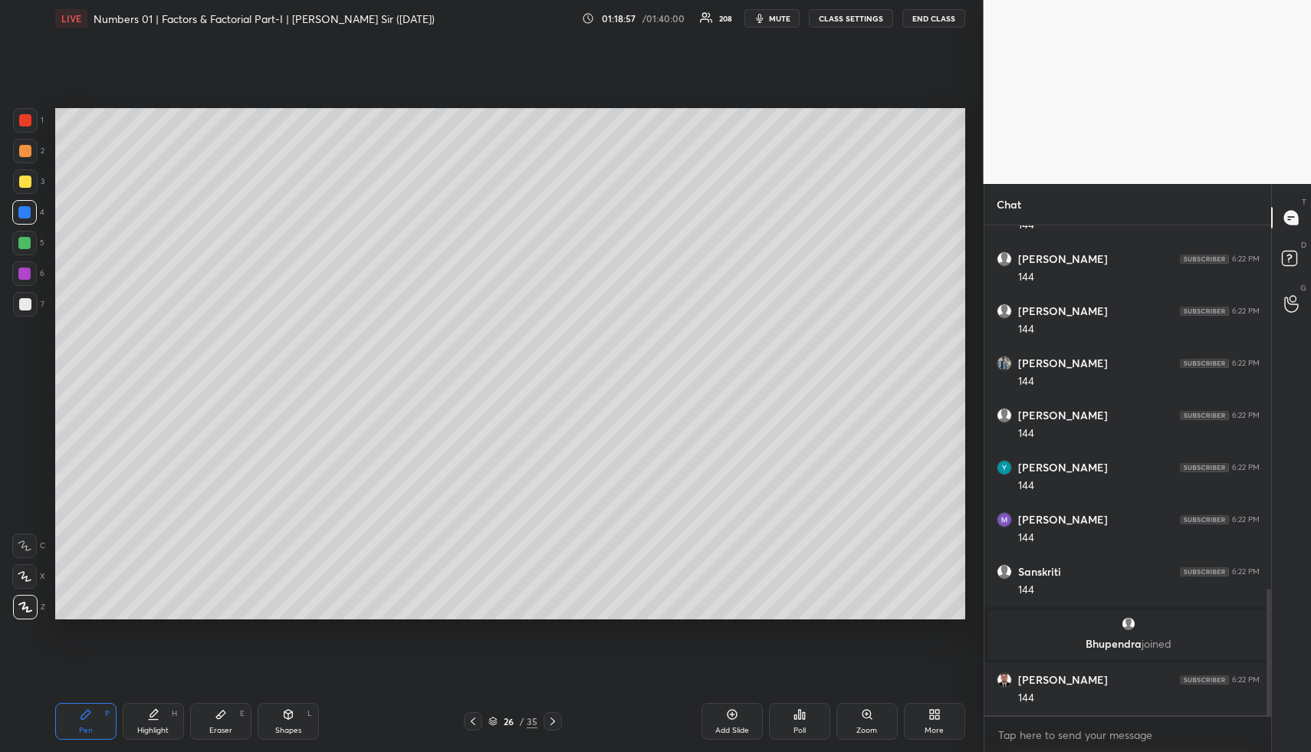
scroll to position [1459, 0]
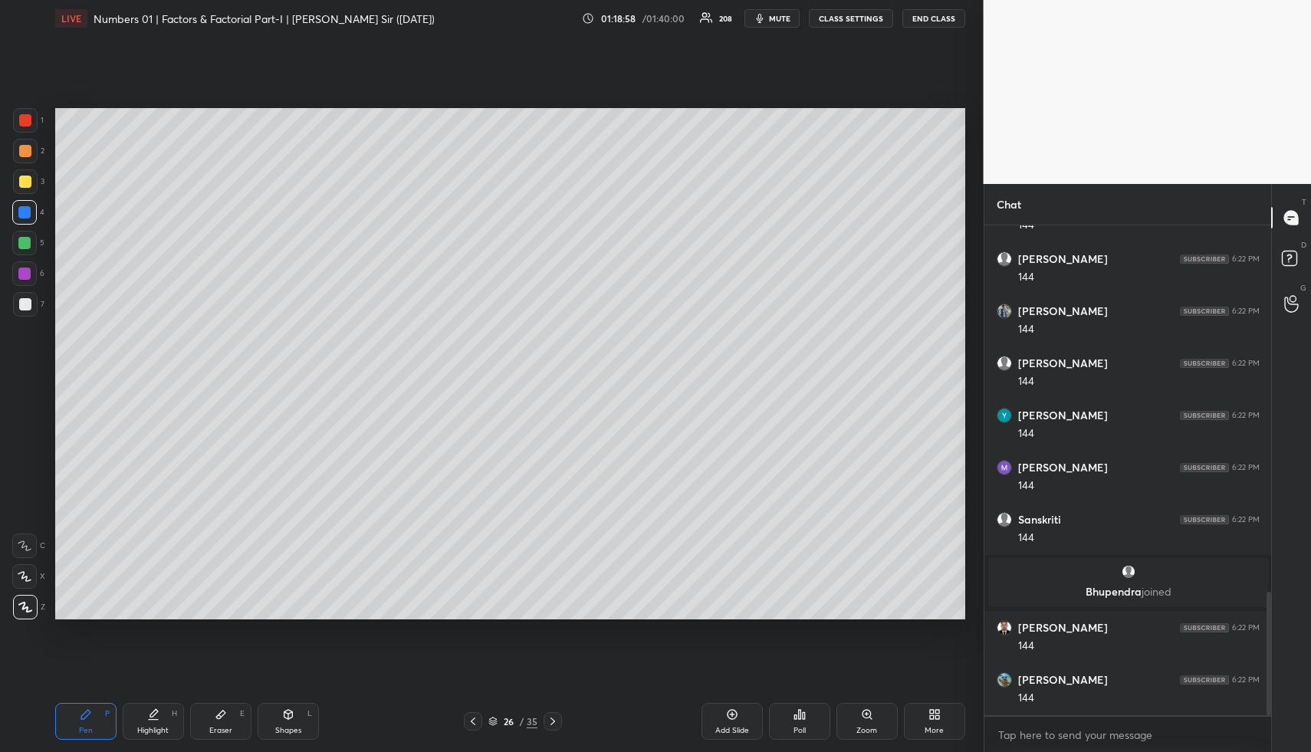
drag, startPoint x: 301, startPoint y: 712, endPoint x: 297, endPoint y: 702, distance: 11.0
click at [300, 709] on div "Shapes L" at bounding box center [288, 721] width 61 height 37
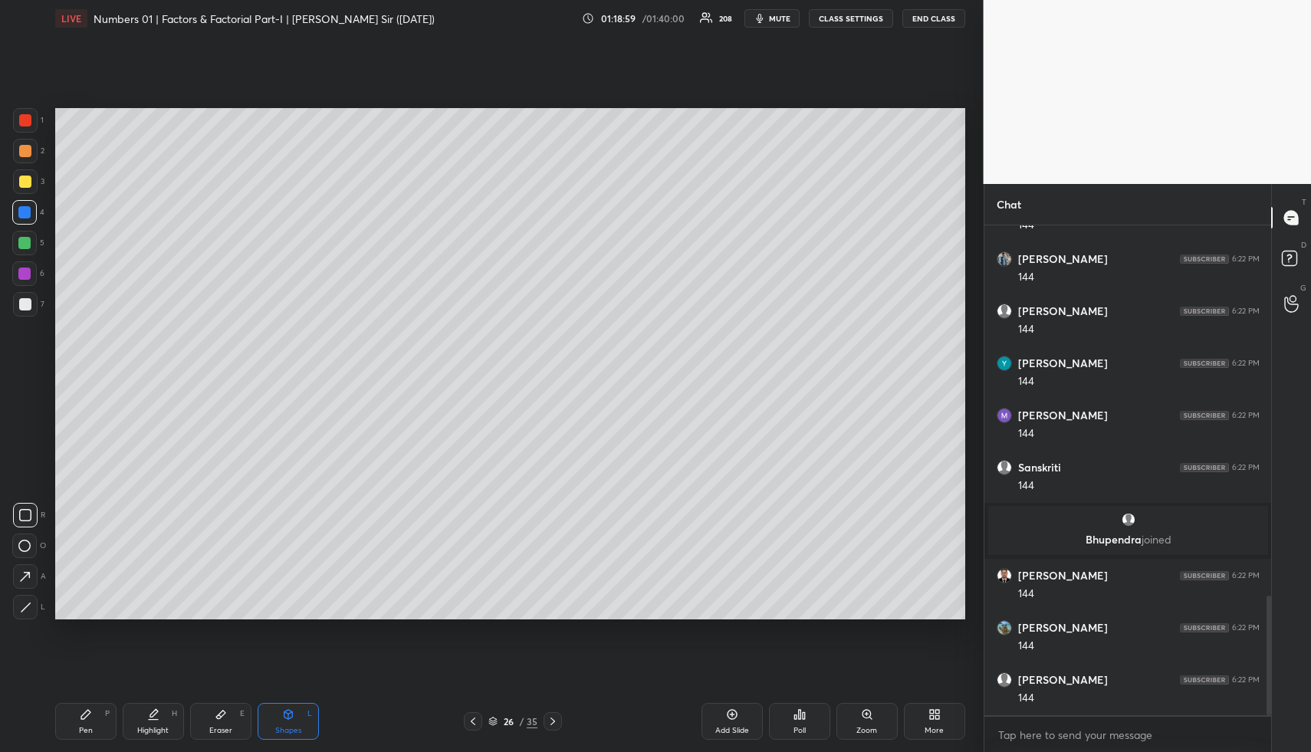
click at [12, 112] on div "1 2 3 4 5 6 7" at bounding box center [28, 215] width 32 height 215
drag, startPoint x: 99, startPoint y: 726, endPoint x: 91, endPoint y: 712, distance: 16.5
click at [95, 725] on div "Pen P" at bounding box center [85, 721] width 61 height 37
click at [33, 124] on div at bounding box center [25, 120] width 25 height 25
drag, startPoint x: 33, startPoint y: 124, endPoint x: 51, endPoint y: 134, distance: 20.9
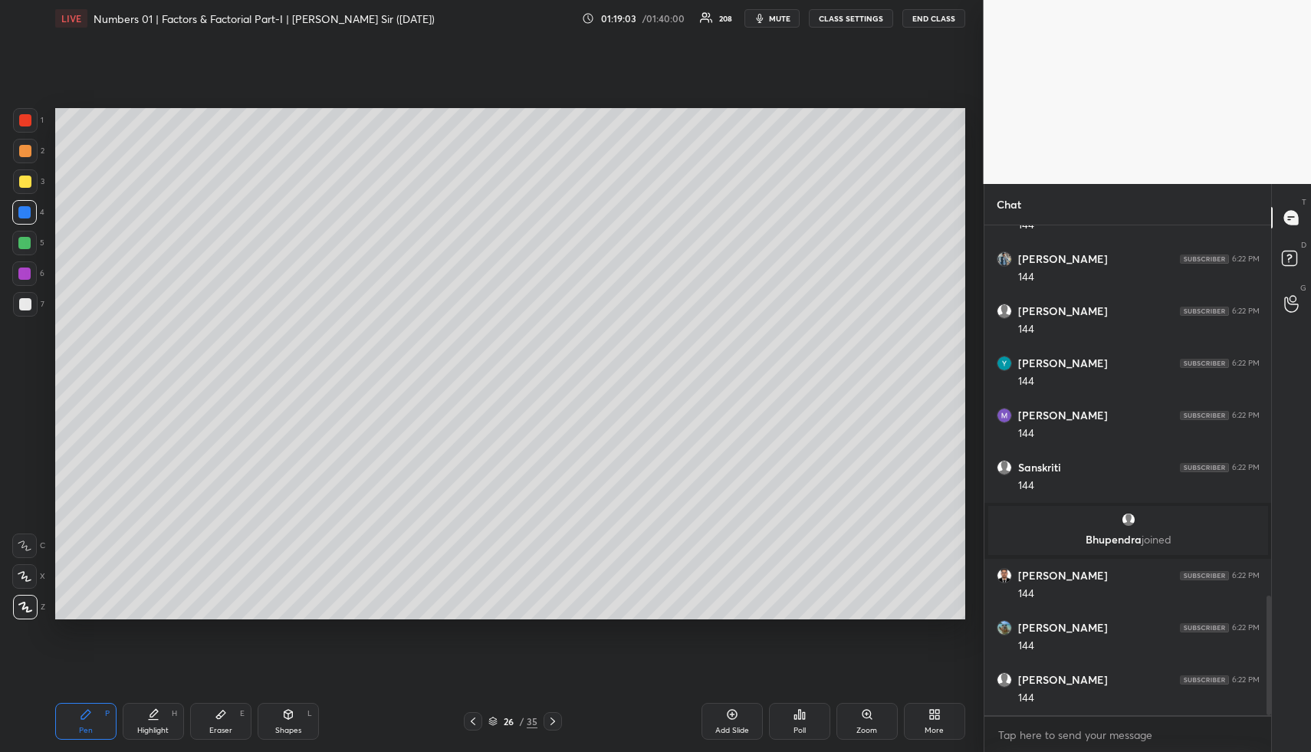
click at [38, 129] on div "1" at bounding box center [28, 120] width 31 height 25
click at [176, 710] on div "Highlight H" at bounding box center [153, 721] width 61 height 37
drag, startPoint x: 178, startPoint y: 712, endPoint x: 183, endPoint y: 702, distance: 11.3
click at [178, 712] on div "Highlight H" at bounding box center [153, 721] width 61 height 37
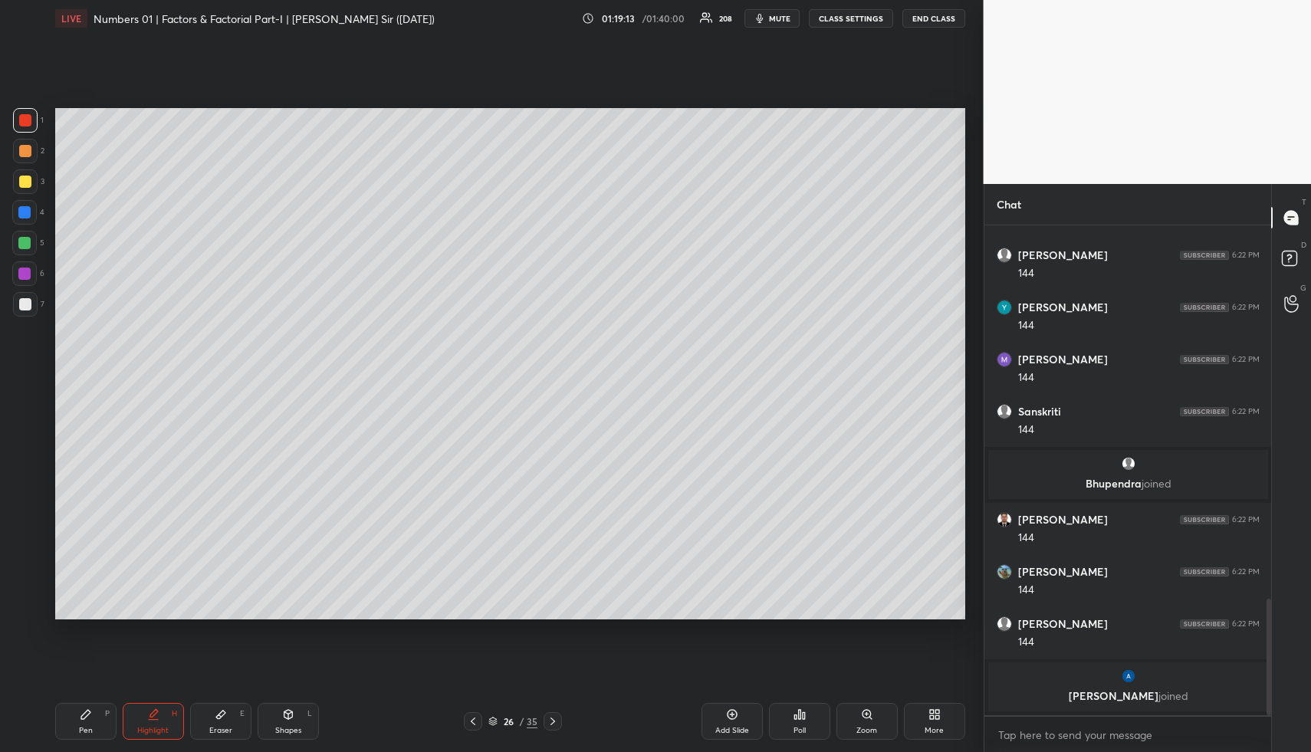
scroll to position [1564, 0]
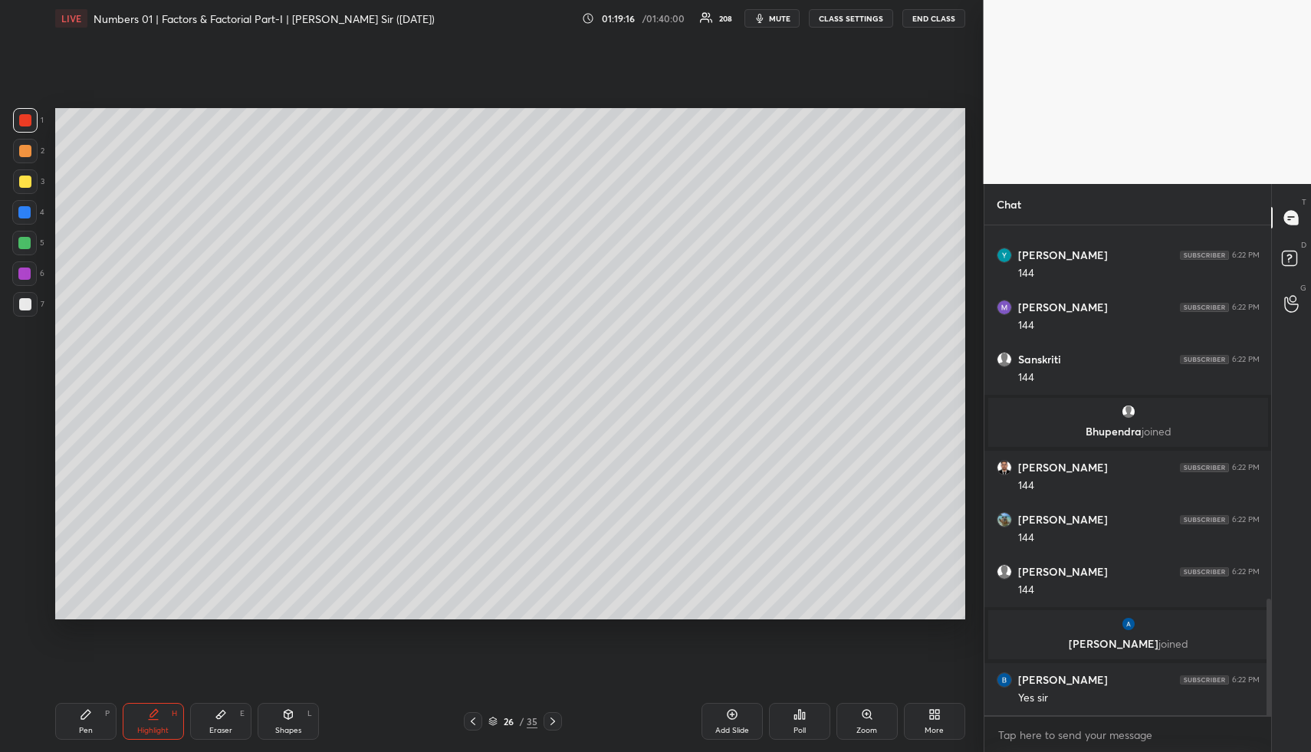
drag, startPoint x: 733, startPoint y: 720, endPoint x: 722, endPoint y: 719, distance: 10.8
click at [731, 721] on div "Add Slide" at bounding box center [732, 721] width 61 height 37
click at [78, 720] on div "Pen P" at bounding box center [85, 721] width 61 height 37
click at [29, 152] on div at bounding box center [25, 151] width 12 height 12
drag, startPoint x: 30, startPoint y: 150, endPoint x: 48, endPoint y: 152, distance: 17.7
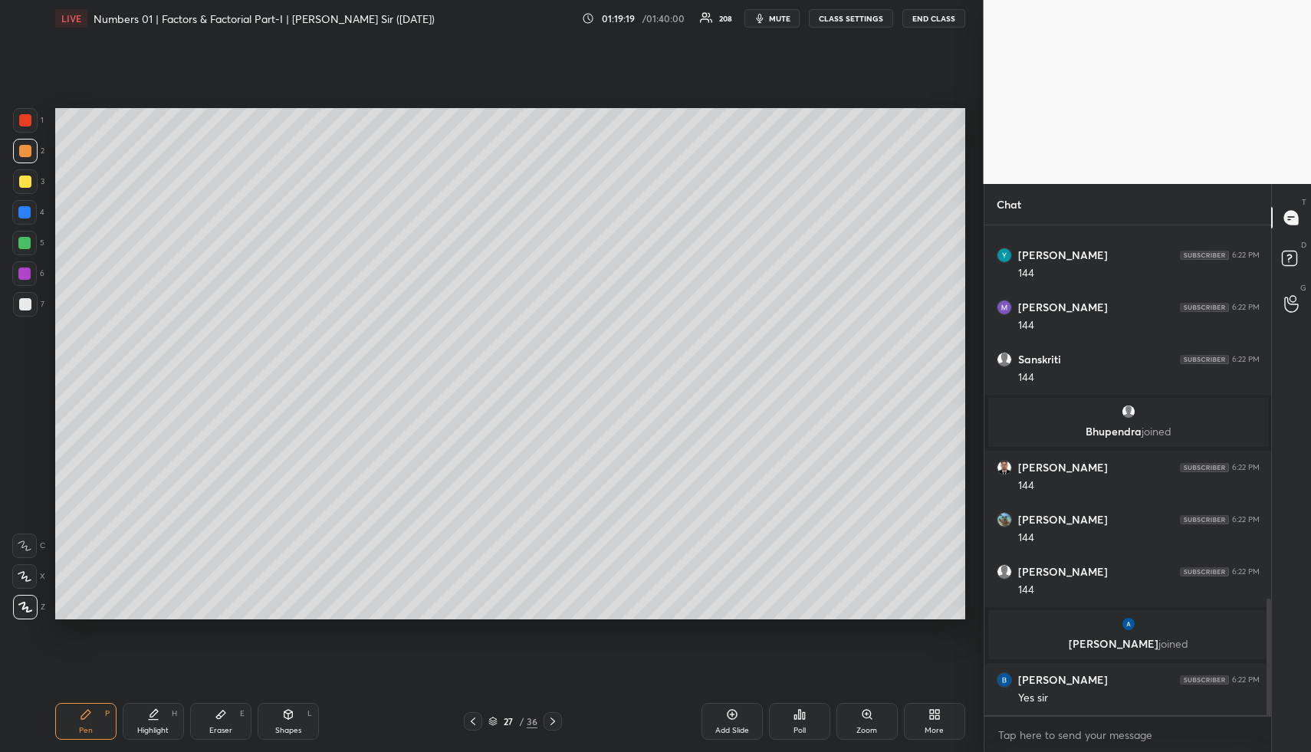
click at [31, 150] on div at bounding box center [25, 151] width 12 height 12
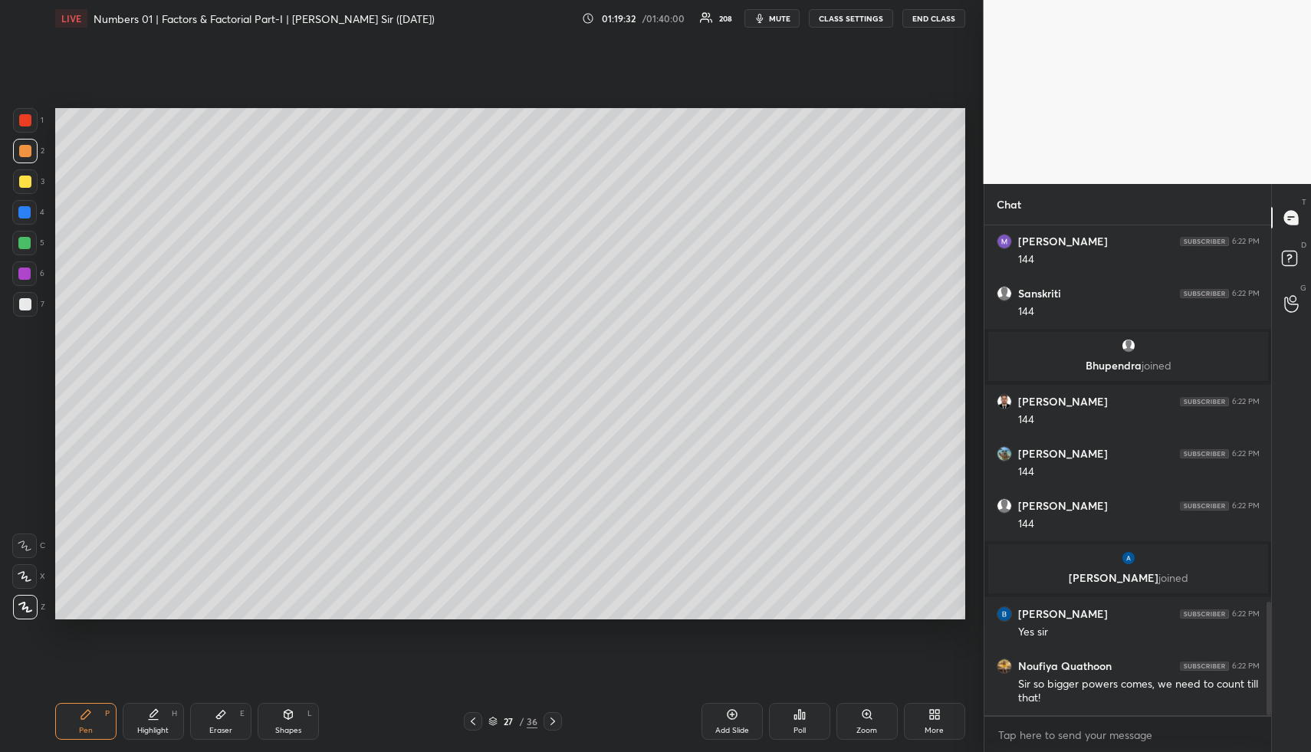
drag, startPoint x: 140, startPoint y: 719, endPoint x: 156, endPoint y: 726, distance: 17.8
click at [139, 722] on div "Highlight H" at bounding box center [153, 721] width 61 height 37
click at [156, 727] on div "Highlight" at bounding box center [152, 731] width 31 height 8
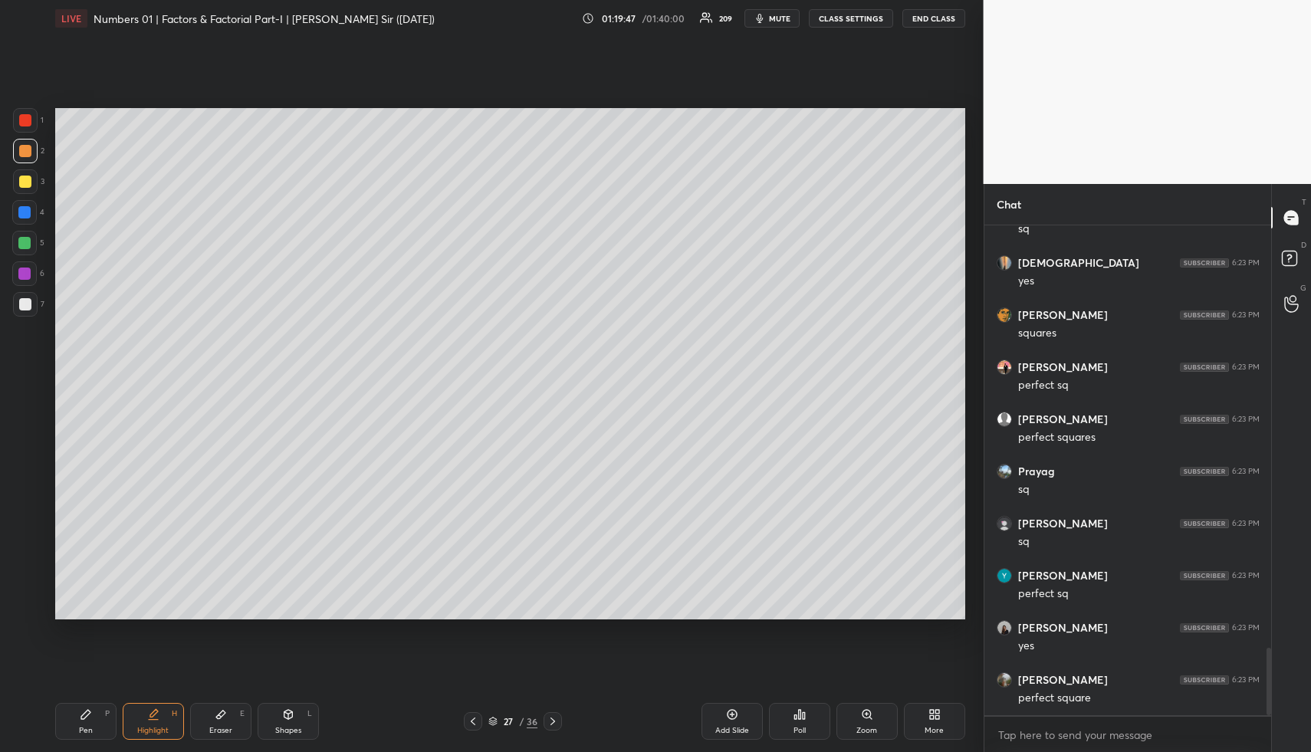
scroll to position [3053, 0]
drag, startPoint x: 153, startPoint y: 721, endPoint x: 176, endPoint y: 636, distance: 88.4
click at [154, 718] on div "Highlight H" at bounding box center [153, 721] width 61 height 37
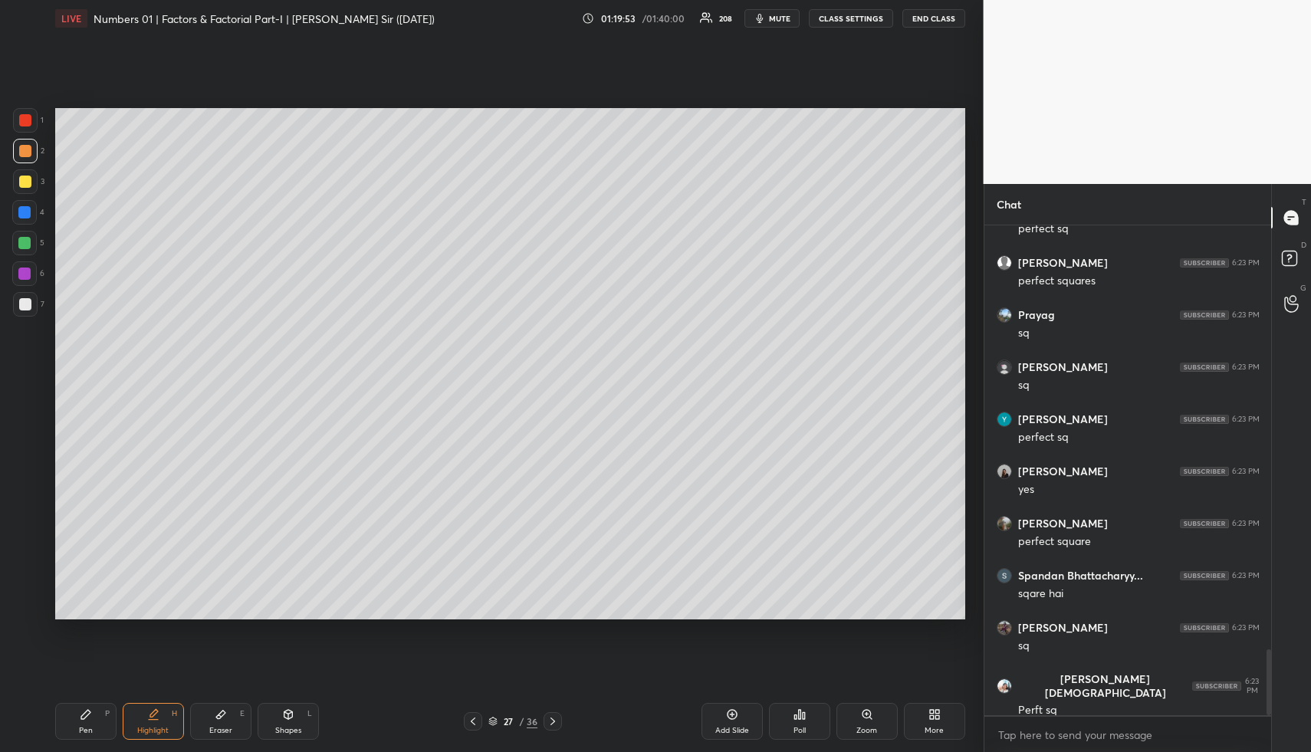
click at [296, 724] on div "Shapes L" at bounding box center [288, 721] width 61 height 37
click at [19, 214] on div at bounding box center [24, 212] width 12 height 12
click at [30, 571] on icon at bounding box center [25, 577] width 16 height 16
click at [77, 723] on div "Pen P" at bounding box center [85, 721] width 61 height 37
drag, startPoint x: 75, startPoint y: 717, endPoint x: 75, endPoint y: 706, distance: 10.7
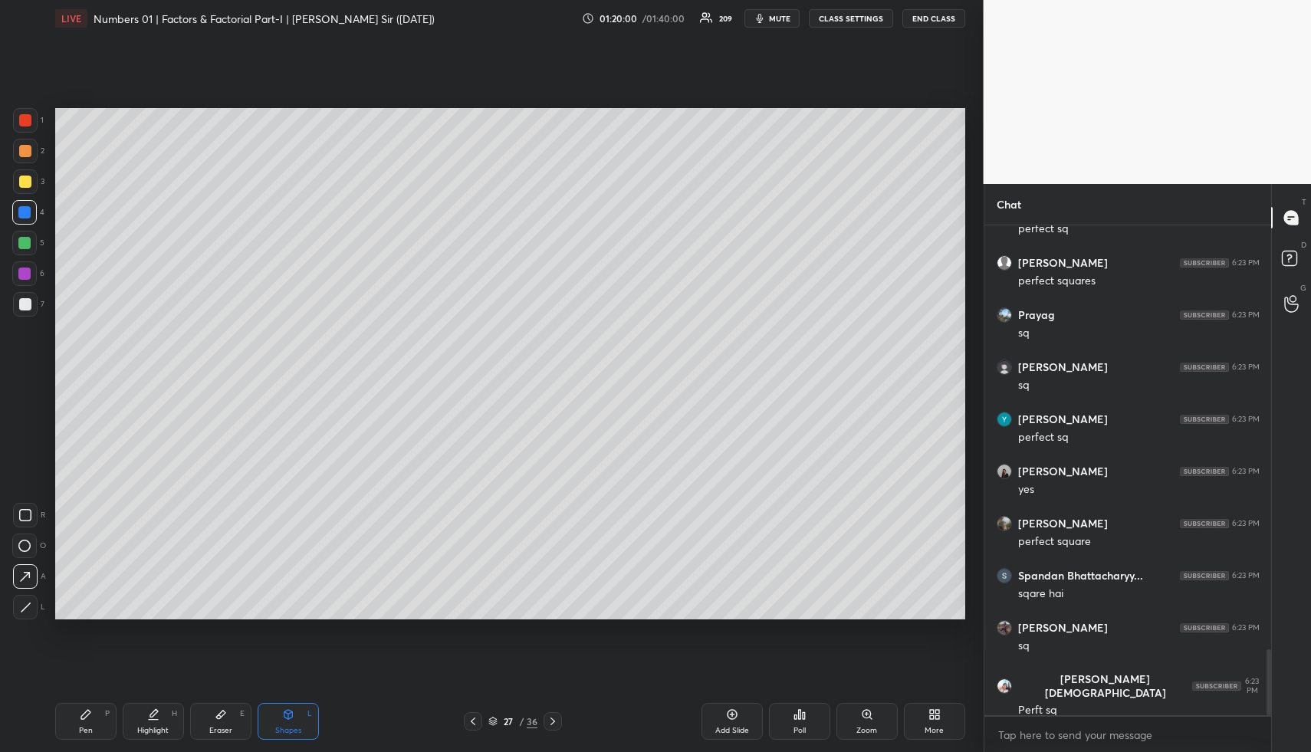
click at [75, 715] on div "Pen P" at bounding box center [85, 721] width 61 height 37
drag, startPoint x: 23, startPoint y: 244, endPoint x: 48, endPoint y: 255, distance: 27.1
click at [23, 245] on div at bounding box center [24, 243] width 12 height 12
drag, startPoint x: 212, startPoint y: 712, endPoint x: 212, endPoint y: 702, distance: 9.2
click at [211, 713] on div "Eraser E" at bounding box center [220, 721] width 61 height 37
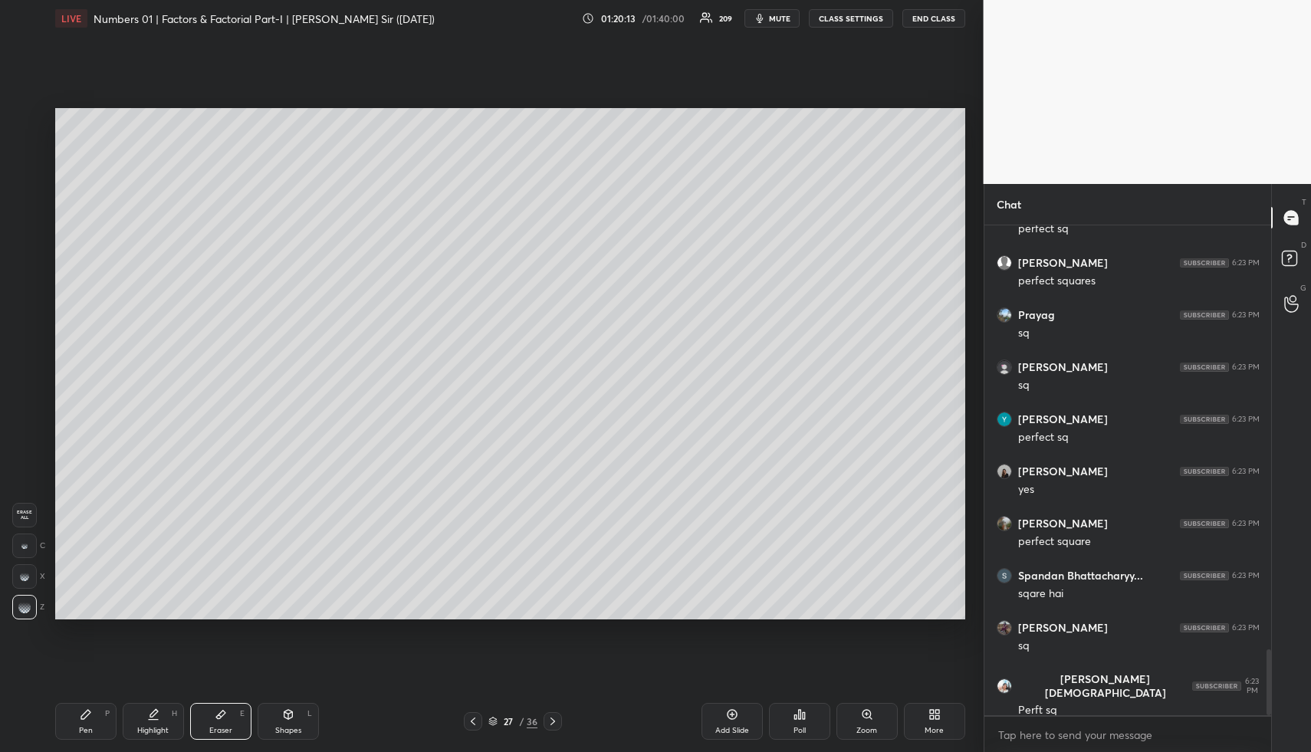
drag, startPoint x: 99, startPoint y: 735, endPoint x: 98, endPoint y: 715, distance: 20.7
click at [97, 727] on div "Pen P" at bounding box center [85, 721] width 61 height 37
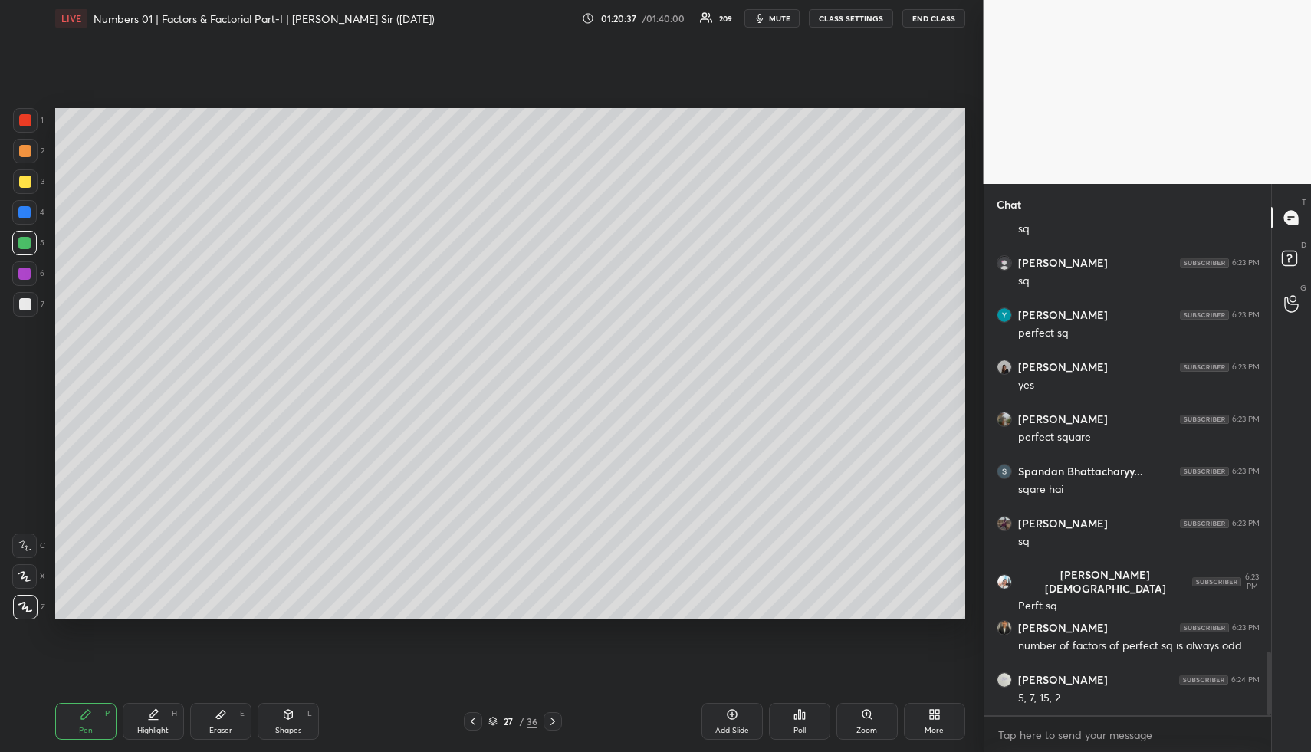
click at [148, 718] on icon at bounding box center [153, 715] width 12 height 12
click at [102, 719] on div "Pen P" at bounding box center [85, 721] width 61 height 37
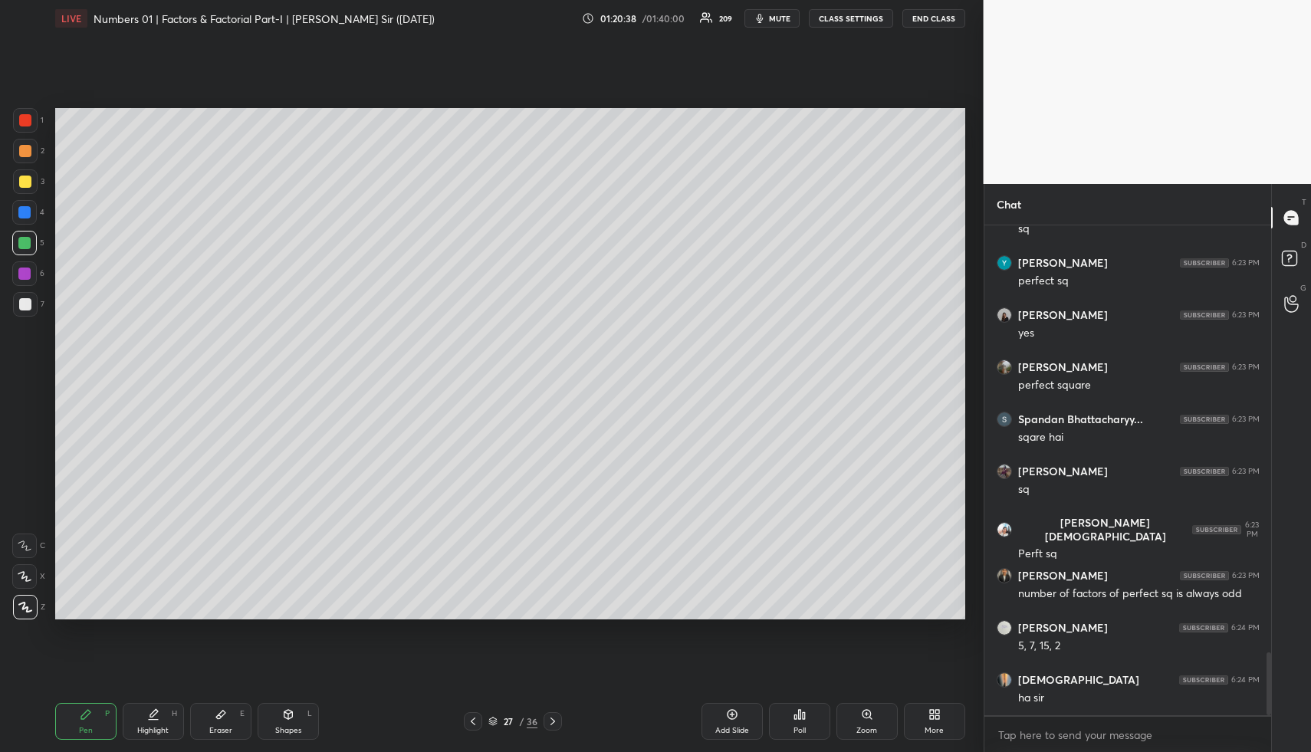
scroll to position [3366, 0]
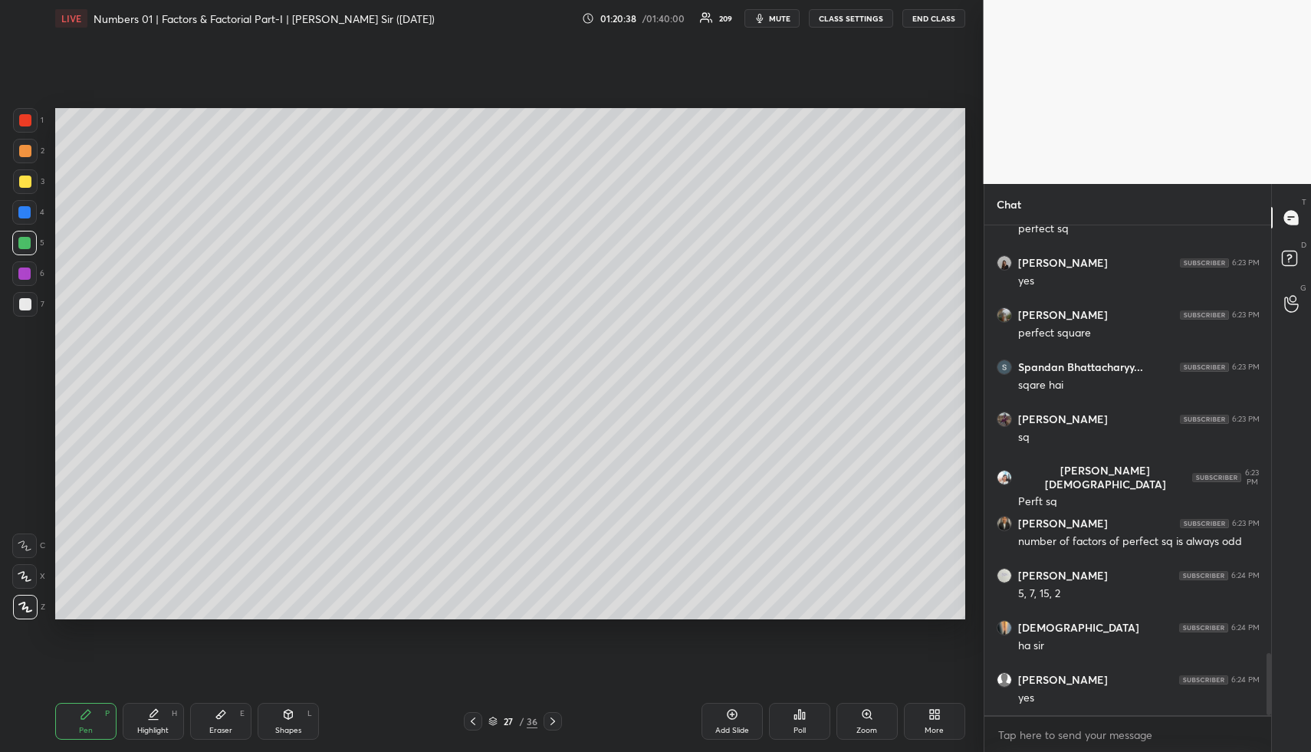
click at [28, 153] on div at bounding box center [25, 151] width 12 height 12
click at [275, 727] on div "Shapes L" at bounding box center [288, 721] width 61 height 37
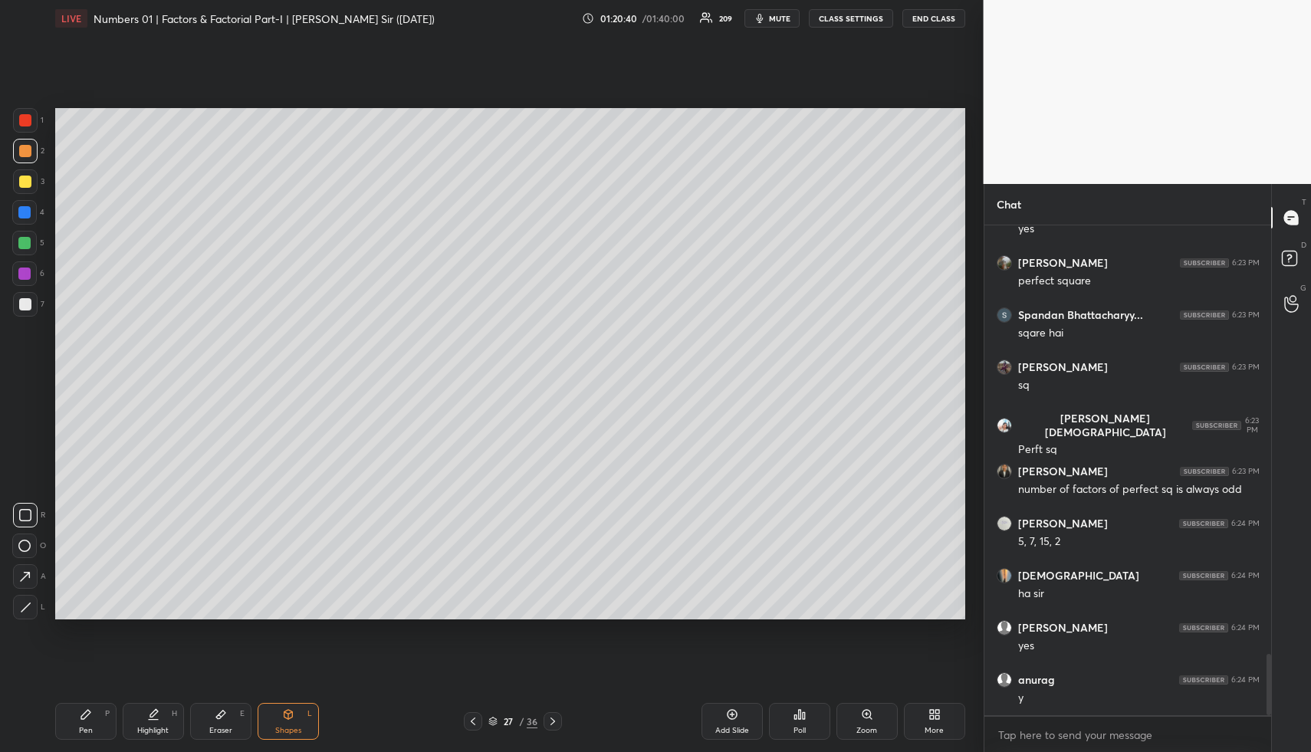
drag, startPoint x: 20, startPoint y: 179, endPoint x: 15, endPoint y: 235, distance: 55.4
click at [20, 180] on div at bounding box center [25, 182] width 12 height 12
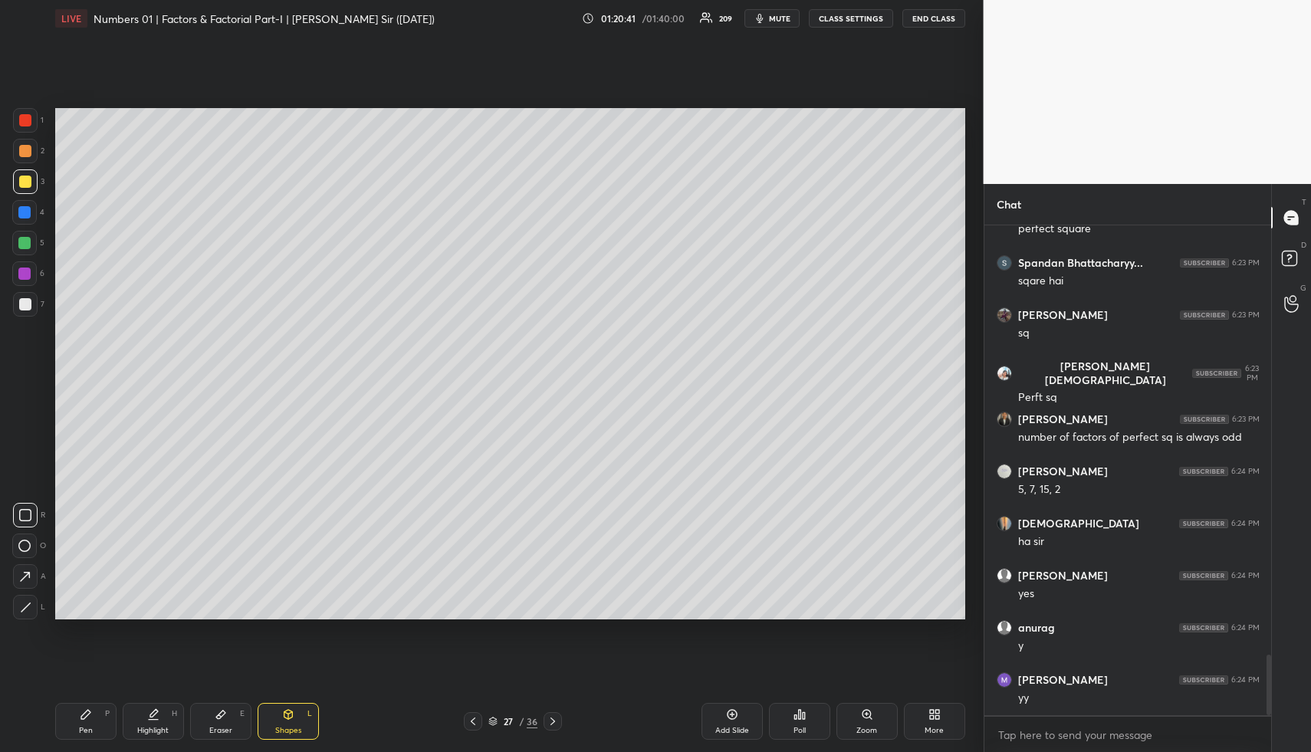
drag, startPoint x: 30, startPoint y: 581, endPoint x: 39, endPoint y: 561, distance: 22.7
click at [30, 581] on icon at bounding box center [25, 577] width 16 height 16
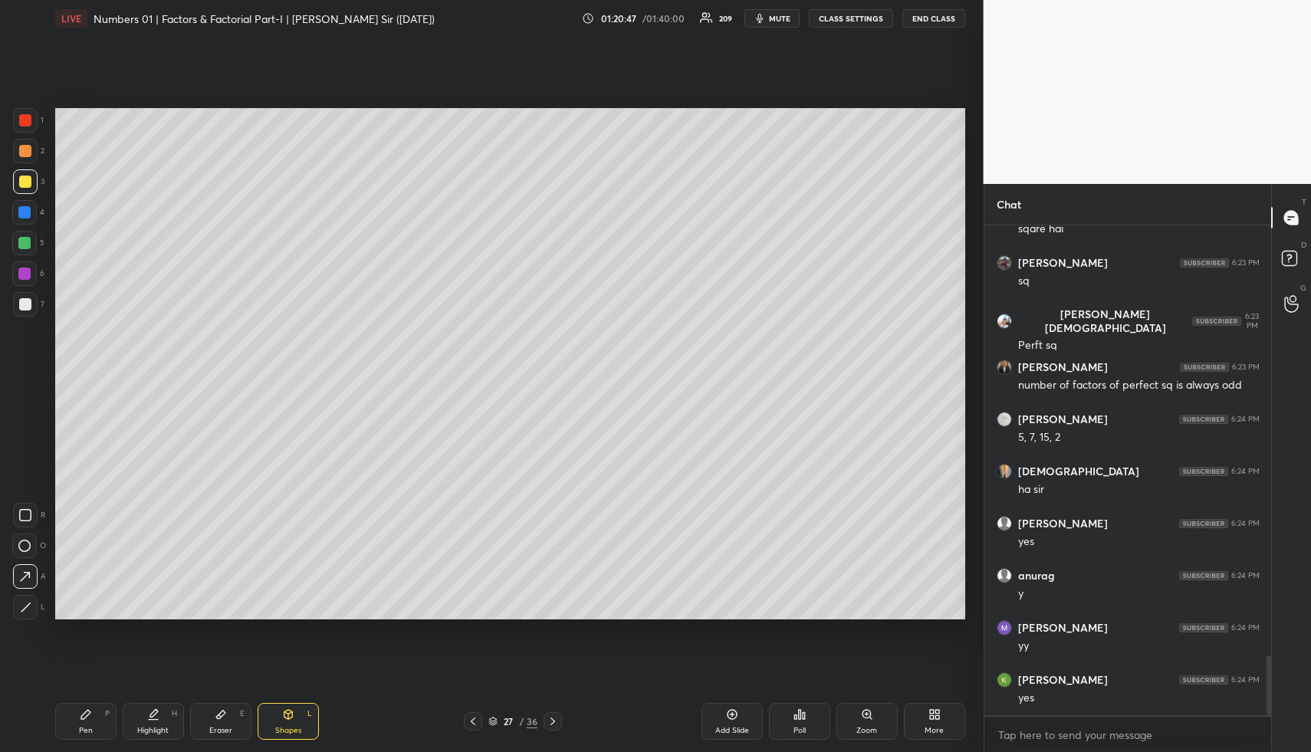
click at [81, 730] on div "Pen" at bounding box center [86, 731] width 14 height 8
drag, startPoint x: 25, startPoint y: 309, endPoint x: 49, endPoint y: 293, distance: 29.4
click at [25, 310] on div at bounding box center [25, 304] width 12 height 12
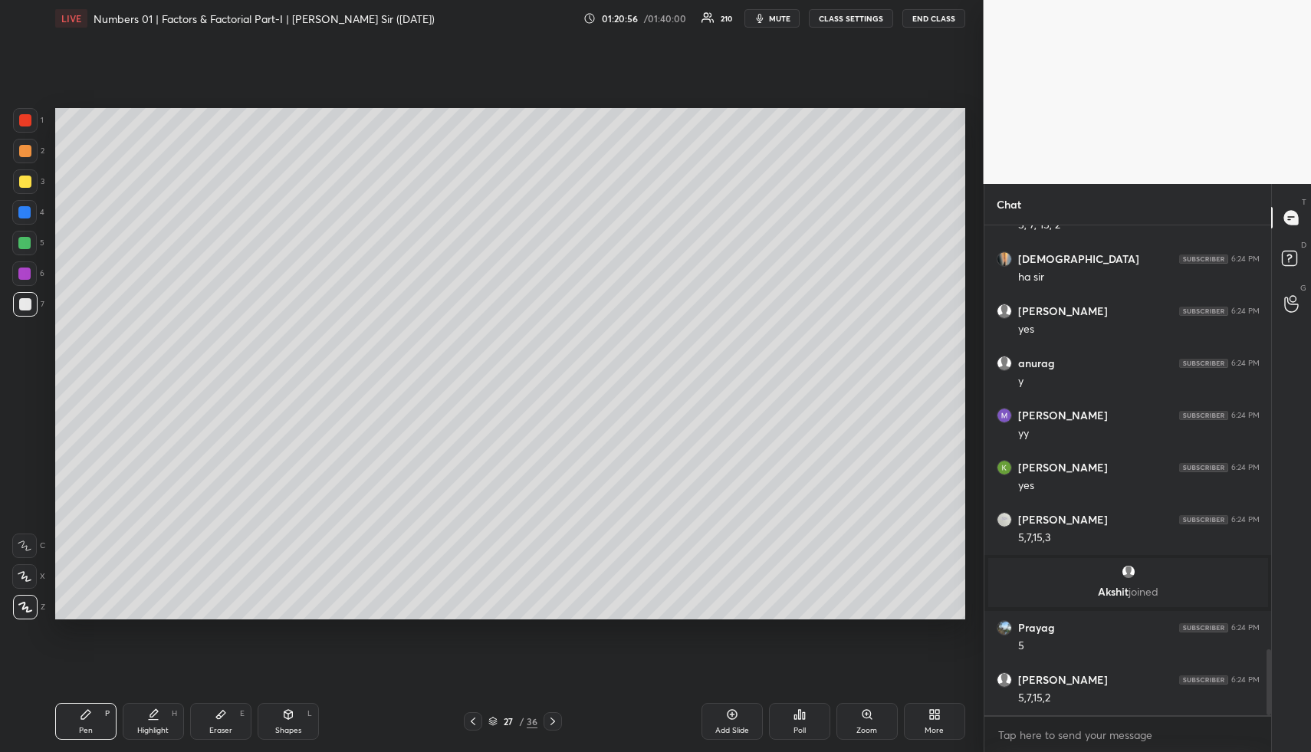
scroll to position [3219, 0]
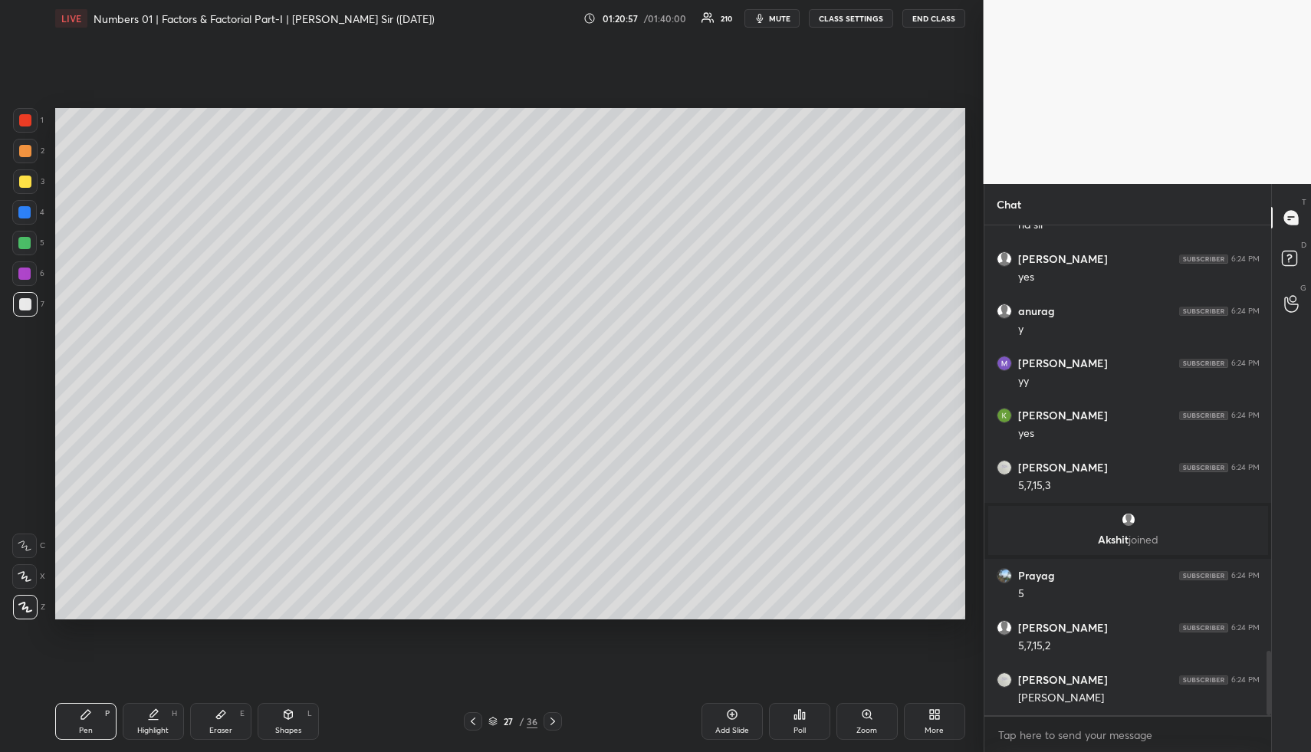
click at [147, 722] on div "Highlight H" at bounding box center [153, 721] width 61 height 37
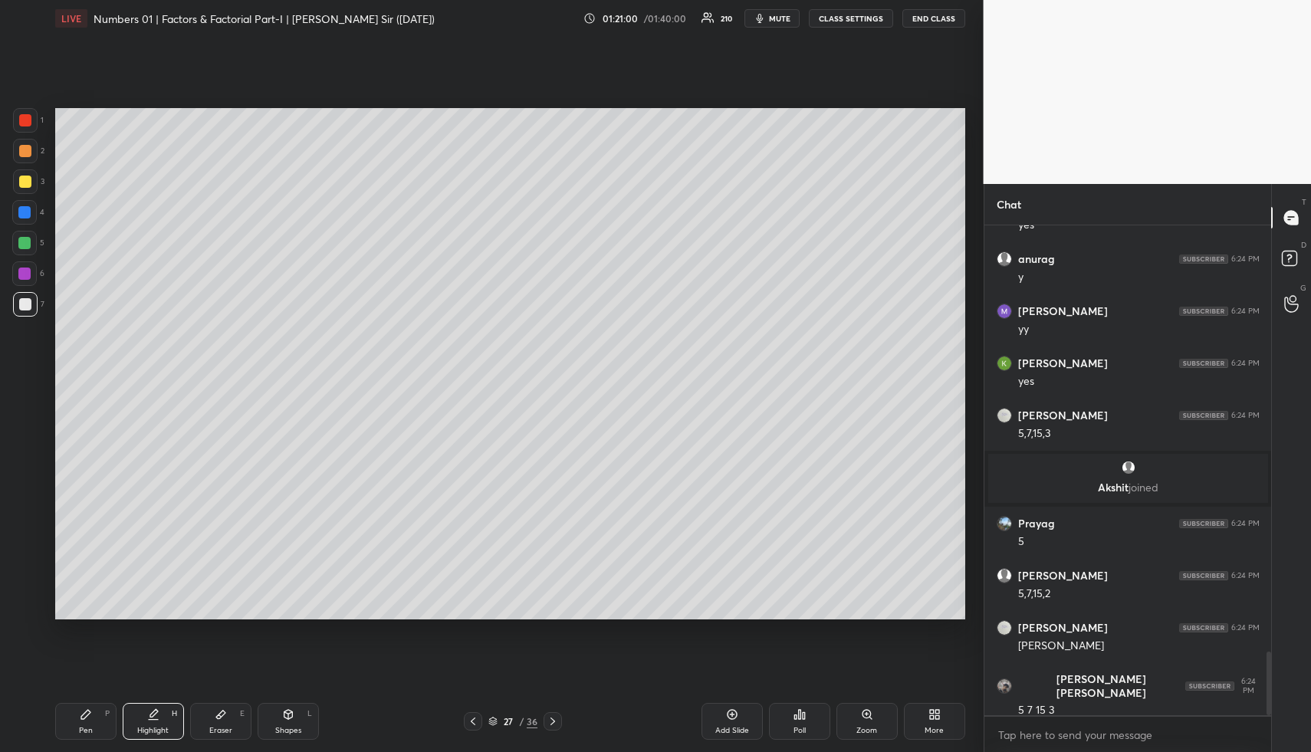
drag, startPoint x: 95, startPoint y: 725, endPoint x: 117, endPoint y: 666, distance: 62.1
click at [95, 723] on div "Pen P" at bounding box center [85, 721] width 61 height 37
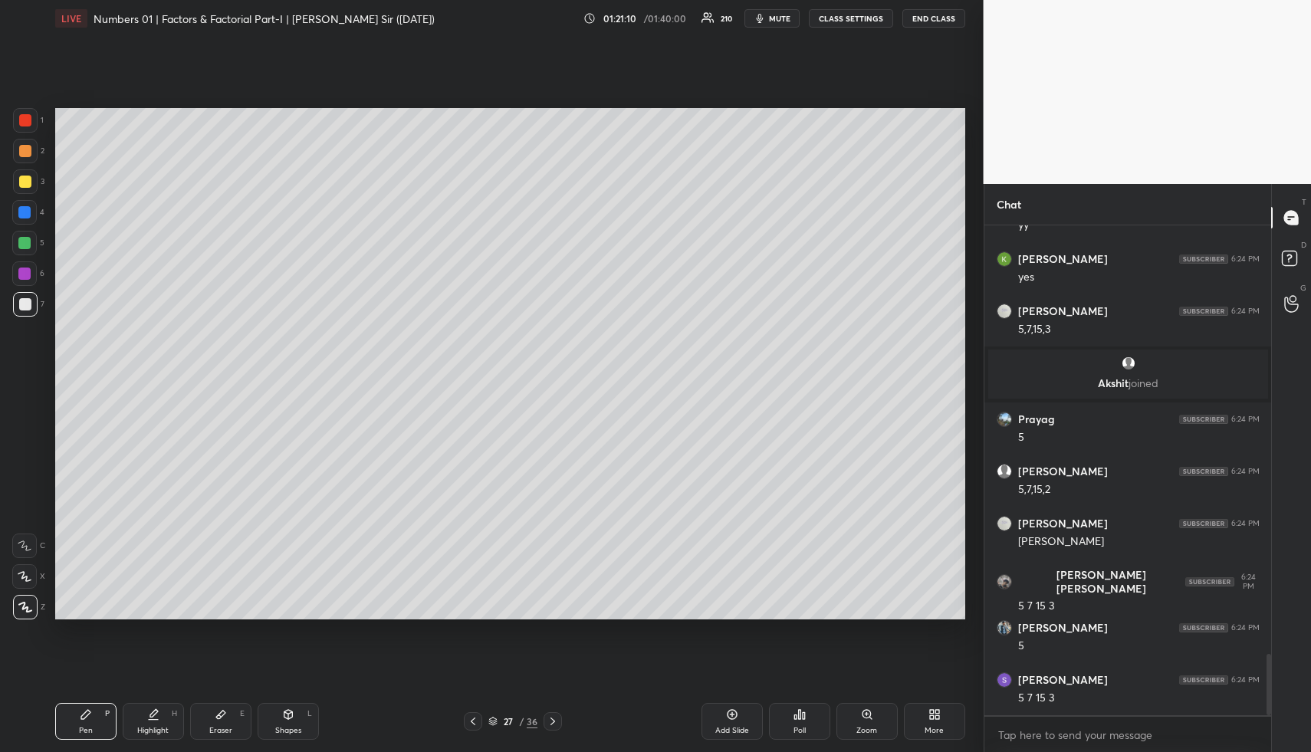
scroll to position [3428, 0]
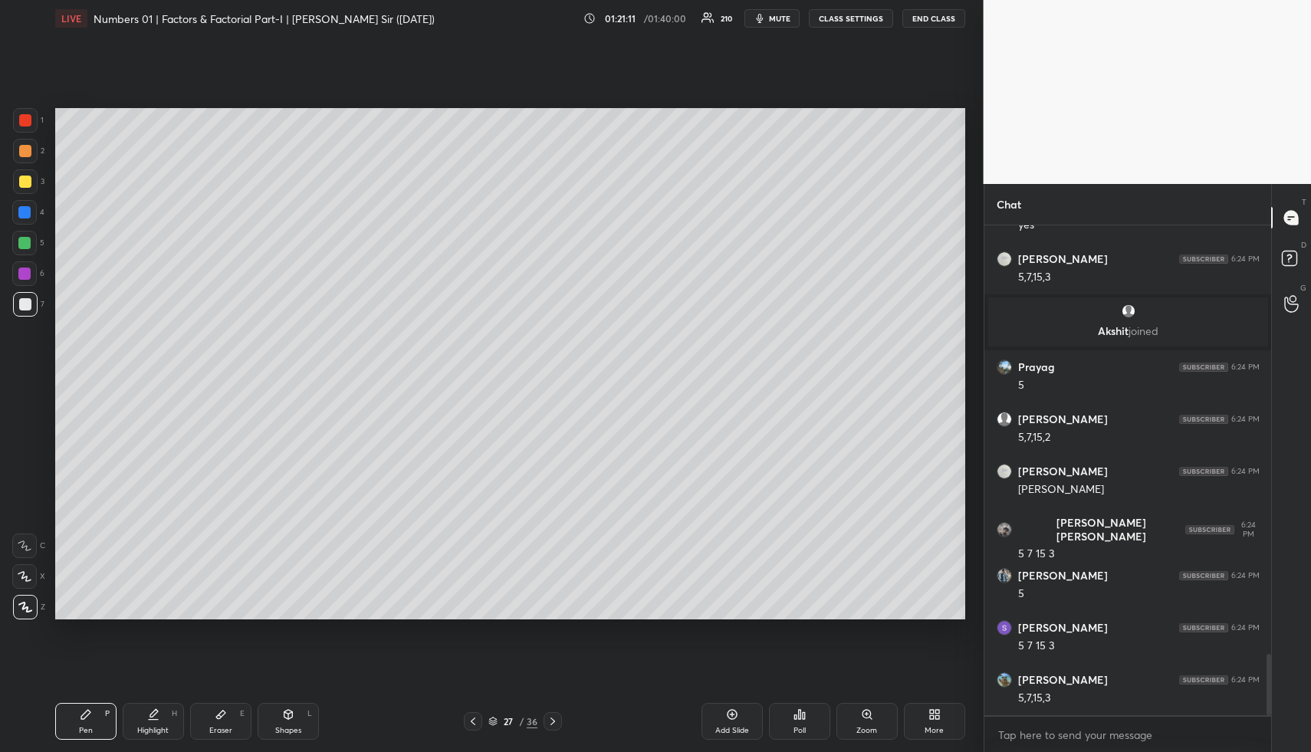
click at [154, 719] on icon at bounding box center [153, 715] width 12 height 12
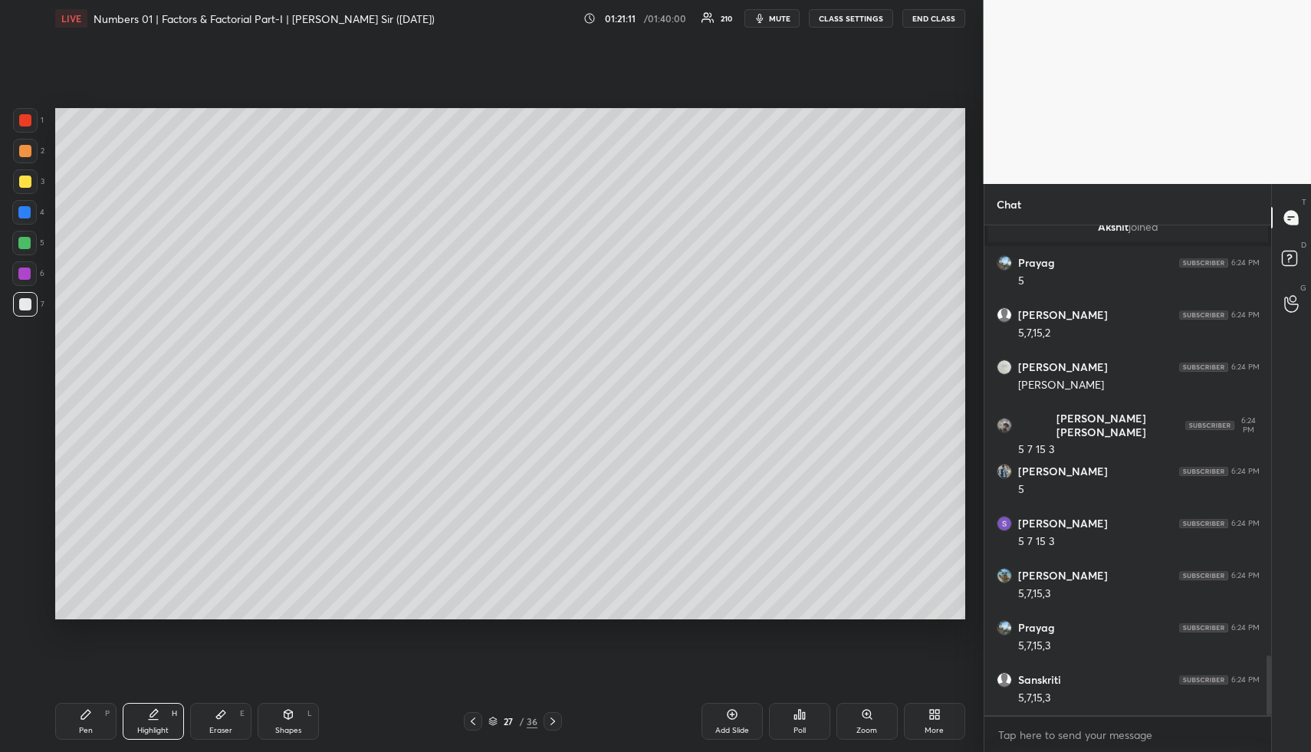
drag, startPoint x: 292, startPoint y: 707, endPoint x: 285, endPoint y: 694, distance: 14.8
click at [290, 707] on div "Shapes L" at bounding box center [288, 721] width 61 height 37
click at [21, 119] on div at bounding box center [25, 120] width 12 height 12
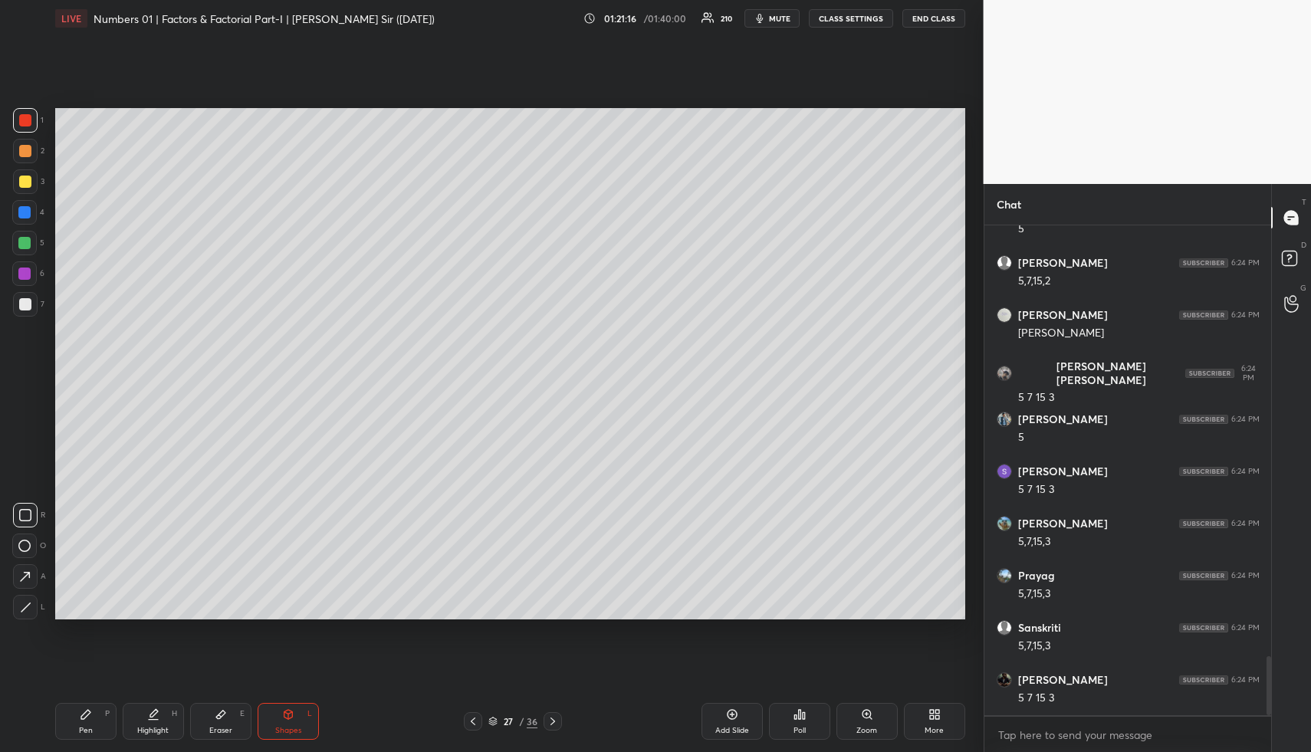
scroll to position [3636, 0]
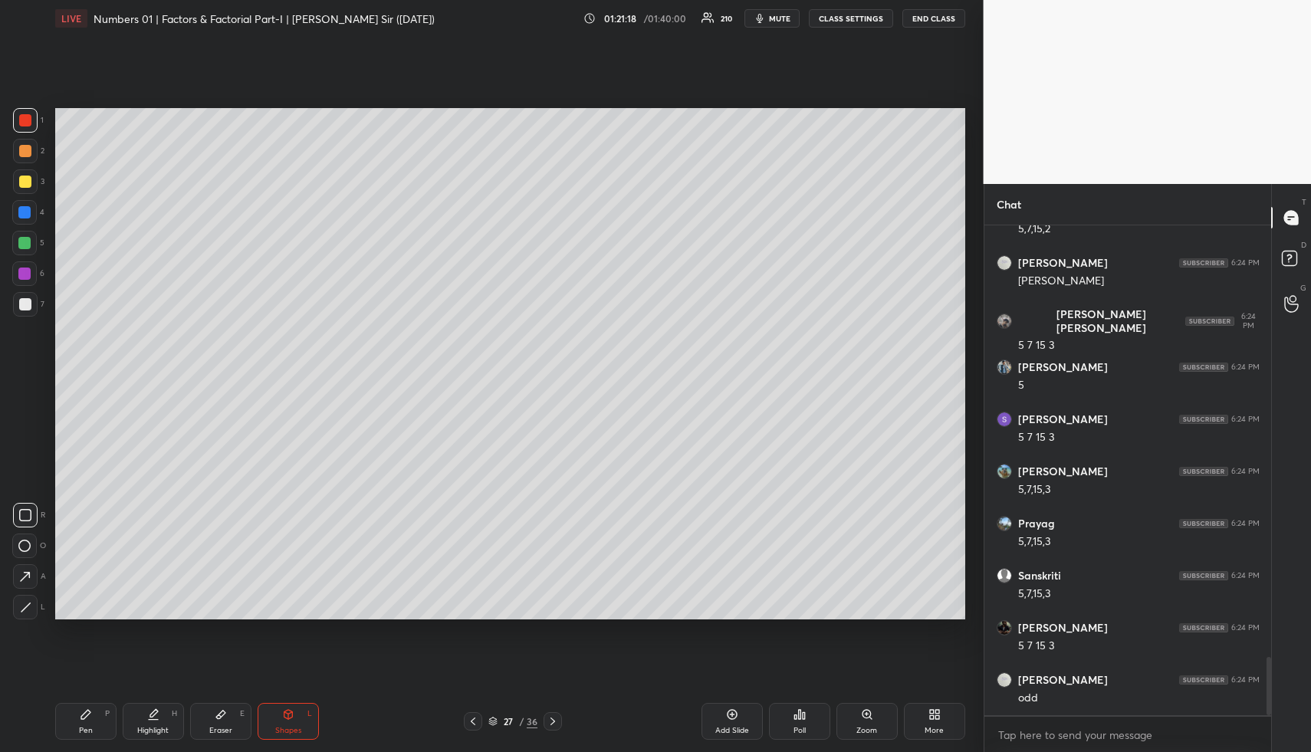
click at [171, 707] on div "Highlight H" at bounding box center [153, 721] width 61 height 37
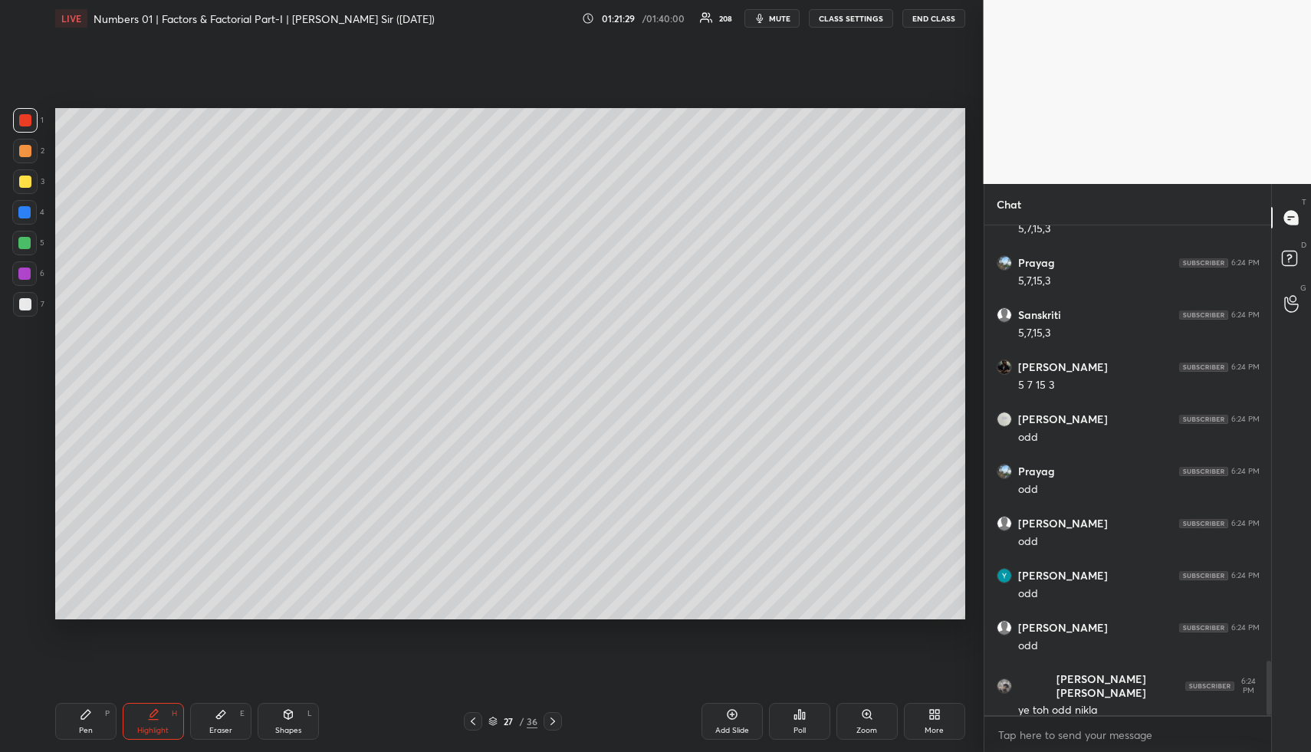
scroll to position [3949, 0]
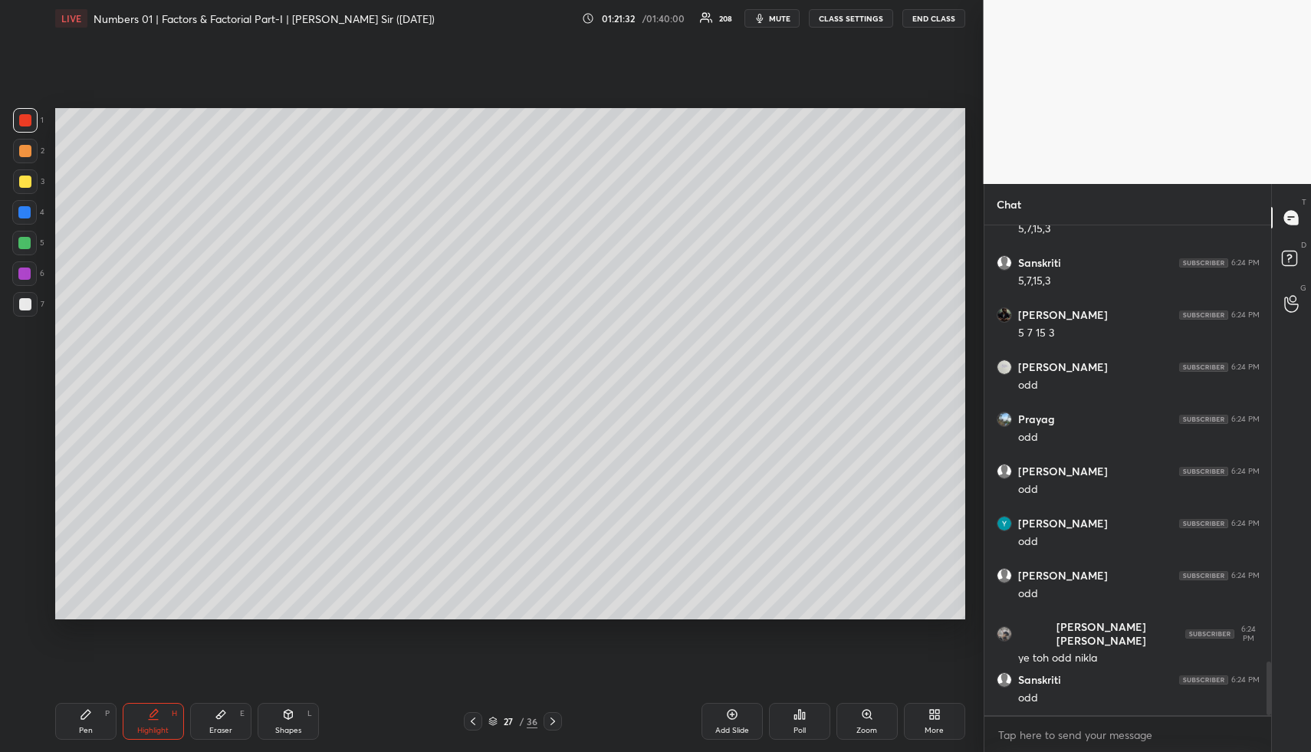
drag, startPoint x: 88, startPoint y: 719, endPoint x: 87, endPoint y: 695, distance: 24.6
click at [87, 717] on icon at bounding box center [86, 715] width 12 height 12
click at [22, 178] on div at bounding box center [25, 182] width 12 height 12
drag, startPoint x: 283, startPoint y: 726, endPoint x: 261, endPoint y: 698, distance: 36.0
click at [284, 727] on div "Shapes" at bounding box center [288, 731] width 26 height 8
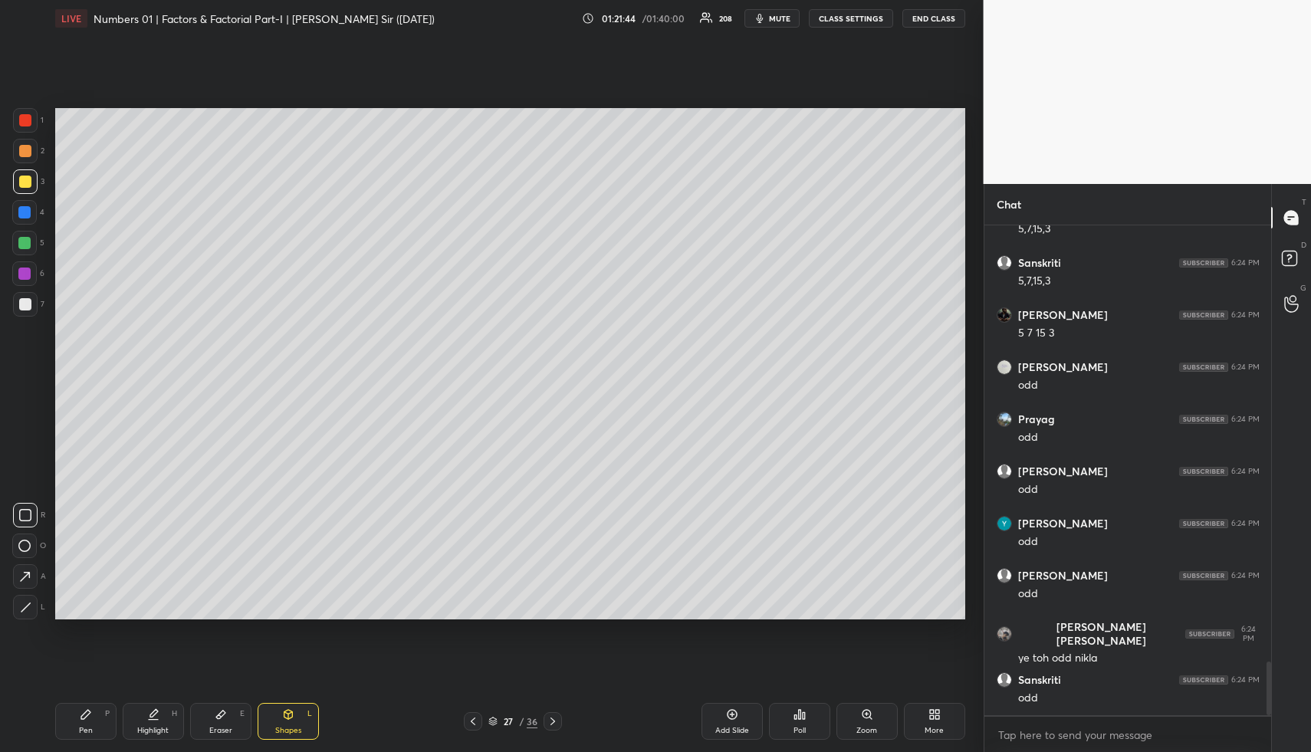
drag, startPoint x: 23, startPoint y: 577, endPoint x: 24, endPoint y: 536, distance: 40.6
click at [22, 576] on icon at bounding box center [25, 577] width 16 height 16
drag, startPoint x: 18, startPoint y: 210, endPoint x: 33, endPoint y: 216, distance: 15.8
click at [19, 210] on div at bounding box center [24, 212] width 12 height 12
click at [62, 717] on div "Pen P" at bounding box center [85, 721] width 61 height 37
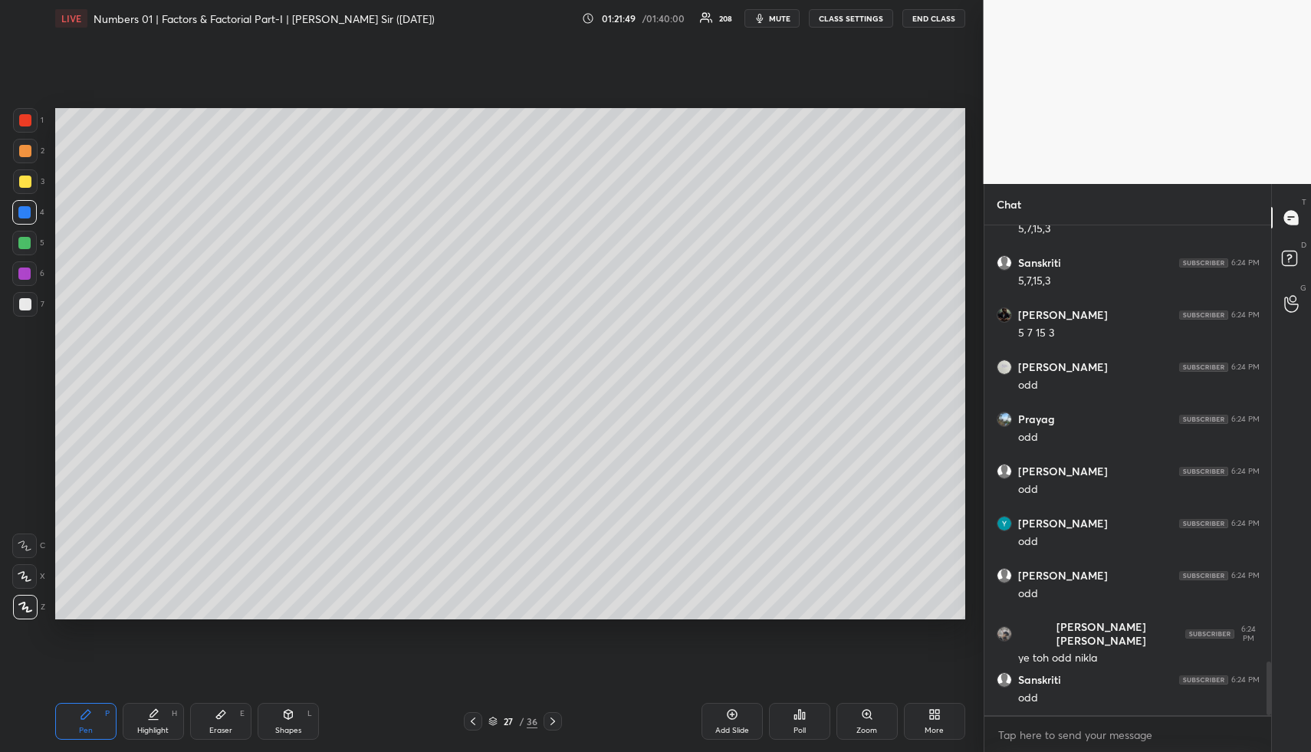
click at [21, 295] on div at bounding box center [25, 304] width 25 height 25
click at [27, 182] on div at bounding box center [25, 182] width 12 height 12
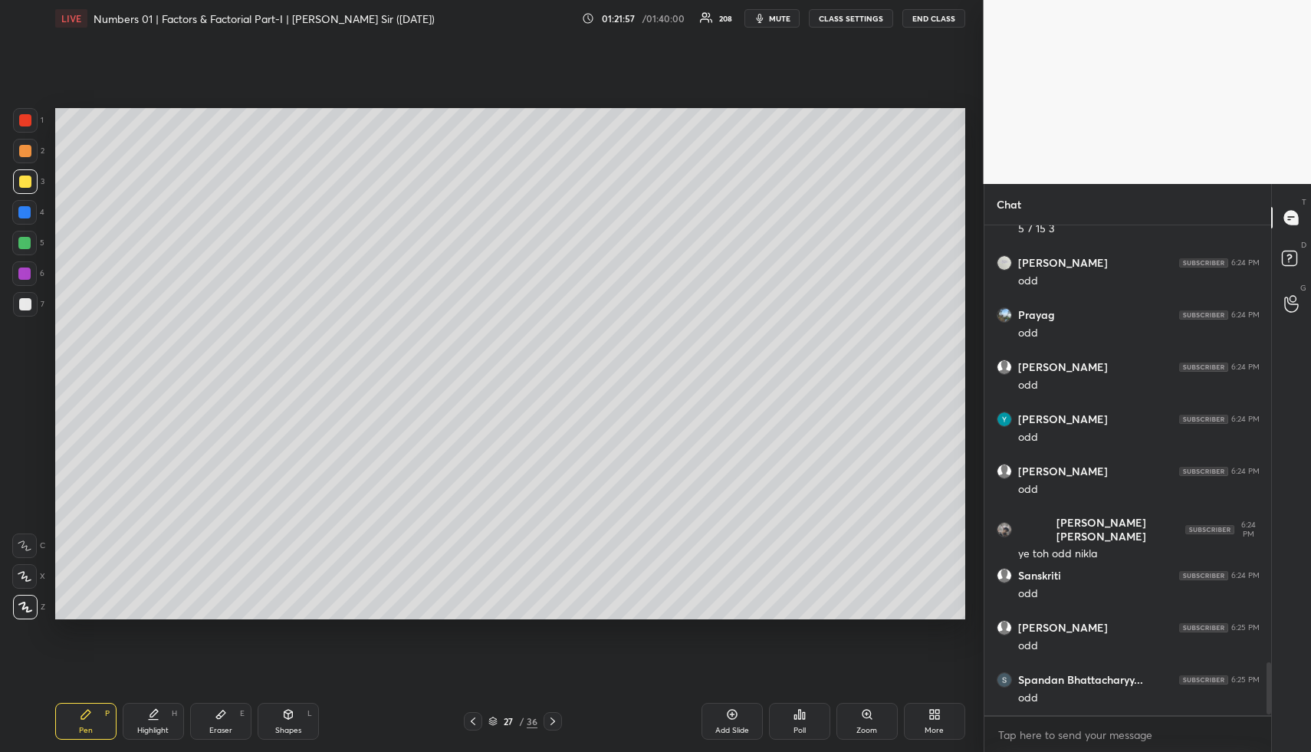
scroll to position [4106, 0]
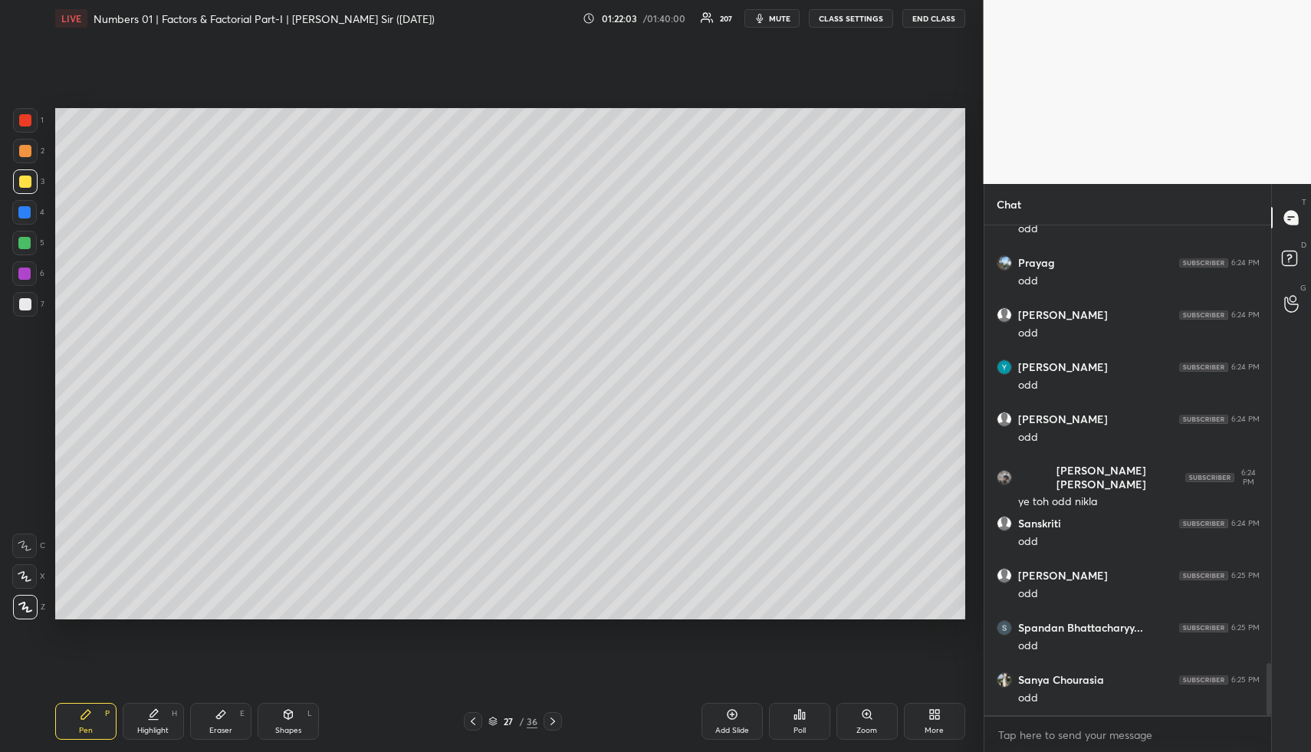
drag, startPoint x: 140, startPoint y: 719, endPoint x: 151, endPoint y: 719, distance: 10.8
click at [143, 722] on div "Highlight H" at bounding box center [153, 721] width 61 height 37
click at [151, 719] on icon at bounding box center [153, 715] width 12 height 12
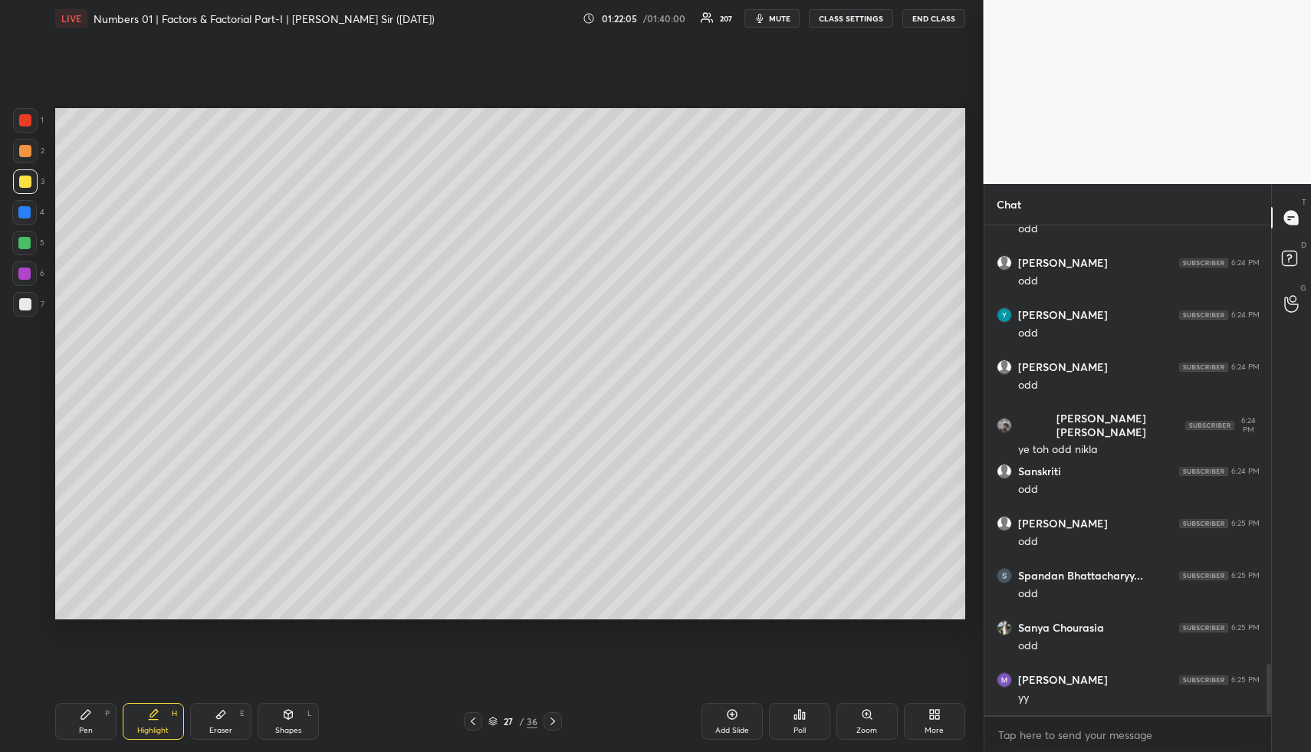
scroll to position [4210, 0]
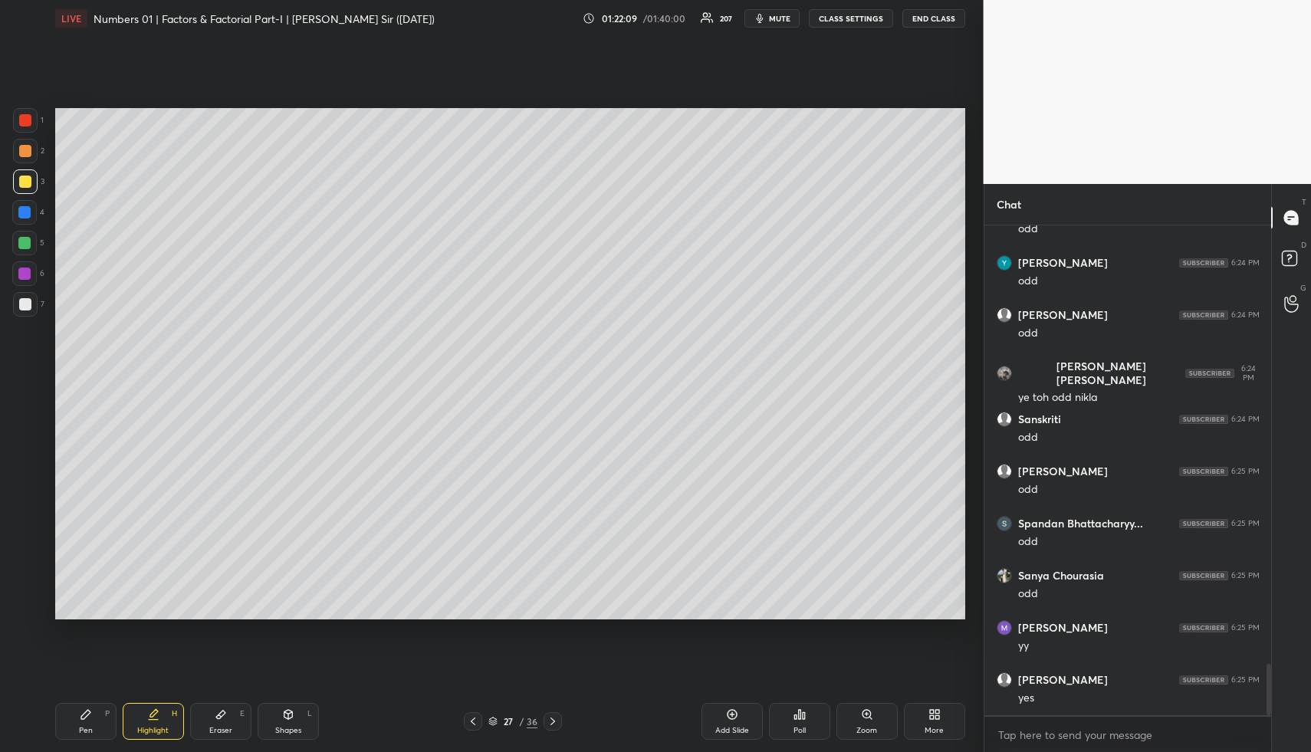
click at [555, 723] on icon at bounding box center [553, 721] width 12 height 12
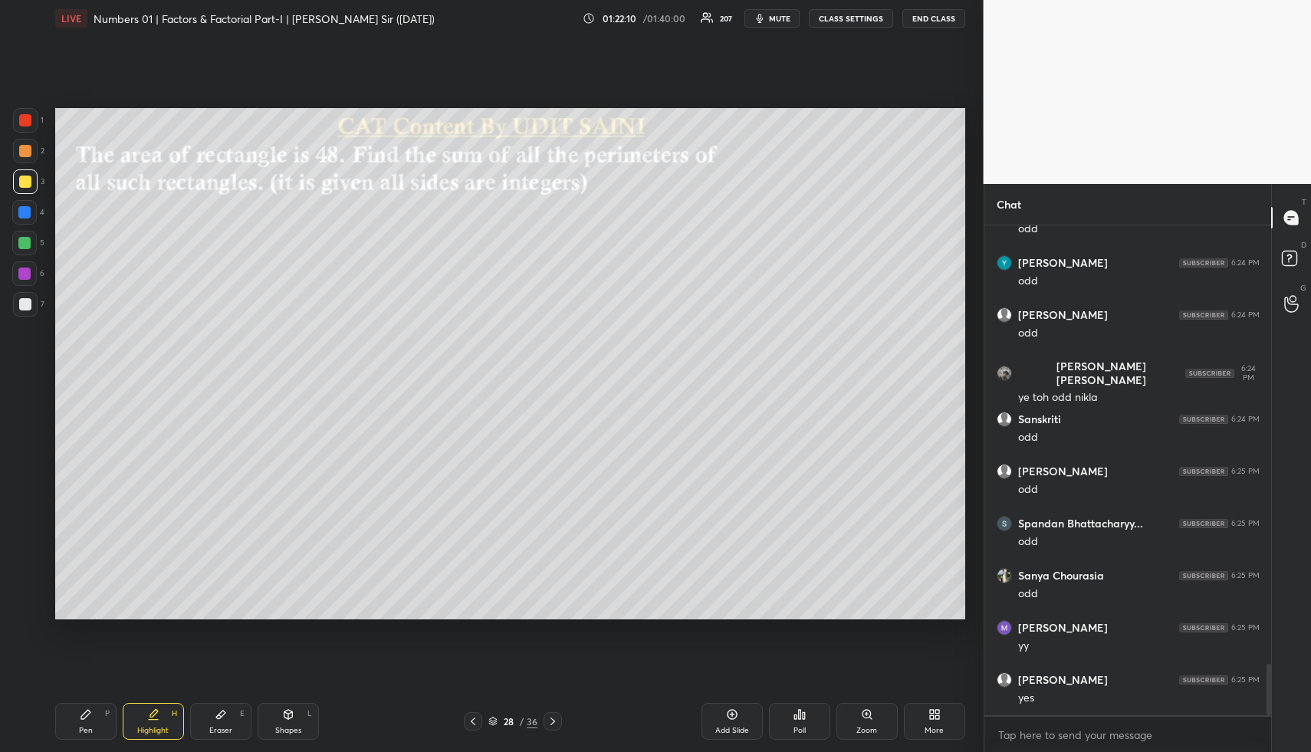
drag, startPoint x: 474, startPoint y: 719, endPoint x: 485, endPoint y: 720, distance: 11.5
click at [475, 719] on icon at bounding box center [473, 721] width 12 height 12
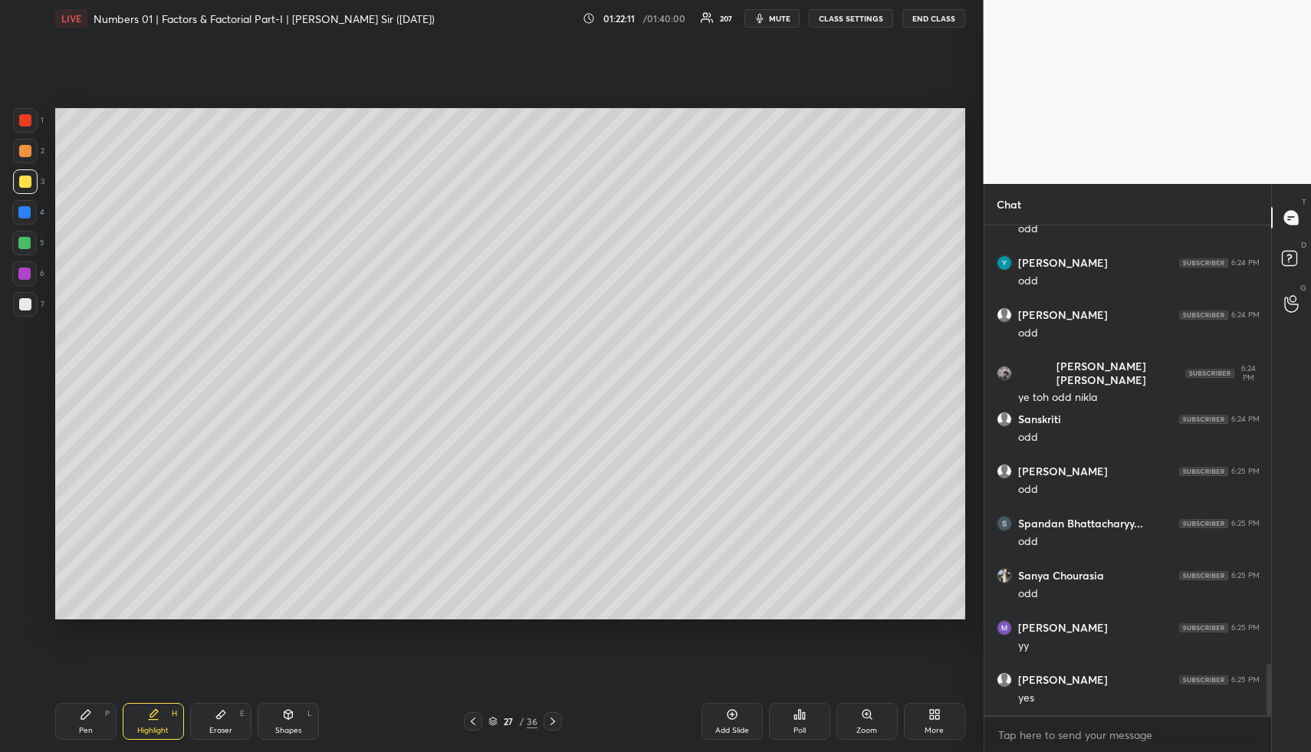
click at [729, 712] on icon at bounding box center [732, 715] width 12 height 12
click at [68, 726] on div "Pen P" at bounding box center [85, 721] width 61 height 37
click at [27, 215] on div at bounding box center [24, 212] width 12 height 12
click at [25, 215] on div at bounding box center [24, 212] width 12 height 12
drag, startPoint x: 275, startPoint y: 718, endPoint x: 240, endPoint y: 661, distance: 66.8
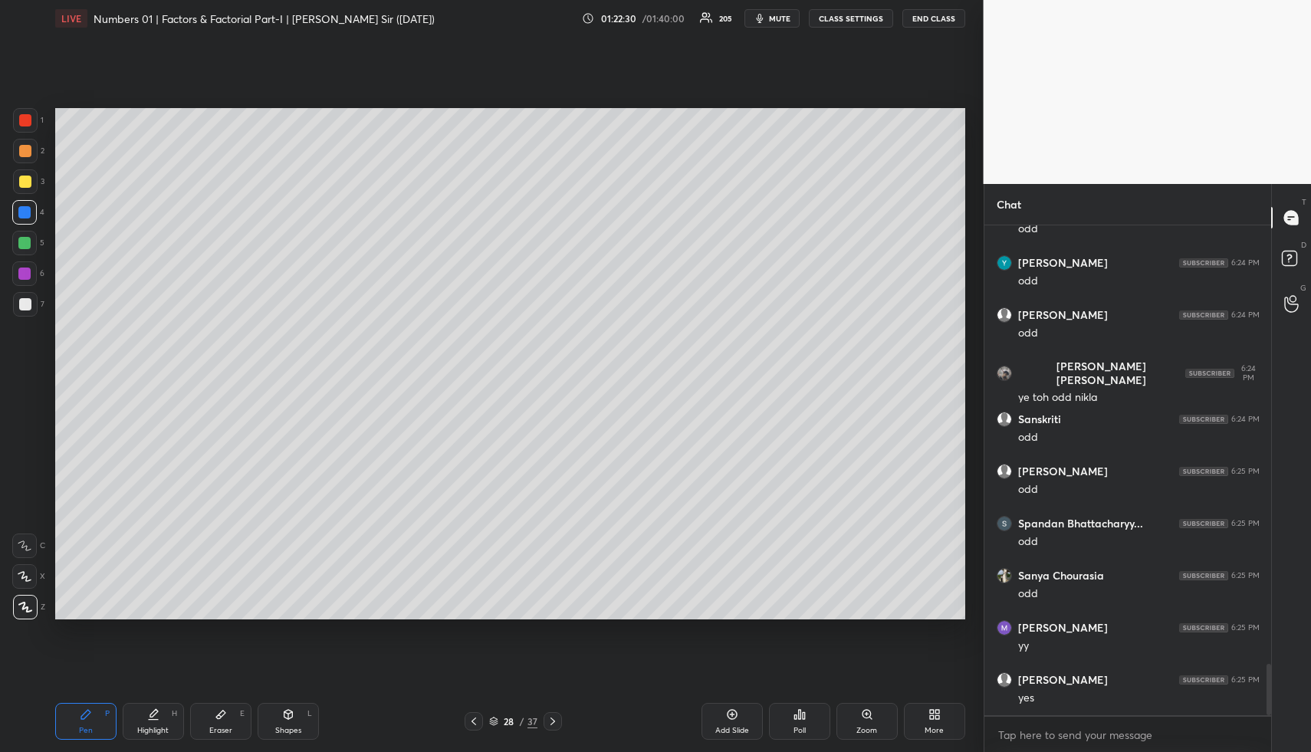
click at [275, 718] on div "Shapes L" at bounding box center [288, 721] width 61 height 37
drag, startPoint x: 31, startPoint y: 228, endPoint x: 51, endPoint y: 239, distance: 23.0
click at [30, 232] on div "1 2 3 4 5 6 7" at bounding box center [28, 215] width 32 height 215
click at [37, 571] on div "A" at bounding box center [29, 576] width 33 height 25
click at [28, 564] on div "R O A L" at bounding box center [29, 558] width 34 height 123
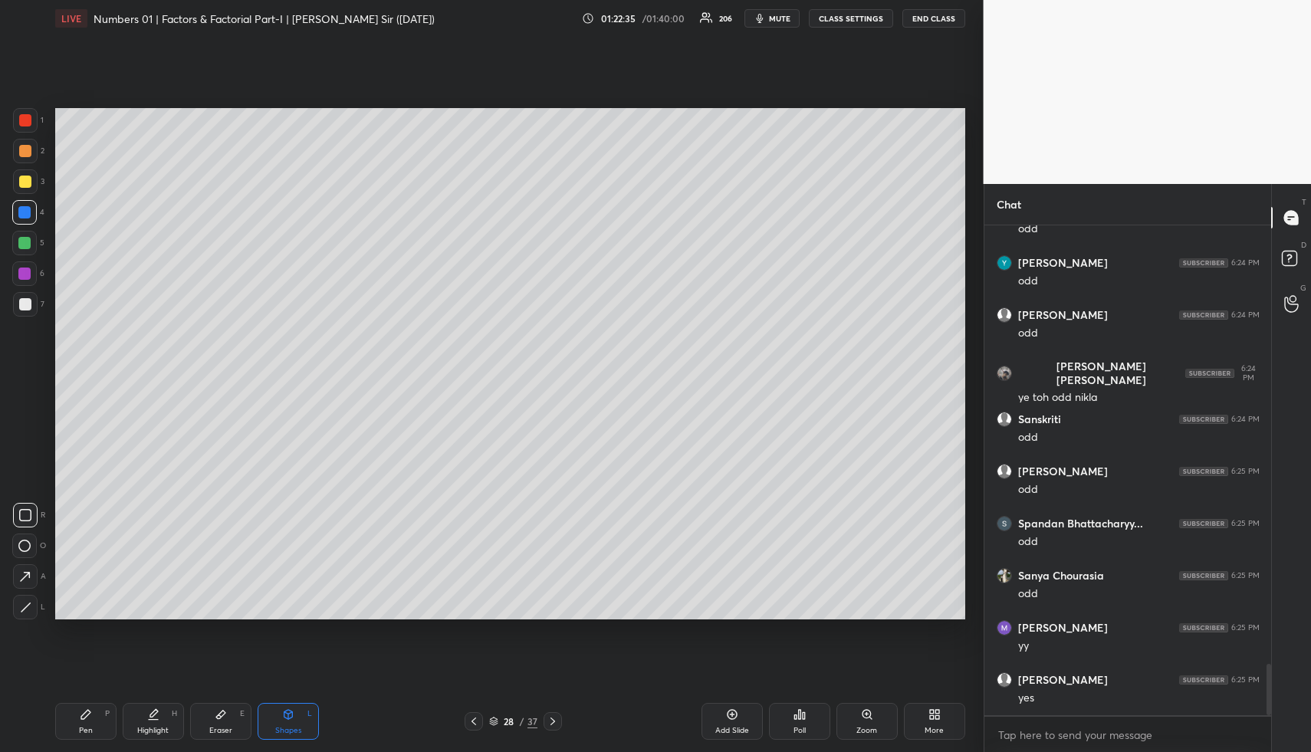
drag, startPoint x: 26, startPoint y: 242, endPoint x: 41, endPoint y: 245, distance: 15.5
click at [28, 244] on div at bounding box center [24, 243] width 12 height 12
drag, startPoint x: 29, startPoint y: 573, endPoint x: 29, endPoint y: 561, distance: 12.3
click at [29, 573] on icon at bounding box center [25, 577] width 10 height 10
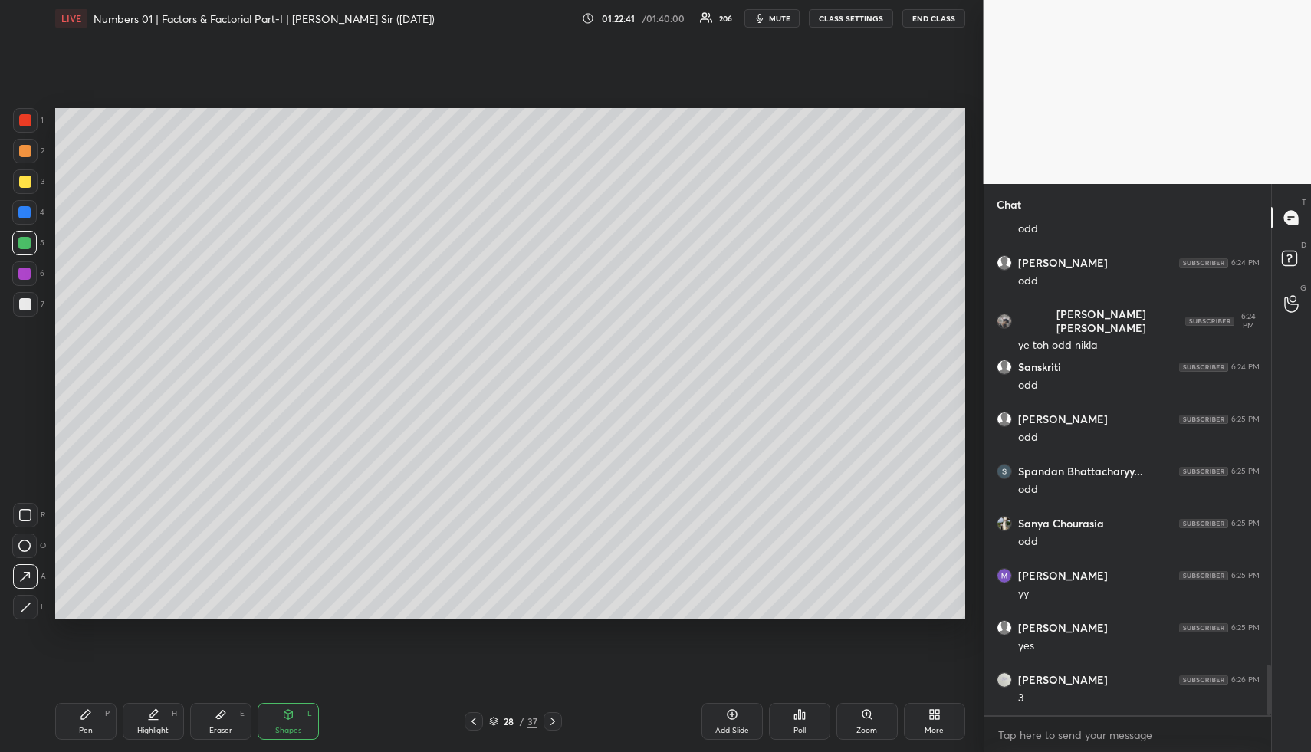
click at [91, 734] on div "Pen" at bounding box center [86, 731] width 14 height 8
drag, startPoint x: 91, startPoint y: 734, endPoint x: 88, endPoint y: 726, distance: 8.3
click at [91, 734] on div "Pen" at bounding box center [86, 731] width 14 height 8
click at [29, 192] on div at bounding box center [25, 181] width 25 height 25
drag, startPoint x: 142, startPoint y: 732, endPoint x: 144, endPoint y: 722, distance: 10.2
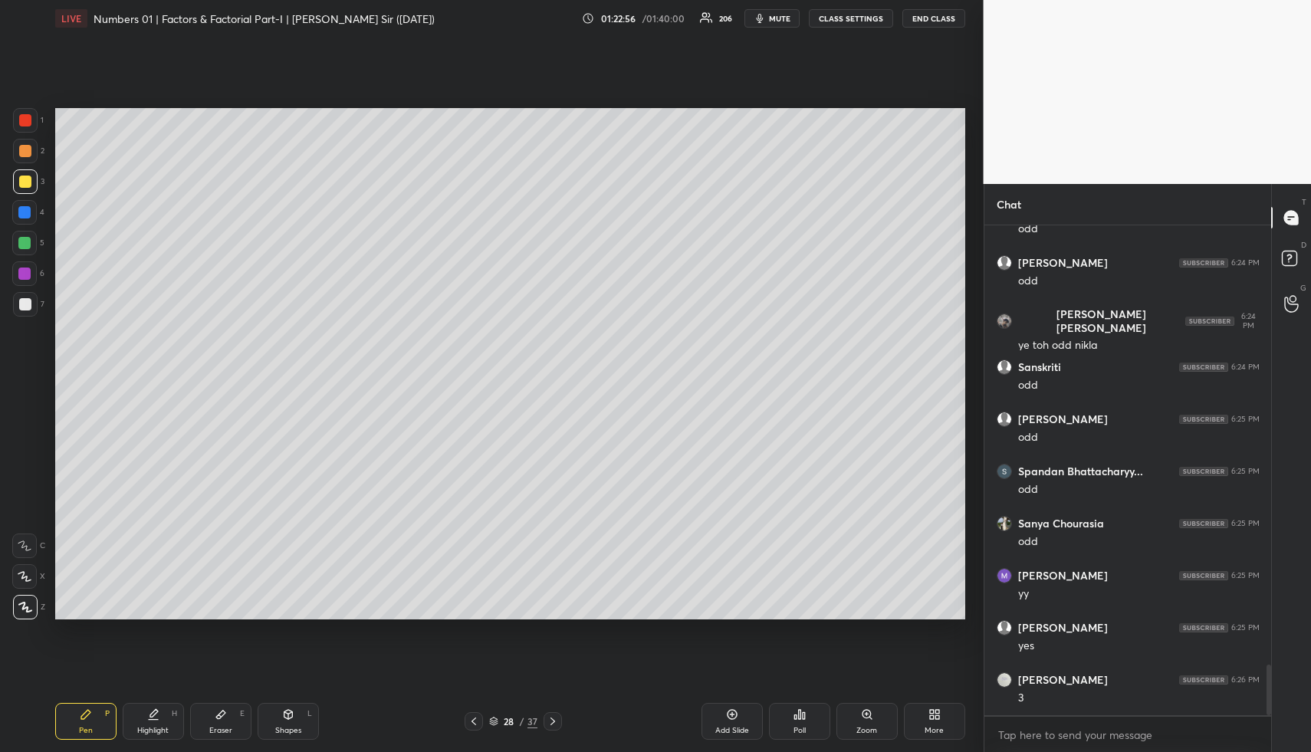
click at [141, 732] on div "Highlight" at bounding box center [152, 731] width 31 height 8
click at [143, 727] on div "Highlight" at bounding box center [152, 731] width 31 height 8
drag, startPoint x: 286, startPoint y: 715, endPoint x: 278, endPoint y: 692, distance: 23.5
click at [286, 713] on icon at bounding box center [288, 715] width 12 height 12
drag, startPoint x: 22, startPoint y: 122, endPoint x: 42, endPoint y: 130, distance: 21.6
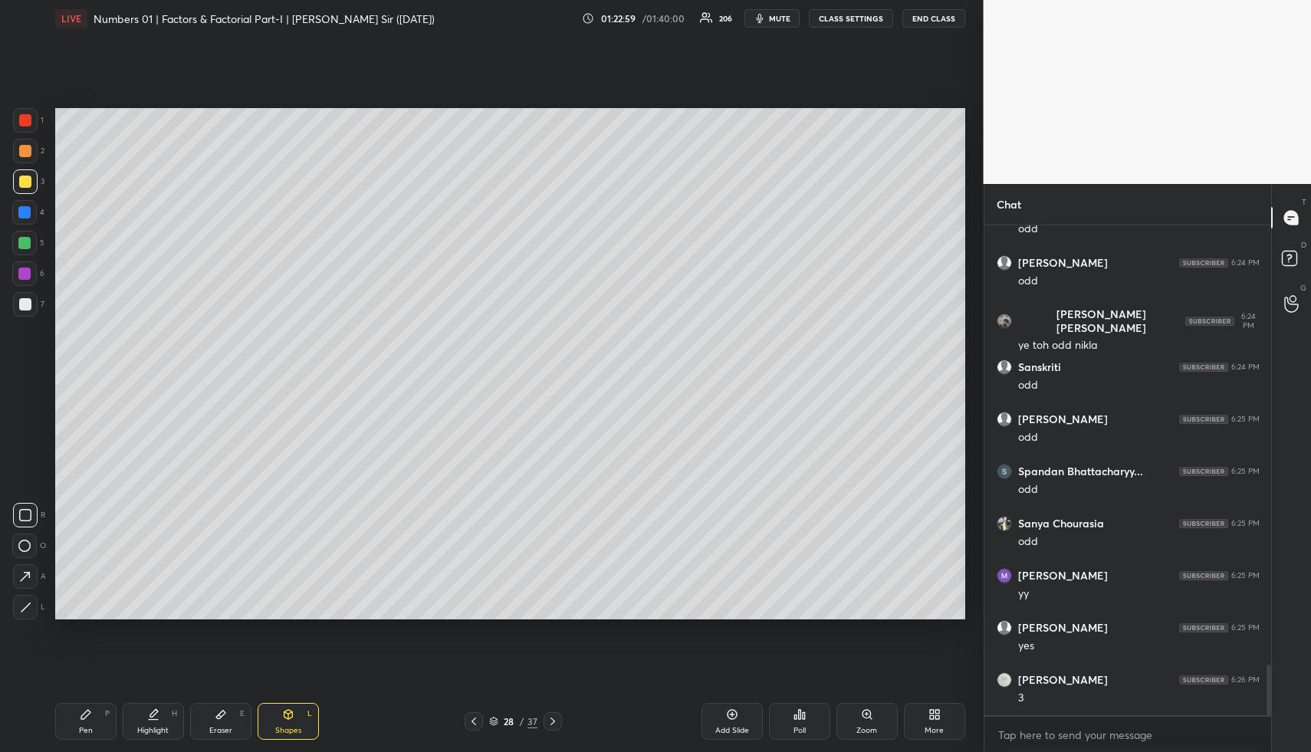
click at [25, 124] on div at bounding box center [25, 120] width 12 height 12
click at [90, 707] on div "Pen P" at bounding box center [85, 721] width 61 height 37
click at [22, 151] on div at bounding box center [25, 151] width 12 height 12
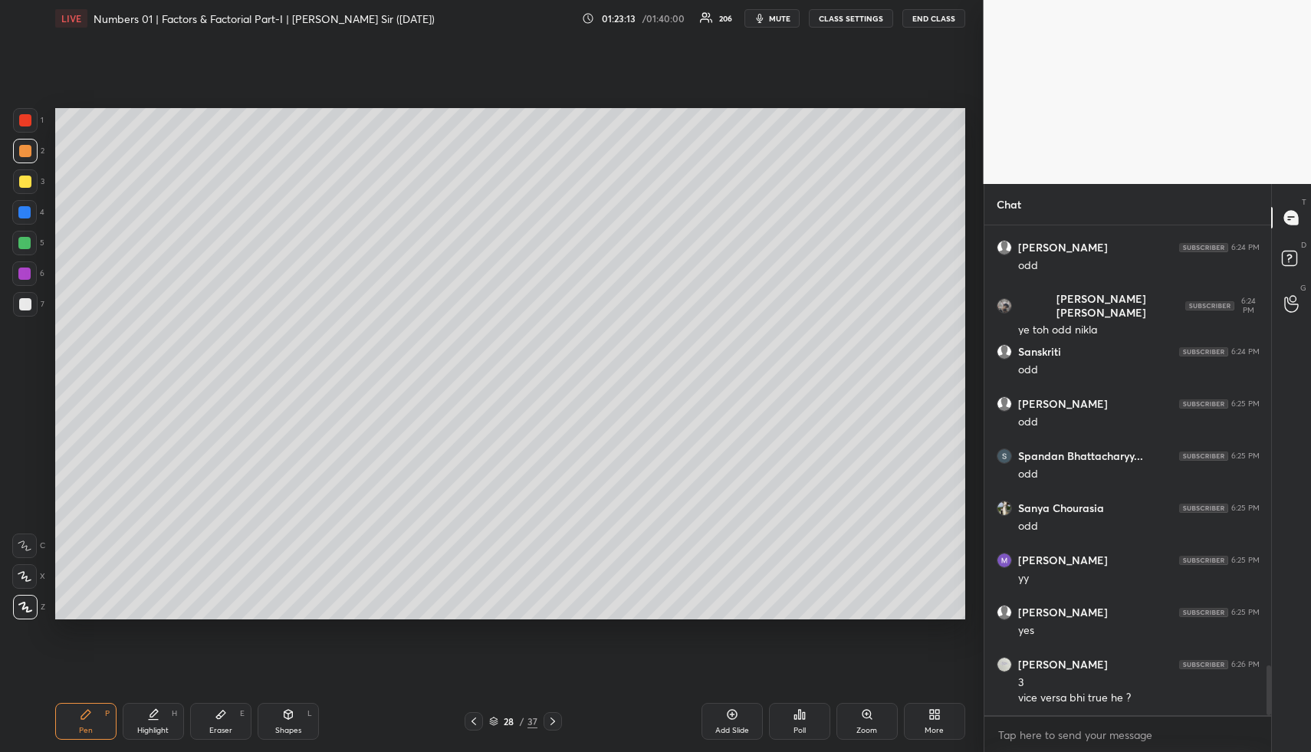
scroll to position [4330, 0]
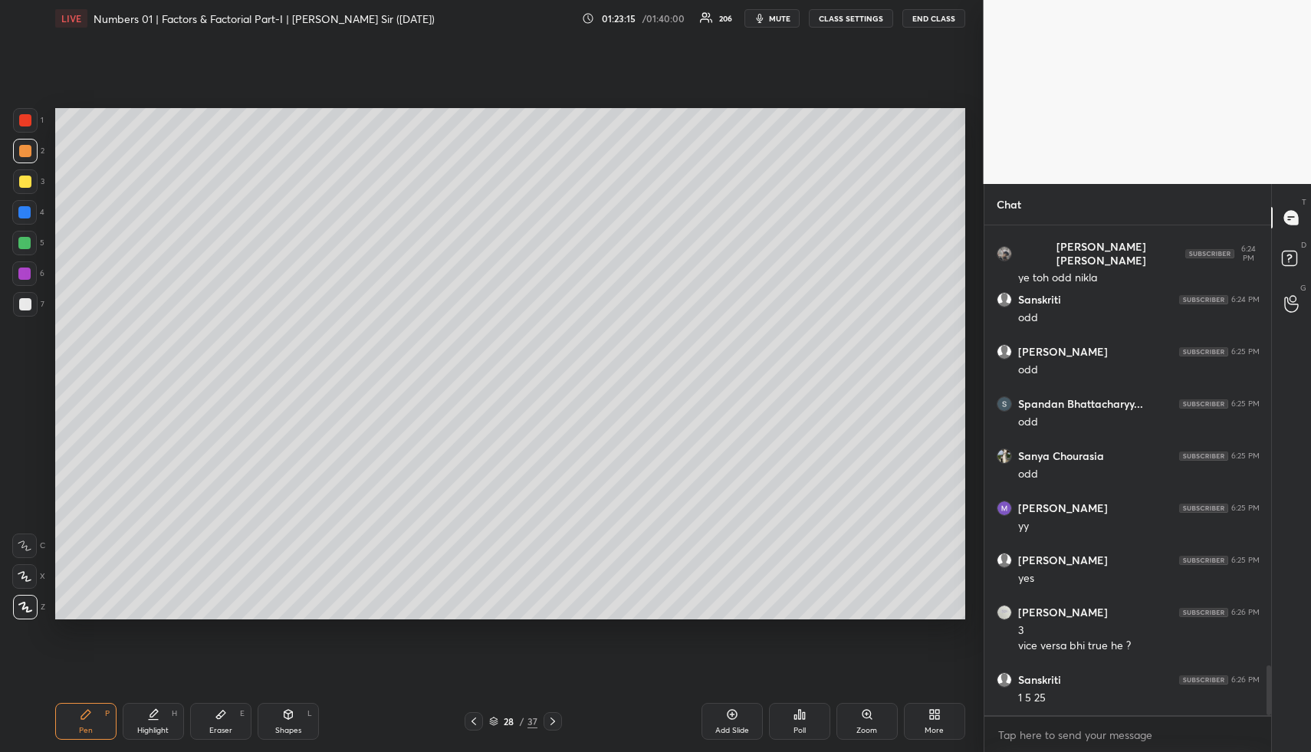
click at [157, 712] on icon at bounding box center [153, 715] width 12 height 12
drag, startPoint x: 157, startPoint y: 711, endPoint x: 183, endPoint y: 695, distance: 30.6
click at [157, 711] on icon at bounding box center [154, 713] width 8 height 8
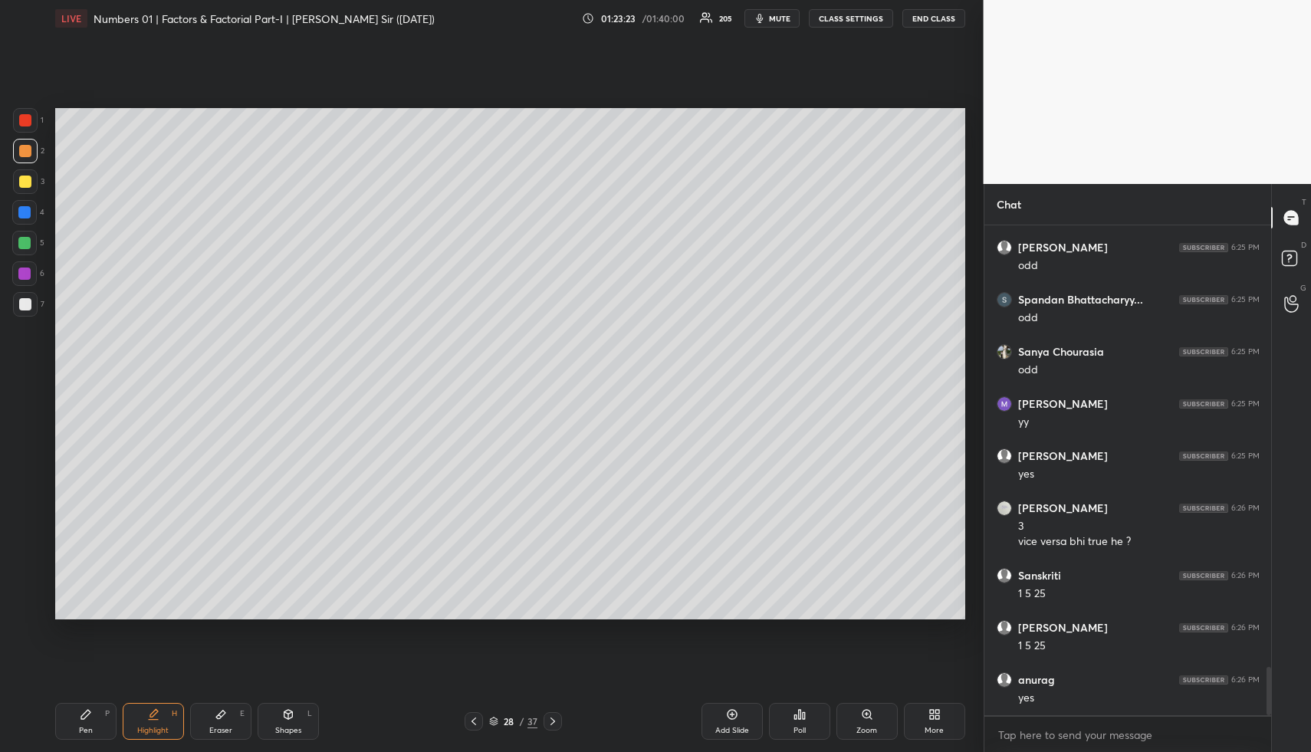
scroll to position [4486, 0]
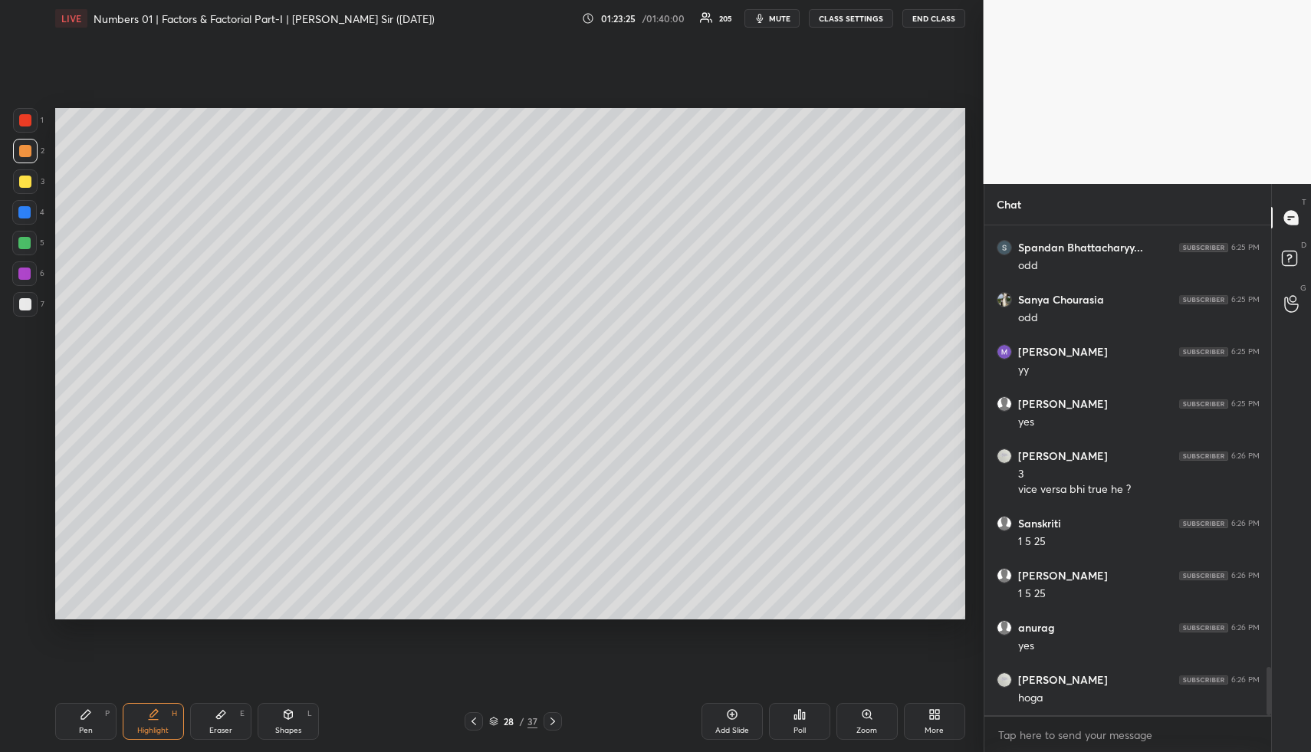
drag, startPoint x: 81, startPoint y: 715, endPoint x: 70, endPoint y: 640, distance: 75.9
click at [77, 717] on div "Pen P" at bounding box center [85, 721] width 61 height 37
click at [18, 240] on div at bounding box center [24, 243] width 12 height 12
drag, startPoint x: 18, startPoint y: 240, endPoint x: 48, endPoint y: 242, distance: 30.7
click at [18, 240] on div at bounding box center [24, 243] width 12 height 12
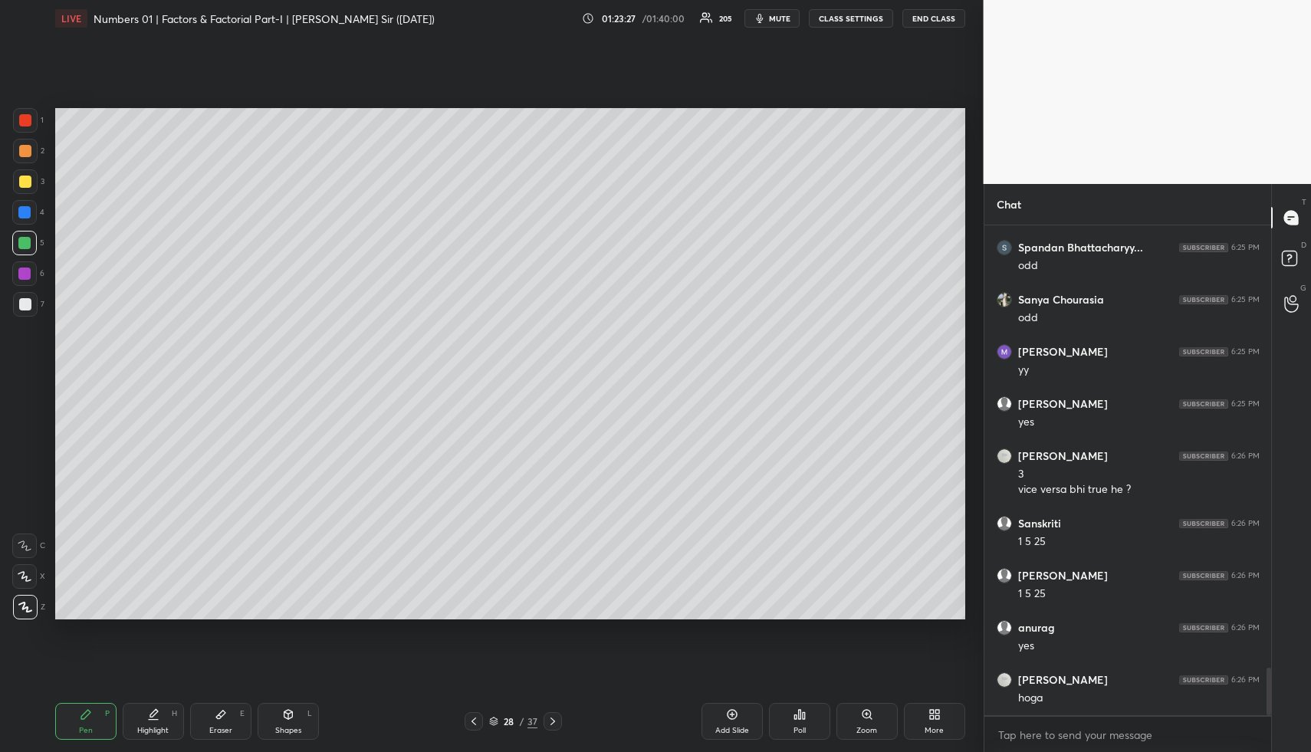
scroll to position [4538, 0]
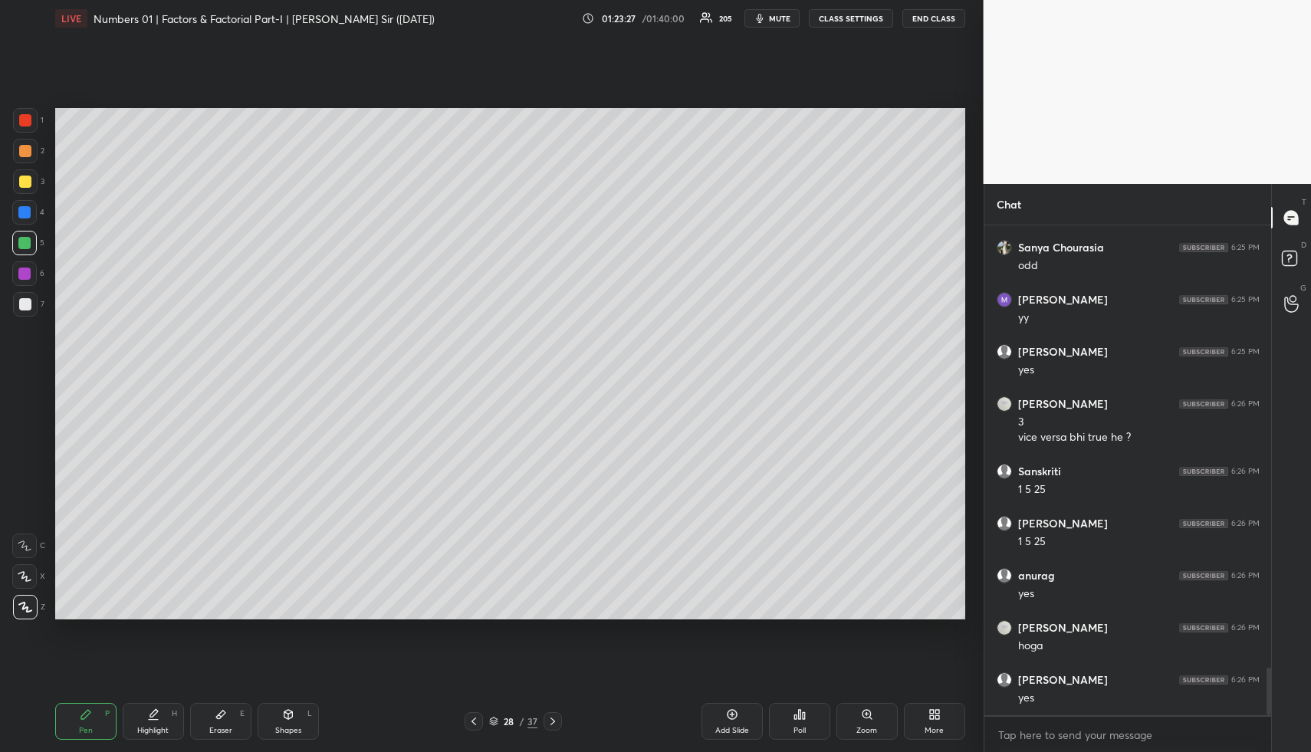
click at [156, 712] on div "Highlight H" at bounding box center [153, 721] width 61 height 37
click at [155, 727] on div "Highlight" at bounding box center [152, 731] width 31 height 8
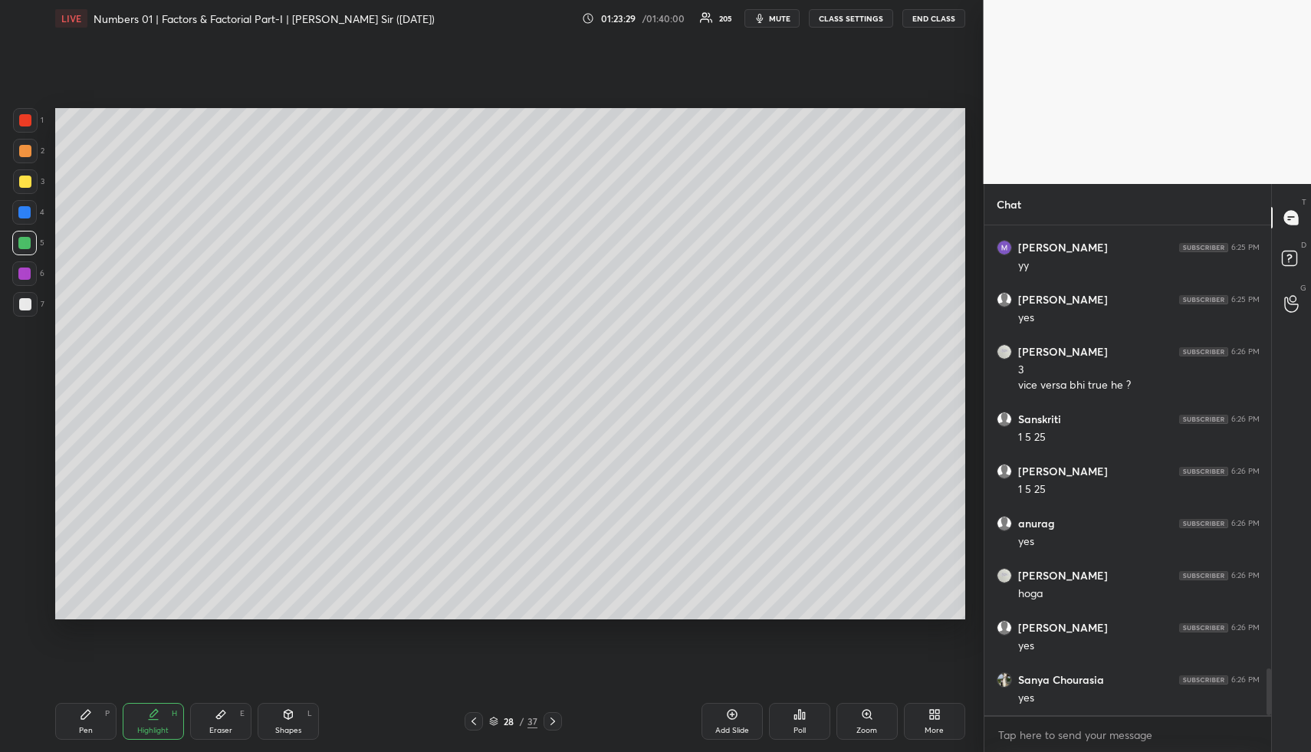
scroll to position [4642, 0]
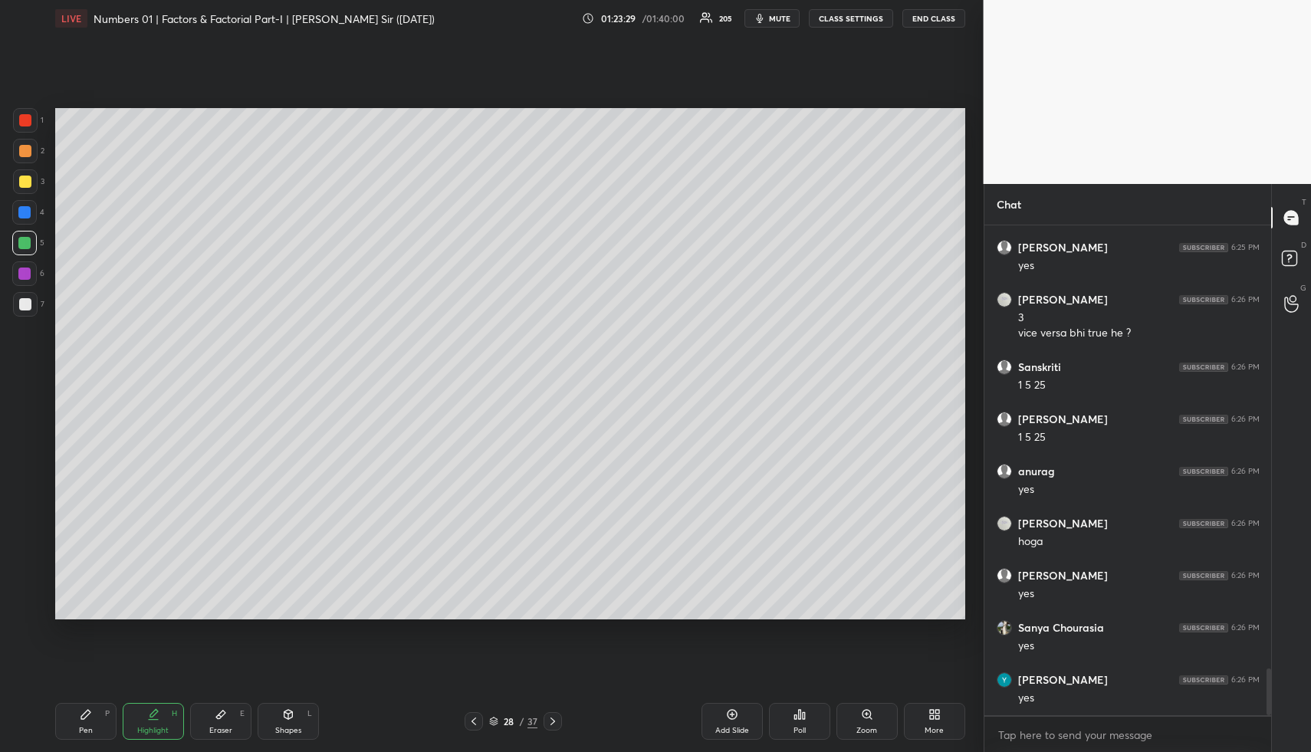
drag, startPoint x: 87, startPoint y: 715, endPoint x: 87, endPoint y: 722, distance: 7.7
click at [86, 716] on icon at bounding box center [85, 714] width 9 height 9
drag, startPoint x: 87, startPoint y: 722, endPoint x: 83, endPoint y: 632, distance: 90.6
click at [87, 722] on div "Pen P" at bounding box center [85, 721] width 61 height 37
drag, startPoint x: 32, startPoint y: 215, endPoint x: 51, endPoint y: 221, distance: 19.2
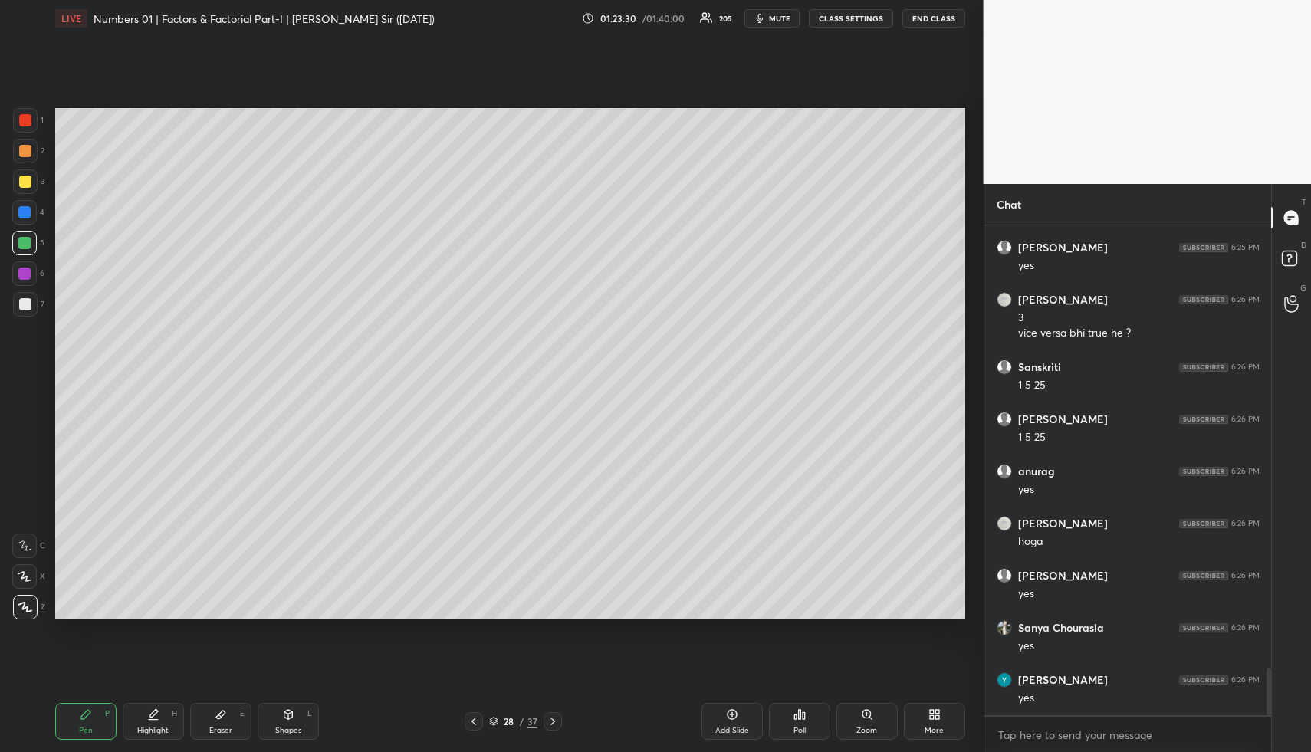
click at [32, 215] on div at bounding box center [24, 212] width 25 height 25
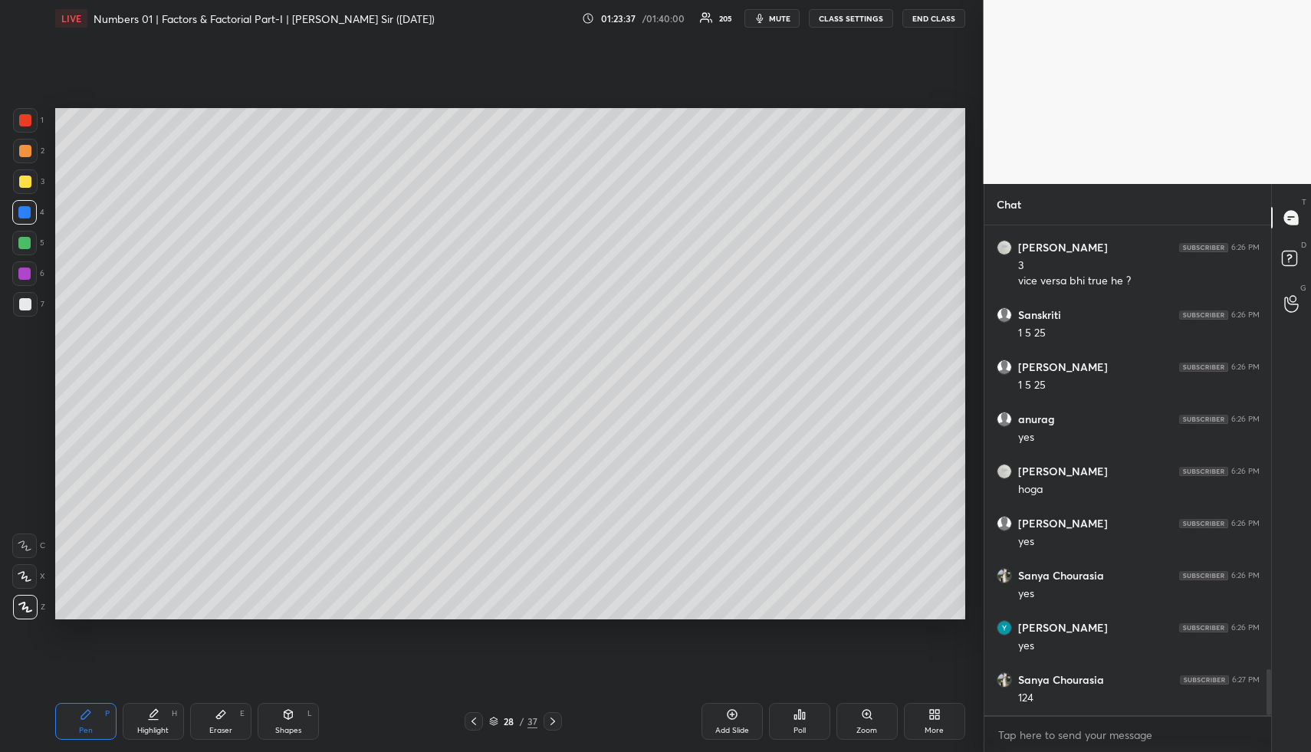
click at [150, 707] on div "Highlight H" at bounding box center [153, 721] width 61 height 37
drag, startPoint x: 150, startPoint y: 707, endPoint x: 170, endPoint y: 641, distance: 68.9
click at [150, 707] on div "Highlight H" at bounding box center [153, 721] width 61 height 37
drag, startPoint x: 65, startPoint y: 721, endPoint x: 90, endPoint y: 649, distance: 76.4
click at [65, 719] on div "Pen P" at bounding box center [85, 721] width 61 height 37
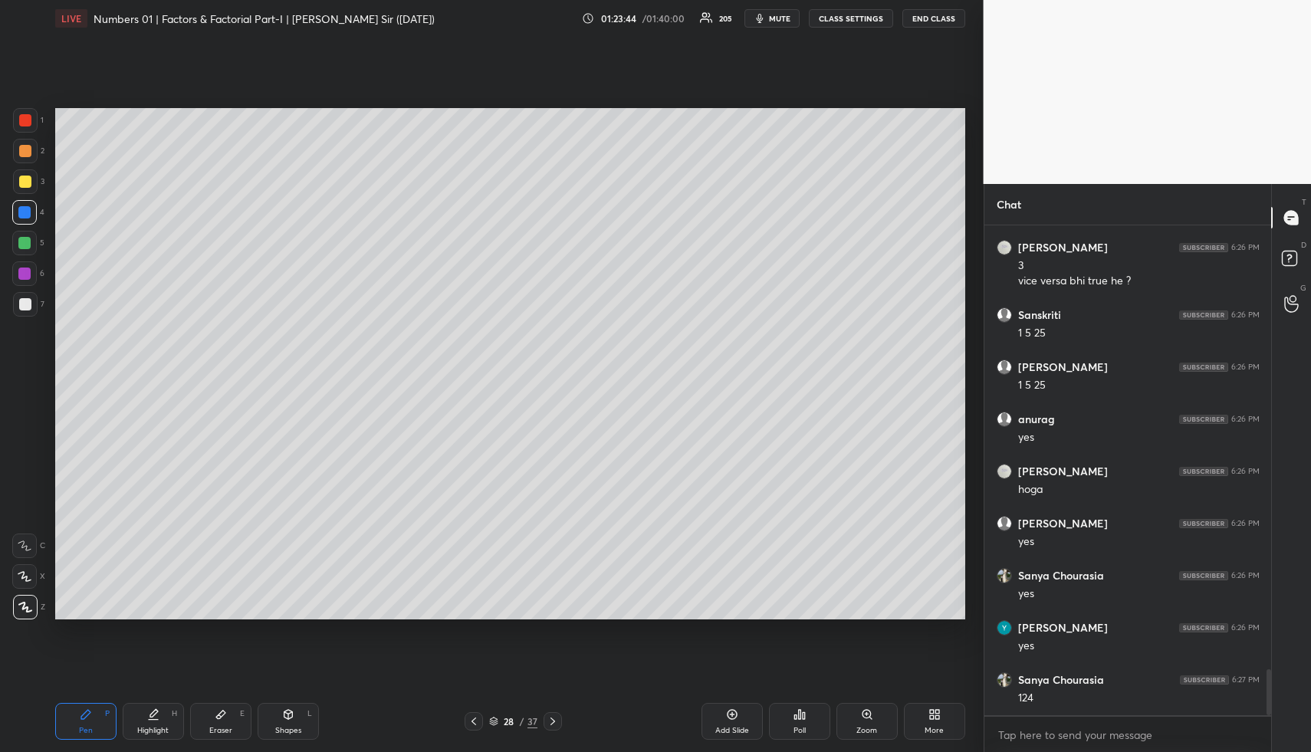
scroll to position [4747, 0]
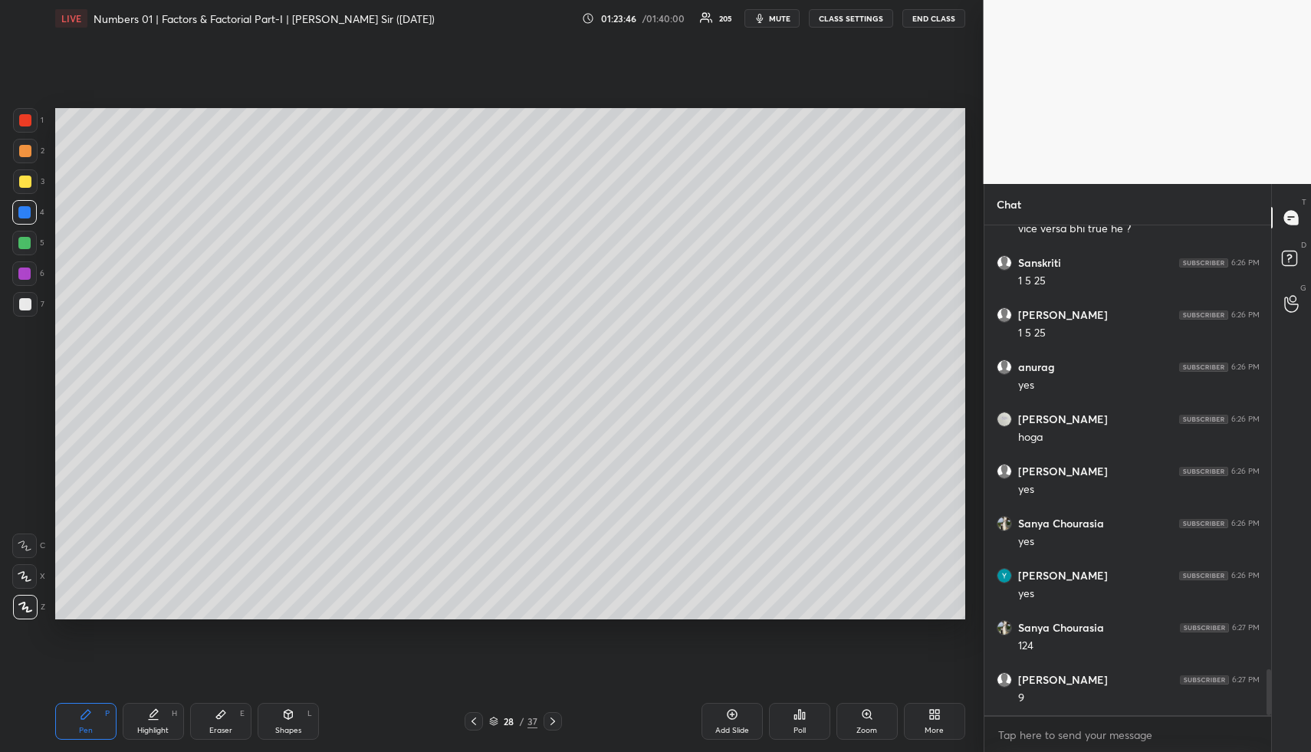
click at [161, 717] on div "Highlight H" at bounding box center [153, 721] width 61 height 37
click at [166, 718] on div "Highlight H" at bounding box center [153, 721] width 61 height 37
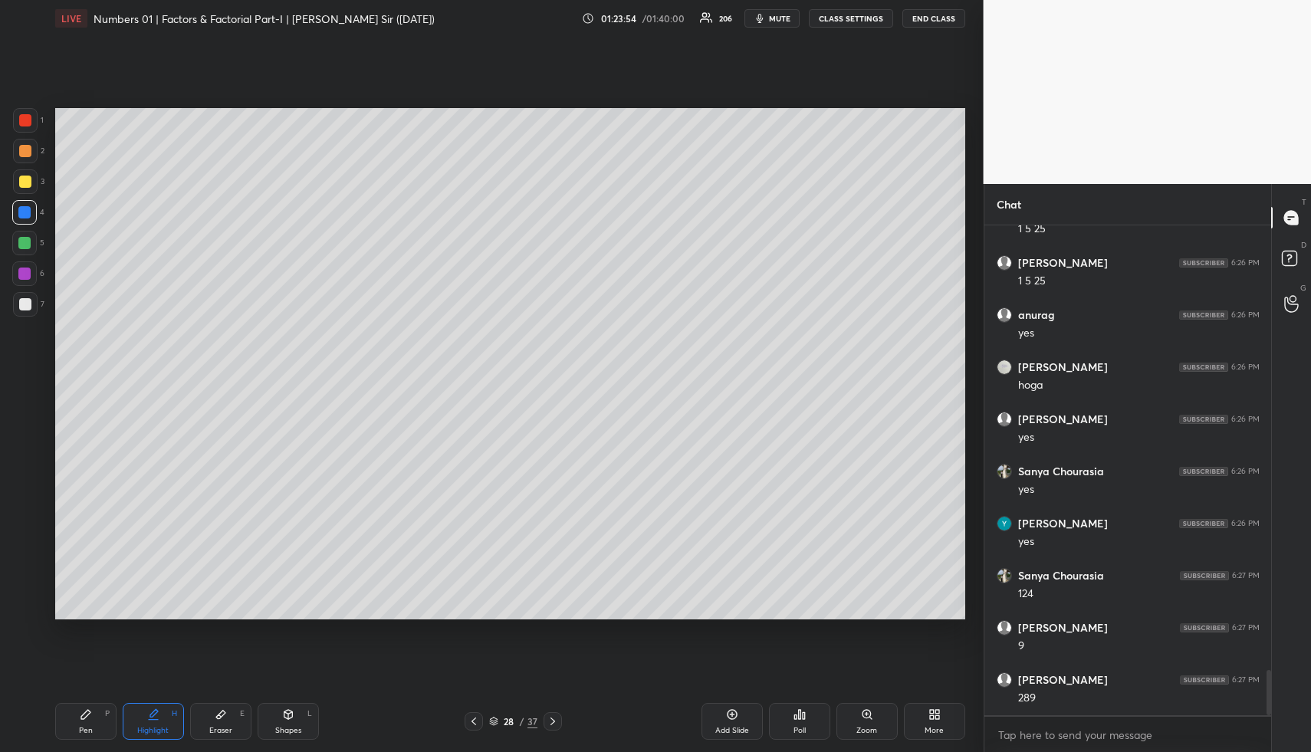
click at [472, 719] on icon at bounding box center [474, 721] width 12 height 12
click at [556, 721] on icon at bounding box center [553, 721] width 12 height 12
click at [551, 719] on icon at bounding box center [553, 722] width 5 height 8
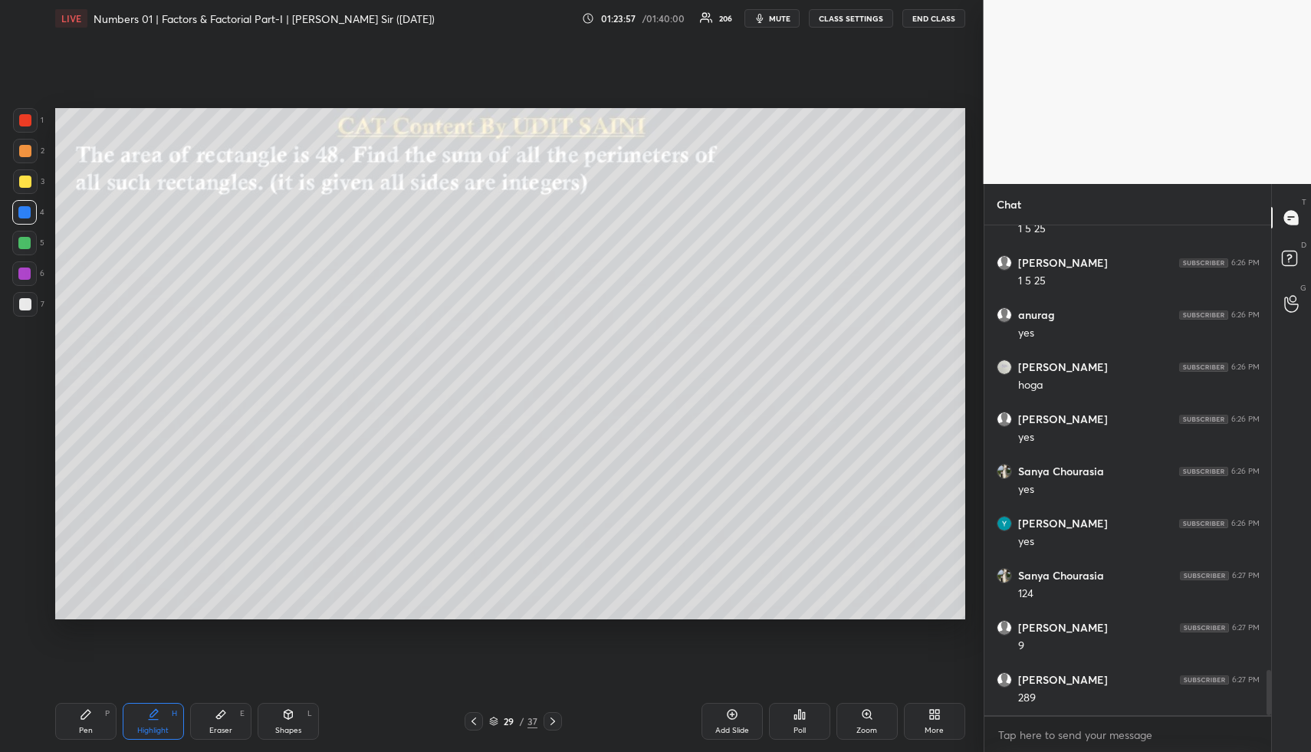
scroll to position [4851, 0]
click at [551, 720] on icon at bounding box center [553, 721] width 12 height 12
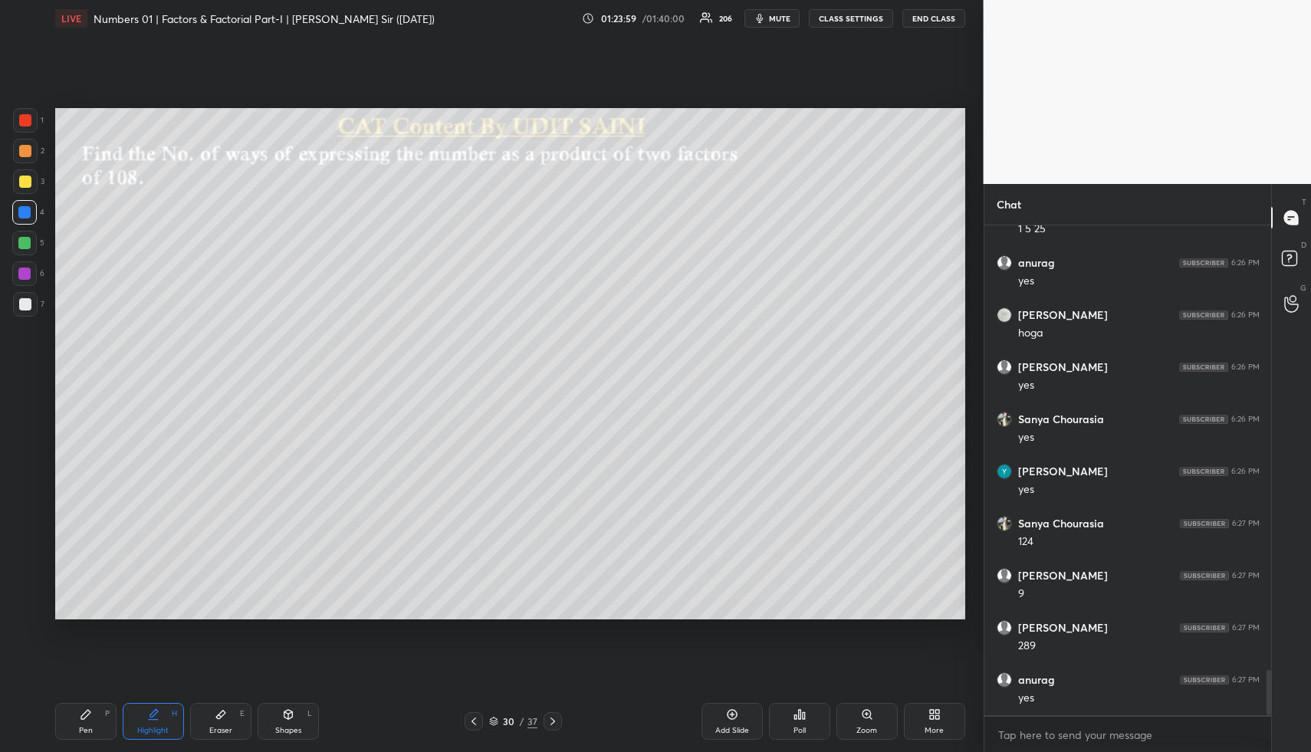
click at [469, 719] on icon at bounding box center [474, 721] width 12 height 12
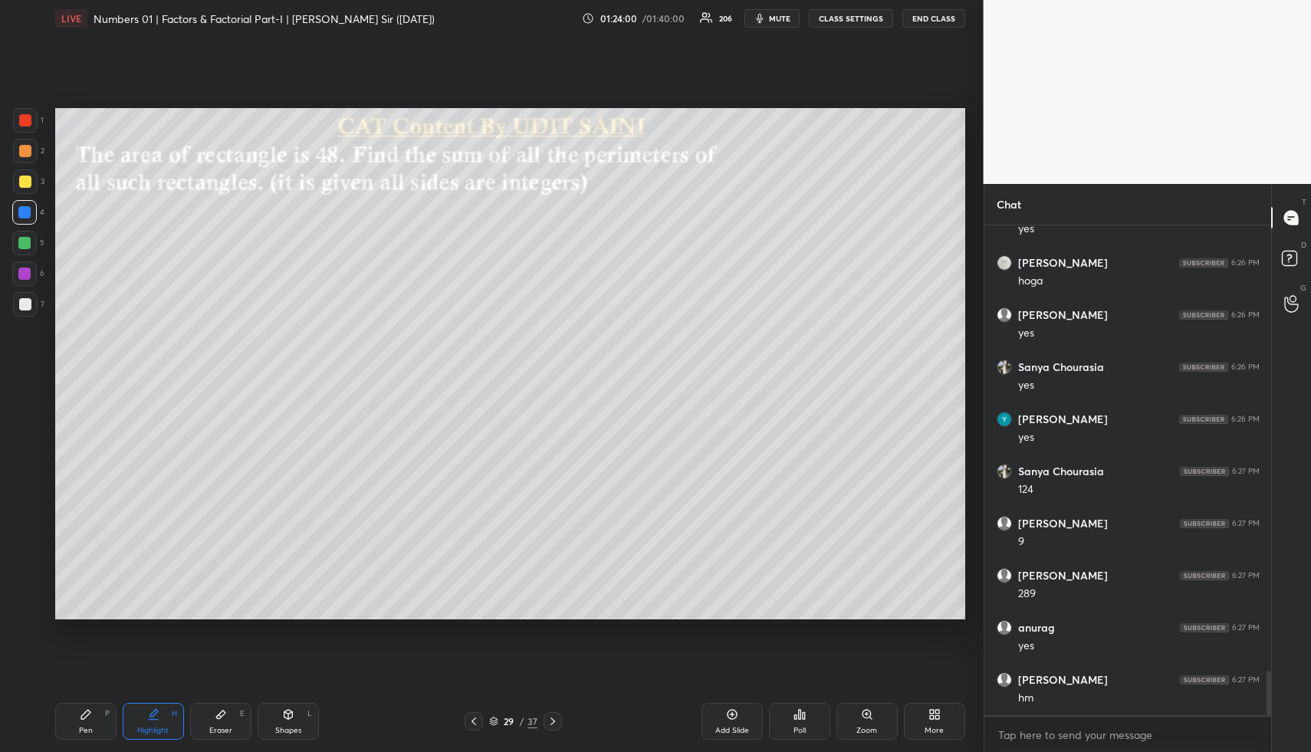
click at [737, 716] on icon at bounding box center [732, 715] width 12 height 12
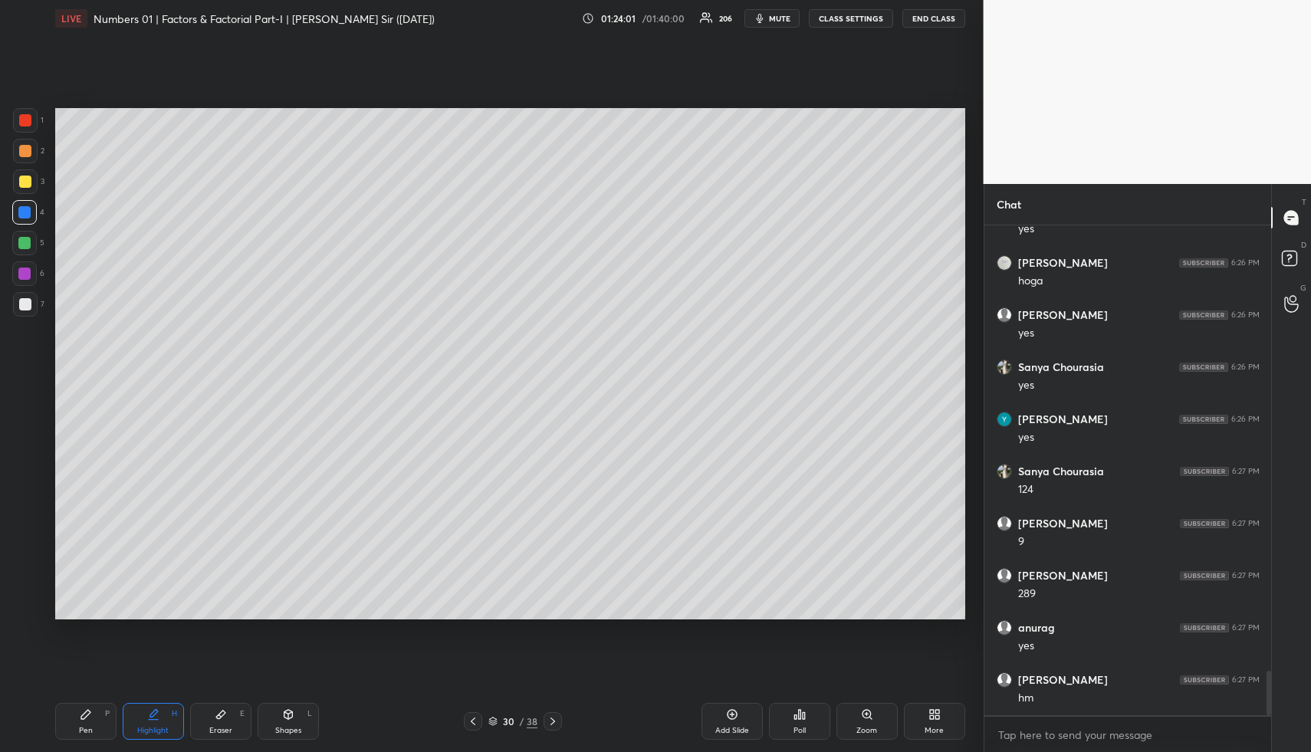
click at [74, 716] on div "Pen P" at bounding box center [85, 721] width 61 height 37
drag, startPoint x: 74, startPoint y: 717, endPoint x: 75, endPoint y: 649, distance: 68.3
click at [74, 717] on div "Pen P" at bounding box center [85, 721] width 61 height 37
click at [22, 150] on div at bounding box center [25, 151] width 12 height 12
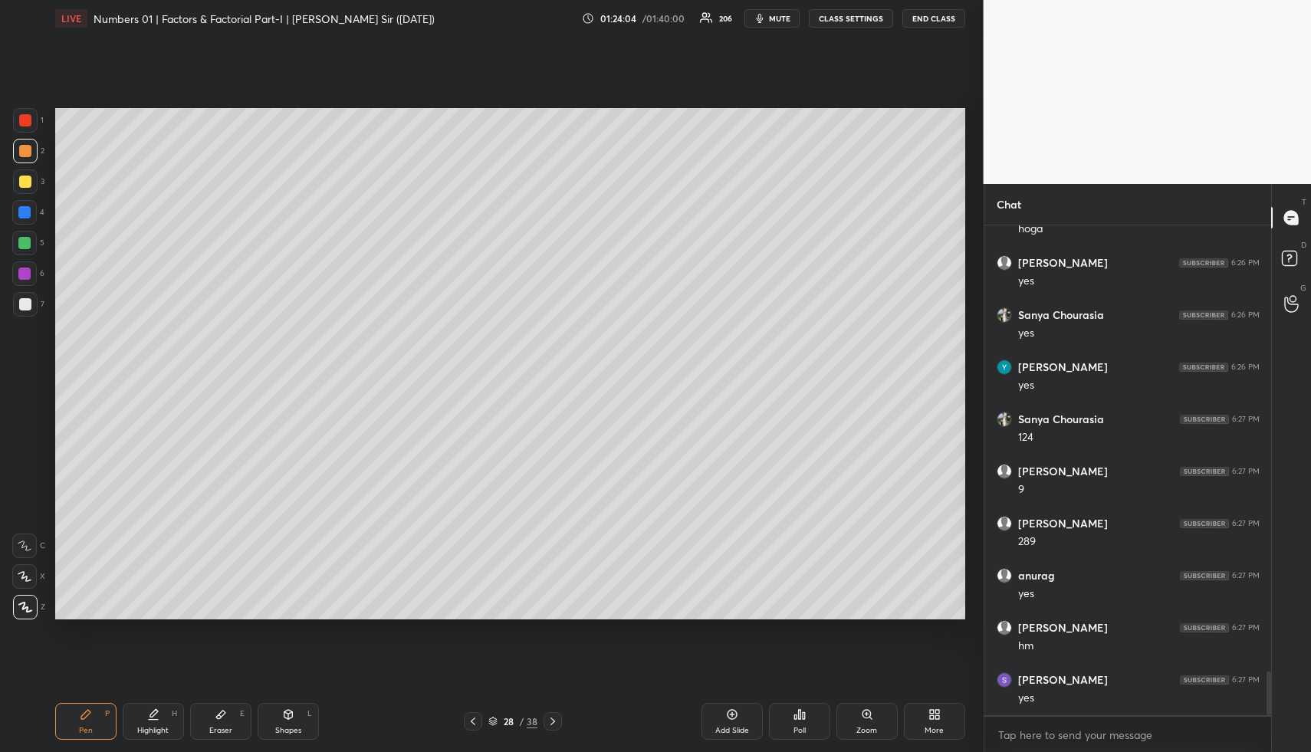
scroll to position [5007, 0]
click at [740, 727] on div "Add Slide" at bounding box center [732, 731] width 34 height 8
click at [80, 733] on div "Pen" at bounding box center [86, 731] width 14 height 8
click at [19, 179] on div at bounding box center [25, 182] width 12 height 12
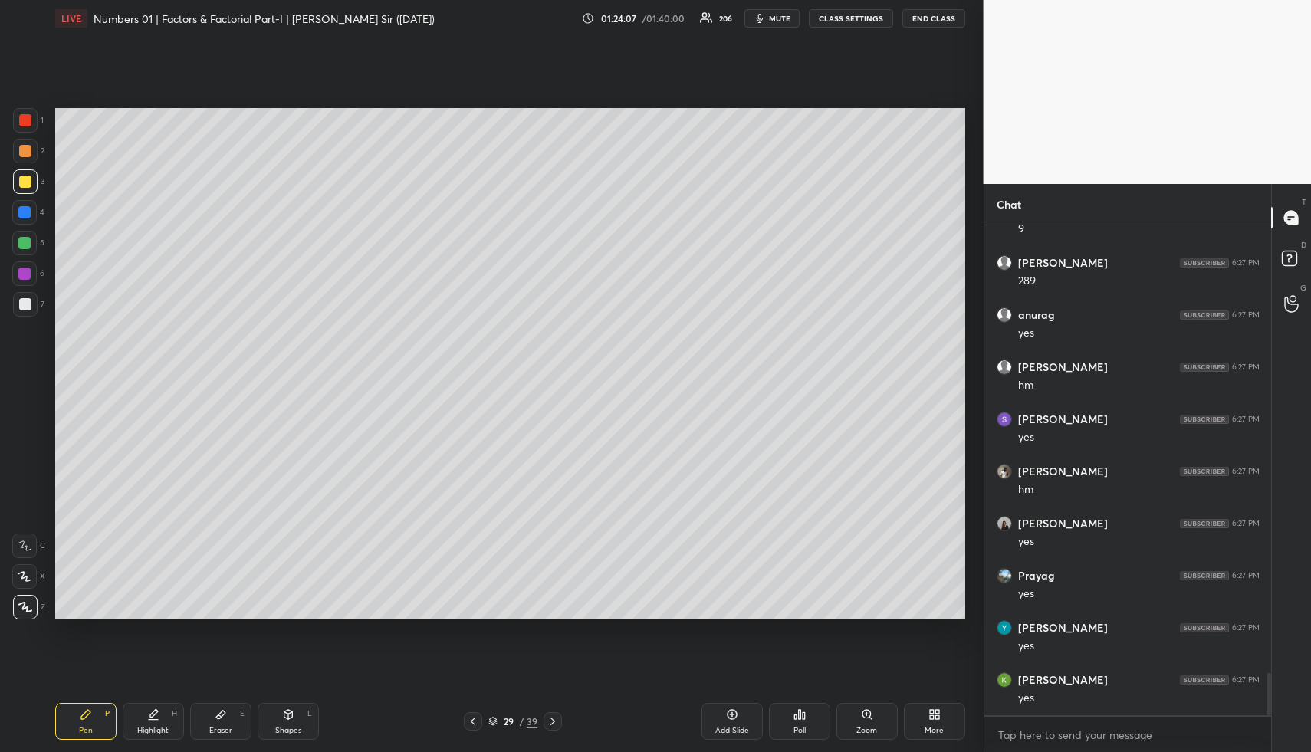
click at [19, 179] on div at bounding box center [25, 182] width 12 height 12
click at [288, 715] on icon at bounding box center [288, 716] width 0 height 5
click at [24, 113] on div at bounding box center [25, 120] width 25 height 25
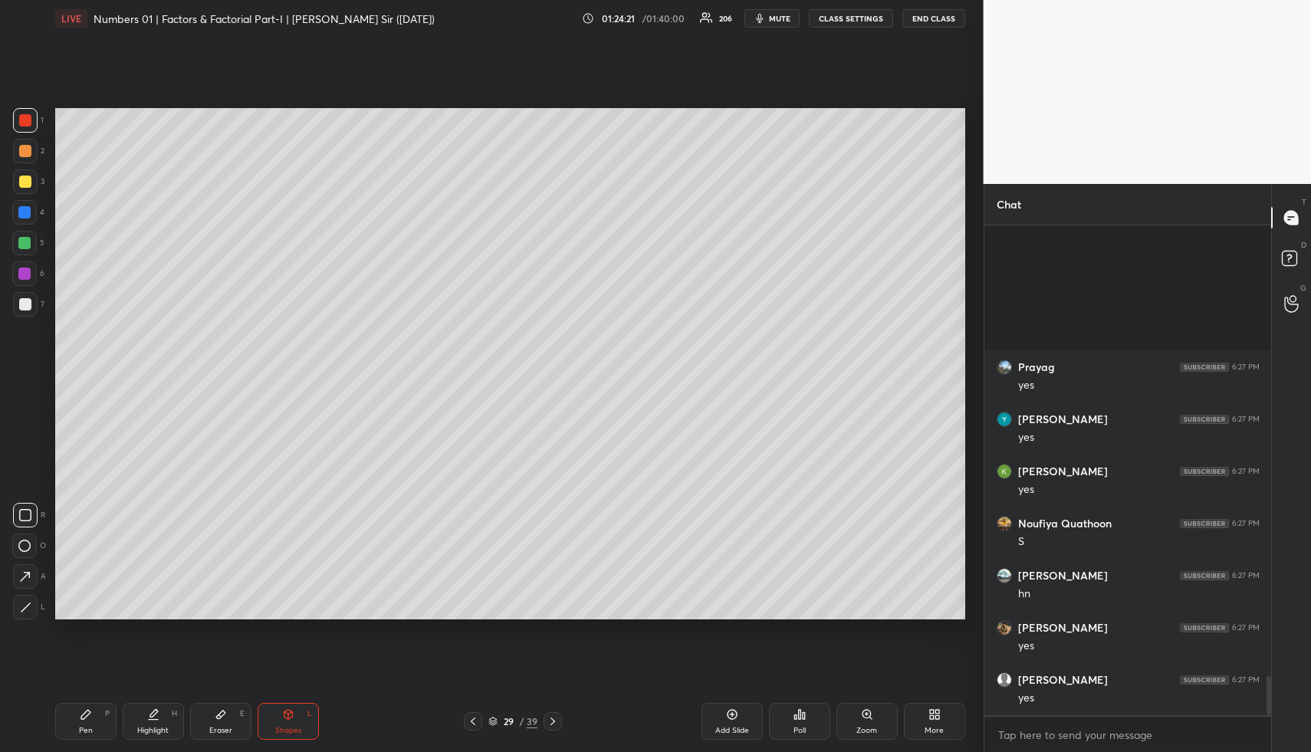
scroll to position [5633, 0]
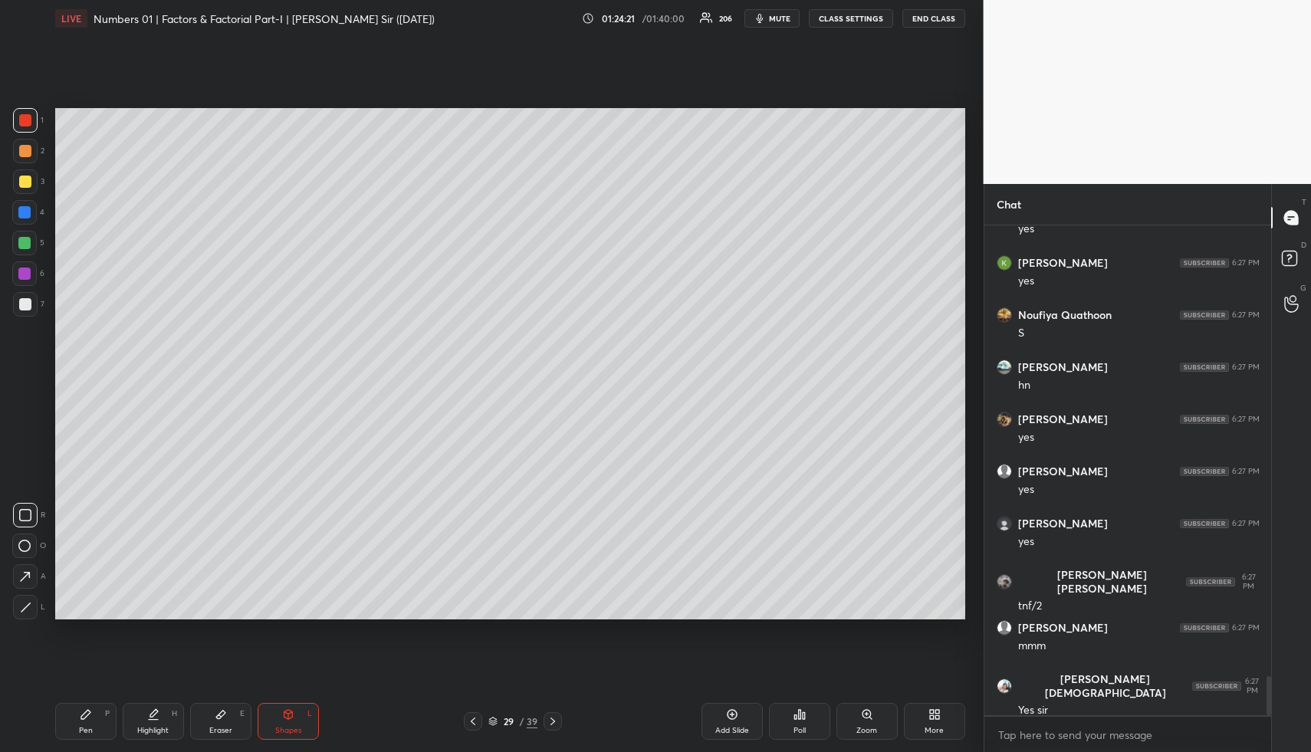
click at [160, 706] on div "Highlight H" at bounding box center [153, 721] width 61 height 37
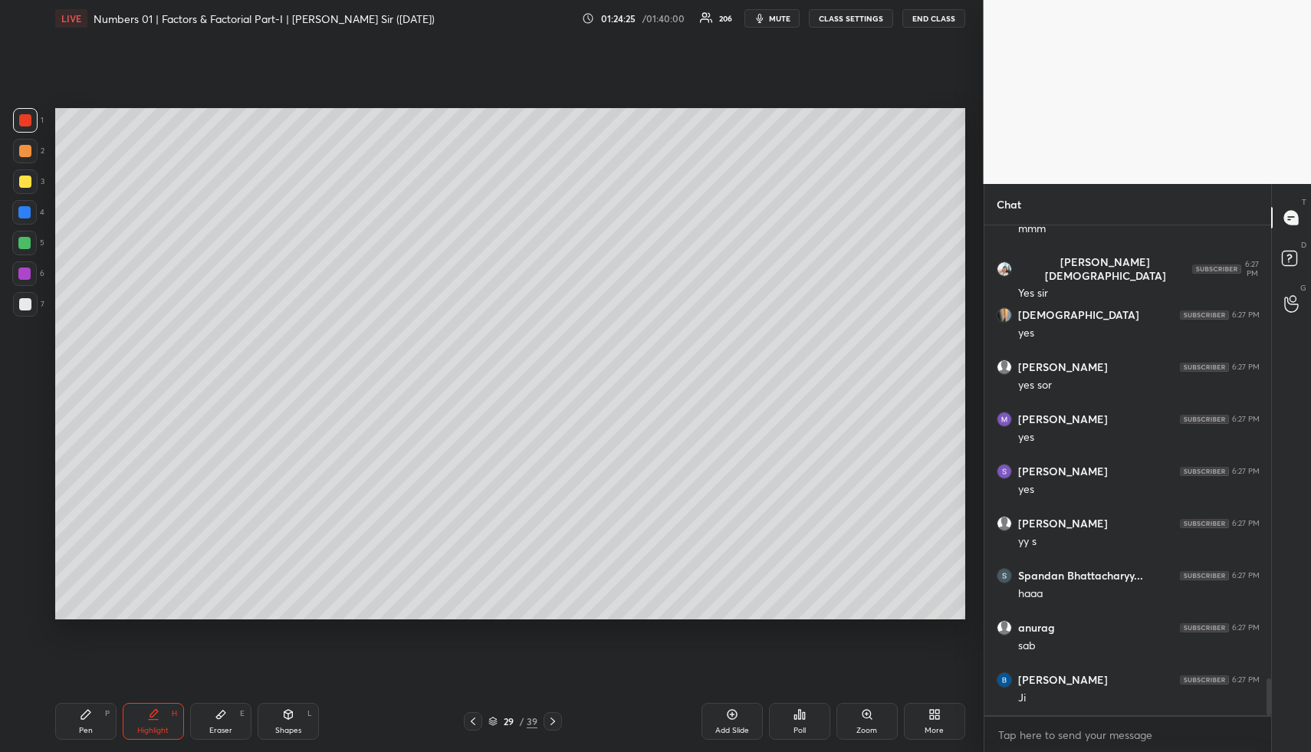
scroll to position [6103, 0]
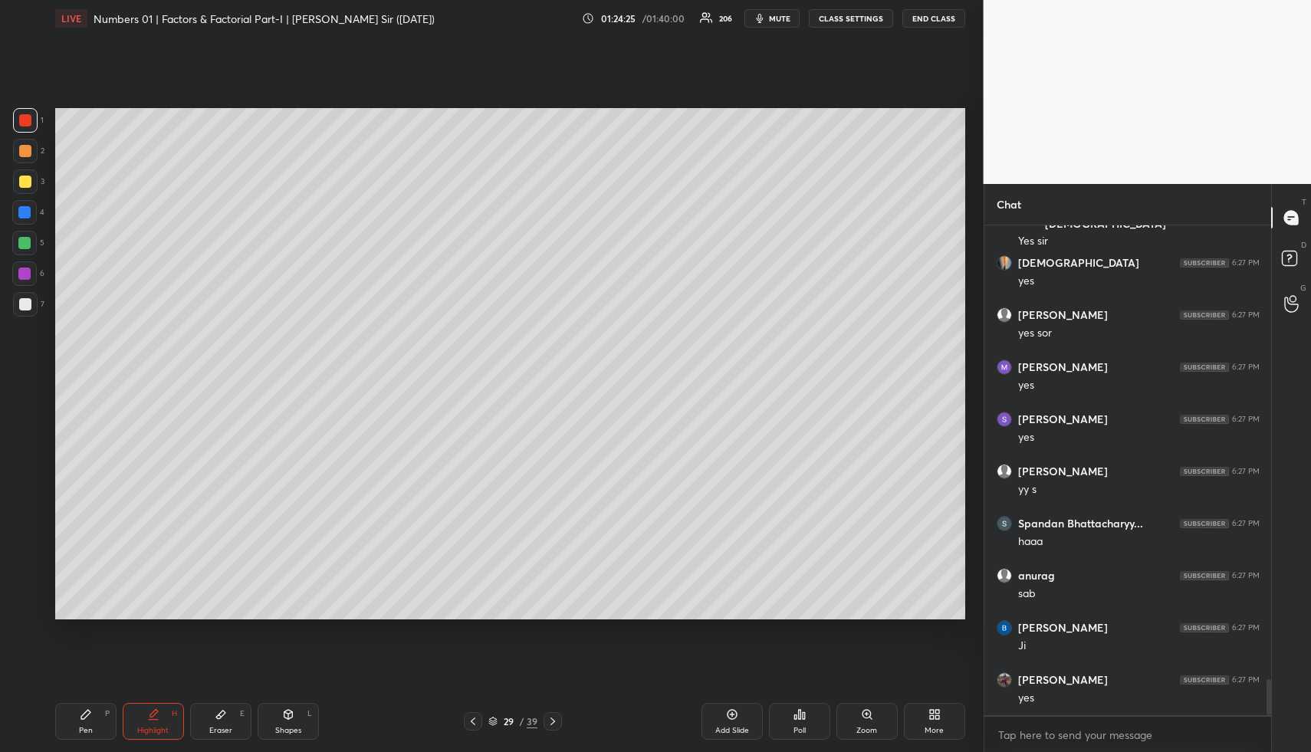
click at [135, 718] on div "Highlight H" at bounding box center [153, 721] width 61 height 37
click at [92, 714] on div "Pen P" at bounding box center [85, 721] width 61 height 37
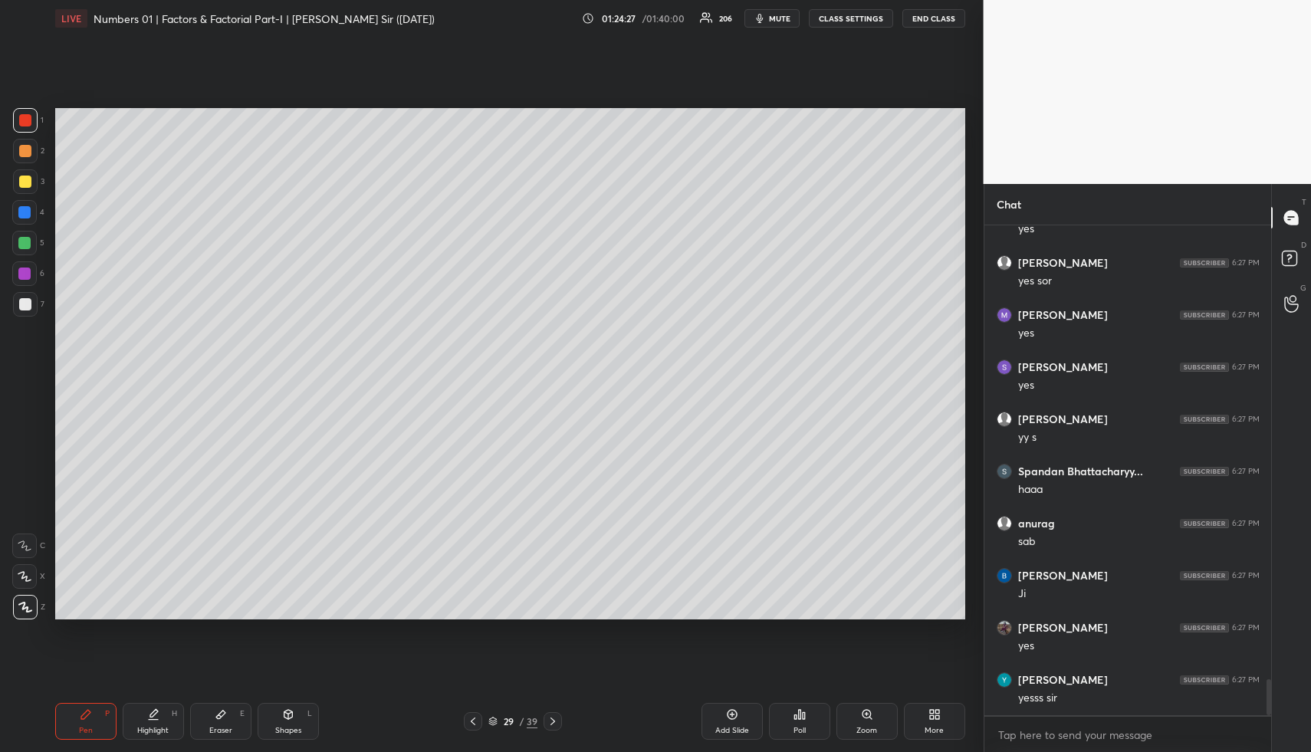
drag, startPoint x: 84, startPoint y: 716, endPoint x: 87, endPoint y: 636, distance: 80.6
click at [84, 712] on icon at bounding box center [85, 714] width 9 height 9
click at [19, 245] on div at bounding box center [24, 243] width 12 height 12
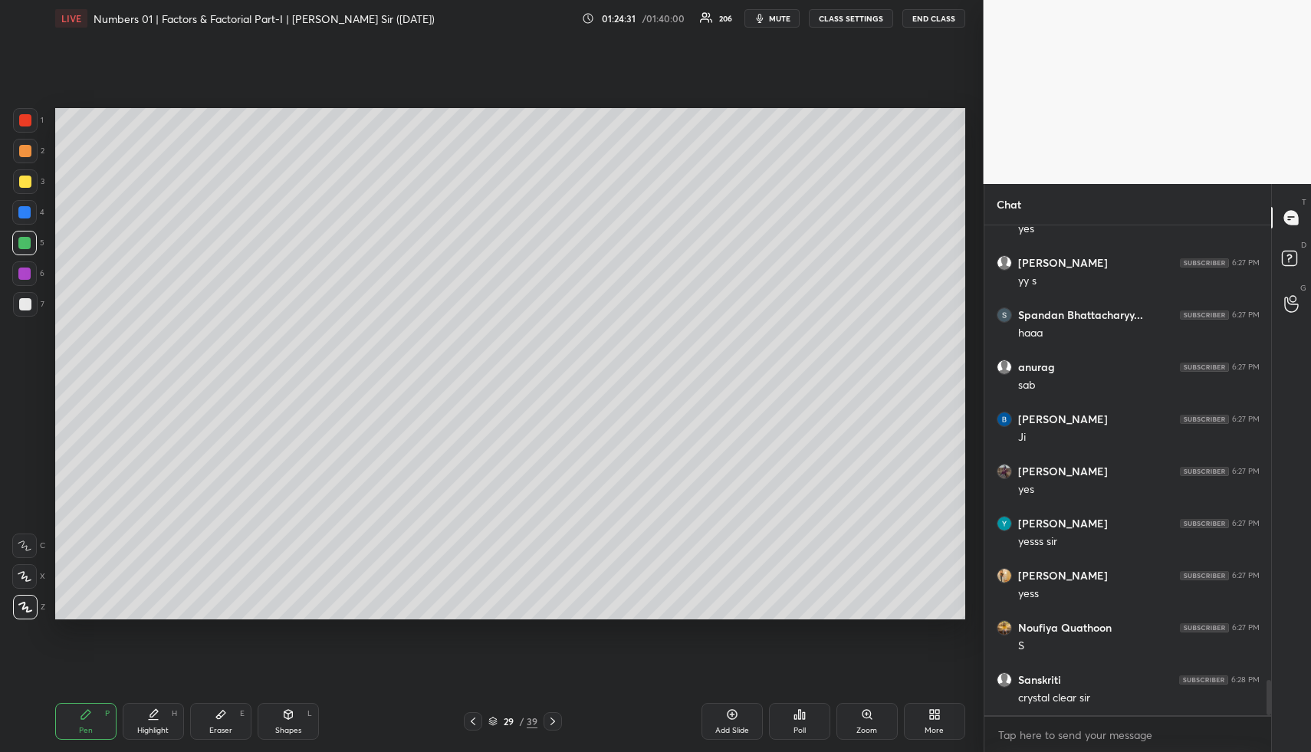
click at [28, 212] on div at bounding box center [24, 212] width 12 height 12
click at [23, 214] on div at bounding box center [24, 212] width 12 height 12
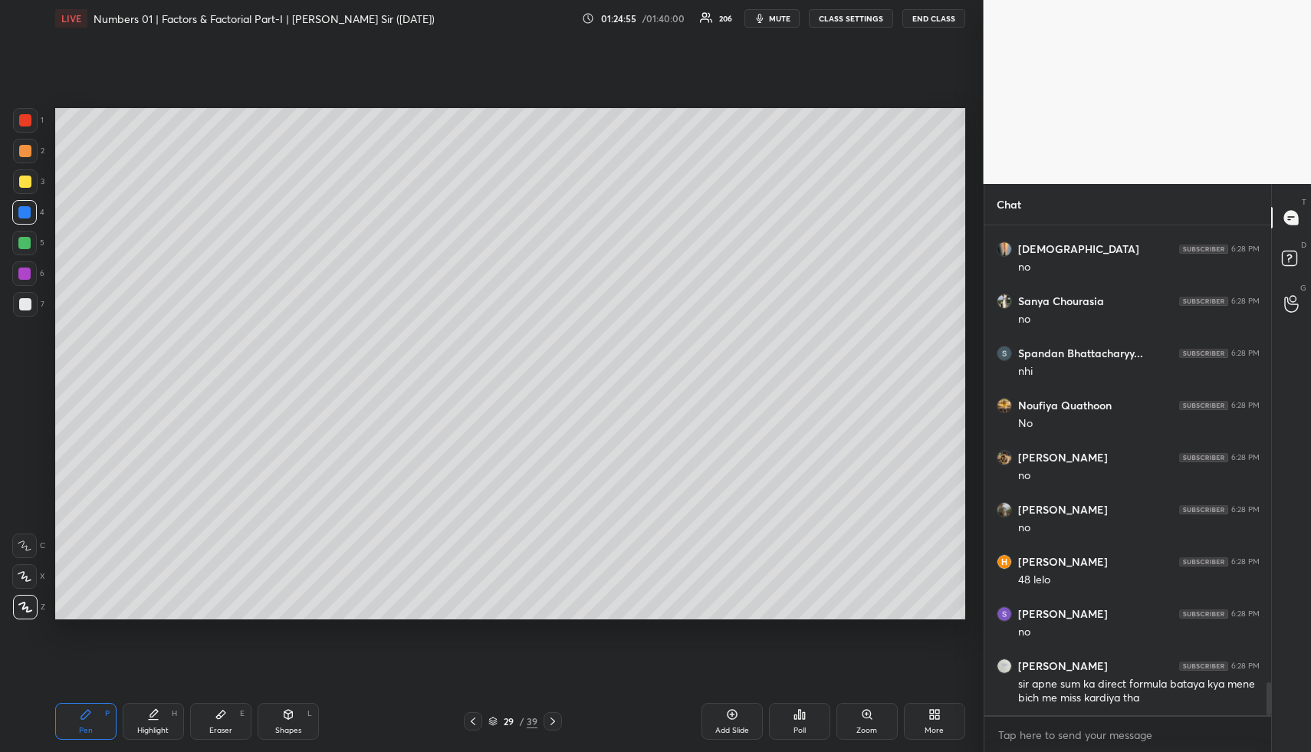
click at [475, 715] on div at bounding box center [473, 721] width 18 height 18
click at [473, 715] on icon at bounding box center [473, 721] width 12 height 12
click at [474, 715] on div at bounding box center [473, 721] width 18 height 18
click at [144, 707] on div "Highlight H" at bounding box center [153, 721] width 61 height 37
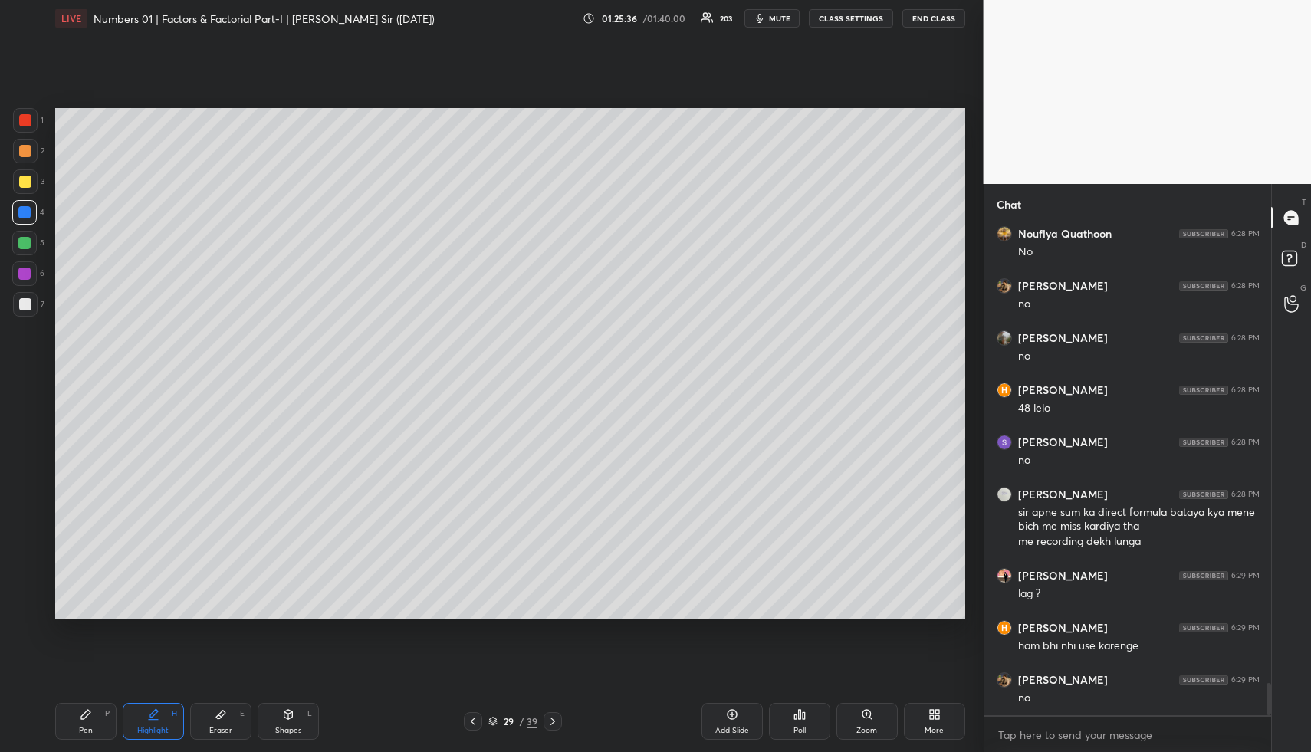
scroll to position [7018, 0]
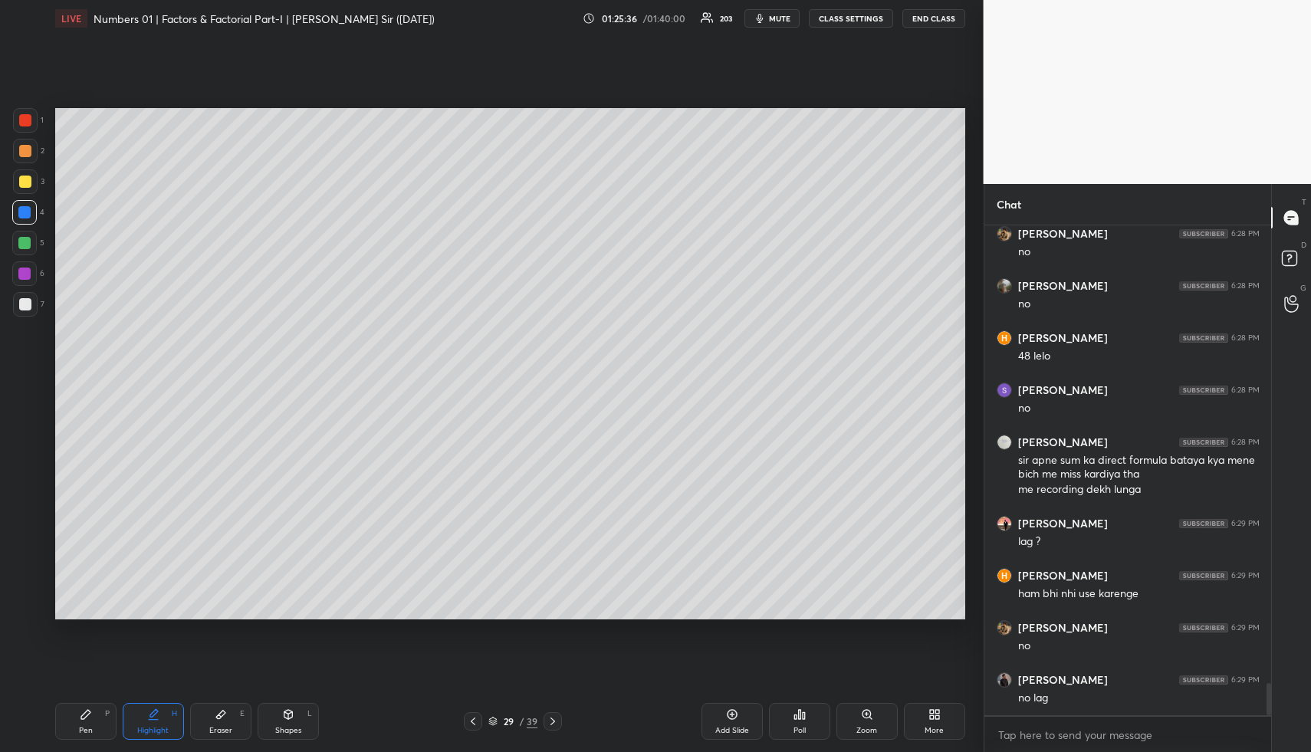
drag, startPoint x: 77, startPoint y: 721, endPoint x: 84, endPoint y: 725, distance: 7.9
click at [77, 722] on div "Pen P" at bounding box center [85, 721] width 61 height 37
click at [83, 727] on div "Pen" at bounding box center [86, 731] width 14 height 8
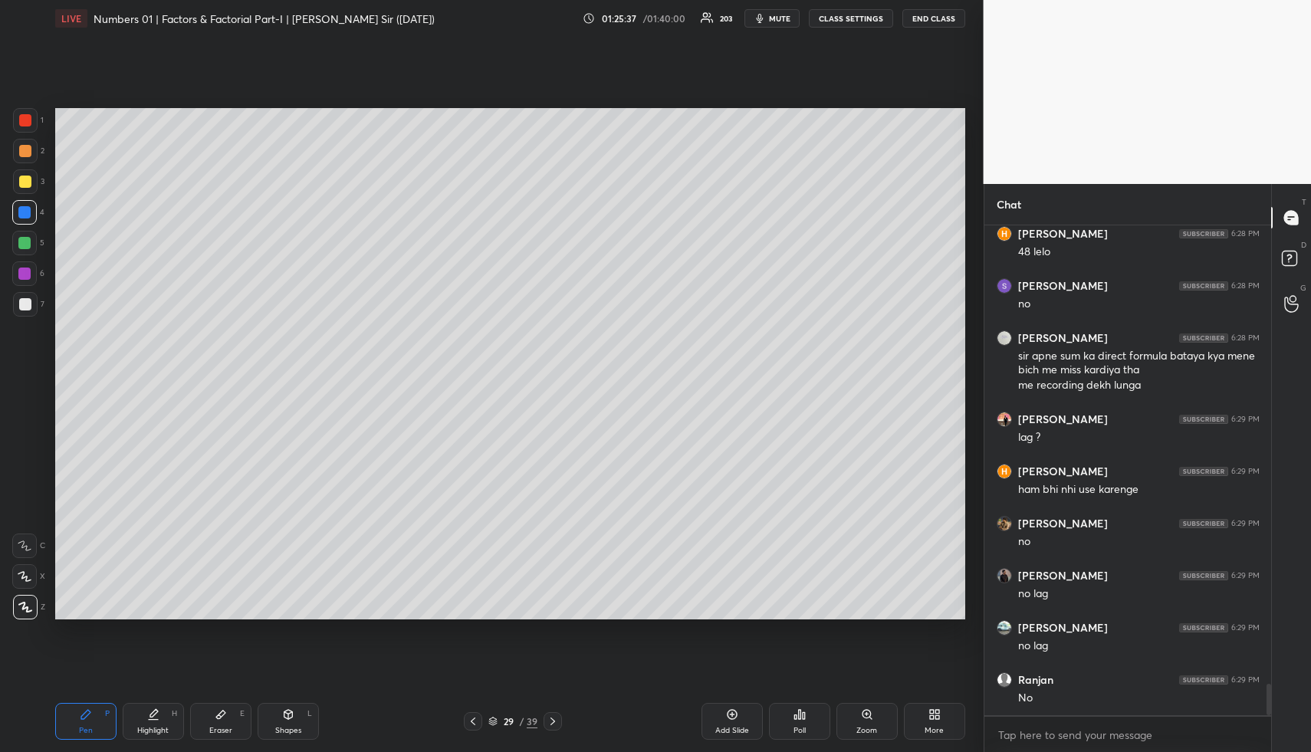
click at [23, 243] on div at bounding box center [24, 243] width 12 height 12
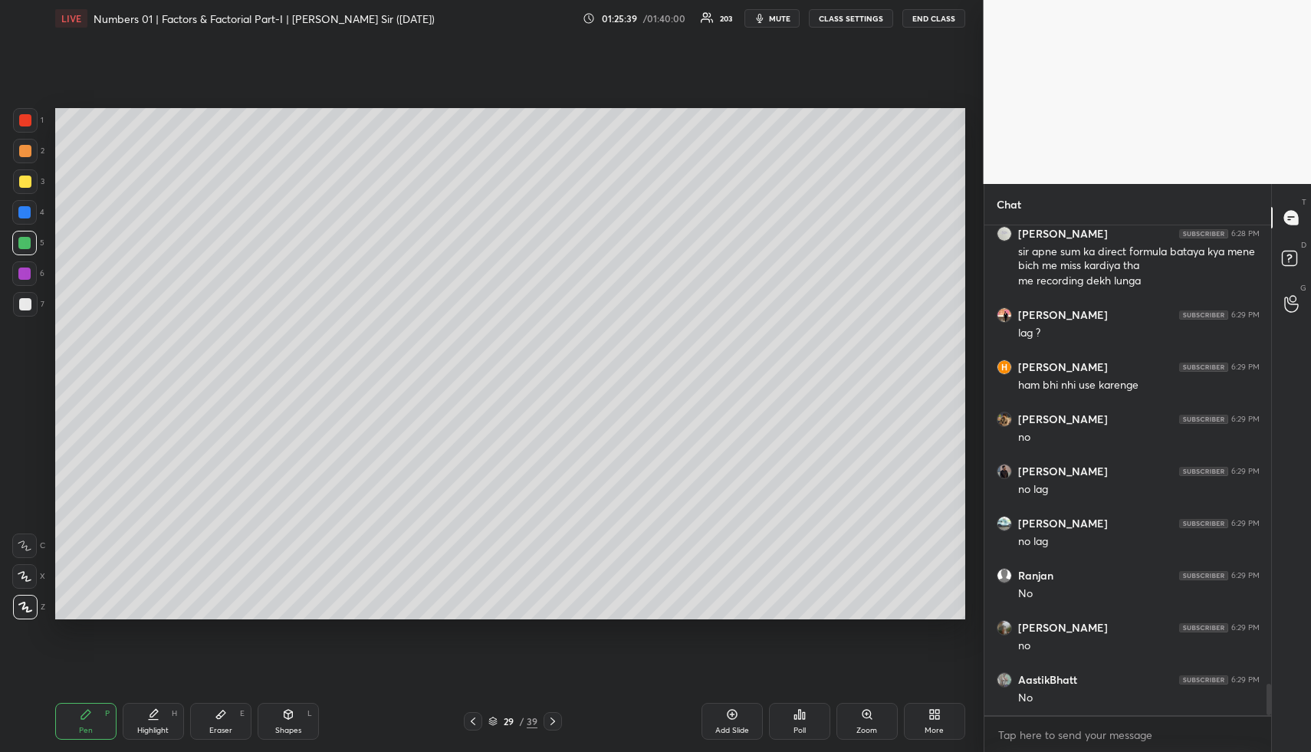
scroll to position [7279, 0]
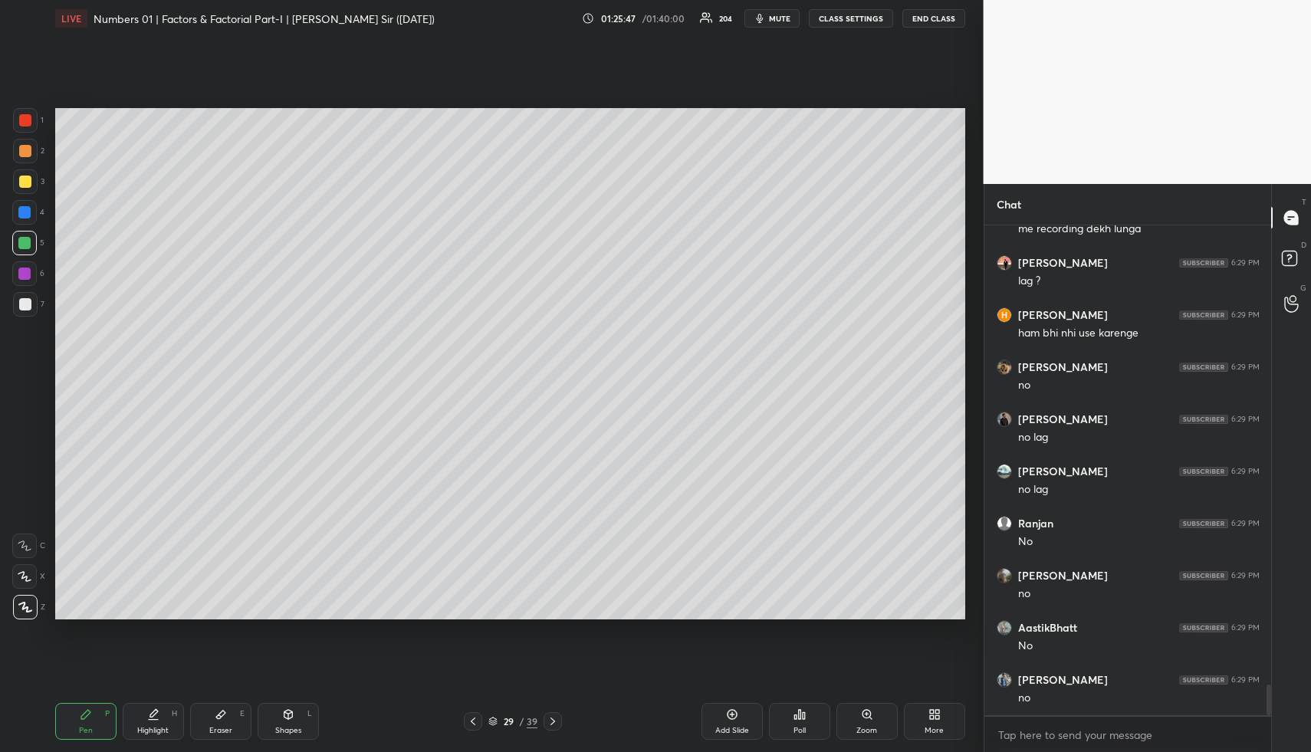
click at [31, 302] on div at bounding box center [25, 304] width 12 height 12
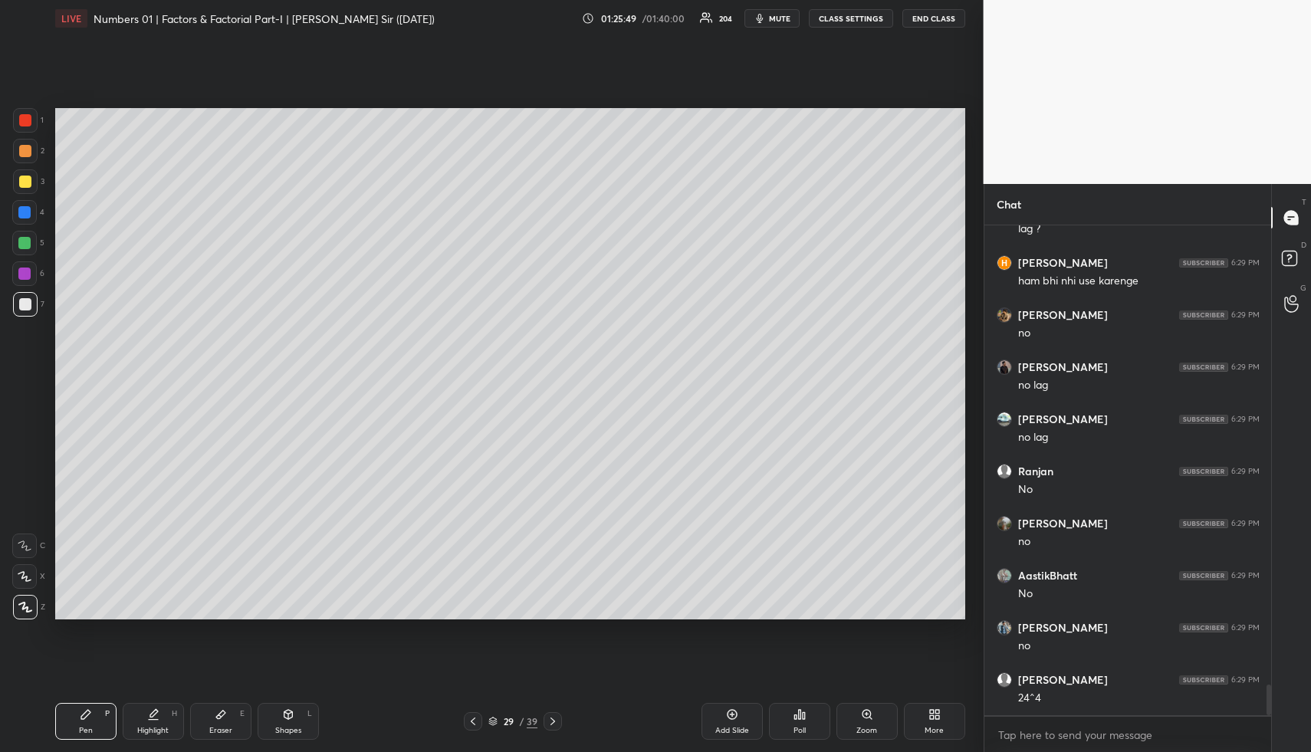
click at [162, 706] on div "Highlight H" at bounding box center [153, 721] width 61 height 37
click at [159, 712] on div "Highlight H" at bounding box center [153, 721] width 61 height 37
drag, startPoint x: 303, startPoint y: 719, endPoint x: 292, endPoint y: 702, distance: 20.6
click at [303, 719] on div "Shapes L" at bounding box center [288, 721] width 61 height 37
click at [22, 151] on div at bounding box center [25, 151] width 12 height 12
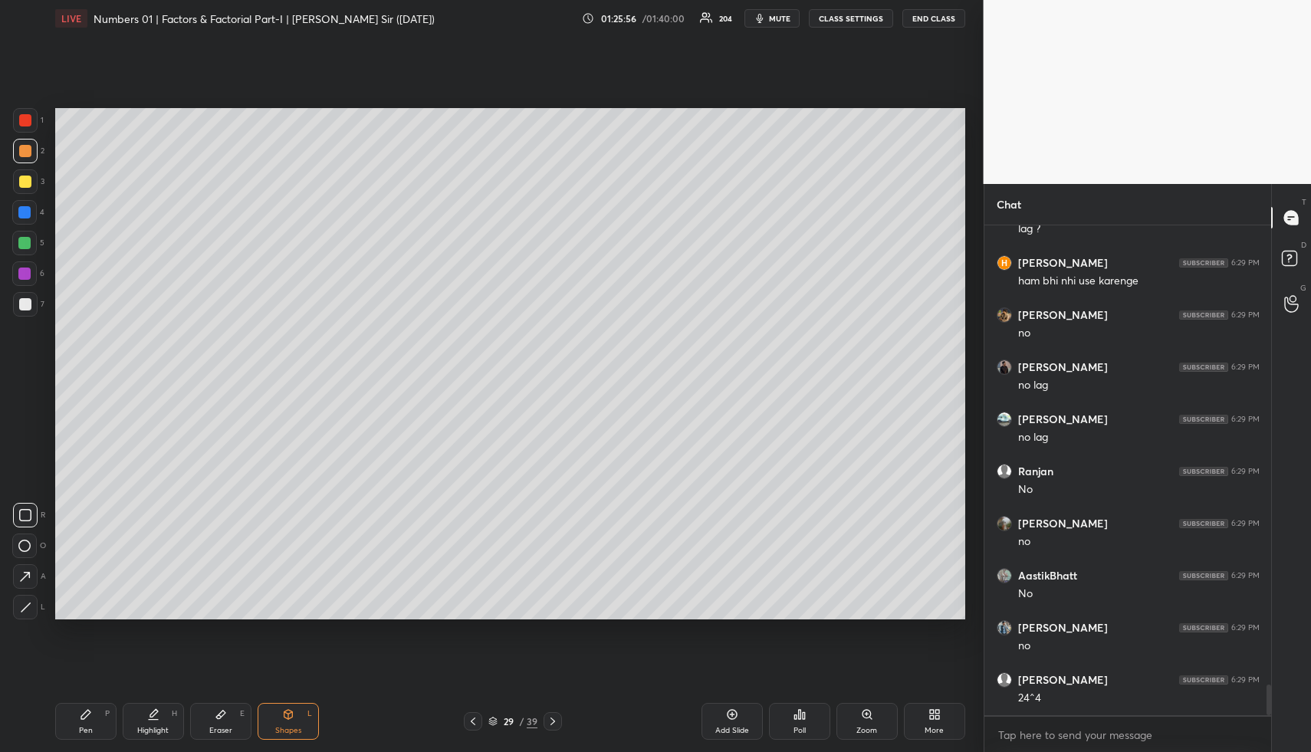
click at [23, 582] on icon at bounding box center [25, 577] width 16 height 16
click at [163, 720] on div "Highlight H" at bounding box center [153, 721] width 61 height 37
drag, startPoint x: 81, startPoint y: 719, endPoint x: 69, endPoint y: 633, distance: 86.8
click at [81, 717] on icon at bounding box center [85, 714] width 9 height 9
click at [30, 180] on div at bounding box center [25, 182] width 12 height 12
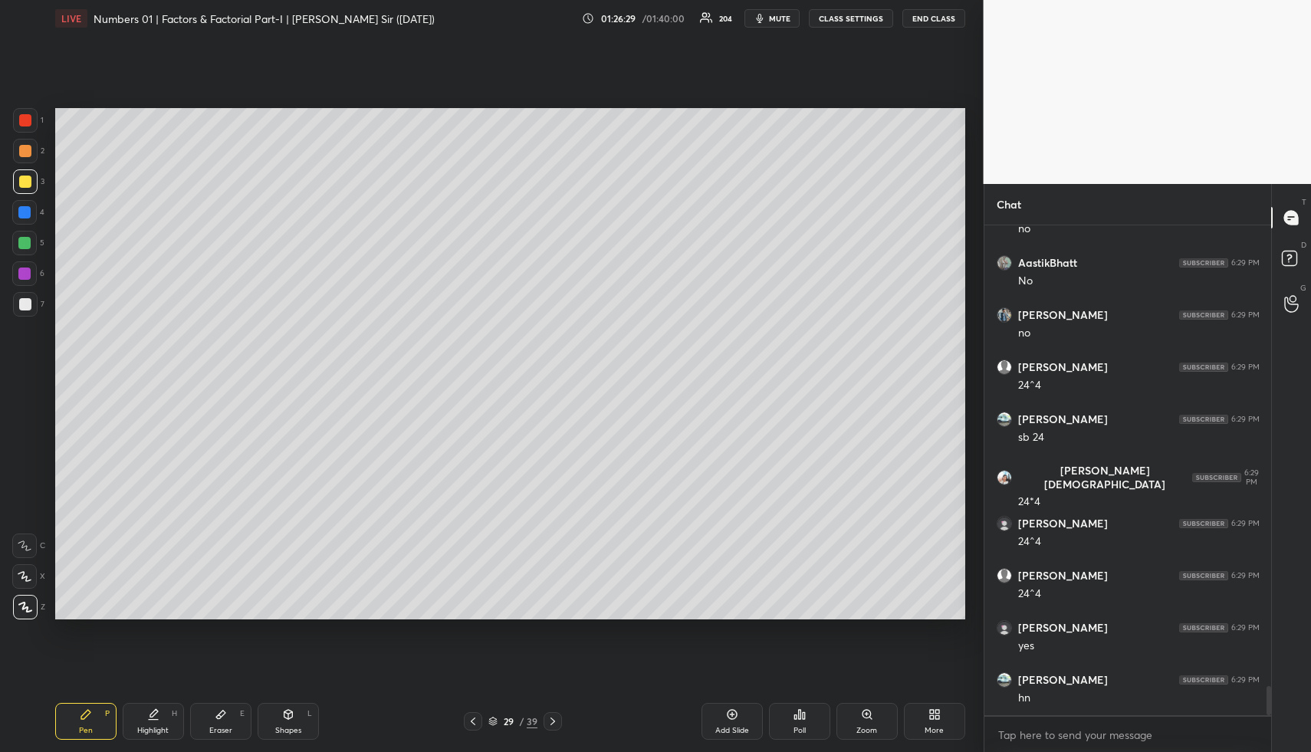
scroll to position [7696, 0]
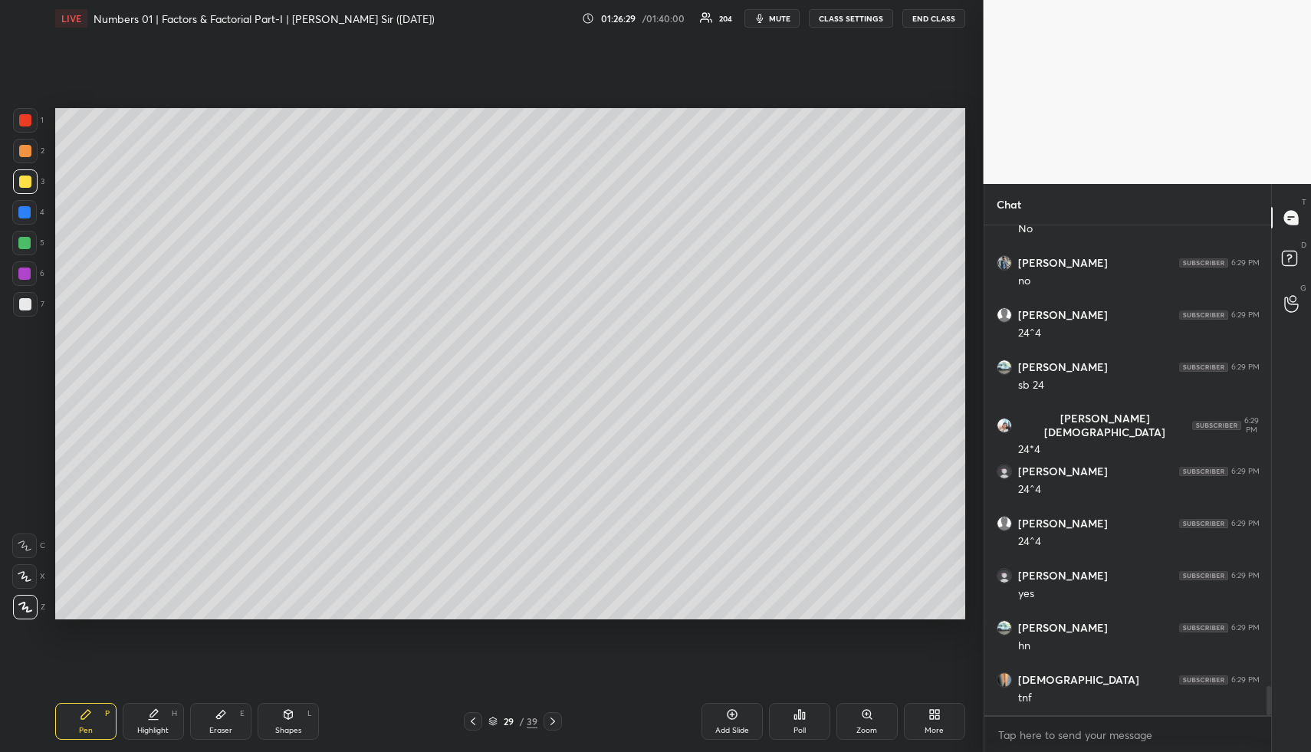
drag, startPoint x: 242, startPoint y: 713, endPoint x: 275, endPoint y: 695, distance: 37.8
click at [242, 713] on div "E" at bounding box center [242, 714] width 5 height 8
click at [156, 712] on icon at bounding box center [154, 713] width 8 height 8
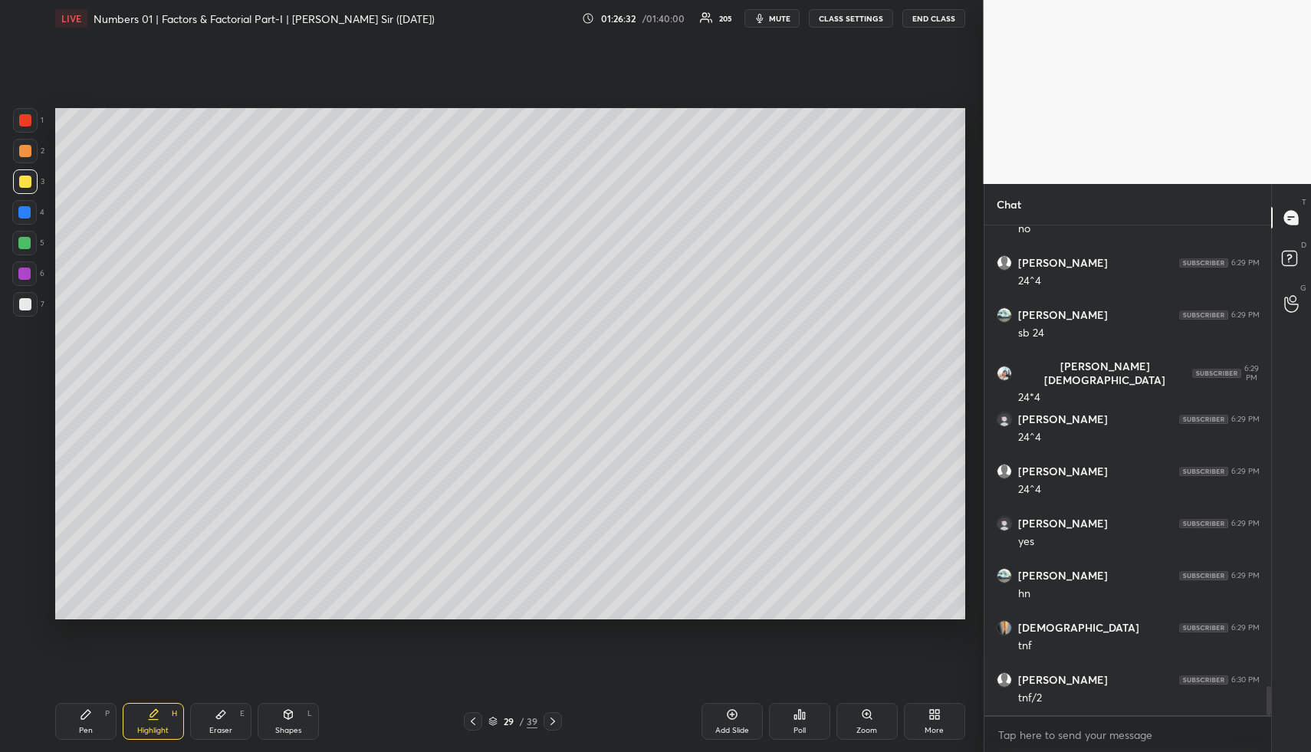
drag, startPoint x: 288, startPoint y: 715, endPoint x: 280, endPoint y: 676, distance: 40.6
click at [286, 714] on icon at bounding box center [288, 715] width 12 height 12
drag, startPoint x: 24, startPoint y: 150, endPoint x: 28, endPoint y: 166, distance: 16.7
click at [24, 150] on div at bounding box center [25, 151] width 12 height 12
click at [28, 577] on icon at bounding box center [25, 577] width 16 height 16
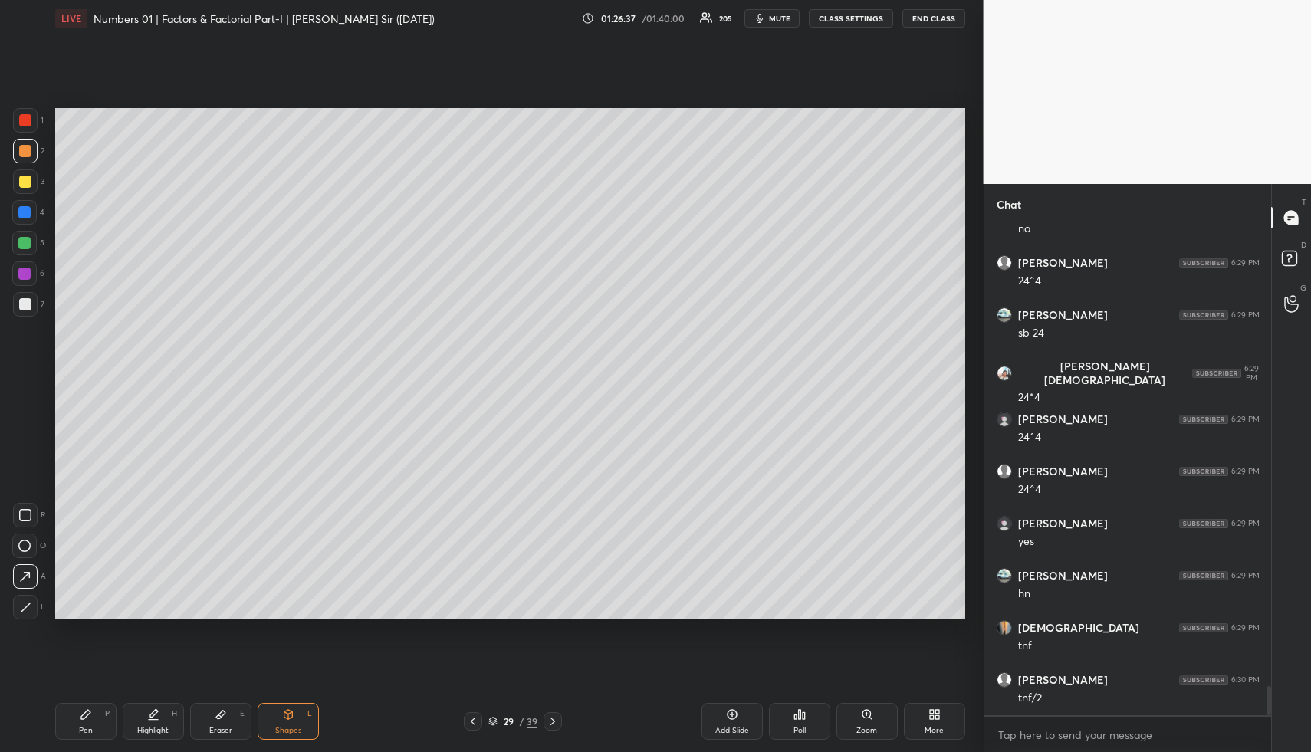
click at [84, 718] on icon at bounding box center [86, 715] width 12 height 12
drag, startPoint x: 28, startPoint y: 241, endPoint x: 35, endPoint y: 263, distance: 23.1
click at [28, 243] on div at bounding box center [24, 243] width 12 height 12
click at [307, 720] on div "Shapes L" at bounding box center [288, 721] width 61 height 37
click at [215, 711] on icon at bounding box center [221, 715] width 12 height 12
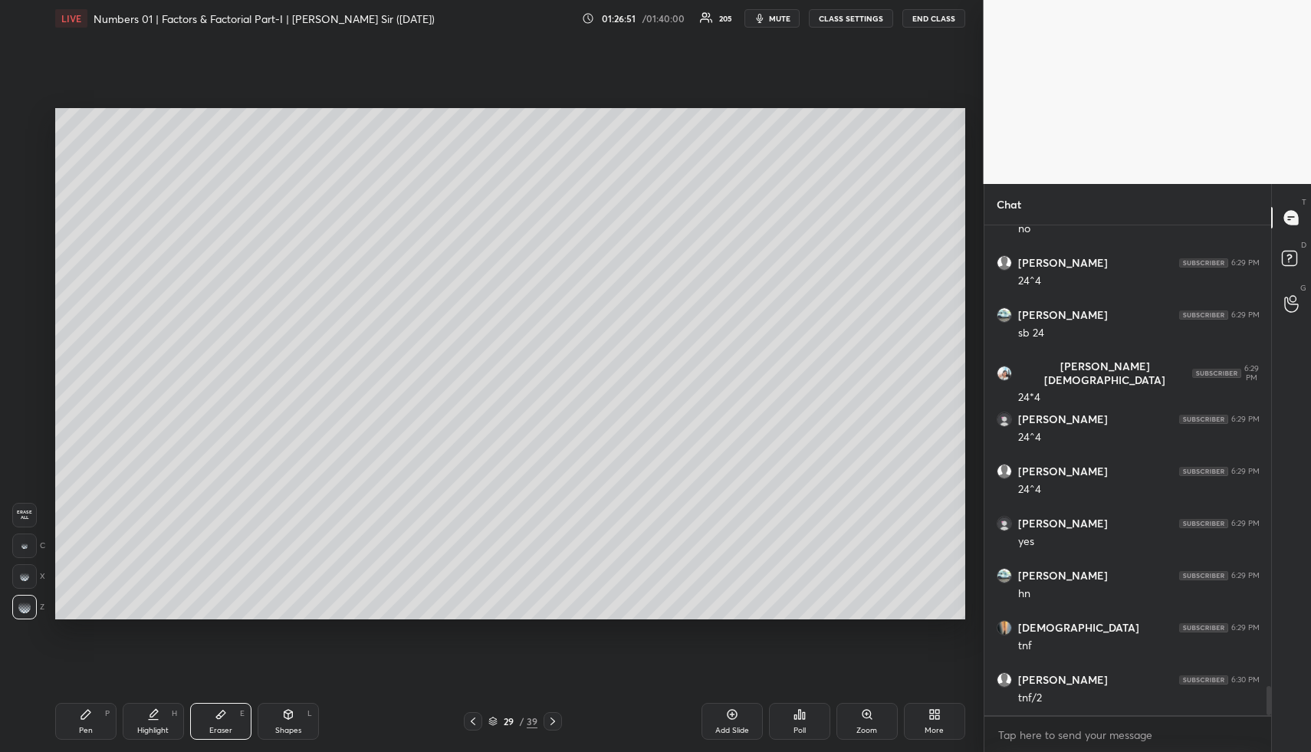
drag, startPoint x: 294, startPoint y: 721, endPoint x: 282, endPoint y: 701, distance: 23.4
click at [288, 718] on div "Shapes L" at bounding box center [288, 721] width 61 height 37
click at [25, 572] on icon at bounding box center [25, 577] width 10 height 10
click at [24, 146] on div at bounding box center [25, 151] width 12 height 12
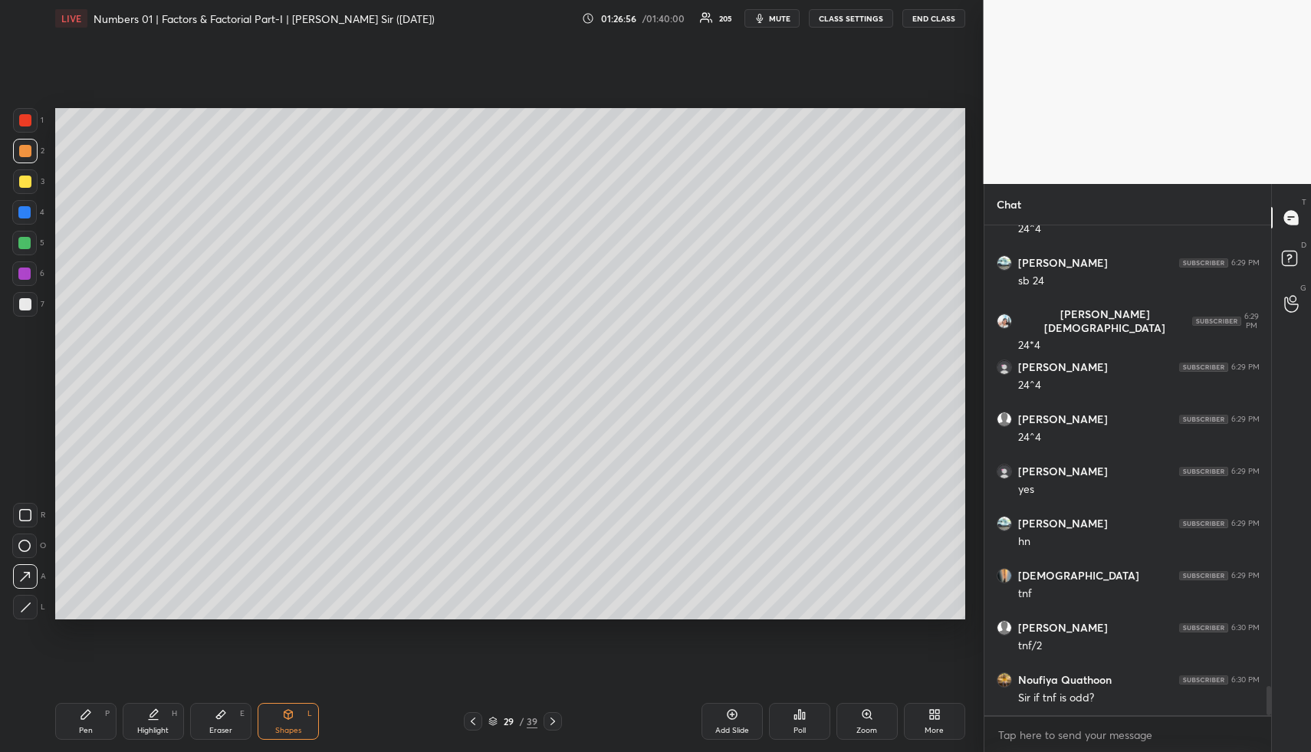
drag, startPoint x: 27, startPoint y: 301, endPoint x: 42, endPoint y: 374, distance: 74.4
click at [27, 301] on div at bounding box center [25, 304] width 12 height 12
click at [31, 511] on div at bounding box center [25, 515] width 25 height 25
drag, startPoint x: 165, startPoint y: 718, endPoint x: 175, endPoint y: 669, distance: 50.1
click at [165, 711] on div "Highlight H" at bounding box center [153, 721] width 61 height 37
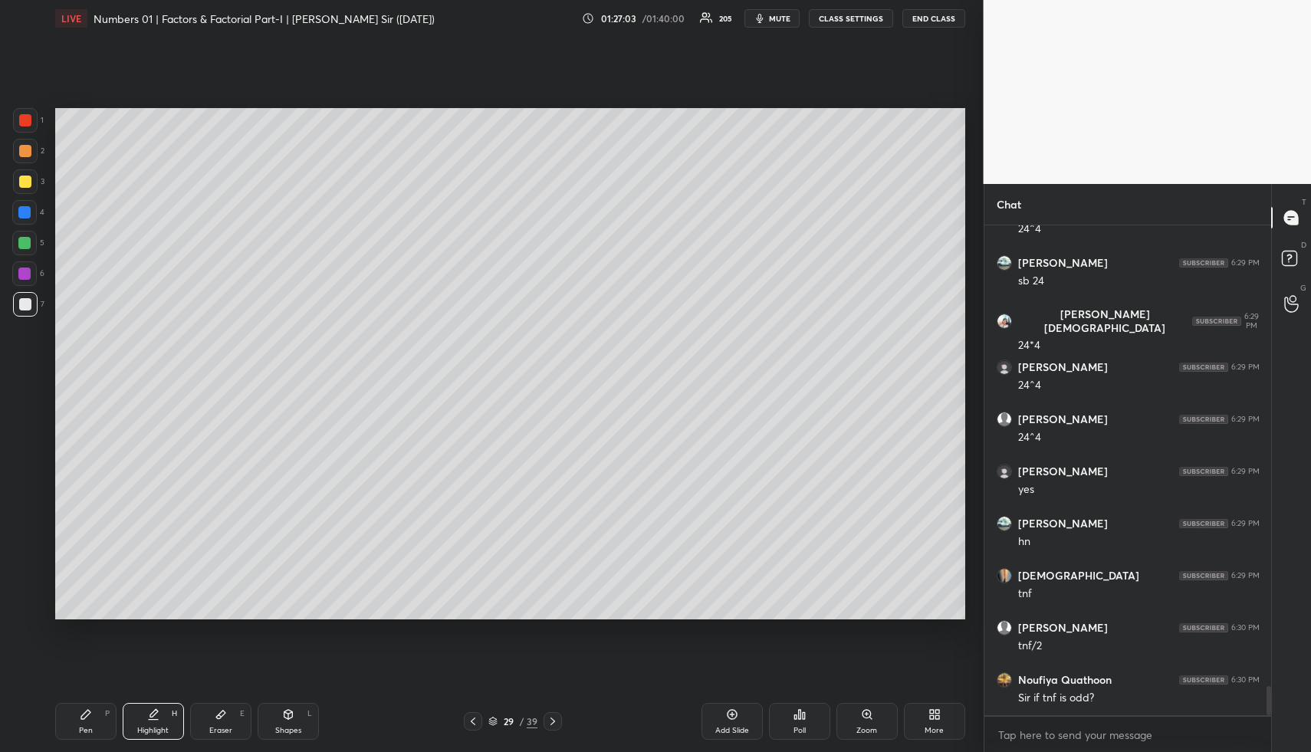
scroll to position [7856, 0]
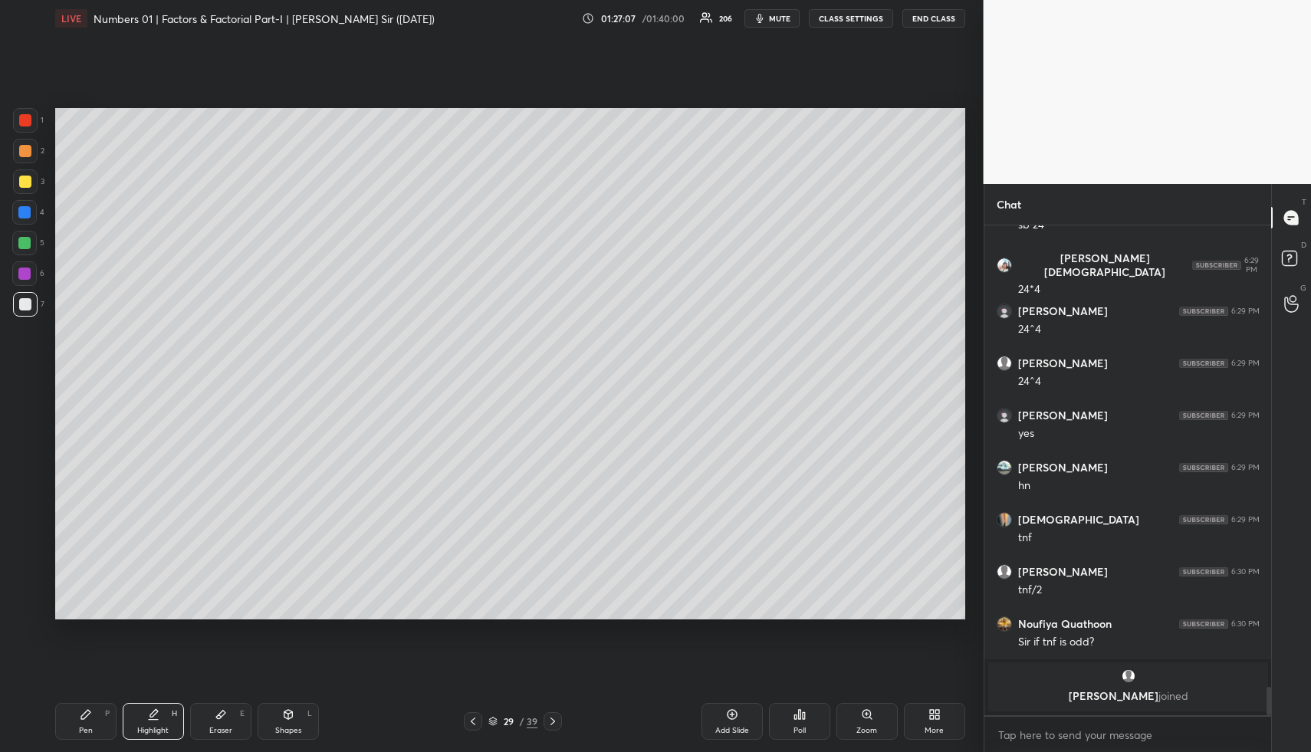
drag, startPoint x: 735, startPoint y: 723, endPoint x: 721, endPoint y: 719, distance: 14.5
click at [733, 727] on div "Add Slide" at bounding box center [732, 721] width 61 height 37
click at [67, 722] on div "Pen P" at bounding box center [85, 721] width 61 height 37
click at [24, 152] on div at bounding box center [25, 151] width 12 height 12
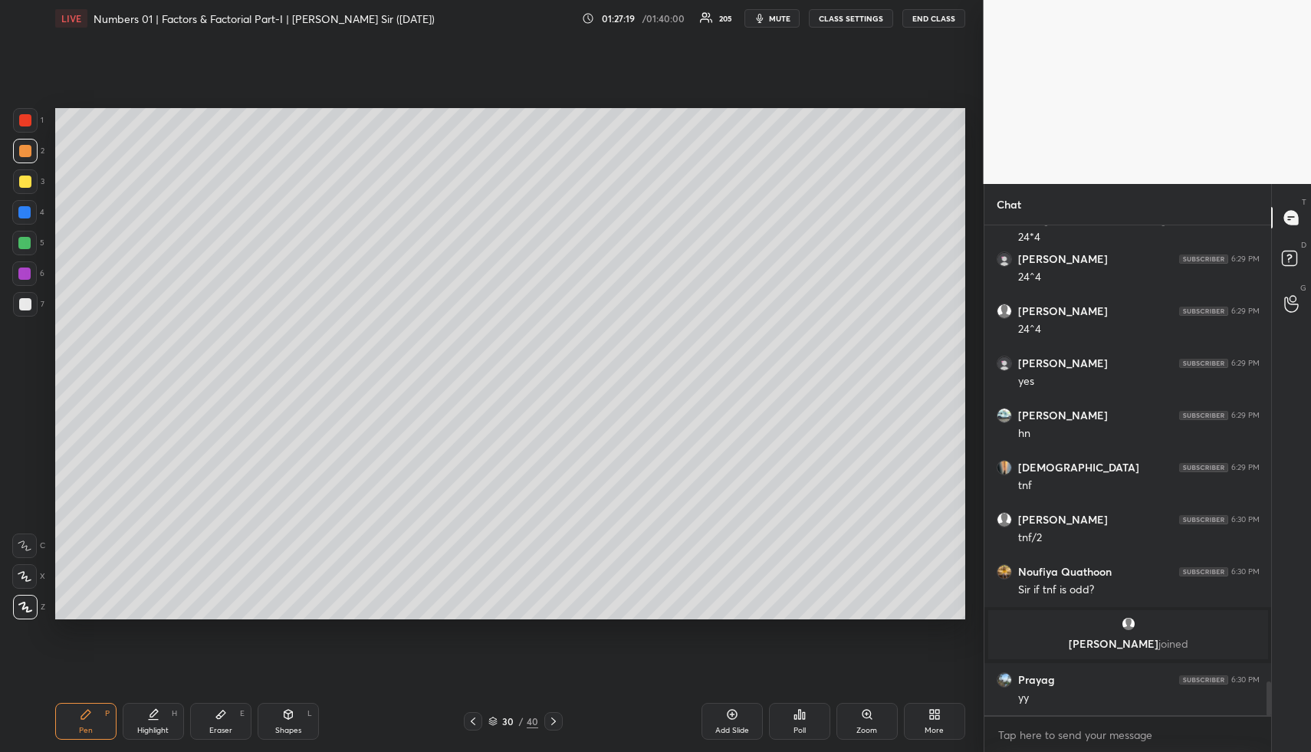
scroll to position [6699, 0]
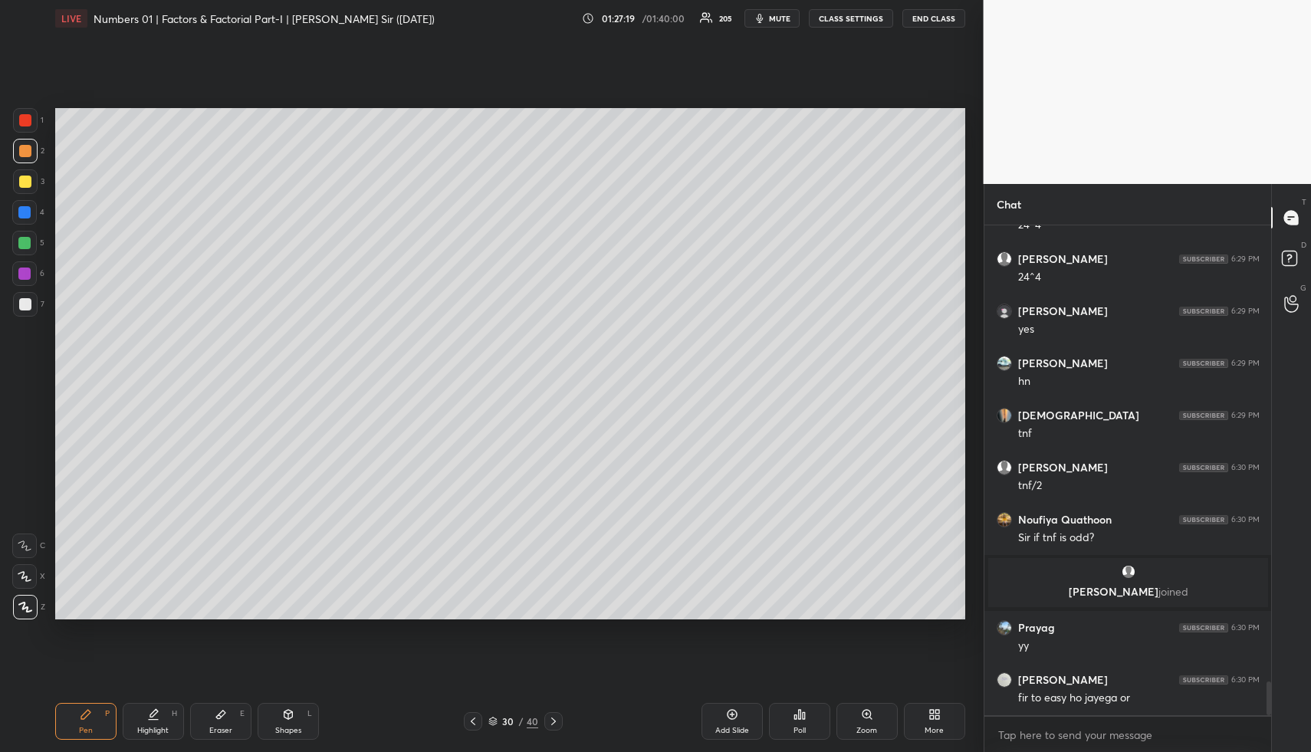
click at [26, 182] on div at bounding box center [25, 182] width 12 height 12
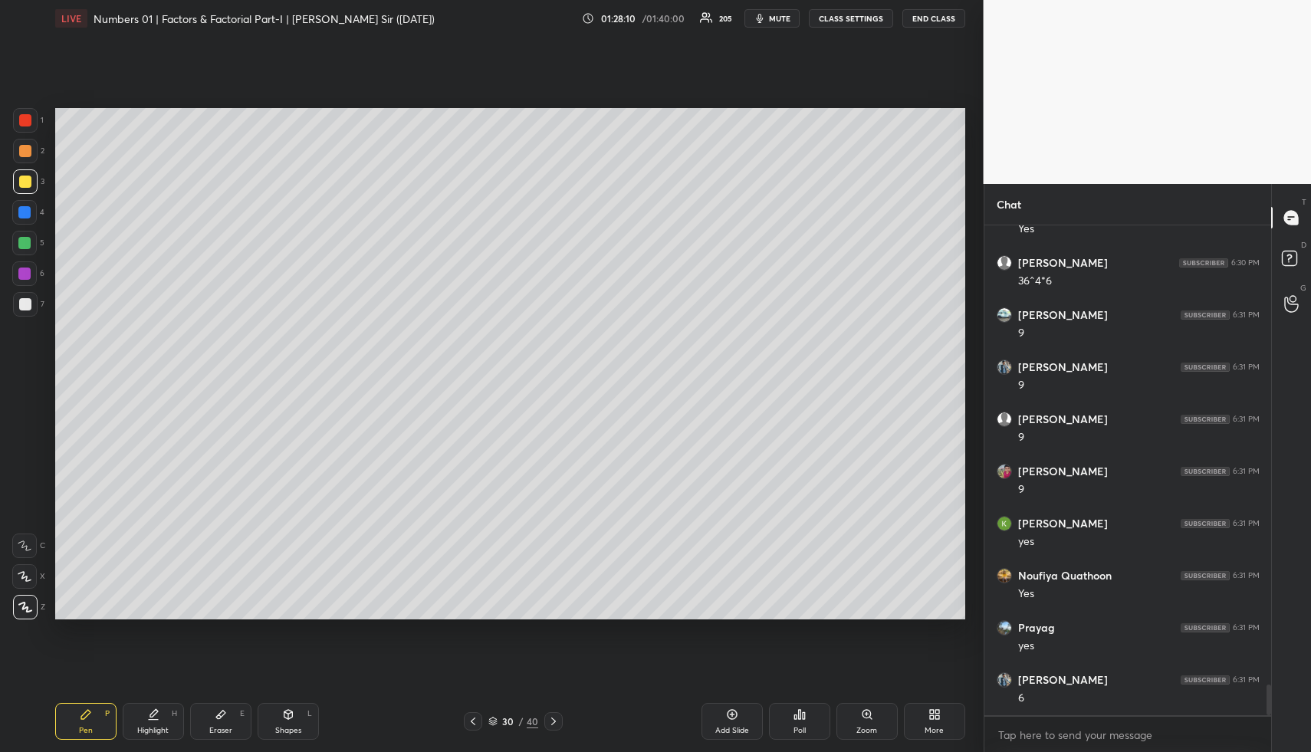
scroll to position [7273, 0]
drag, startPoint x: 288, startPoint y: 719, endPoint x: 284, endPoint y: 706, distance: 12.9
click at [286, 718] on icon at bounding box center [288, 715] width 12 height 12
click at [22, 204] on div at bounding box center [24, 212] width 25 height 25
click at [161, 716] on div "Highlight H" at bounding box center [153, 721] width 61 height 37
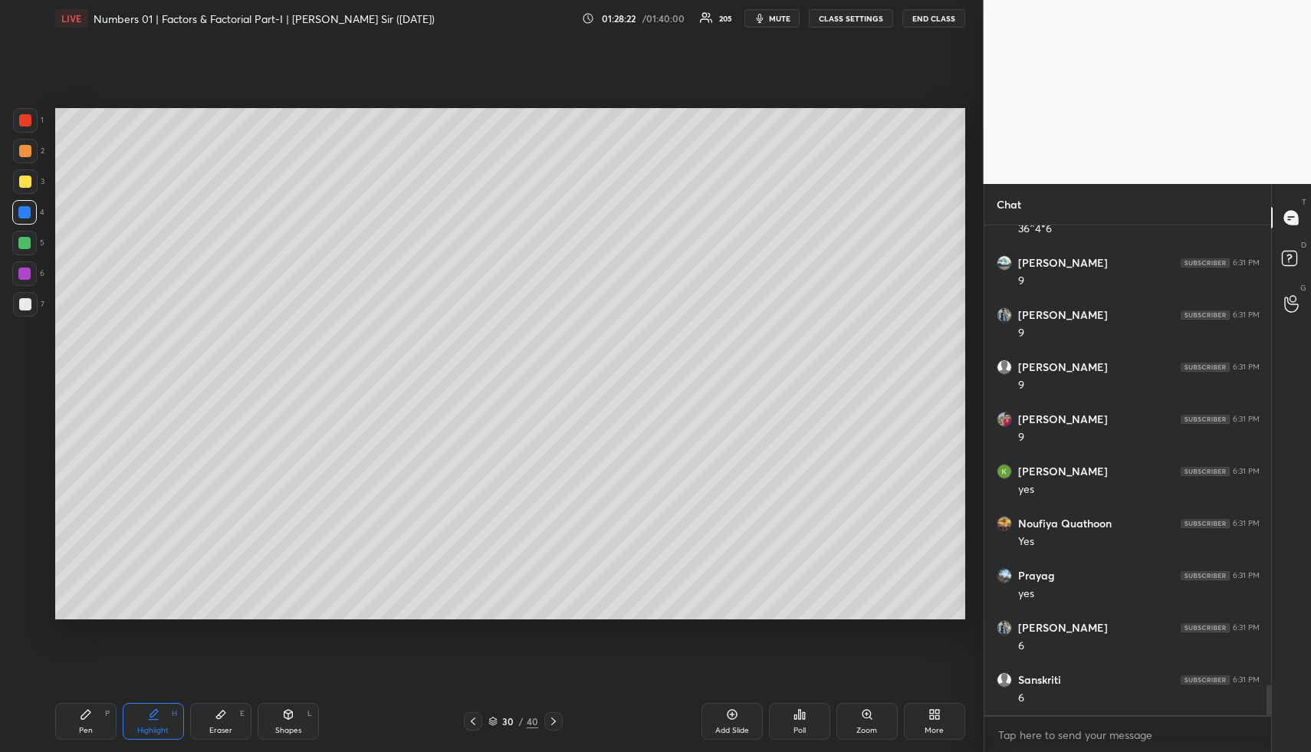
scroll to position [7325, 0]
drag, startPoint x: 152, startPoint y: 716, endPoint x: 180, endPoint y: 636, distance: 84.6
click at [151, 719] on icon at bounding box center [153, 715] width 12 height 12
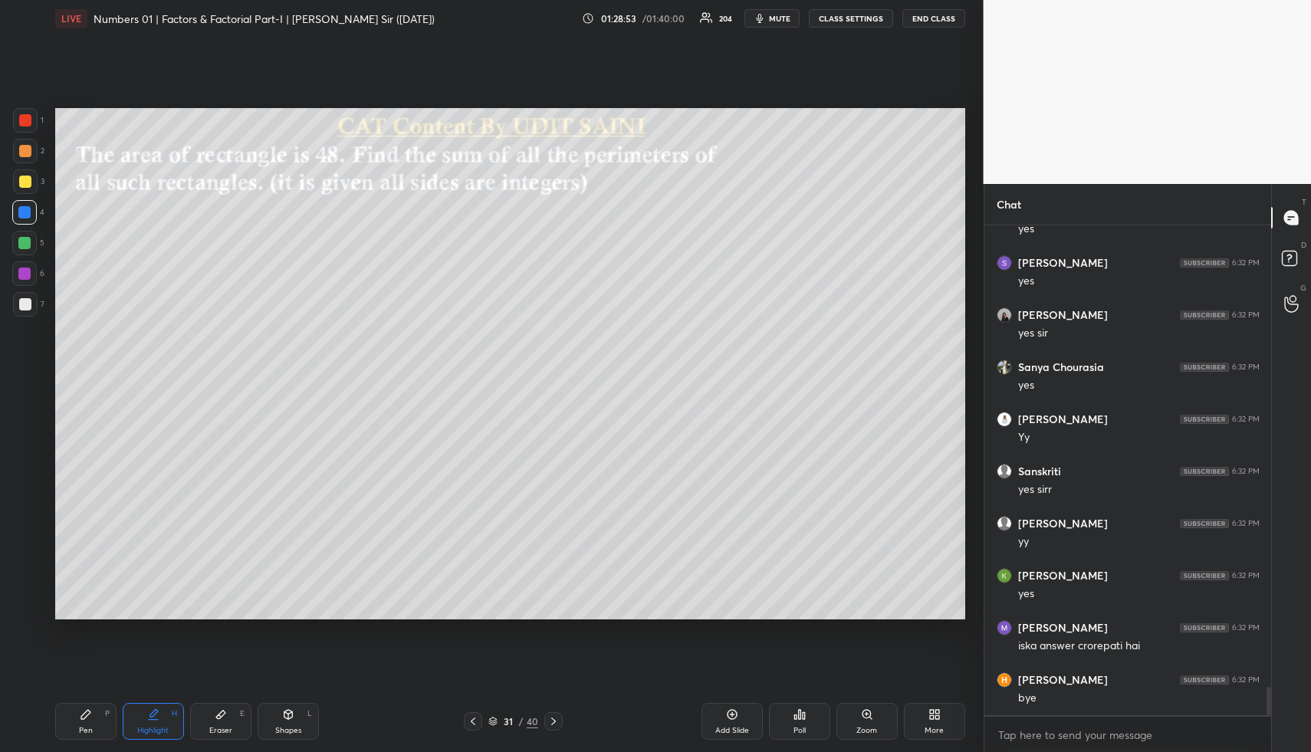
drag, startPoint x: 96, startPoint y: 721, endPoint x: 97, endPoint y: 638, distance: 82.8
click at [96, 721] on div "Pen P" at bounding box center [85, 721] width 61 height 37
drag, startPoint x: 30, startPoint y: 235, endPoint x: 41, endPoint y: 238, distance: 11.4
click at [30, 236] on div at bounding box center [24, 243] width 25 height 25
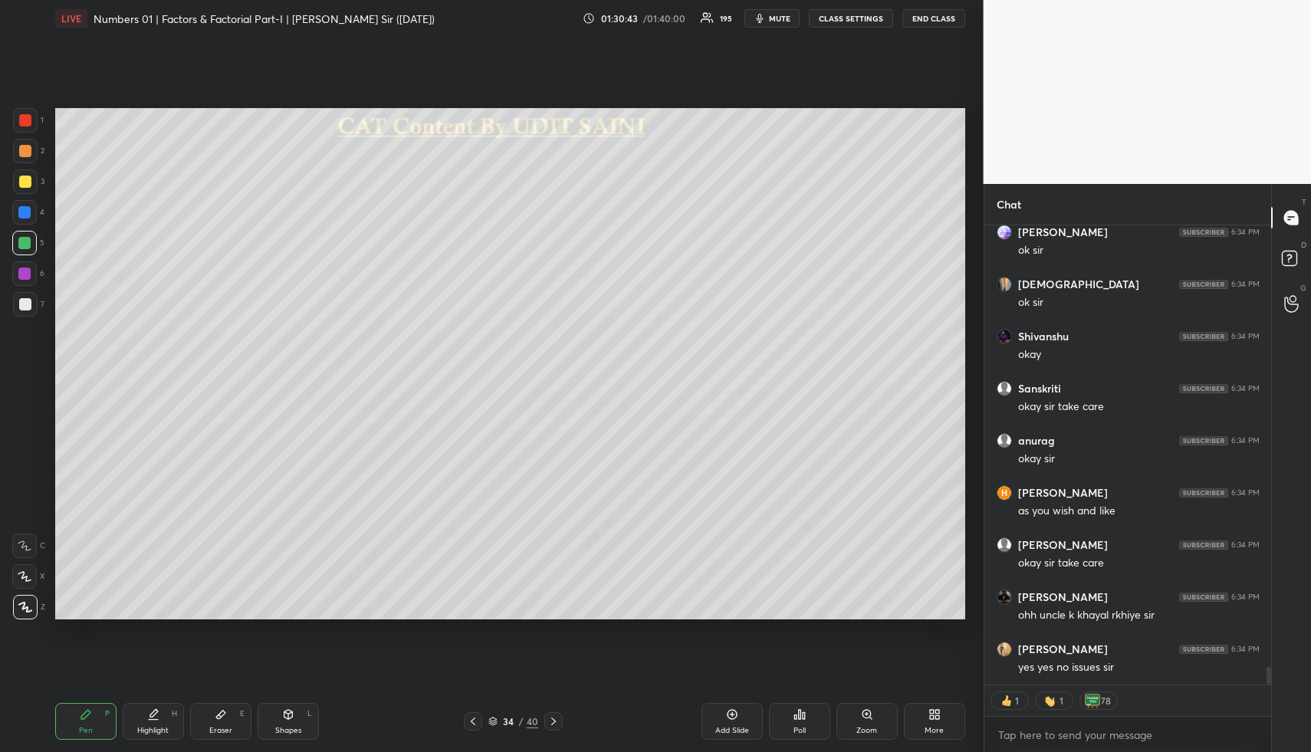
scroll to position [11736, 0]
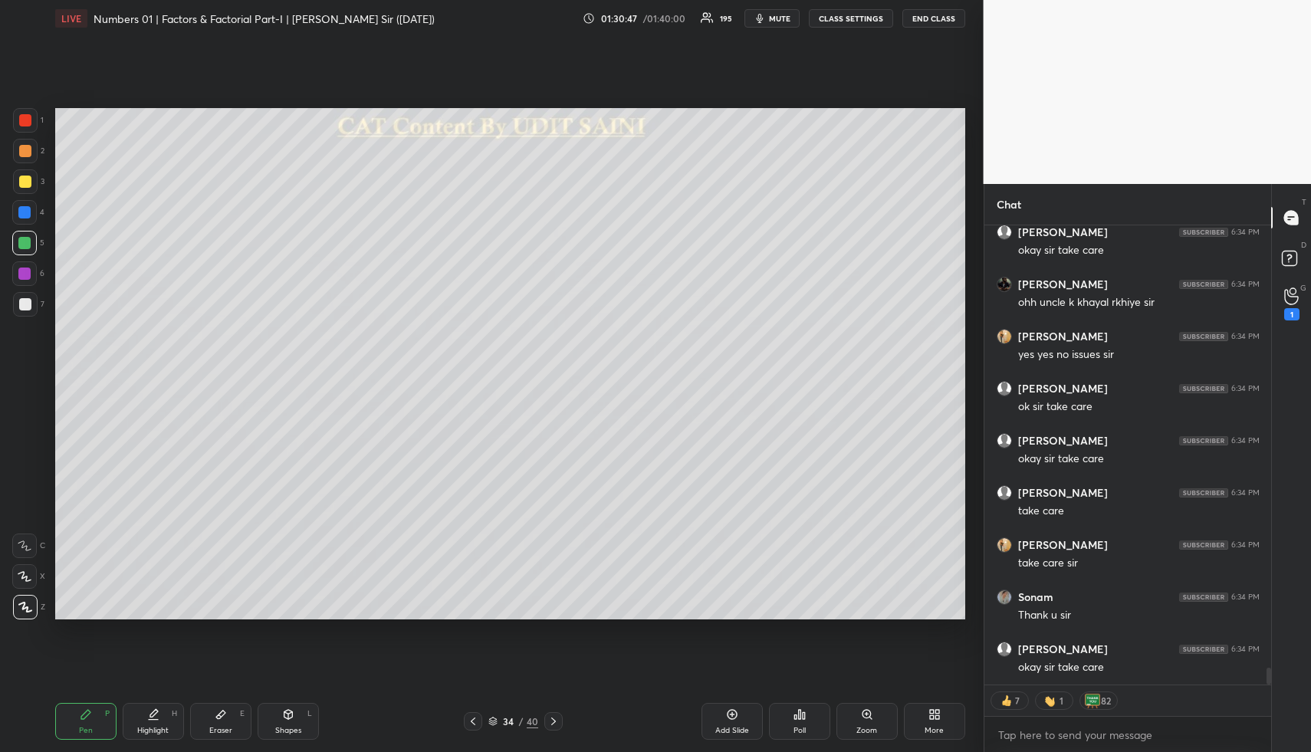
click at [948, 18] on button "END CLASS" at bounding box center [934, 18] width 63 height 18
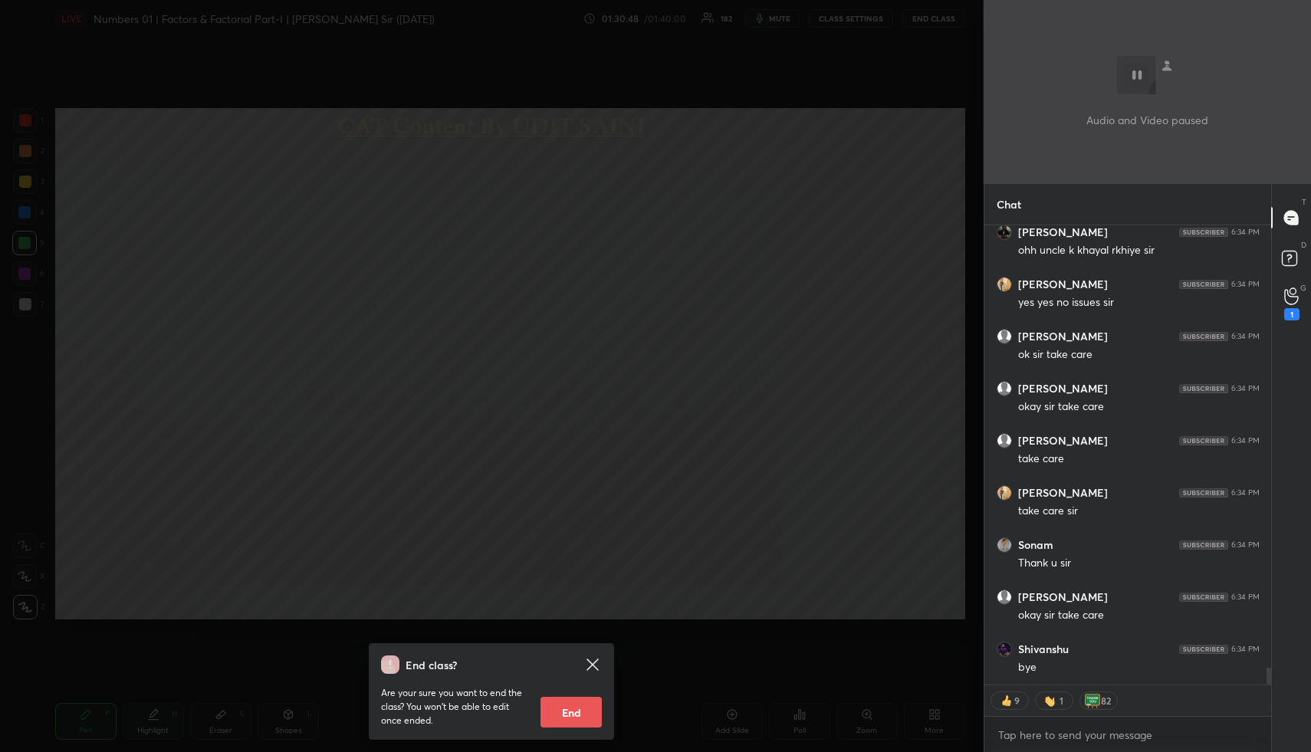
click at [582, 710] on button "End" at bounding box center [571, 712] width 61 height 31
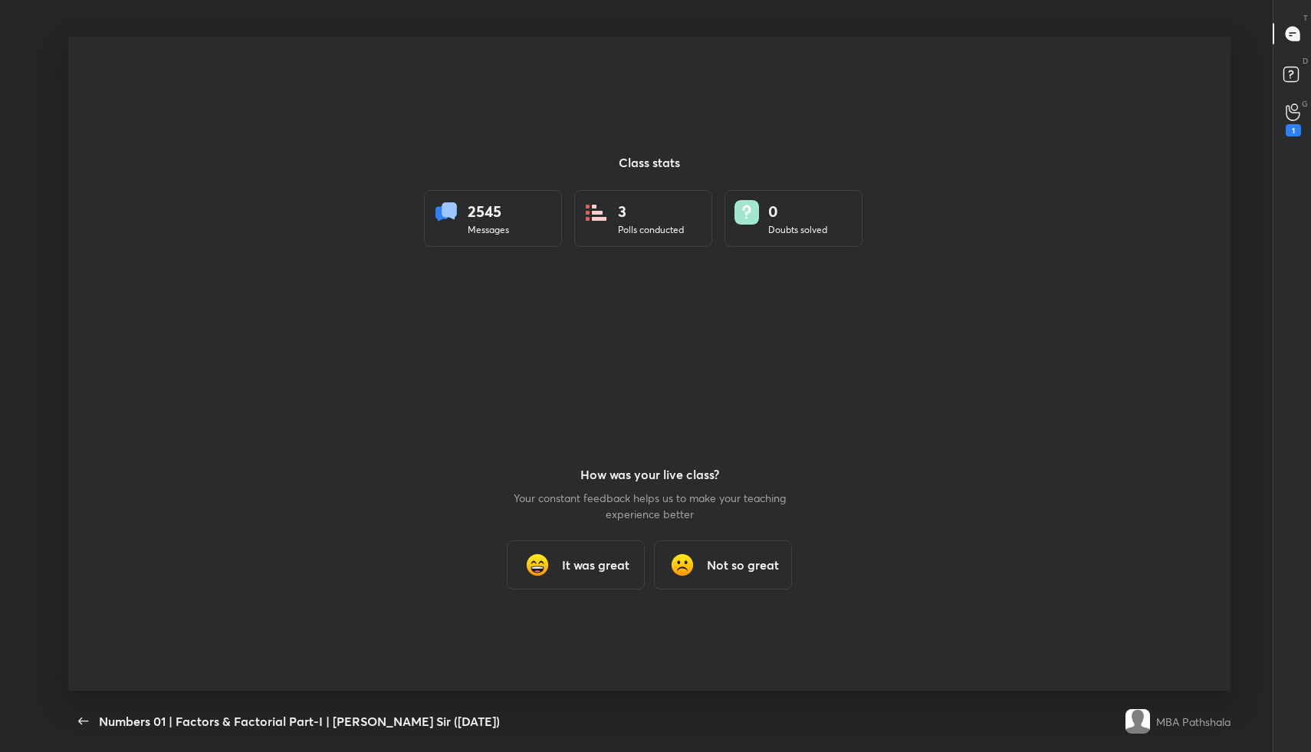
click at [574, 570] on h3 "It was great" at bounding box center [595, 565] width 67 height 18
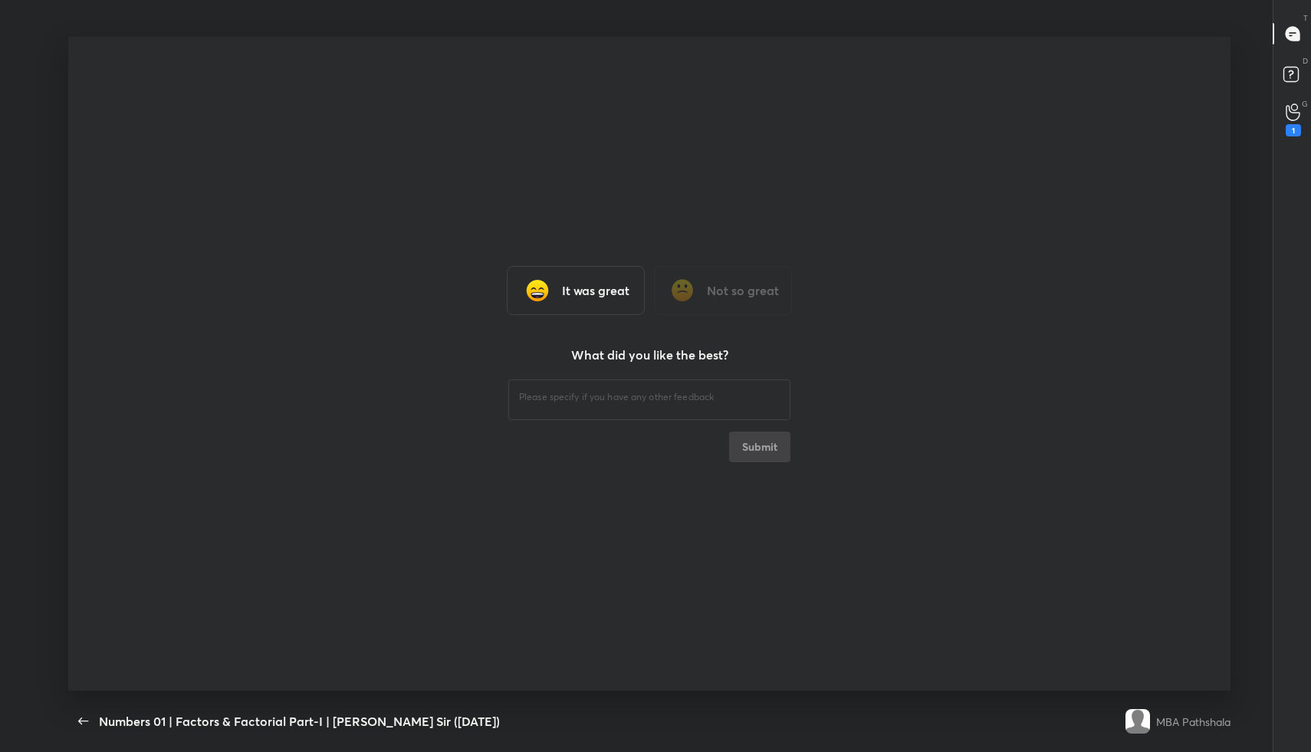
click at [568, 391] on textarea at bounding box center [649, 397] width 261 height 15
type textarea "x"
type textarea "fine"
type textarea "x"
type textarea "fine"
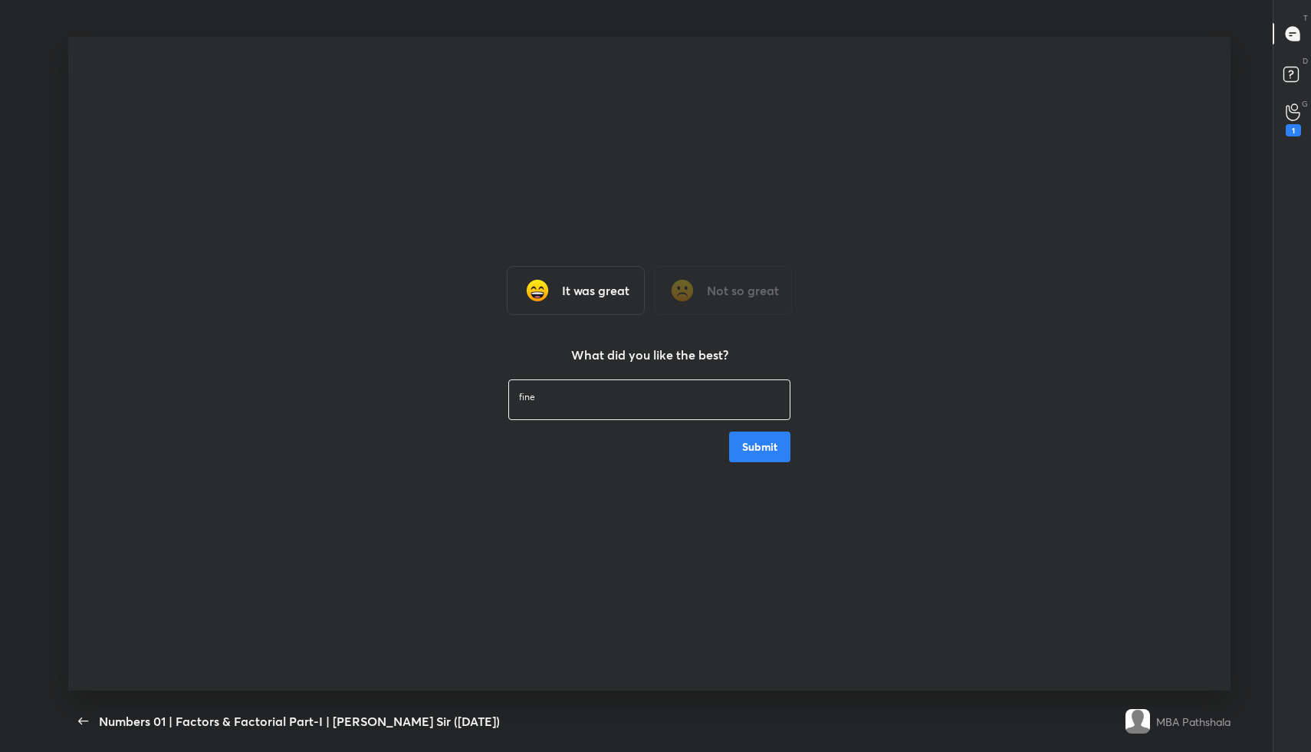
click at [755, 446] on button "Submit" at bounding box center [759, 447] width 61 height 31
type textarea "x"
